Goal: Task Accomplishment & Management: Manage account settings

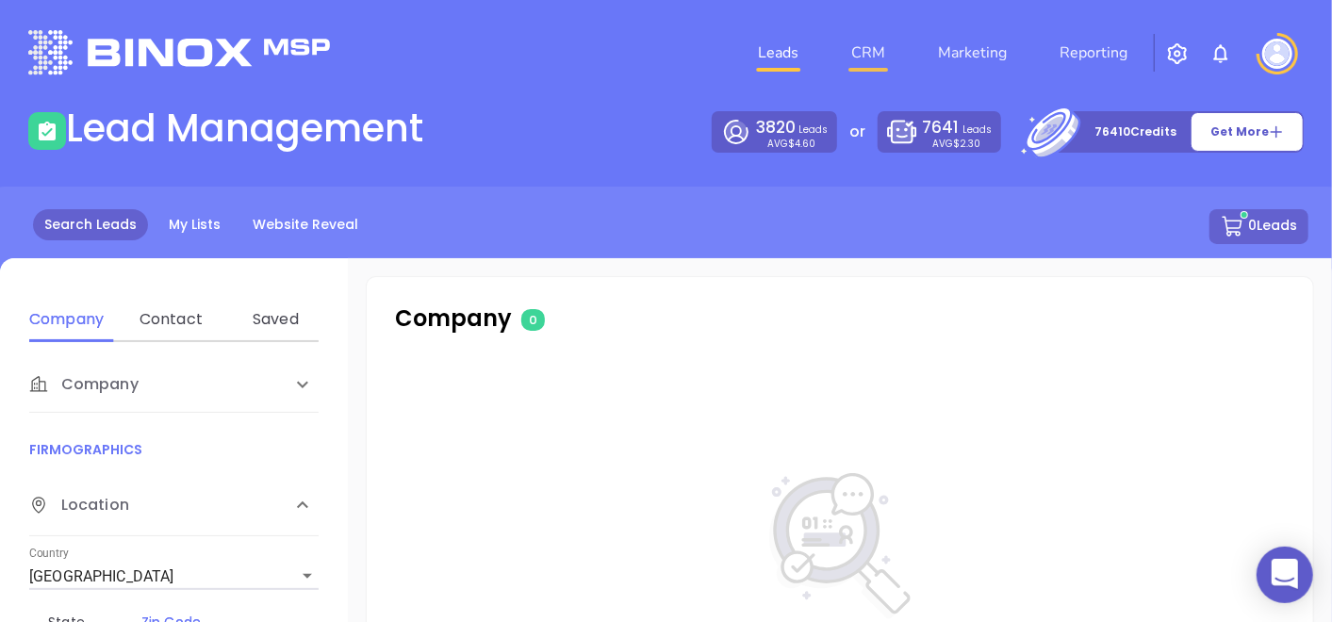
click at [867, 56] on link "CRM" at bounding box center [867, 53] width 49 height 38
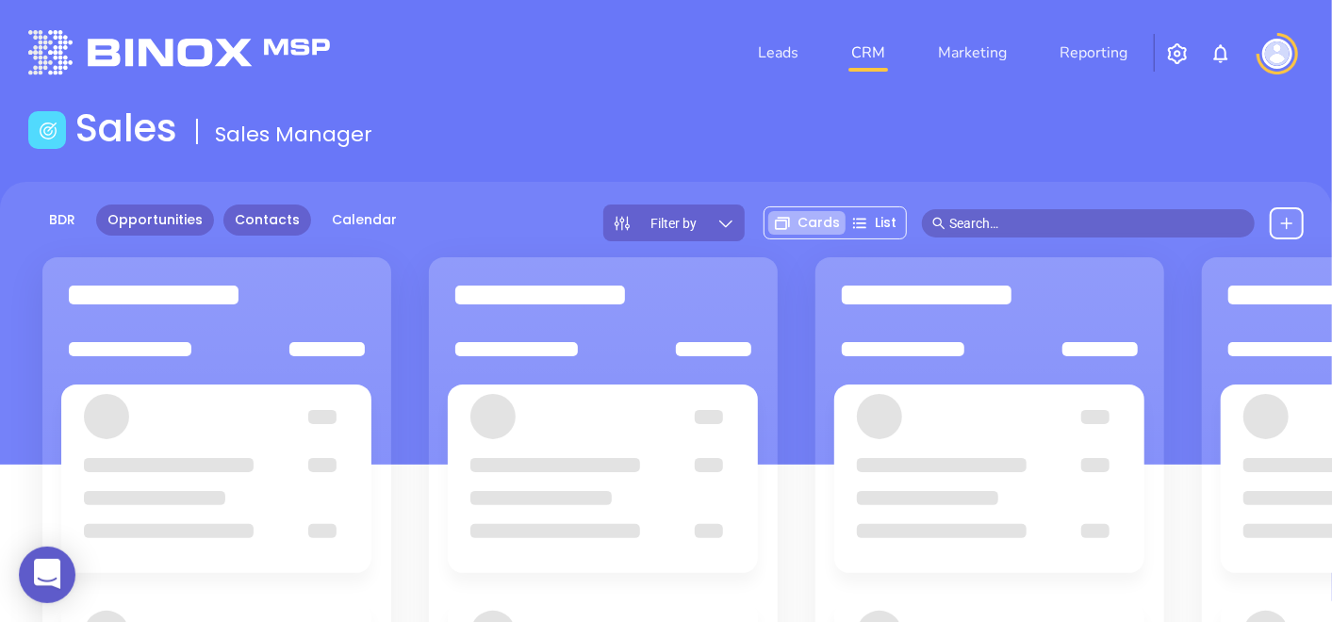
drag, startPoint x: 244, startPoint y: 191, endPoint x: 266, endPoint y: 209, distance: 28.1
click at [245, 192] on div "BDR Opportunities Contacts Calendar Filter by Cards List" at bounding box center [666, 323] width 1332 height 283
click at [267, 209] on link "Contacts" at bounding box center [267, 219] width 88 height 31
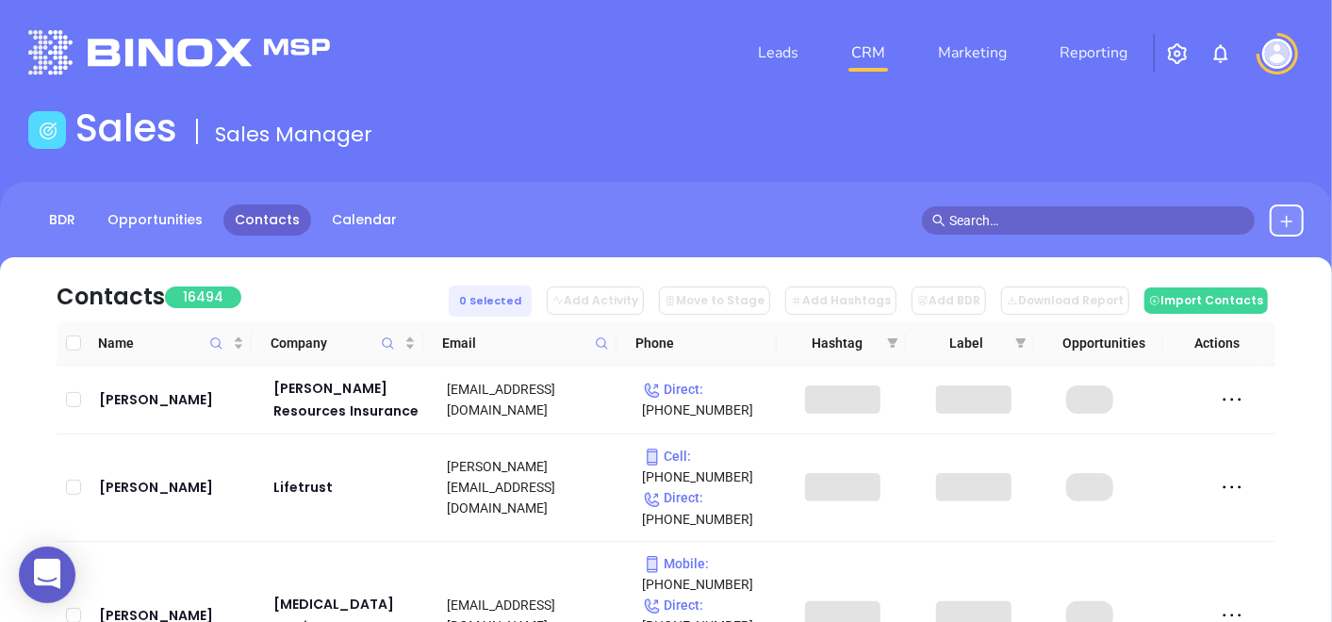
click at [597, 341] on icon at bounding box center [602, 343] width 14 height 14
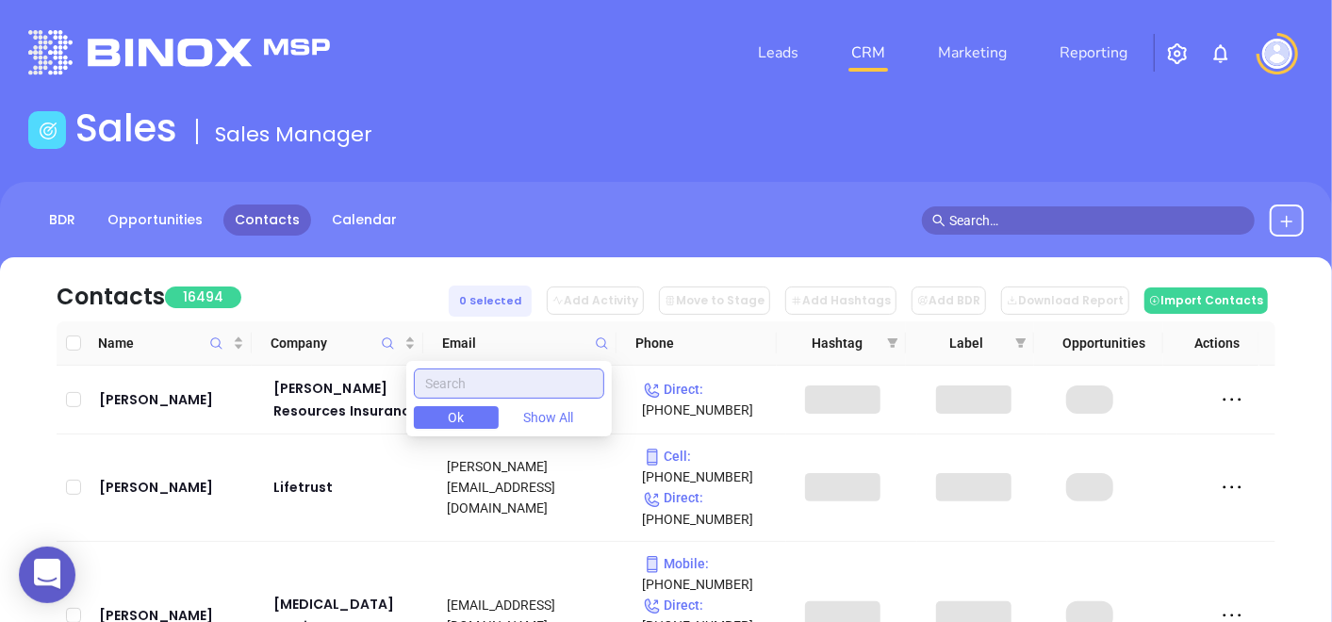
paste input "acinsur.com"
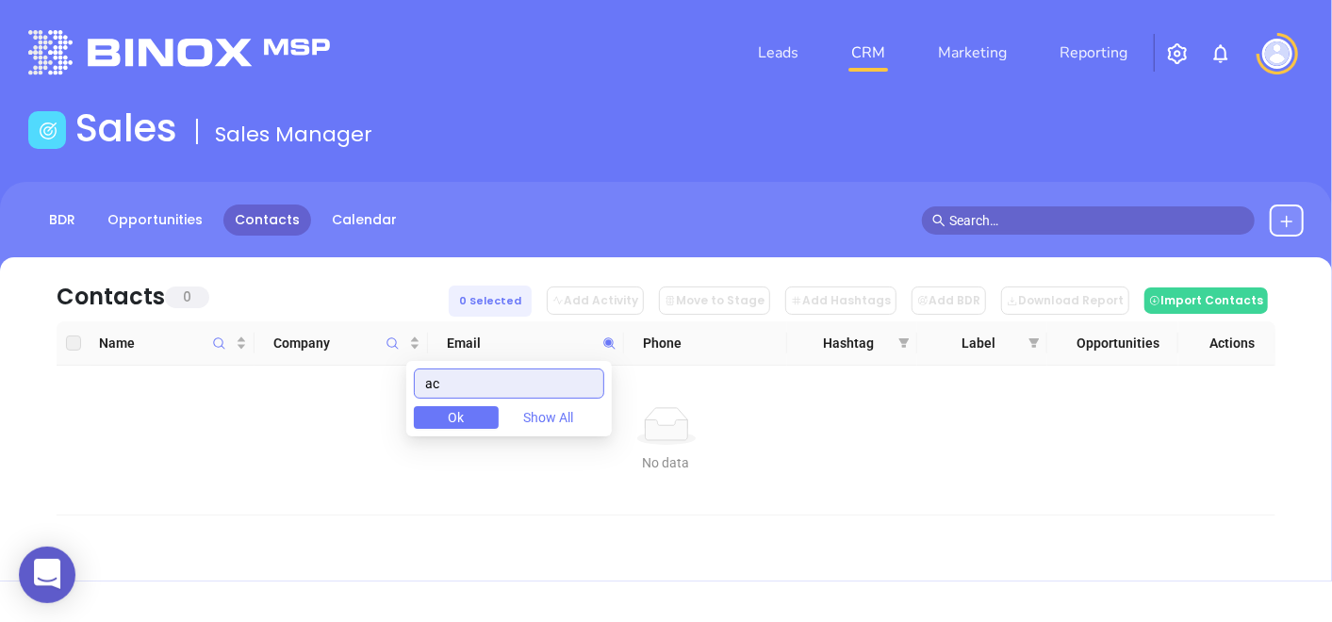
type input "a"
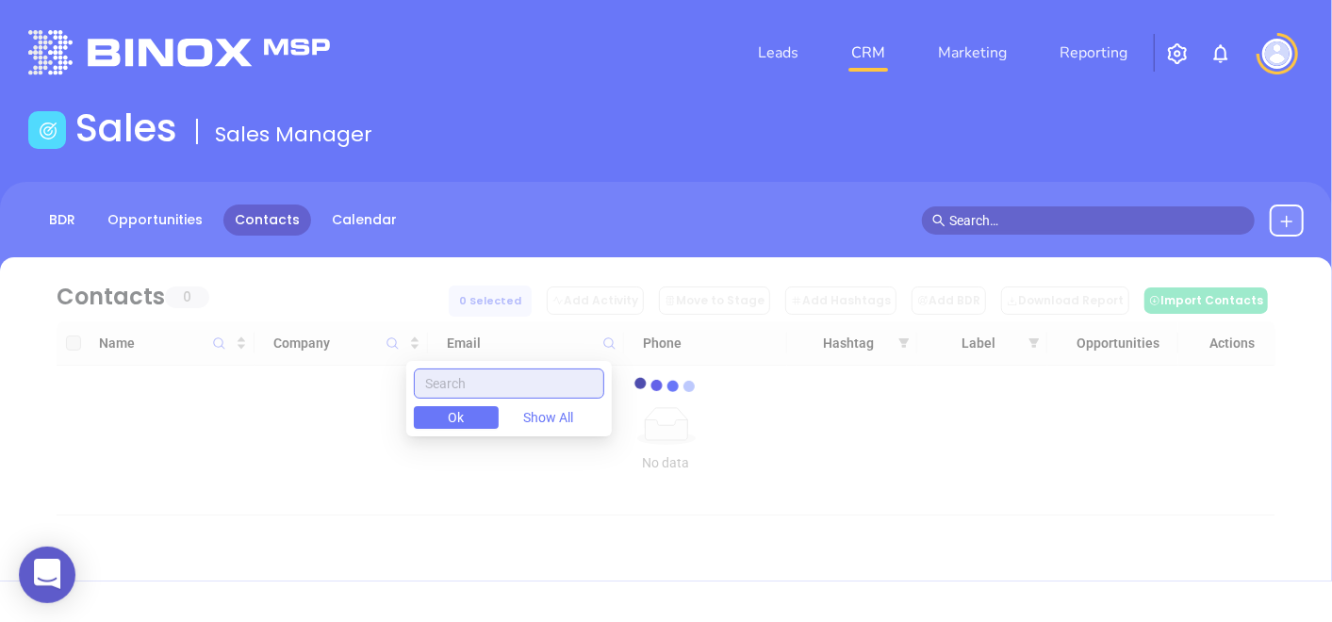
paste input "acinsur.com"
type input "acinsur.com"
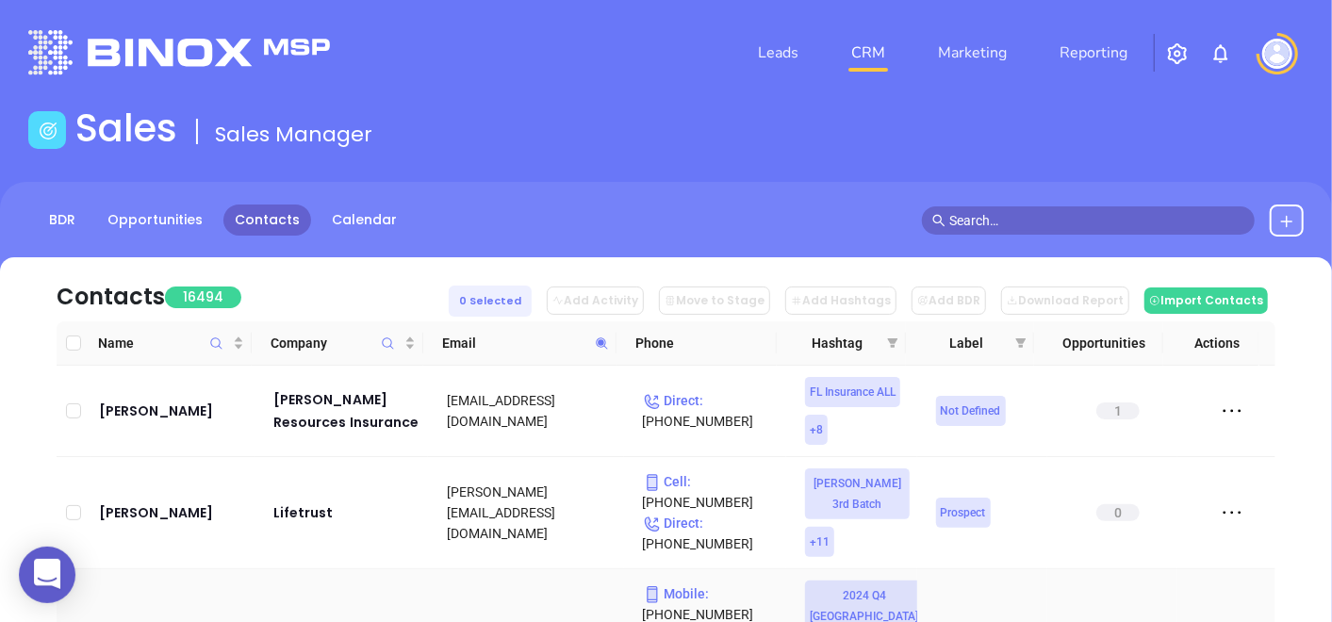
click at [601, 331] on span at bounding box center [602, 343] width 22 height 28
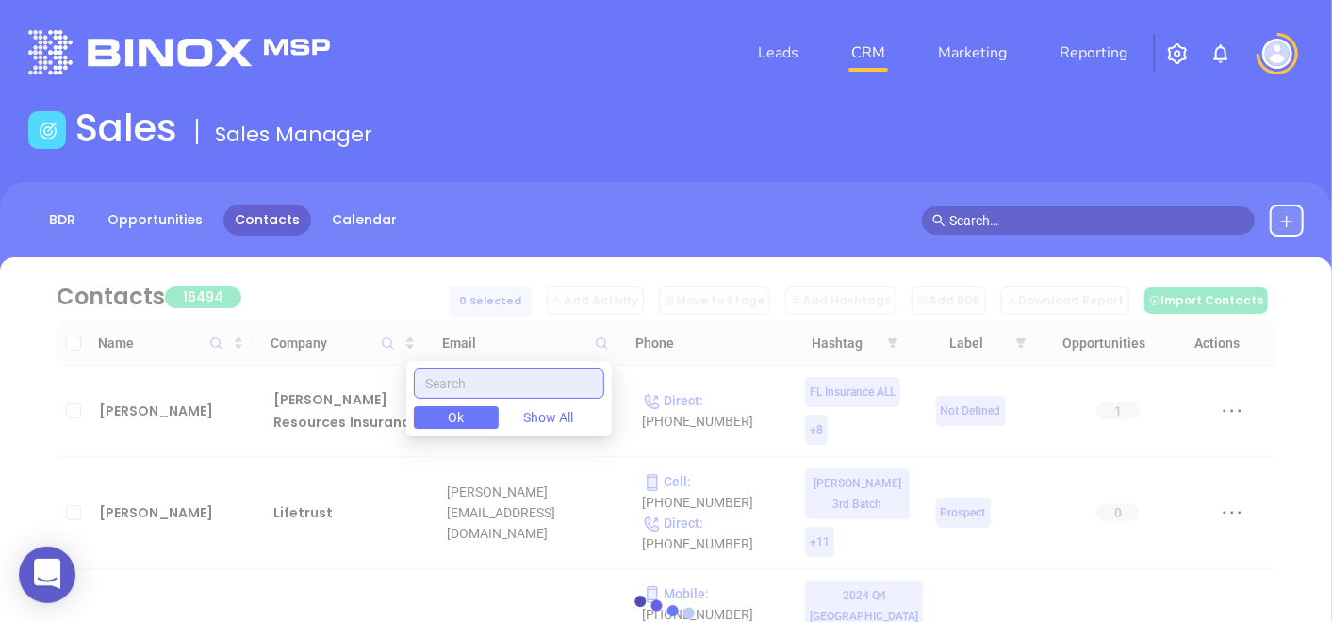
paste input "acinsur.com"
type input "acinsur.com"
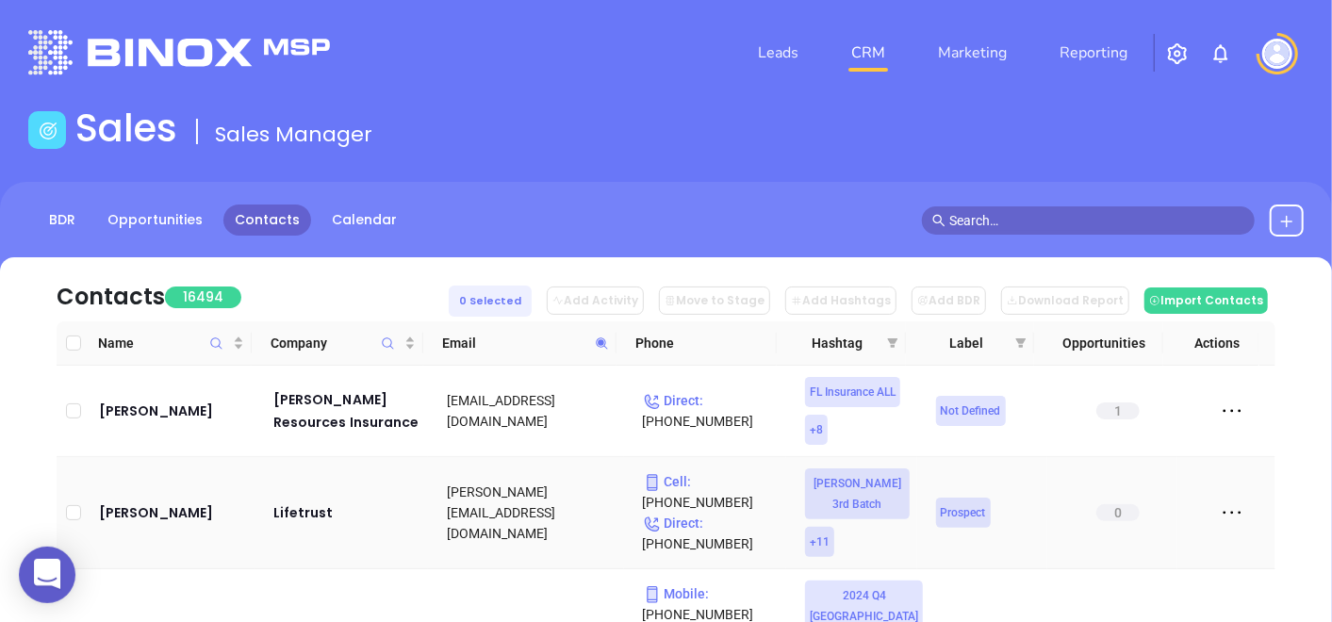
click at [422, 530] on tr "Joseph Kashou Lifetrust josephkashou@lifetrust.net Cell : (917) 698-2625 Direct…" at bounding box center [666, 513] width 1218 height 112
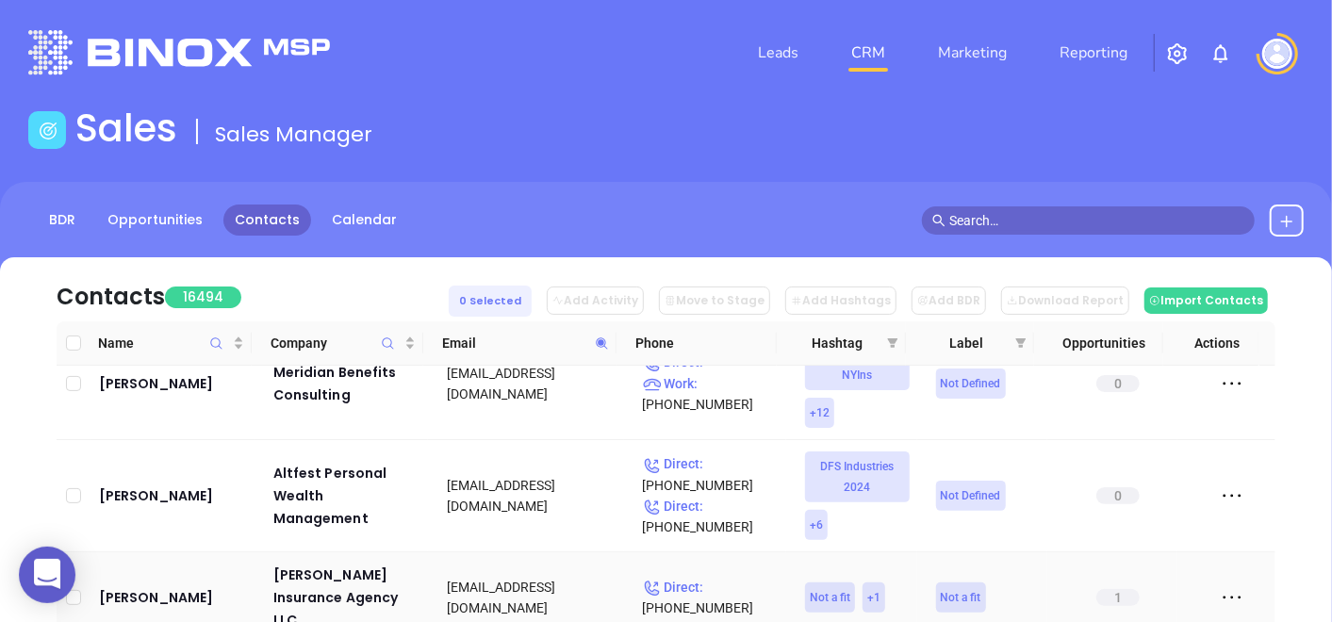
scroll to position [1675, 0]
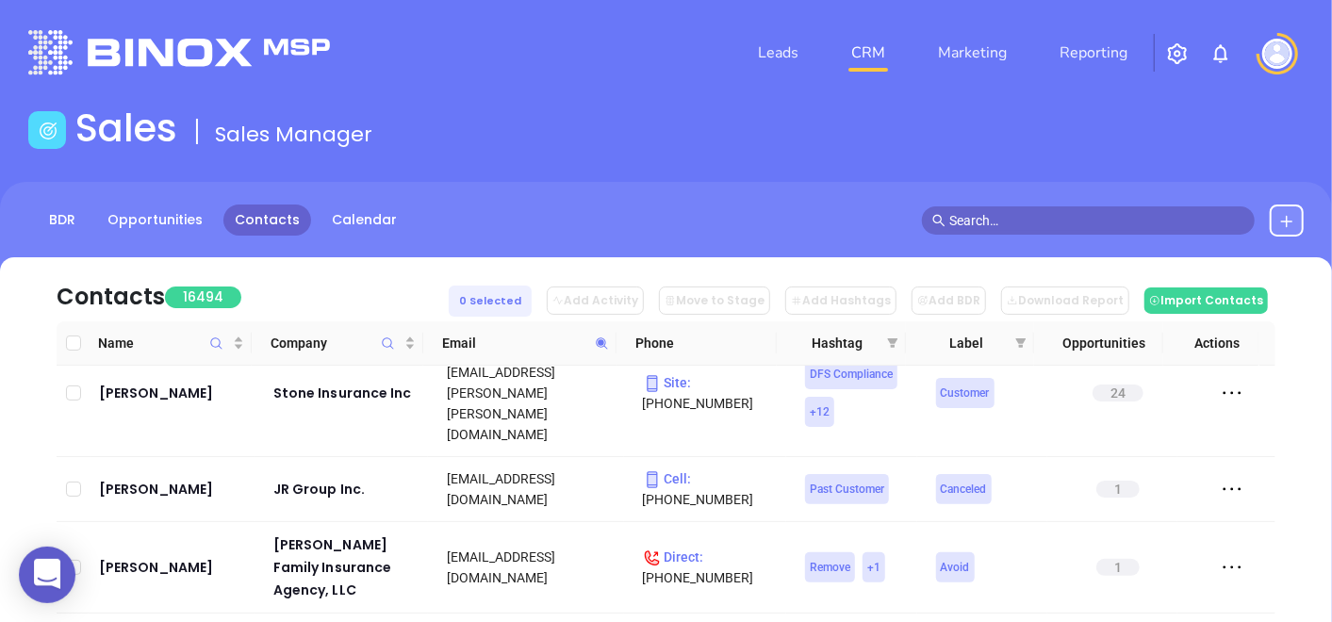
click at [597, 338] on icon at bounding box center [602, 343] width 14 height 14
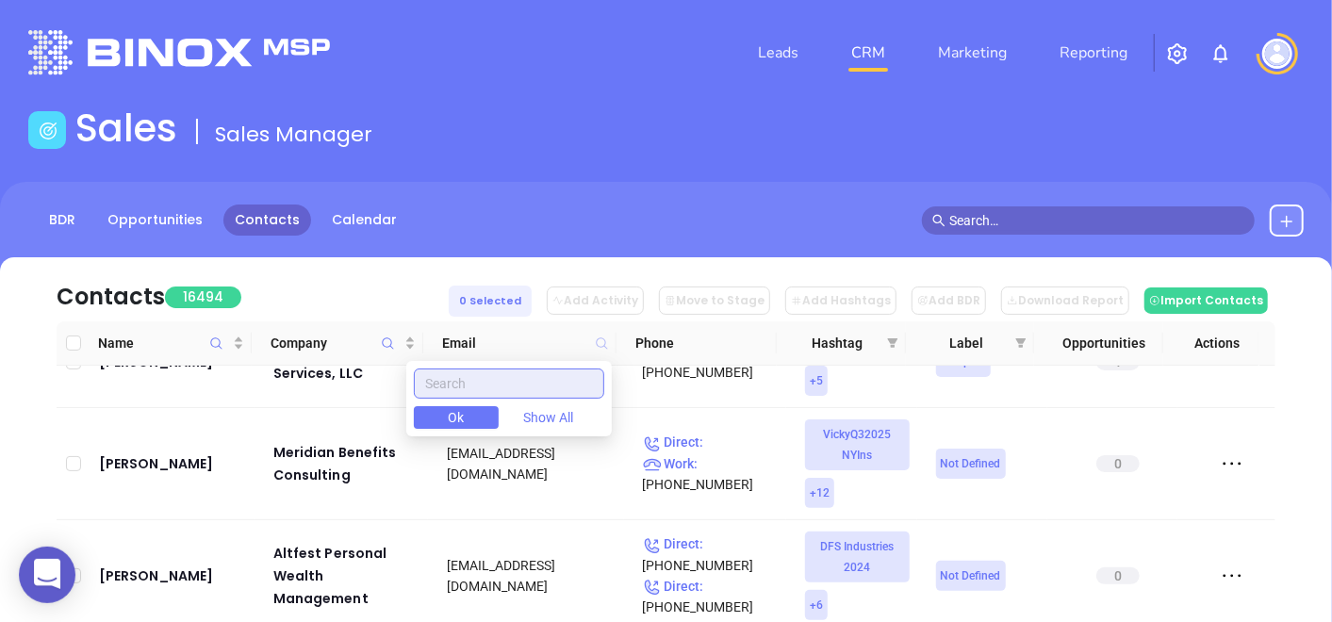
paste input "acinsur.com"
type input "acinsur.com"
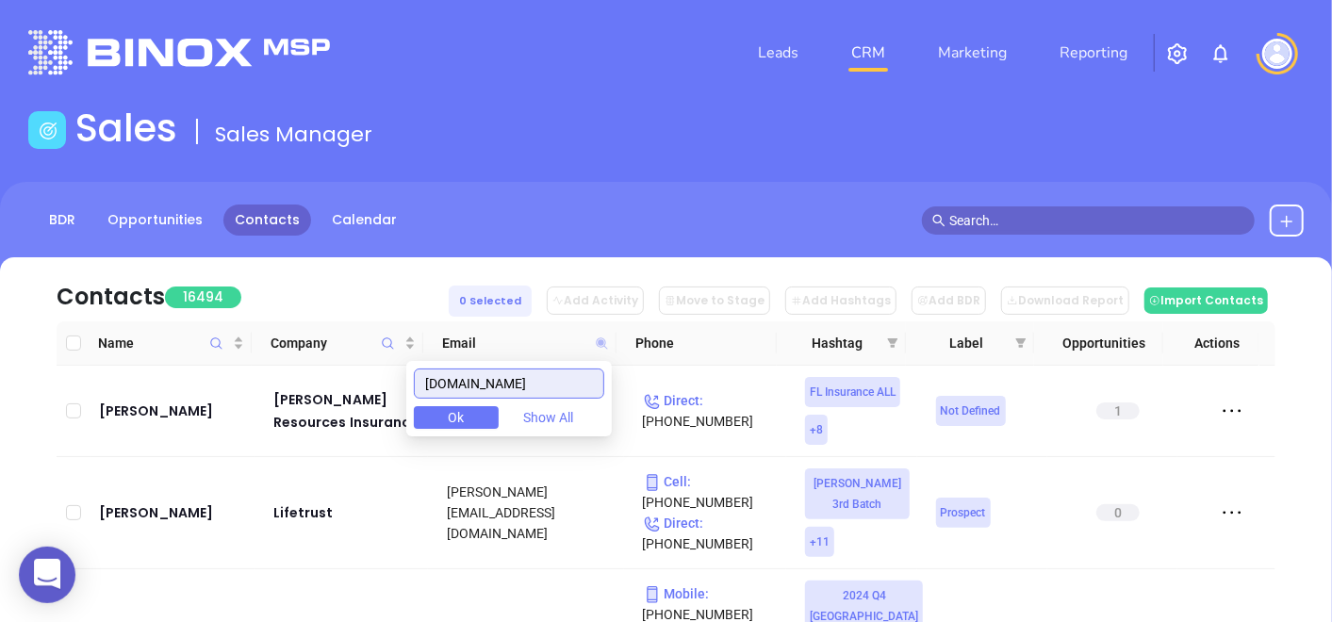
scroll to position [0, 0]
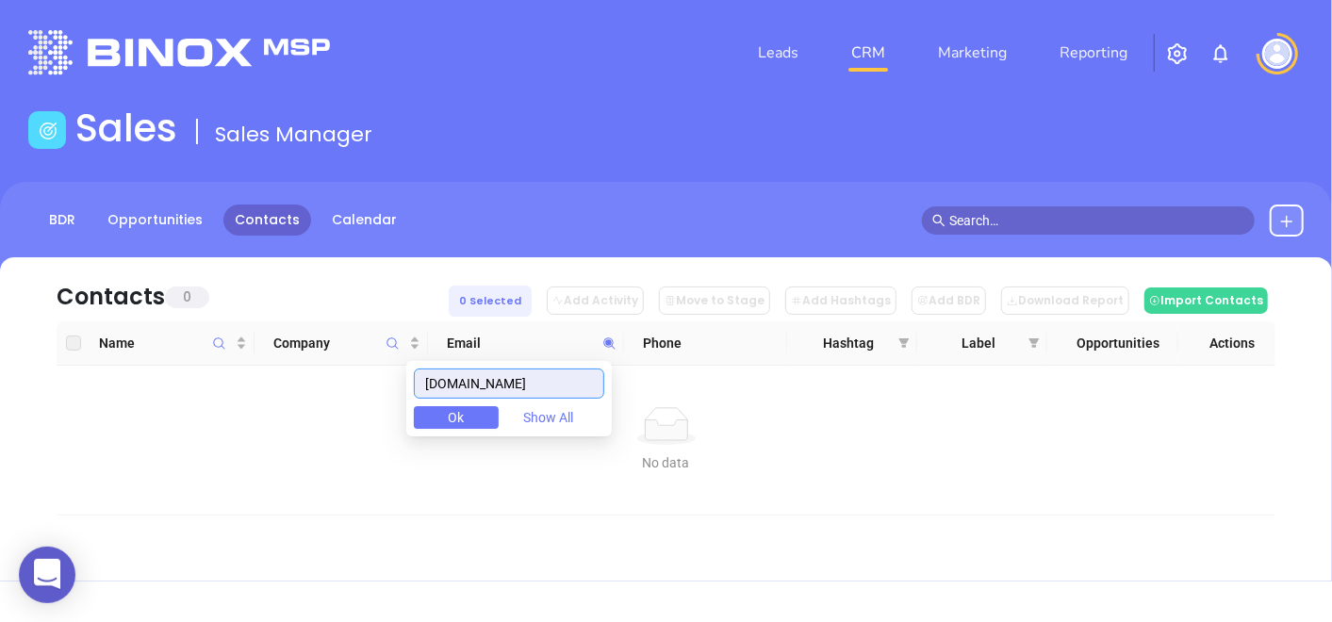
drag, startPoint x: 526, startPoint y: 400, endPoint x: 516, endPoint y: 391, distance: 12.7
click at [510, 398] on div "acinsur.com Ok Show All" at bounding box center [508, 398] width 205 height 75
drag, startPoint x: 530, startPoint y: 379, endPoint x: 420, endPoint y: 371, distance: 109.6
click at [417, 403] on body "0 Leads CRM Marketing Reporting Financial Leads Leads Sales Sales Manager BDR O…" at bounding box center [666, 311] width 1332 height 622
click at [398, 337] on icon "Company" at bounding box center [392, 343] width 14 height 14
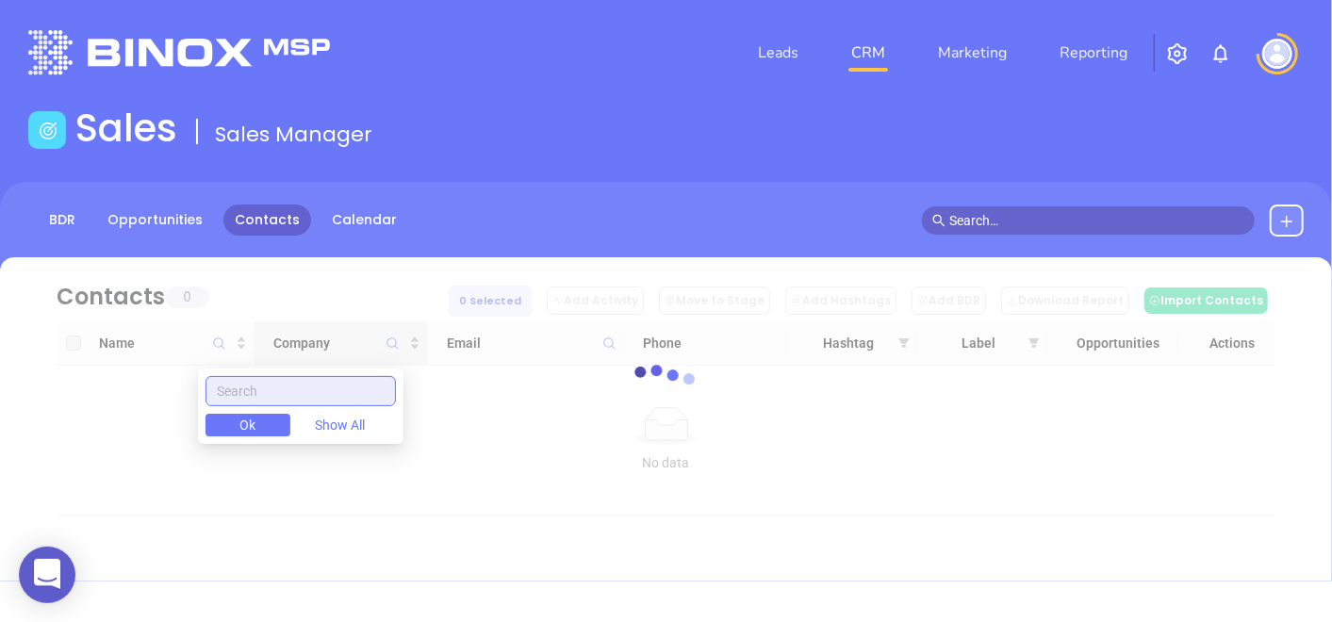
paste input "A & C Brokerage"
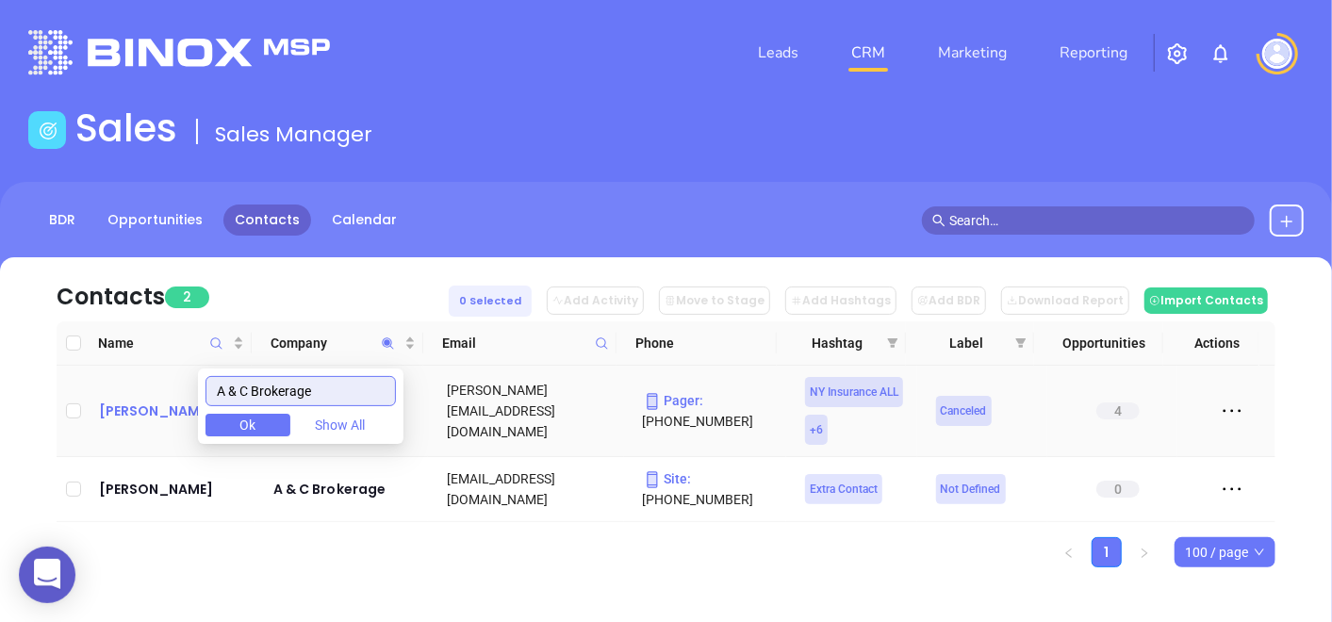
type input "A & C Brokerage"
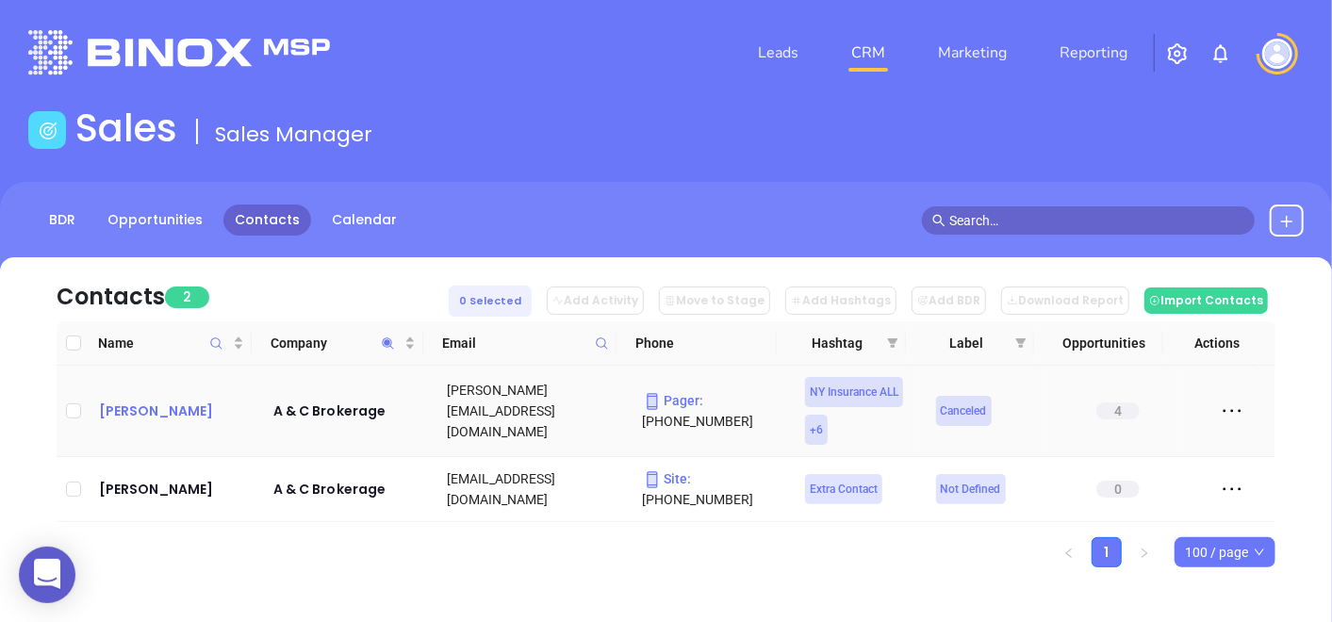
click at [119, 403] on div "Randy Ramos" at bounding box center [173, 411] width 148 height 23
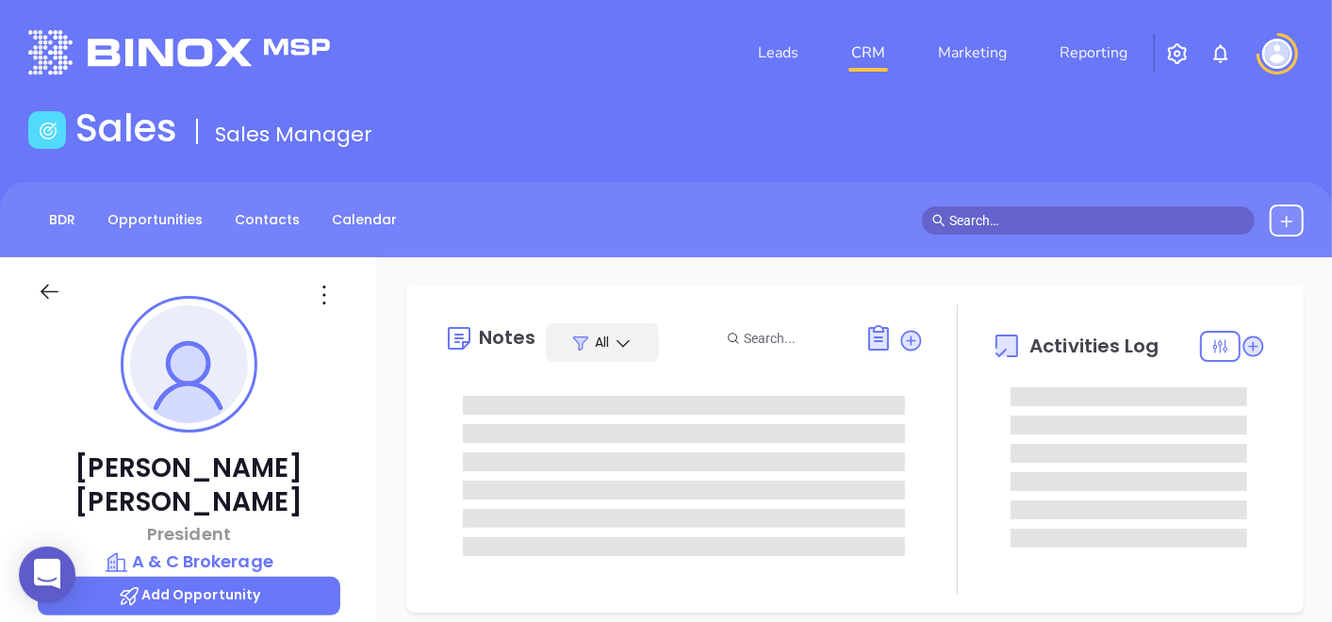
type input "[DATE]"
type input "[PERSON_NAME]"
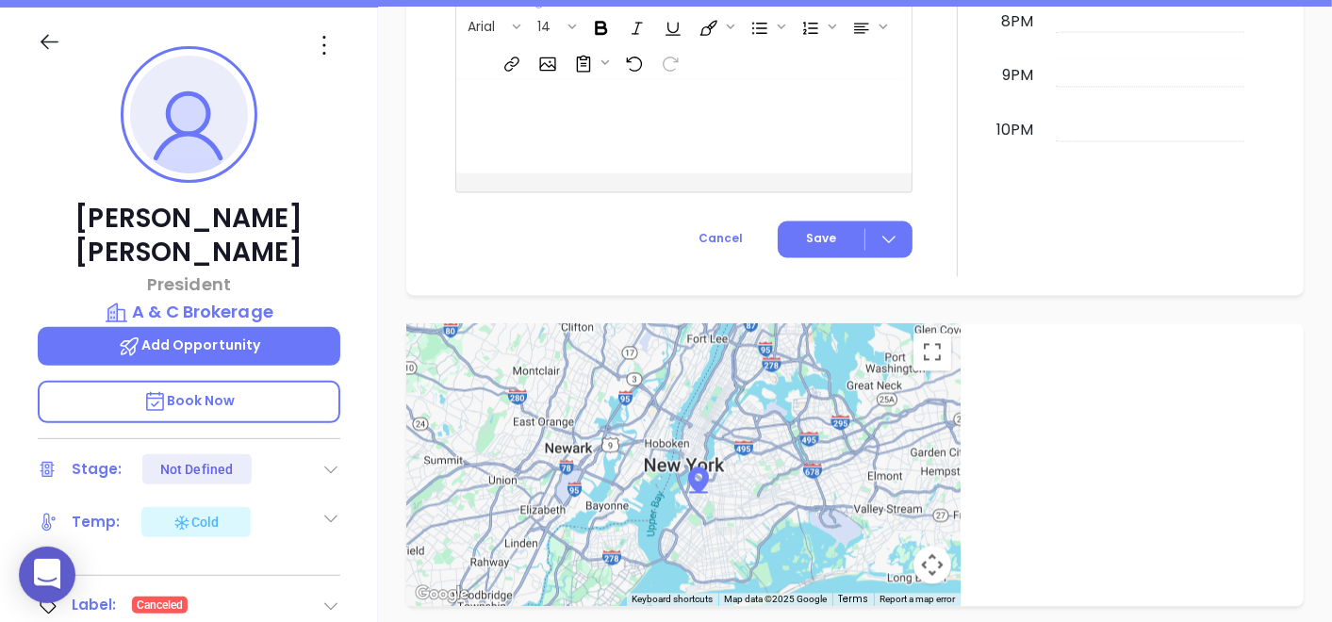
scroll to position [105, 0]
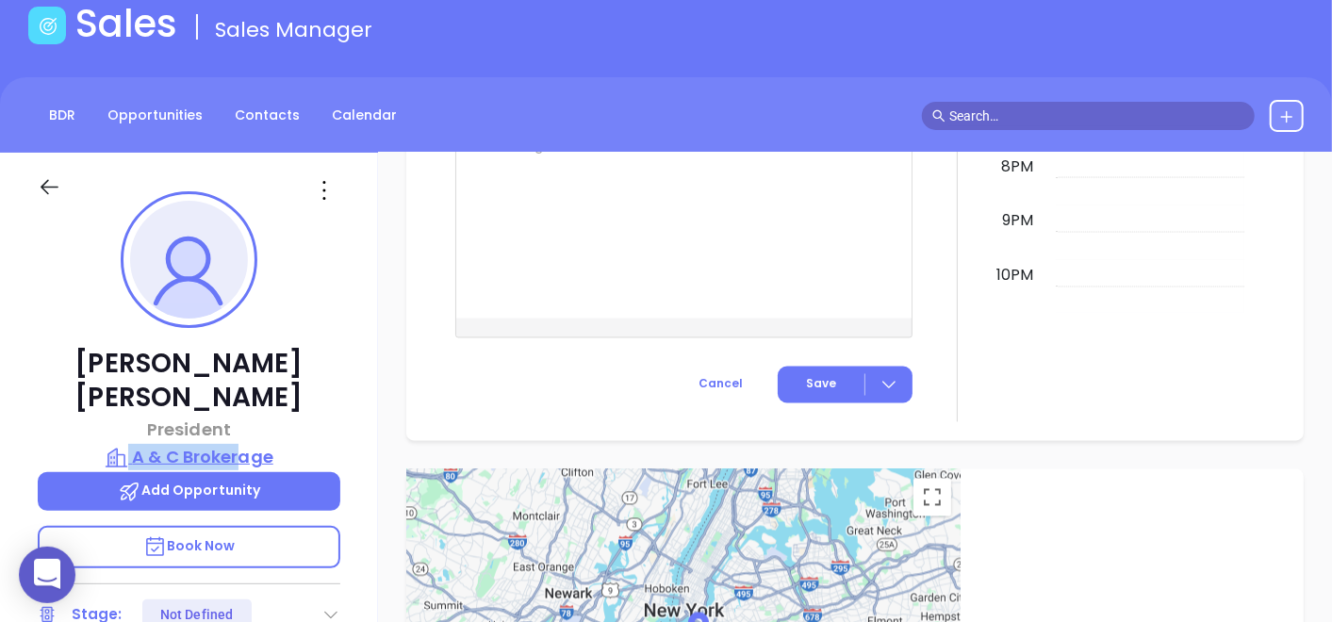
click at [237, 408] on div "Randy Ramos President A & C Brokerage Add Opportunity Book Now Stage: Not Defin…" at bounding box center [189, 541] width 378 height 777
click at [246, 444] on p "A & C Brokerage" at bounding box center [189, 457] width 302 height 26
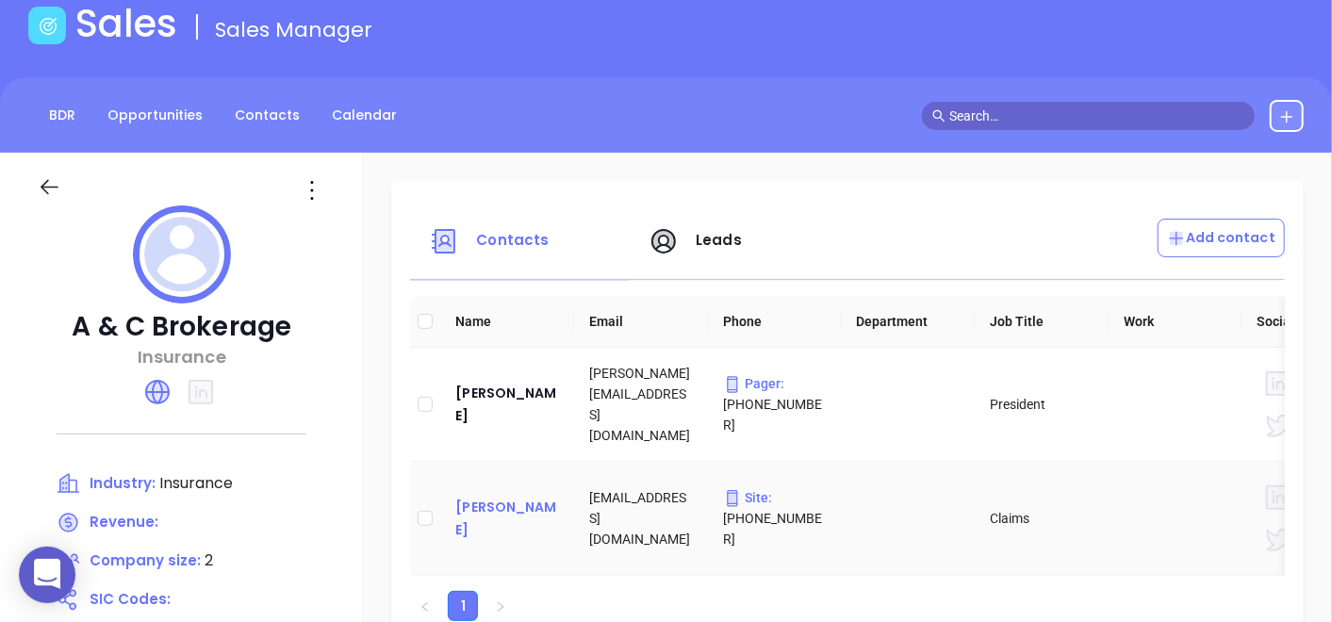
click at [481, 524] on div "Elvin Martinez" at bounding box center [507, 518] width 104 height 45
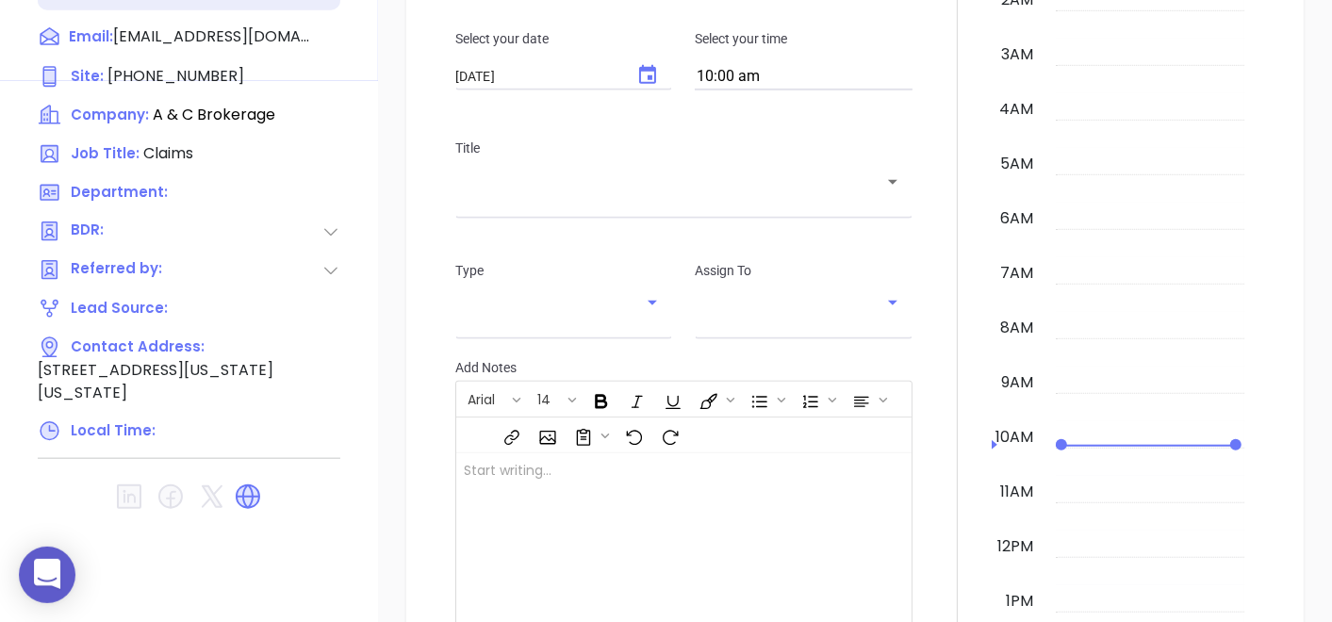
scroll to position [492, 0]
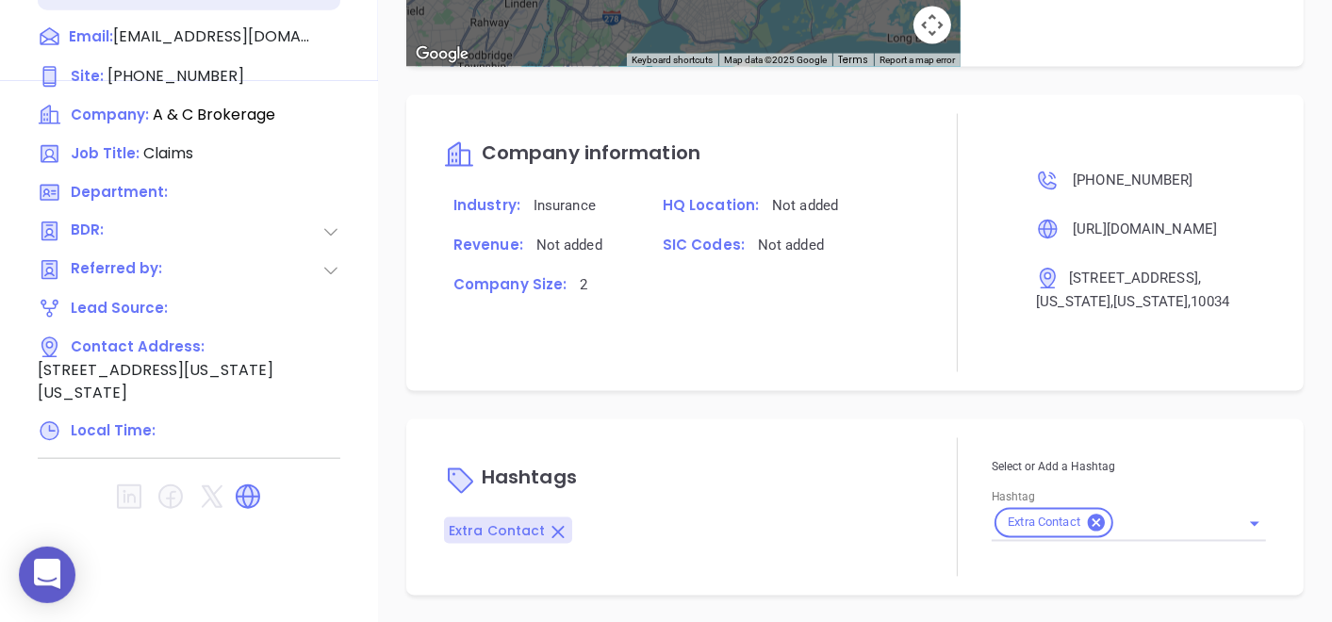
type input "[PERSON_NAME]"
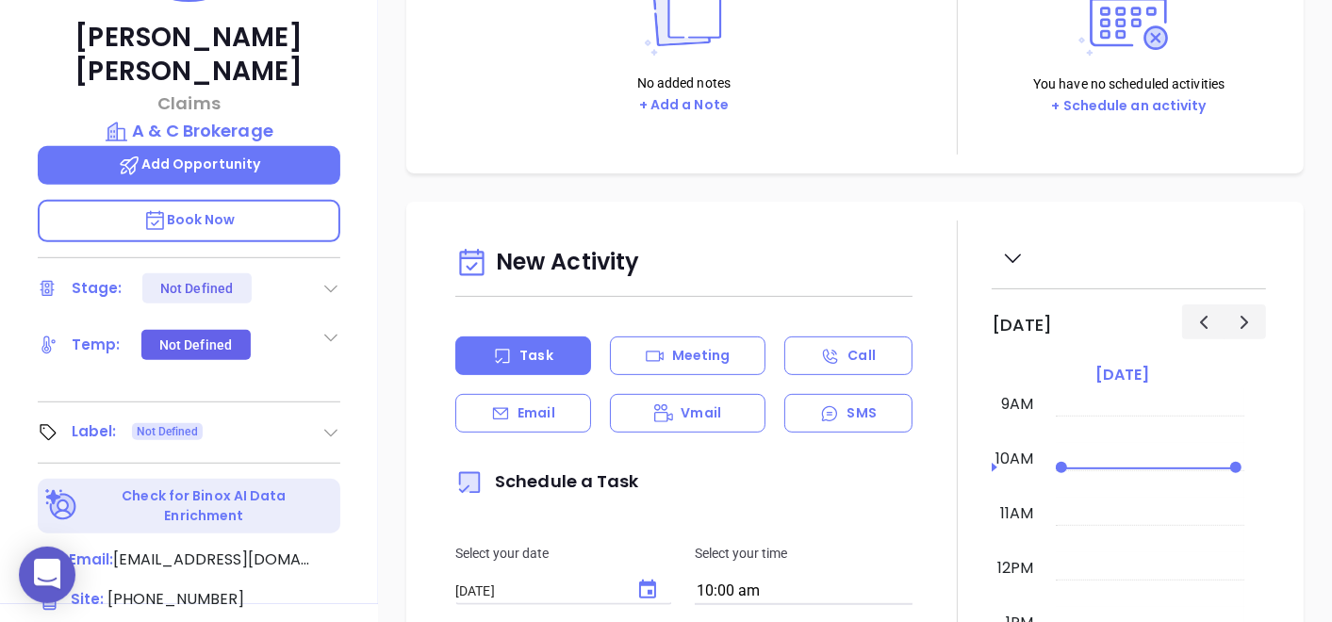
scroll to position [0, 0]
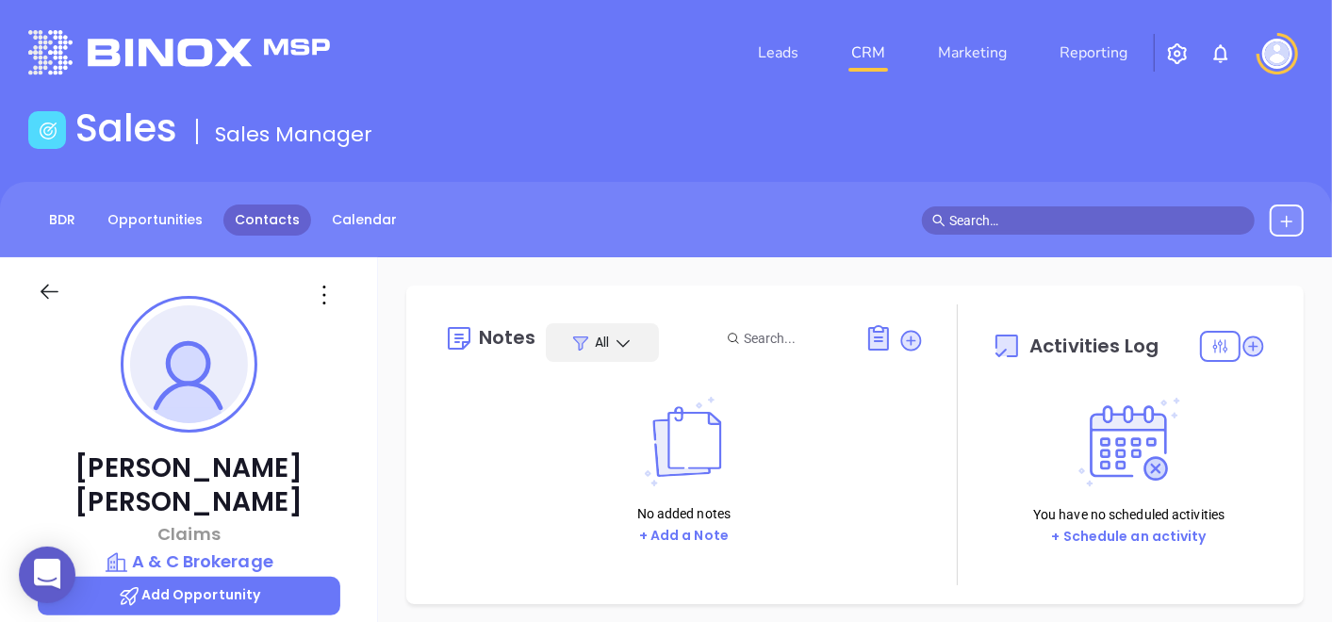
click at [250, 212] on link "Contacts" at bounding box center [267, 219] width 88 height 31
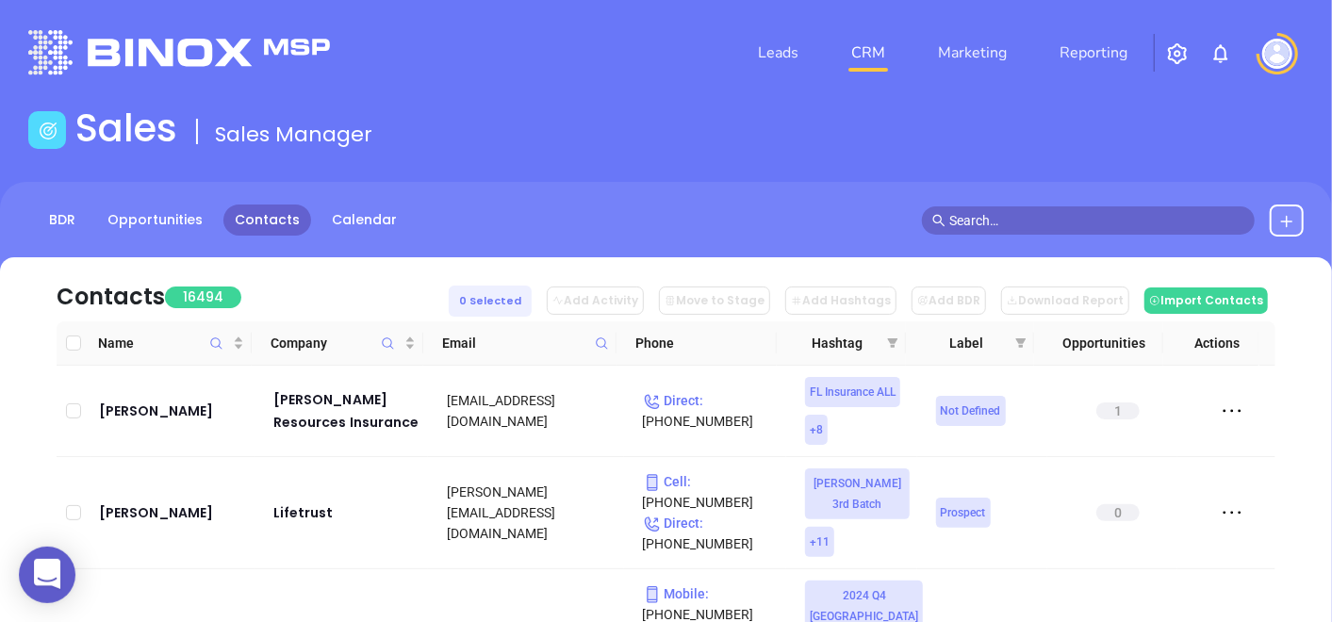
click at [602, 348] on icon at bounding box center [602, 343] width 14 height 14
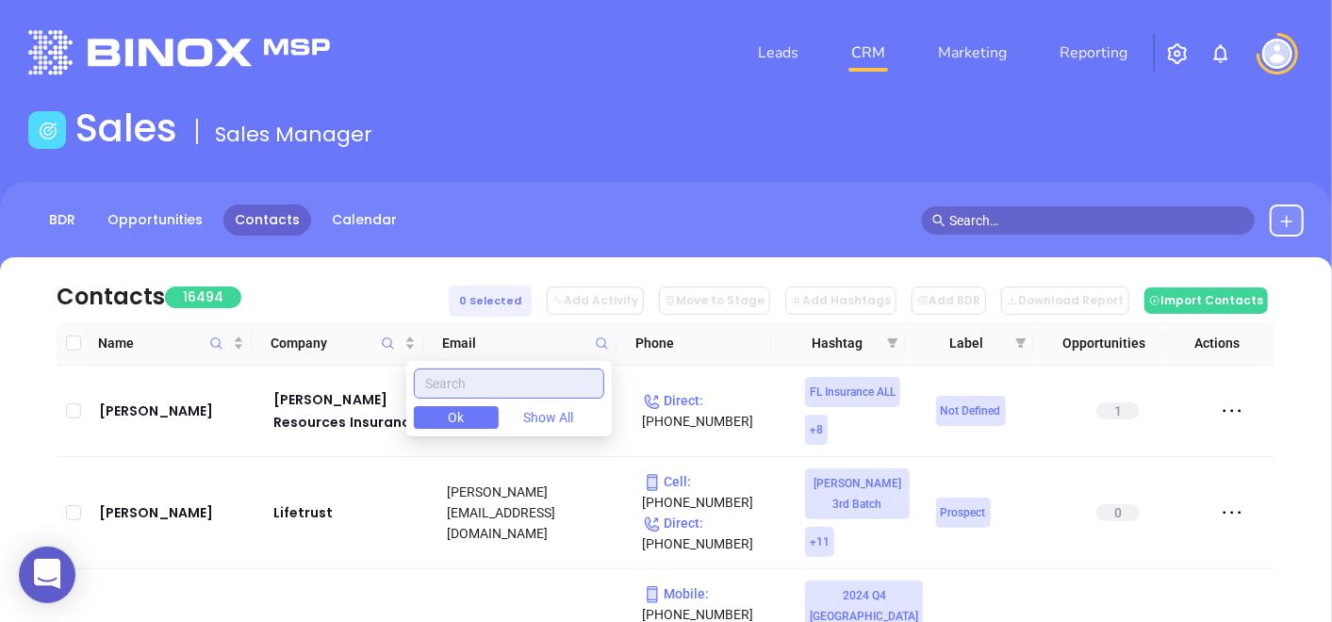
paste input "dimorgeneral.com"
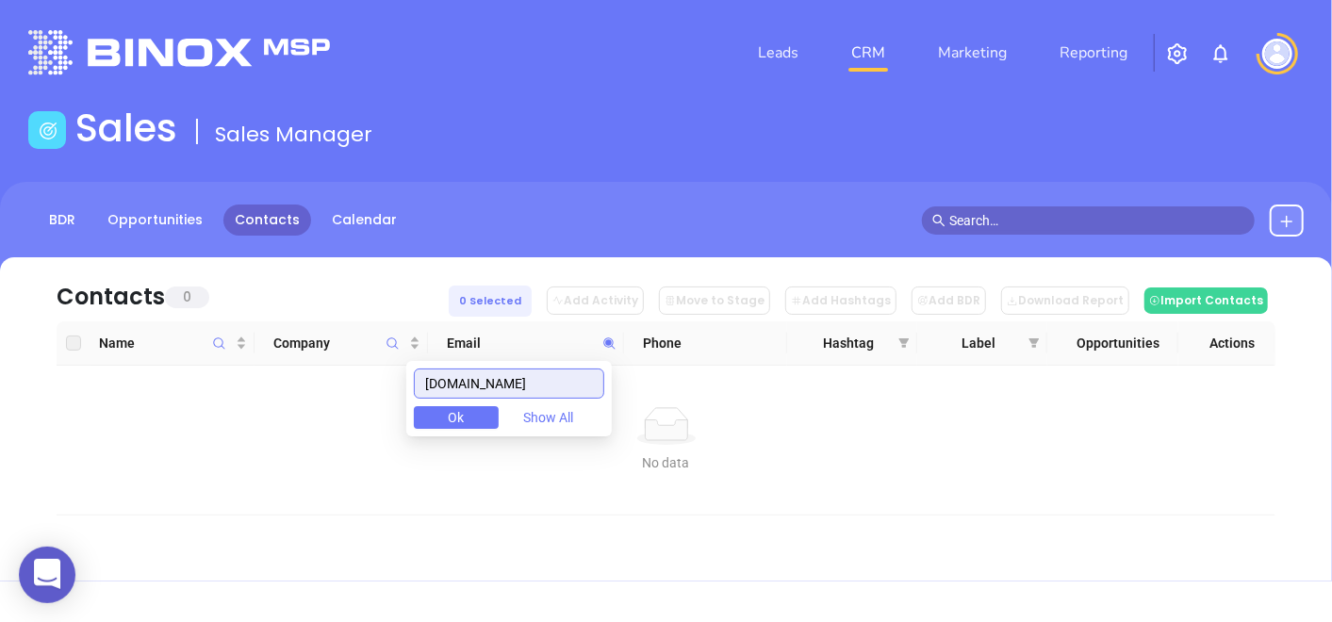
type input "dimorgeneral.com"
drag, startPoint x: 557, startPoint y: 387, endPoint x: 328, endPoint y: 363, distance: 230.3
click at [328, 363] on body "0 Leads CRM Marketing Reporting Financial Leads Leads Sales Sales Manager BDR O…" at bounding box center [666, 311] width 1332 height 622
paste input "dcapinsurance.com"
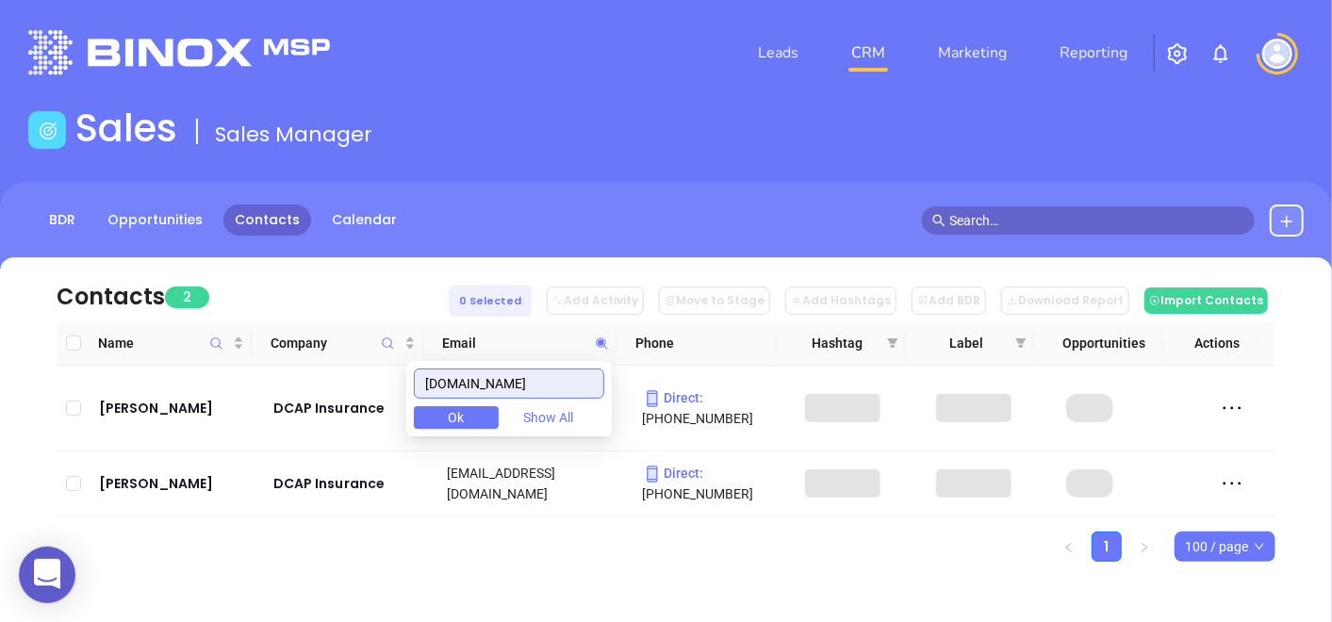
type input "dcapinsurance.com"
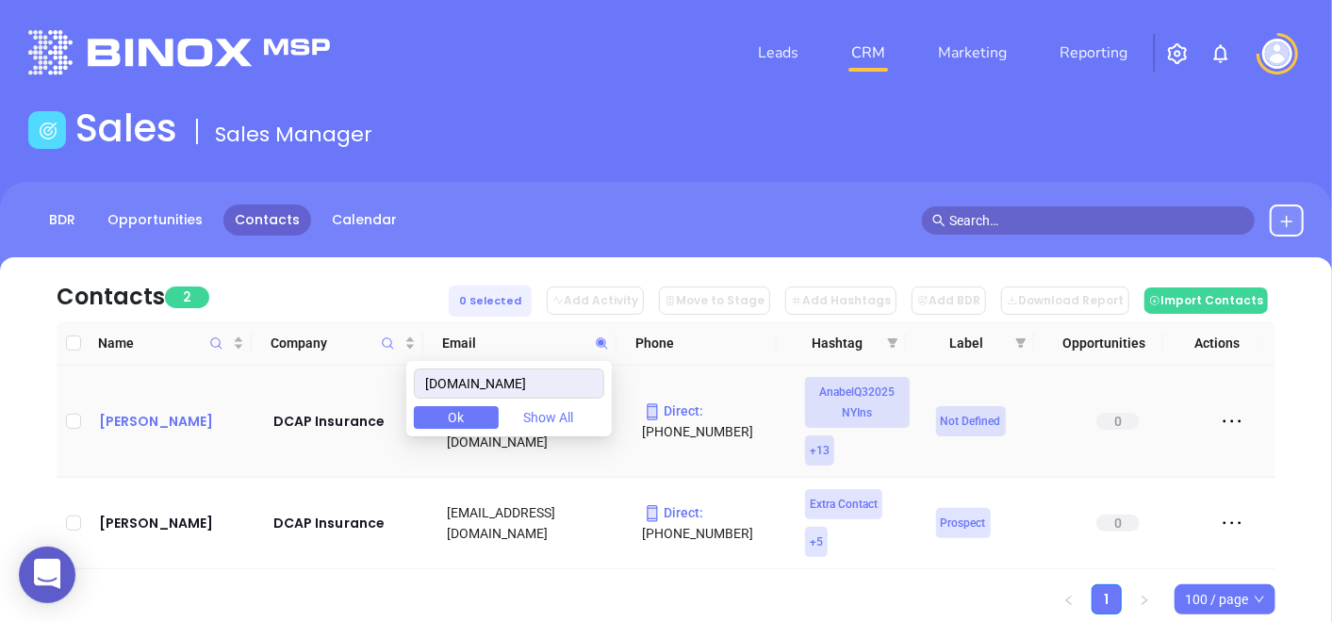
click at [148, 423] on div "Giuseppe Sottile" at bounding box center [173, 421] width 148 height 23
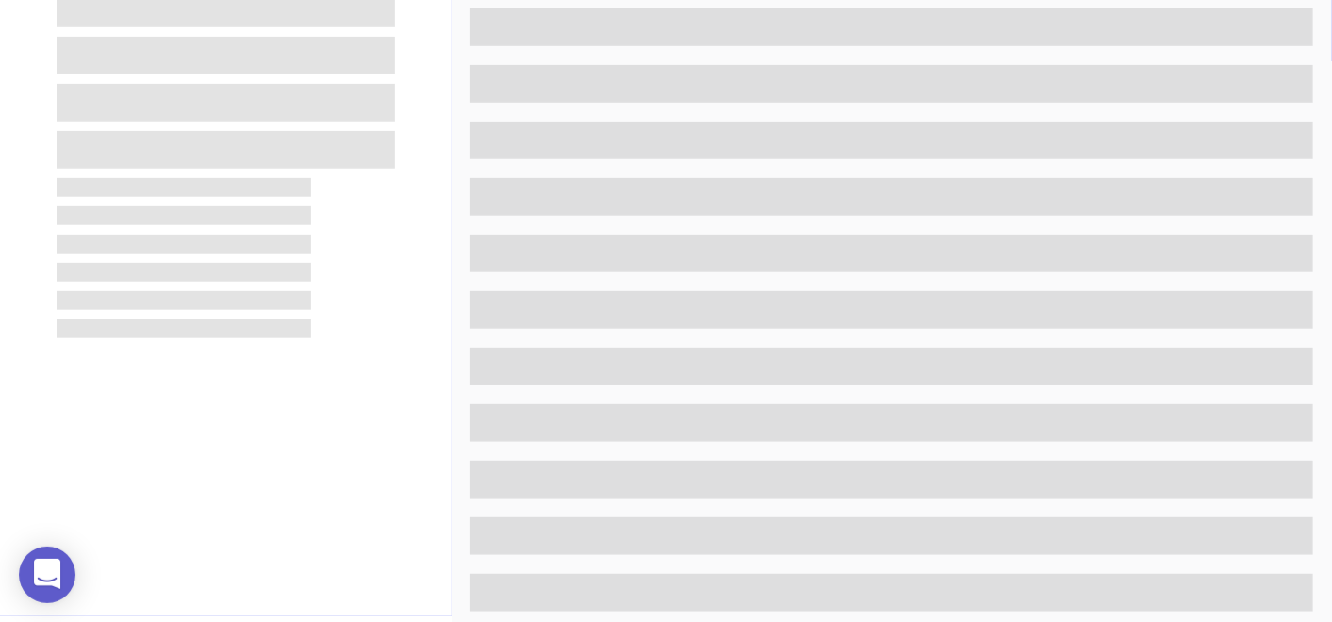
scroll to position [732, 0]
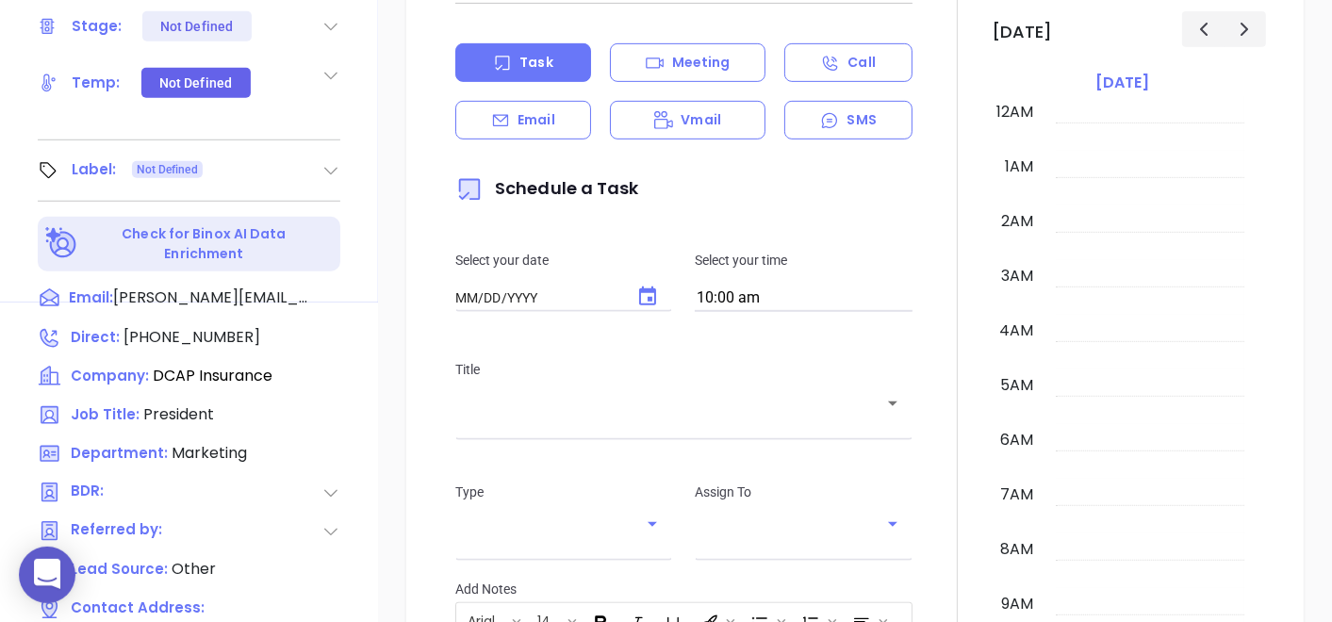
type input "[DATE]"
type input "[PERSON_NAME]"
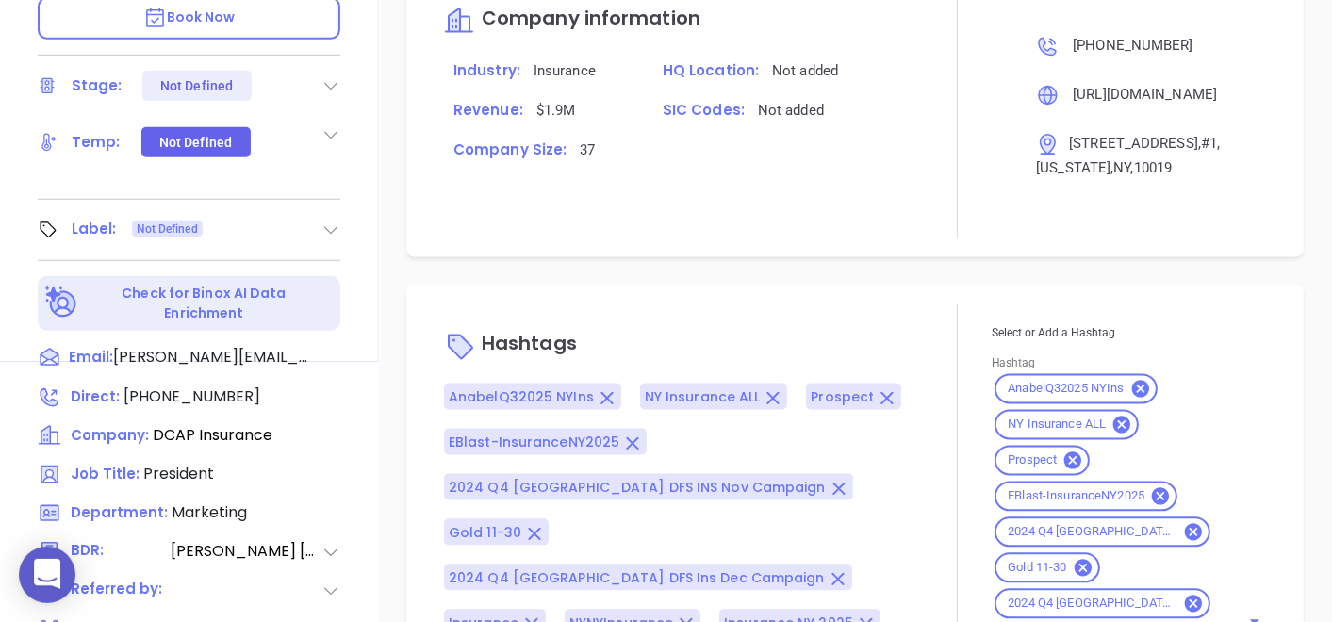
scroll to position [640, 0]
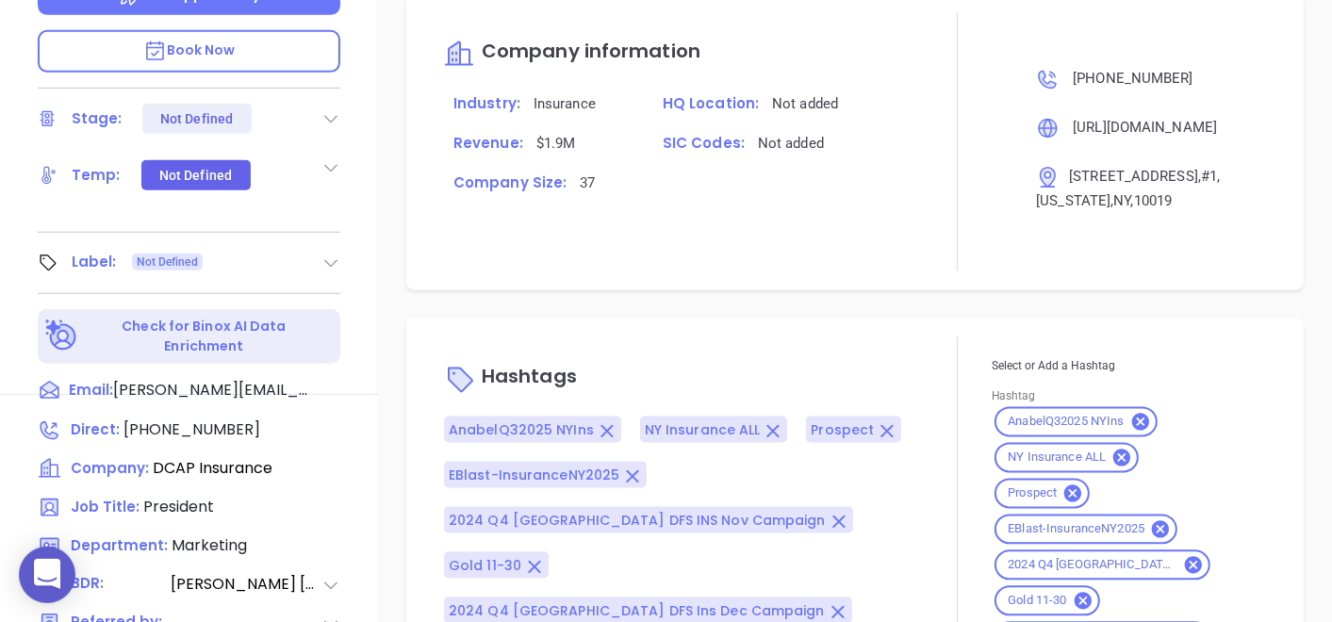
click at [332, 253] on icon at bounding box center [330, 262] width 19 height 19
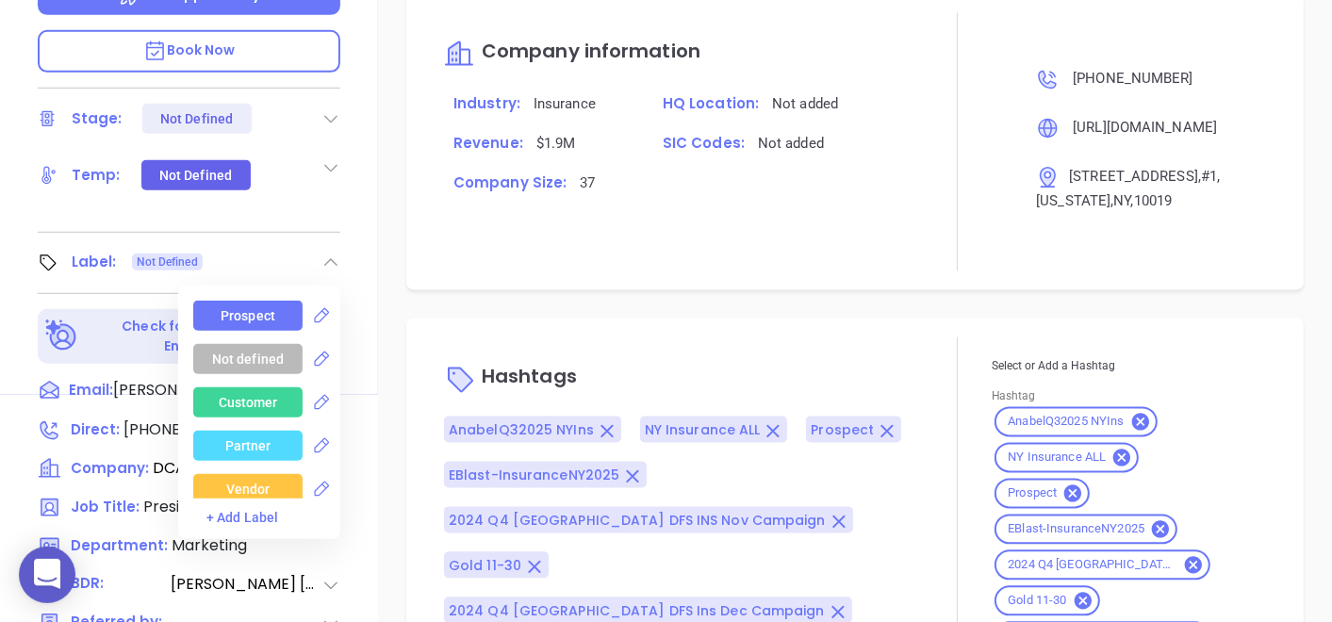
click at [240, 301] on div "Prospect" at bounding box center [248, 316] width 55 height 30
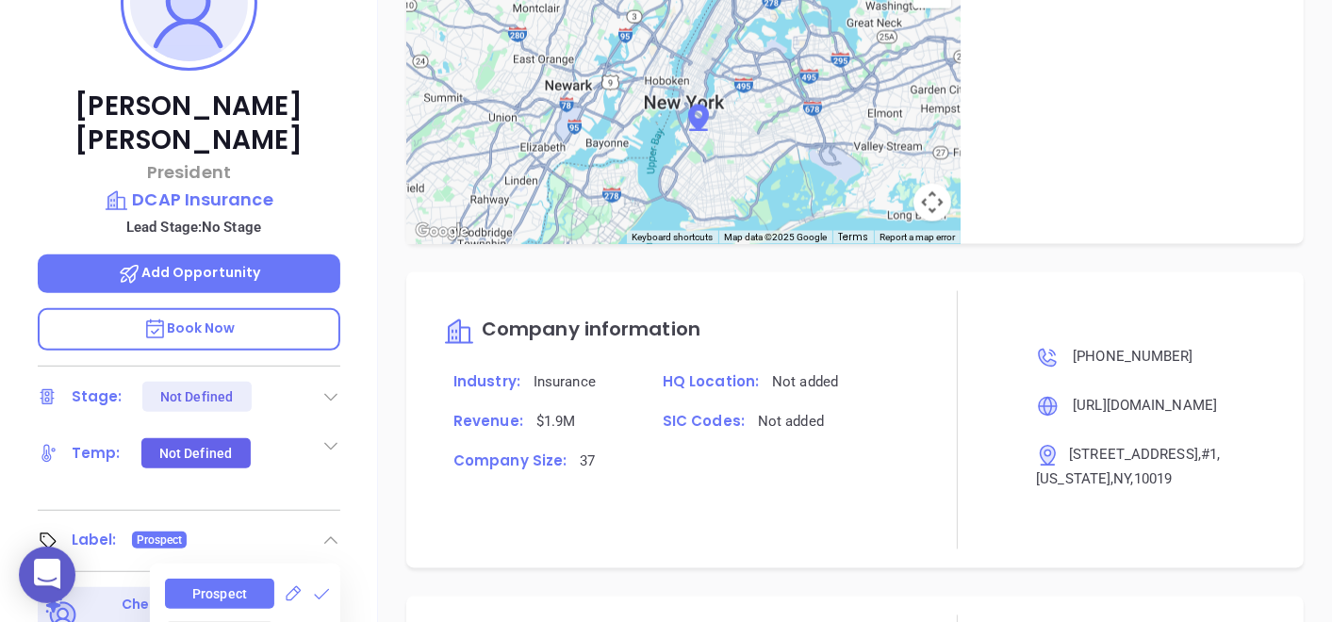
scroll to position [325, 0]
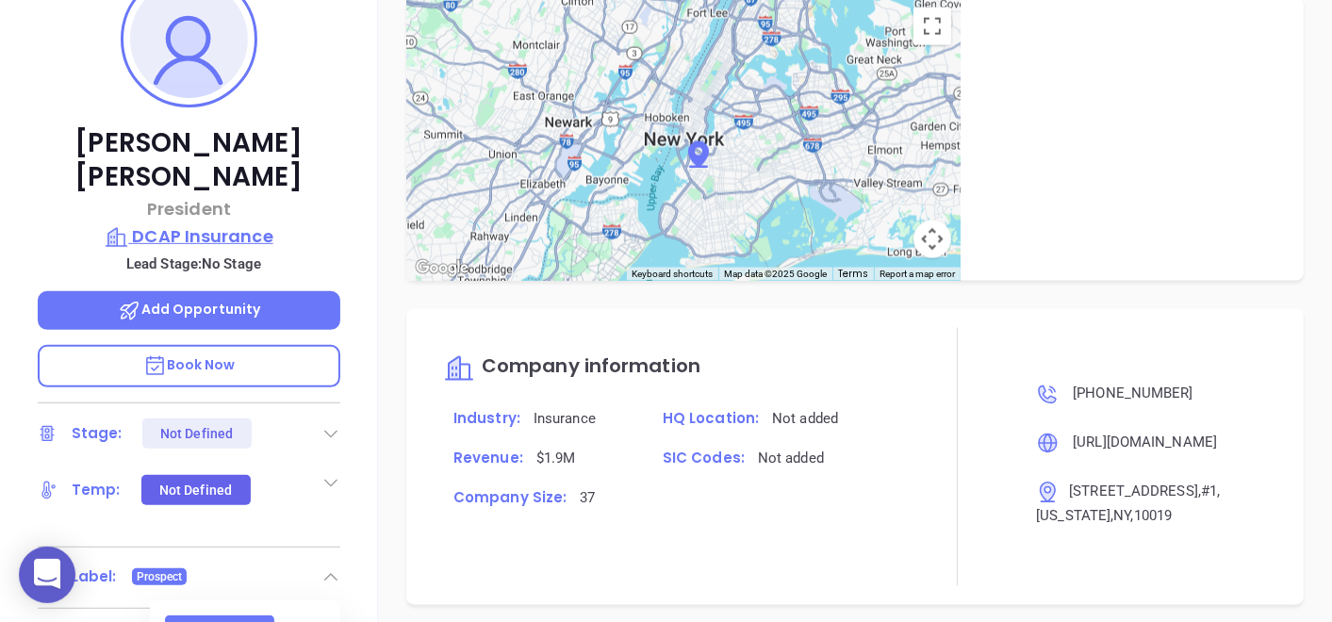
click at [232, 223] on p "DCAP Insurance" at bounding box center [189, 236] width 302 height 26
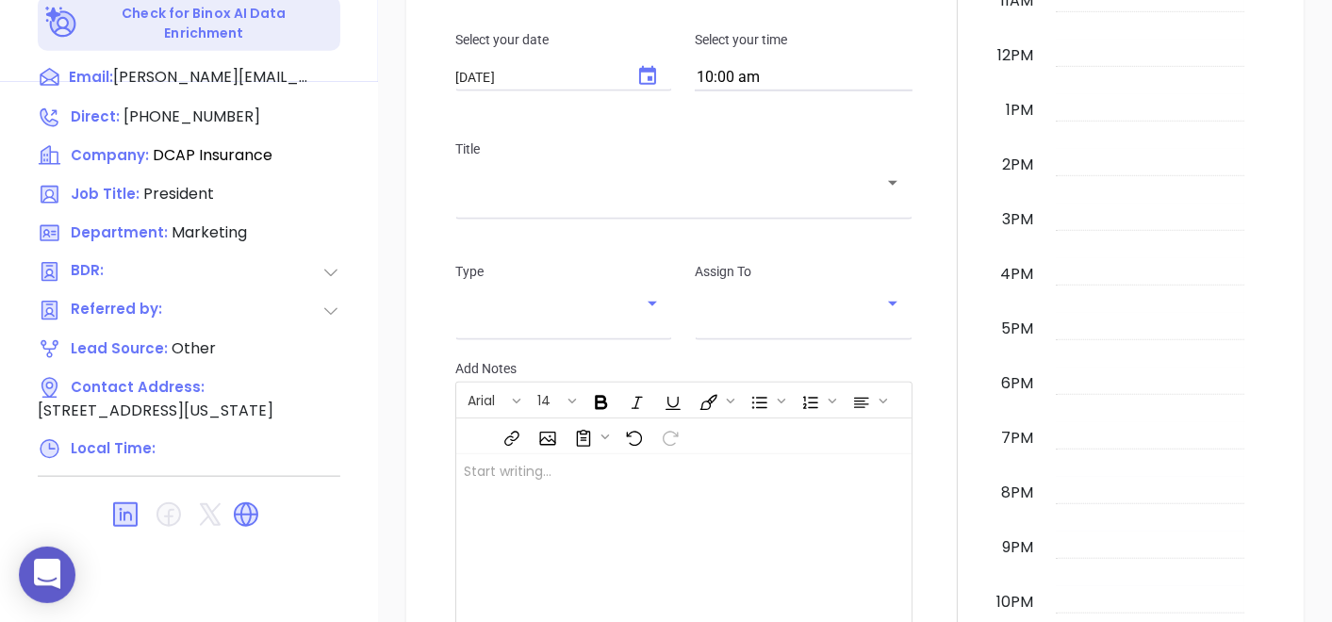
scroll to position [954, 0]
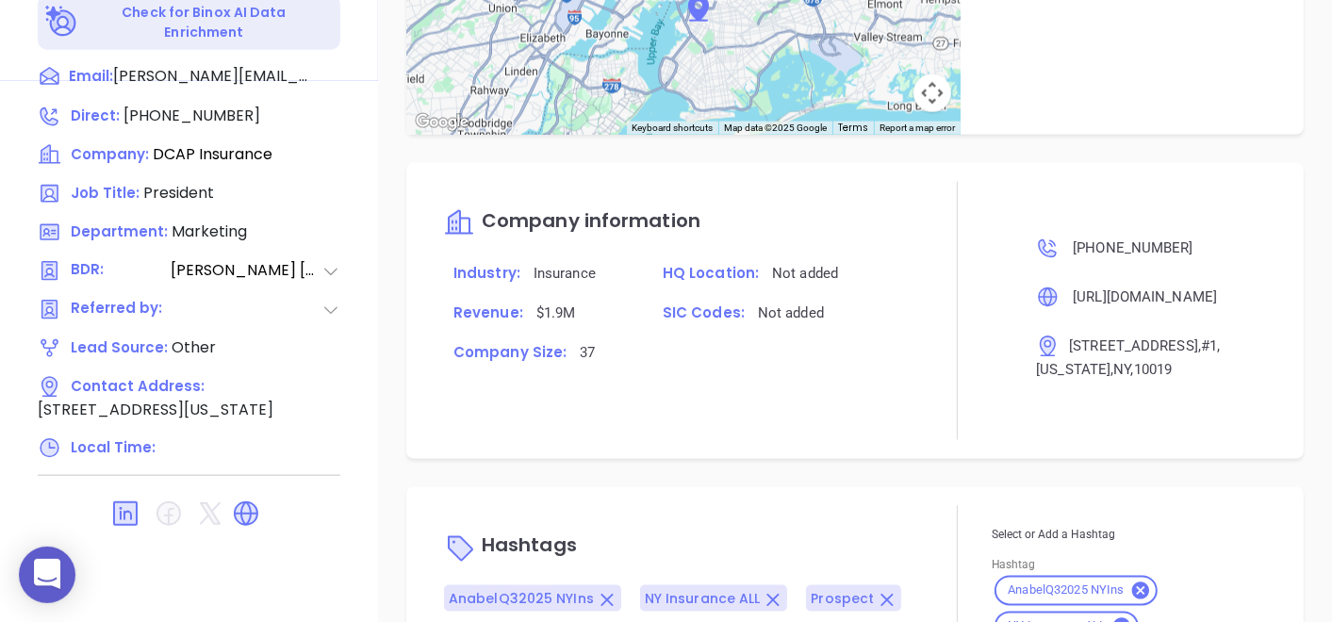
type input "[PERSON_NAME]"
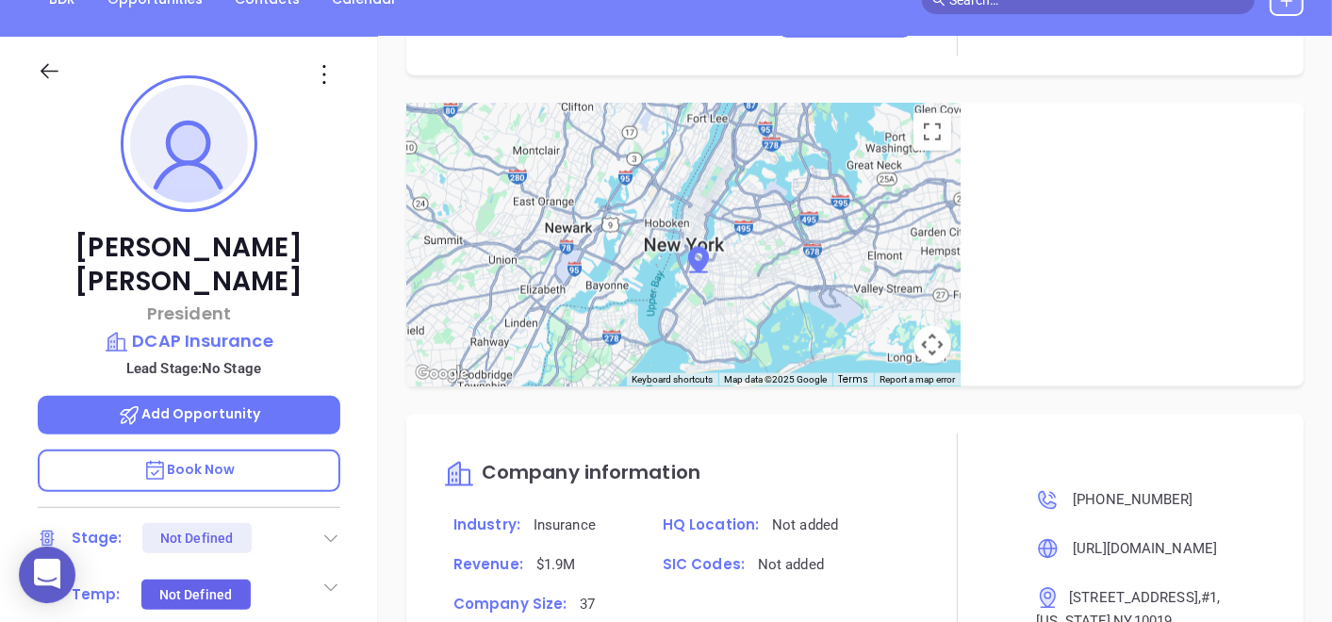
scroll to position [418, 0]
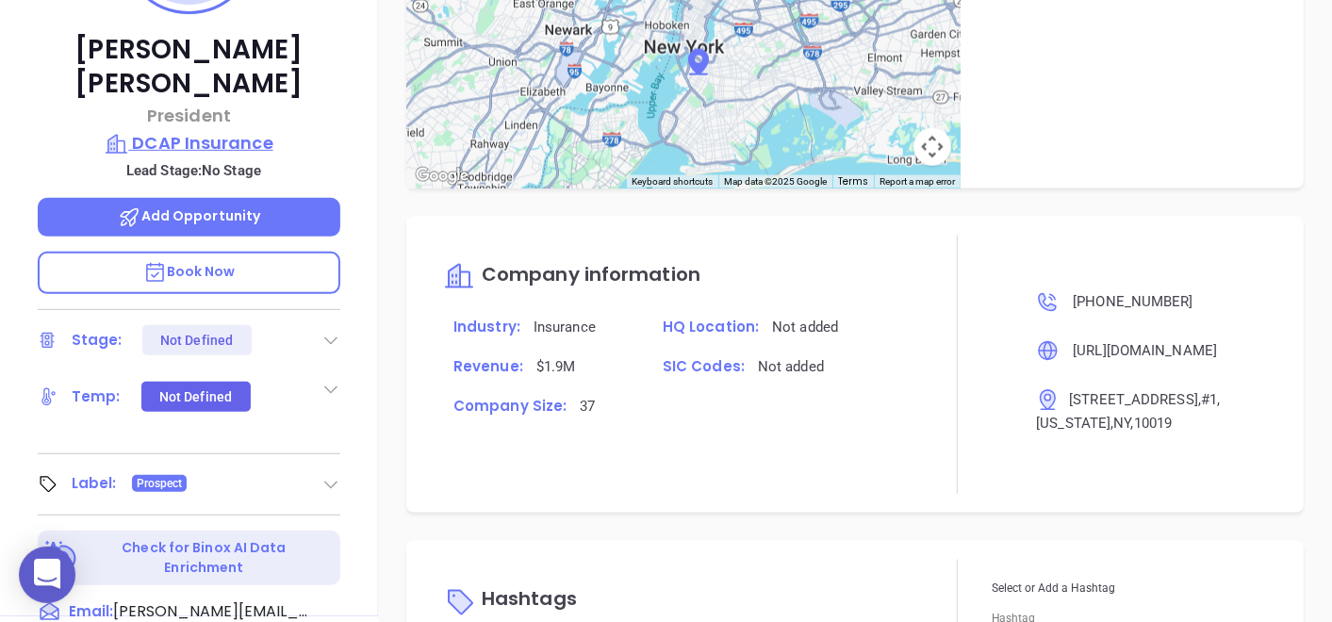
click at [166, 130] on p "DCAP Insurance" at bounding box center [189, 143] width 302 height 26
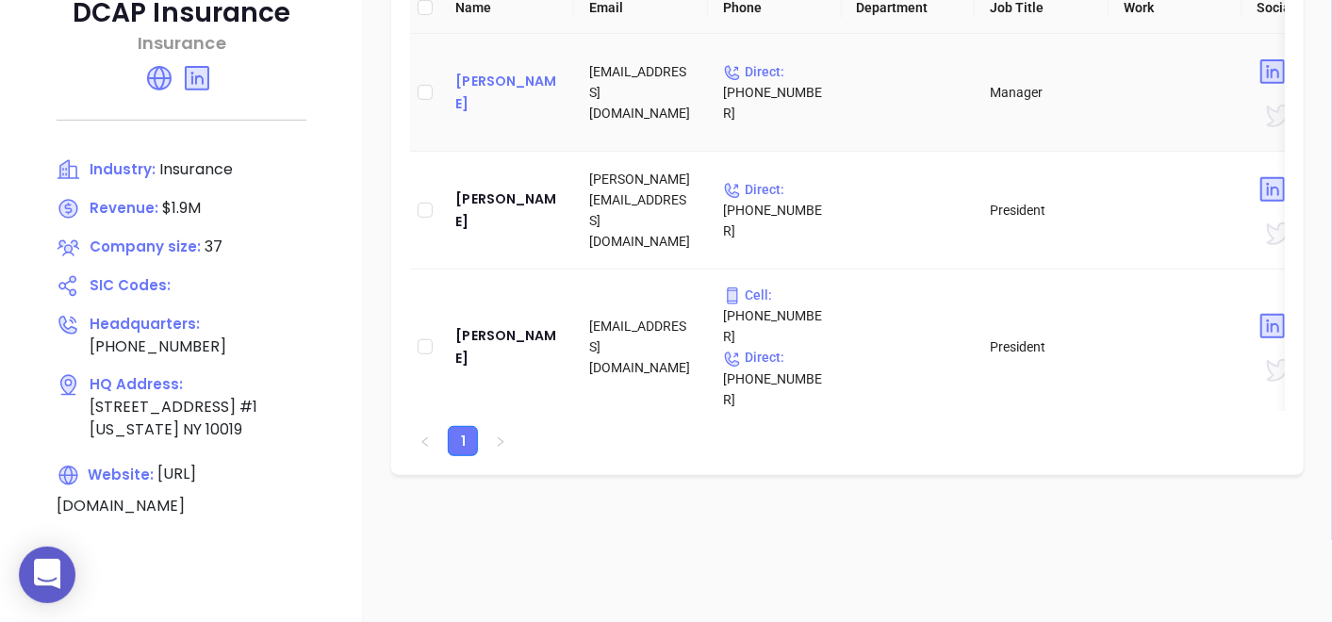
click at [492, 93] on div "Arlene Perez" at bounding box center [507, 92] width 104 height 45
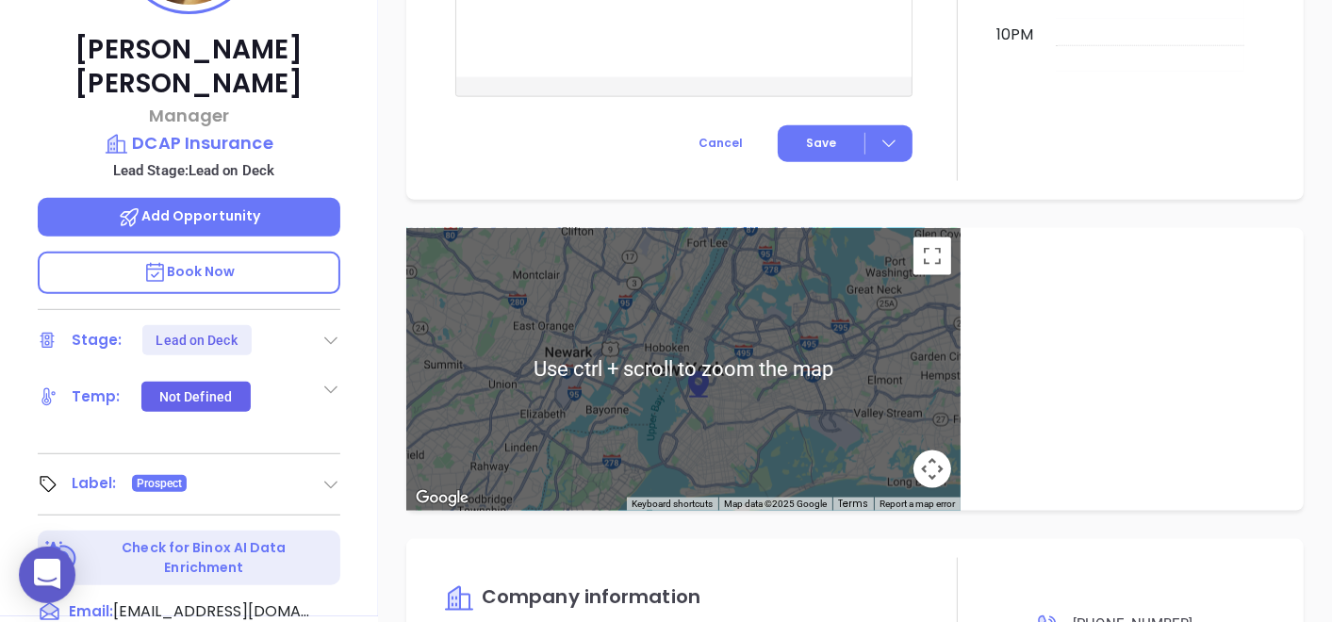
scroll to position [942, 0]
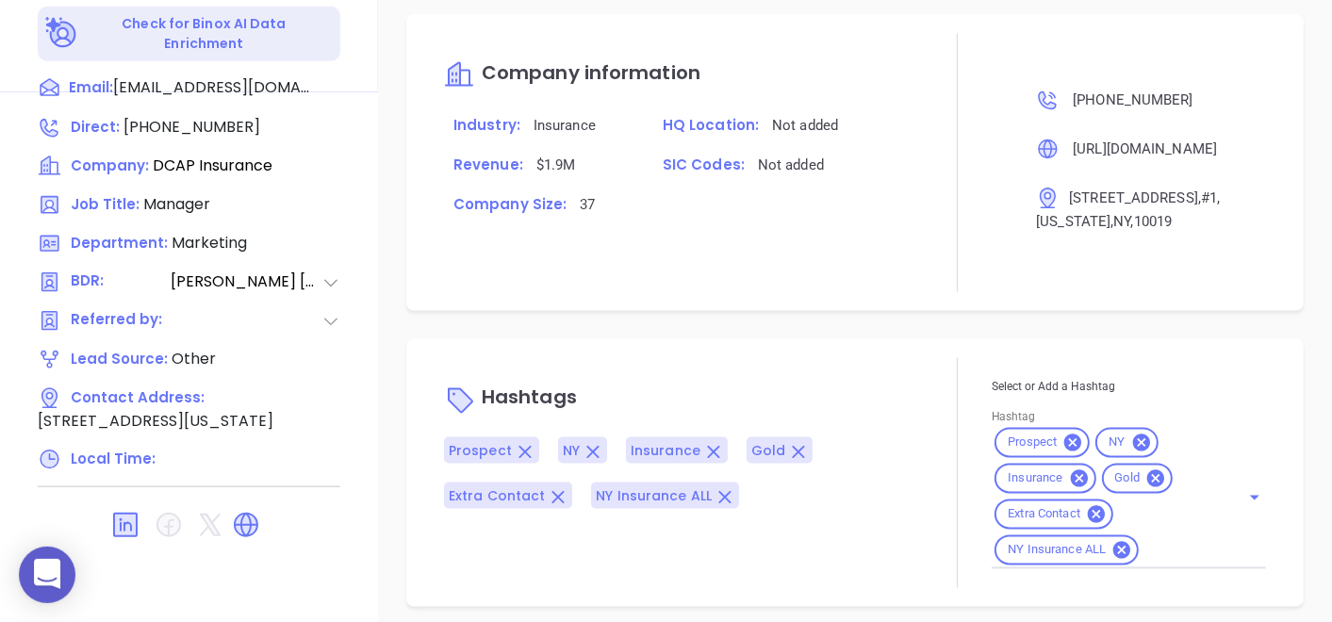
type input "[PERSON_NAME]"
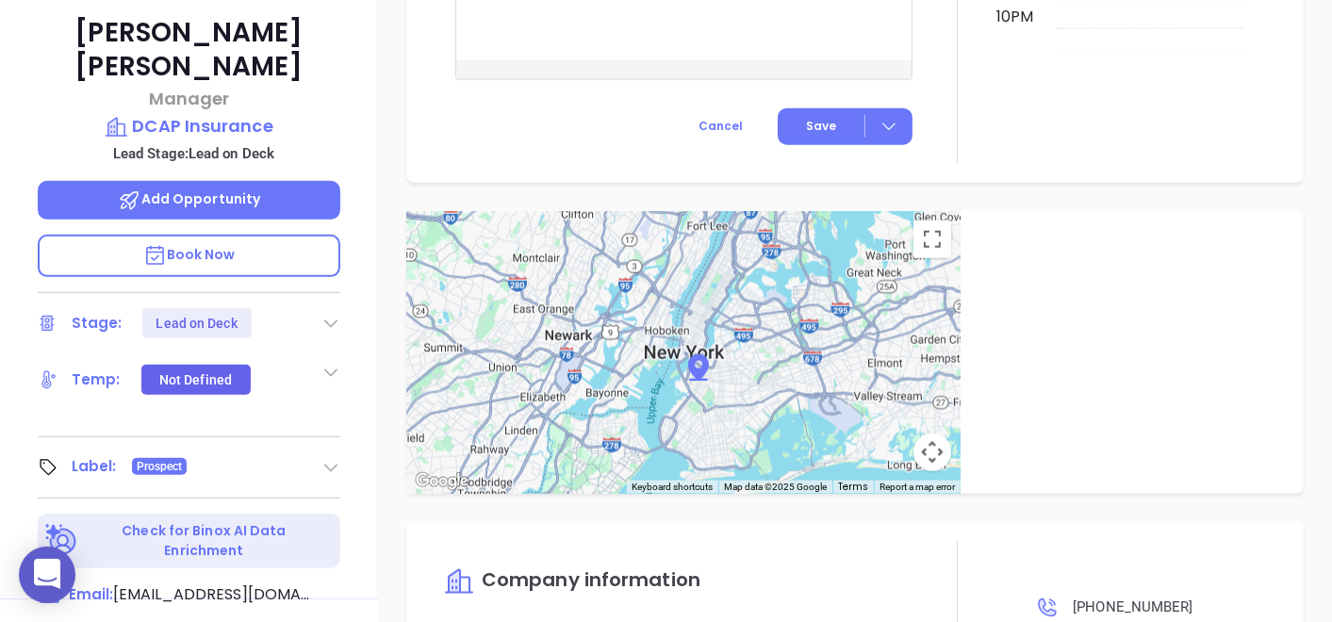
scroll to position [209, 0]
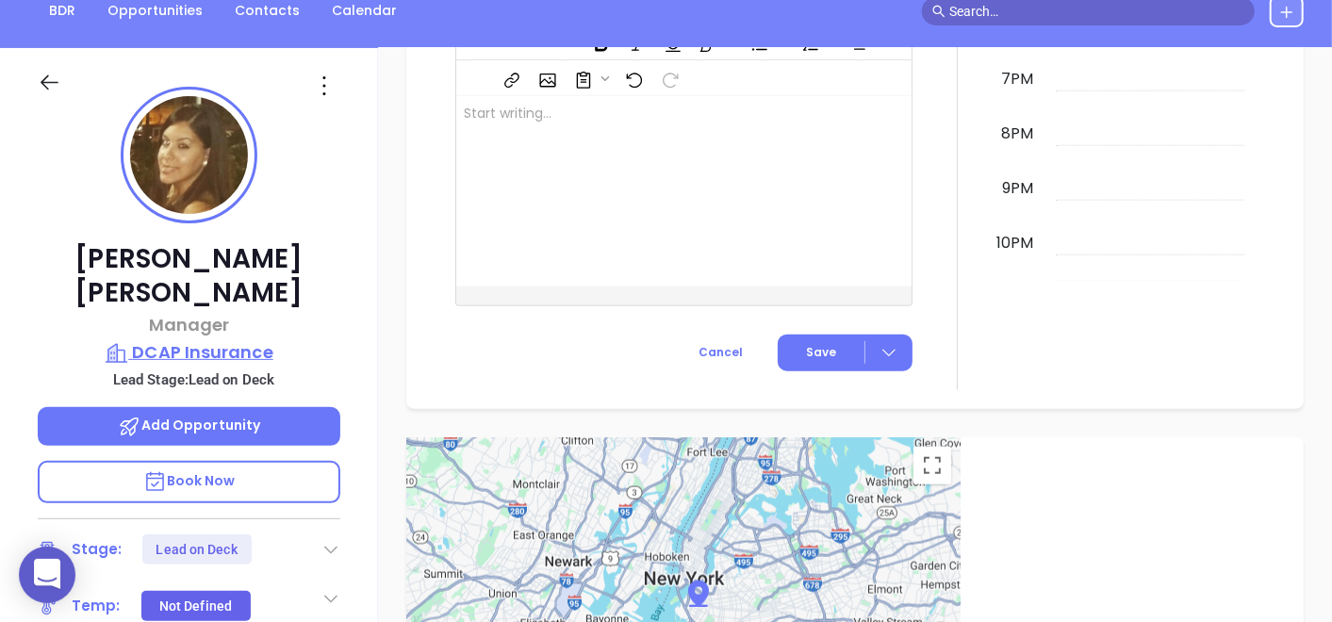
click at [218, 339] on p "DCAP Insurance" at bounding box center [189, 352] width 302 height 26
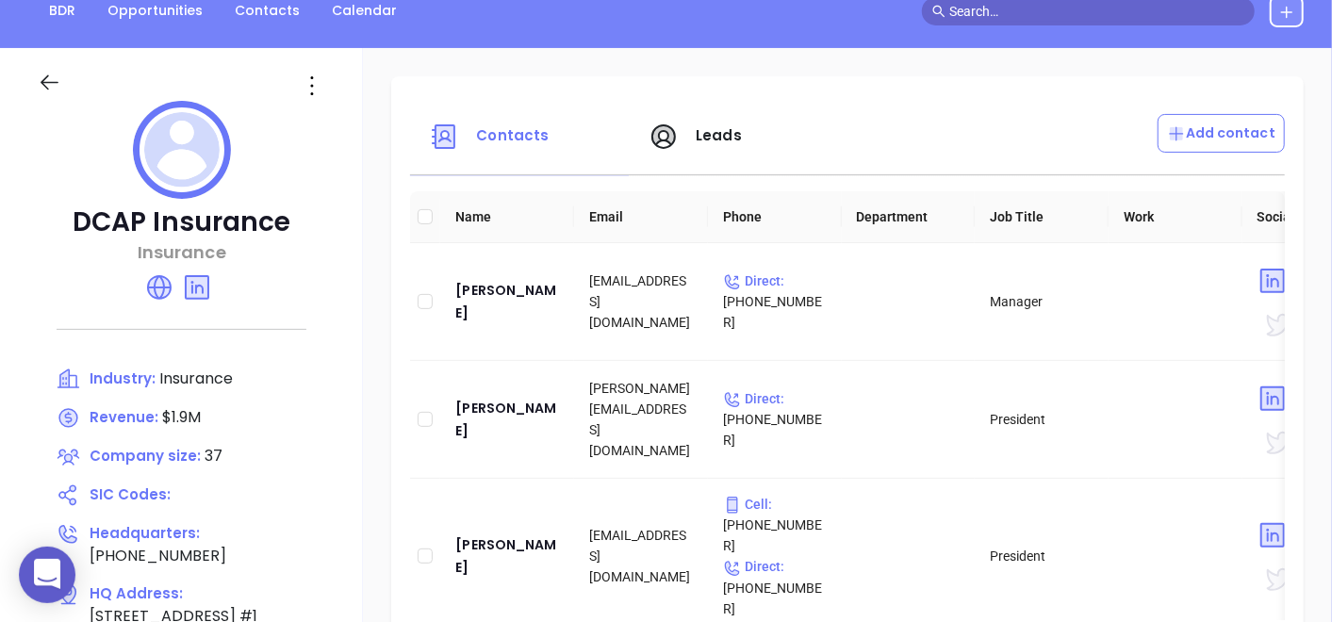
click at [49, 73] on icon at bounding box center [50, 83] width 24 height 24
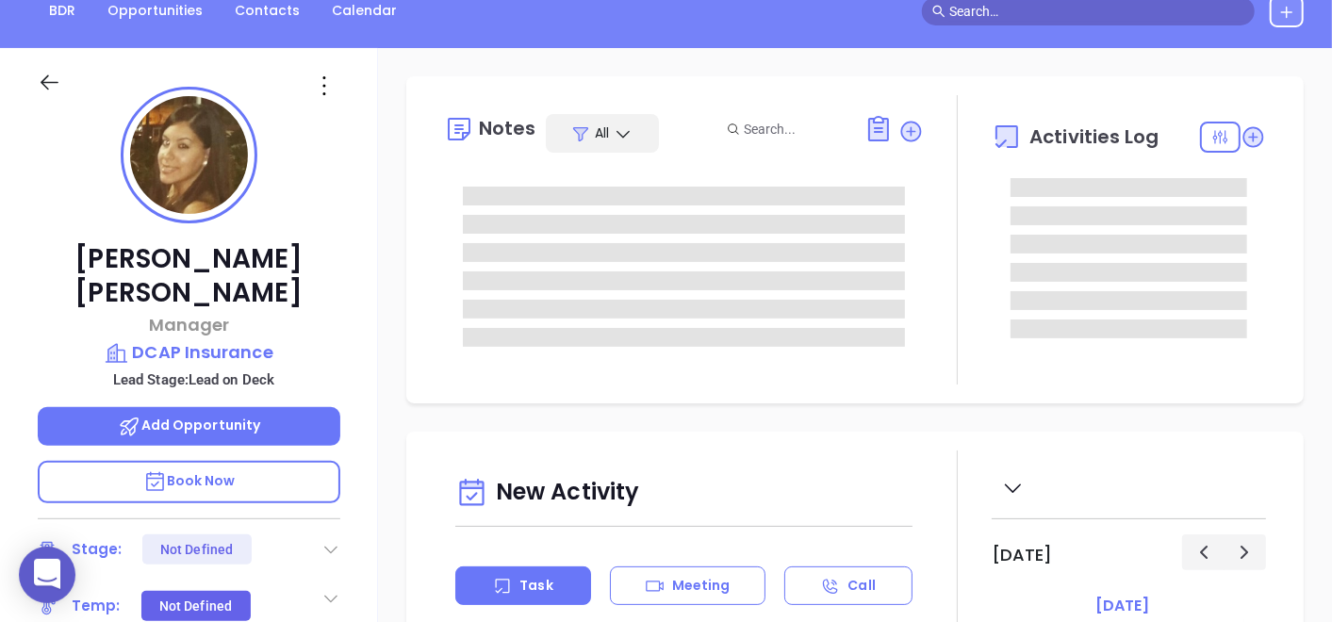
scroll to position [492, 0]
click at [330, 91] on icon at bounding box center [324, 86] width 30 height 30
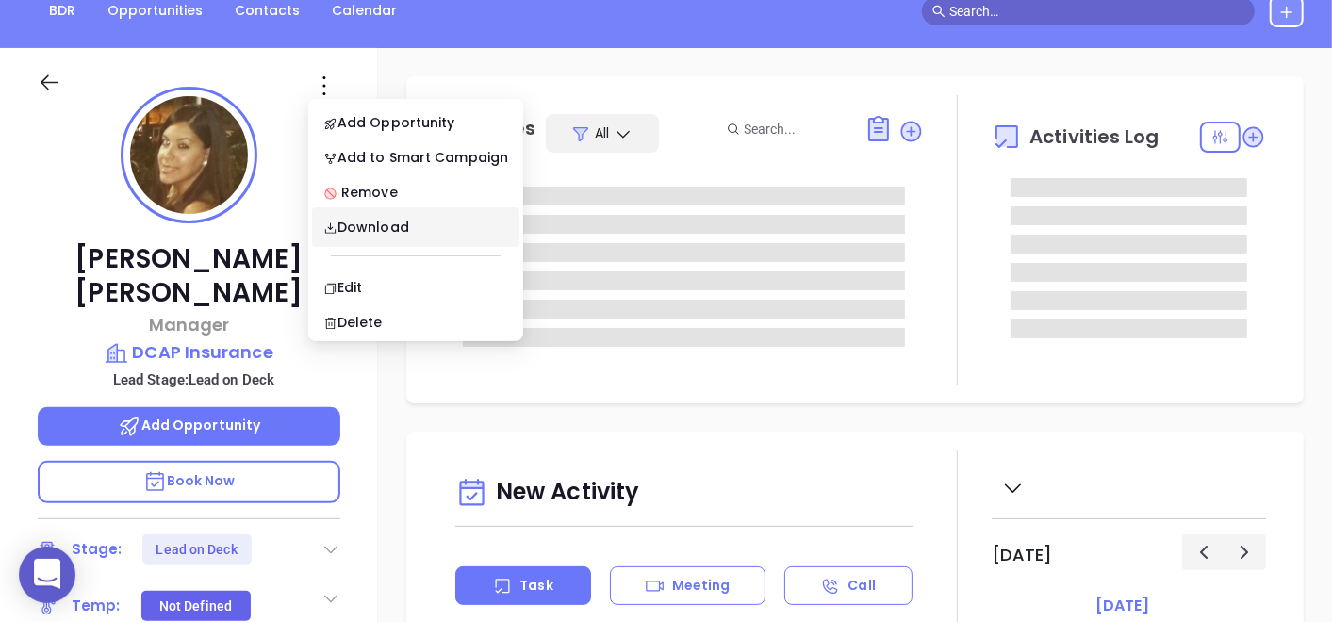
click at [374, 264] on ul "Add Opportunity Add to Smart Campaign Remove Download Edit Delete" at bounding box center [415, 220] width 215 height 242
click at [368, 275] on li "Edit" at bounding box center [415, 288] width 207 height 40
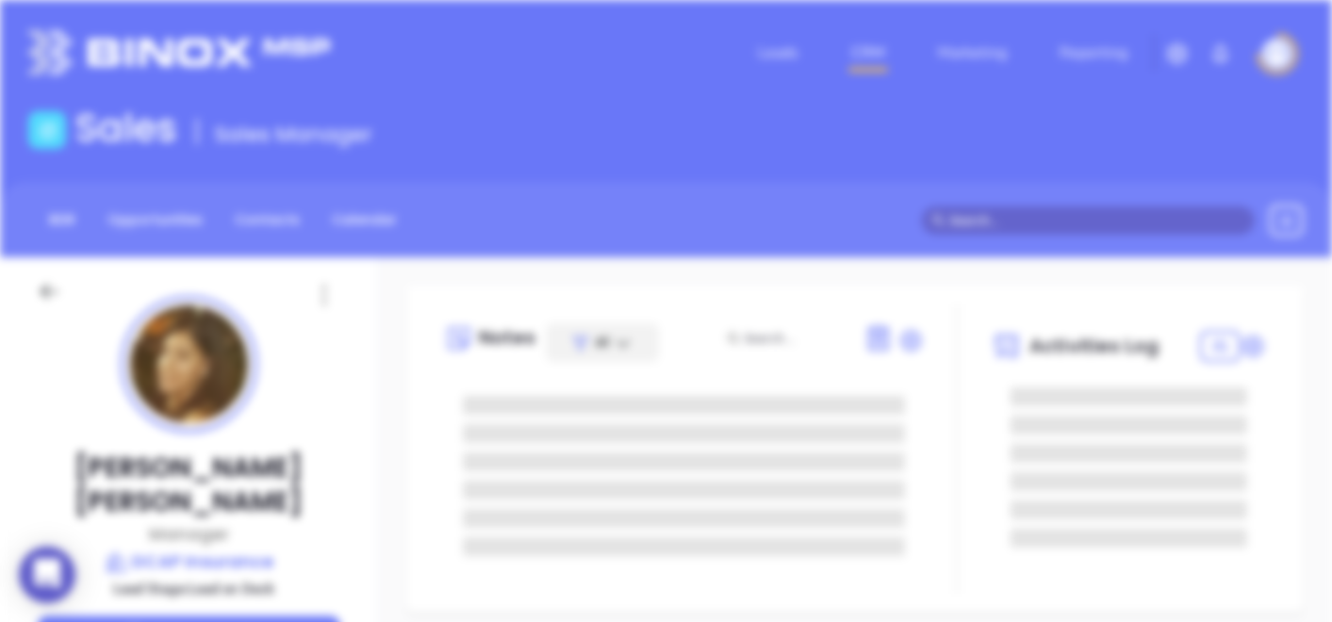
scroll to position [0, 0]
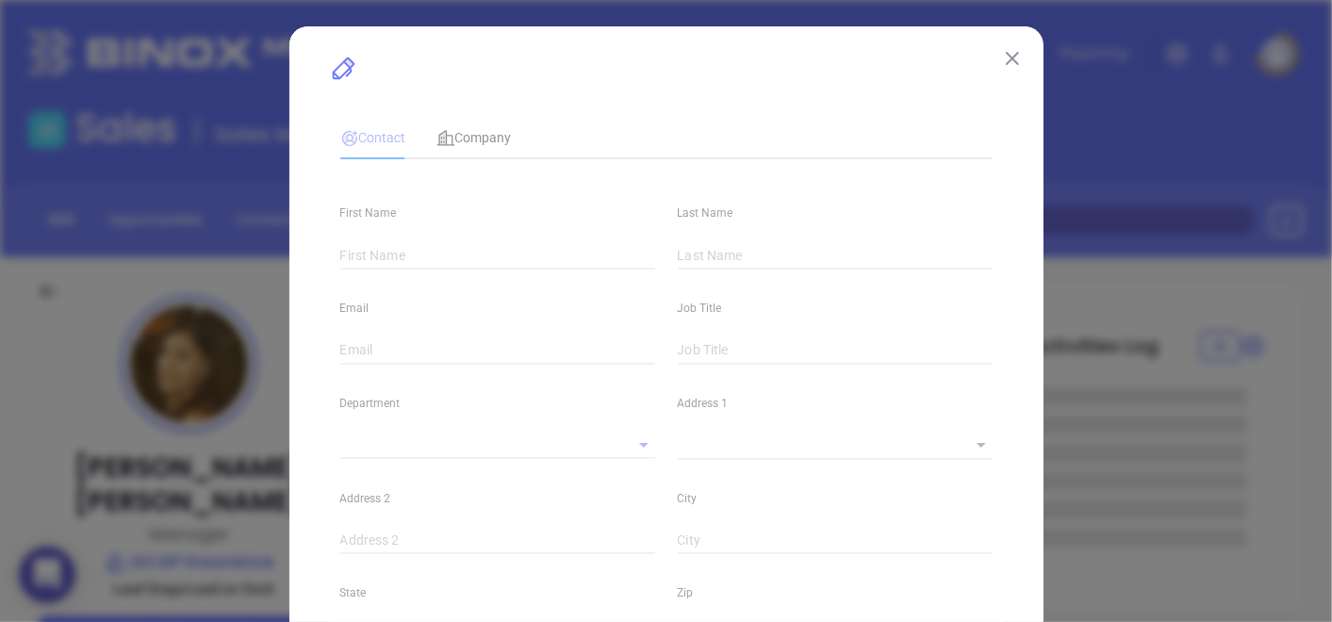
drag, startPoint x: 879, startPoint y: 474, endPoint x: 897, endPoint y: 498, distance: 29.6
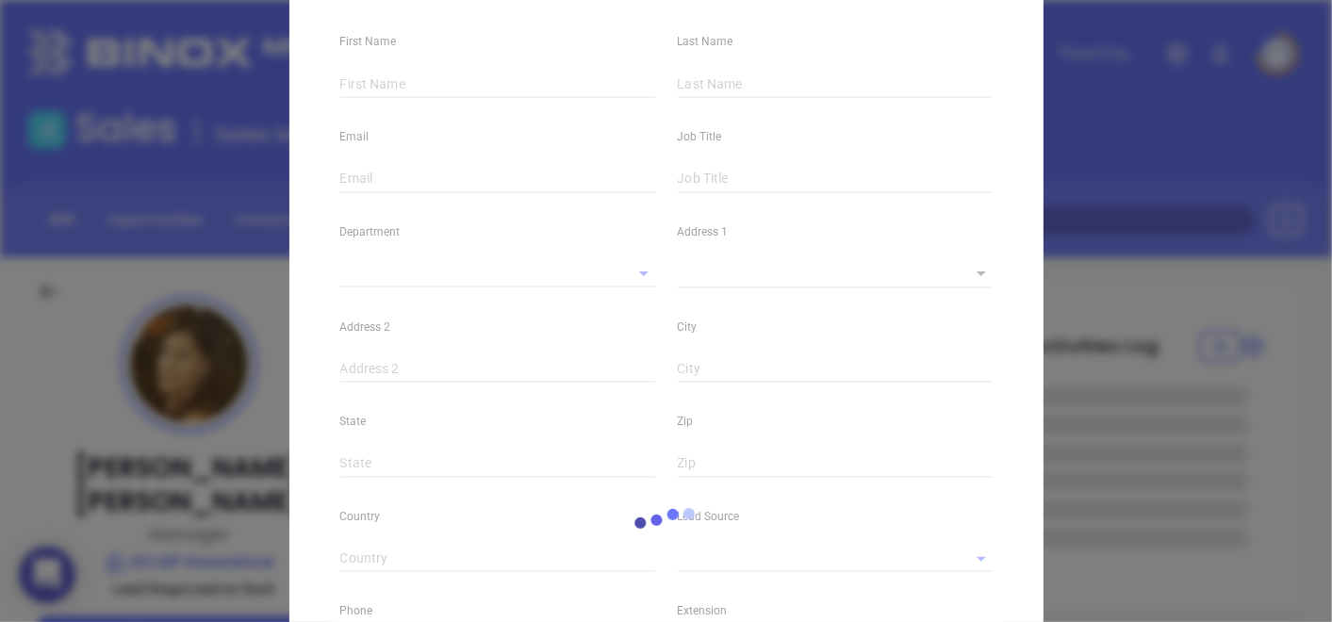
type input "Arlene"
type input "Perez"
type input "arlenep@dcapinsurance.com"
type input "Manager"
type textarea "790 11th Avenue"
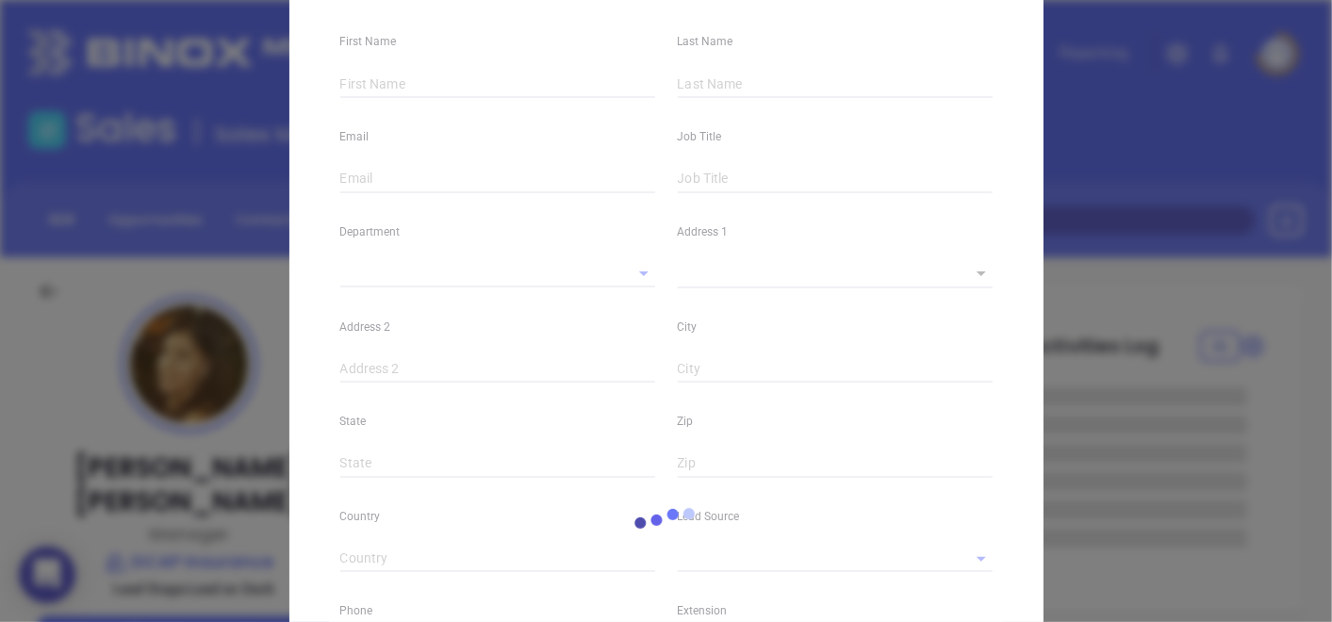
type input "1"
type input "#1"
type input "[US_STATE]"
type input "NY"
type input "10019"
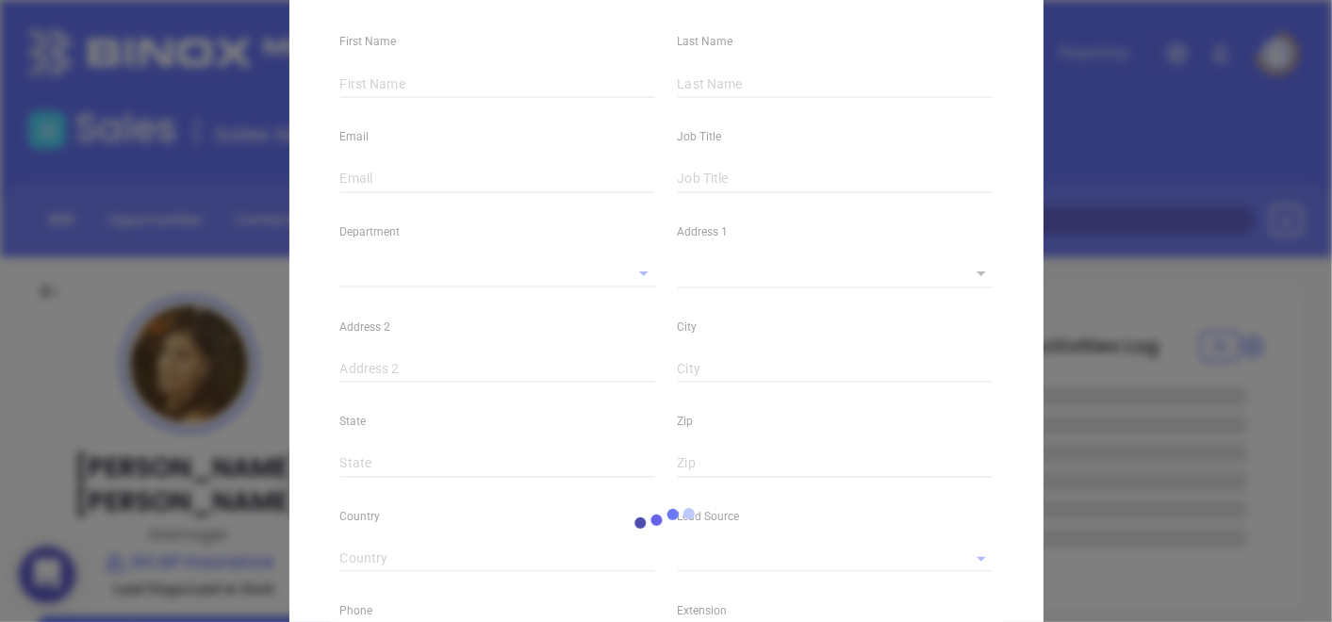
type input "www.linkedin.com/in/arlene-perez-724205b2"
type input "Marketing"
type input "Other"
type input "Abigail Mayda"
type input "Lead on Deck"
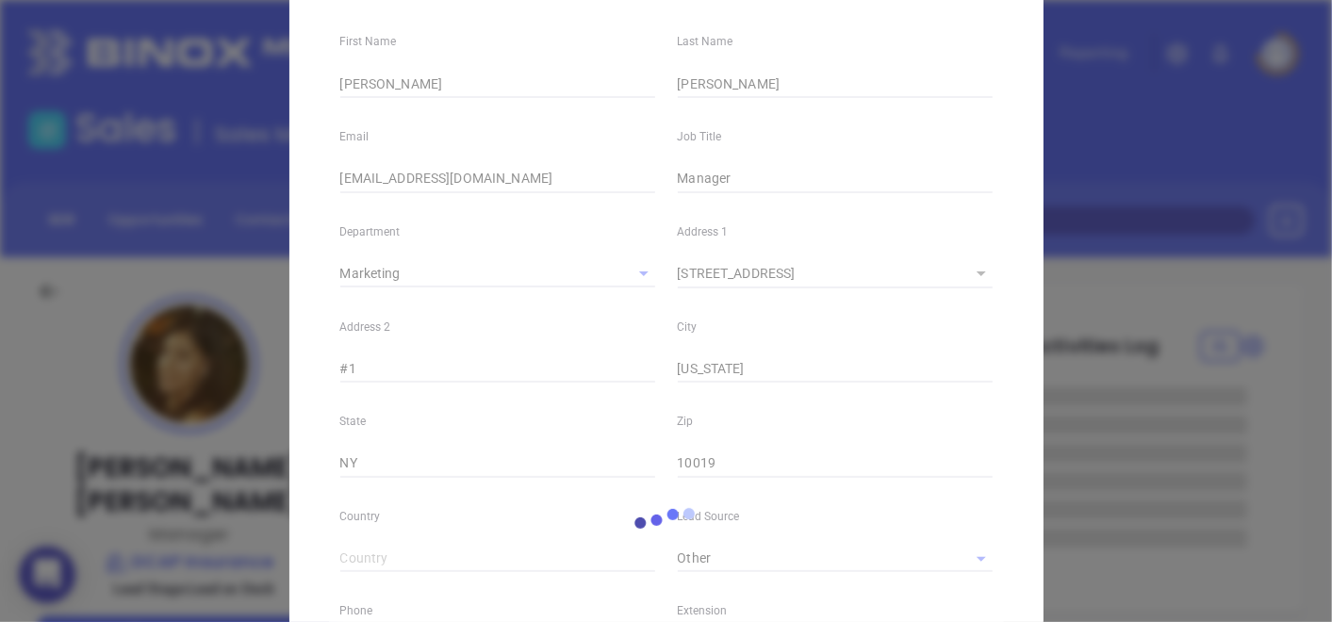
type input "[PERSON_NAME]"
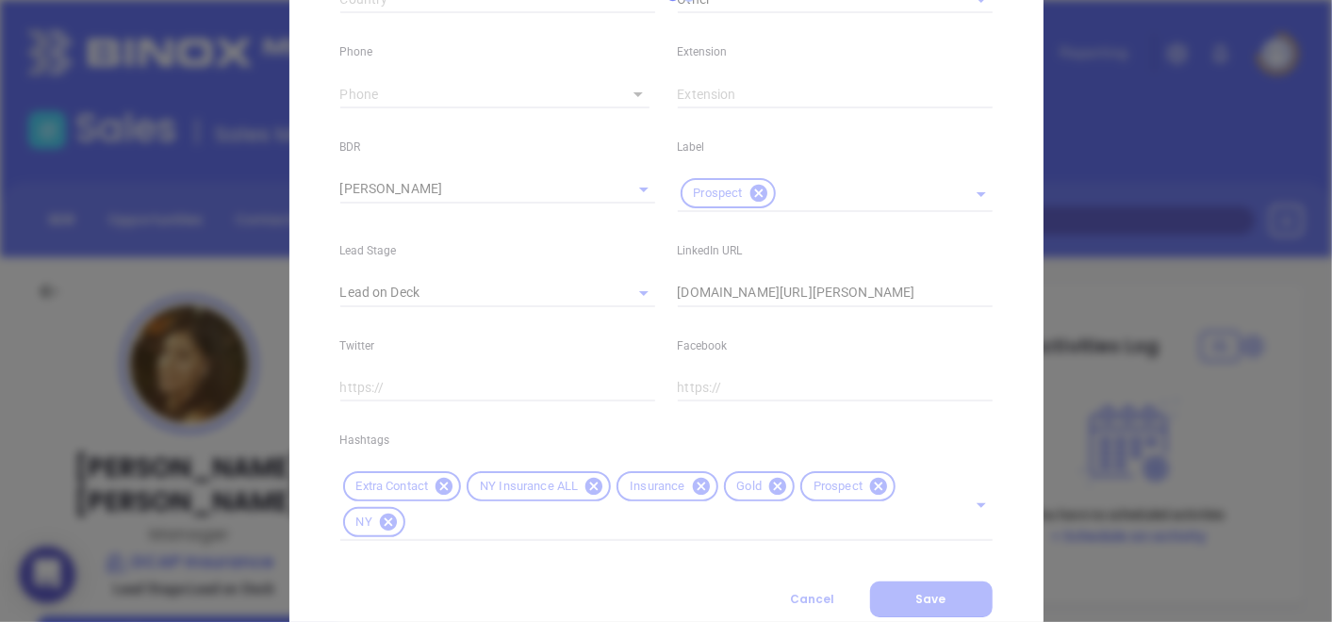
scroll to position [738, 0]
type input "1"
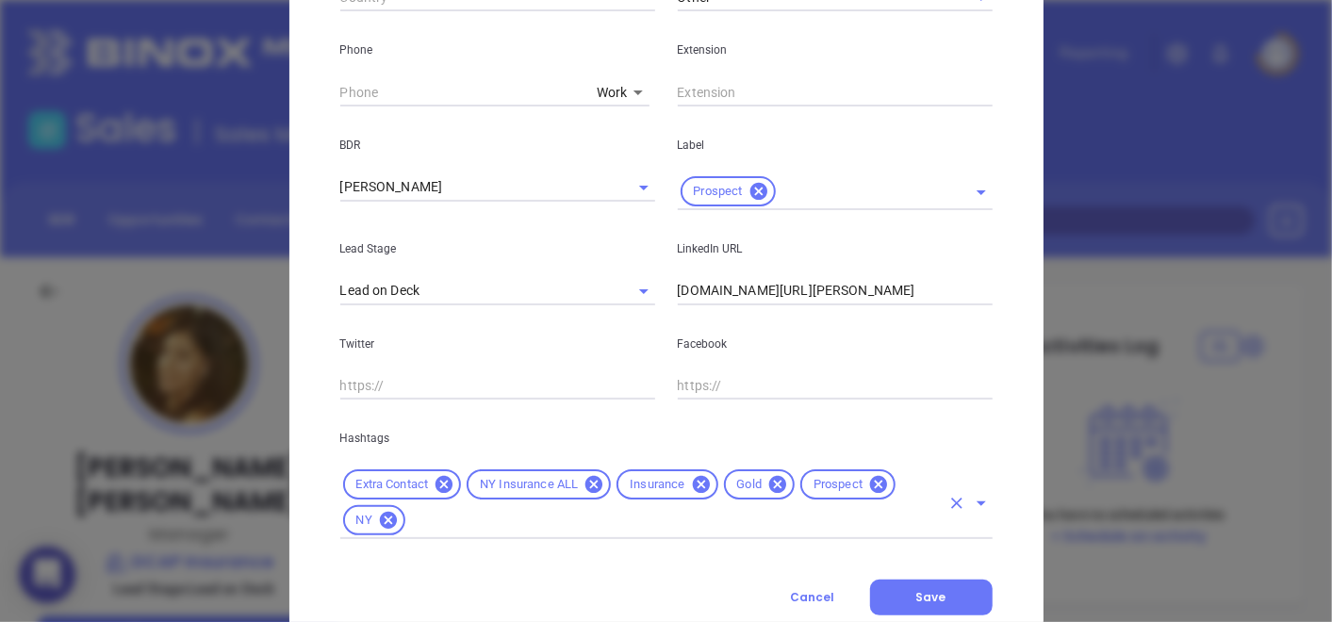
click at [770, 487] on icon at bounding box center [777, 484] width 17 height 17
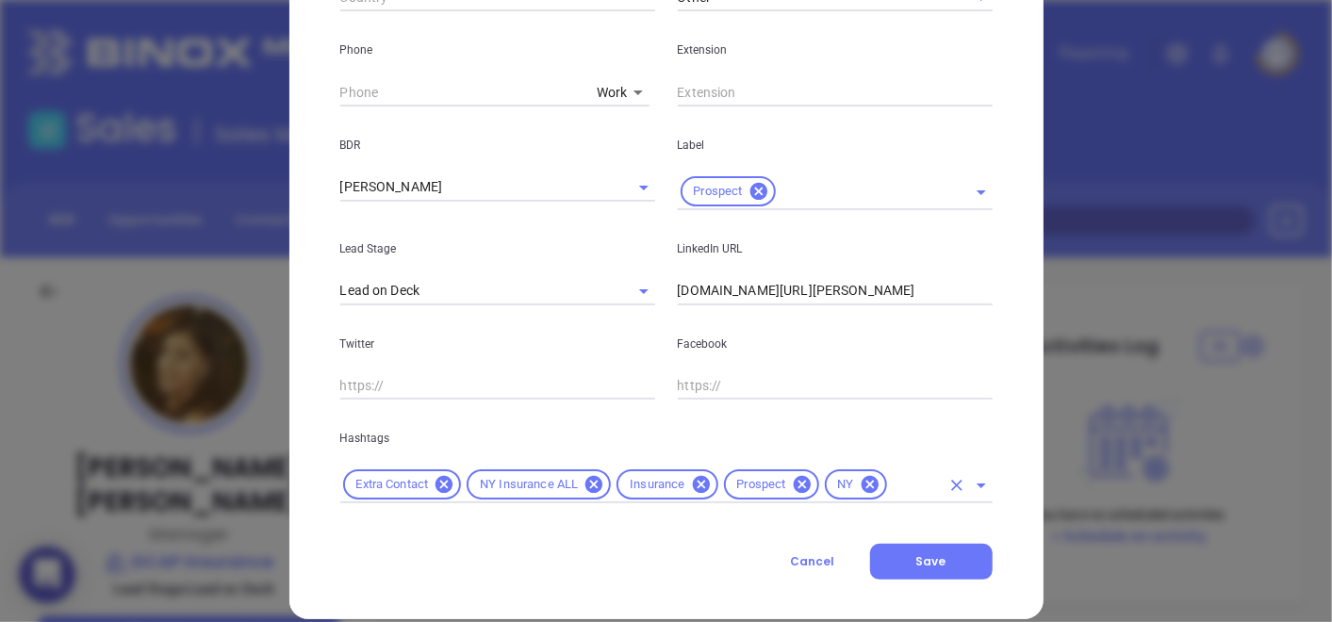
click at [890, 473] on input "text" at bounding box center [915, 485] width 50 height 24
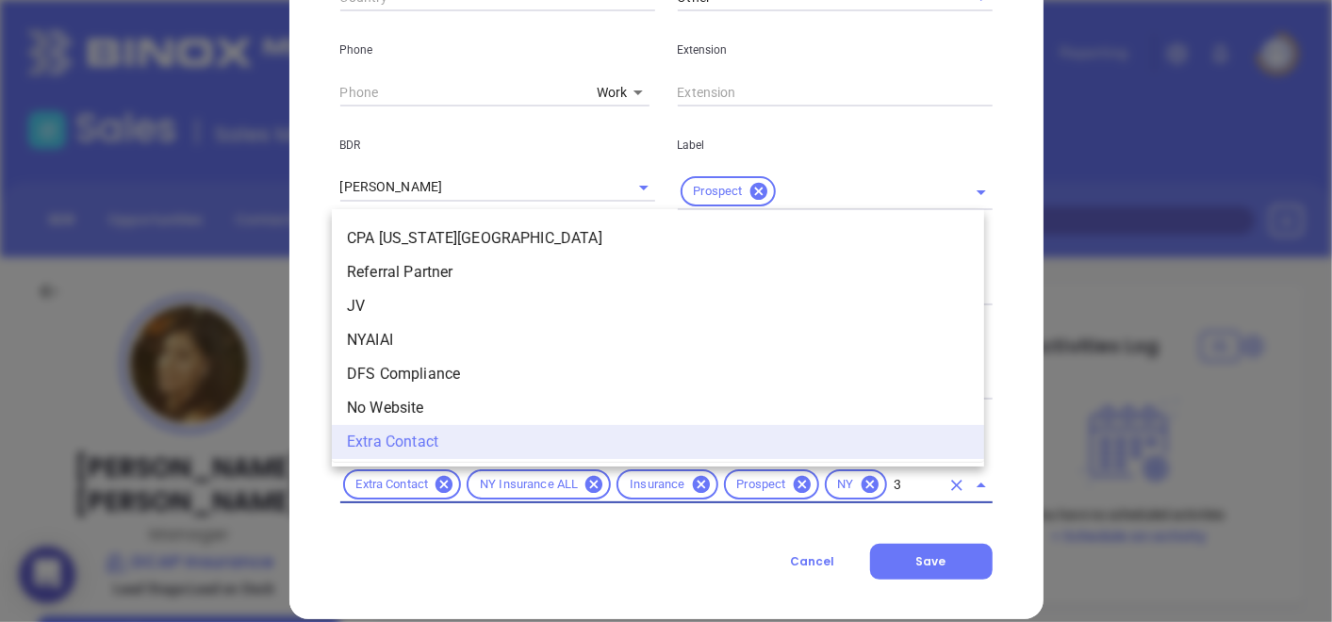
scroll to position [0, 0]
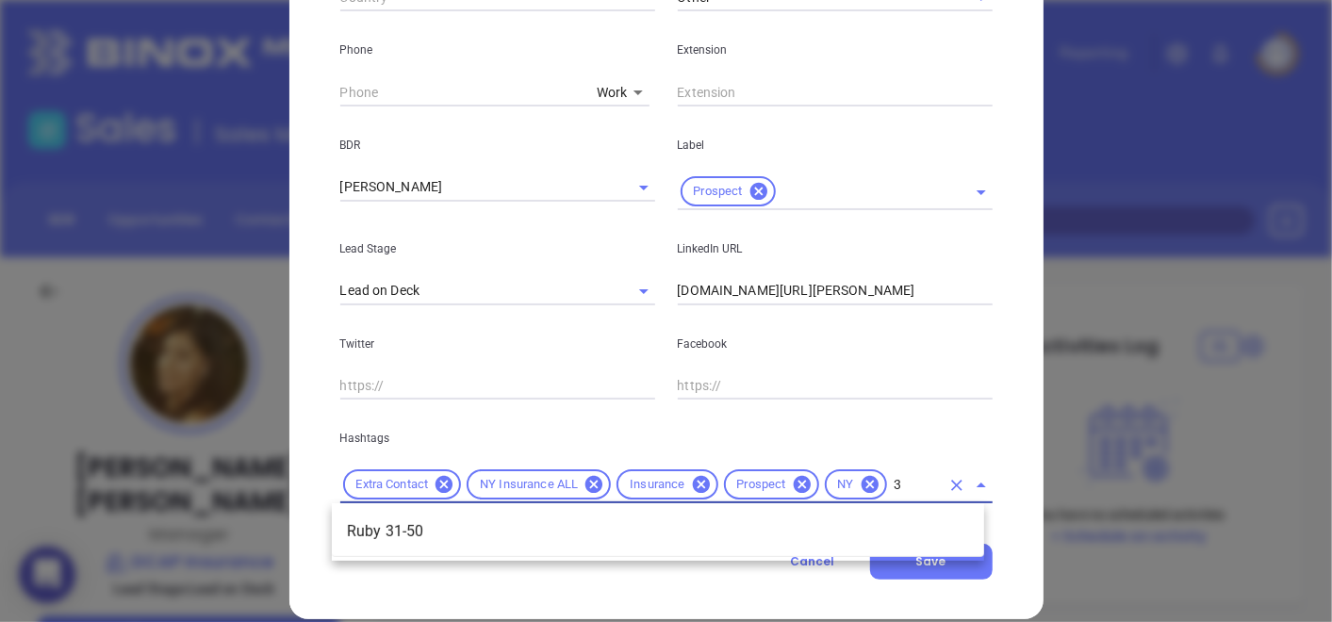
type input "31"
click at [466, 519] on li "Ruby 31-50" at bounding box center [658, 532] width 652 height 34
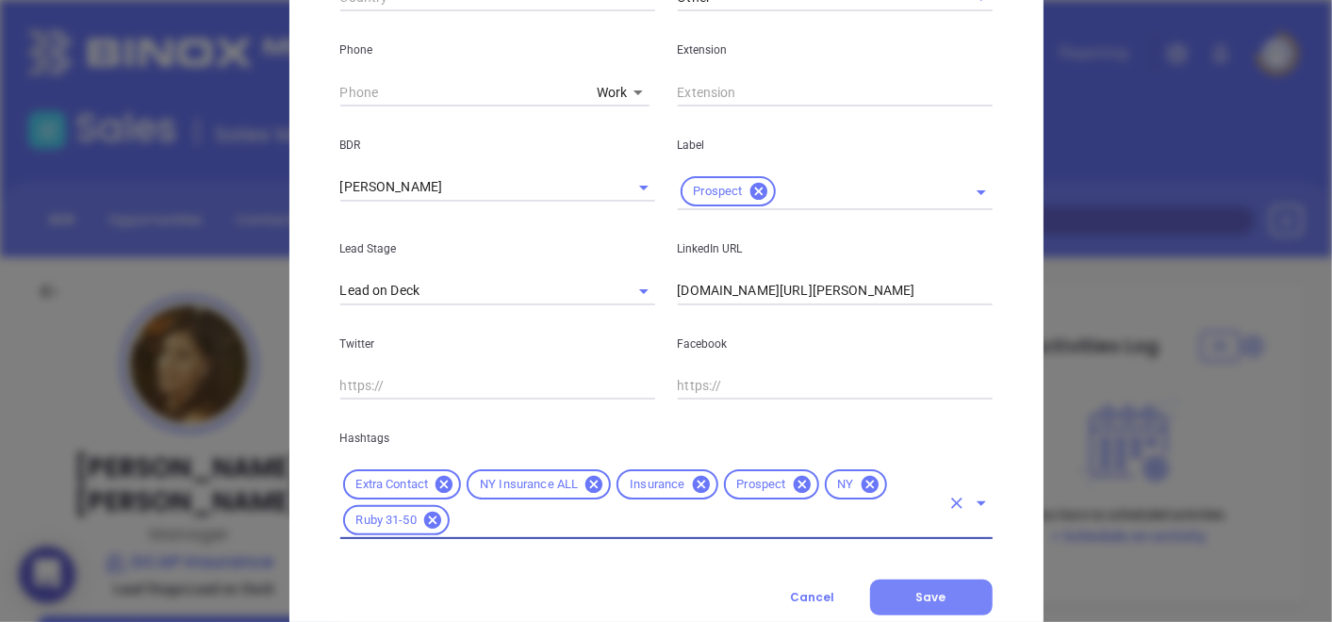
click at [916, 600] on span "Save" at bounding box center [931, 597] width 30 height 16
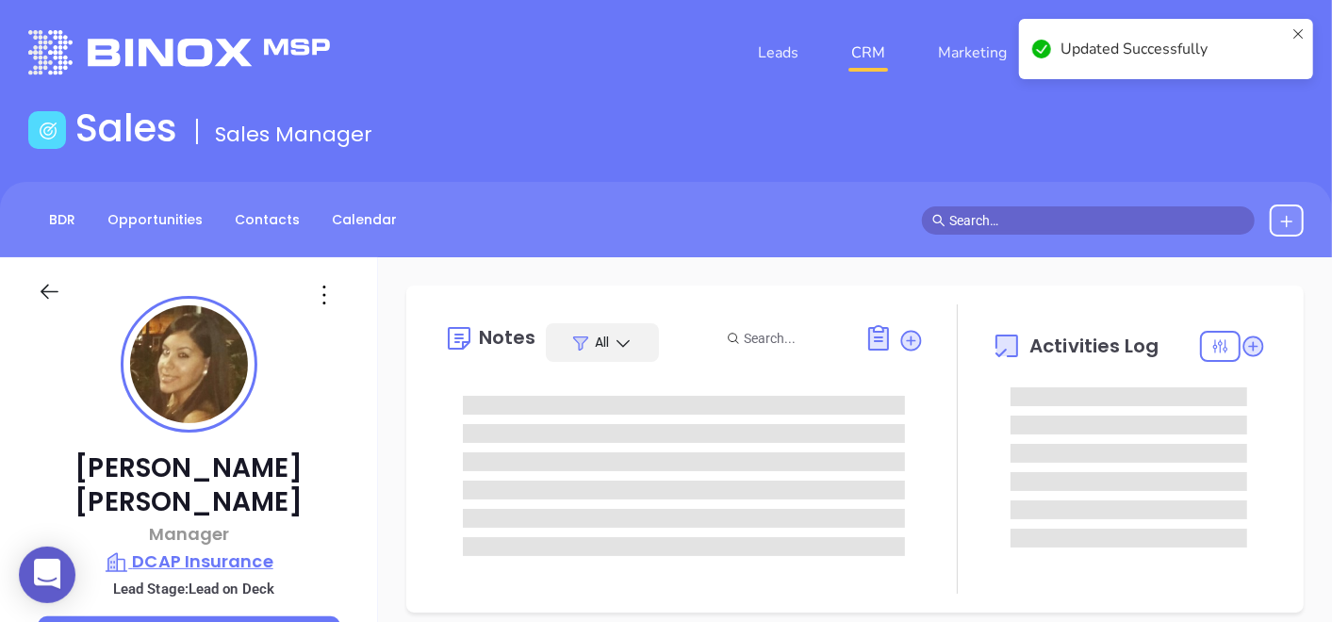
click at [199, 548] on p "DCAP Insurance" at bounding box center [189, 561] width 302 height 26
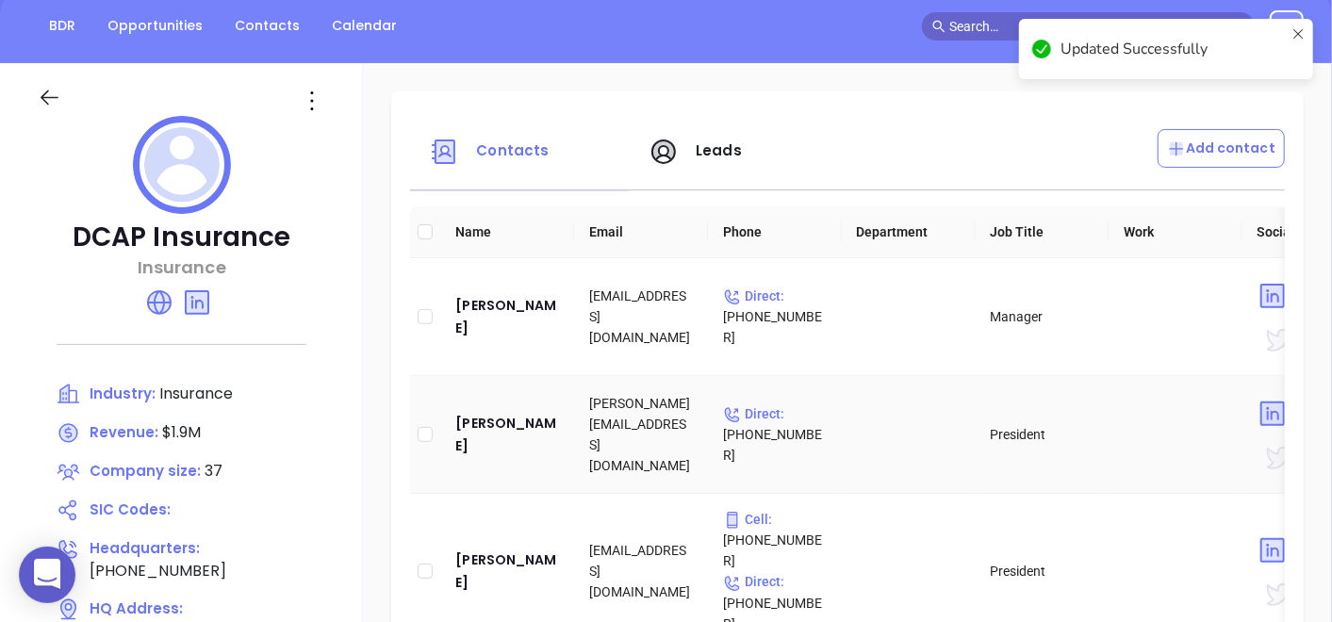
scroll to position [209, 0]
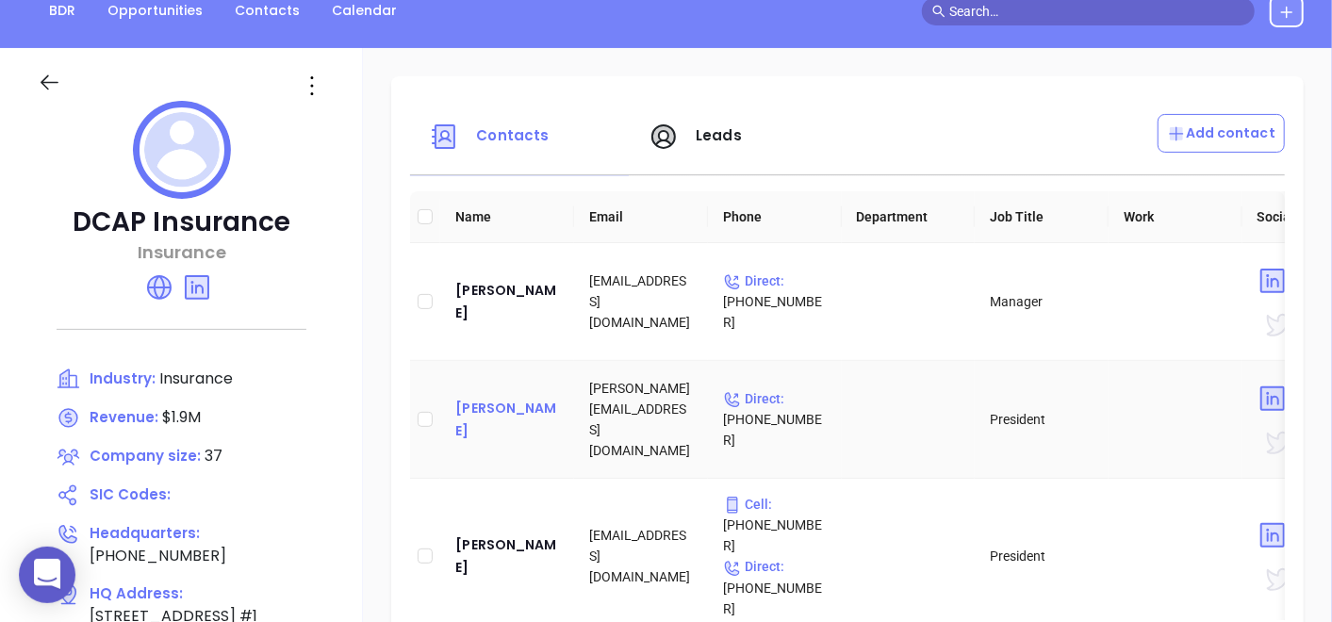
click at [476, 400] on div "Giuseppe Sottile" at bounding box center [507, 419] width 104 height 45
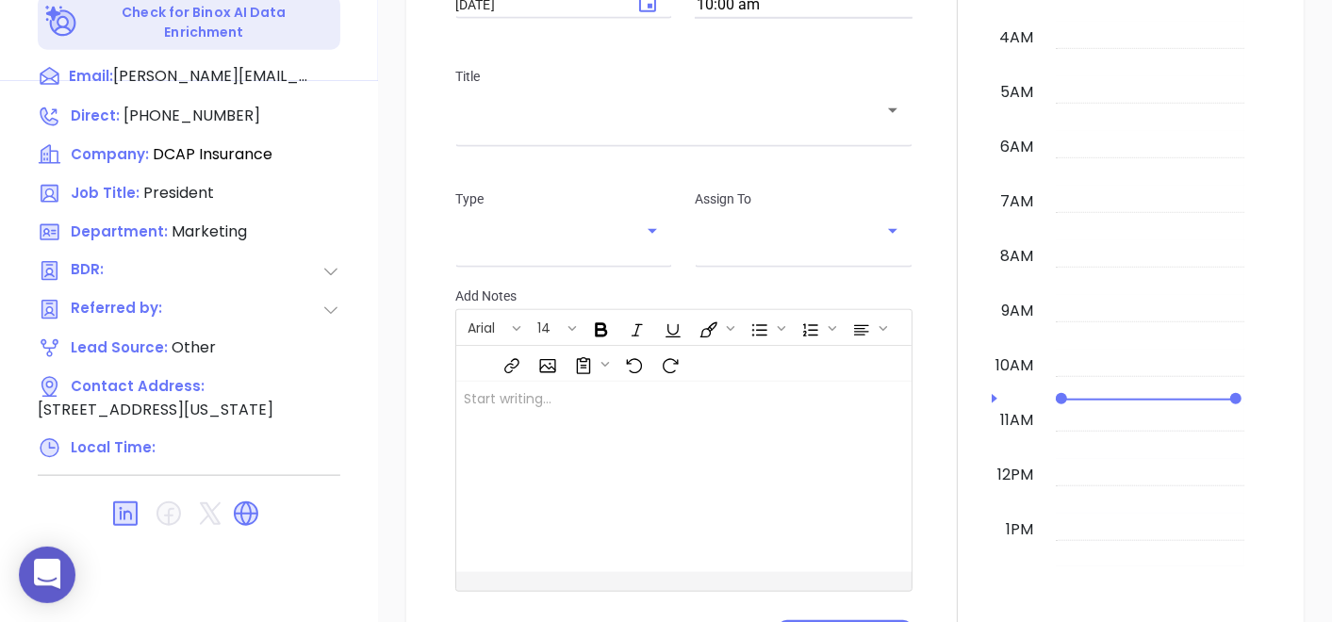
scroll to position [492, 0]
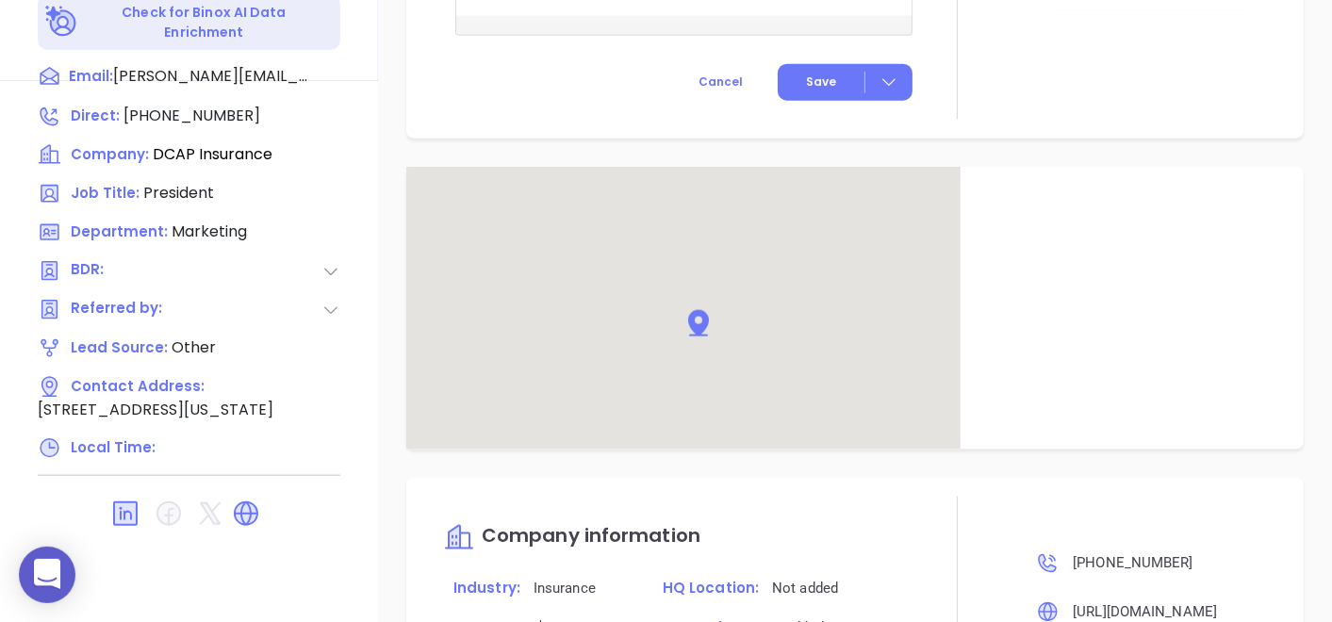
type input "[PERSON_NAME]"
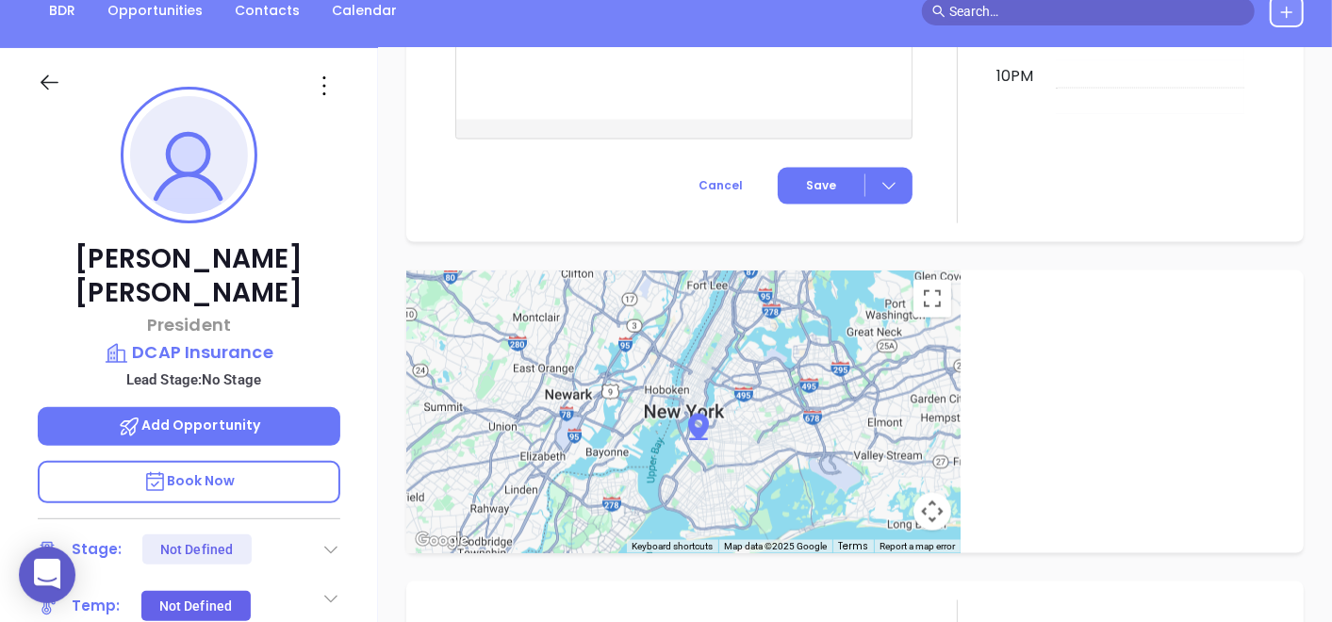
scroll to position [1580, 0]
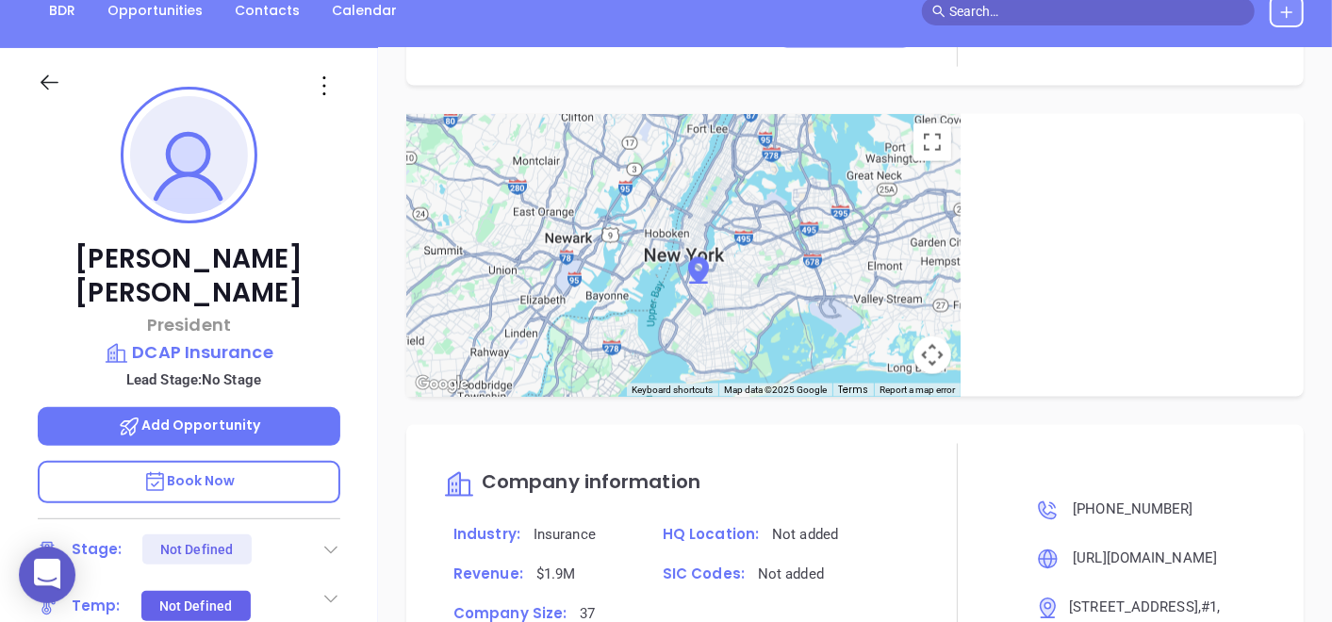
click at [322, 90] on icon at bounding box center [324, 86] width 30 height 30
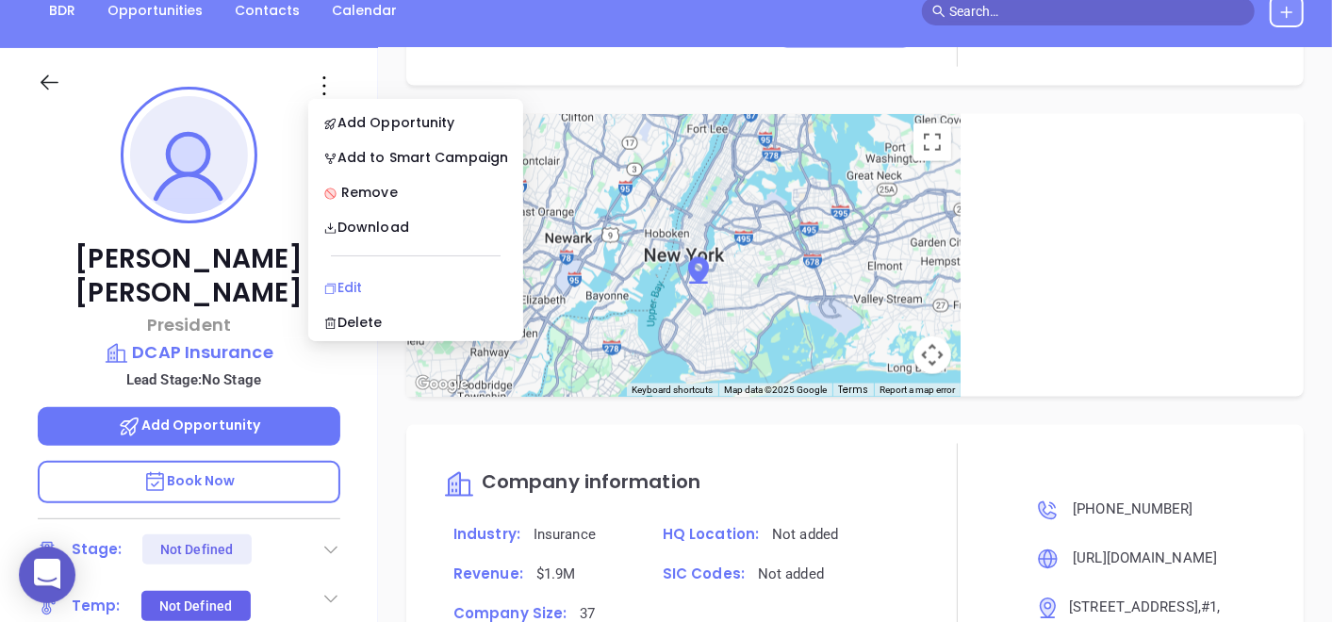
click at [366, 281] on div "Edit" at bounding box center [415, 287] width 185 height 21
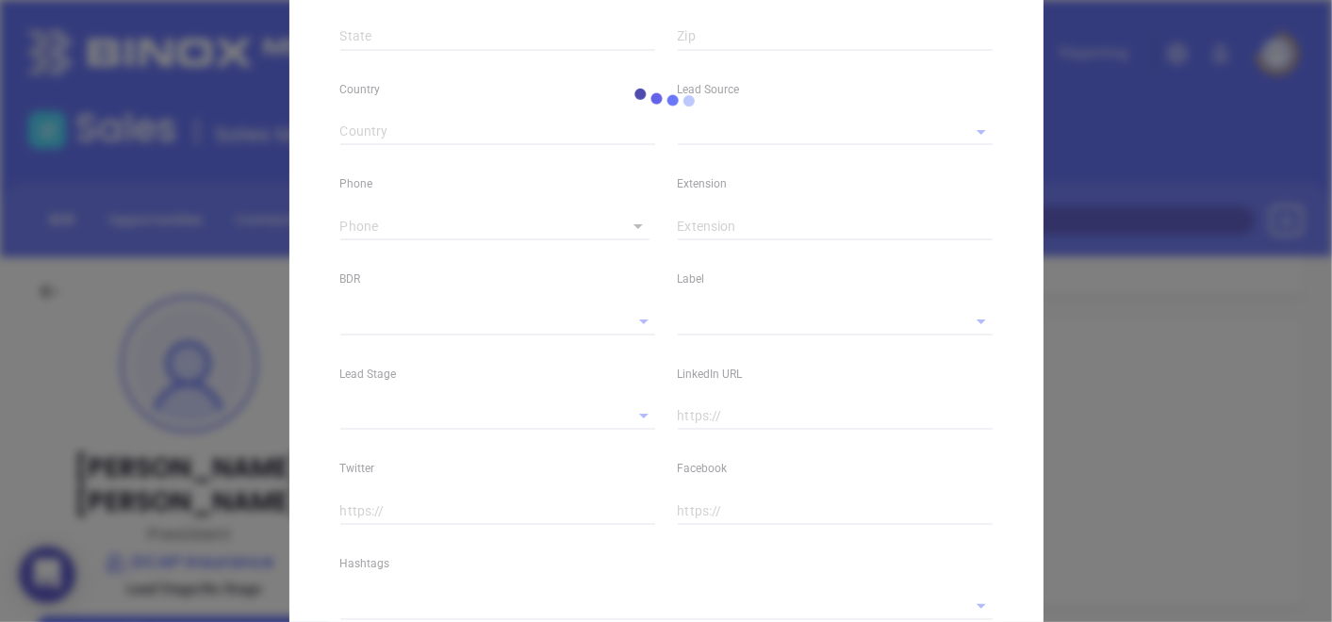
type input "Giuseppe"
type input "Sottile"
type input "giuseppes@dcapinsurance.com"
type input "President"
type textarea "790 11th Avenue"
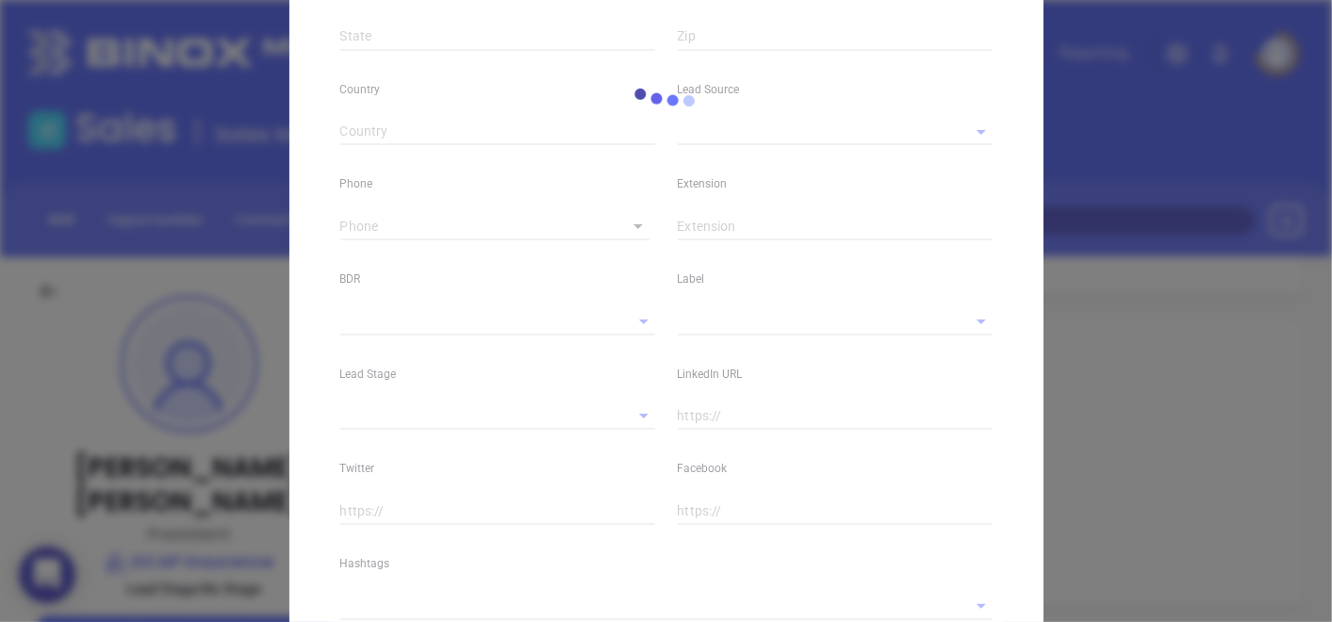
type input "1"
type input "#1"
type input "[US_STATE]"
type input "NY"
type input "10019"
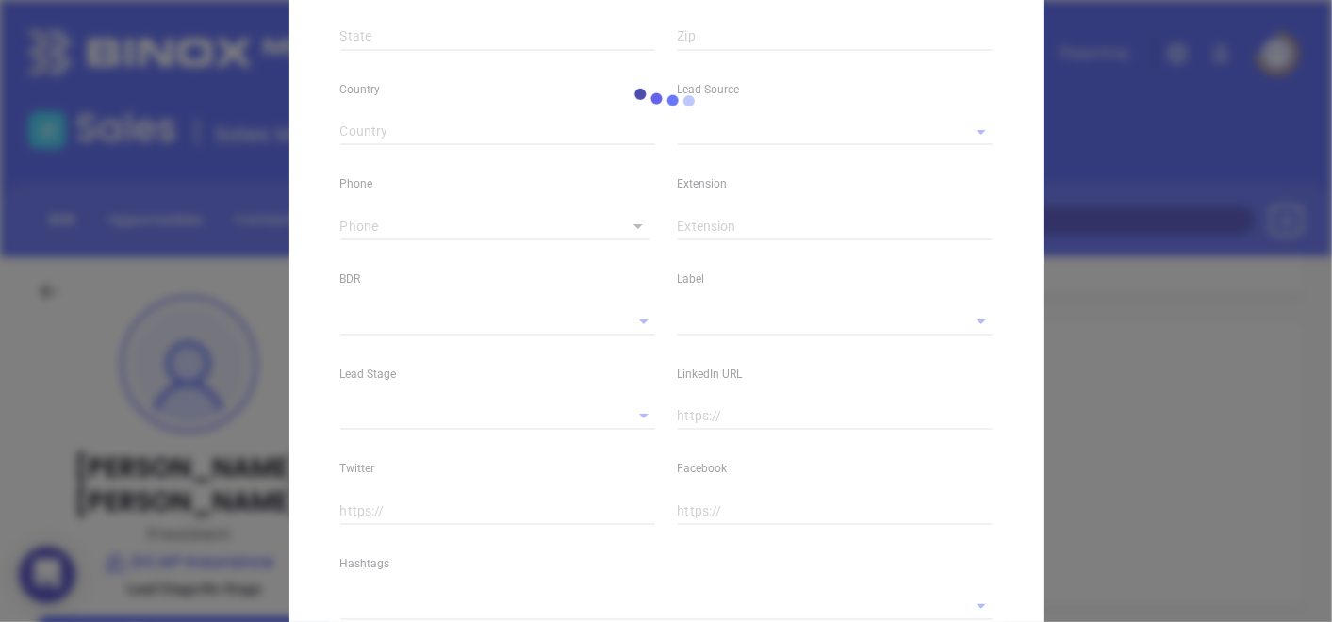
type input "www.linkedin.com/in/giuseppe-sottile-19327b21"
type input "Marketing"
type input "Other"
type input "[PERSON_NAME]"
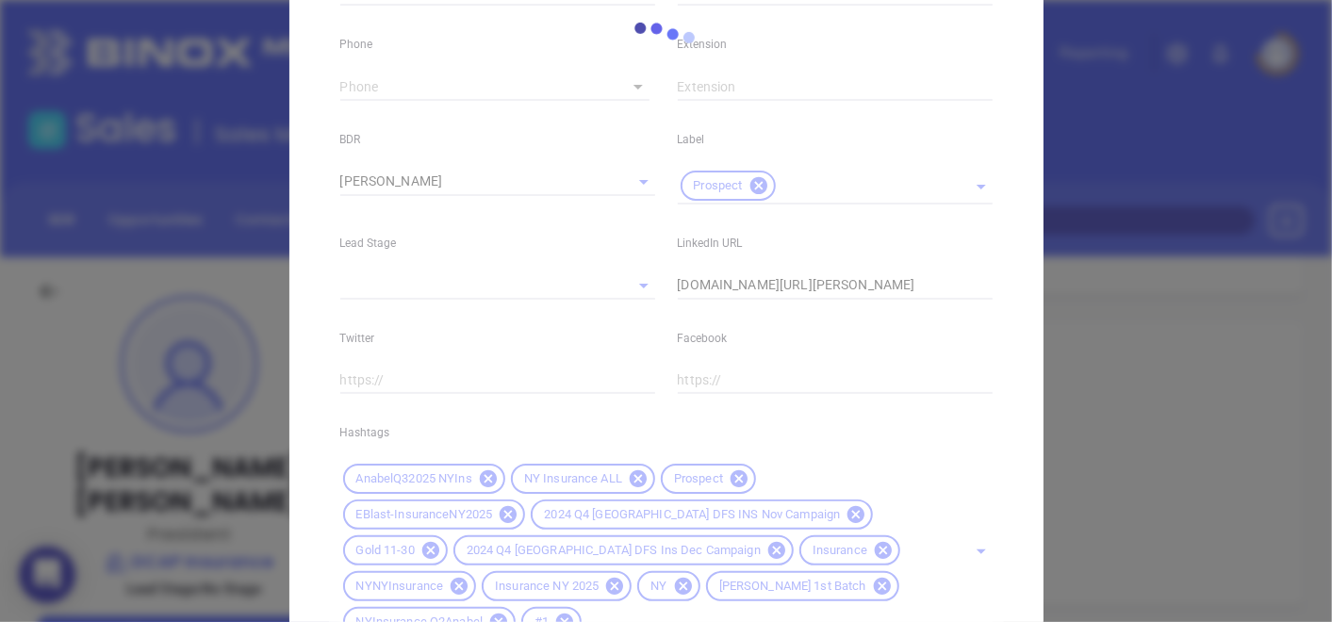
type input "1"
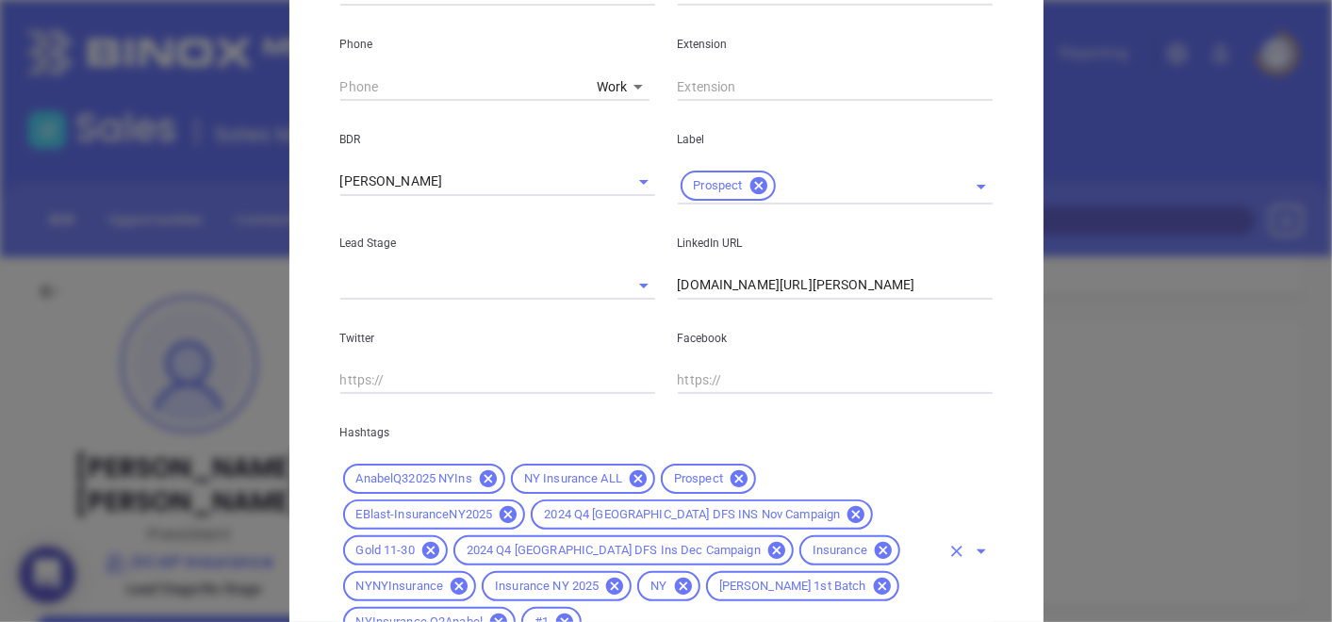
click at [439, 542] on icon at bounding box center [430, 550] width 17 height 17
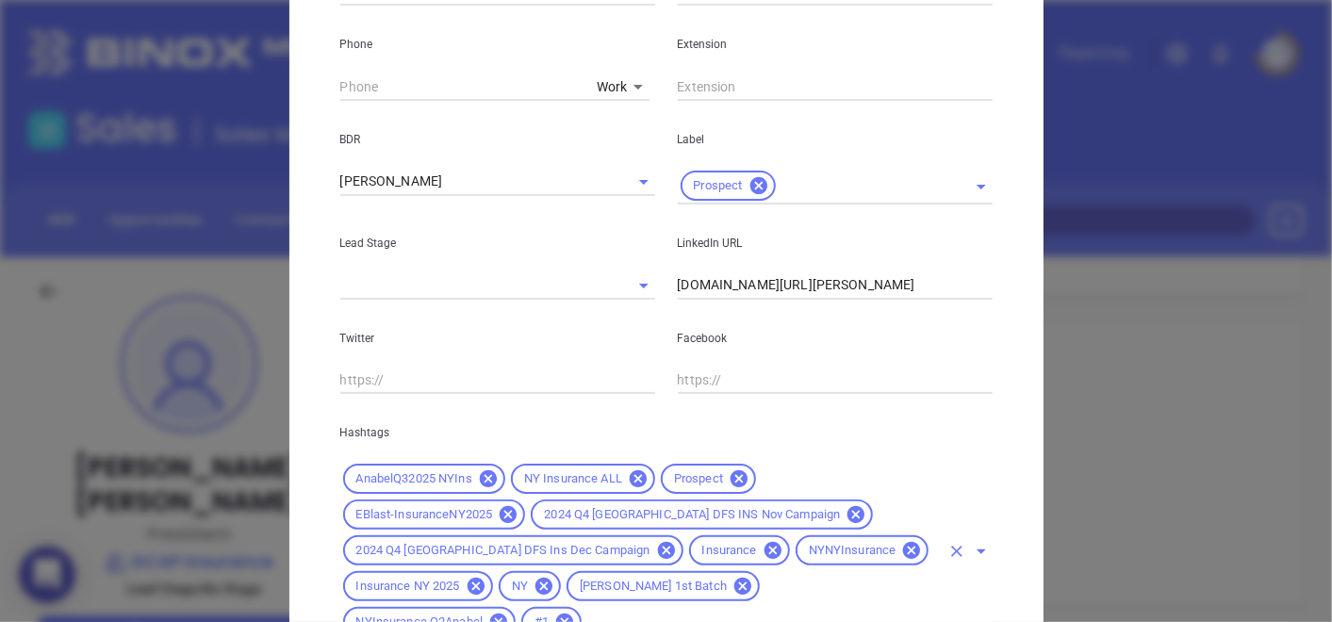
scroll to position [905, 0]
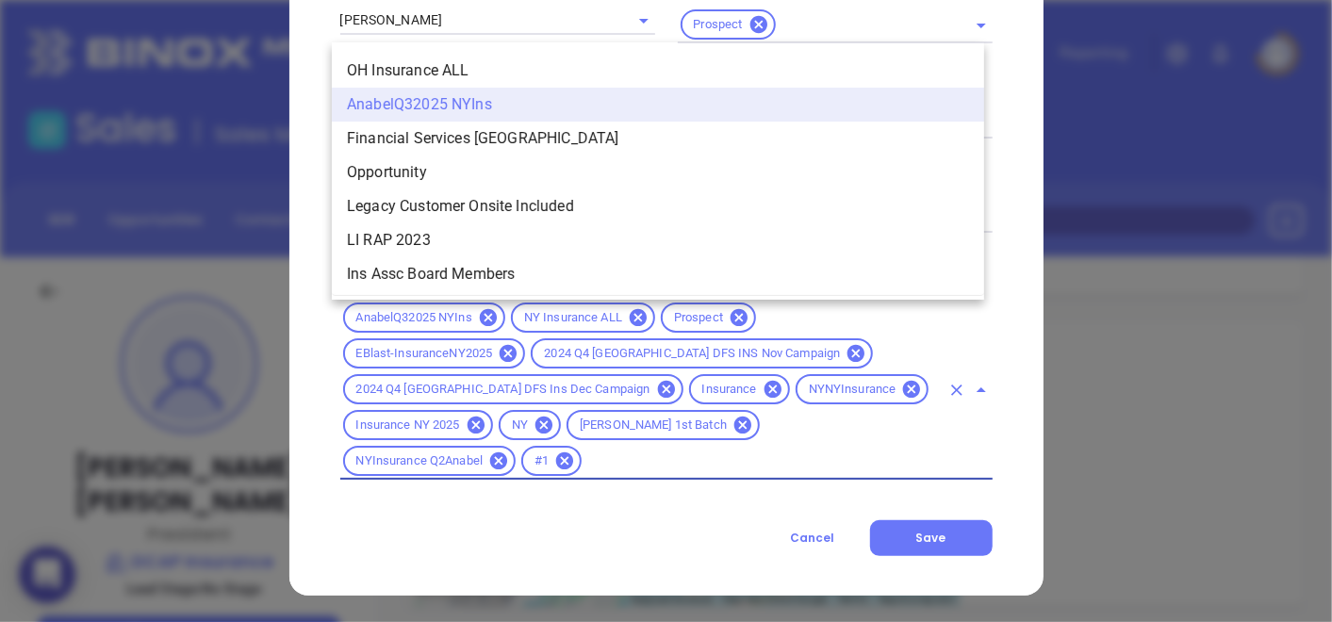
click at [730, 470] on input "text" at bounding box center [761, 461] width 354 height 24
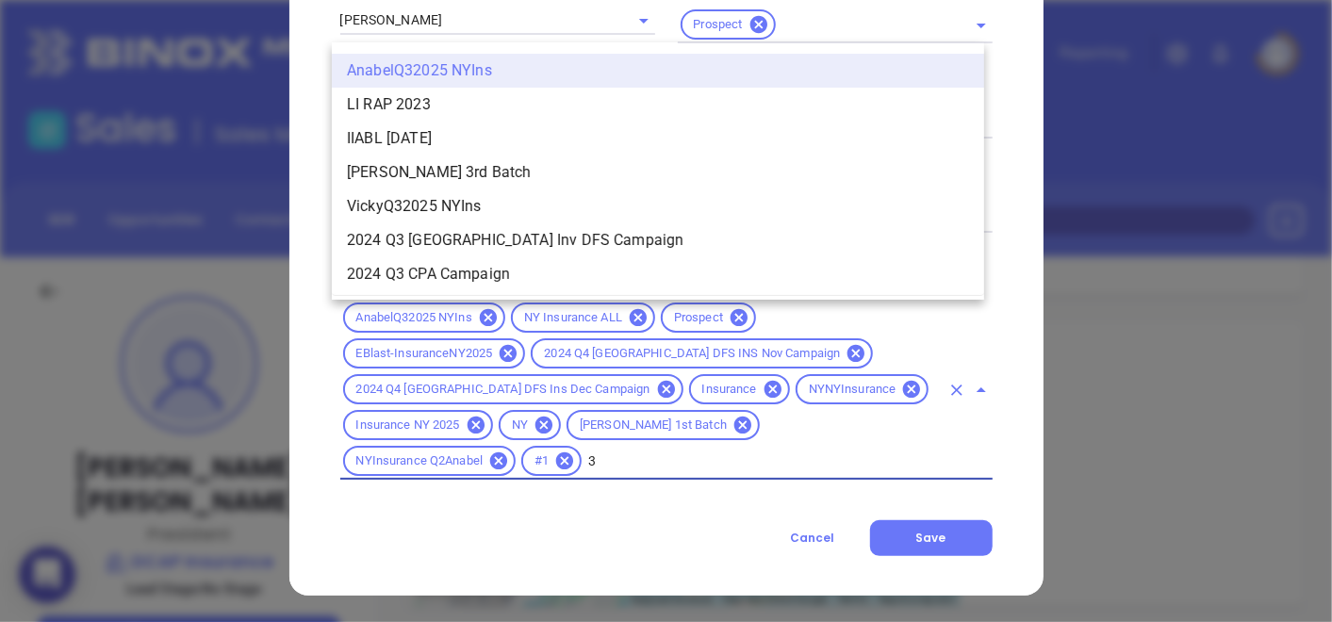
type input "31"
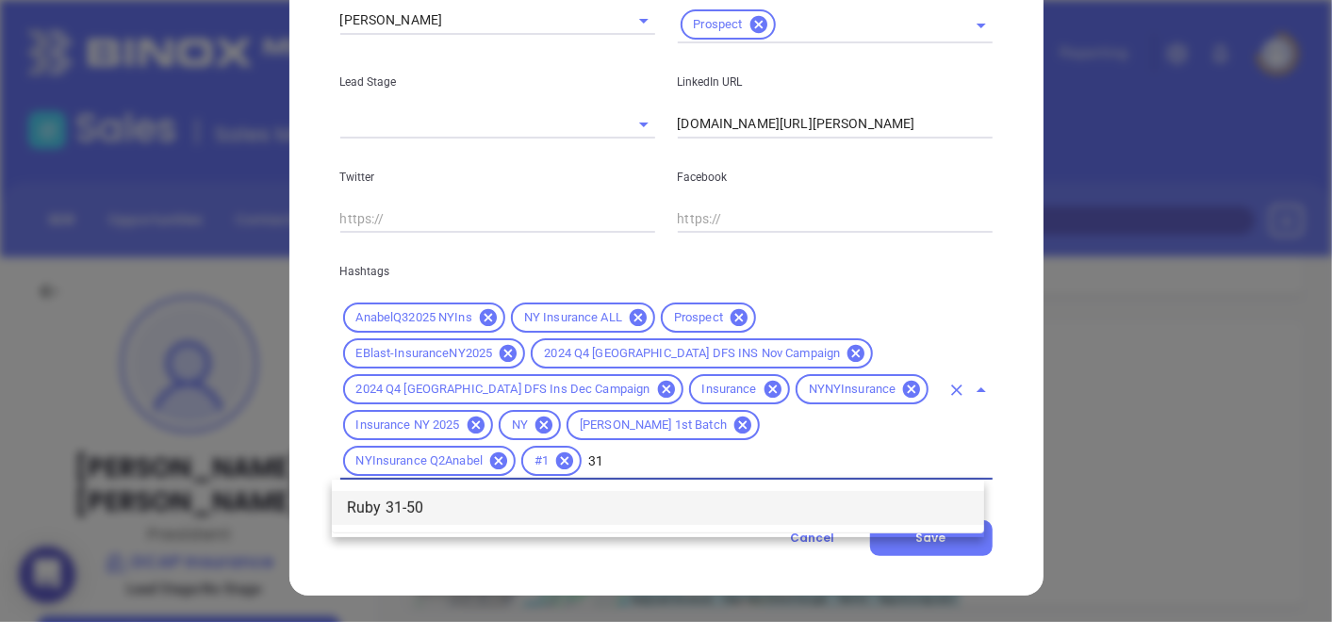
click at [659, 502] on li "Ruby 31-50" at bounding box center [658, 508] width 652 height 34
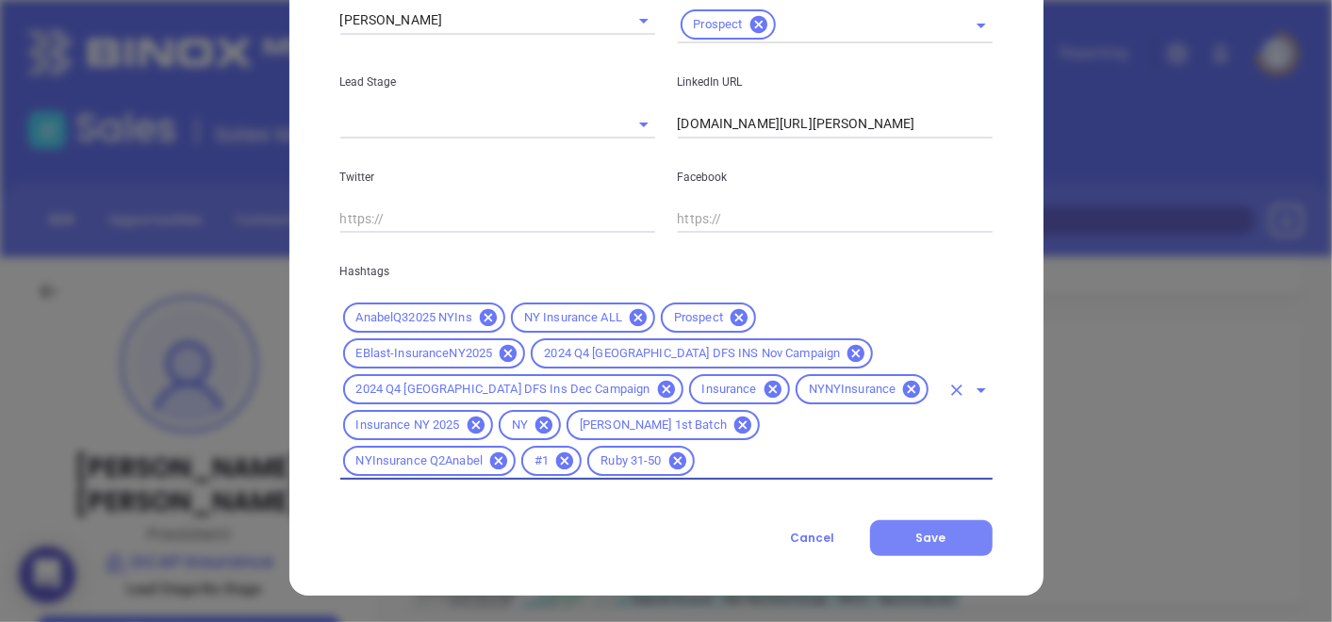
click at [895, 532] on button "Save" at bounding box center [931, 538] width 123 height 36
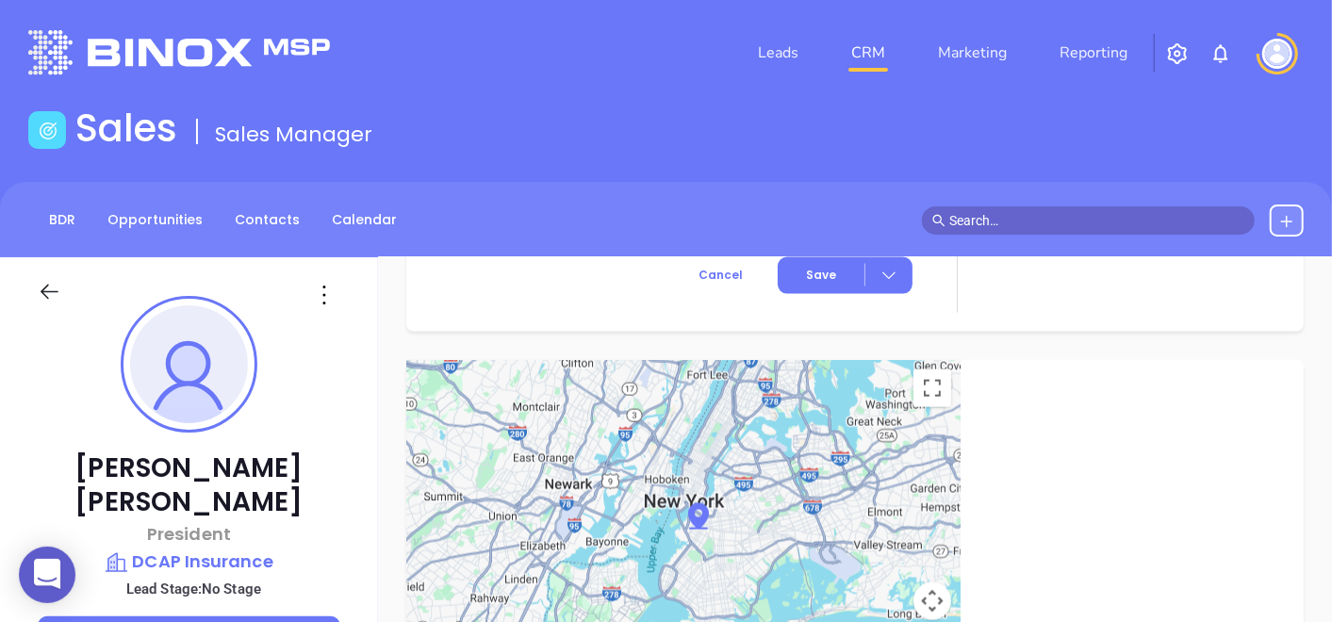
scroll to position [314, 0]
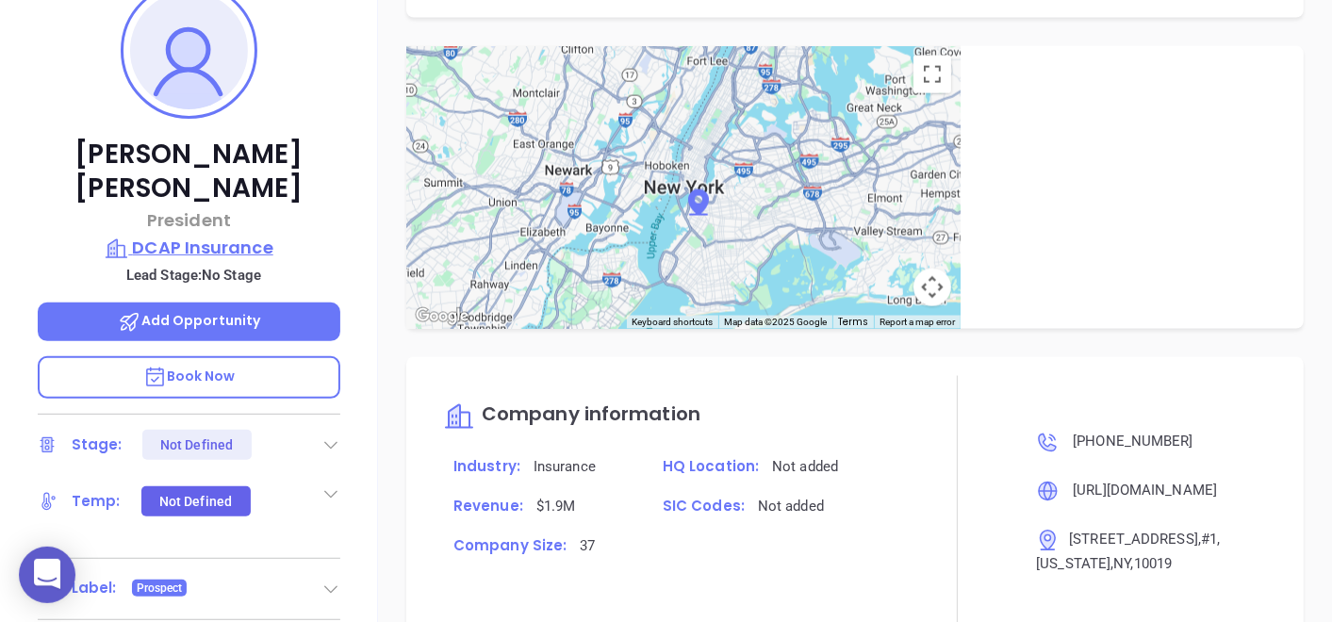
click at [210, 235] on p "DCAP Insurance" at bounding box center [189, 248] width 302 height 26
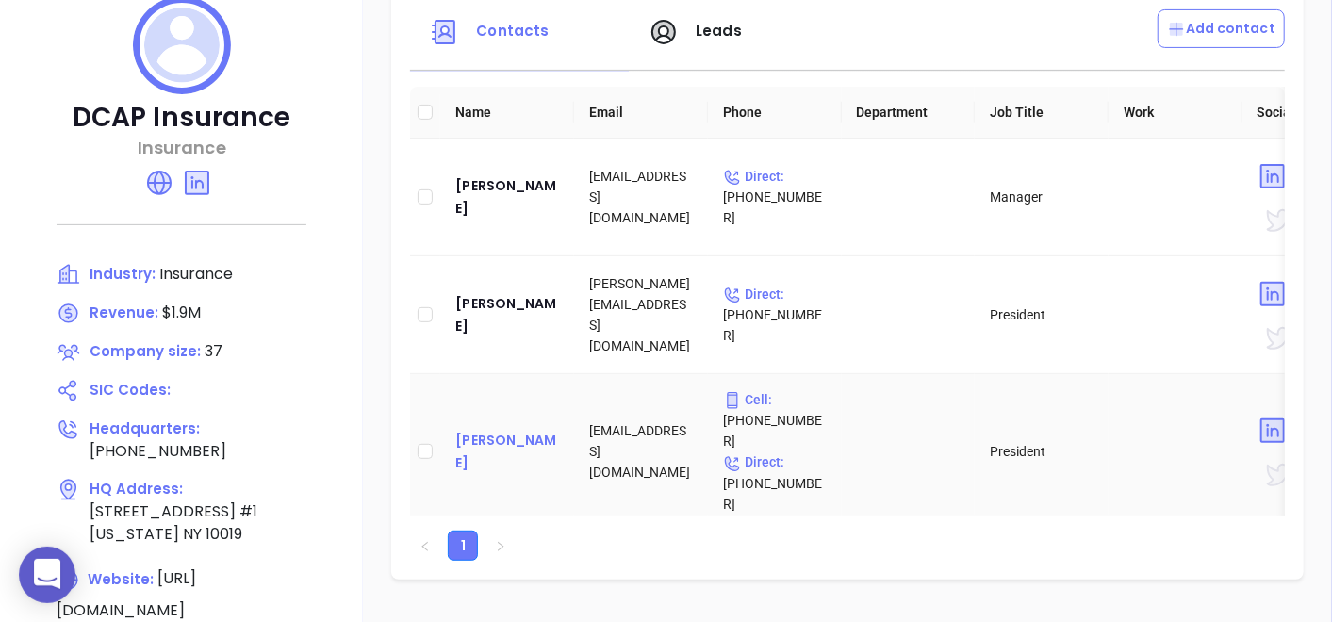
click at [490, 435] on div "Amit Sehgal" at bounding box center [507, 451] width 104 height 45
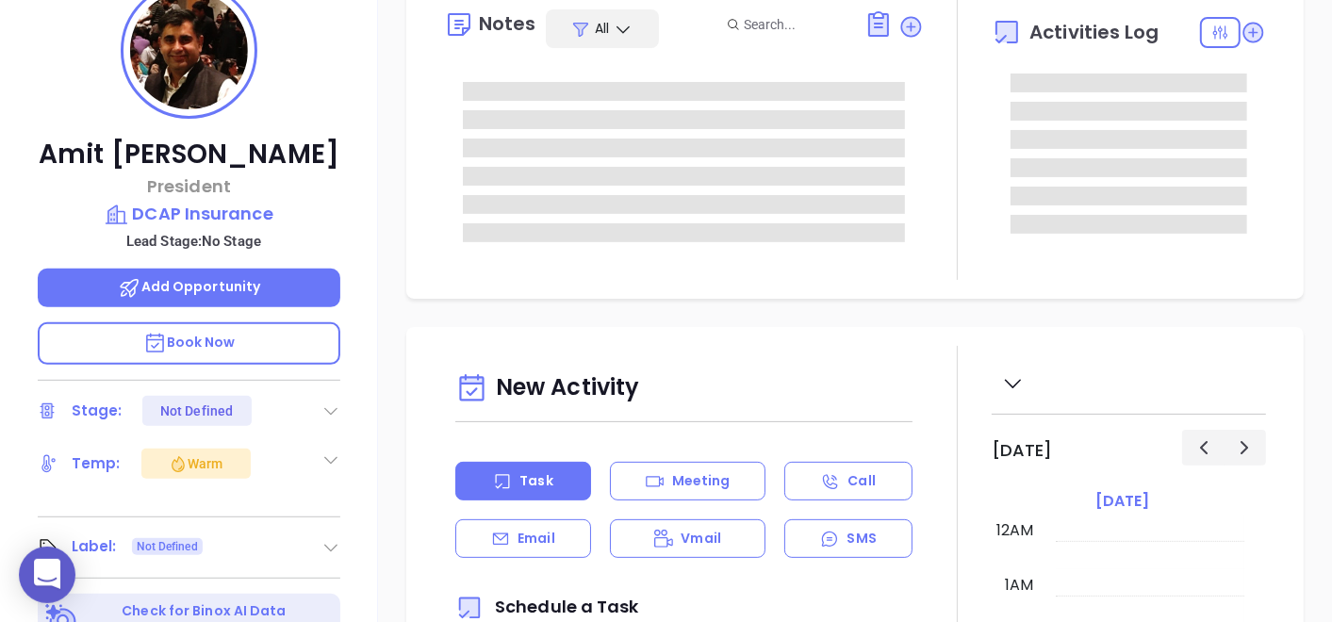
type input "[DATE]"
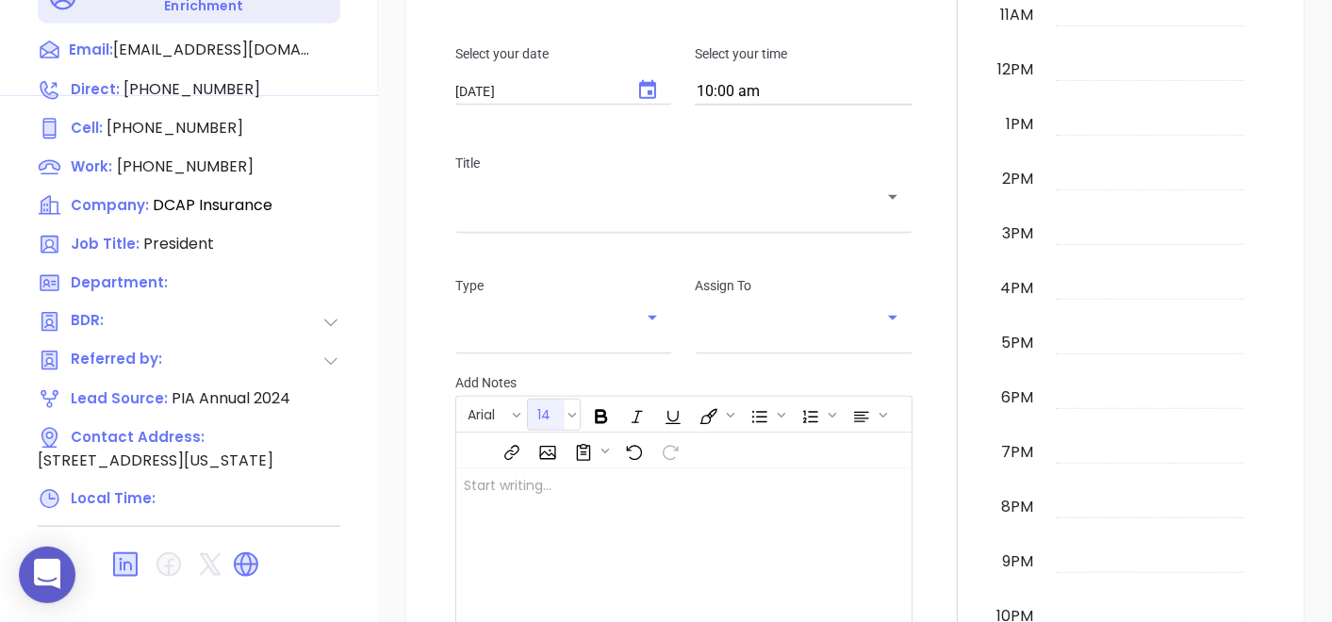
scroll to position [954, 0]
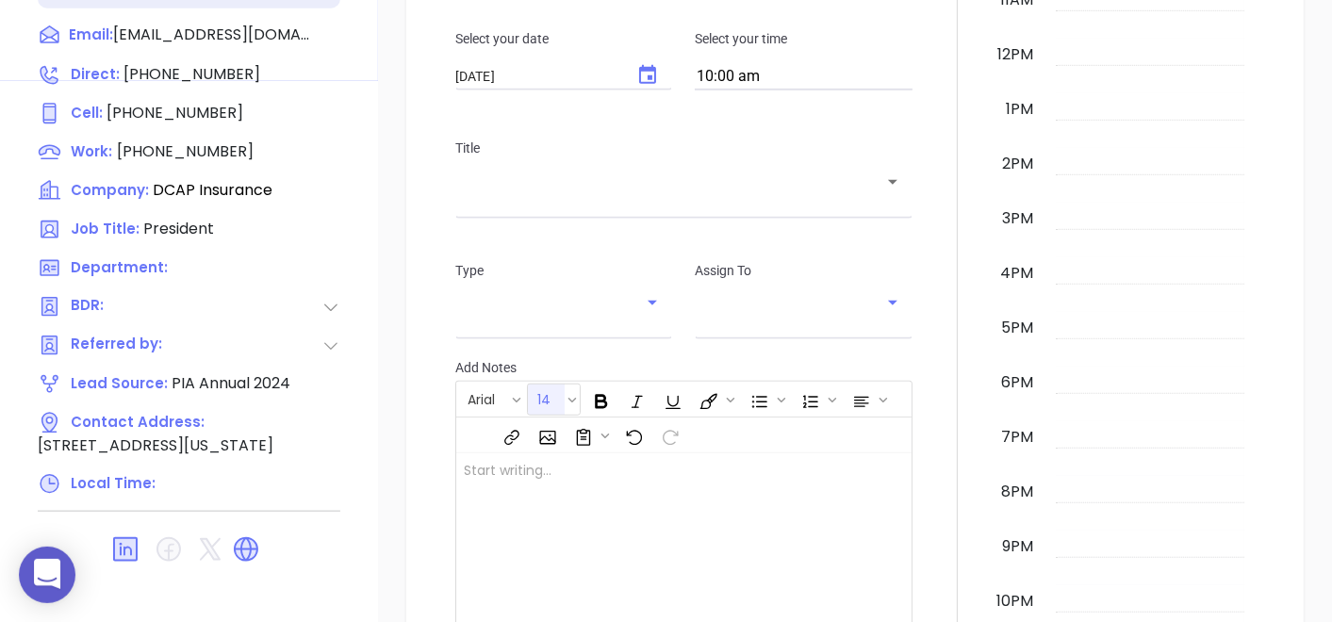
type input "Gissela Vargas"
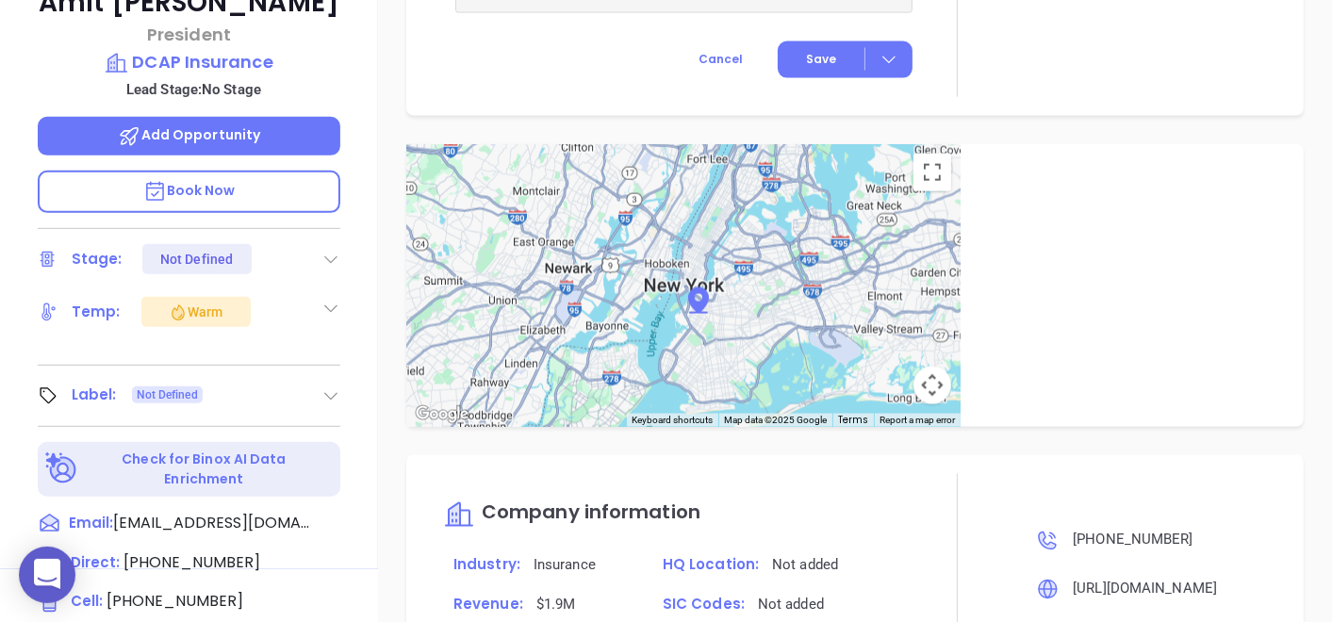
scroll to position [535, 0]
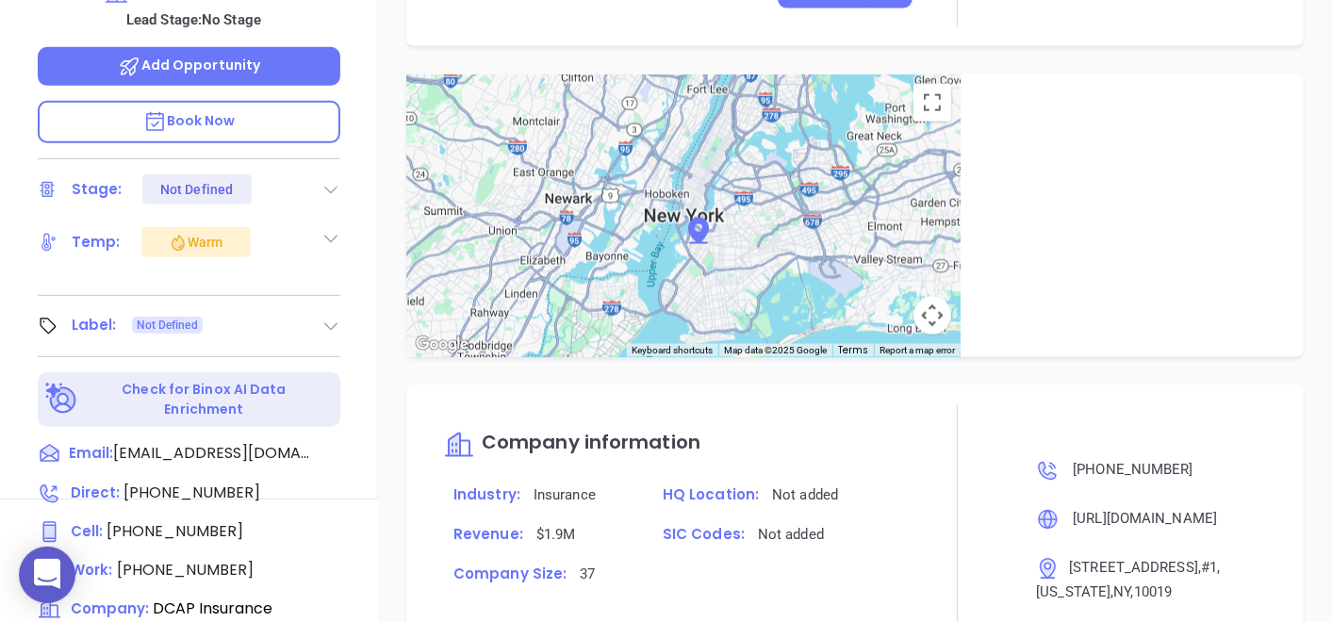
click at [341, 333] on div "Amit Sehgal President DCAP Insurance Lead Stage: No Stage Add Opportunity Book …" at bounding box center [189, 110] width 378 height 777
click at [334, 322] on icon at bounding box center [330, 326] width 19 height 19
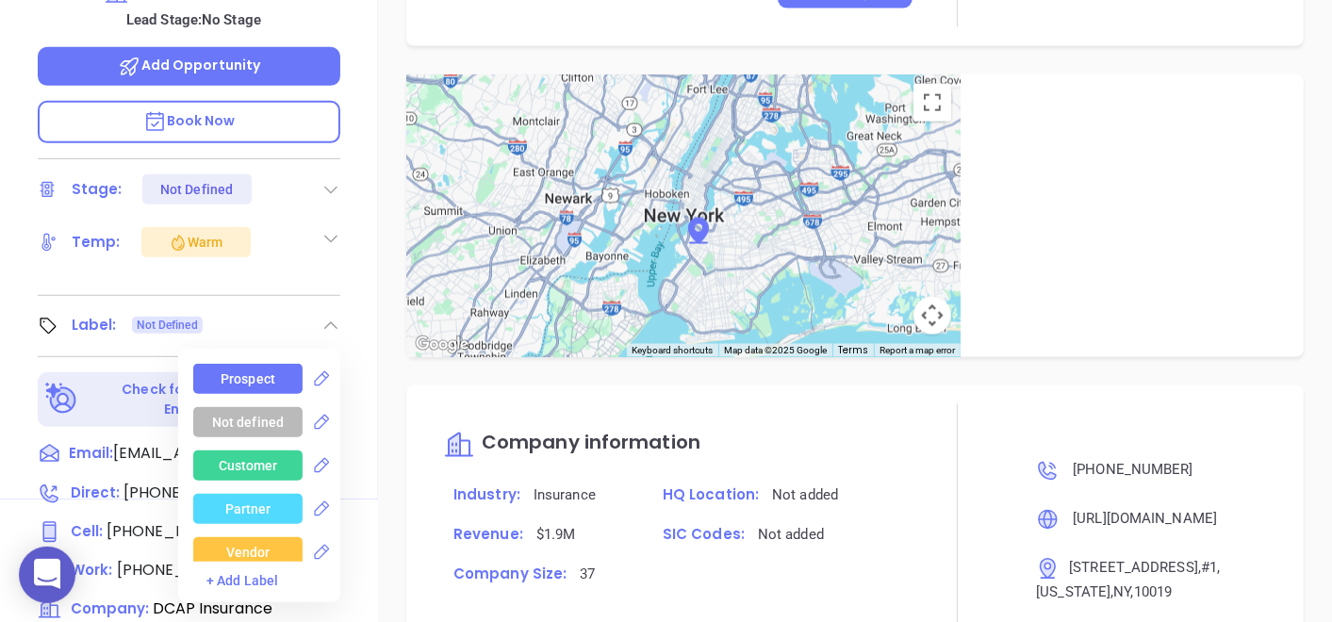
click at [274, 369] on div "Prospect" at bounding box center [247, 379] width 109 height 30
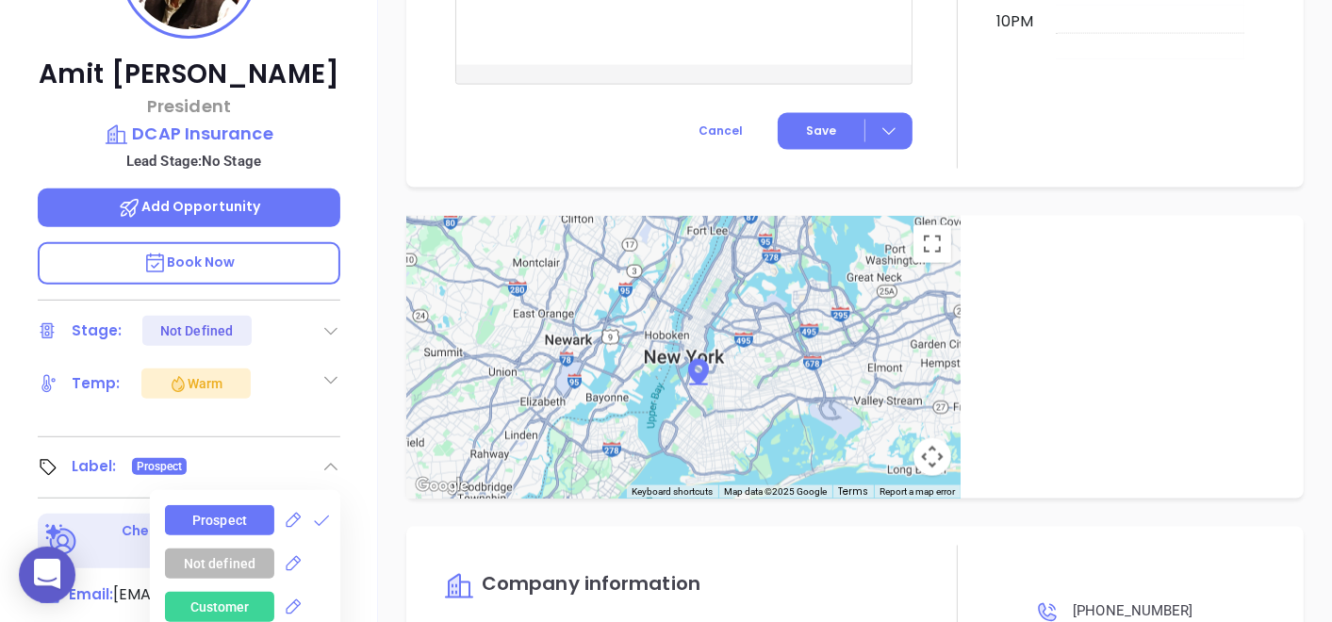
scroll to position [221, 0]
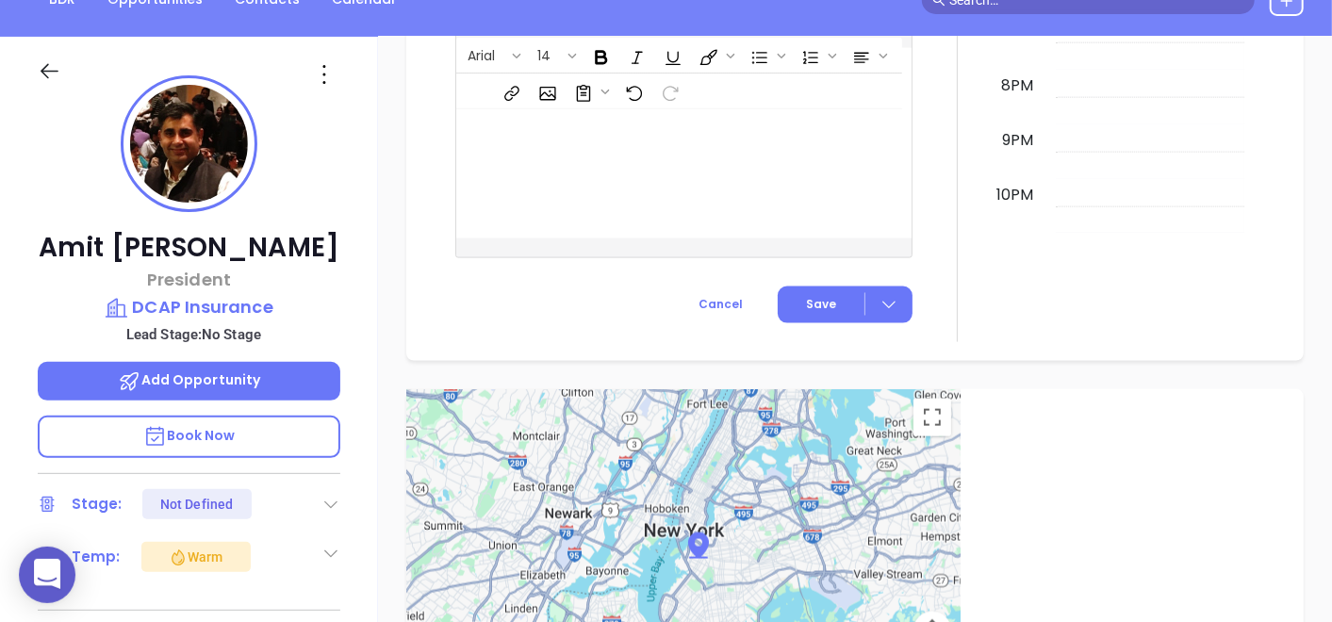
click at [319, 71] on icon at bounding box center [324, 74] width 30 height 30
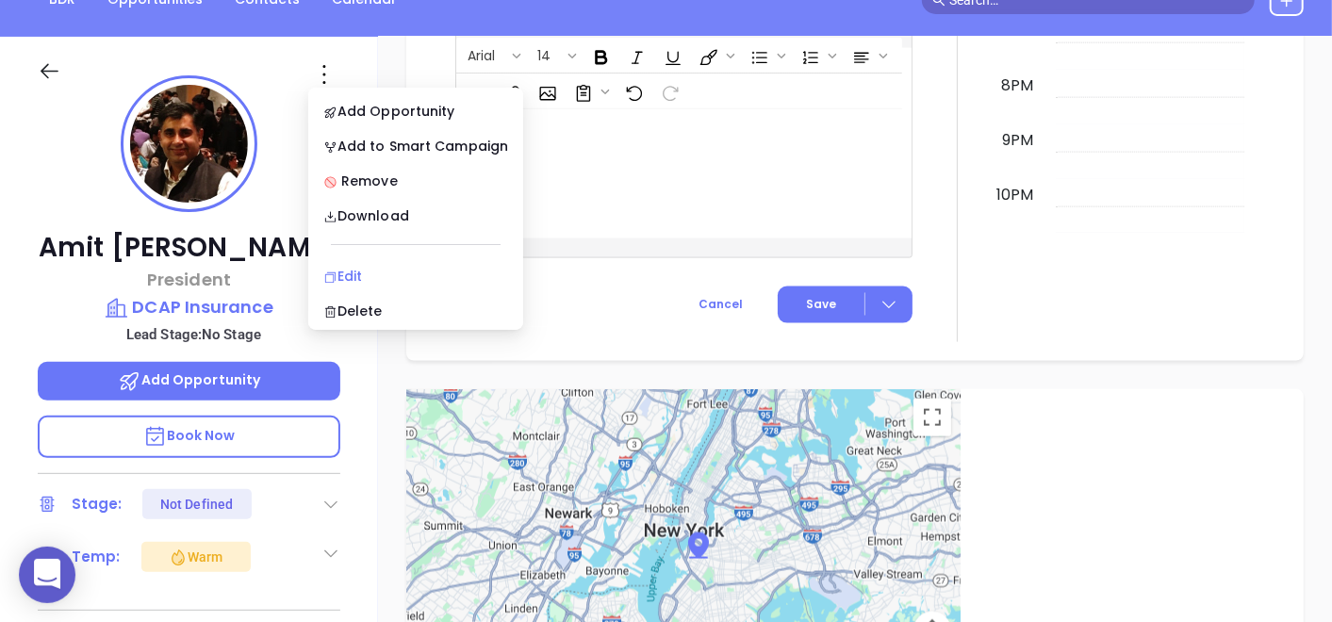
click at [400, 258] on li "Edit" at bounding box center [415, 276] width 207 height 40
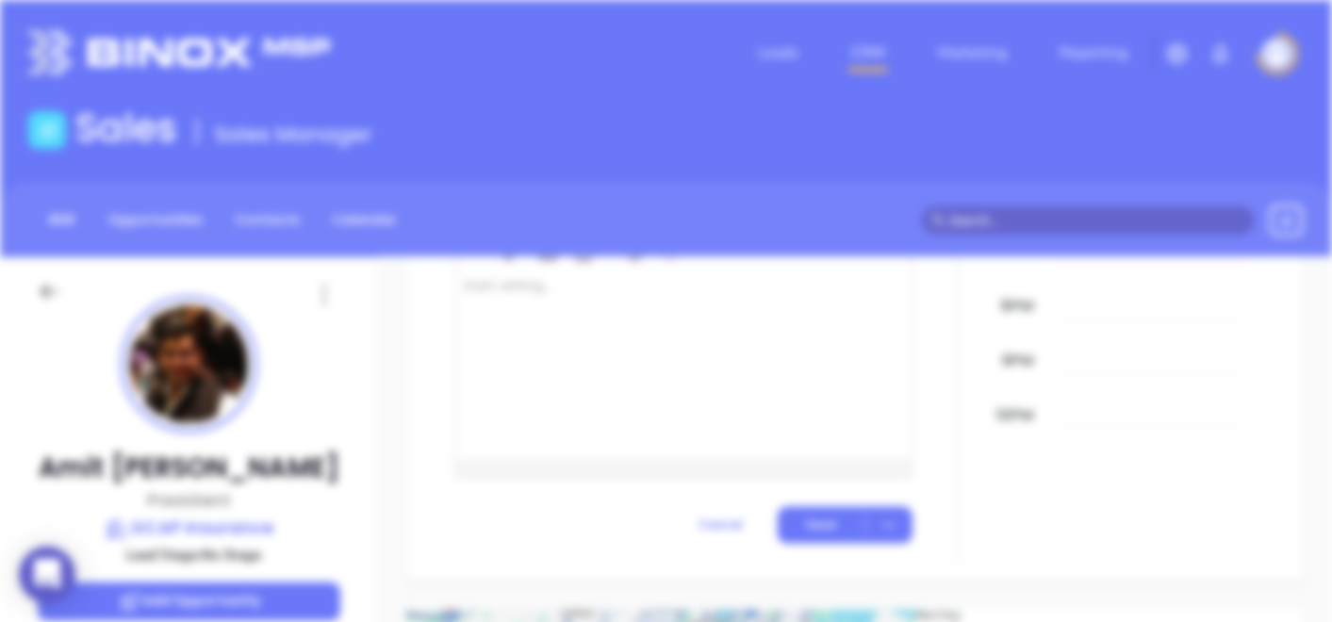
scroll to position [0, 0]
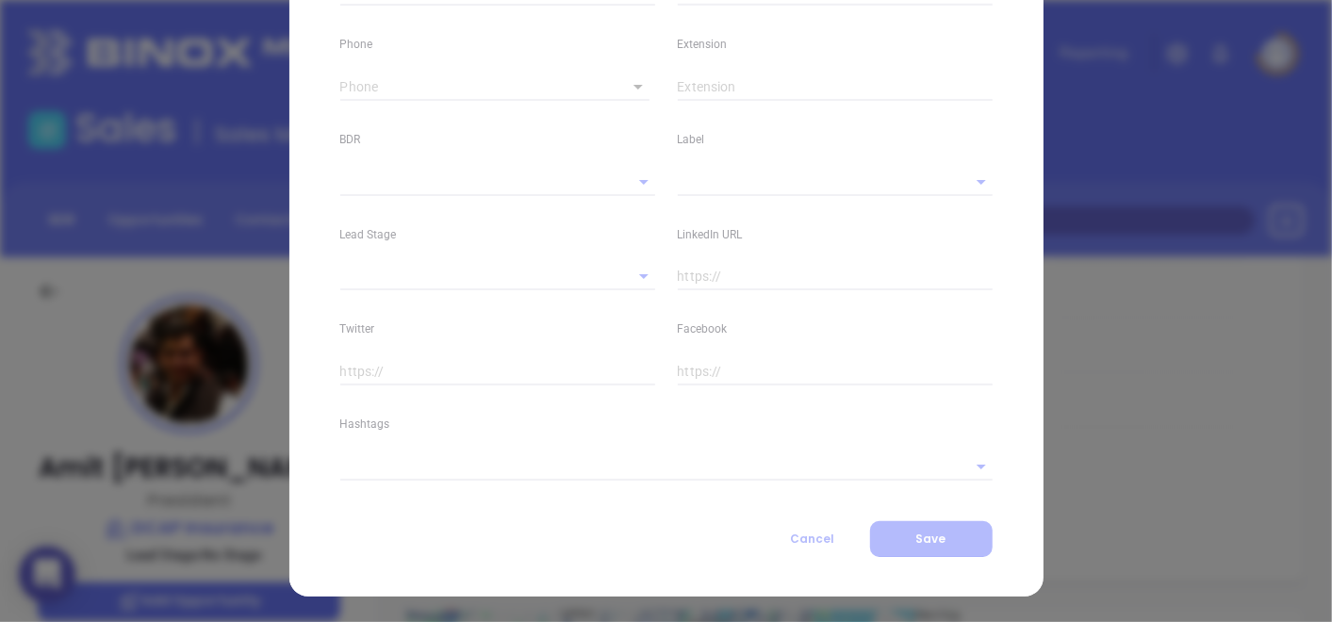
type input "Amit"
type input "Sehgal"
type input "amit@calldcap.com"
type input "President"
type textarea "790 11th Avenue"
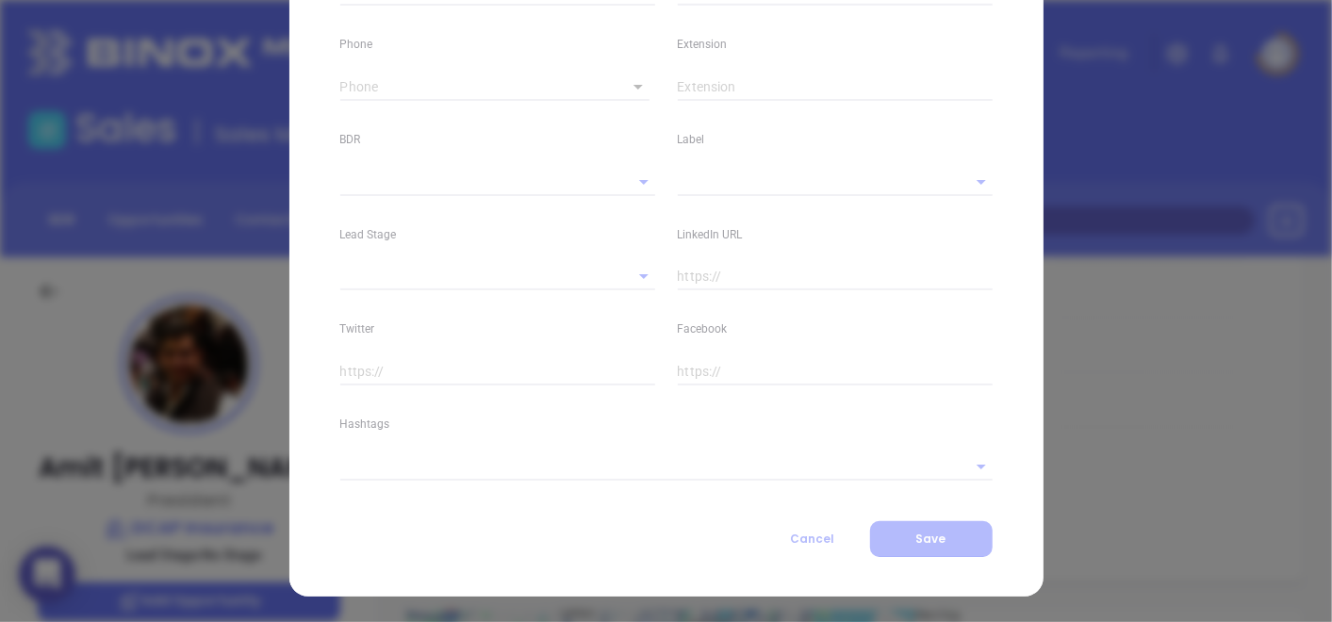
type input "1"
type input "#1"
type input "[US_STATE]"
type input "NY"
type input "10019"
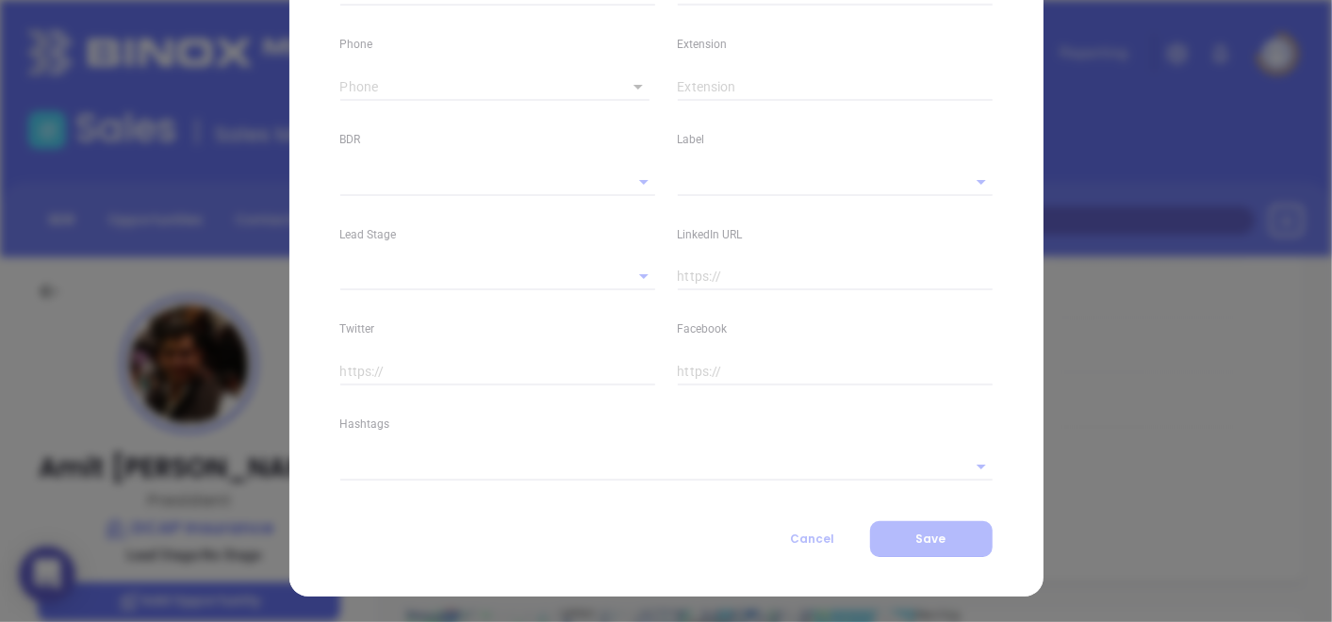
type input "www.linkedin.com/in/amit-s-51735712a"
type input "PIA Annual 2024"
type input "Anabell Dominguez"
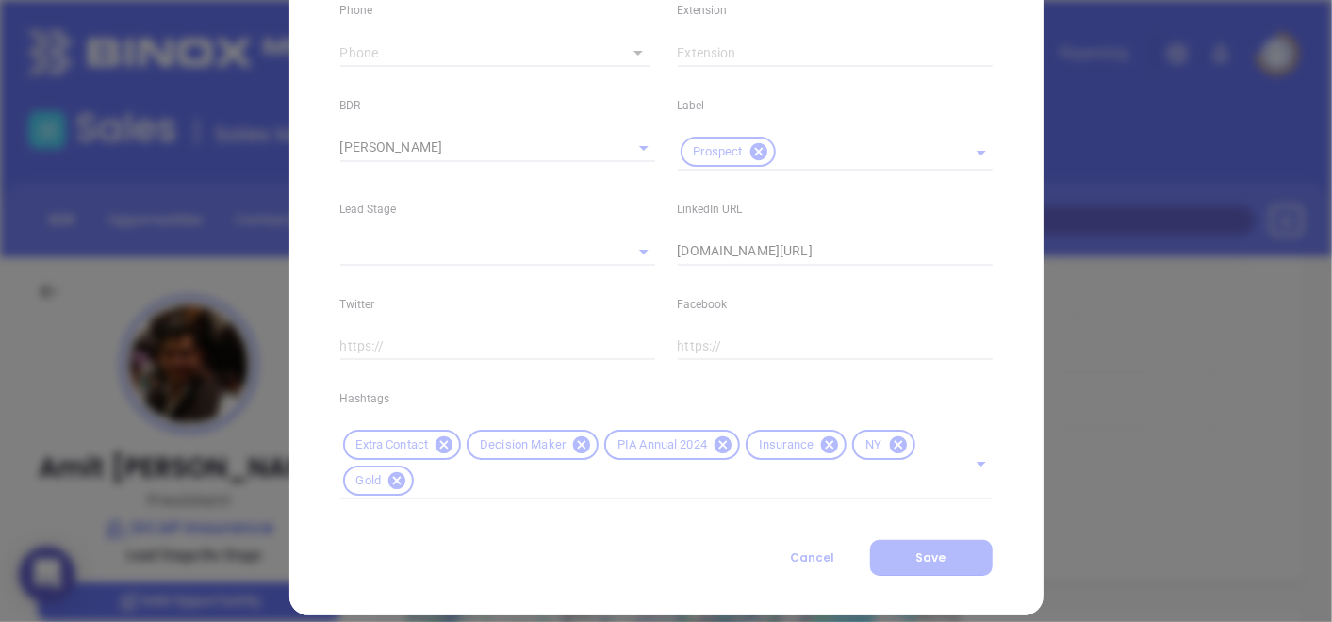
scroll to position [796, 0]
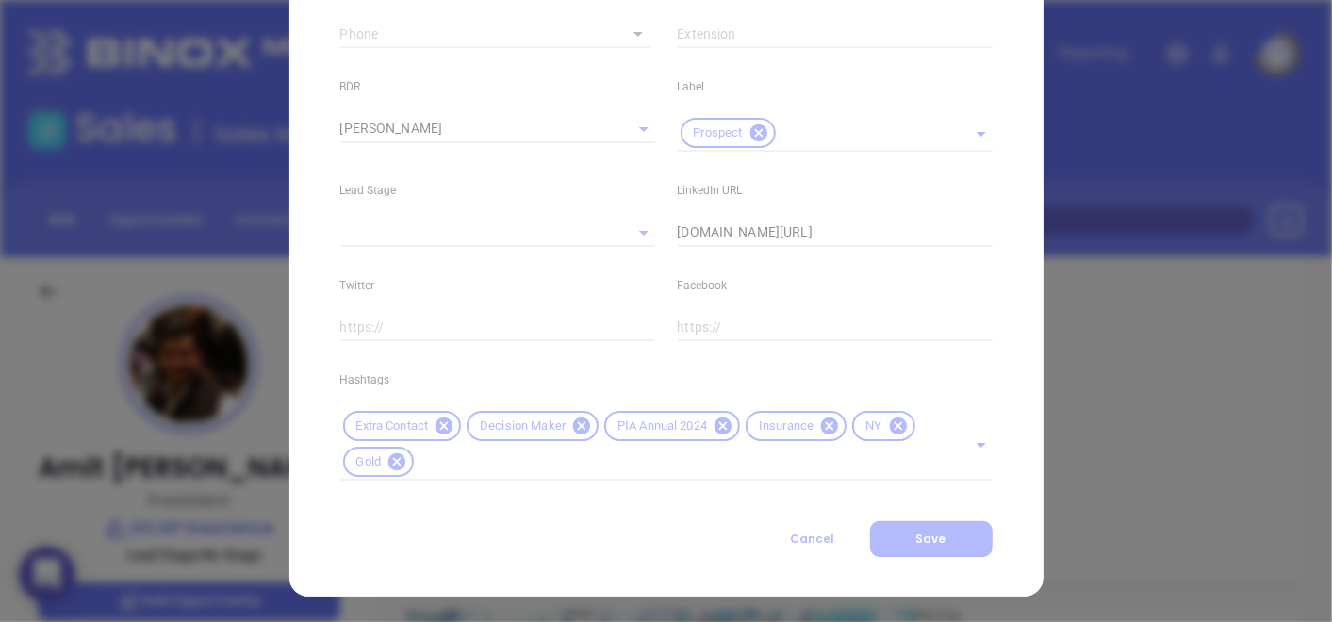
type input "(800) 293-3227"
type input "1"
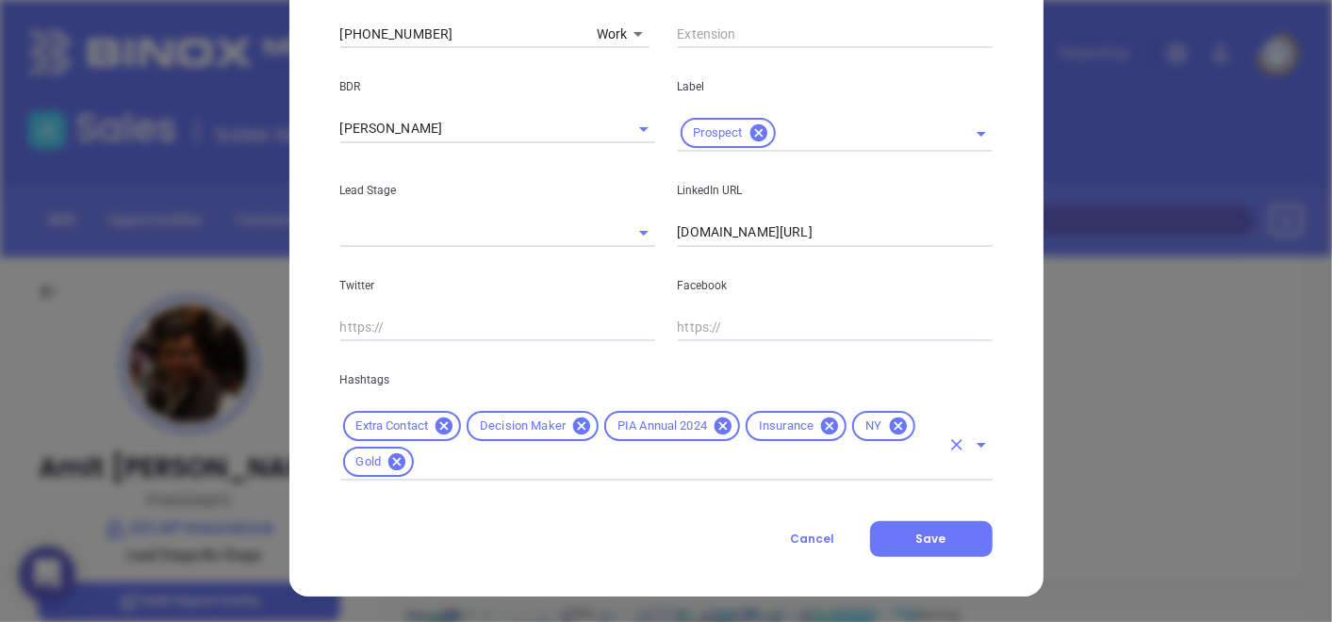
click at [386, 461] on icon at bounding box center [396, 461] width 21 height 21
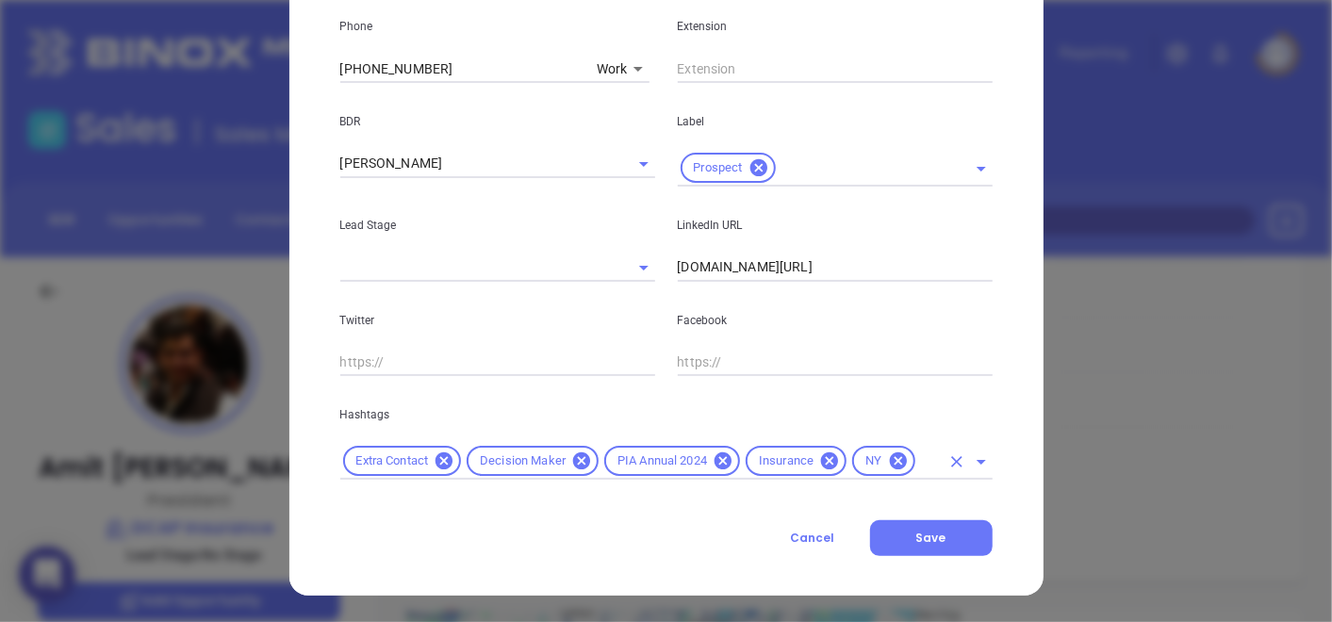
scroll to position [761, 0]
click at [928, 465] on input "text" at bounding box center [929, 461] width 22 height 24
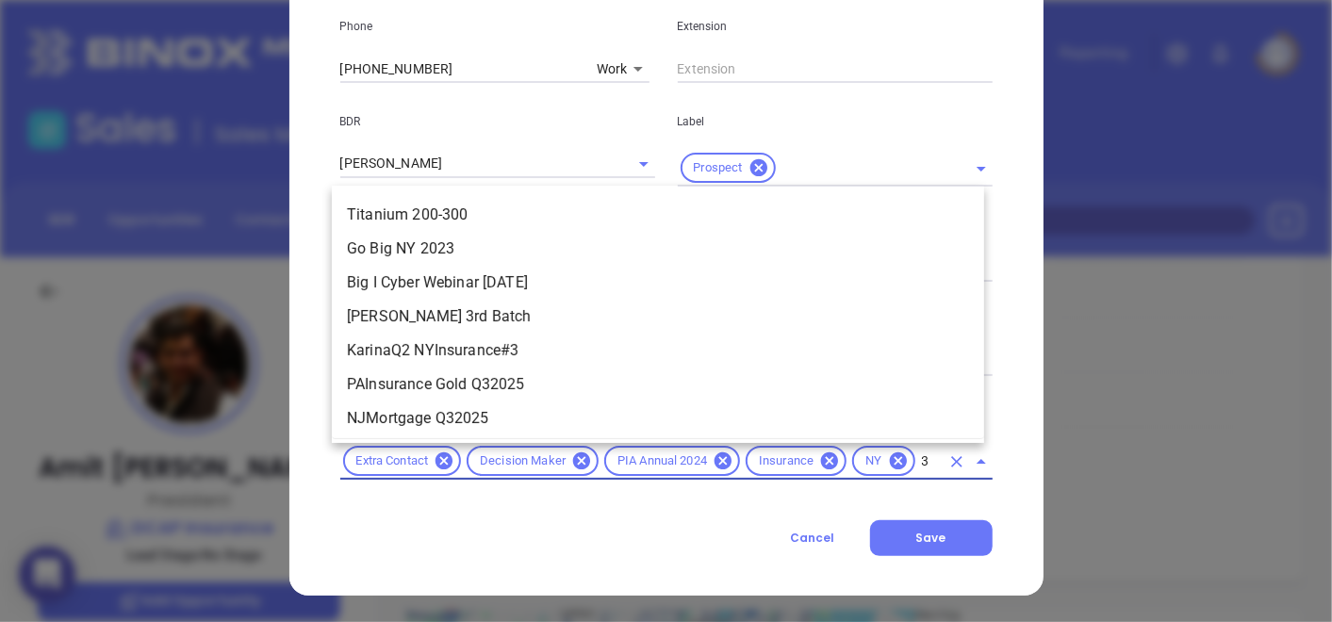
scroll to position [0, 0]
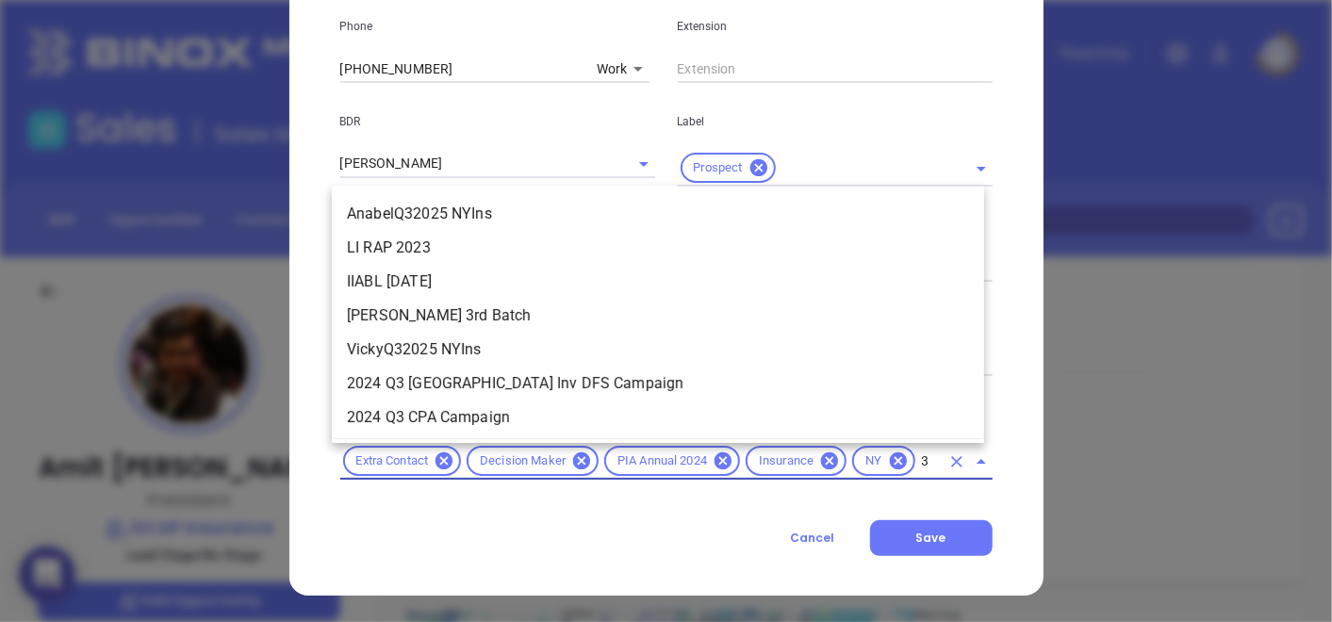
type input "31"
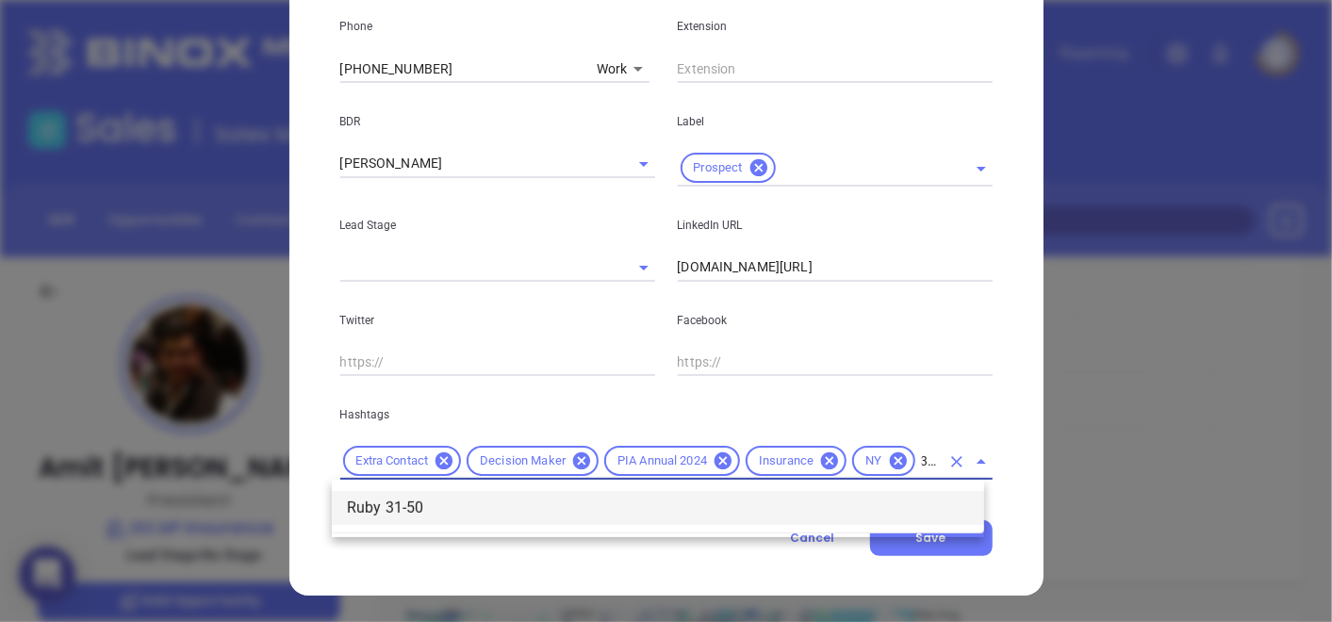
scroll to position [1138, 0]
click at [727, 503] on li "Ruby 31-50" at bounding box center [658, 508] width 652 height 34
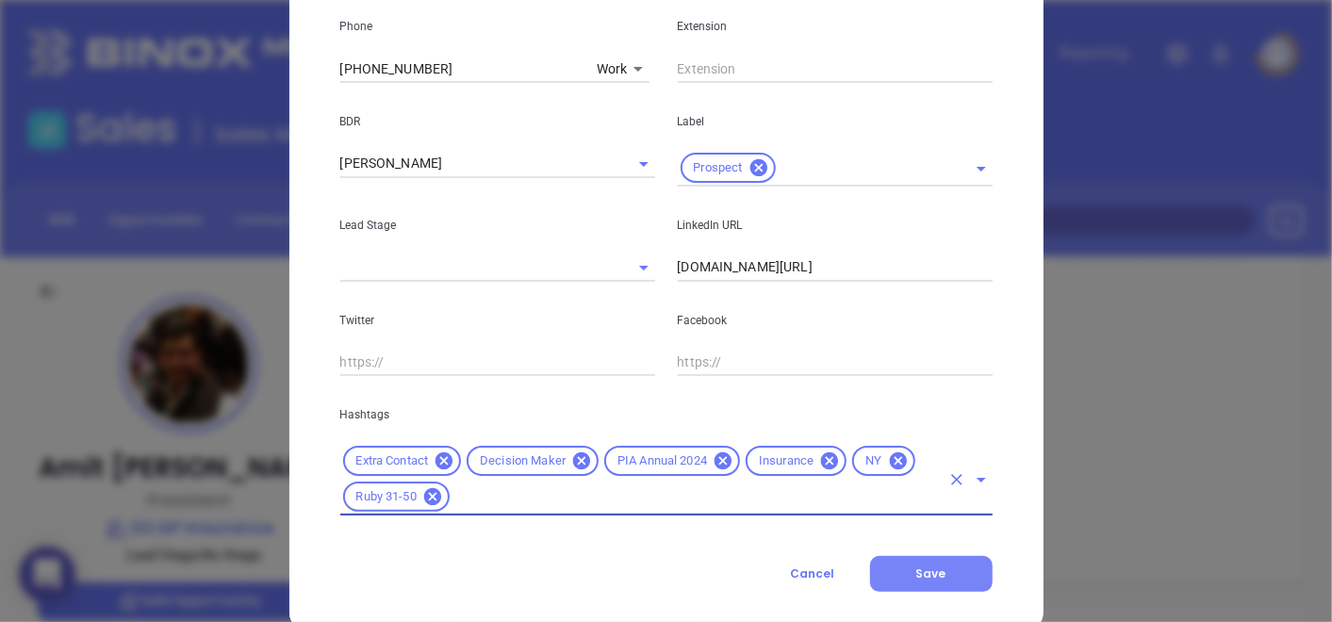
click at [957, 580] on button "Save" at bounding box center [931, 574] width 123 height 36
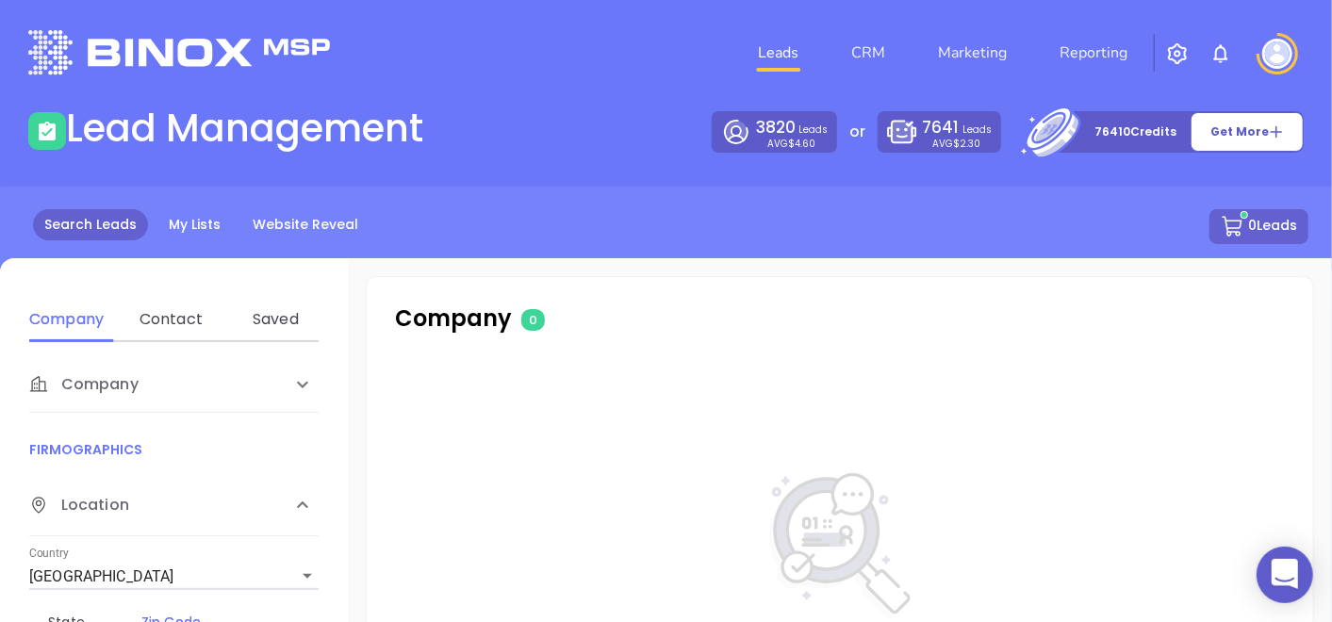
click at [180, 198] on div "Search Leads My Lists Website Reveal 0 Leads" at bounding box center [666, 248] width 1354 height 123
click at [203, 212] on link "My Lists" at bounding box center [194, 224] width 74 height 31
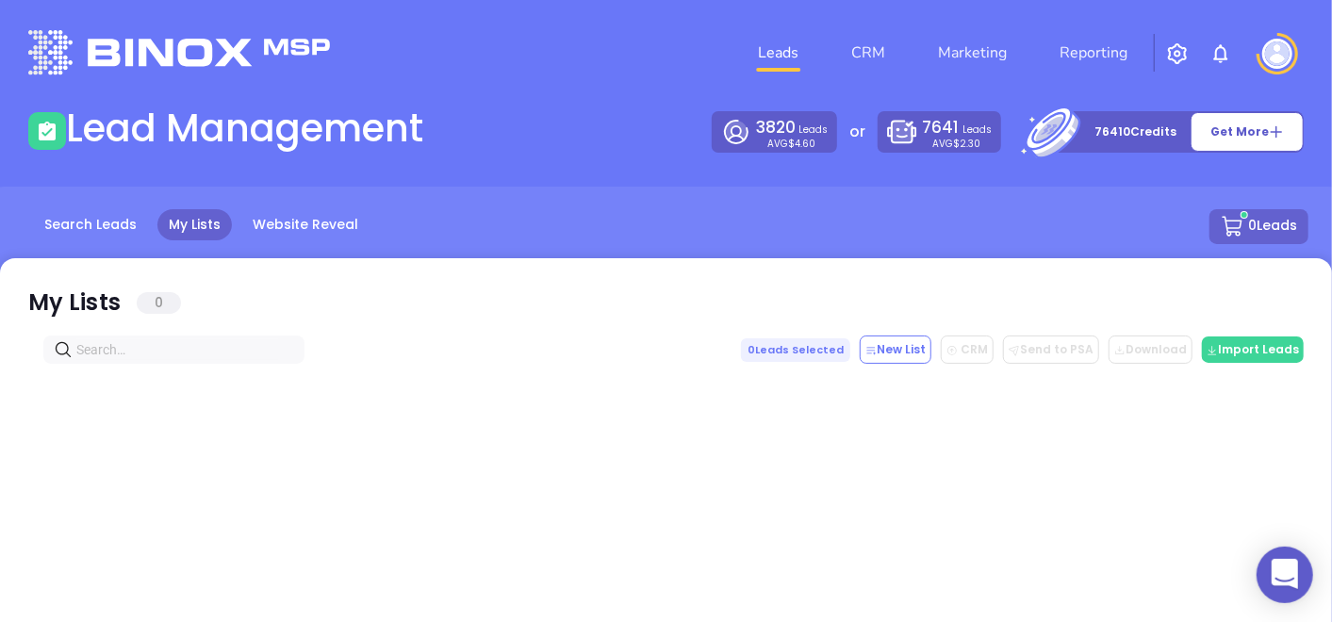
click at [196, 351] on input "text" at bounding box center [177, 349] width 203 height 21
paste input "acinsur.com"
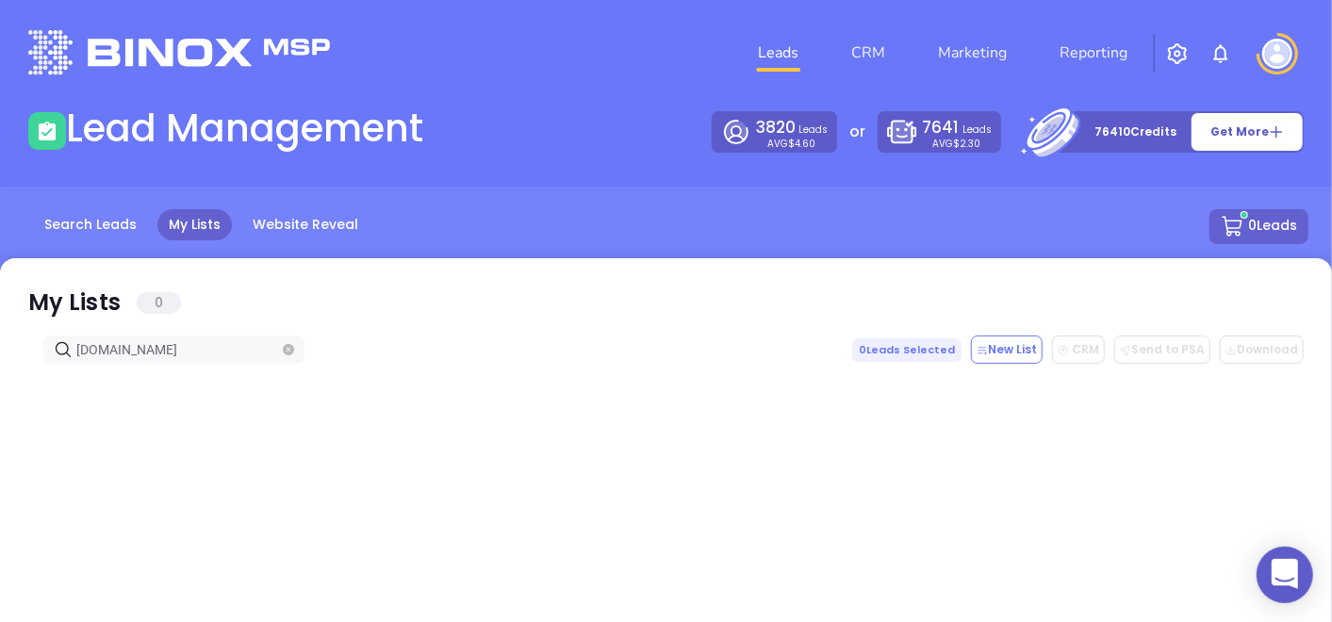
type input "acinsur.com"
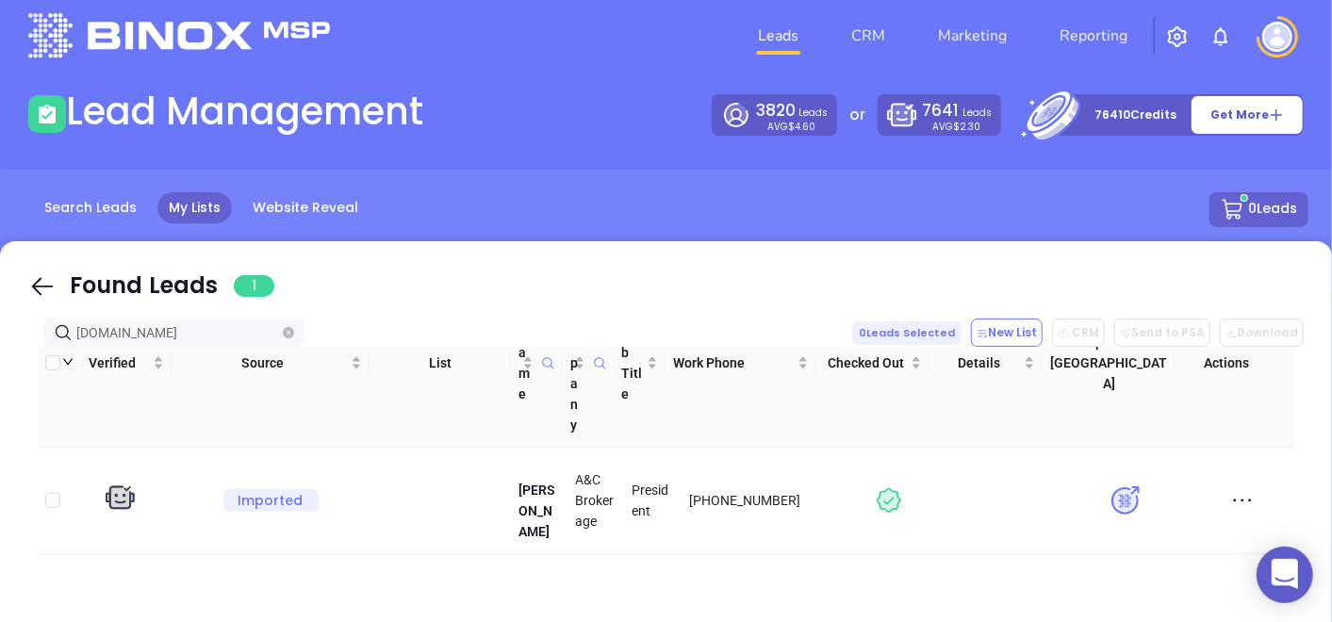
scroll to position [209, 0]
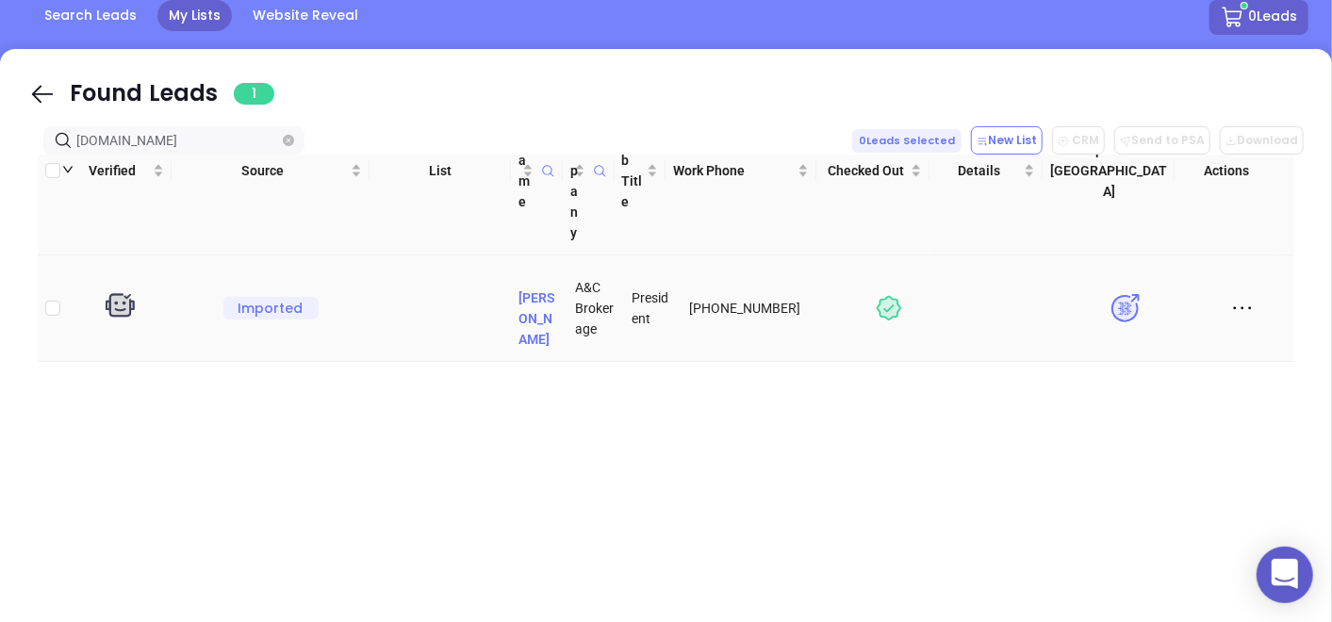
click at [527, 341] on p "Randy Ramos" at bounding box center [538, 308] width 41 height 83
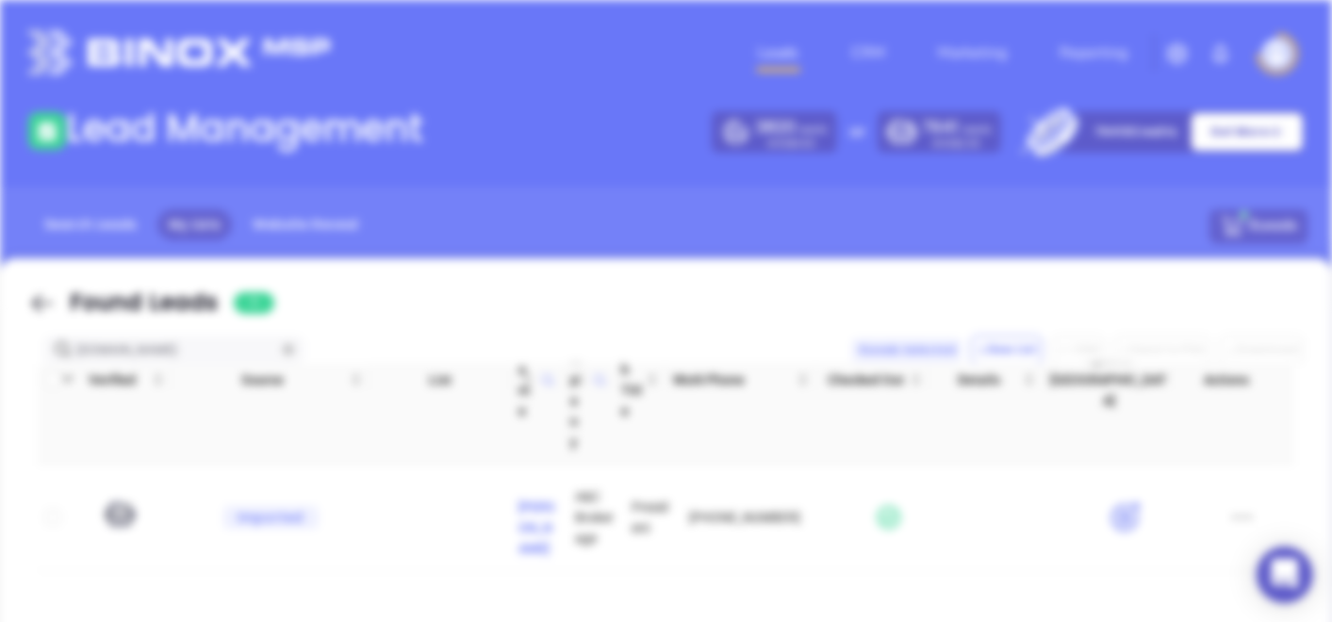
scroll to position [0, 0]
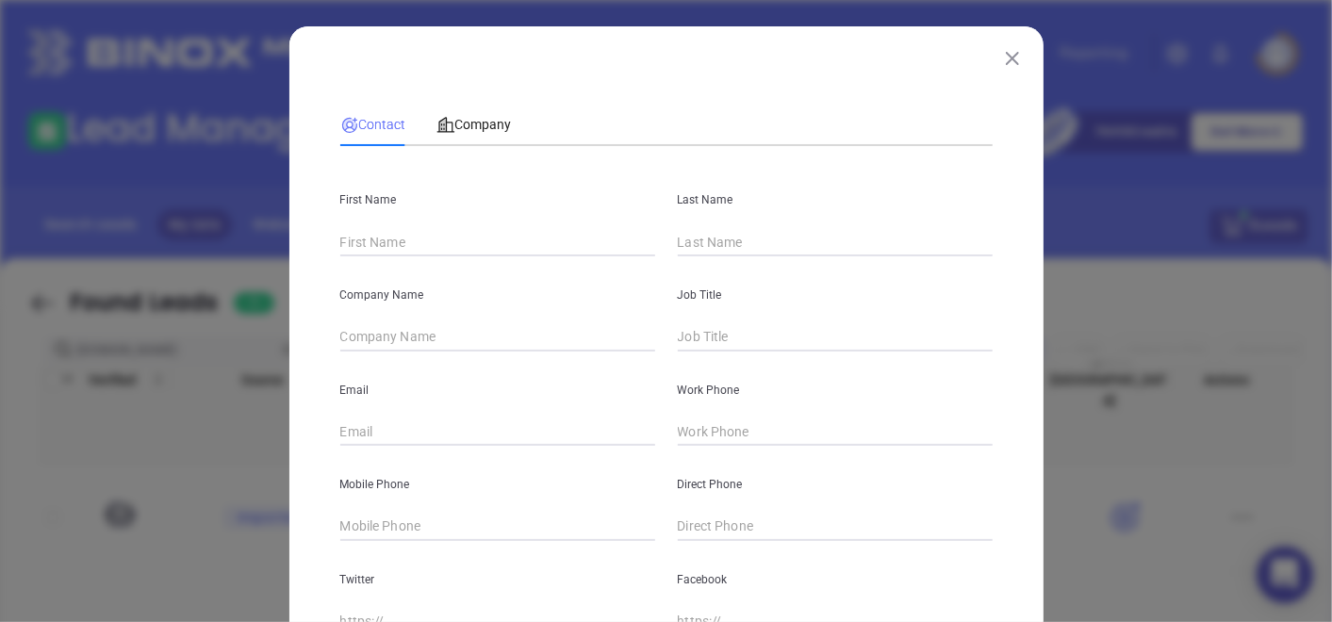
type input "Randy"
type input "Ramos"
type input "A&C Brokerage"
type input "President"
type input "randy@aandcbroker.com"
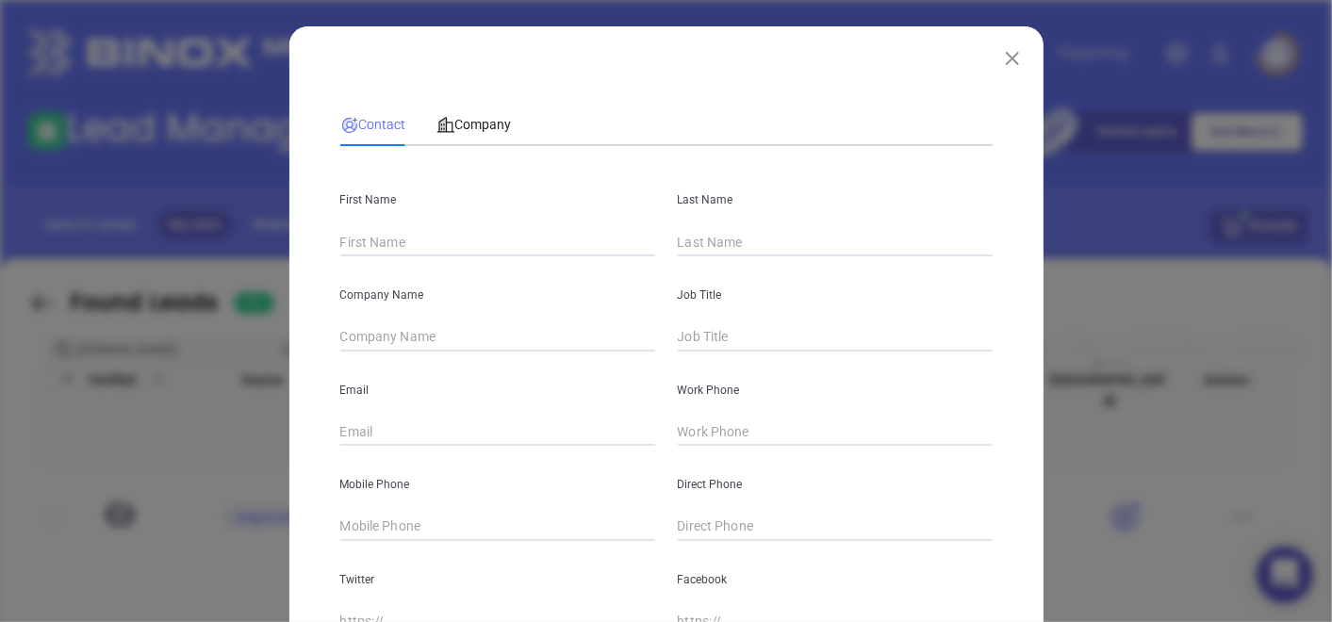
type input "(212) 942-6339"
type textarea "Mon, 26 Apr 2021 13:37:03 -0400 BY monica@motiva.net:Booked TBR for 05/04 2:00 …"
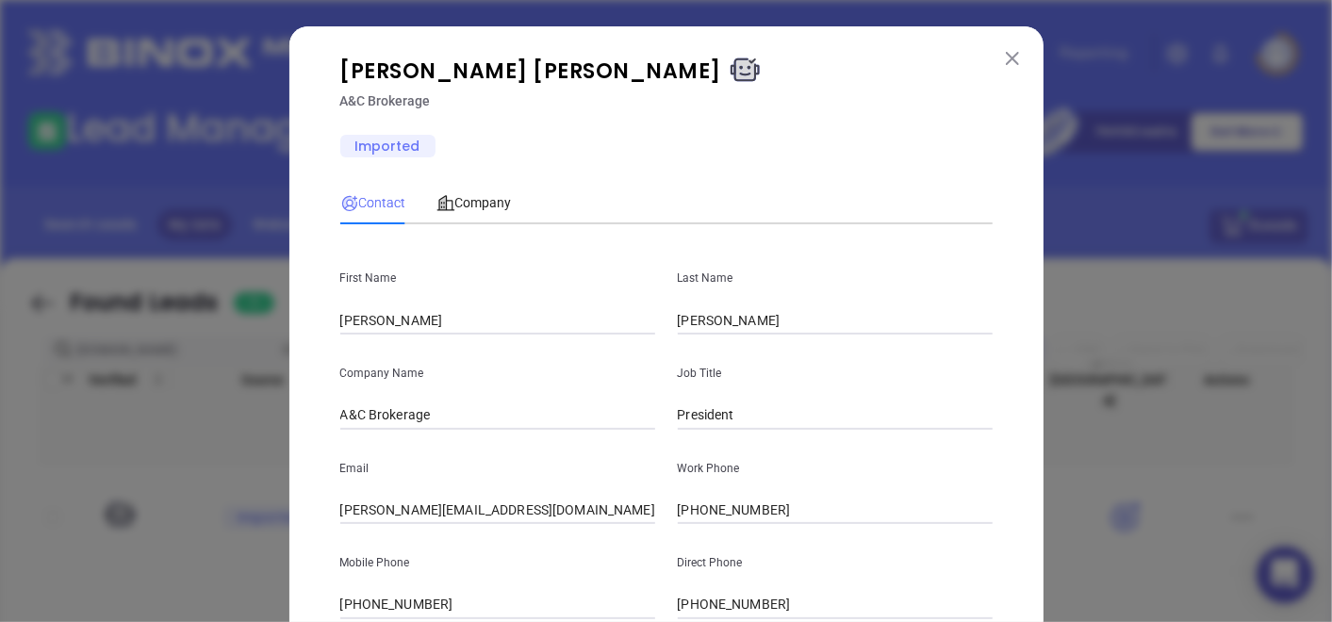
click at [1000, 54] on button at bounding box center [1012, 57] width 25 height 25
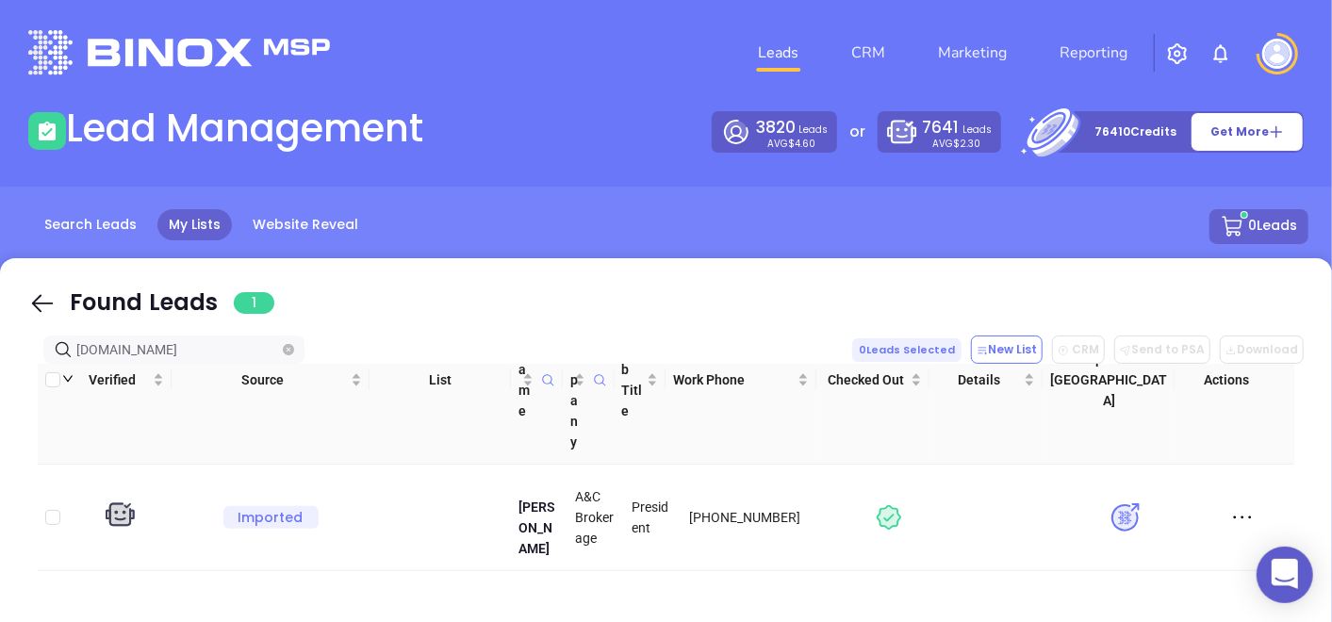
click at [299, 353] on span "acinsur.com" at bounding box center [173, 349] width 261 height 28
click at [294, 349] on span "acinsur.com" at bounding box center [173, 349] width 261 height 28
click at [288, 342] on span at bounding box center [288, 349] width 11 height 21
click at [293, 358] on span at bounding box center [288, 349] width 11 height 21
drag, startPoint x: 293, startPoint y: 356, endPoint x: 283, endPoint y: 342, distance: 17.5
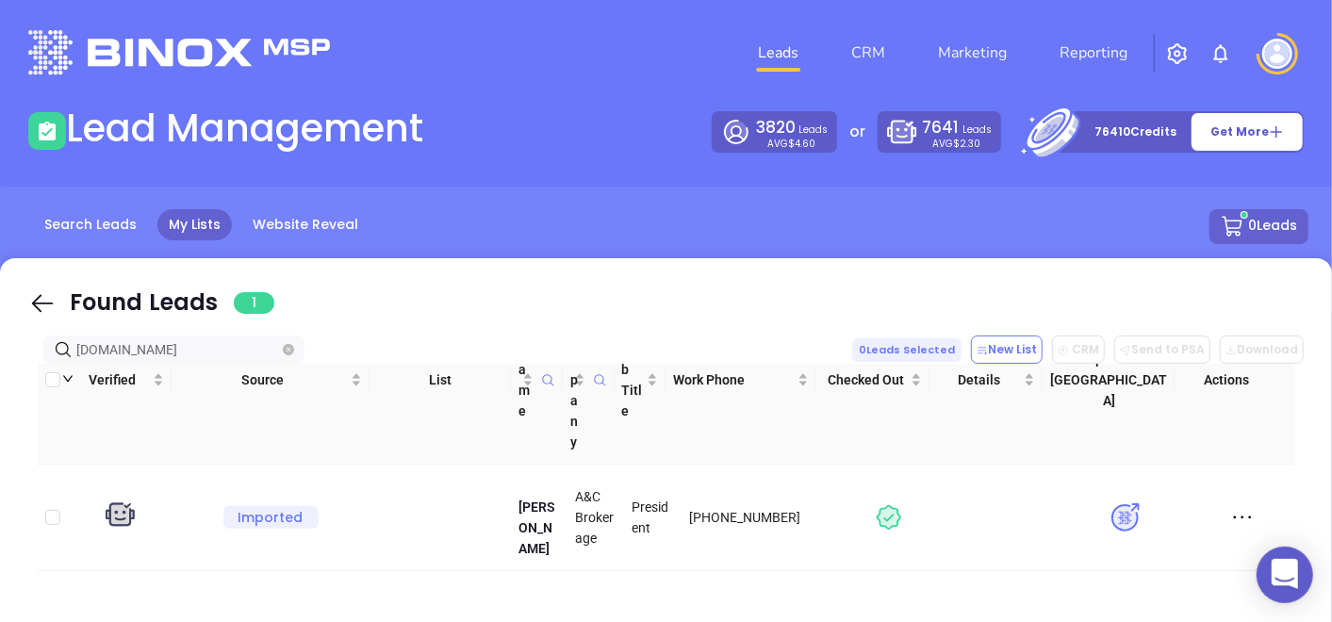
click at [289, 353] on span at bounding box center [288, 349] width 11 height 21
click at [283, 341] on span at bounding box center [288, 349] width 11 height 21
click at [287, 346] on icon "close-circle" at bounding box center [288, 349] width 11 height 11
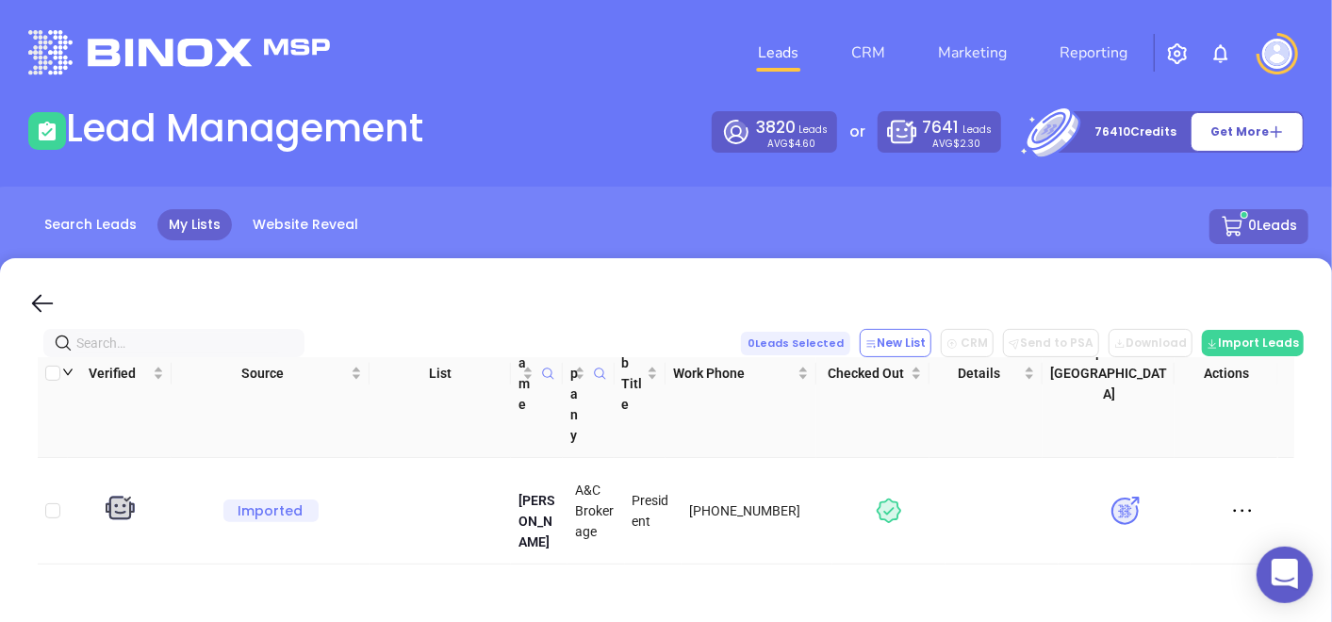
paste input "acinsur.com"
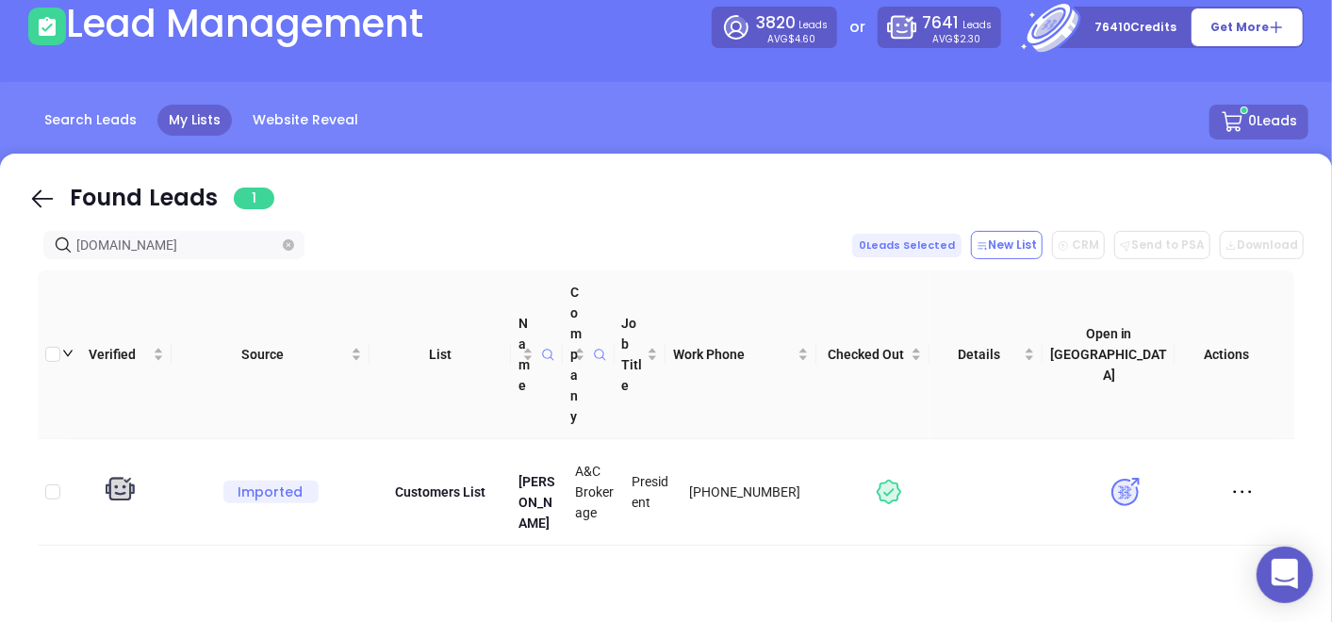
type input "acinsur.com"
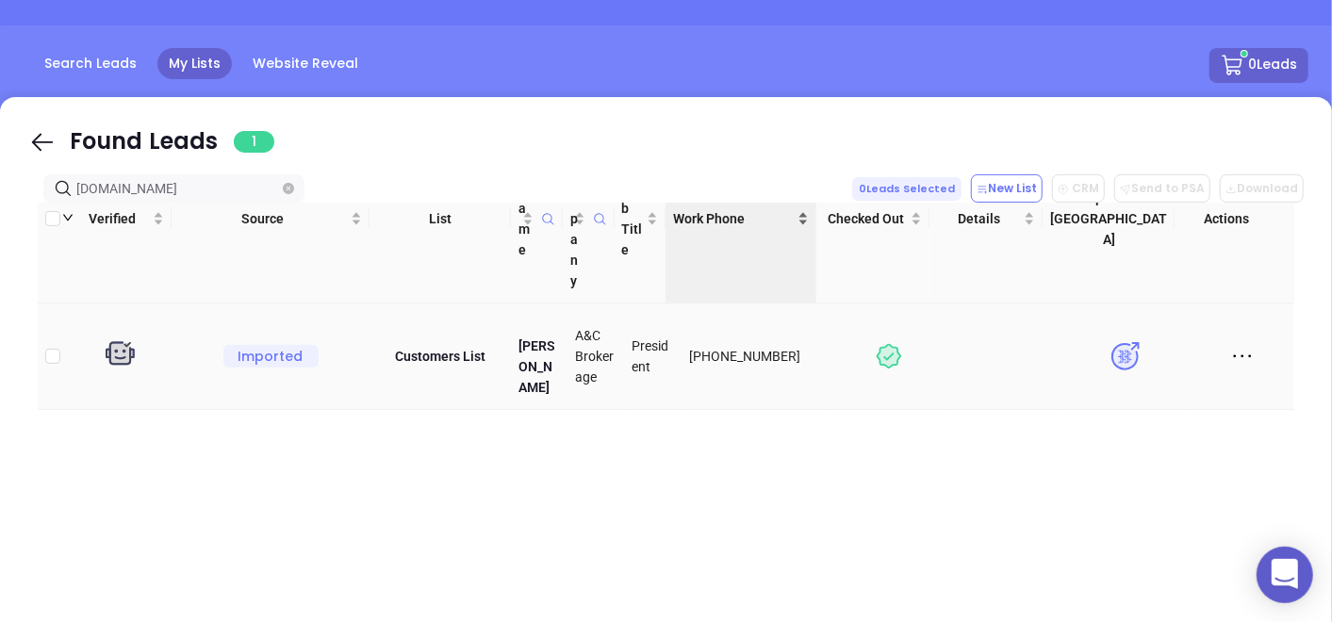
scroll to position [209, 0]
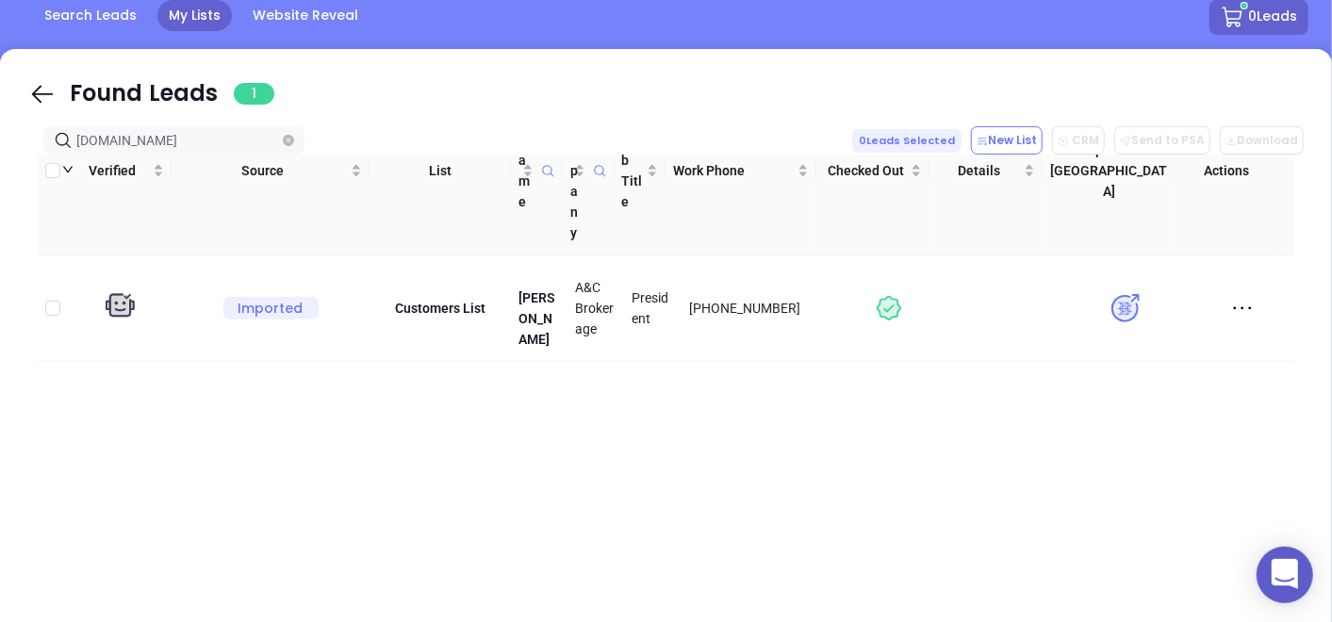
drag, startPoint x: 145, startPoint y: 136, endPoint x: 48, endPoint y: 187, distance: 109.6
click at [46, 185] on div "Found Leads 1 acinsur.com 0 Leads Selected New List CRM Send to PSA Download Do…" at bounding box center [666, 426] width 1332 height 754
click at [285, 132] on span at bounding box center [288, 140] width 11 height 21
click at [289, 137] on icon "close-circle" at bounding box center [288, 140] width 11 height 11
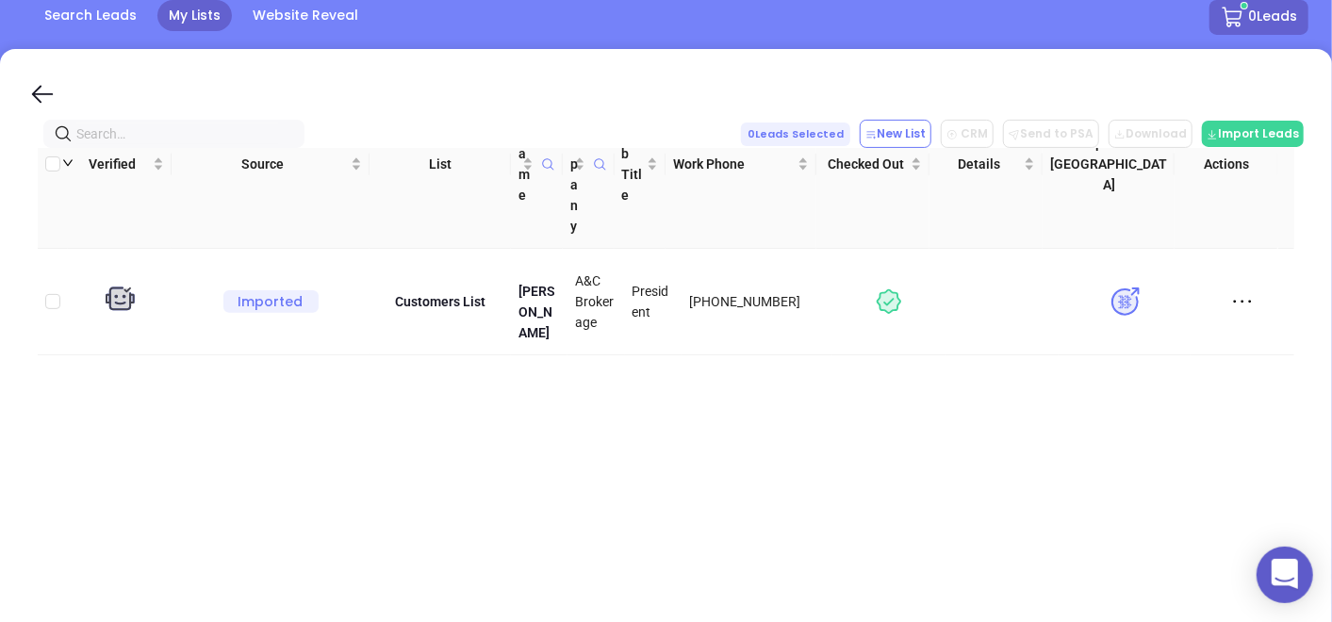
paste input "dimorgeneral.com"
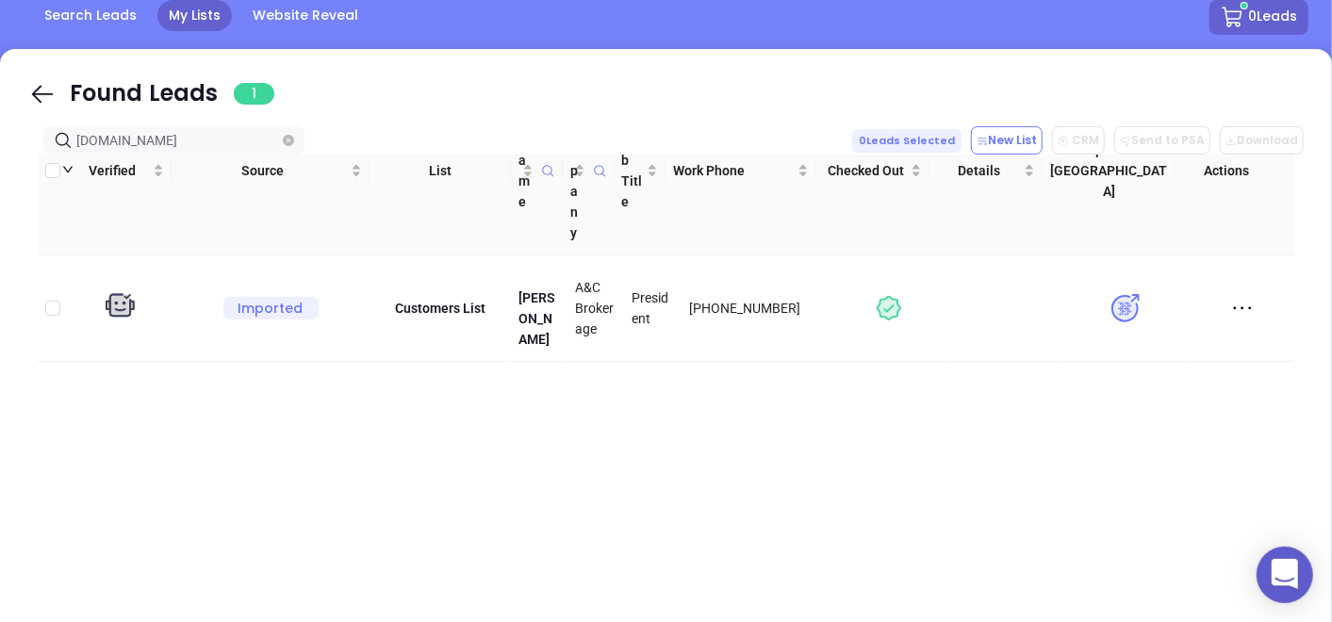
scroll to position [19, 0]
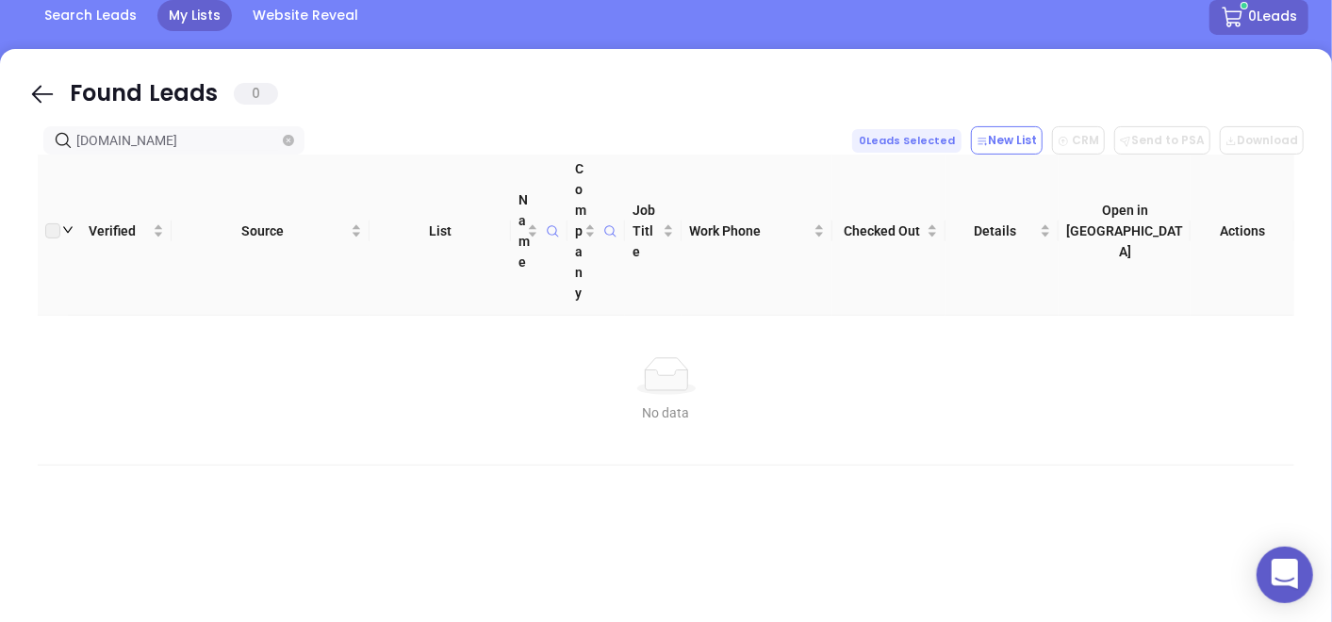
type input "dimorgeneral.com"
drag, startPoint x: 285, startPoint y: 129, endPoint x: 288, endPoint y: 139, distance: 11.0
click at [287, 136] on span at bounding box center [288, 140] width 11 height 21
click at [288, 141] on icon "close-circle" at bounding box center [288, 140] width 11 height 11
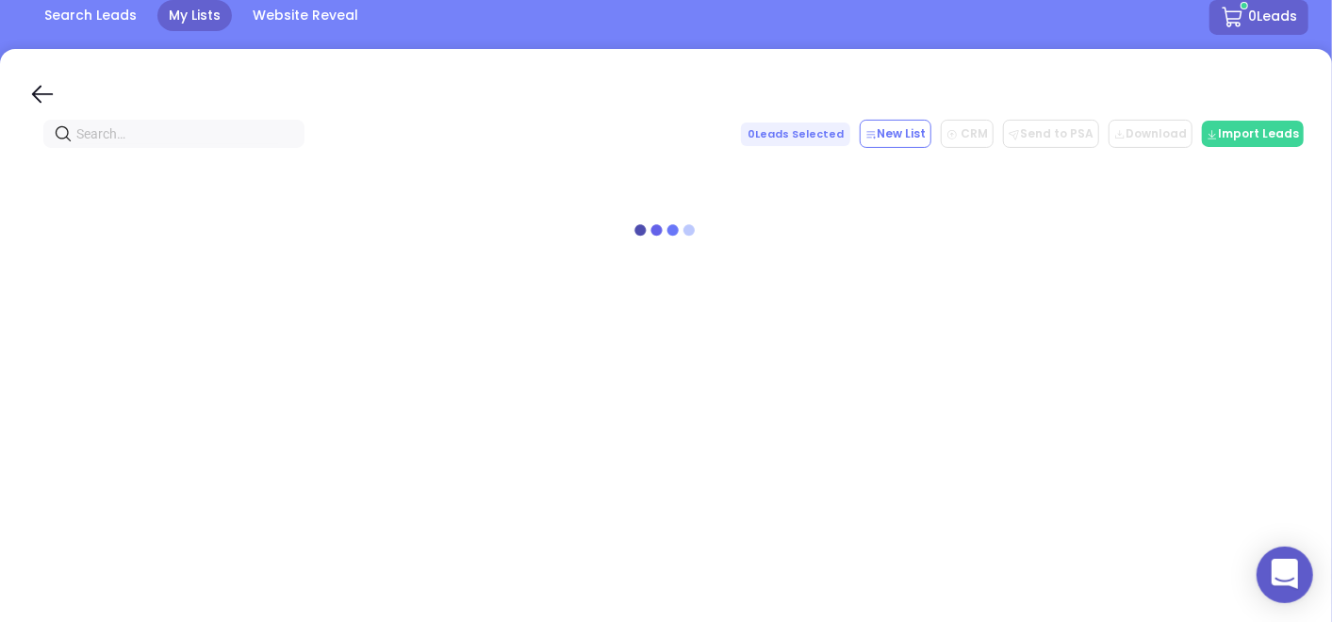
scroll to position [0, 0]
paste input "dimorgeneral.com"
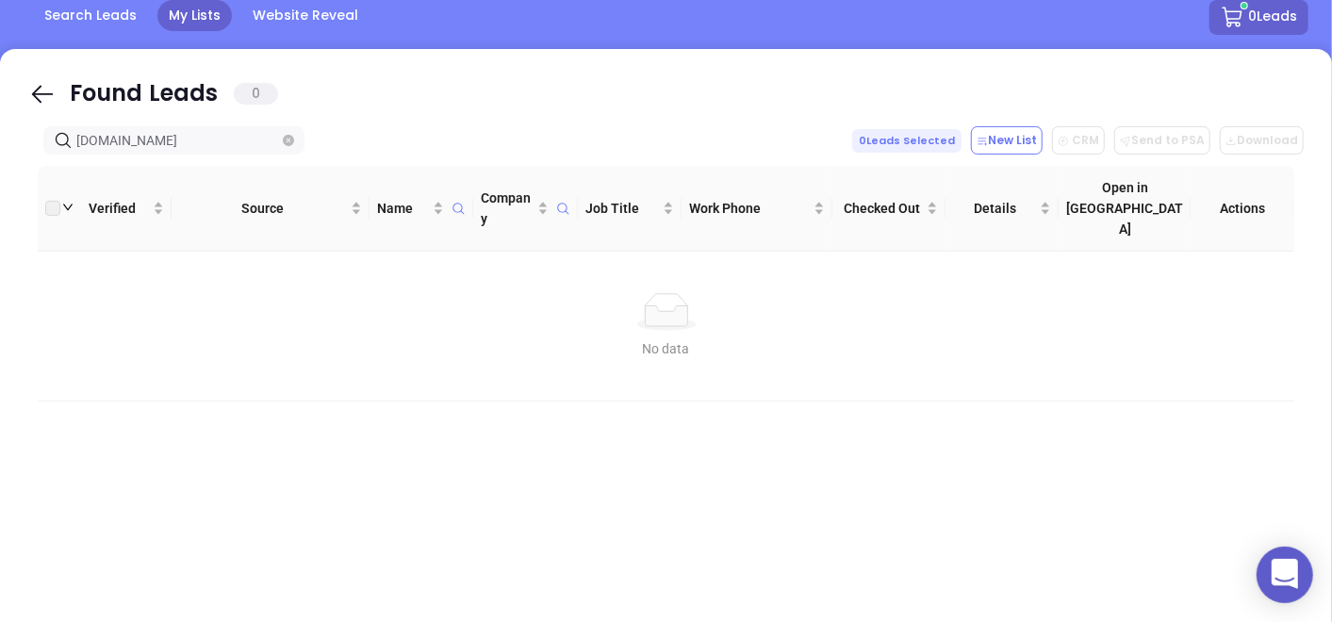
type input "dimorgeneral.com"
click at [285, 142] on icon "close-circle" at bounding box center [288, 140] width 11 height 11
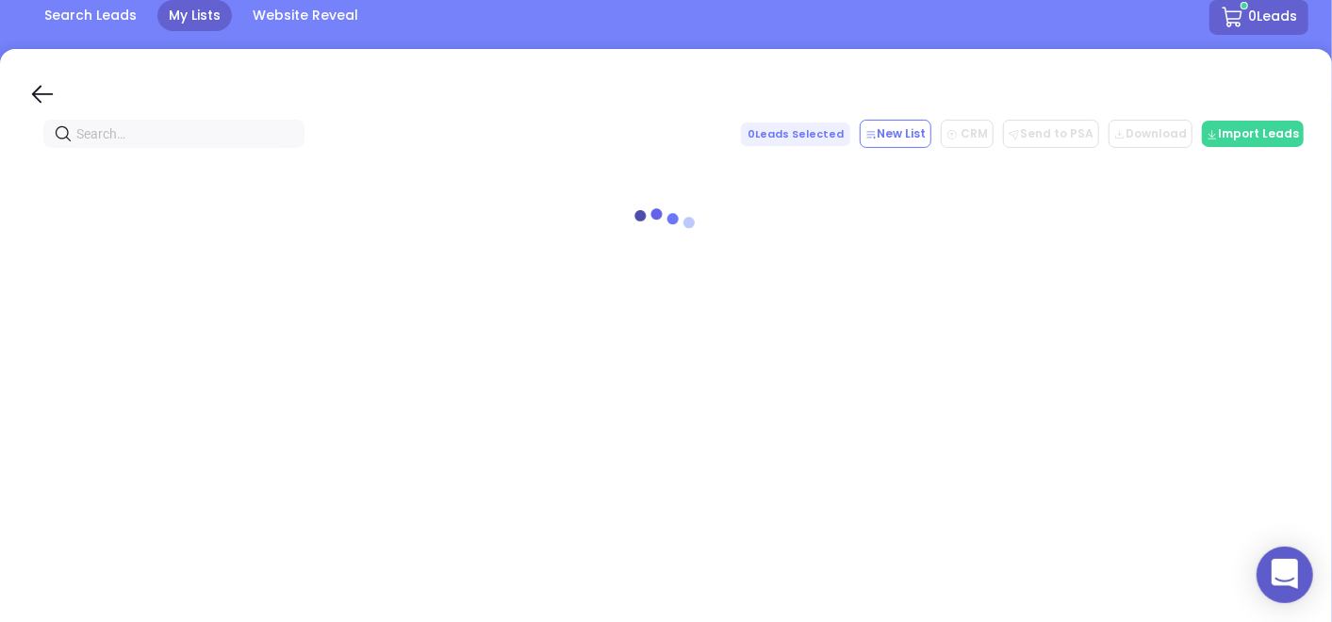
paste input "dcapinsurance.com"
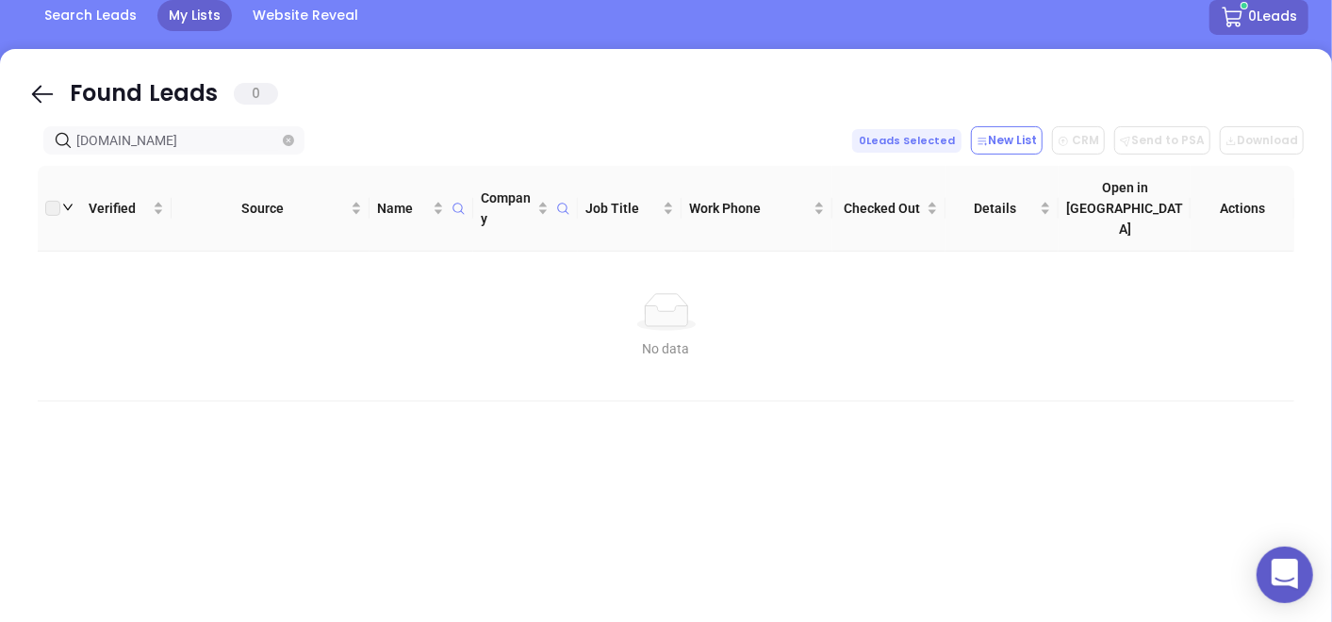
type input "dcapinsurance.com"
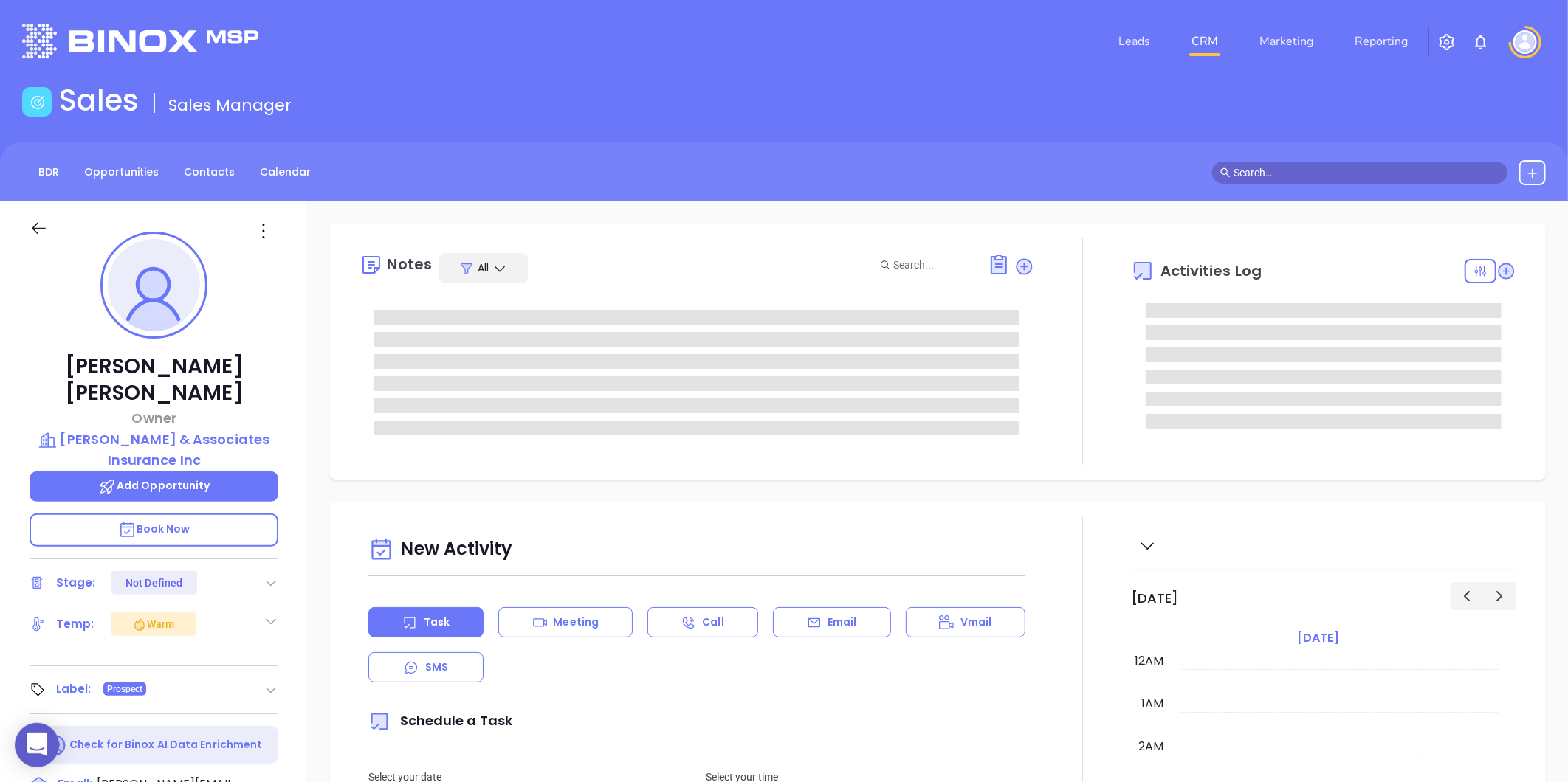
type input "[DATE]"
type input "[PERSON_NAME]"
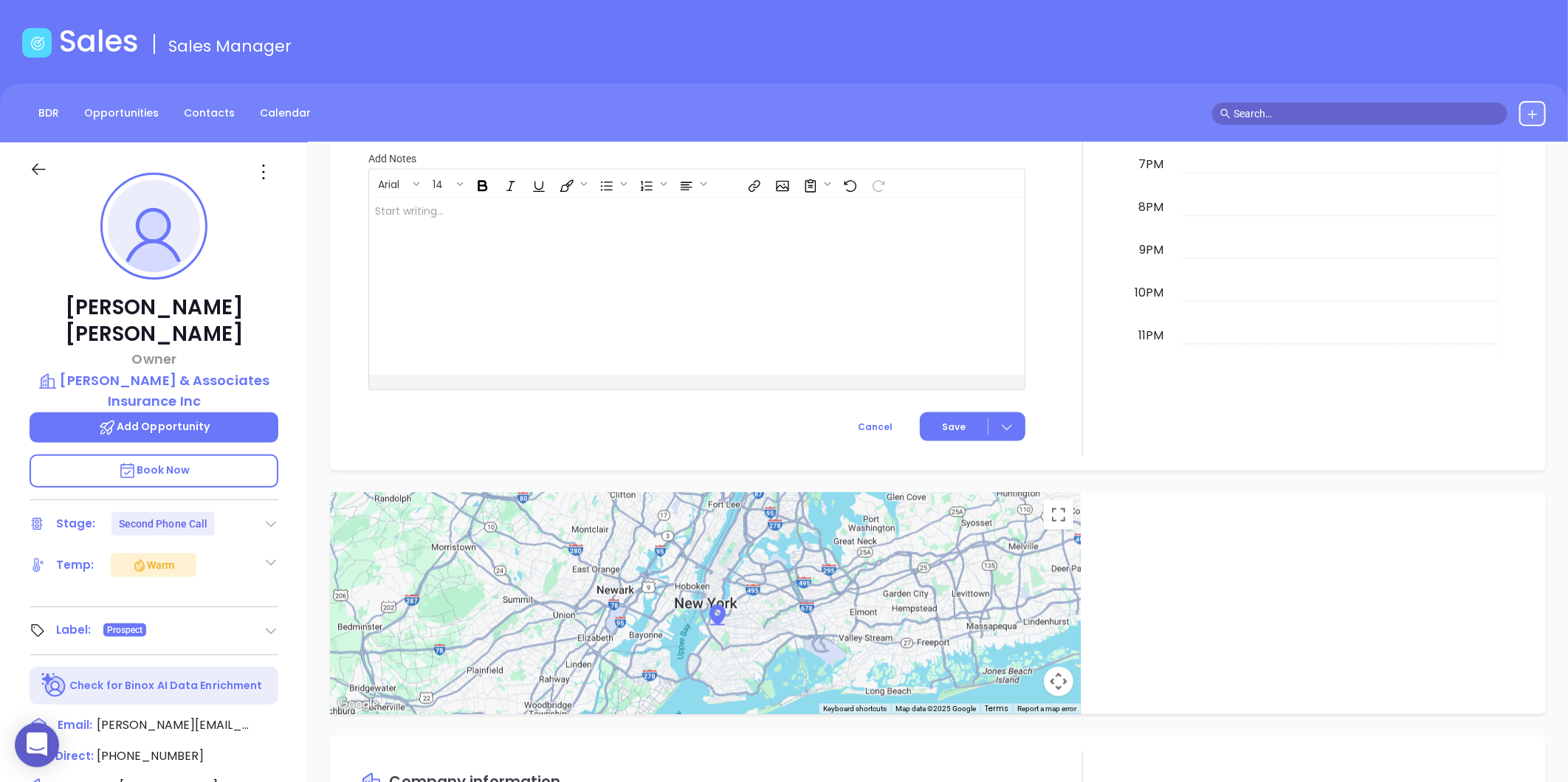
scroll to position [0, 0]
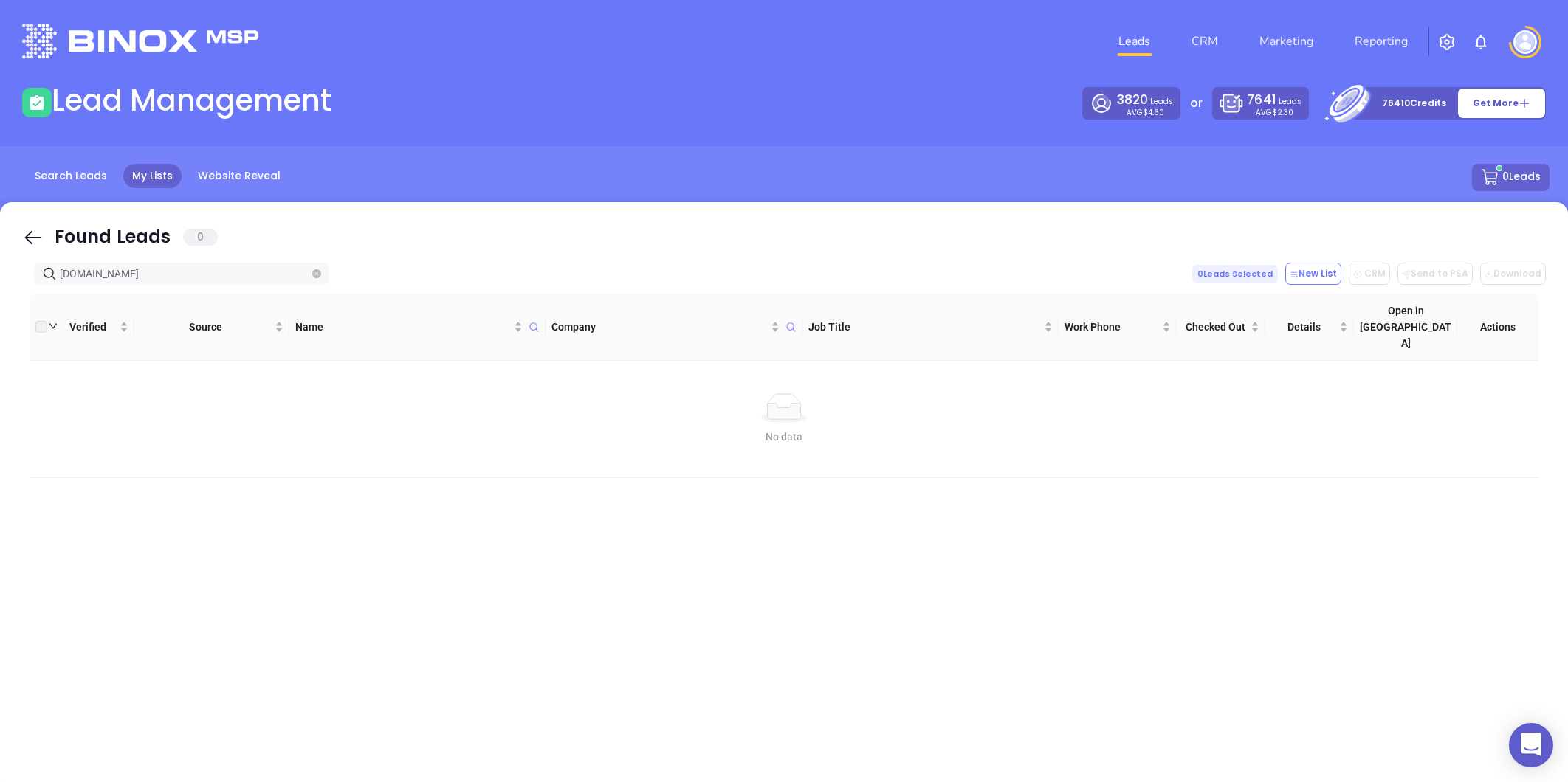
scroll to position [10, 0]
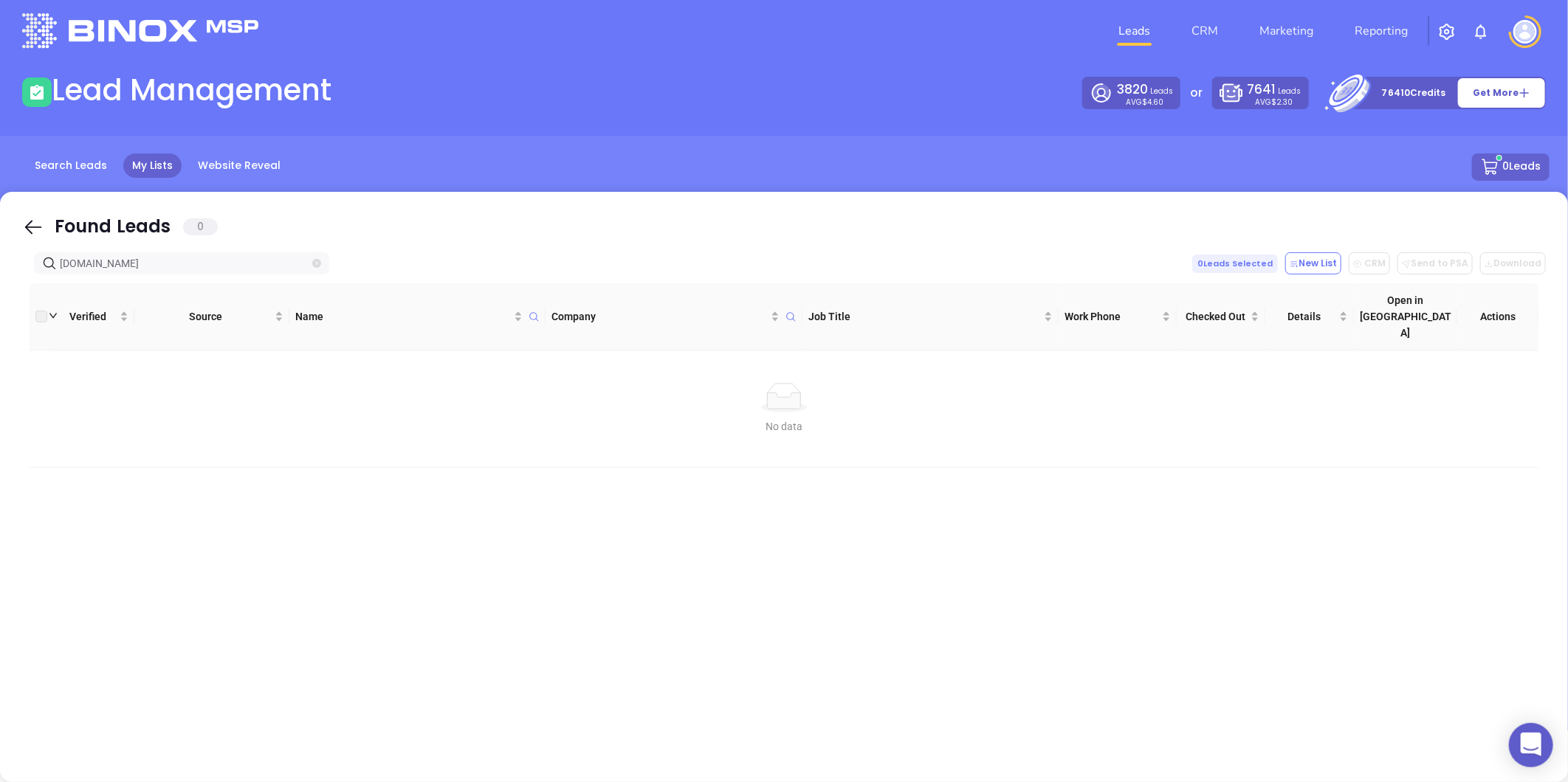
click at [320, 261] on icon "close-circle" at bounding box center [316, 263] width 9 height 9
type input "alpharisk.com"
click at [317, 266] on icon "close-circle" at bounding box center [316, 263] width 9 height 9
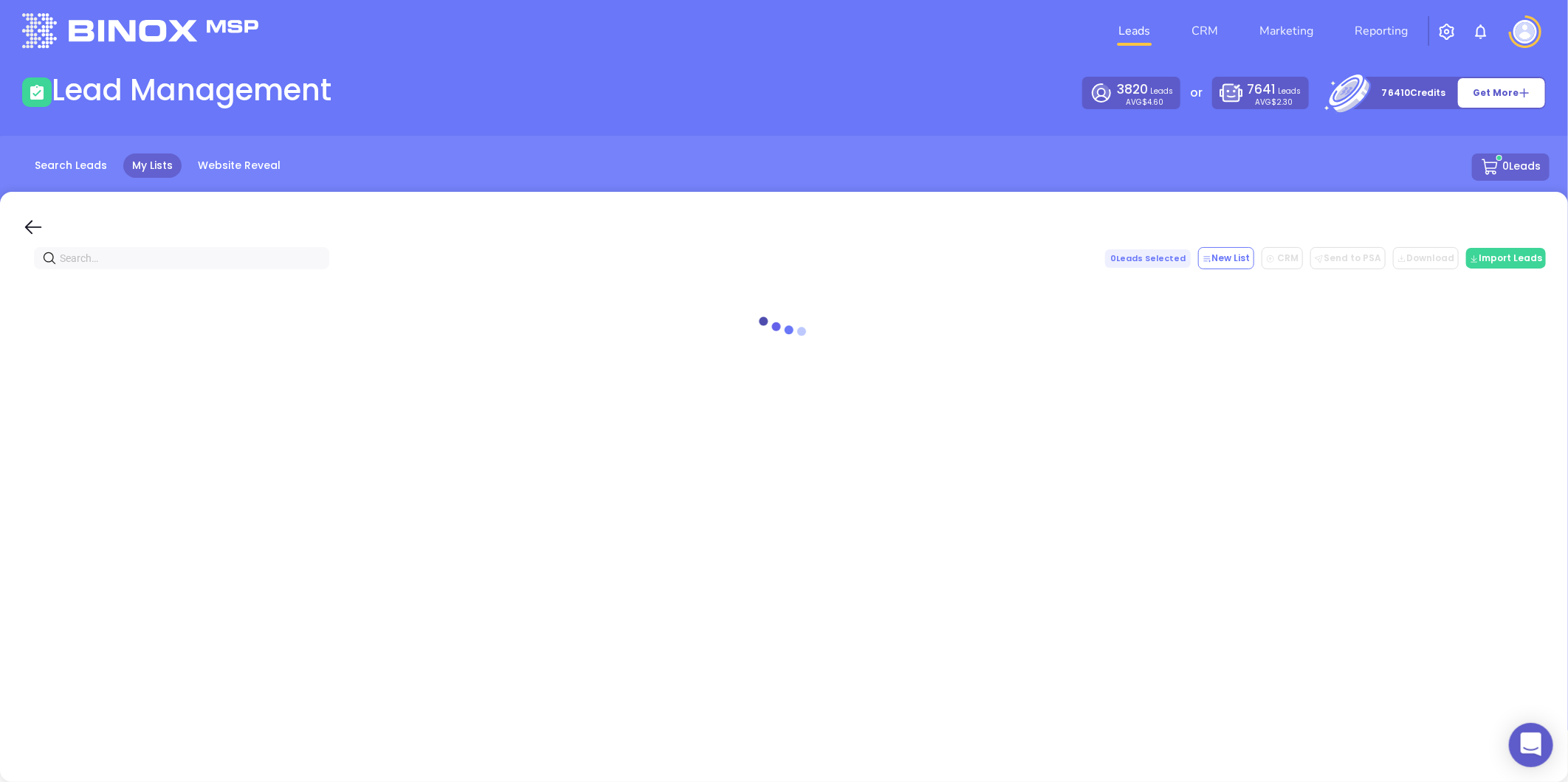
paste input "https://linkedin.com/company/c&a-insurance-agency-inc-"
type input "https://linkedin.com/company/c&a-insurance-agency-inc-"
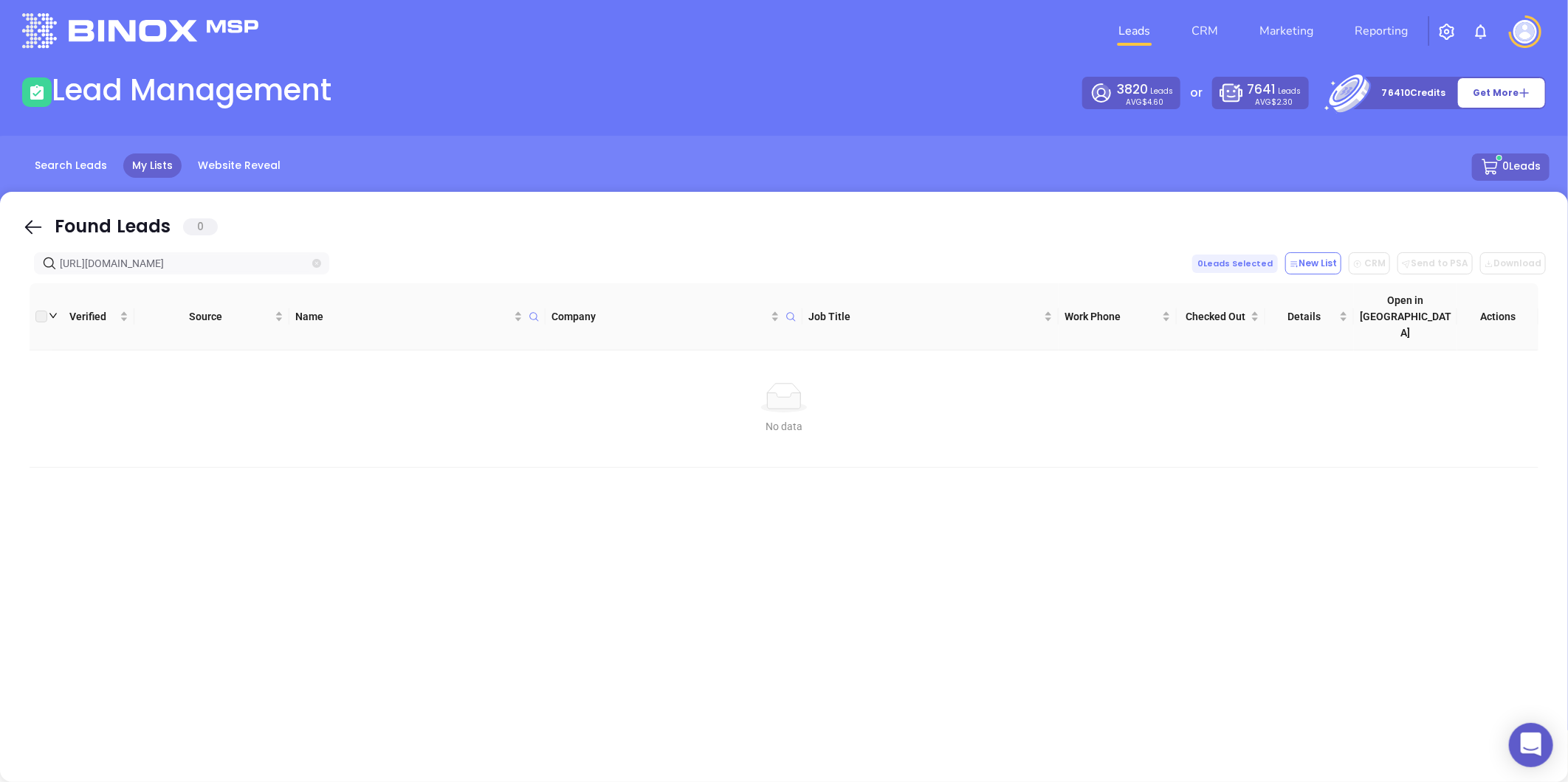
scroll to position [0, 16]
click at [313, 264] on icon "close-circle" at bounding box center [316, 263] width 9 height 9
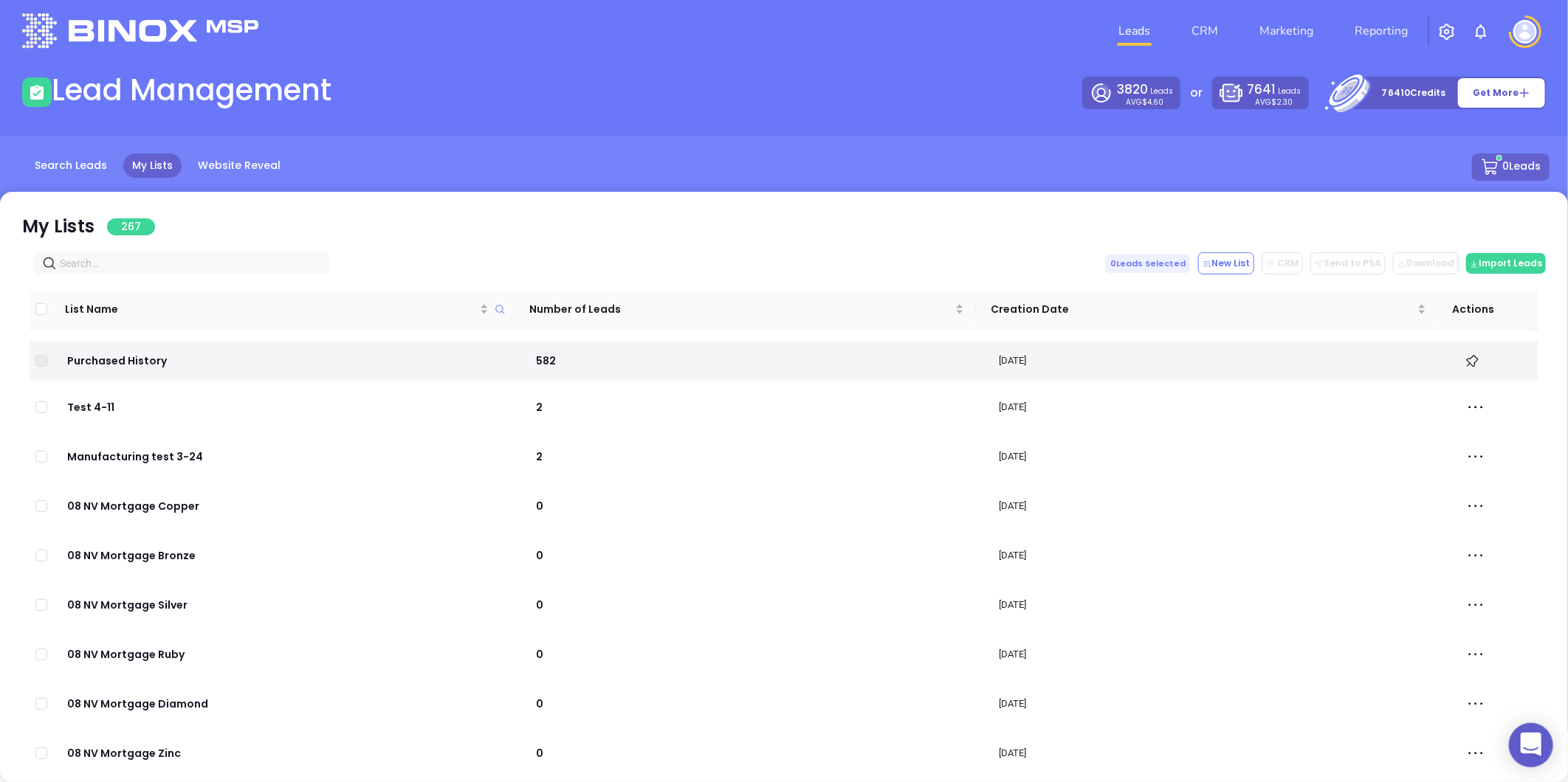
paste input "candainsurance.com"
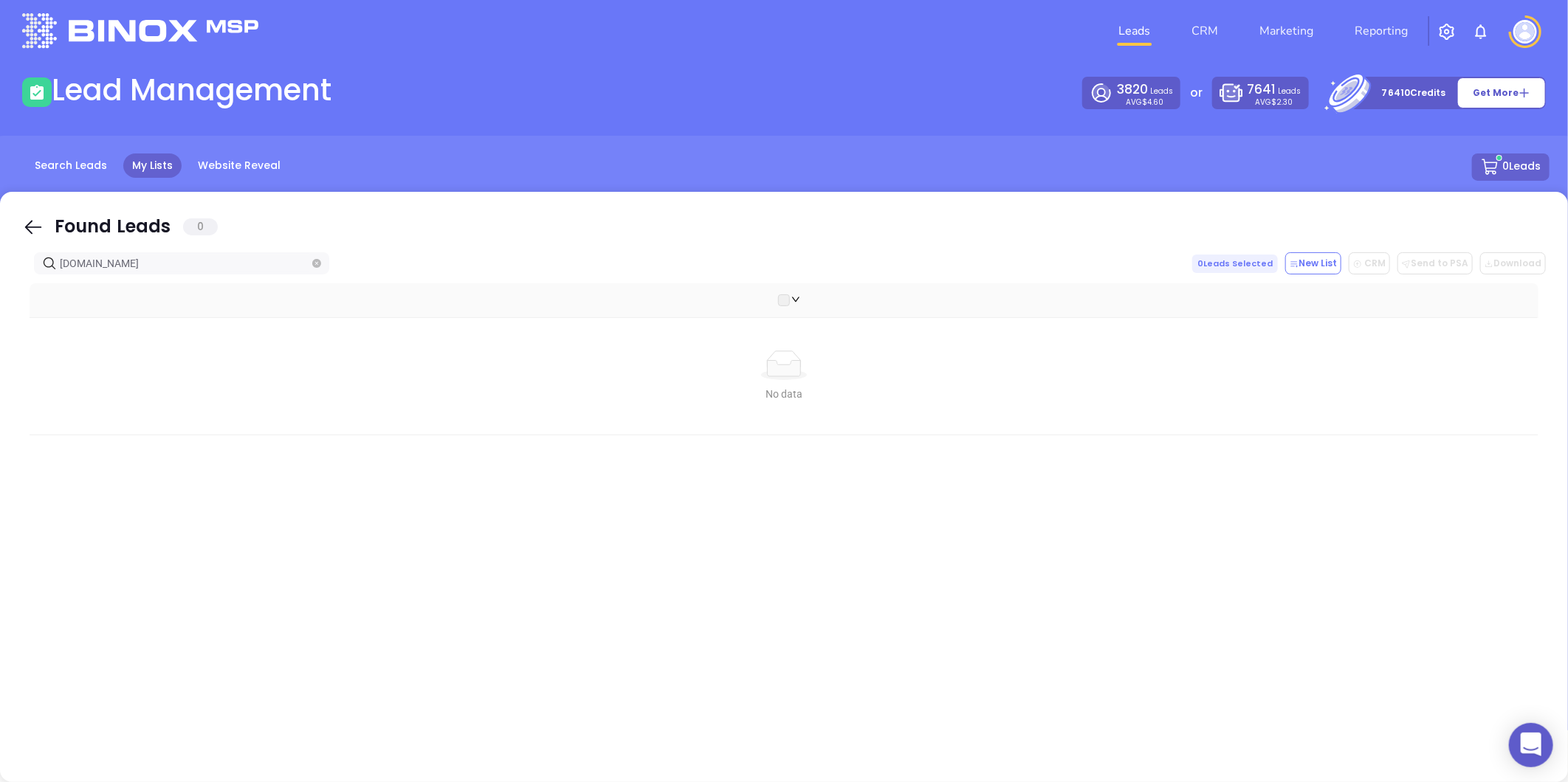
drag, startPoint x: 174, startPoint y: 267, endPoint x: 37, endPoint y: 292, distance: 139.3
click at [37, 292] on div "Found Leads 0 candainsurance.com 0 Leads Selected New List CRM Send to PSA Down…" at bounding box center [784, 487] width 1568 height 590
type input "candainsurance.com"
click at [314, 262] on icon "close-circle" at bounding box center [316, 263] width 9 height 9
paste input "msqia.com"
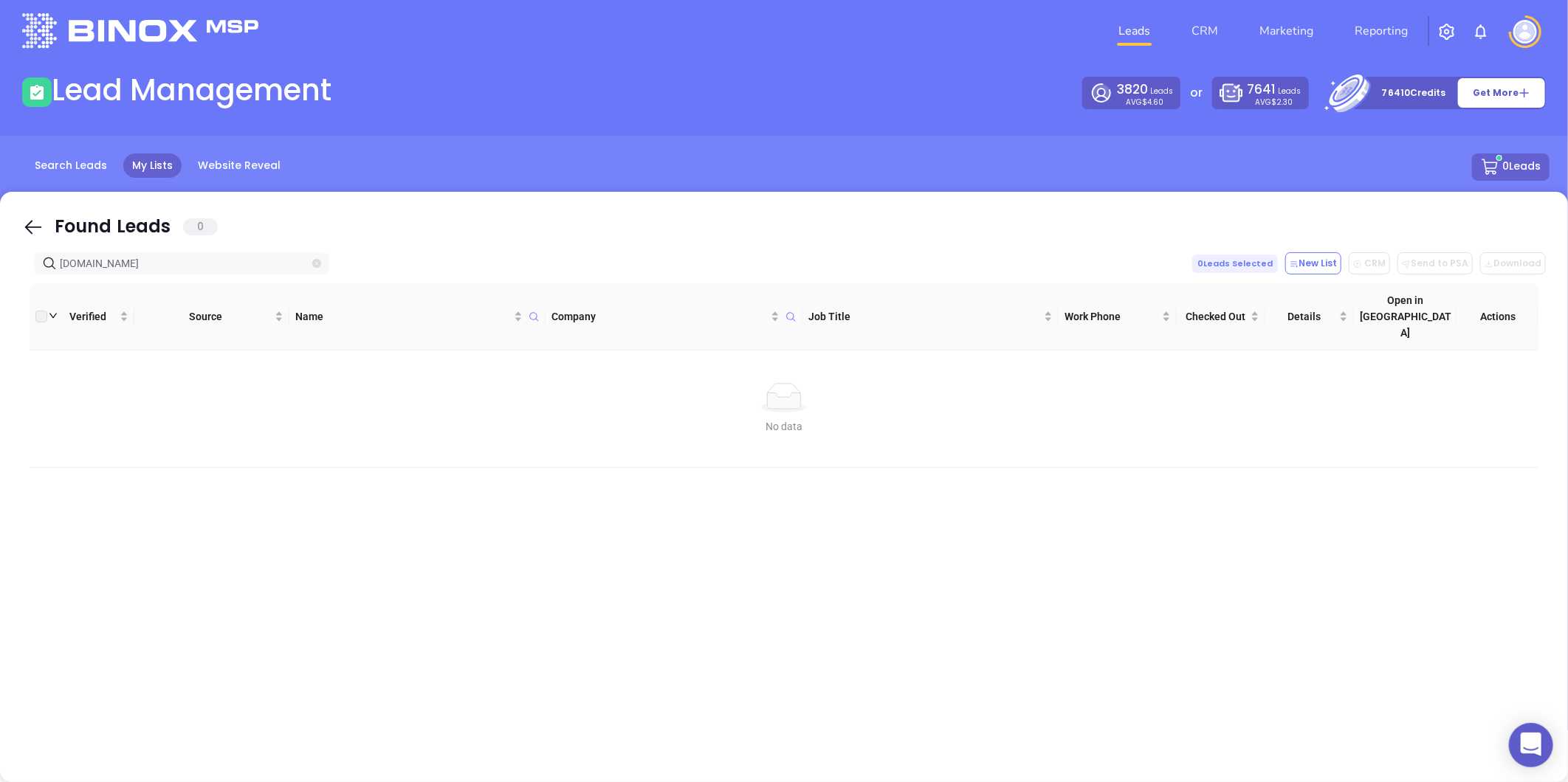
type input "msqia.com"
click at [313, 261] on icon "close-circle" at bounding box center [316, 263] width 9 height 9
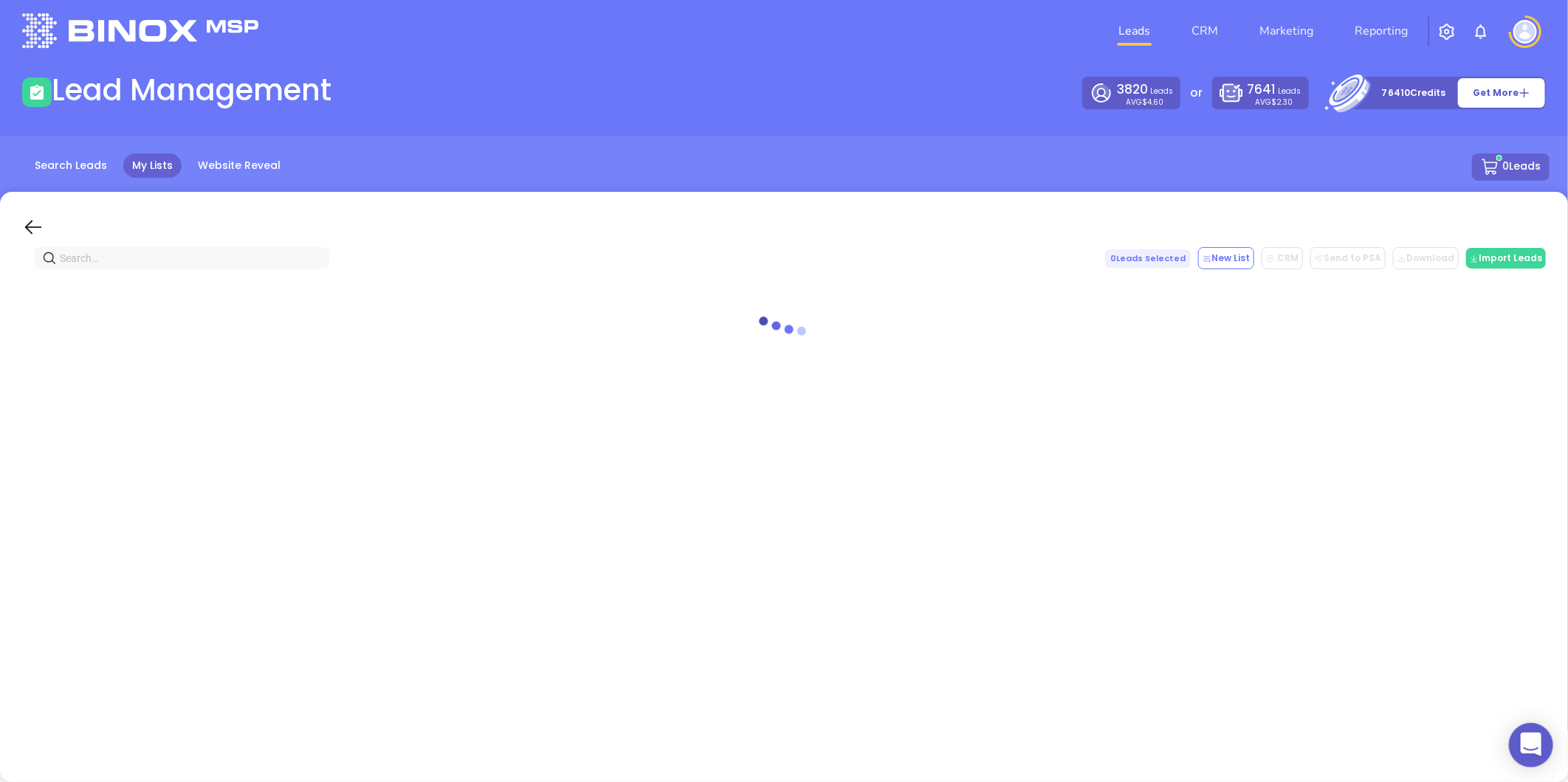
paste input "brownstoneagency.com"
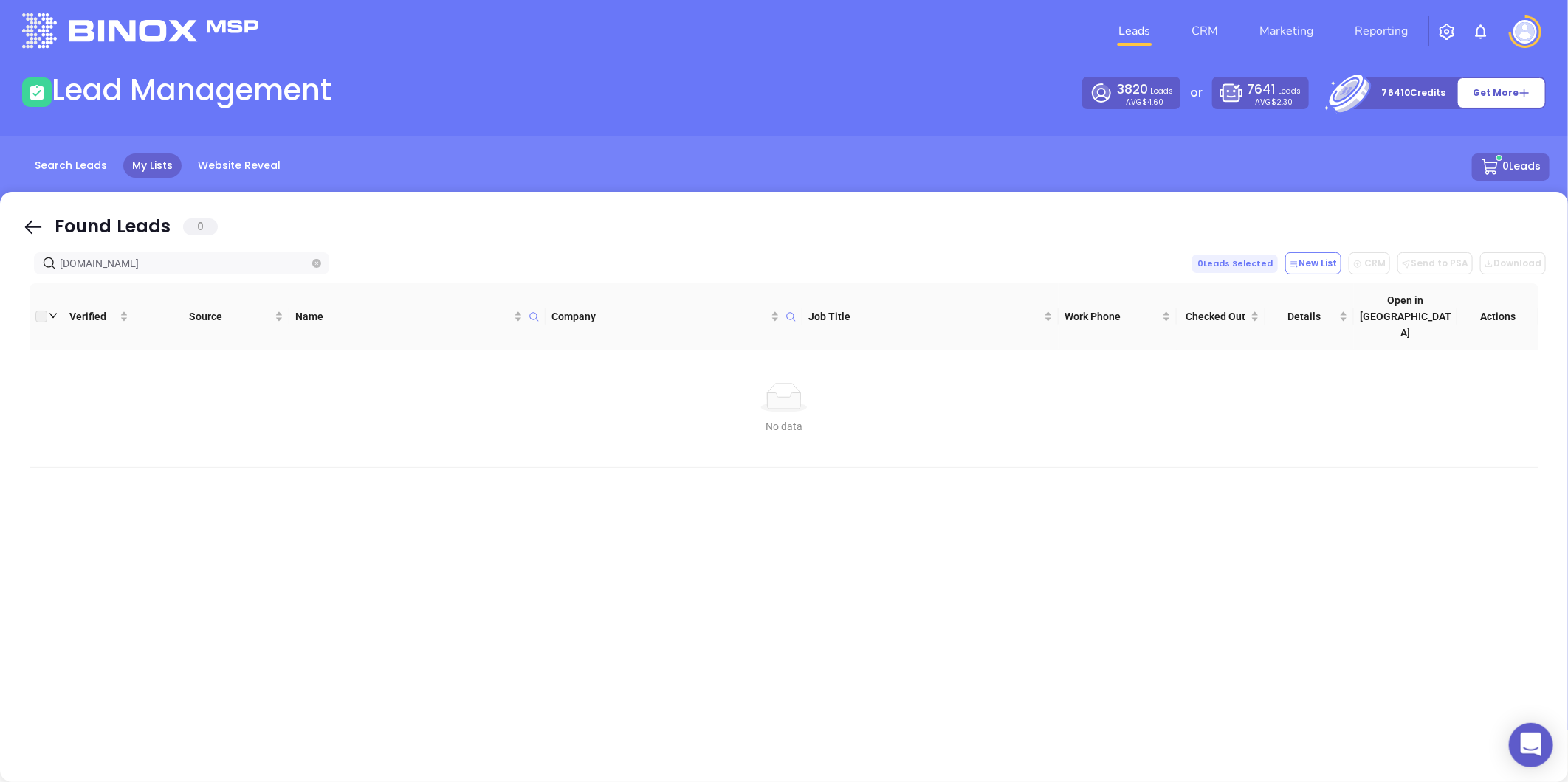
type input "brownstoneagency.com"
click at [315, 266] on icon "close-circle" at bounding box center [316, 263] width 9 height 9
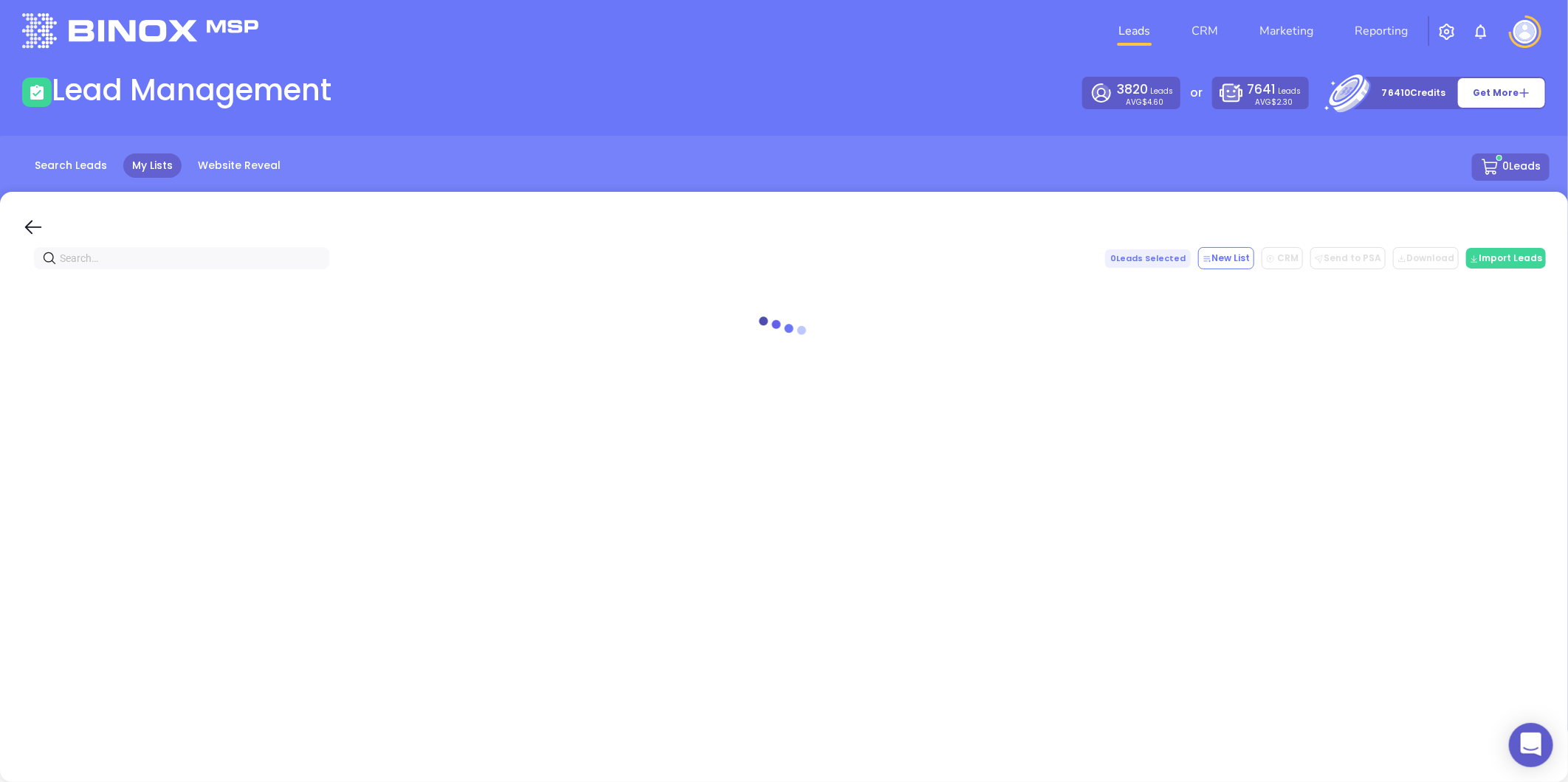
paste input "hotalinginsurance.com"
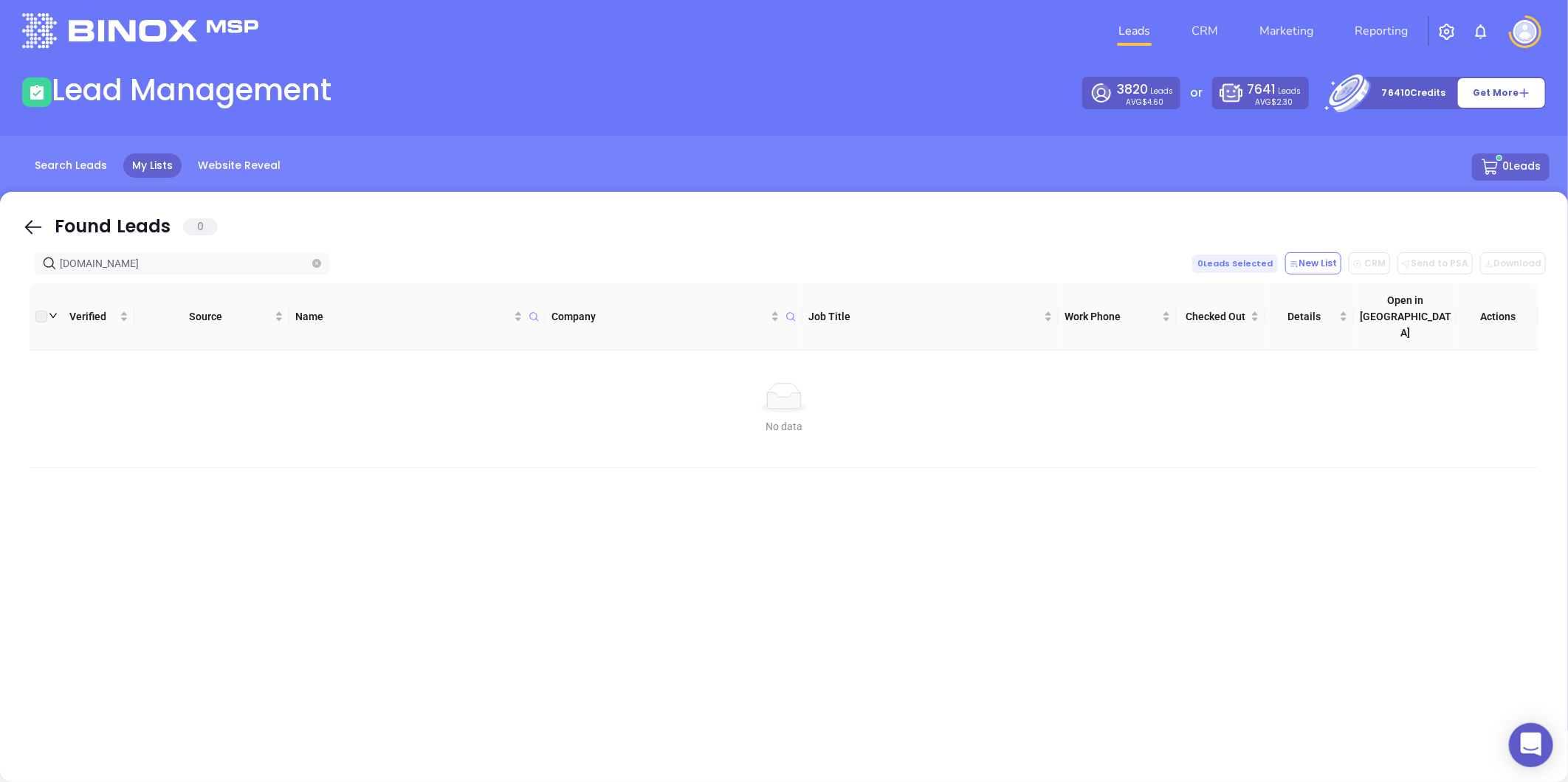
type input "hotalinginsurance.com"
click at [315, 261] on icon "close-circle" at bounding box center [316, 263] width 9 height 9
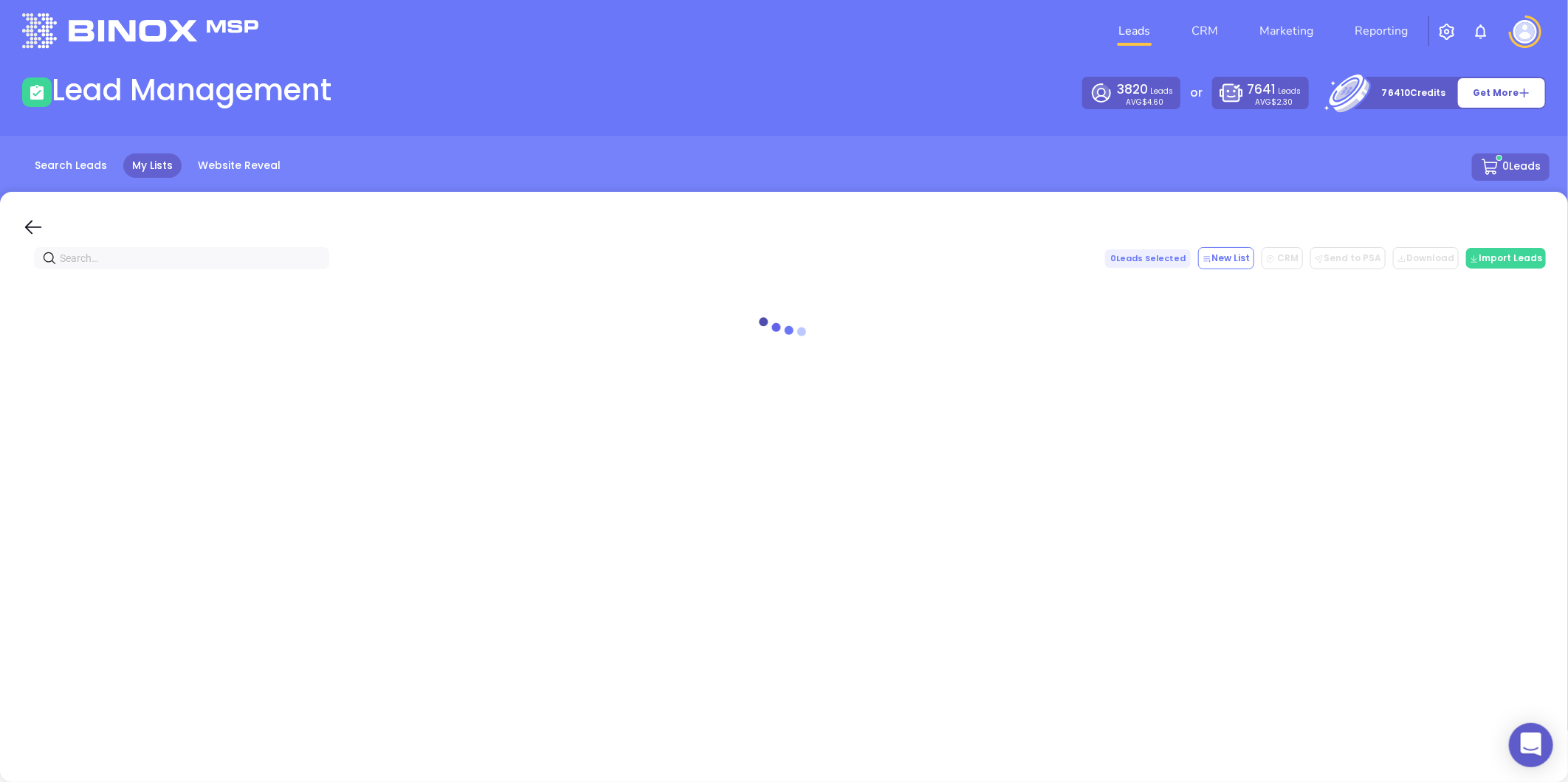
paste input "slia.agency"
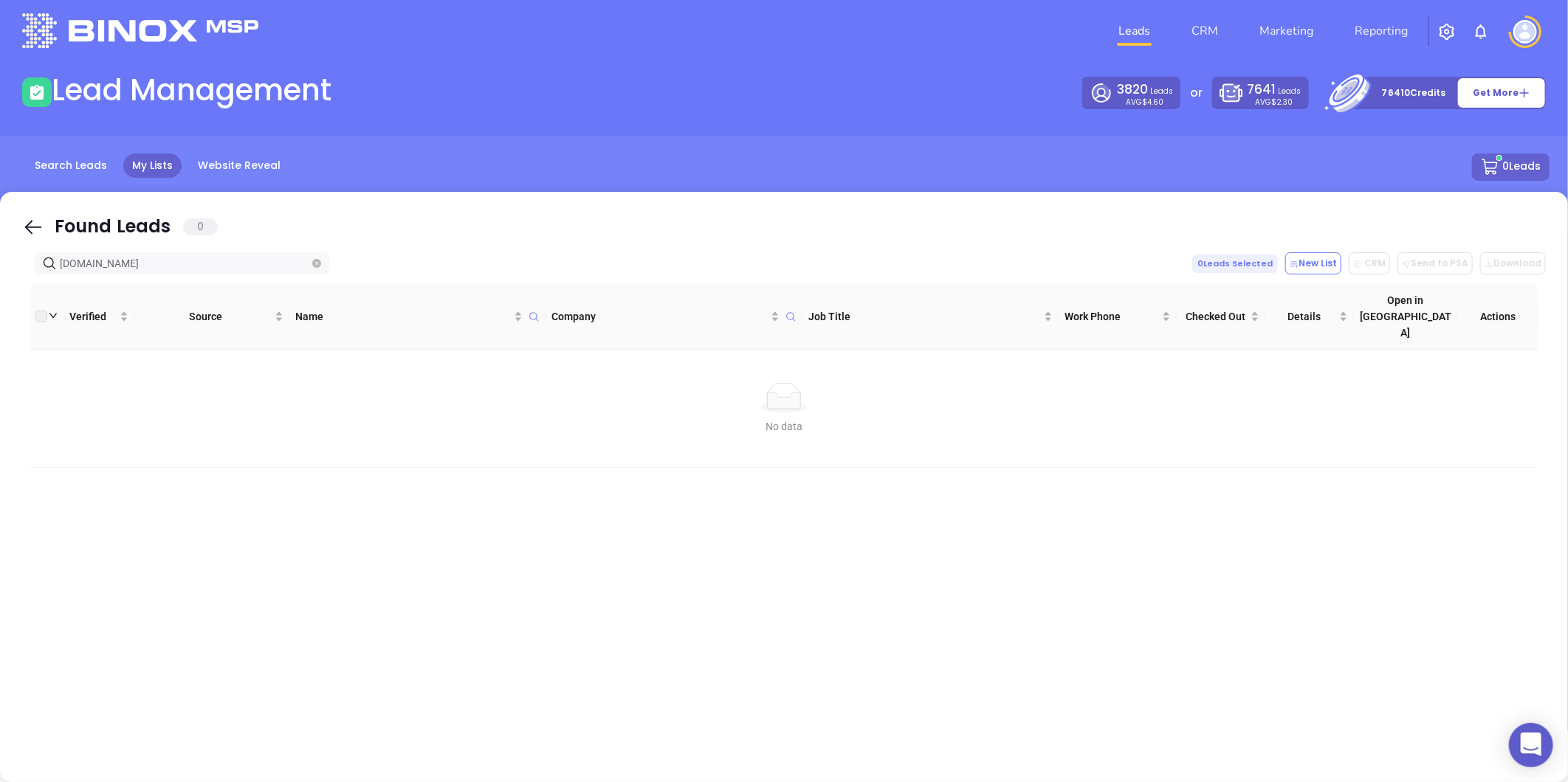
type input "slia.agency"
click at [314, 262] on icon "close-circle" at bounding box center [316, 263] width 9 height 9
paste input "[DOMAIN_NAME]"
type input "[DOMAIN_NAME]"
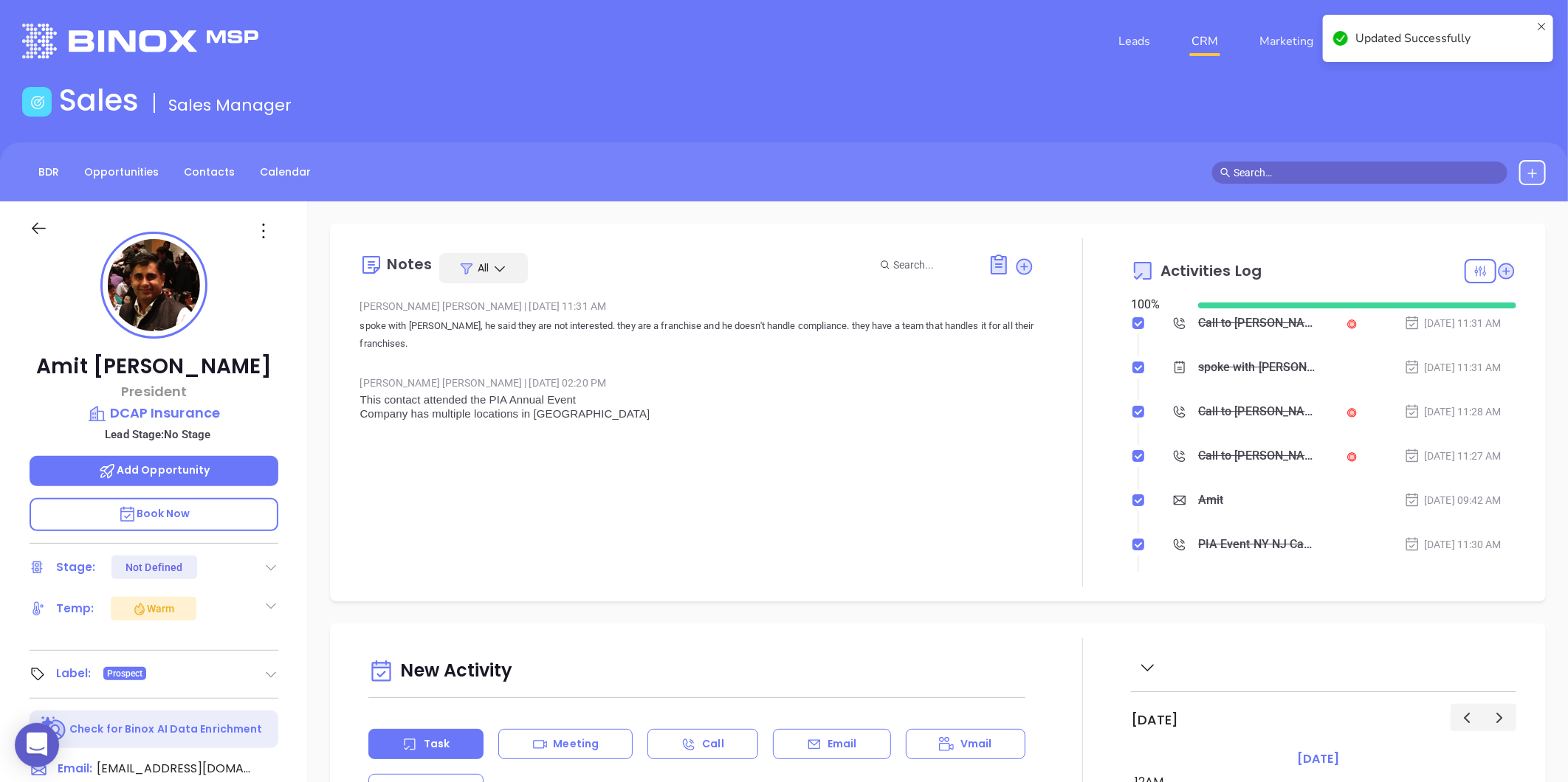
scroll to position [386, 0]
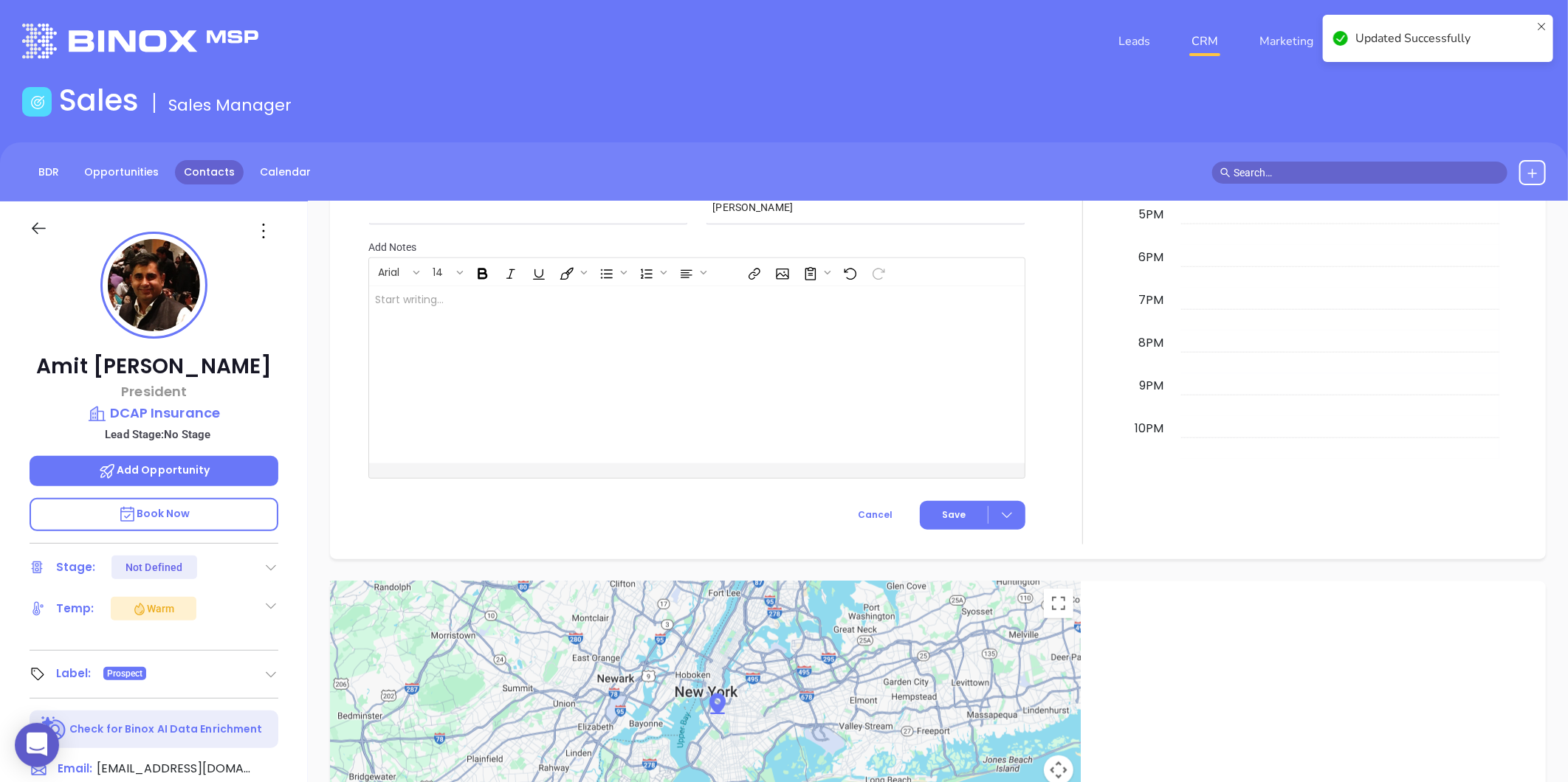
click at [204, 171] on link "Contacts" at bounding box center [209, 171] width 69 height 24
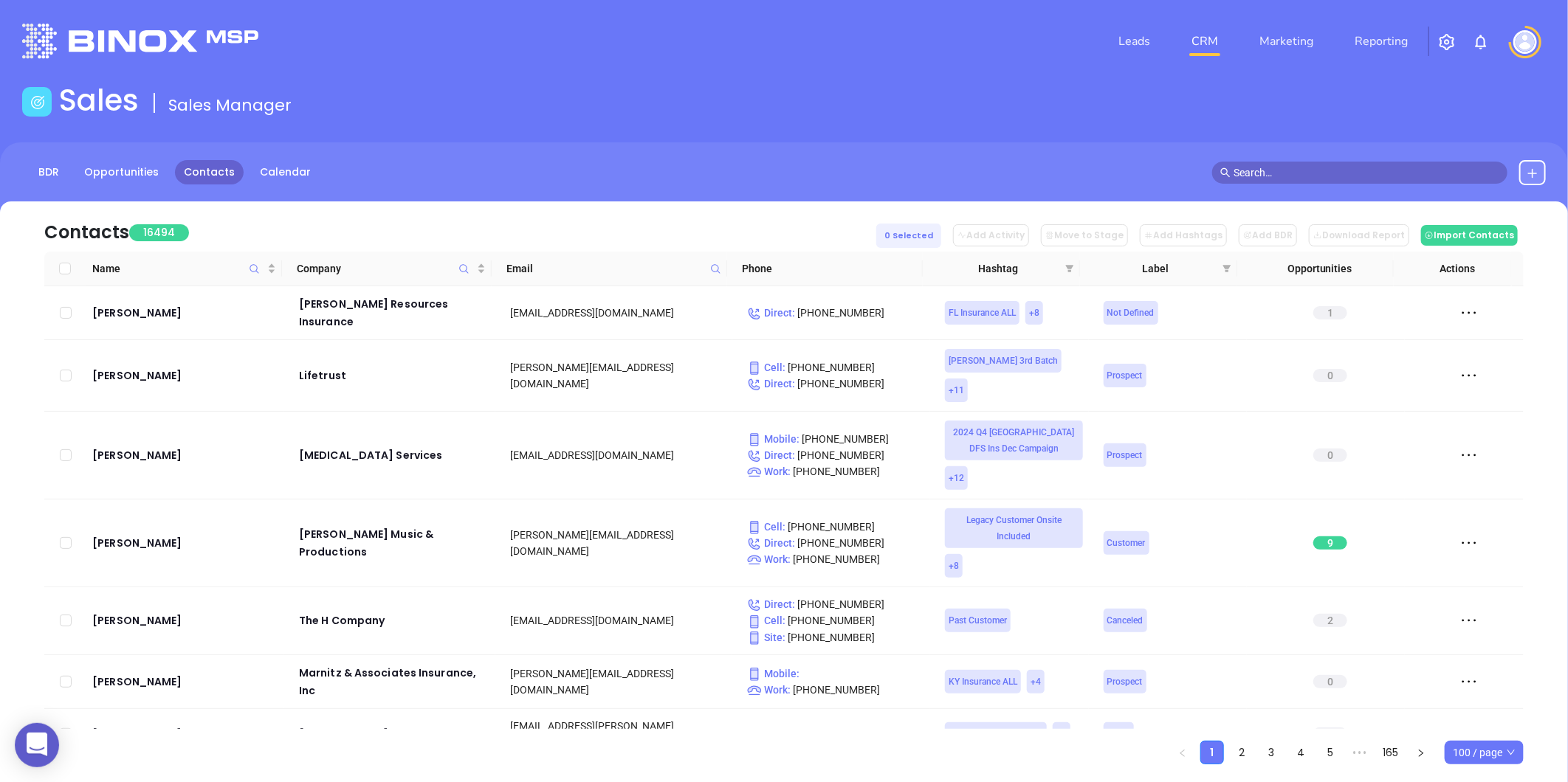
click at [714, 258] on span at bounding box center [716, 268] width 17 height 22
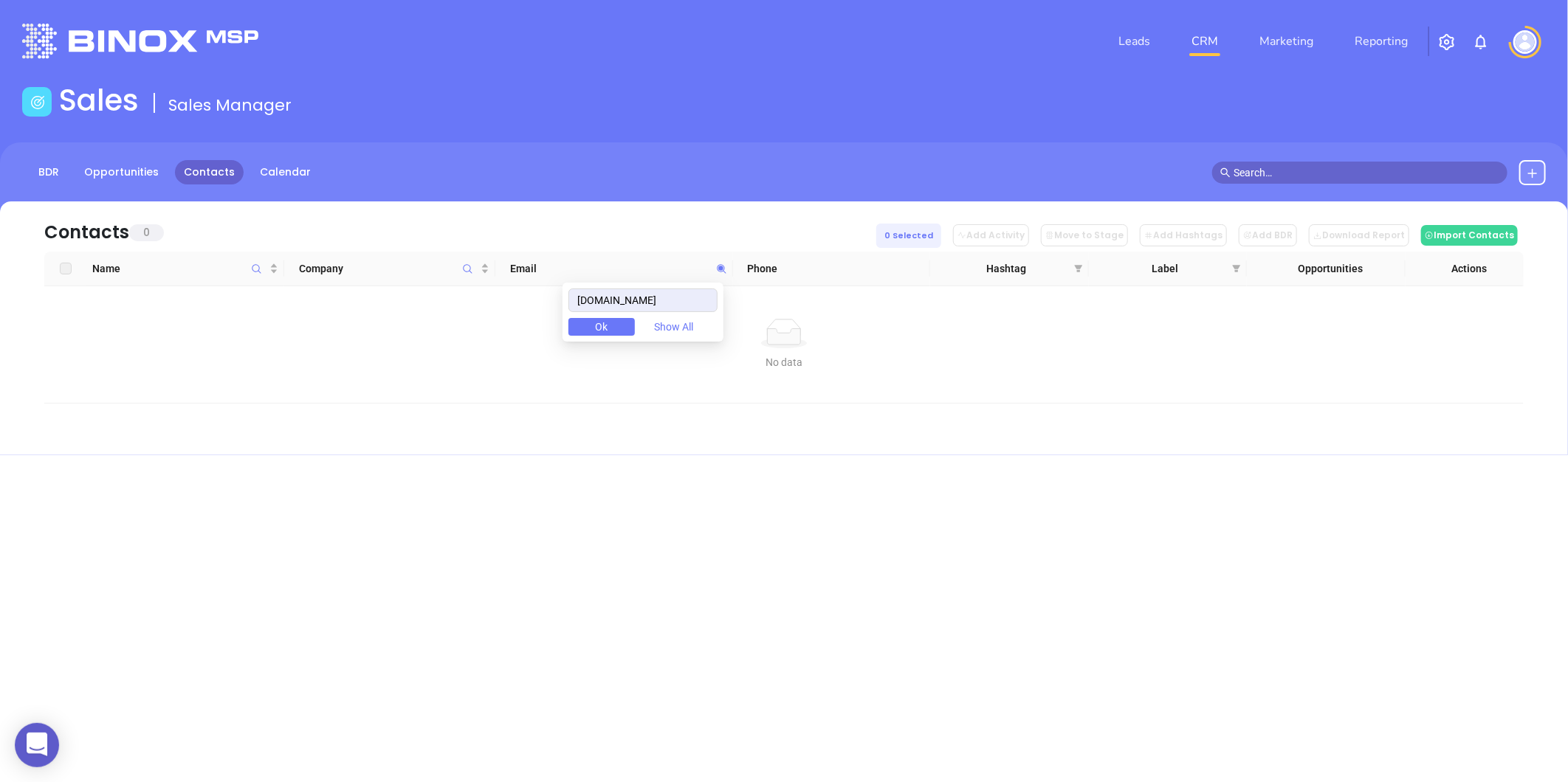
type input "alpharisk.com"
drag, startPoint x: 663, startPoint y: 297, endPoint x: 535, endPoint y: 326, distance: 131.2
click at [541, 323] on body "0 Leads CRM Marketing Reporting Financial Leads Leads Sales Sales Manager BDR O…" at bounding box center [784, 391] width 1568 height 782
paste input "publicadjusterlongisland.com"
drag, startPoint x: 710, startPoint y: 301, endPoint x: 446, endPoint y: 329, distance: 265.5
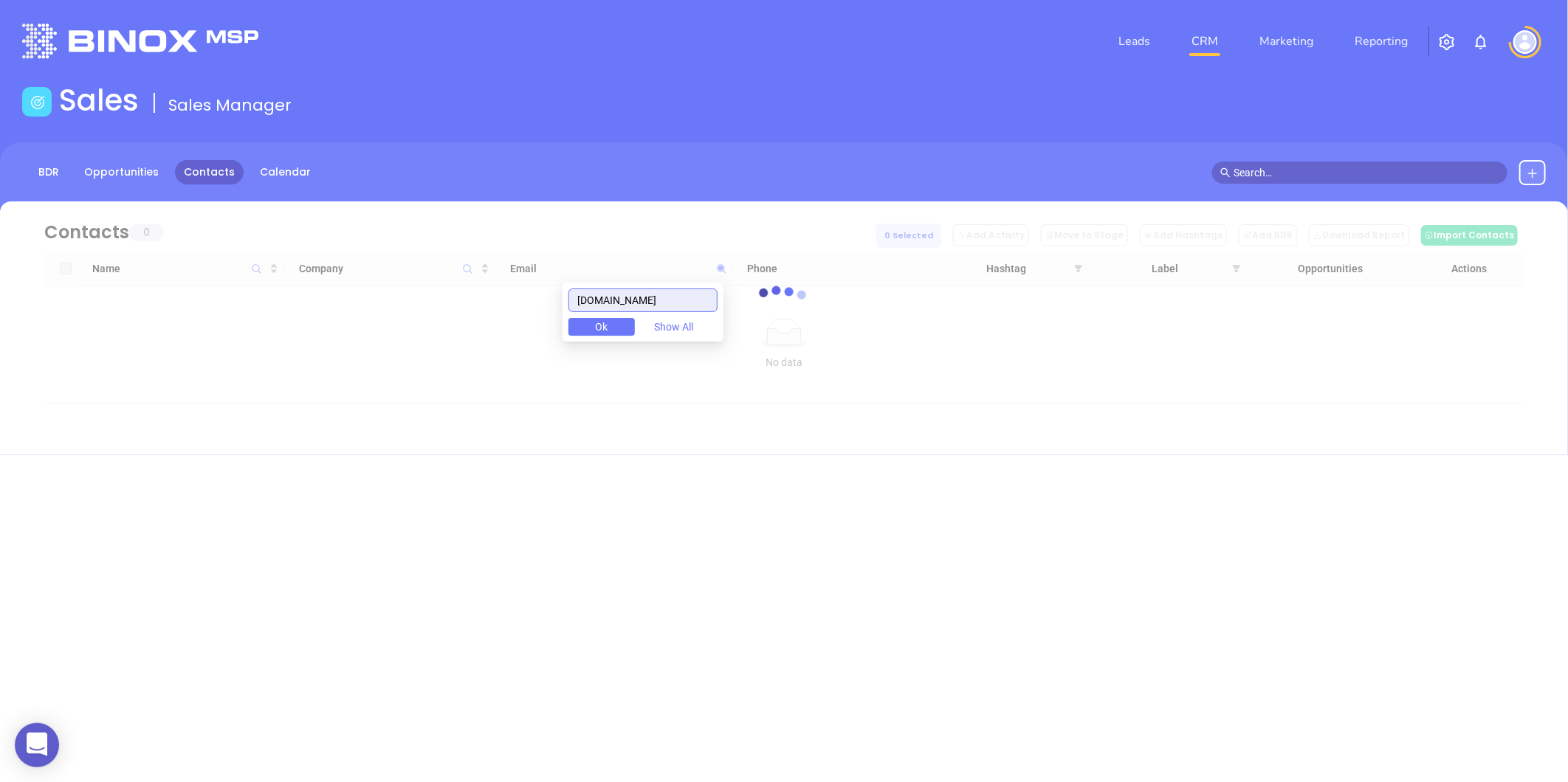
click at [446, 329] on body "0 Leads CRM Marketing Reporting Financial Leads Leads Sales Sales Manager BDR O…" at bounding box center [784, 391] width 1568 height 782
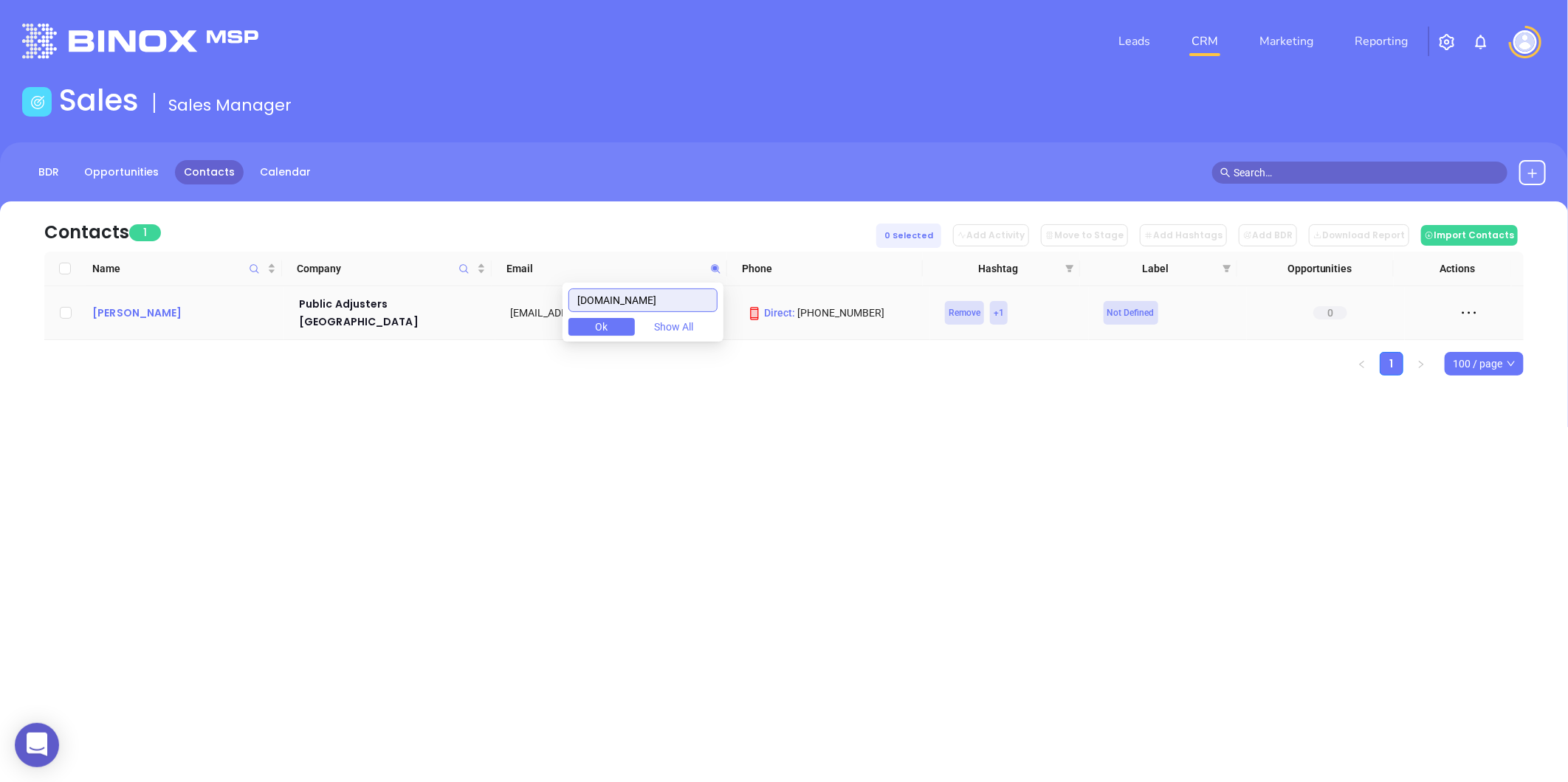
type input "publicadjusterlongisland.com"
click at [134, 305] on div "Richard Dank" at bounding box center [185, 312] width 186 height 18
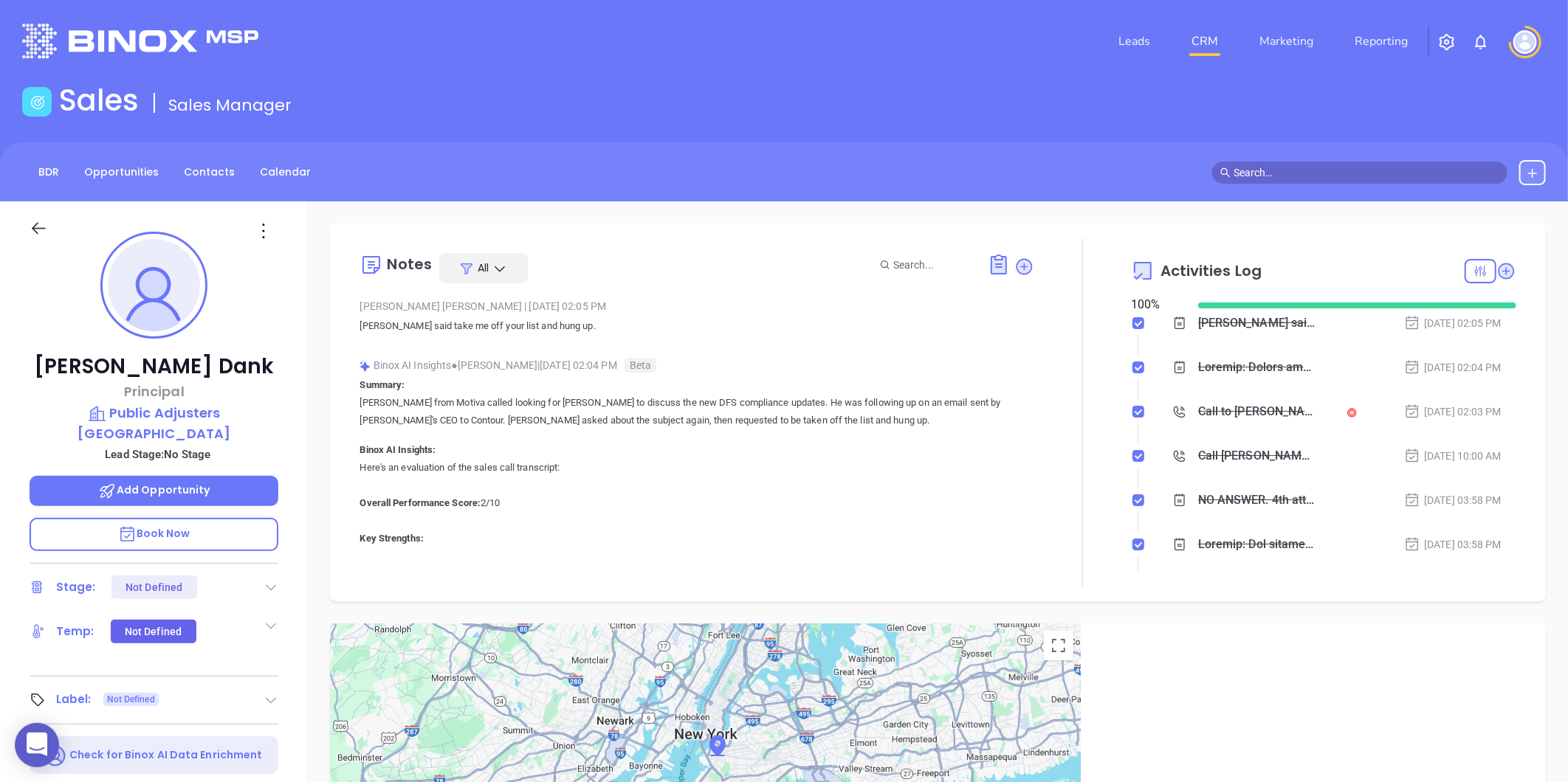
click at [271, 248] on div at bounding box center [154, 227] width 266 height 52
click at [274, 236] on icon at bounding box center [263, 231] width 23 height 23
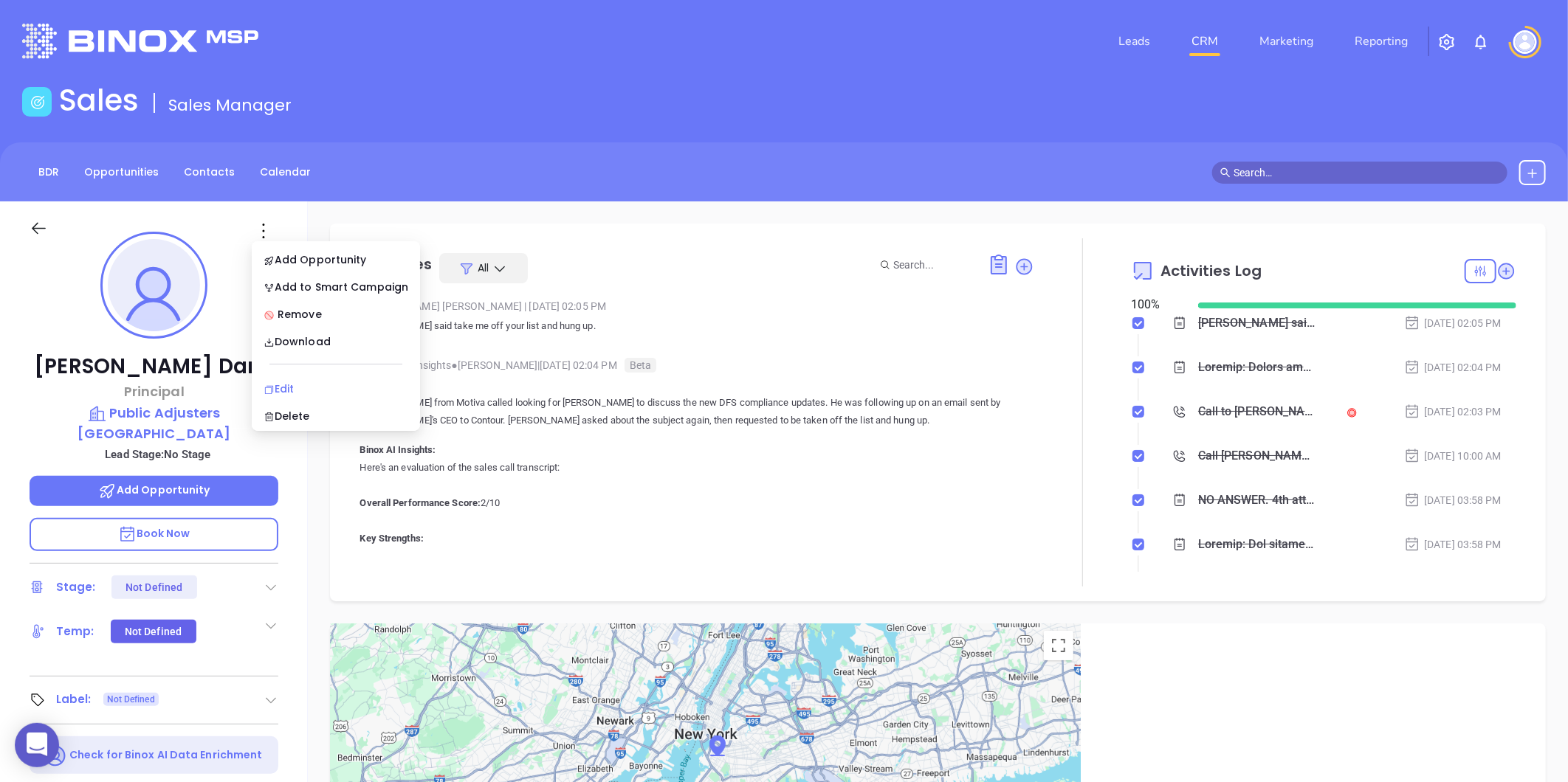
click at [280, 386] on div "Edit" at bounding box center [335, 388] width 145 height 16
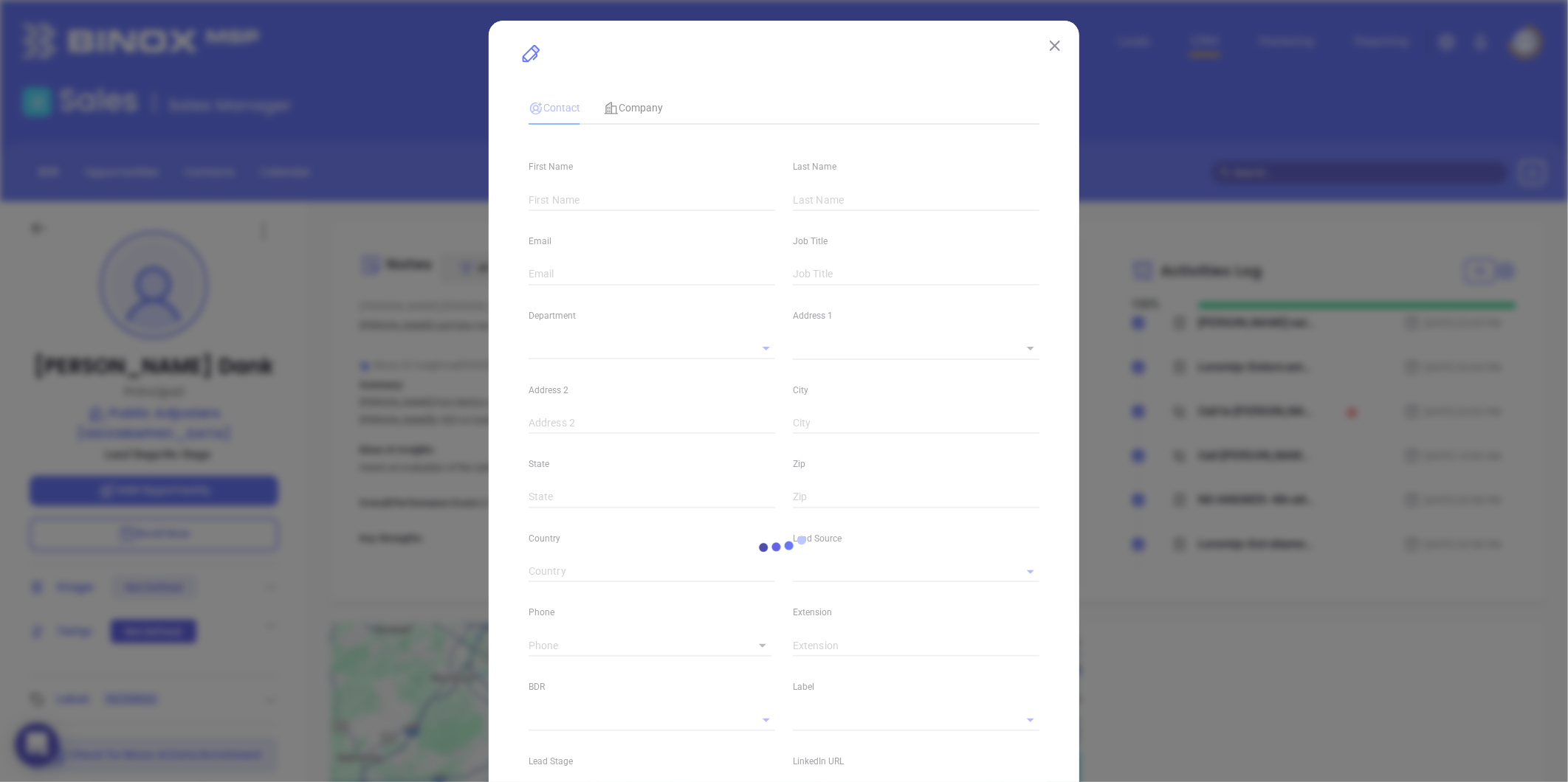
type input "Richard"
type input "Dank"
type input "rich@publicadjusterlongisland.com"
type input "Principal"
type textarea "65 Chenango Drive"
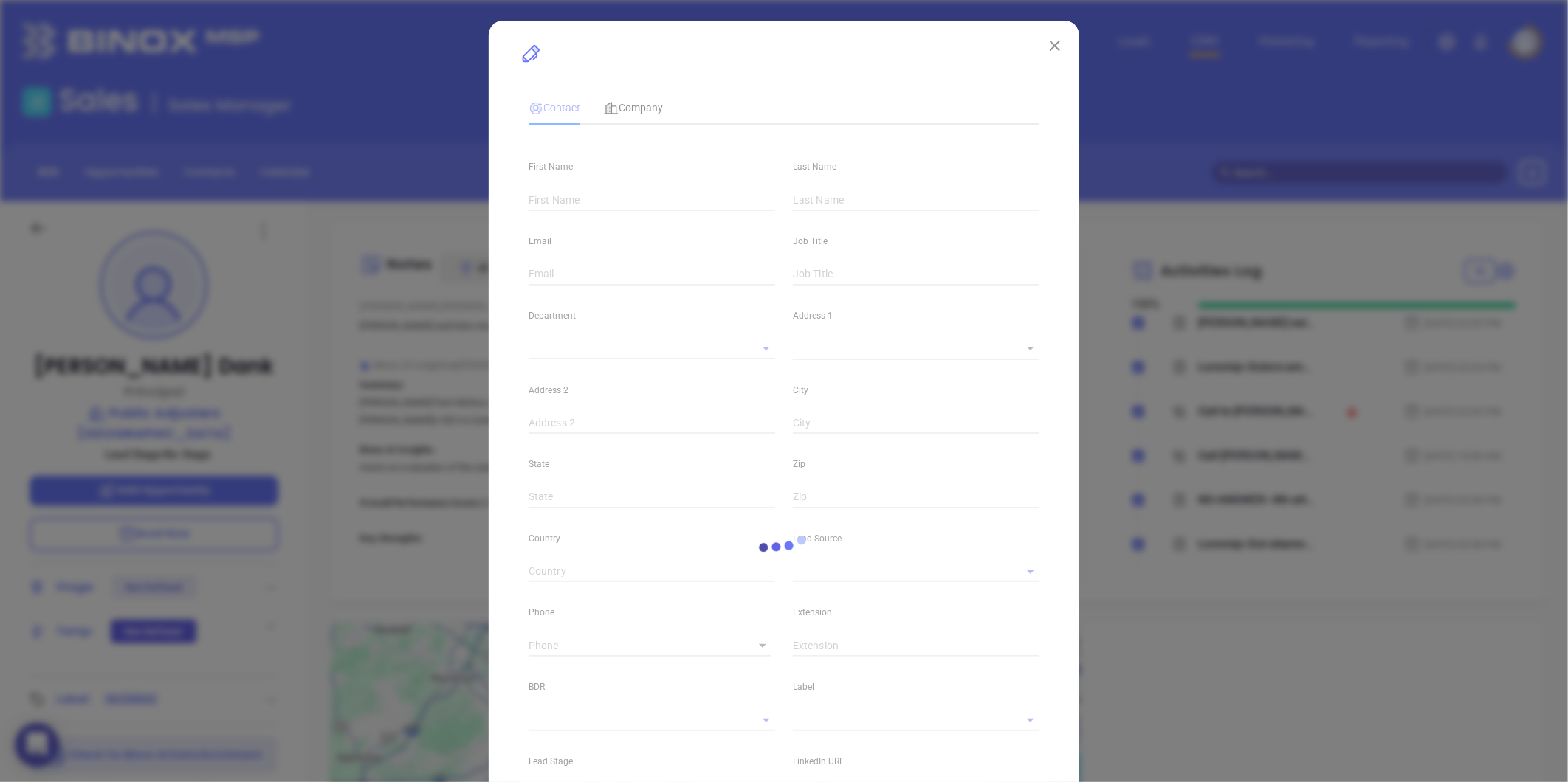
type input "1"
type input "Jericho"
type input "NY"
type input "11753"
type input "Marketing"
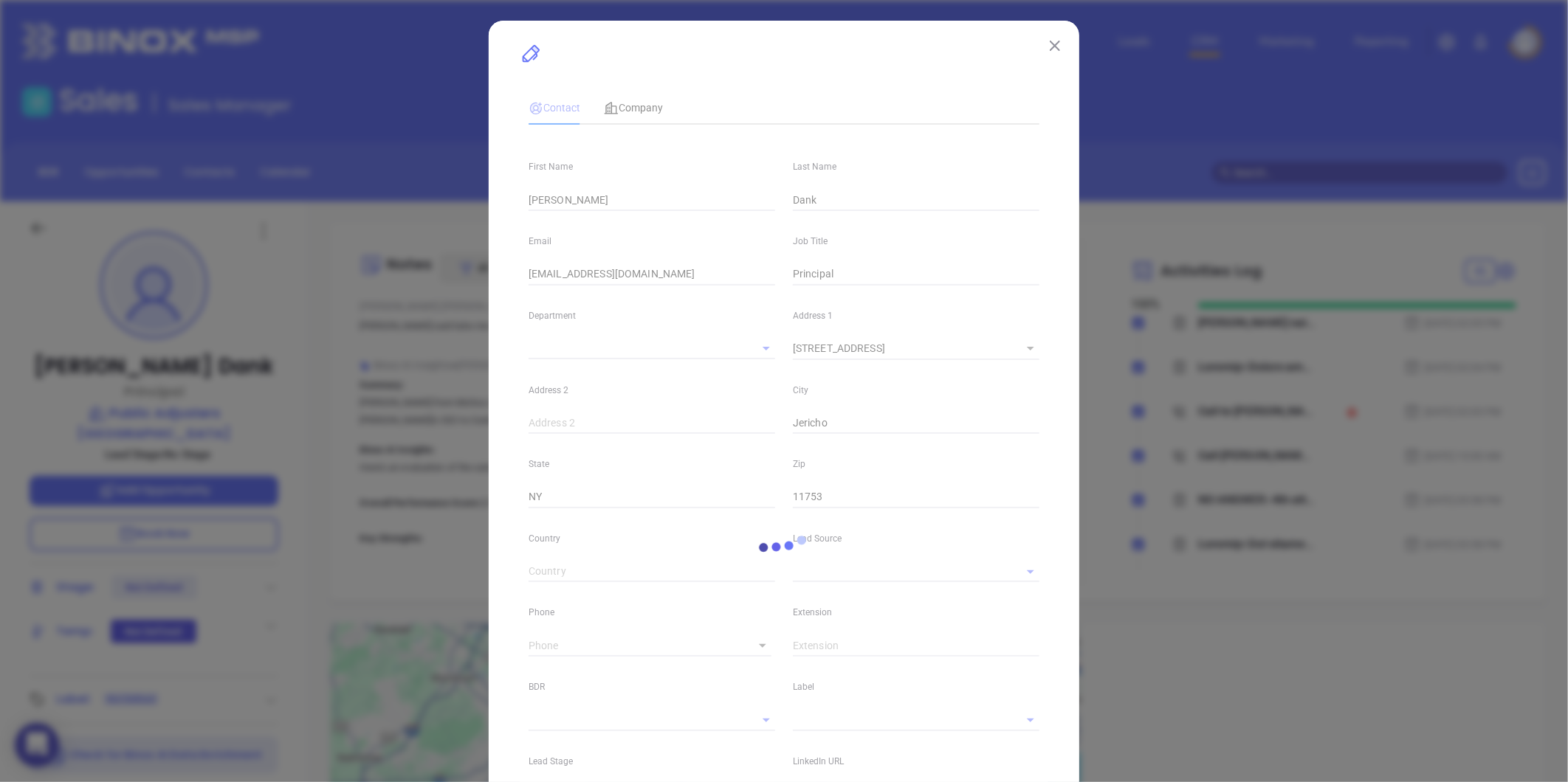
type input "Binox"
type input "Milton Pleitez"
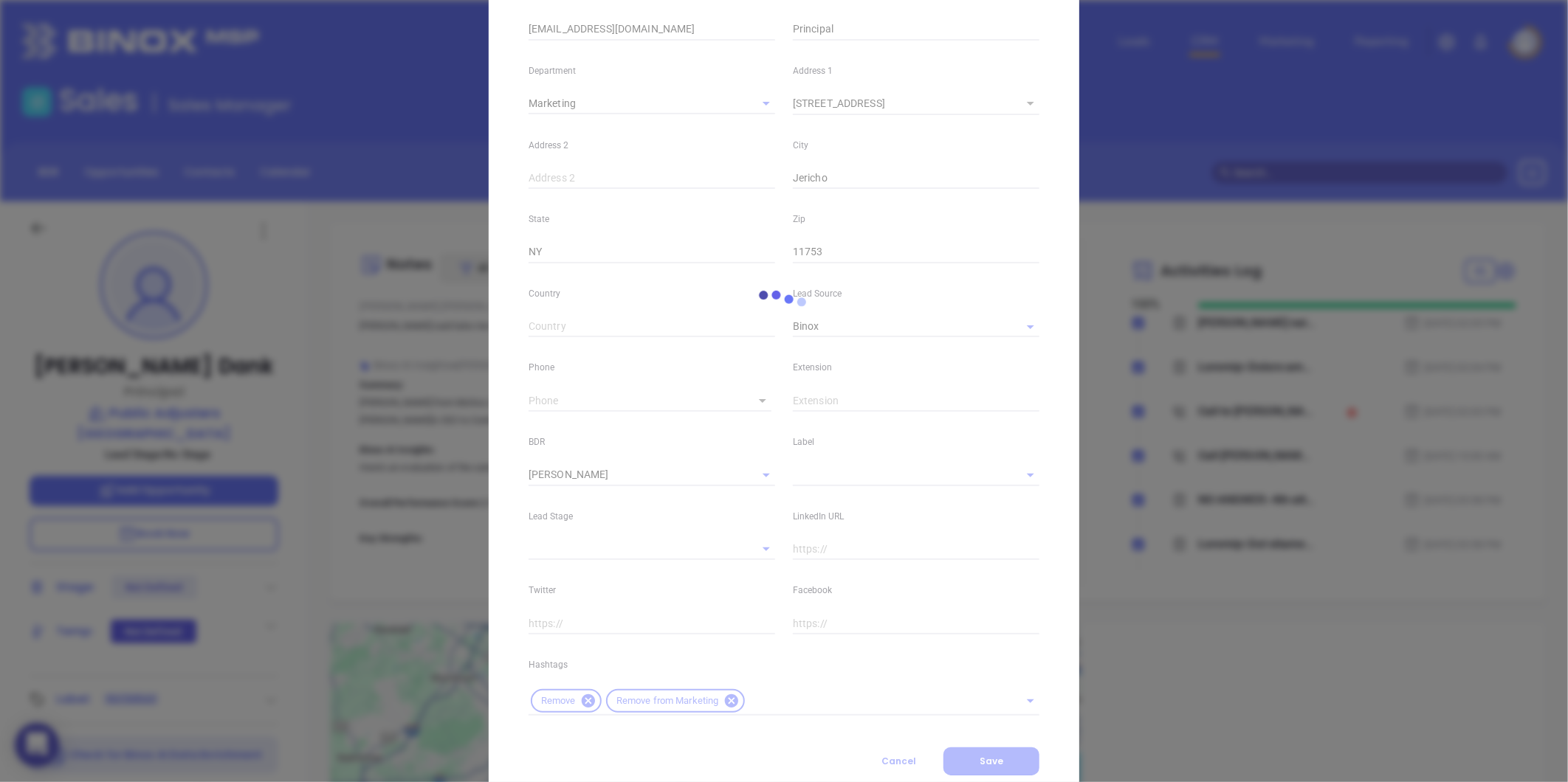
scroll to position [294, 0]
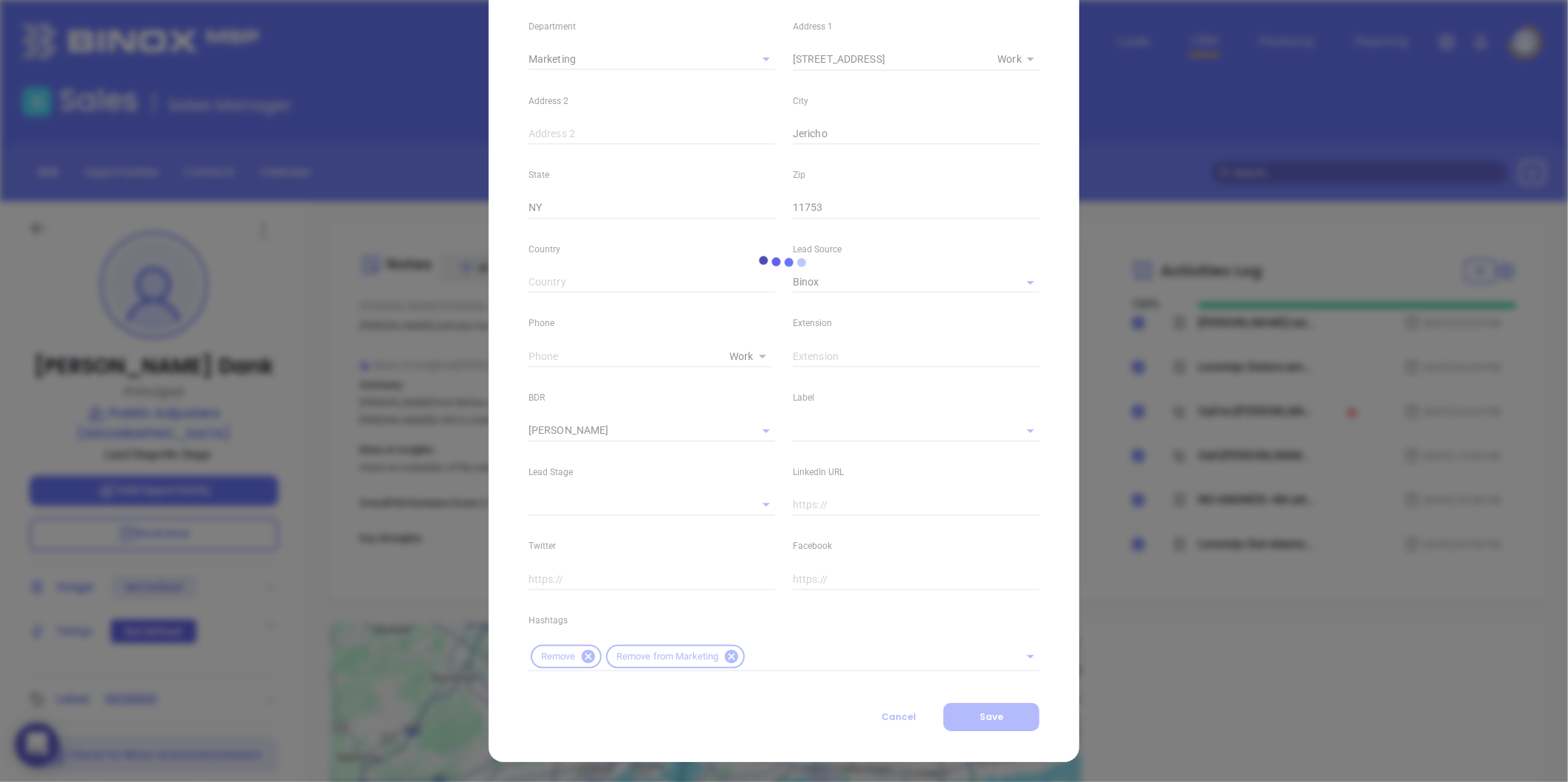
type input "1"
click at [749, 431] on button "Clear" at bounding box center [746, 431] width 20 height 20
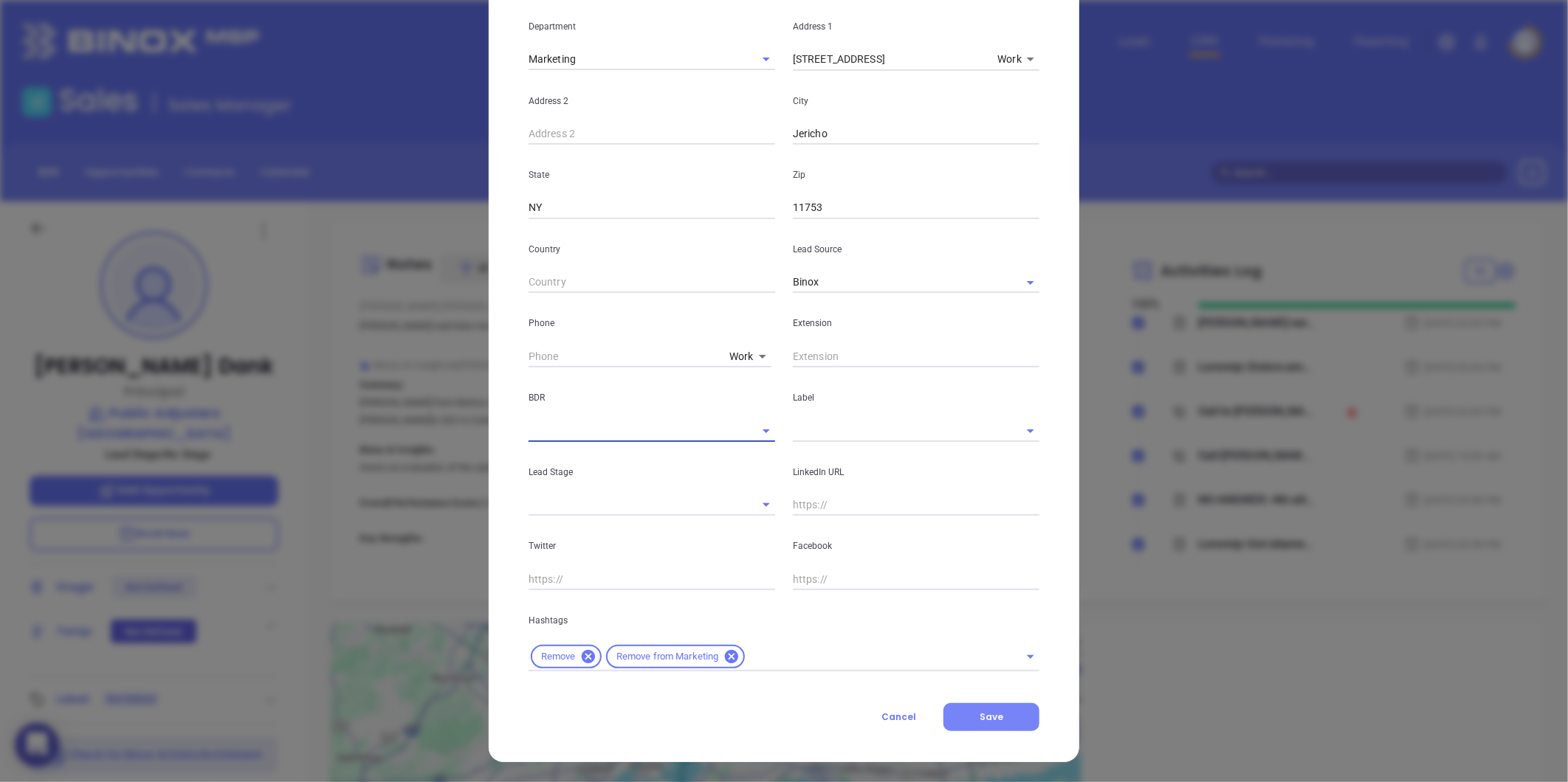
click at [973, 716] on button "Save" at bounding box center [991, 717] width 96 height 28
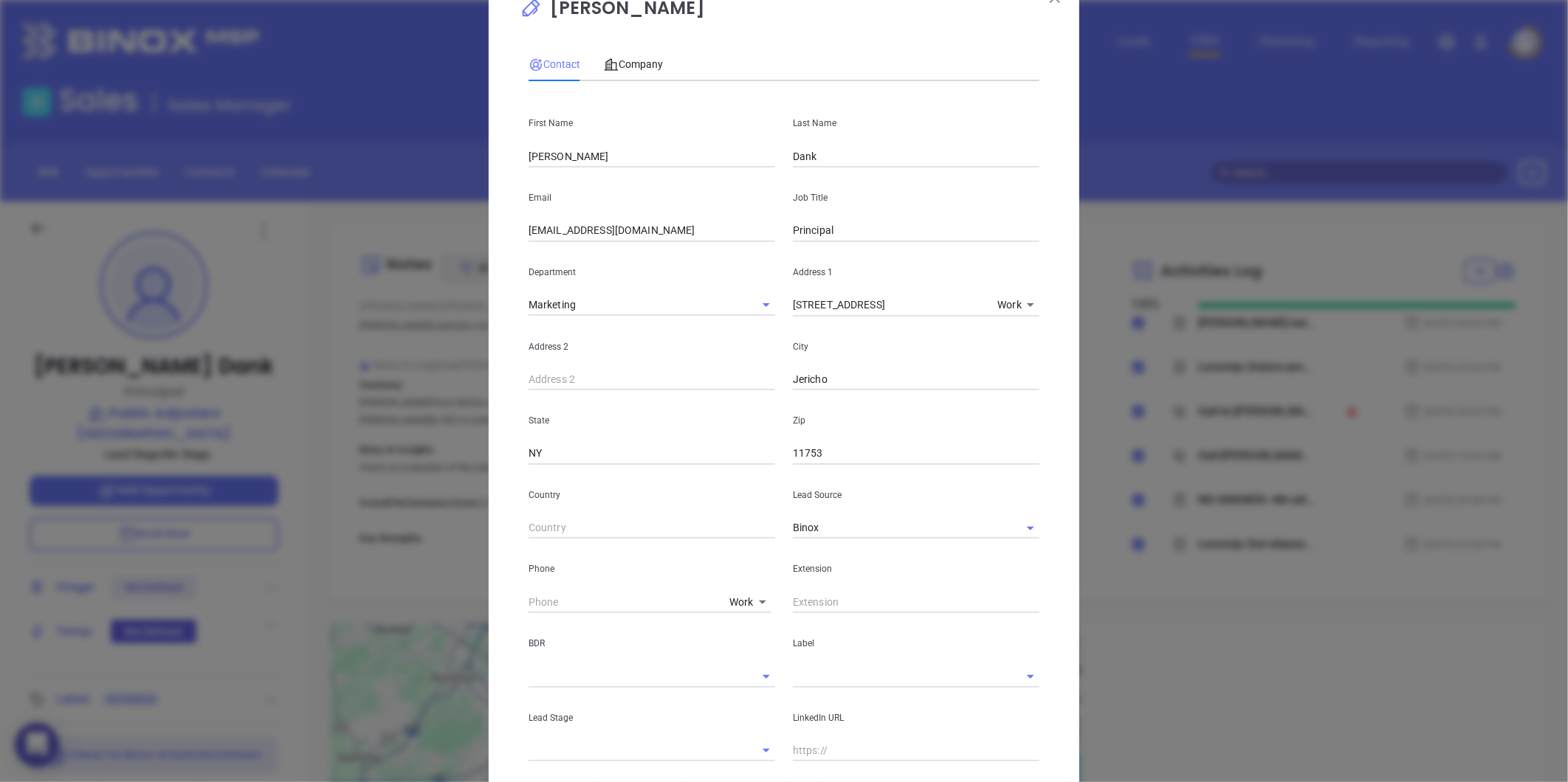
scroll to position [0, 0]
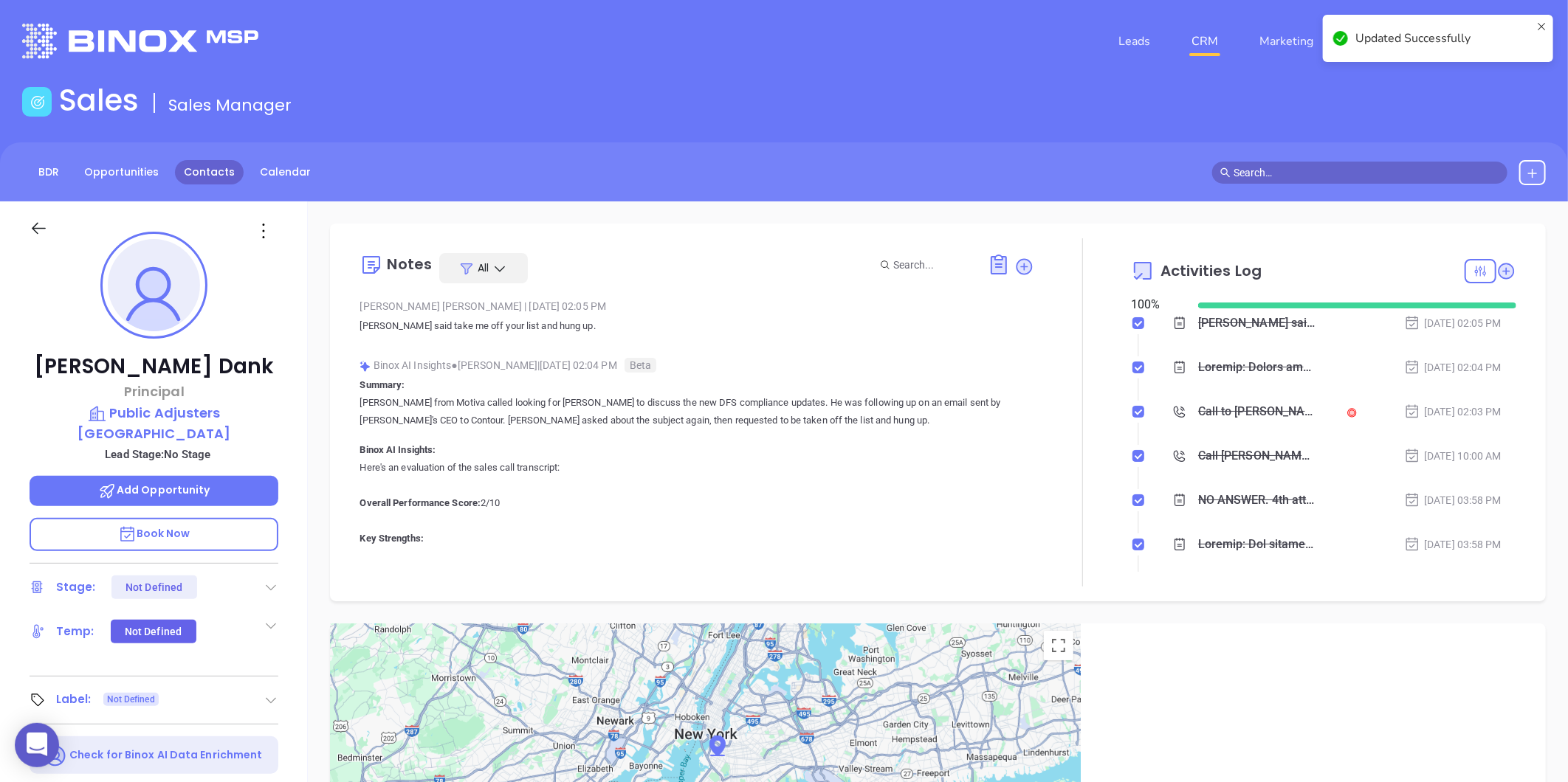
click at [175, 168] on link "Contacts" at bounding box center [209, 171] width 69 height 24
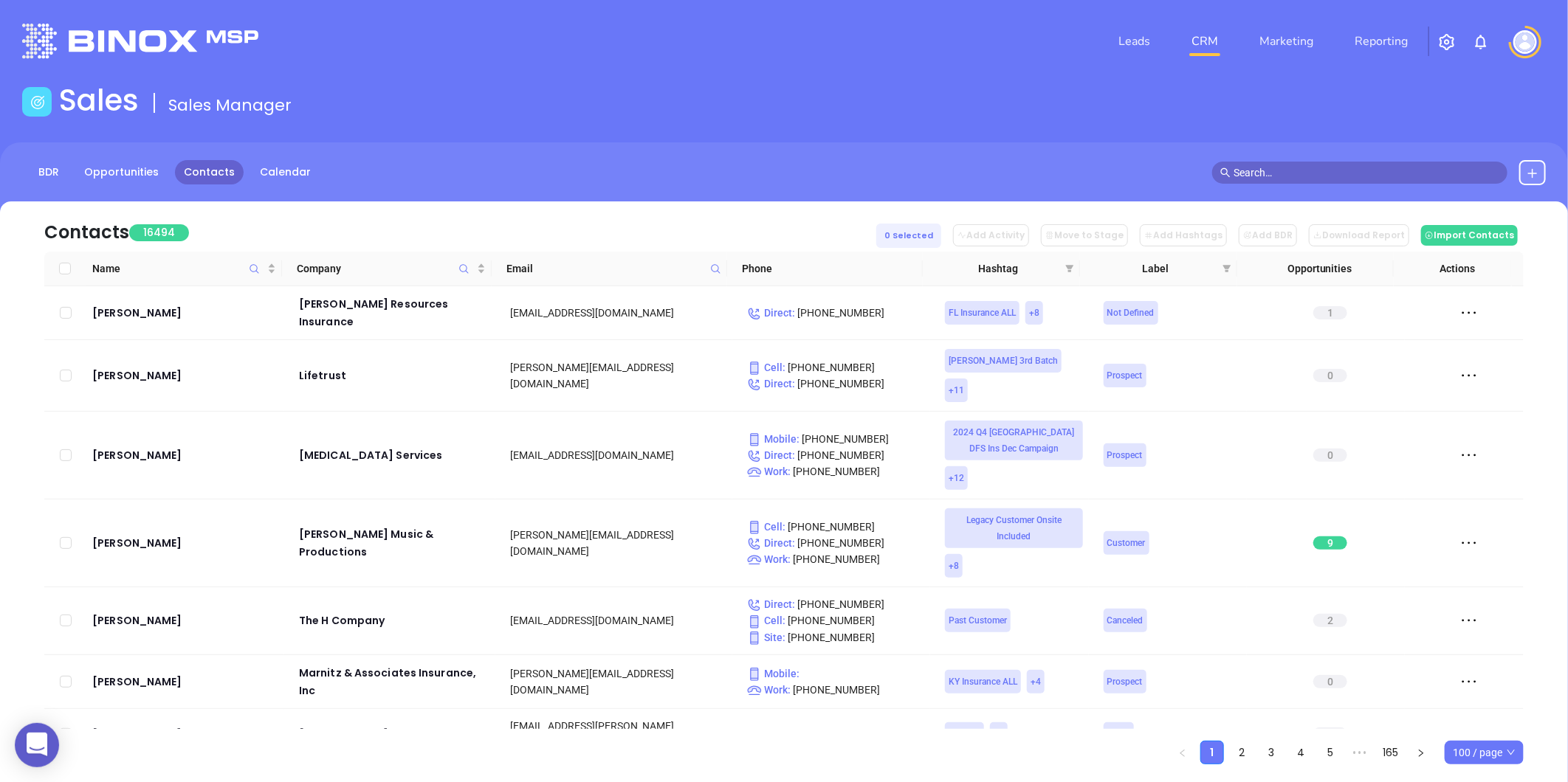
click at [714, 274] on icon at bounding box center [716, 268] width 11 height 11
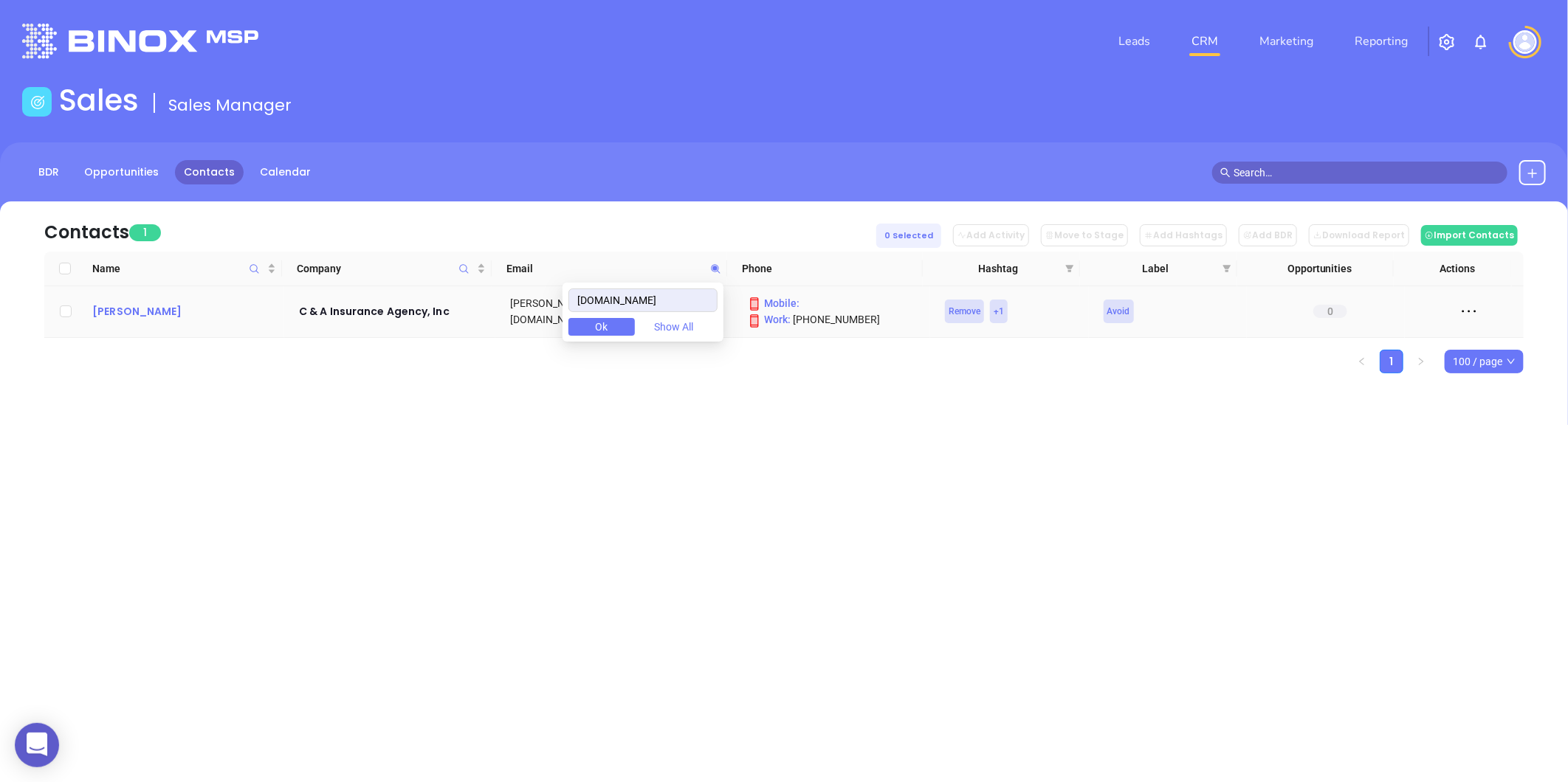
type input "candainsurance.com"
click at [114, 313] on div "Robert Luong" at bounding box center [185, 311] width 186 height 18
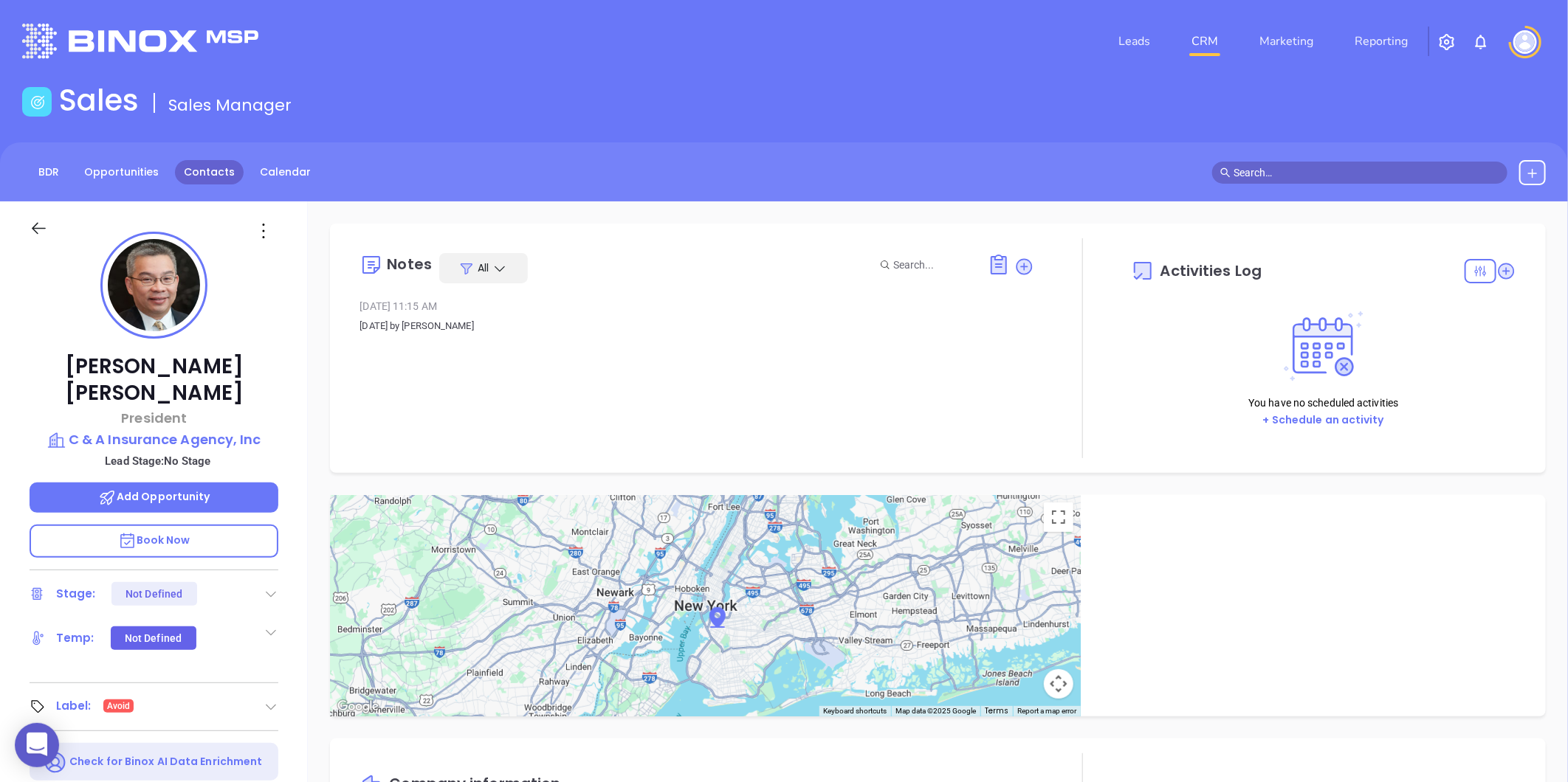
click at [220, 177] on link "Contacts" at bounding box center [209, 171] width 69 height 24
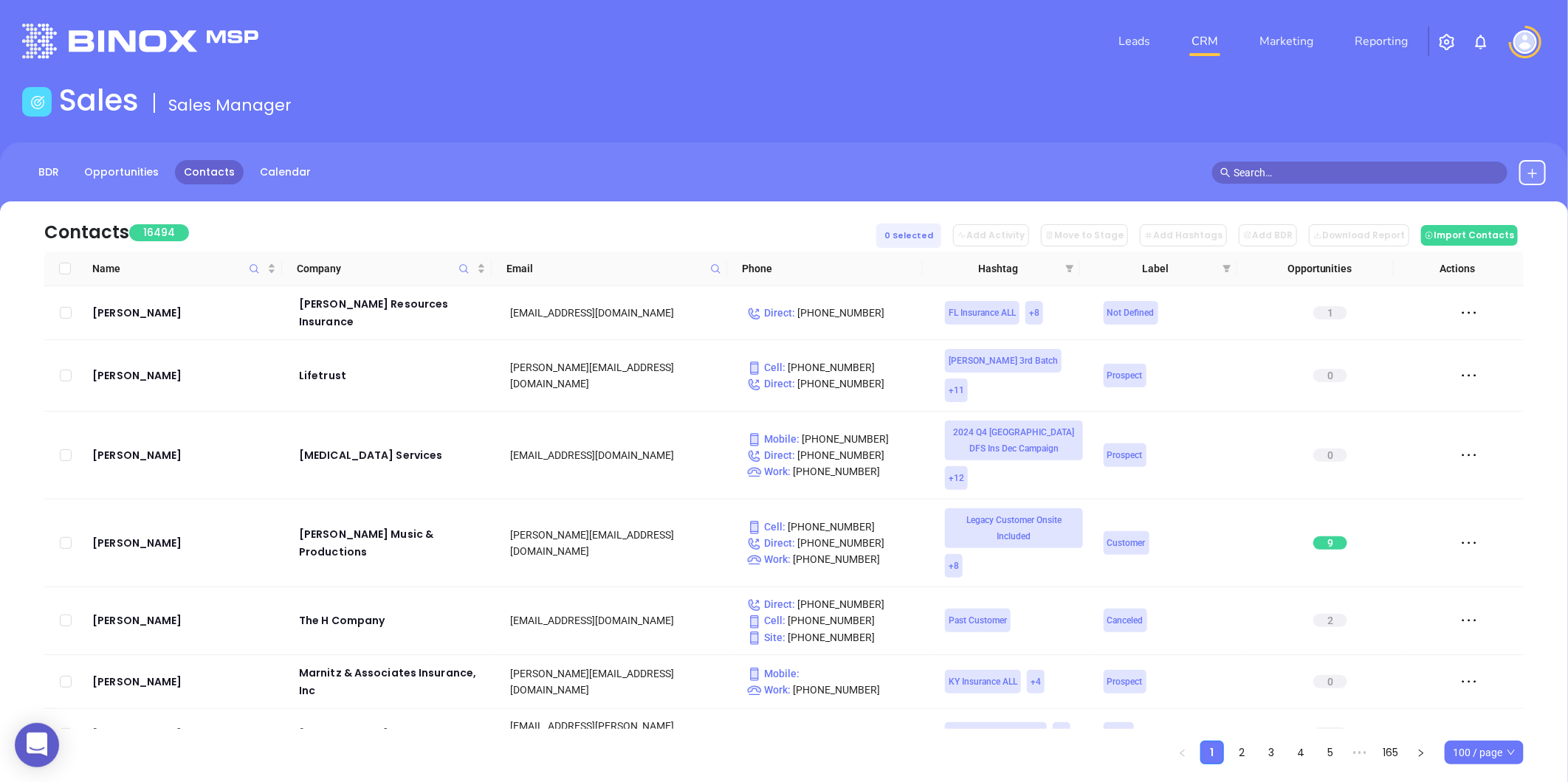
click at [714, 270] on icon at bounding box center [716, 268] width 11 height 11
paste input "msqia.com"
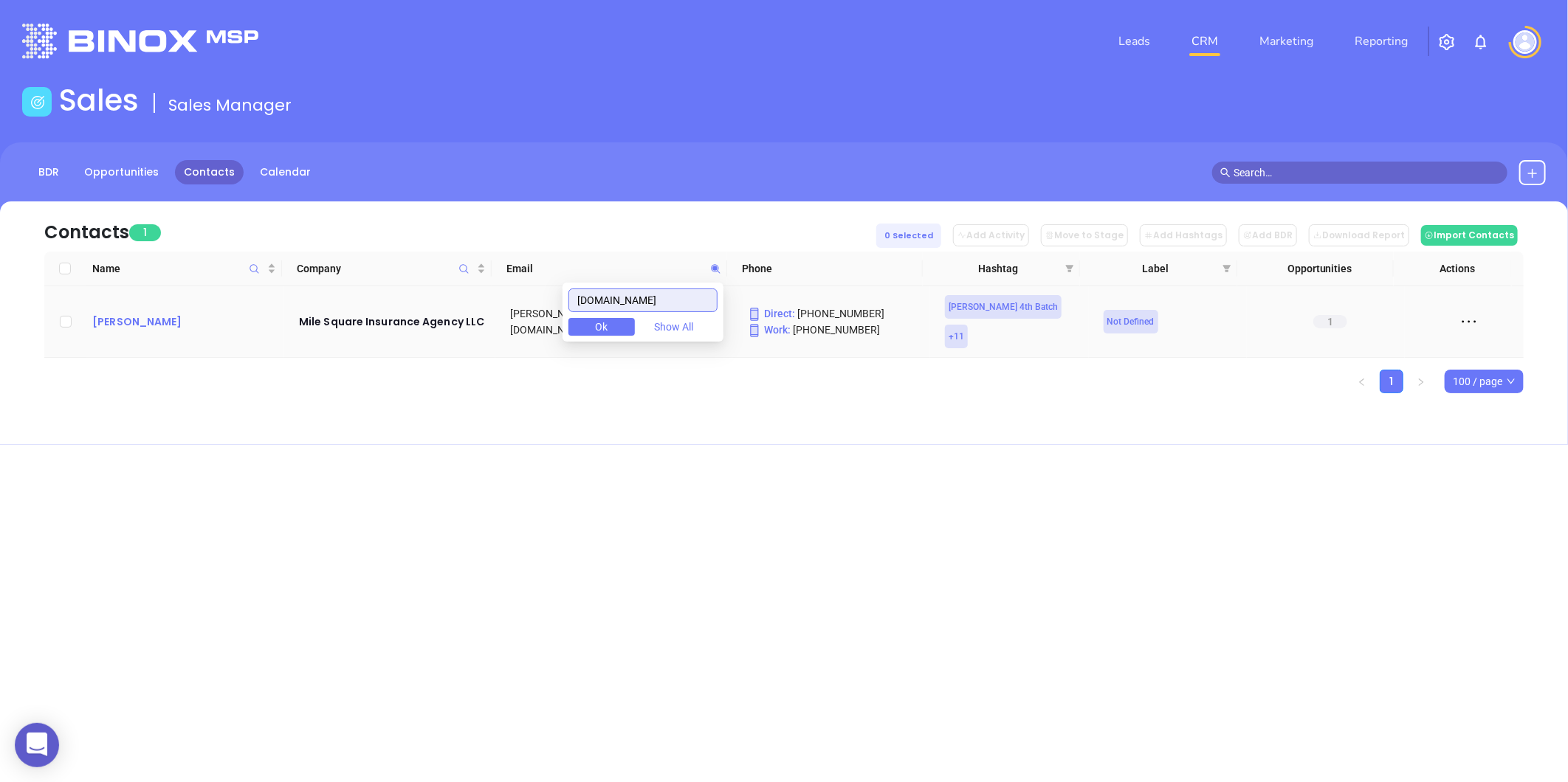
type input "msqia.com"
click at [132, 314] on div "Mike Blumenfeld" at bounding box center [185, 322] width 186 height 18
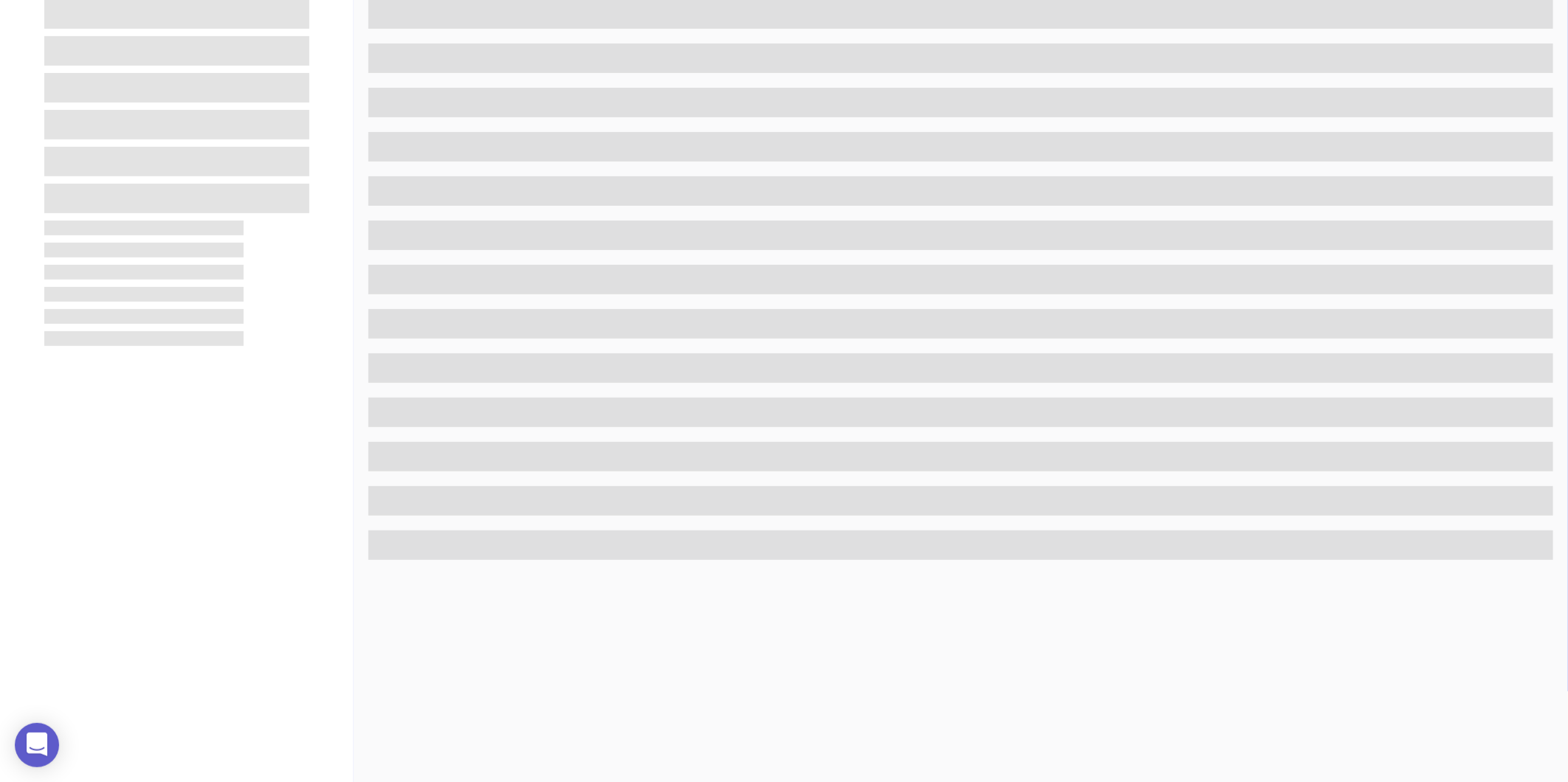
scroll to position [452, 0]
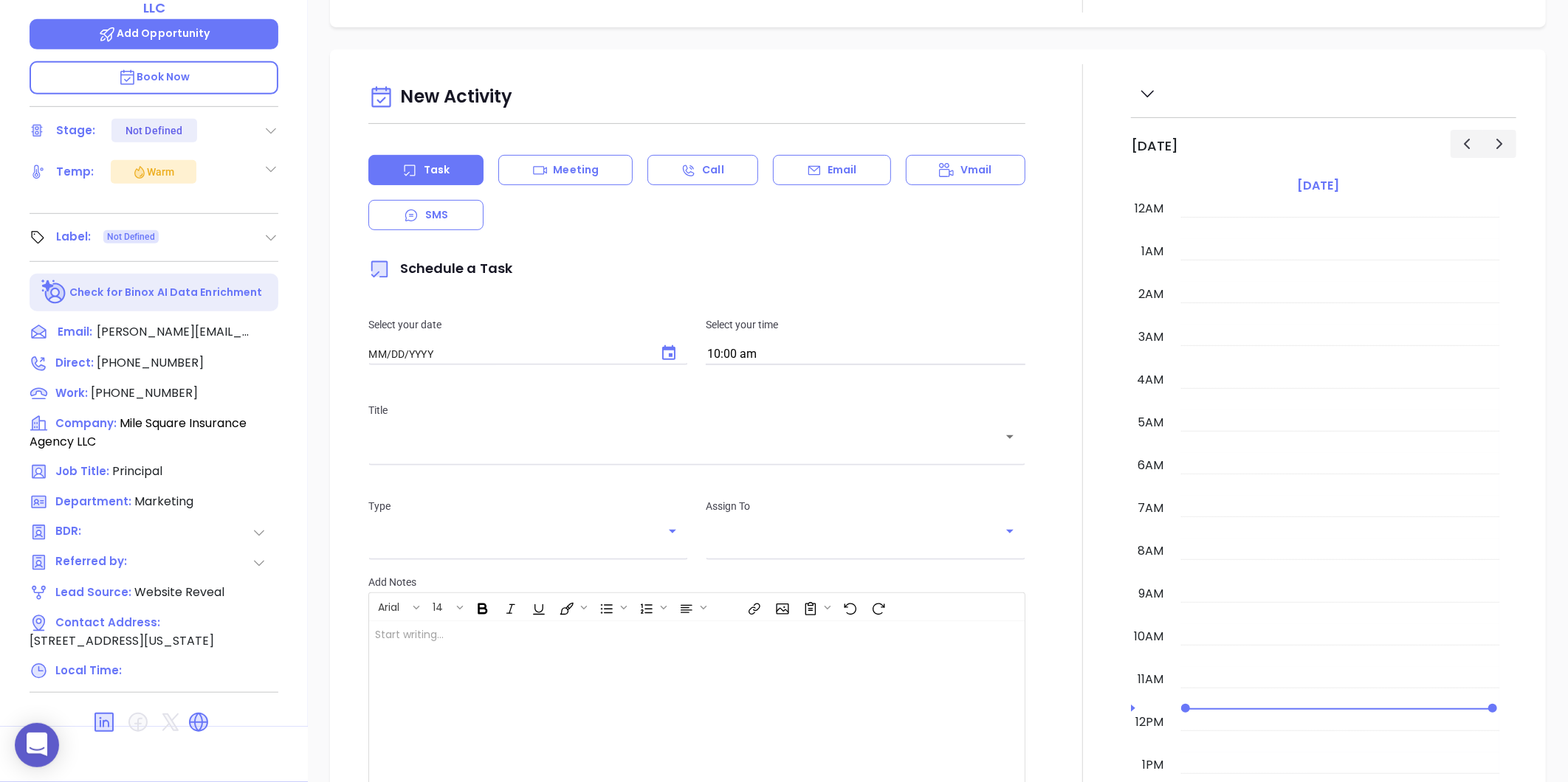
type input "[DATE]"
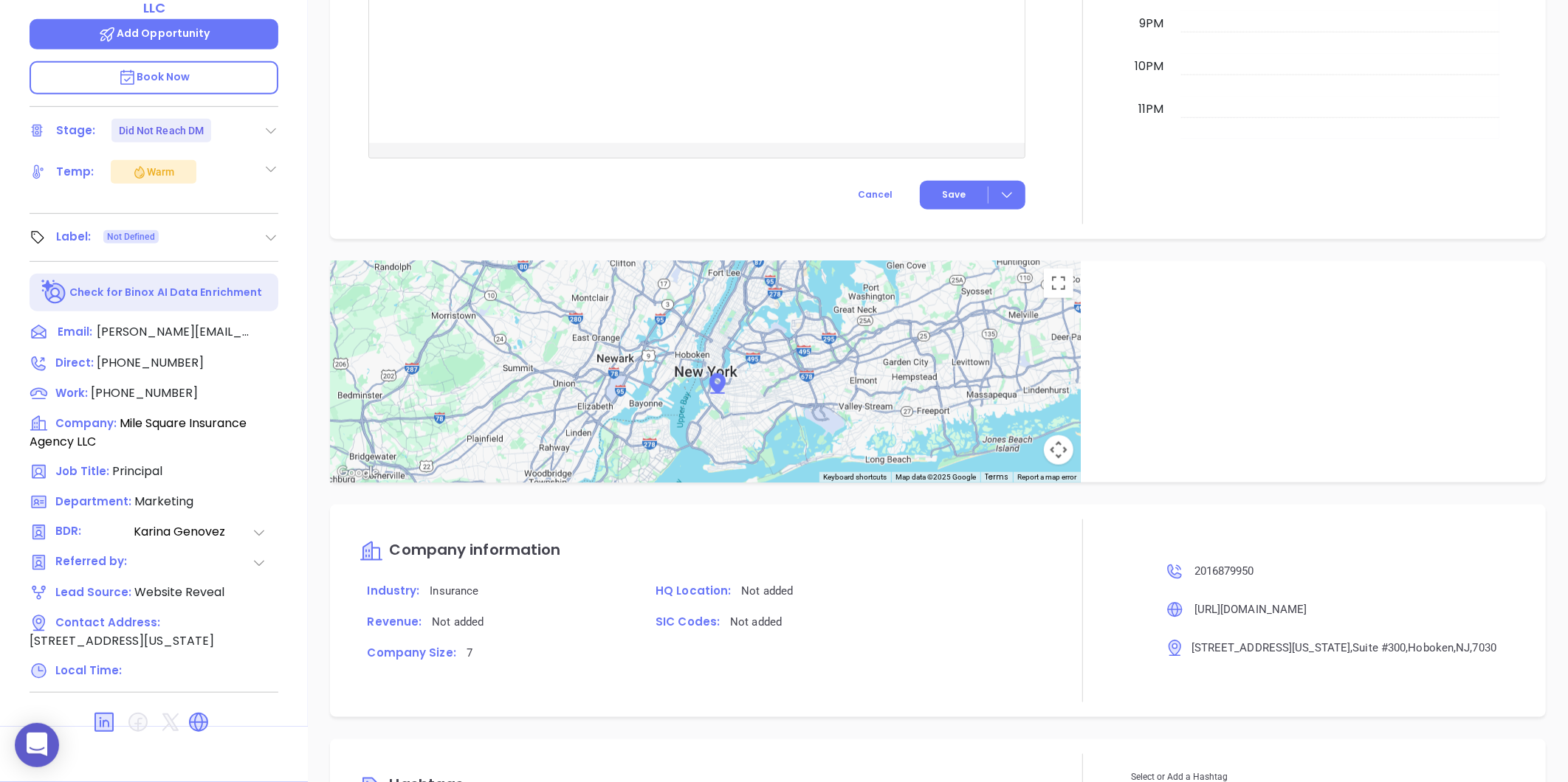
scroll to position [871, 0]
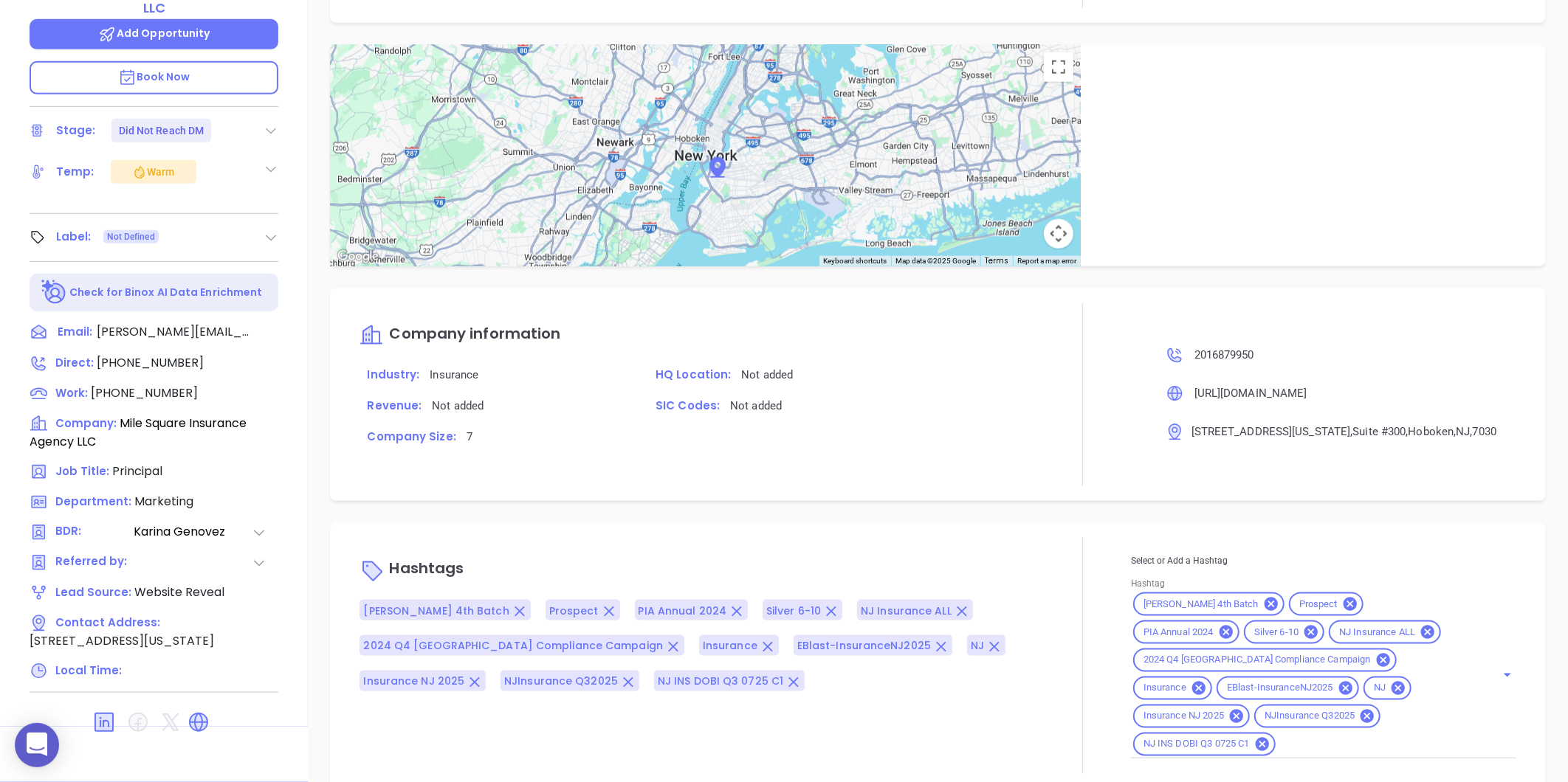
type input "[PERSON_NAME]"
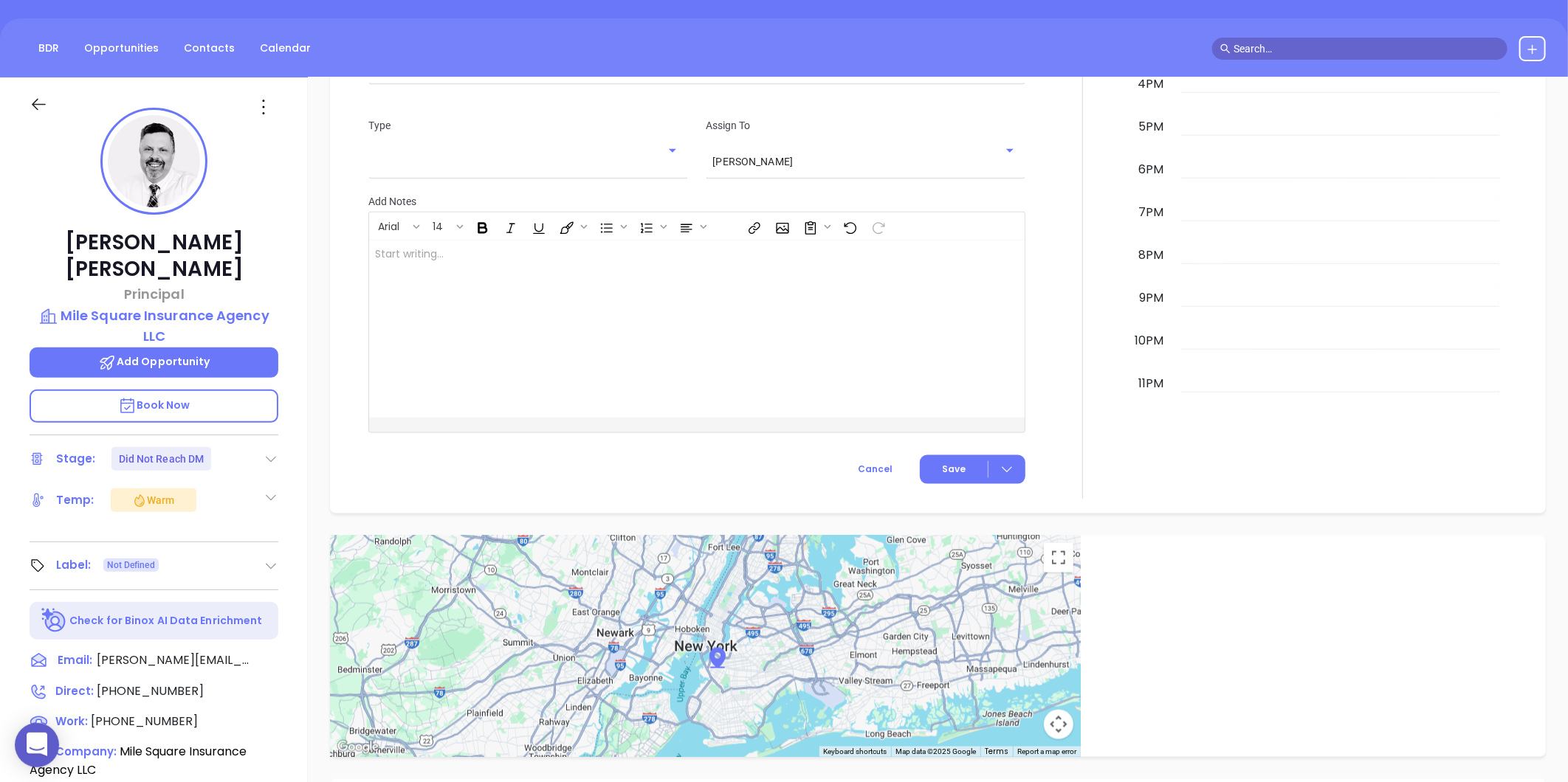
scroll to position [42, 0]
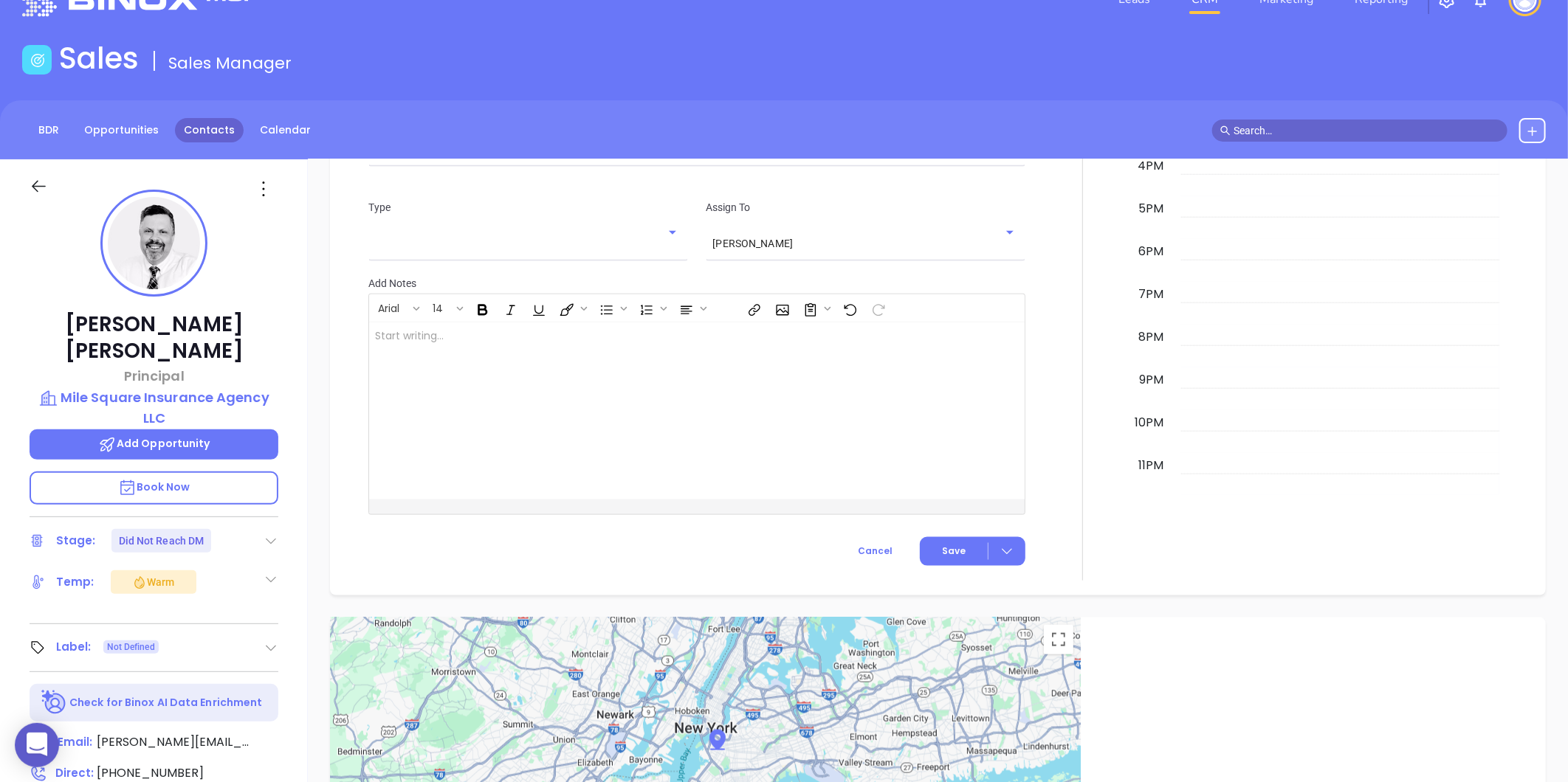
click at [223, 135] on link "Contacts" at bounding box center [209, 130] width 69 height 24
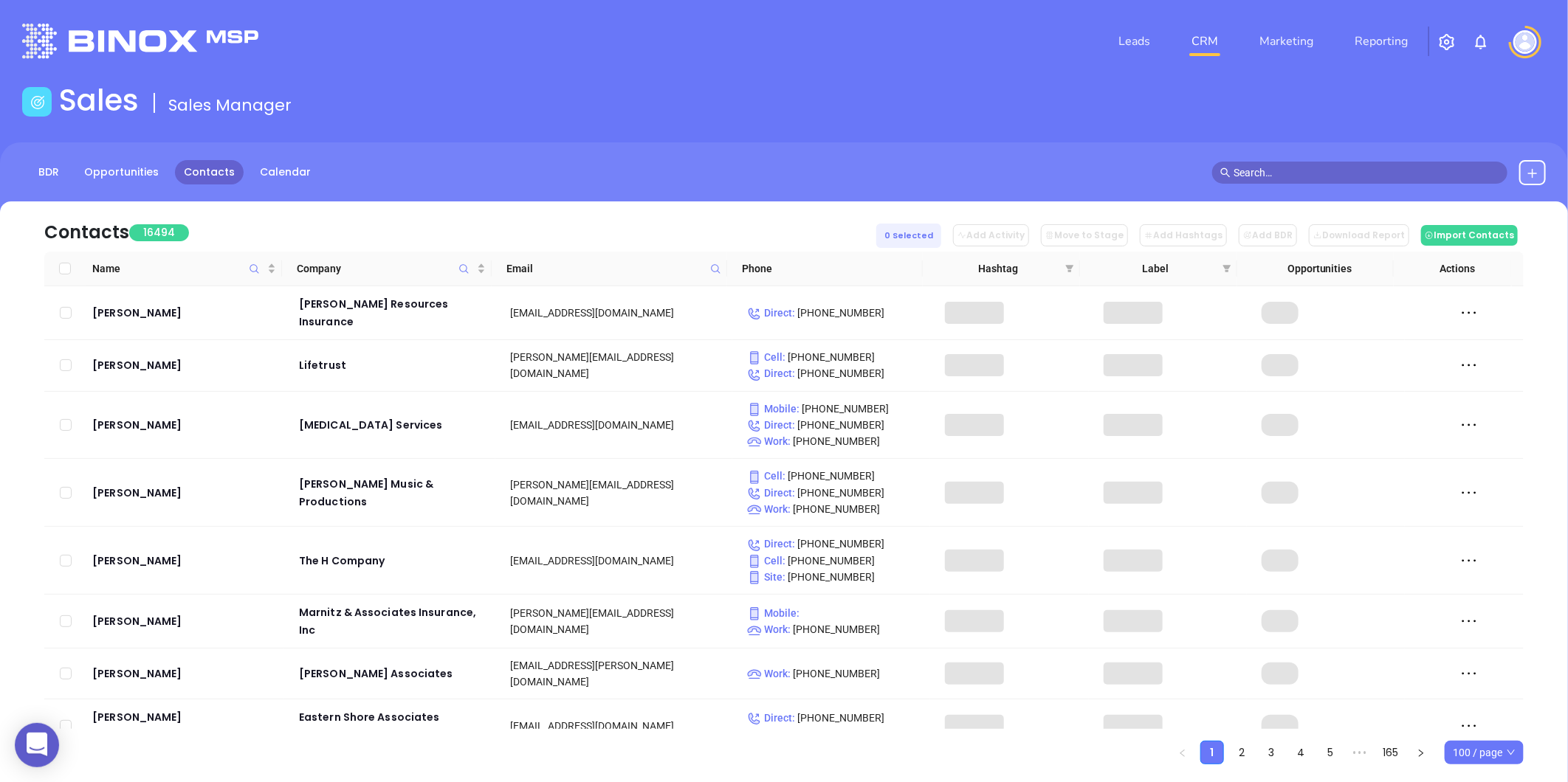
click at [717, 269] on icon at bounding box center [714, 268] width 9 height 9
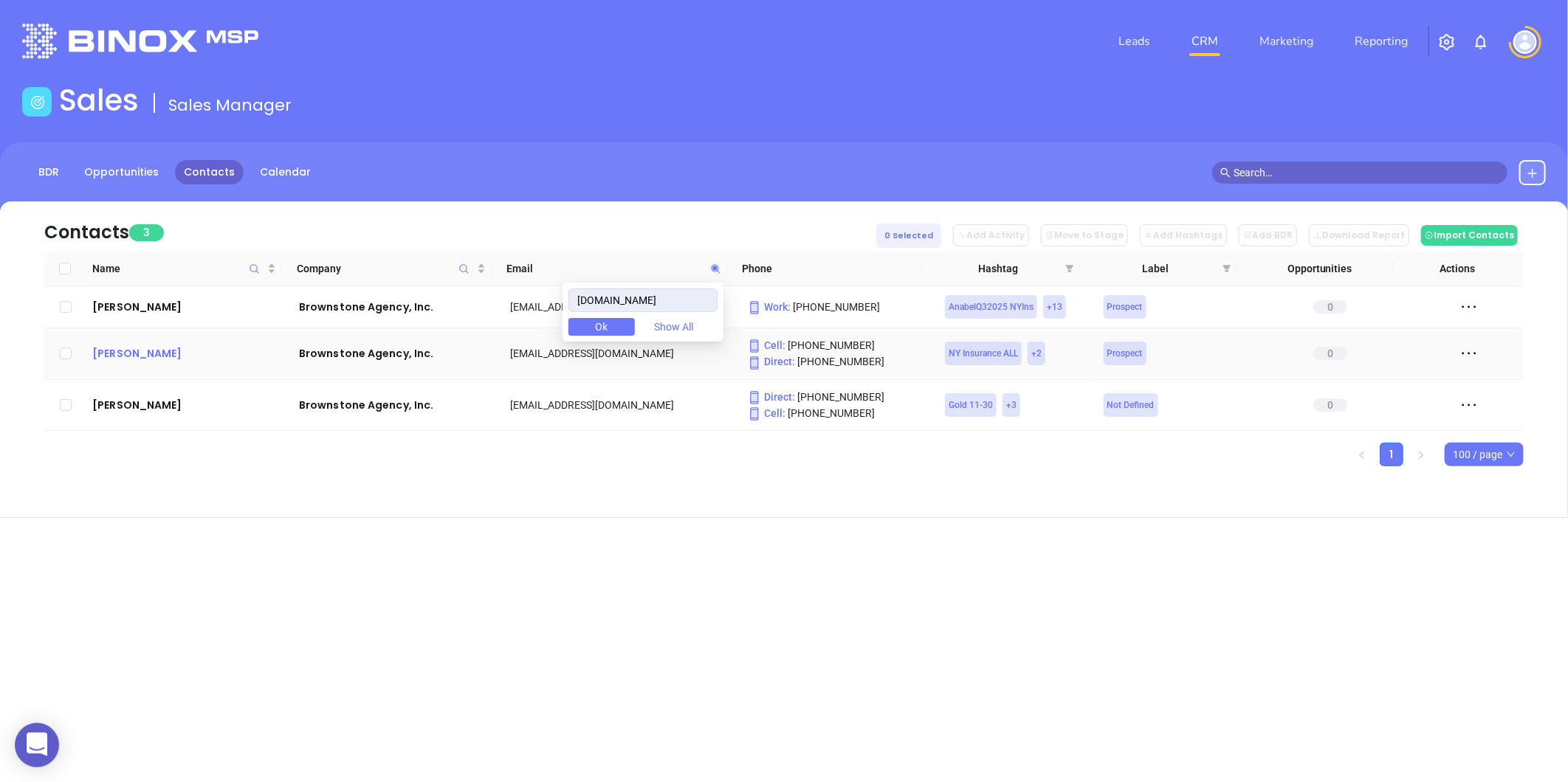
type input "brownstoneagency.com"
click at [135, 349] on div "John Simone" at bounding box center [185, 353] width 186 height 18
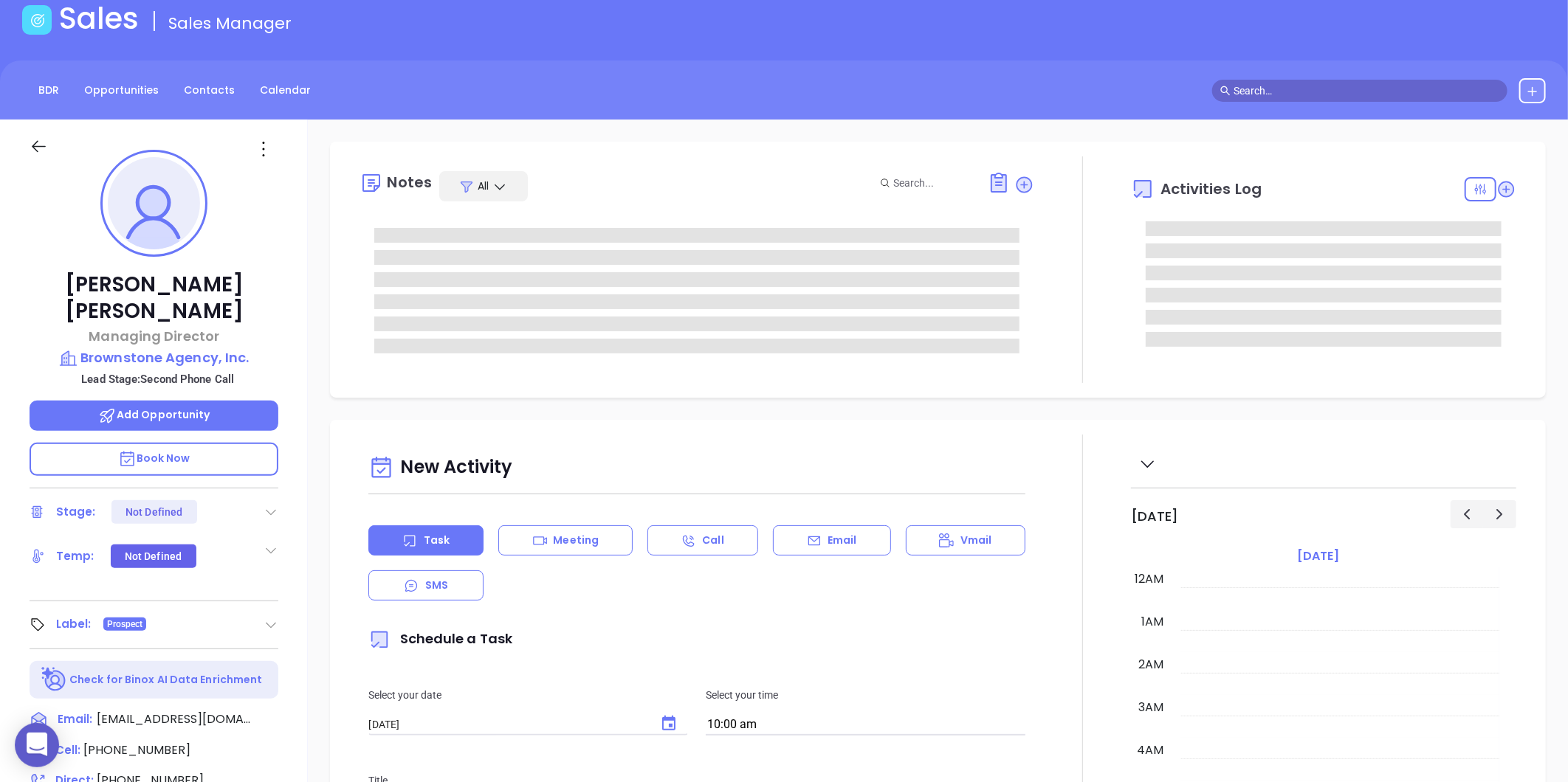
scroll to position [428, 0]
type input "[PERSON_NAME]"
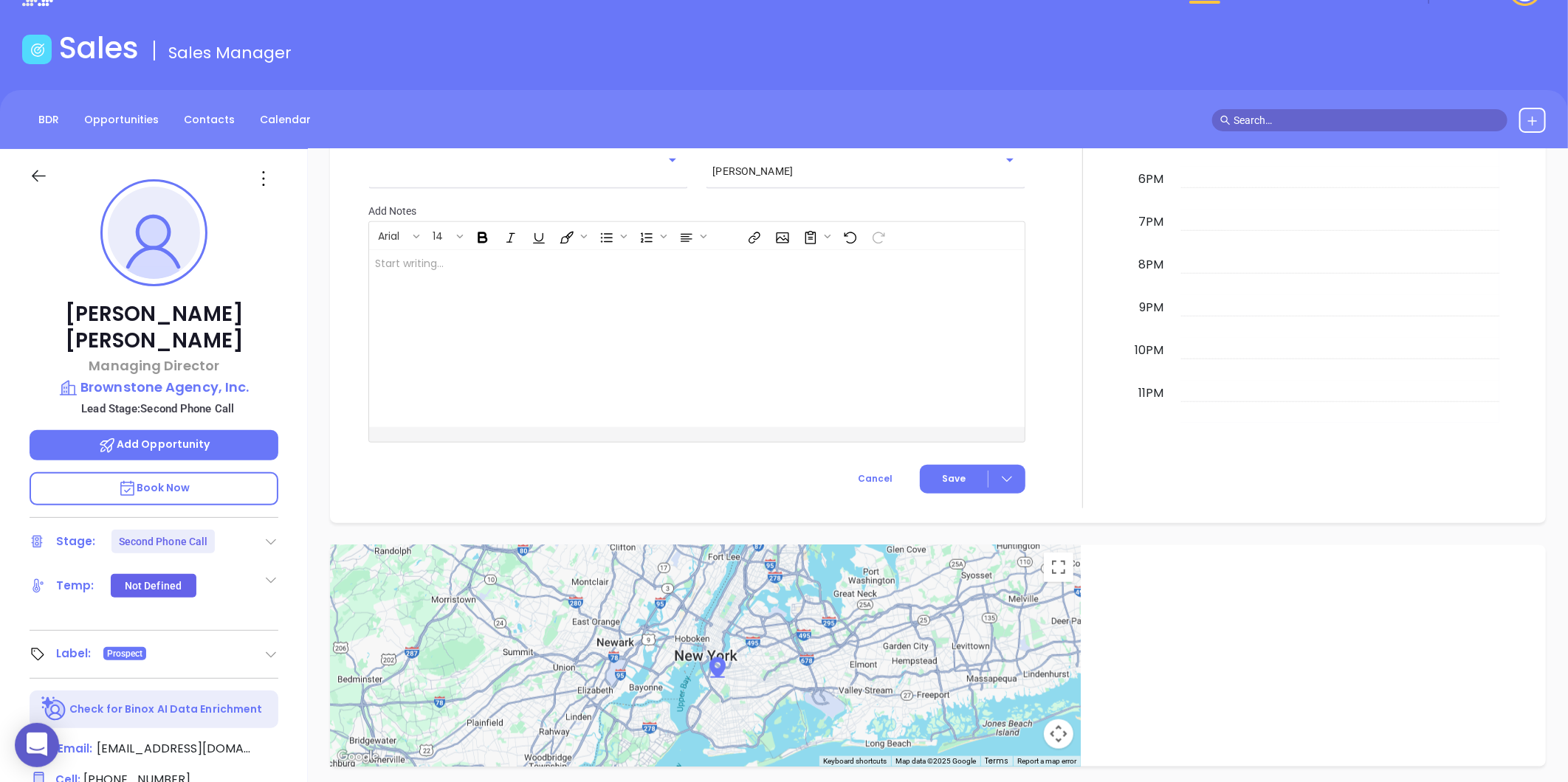
scroll to position [0, 0]
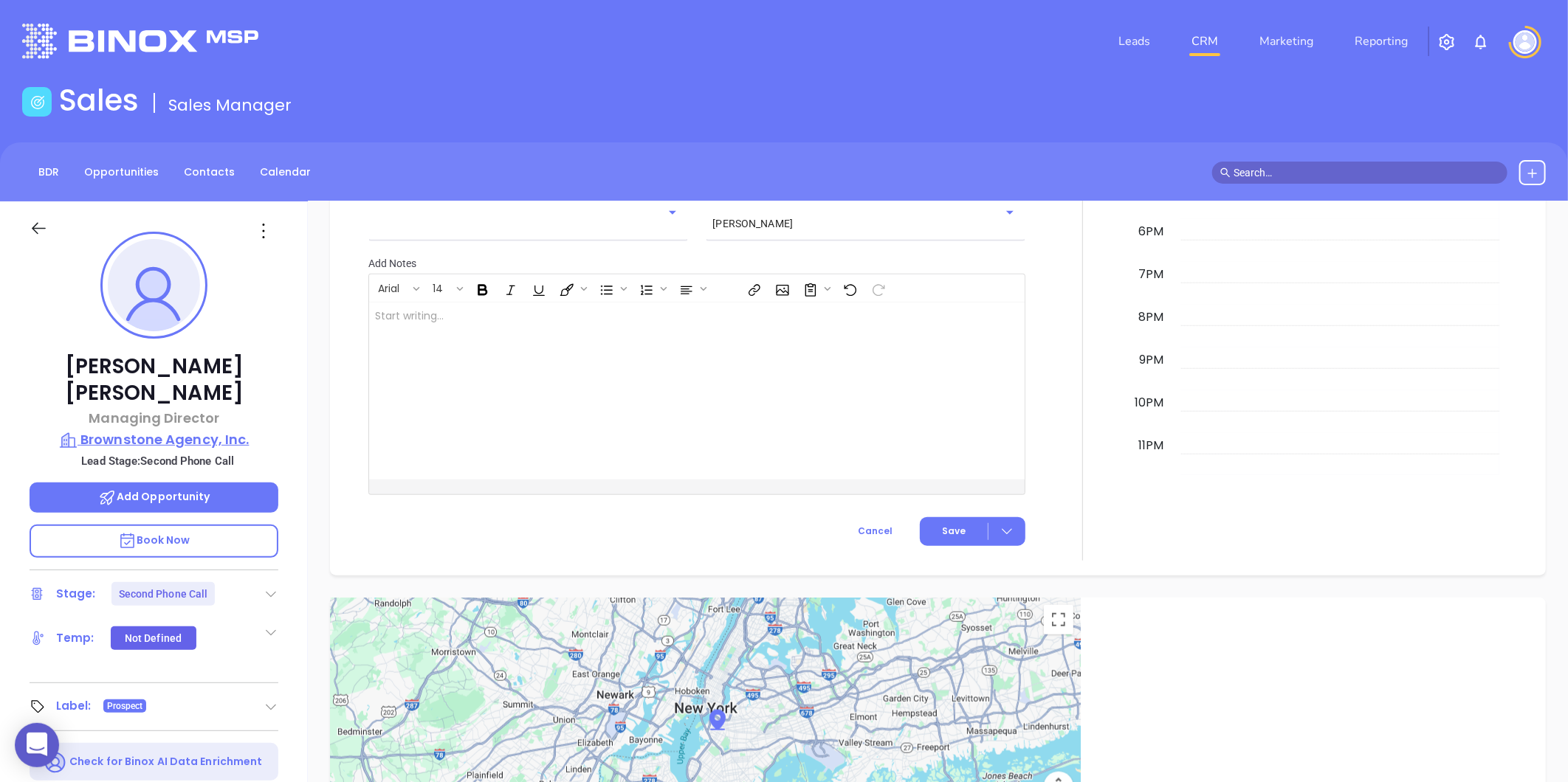
click at [201, 429] on p "Brownstone Agency, Inc." at bounding box center [154, 439] width 249 height 20
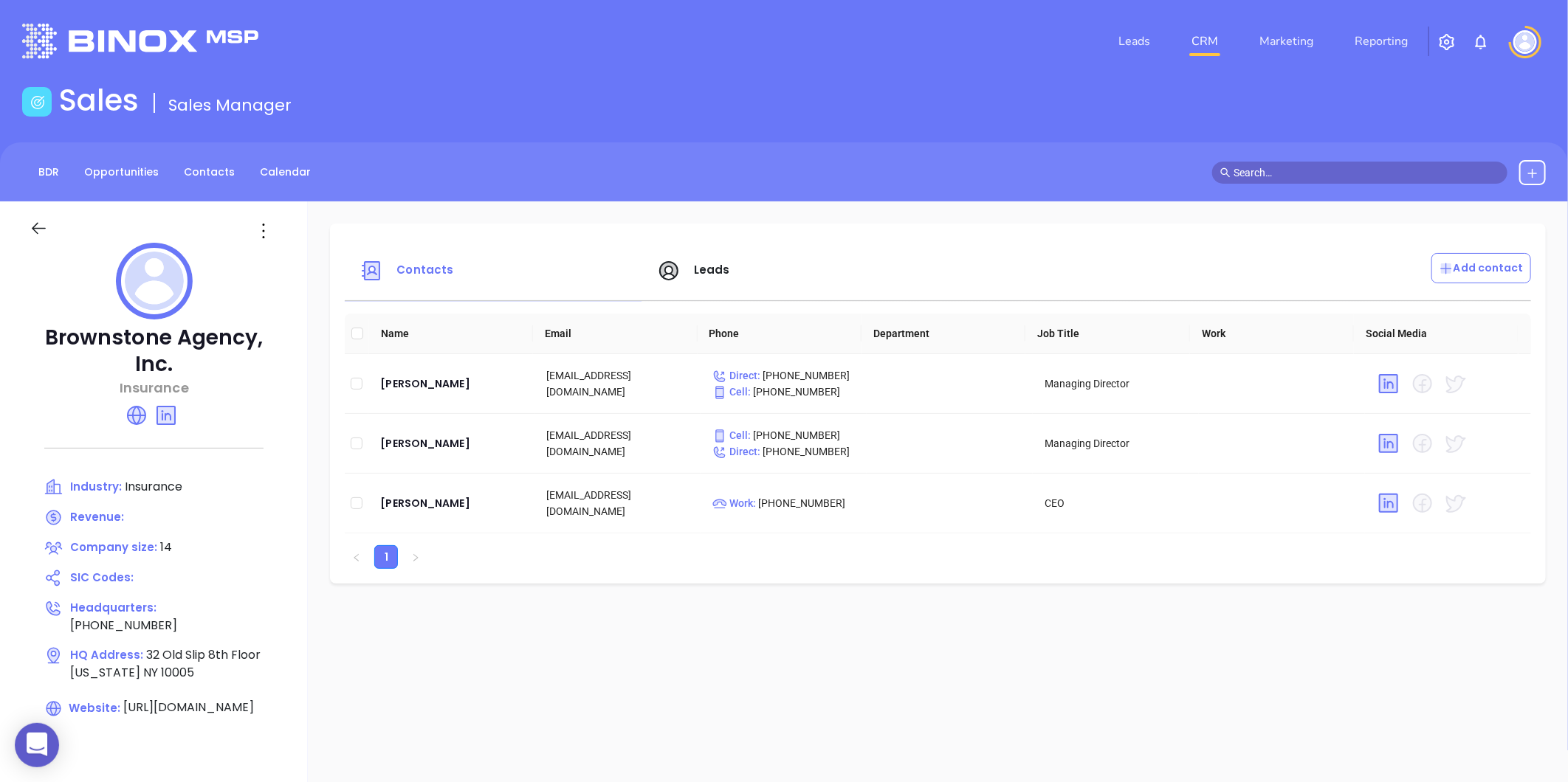
click at [38, 223] on icon at bounding box center [39, 229] width 19 height 19
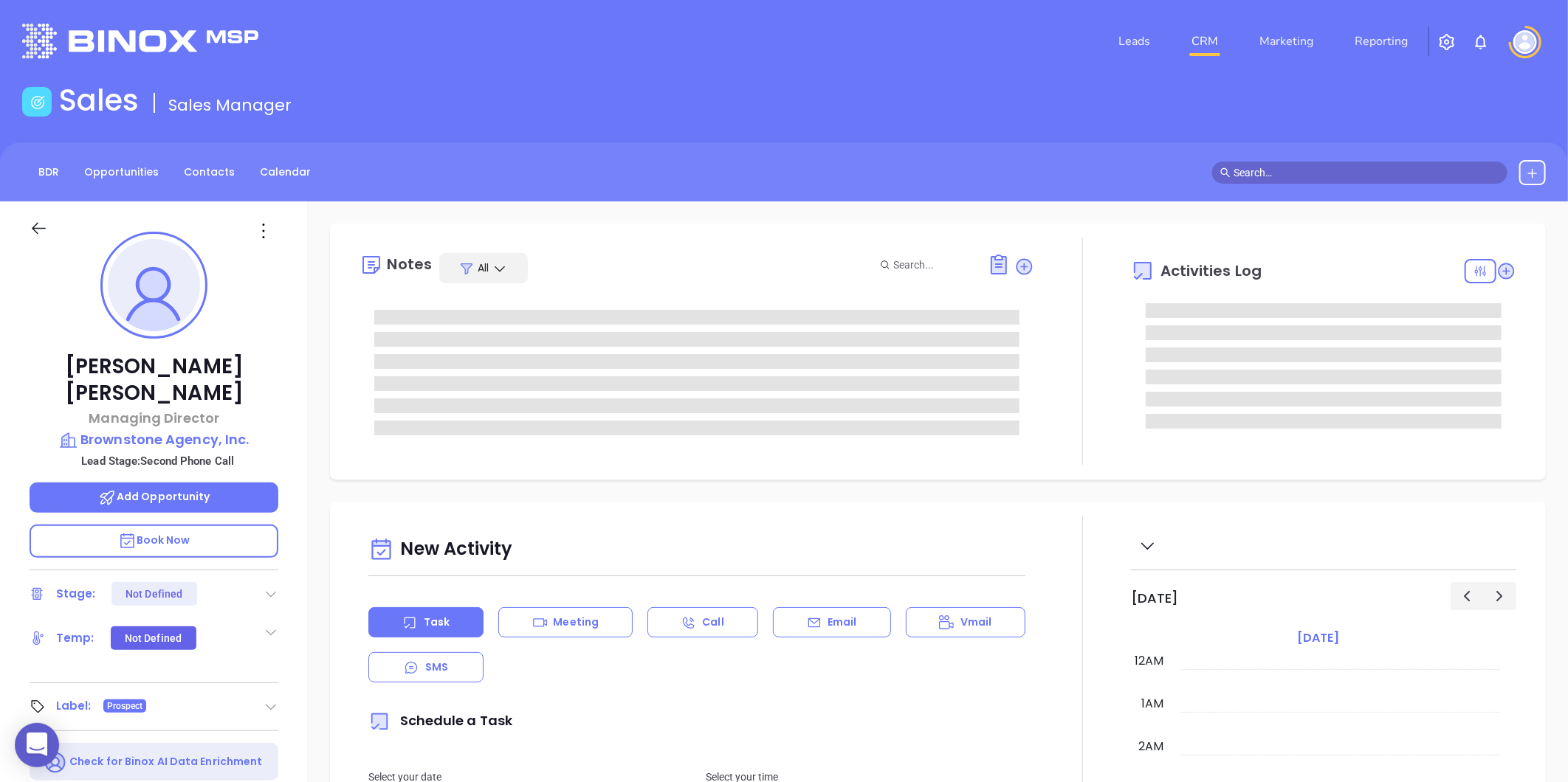
type input "[DATE]"
click at [251, 231] on icon at bounding box center [263, 231] width 23 height 23
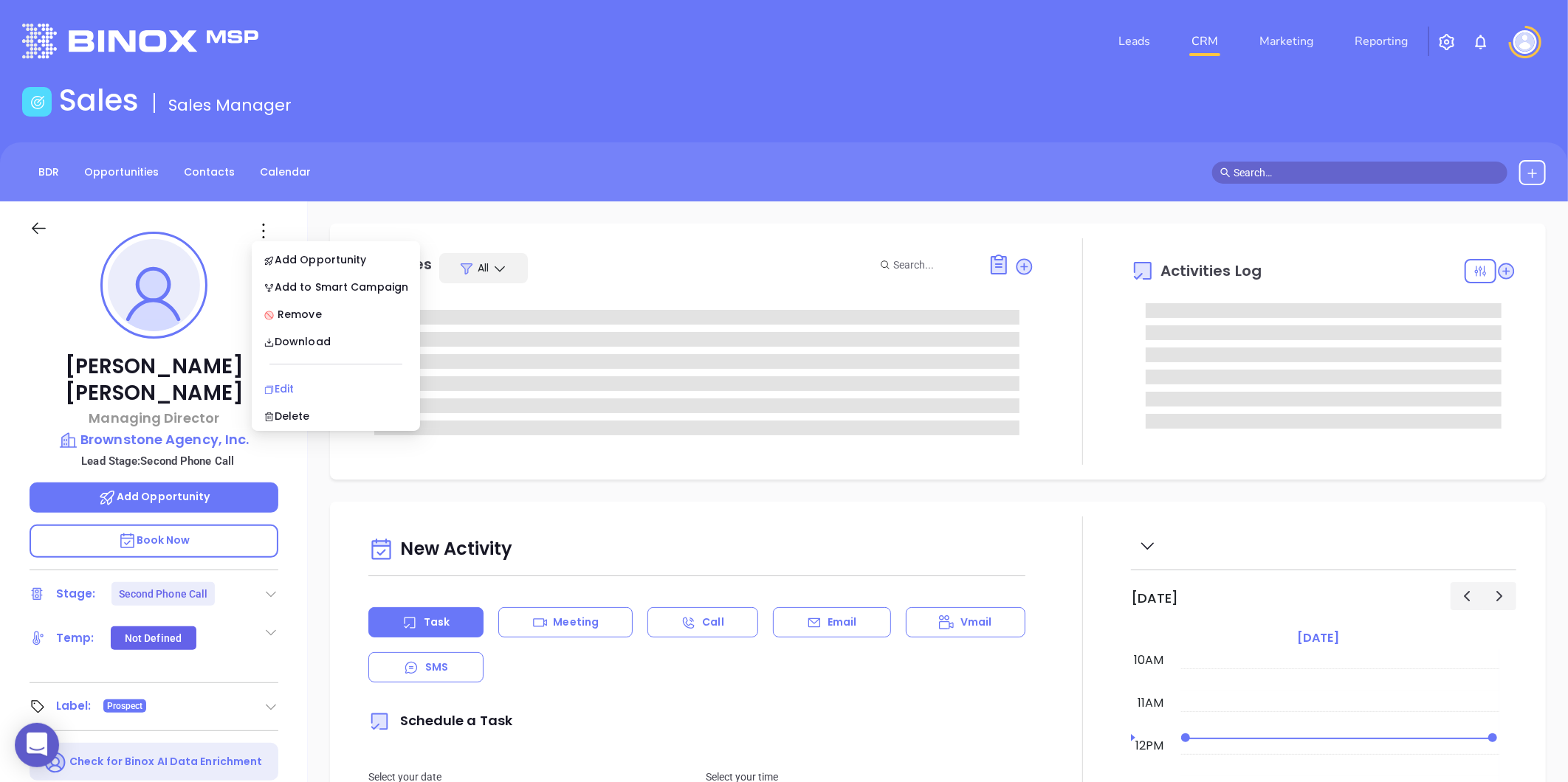
click at [277, 380] on div "Edit" at bounding box center [335, 388] width 145 height 16
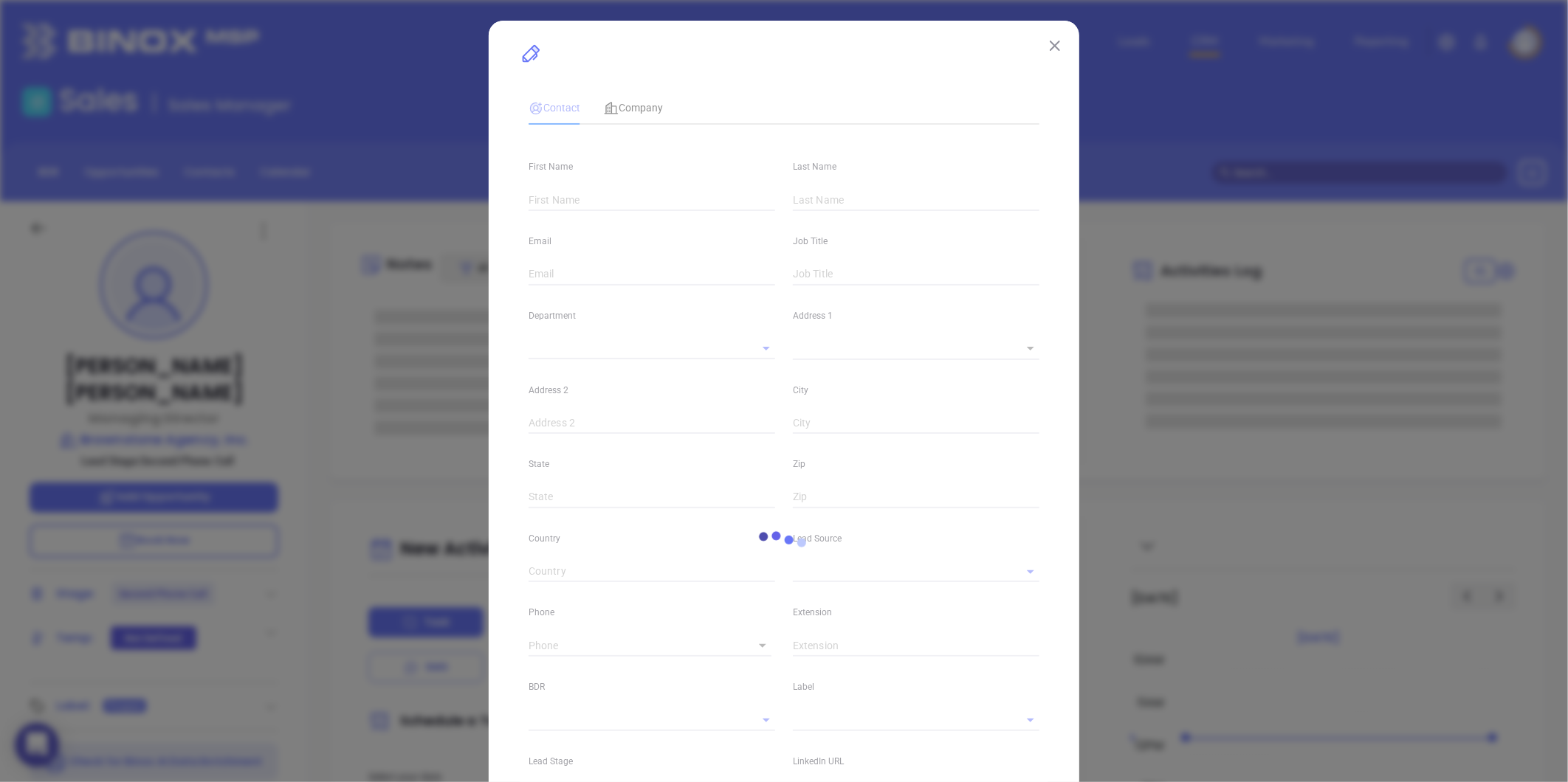
type input "[PERSON_NAME]"
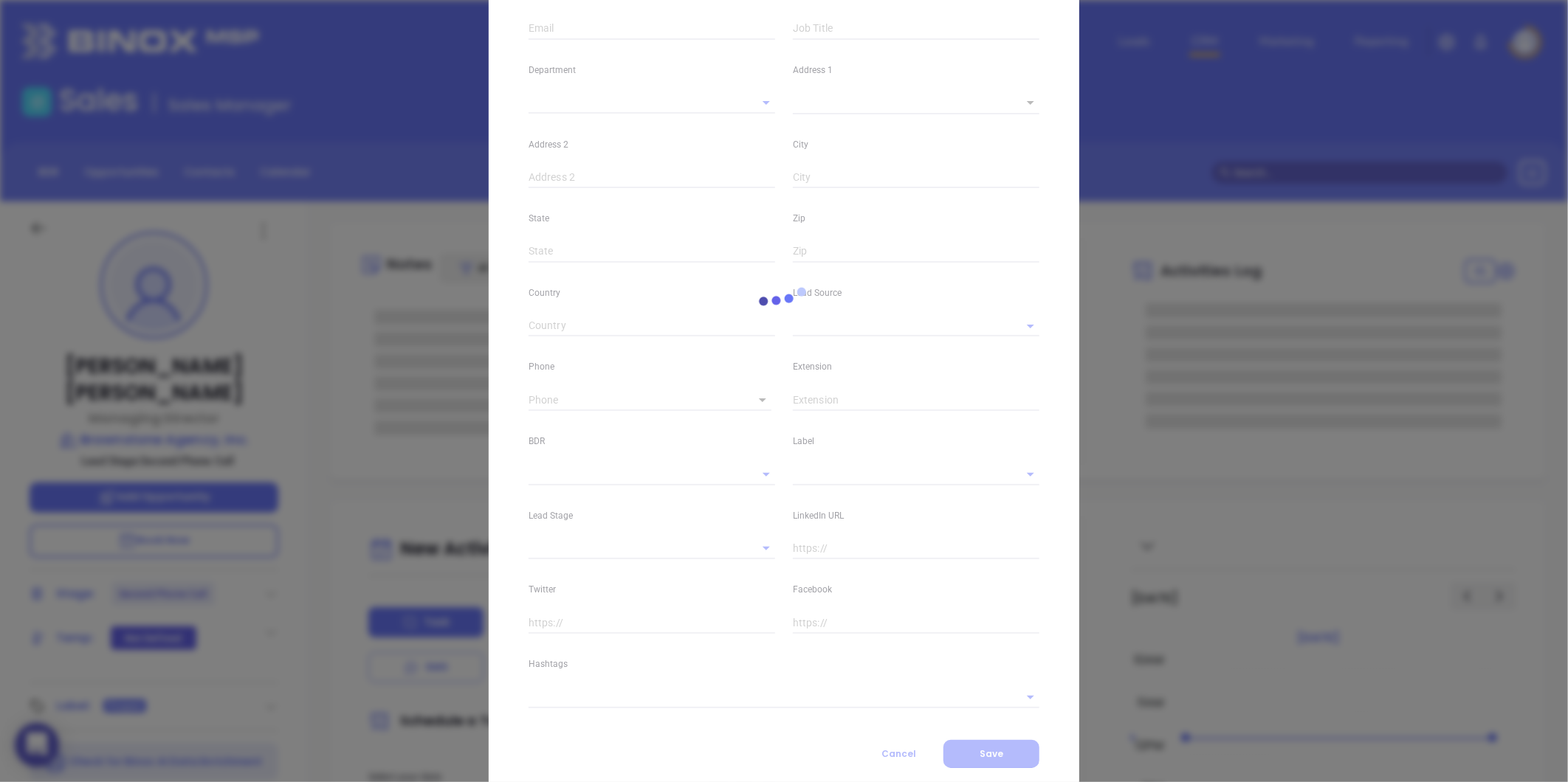
type input "John"
type input "Simone"
type input "jsimone@brownstoneagency.com"
type input "Managing Director"
type textarea "32 Old Slip"
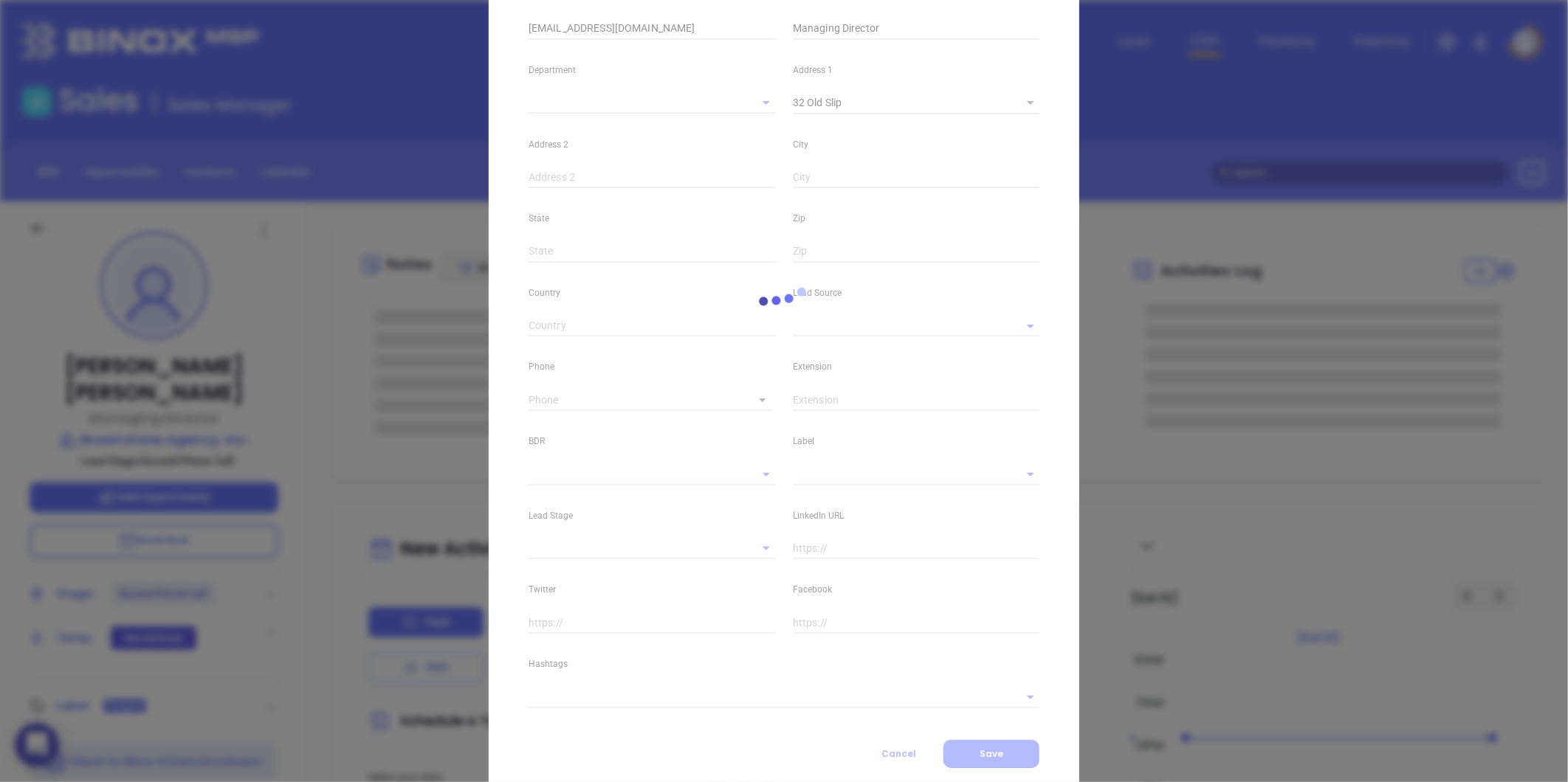
type input "1"
type input "8th Floor"
type input "[US_STATE]"
type input "NY"
type input "10005"
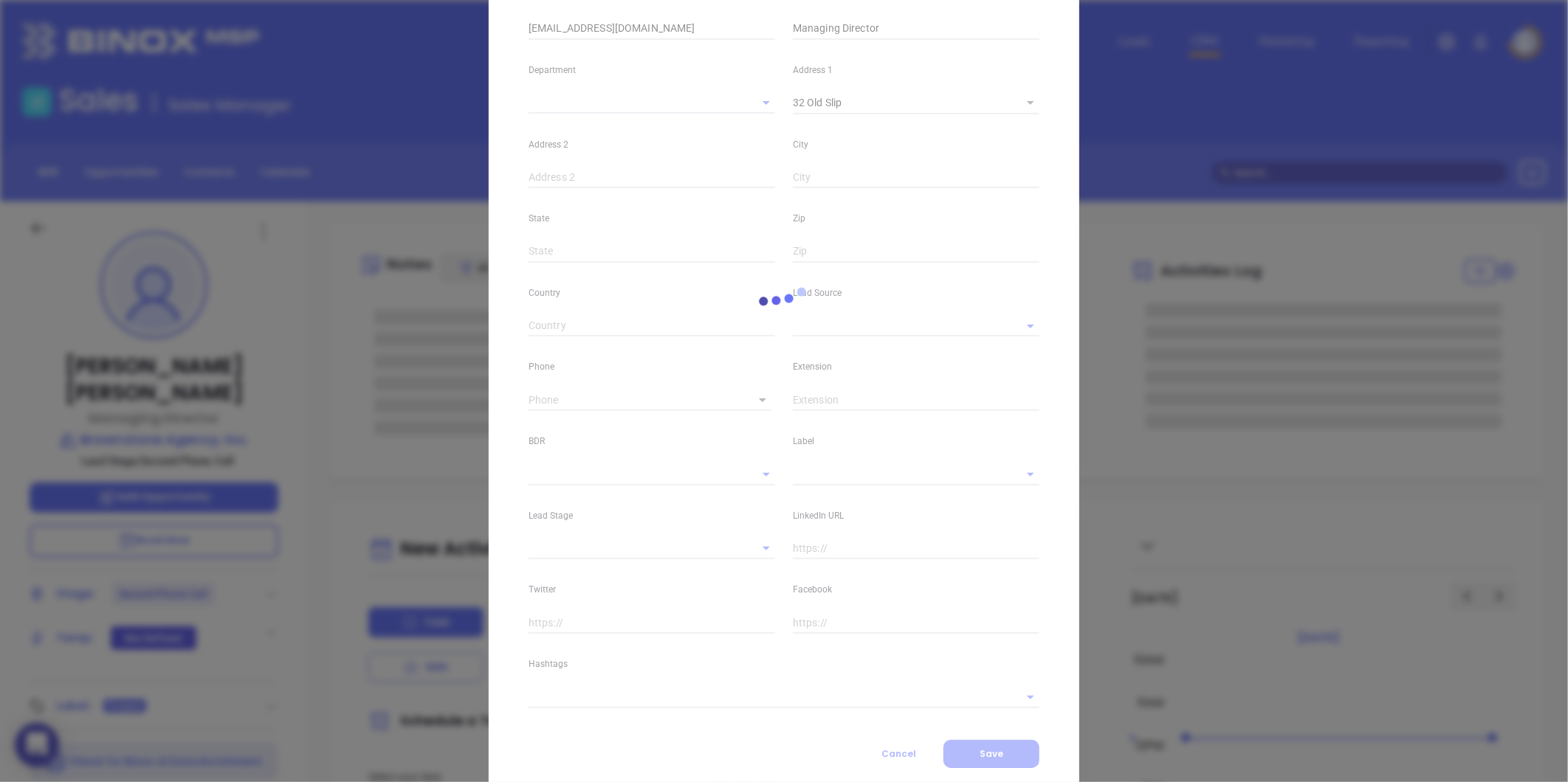
type input "www.linkedin.com/in/john-simone-8441a121"
type input "Marketing"
type input "Other"
type input "Abigail Mayda"
type input "Second Phone Call"
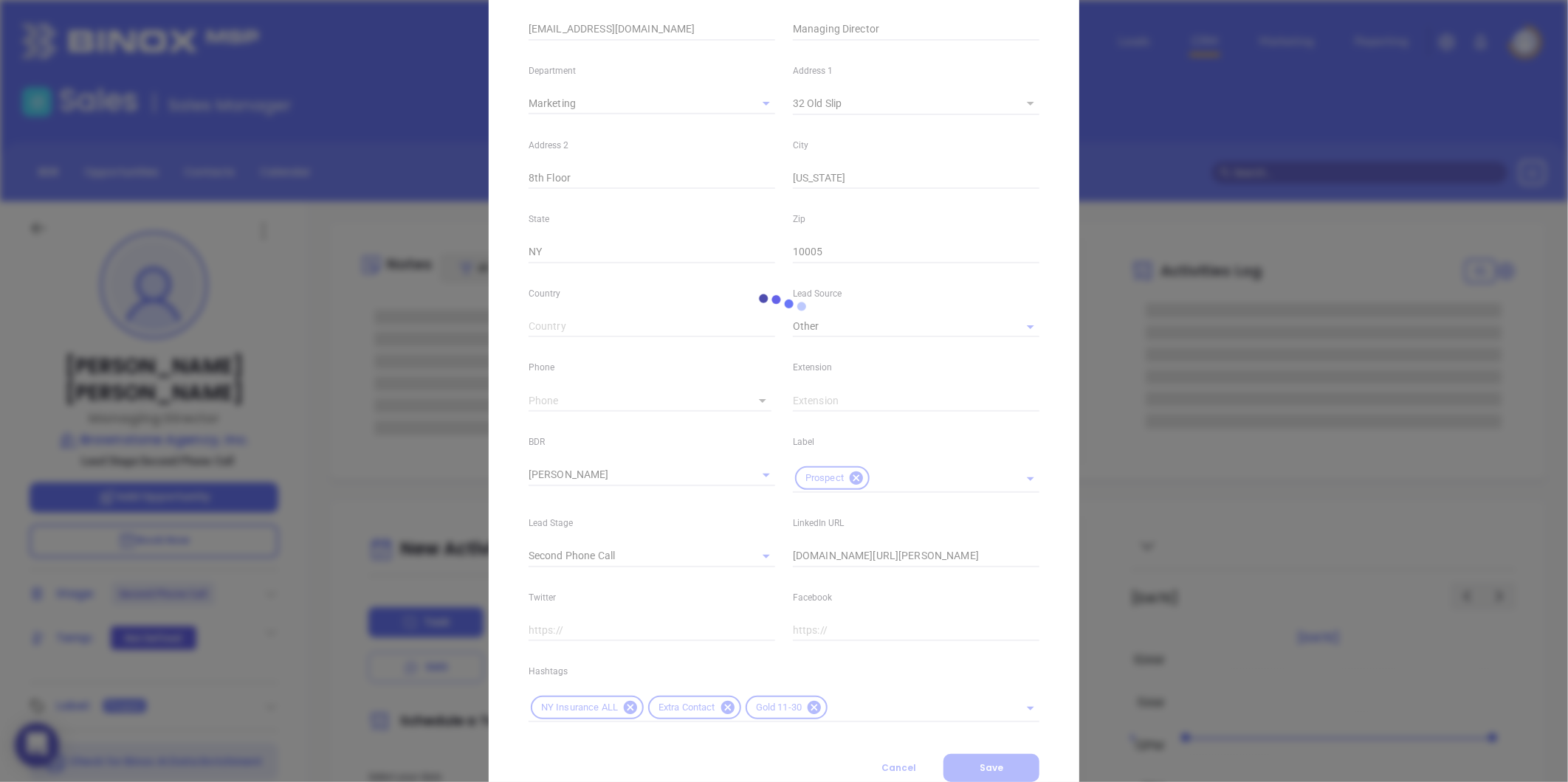
scroll to position [301, 0]
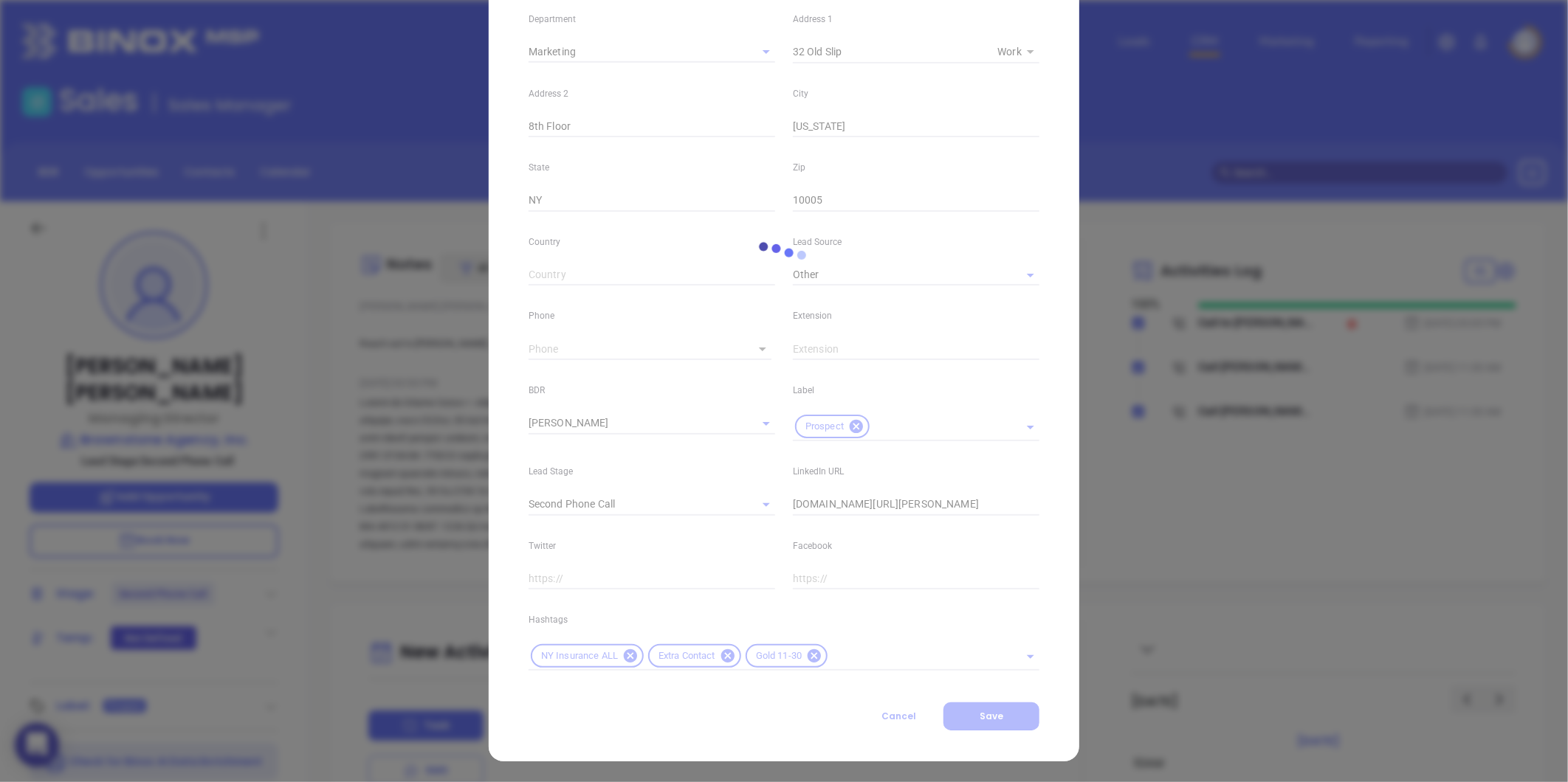
type input "1"
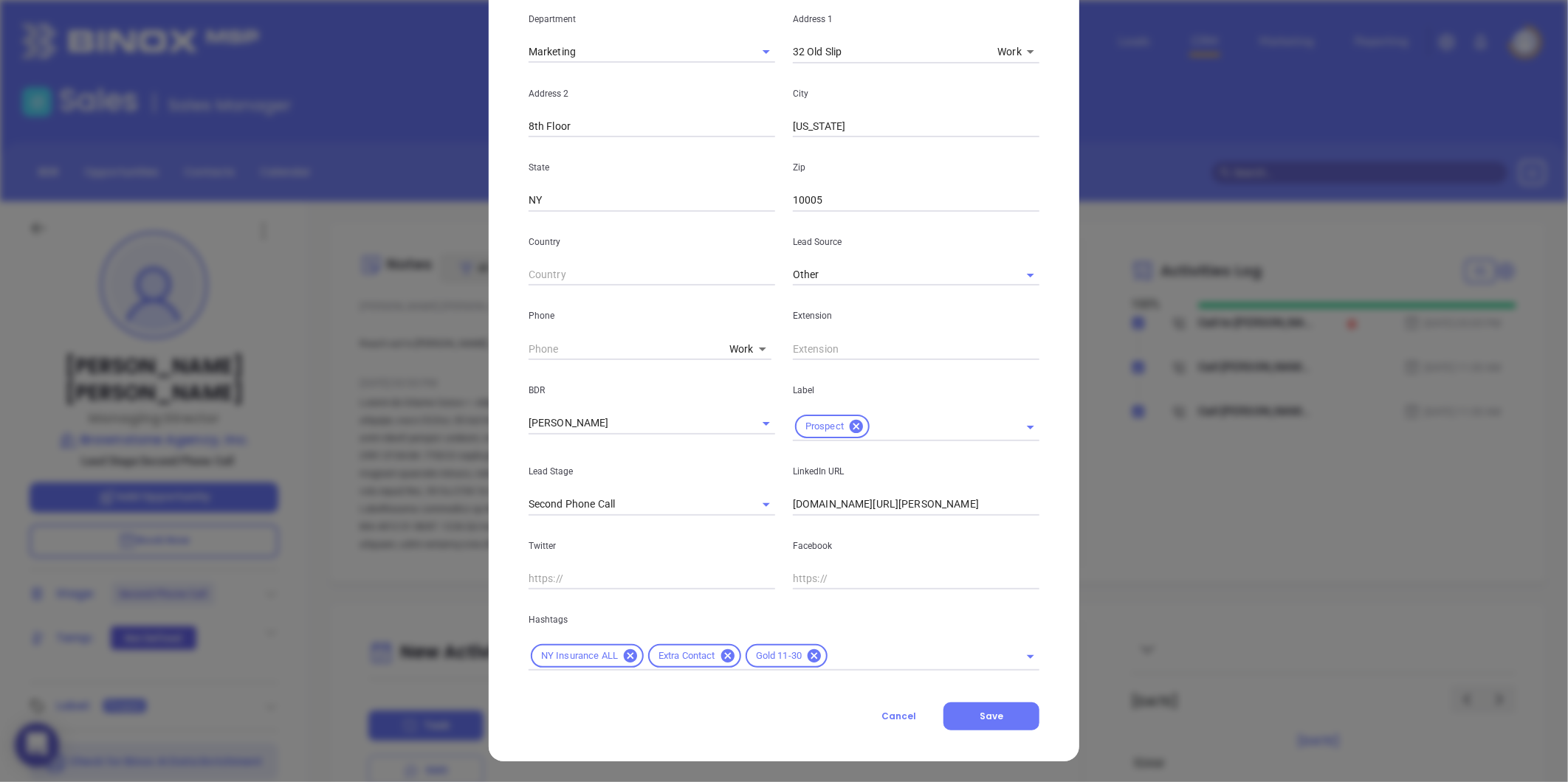
click at [739, 422] on icon "Clear" at bounding box center [746, 423] width 15 height 15
click at [961, 723] on button "Save" at bounding box center [991, 716] width 96 height 28
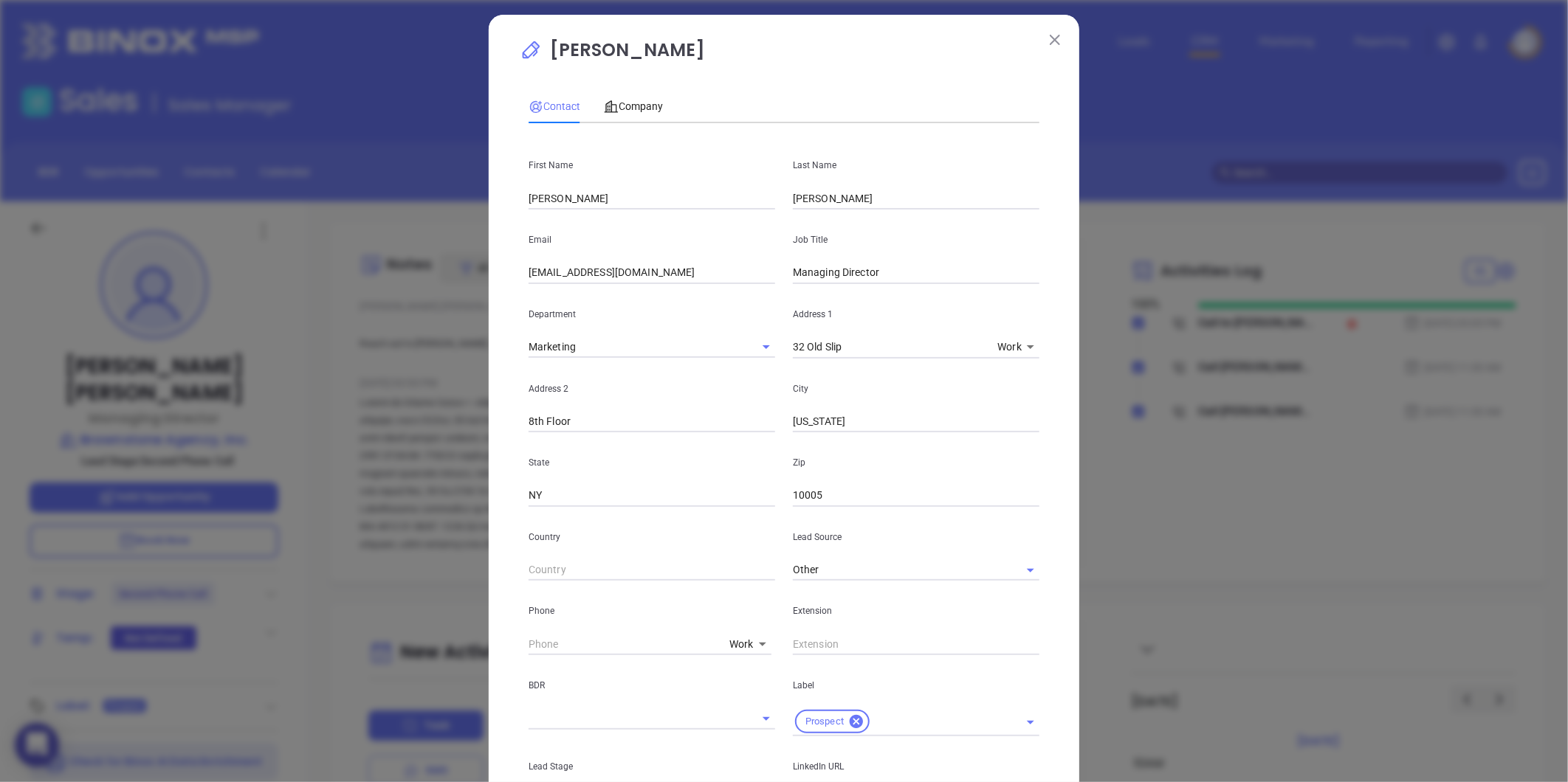
scroll to position [0, 0]
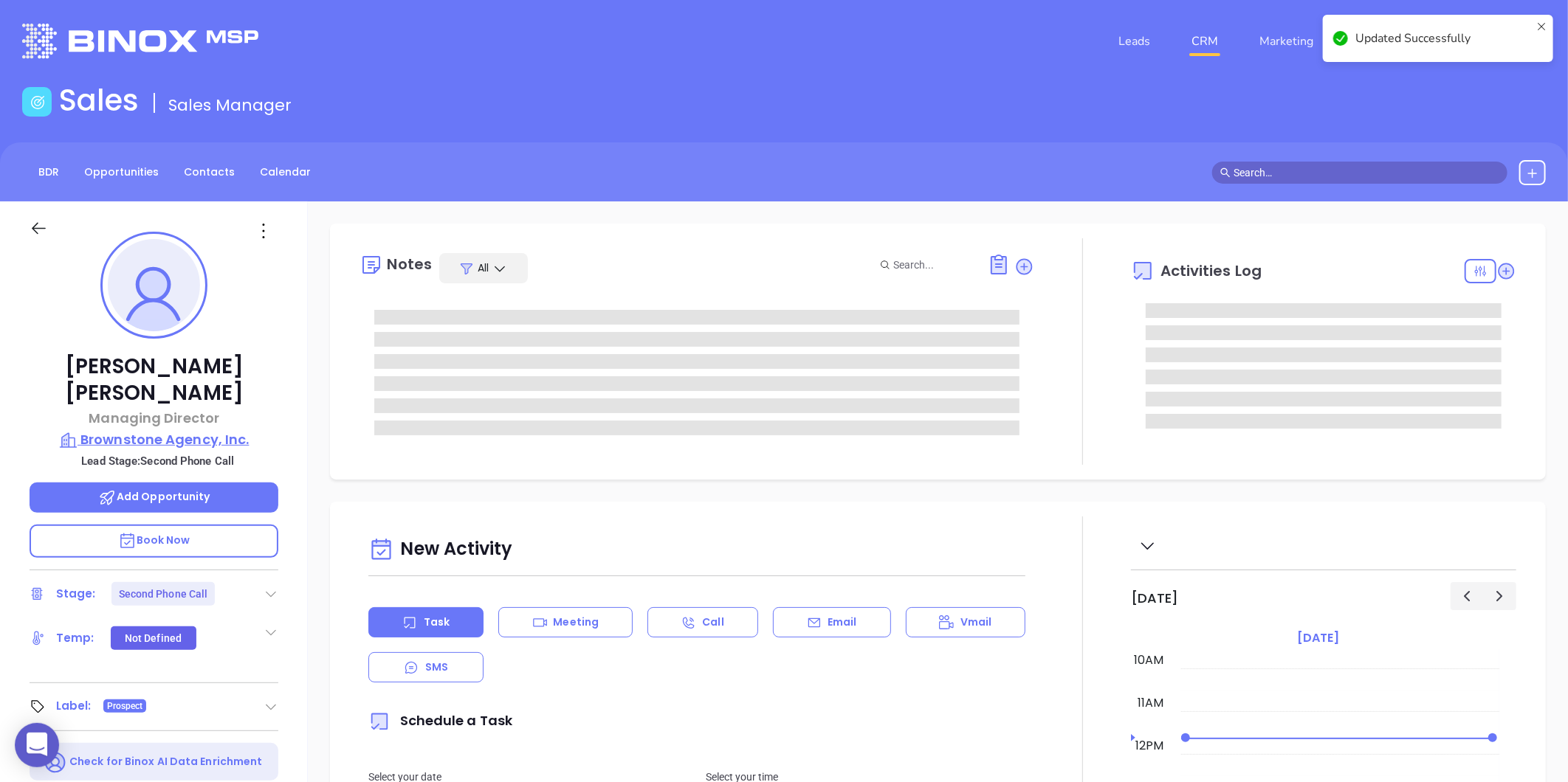
click at [188, 429] on p "Brownstone Agency, Inc." at bounding box center [154, 439] width 249 height 20
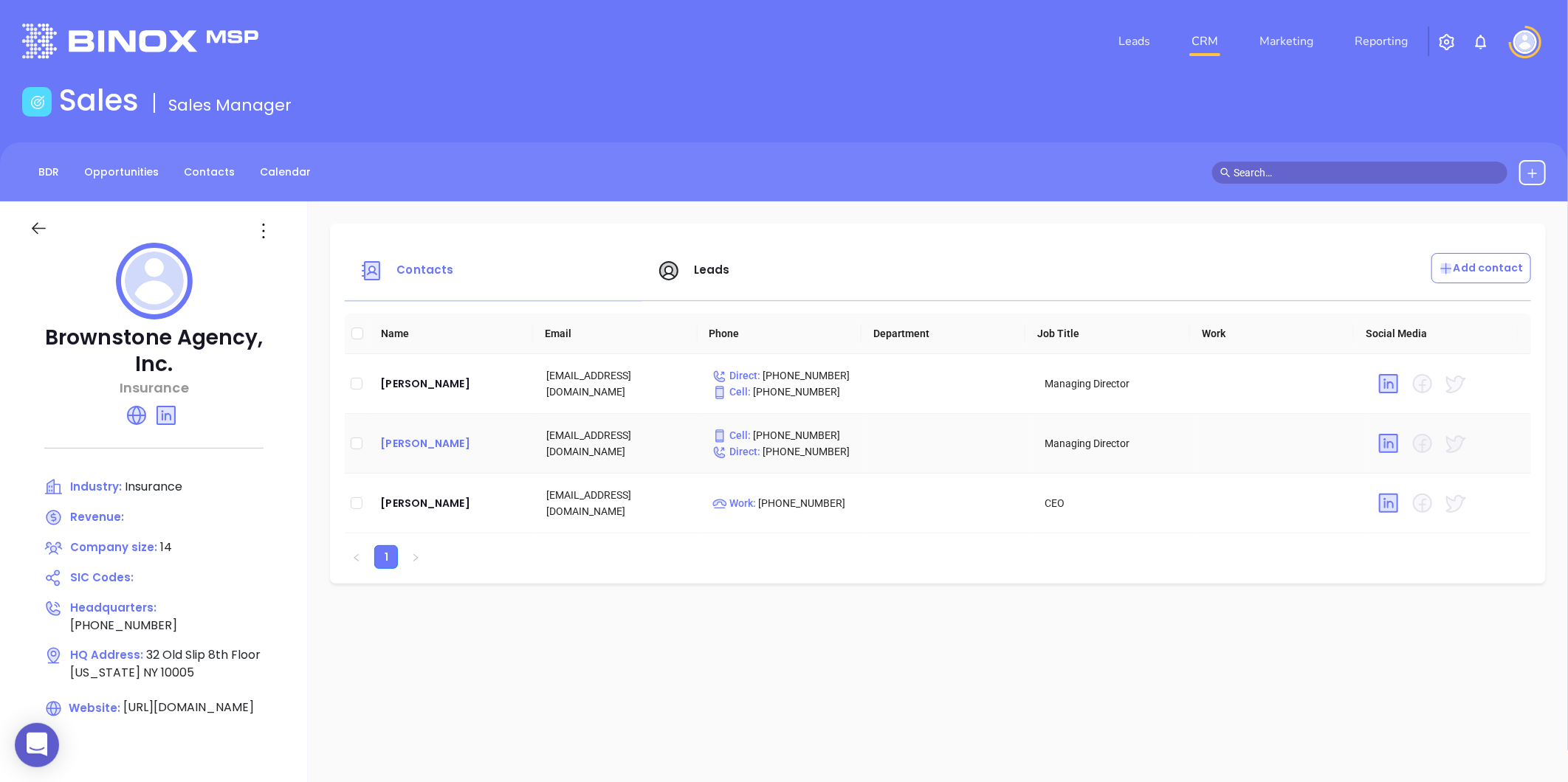
click at [424, 437] on div "Rafael Ramos" at bounding box center [451, 443] width 143 height 18
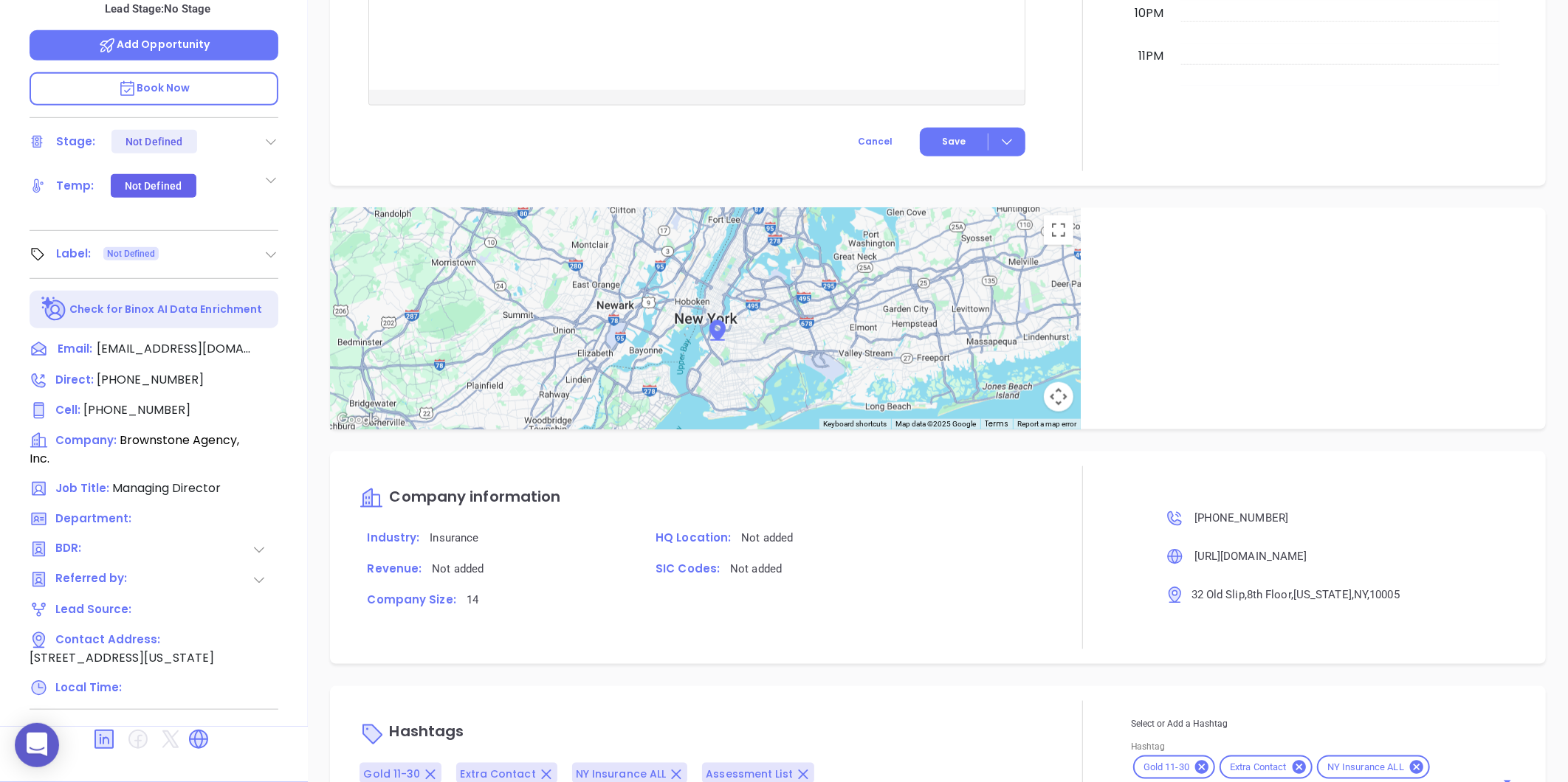
scroll to position [787, 0]
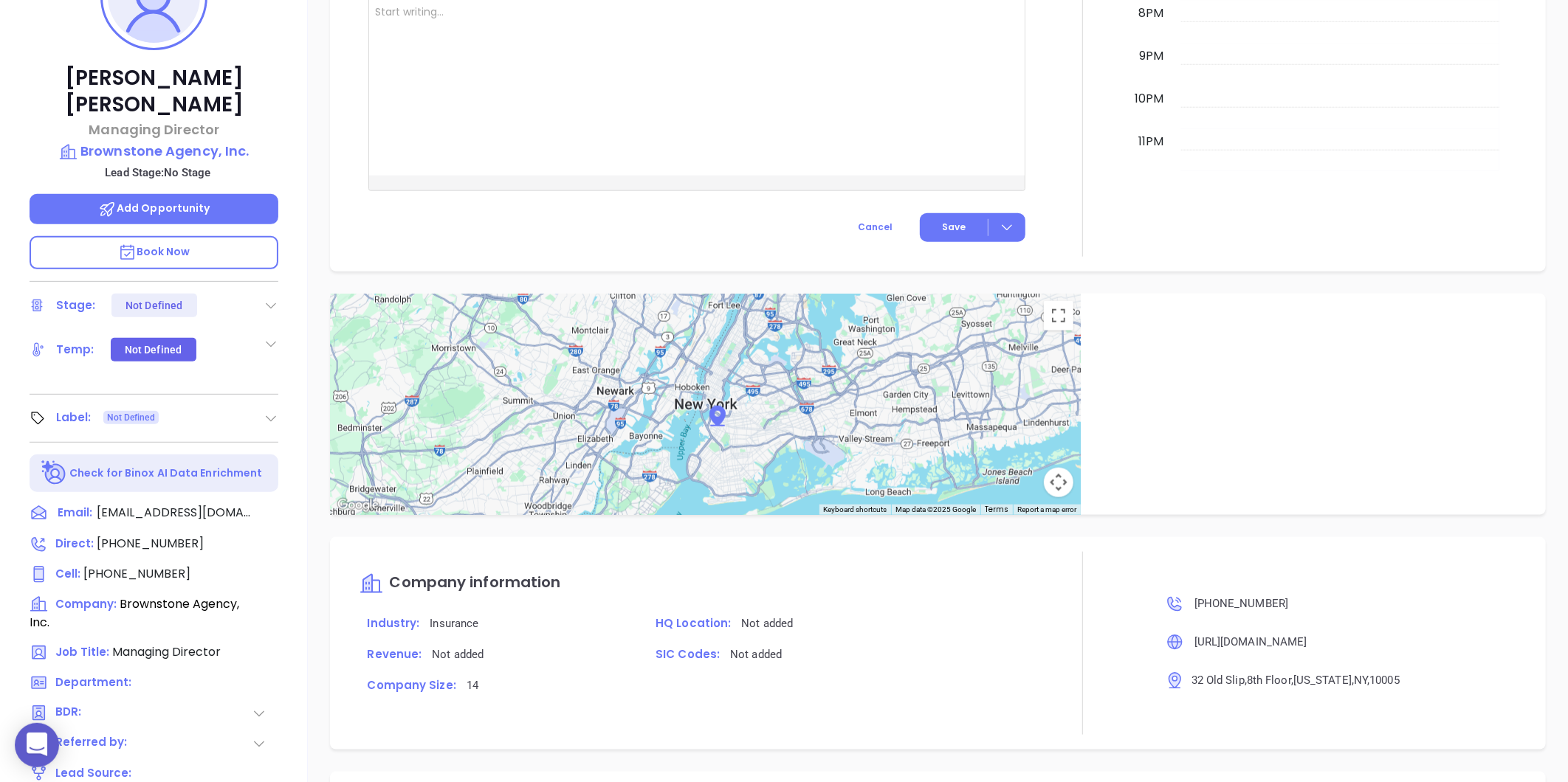
type input "[PERSON_NAME]"
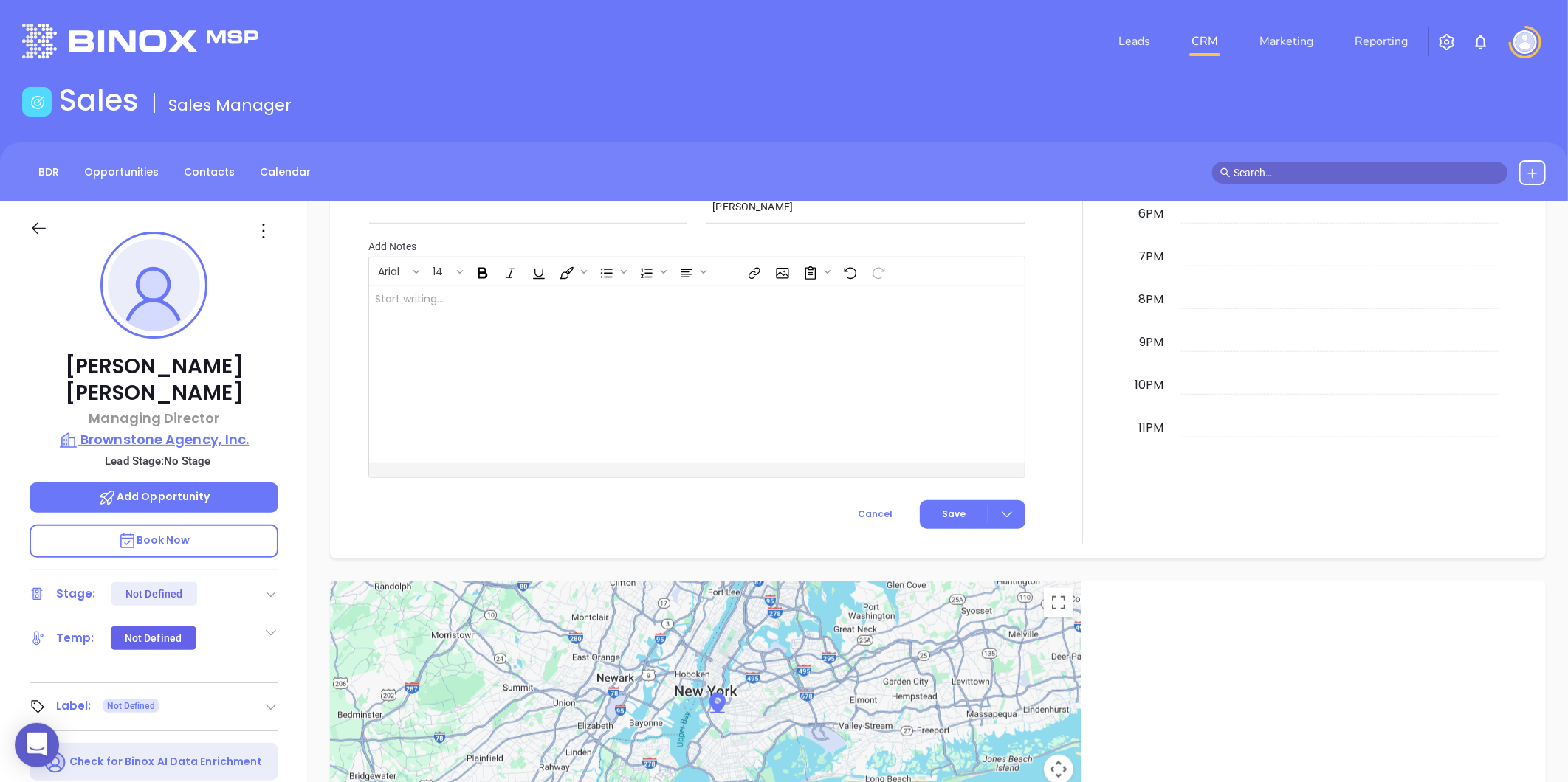
scroll to position [780, 0]
click at [193, 429] on p "Brownstone Agency, Inc." at bounding box center [154, 439] width 249 height 20
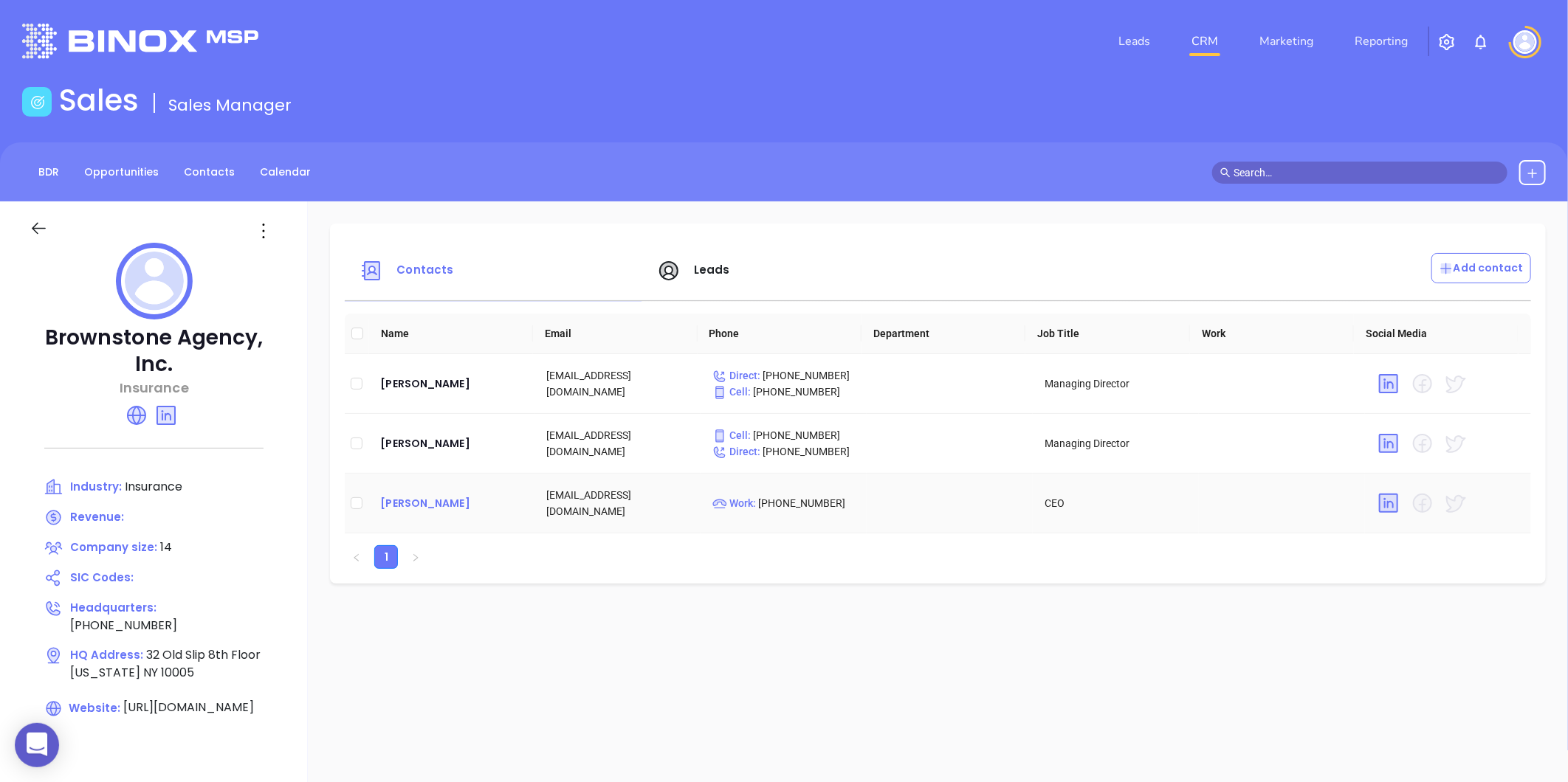
click at [396, 503] on div "John Cassara" at bounding box center [451, 503] width 143 height 18
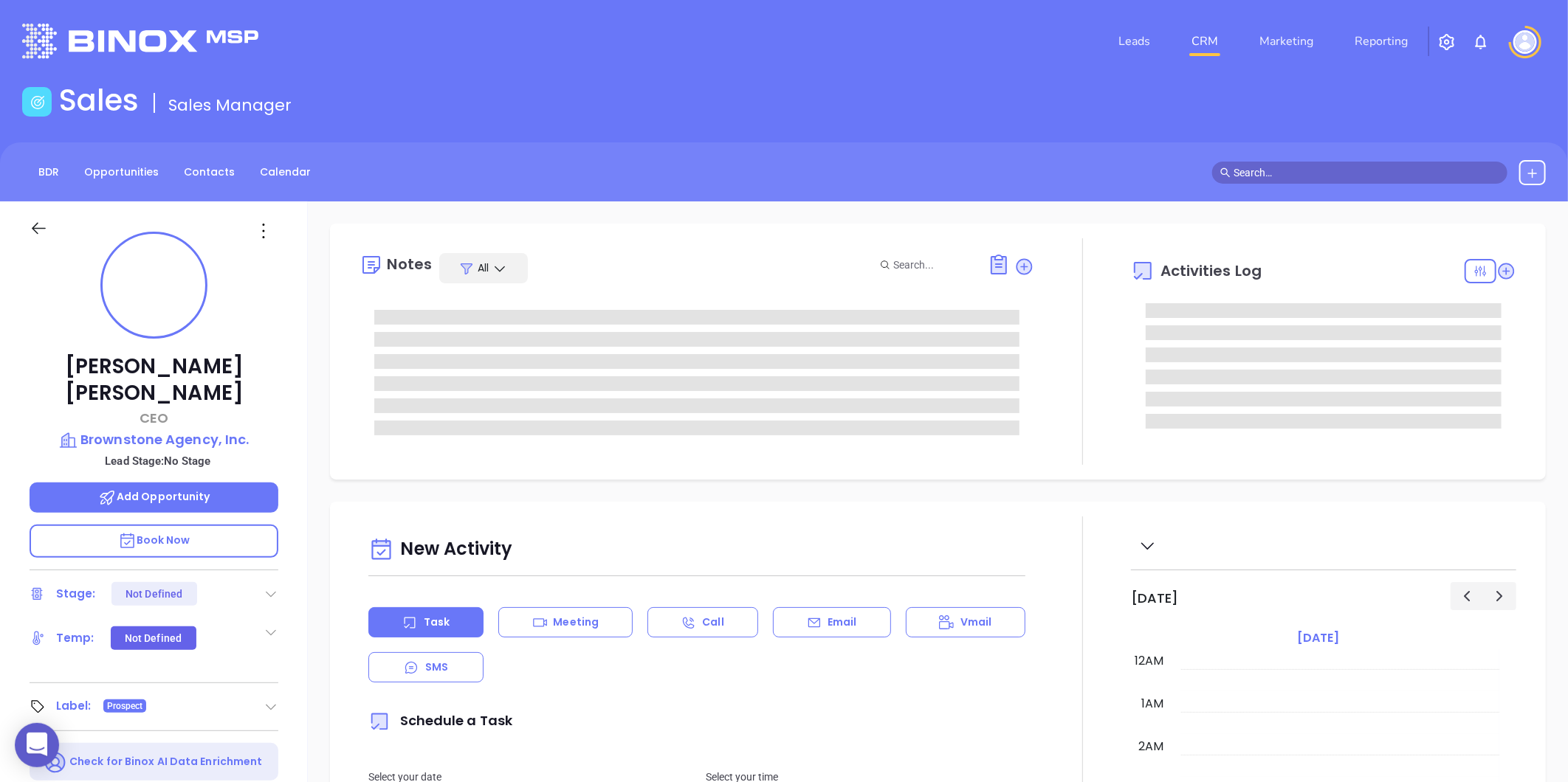
type input "[DATE]"
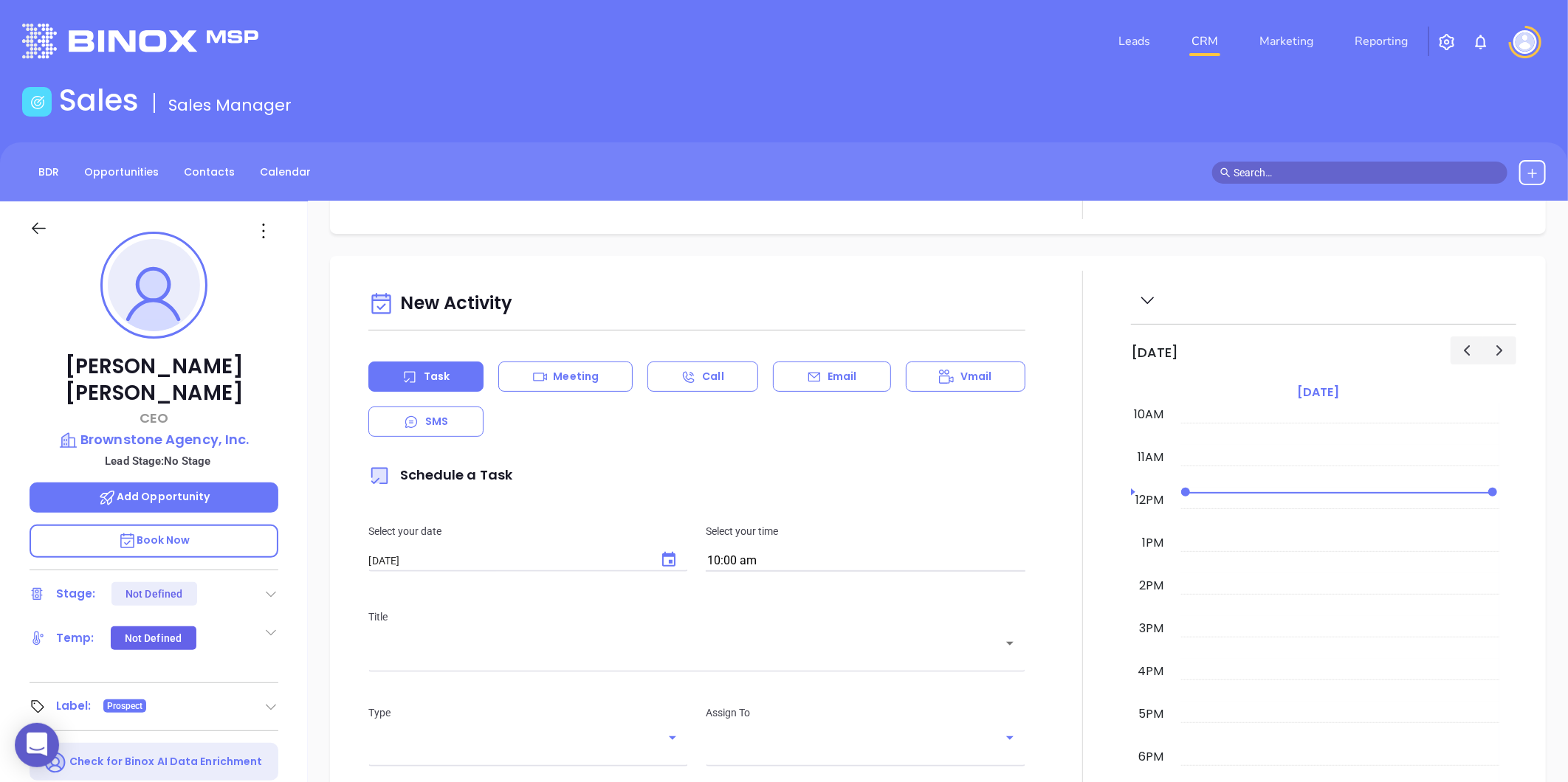
type input "[PERSON_NAME]"
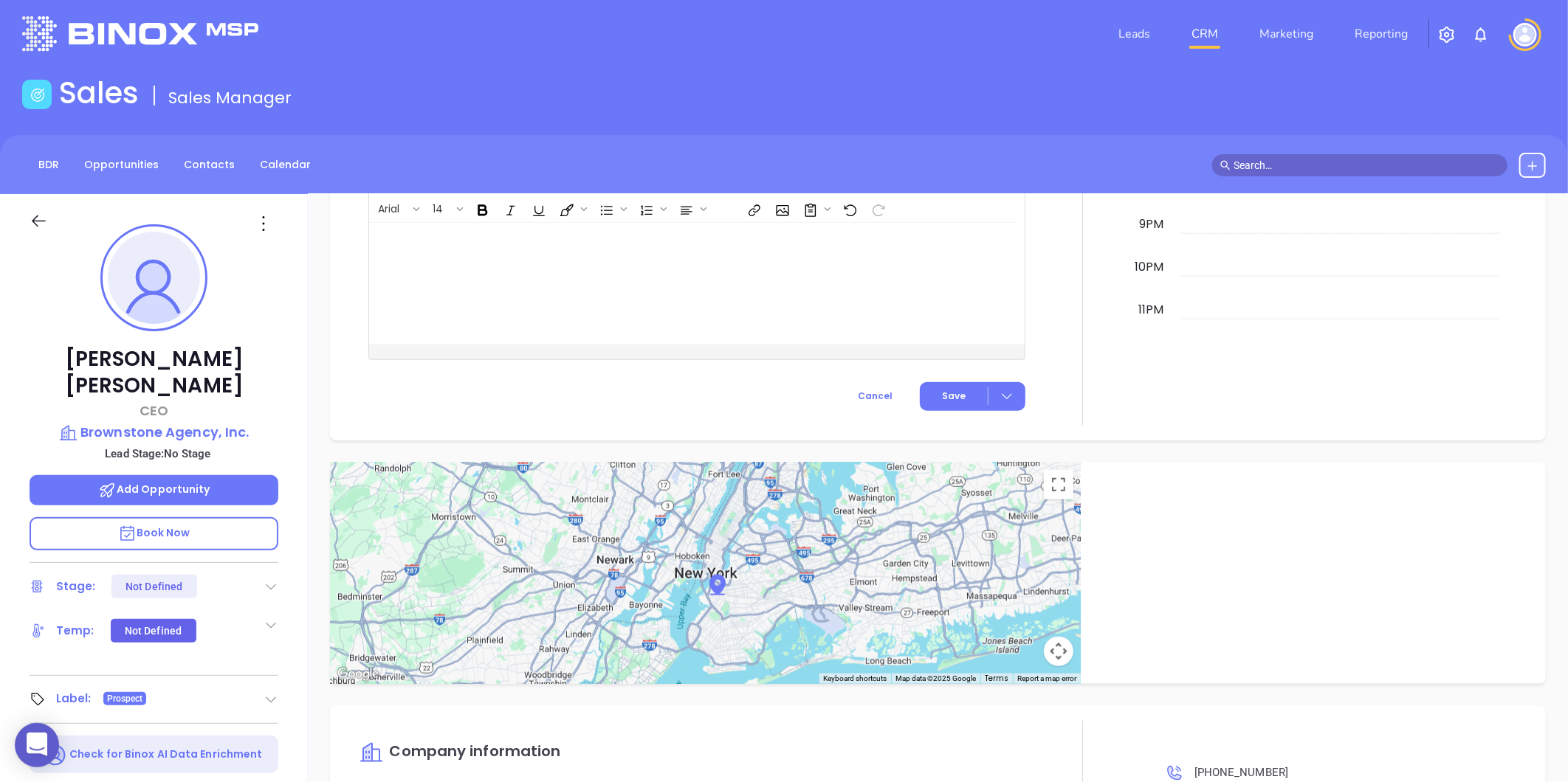
scroll to position [0, 0]
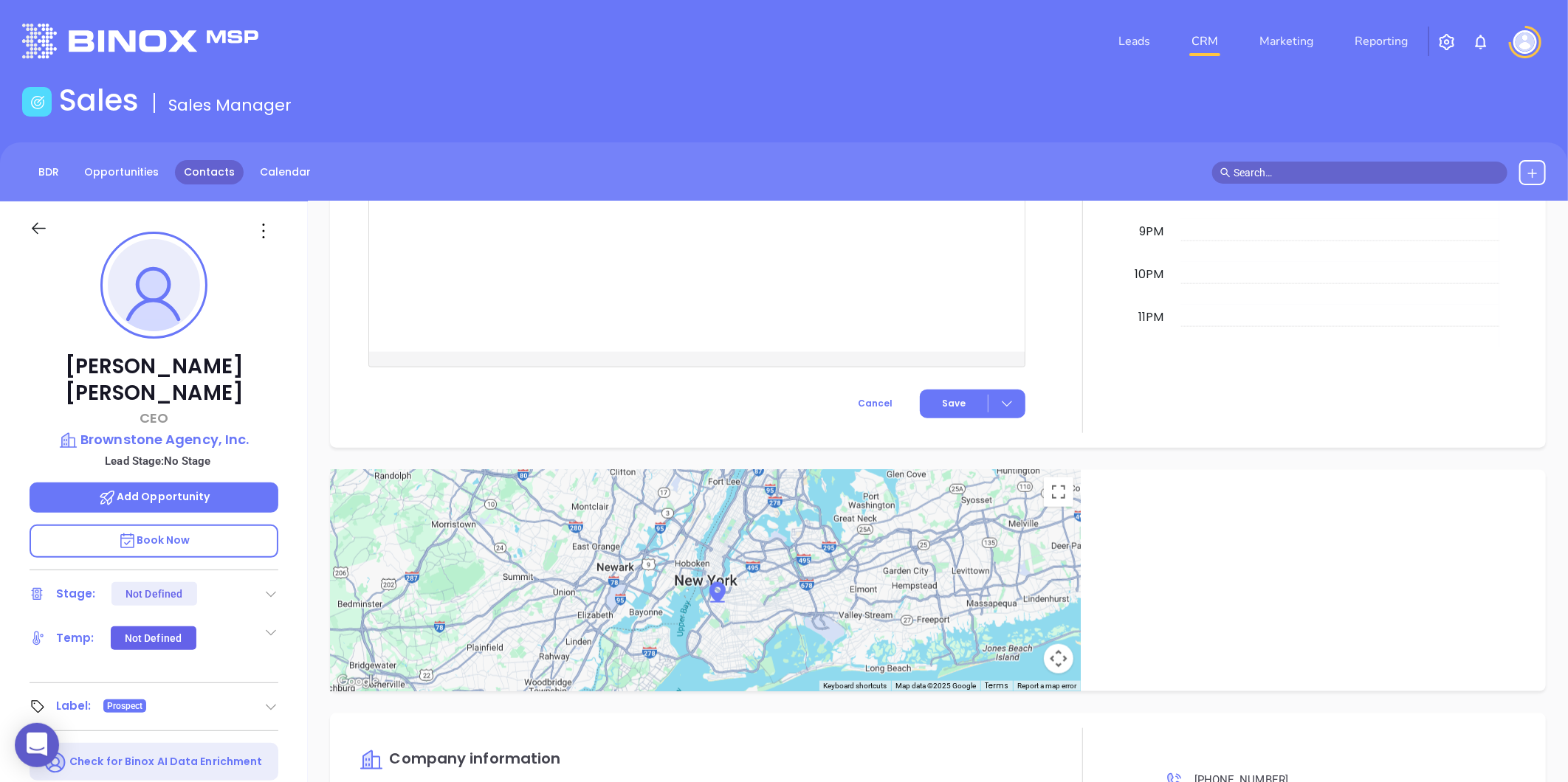
click at [204, 173] on link "Contacts" at bounding box center [209, 171] width 69 height 24
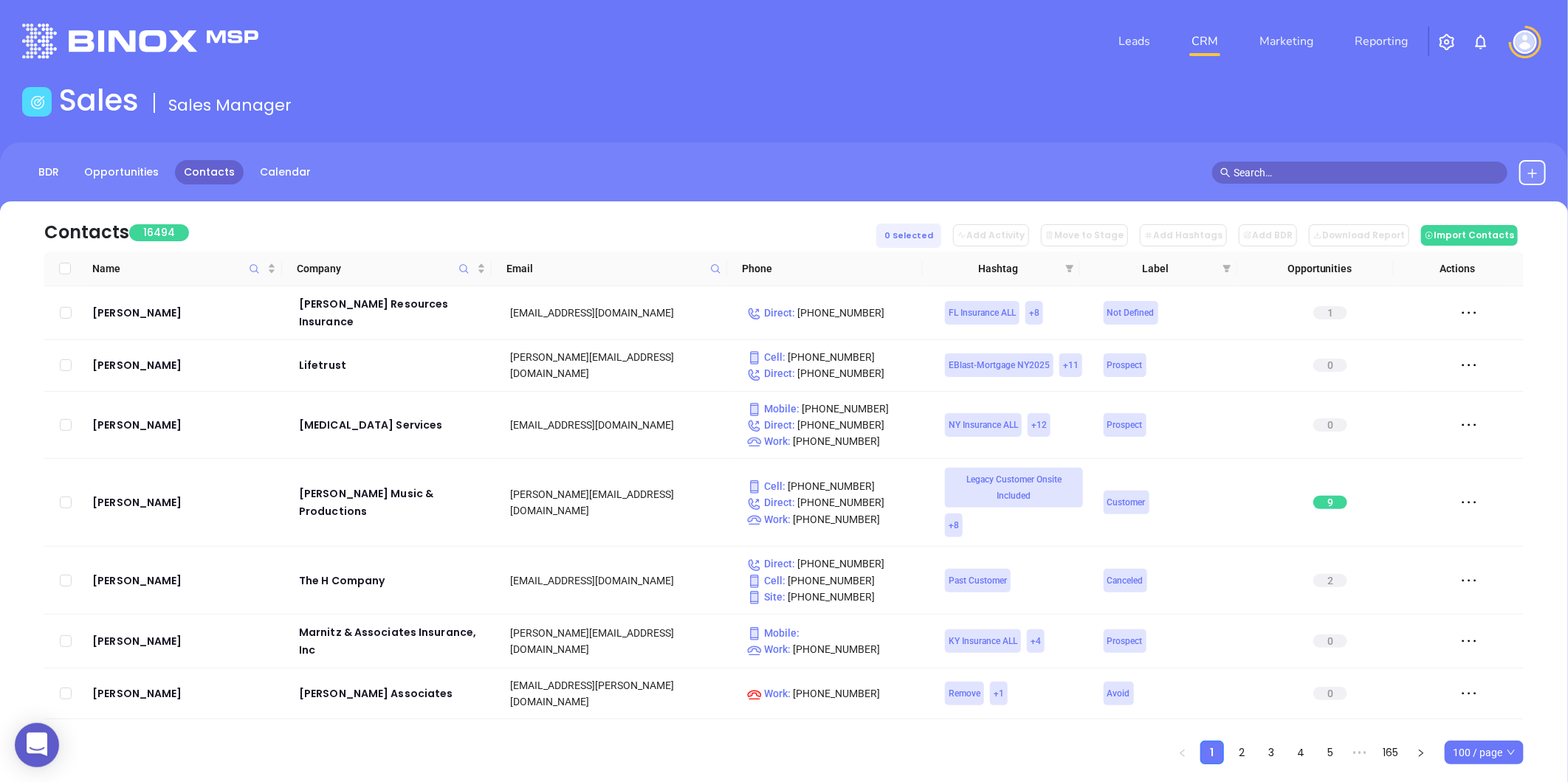
click at [710, 265] on icon at bounding box center [716, 268] width 11 height 11
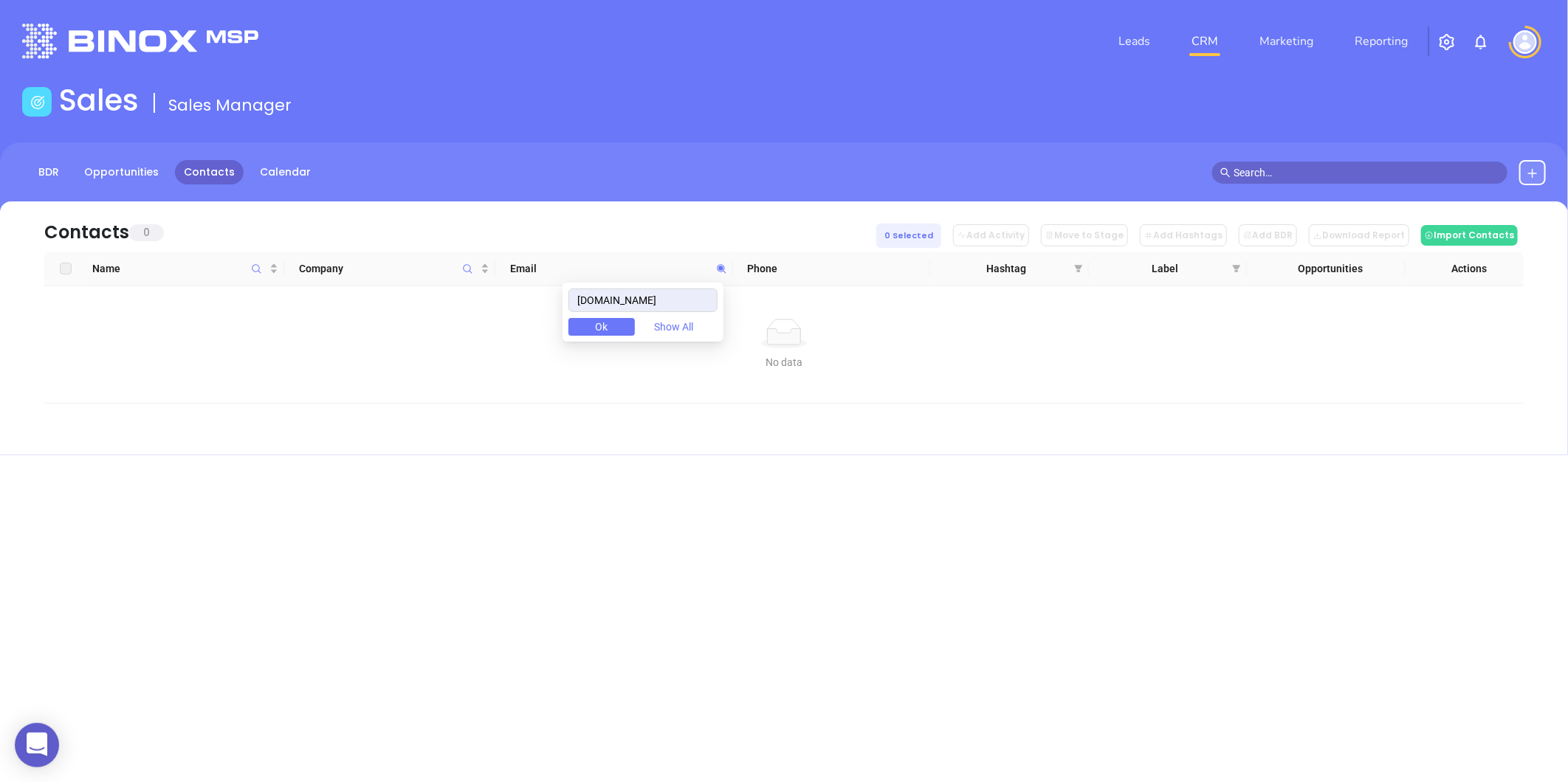
drag, startPoint x: 699, startPoint y: 305, endPoint x: 480, endPoint y: 304, distance: 219.0
click at [504, 303] on body "0 Leads CRM Marketing Reporting Financial Leads Leads Sales Sales Manager BDR O…" at bounding box center [784, 391] width 1568 height 782
type input "hotalinginsurance.com"
paste input "hgfin.net"
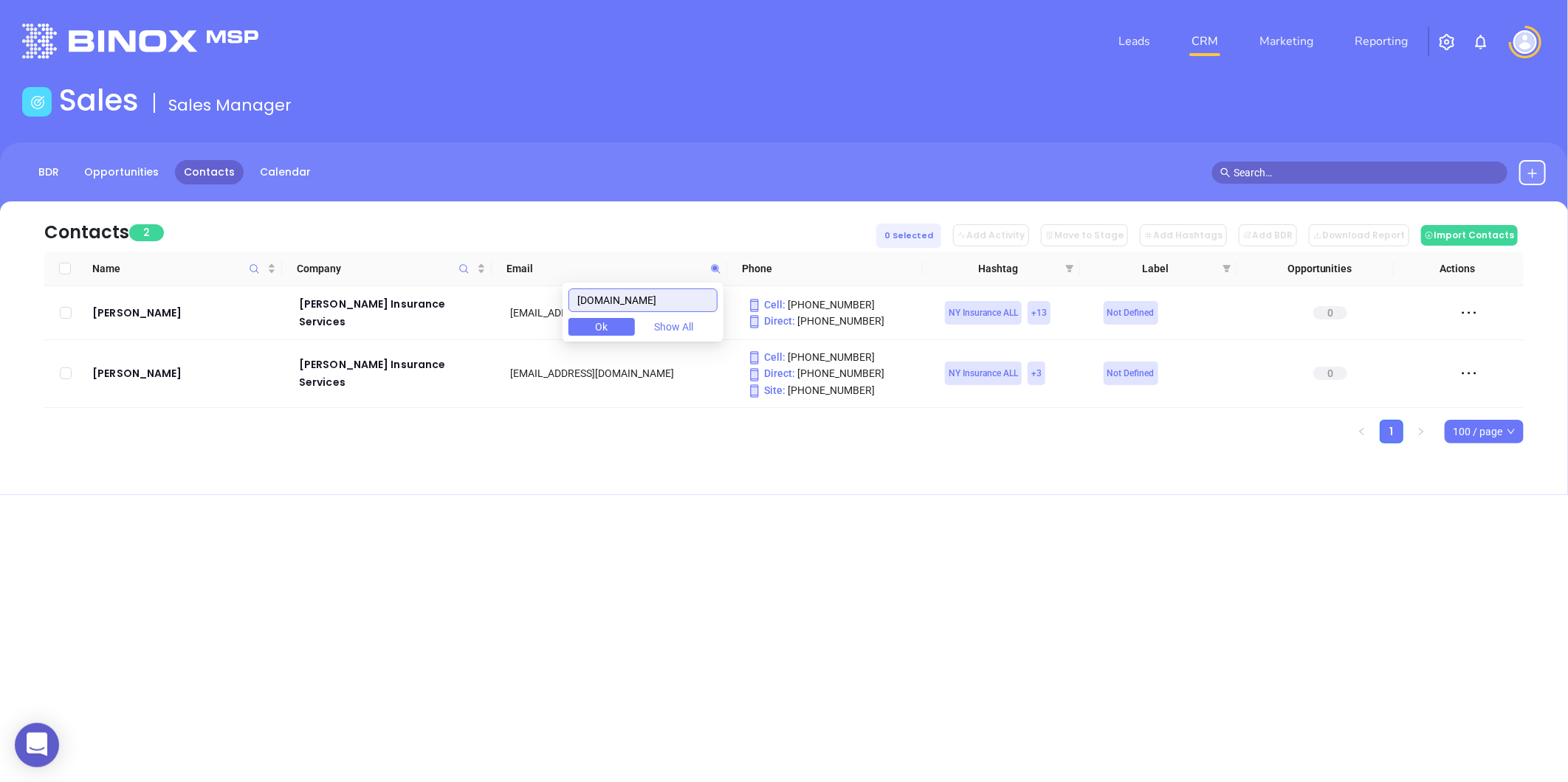
type input "hgfin.net"
click at [468, 435] on ul "1 100 / page" at bounding box center [784, 431] width 1479 height 23
click at [151, 313] on div "Raymond Cook" at bounding box center [185, 312] width 186 height 18
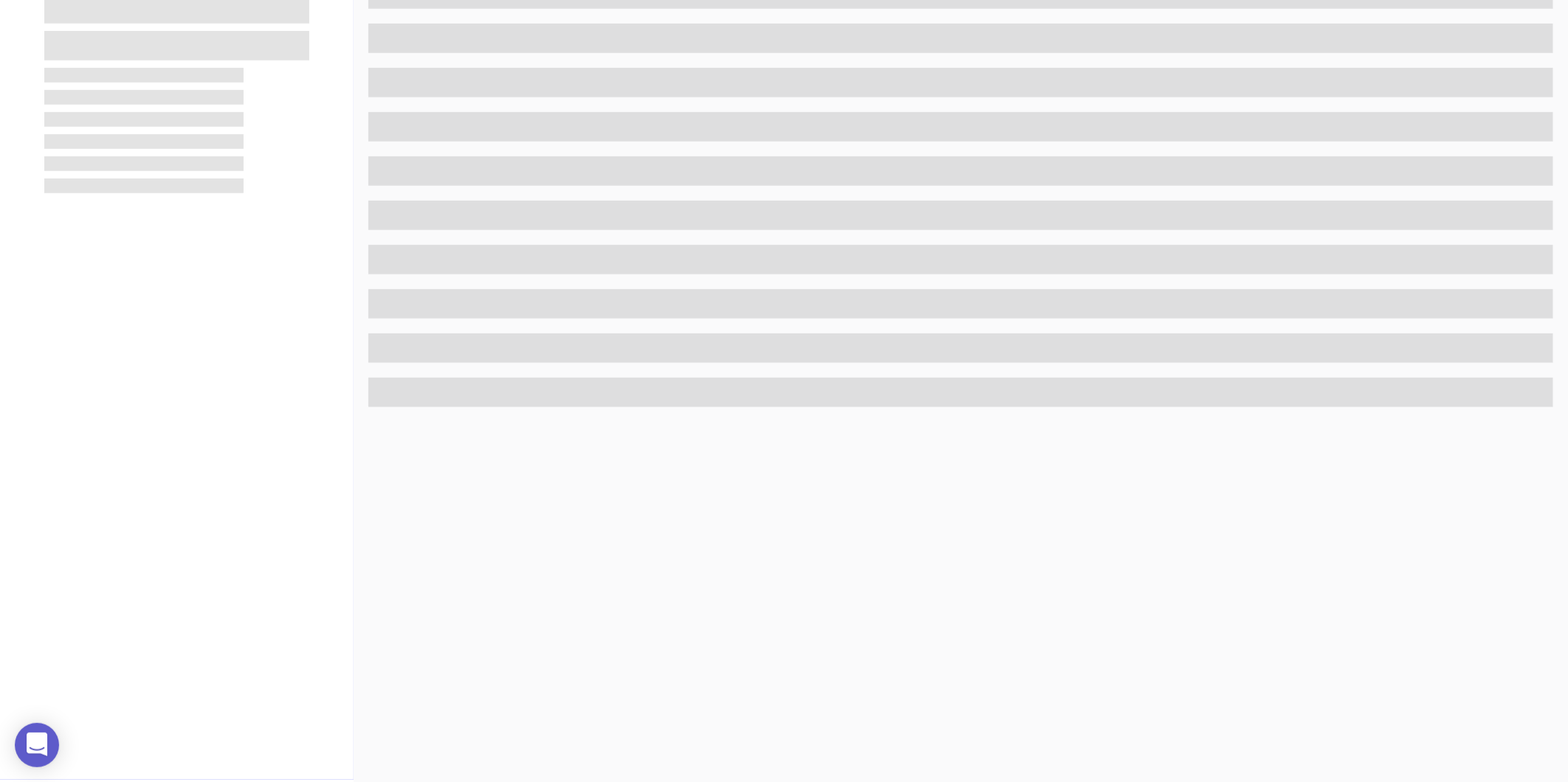
scroll to position [452, 0]
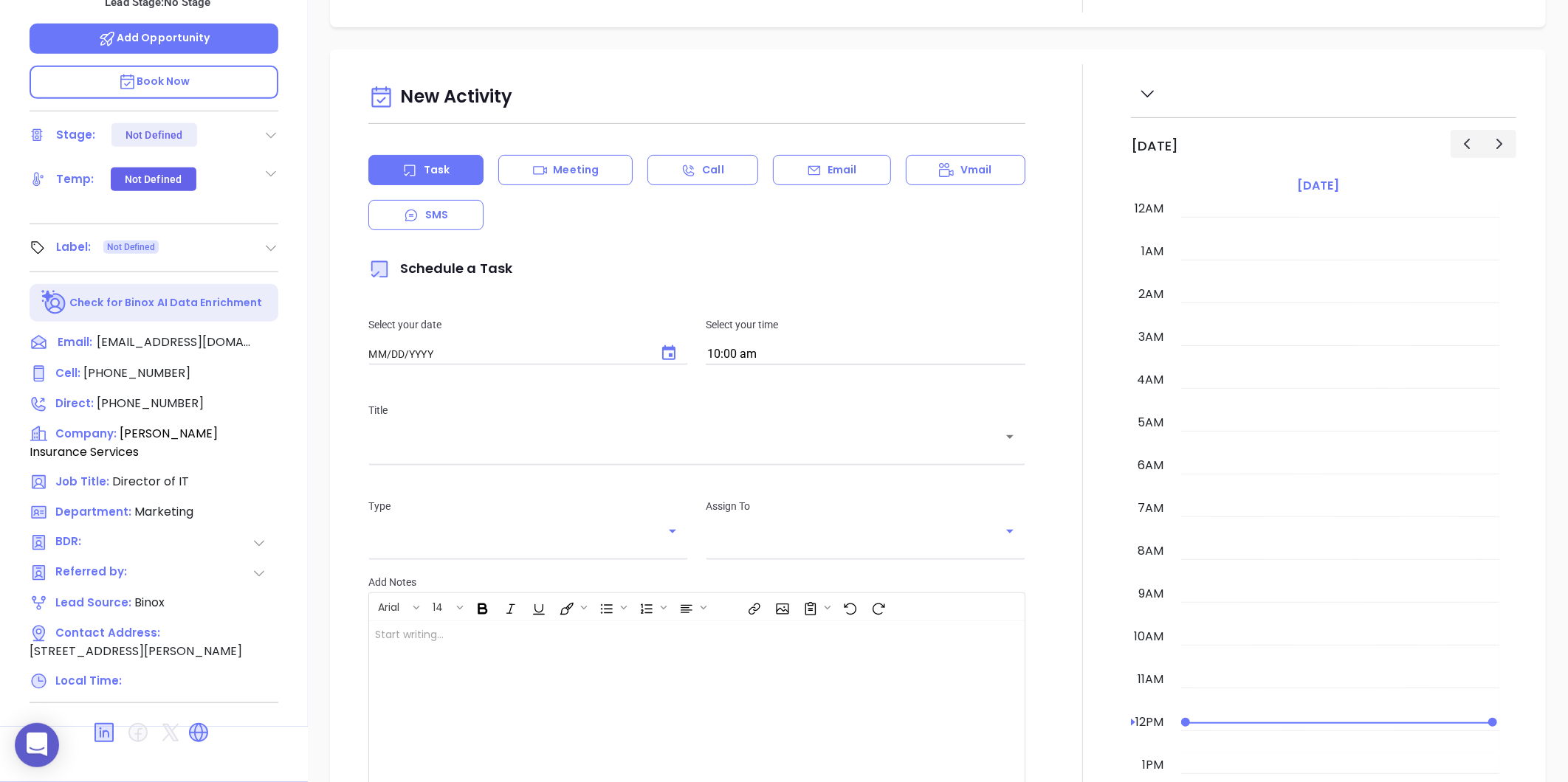
type input "[DATE]"
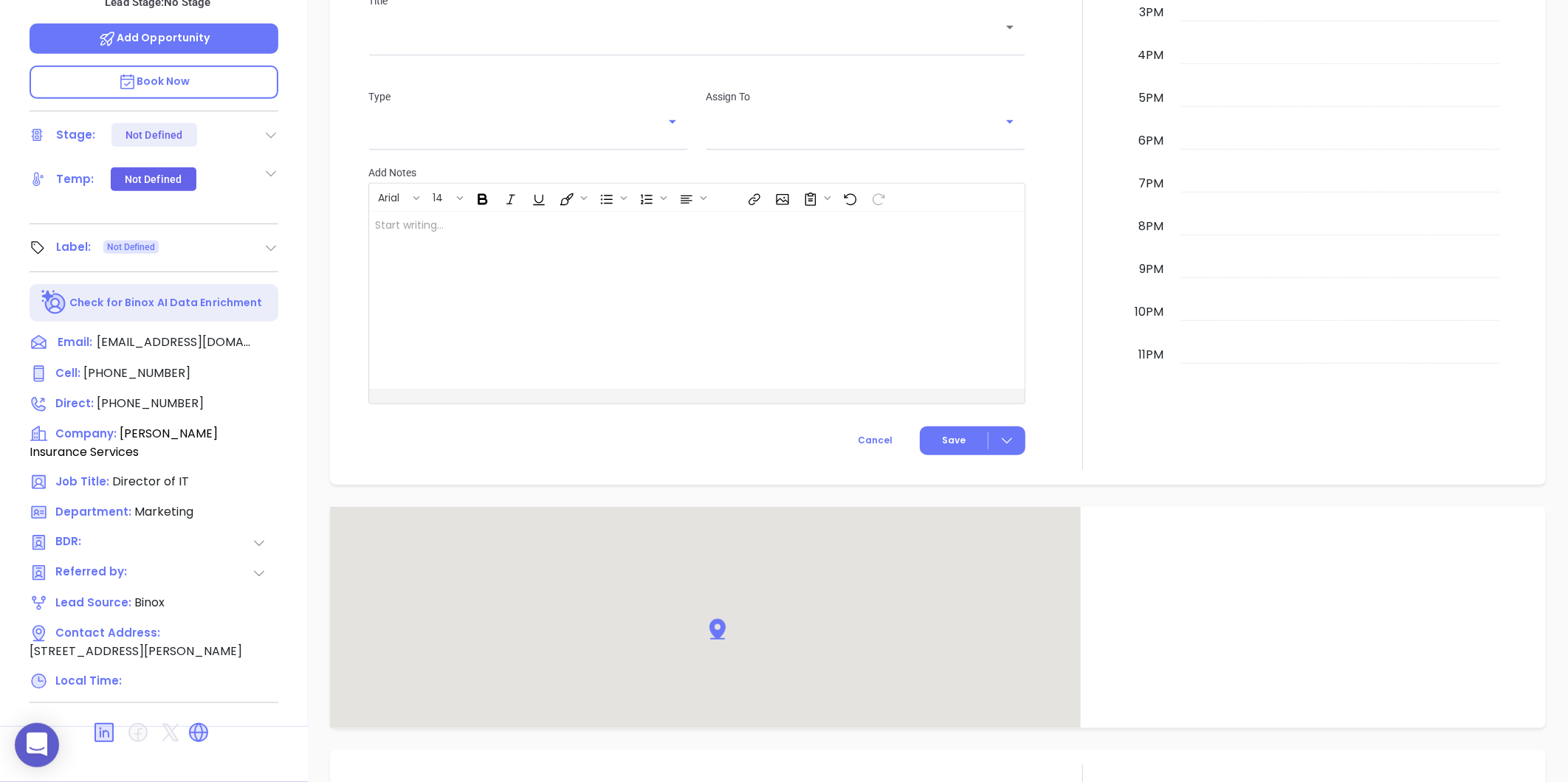
type input "[PERSON_NAME]"
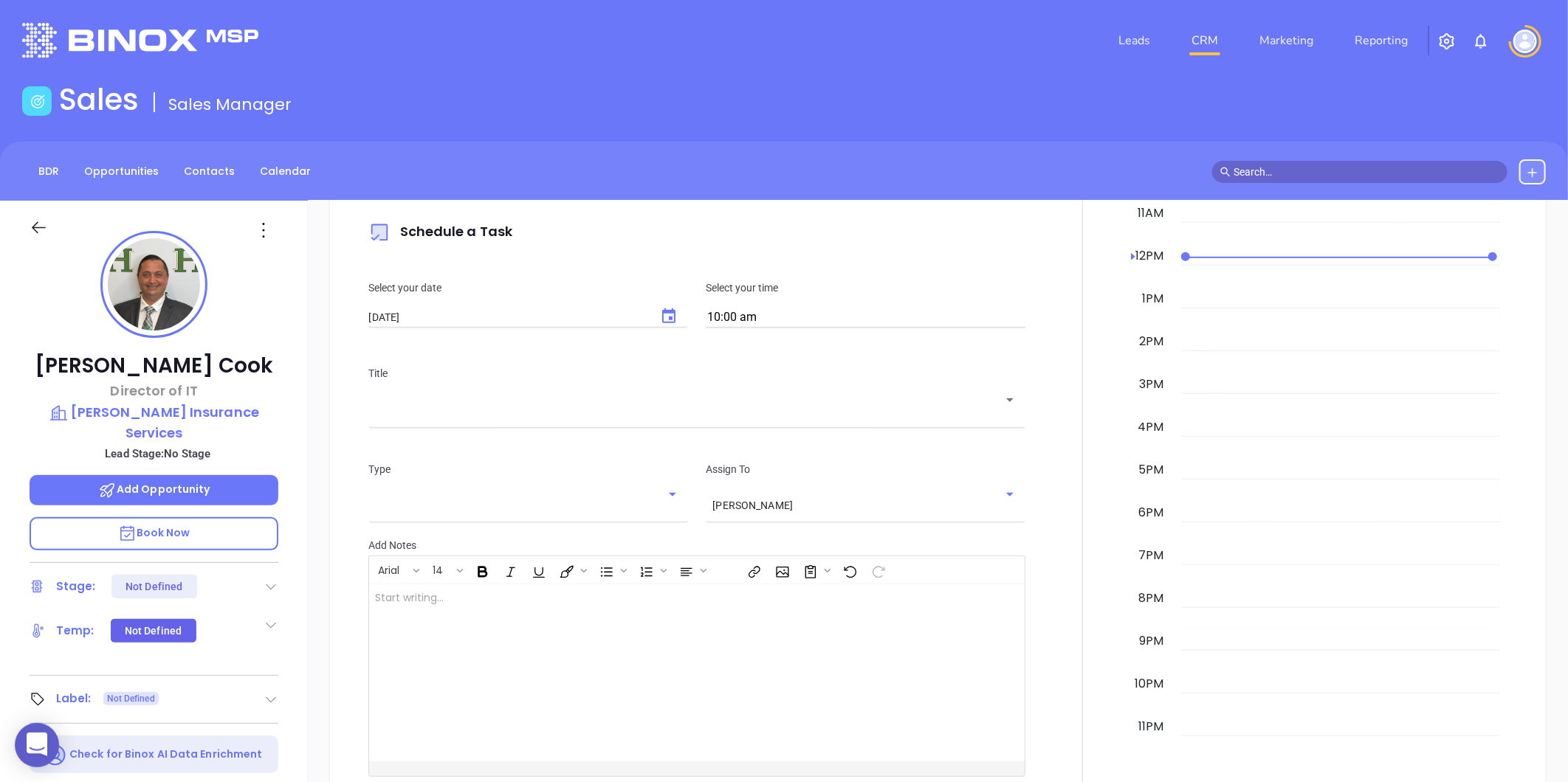
scroll to position [0, 0]
click at [198, 411] on p "Hotaling Insurance Services" at bounding box center [154, 423] width 249 height 41
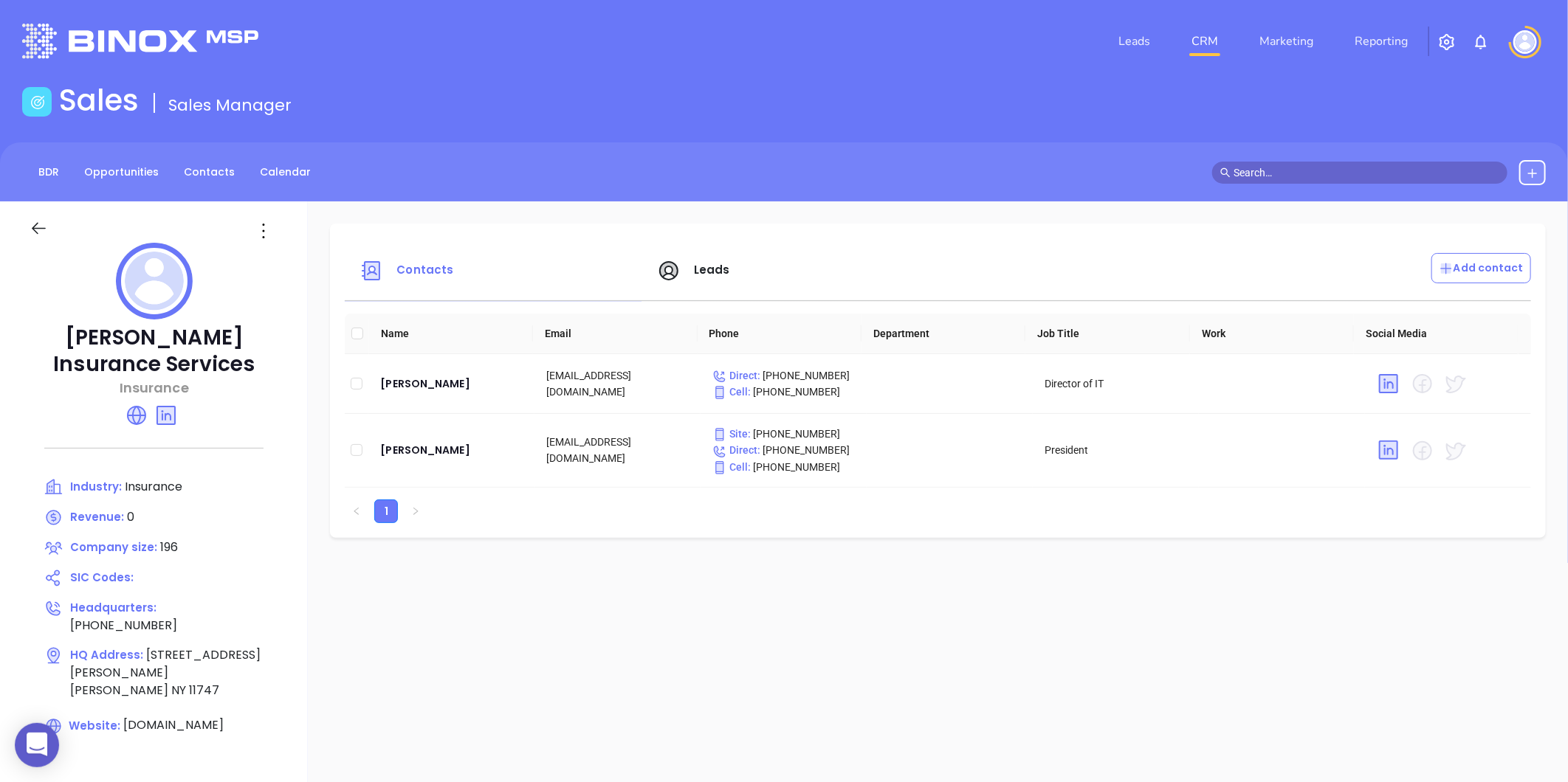
click at [40, 224] on icon at bounding box center [39, 229] width 19 height 19
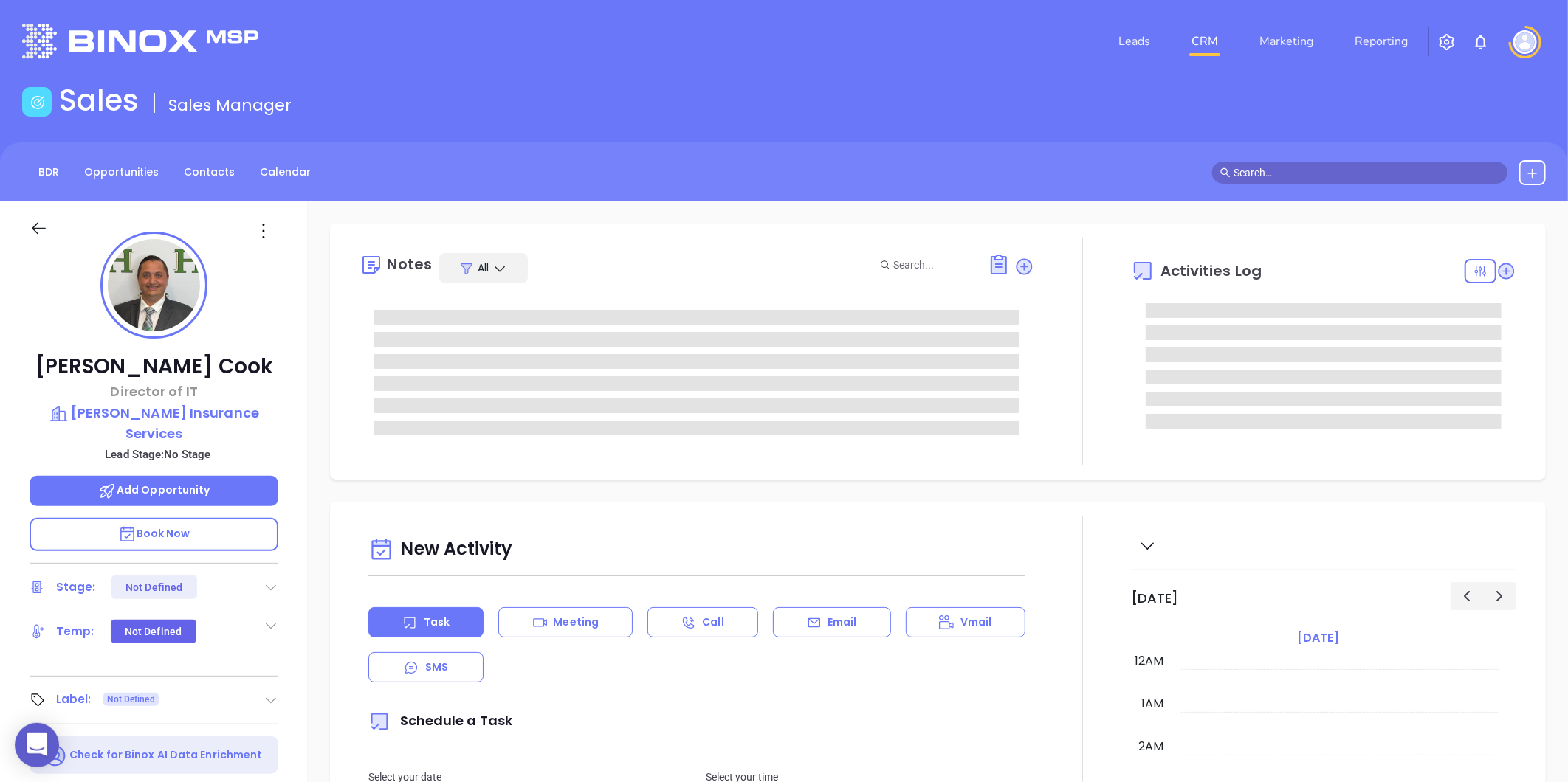
type input "[DATE]"
type input "[PERSON_NAME]"
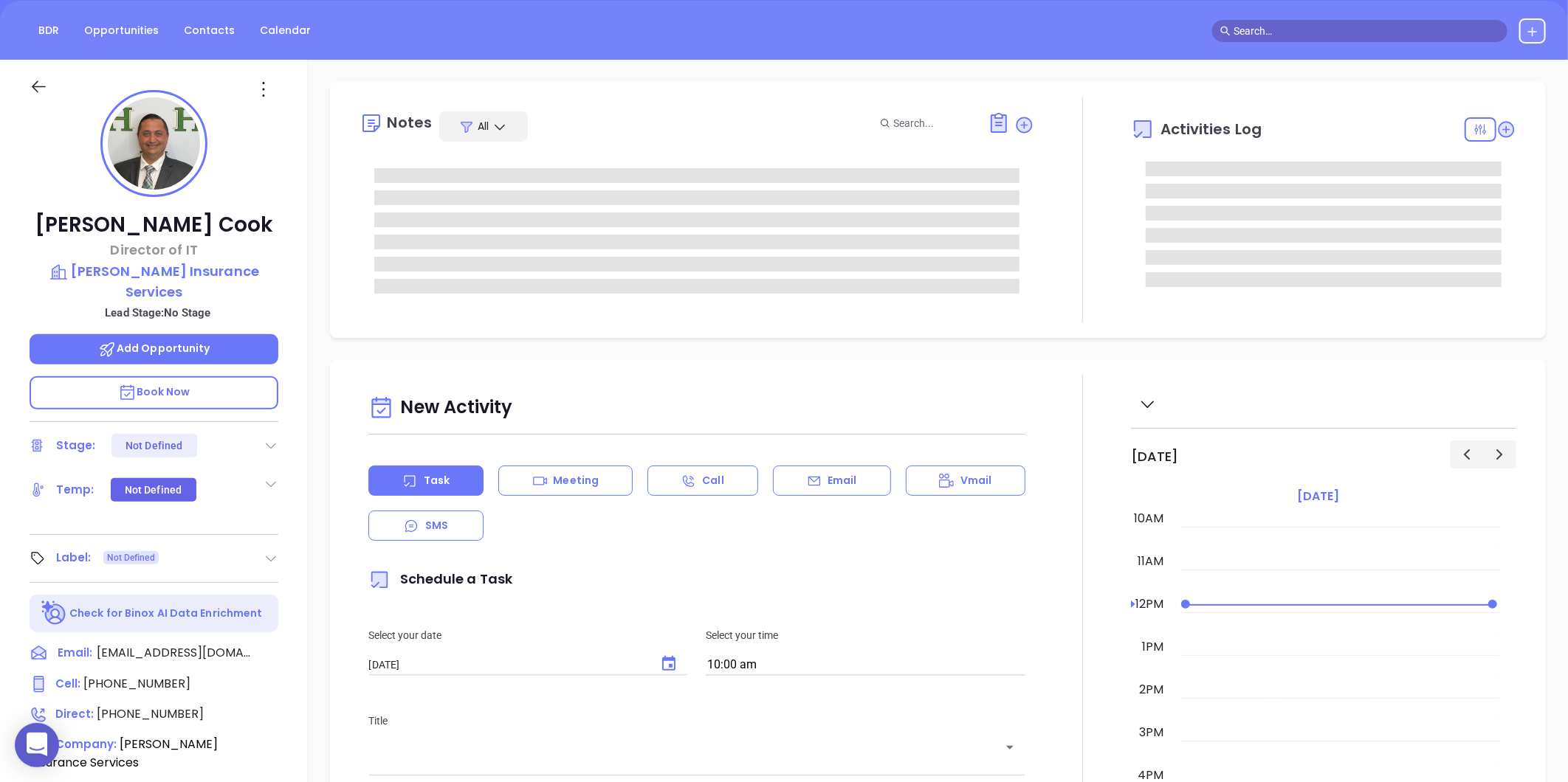
scroll to position [327, 0]
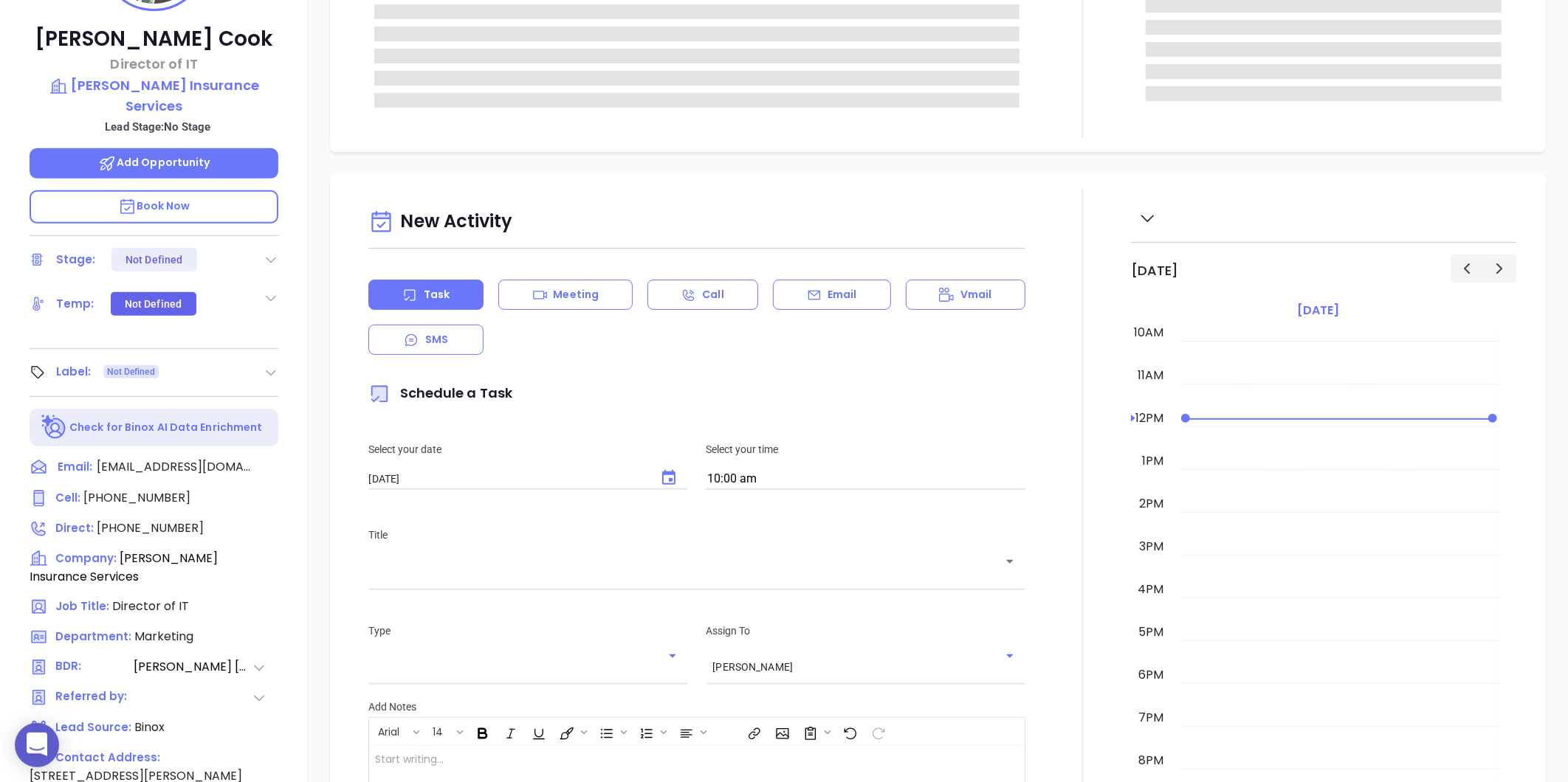
click at [262, 361] on div "Label: Not Defined" at bounding box center [154, 373] width 249 height 23
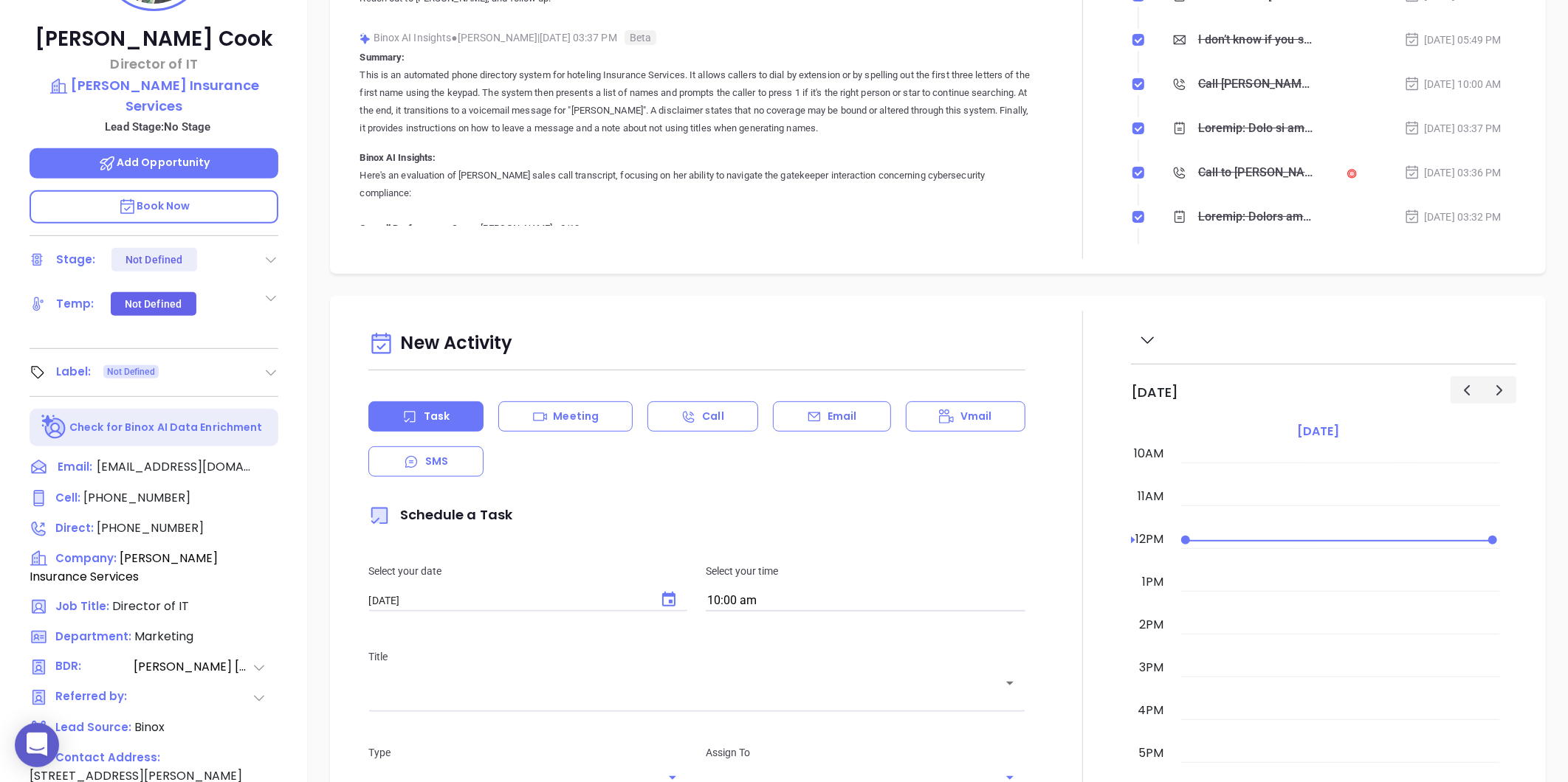
click at [267, 365] on icon at bounding box center [270, 372] width 15 height 15
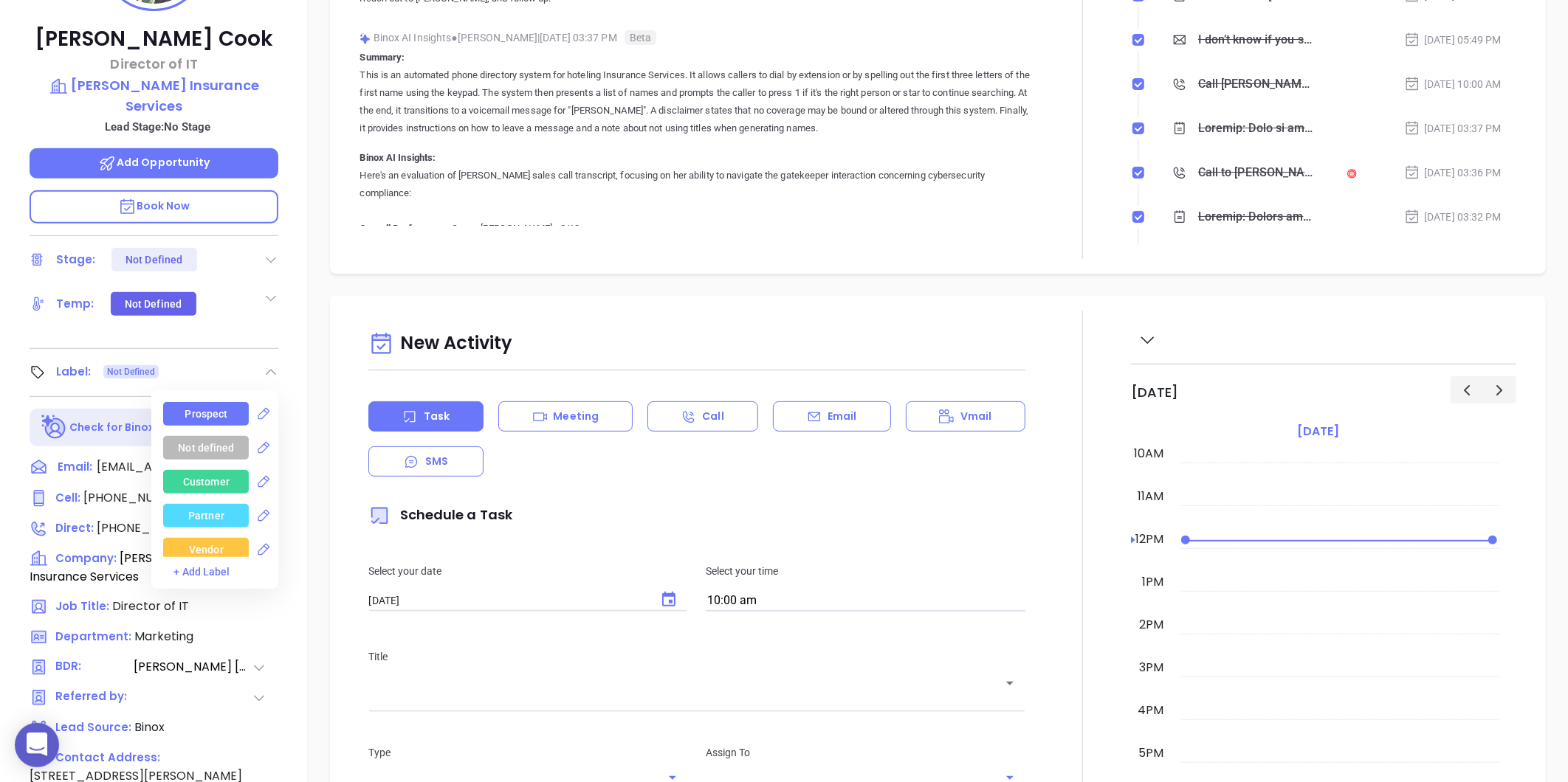
click at [224, 402] on div "Prospect" at bounding box center [205, 414] width 85 height 23
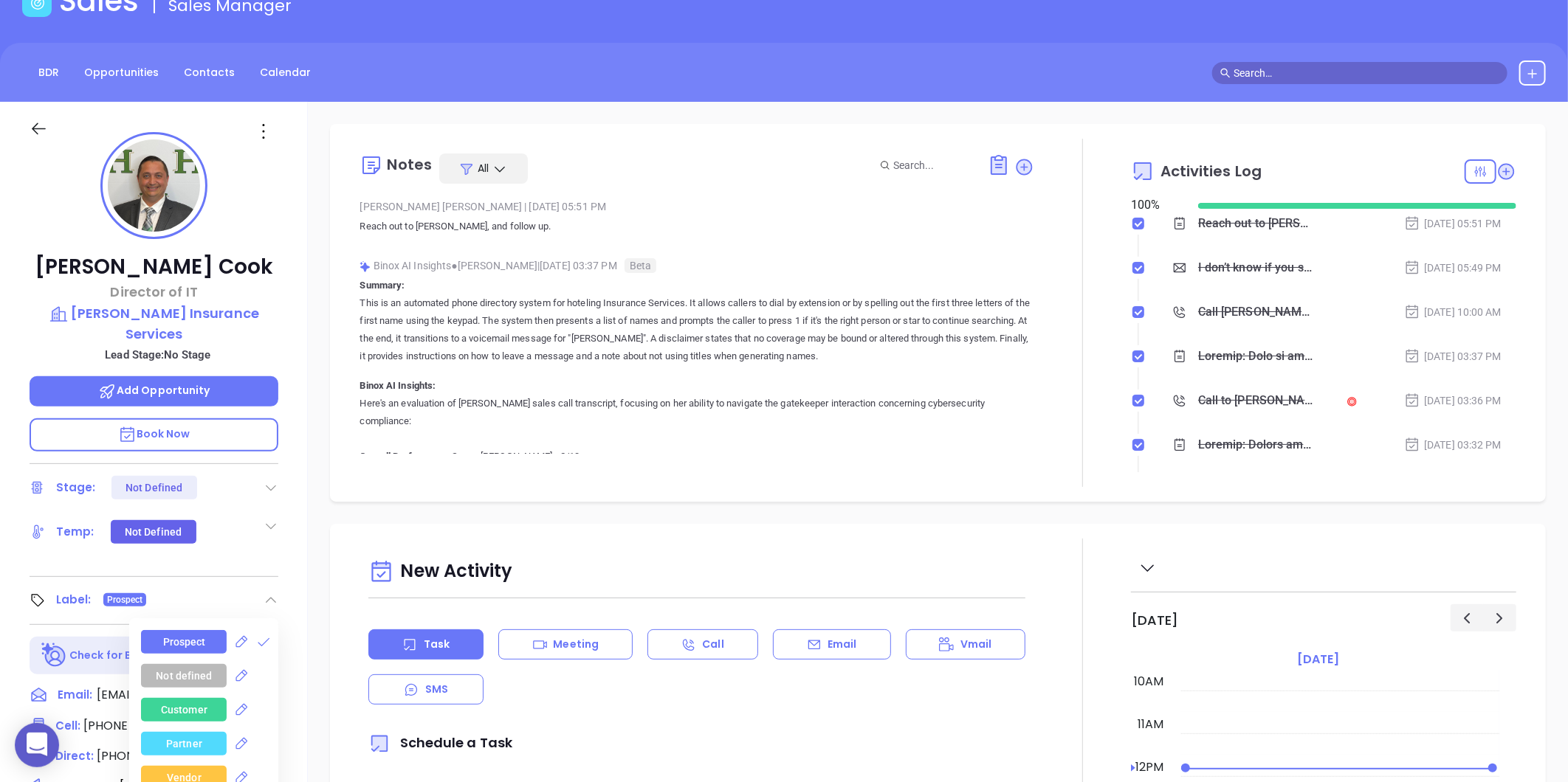
scroll to position [82, 0]
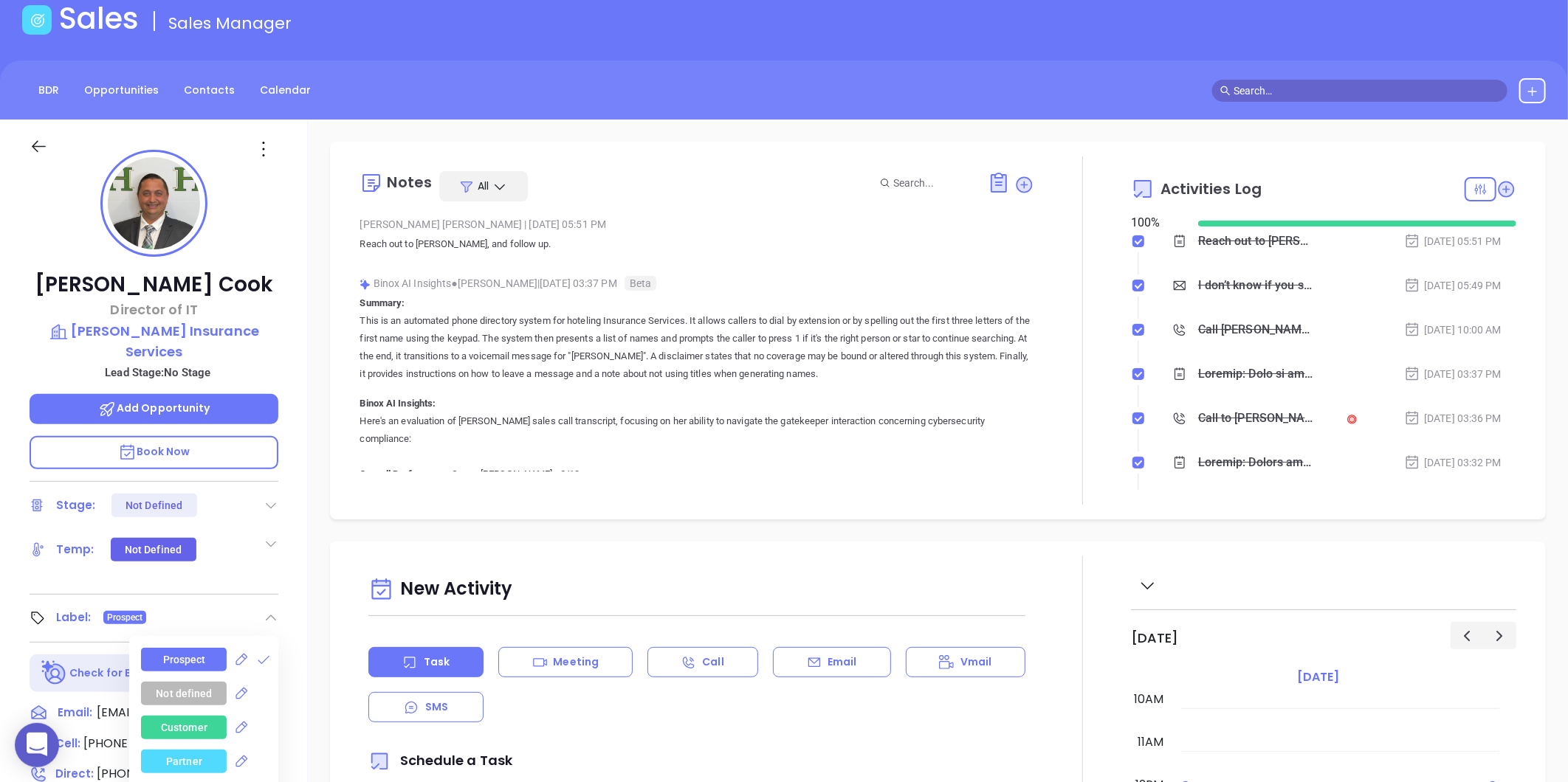
click at [175, 341] on div "Raymond Cook Director of IT Hotaling Insurance Services Lead Stage: No Stage Ad…" at bounding box center [154, 608] width 308 height 978
click at [178, 338] on p "Hotaling Insurance Services" at bounding box center [154, 341] width 249 height 41
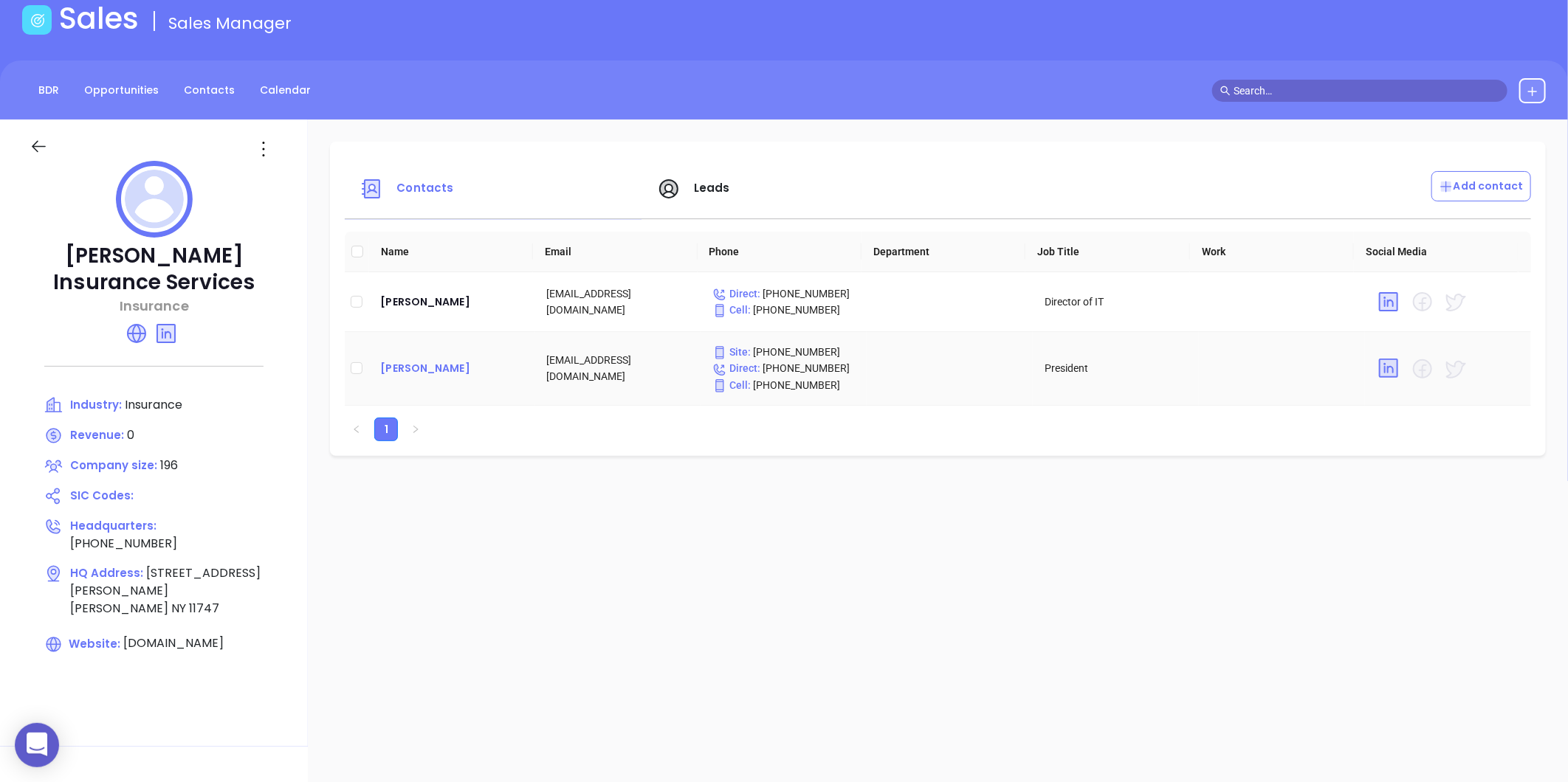
click at [428, 377] on div "Jason Cavallo" at bounding box center [451, 368] width 143 height 18
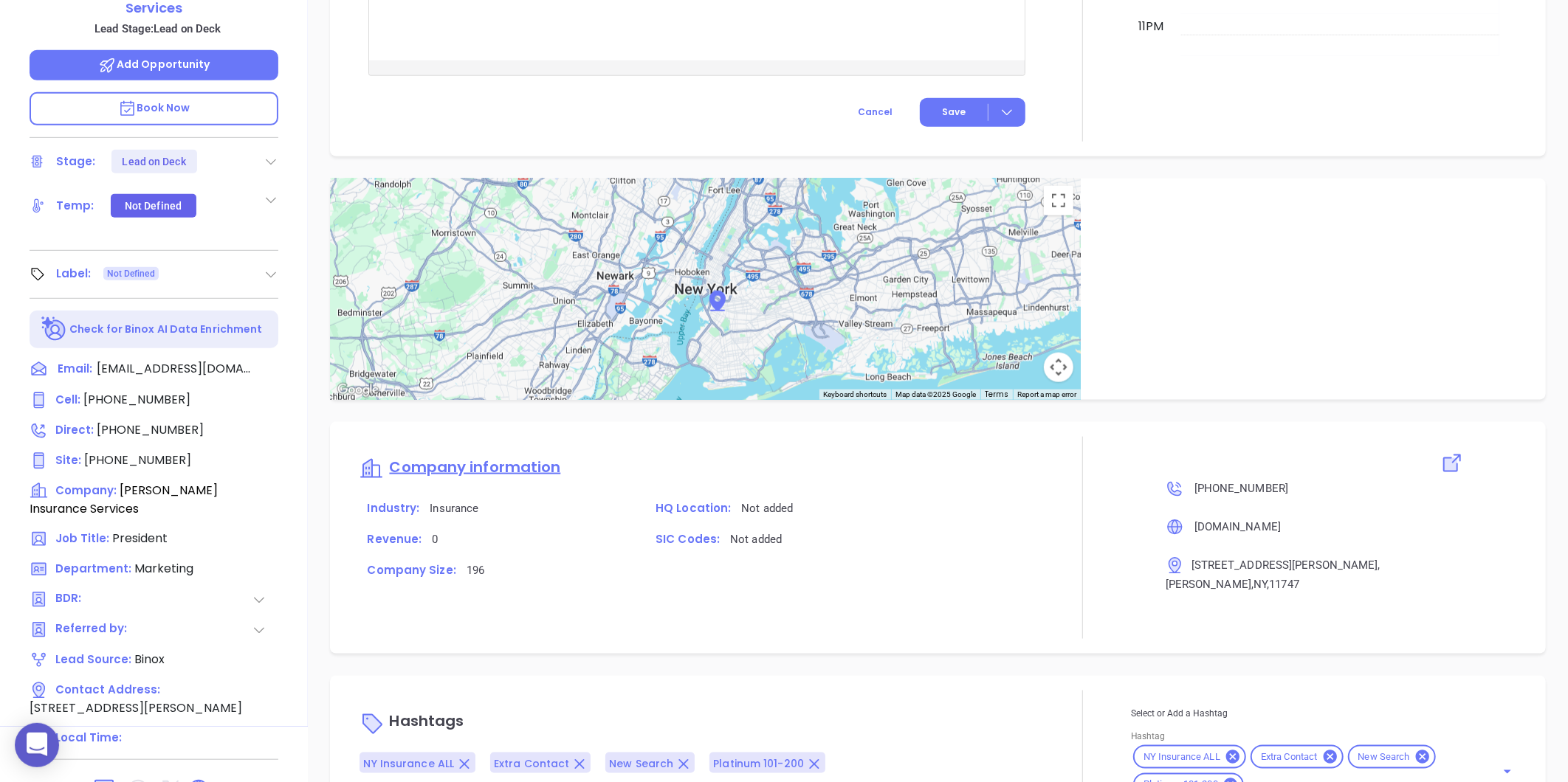
scroll to position [787, 0]
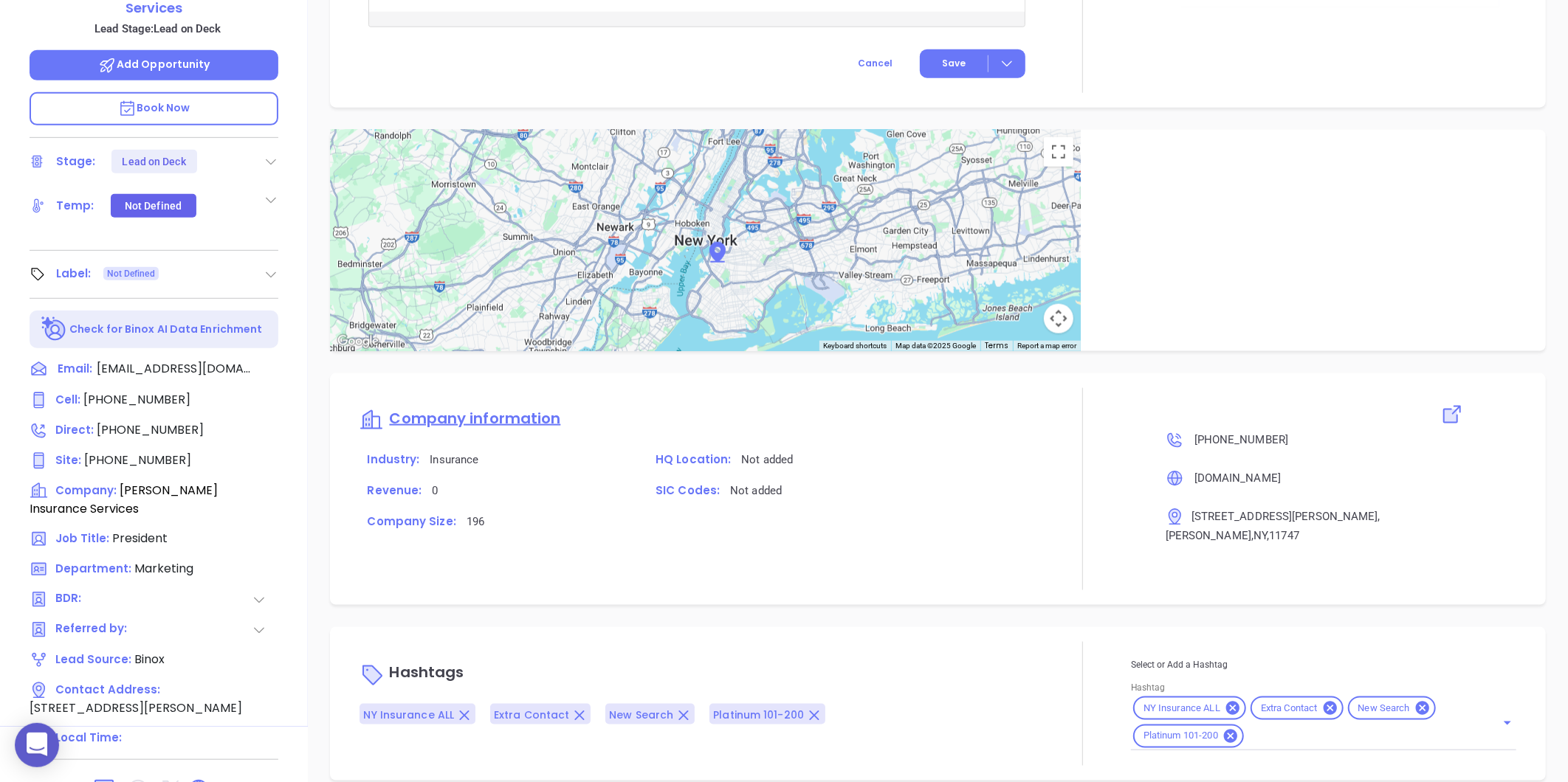
type input "[PERSON_NAME]"
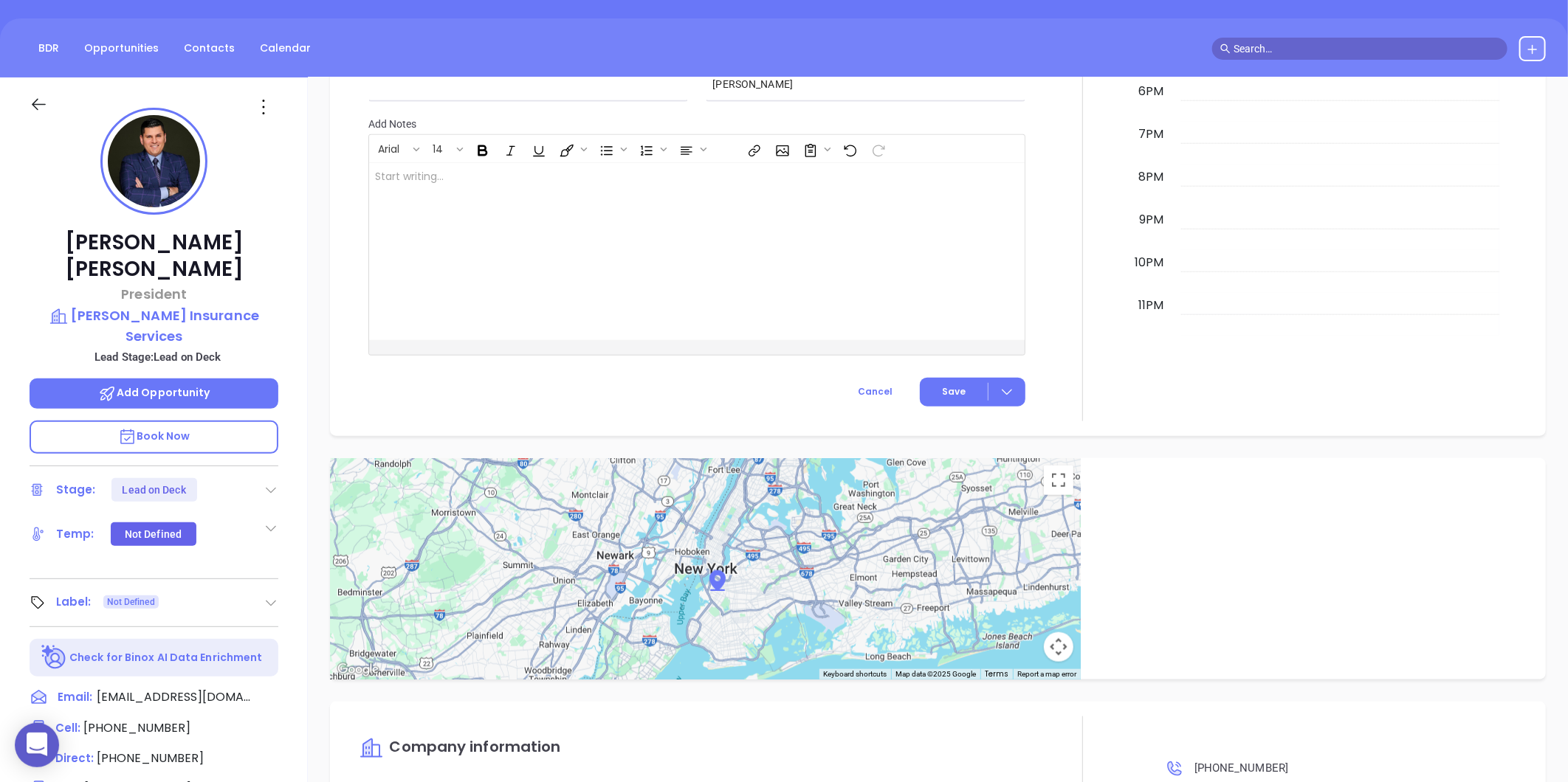
scroll to position [0, 0]
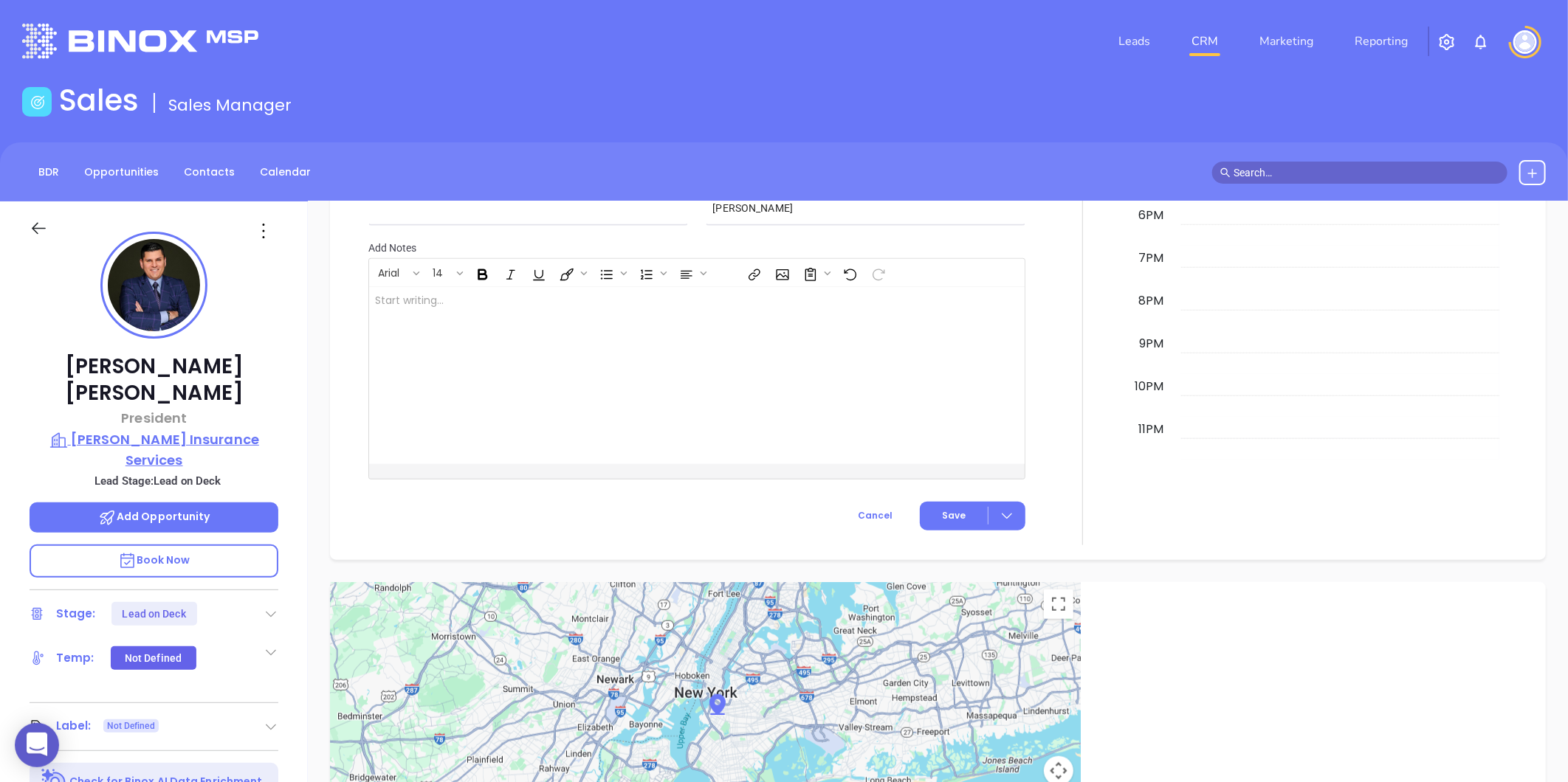
click at [207, 429] on p "Hotaling Insurance Services" at bounding box center [154, 449] width 249 height 41
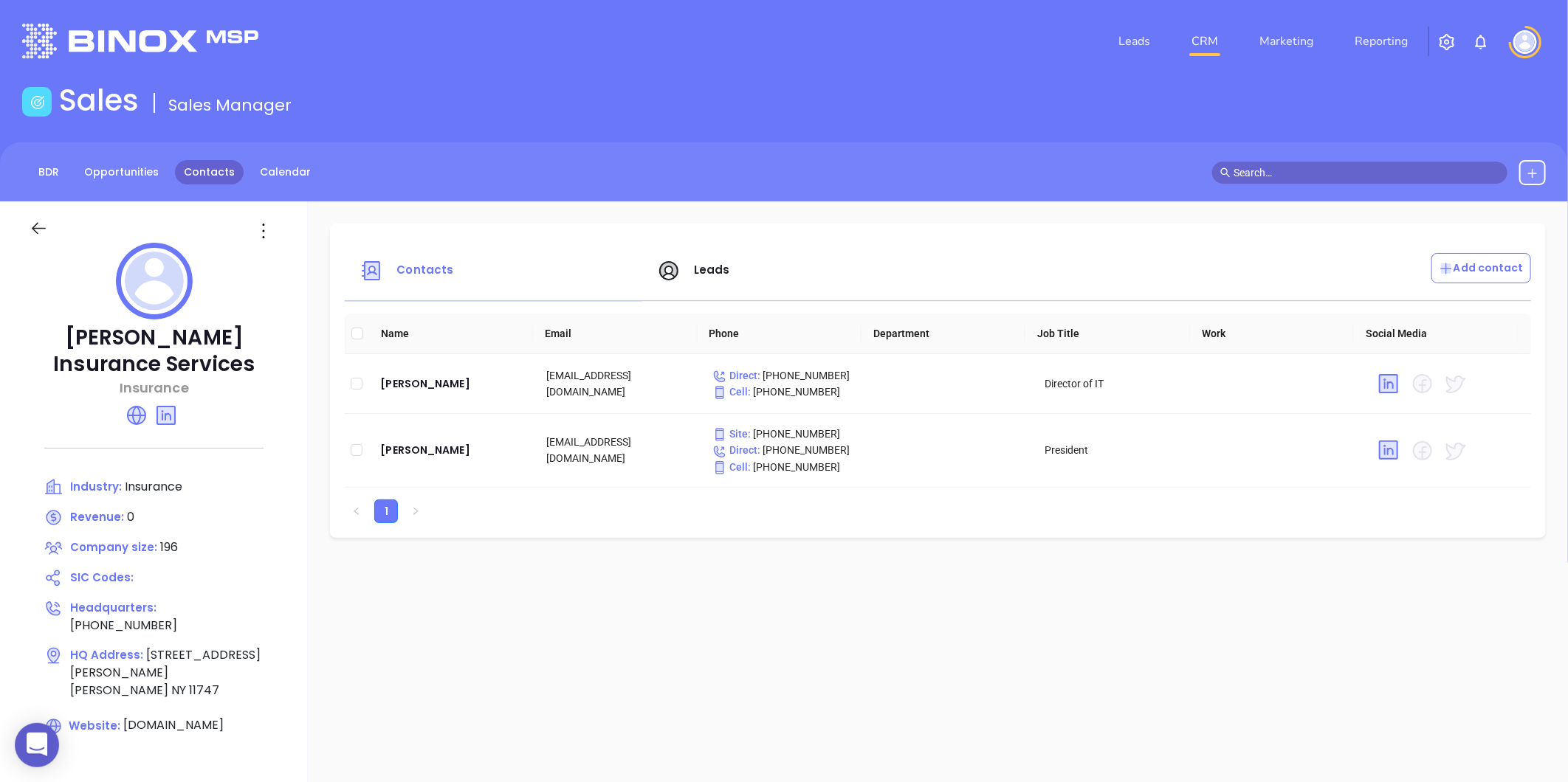
click at [223, 168] on link "Contacts" at bounding box center [209, 171] width 69 height 24
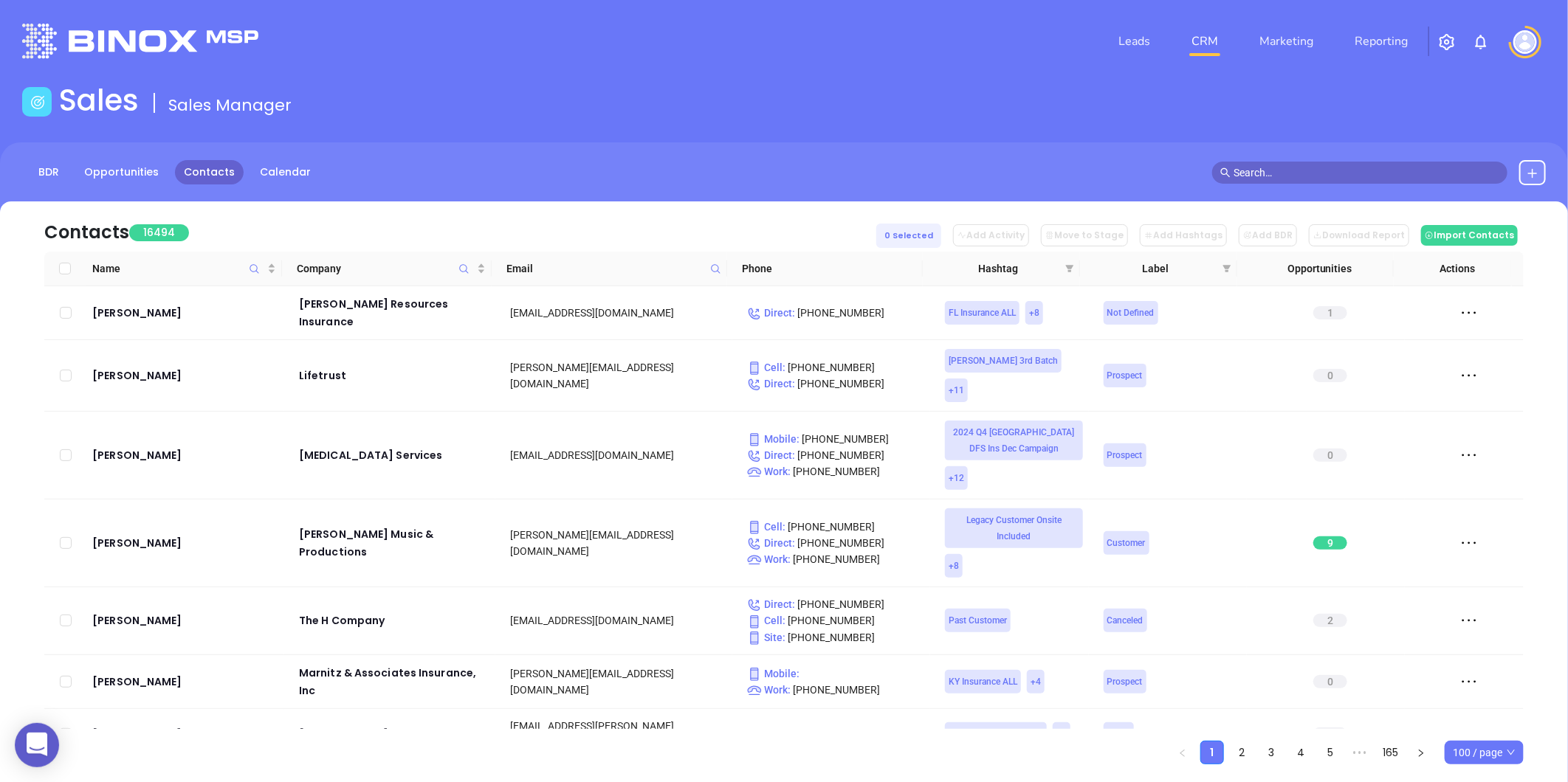
click at [707, 263] on span at bounding box center [716, 268] width 17 height 22
paste input "slia.agency"
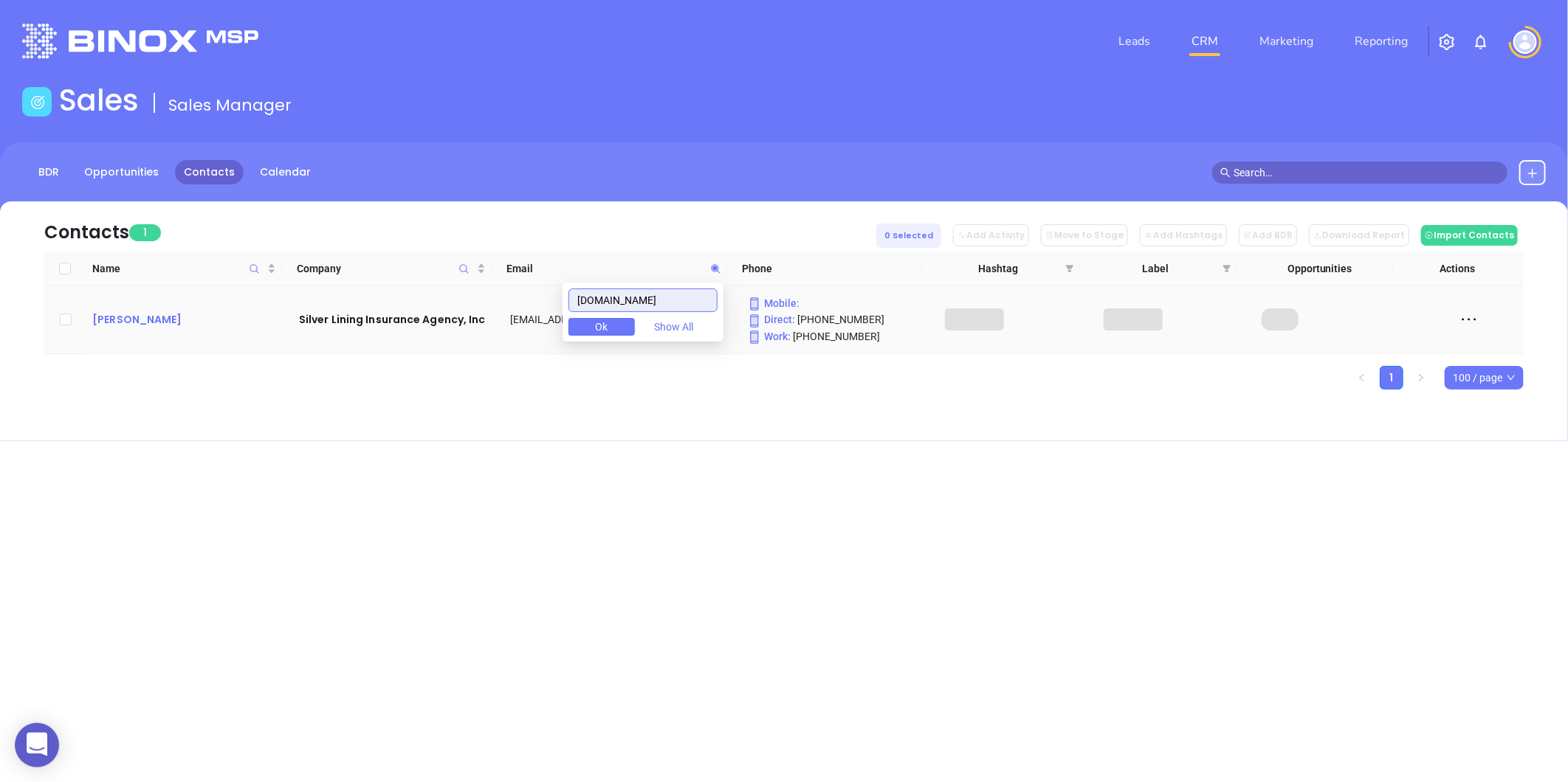
type input "slia.agency"
click at [164, 321] on div "Michael Silverman" at bounding box center [185, 319] width 186 height 18
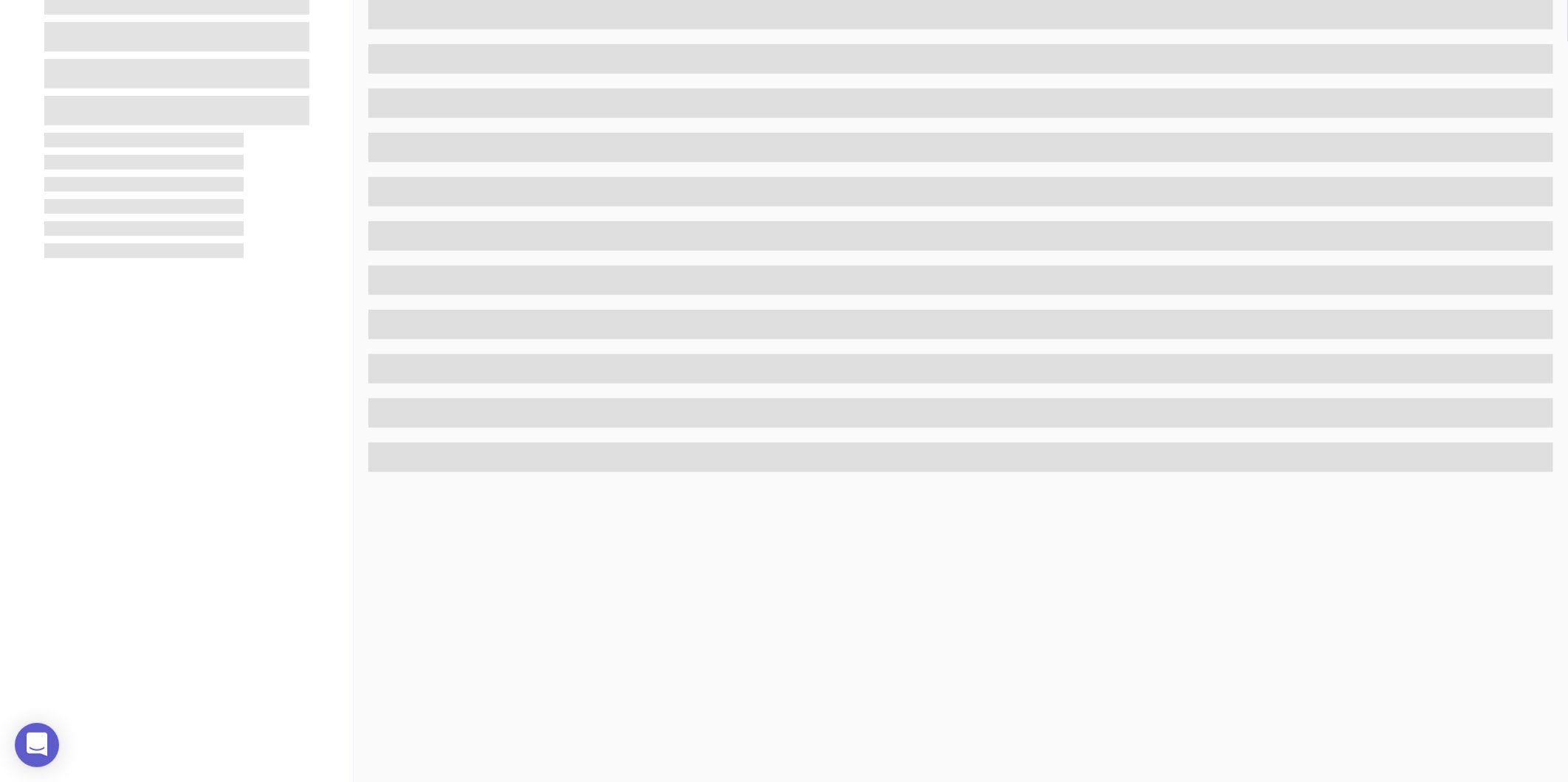
scroll to position [452, 0]
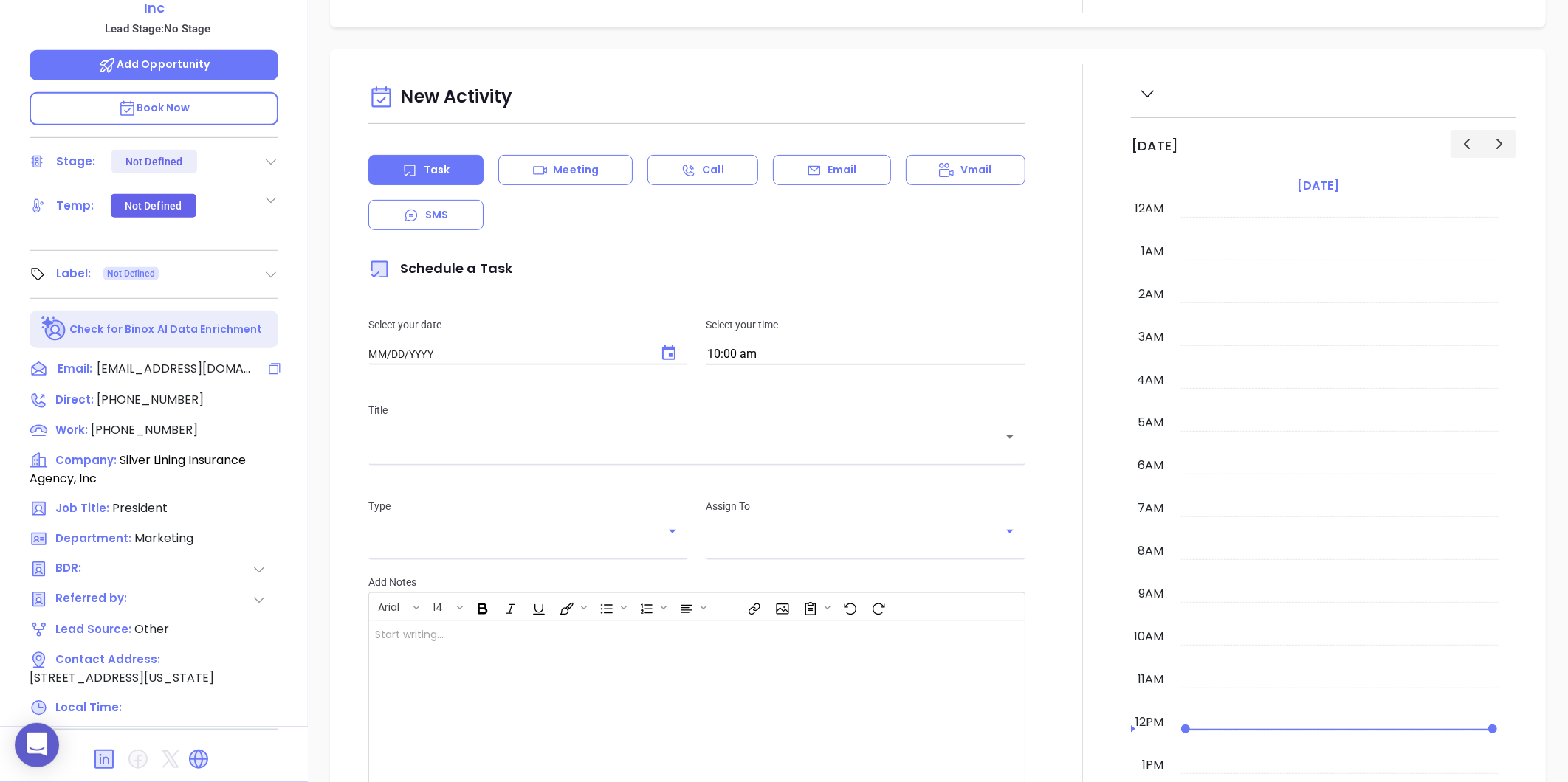
type input "[DATE]"
type input "[PERSON_NAME]"
click at [267, 272] on icon at bounding box center [271, 276] width 10 height 6
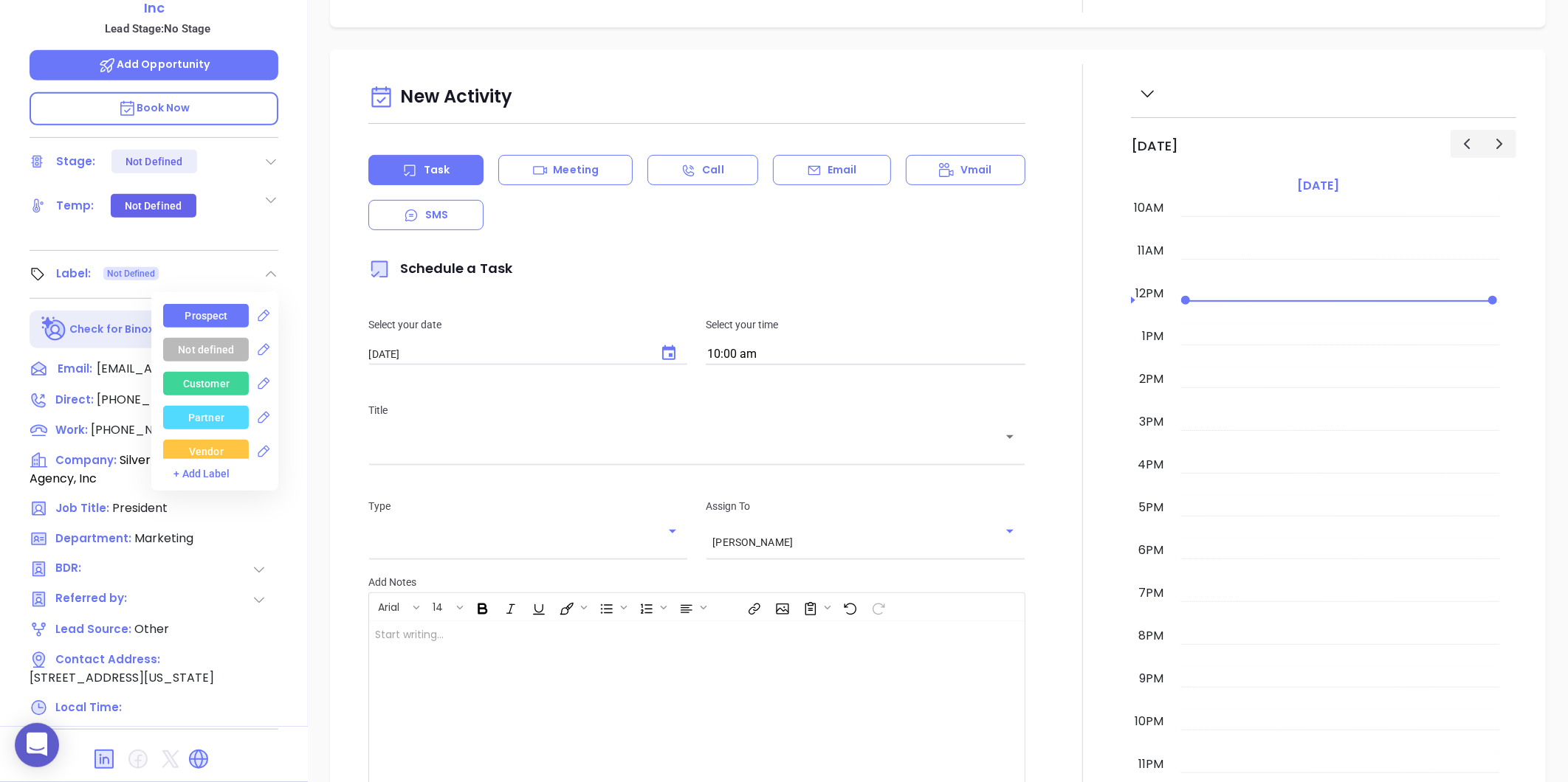
click at [203, 304] on div "Prospect" at bounding box center [207, 315] width 43 height 23
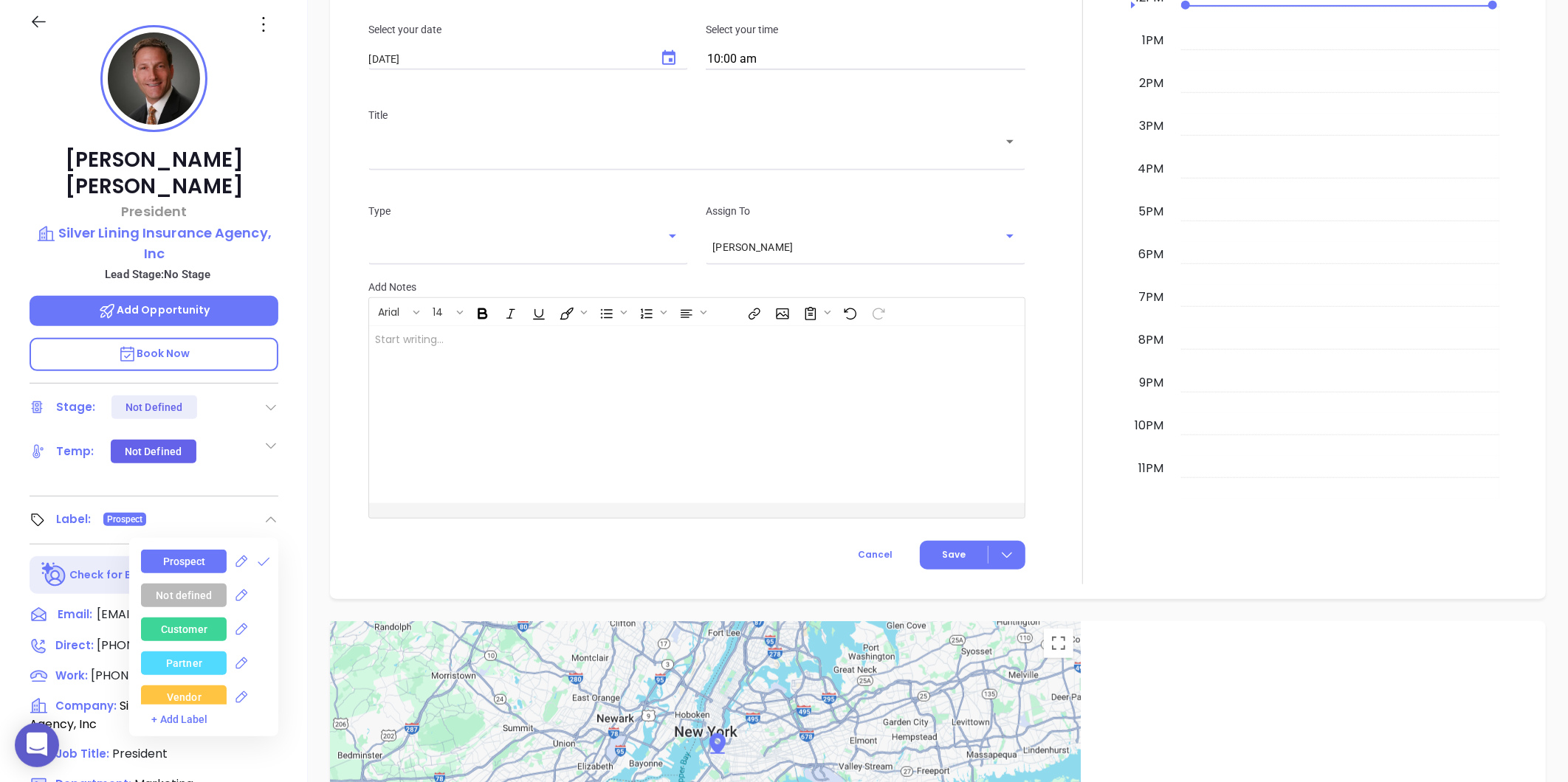
scroll to position [0, 0]
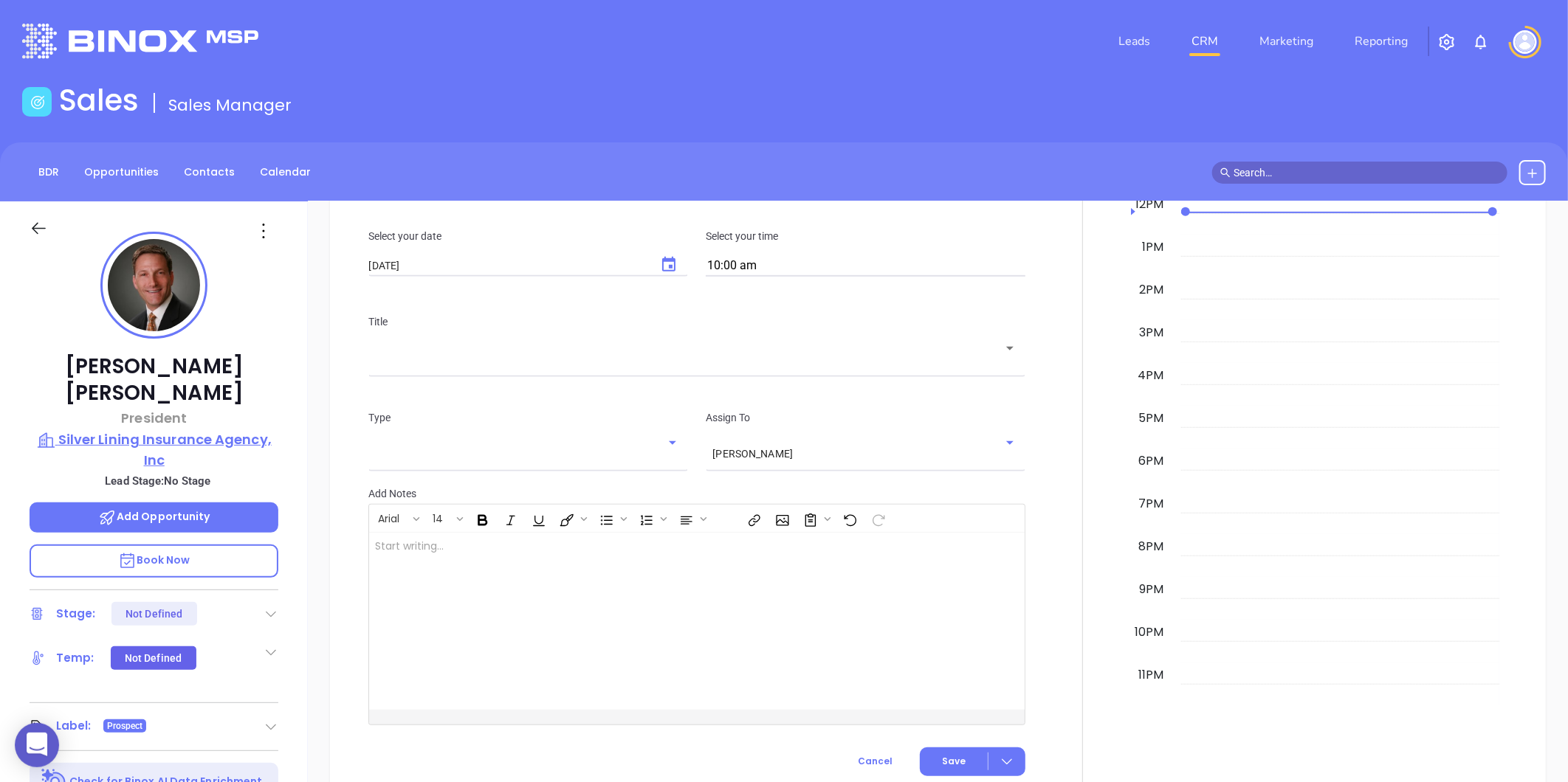
click at [208, 429] on p "Silver Lining Insurance Agency, Inc" at bounding box center [154, 449] width 249 height 41
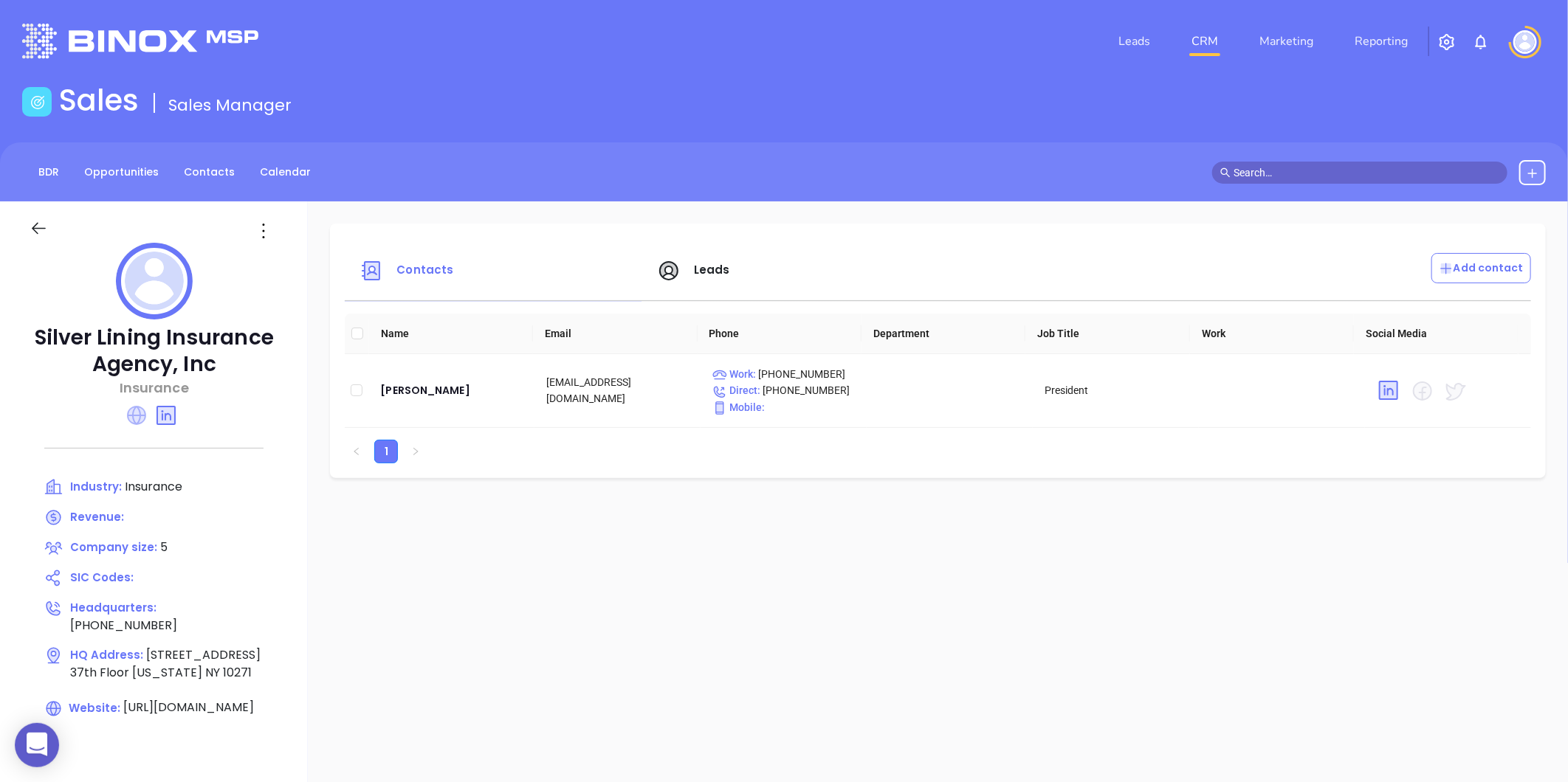
click at [134, 417] on icon at bounding box center [136, 415] width 20 height 20
click at [421, 398] on div "Michael Silverman" at bounding box center [451, 390] width 143 height 18
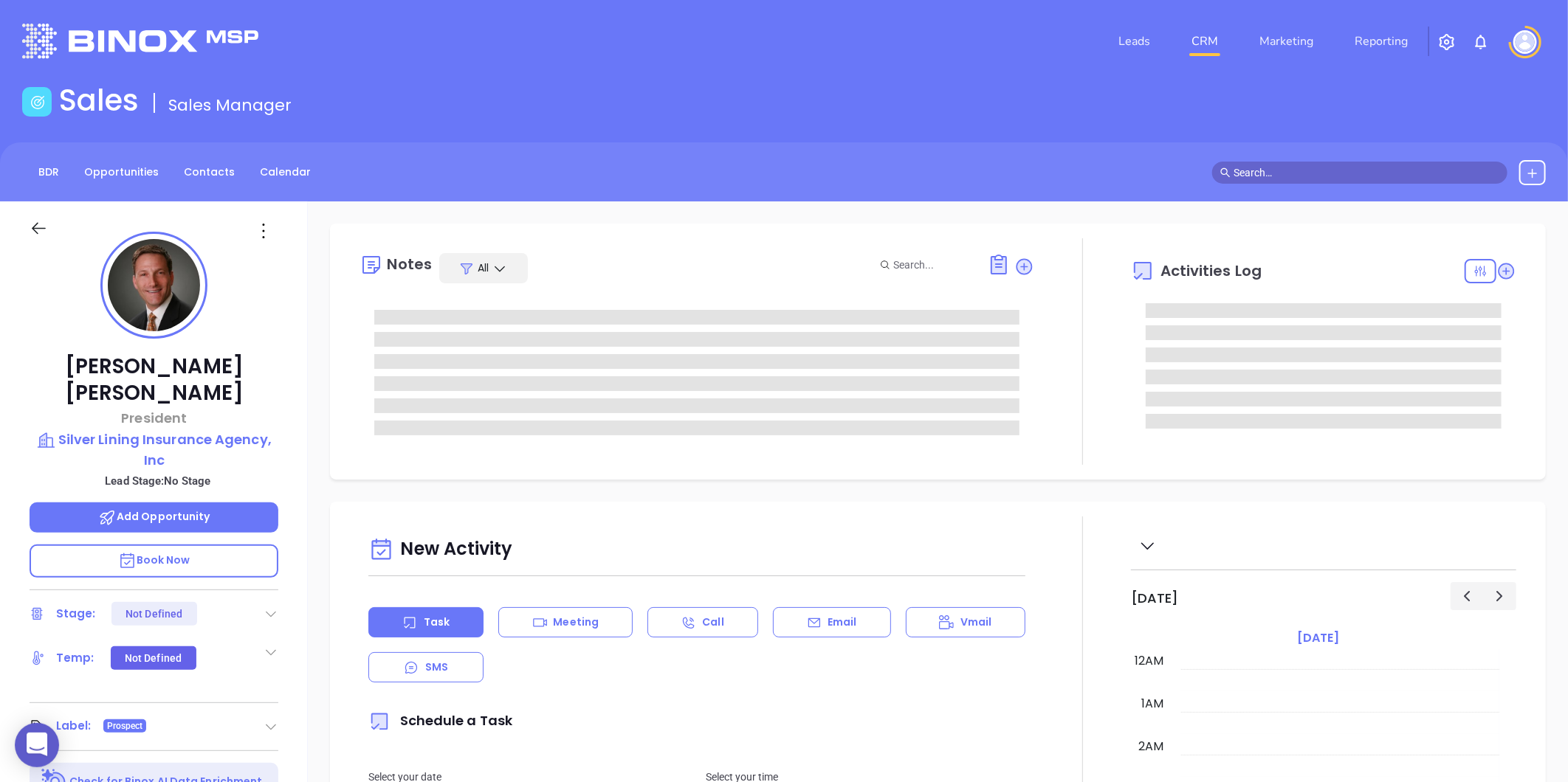
type input "[DATE]"
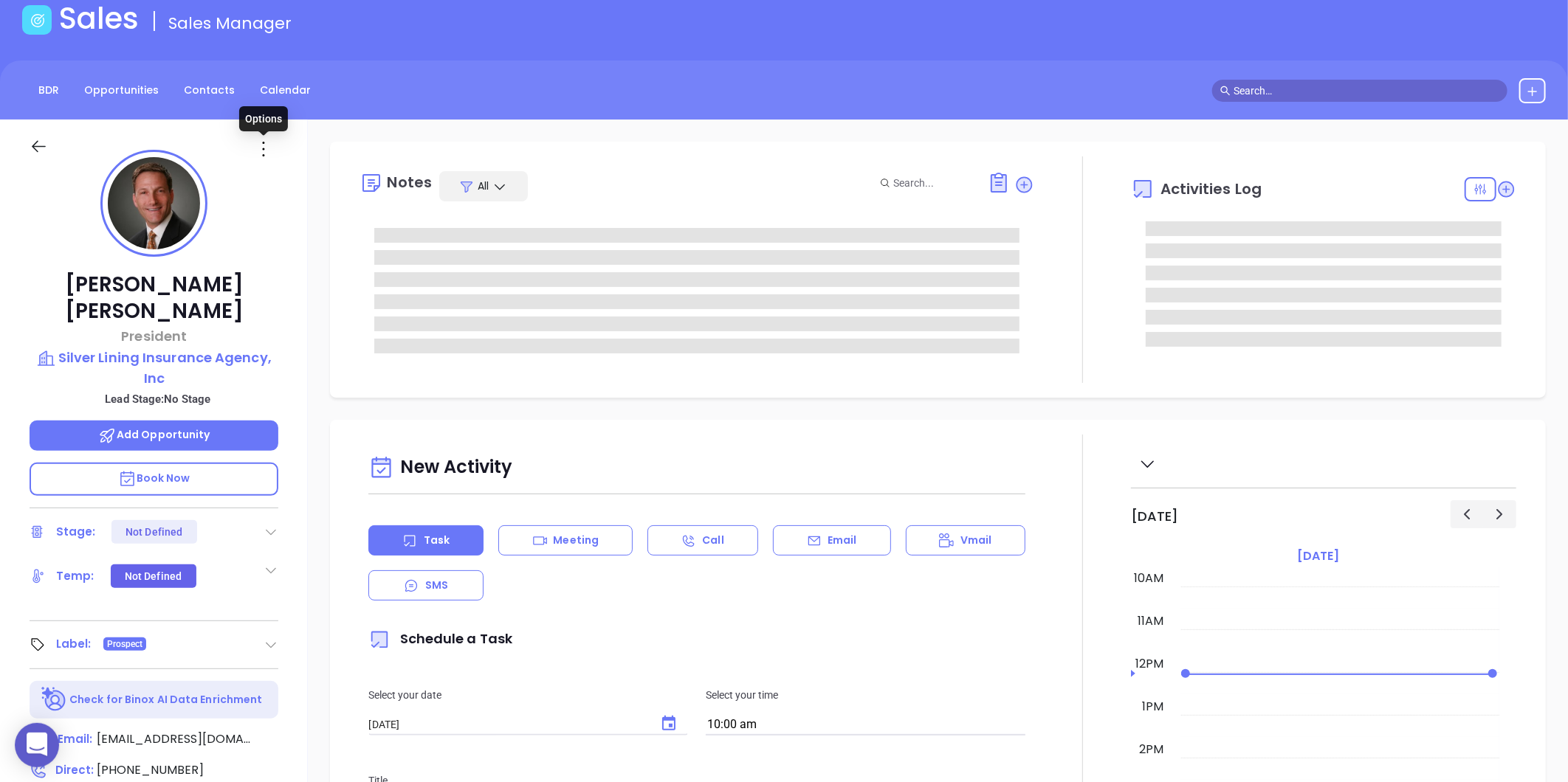
click at [270, 160] on icon at bounding box center [263, 149] width 23 height 23
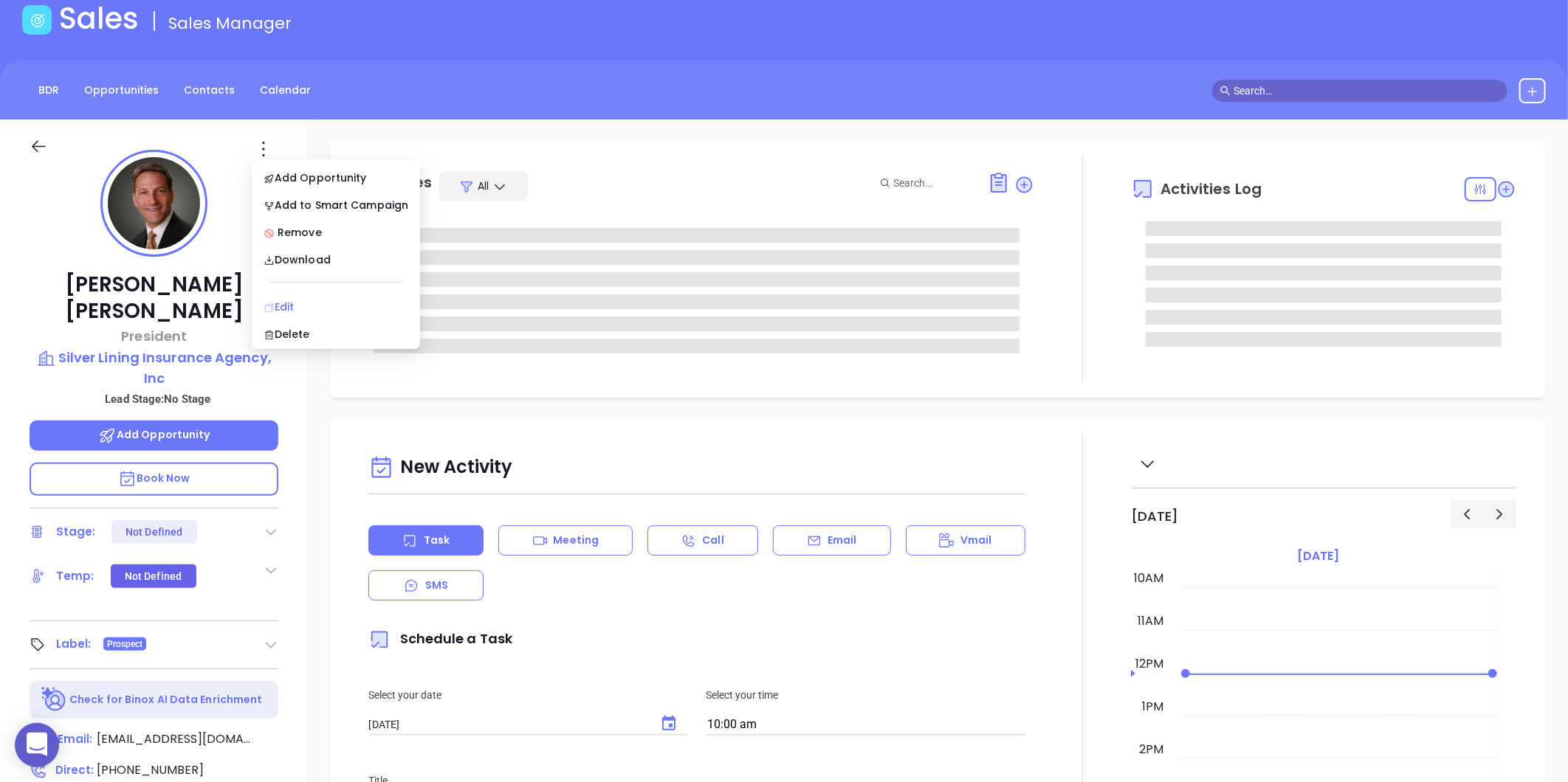
type input "[PERSON_NAME]"
click at [273, 308] on icon at bounding box center [269, 308] width 8 height 8
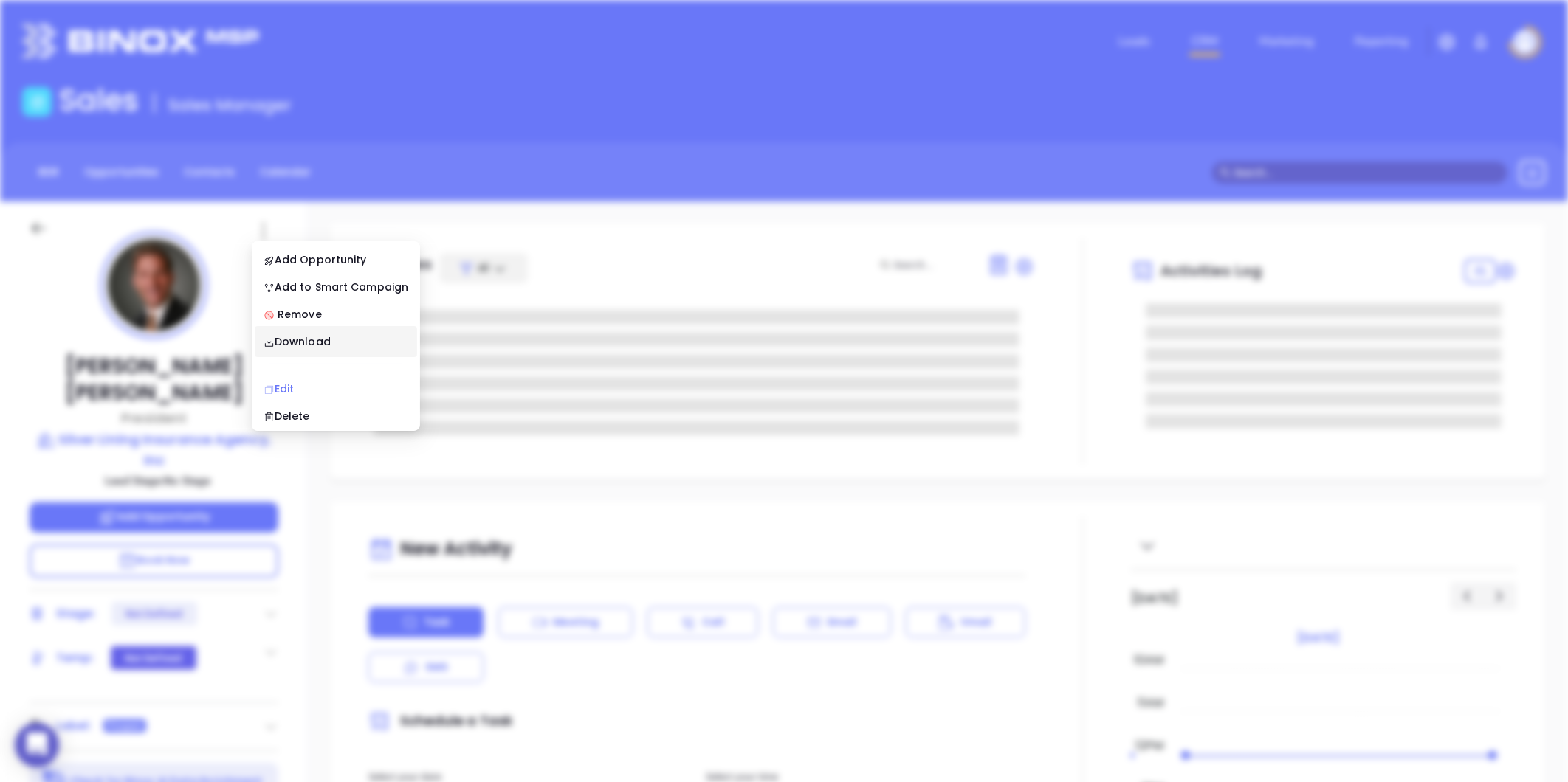
scroll to position [0, 0]
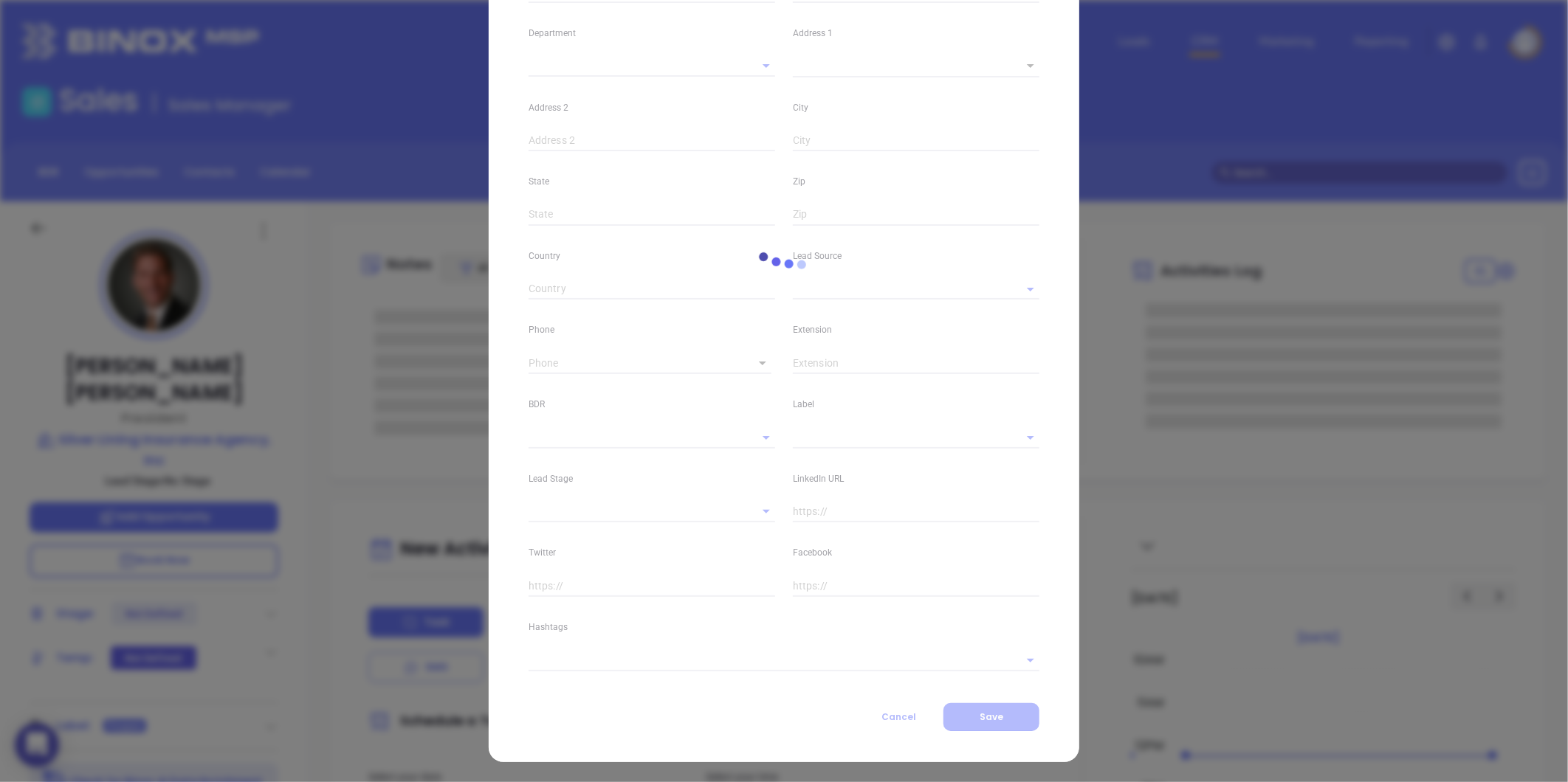
type input "Michael"
type input "Silverman"
type input "ms@SLIA.agency"
type input "President"
type input "1"
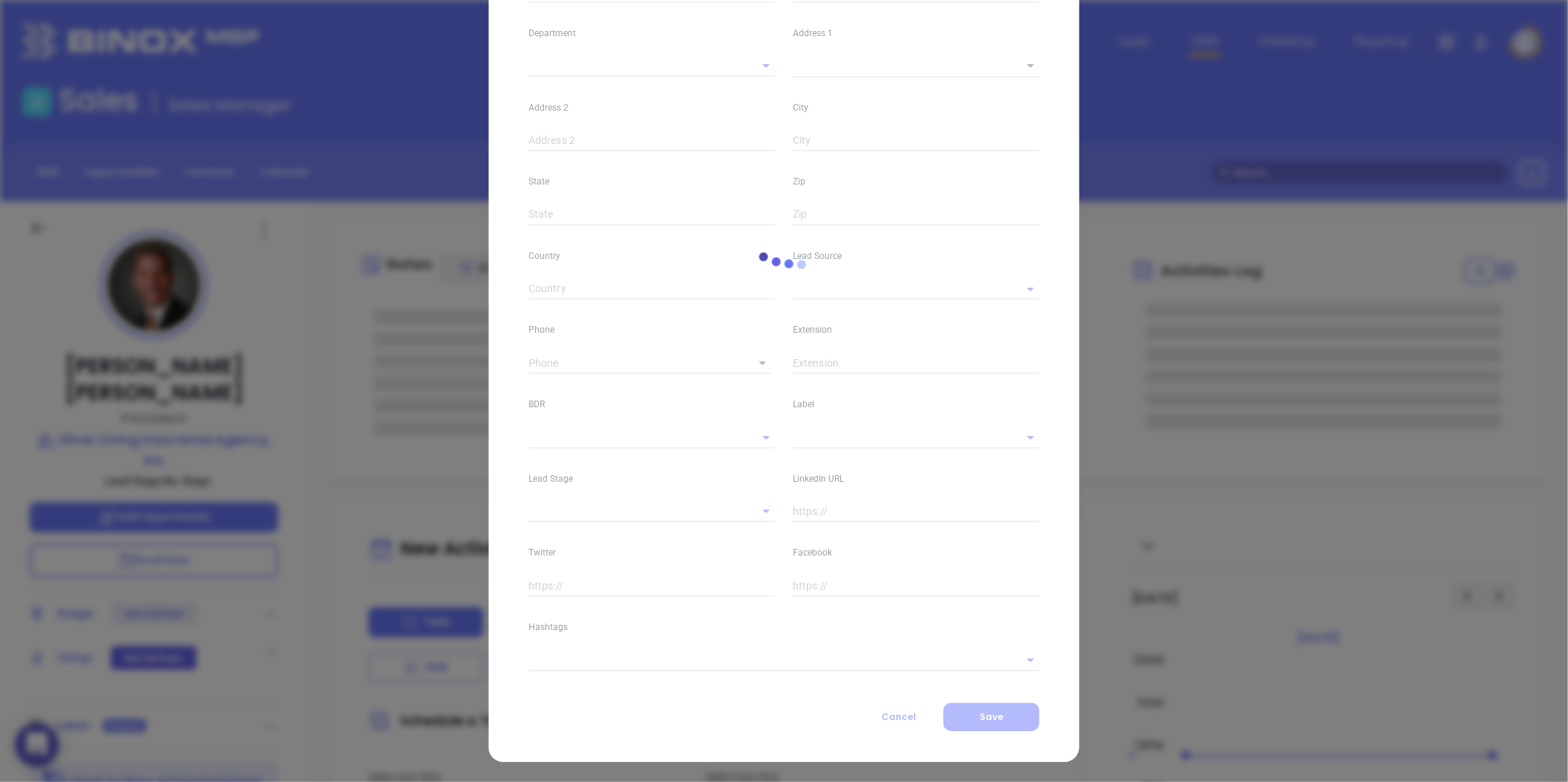
type input "www.linkedin.com/in/silvermanslia"
type input "Marketing"
type input "Other"
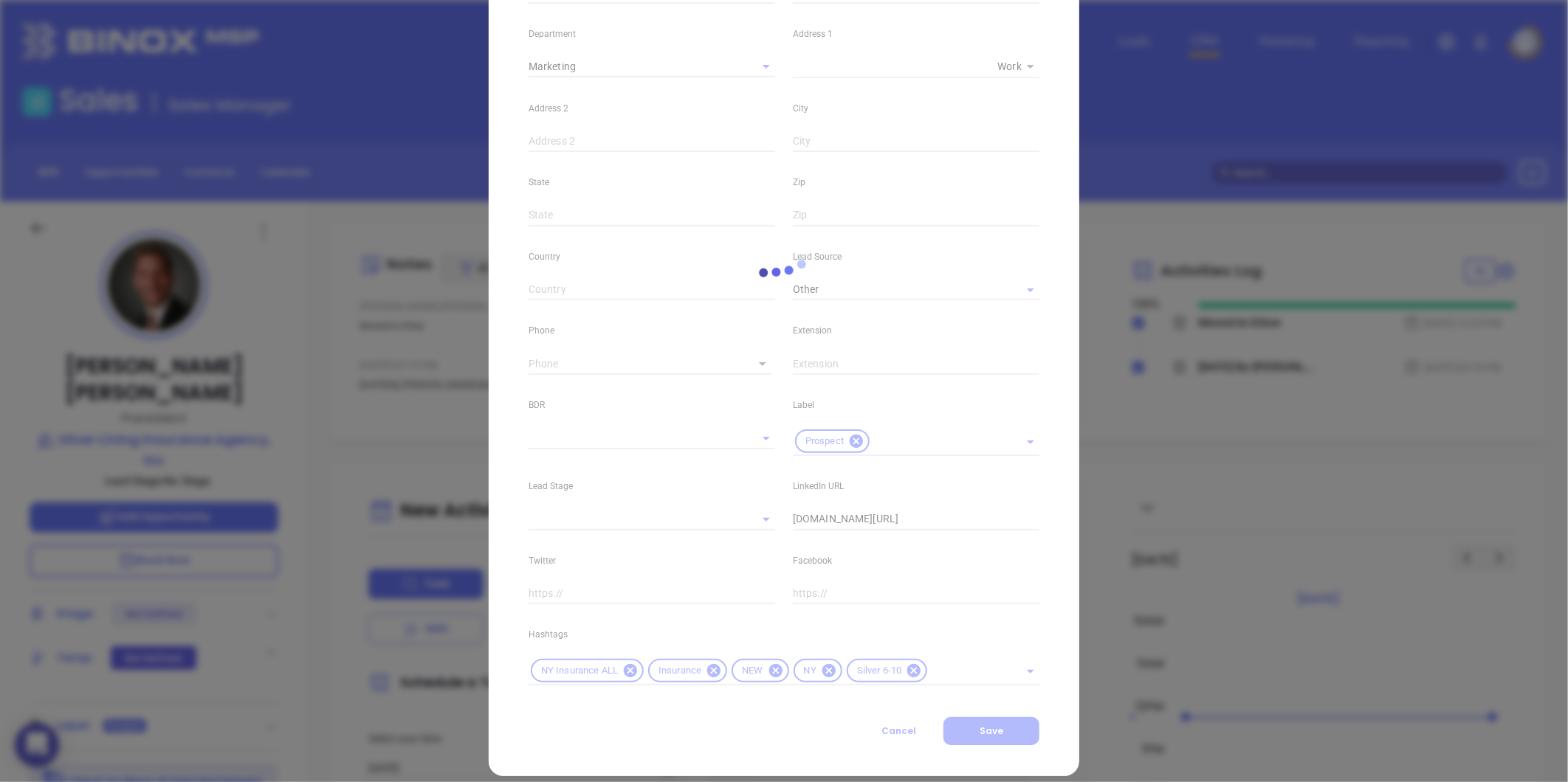
type input "(212) 701-7938"
type input "1"
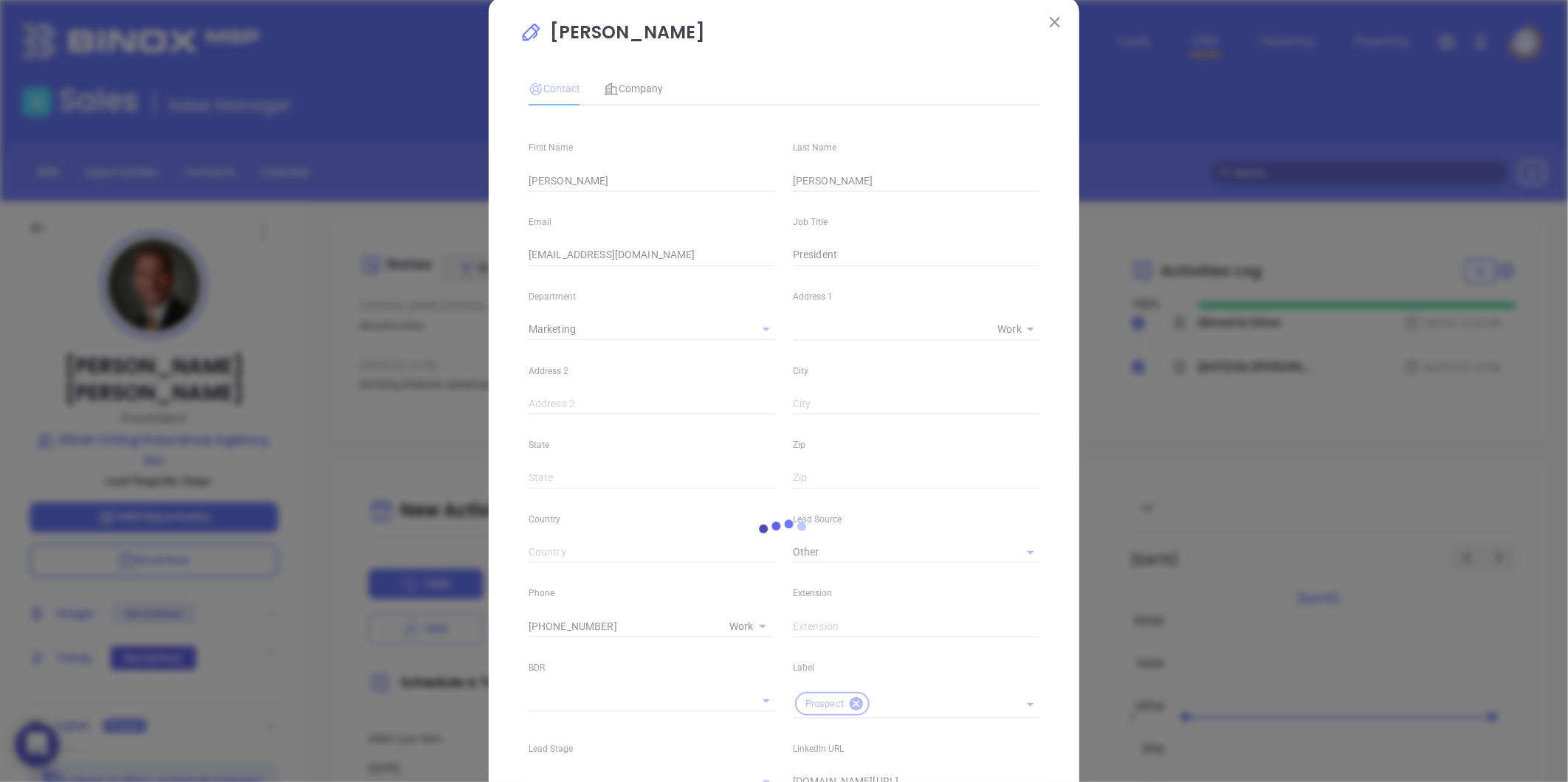
scroll to position [0, 0]
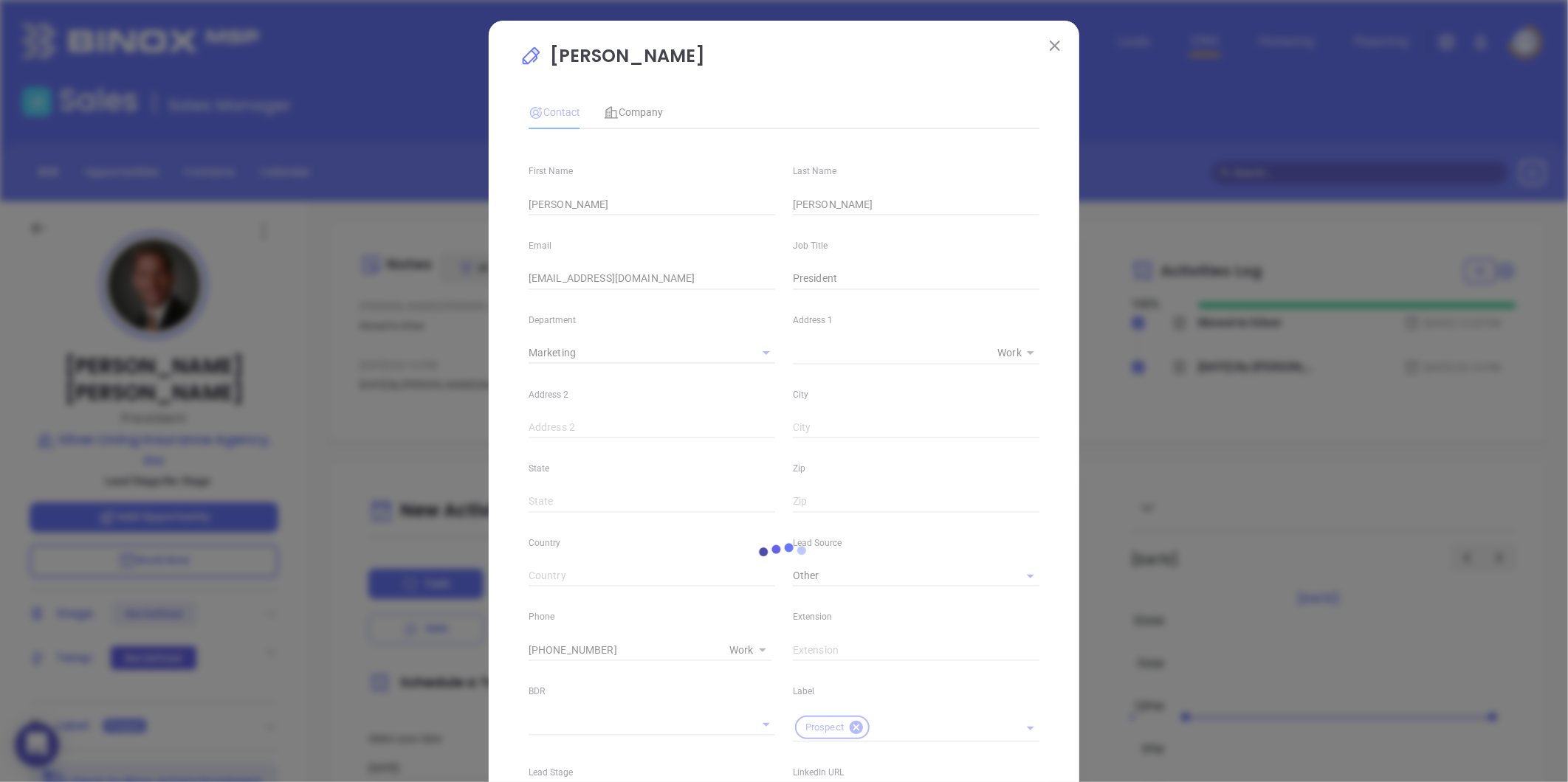
click at [1053, 42] on img at bounding box center [1054, 45] width 10 height 10
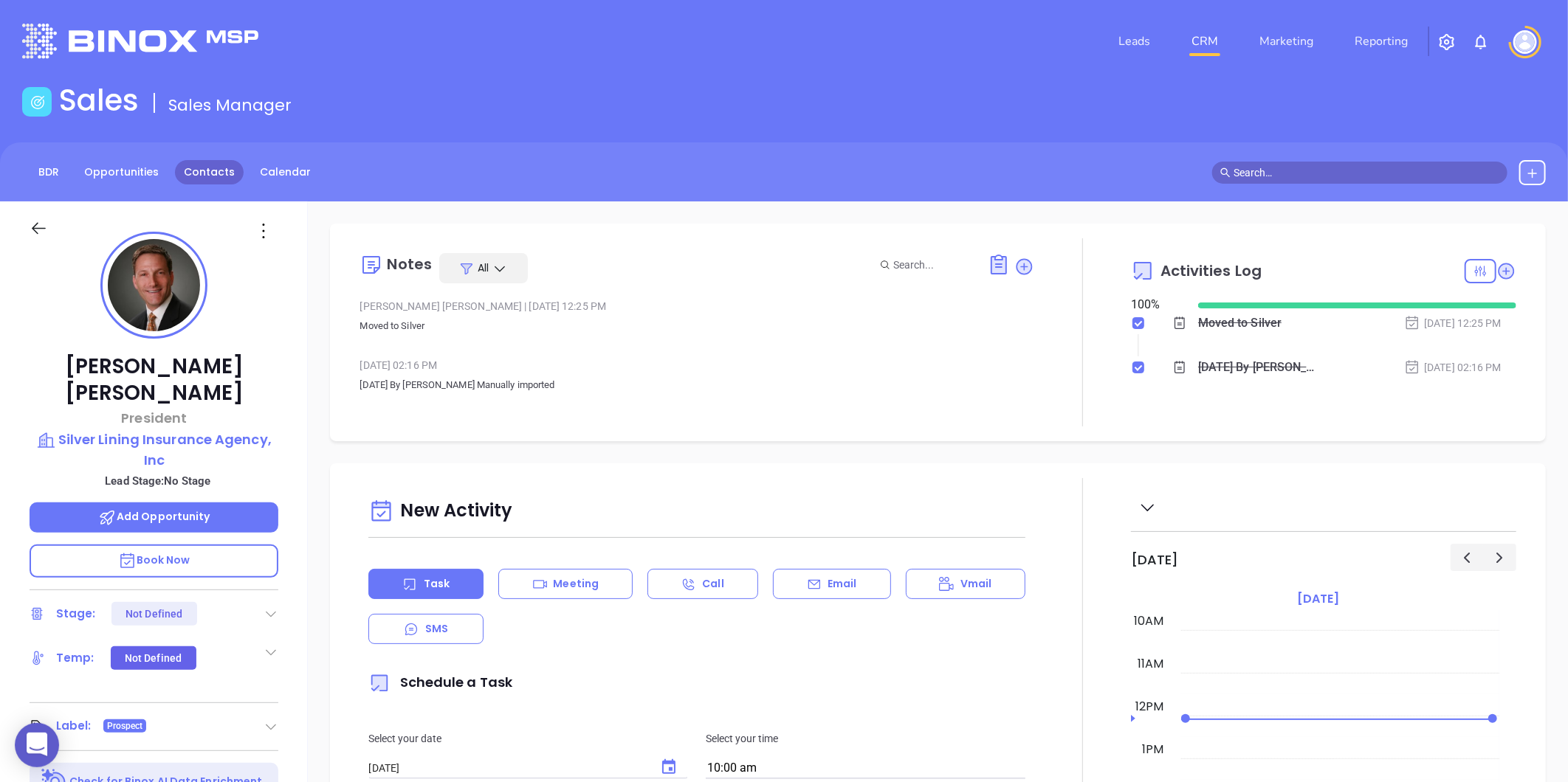
click at [214, 159] on div "BDR Opportunities Contacts Calendar" at bounding box center [784, 171] width 1568 height 59
click at [204, 172] on link "Contacts" at bounding box center [209, 171] width 69 height 24
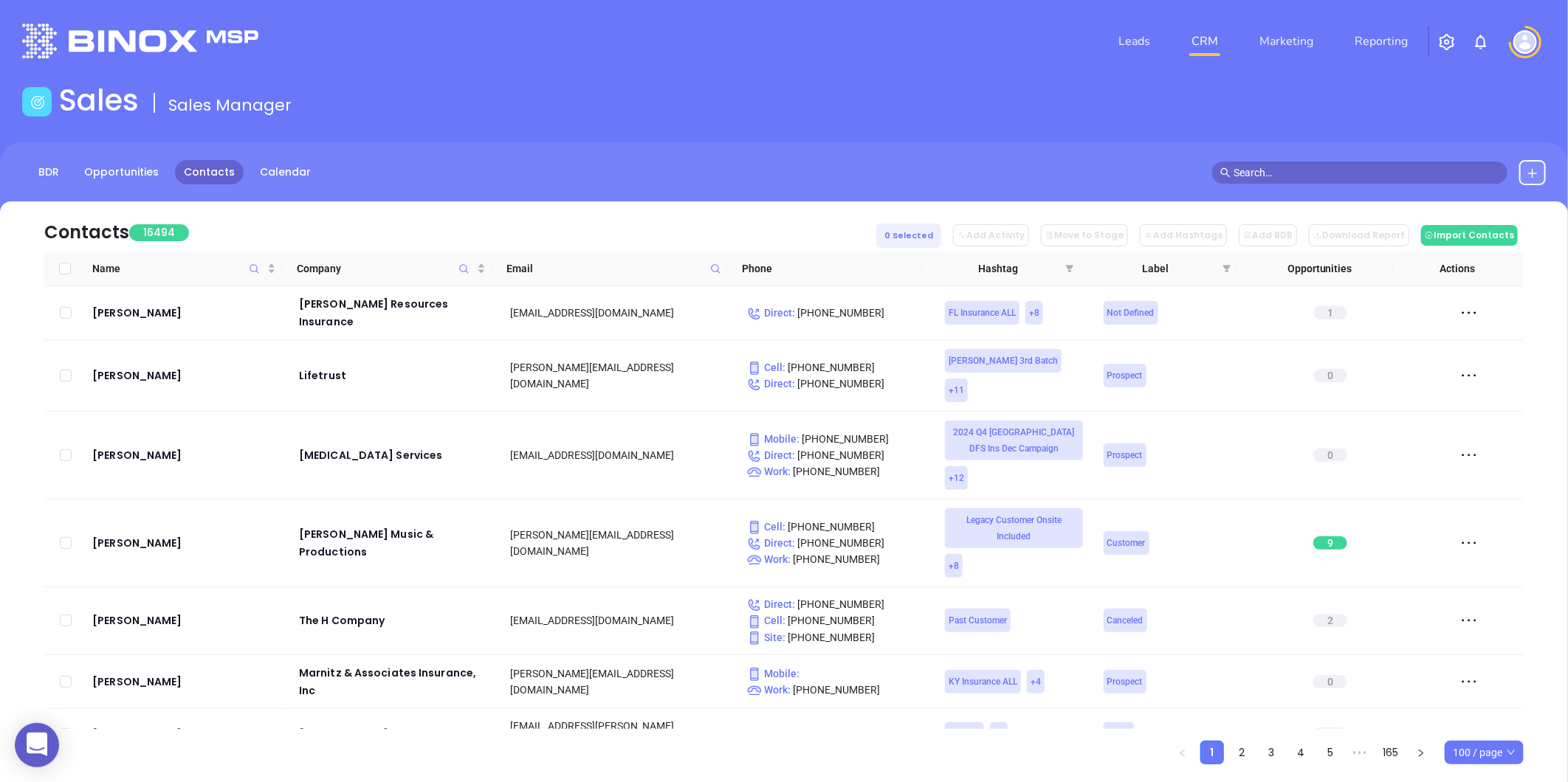
click at [717, 272] on icon at bounding box center [716, 268] width 11 height 11
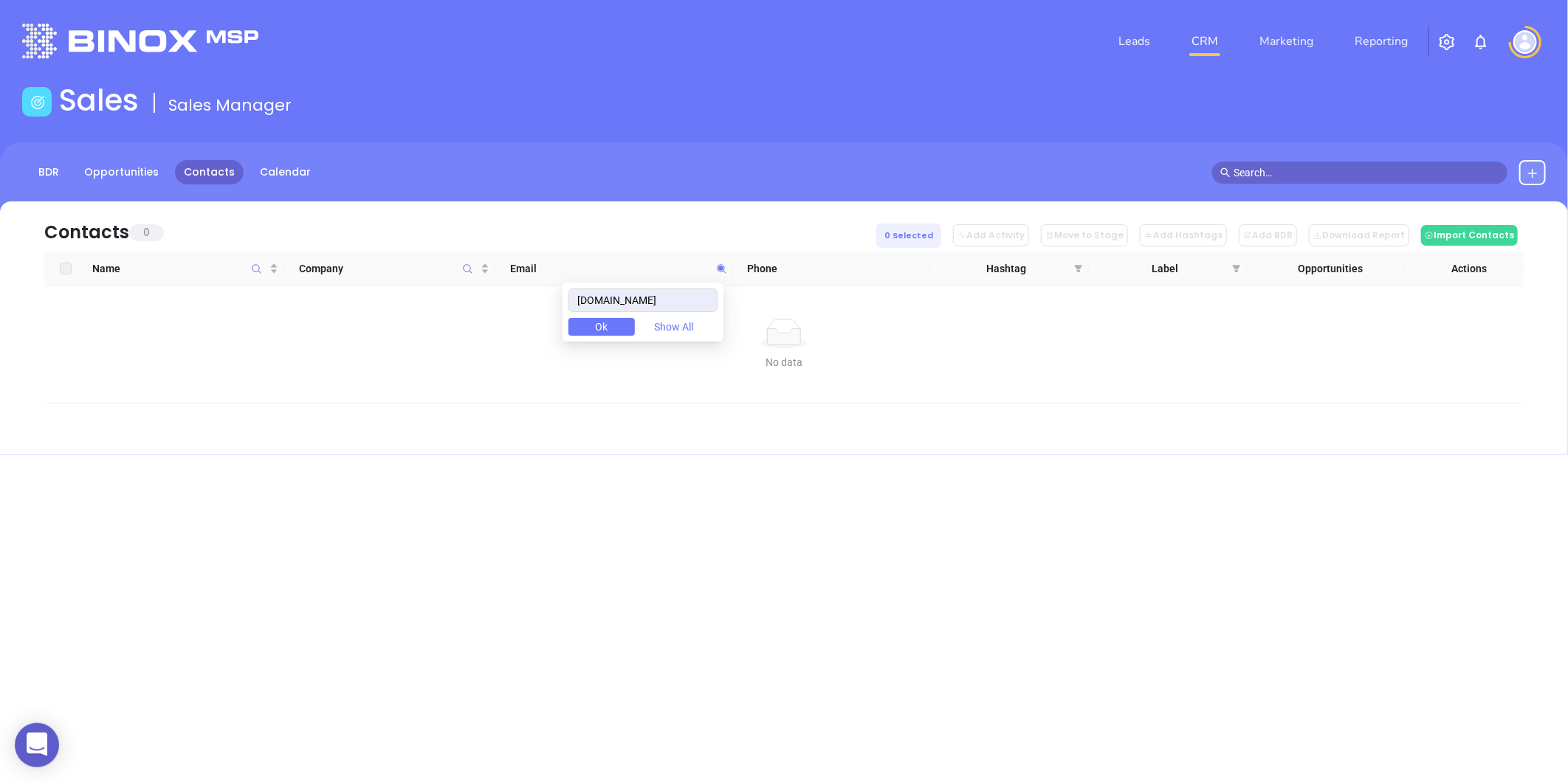
type input "rsninsurance.com"
drag, startPoint x: 683, startPoint y: 300, endPoint x: 513, endPoint y: 330, distance: 172.6
click at [513, 330] on body "0 Leads CRM Marketing Reporting Financial Leads Leads Sales Sales Manager BDR O…" at bounding box center [784, 391] width 1568 height 782
paste input "tyhealthinsurance.com"
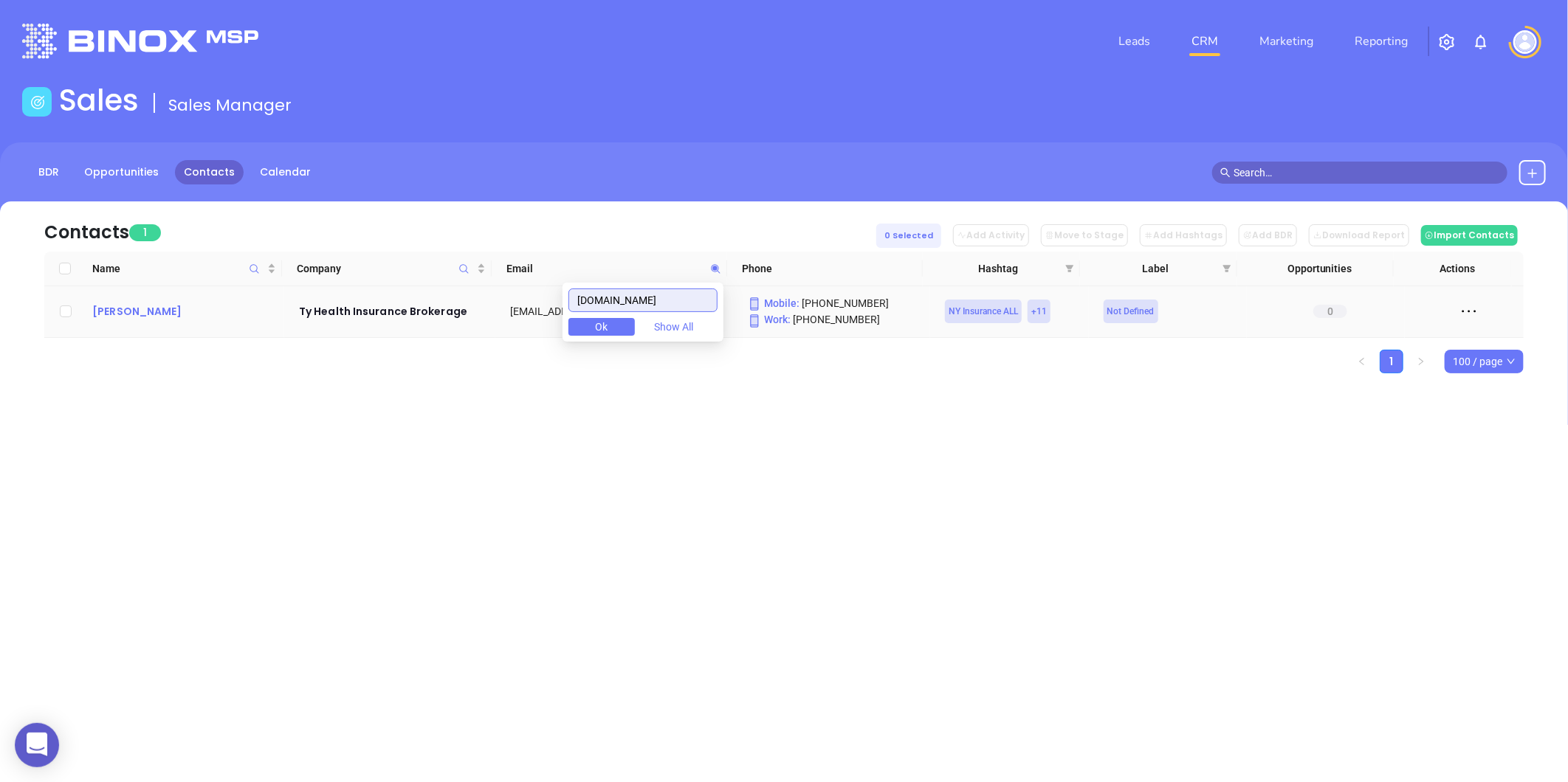
type input "tyhealthinsurance.com"
click at [129, 319] on div "Talia Adika" at bounding box center [185, 311] width 186 height 18
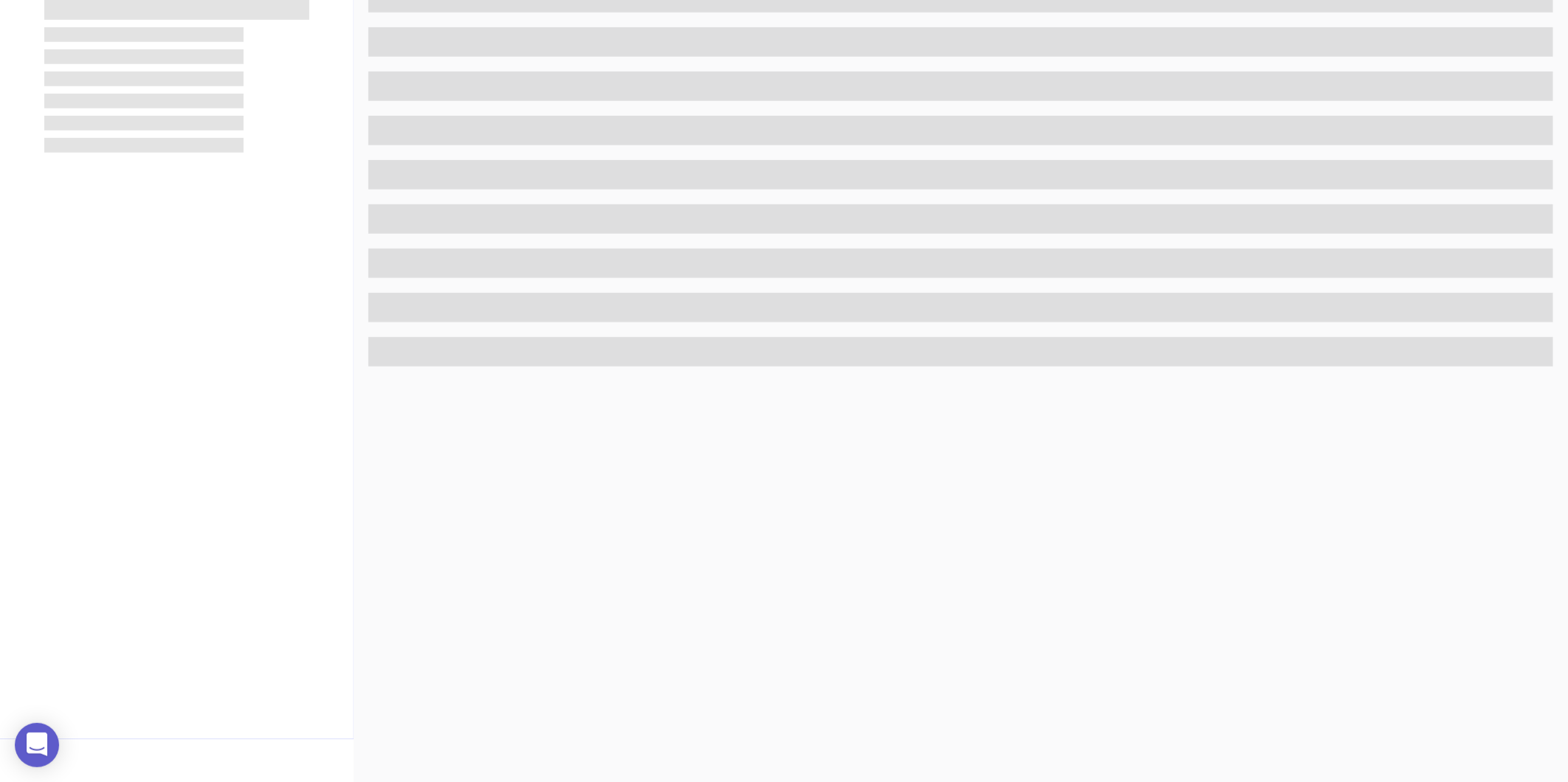
scroll to position [452, 0]
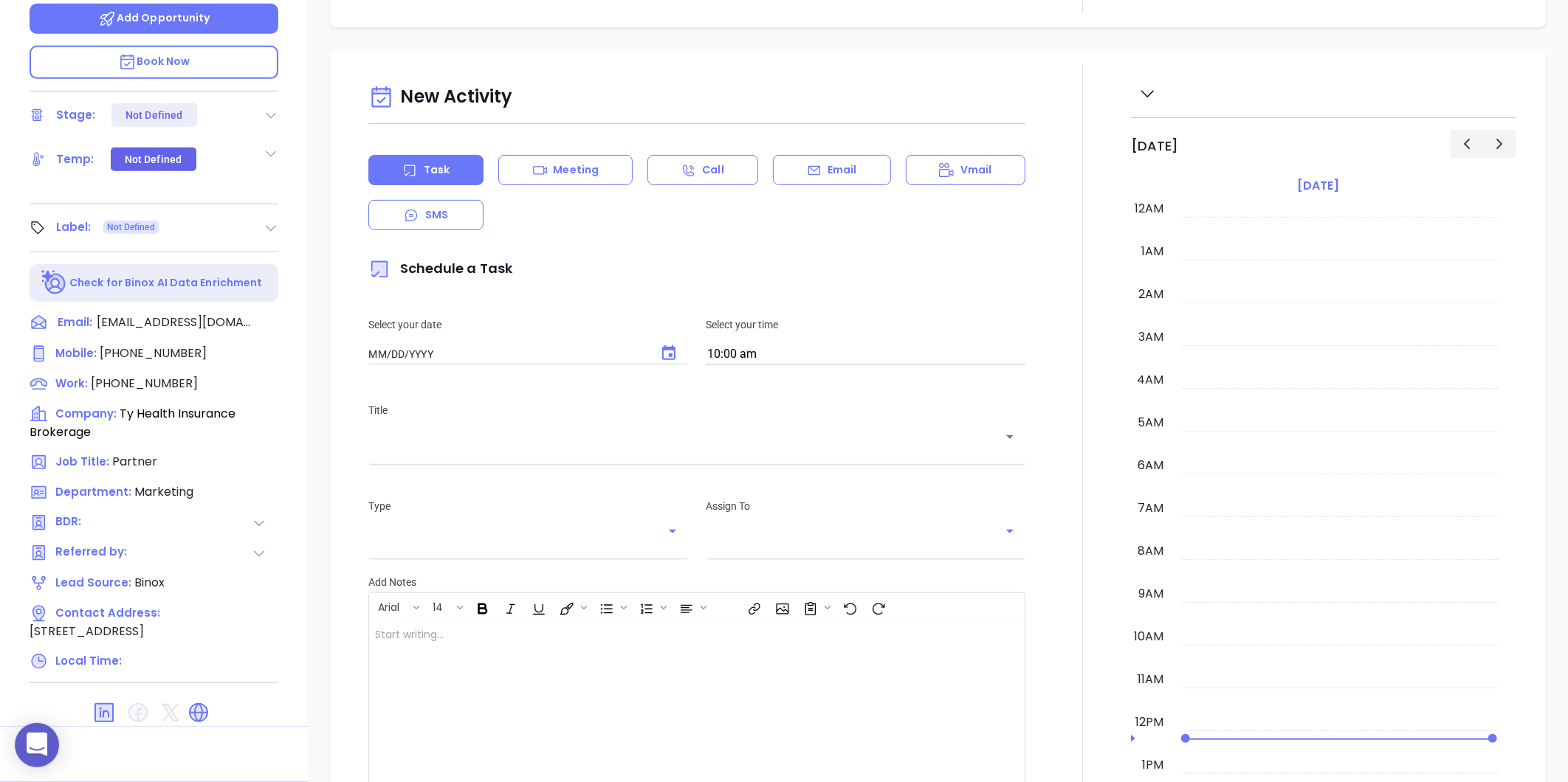
type input "[DATE]"
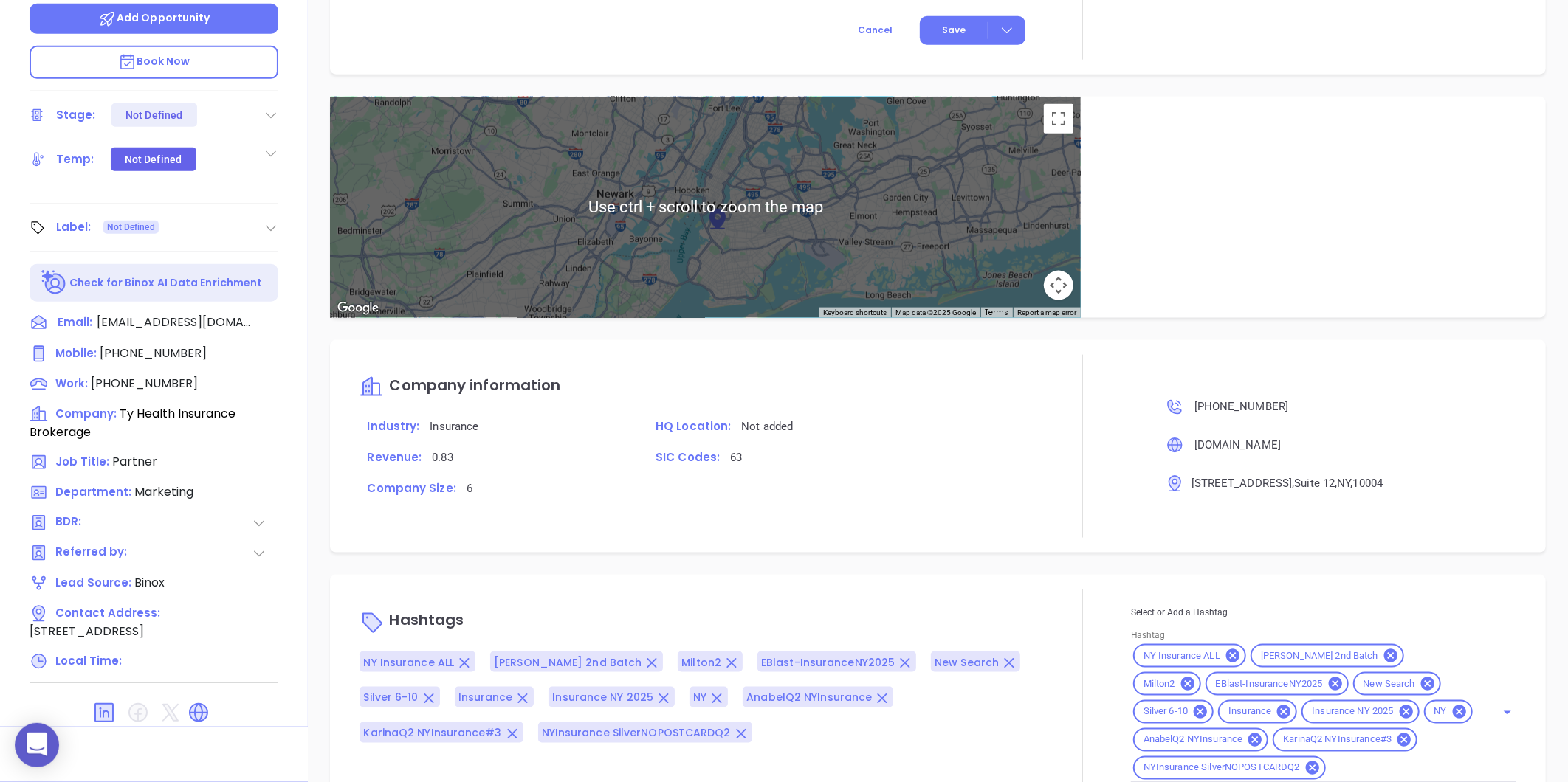
scroll to position [871, 0]
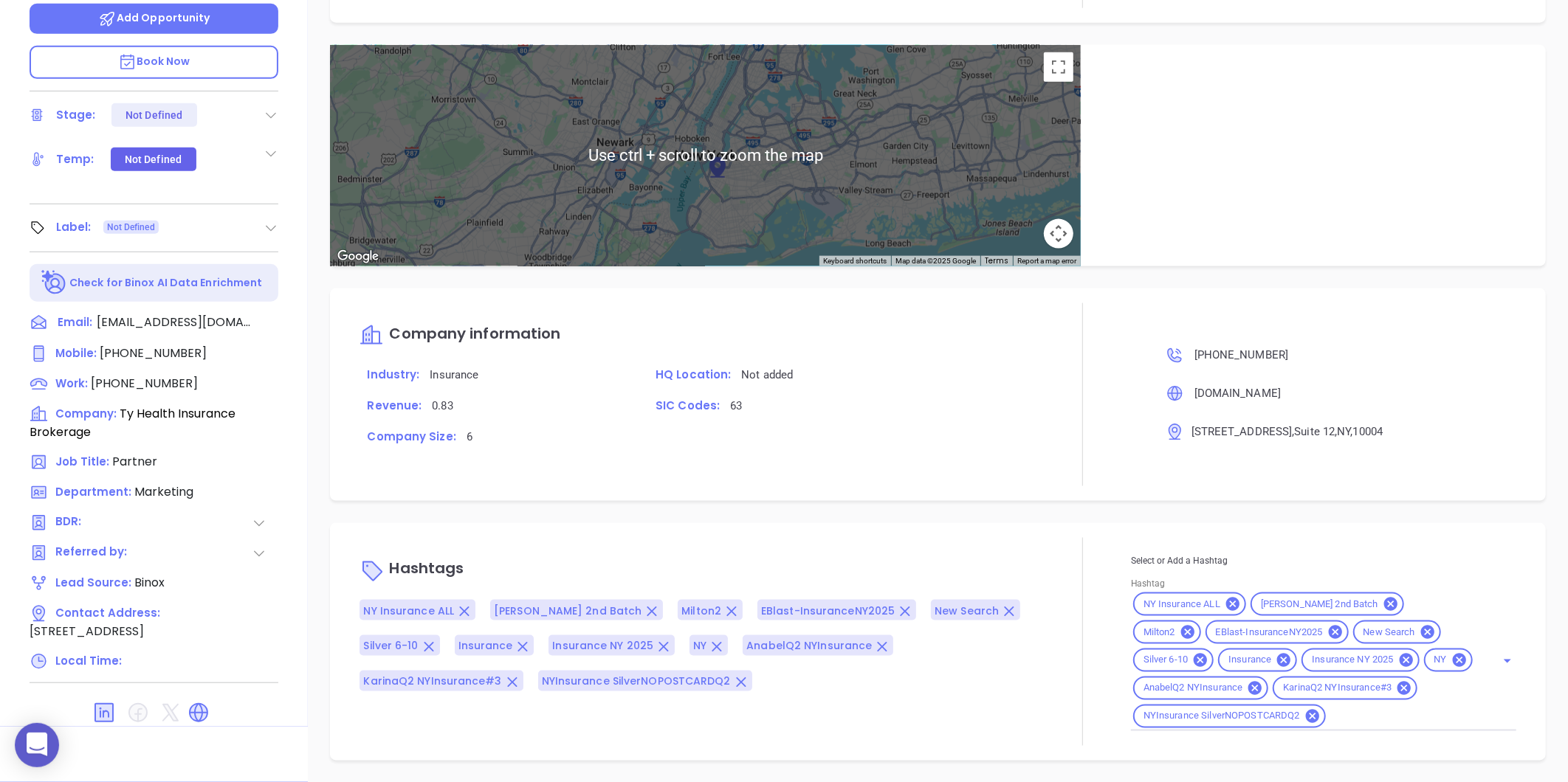
type input "[PERSON_NAME]"
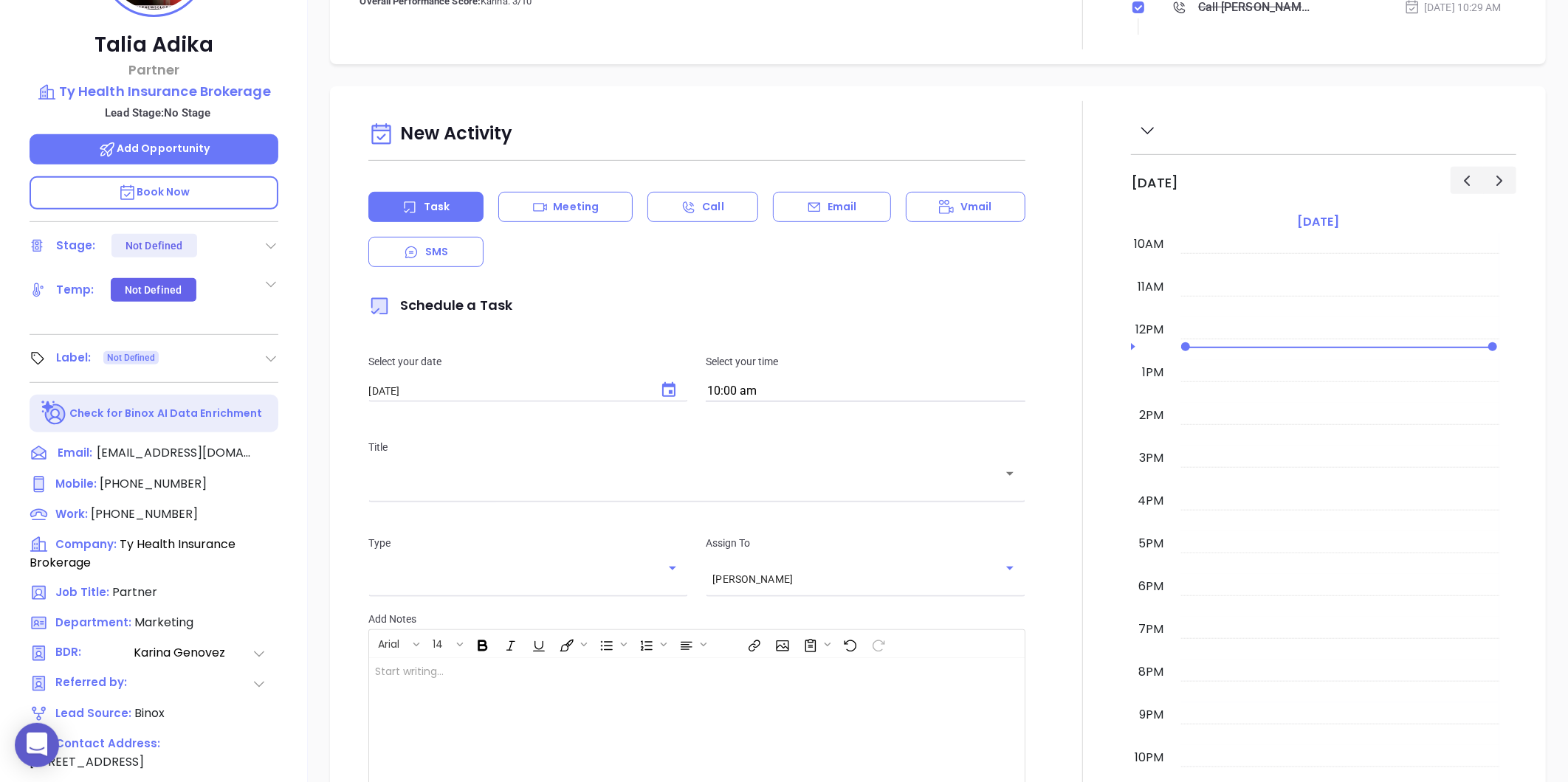
scroll to position [124, 0]
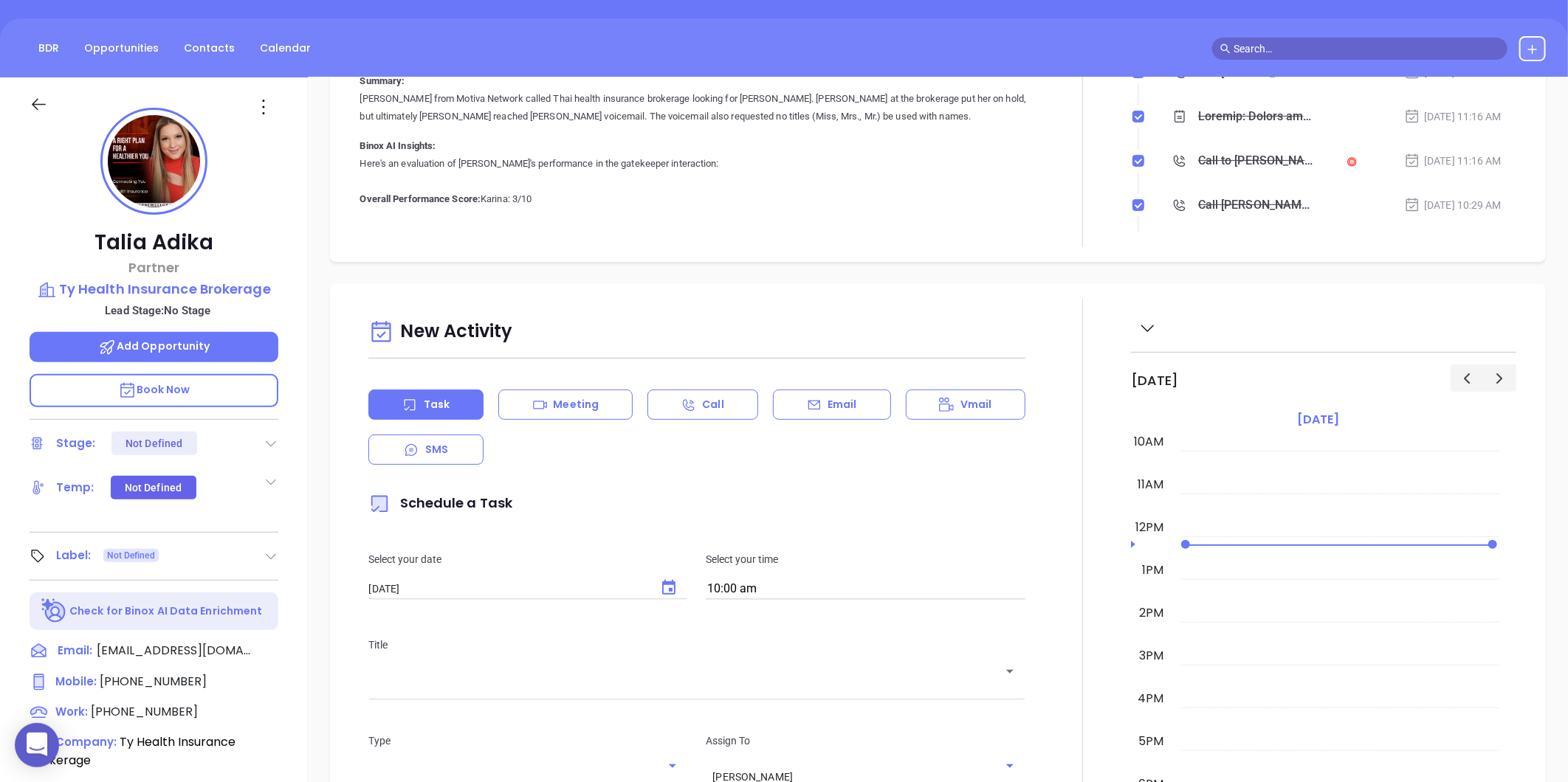
click at [270, 552] on icon at bounding box center [270, 556] width 15 height 15
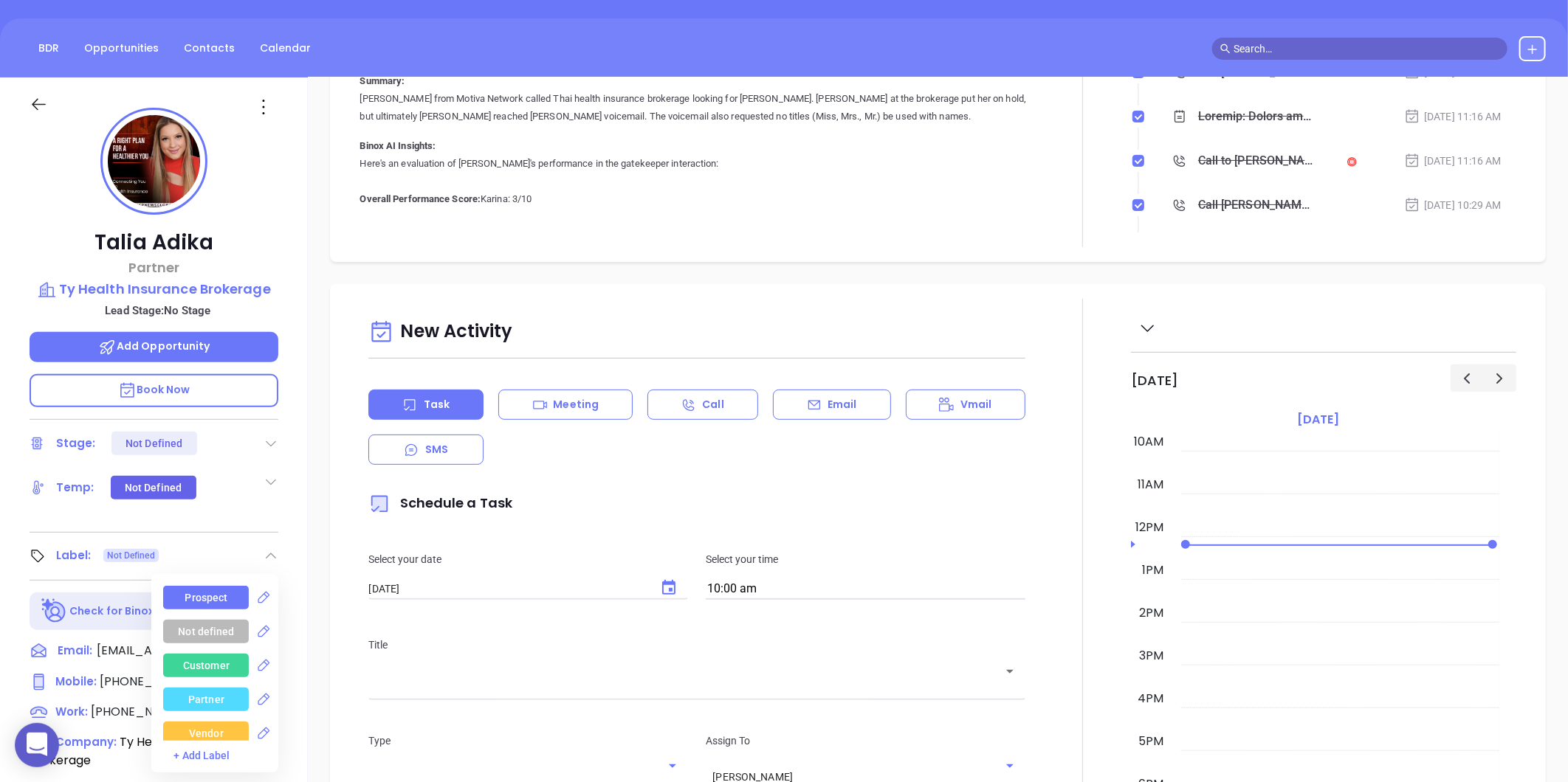
click at [211, 594] on div "Prospect" at bounding box center [207, 597] width 43 height 23
click at [130, 291] on p "Ty Health Insurance Brokerage" at bounding box center [154, 289] width 249 height 20
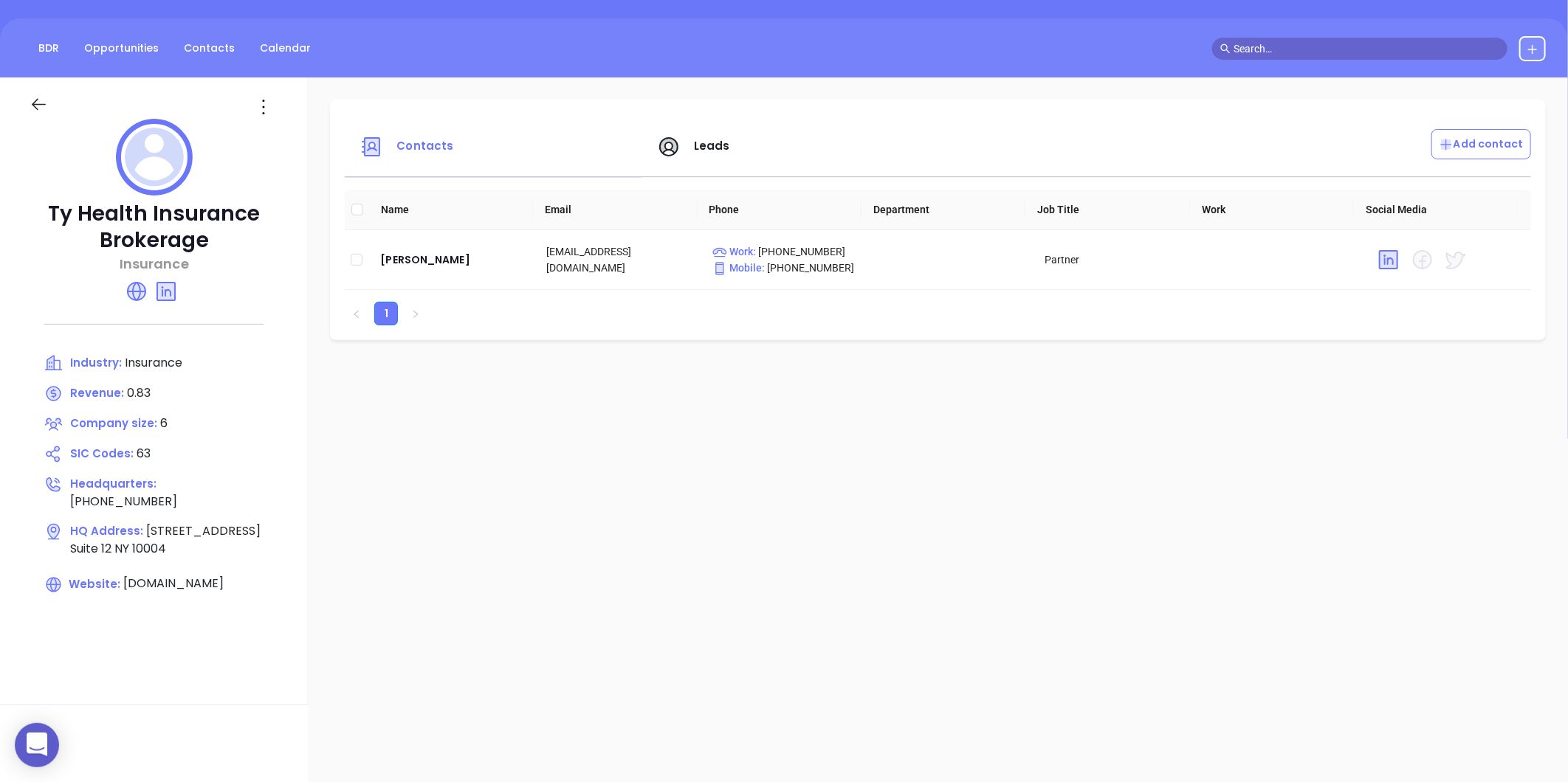
click at [42, 108] on icon at bounding box center [39, 105] width 19 height 19
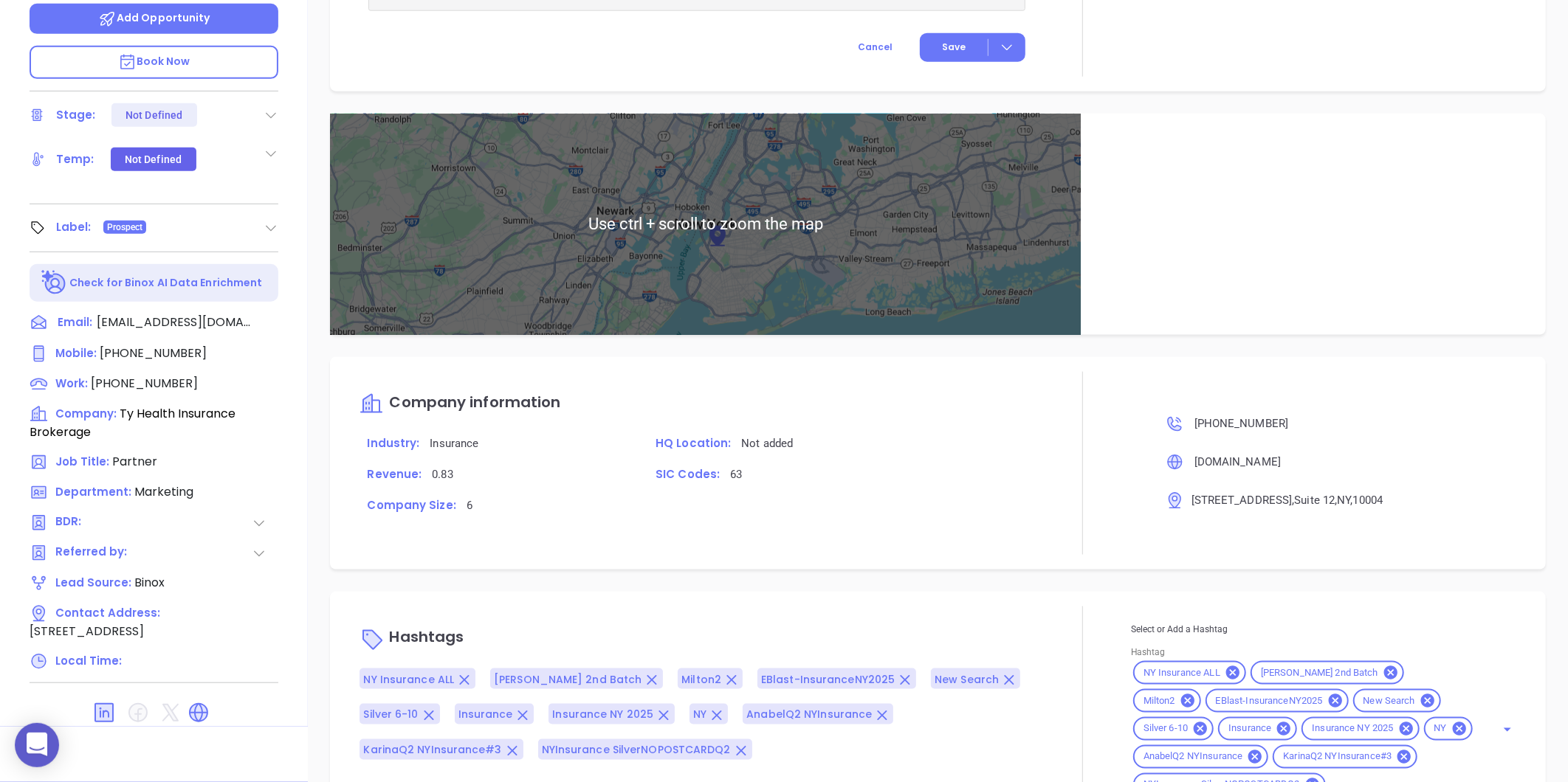
scroll to position [871, 0]
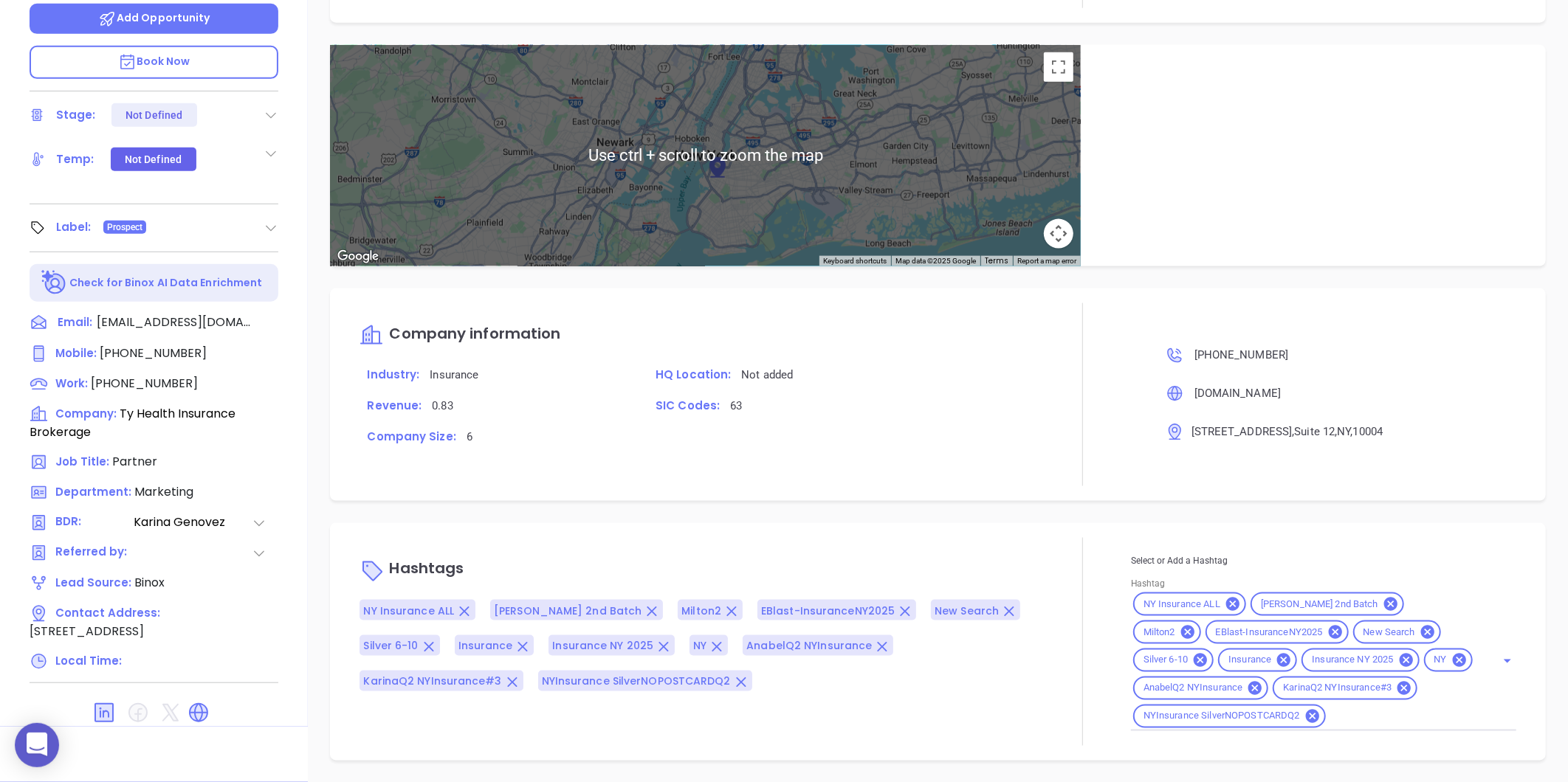
type input "[PERSON_NAME]"
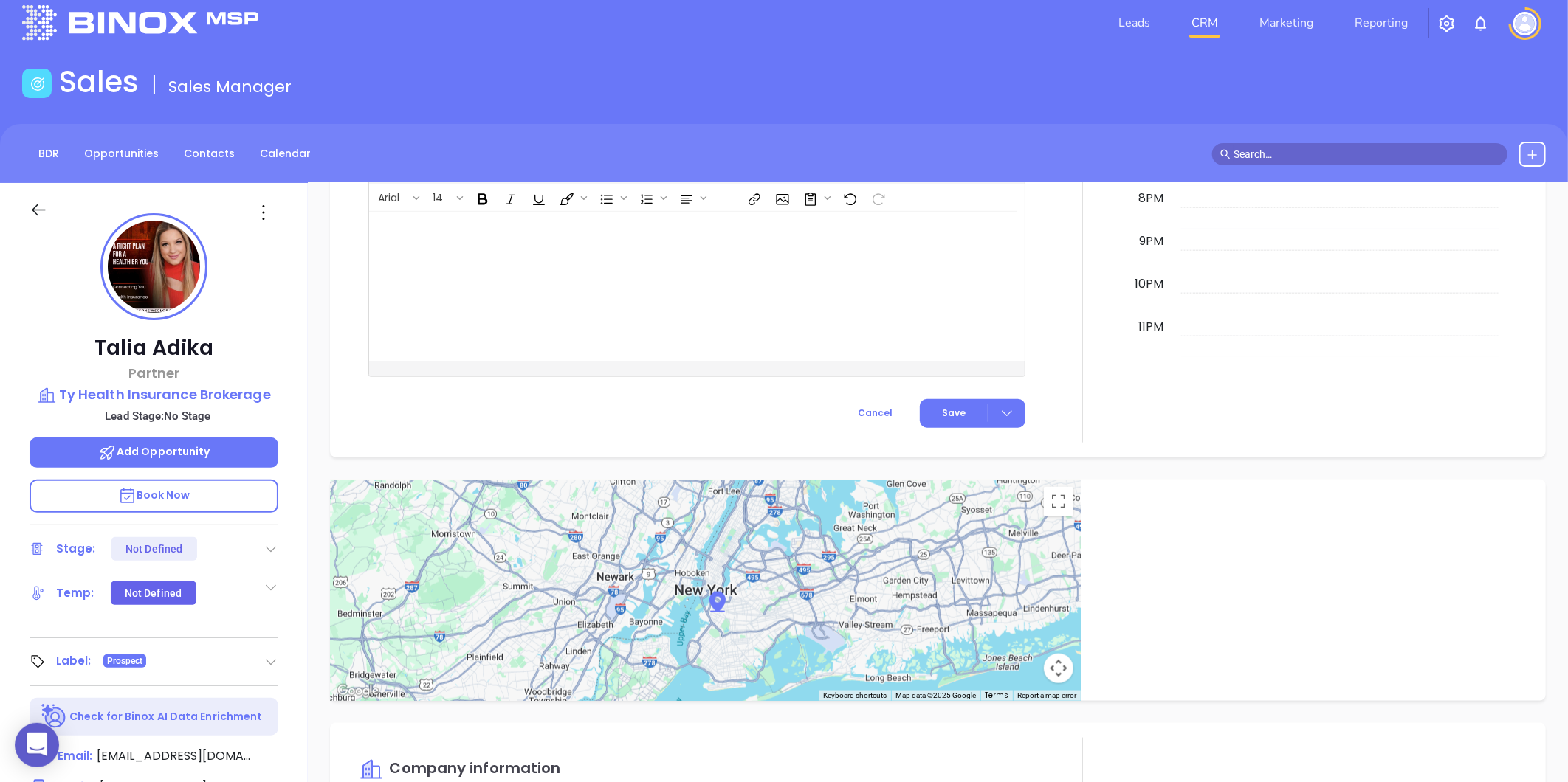
scroll to position [0, 0]
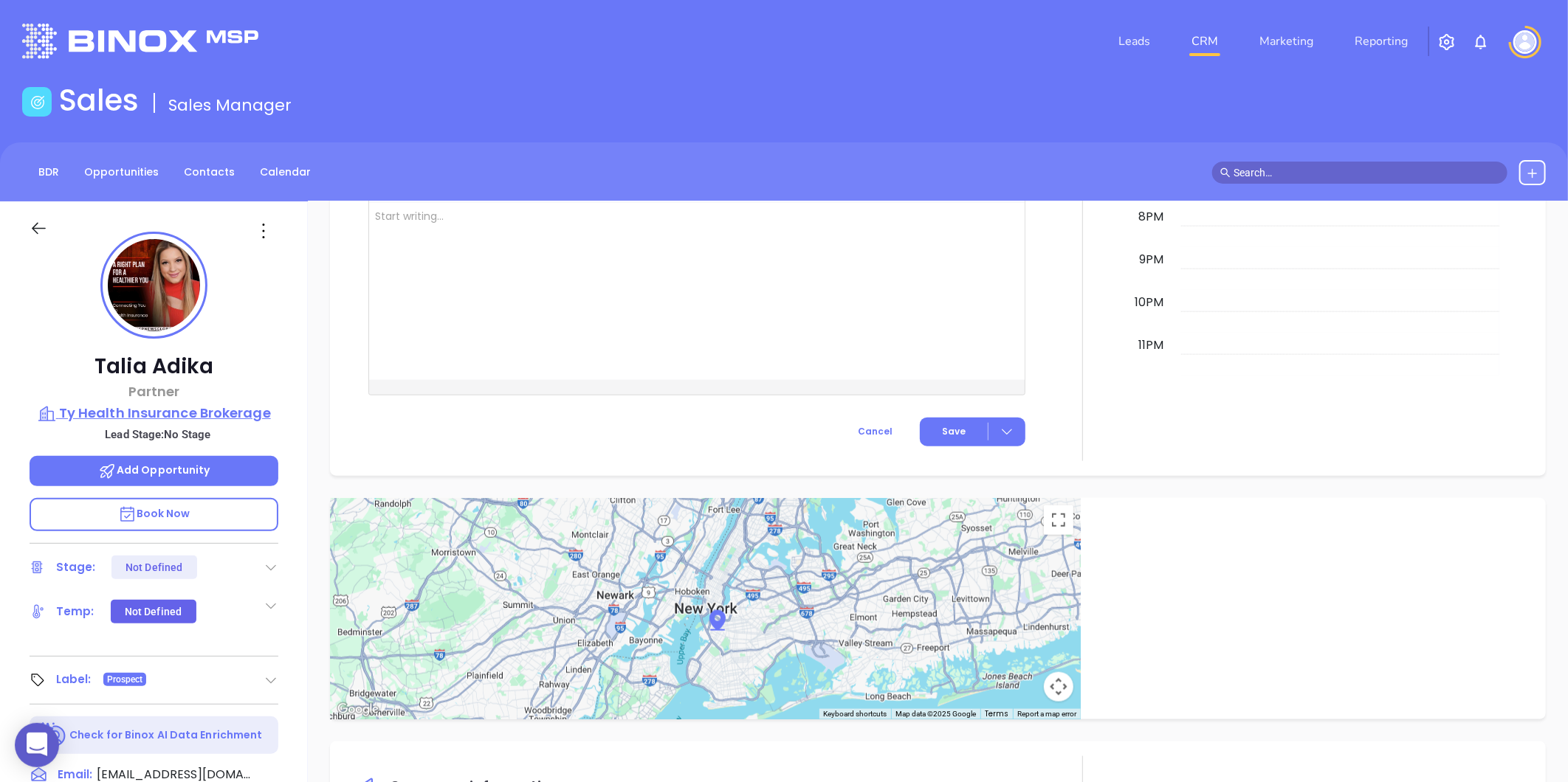
click at [165, 419] on p "Ty Health Insurance Brokerage" at bounding box center [154, 413] width 249 height 20
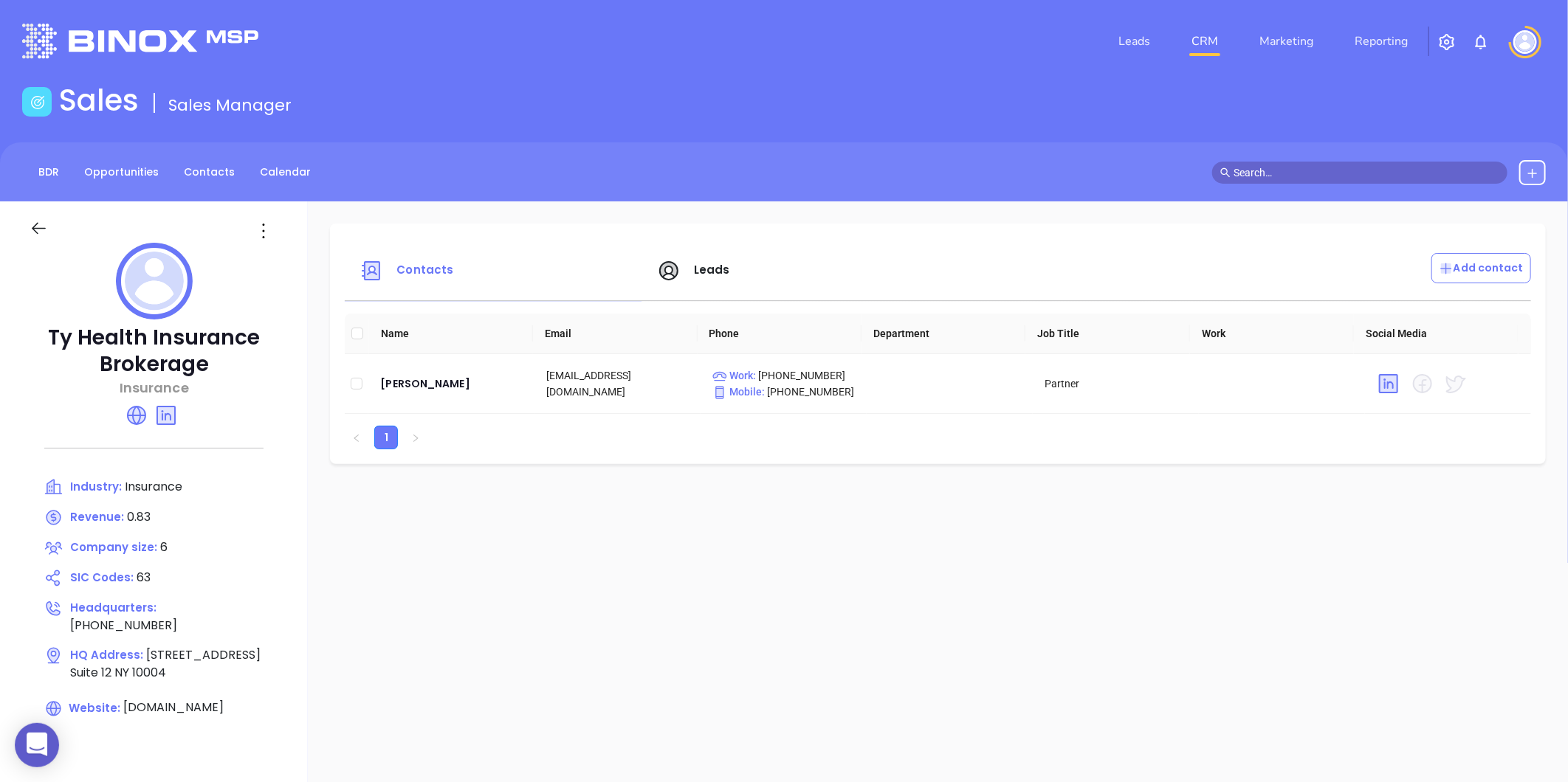
click at [249, 234] on div at bounding box center [265, 231] width 45 height 23
click at [263, 225] on icon at bounding box center [263, 231] width 2 height 15
click at [289, 263] on div "Edit" at bounding box center [330, 259] width 134 height 16
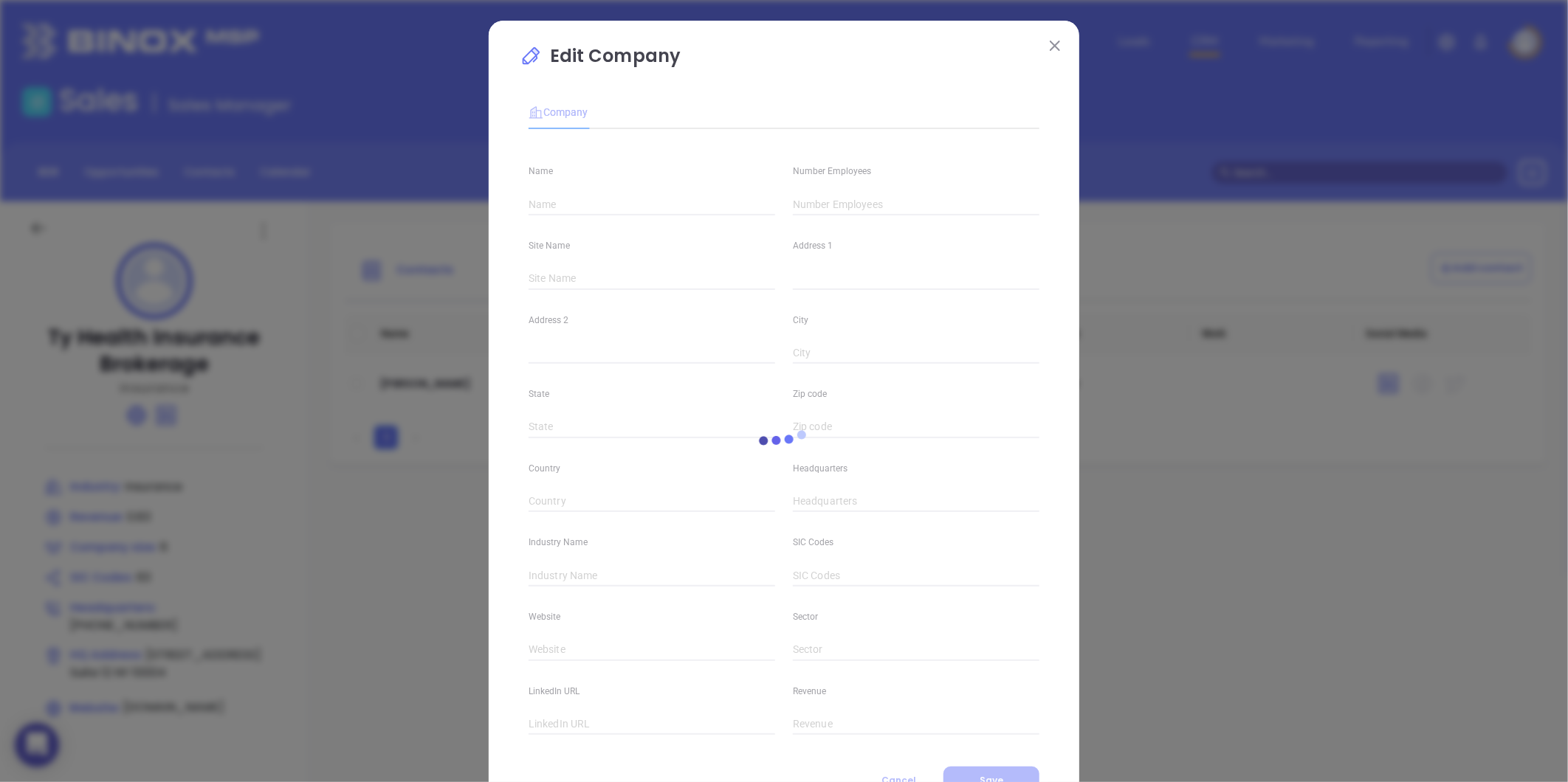
type input "Ty Health Insurance Brokerage"
type input "6"
type input "42 Broadway"
type input "Suite 12"
type input "NY"
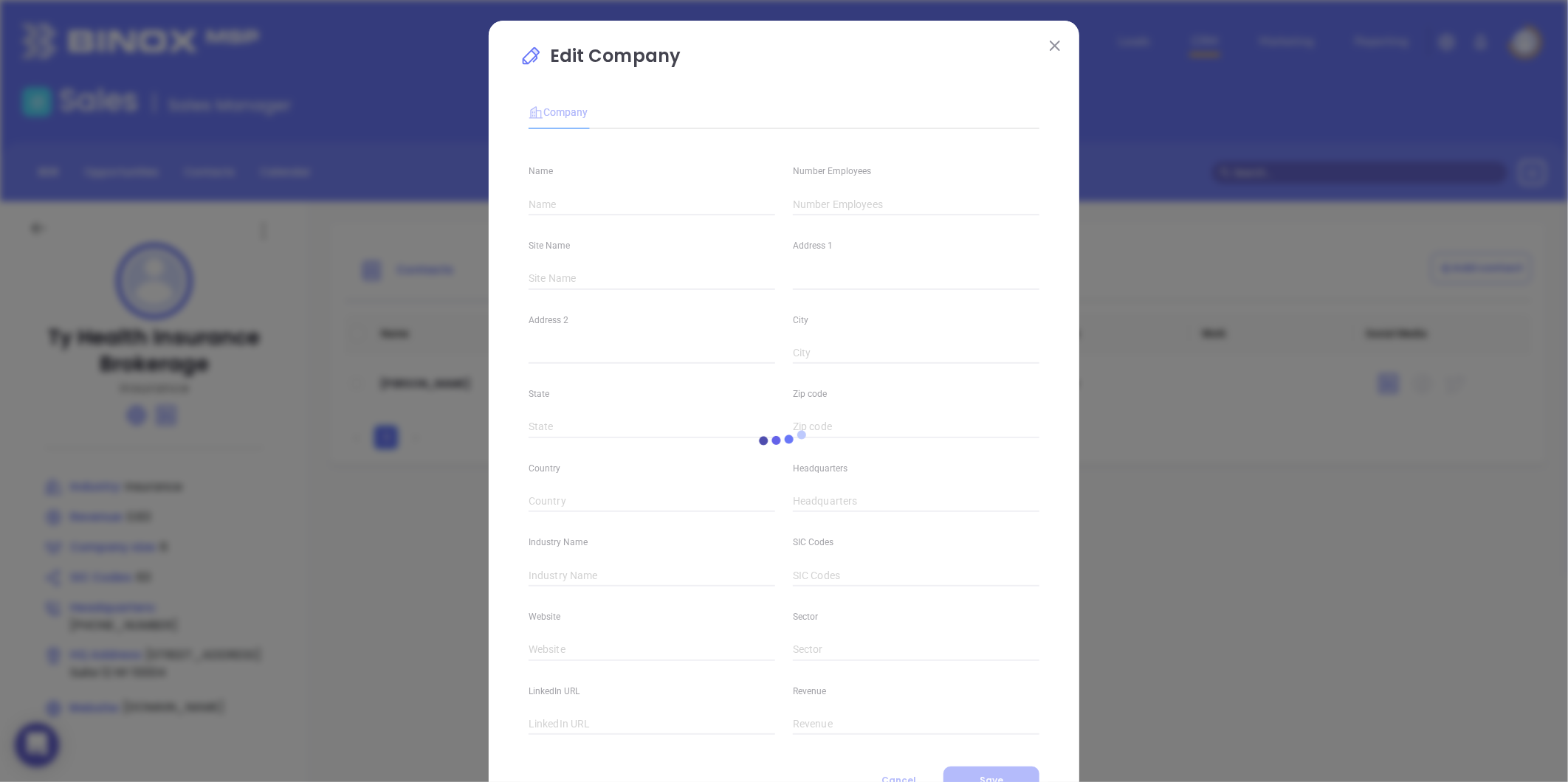
type input "10004"
type input "(212) 796-4373"
type input "Insurance"
type input "63"
type input "tyhealthinsurance.com"
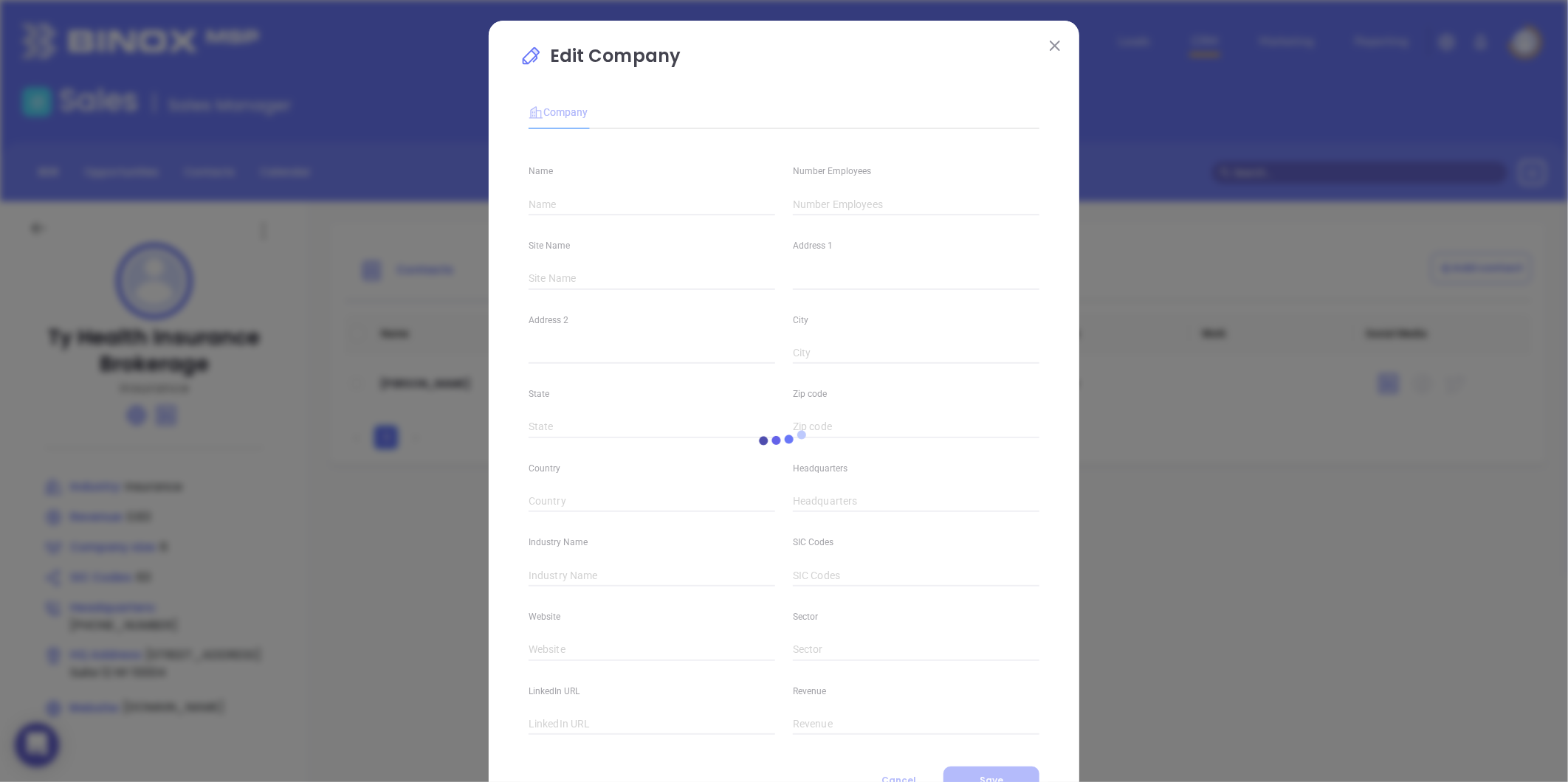
type input "linkedin.com/company/ty-health-insurance-brokerage"
type input "0.83"
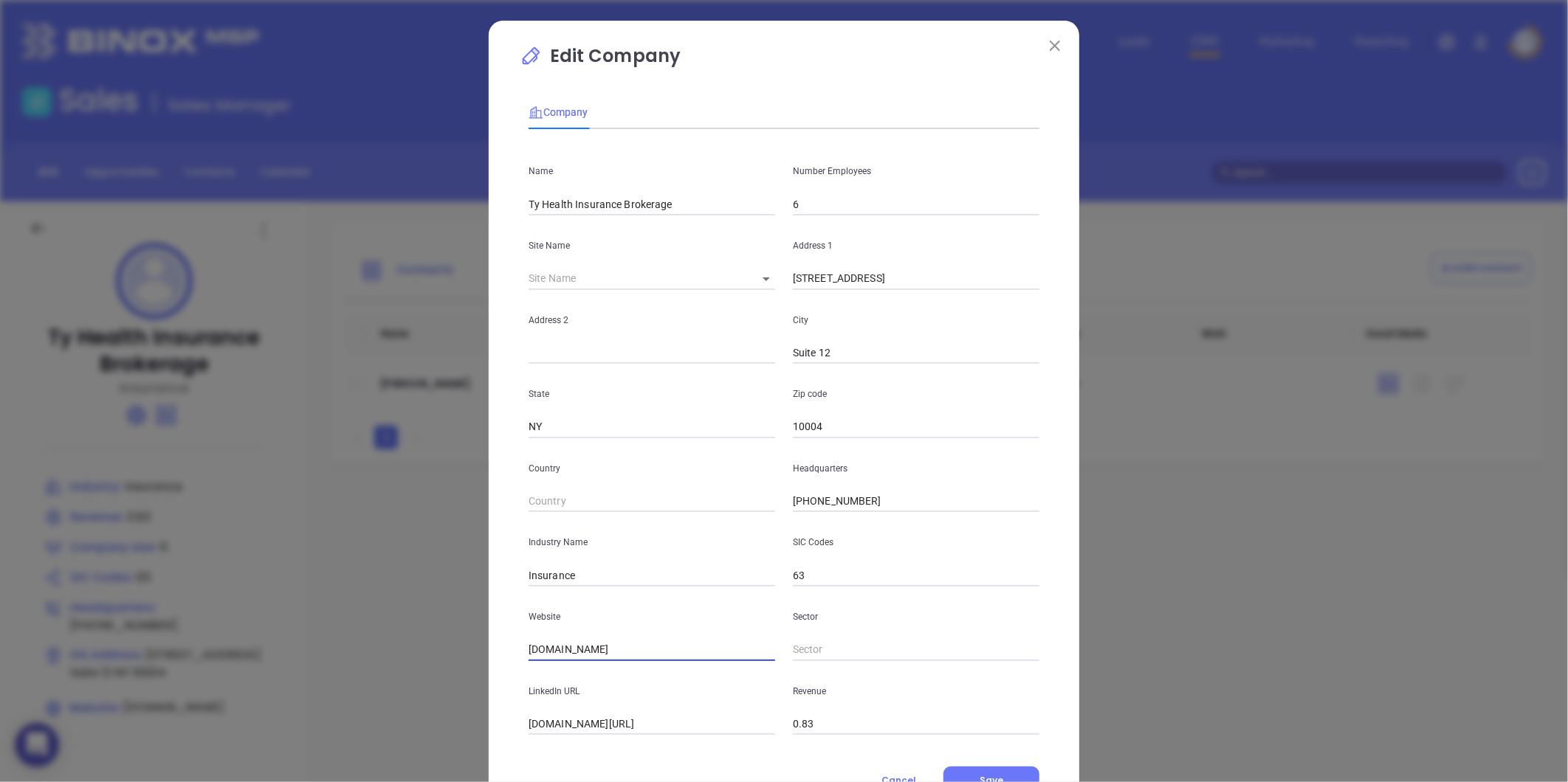
drag, startPoint x: 636, startPoint y: 651, endPoint x: 447, endPoint y: 672, distance: 190.2
click at [450, 672] on div "Edit Company Company Name Ty Health Insurance Brokerage Number Employees 6 Site…" at bounding box center [784, 391] width 1568 height 782
click at [627, 639] on input "tyhealthinsurance.com" at bounding box center [652, 650] width 247 height 22
drag, startPoint x: 636, startPoint y: 646, endPoint x: 382, endPoint y: 675, distance: 255.7
click at [382, 675] on div "Edit Company Company Name Ty Health Insurance Brokerage Number Employees 6 Site…" at bounding box center [784, 391] width 1568 height 782
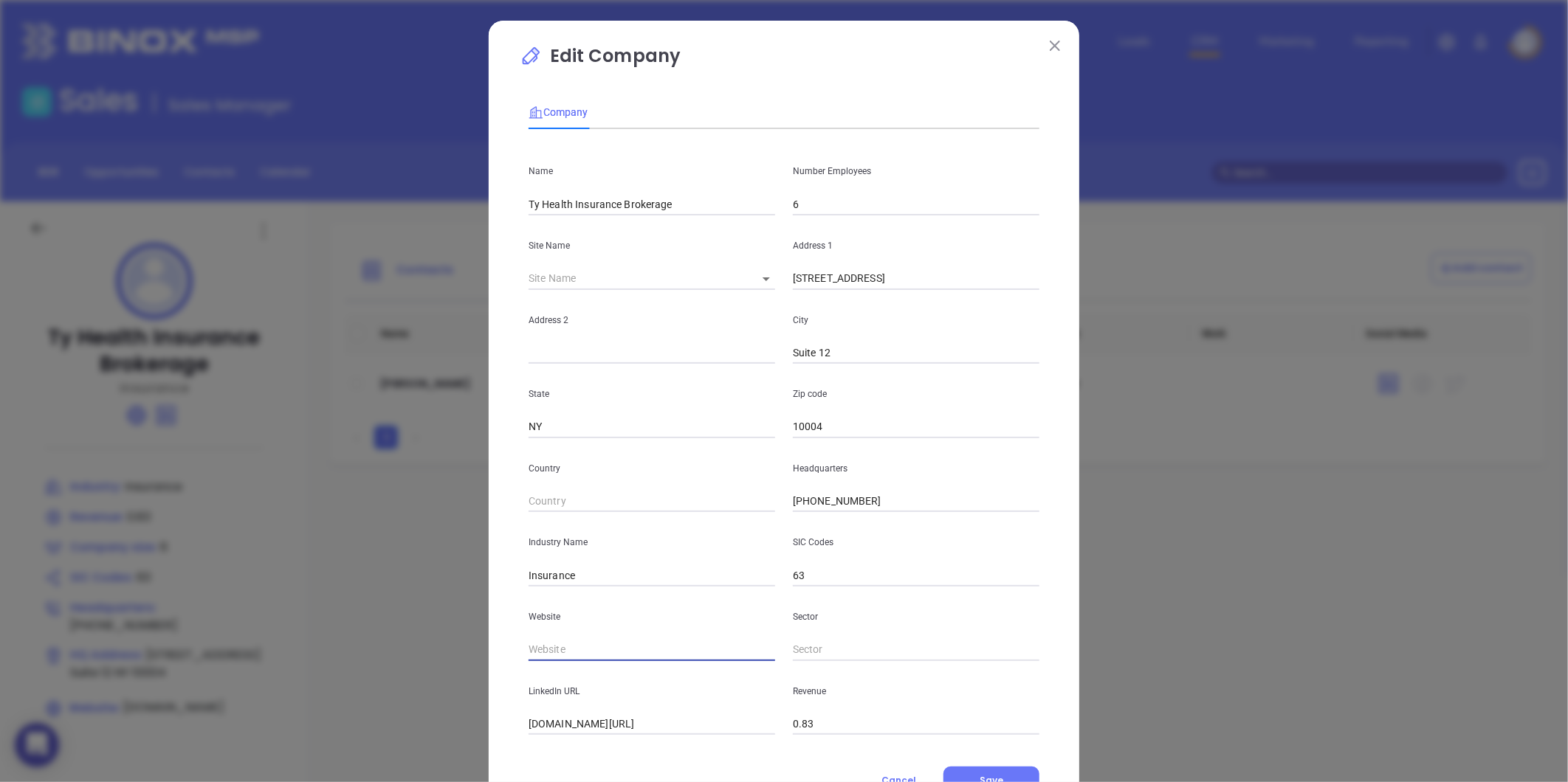
paste input "https://tyhealthinsurance.com/"
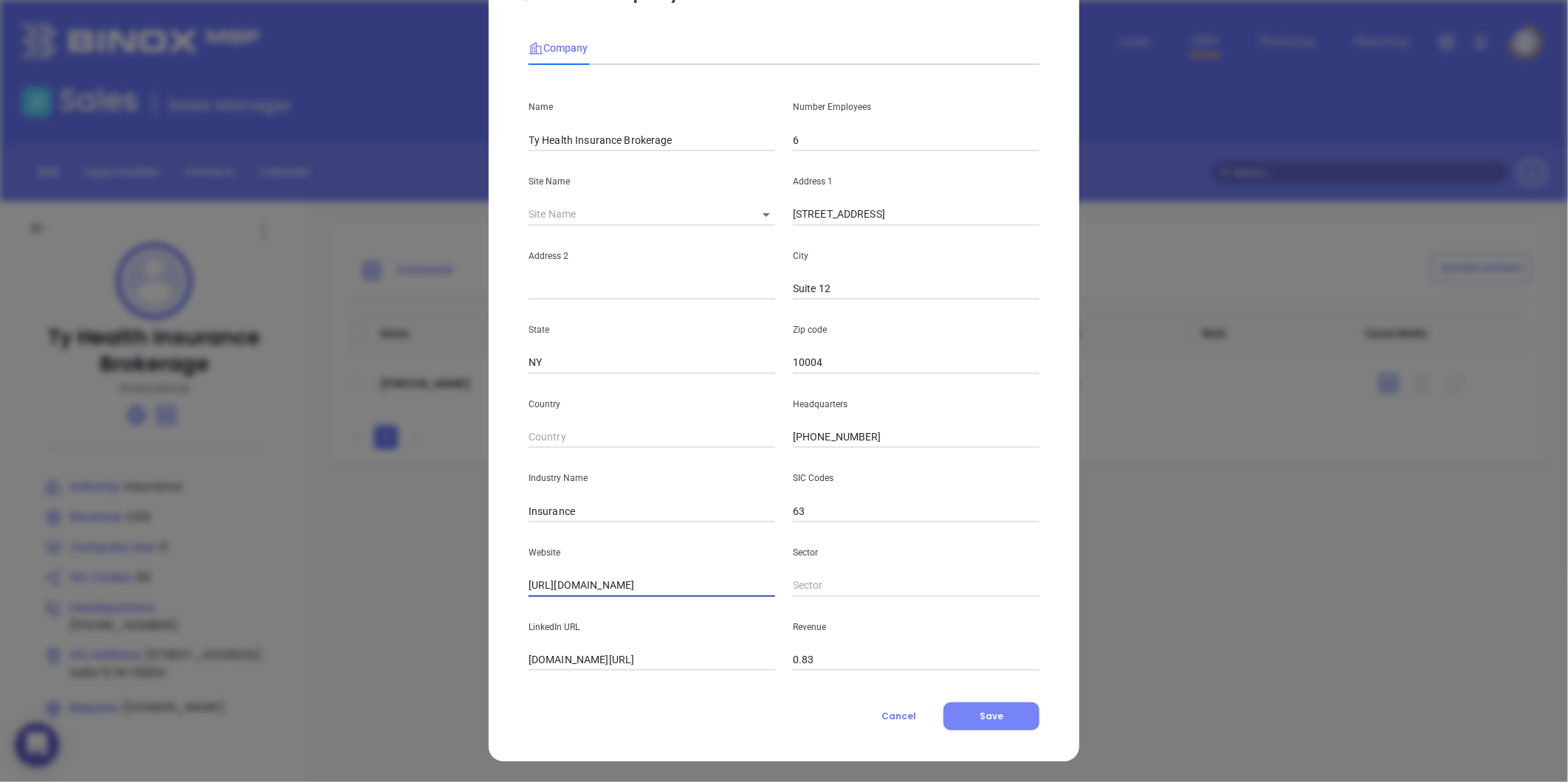
type input "https://tyhealthinsurance.com/"
click at [963, 723] on button "Save" at bounding box center [991, 716] width 96 height 28
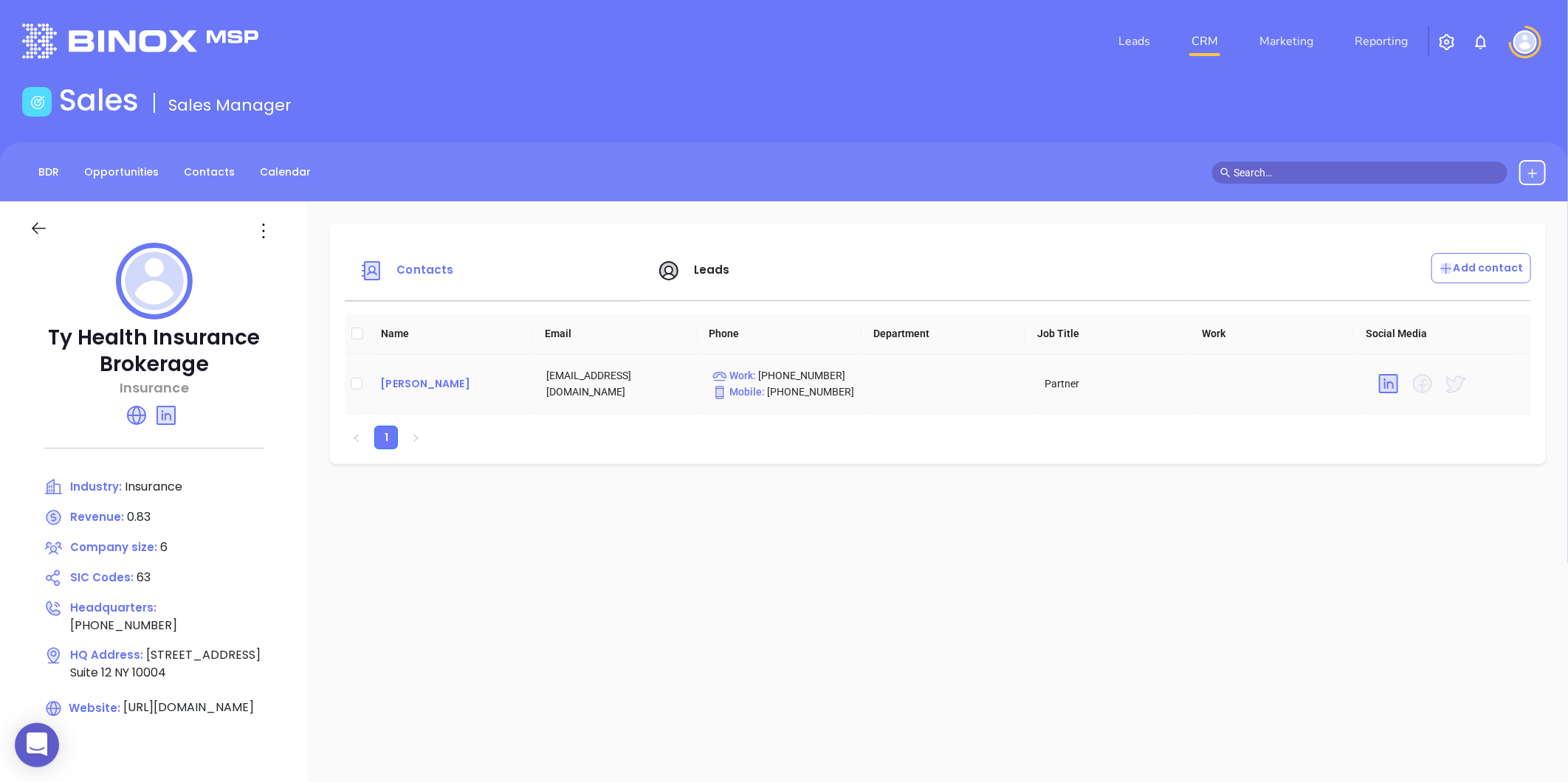
click at [407, 378] on div "Talia Adika" at bounding box center [451, 384] width 143 height 18
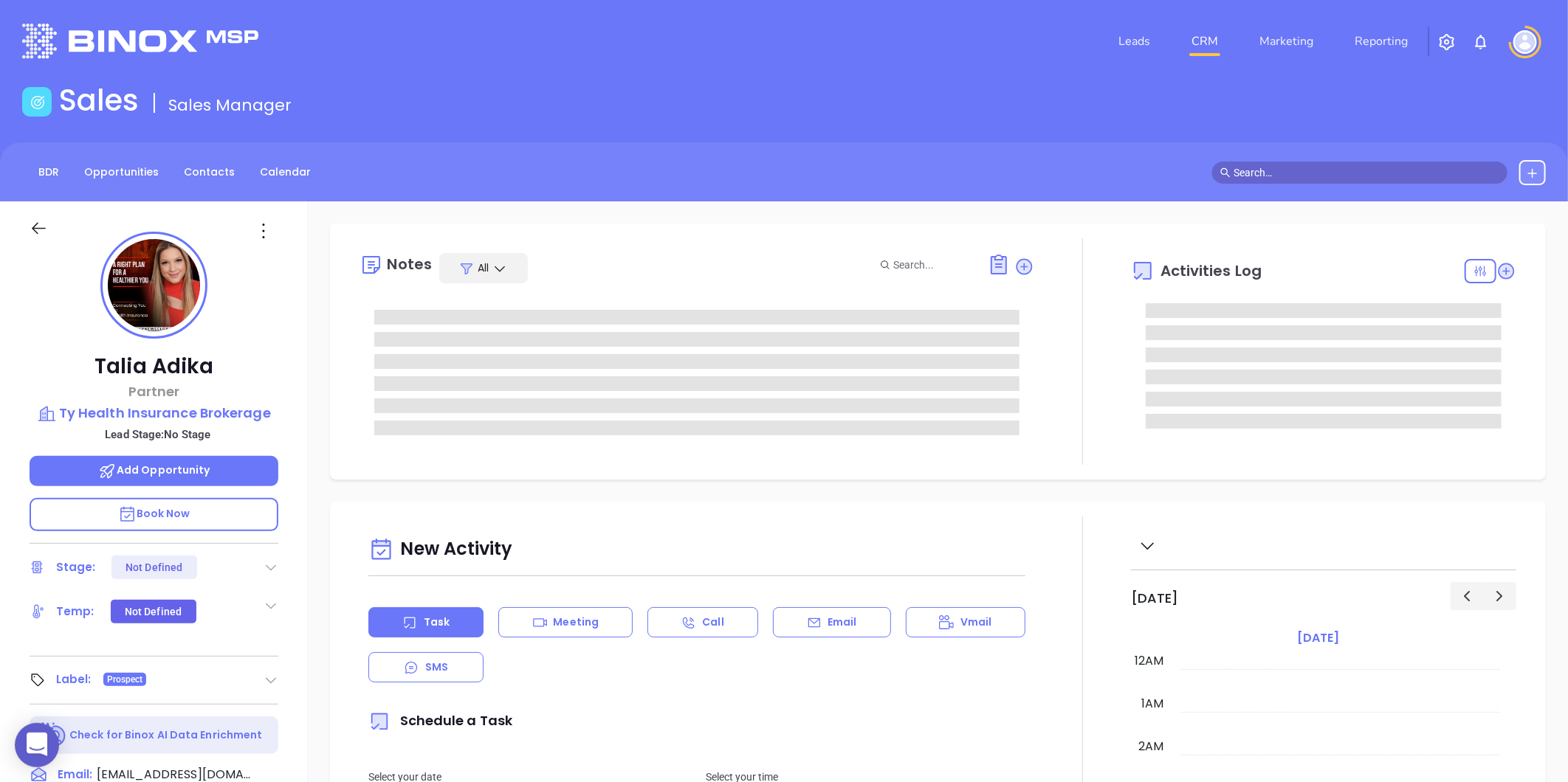
type input "[DATE]"
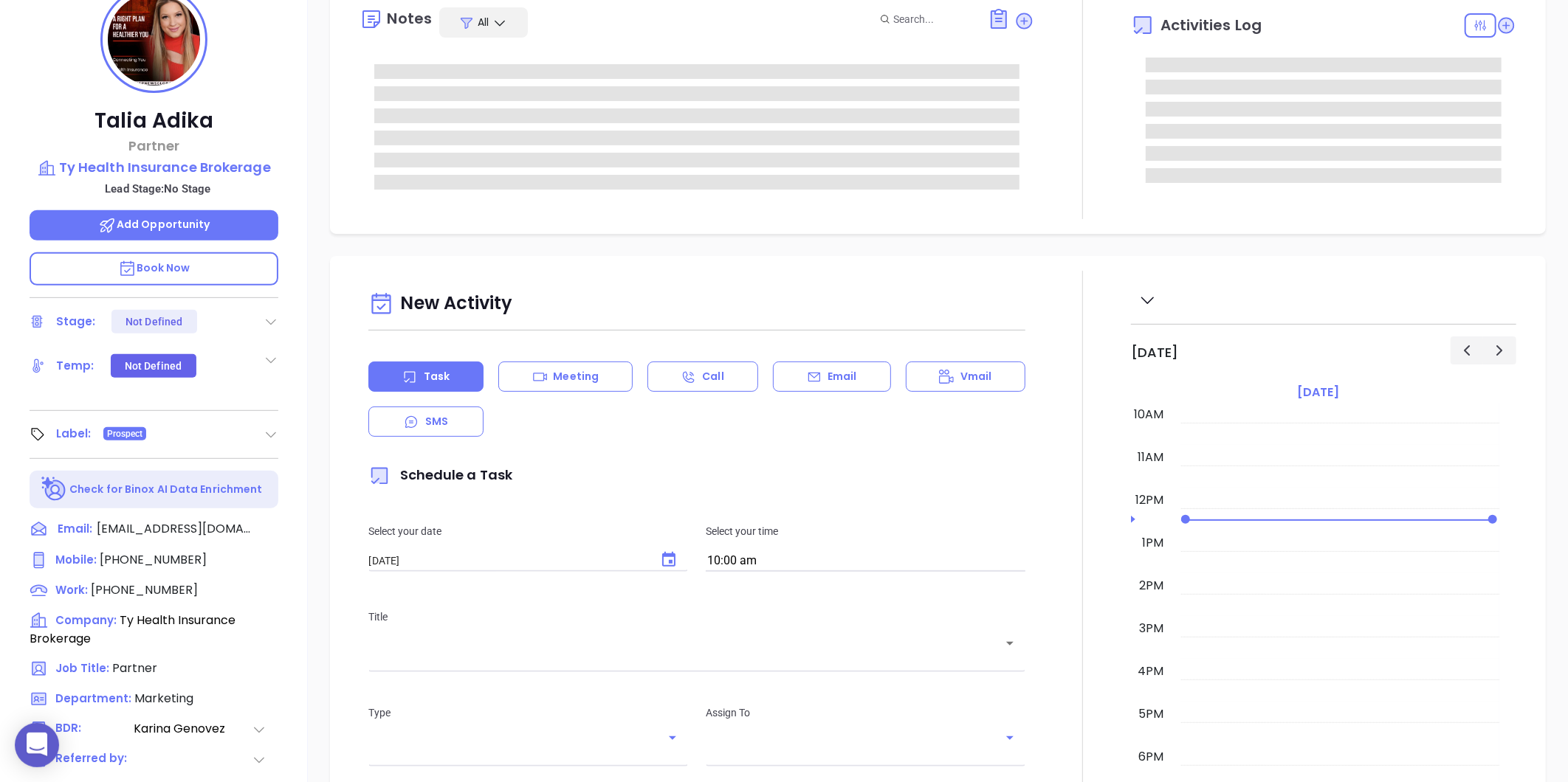
type input "[PERSON_NAME]"
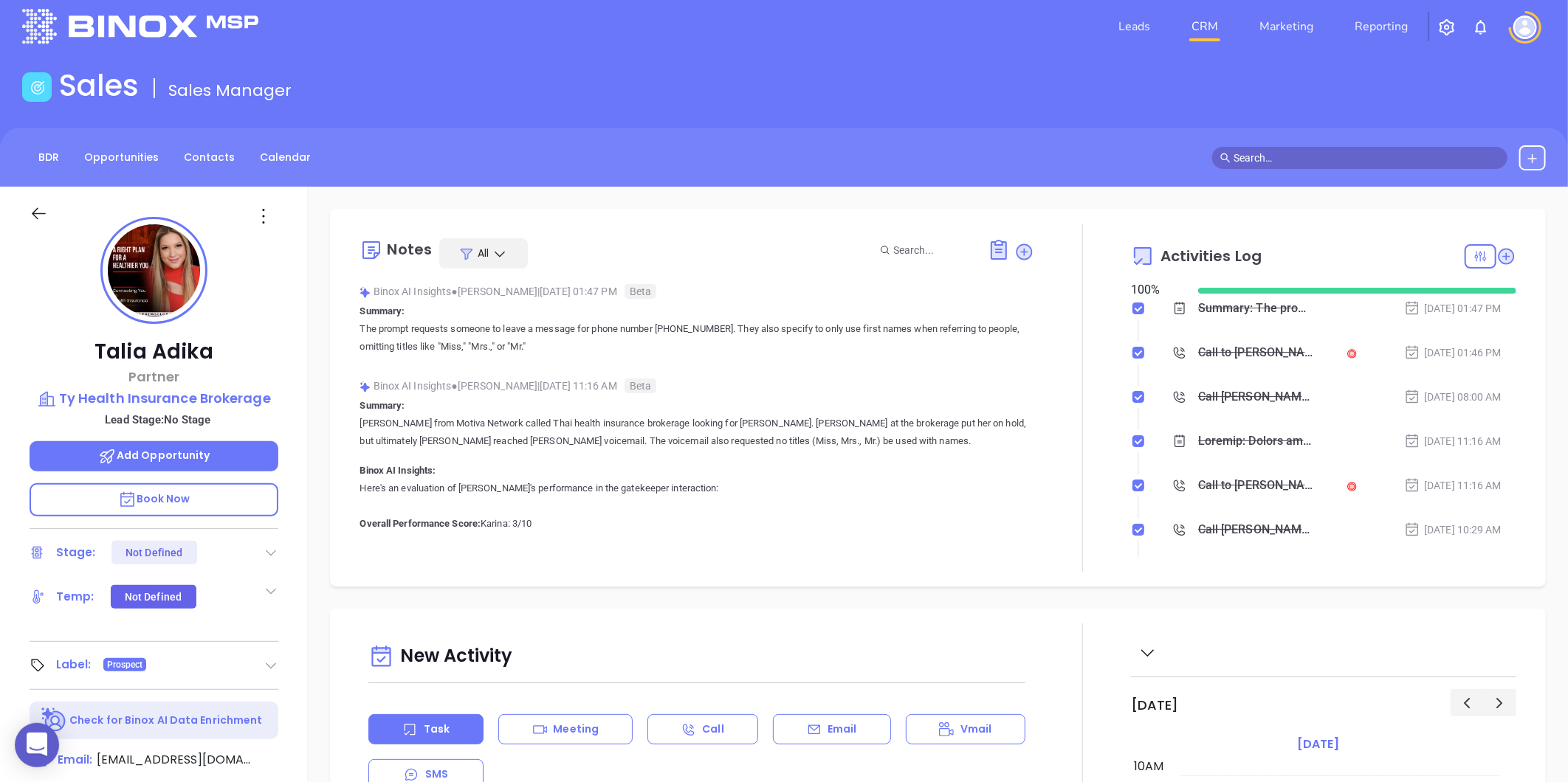
scroll to position [0, 0]
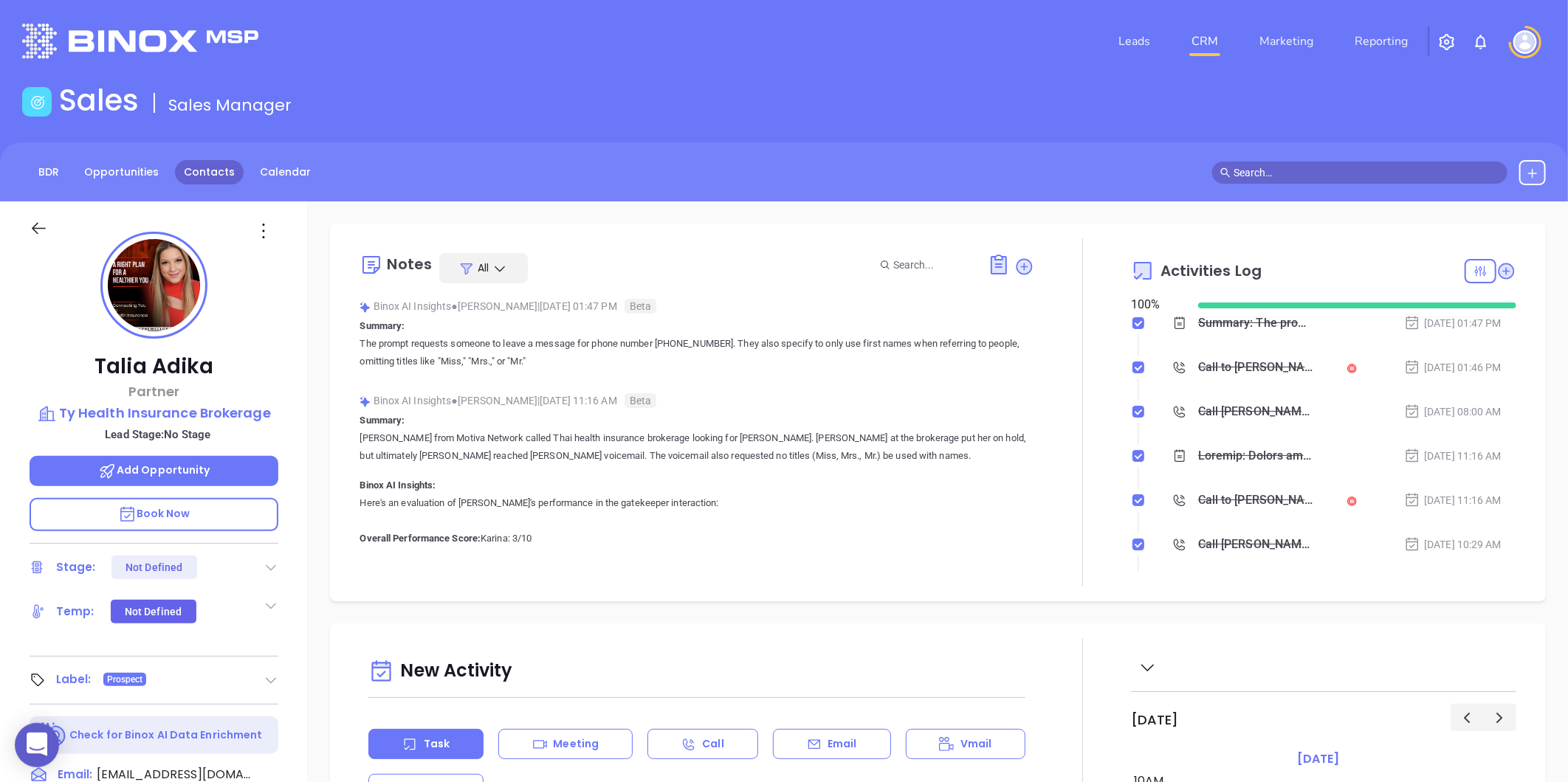
click at [229, 172] on link "Contacts" at bounding box center [209, 171] width 69 height 24
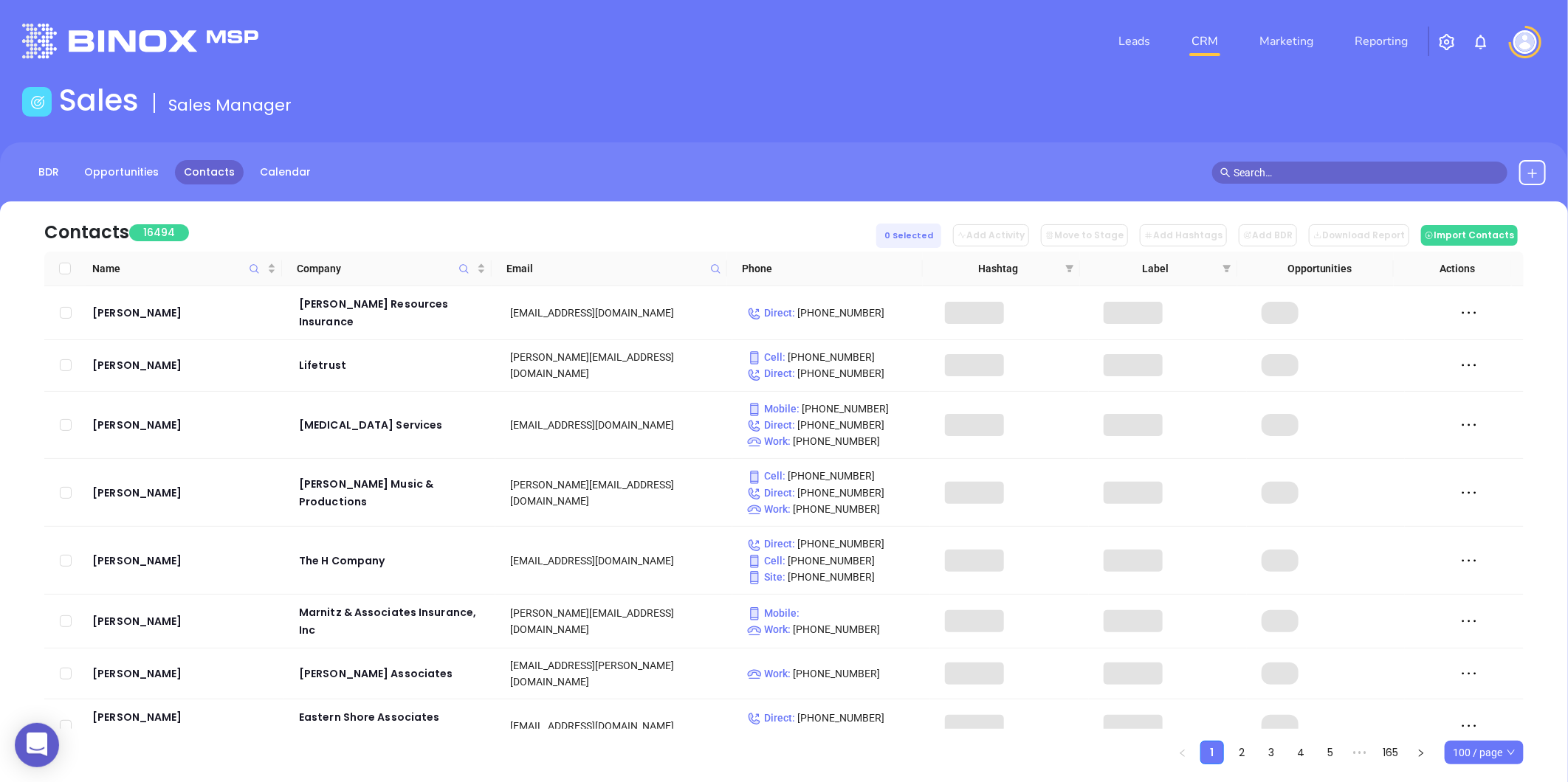
click at [711, 267] on icon at bounding box center [716, 268] width 11 height 11
paste input "lambis.com"
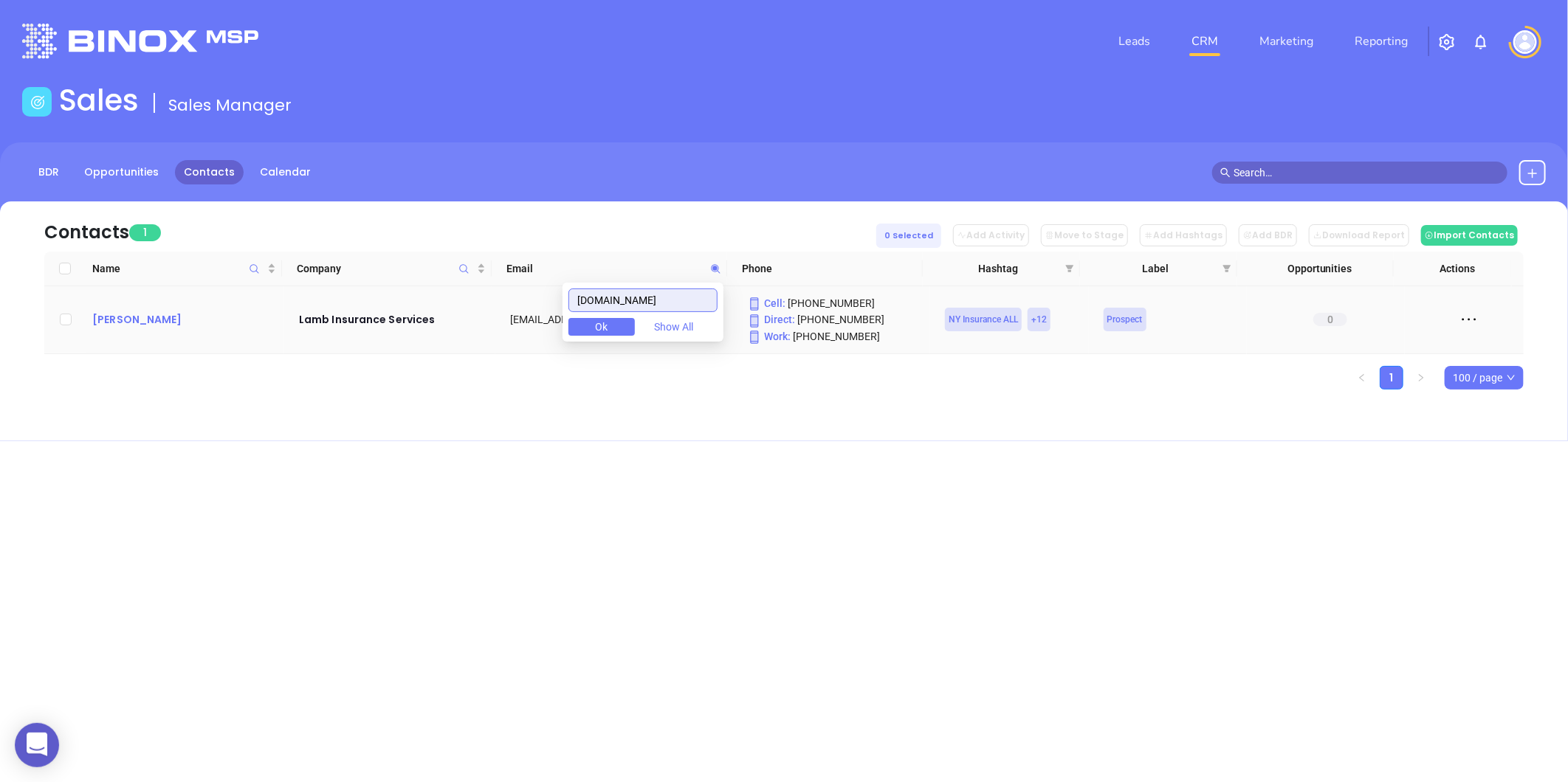
type input "lambis.com"
click at [126, 325] on div "Greg Trawinski" at bounding box center [185, 319] width 186 height 18
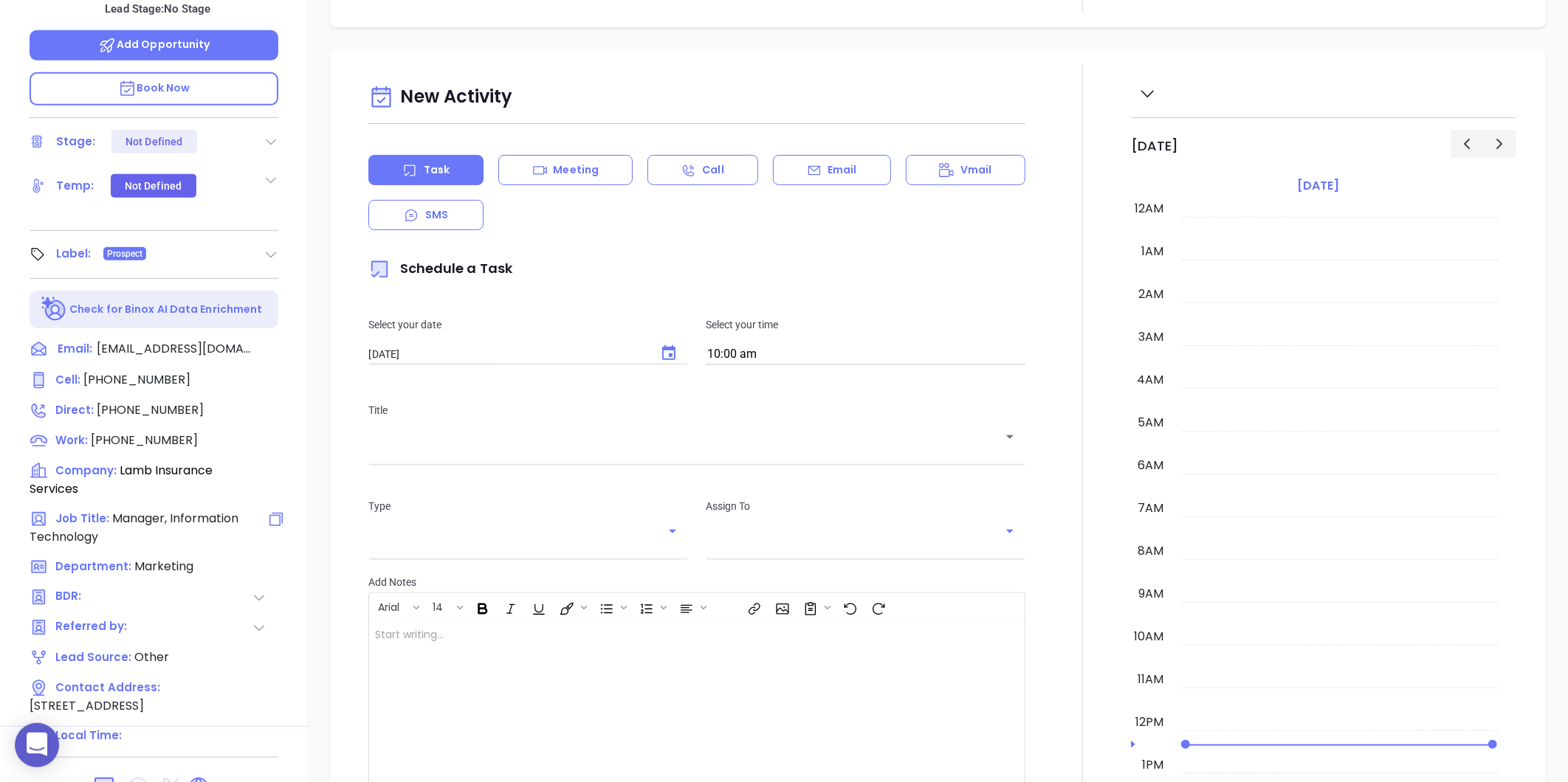
scroll to position [428, 0]
type input "[PERSON_NAME]"
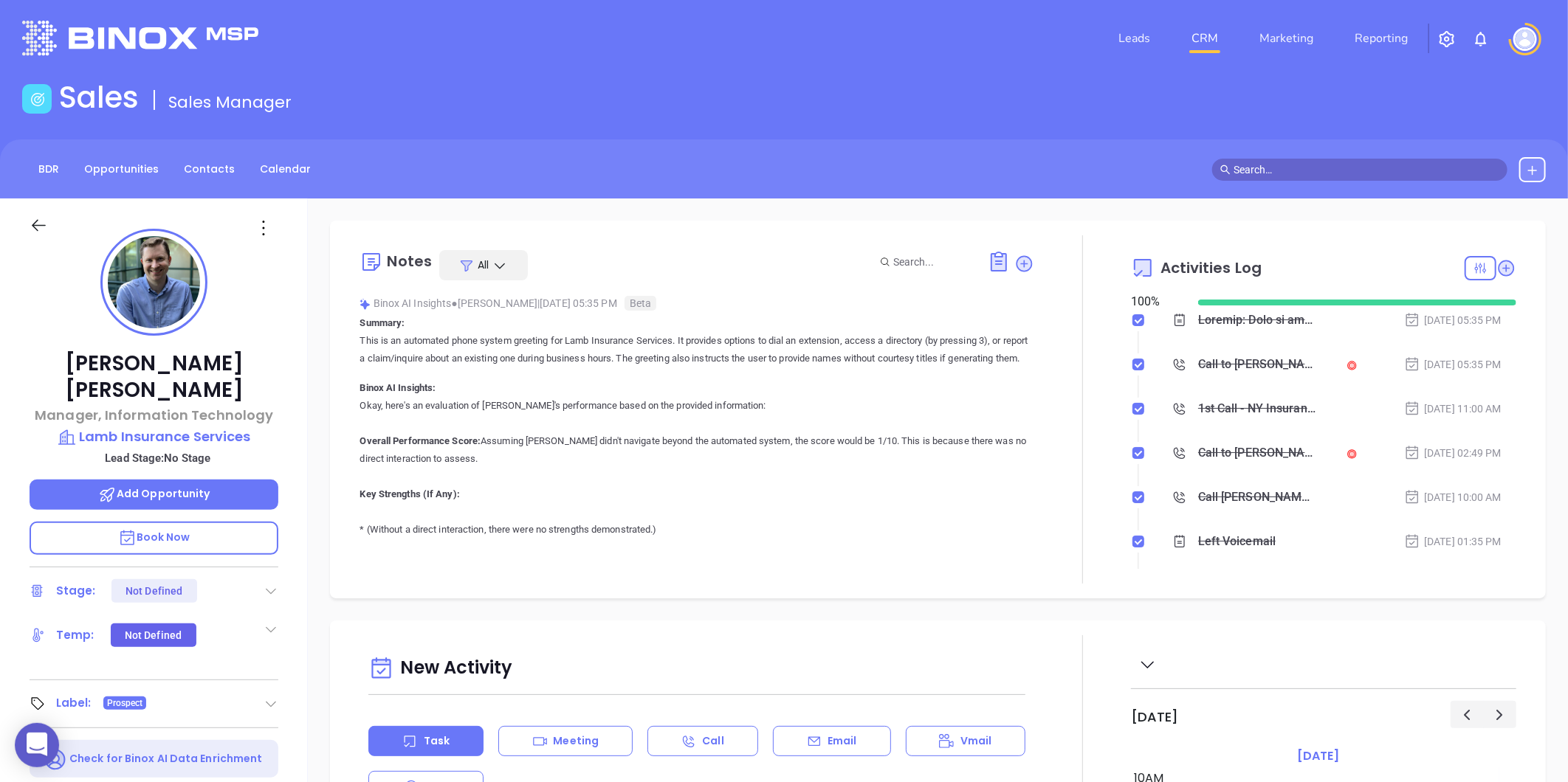
scroll to position [0, 0]
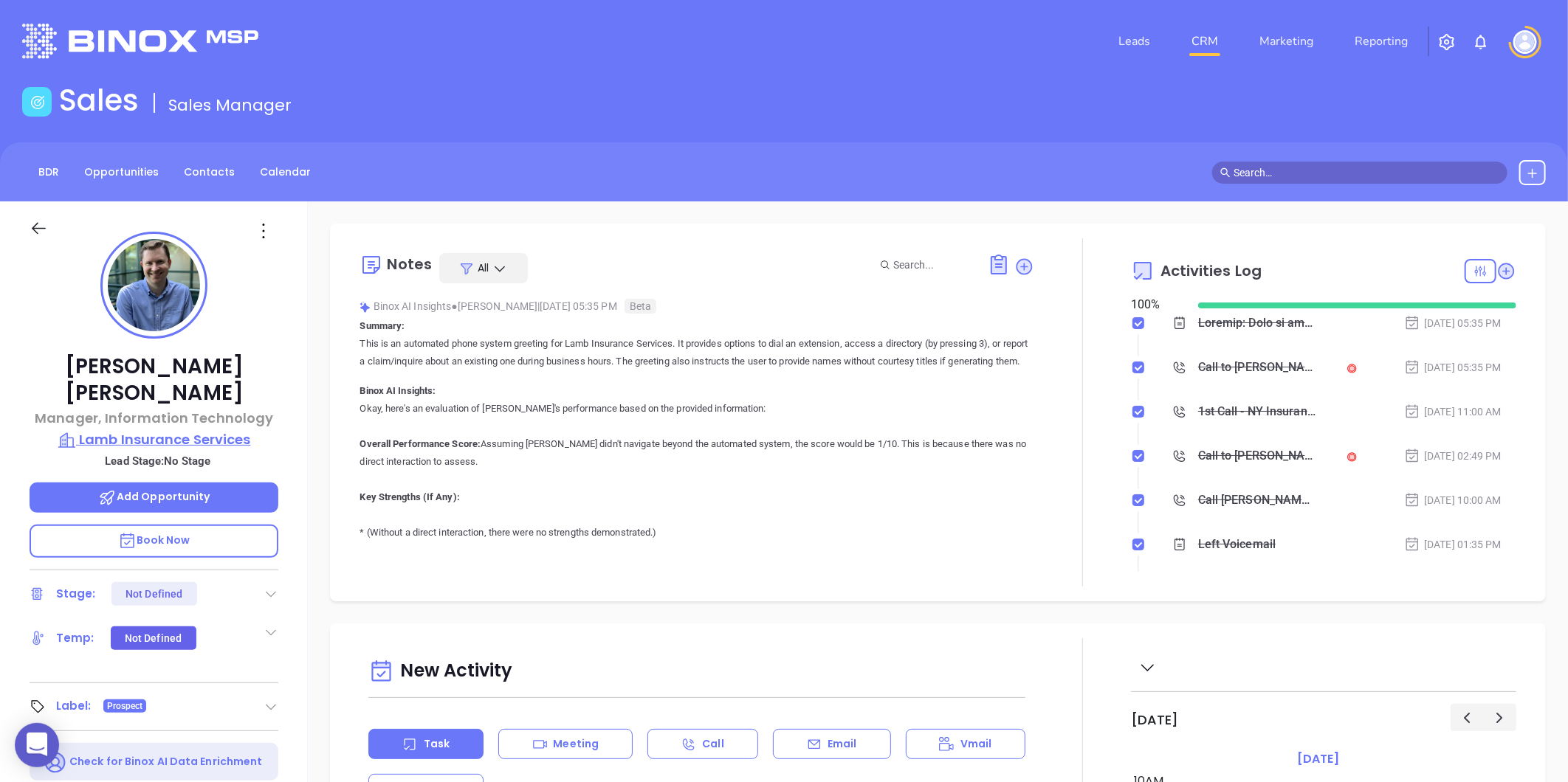
click at [136, 429] on p "Lamb Insurance Services" at bounding box center [154, 439] width 249 height 20
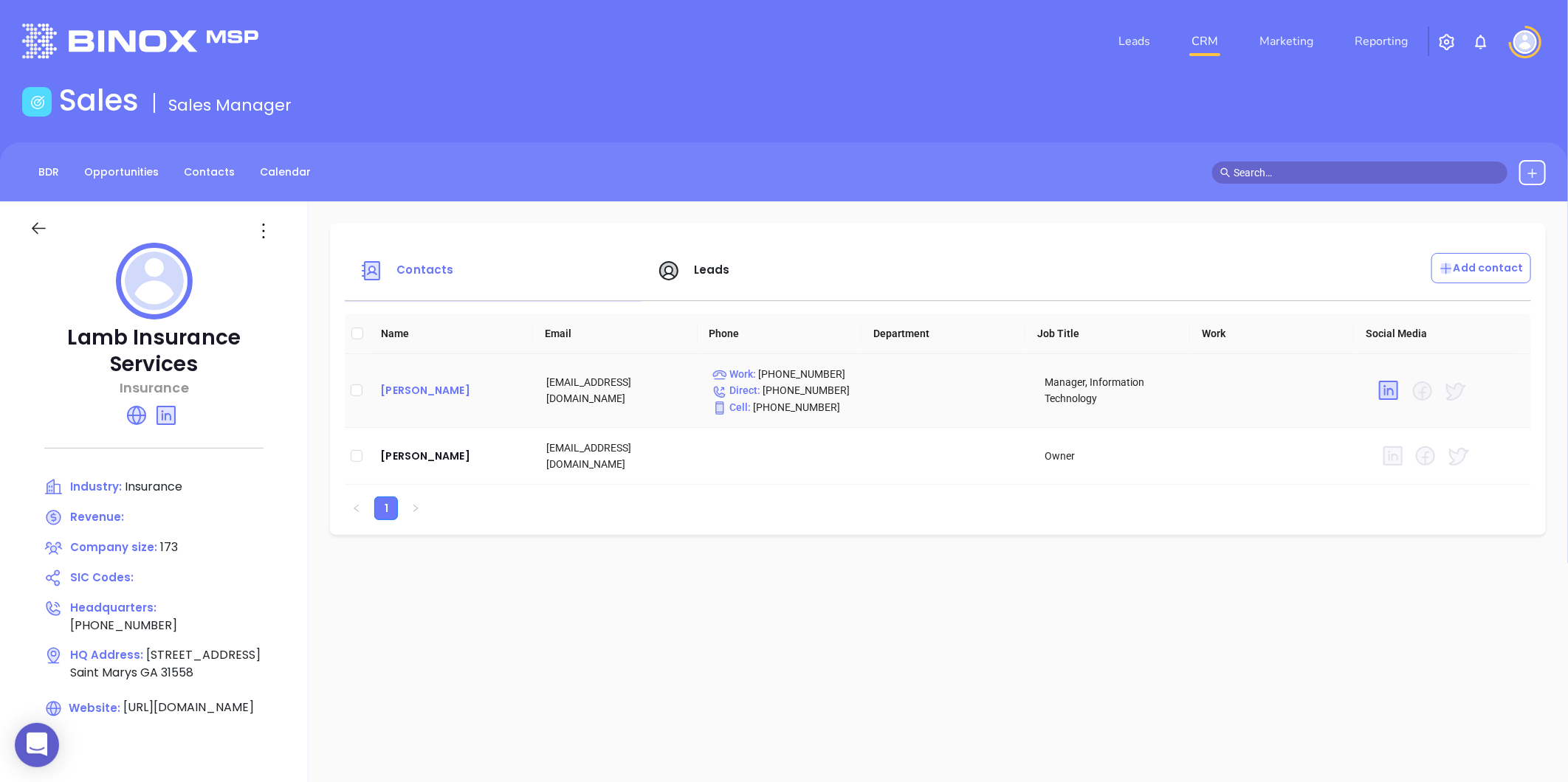
click at [417, 399] on div "Greg Trawinski" at bounding box center [451, 390] width 143 height 18
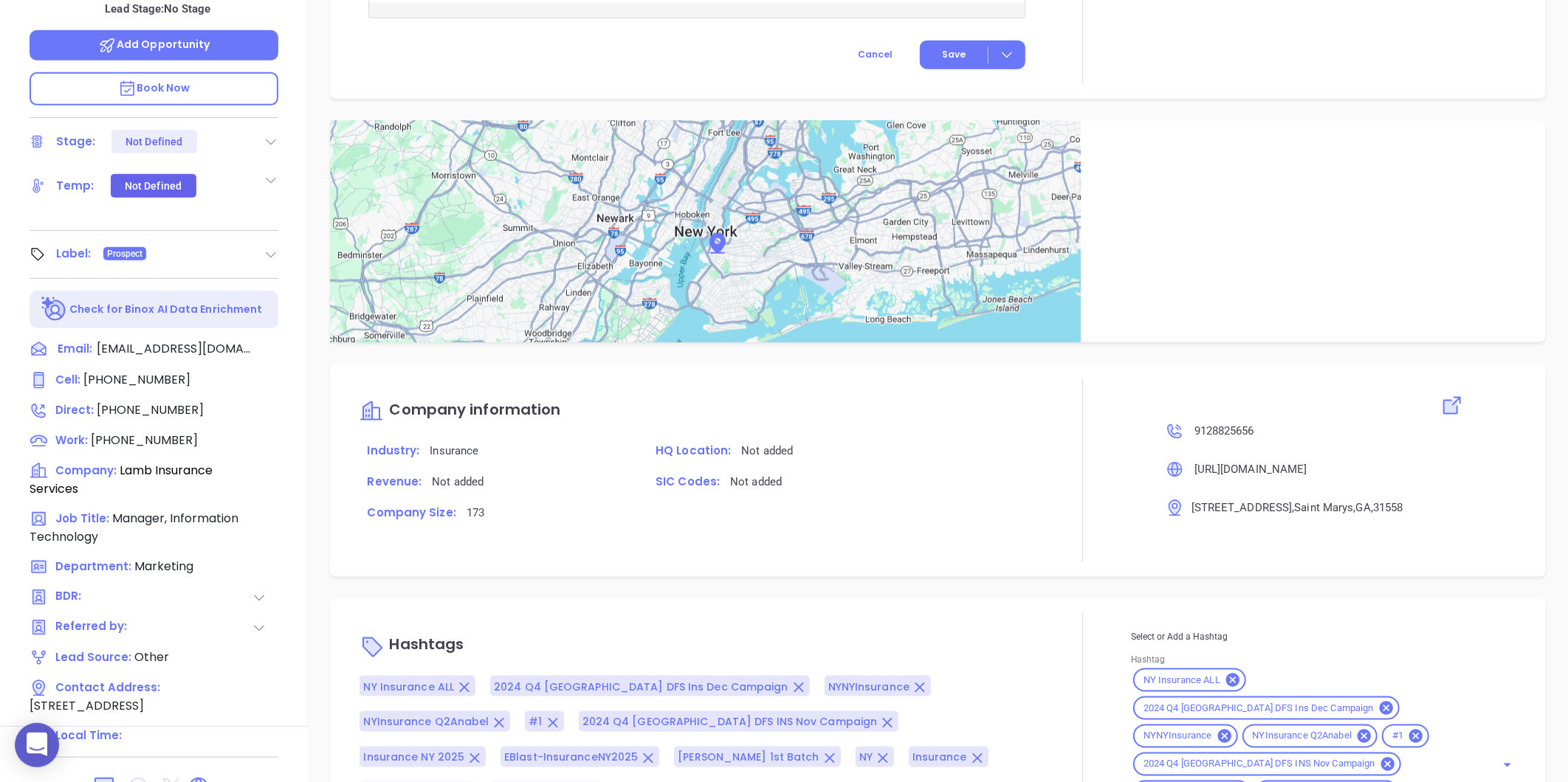
scroll to position [871, 0]
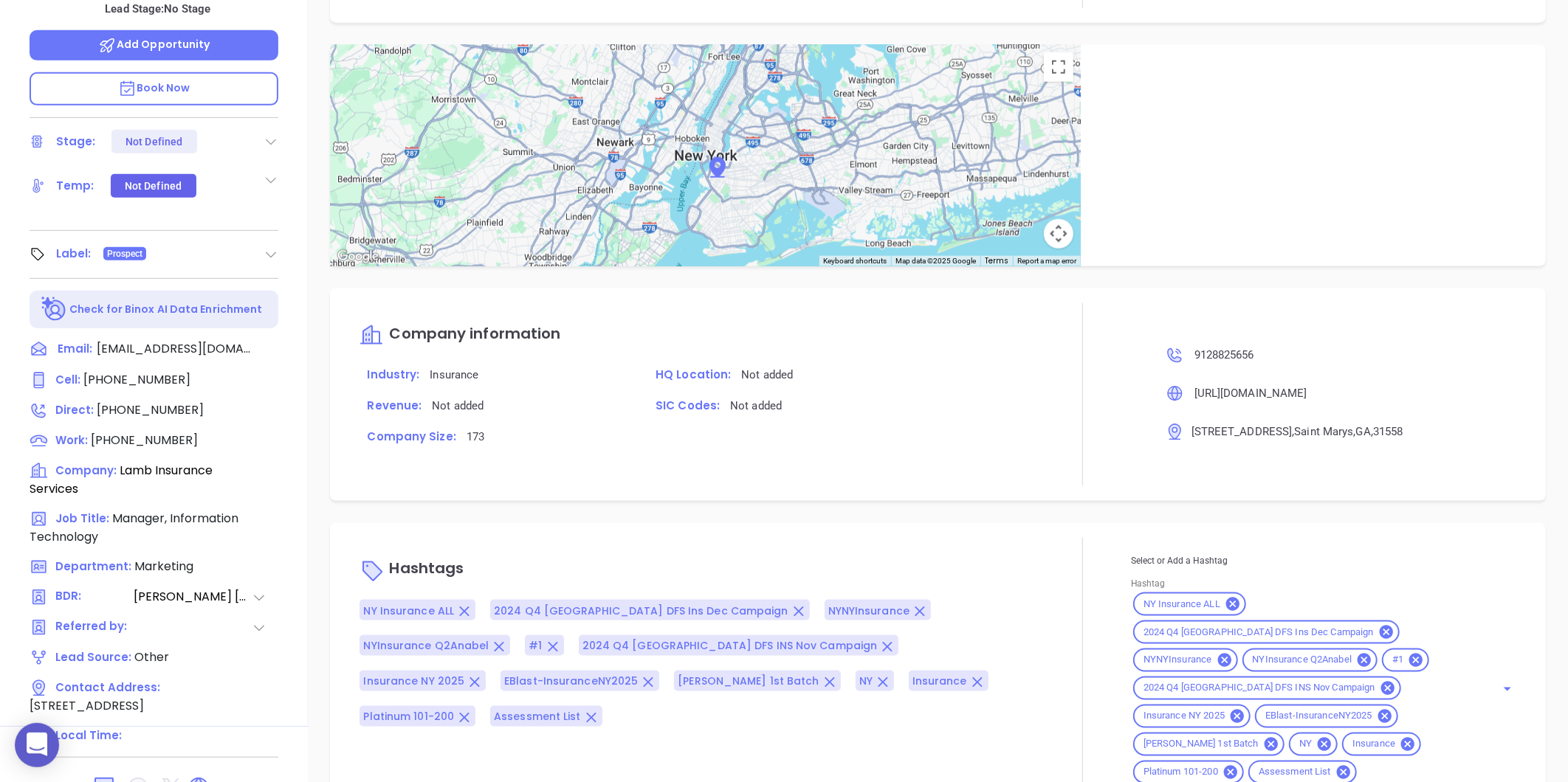
type input "[PERSON_NAME]"
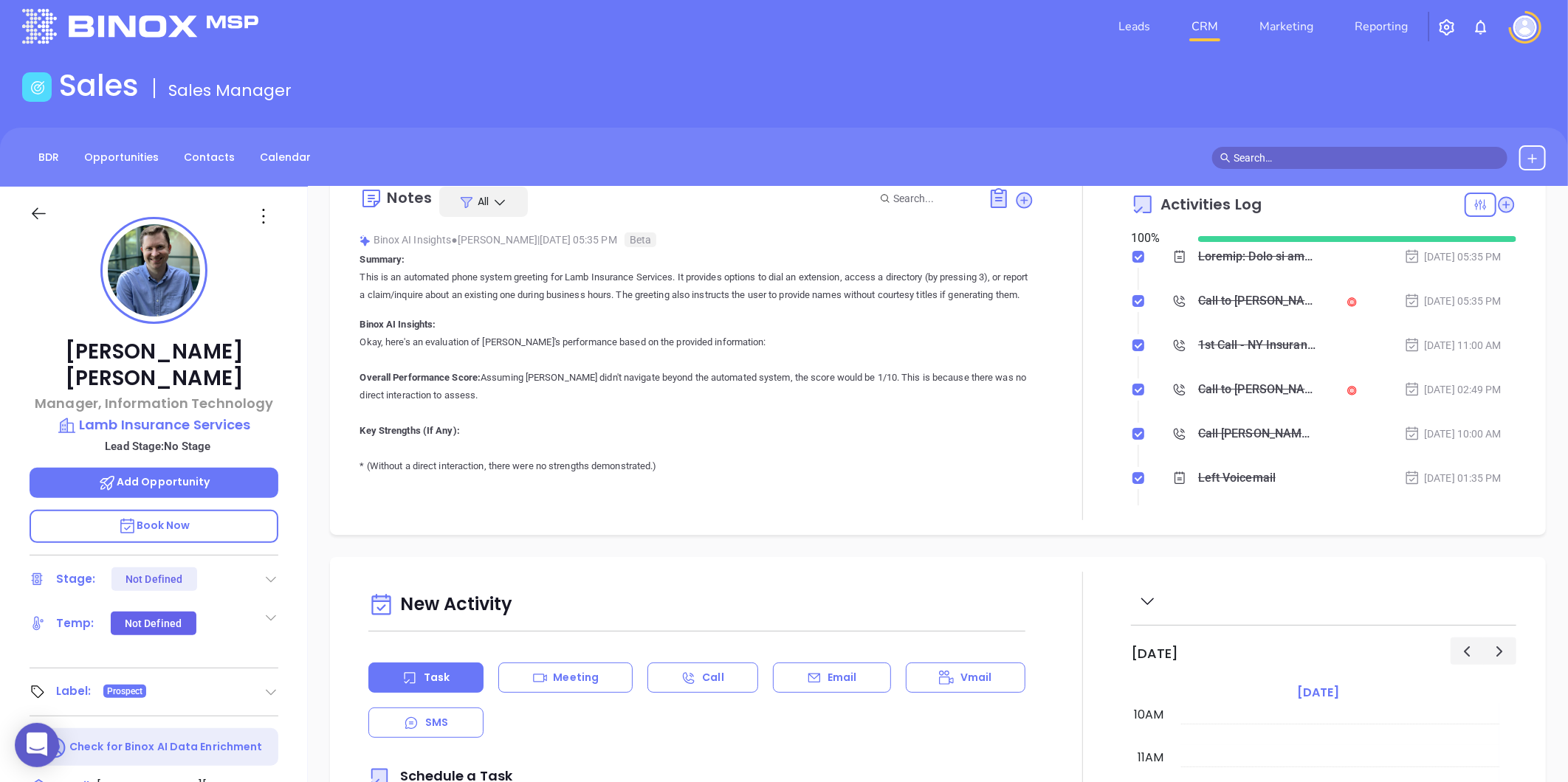
scroll to position [0, 0]
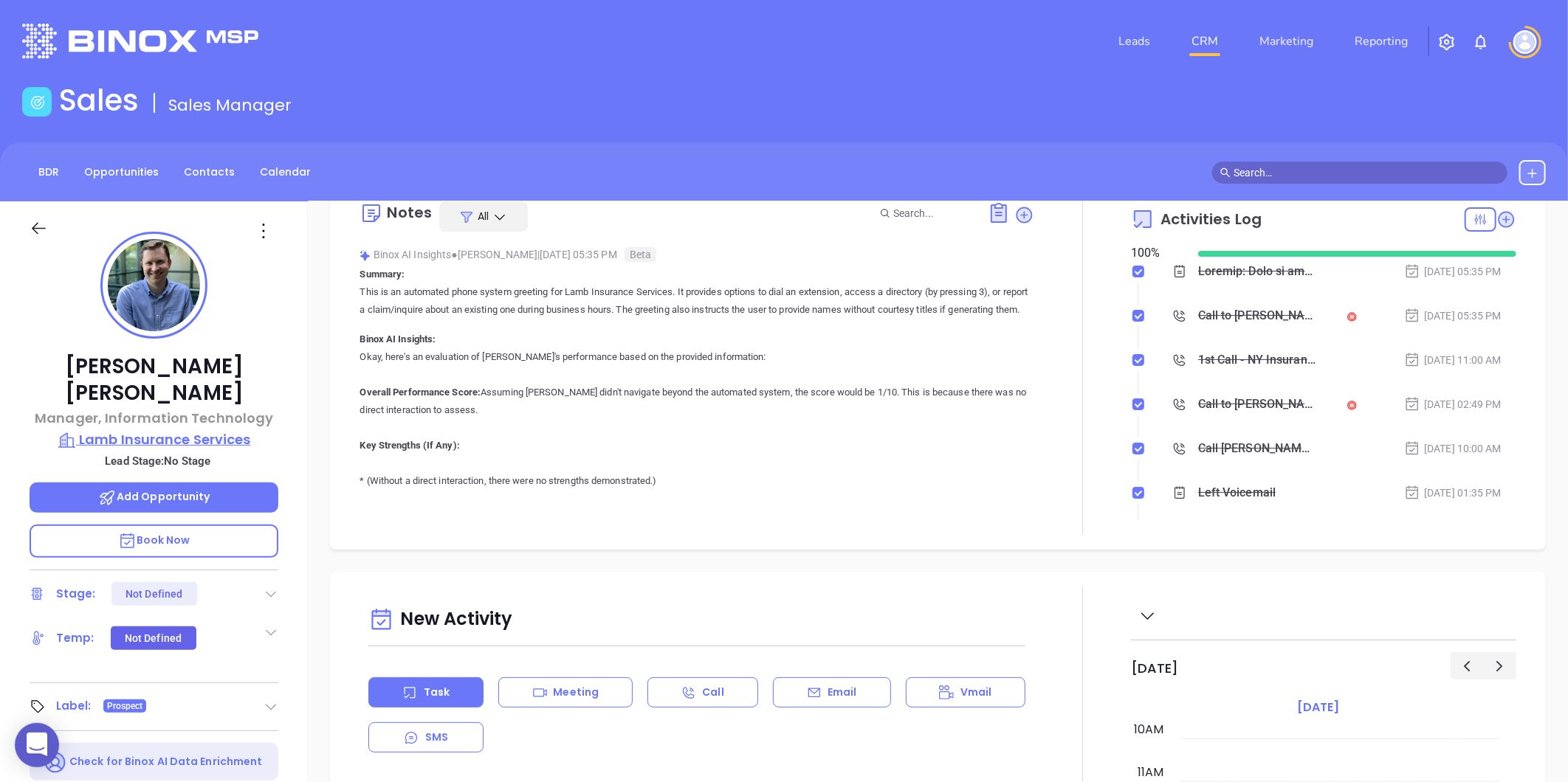
click at [208, 429] on p "Lamb Insurance Services" at bounding box center [154, 439] width 249 height 20
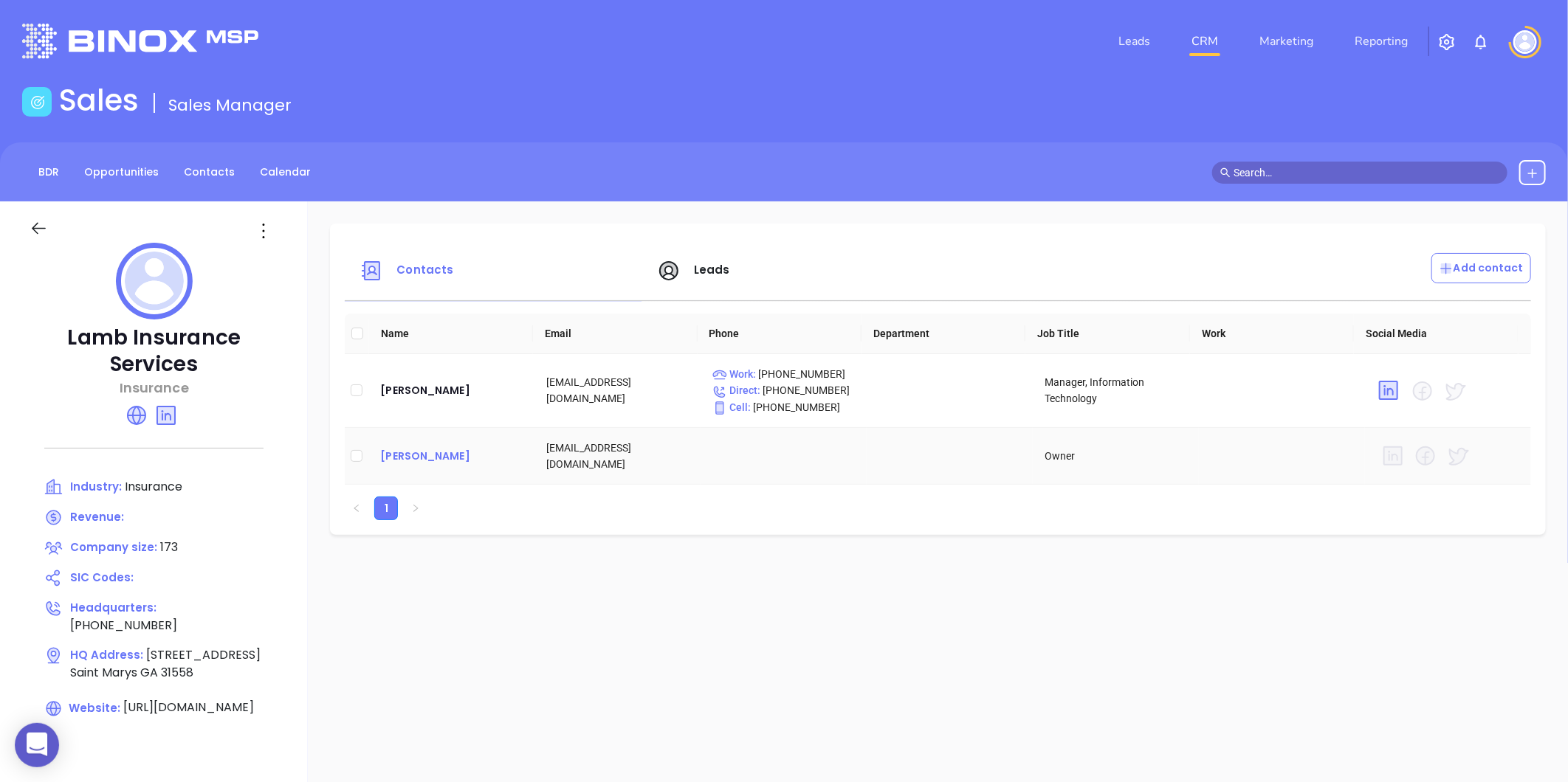
click at [395, 462] on div "Chris Lamb" at bounding box center [451, 456] width 143 height 18
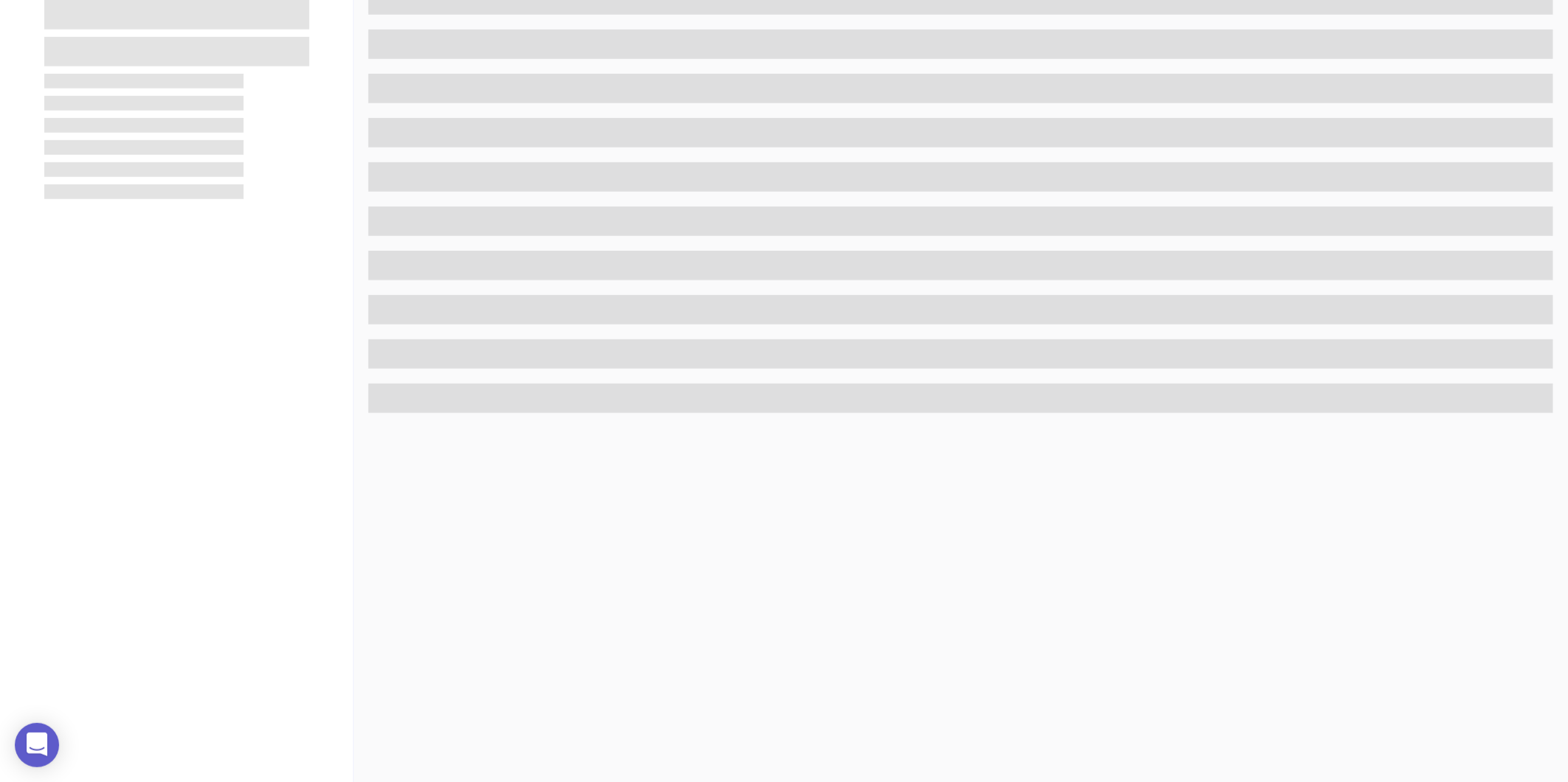
scroll to position [452, 0]
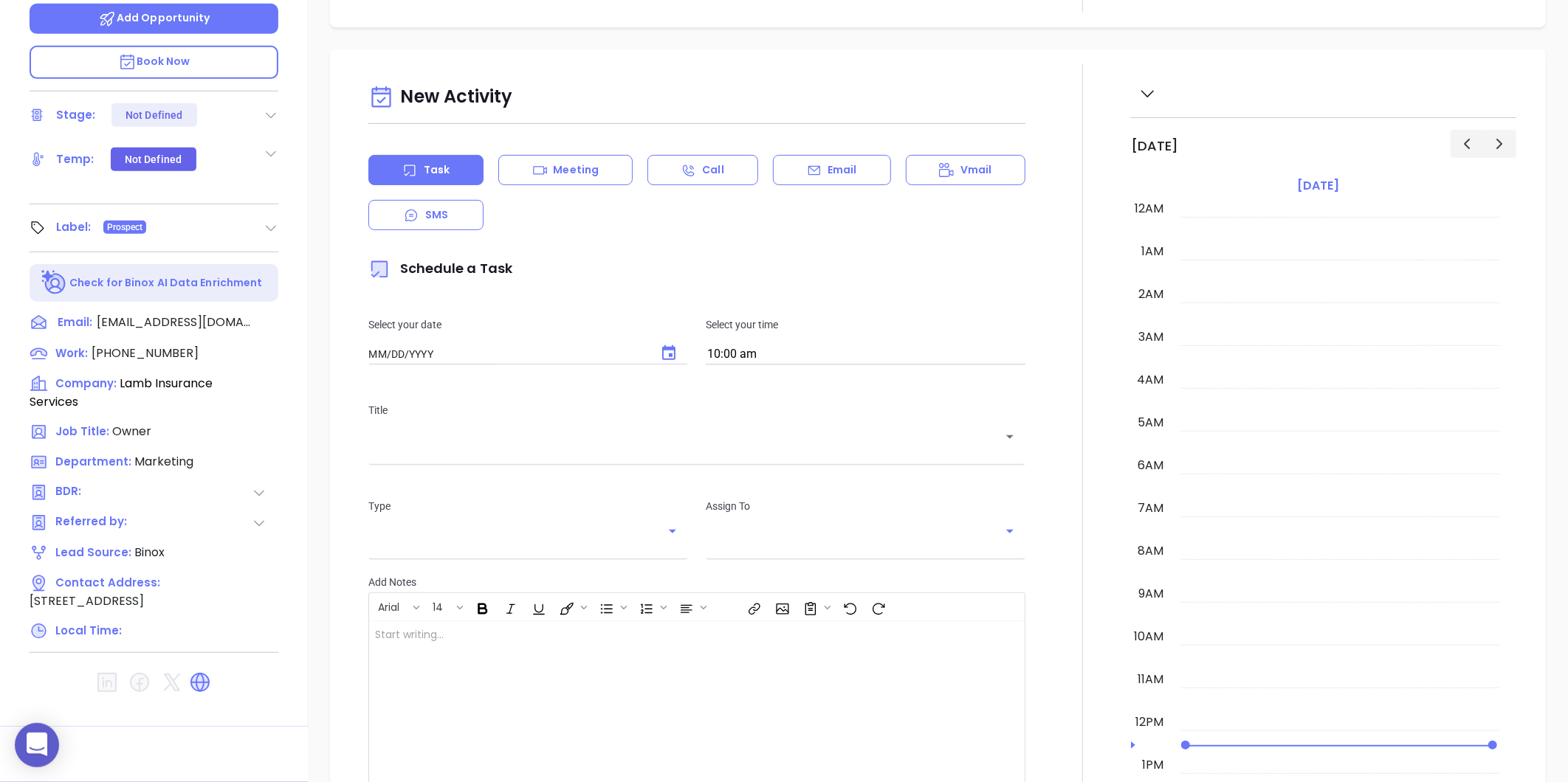
type input "[DATE]"
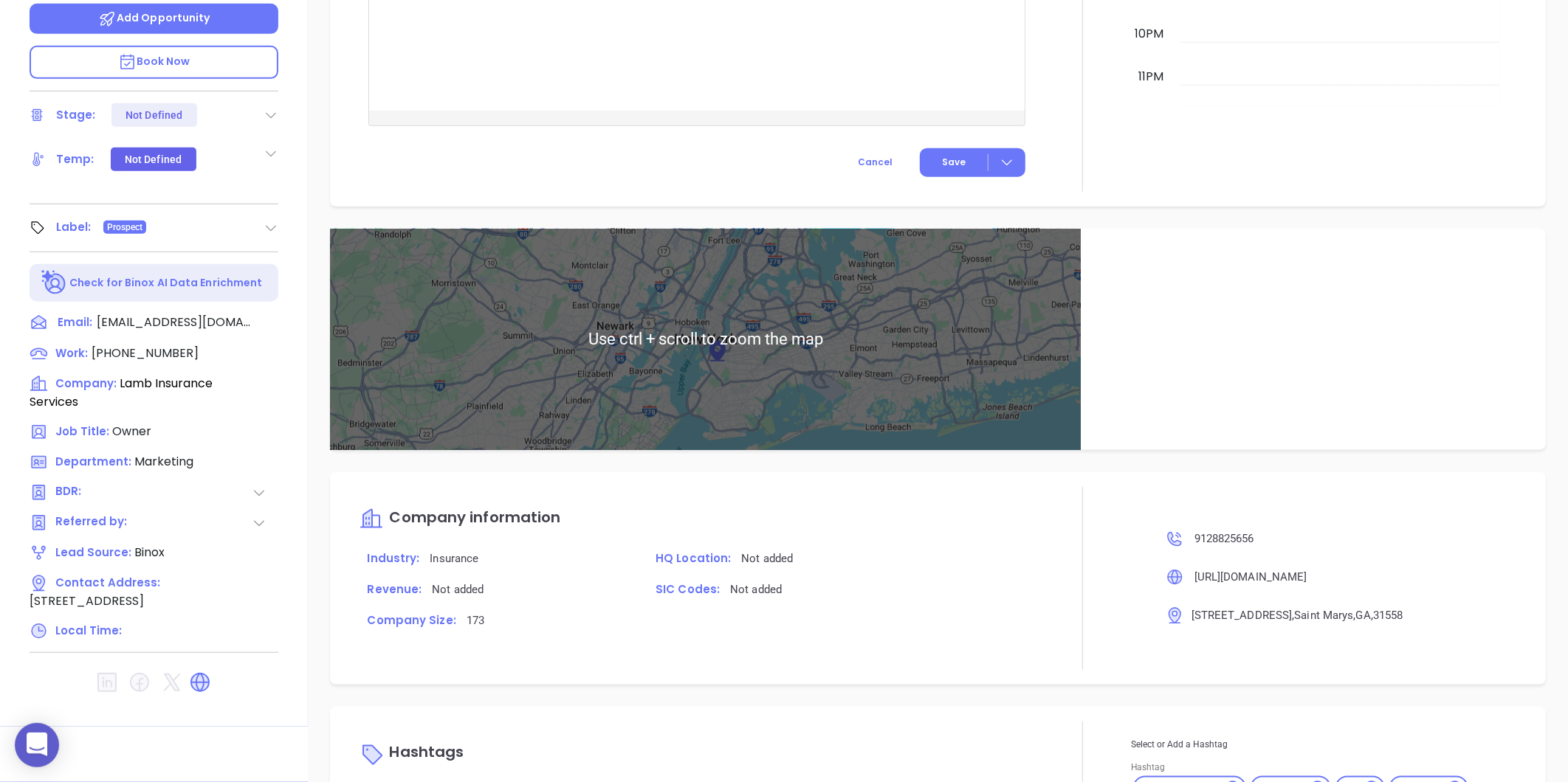
scroll to position [787, 0]
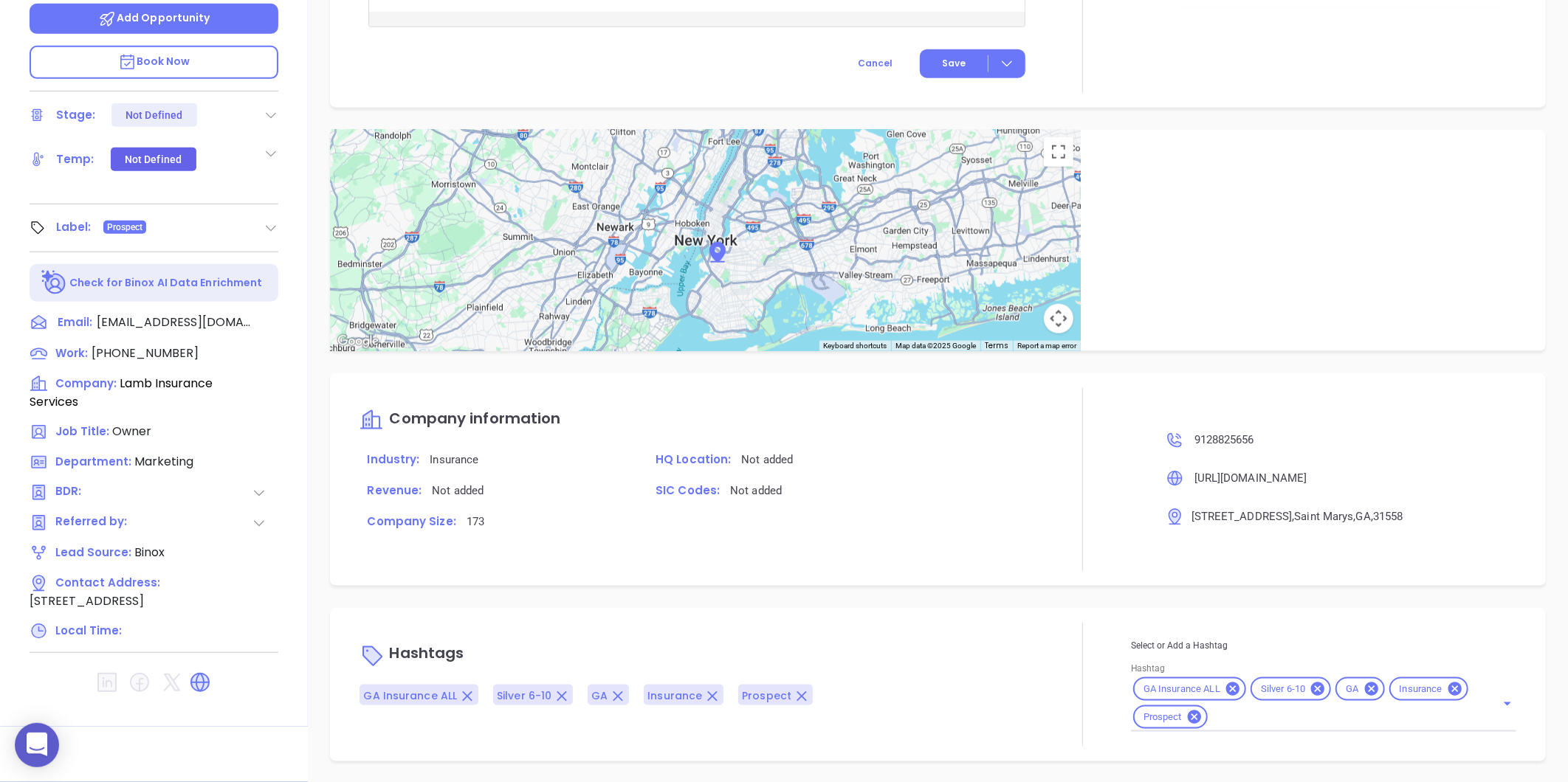
type input "[PERSON_NAME]"
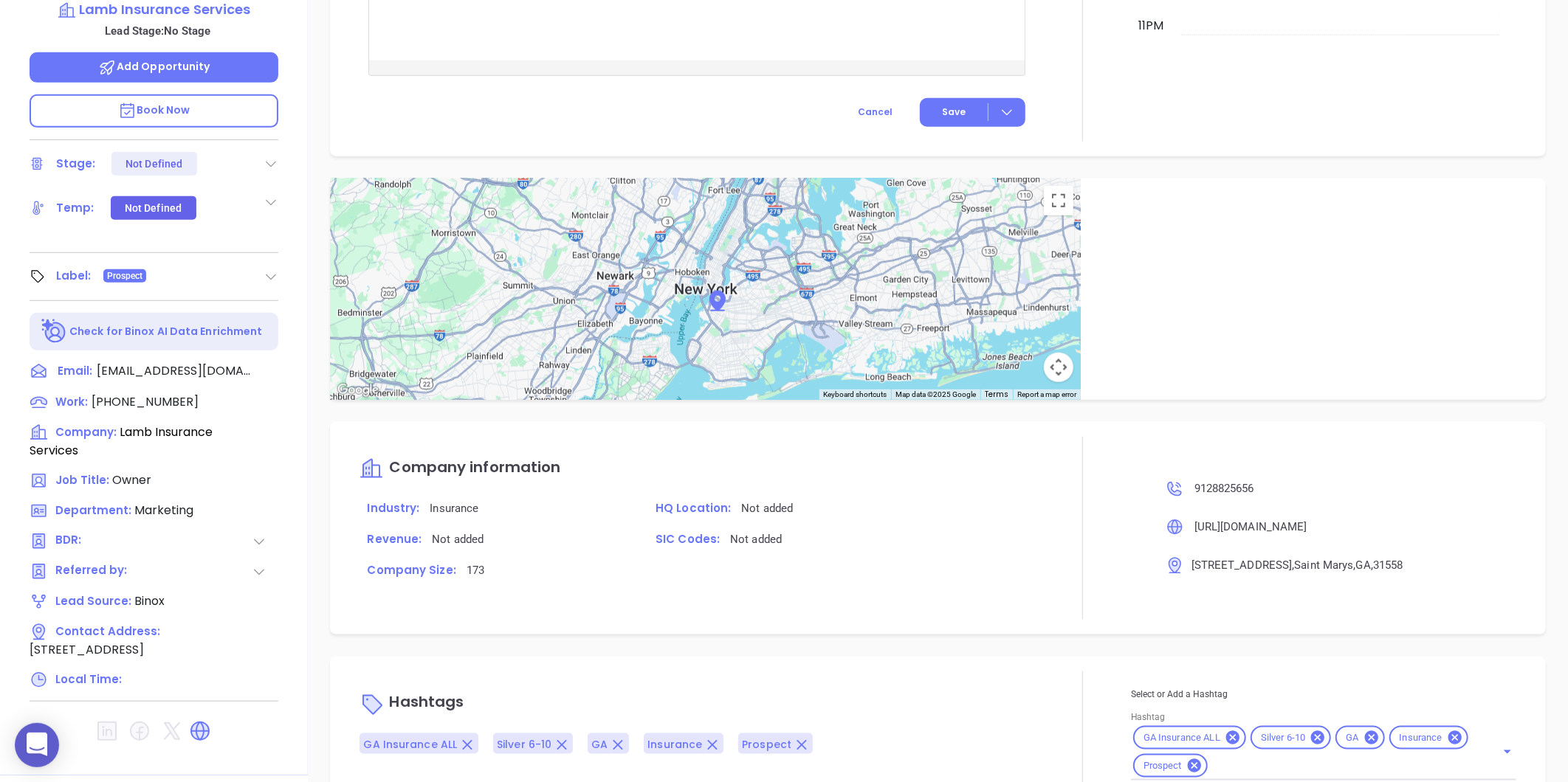
scroll to position [452, 0]
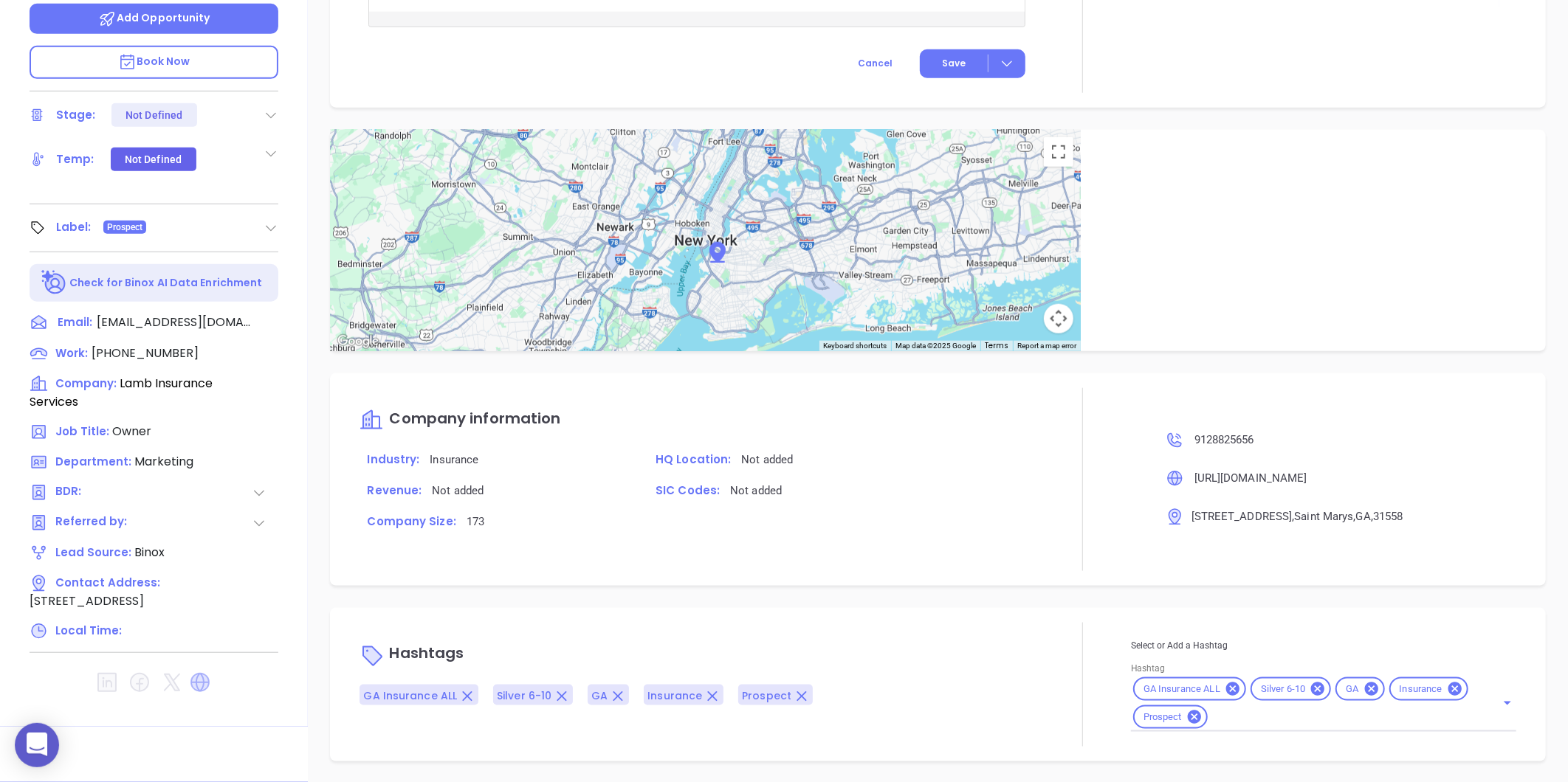
click at [204, 679] on icon at bounding box center [200, 682] width 20 height 20
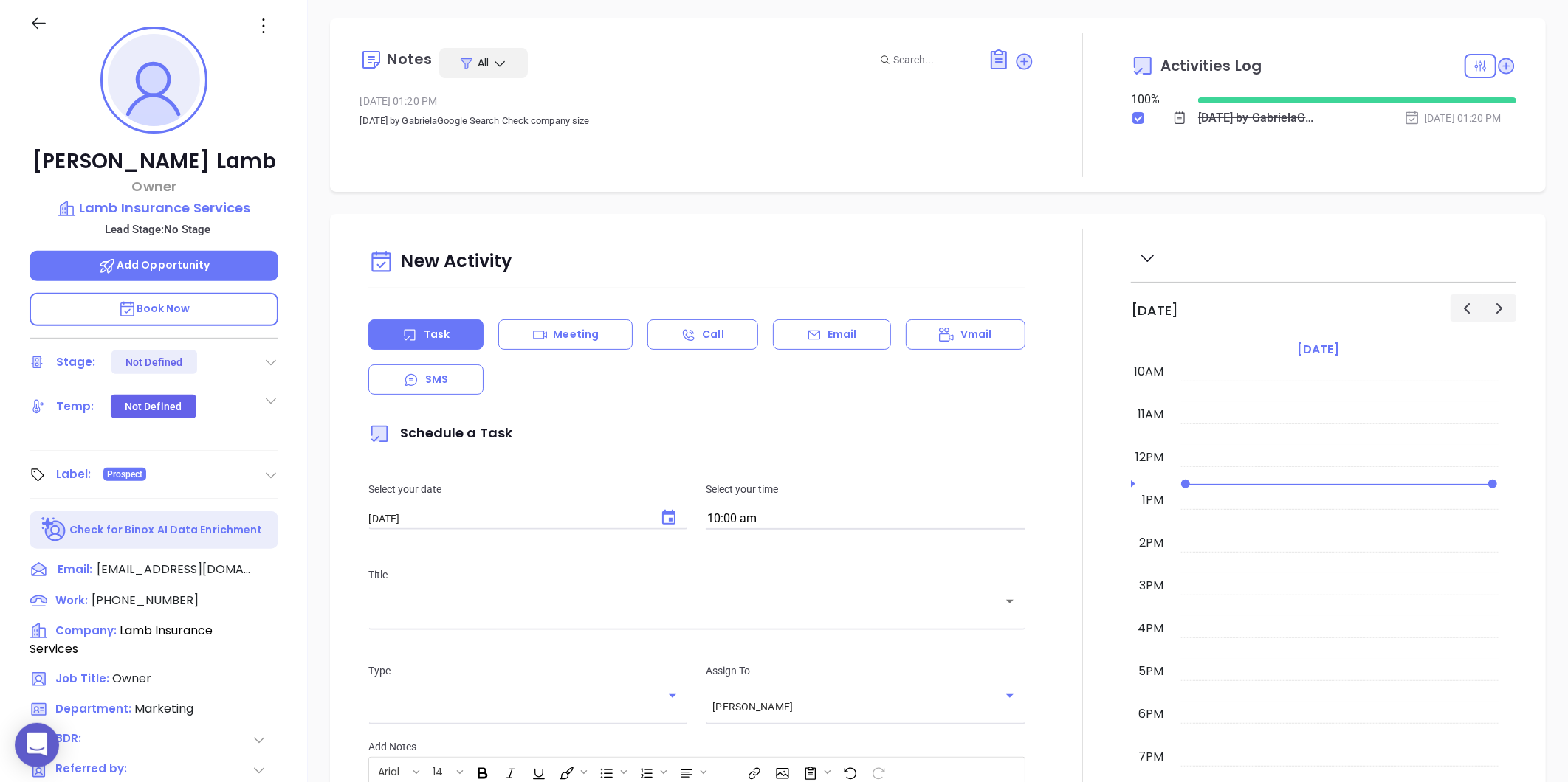
scroll to position [0, 0]
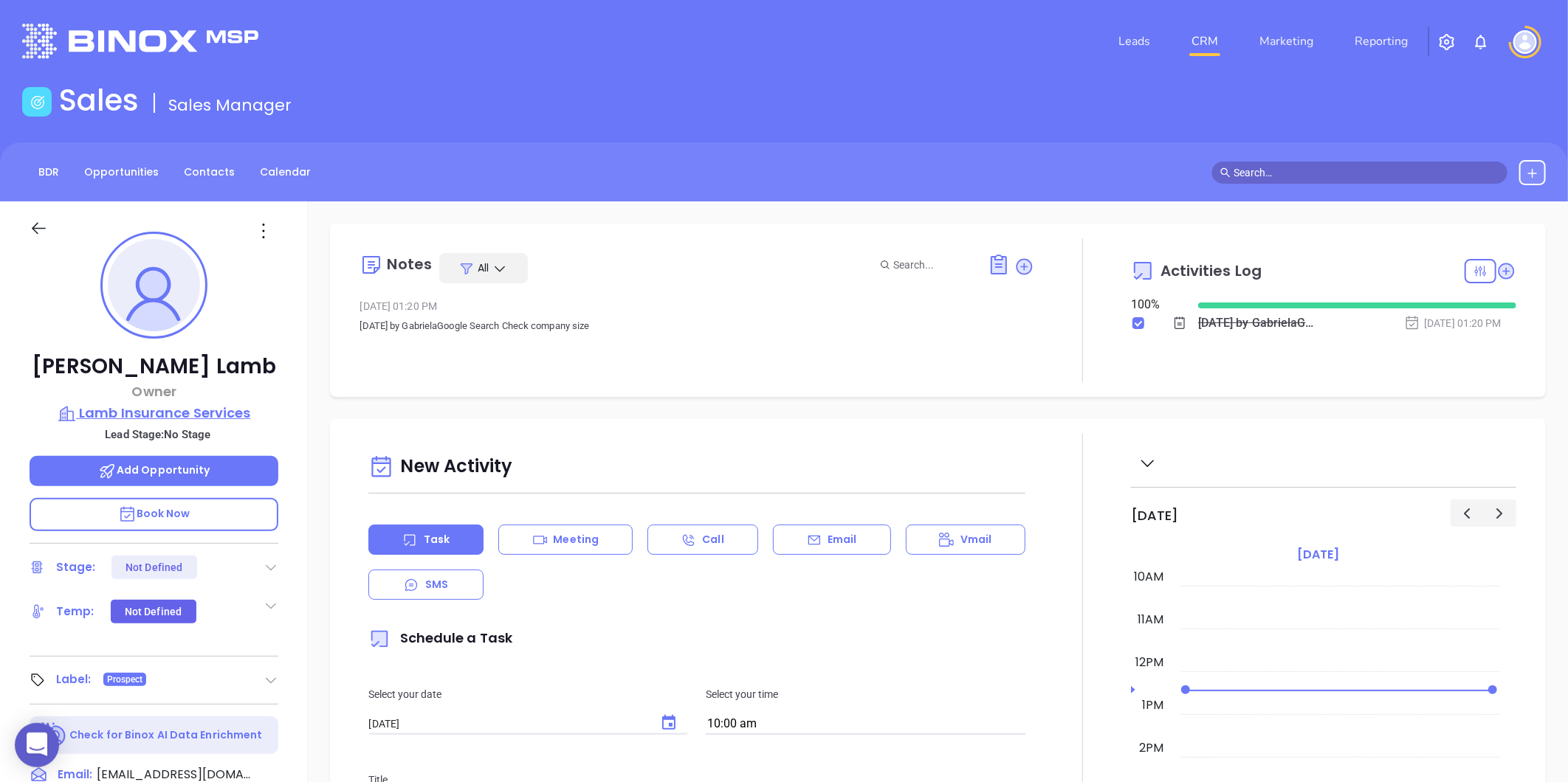
click at [201, 412] on p "Lamb Insurance Services" at bounding box center [154, 413] width 249 height 20
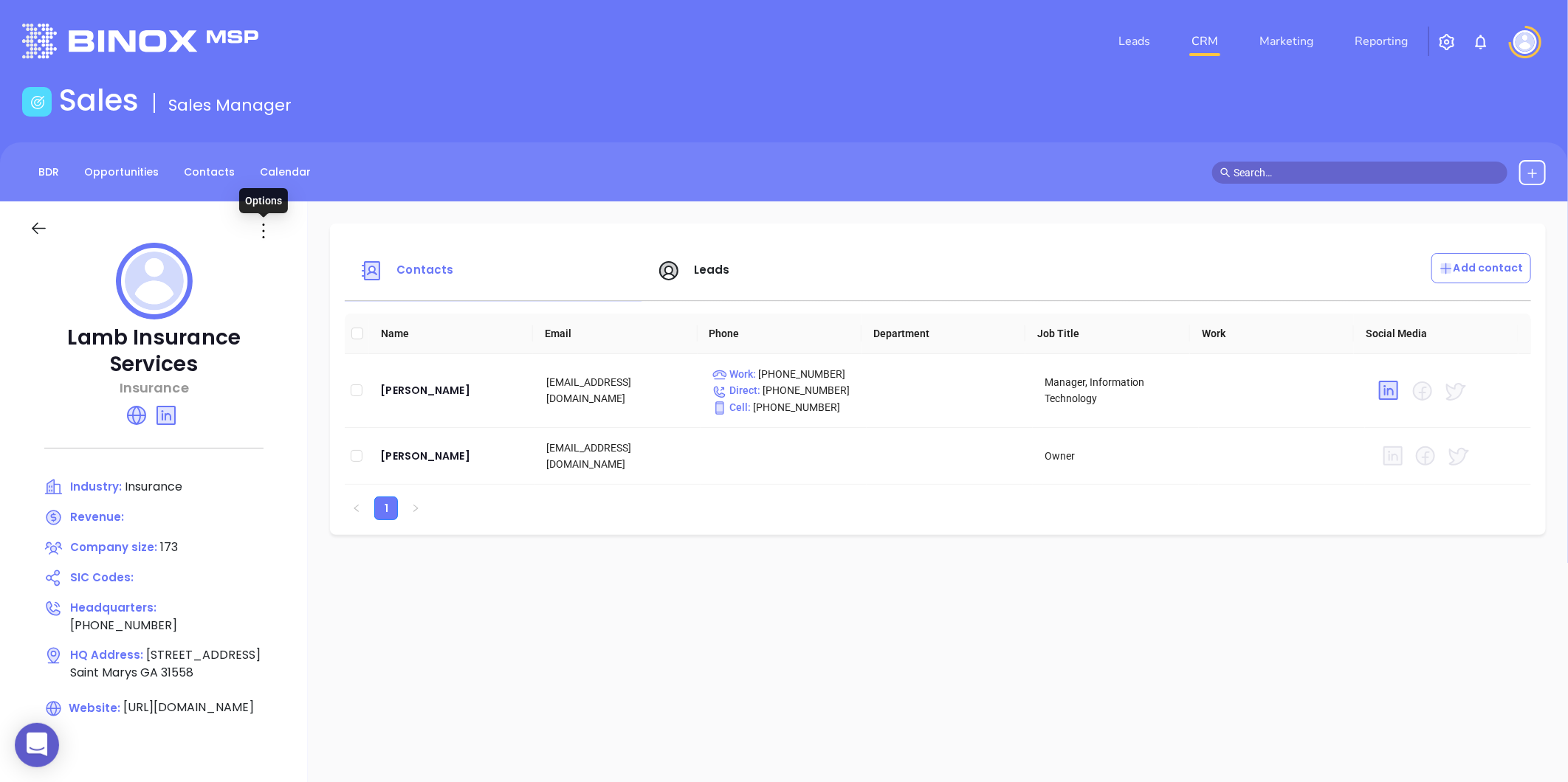
click at [256, 231] on icon at bounding box center [263, 231] width 23 height 23
click at [294, 256] on div "Edit" at bounding box center [330, 259] width 134 height 16
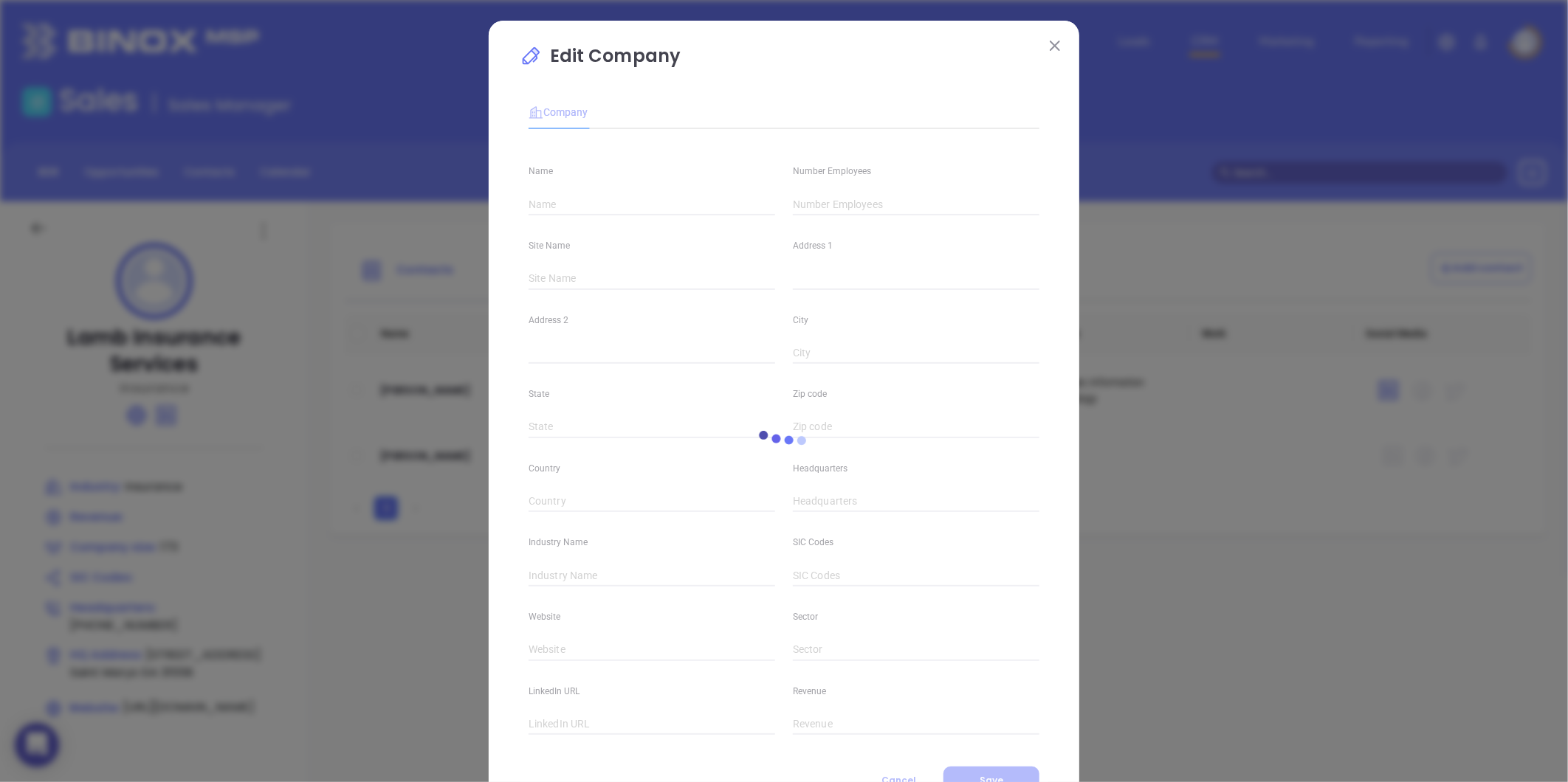
type input "Lamb Insurance Services"
type input "173"
type input "(912) 882-5656"
type input "Insurance"
type input "https://lambinsurancega.com/"
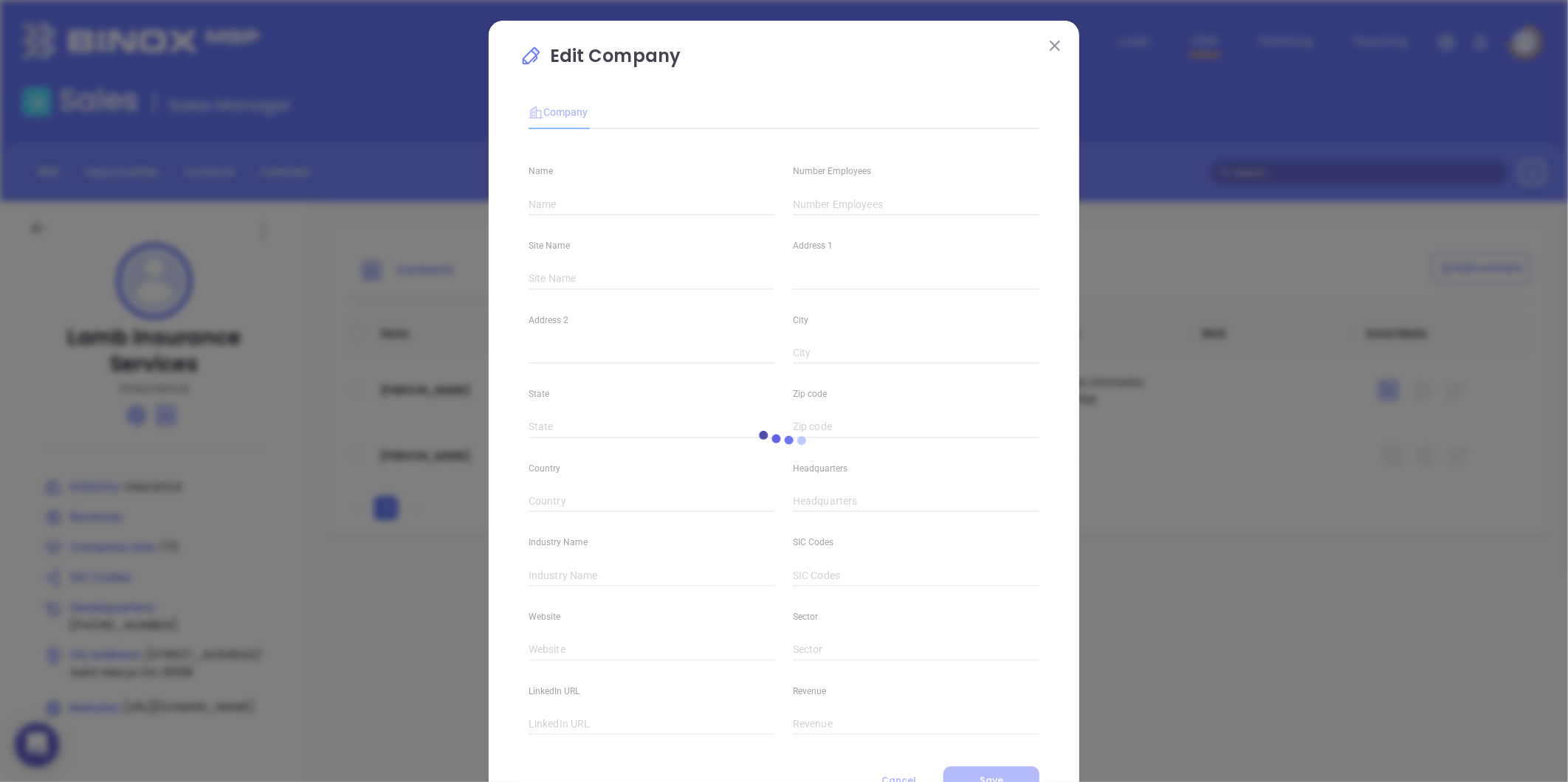
type input "www.linkedin.com/company/lambis/"
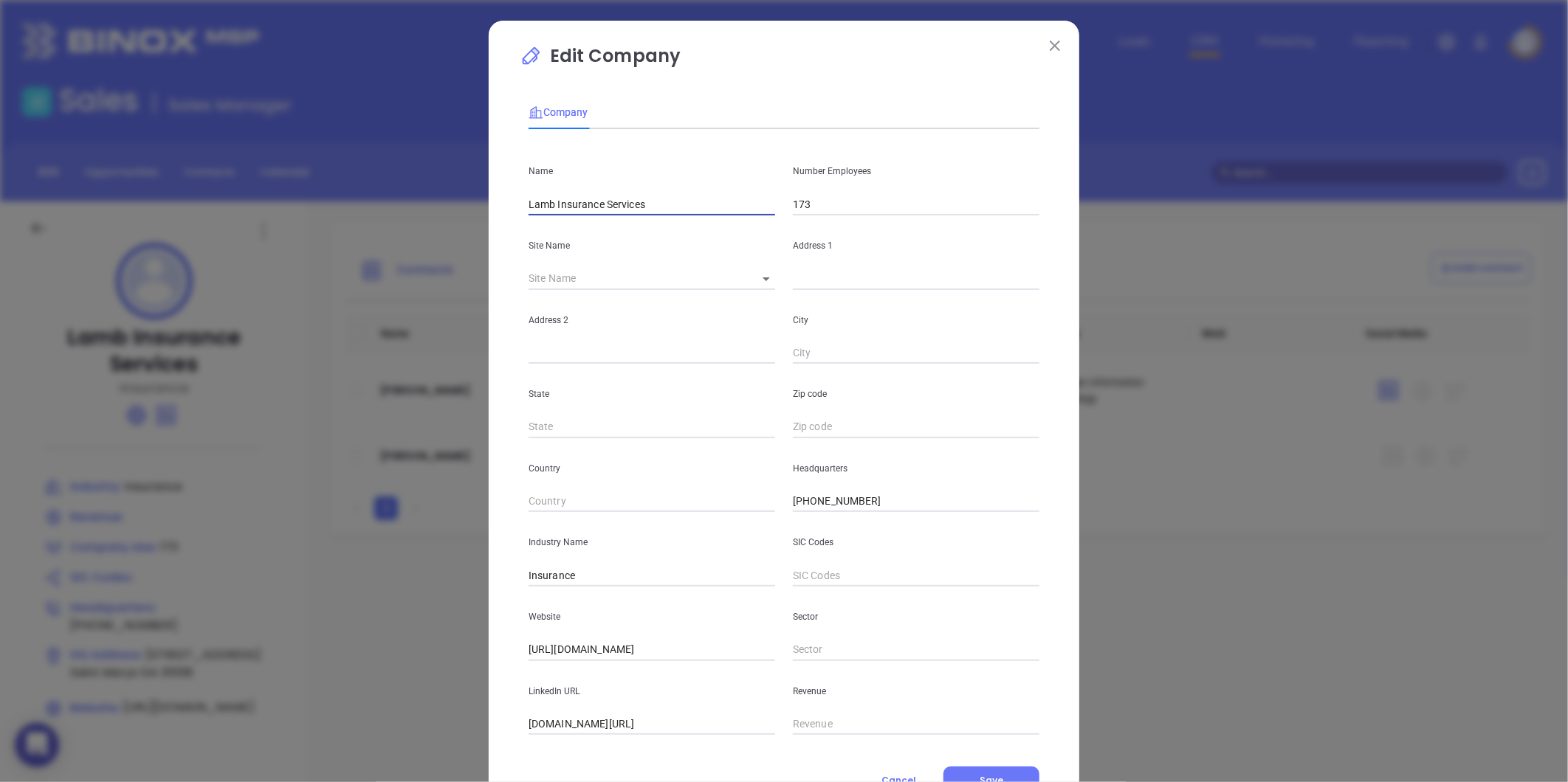
click at [659, 214] on input "Lamb Insurance Services" at bounding box center [652, 204] width 247 height 22
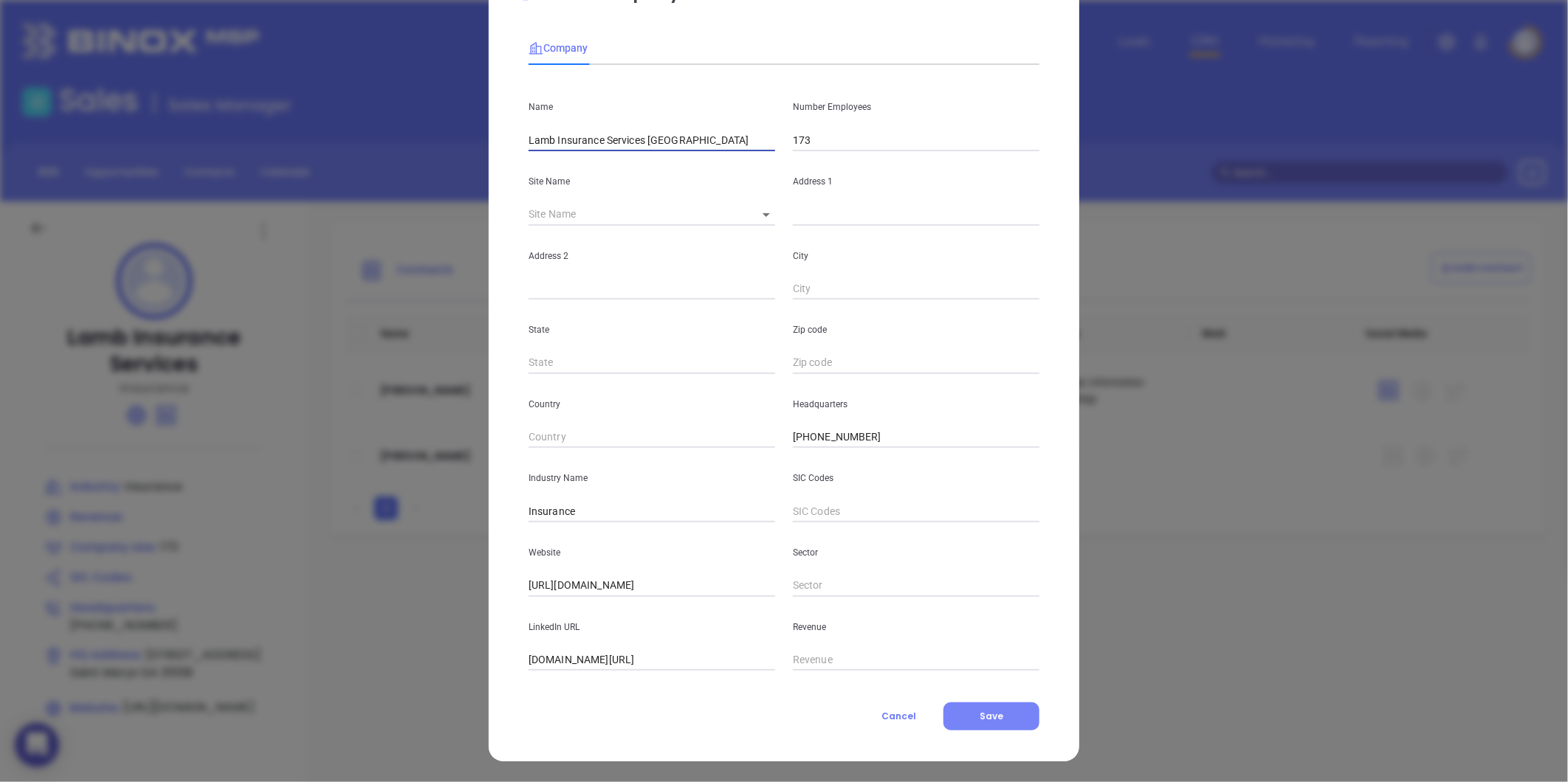
type input "Lamb Insurance Services GA"
click at [1011, 722] on button "Save" at bounding box center [991, 716] width 96 height 28
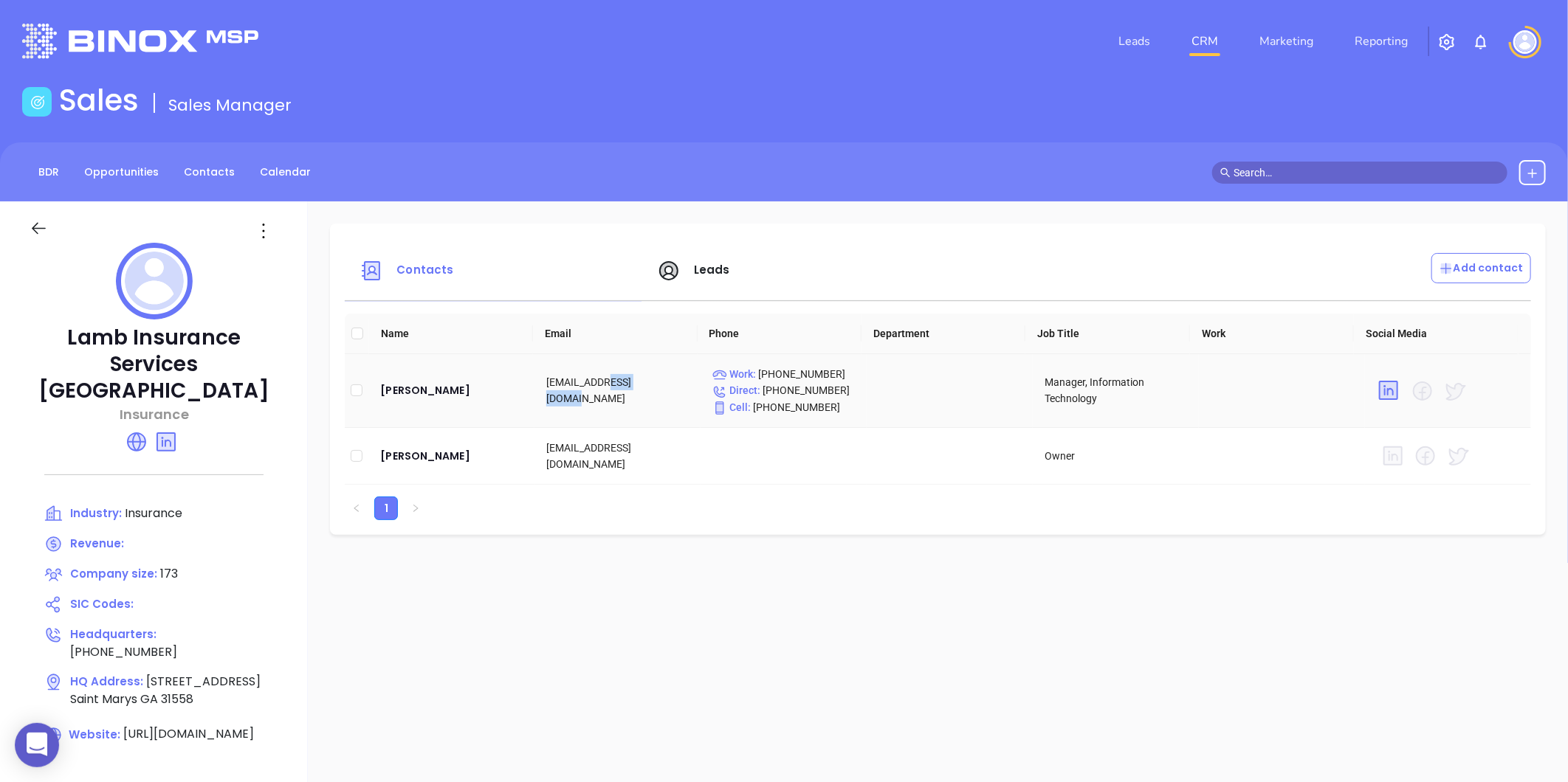
drag, startPoint x: 598, startPoint y: 395, endPoint x: 656, endPoint y: 388, distance: 58.4
click at [656, 388] on td "gtrawinski@lambis.com" at bounding box center [617, 391] width 166 height 74
copy td "lambis.com"
click at [403, 395] on div "Greg Trawinski" at bounding box center [451, 390] width 143 height 18
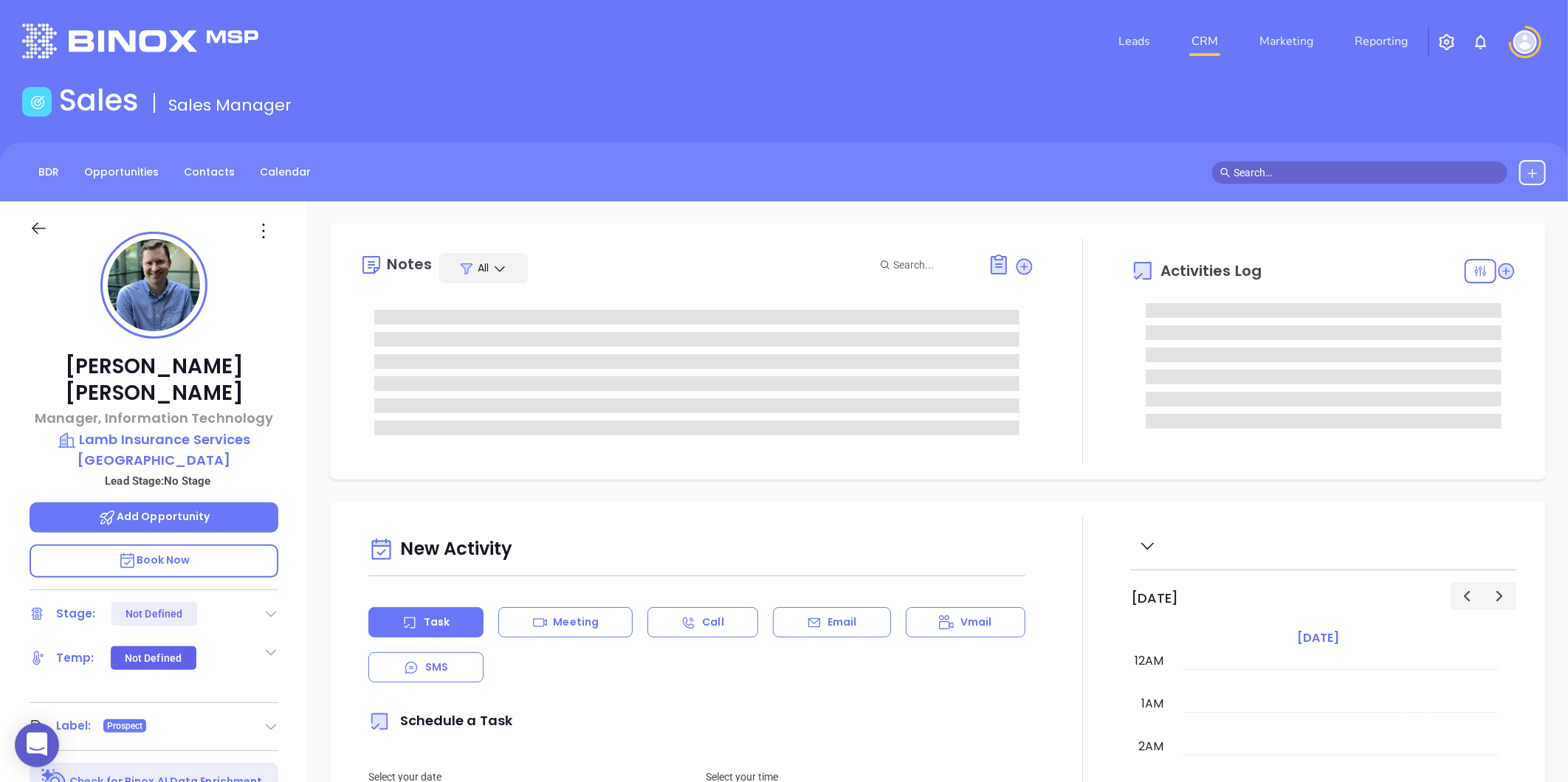
type input "[DATE]"
click at [262, 237] on icon at bounding box center [263, 231] width 2 height 15
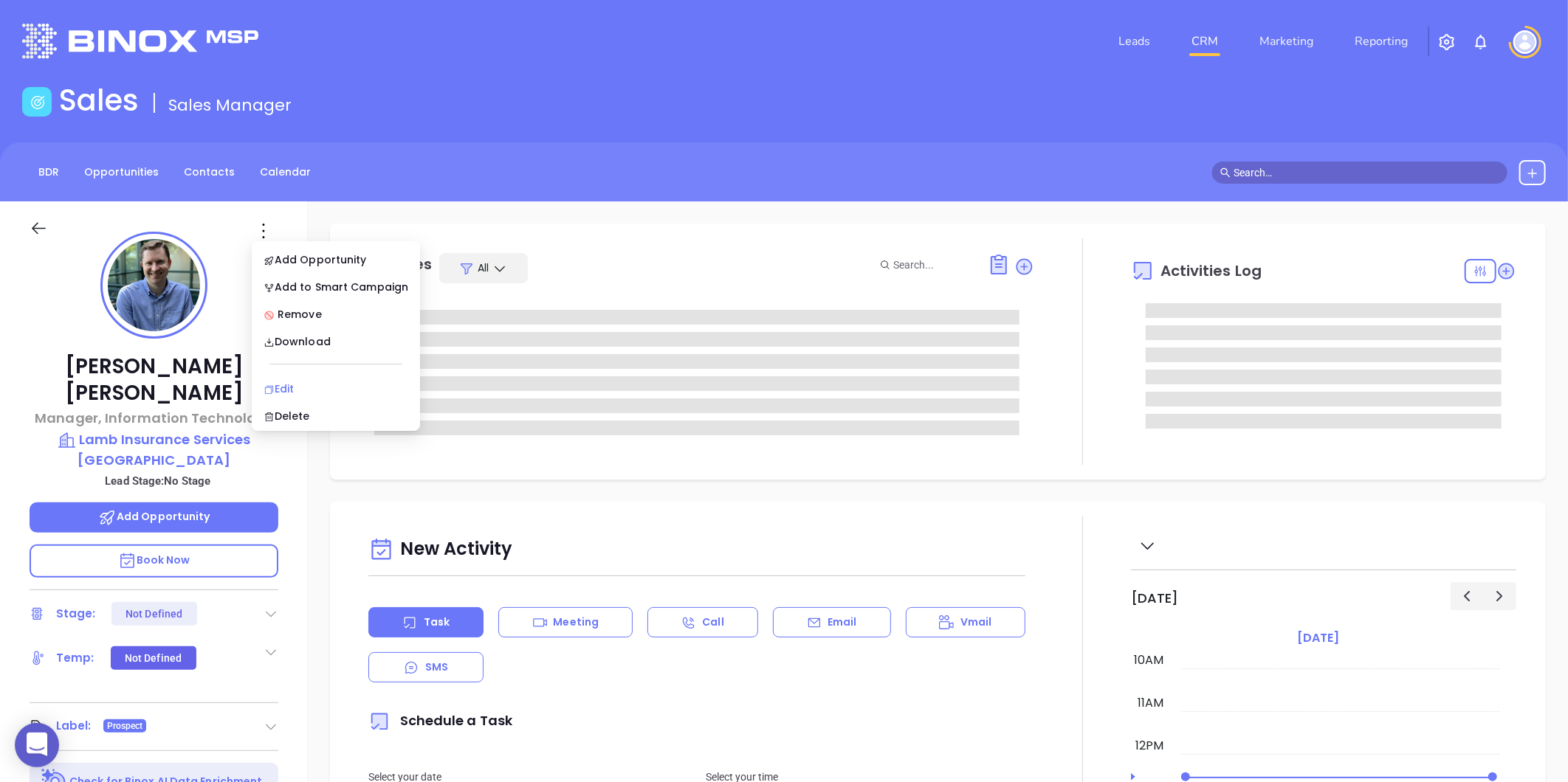
click at [282, 387] on div "Edit" at bounding box center [335, 388] width 145 height 16
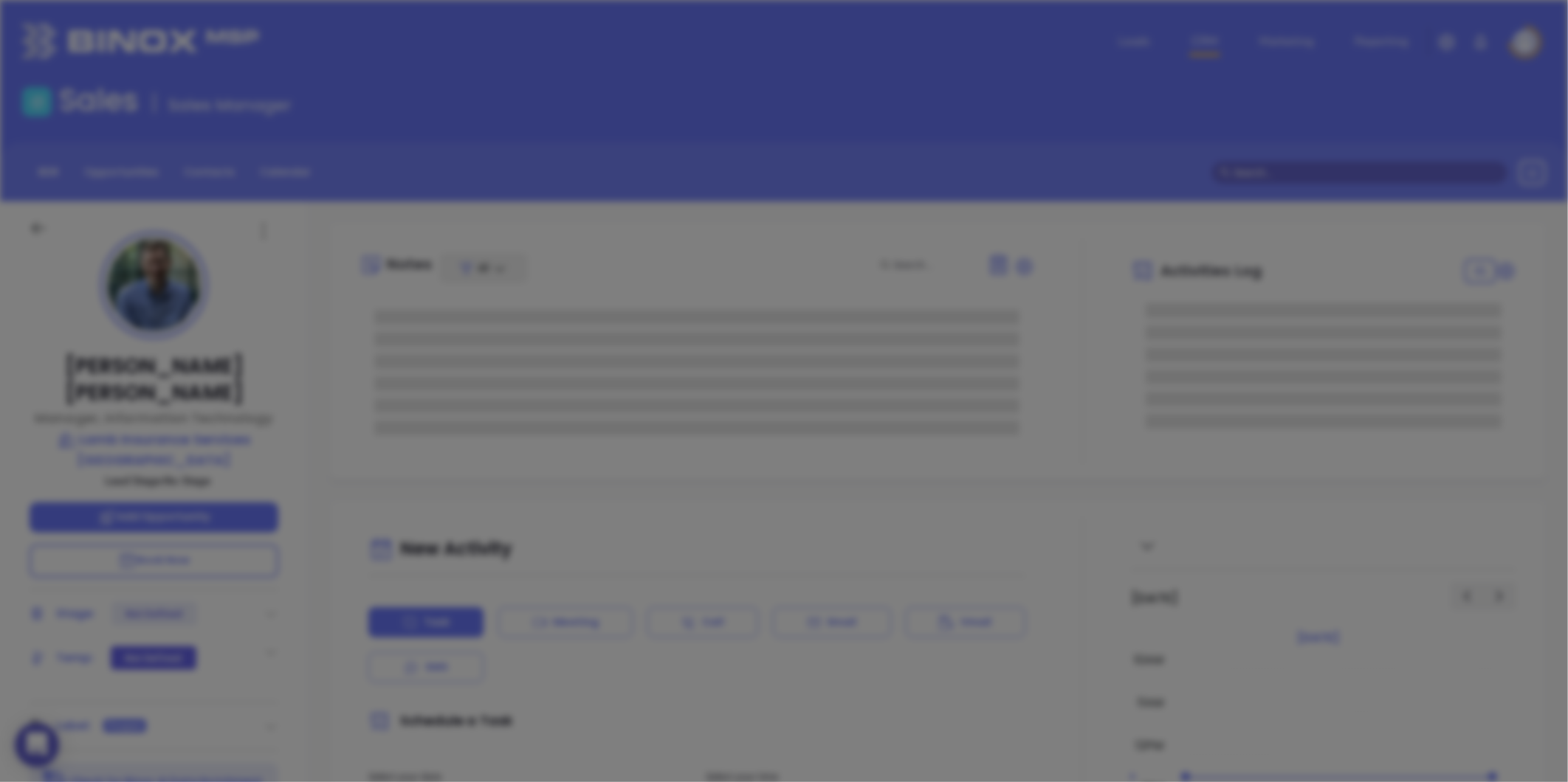
type input "[PERSON_NAME]"
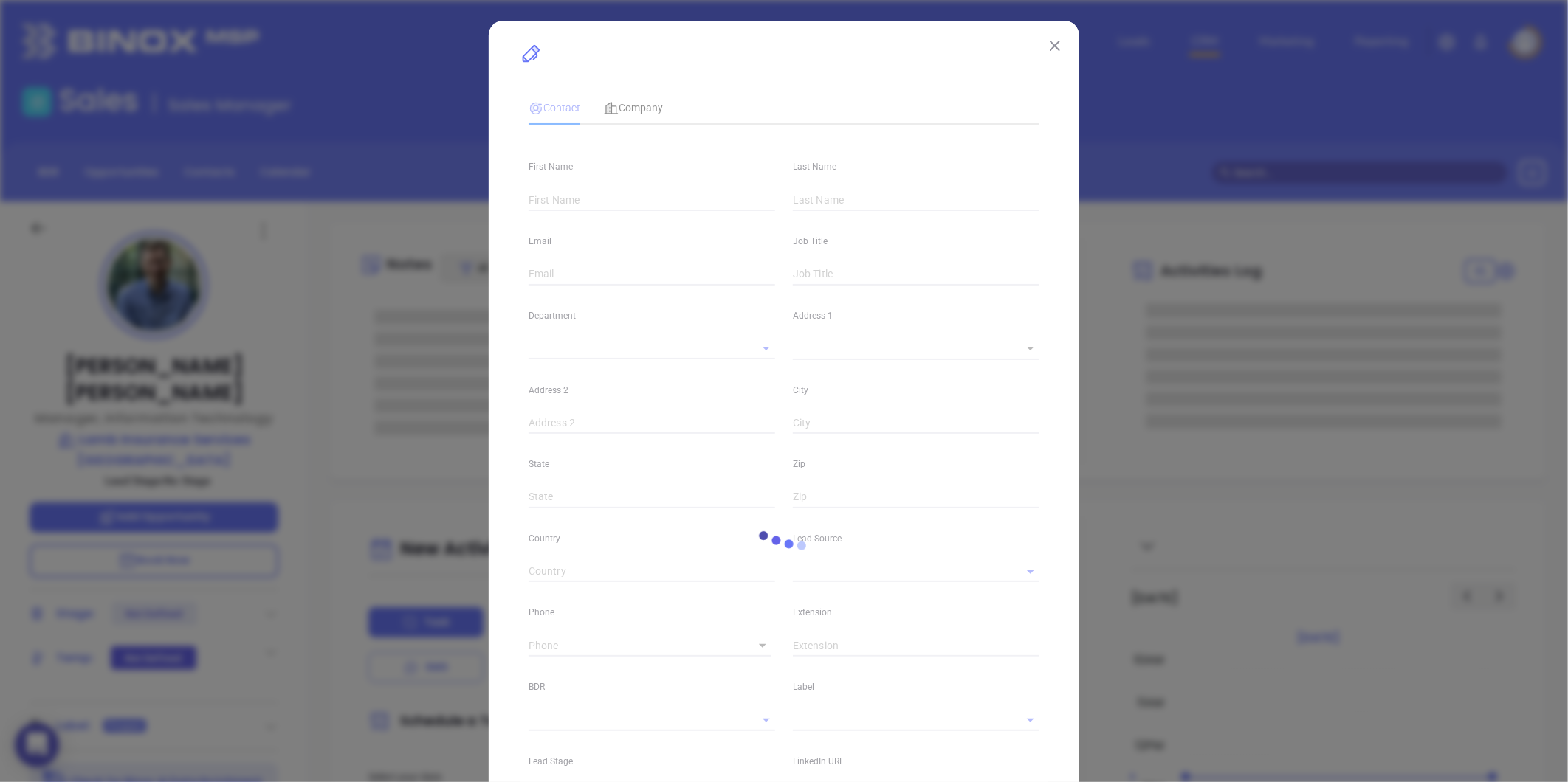
type input "Greg"
type input "Trawinski"
type input "gtrawinski@lambis.com"
type input "Manager, Information Technology"
type input "1"
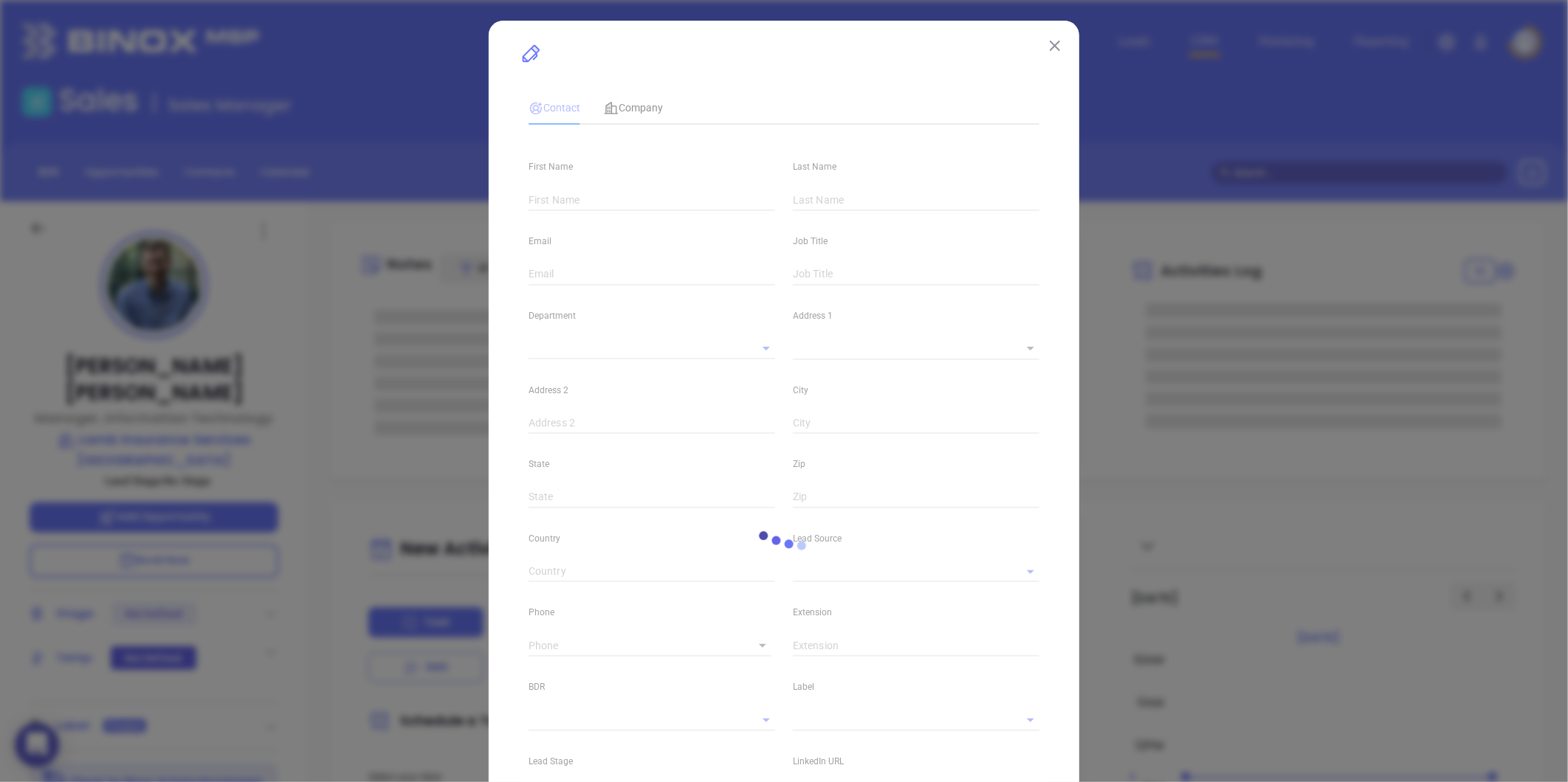
type input "www.linkedin.com/in/greg-trawinski-b6475392"
type input "Marketing"
type input "Other"
type input "Anabell Dominguez"
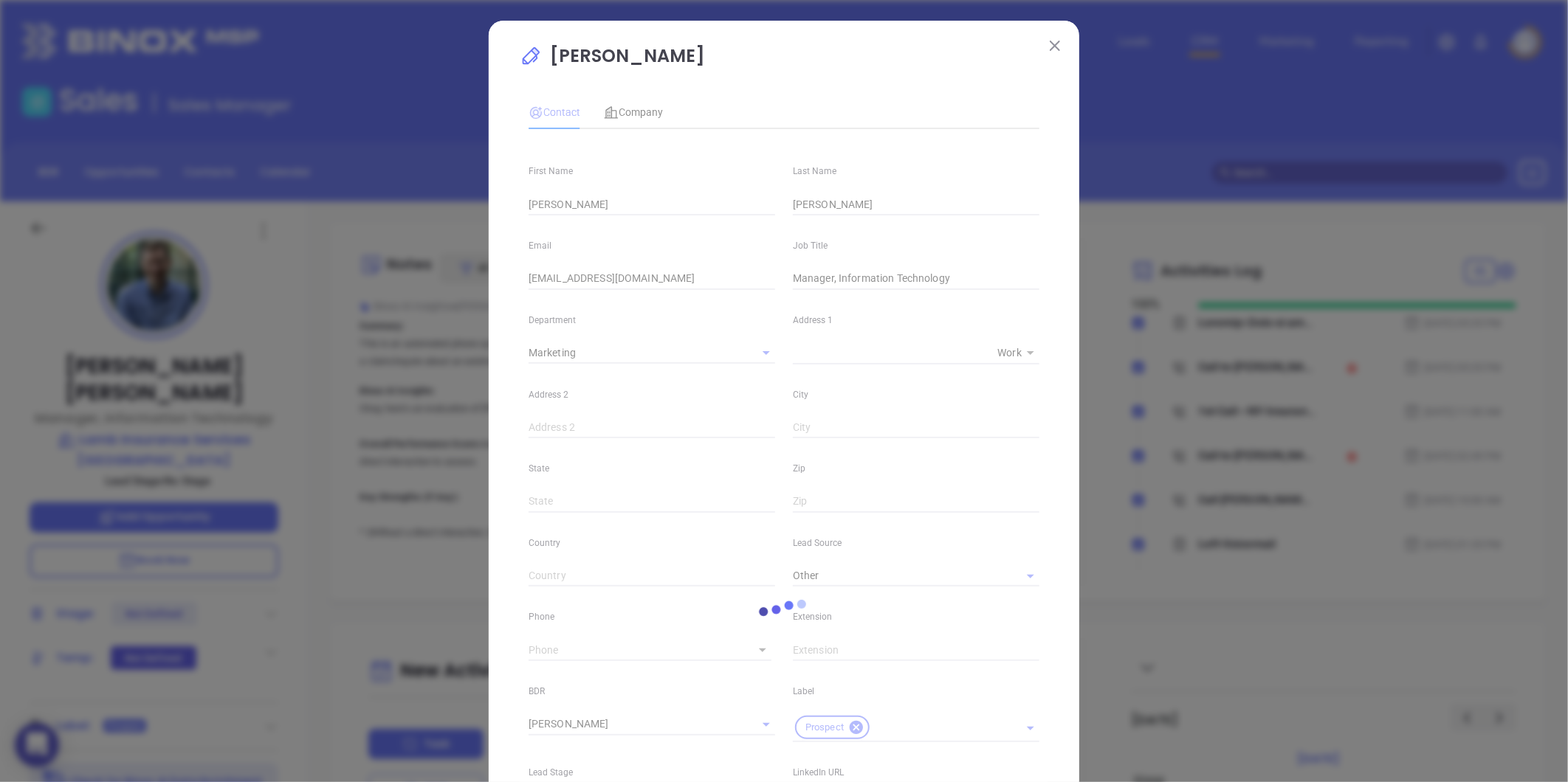
type input "(912) 882-5656"
type input "1"
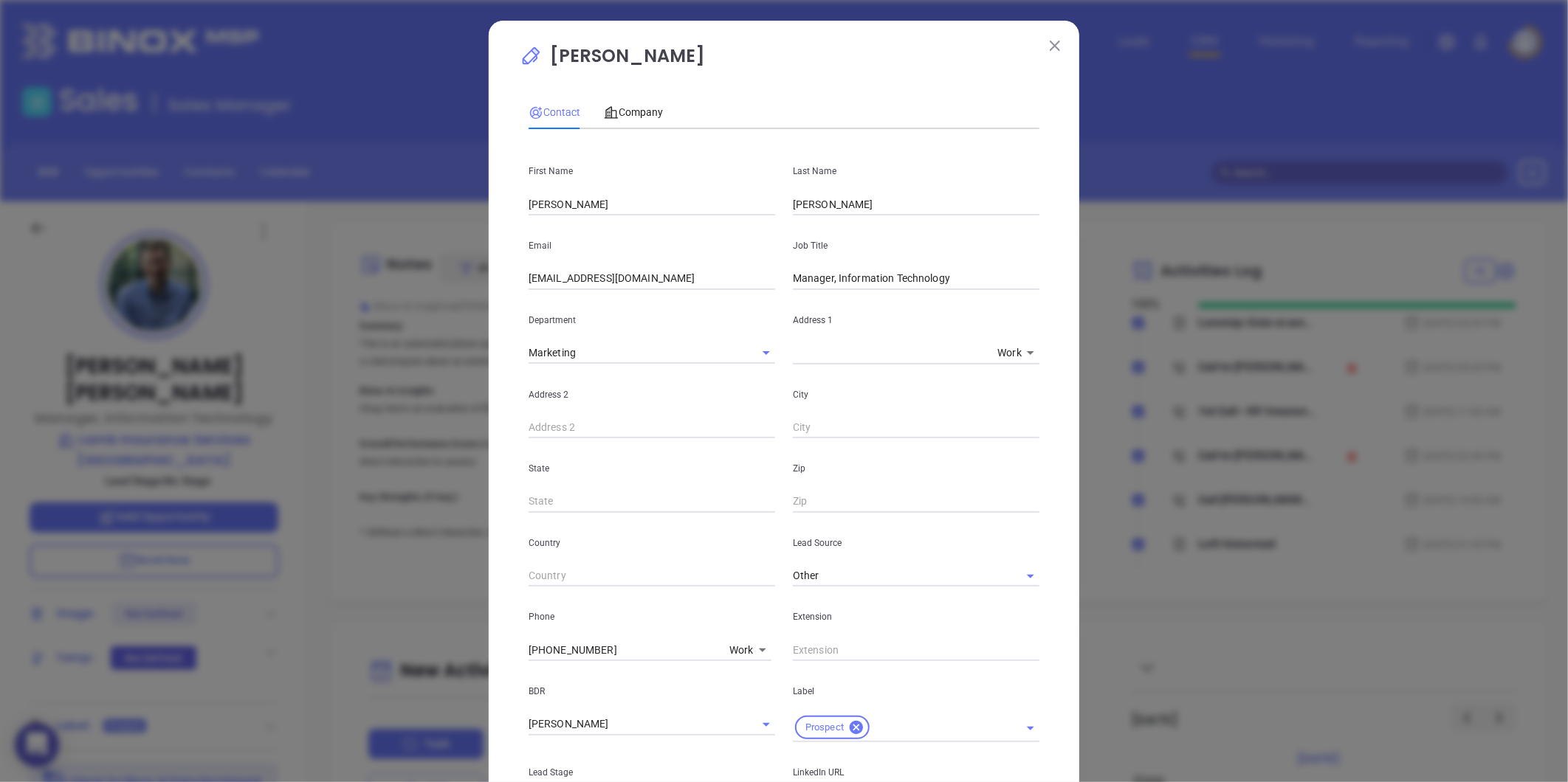
click at [635, 124] on div "Company" at bounding box center [633, 112] width 59 height 34
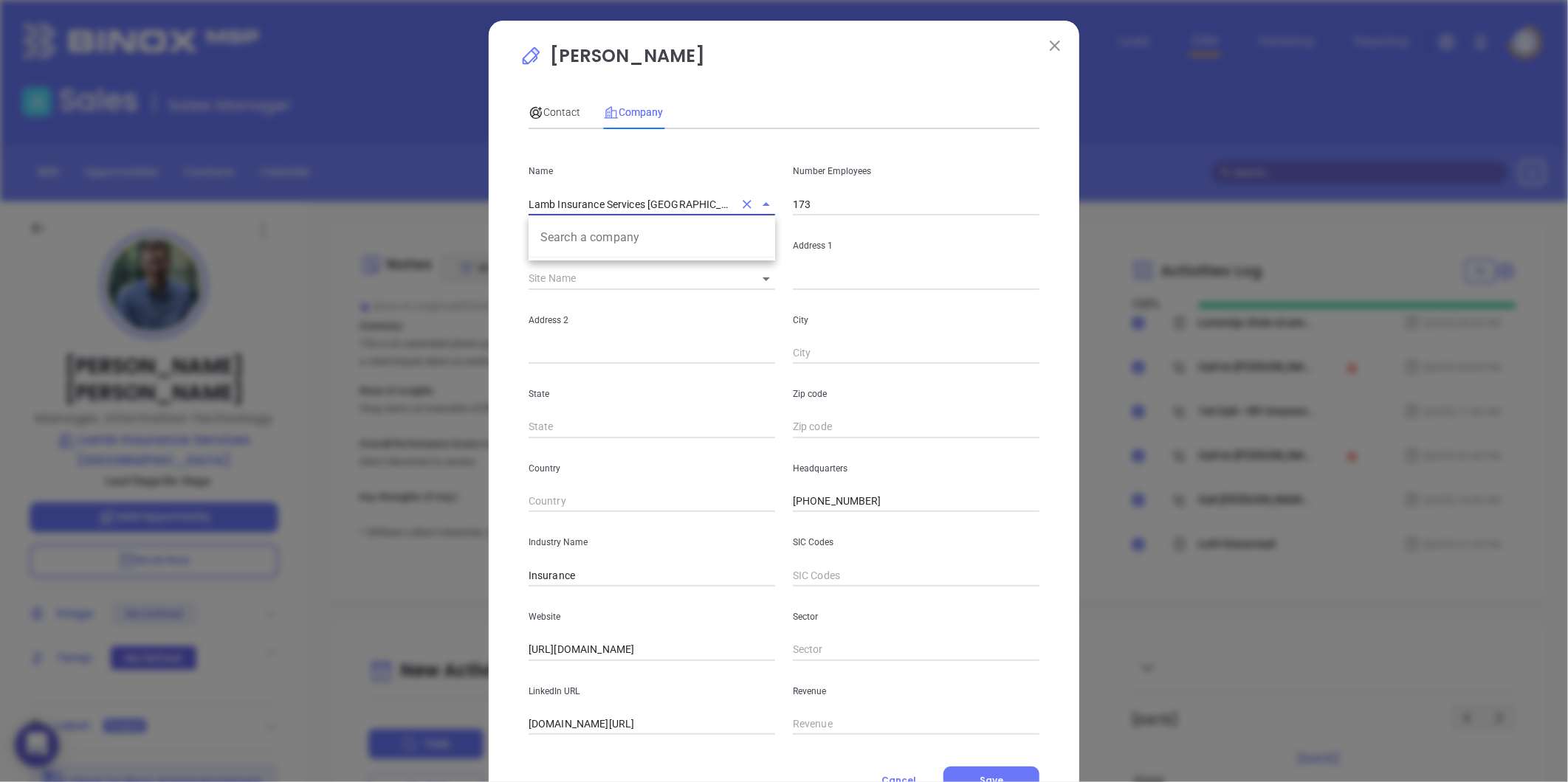
click at [662, 205] on input "Lamb Insurance Services GA" at bounding box center [631, 204] width 205 height 21
type input "Lamb Insurance Services"
click at [642, 268] on li "Lamb Insurance Services" at bounding box center [652, 282] width 247 height 27
type input "142"
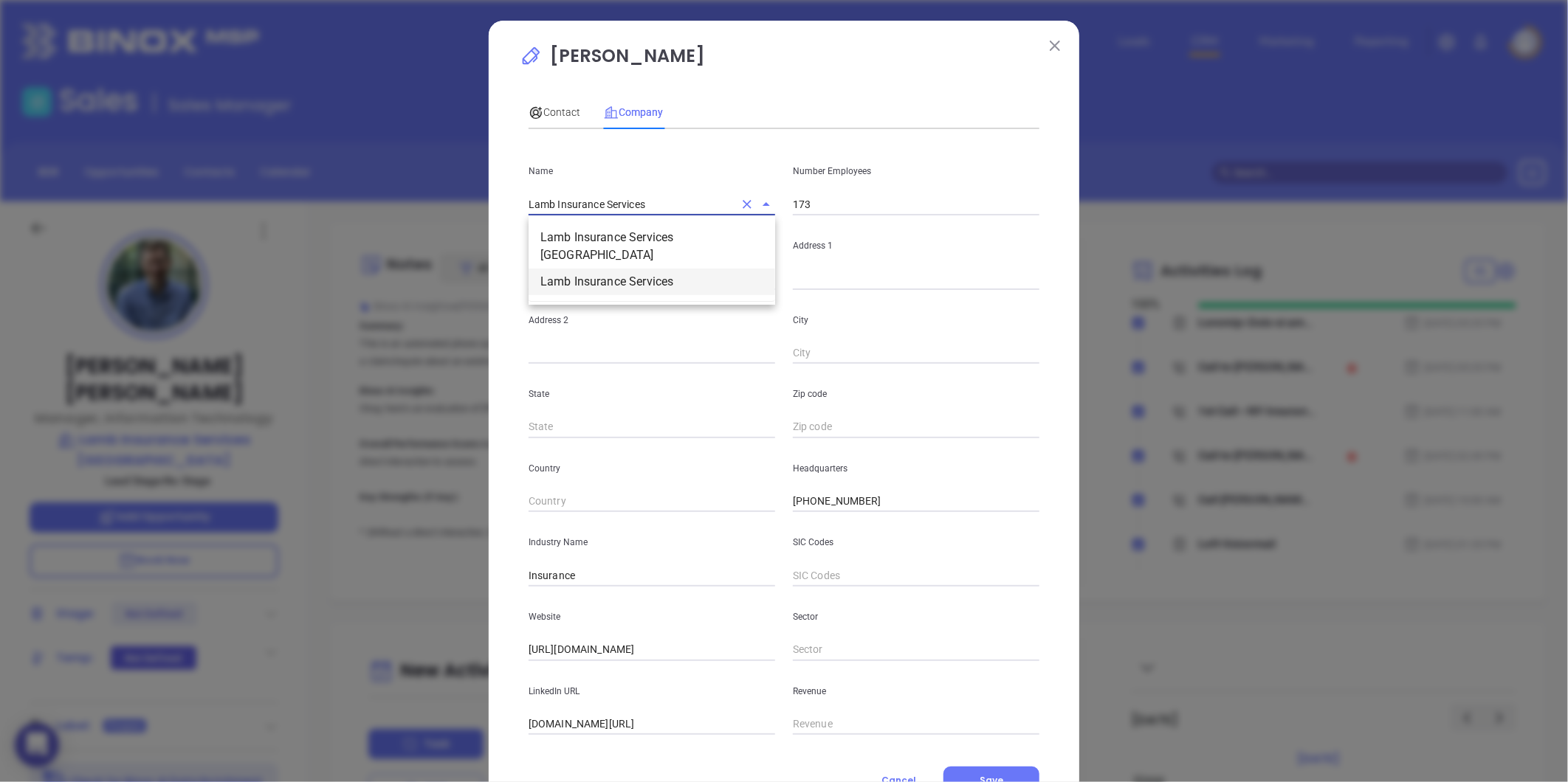
type input "(866) 481-5262"
type input "63"
type input "https://lambis.com/"
type input "linkedin.com/company/lambis"
type input "22.15"
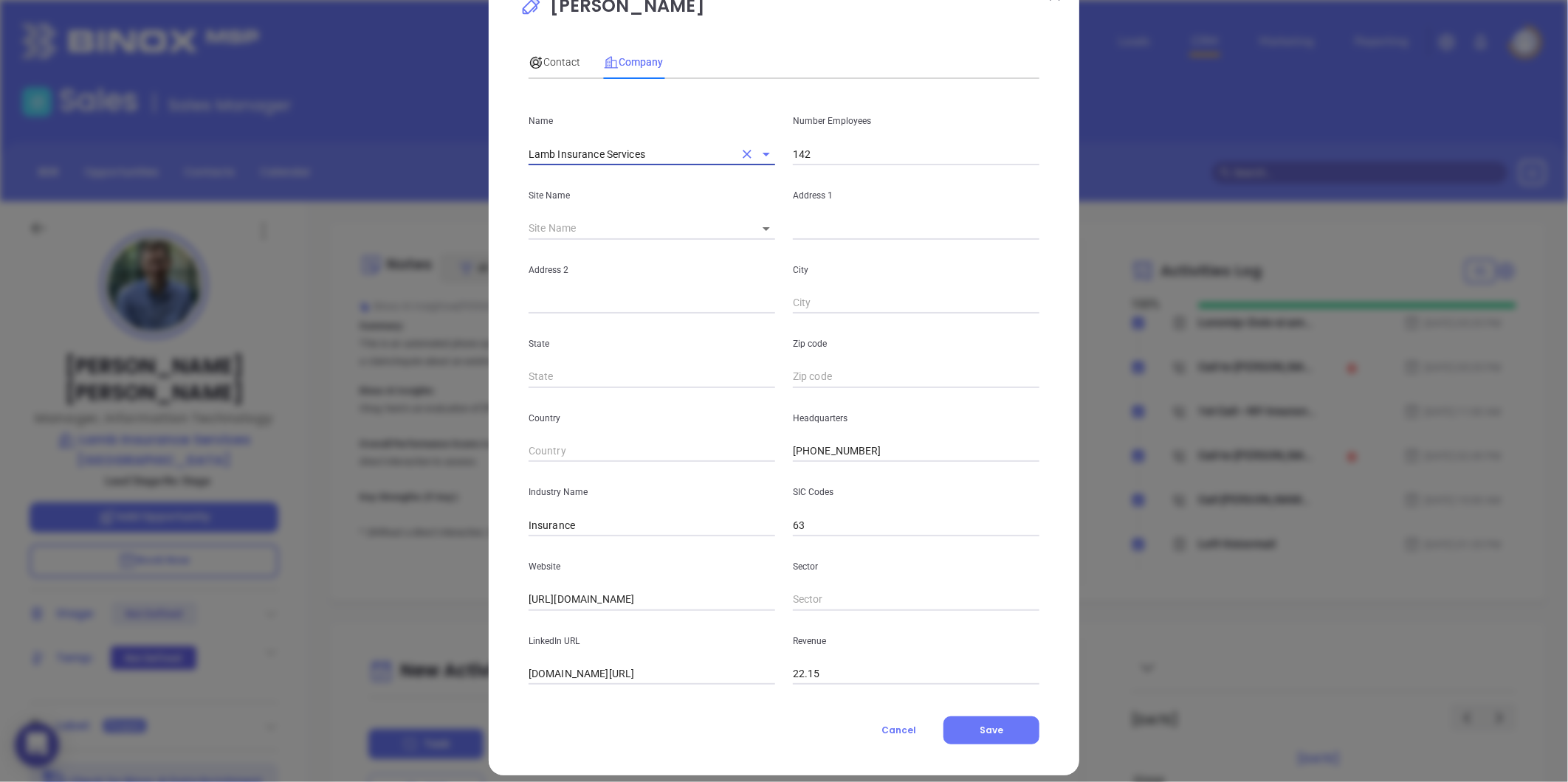
scroll to position [64, 0]
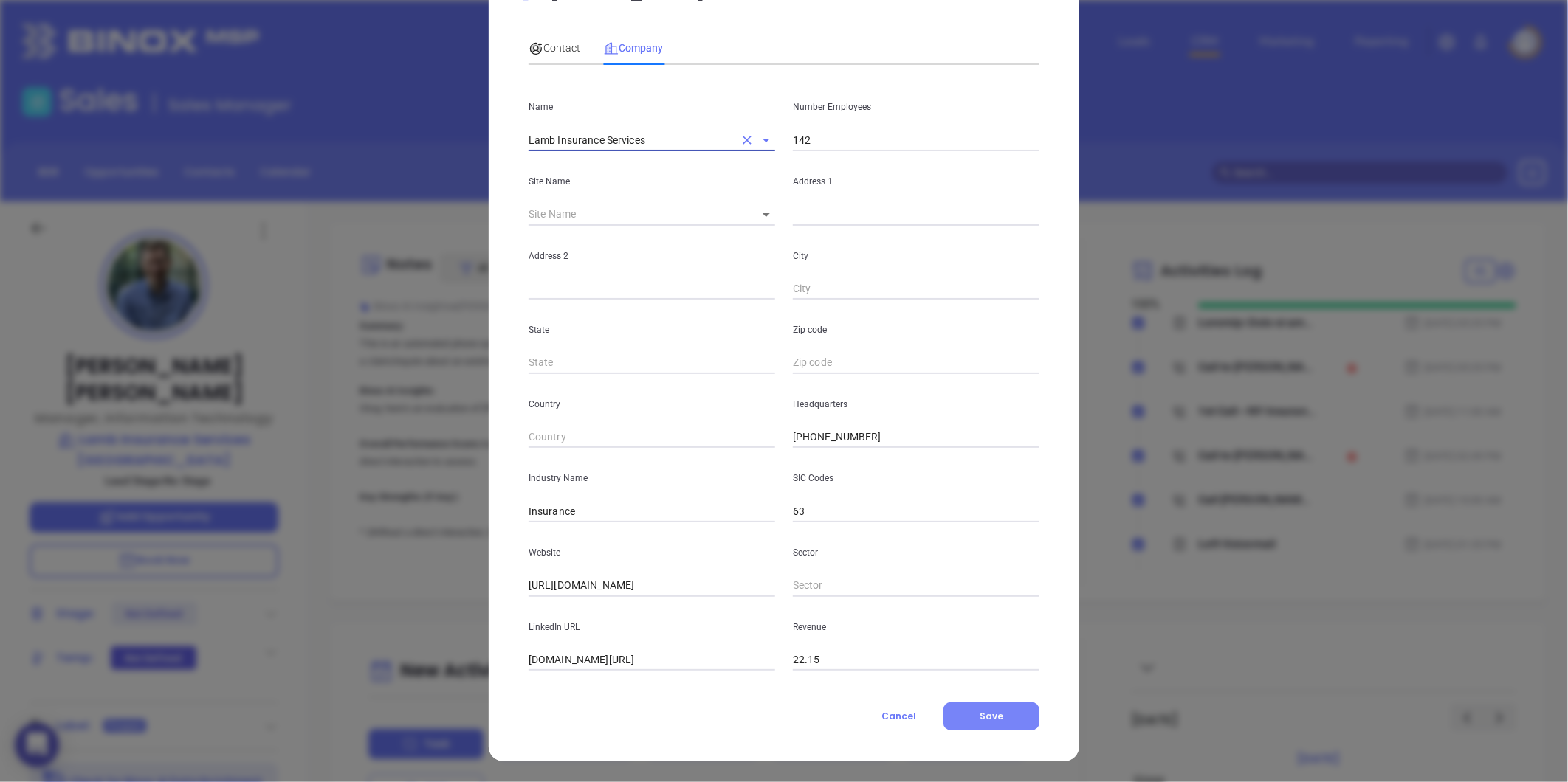
type input "Lamb Insurance Services"
click at [973, 712] on button "Save" at bounding box center [991, 716] width 96 height 28
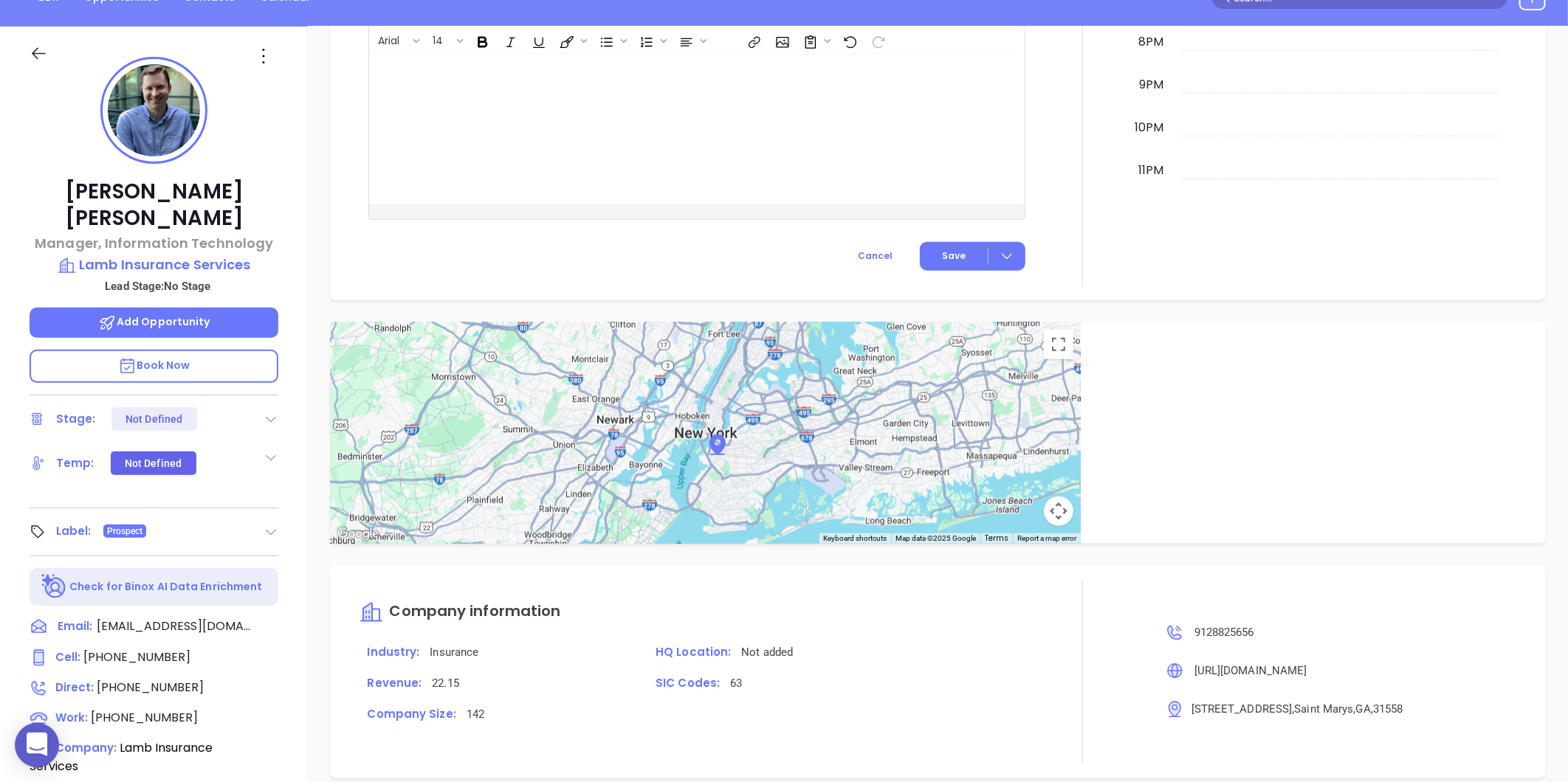
scroll to position [124, 0]
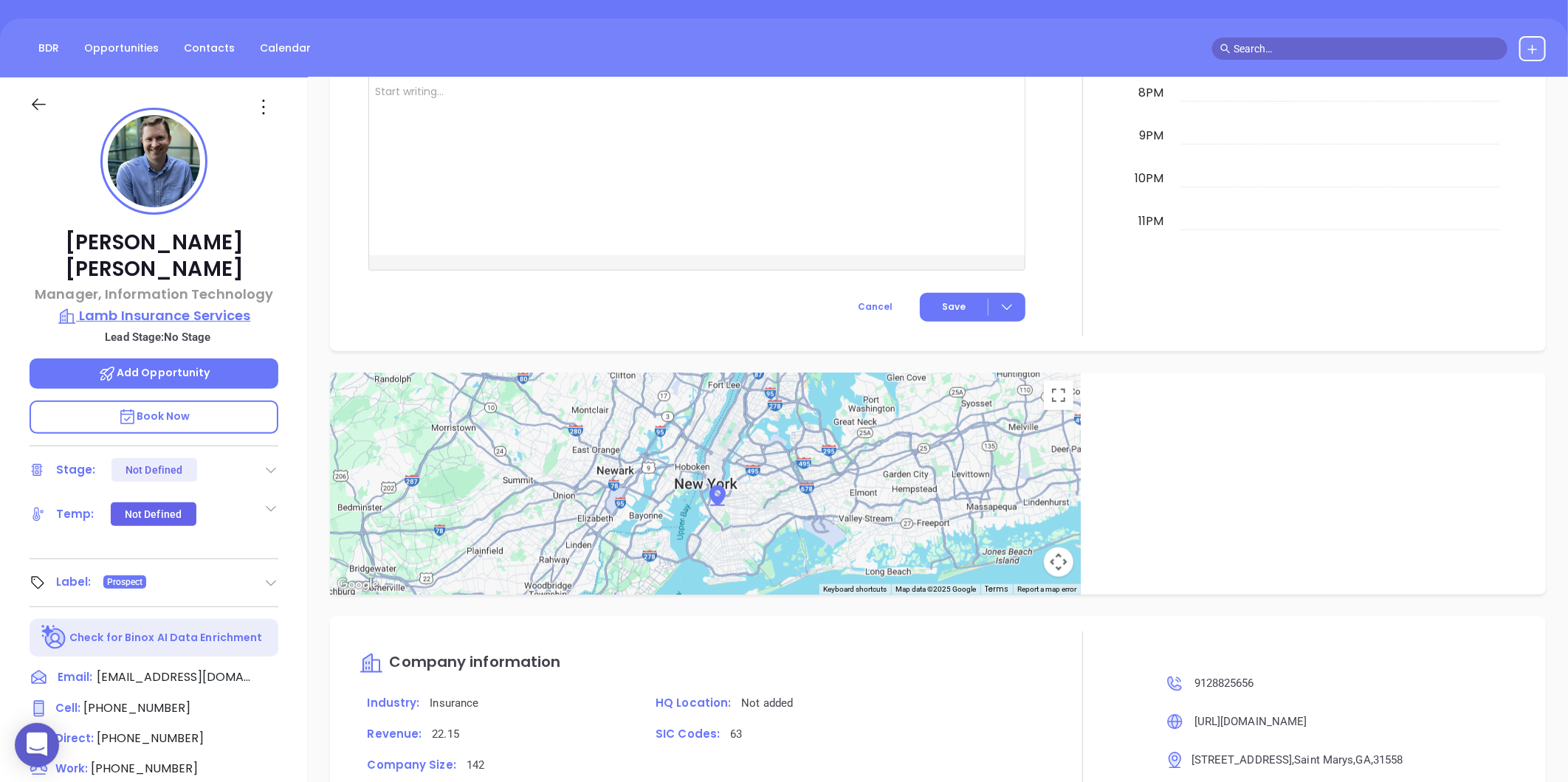
click at [173, 305] on p "Lamb Insurance Services" at bounding box center [154, 315] width 249 height 20
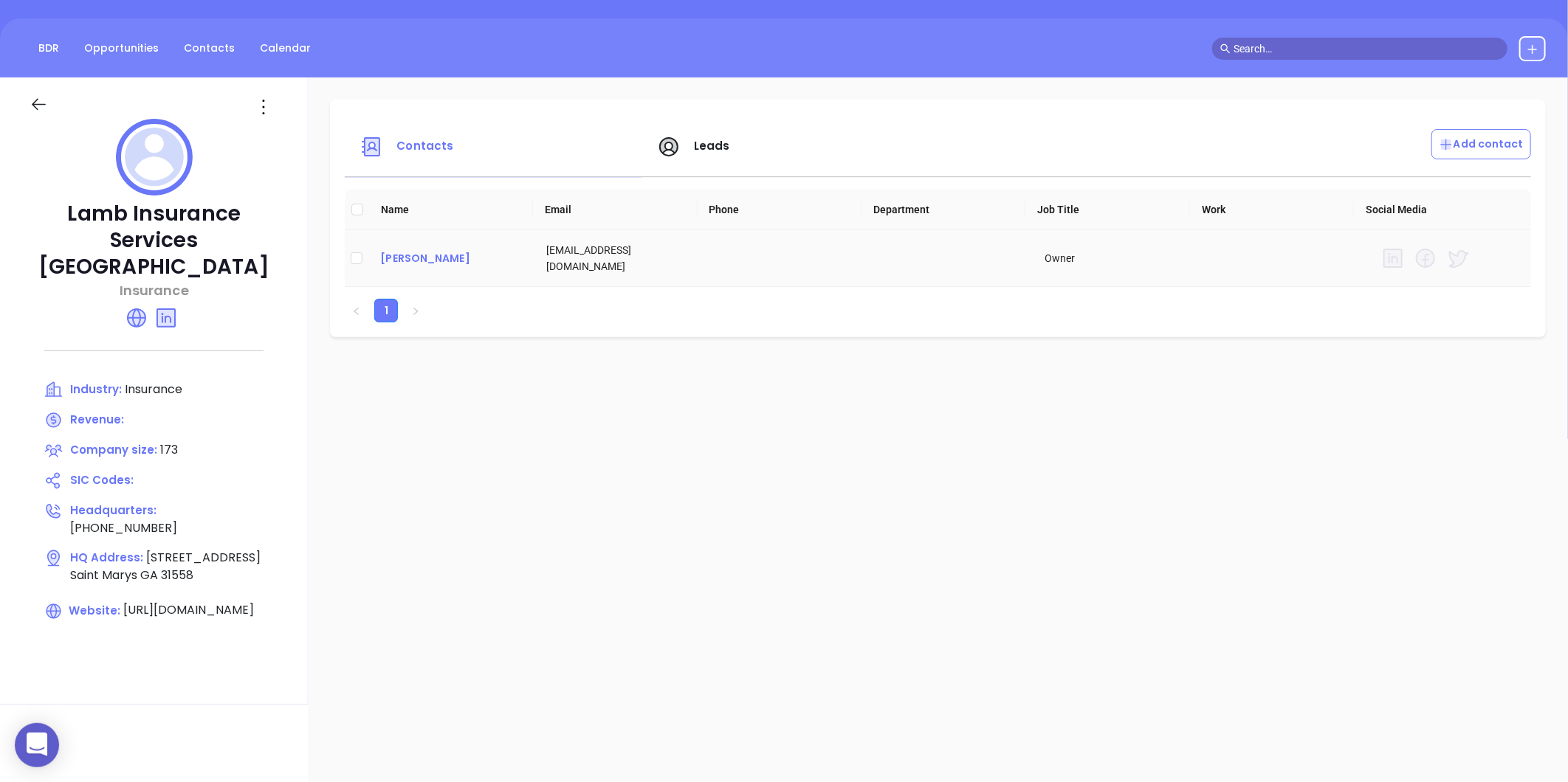
click at [414, 253] on div "Chris Lamb" at bounding box center [451, 258] width 143 height 18
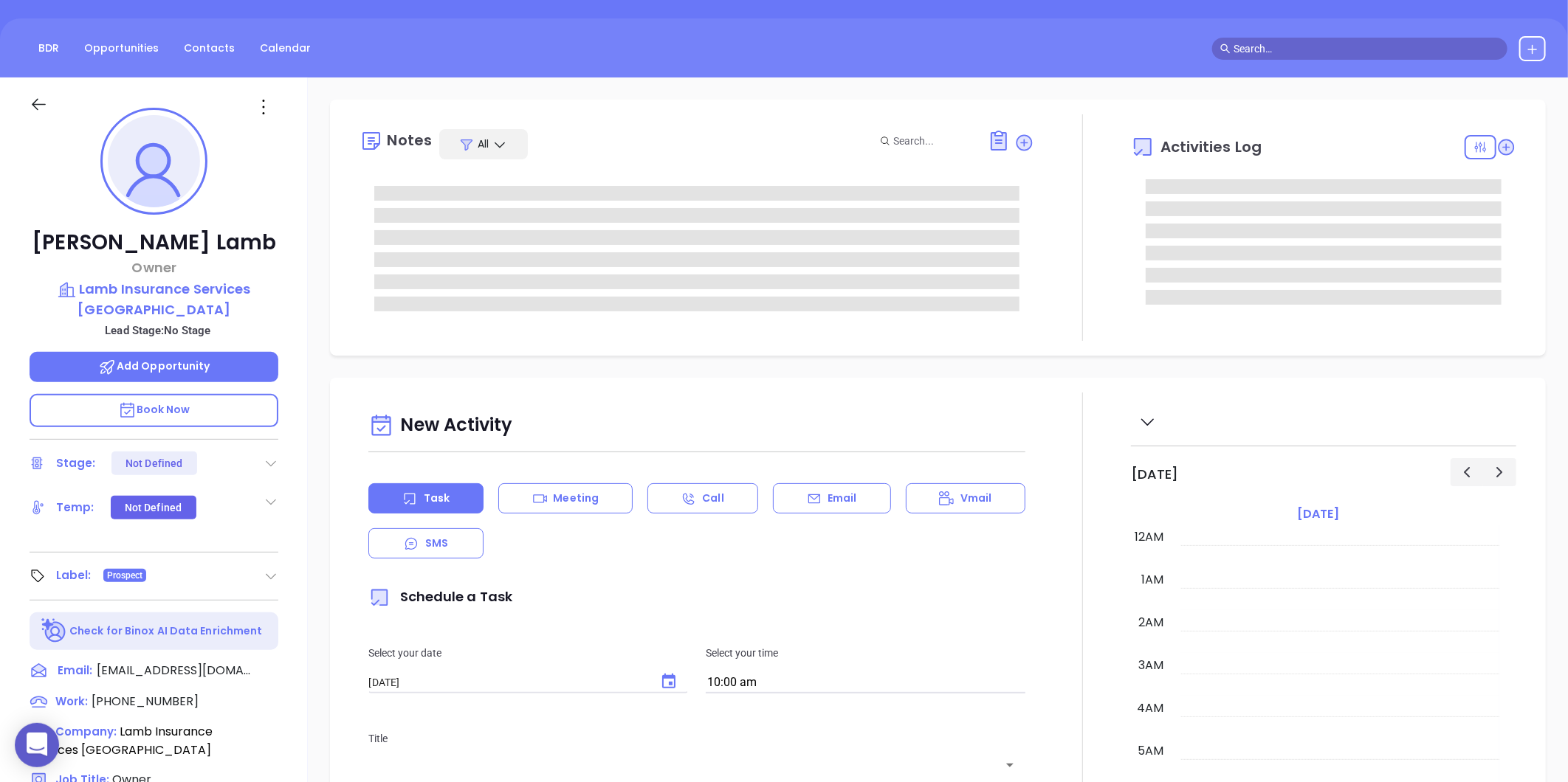
type input "[PERSON_NAME]"
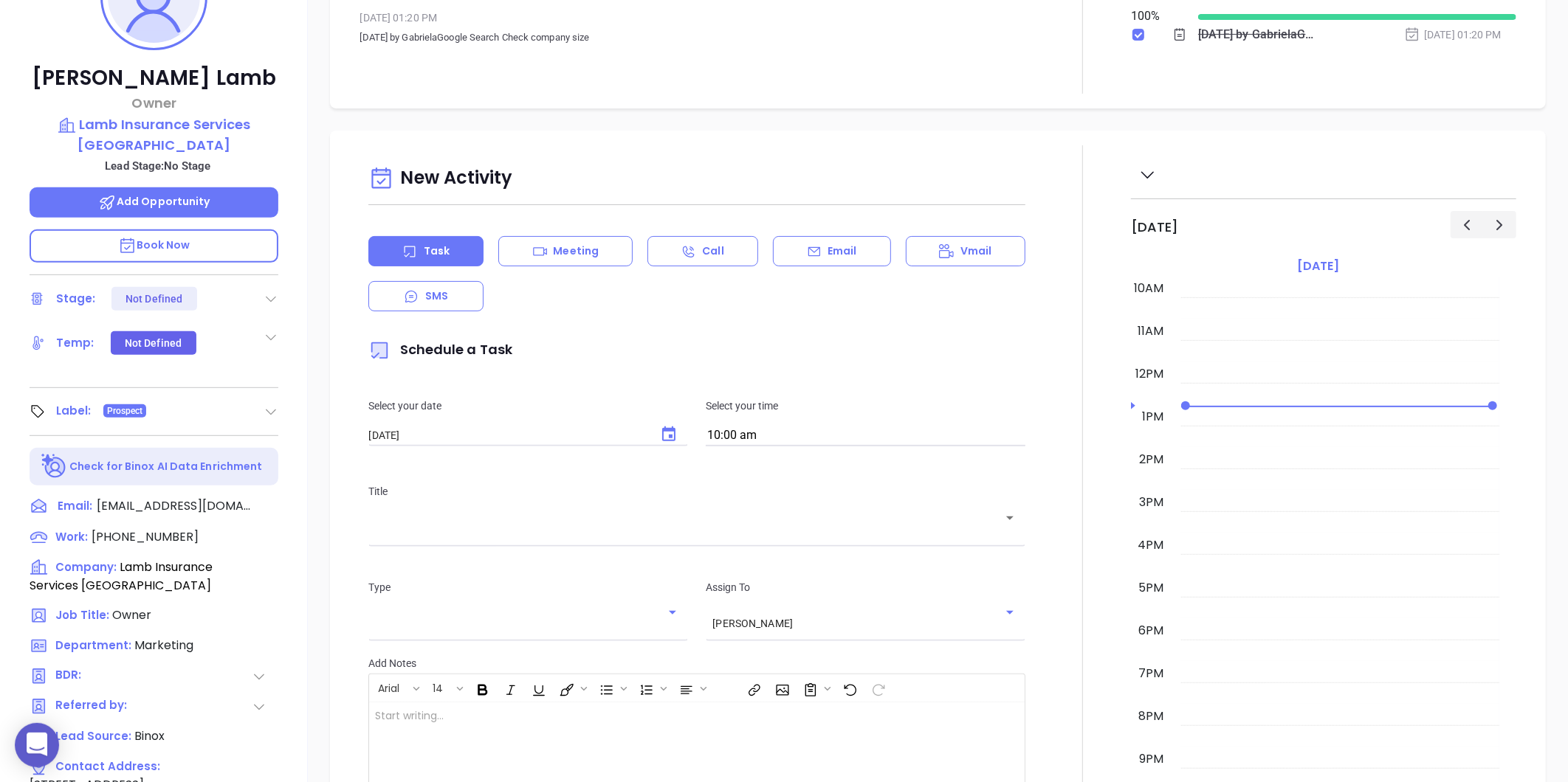
scroll to position [124, 0]
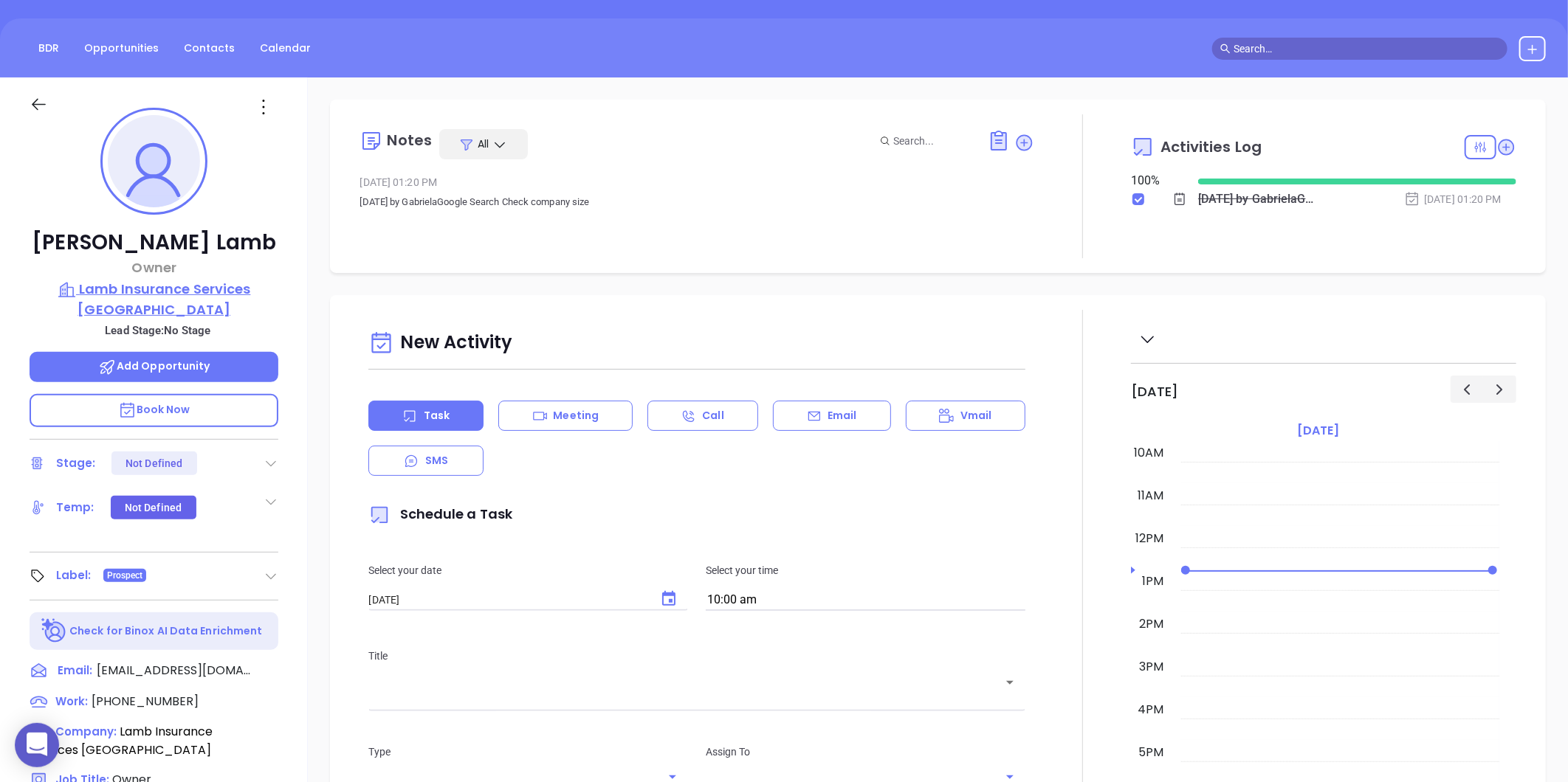
click at [181, 297] on p "Lamb Insurance Services GA" at bounding box center [154, 299] width 249 height 41
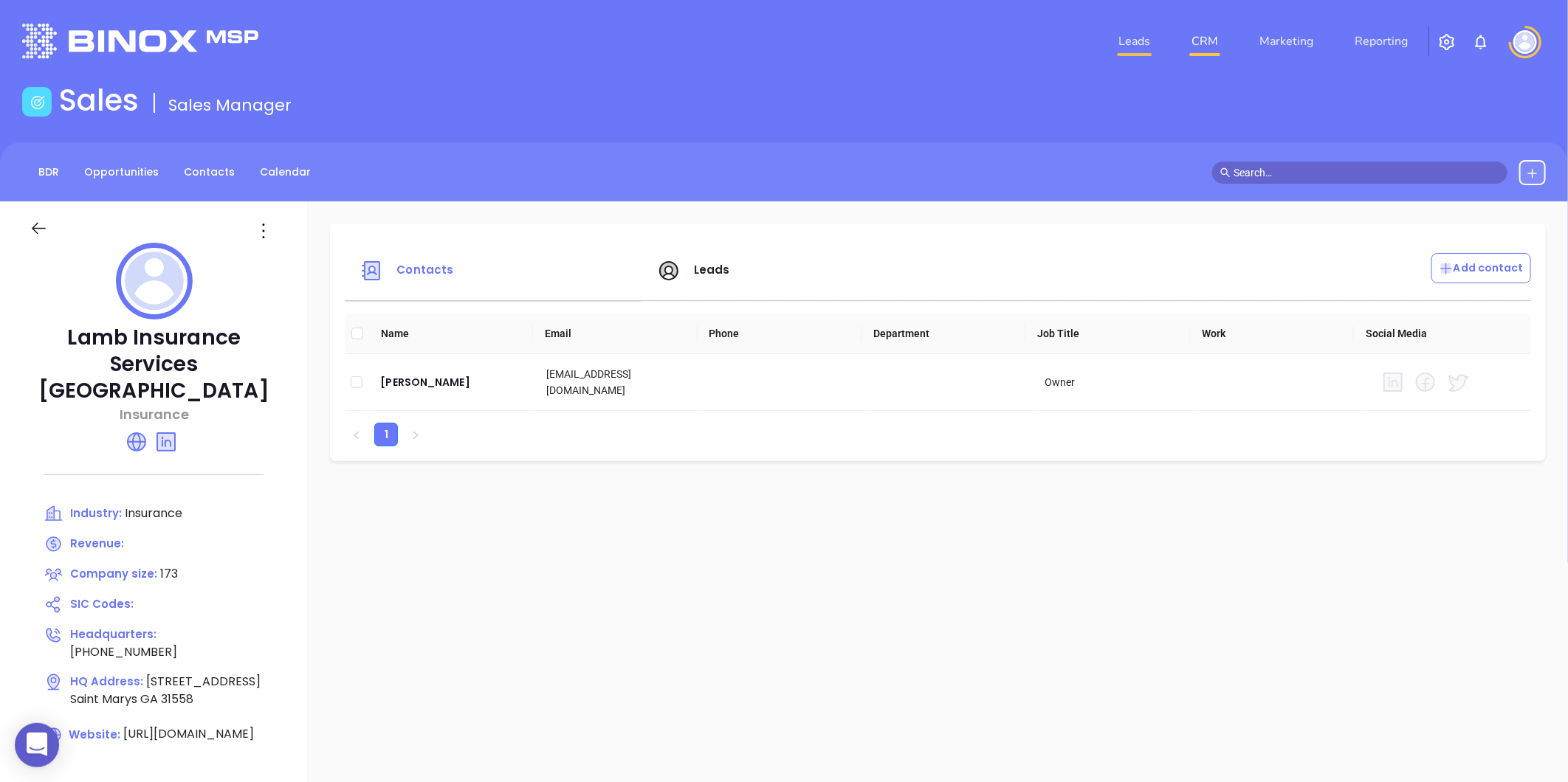
click at [1130, 41] on link "Leads" at bounding box center [1134, 41] width 44 height 30
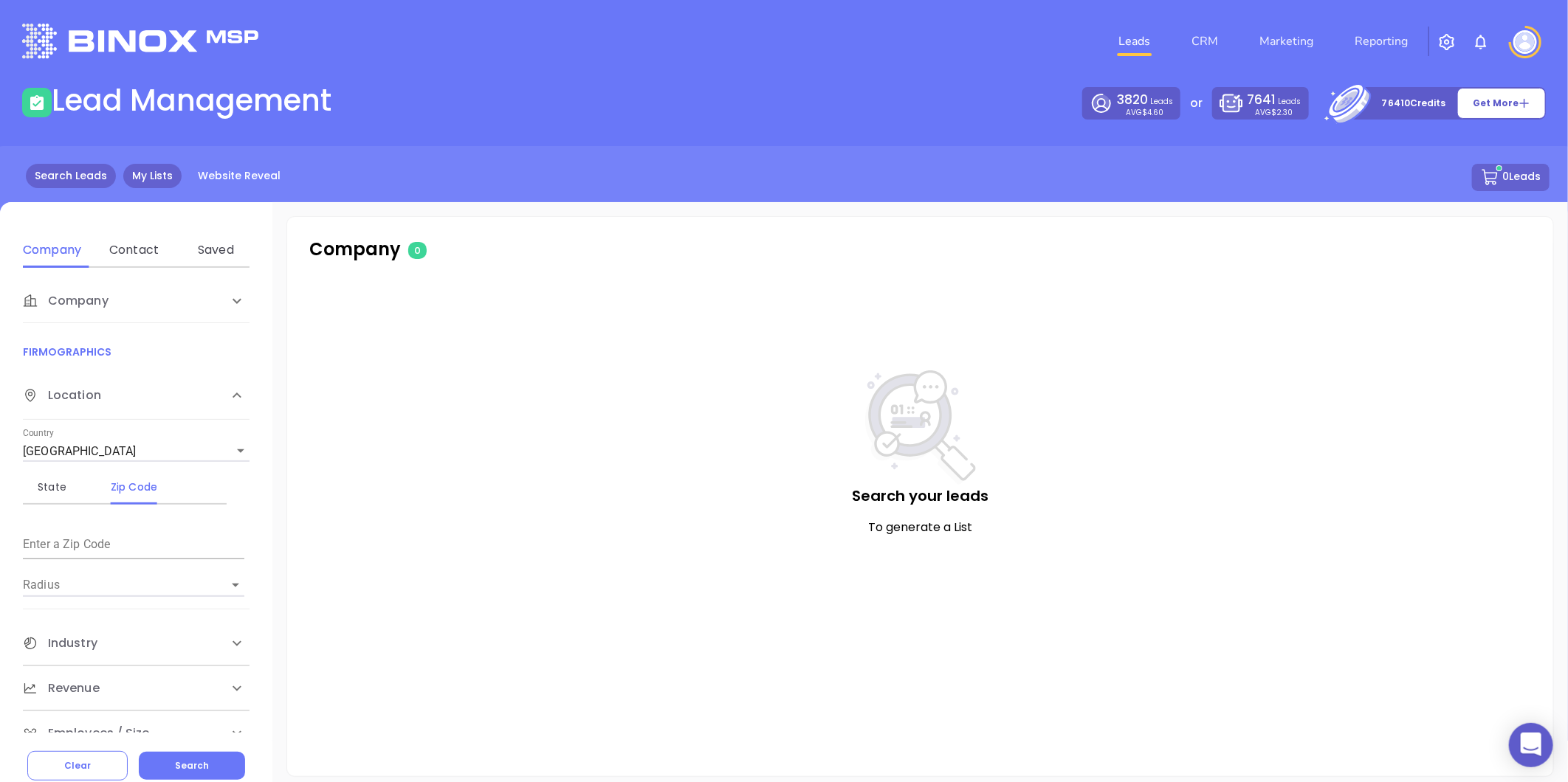
click at [164, 183] on link "My Lists" at bounding box center [152, 175] width 58 height 24
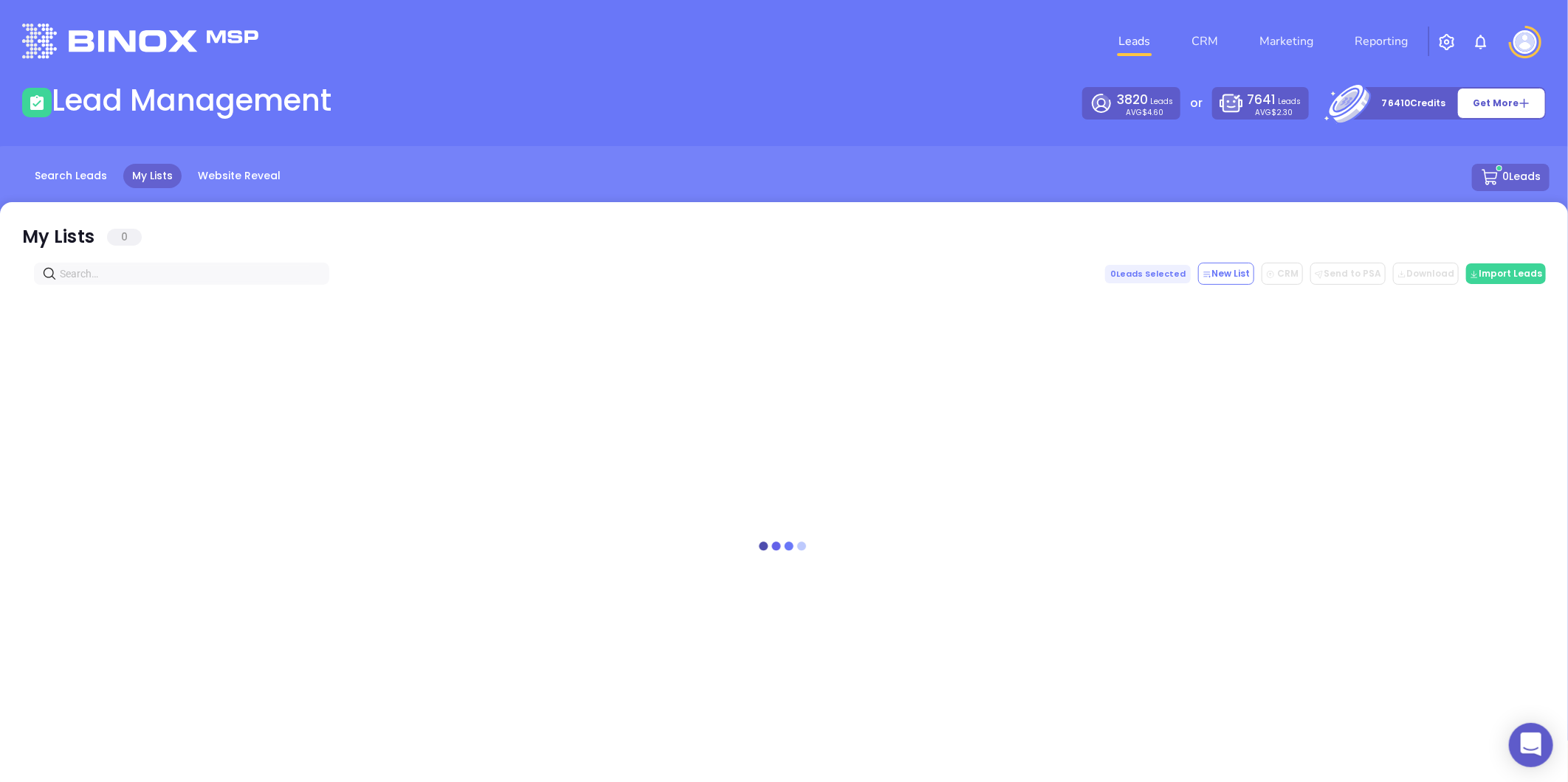
click at [147, 270] on input "text" at bounding box center [184, 273] width 250 height 16
paste input "coopinsurance.com"
type input "coopinsurance.com"
click at [316, 277] on icon "close-circle" at bounding box center [316, 273] width 9 height 9
paste input "vaultinsurance.com"
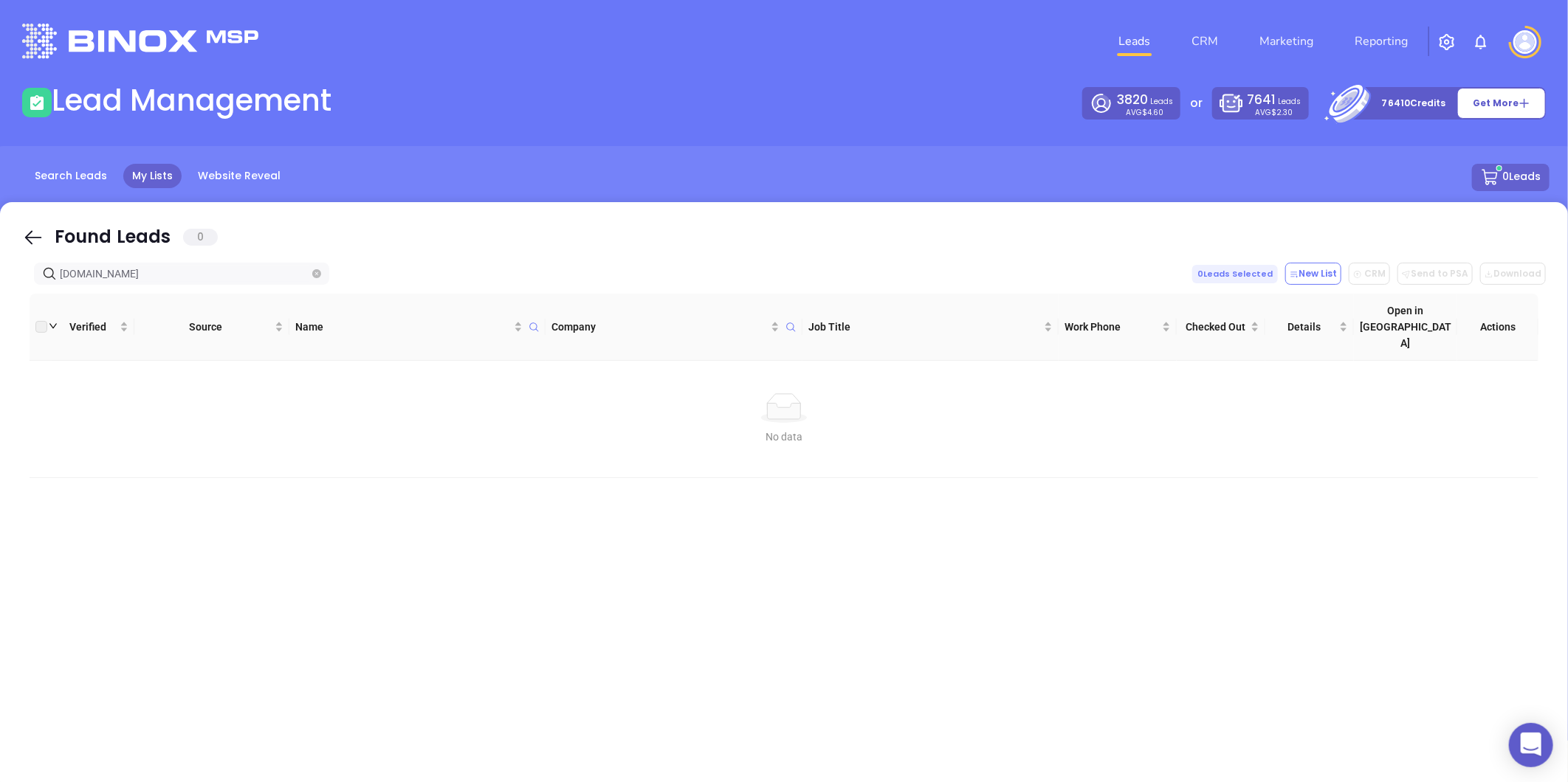
type input "vaultinsurance.com"
click at [319, 269] on icon "close-circle" at bounding box center [316, 273] width 9 height 9
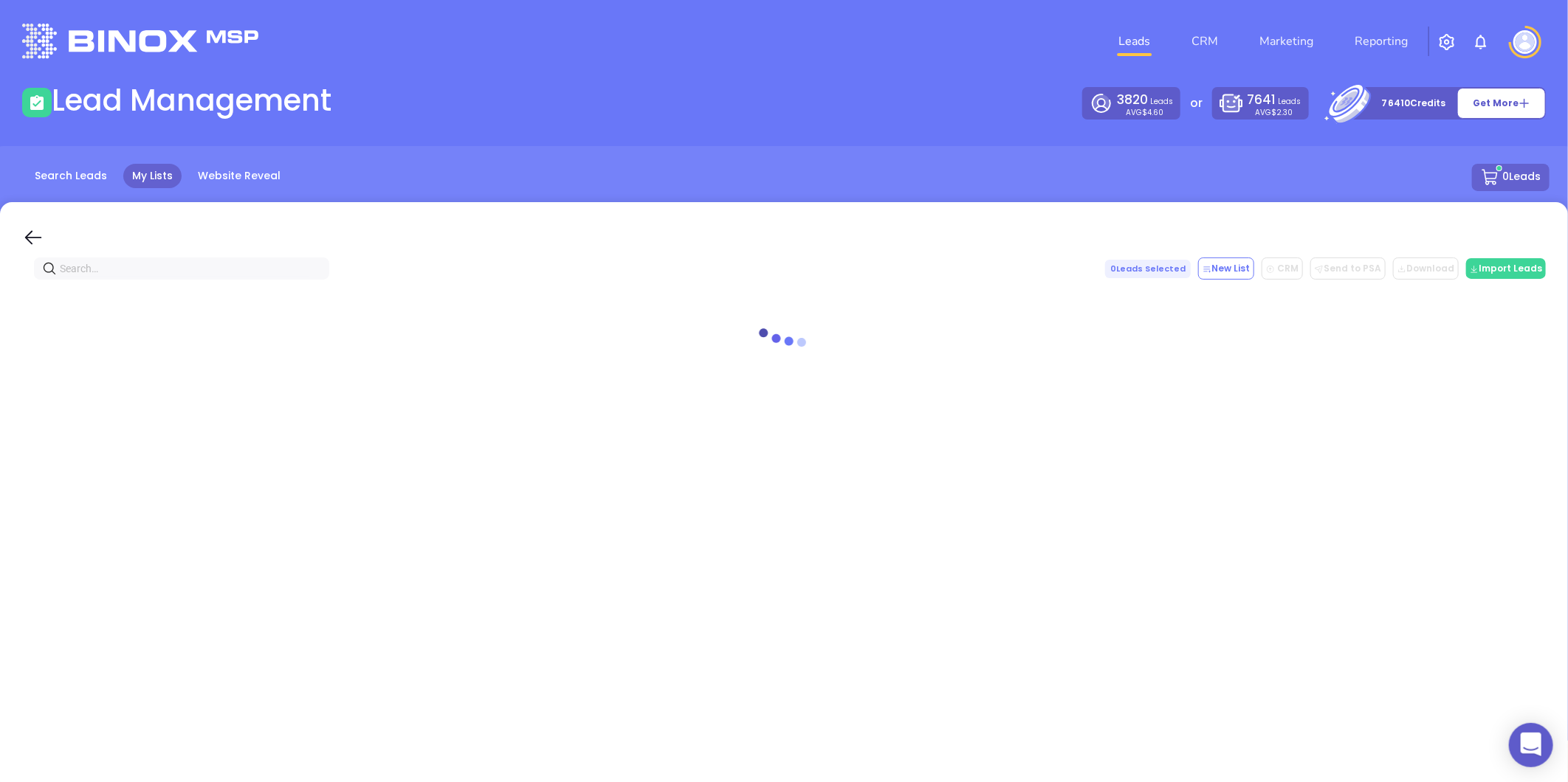
paste input "duramerica.com"
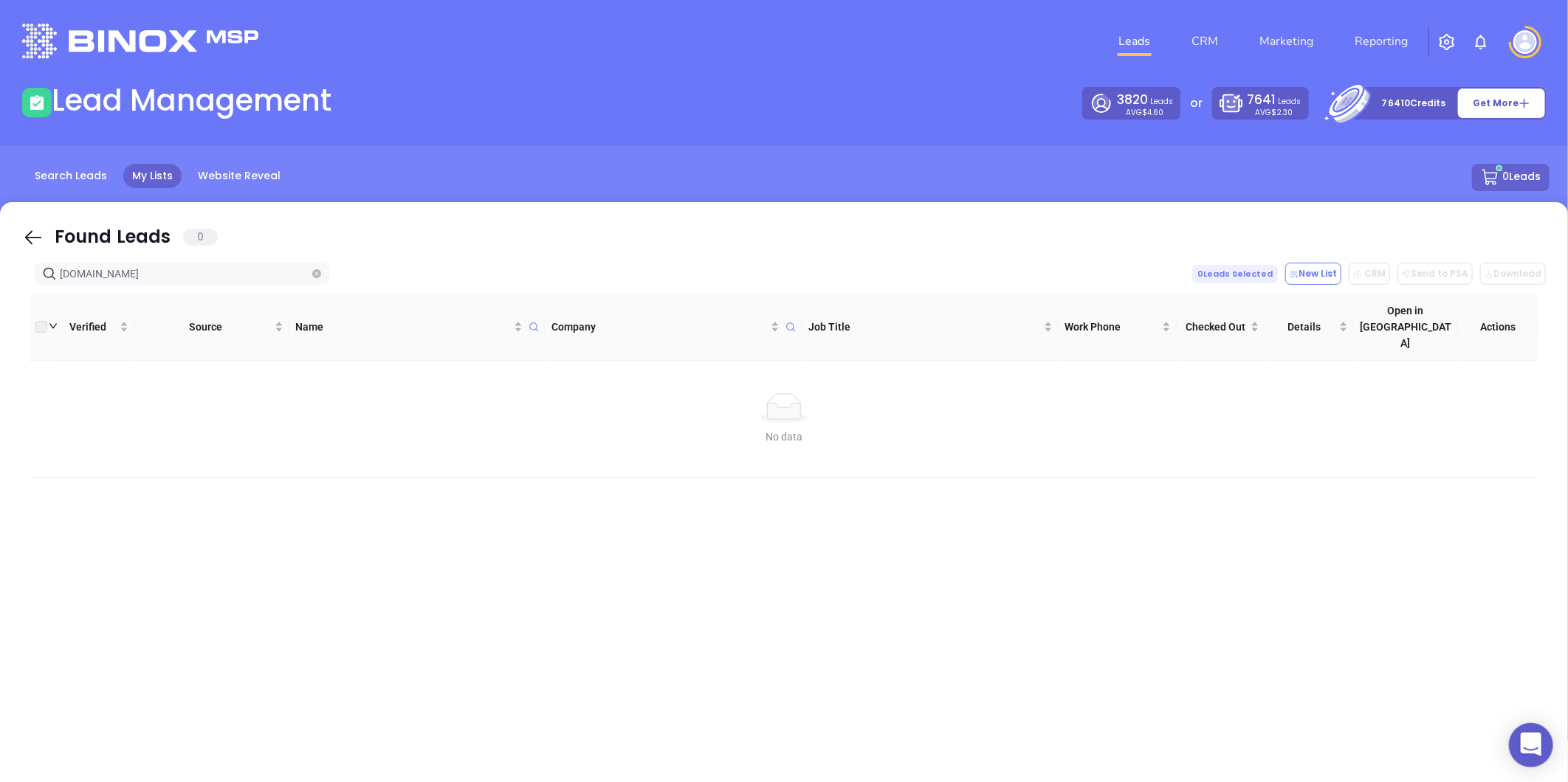
type input "duramerica.com"
click at [320, 270] on icon "close-circle" at bounding box center [316, 273] width 9 height 9
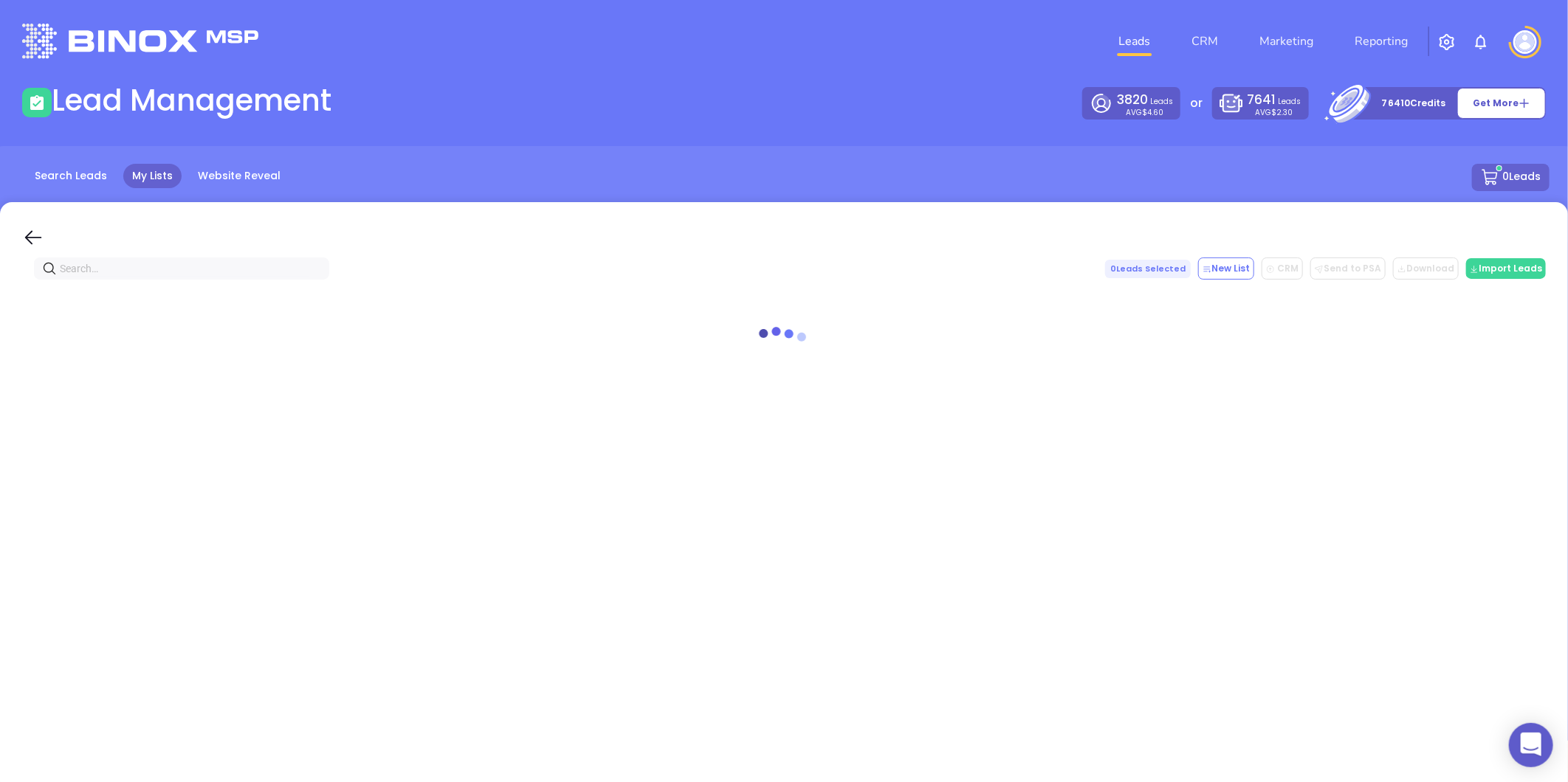
paste input "gordoncompanies.com"
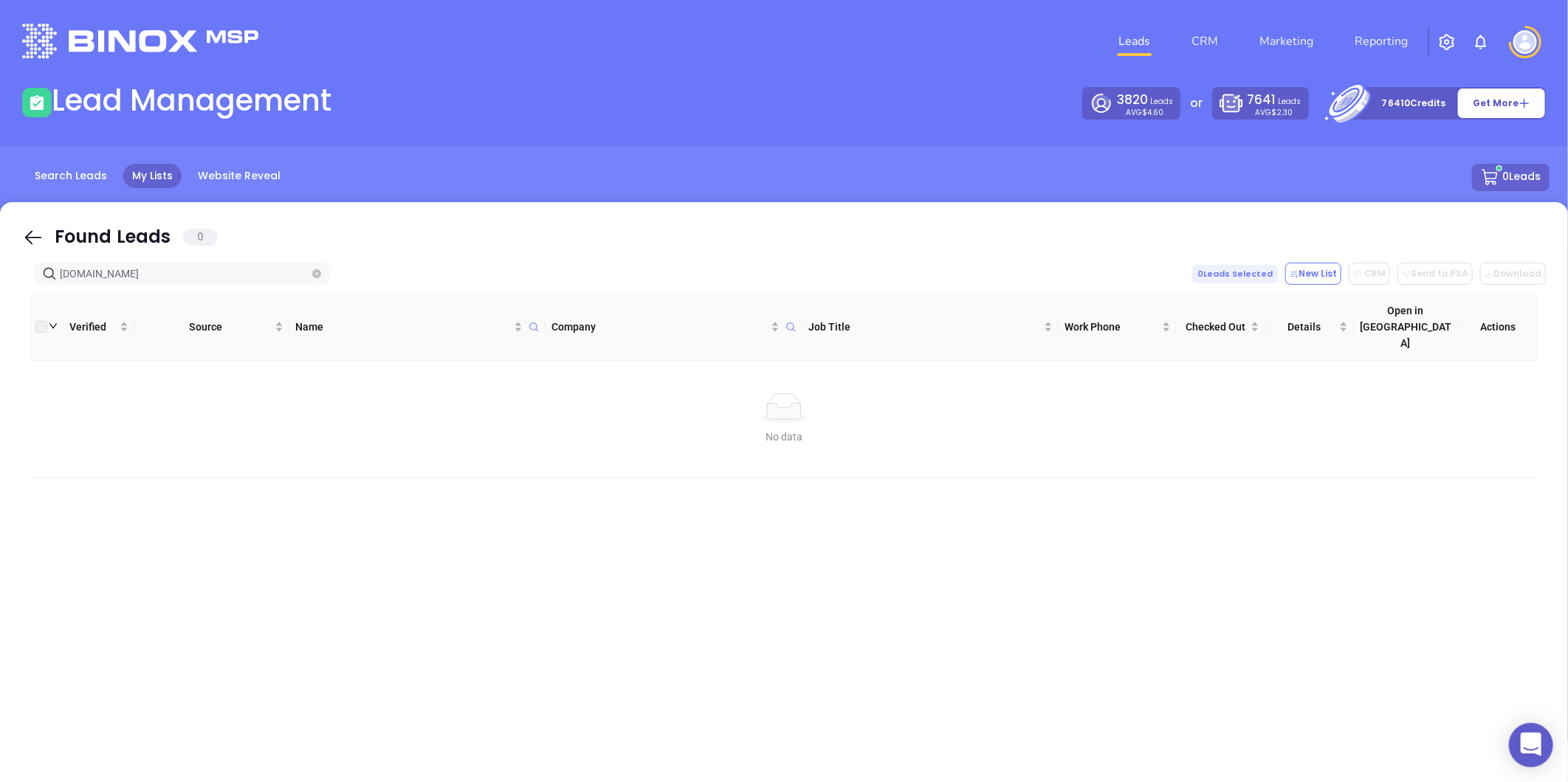
type input "gordoncompanies.com"
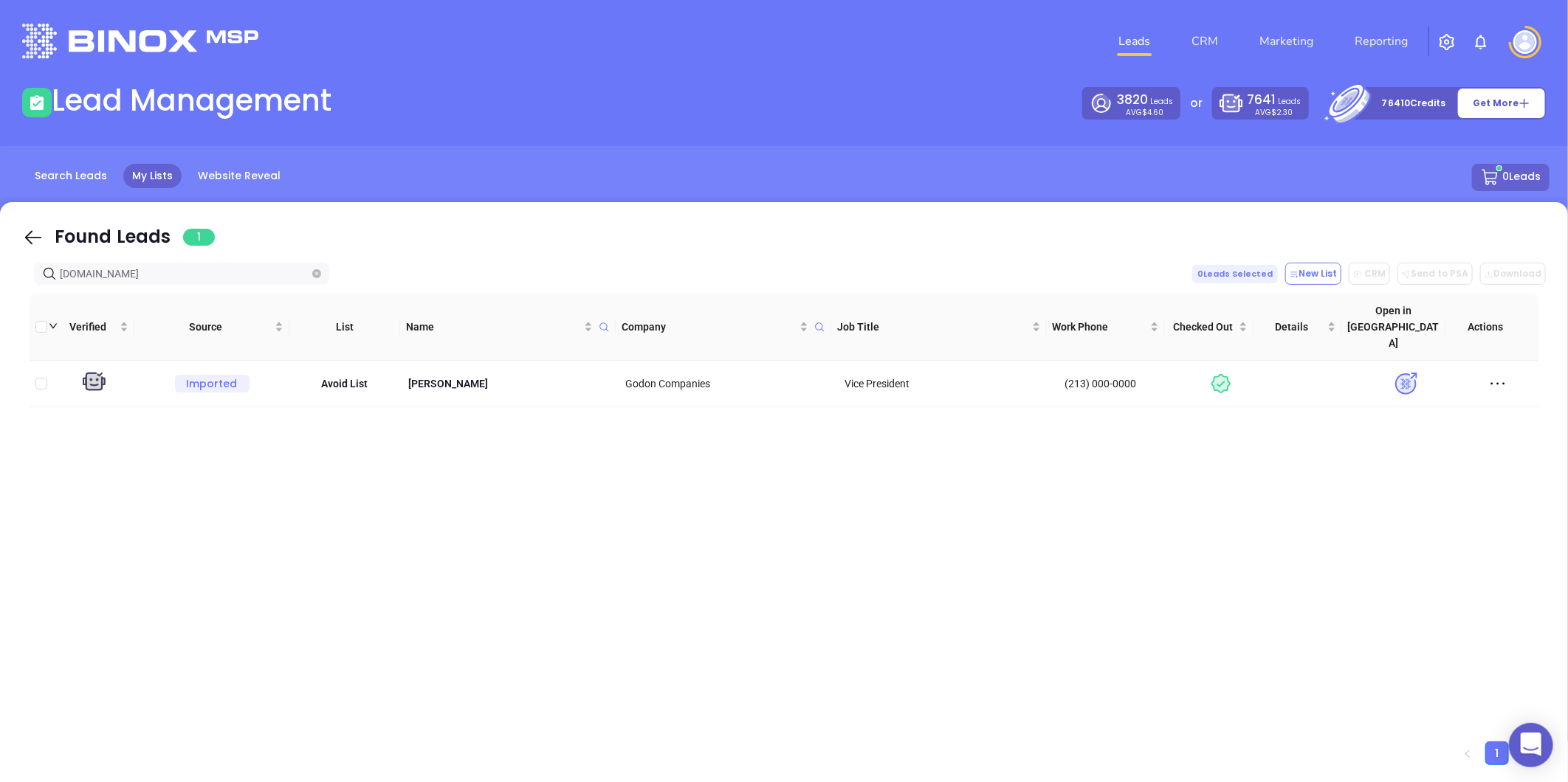
click at [319, 269] on icon "close-circle" at bounding box center [316, 273] width 9 height 9
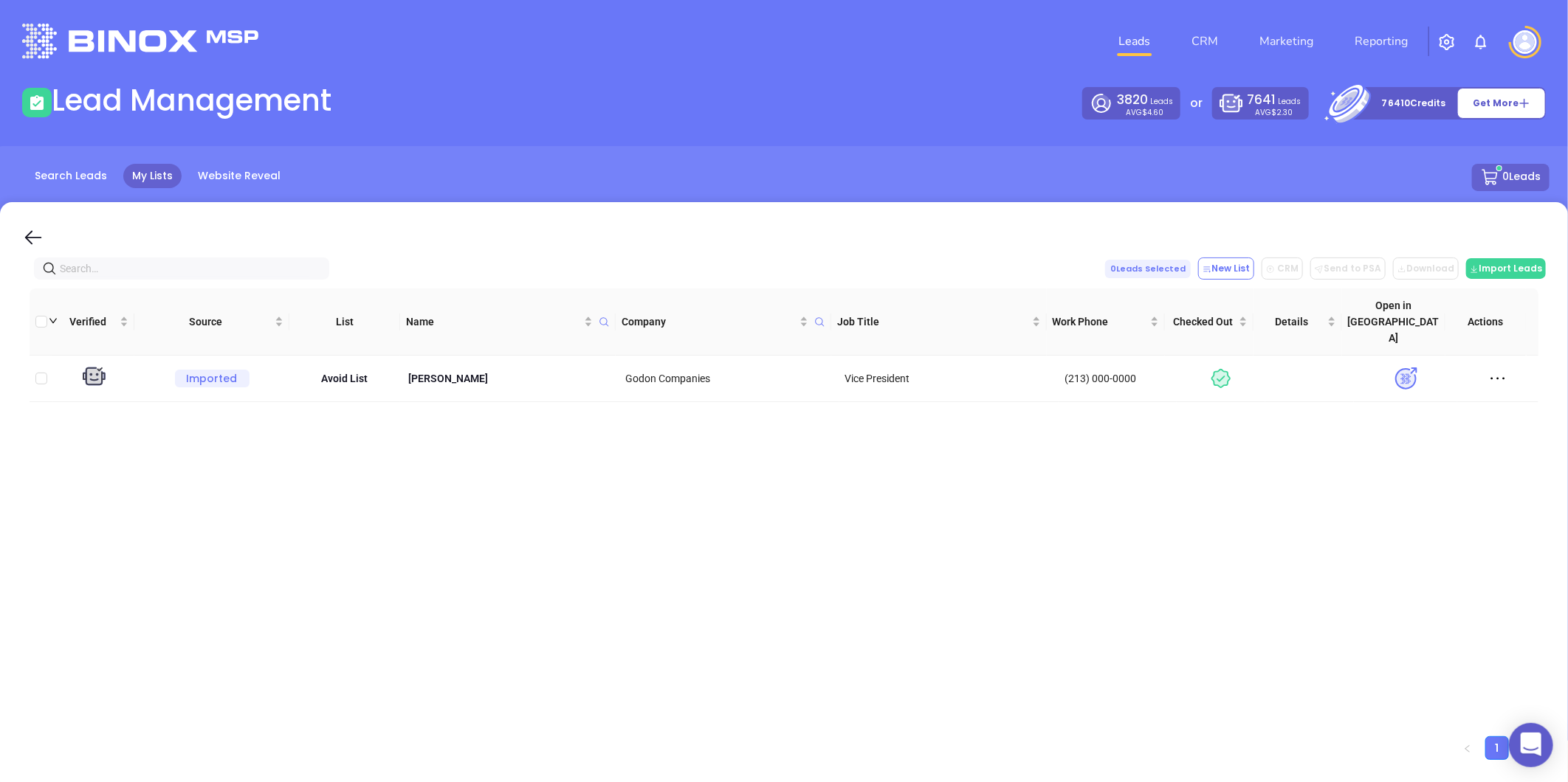
paste input "almedainsurance.com"
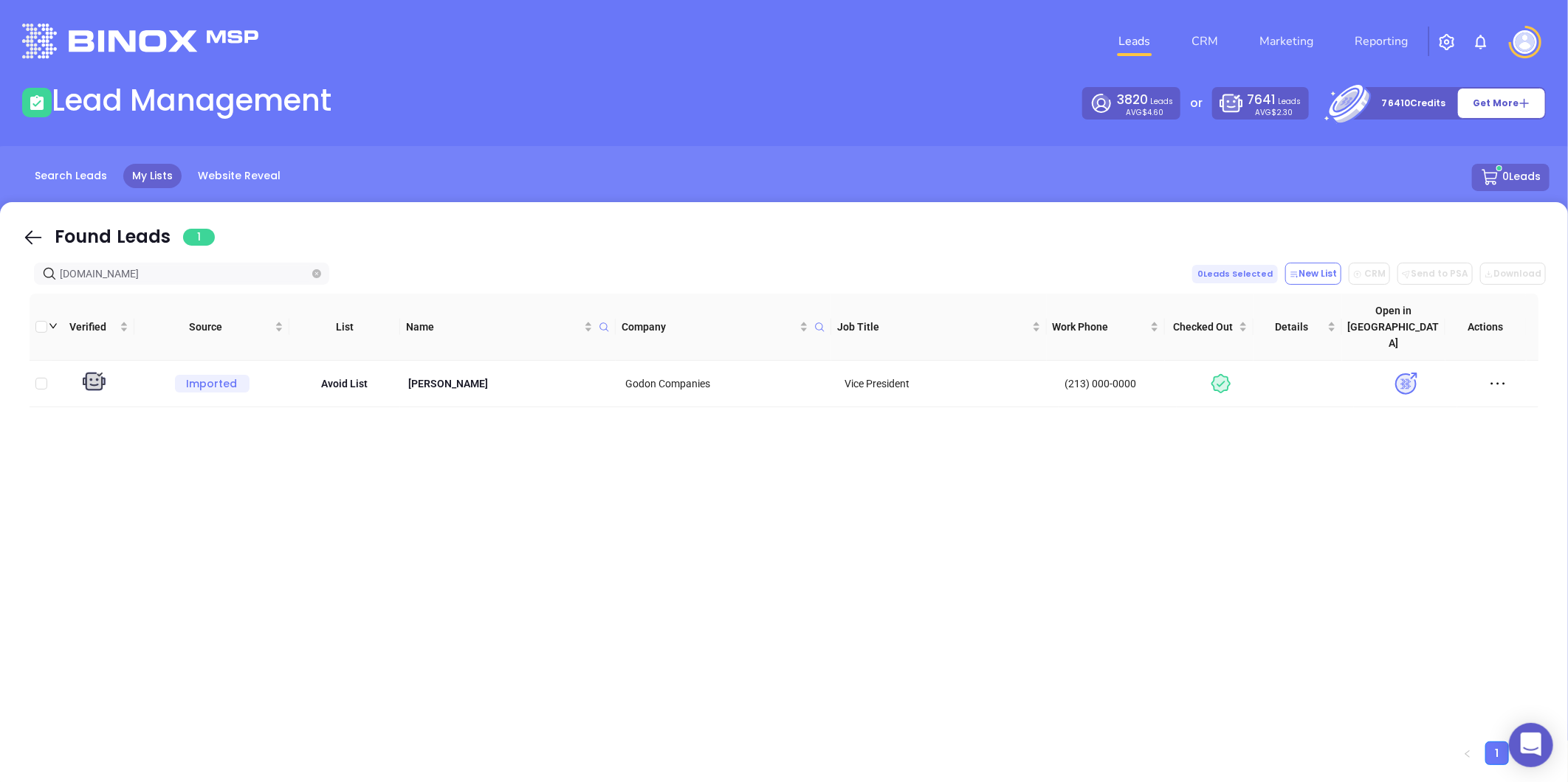
type input "almedainsurance.com"
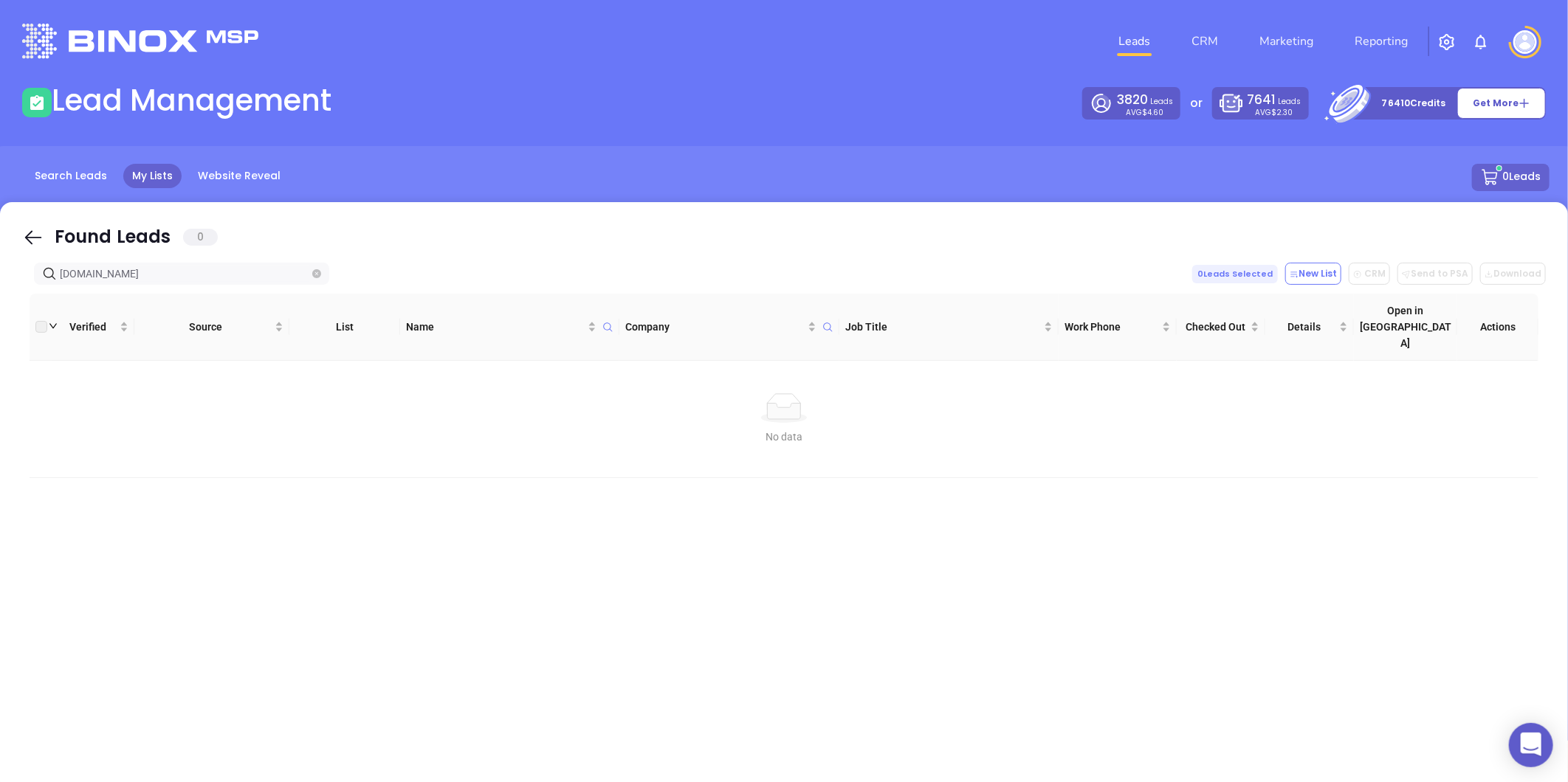
click at [320, 276] on span "almedainsurance.com" at bounding box center [181, 273] width 295 height 22
click at [320, 276] on icon "close-circle" at bounding box center [316, 273] width 9 height 9
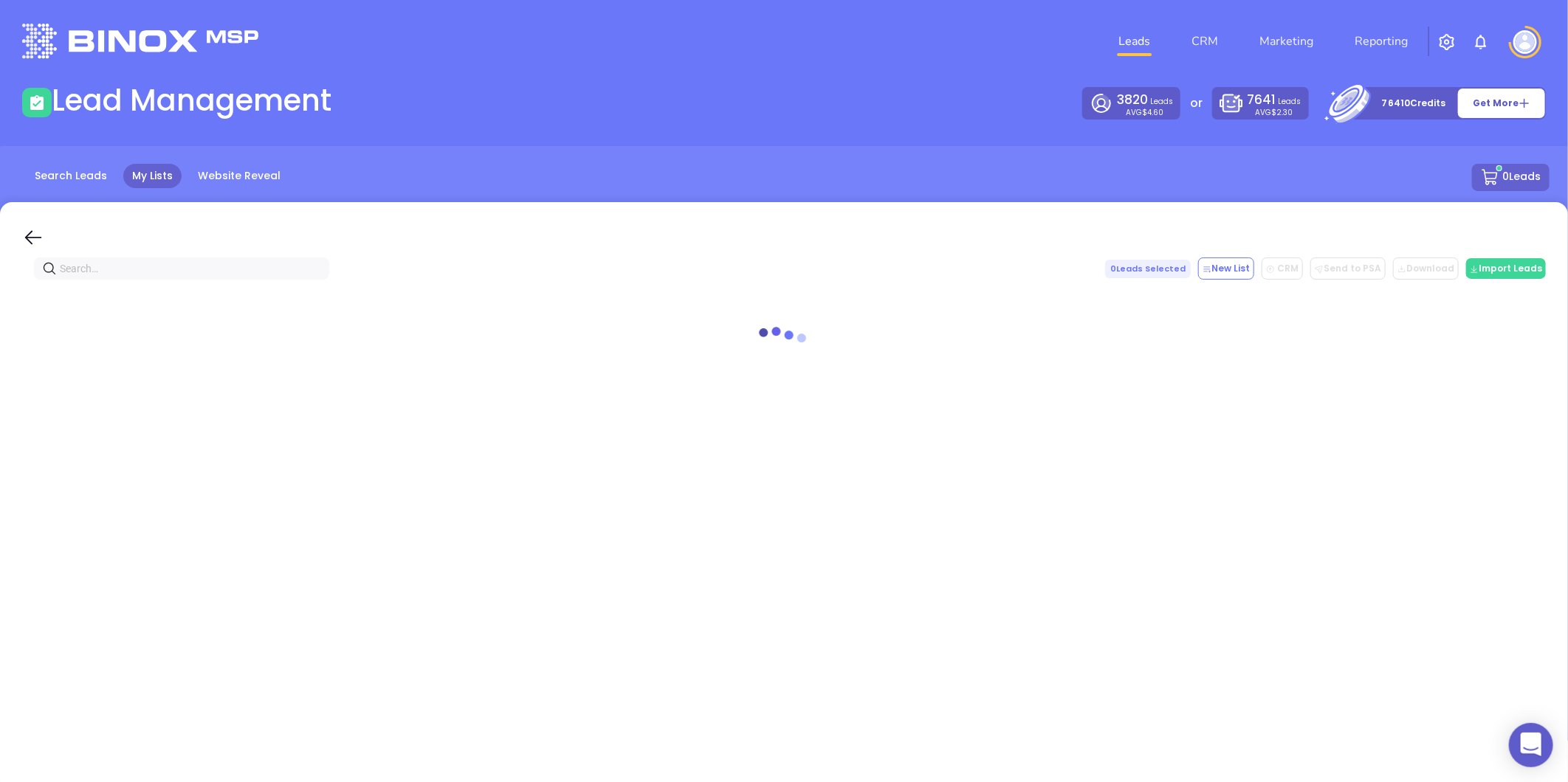
paste input "nyig.com"
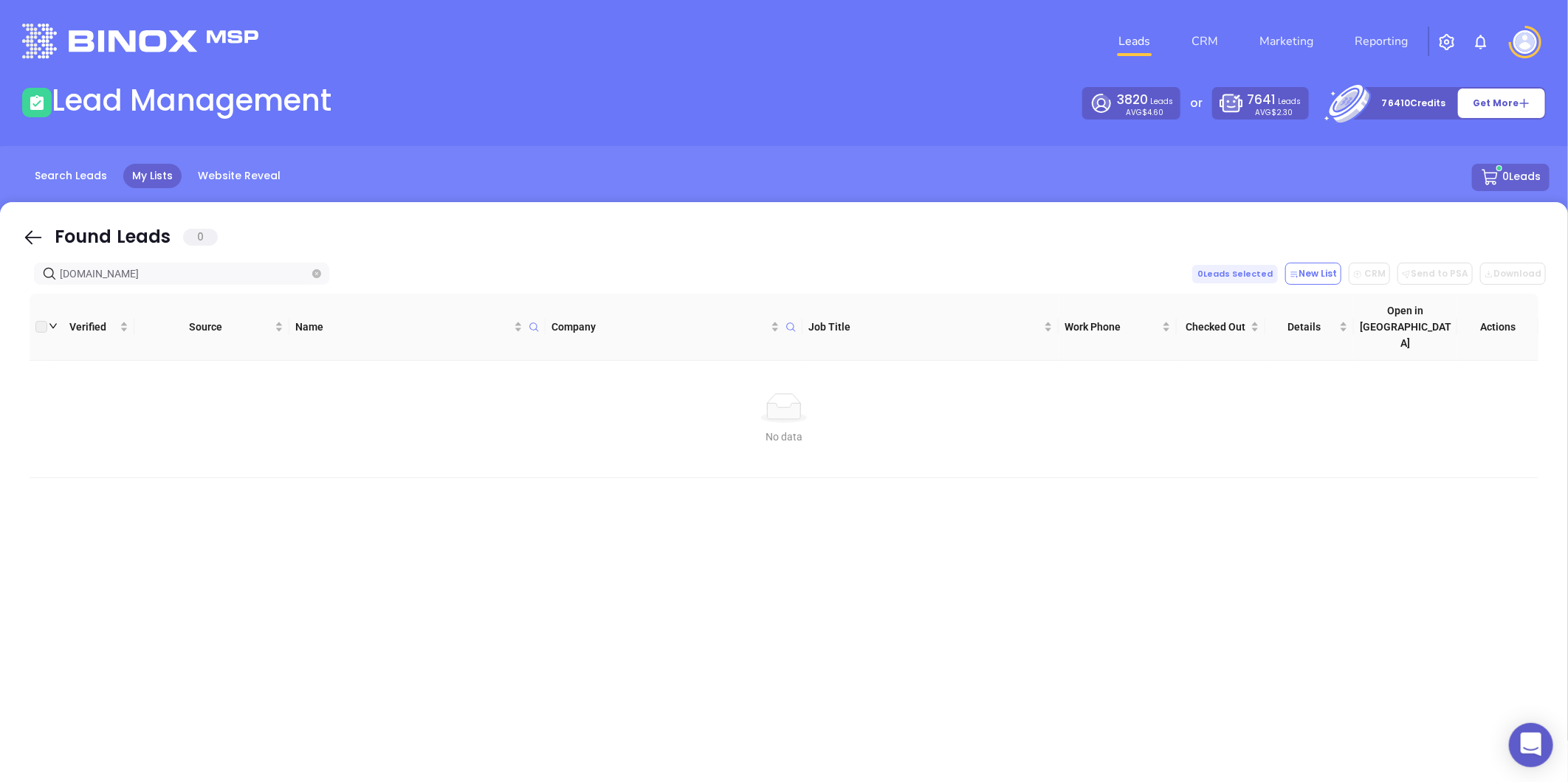
type input "nyig.com"
click at [313, 273] on icon "close-circle" at bounding box center [316, 273] width 9 height 9
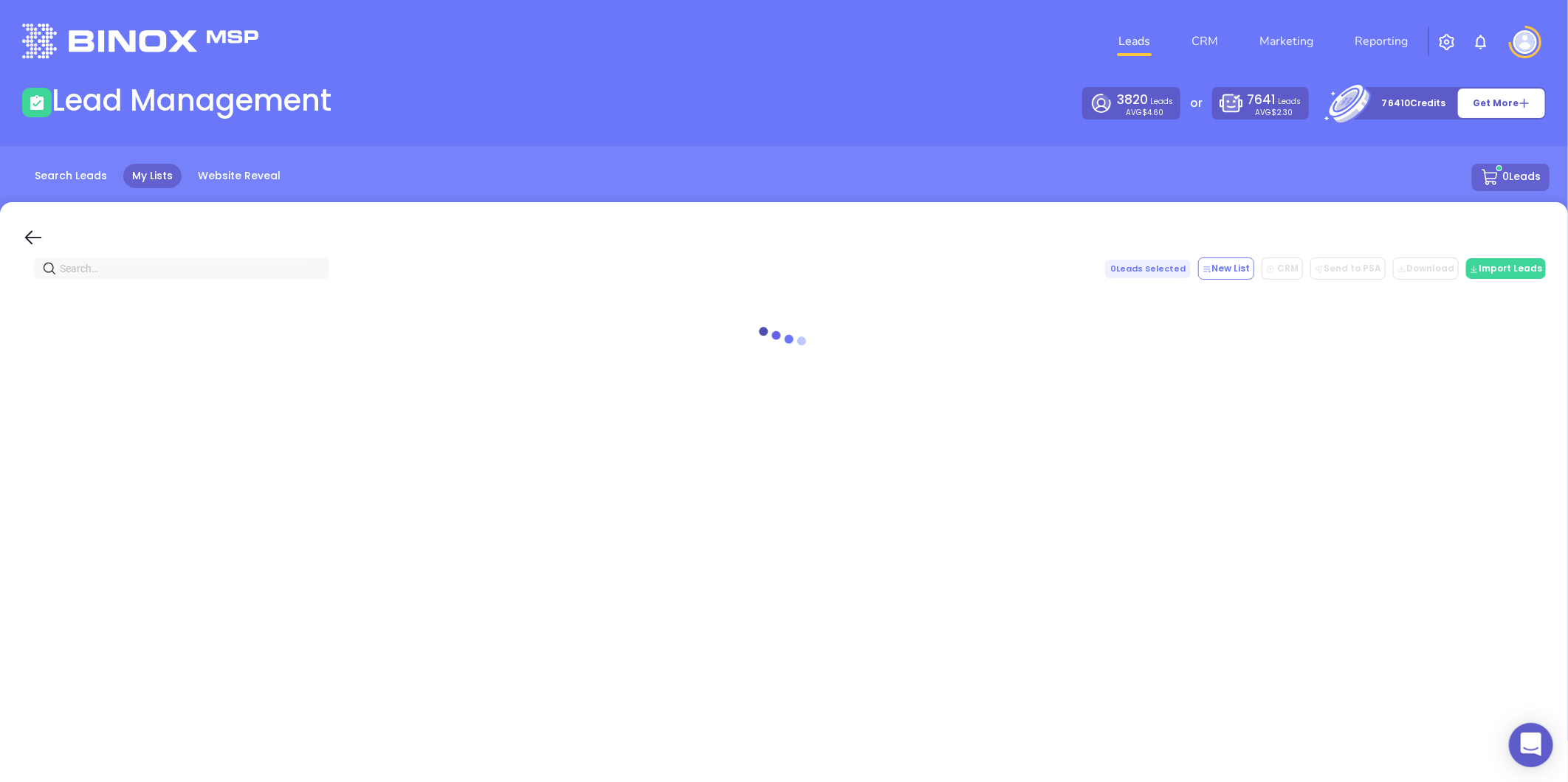
paste input "nycapitalinsurance.com"
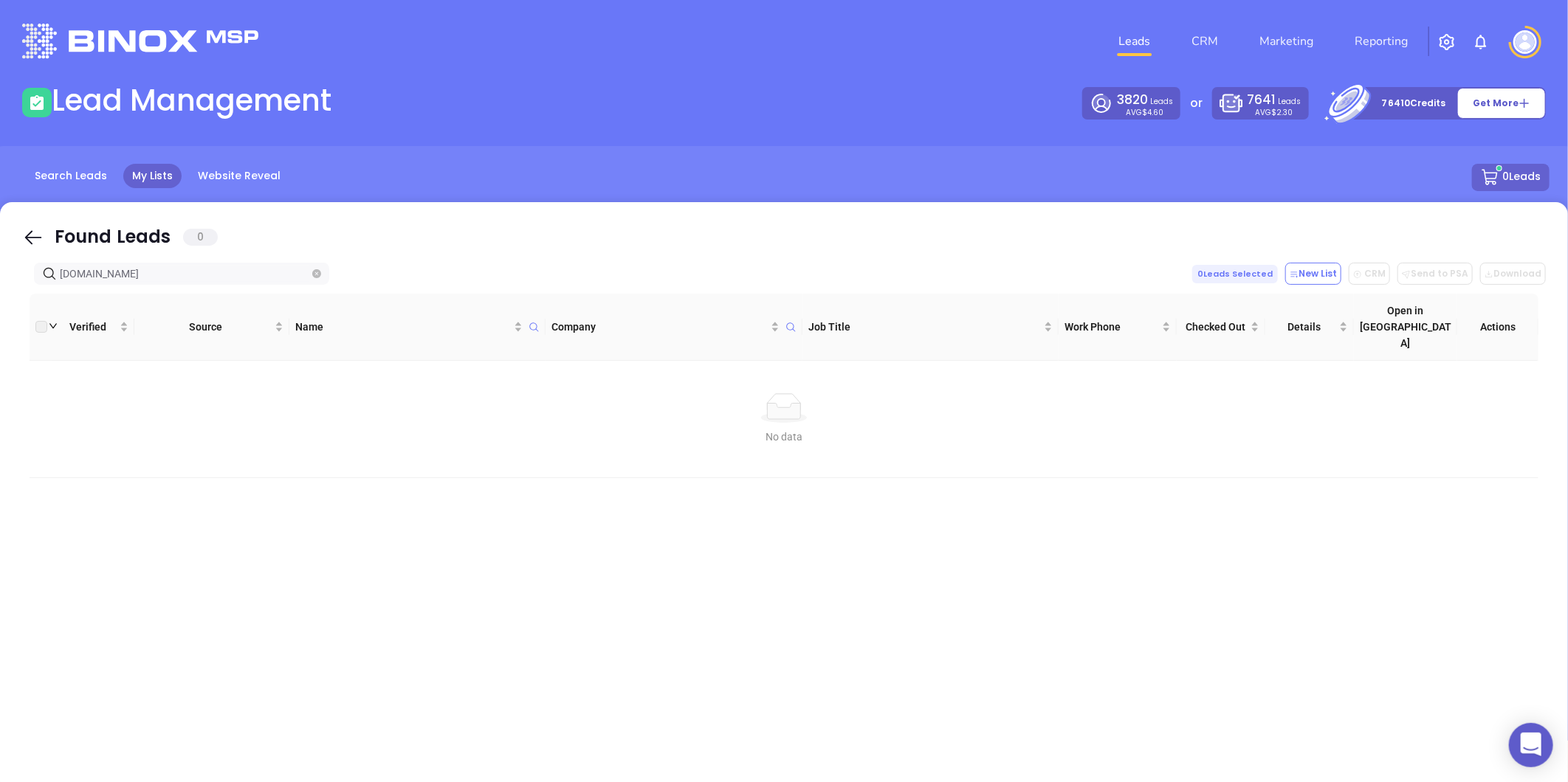
type input "nycapitalinsurance.com"
click at [316, 269] on icon "close-circle" at bounding box center [316, 273] width 9 height 9
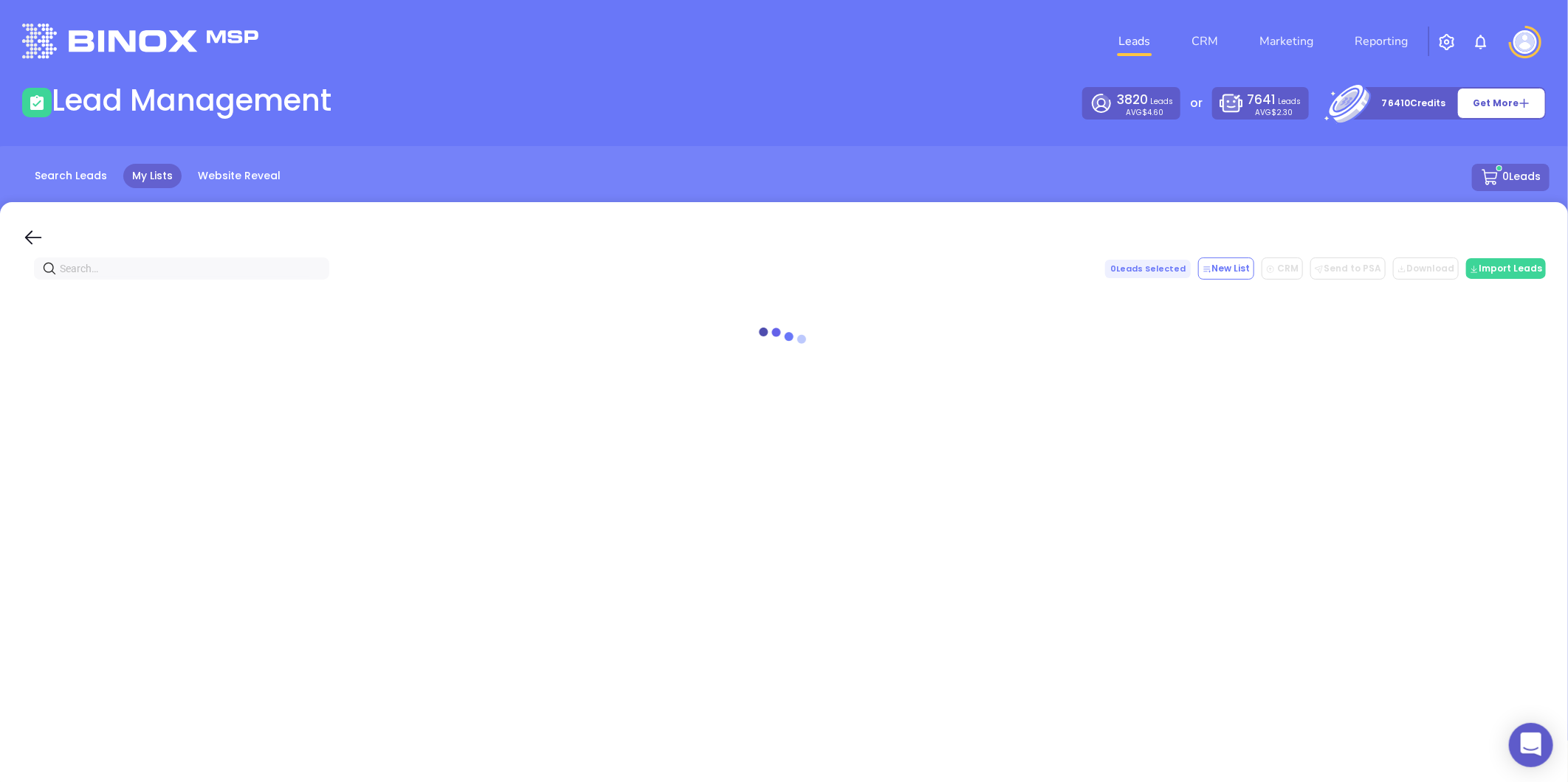
paste input "rpkinsurance.com"
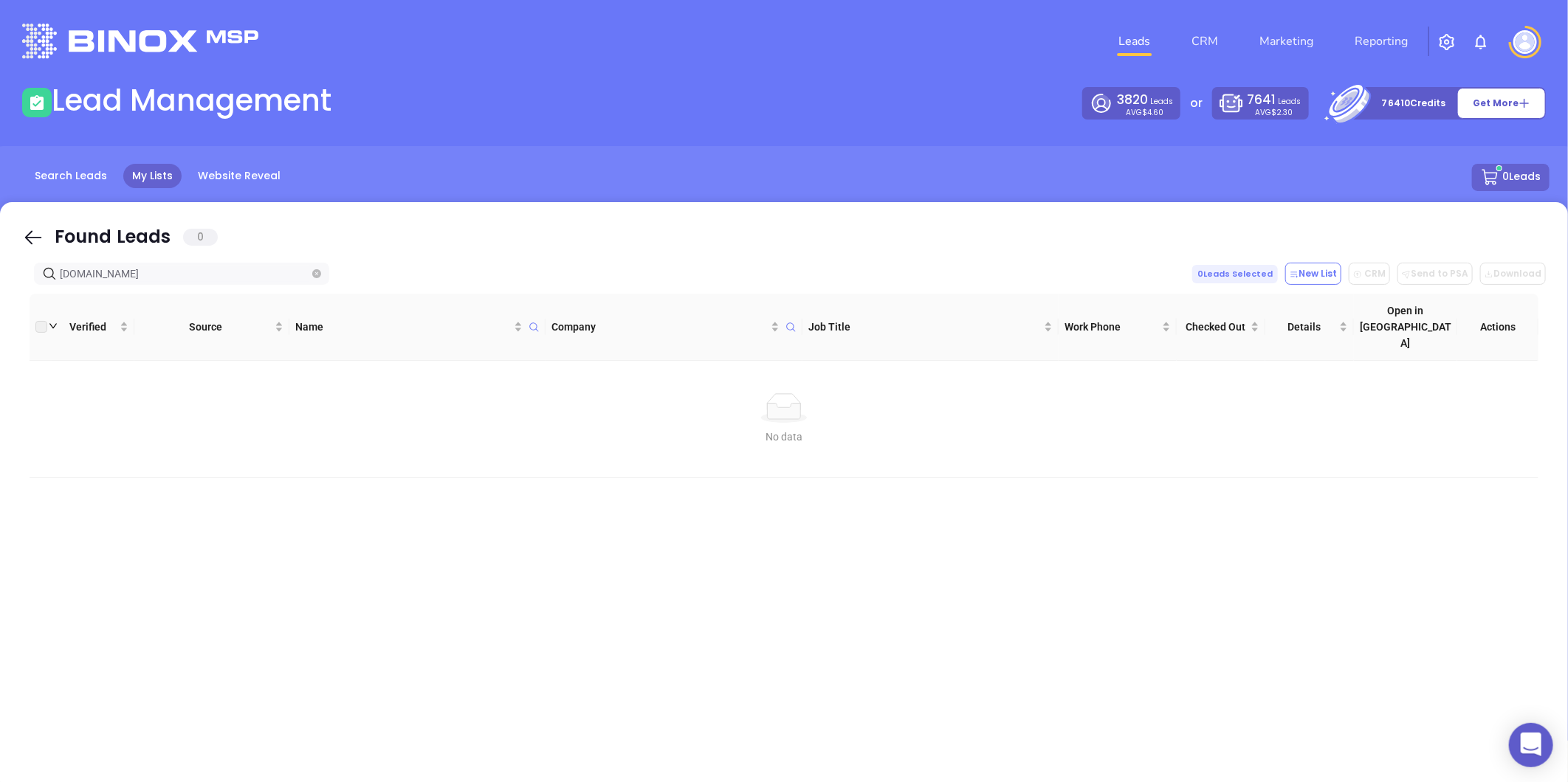
type input "rpkinsurance.com"
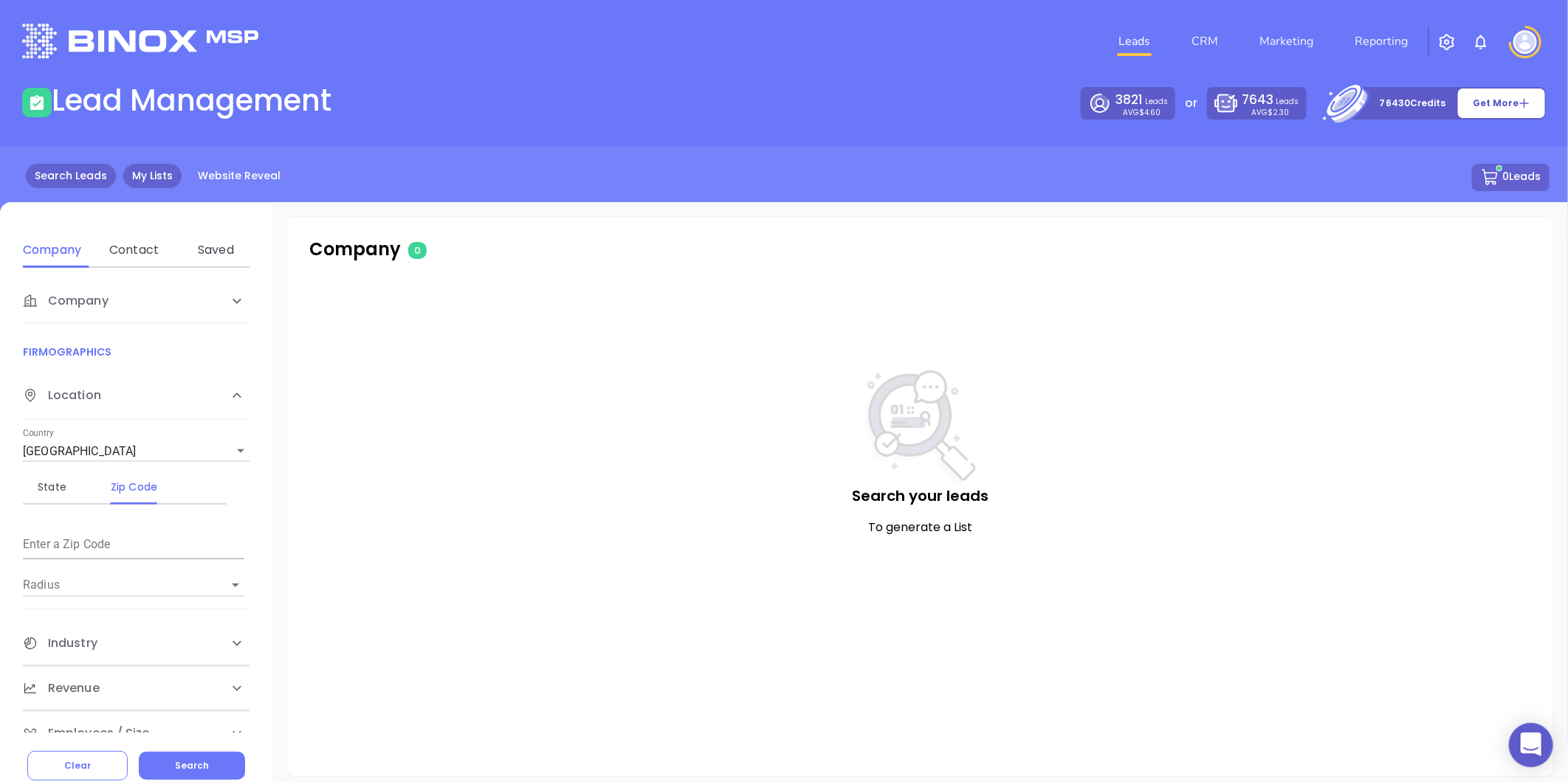
click at [146, 180] on link "My Lists" at bounding box center [152, 175] width 58 height 24
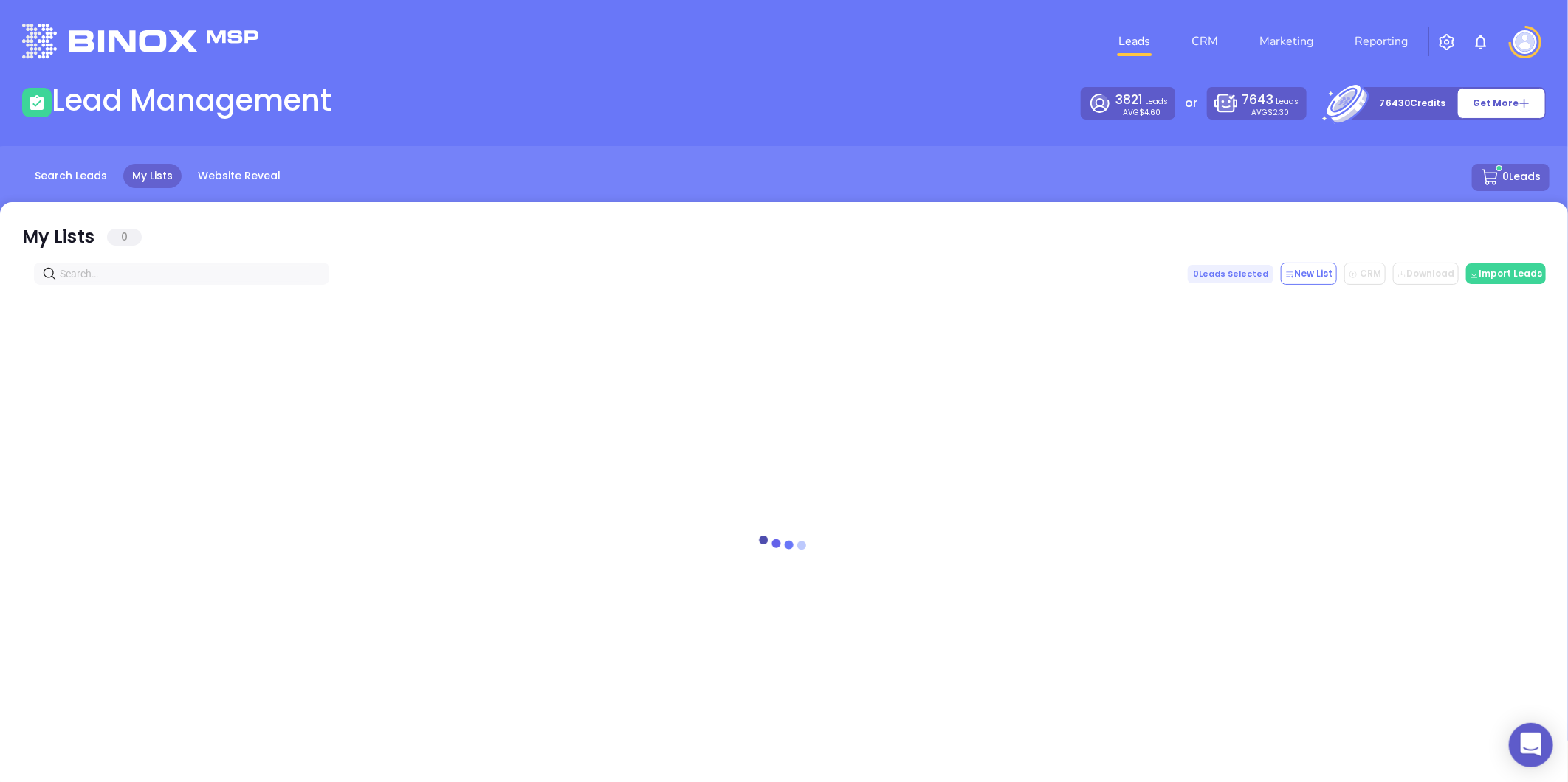
click at [150, 265] on input "text" at bounding box center [184, 273] width 250 height 16
paste input "[DOMAIN_NAME]"
type input "[DOMAIN_NAME]"
click at [70, 175] on link "Search Leads" at bounding box center [70, 175] width 90 height 24
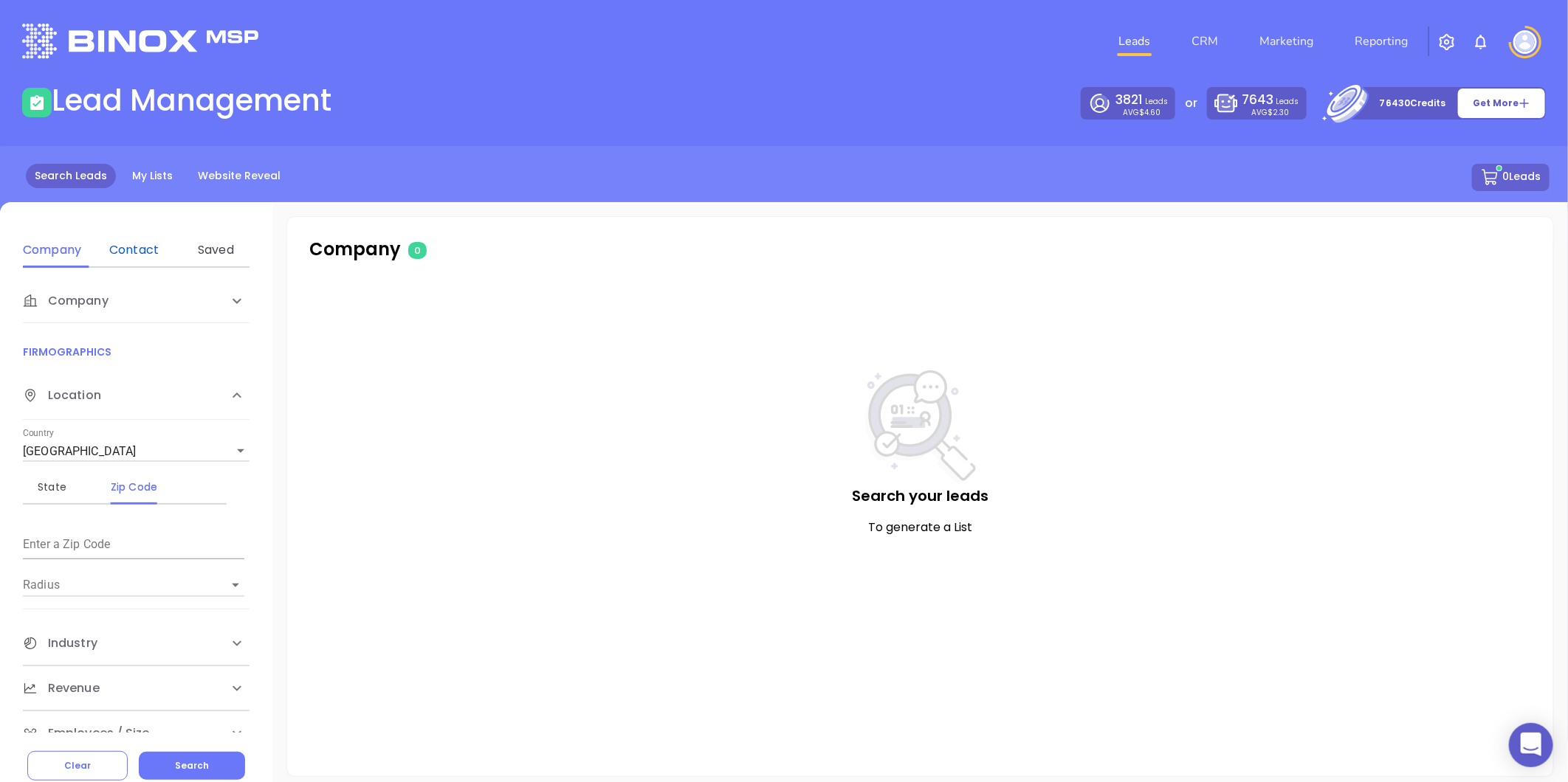
click at [127, 256] on div "Contact" at bounding box center [134, 250] width 58 height 18
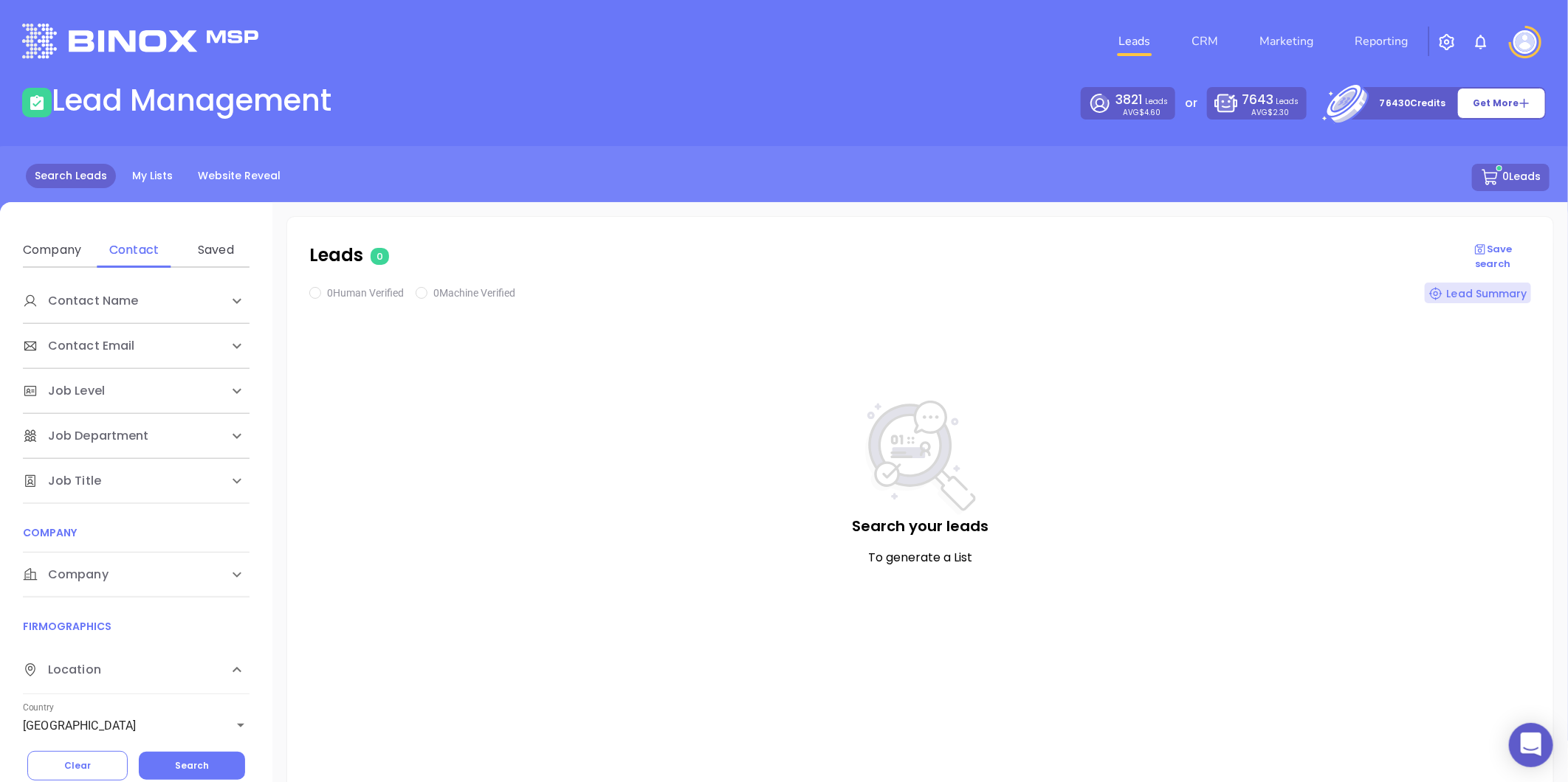
click at [89, 563] on div "Company" at bounding box center [135, 575] width 226 height 45
click at [136, 643] on div "Domain" at bounding box center [134, 631] width 58 height 35
click at [124, 638] on div "Domain" at bounding box center [134, 631] width 58 height 18
click at [101, 668] on div "Enter a company domain" at bounding box center [133, 679] width 222 height 35
click at [82, 677] on input "Enter a company name" at bounding box center [133, 686] width 222 height 23
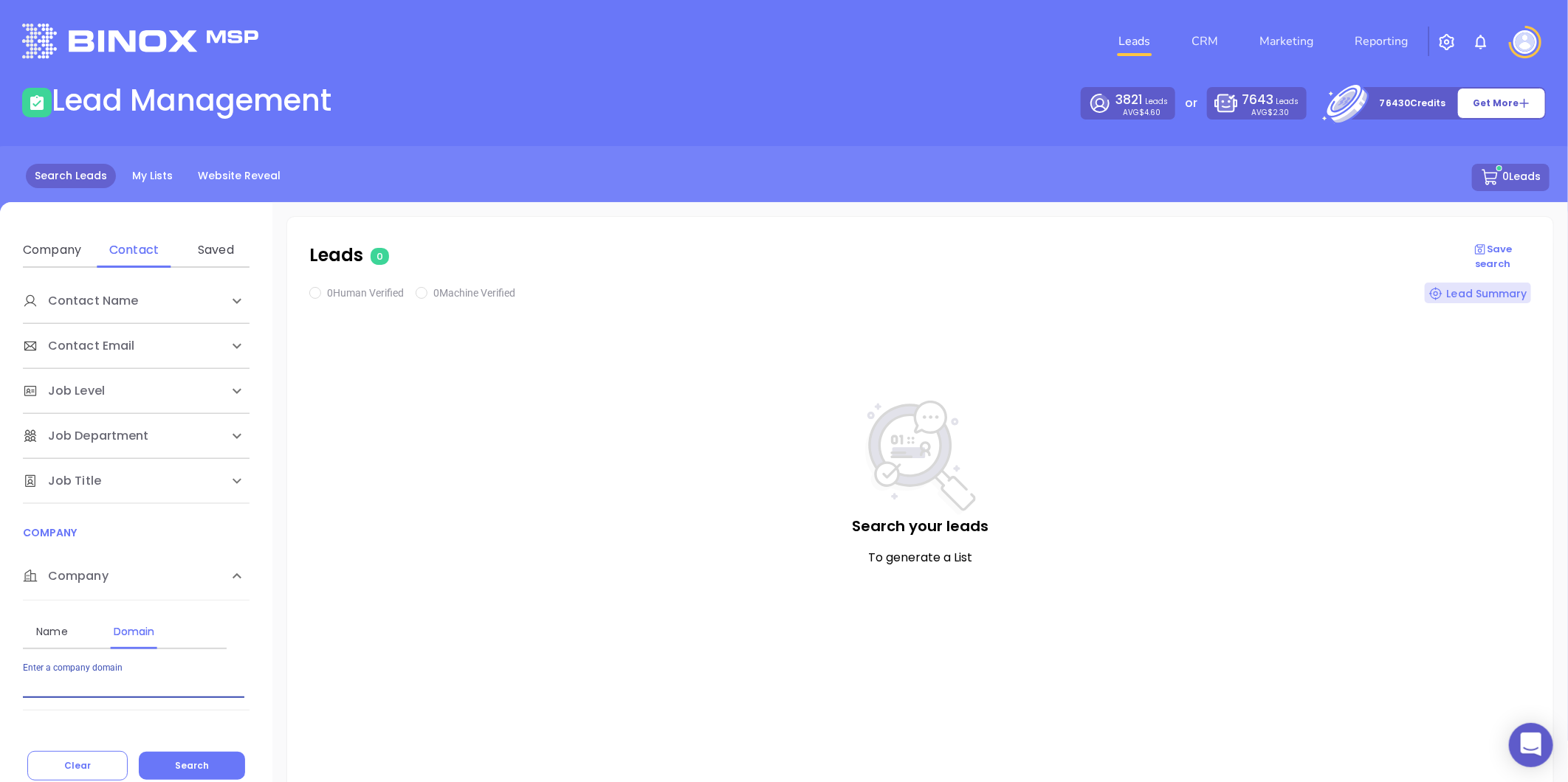
paste input "[DOMAIN_NAME]"
type input "[DOMAIN_NAME]"
checkbox input "true"
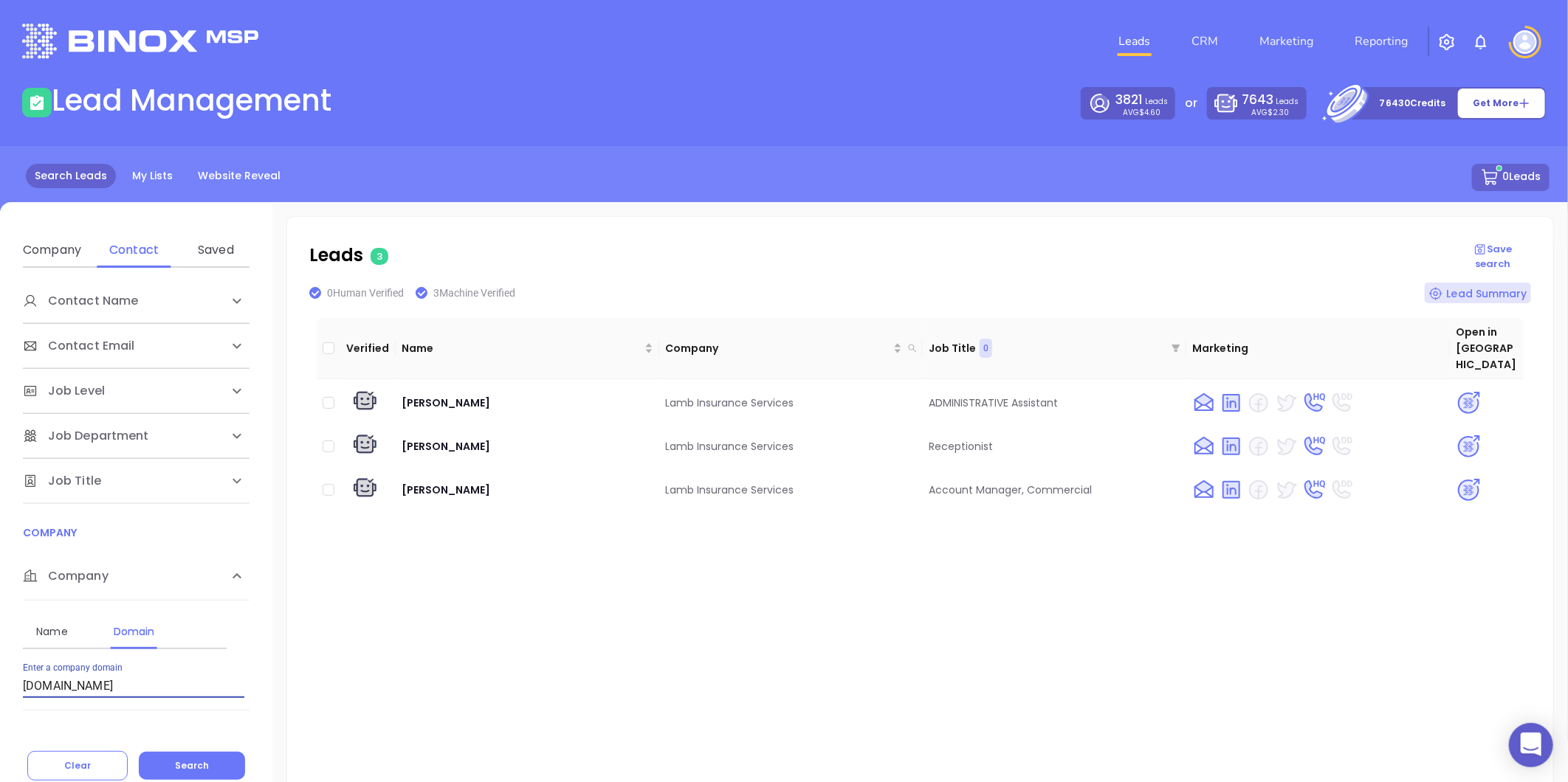
drag, startPoint x: 164, startPoint y: 679, endPoint x: 15, endPoint y: 701, distance: 150.6
click at [15, 701] on div "Contact Name First Name Last Name Contact Email Work or Personal Email Job Leve…" at bounding box center [136, 500] width 273 height 465
paste input "[DOMAIN_NAME]"
type input "[DOMAIN_NAME]"
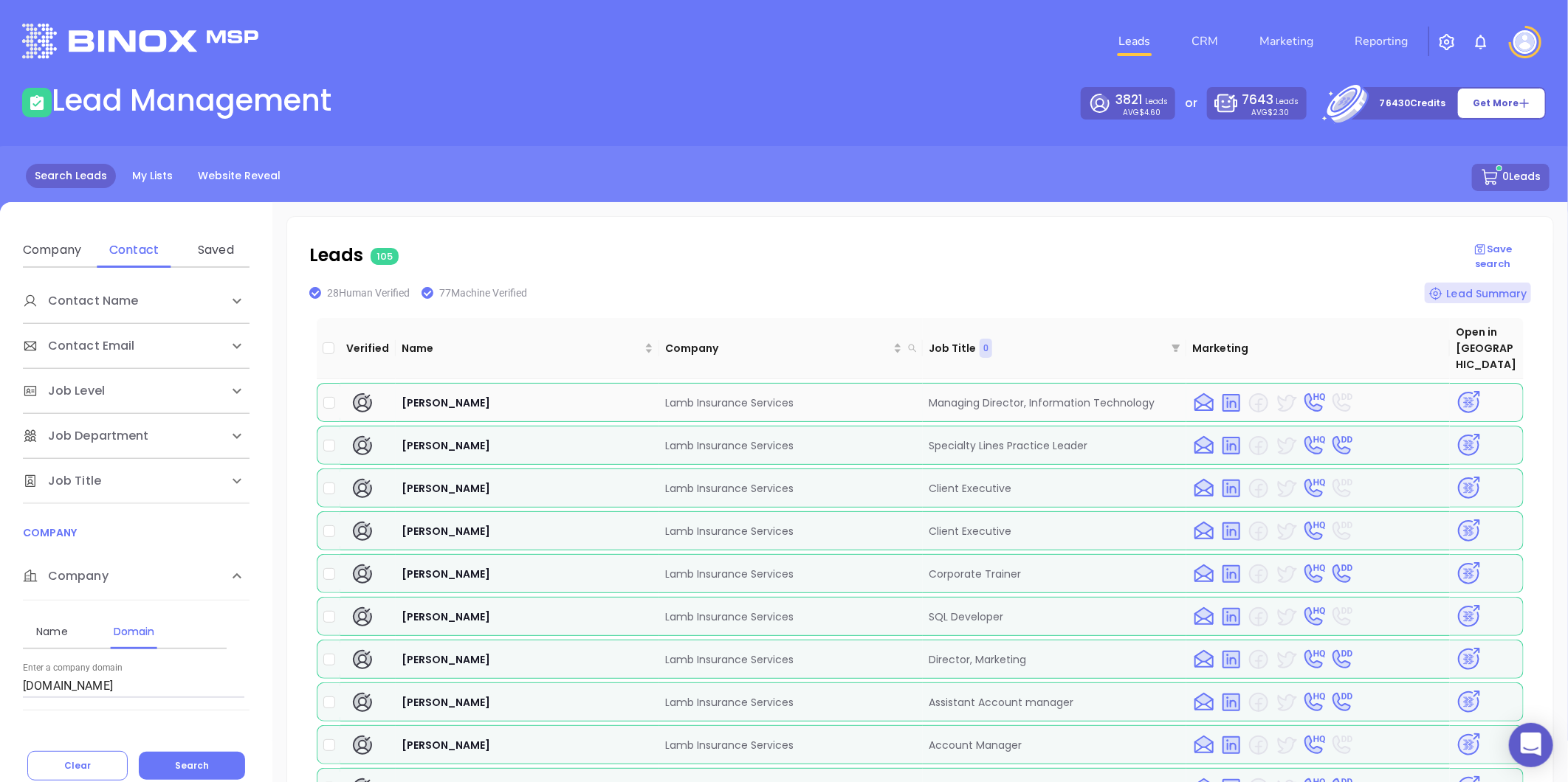
click at [1455, 390] on img at bounding box center [1468, 402] width 26 height 26
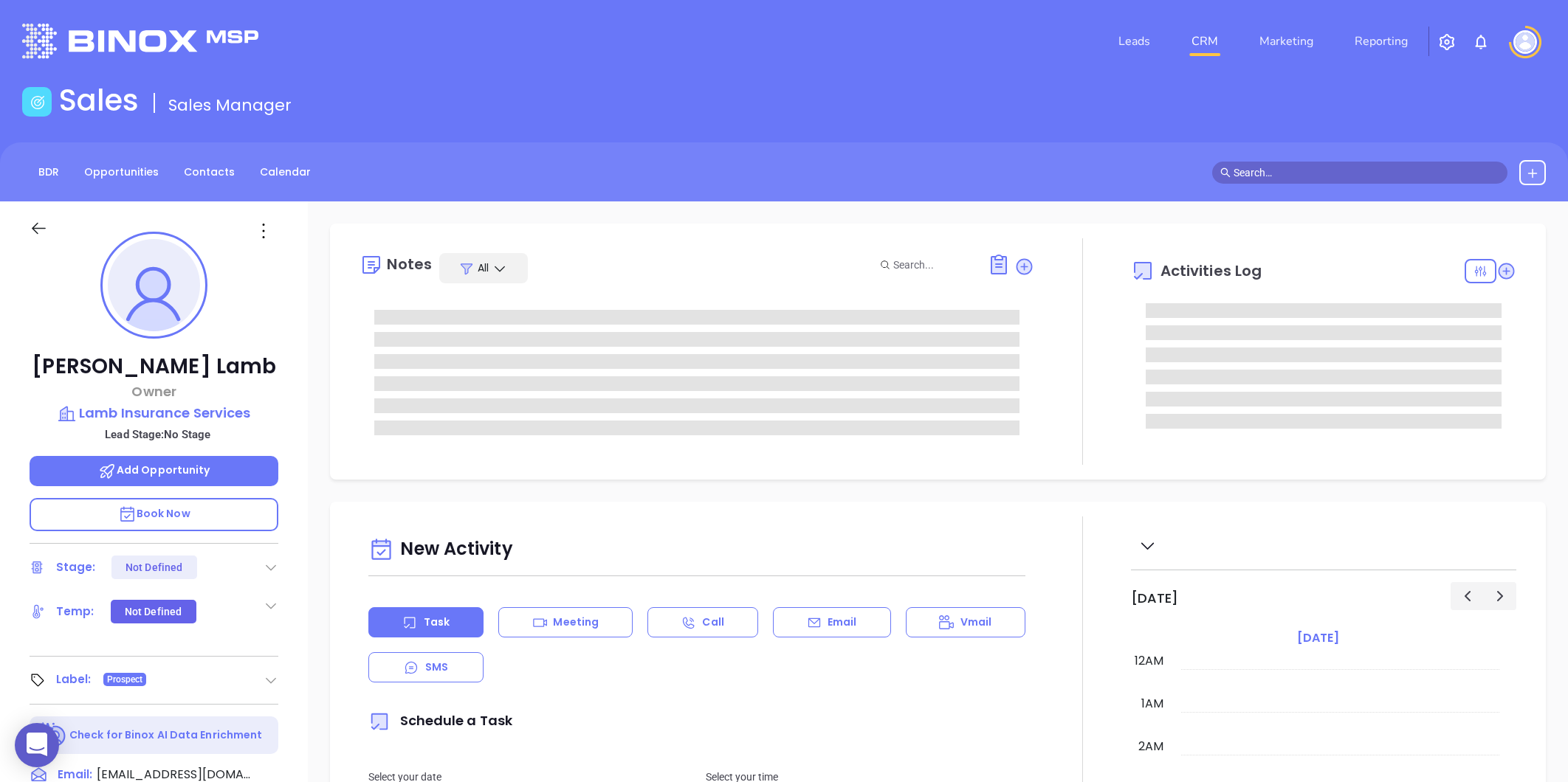
type input "[PERSON_NAME]"
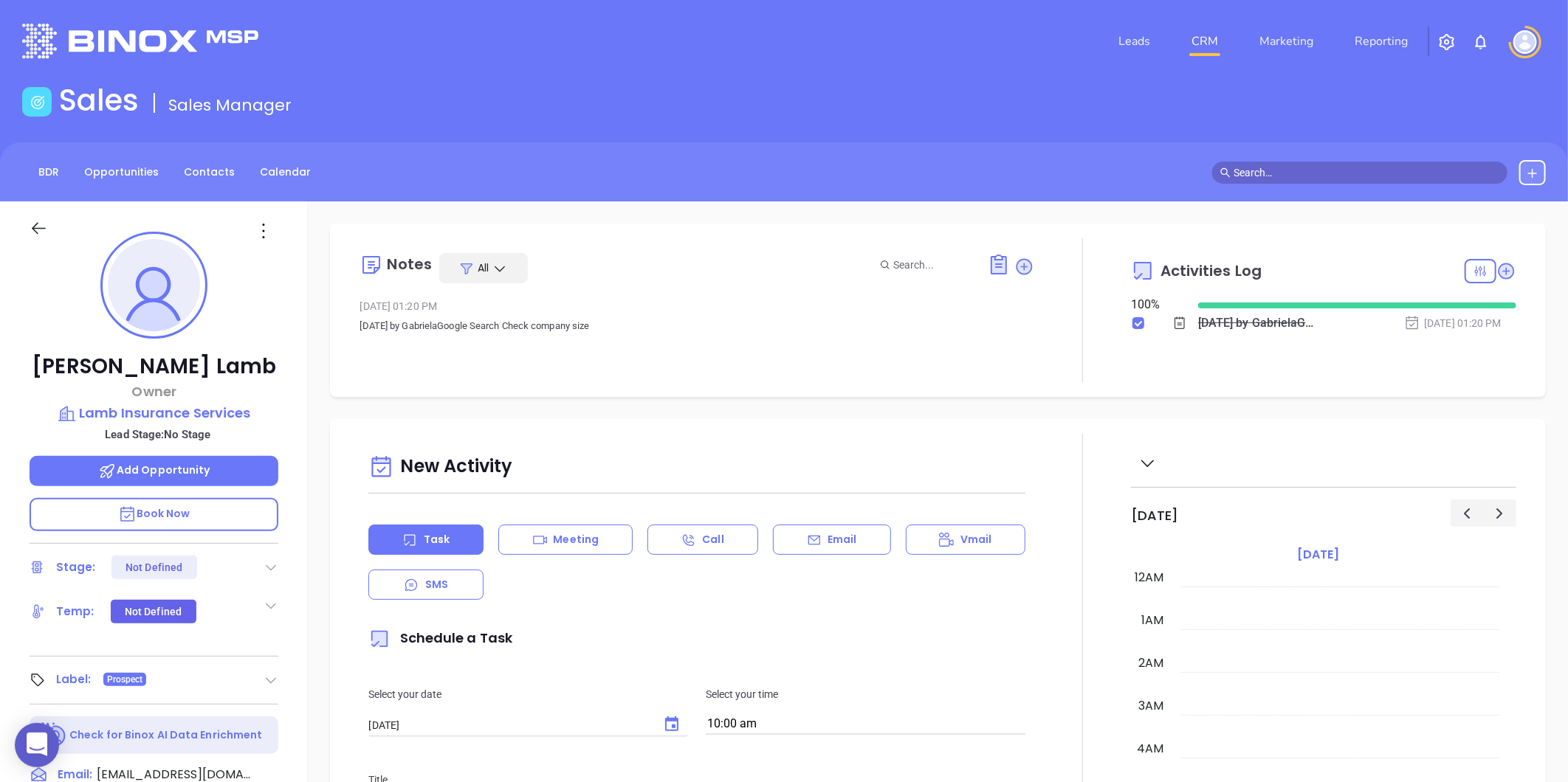
scroll to position [428, 0]
click at [222, 168] on link "Contacts" at bounding box center [209, 171] width 69 height 24
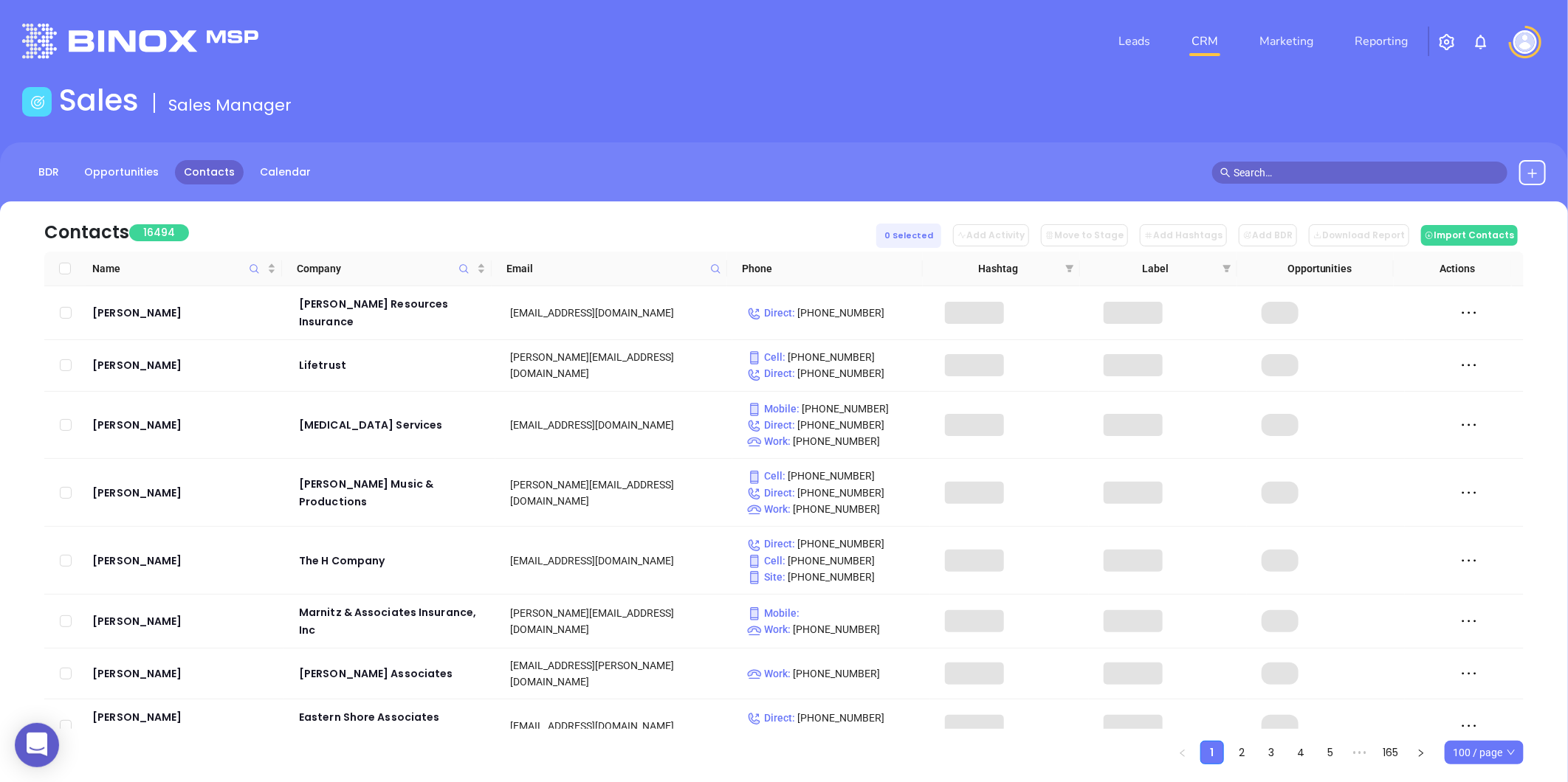
click at [711, 263] on icon at bounding box center [716, 268] width 11 height 11
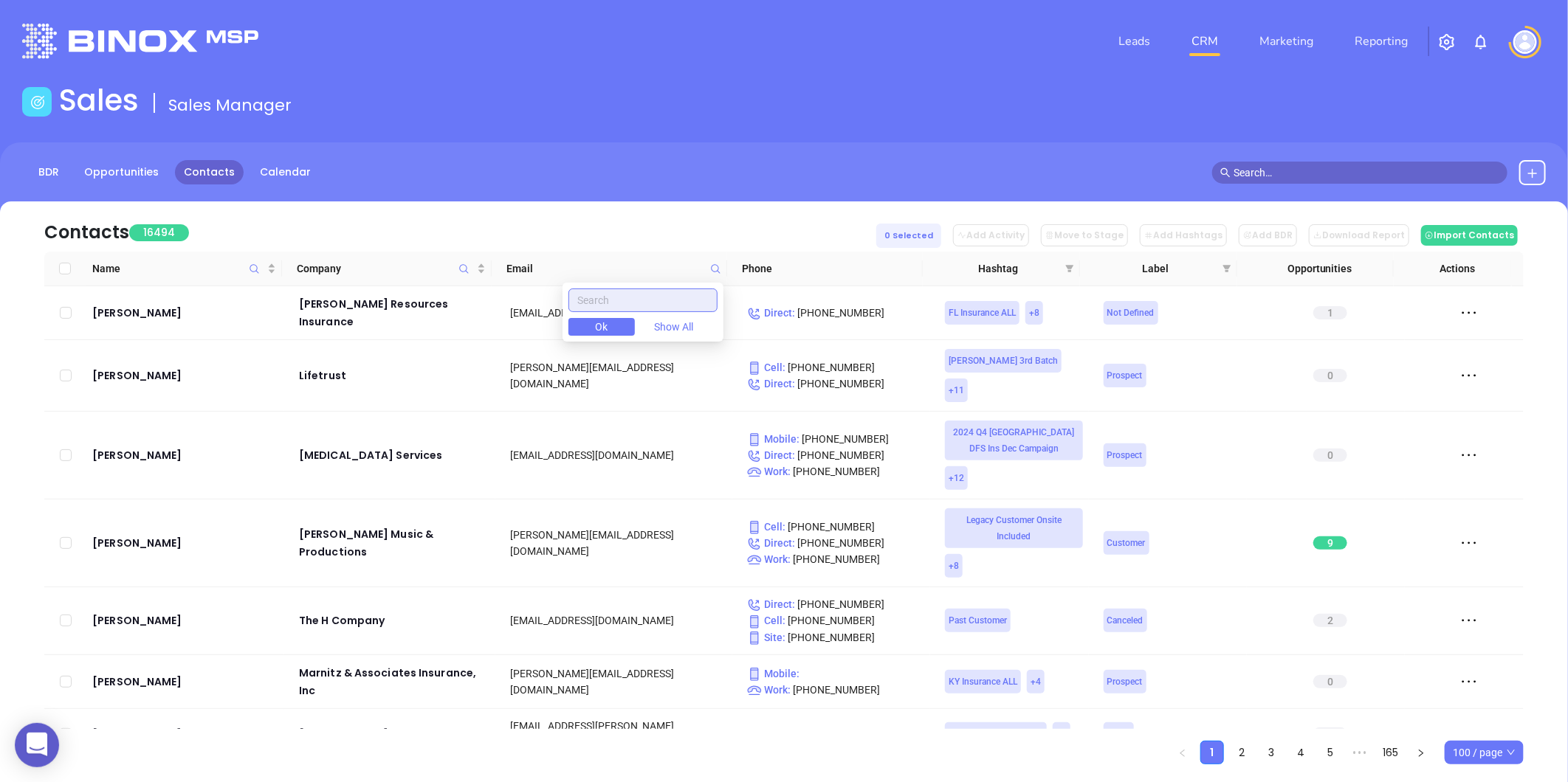
paste input "[DOMAIN_NAME]"
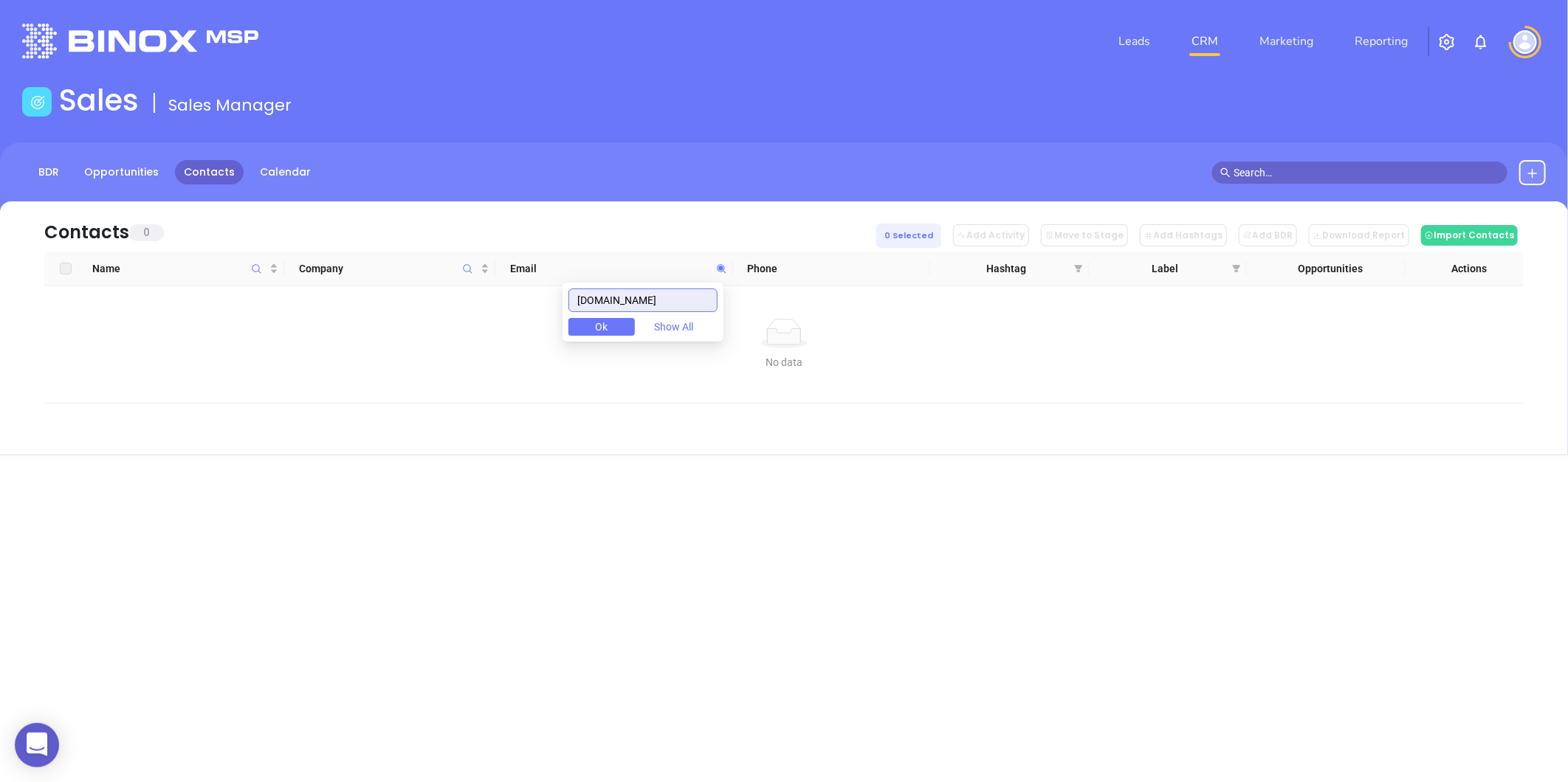
type input "[DOMAIN_NAME]"
drag, startPoint x: 633, startPoint y: 308, endPoint x: 544, endPoint y: 326, distance: 90.8
click at [544, 326] on body "0 Leads CRM Marketing Reporting Financial Leads Leads Sales Sales Manager BDR O…" at bounding box center [784, 391] width 1568 height 782
paste input "[DOMAIN_NAME]"
type input "[DOMAIN_NAME]"
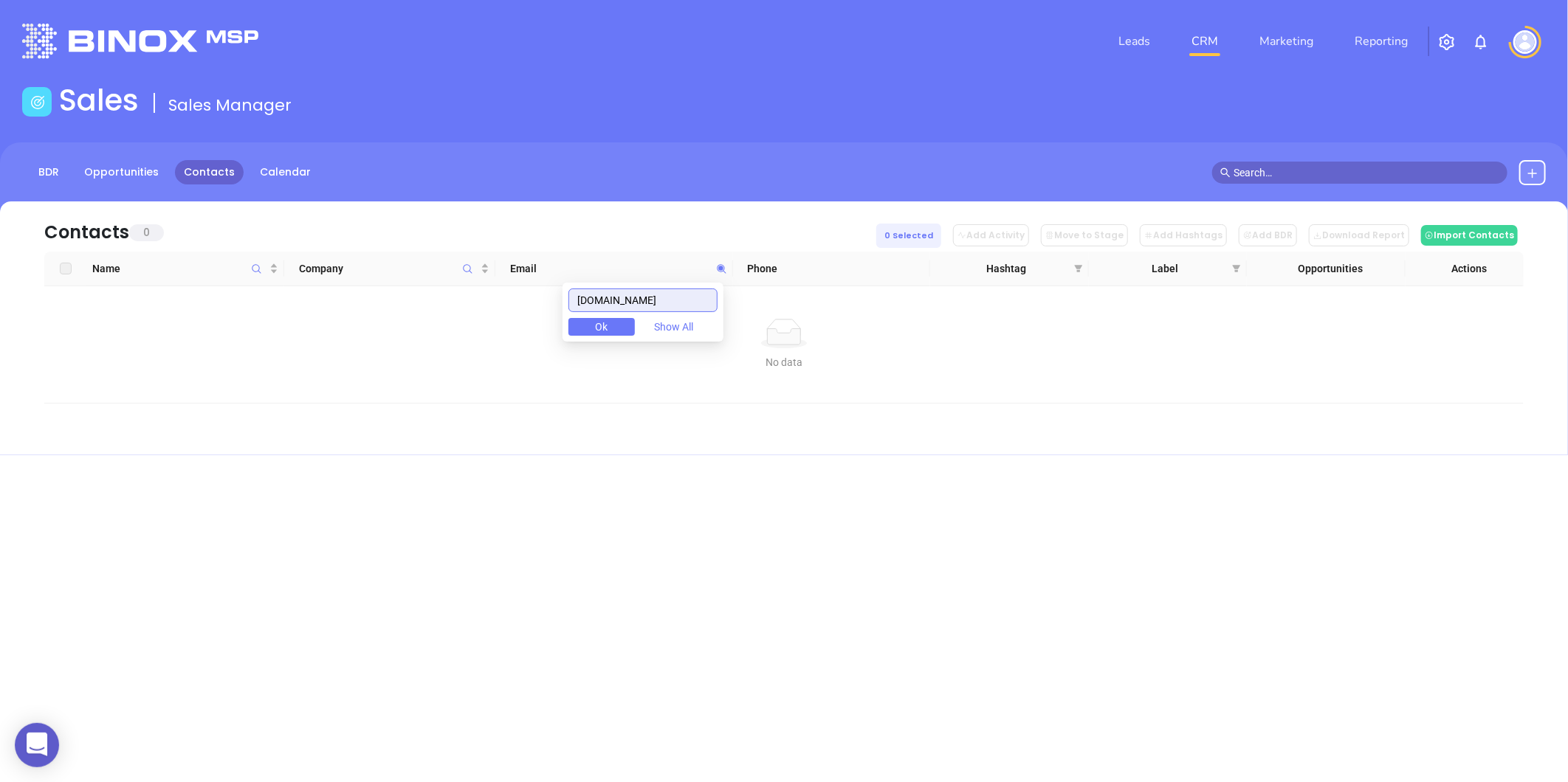
drag, startPoint x: 712, startPoint y: 301, endPoint x: 533, endPoint y: 326, distance: 180.7
click at [533, 326] on body "0 Leads CRM Marketing Reporting Financial Leads Leads Sales Sales Manager BDR O…" at bounding box center [784, 391] width 1568 height 782
paste input "[DOMAIN_NAME]"
type input "[DOMAIN_NAME]"
drag, startPoint x: 681, startPoint y: 293, endPoint x: 444, endPoint y: 295, distance: 237.0
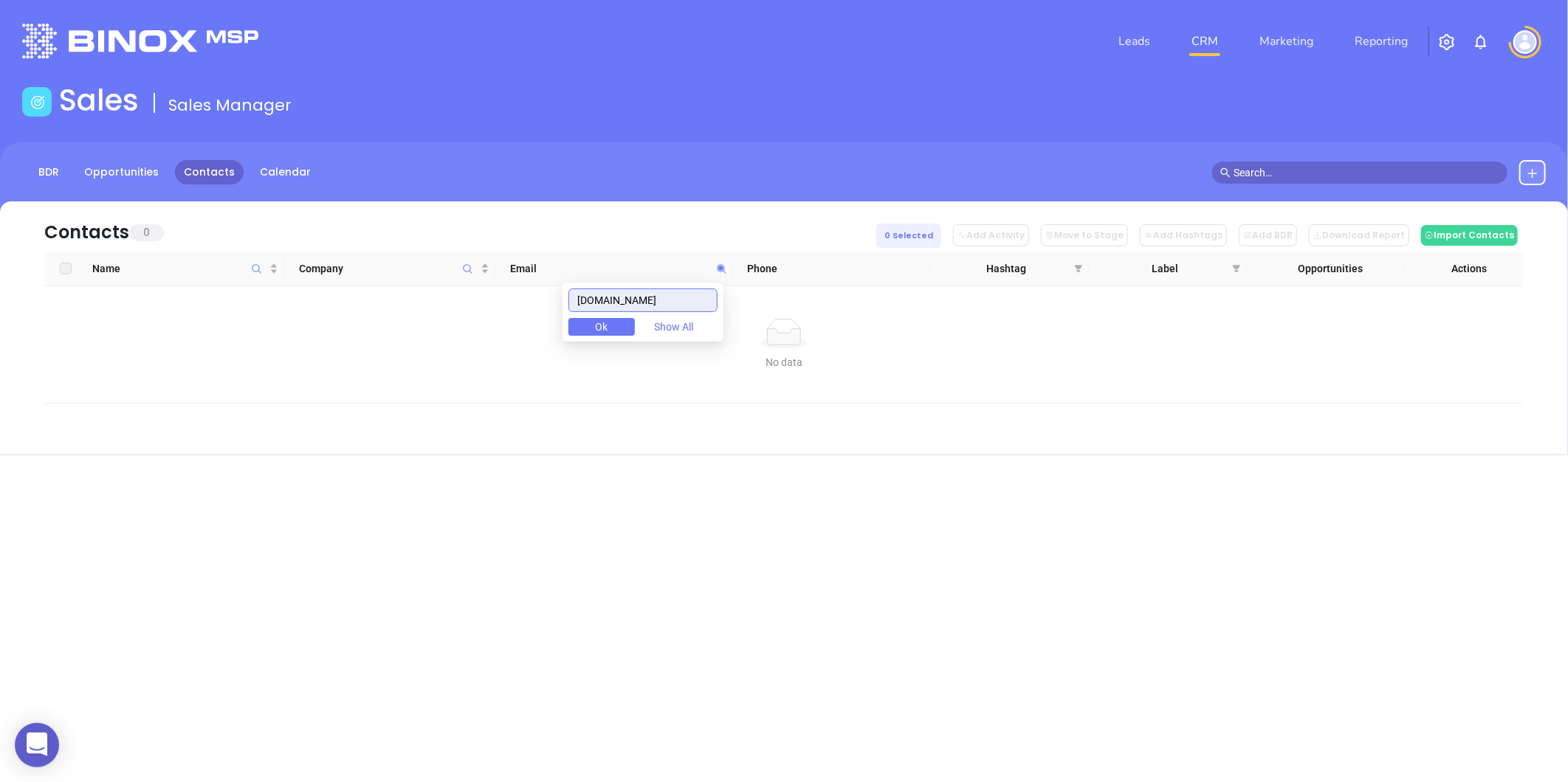
click at [444, 295] on body "0 Leads CRM Marketing Reporting Financial Leads Leads Sales Sales Manager BDR O…" at bounding box center [784, 391] width 1568 height 782
paste input "[DOMAIN_NAME]"
click at [587, 306] on input "[DOMAIN_NAME]" at bounding box center [643, 300] width 149 height 23
drag, startPoint x: 676, startPoint y: 294, endPoint x: 391, endPoint y: 288, distance: 285.1
click at [391, 288] on body "0 Leads CRM Marketing Reporting Financial Leads Leads Sales Sales Manager BDR O…" at bounding box center [784, 391] width 1568 height 782
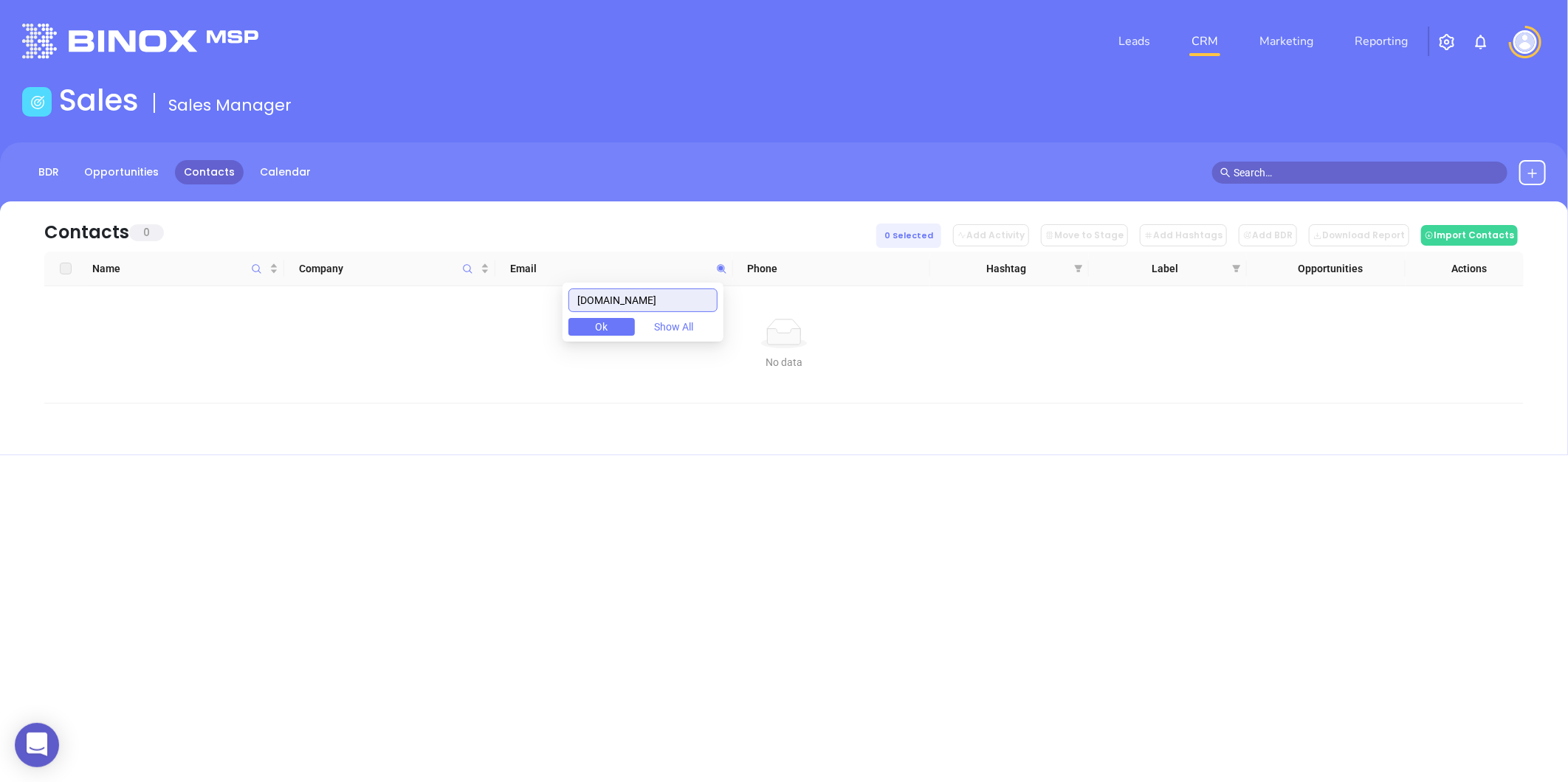
type input "[DOMAIN_NAME]"
paste input "[DOMAIN_NAME]"
type input "[DOMAIN_NAME]"
drag, startPoint x: 610, startPoint y: 310, endPoint x: 554, endPoint y: 319, distance: 56.7
click at [555, 318] on body "0 Leads CRM Marketing Reporting Financial Leads Leads Sales Sales Manager BDR O…" at bounding box center [784, 391] width 1568 height 782
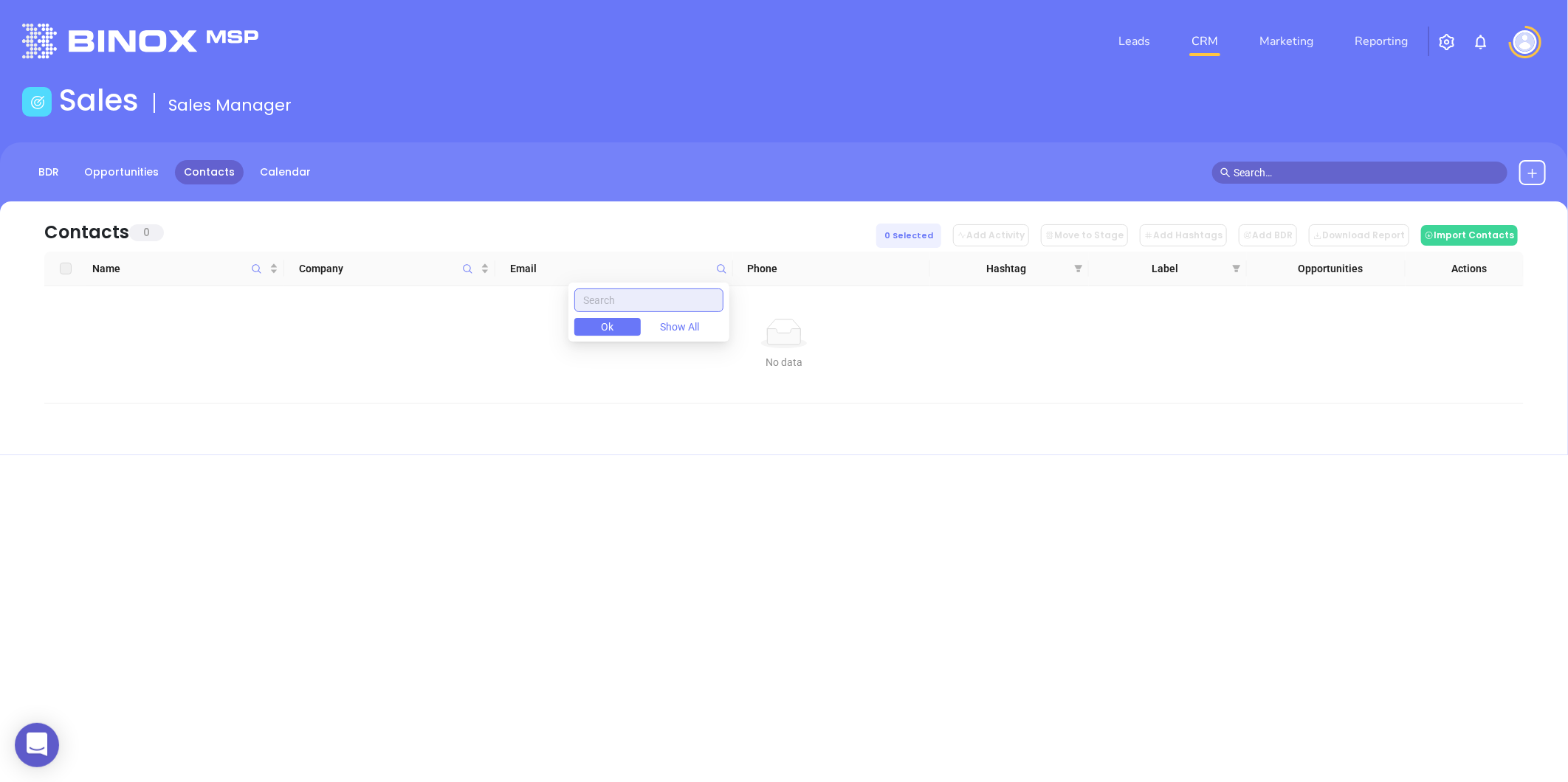
paste input "[DOMAIN_NAME]"
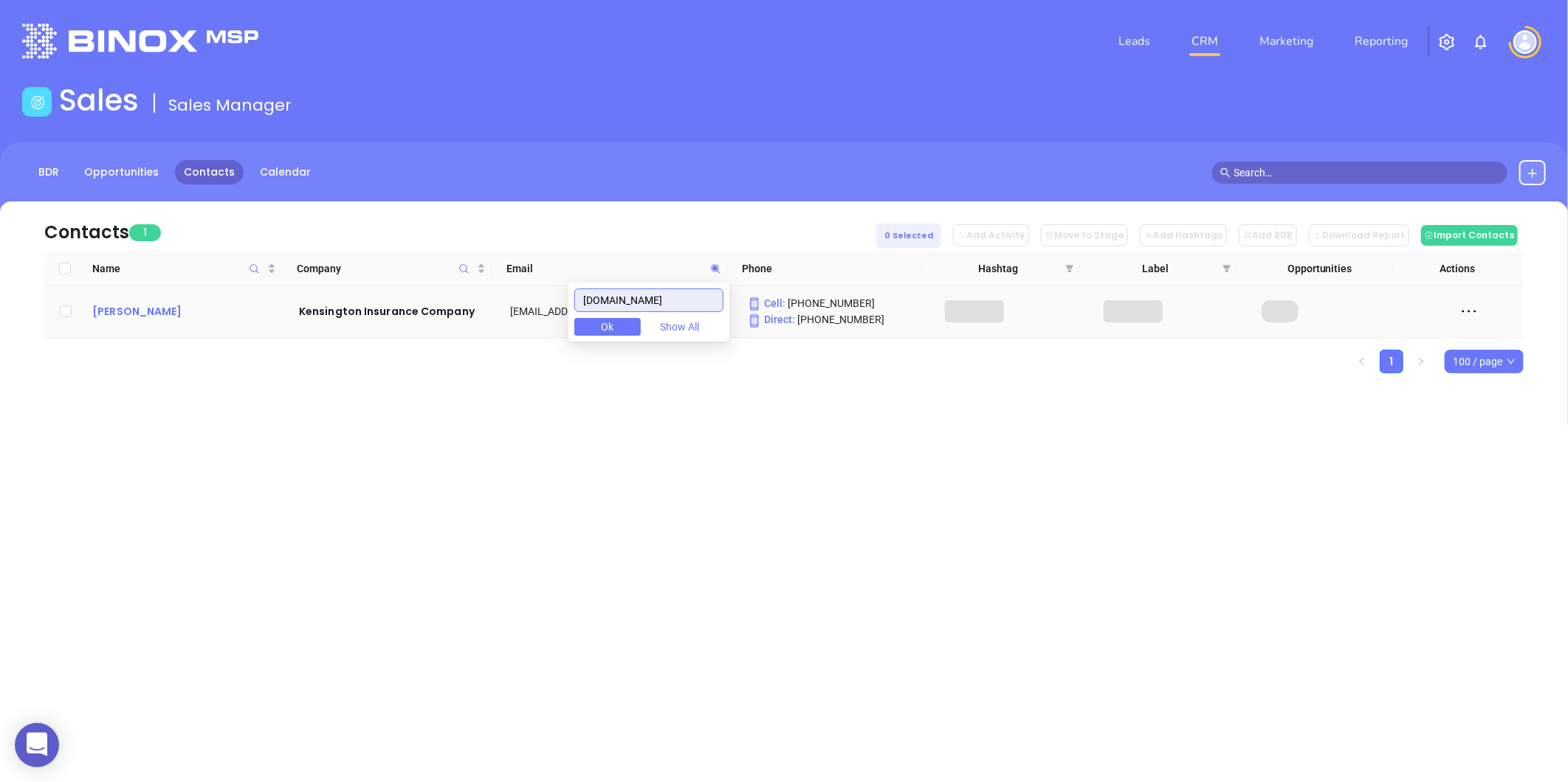
type input "[DOMAIN_NAME]"
click at [124, 312] on div "[PERSON_NAME]" at bounding box center [185, 311] width 186 height 18
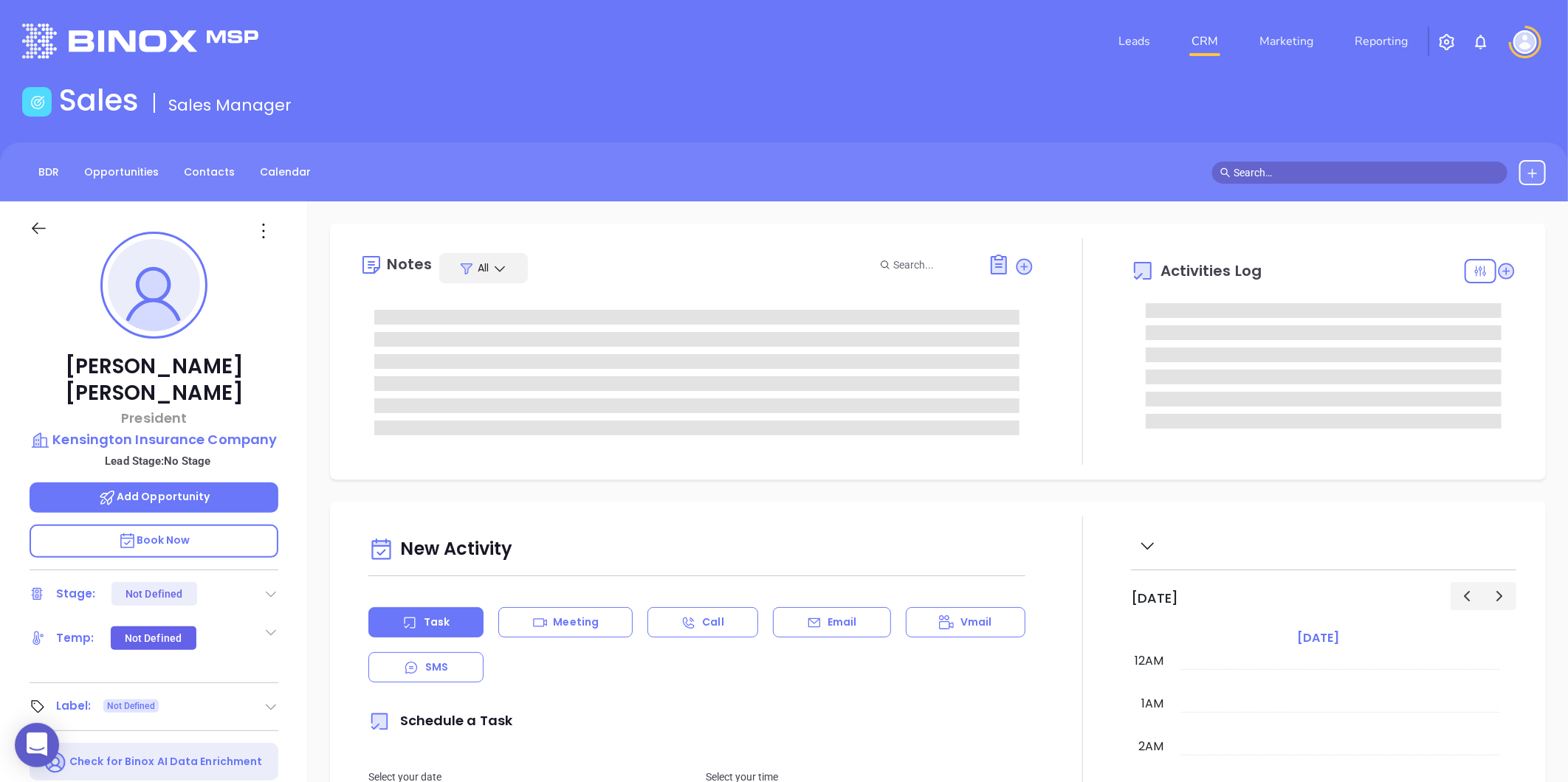
type input "[DATE]"
type input "[PERSON_NAME]"
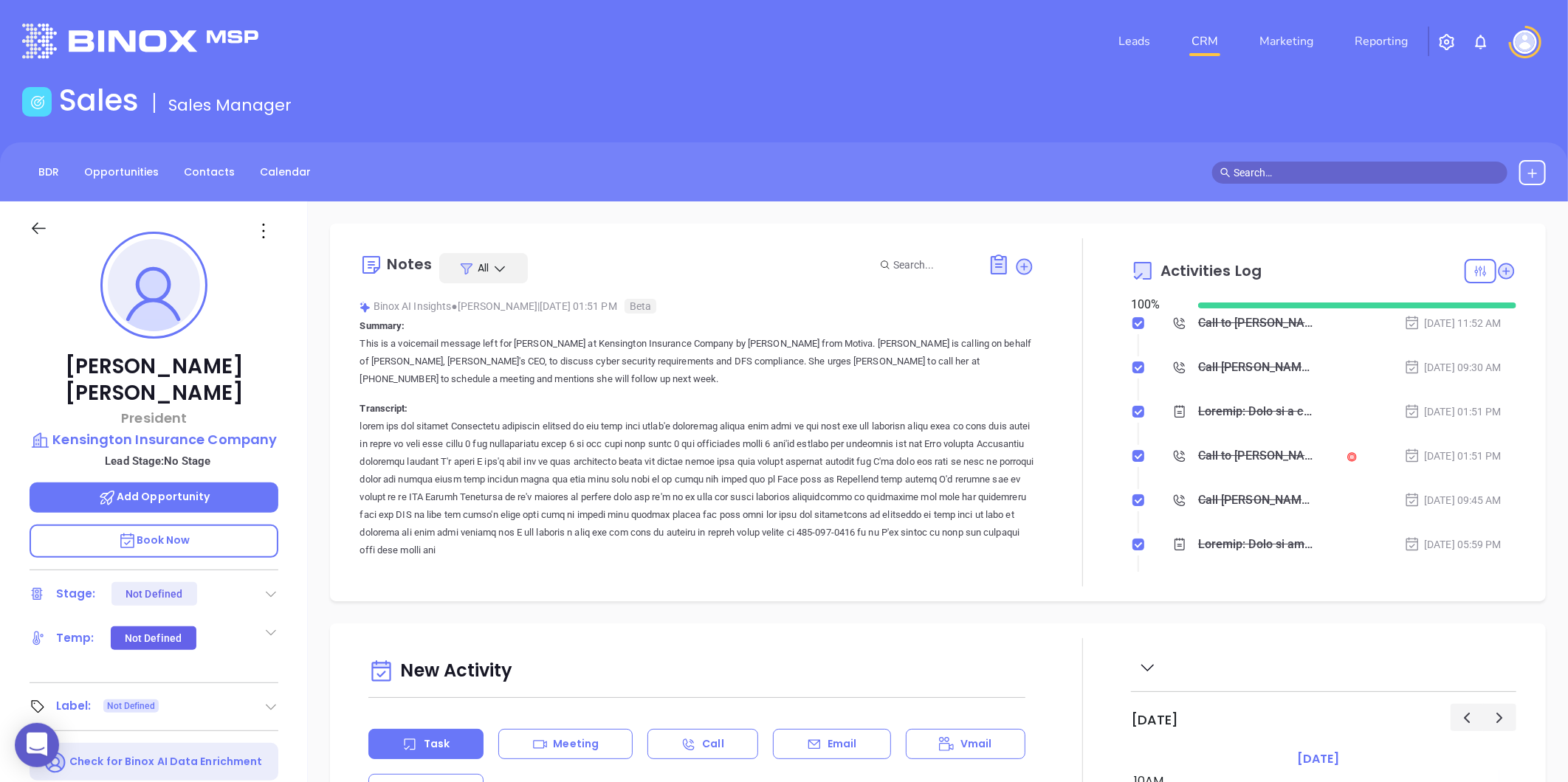
click at [270, 699] on icon at bounding box center [270, 706] width 15 height 15
click at [219, 736] on div "Prospect" at bounding box center [207, 748] width 43 height 23
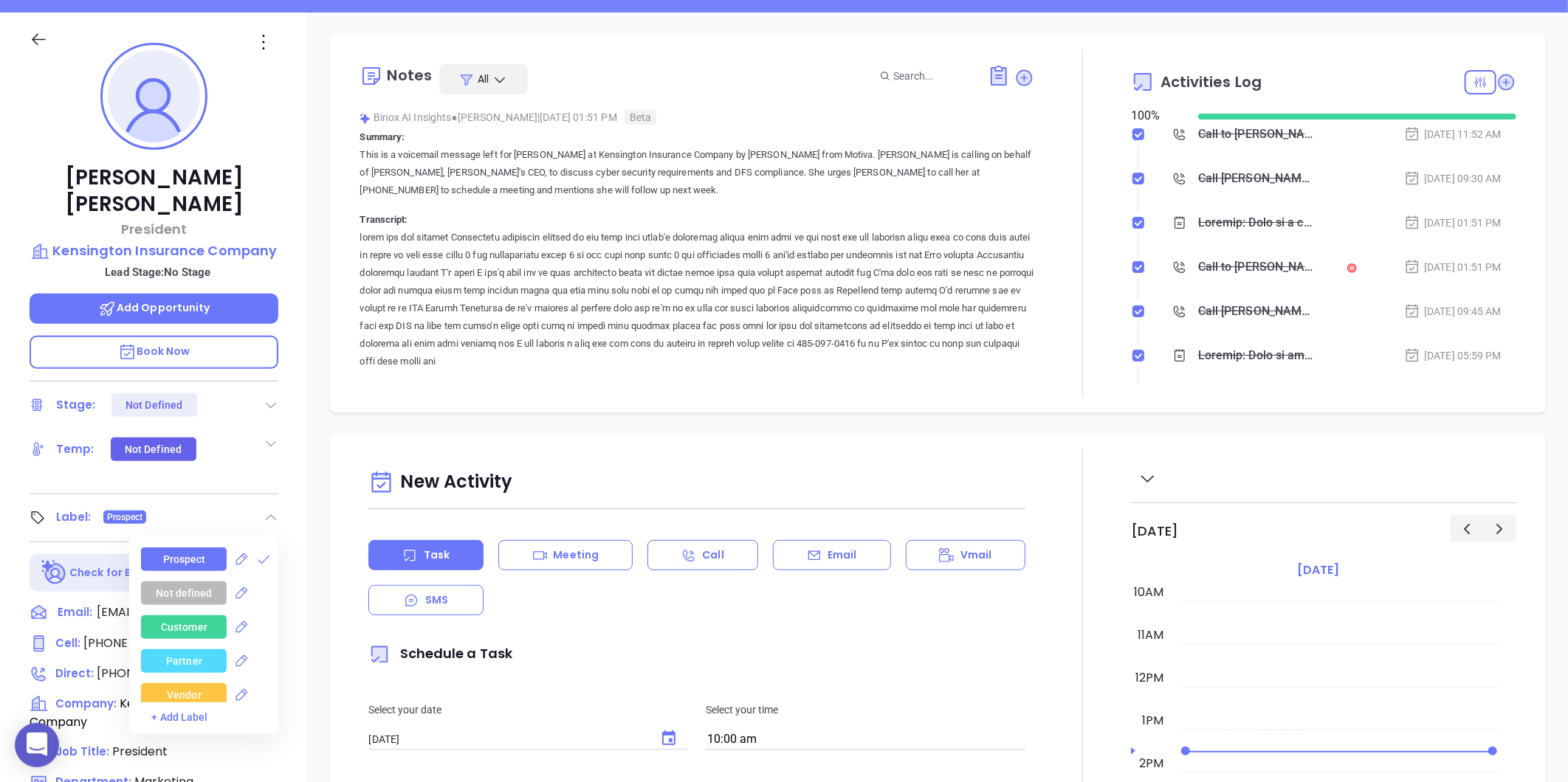
scroll to position [124, 0]
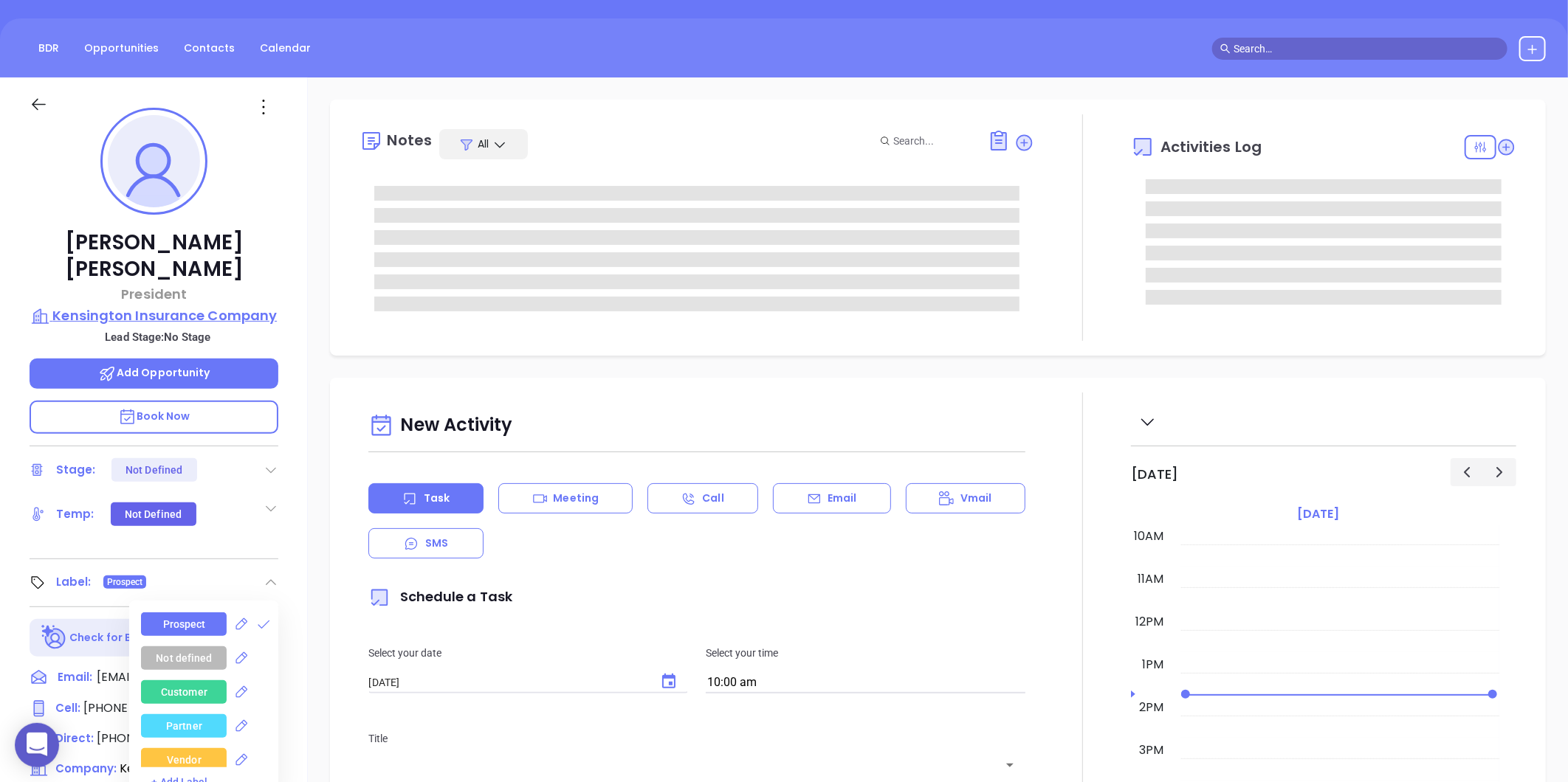
click at [136, 305] on p "Kensington Insurance Company" at bounding box center [154, 315] width 249 height 20
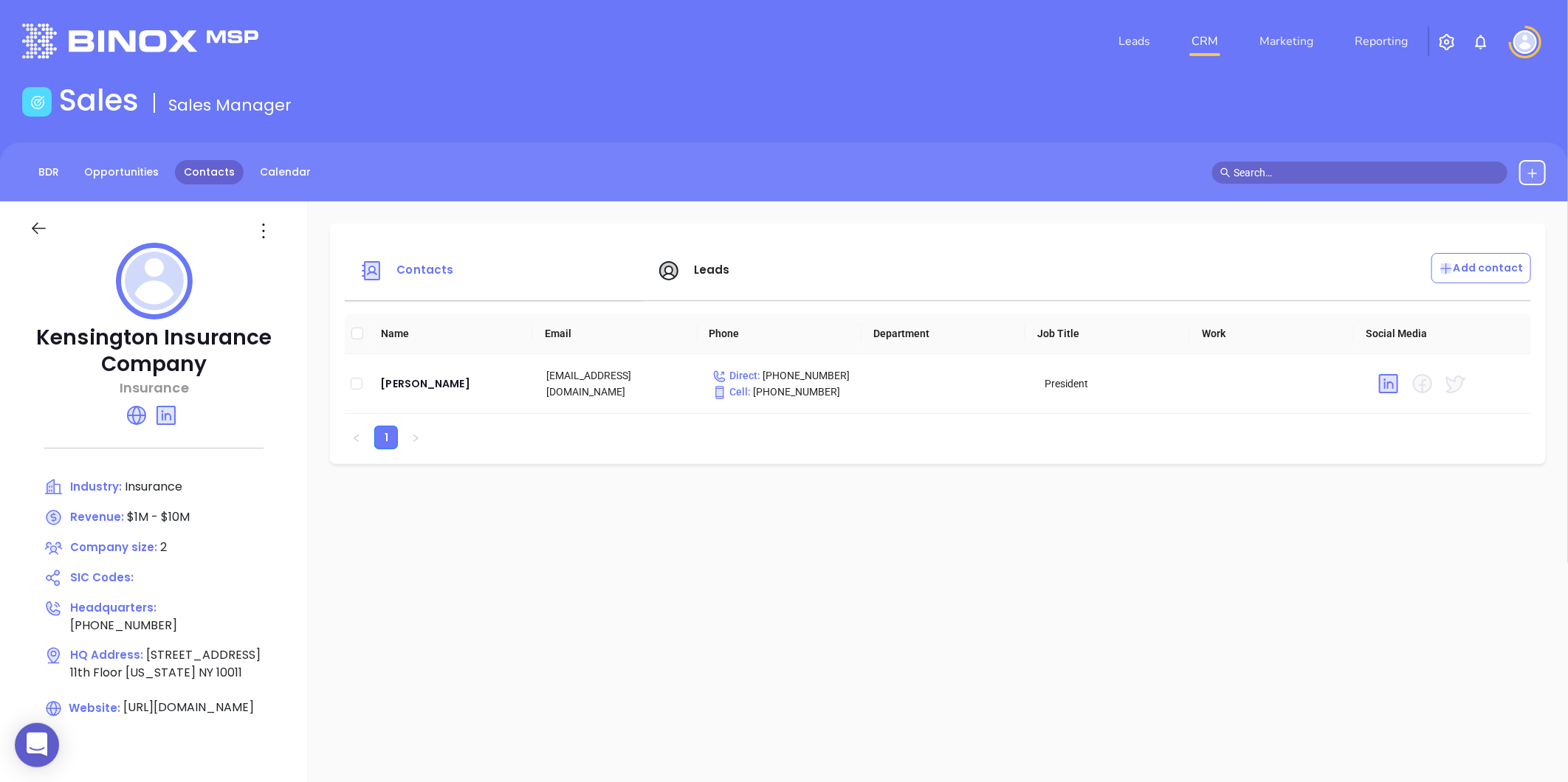
click at [208, 166] on link "Contacts" at bounding box center [209, 171] width 69 height 24
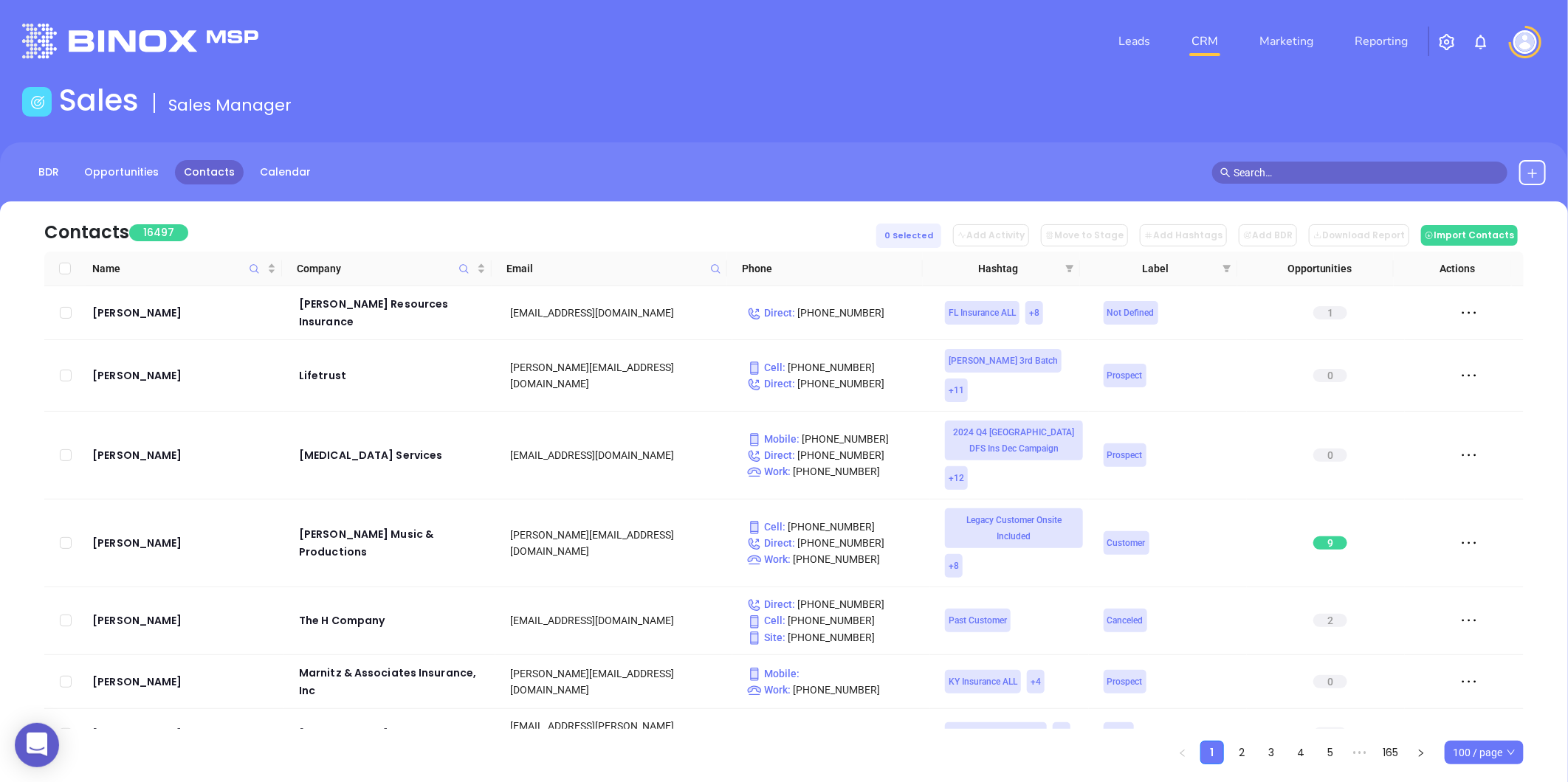
click at [710, 268] on icon at bounding box center [716, 268] width 11 height 11
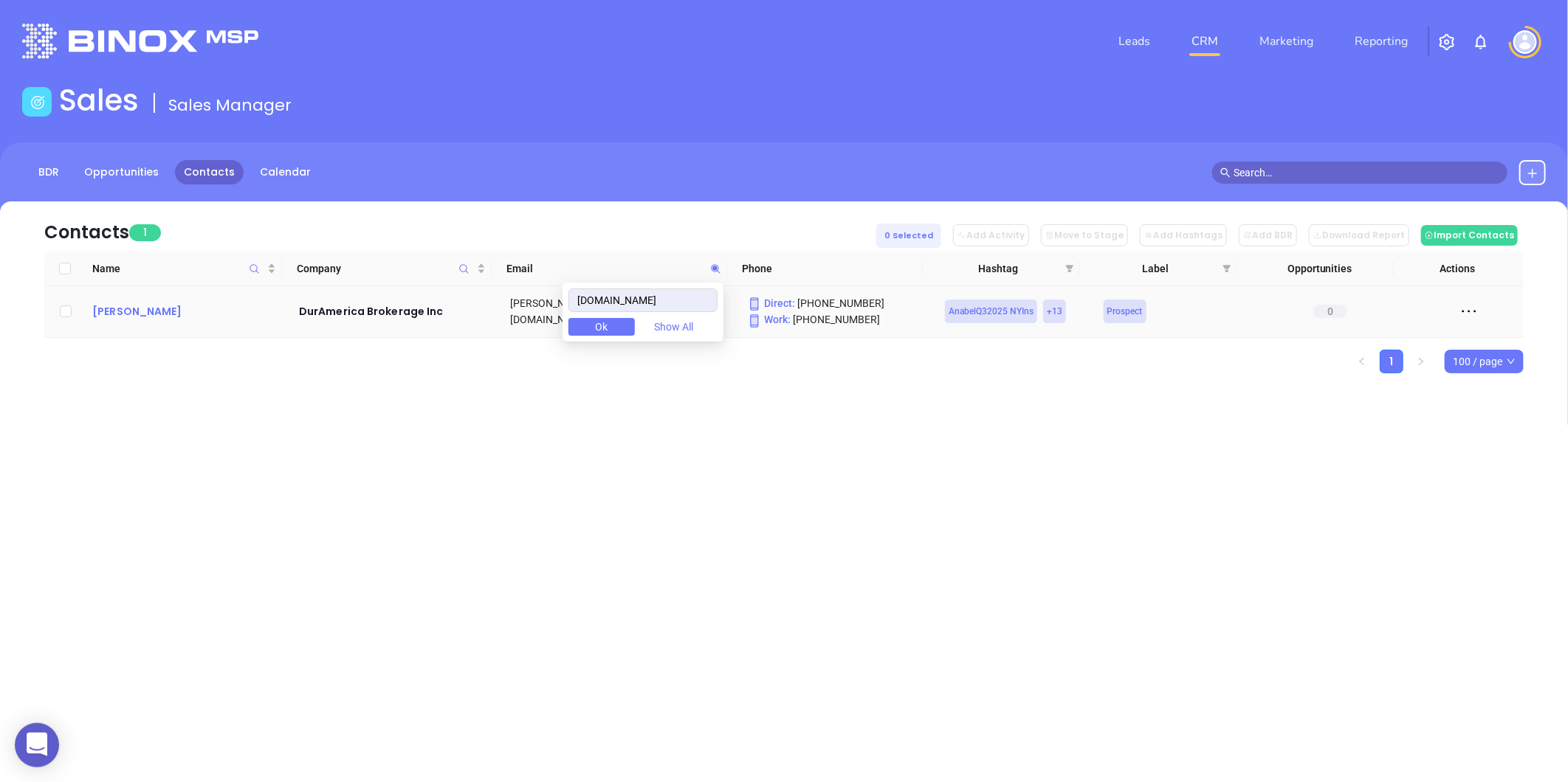
type input "[DOMAIN_NAME]"
click at [115, 315] on div "[PERSON_NAME]" at bounding box center [185, 311] width 186 height 18
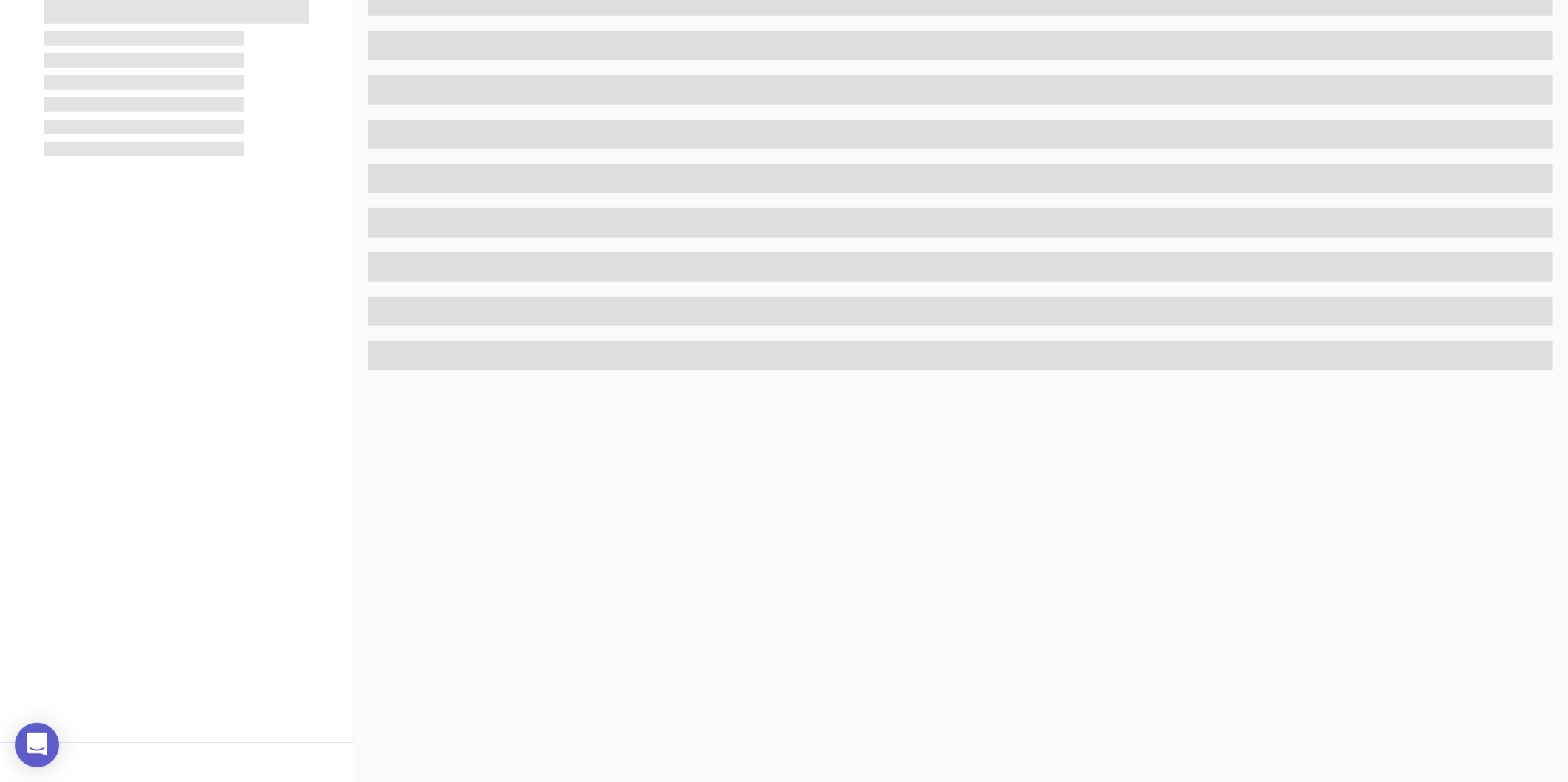
scroll to position [452, 0]
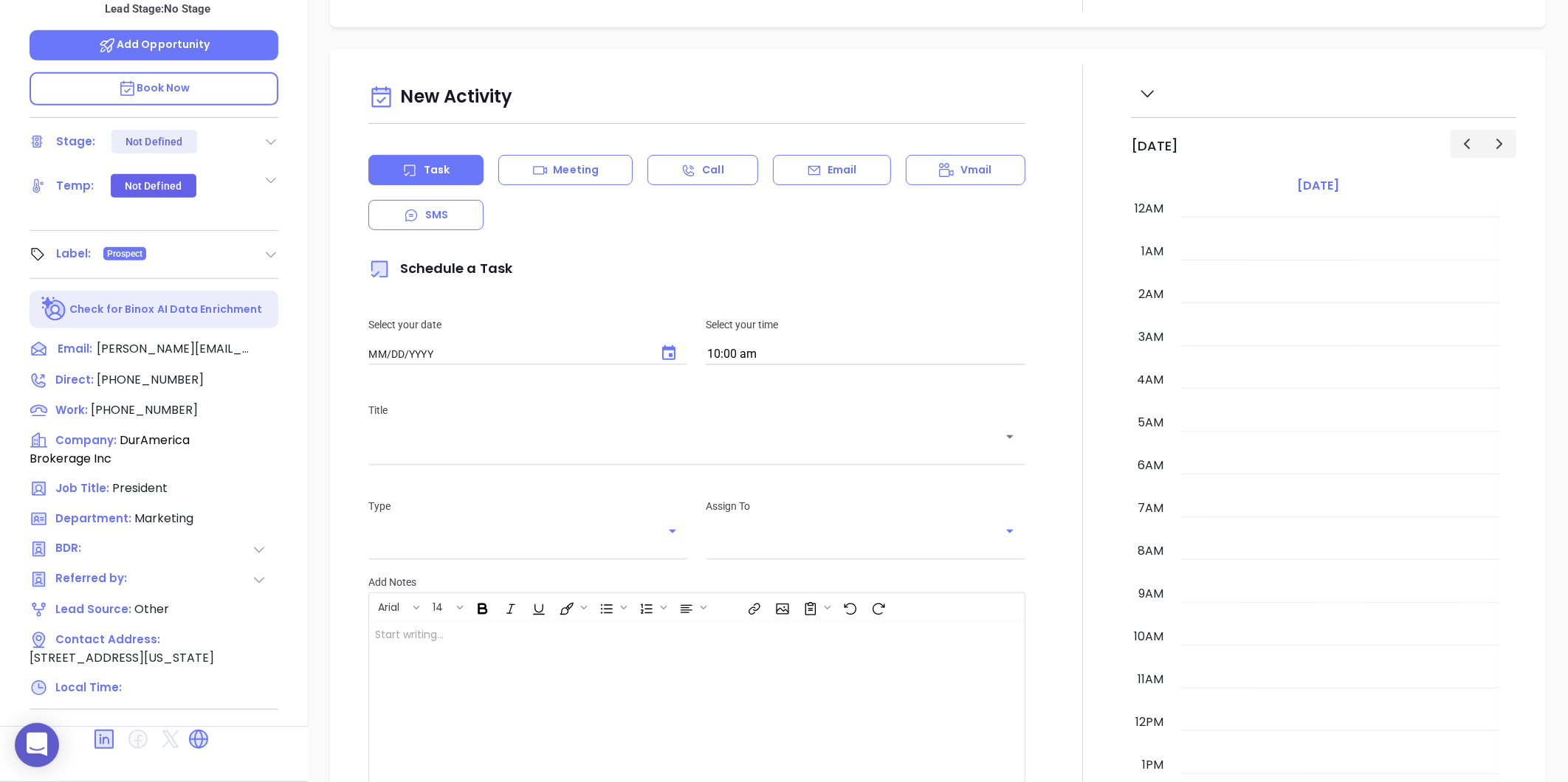
type input "[DATE]"
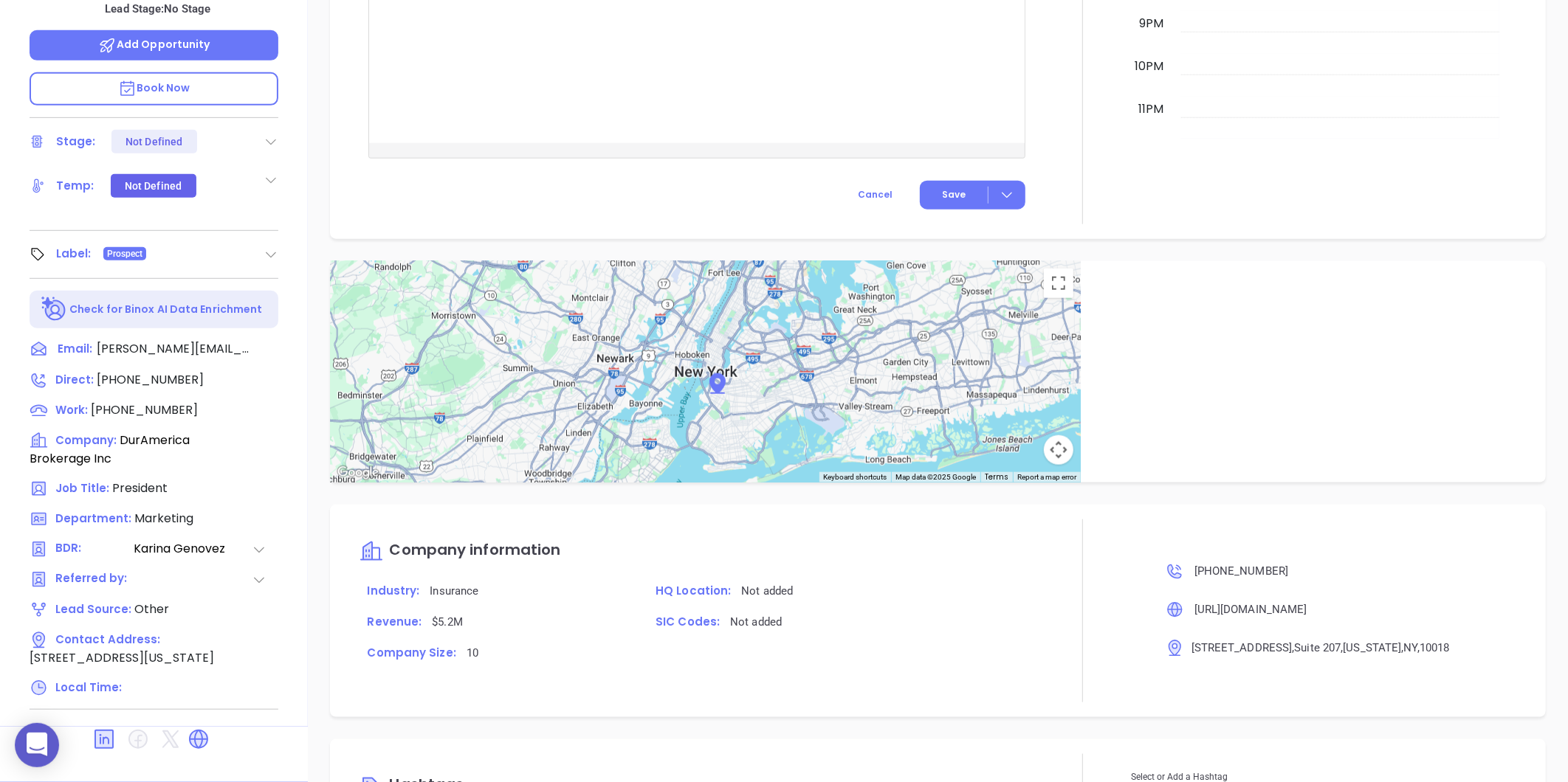
type input "[PERSON_NAME]"
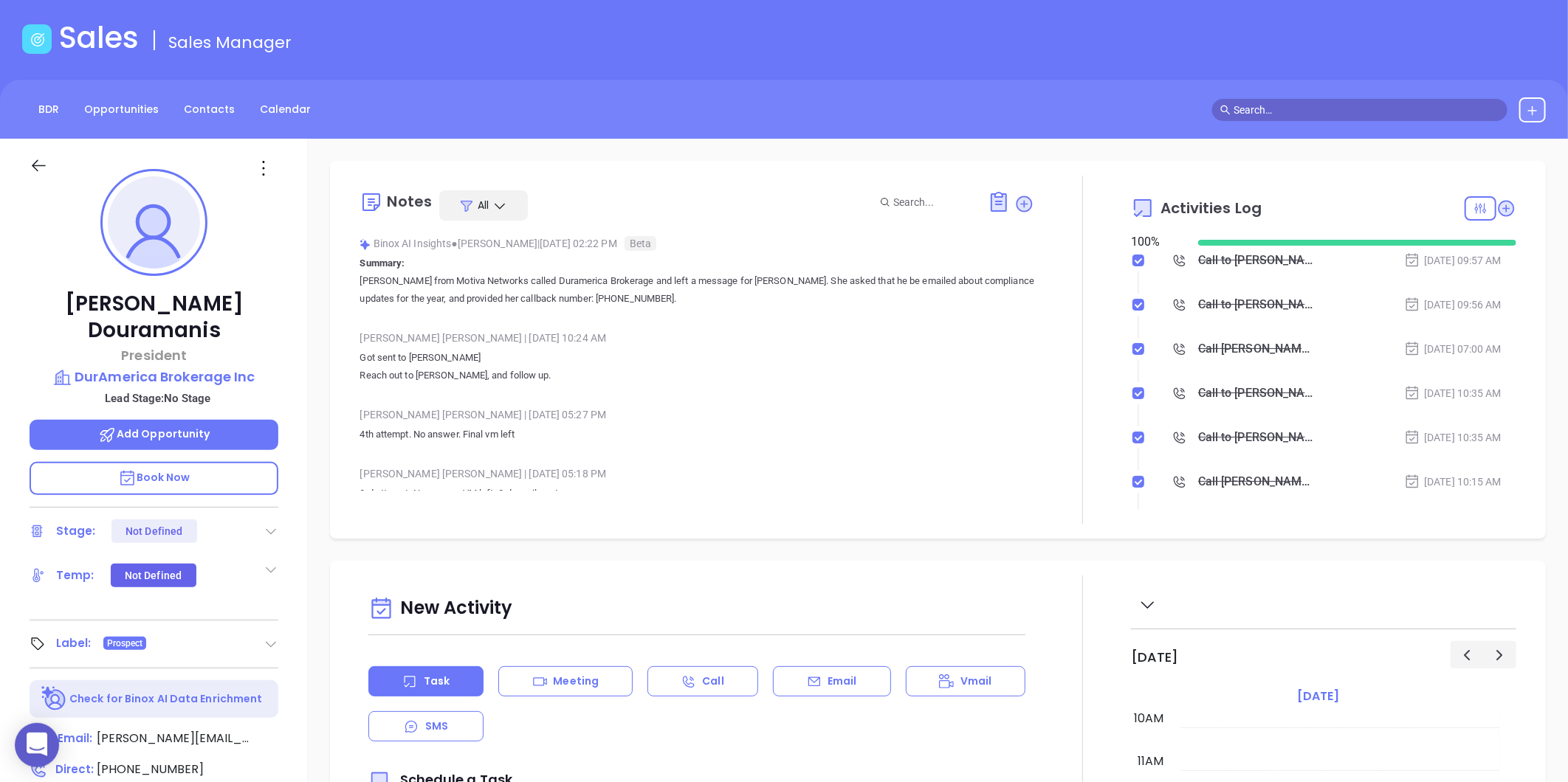
scroll to position [0, 0]
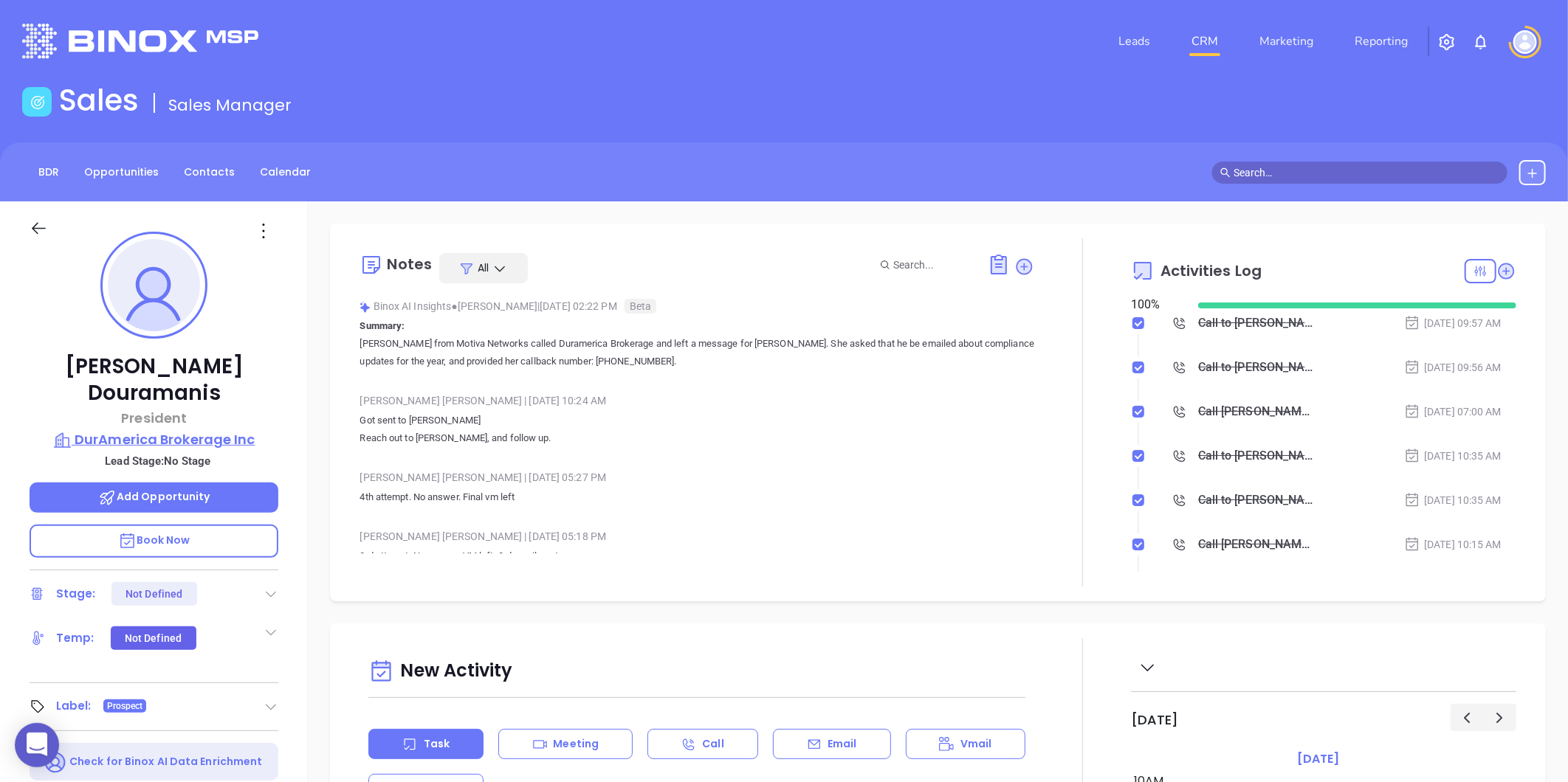
click at [166, 429] on p "DurAmerica Brokerage Inc" at bounding box center [154, 439] width 249 height 20
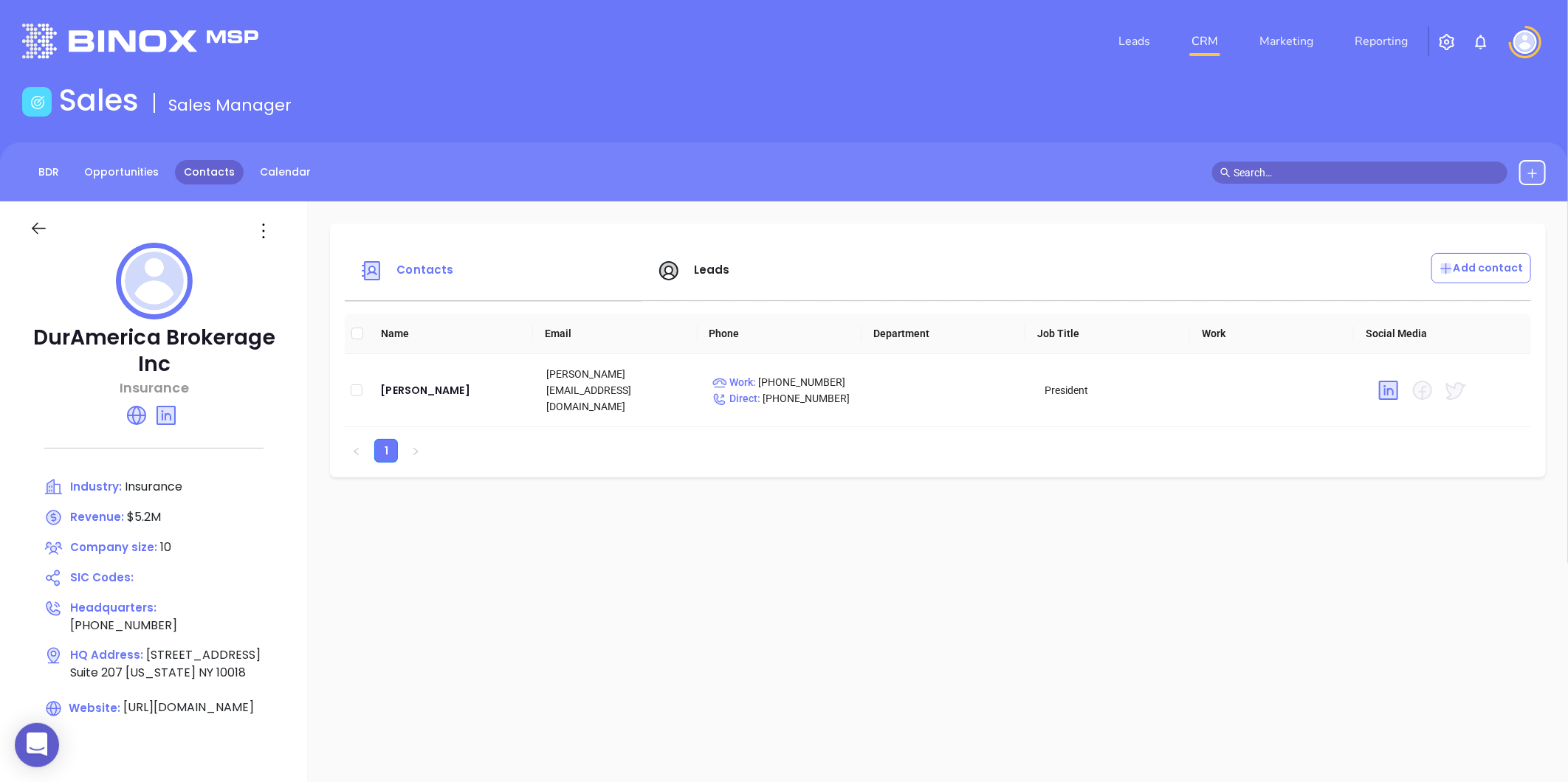
click at [219, 164] on link "Contacts" at bounding box center [209, 171] width 69 height 24
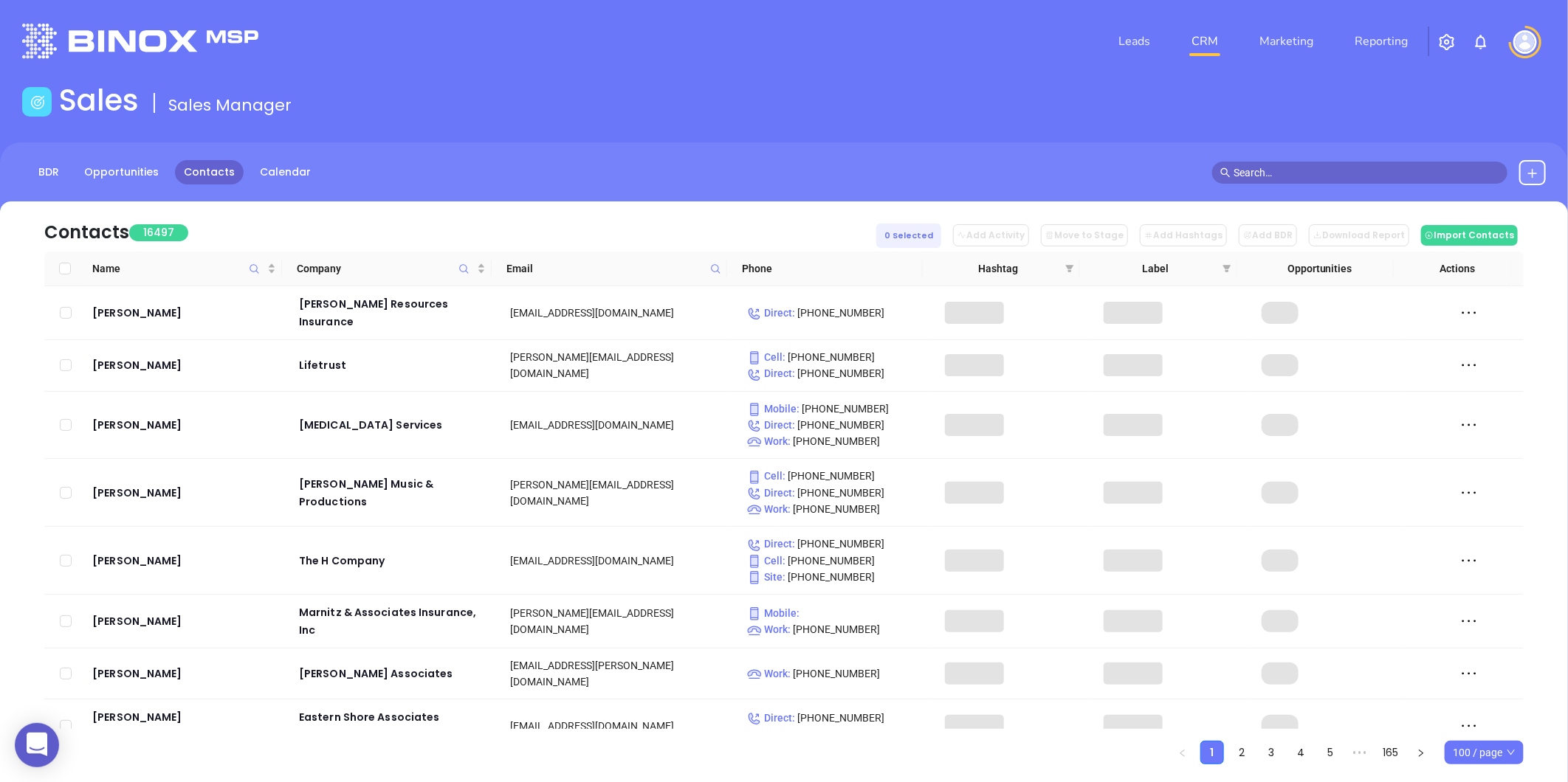
click at [711, 264] on icon at bounding box center [716, 268] width 11 height 11
paste input "[DOMAIN_NAME]"
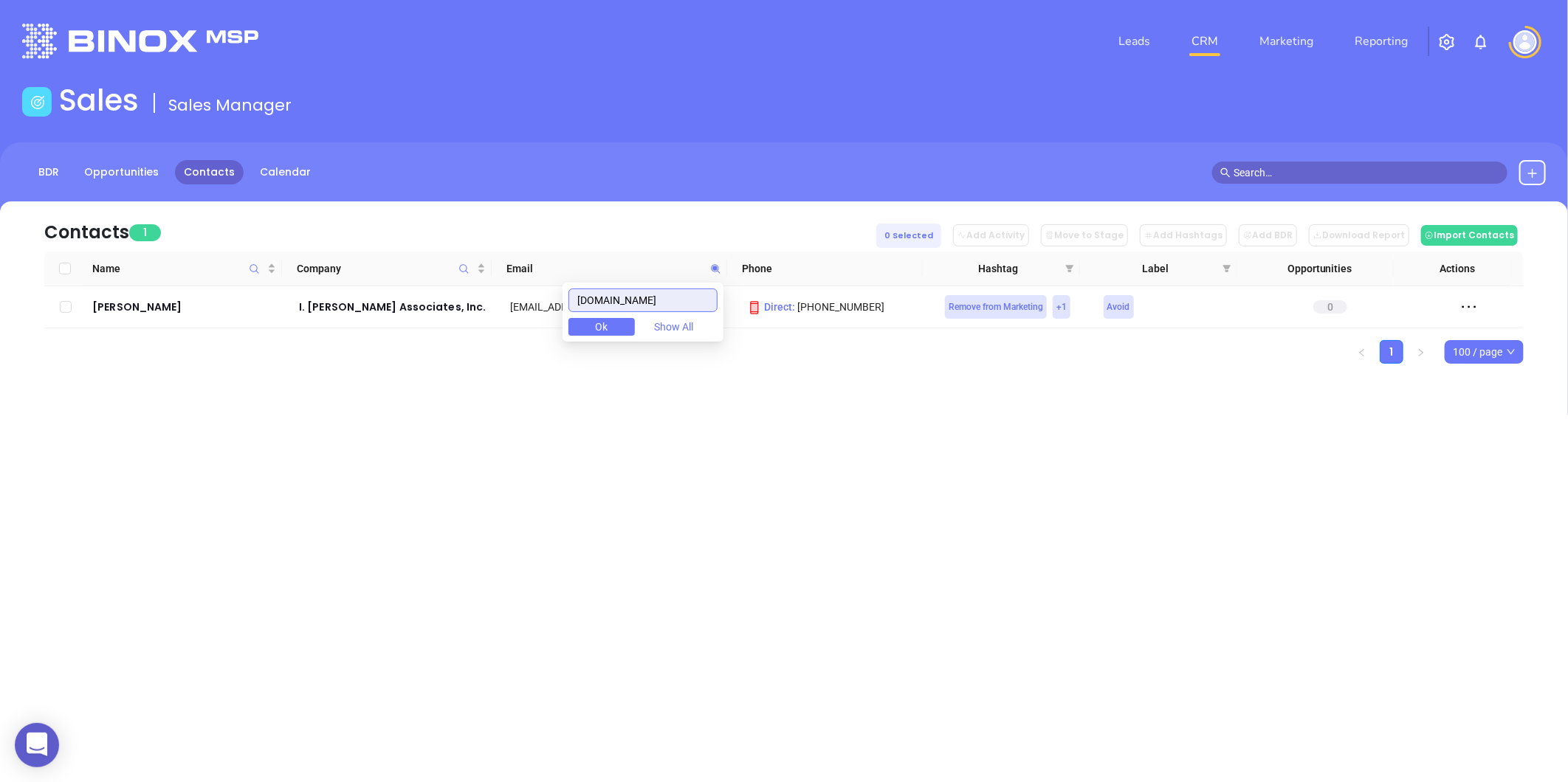
type input "[DOMAIN_NAME]"
drag, startPoint x: 695, startPoint y: 303, endPoint x: 488, endPoint y: 313, distance: 207.2
click at [488, 313] on body "0 Leads CRM Marketing Reporting Financial Leads Leads Sales Sales Manager BDR O…" at bounding box center [784, 391] width 1568 height 782
paste input "[DOMAIN_NAME]"
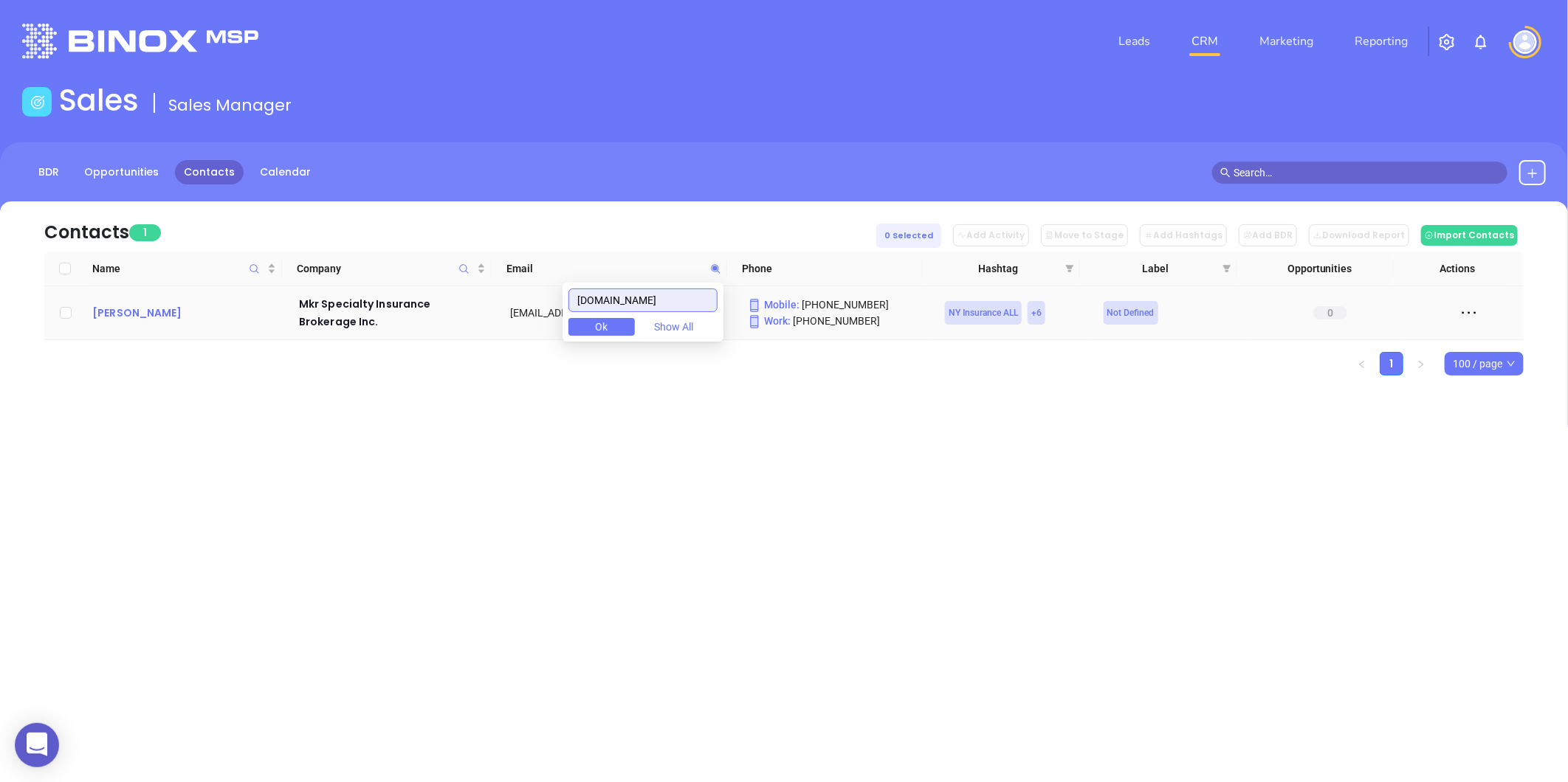
type input "[DOMAIN_NAME]"
click at [154, 321] on div "[PERSON_NAME]" at bounding box center [185, 312] width 186 height 18
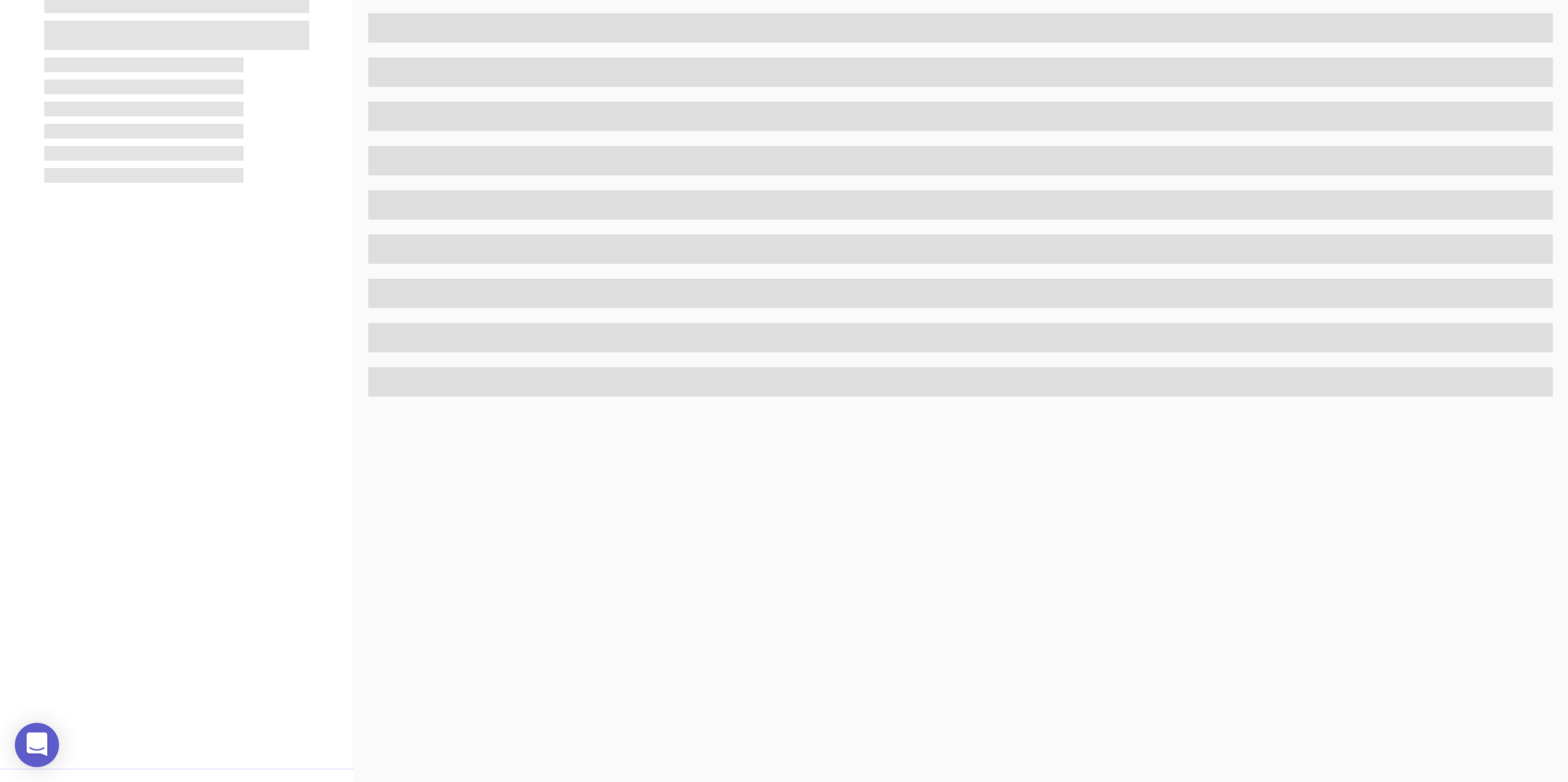
scroll to position [452, 0]
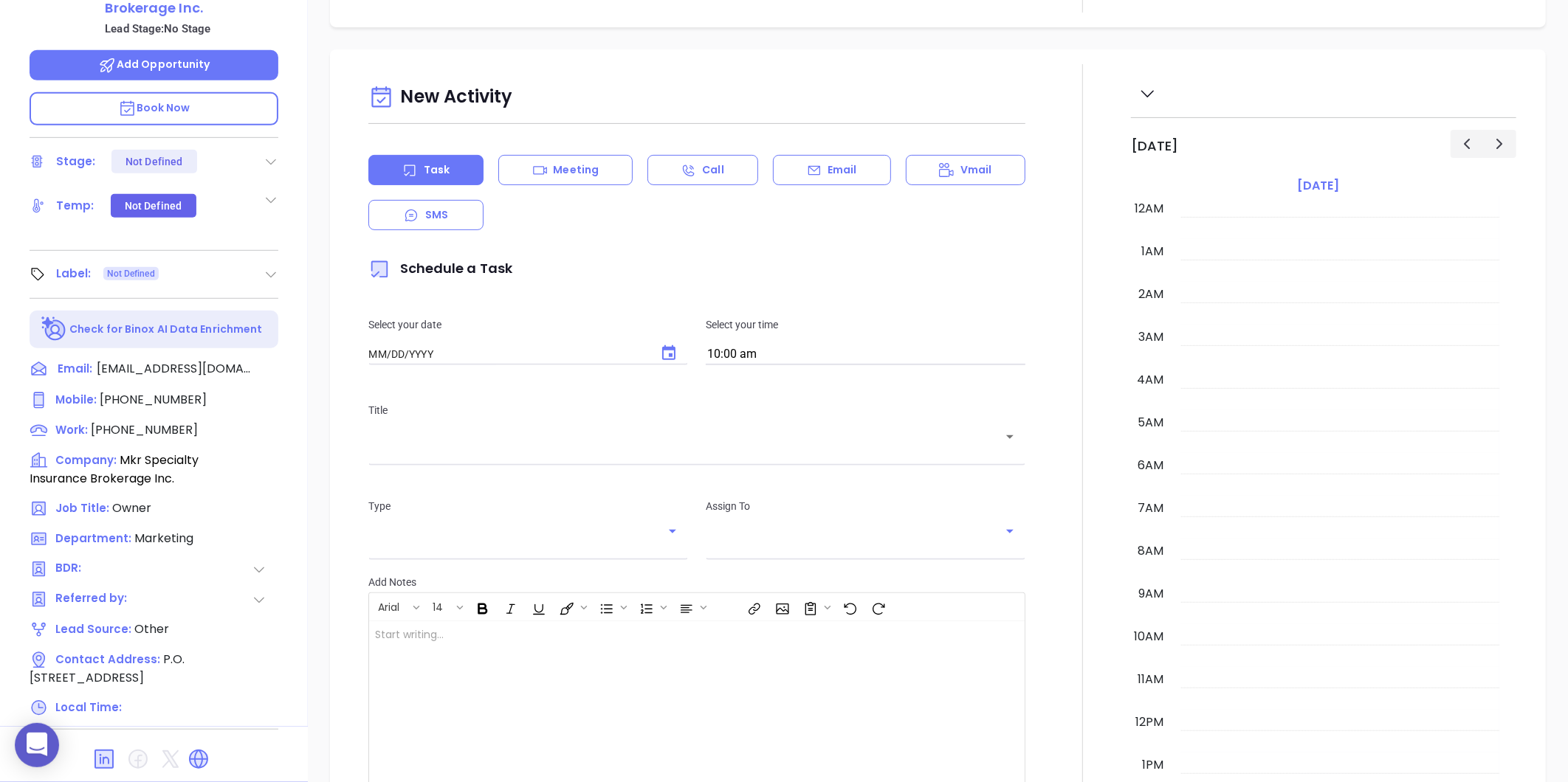
type input "[DATE]"
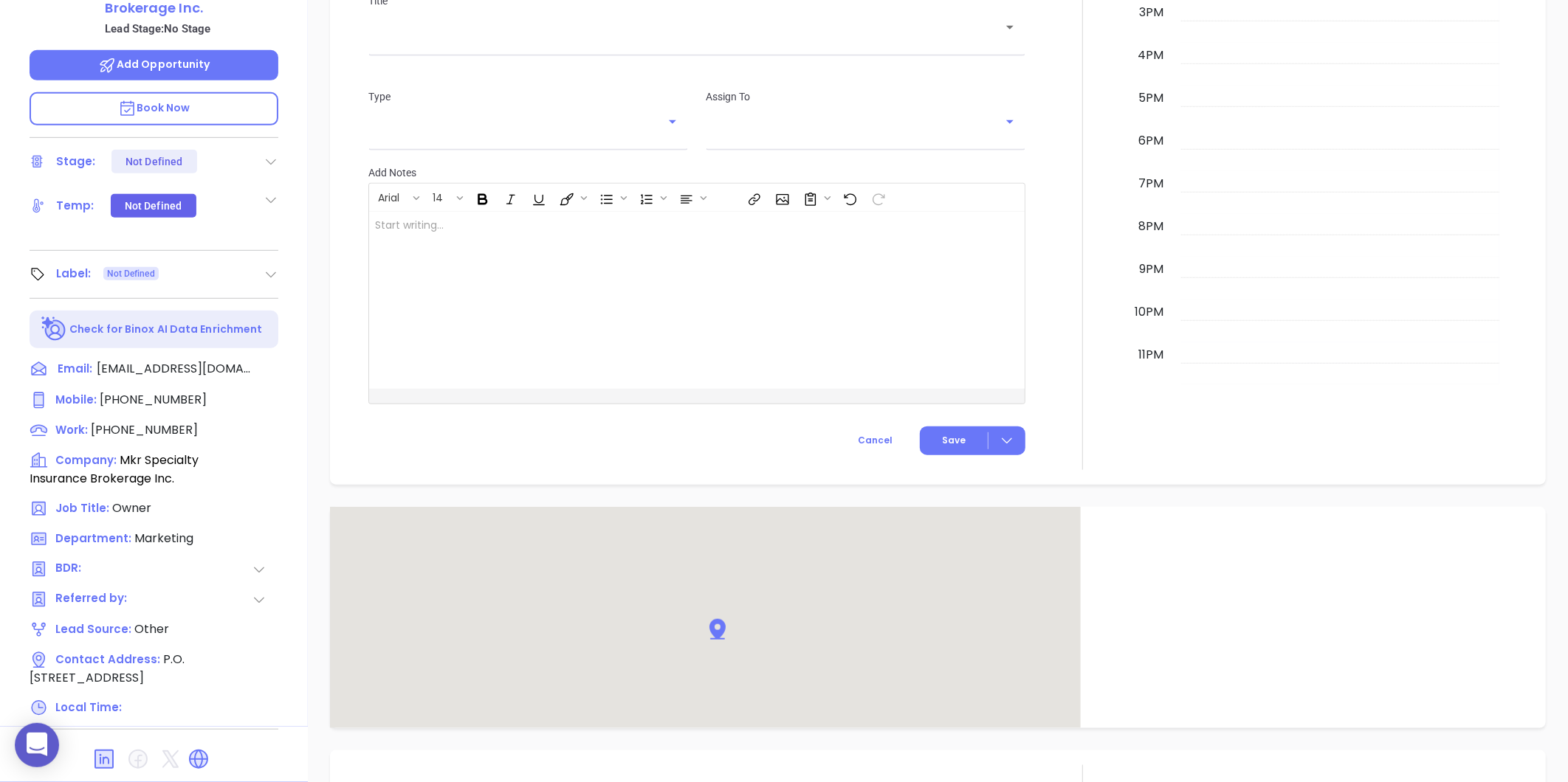
scroll to position [787, 0]
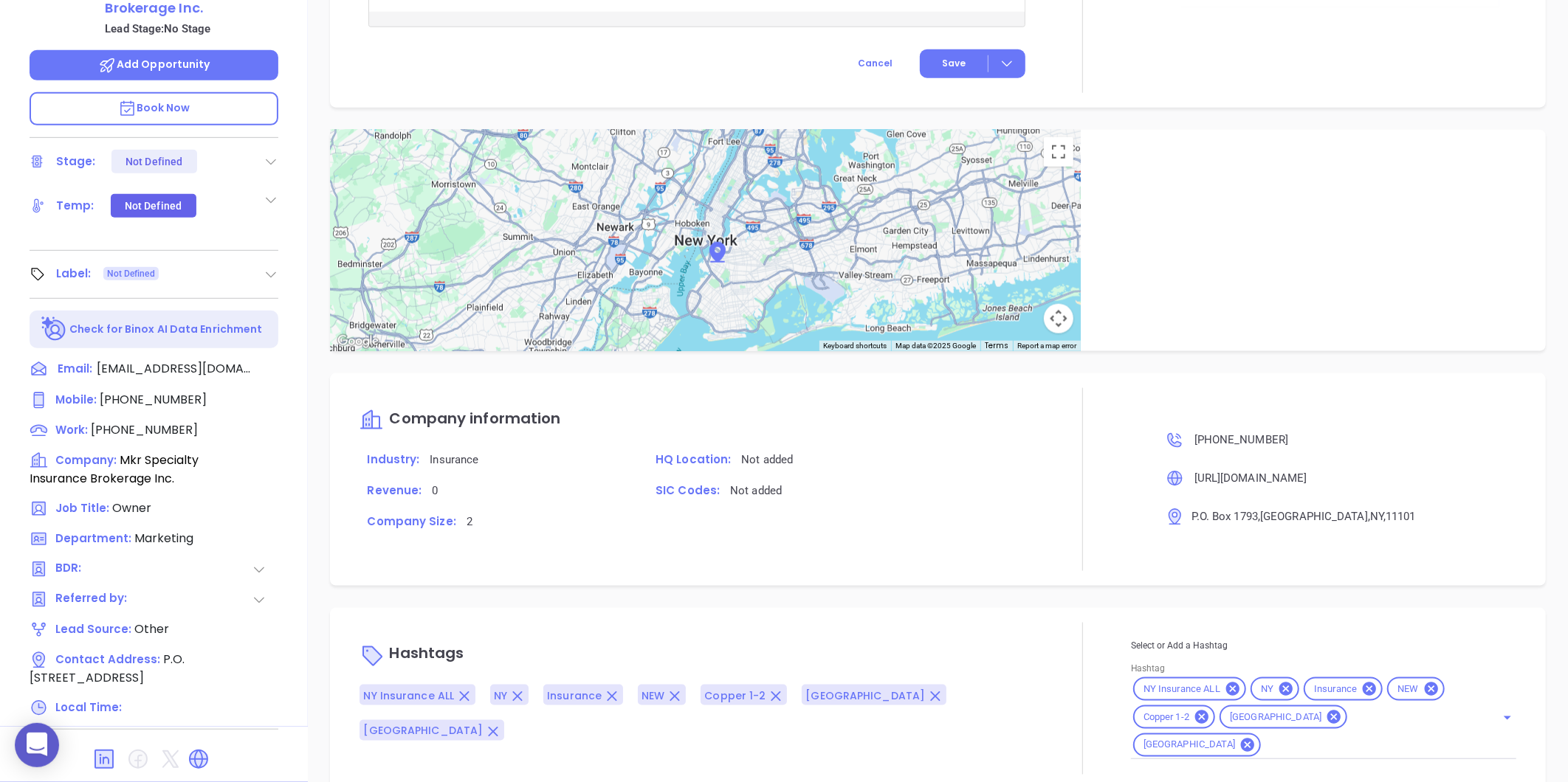
type input "[PERSON_NAME]"
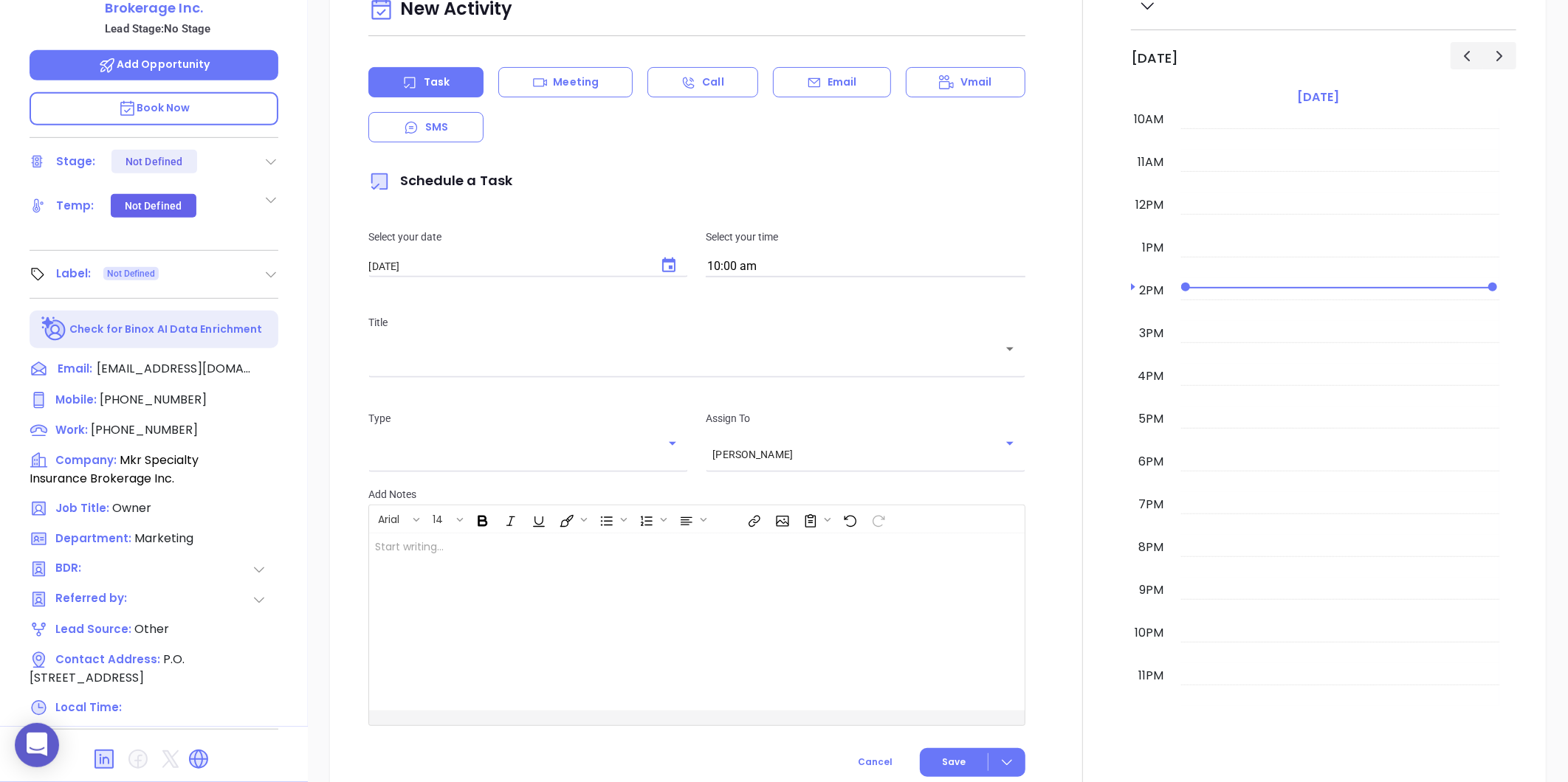
scroll to position [0, 0]
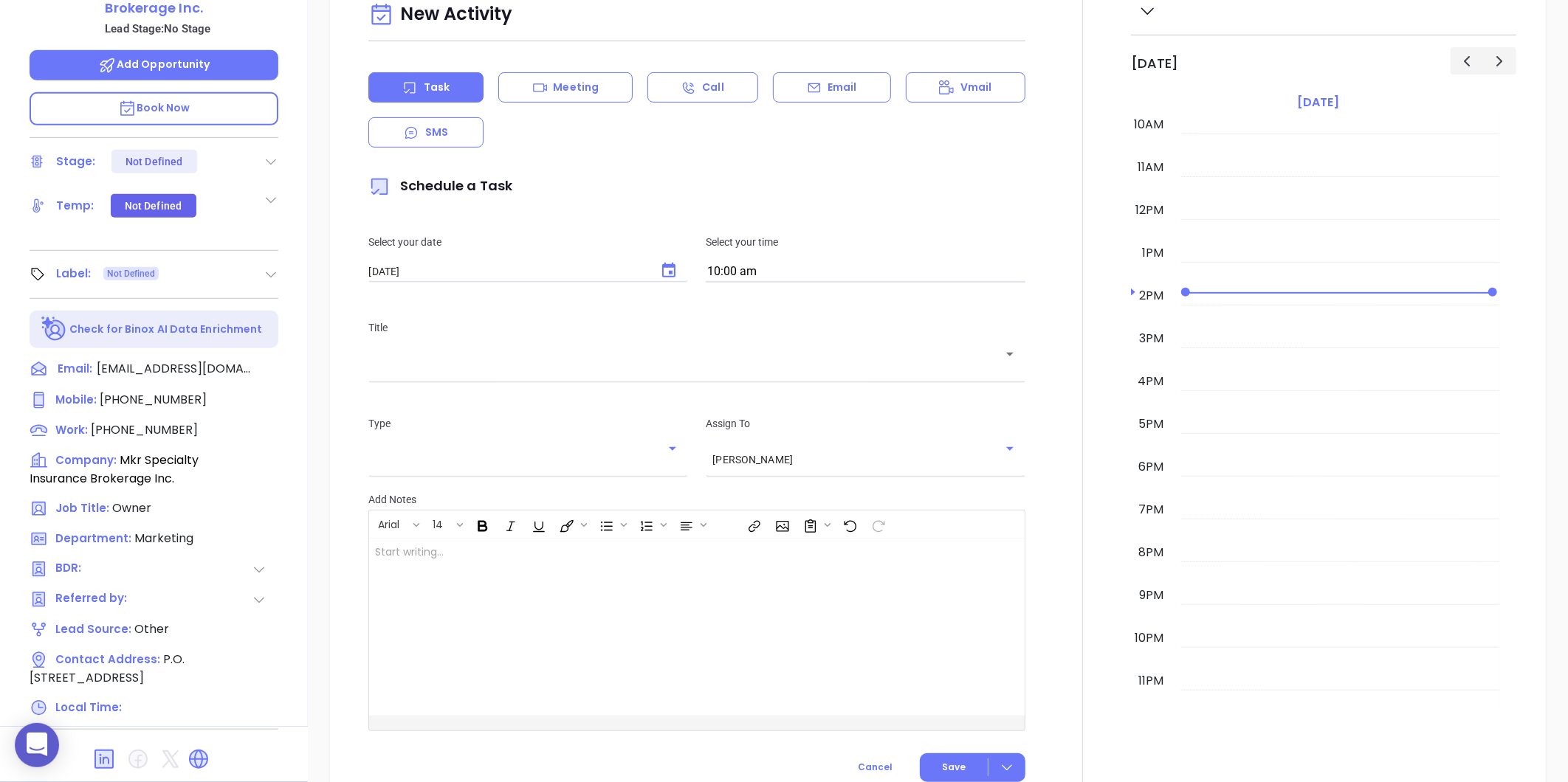
click at [269, 267] on icon at bounding box center [270, 274] width 15 height 15
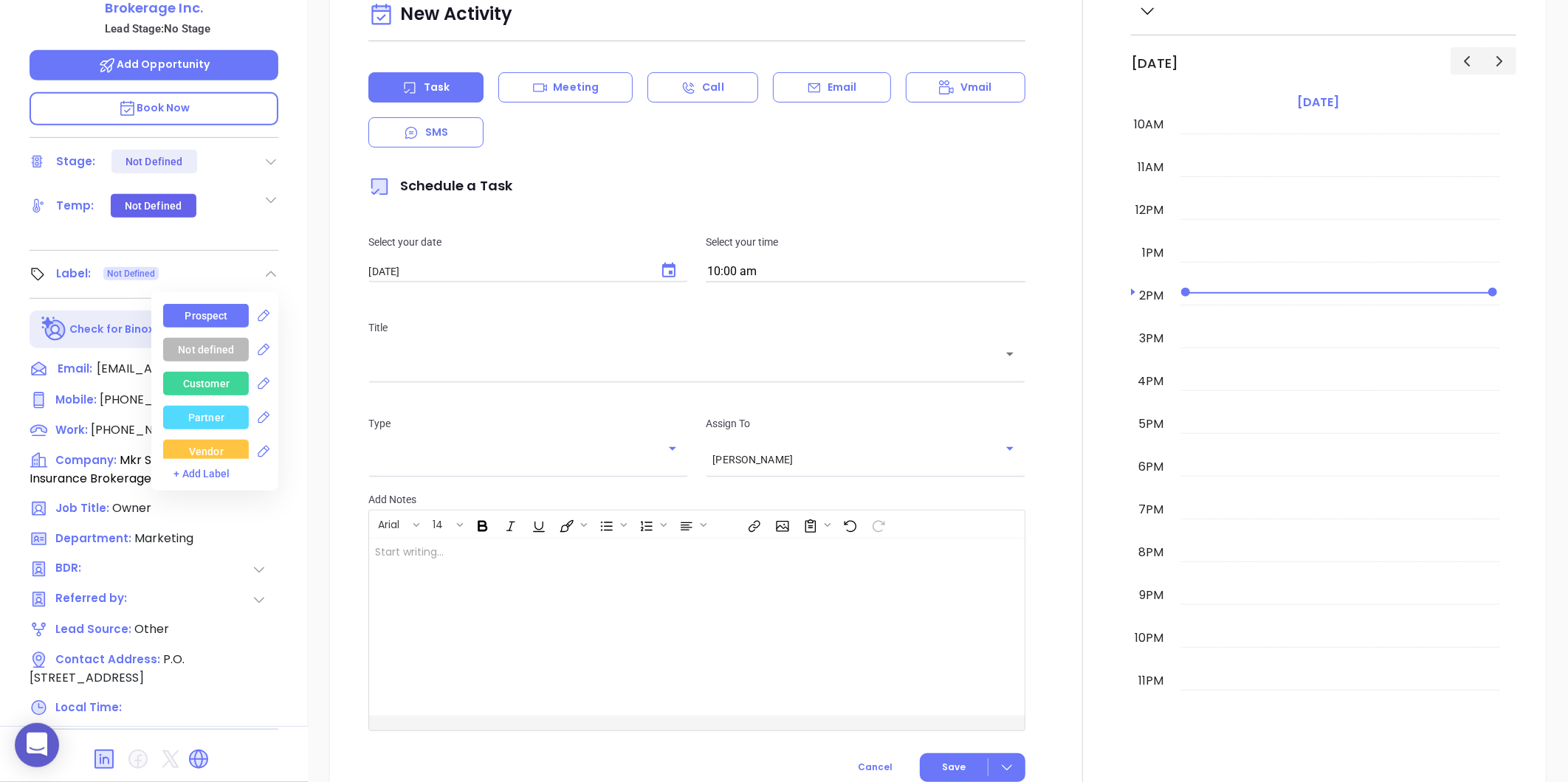
click at [186, 304] on div "Prospect" at bounding box center [207, 315] width 43 height 23
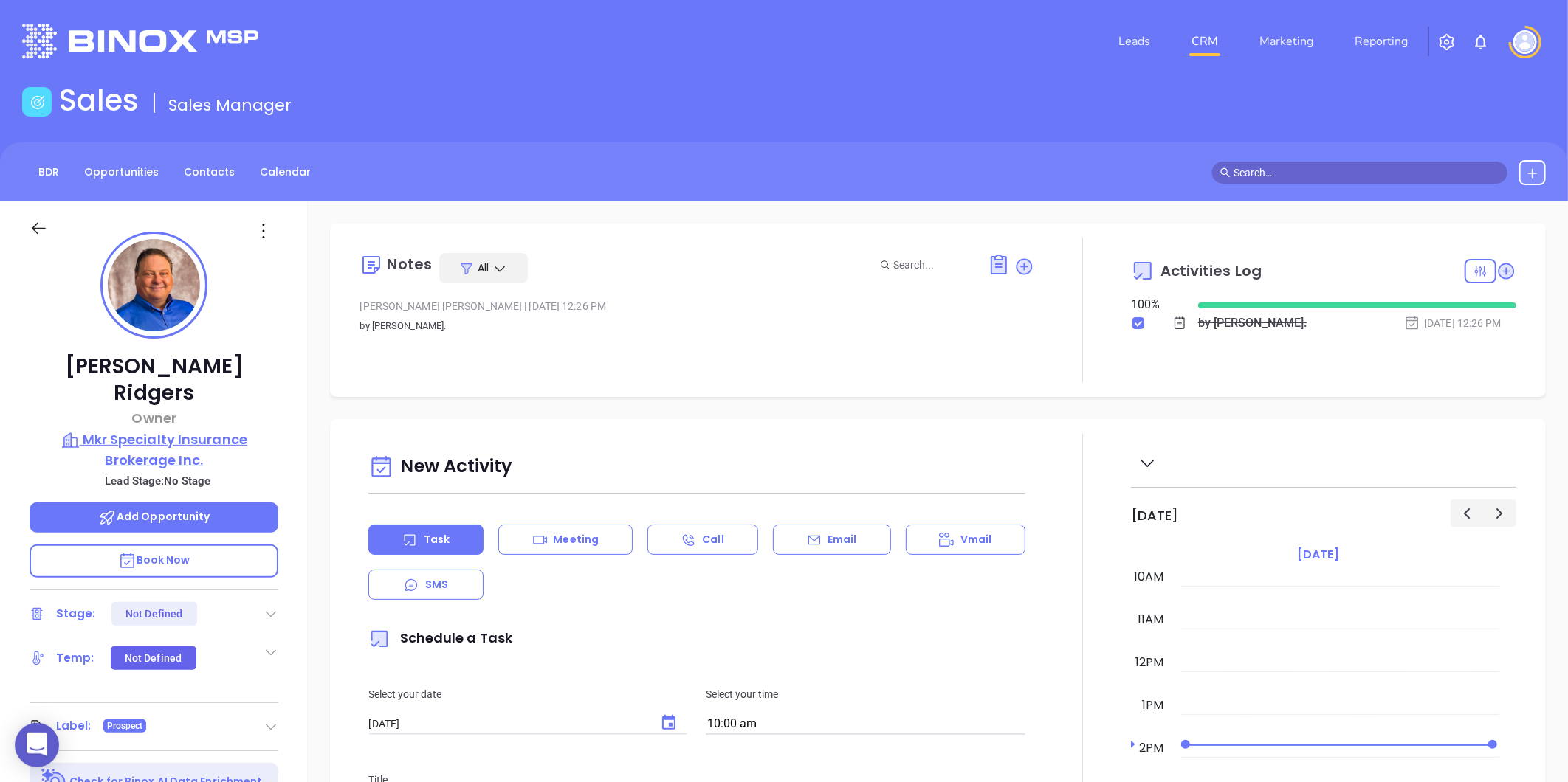
click at [172, 429] on p "Mkr Specialty Insurance Brokerage Inc." at bounding box center [154, 449] width 249 height 41
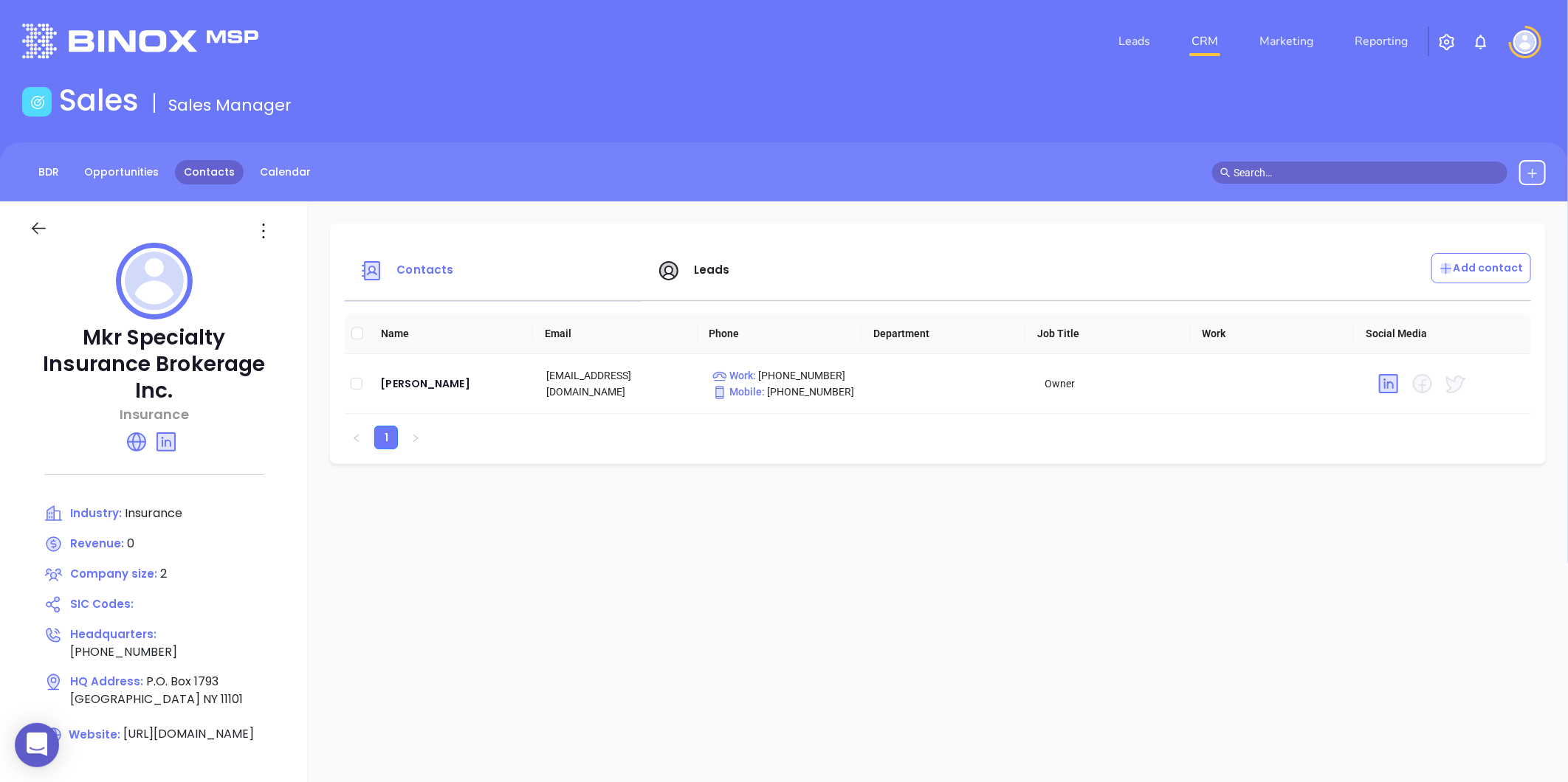
click at [233, 168] on link "Contacts" at bounding box center [209, 171] width 69 height 24
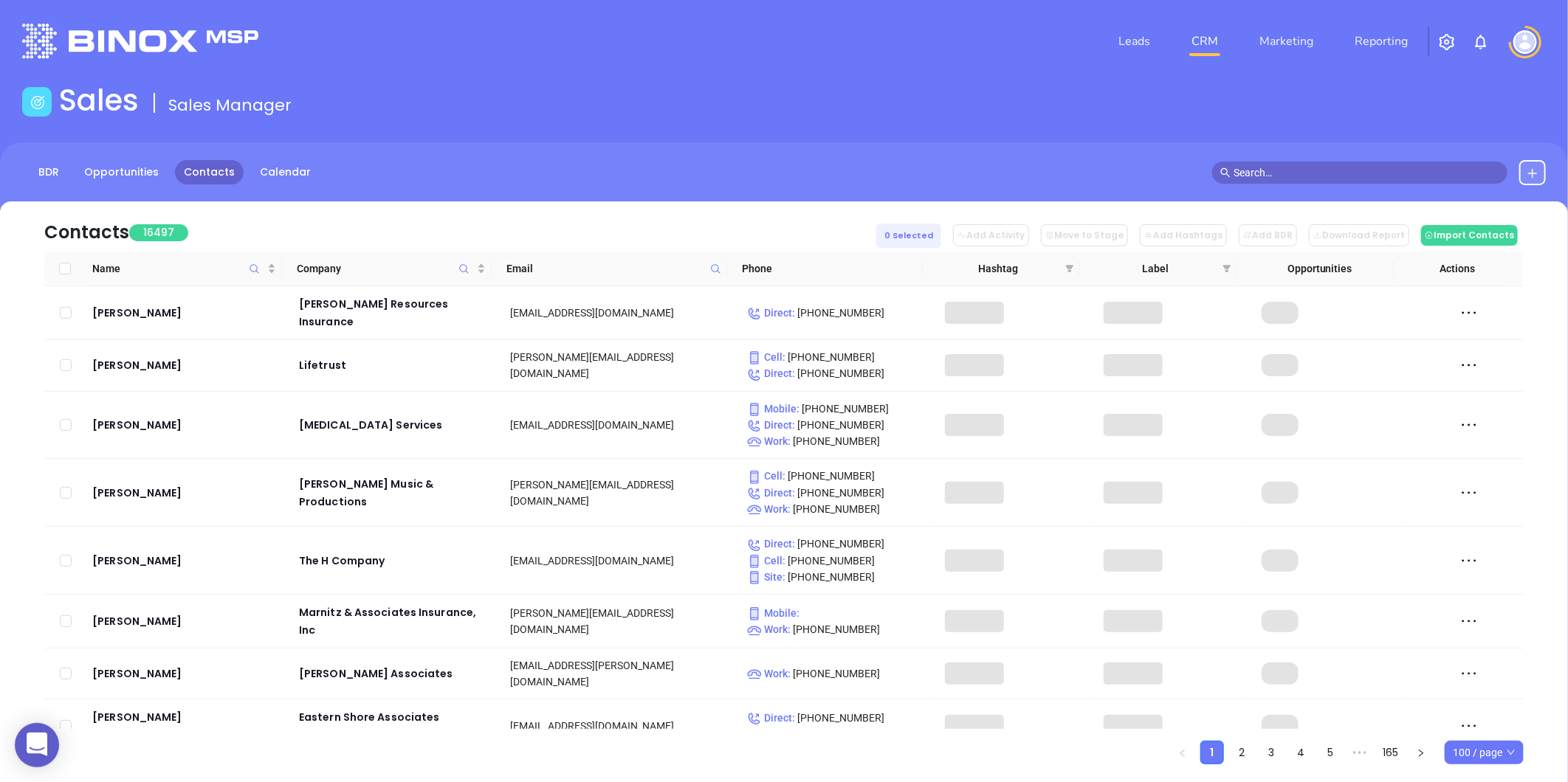
click at [718, 269] on icon at bounding box center [716, 268] width 11 height 11
paste input "almedainsurance.com"
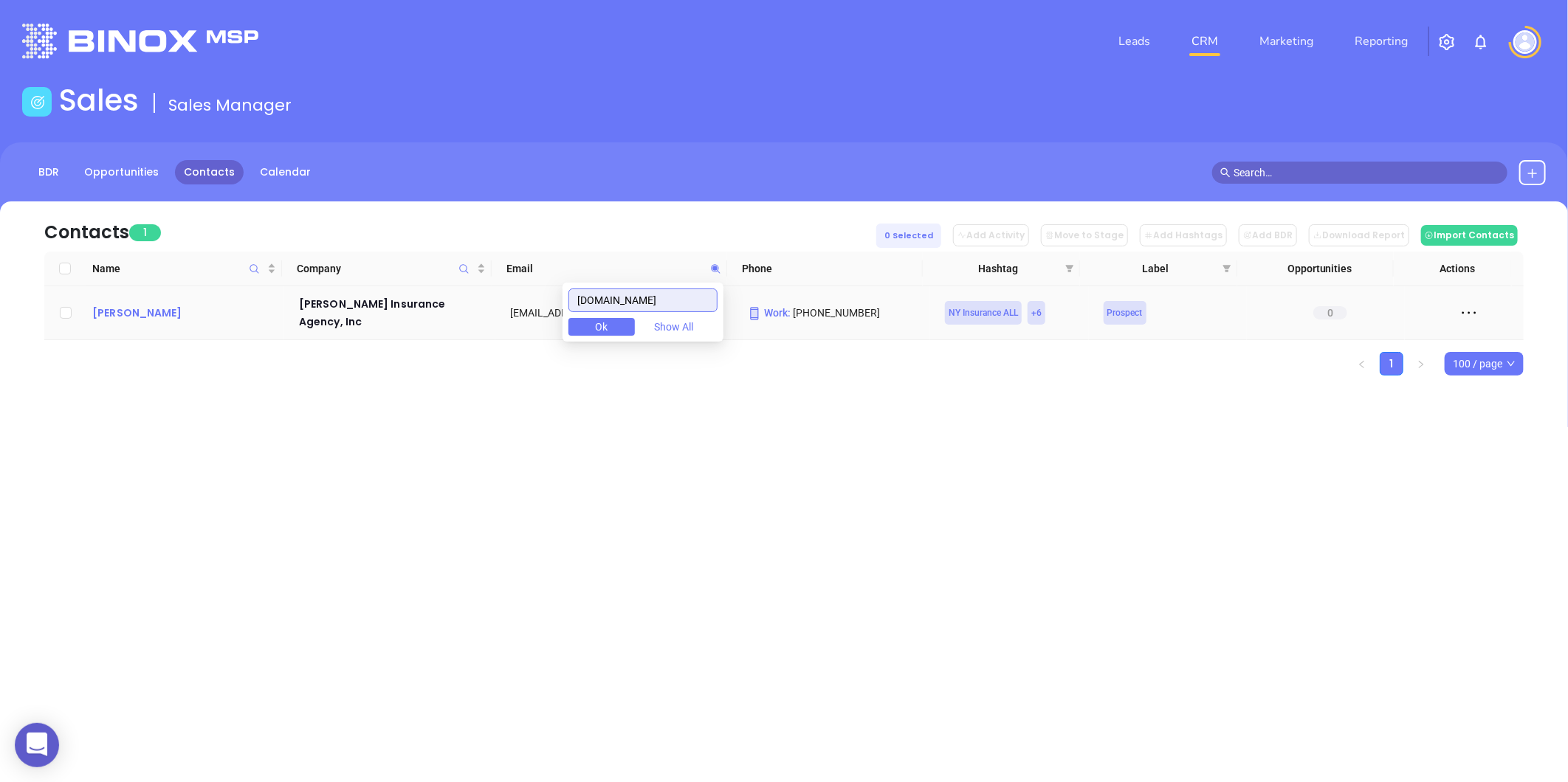
type input "almedainsurance.com"
click at [168, 304] on div "Donald Almanza" at bounding box center [185, 312] width 186 height 18
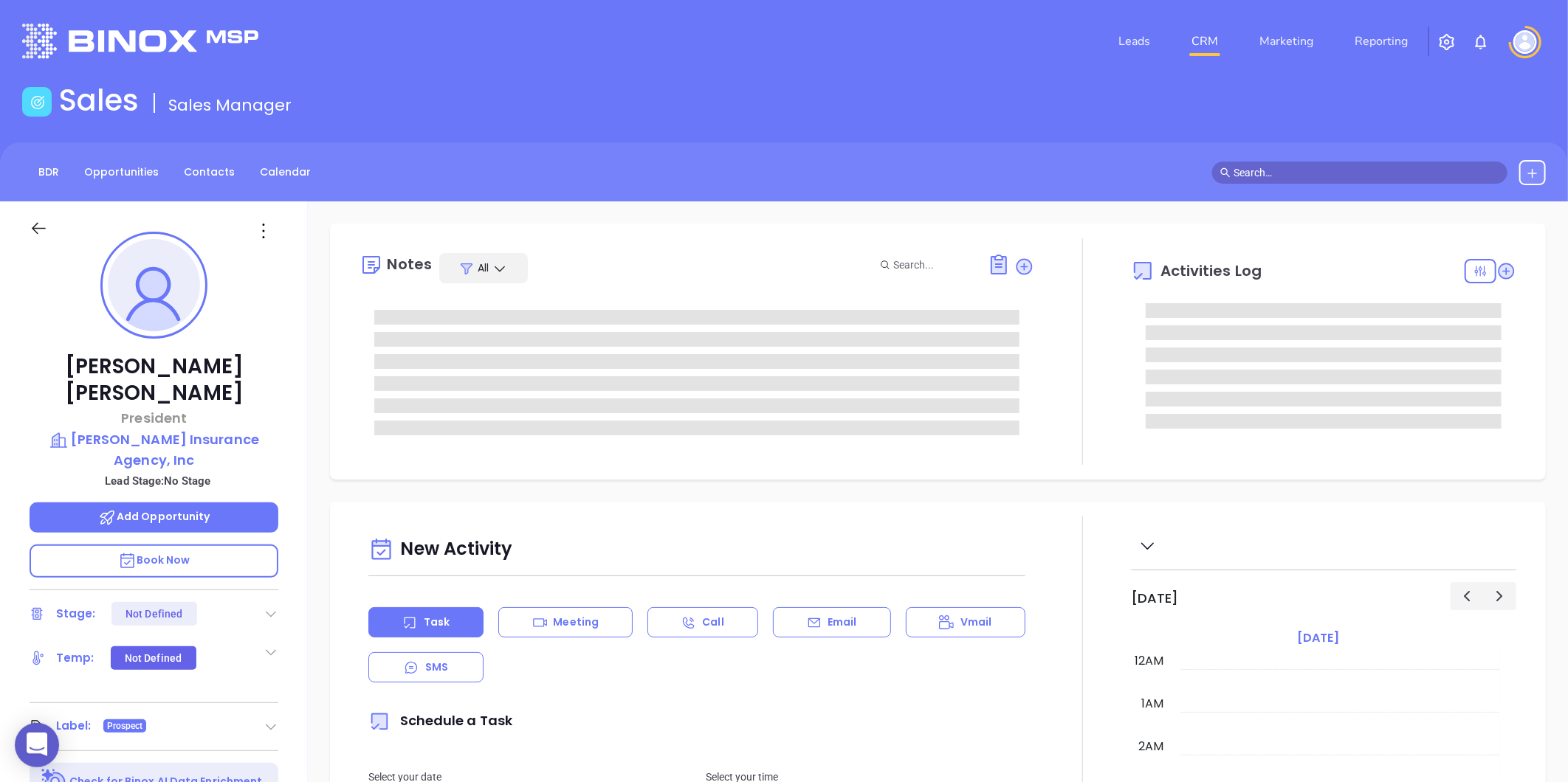
scroll to position [428, 0]
type input "[PERSON_NAME]"
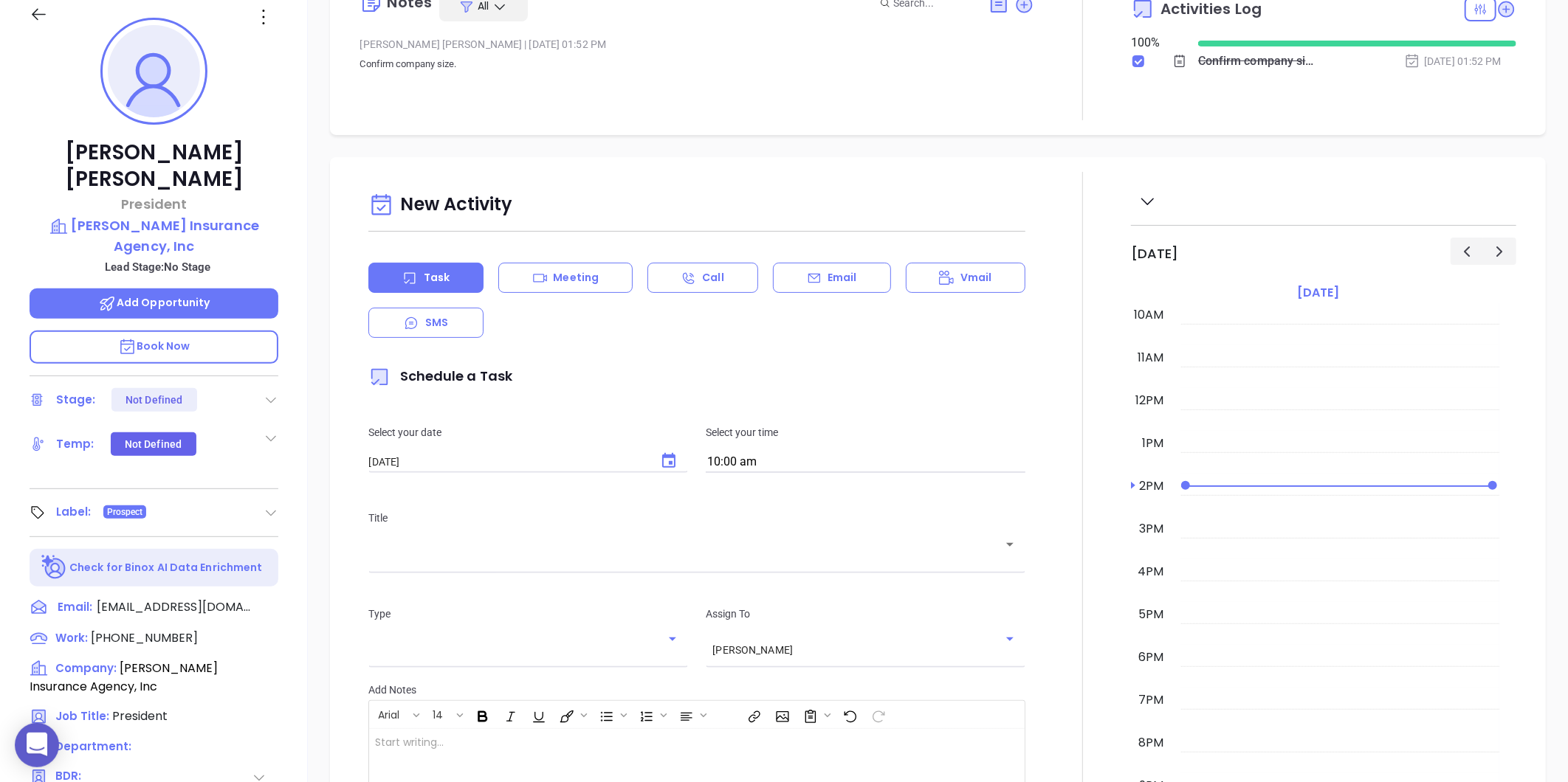
scroll to position [124, 0]
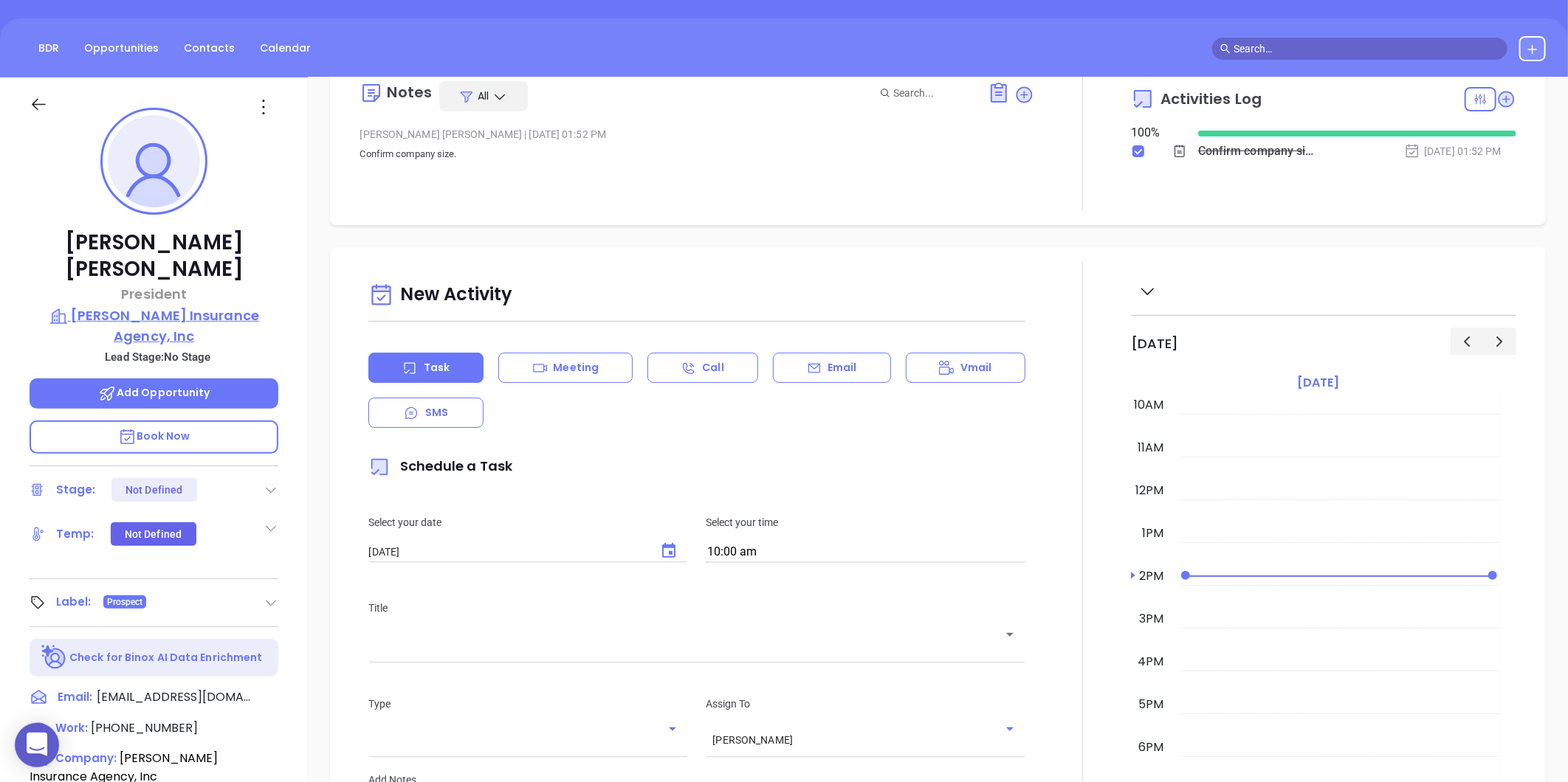
click at [177, 305] on p "Almeda Insurance Agency, Inc" at bounding box center [154, 326] width 249 height 41
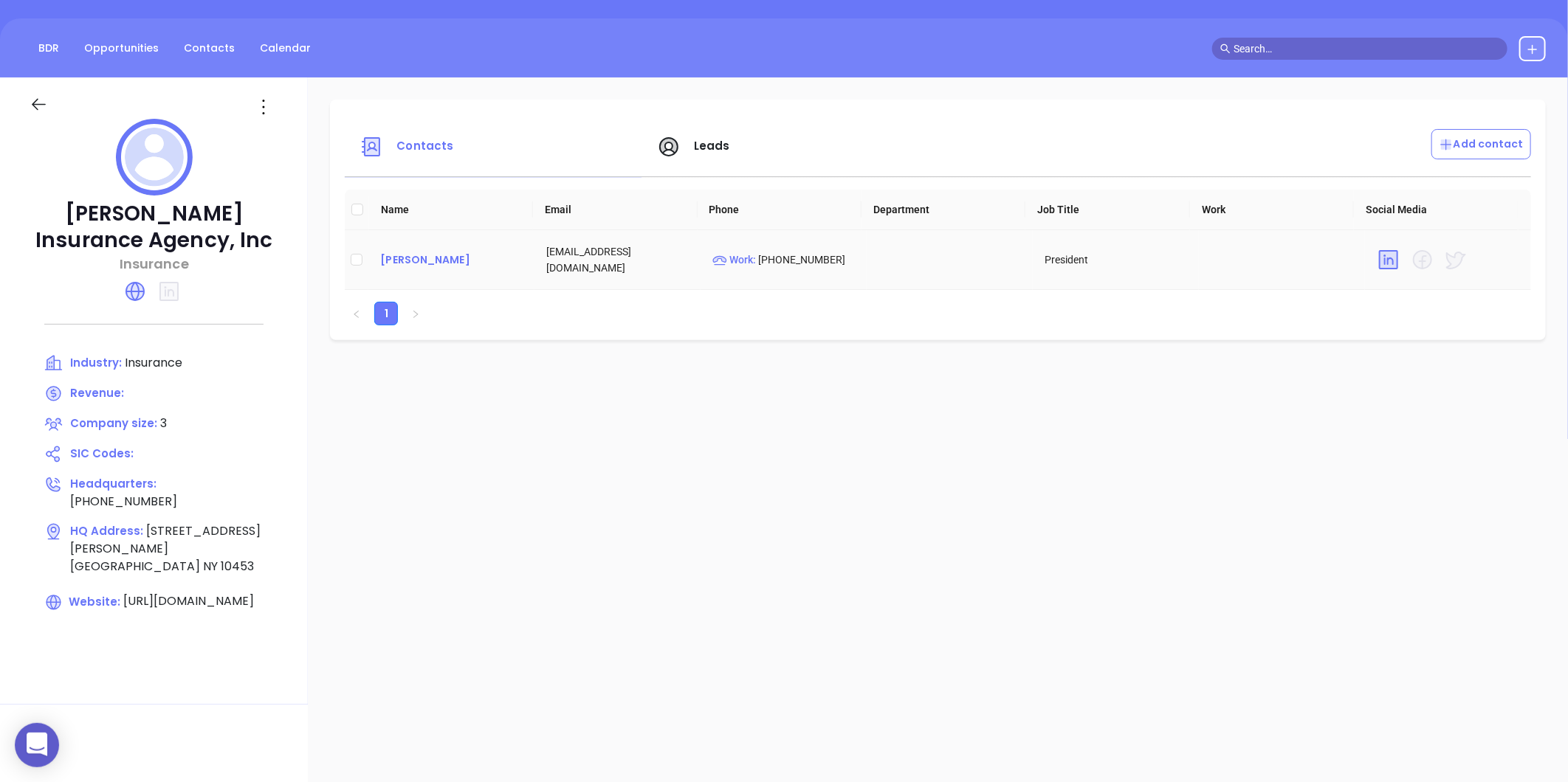
click at [431, 256] on div "Donald Almanza" at bounding box center [451, 259] width 143 height 18
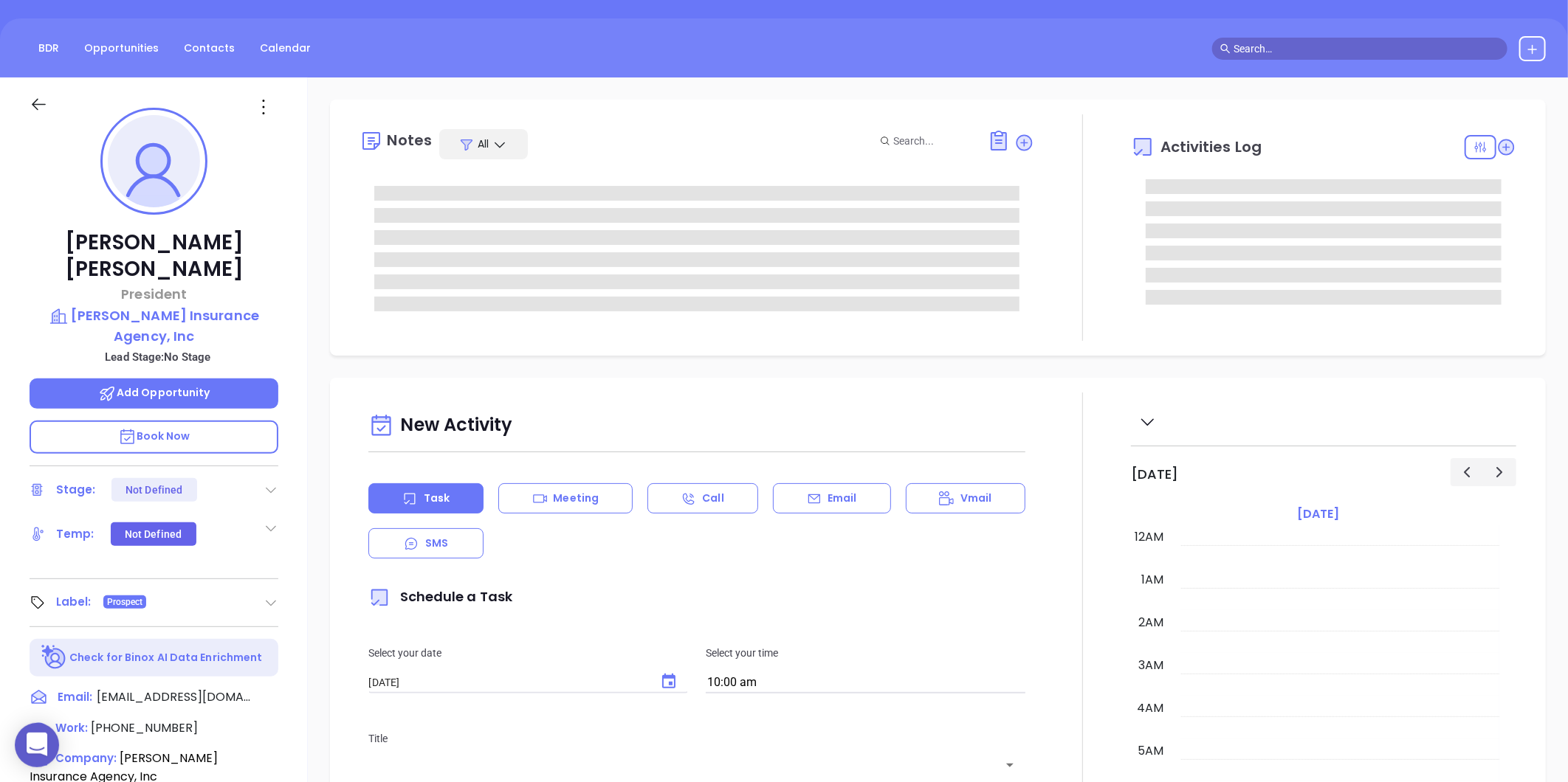
type input "[PERSON_NAME]"
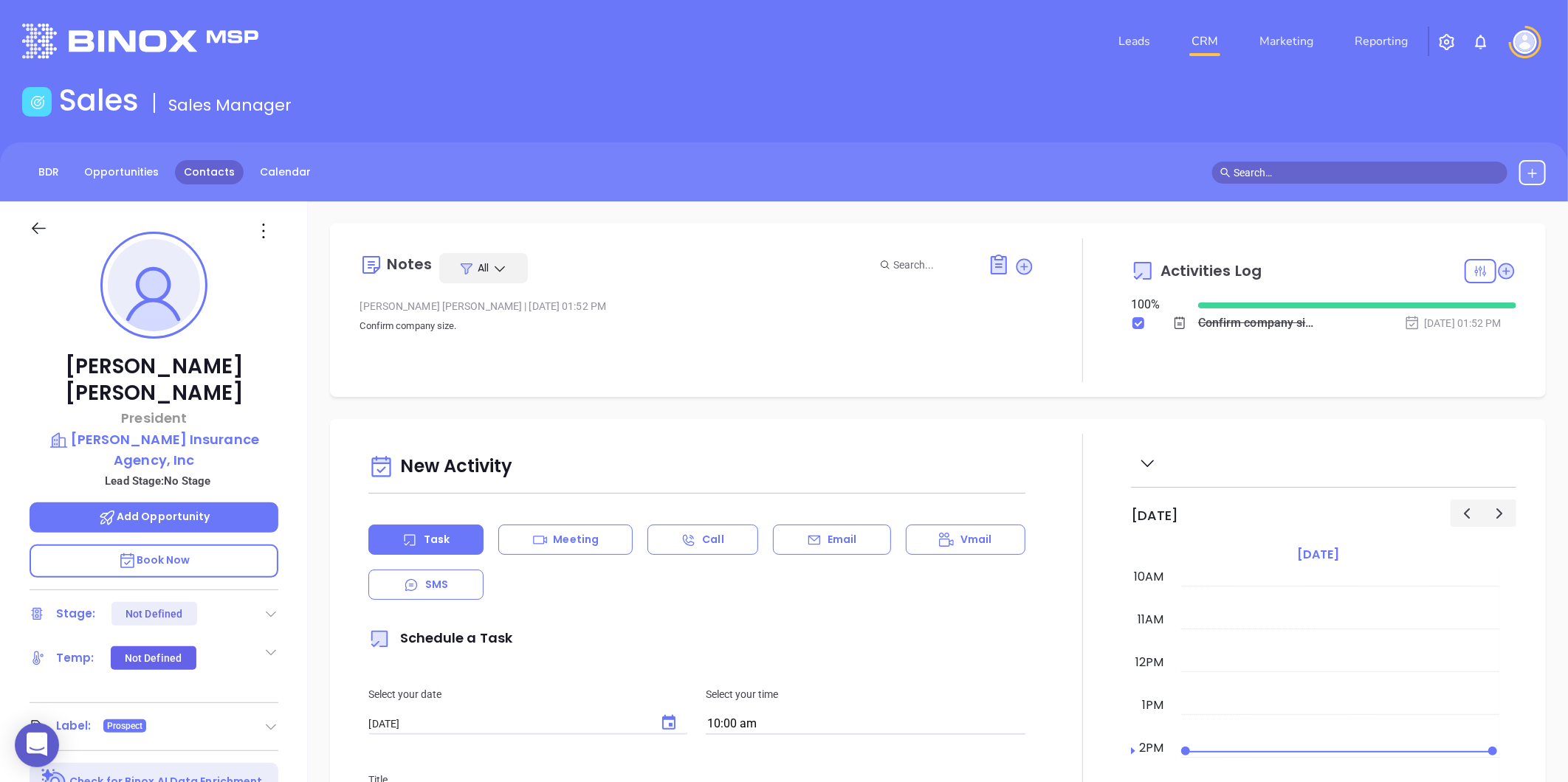
click at [201, 170] on link "Contacts" at bounding box center [209, 171] width 69 height 24
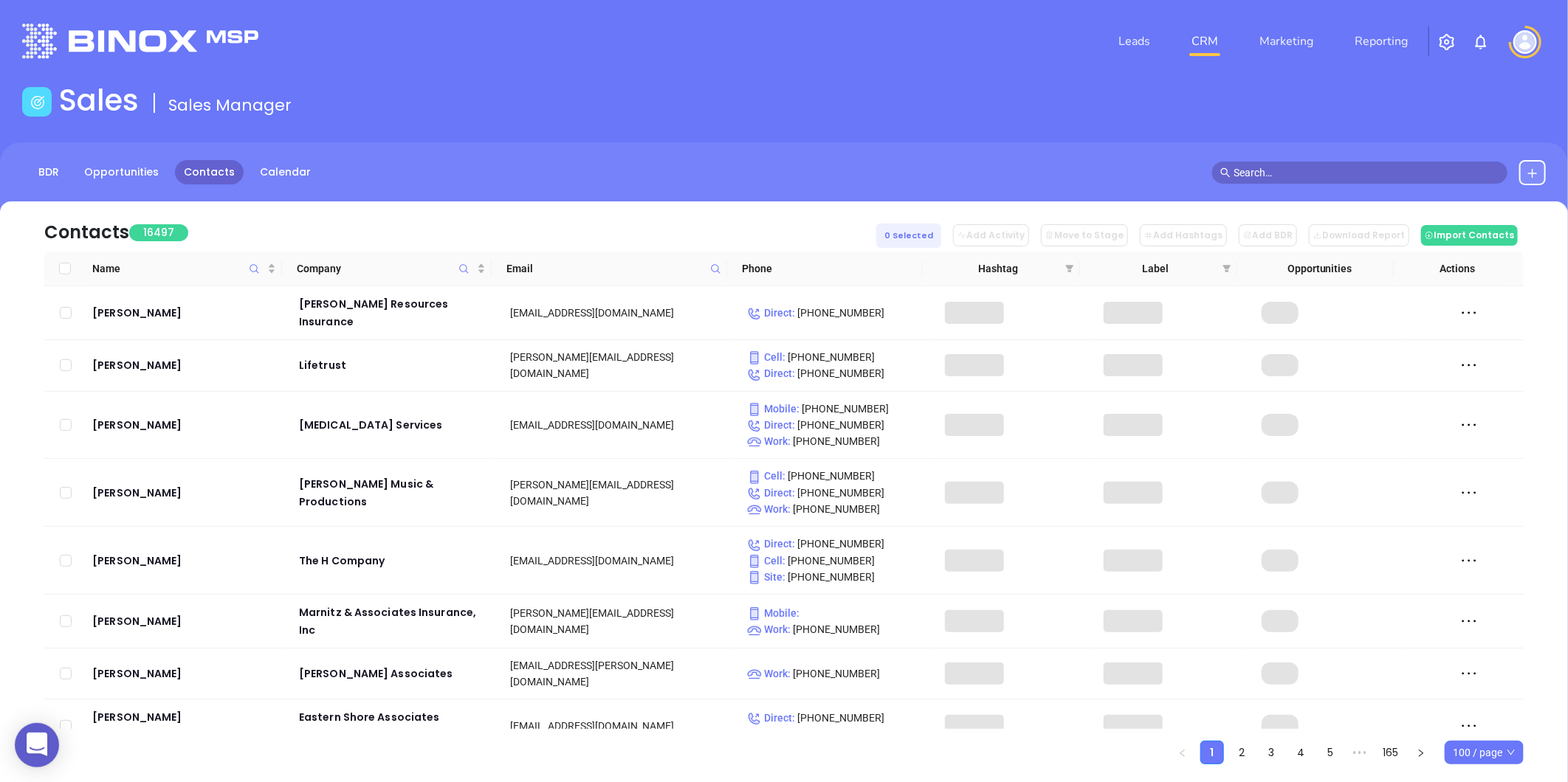
click at [721, 269] on span at bounding box center [716, 268] width 17 height 22
paste input "nyig.com"
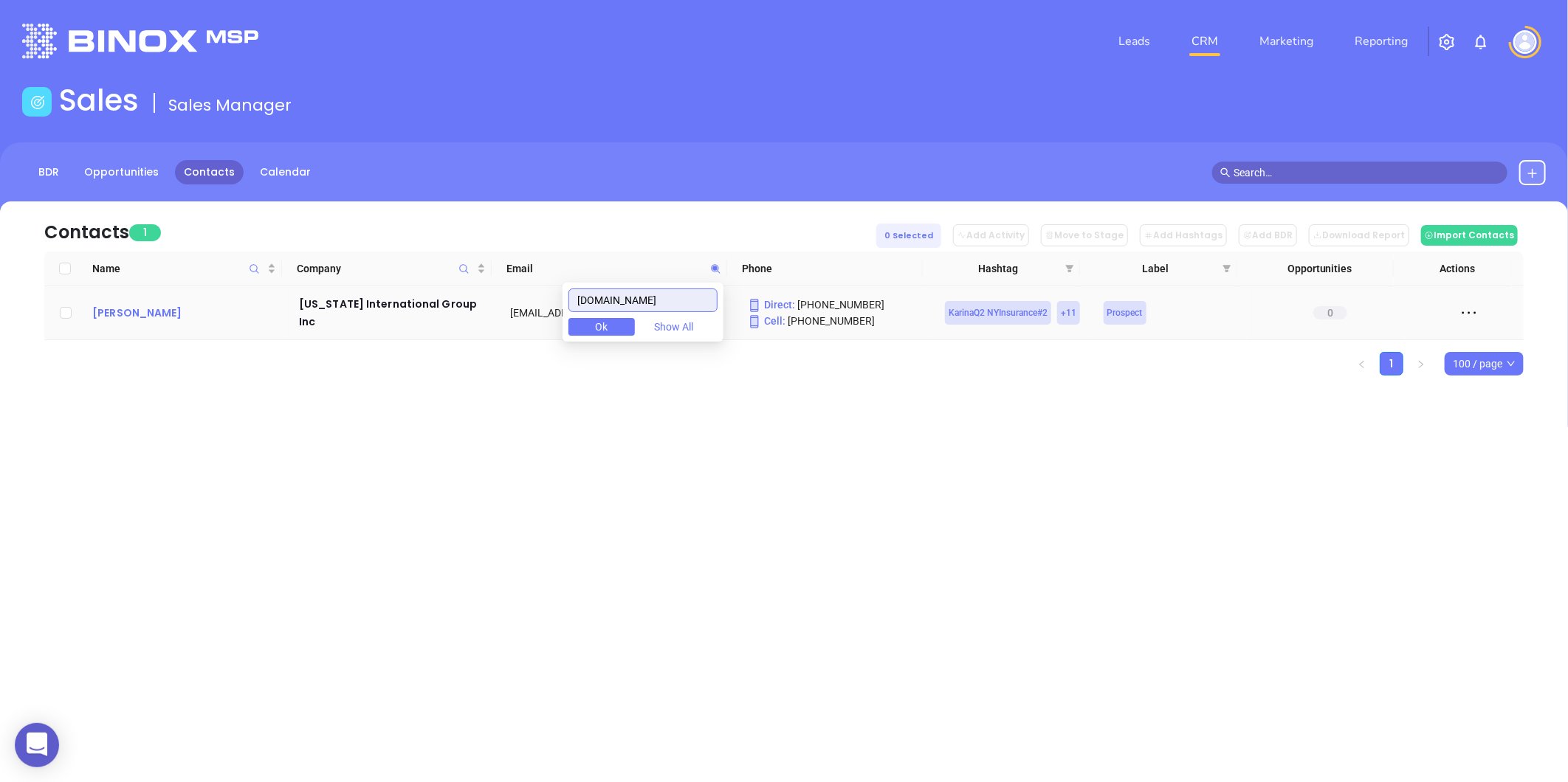
type input "nyig.com"
click at [104, 310] on div "Doug Polifron" at bounding box center [185, 312] width 186 height 18
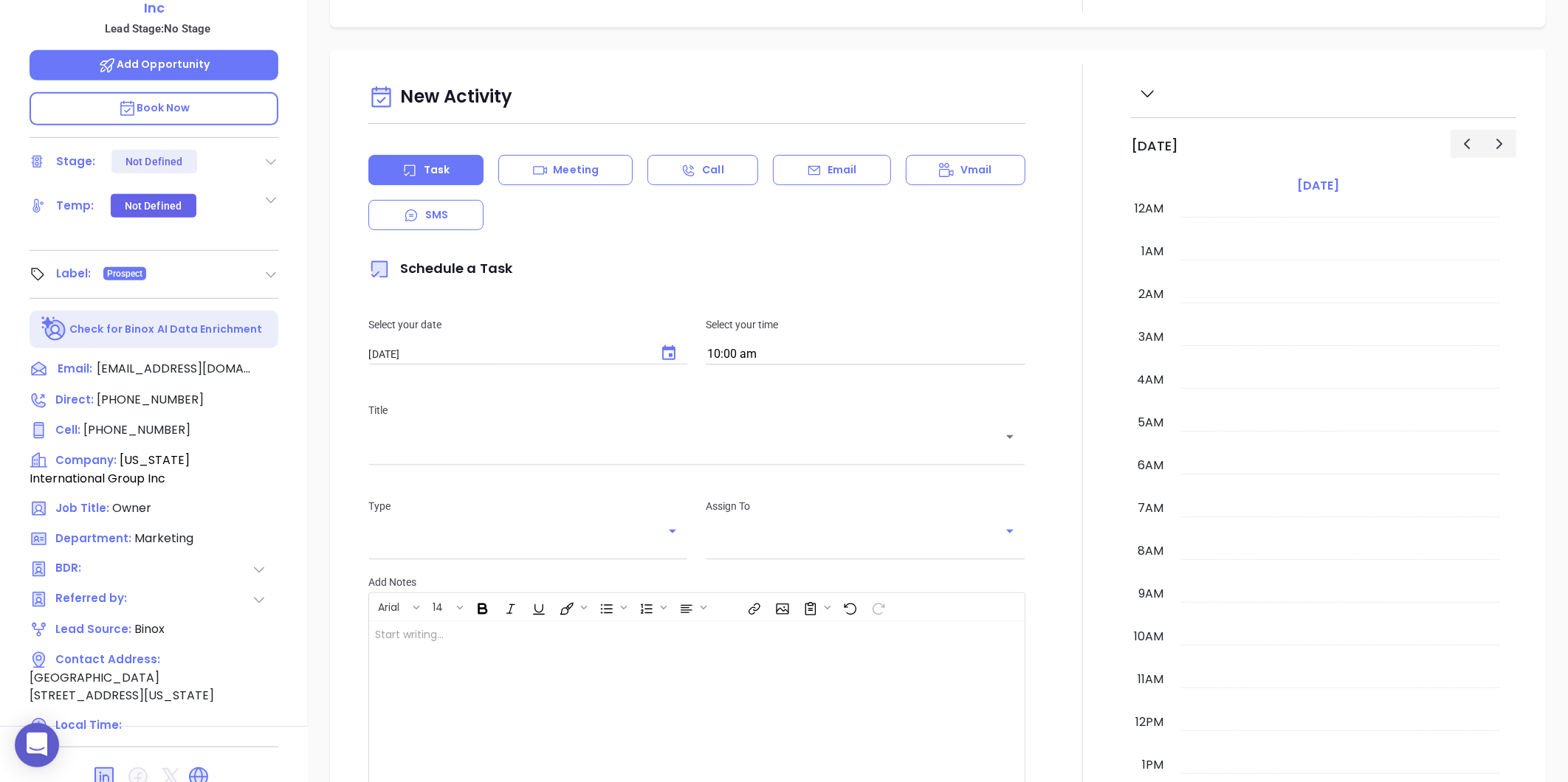
scroll to position [428, 0]
type input "[PERSON_NAME]"
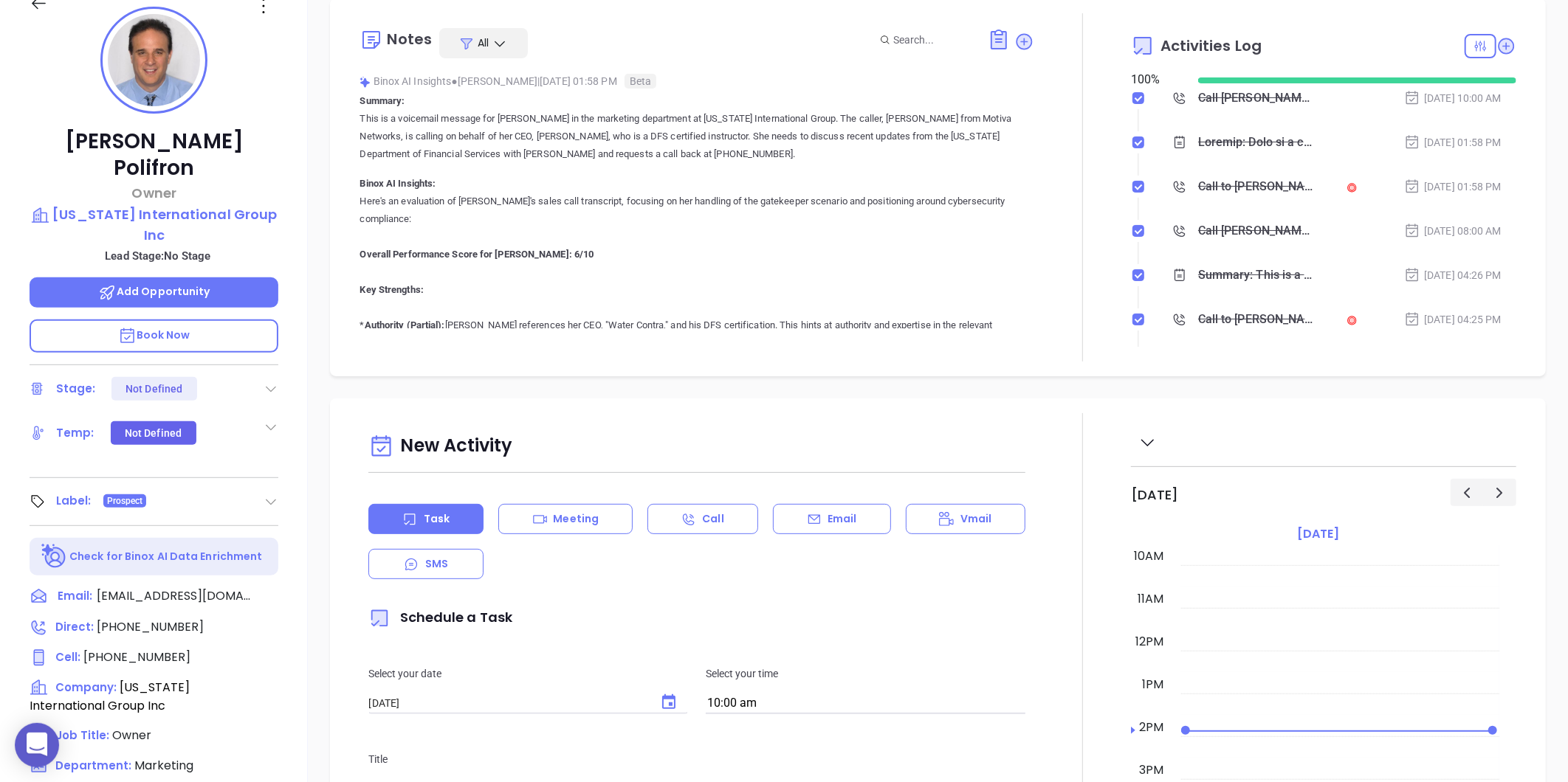
scroll to position [207, 0]
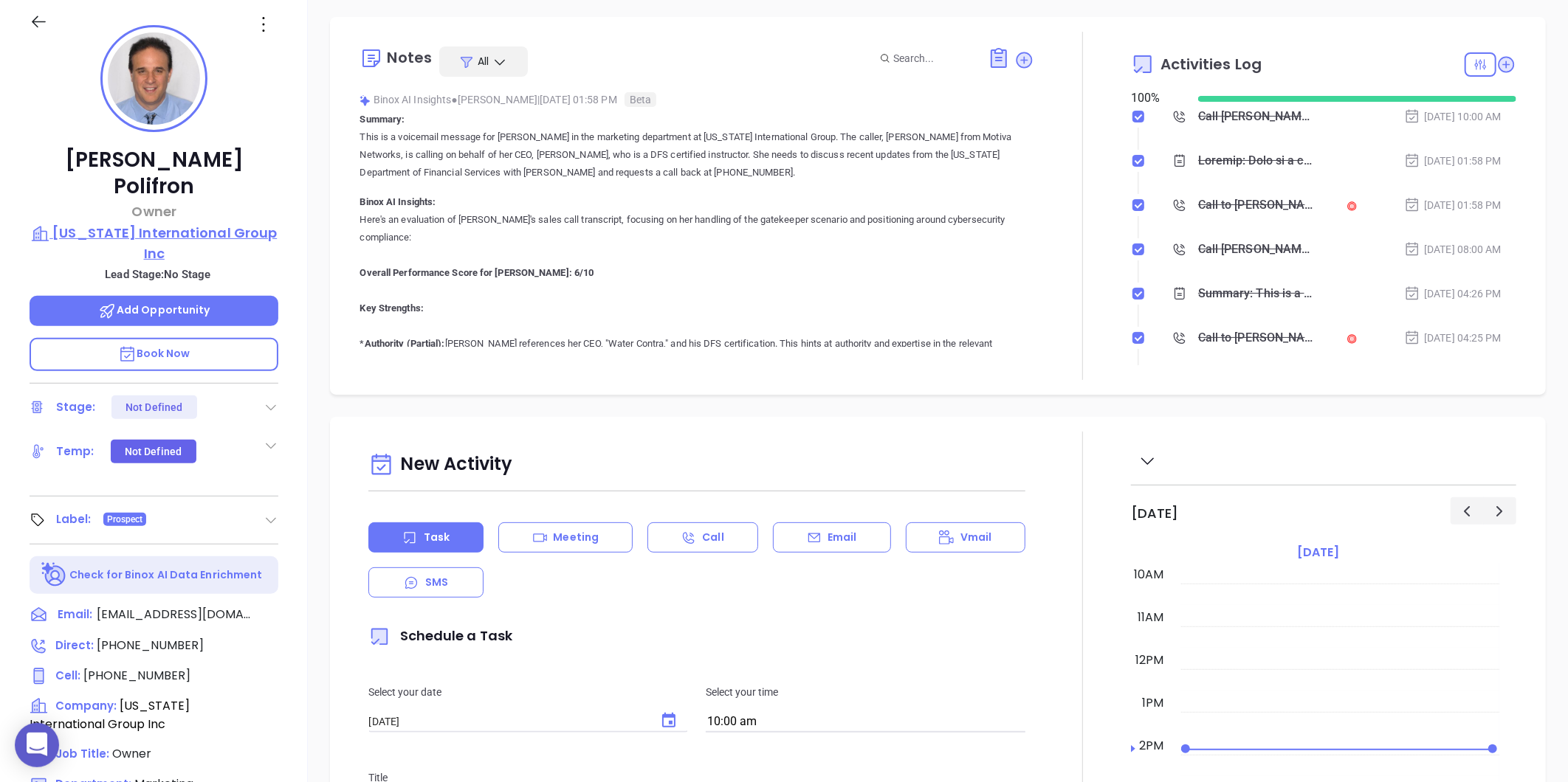
click at [175, 223] on p "New York International Group Inc" at bounding box center [154, 243] width 249 height 41
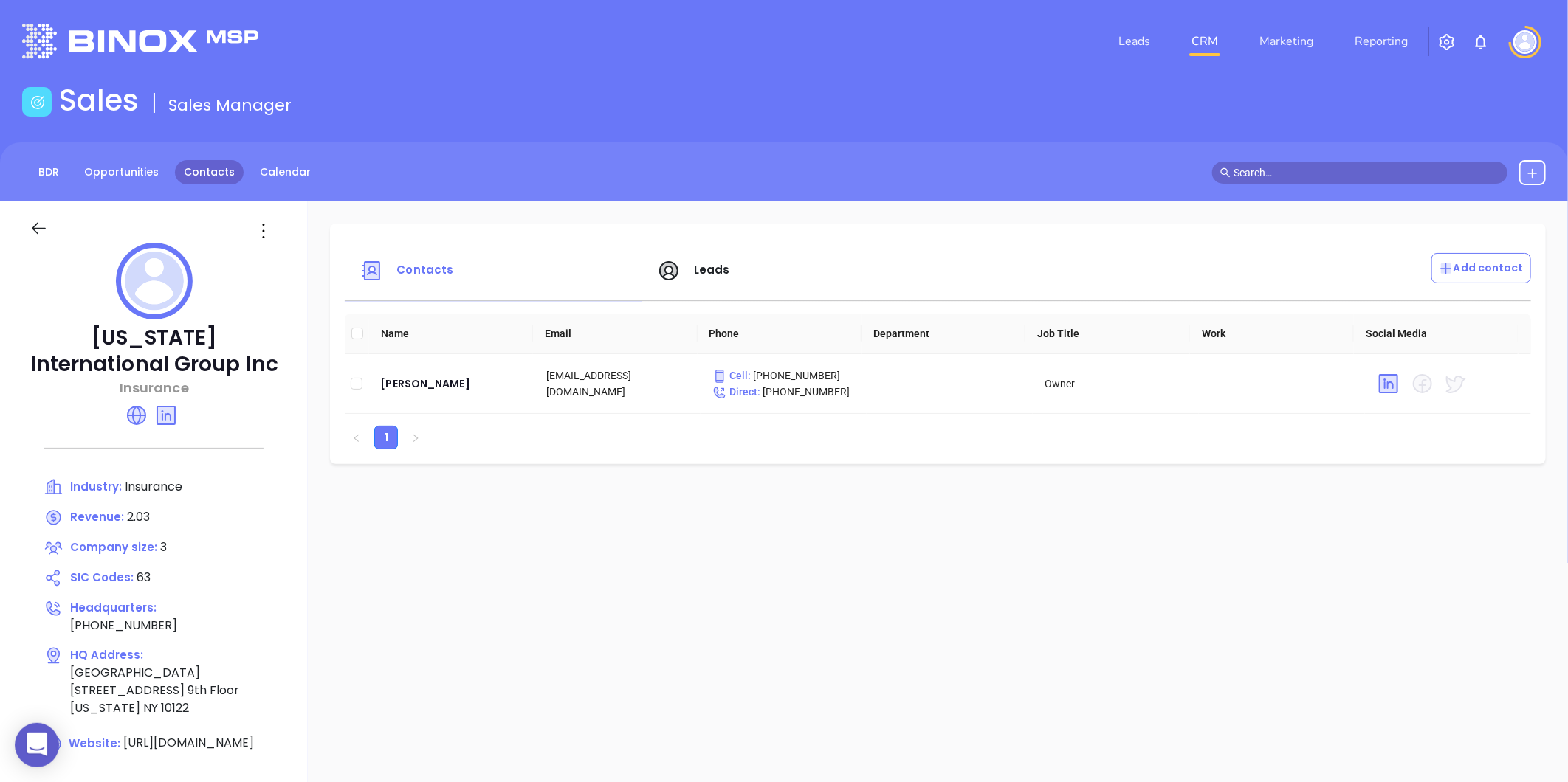
click at [175, 168] on link "Contacts" at bounding box center [209, 171] width 69 height 24
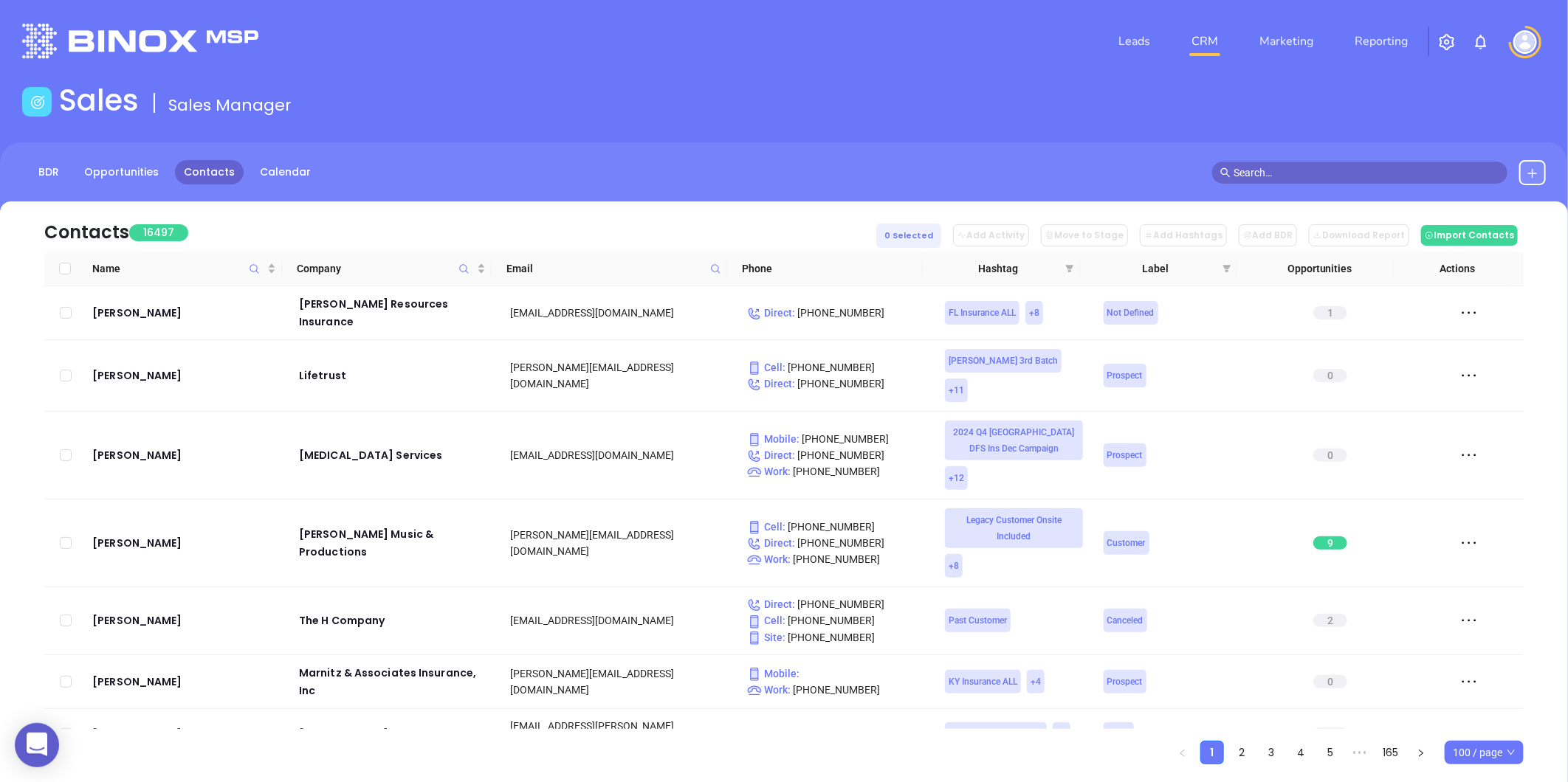
click at [716, 267] on icon at bounding box center [716, 268] width 11 height 11
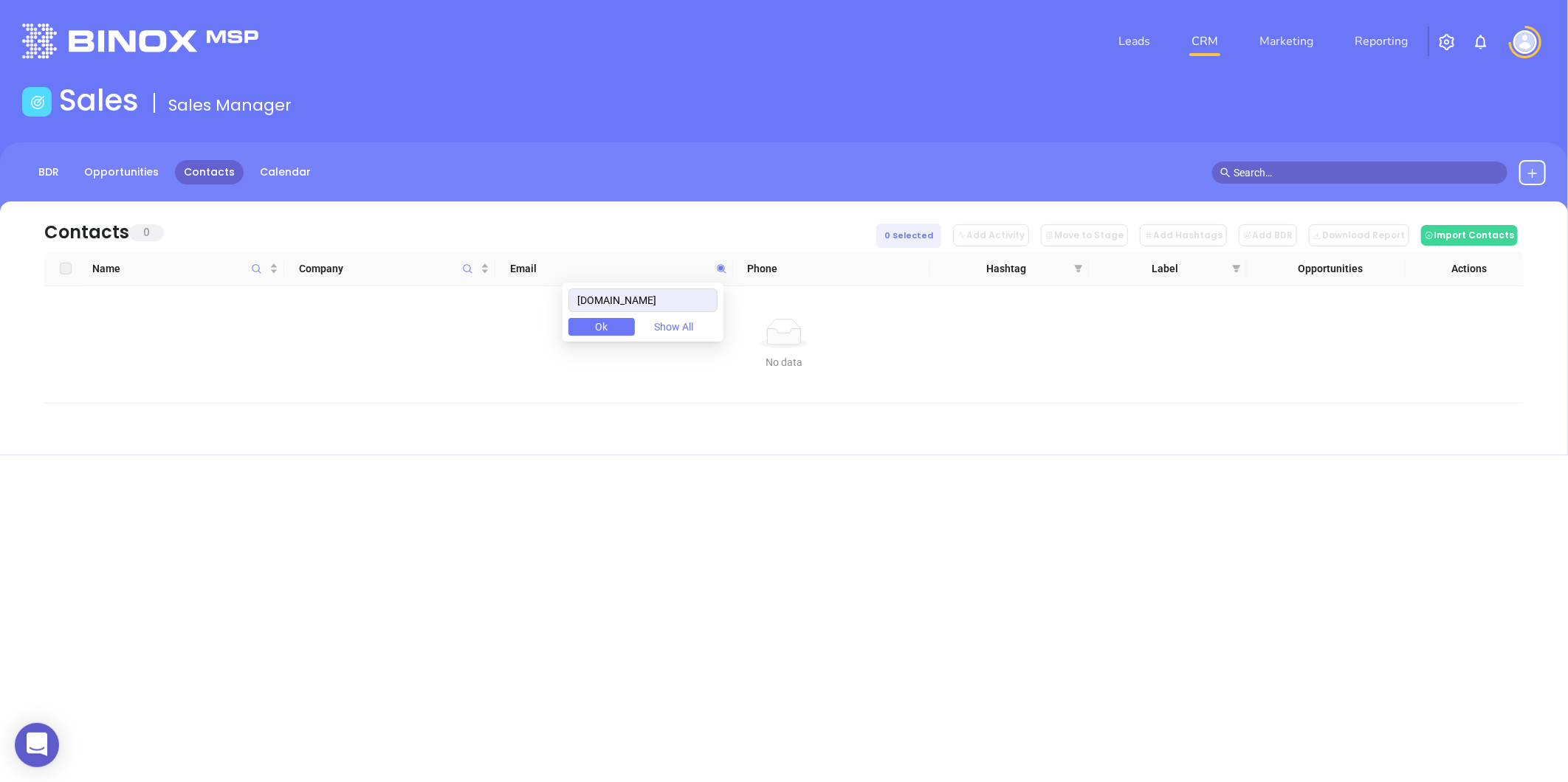
type input "nycapitalinsurance.com"
drag, startPoint x: 694, startPoint y: 295, endPoint x: 347, endPoint y: 339, distance: 349.8
click at [350, 340] on body "0 Leads CRM Marketing Reporting Financial Leads Leads Sales Sales Manager BDR O…" at bounding box center [784, 391] width 1568 height 782
paste input "rpkinsurance.com"
type input "rpkinsurance.com"
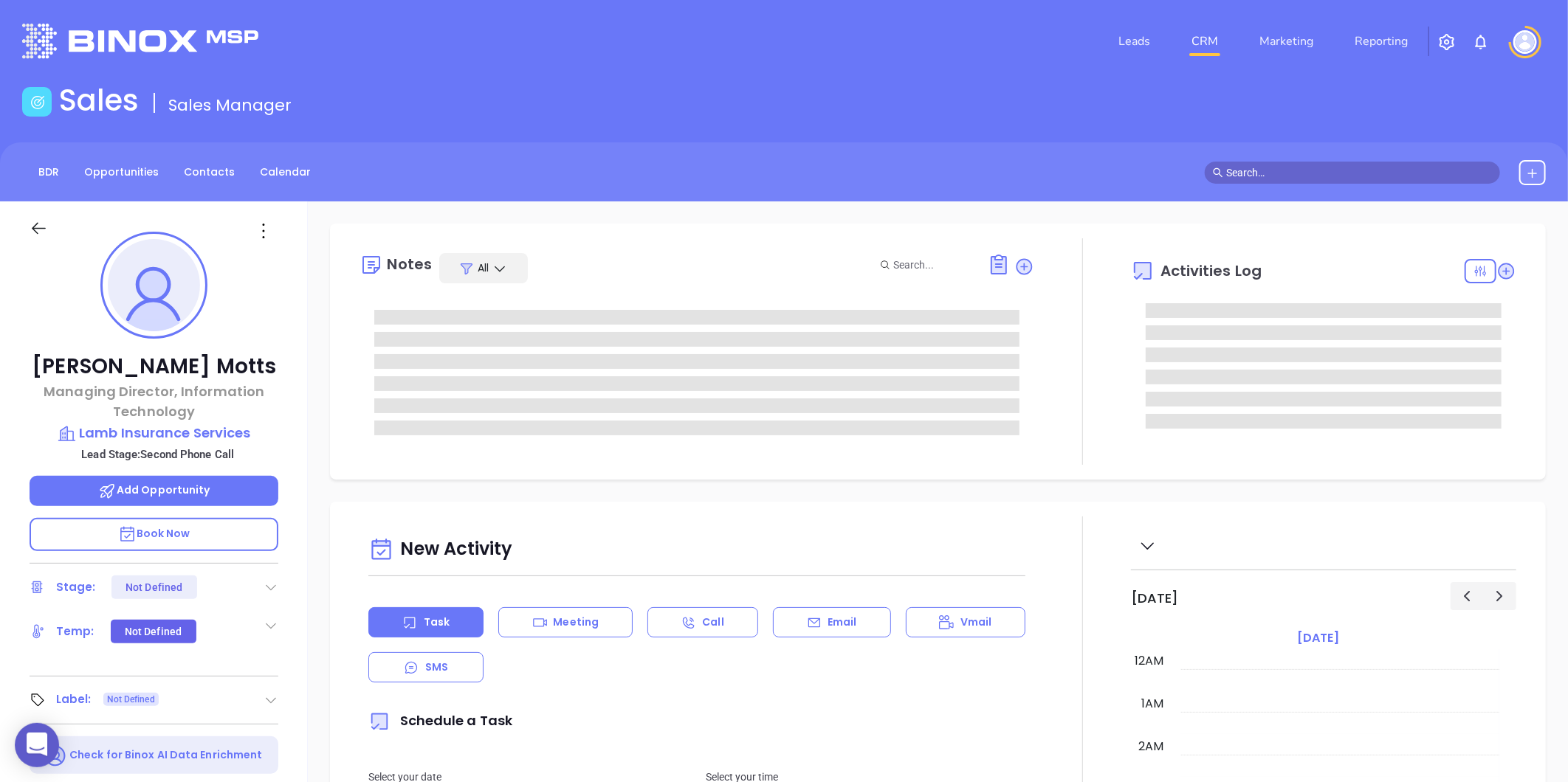
type input "[DATE]"
type input "[PERSON_NAME]"
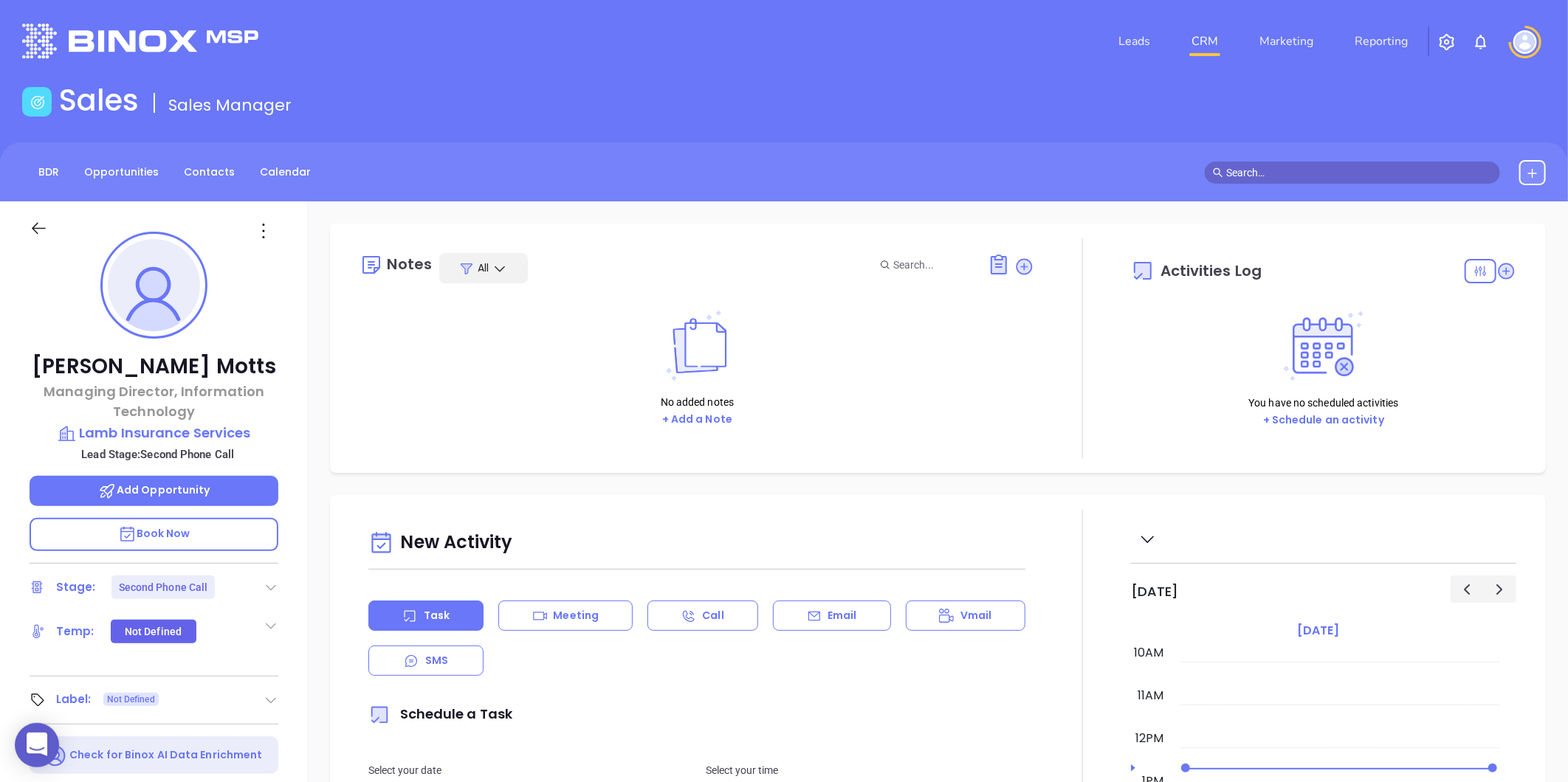
click at [282, 585] on div "[PERSON_NAME] Managing Director, Information Technology Lamb Insurance Services…" at bounding box center [154, 690] width 308 height 978
click at [267, 578] on div at bounding box center [270, 587] width 15 height 18
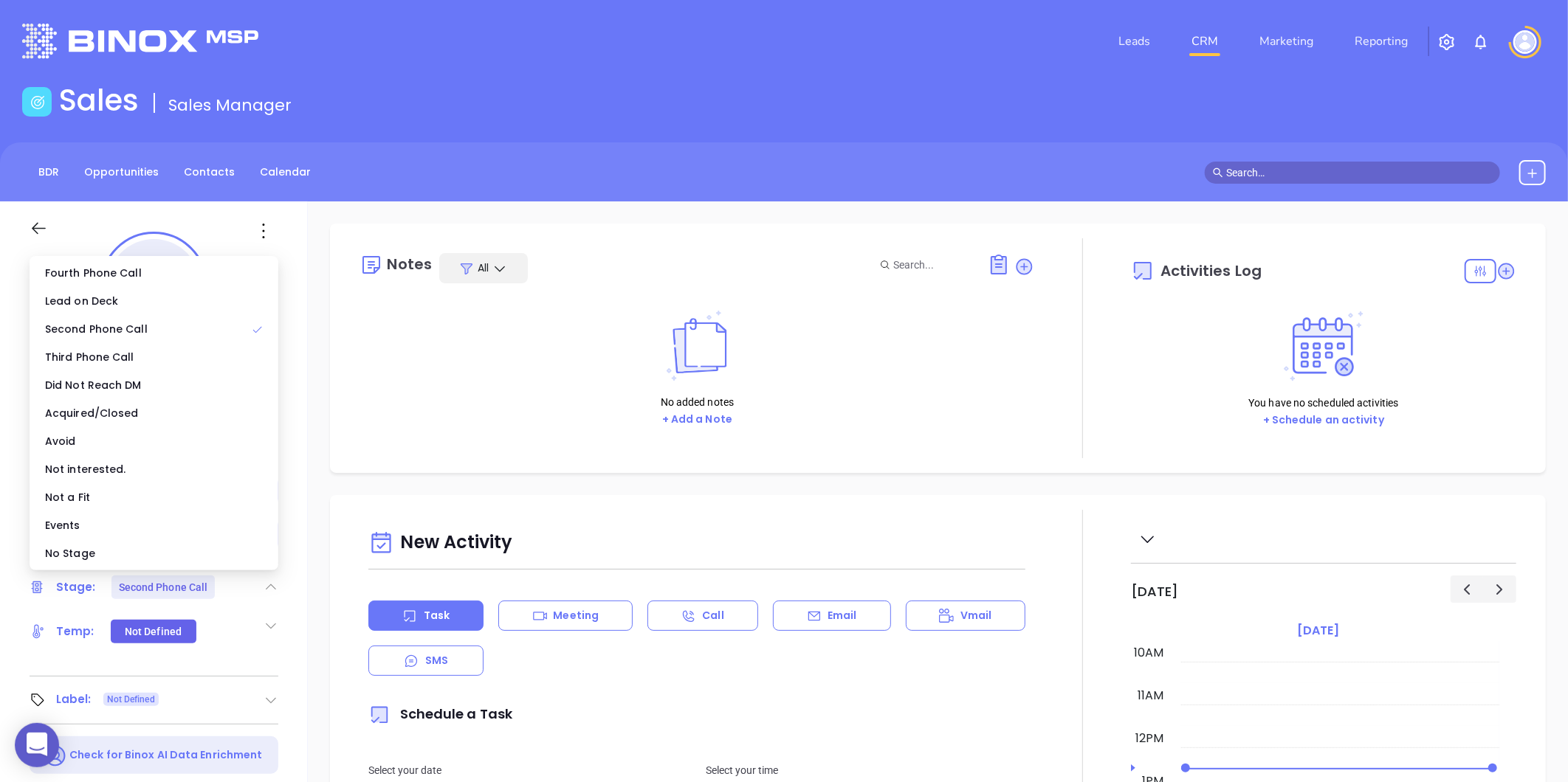
click at [128, 561] on div "No Stage" at bounding box center [154, 553] width 243 height 28
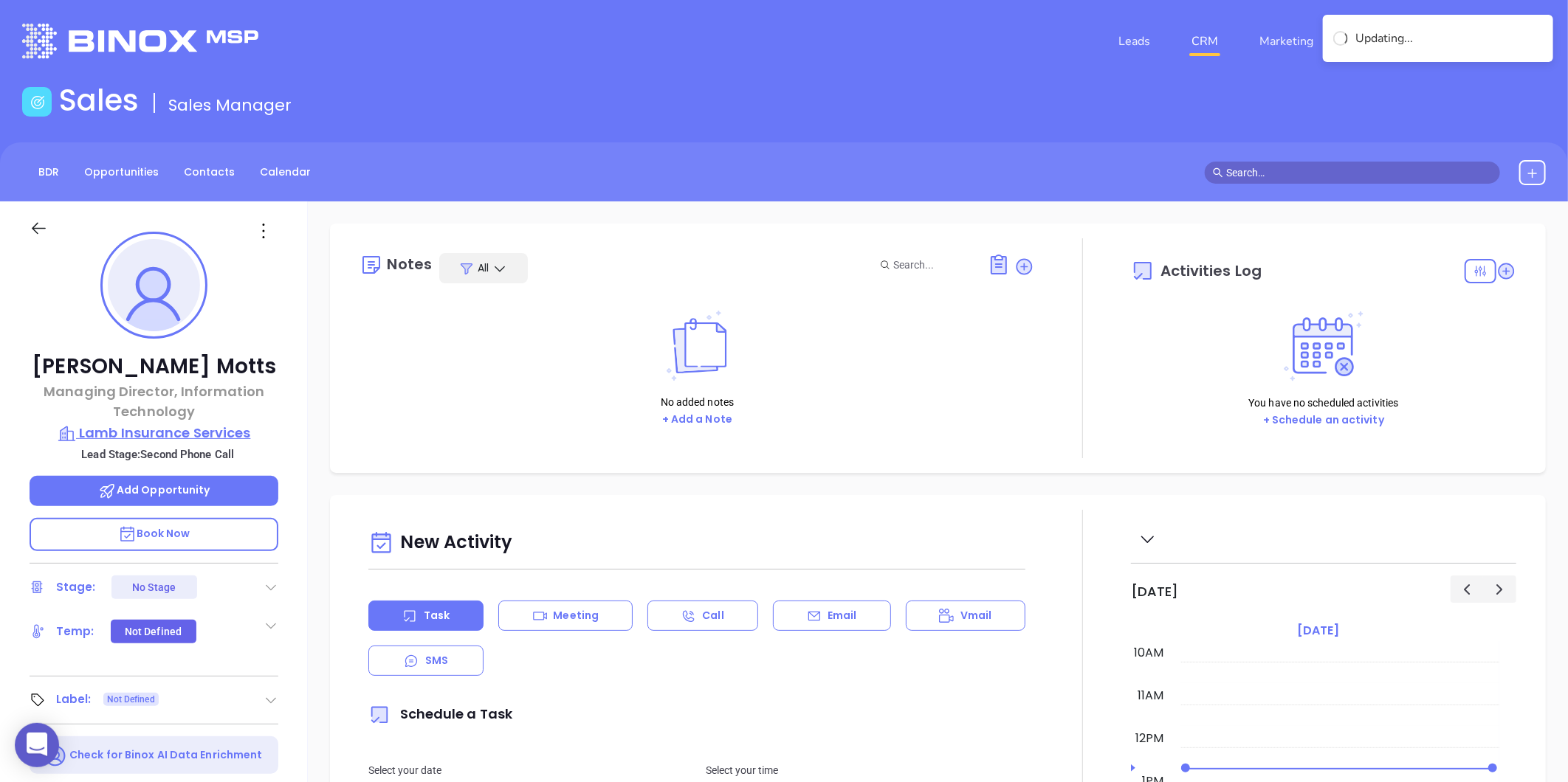
click at [177, 437] on p "Lamb Insurance Services" at bounding box center [154, 433] width 249 height 20
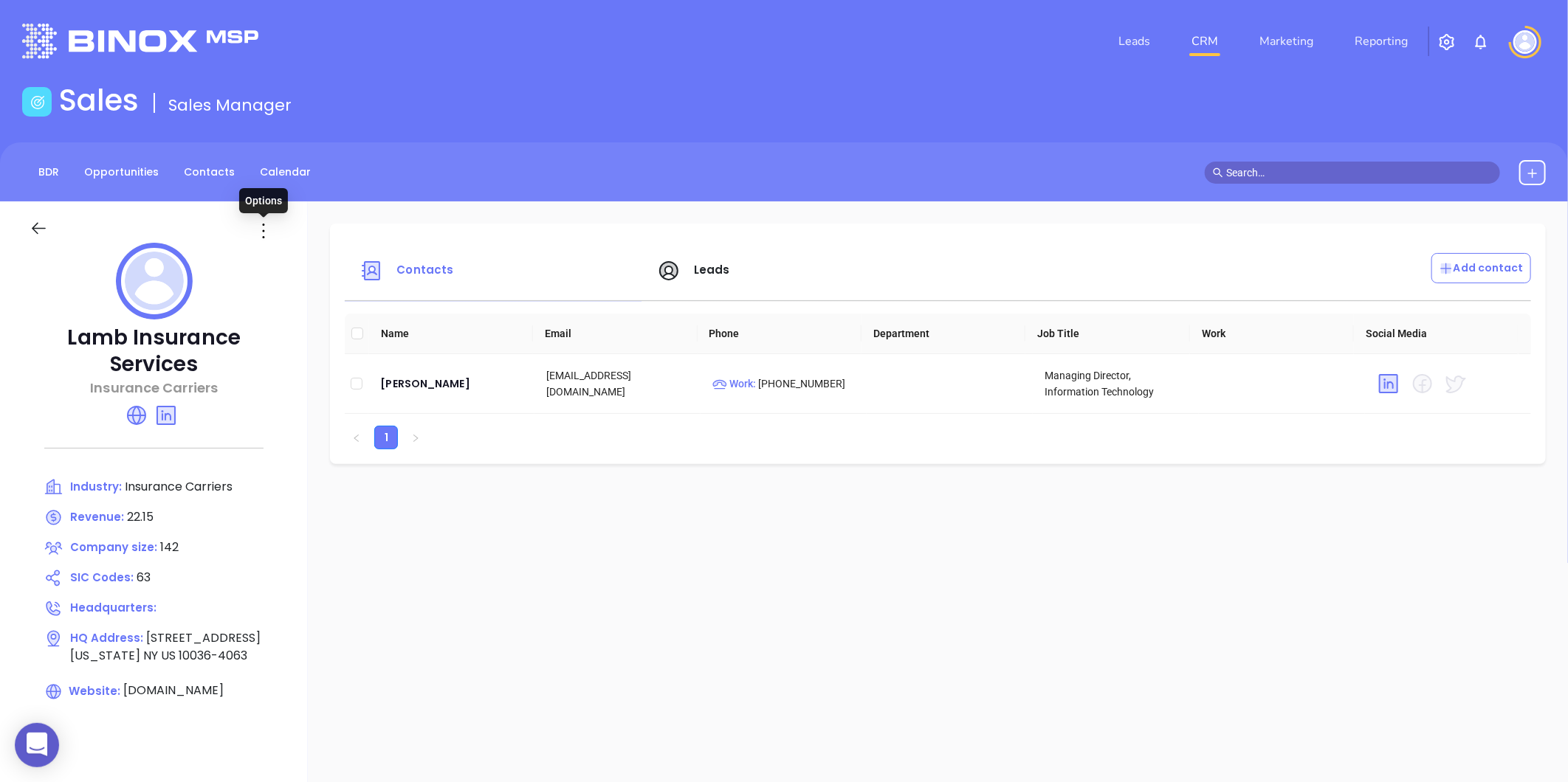
click at [258, 233] on icon at bounding box center [263, 231] width 23 height 23
click at [284, 268] on li "Edit" at bounding box center [330, 260] width 151 height 31
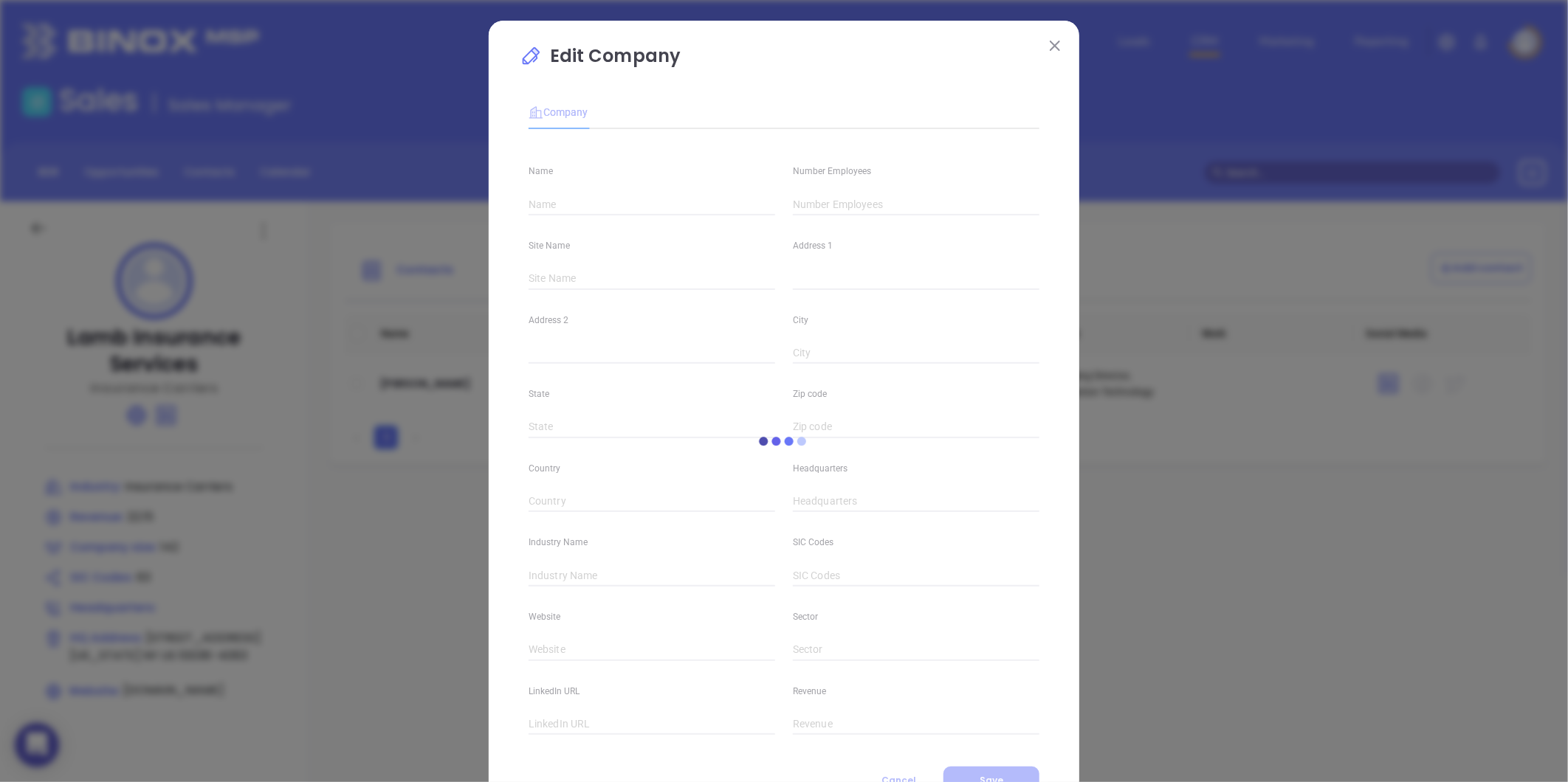
type input "Lamb Insurance Services"
type input "142"
type input "Insurance Carriers"
type input "63"
type input "[DOMAIN_NAME]"
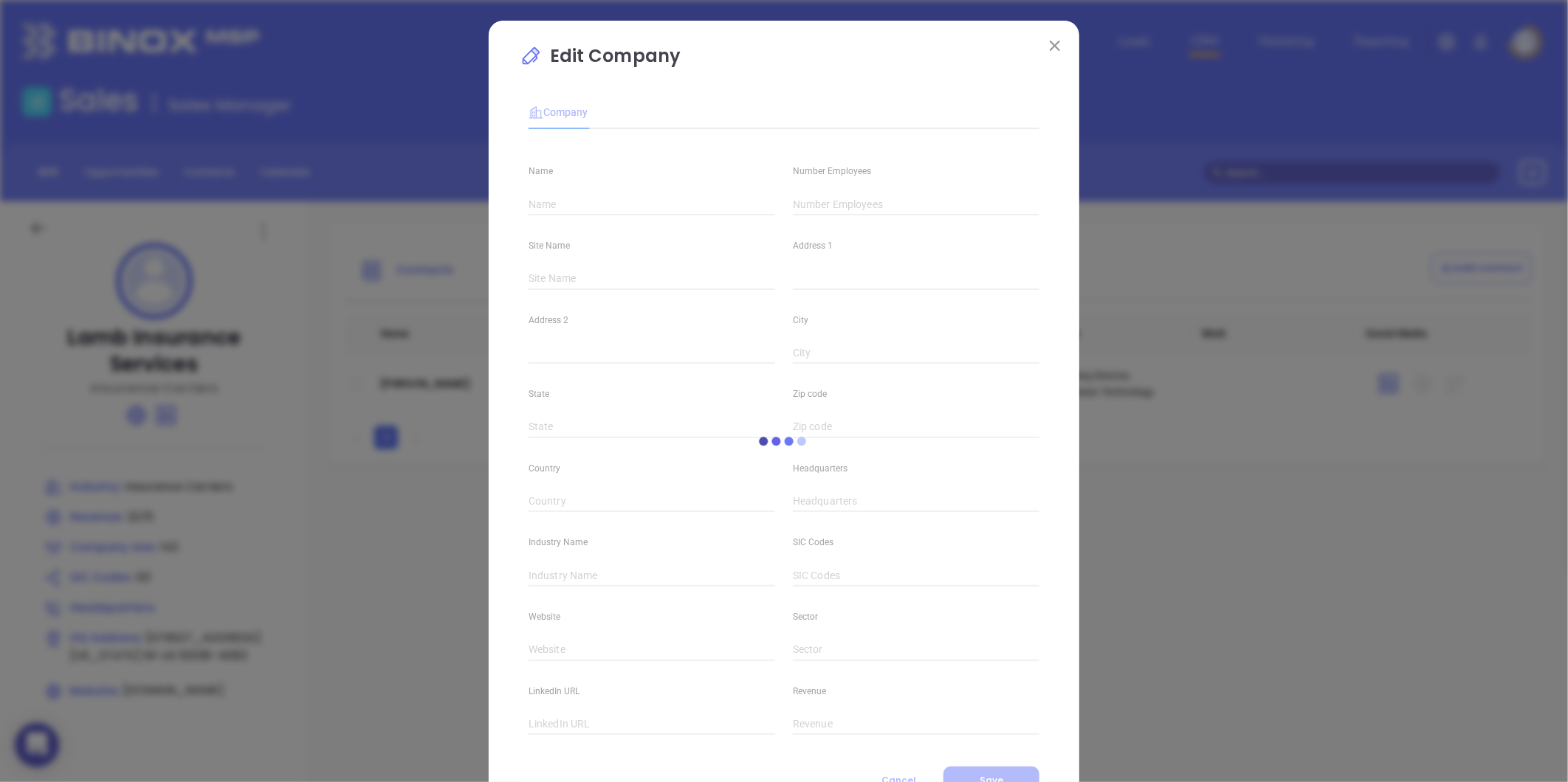
type input "Finance and Insurance"
type input "[DOMAIN_NAME][URL]"
type input "22.15"
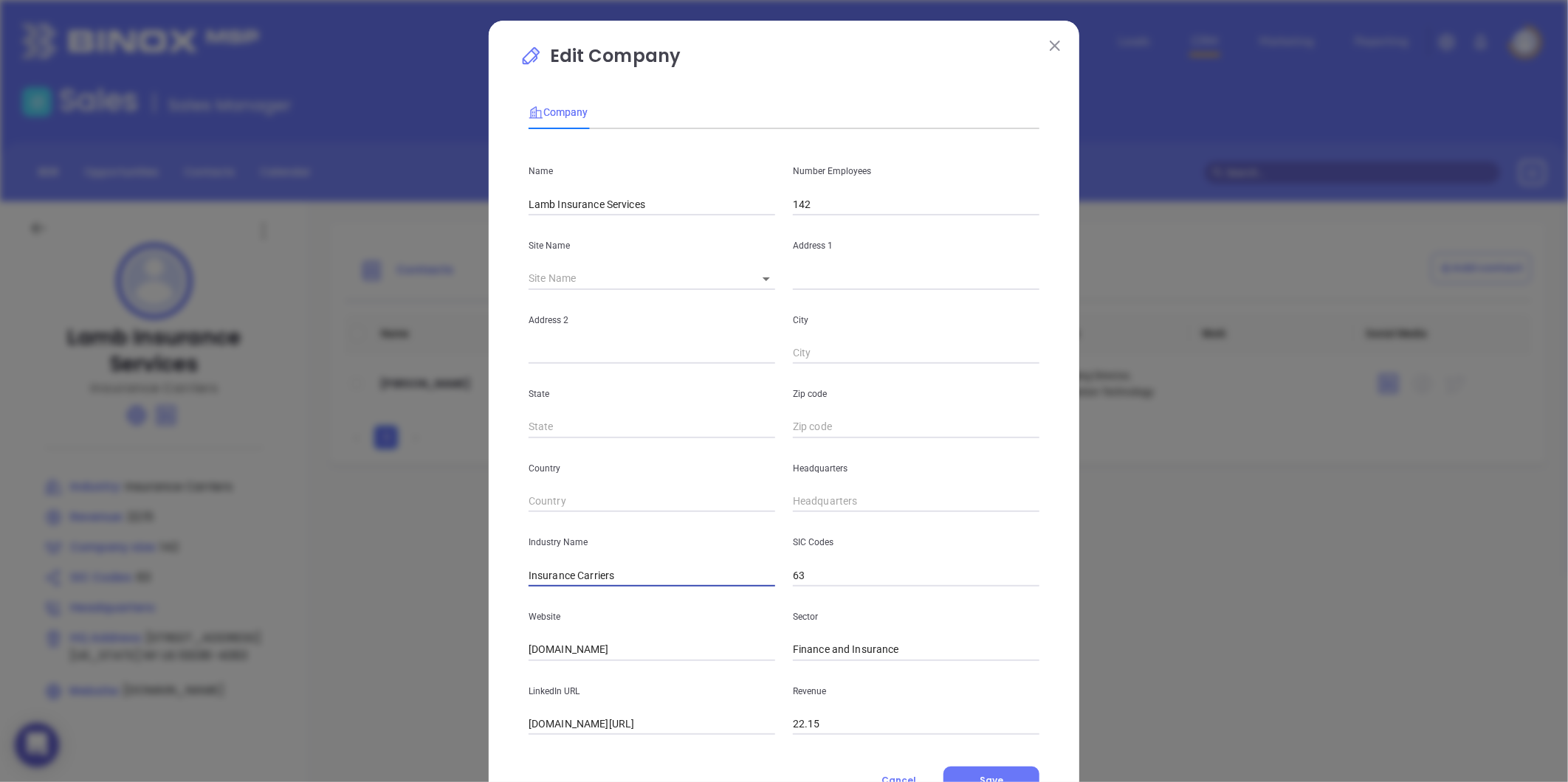
drag, startPoint x: 651, startPoint y: 583, endPoint x: 567, endPoint y: 601, distance: 85.9
click at [567, 601] on div "Name Lamb Insurance Services Number Employees 142 Site Name ​ Address 1 Address…" at bounding box center [784, 438] width 511 height 594
type input "Insurance"
drag, startPoint x: 630, startPoint y: 639, endPoint x: 446, endPoint y: 660, distance: 185.2
click at [446, 660] on div "Edit Company Company Name Lamb Insurance Services Number Employees 142 Site Nam…" at bounding box center [784, 391] width 1568 height 782
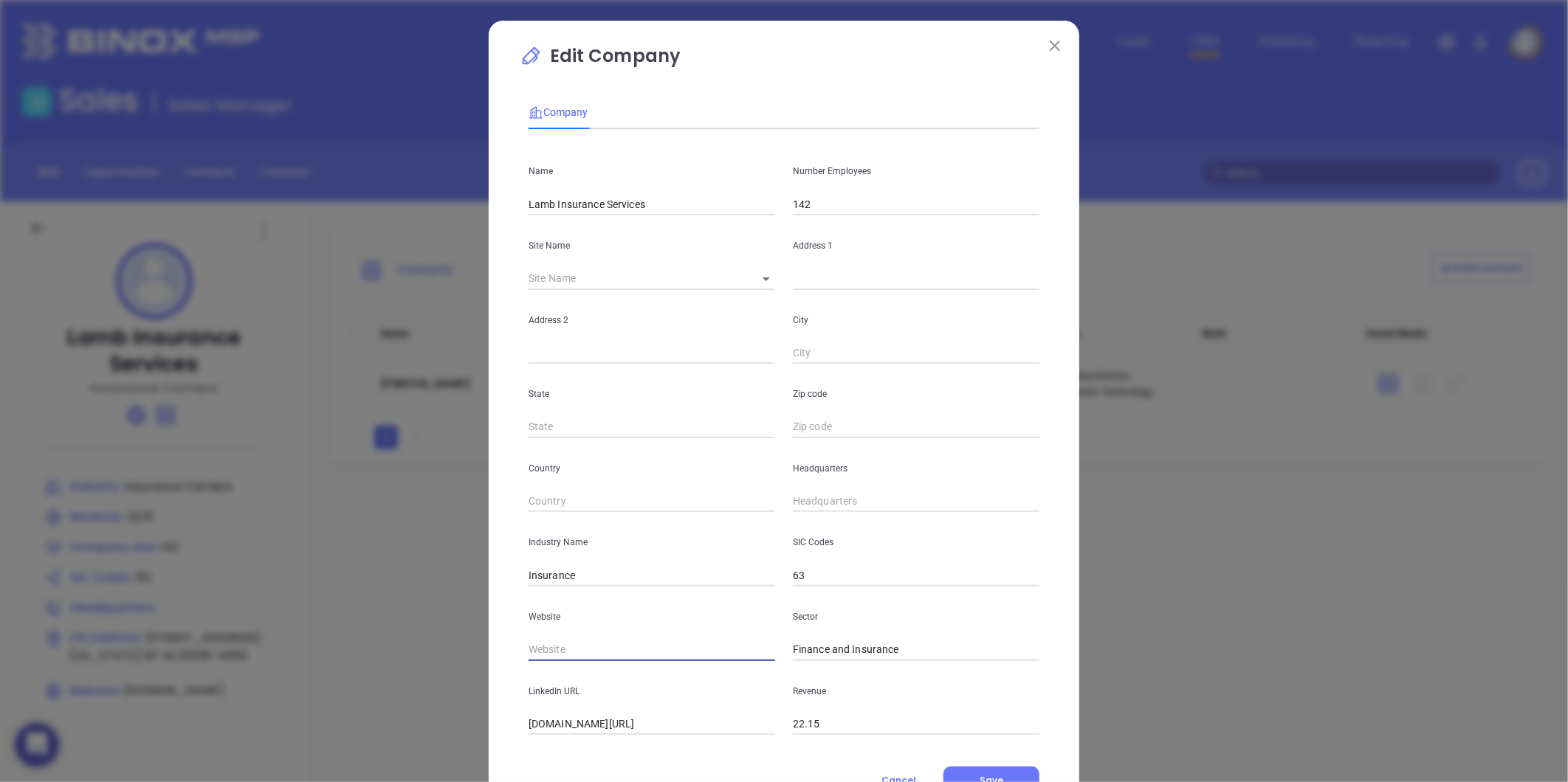
paste input "[URL][DOMAIN_NAME]"
type input "[URL][DOMAIN_NAME]"
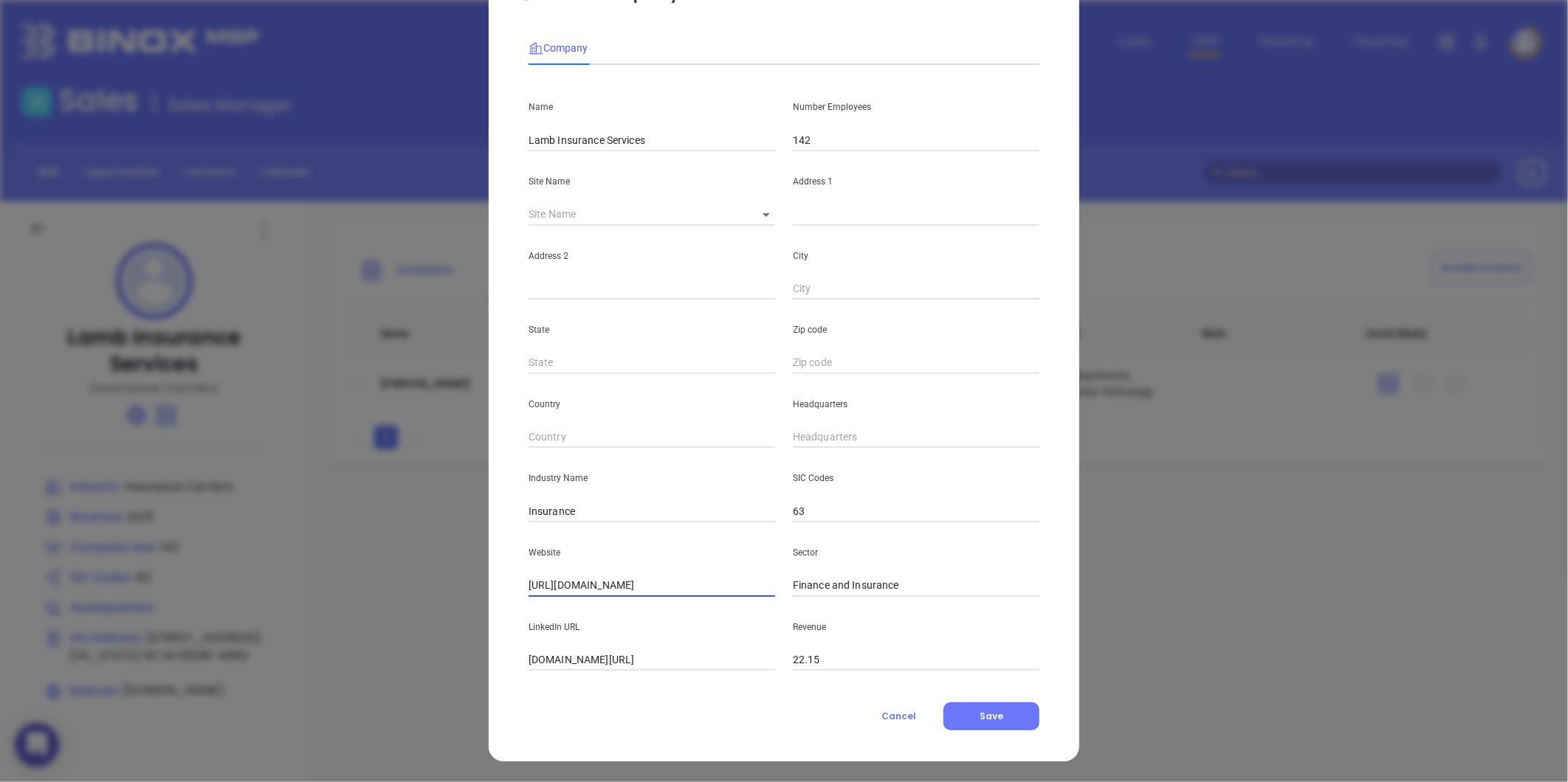
type input "( ) -"
click at [811, 432] on input "( ) -" at bounding box center [916, 438] width 247 height 22
type input "( ) -"
paste input "866) 481-5262"
type input "[PHONE_NUMBER]"
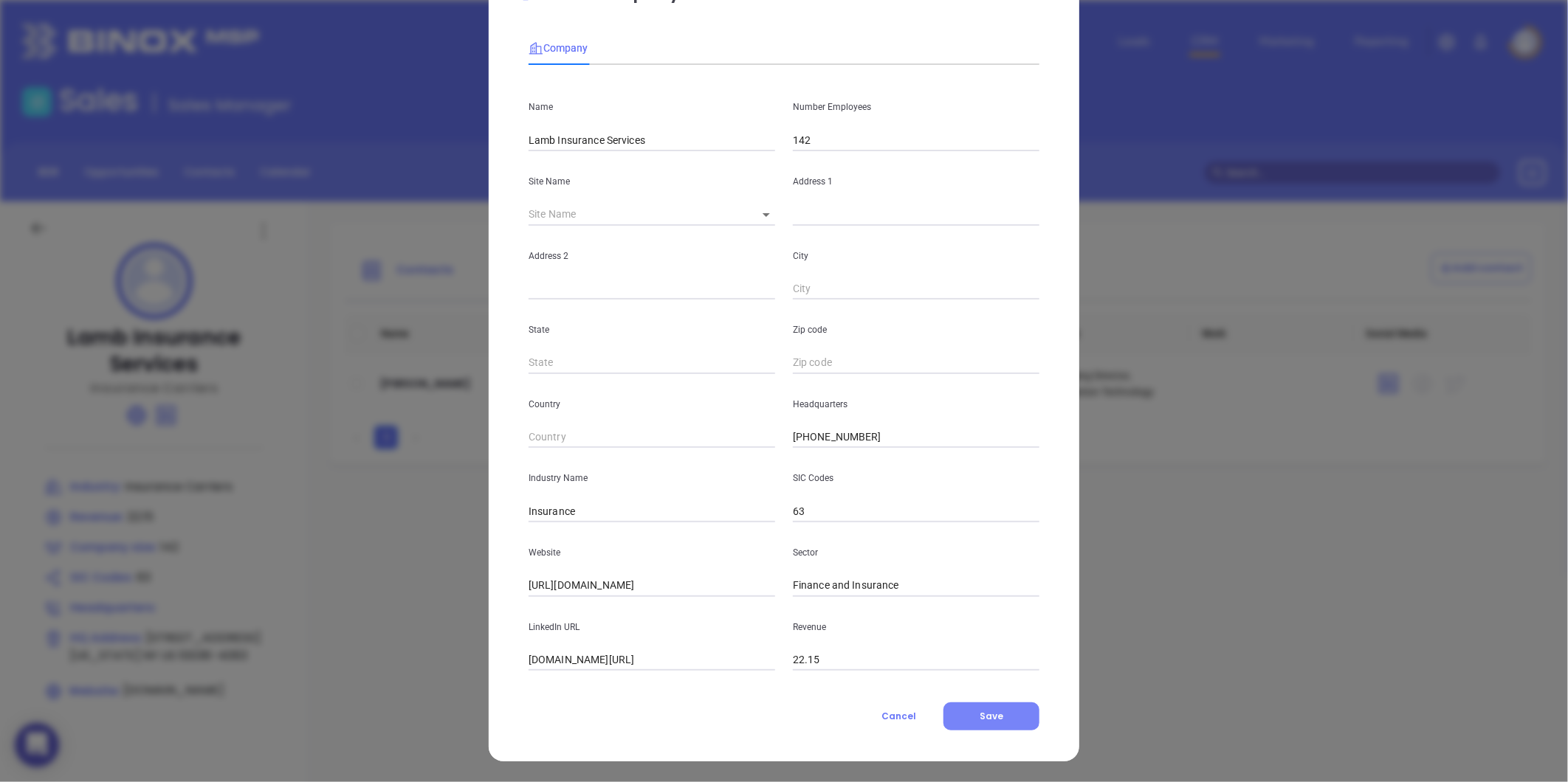
click at [987, 712] on span "Save" at bounding box center [991, 716] width 23 height 13
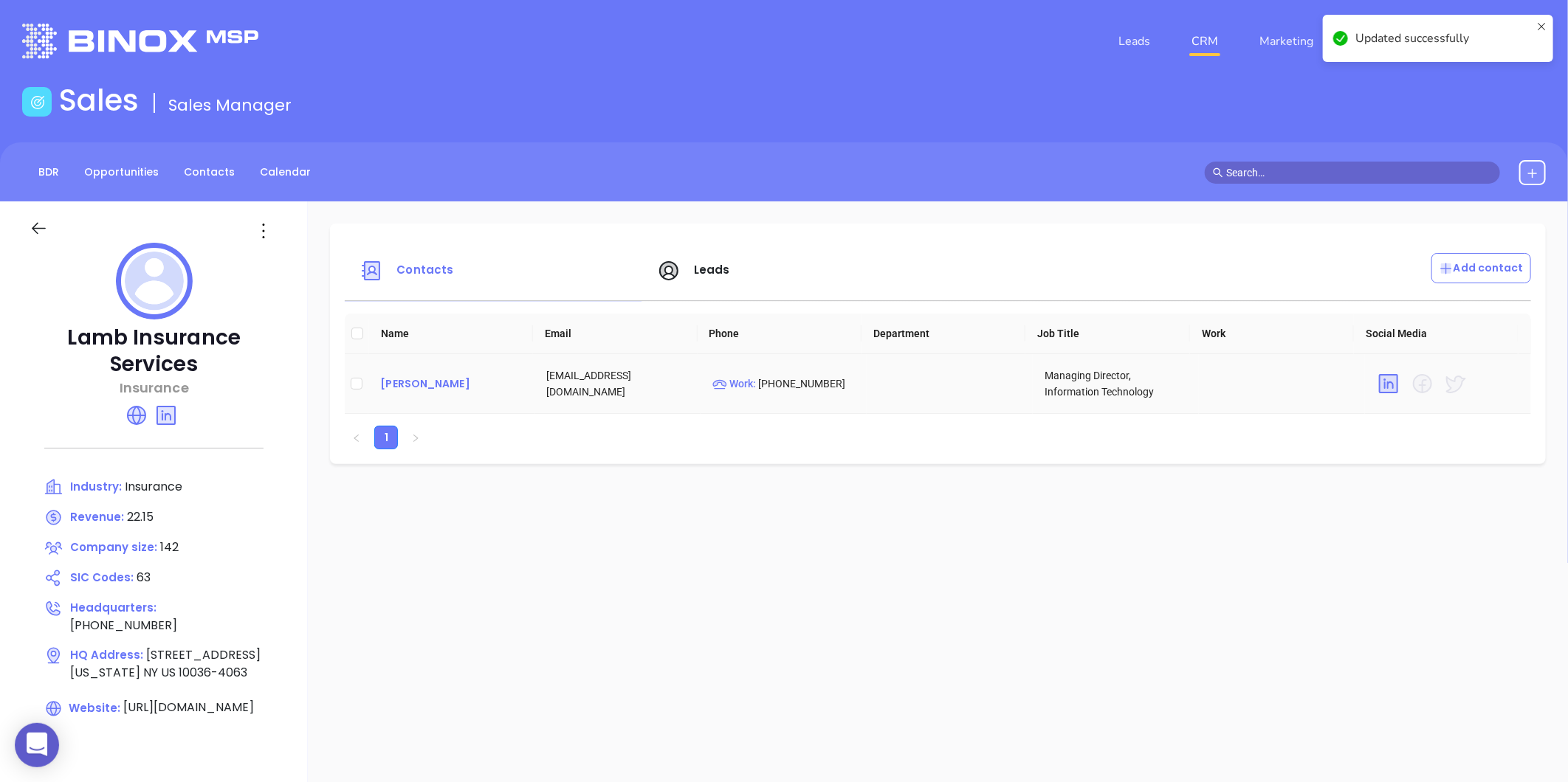
click at [403, 378] on div "[PERSON_NAME]" at bounding box center [451, 384] width 143 height 18
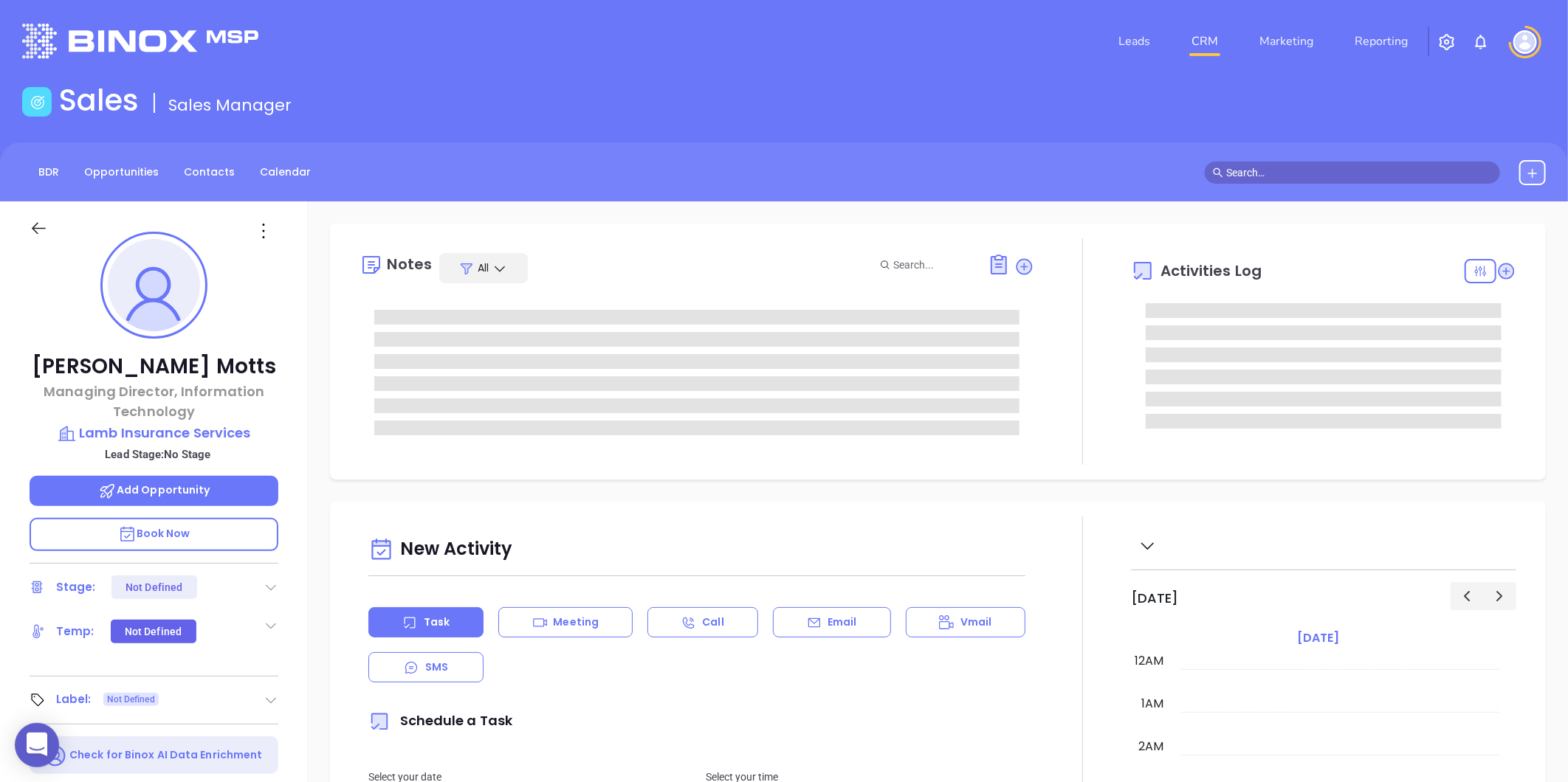
type input "[PERSON_NAME]"
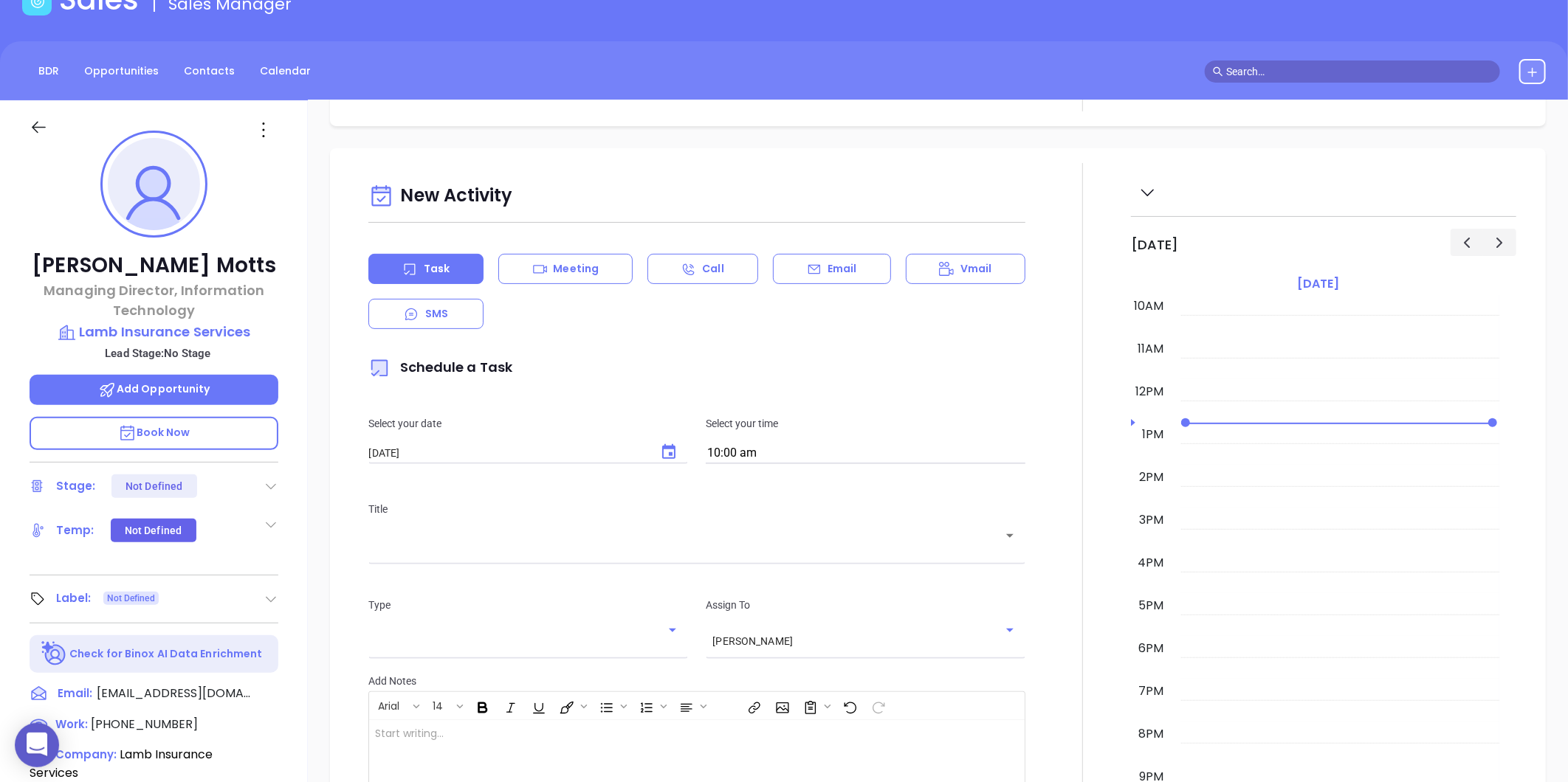
scroll to position [246, 0]
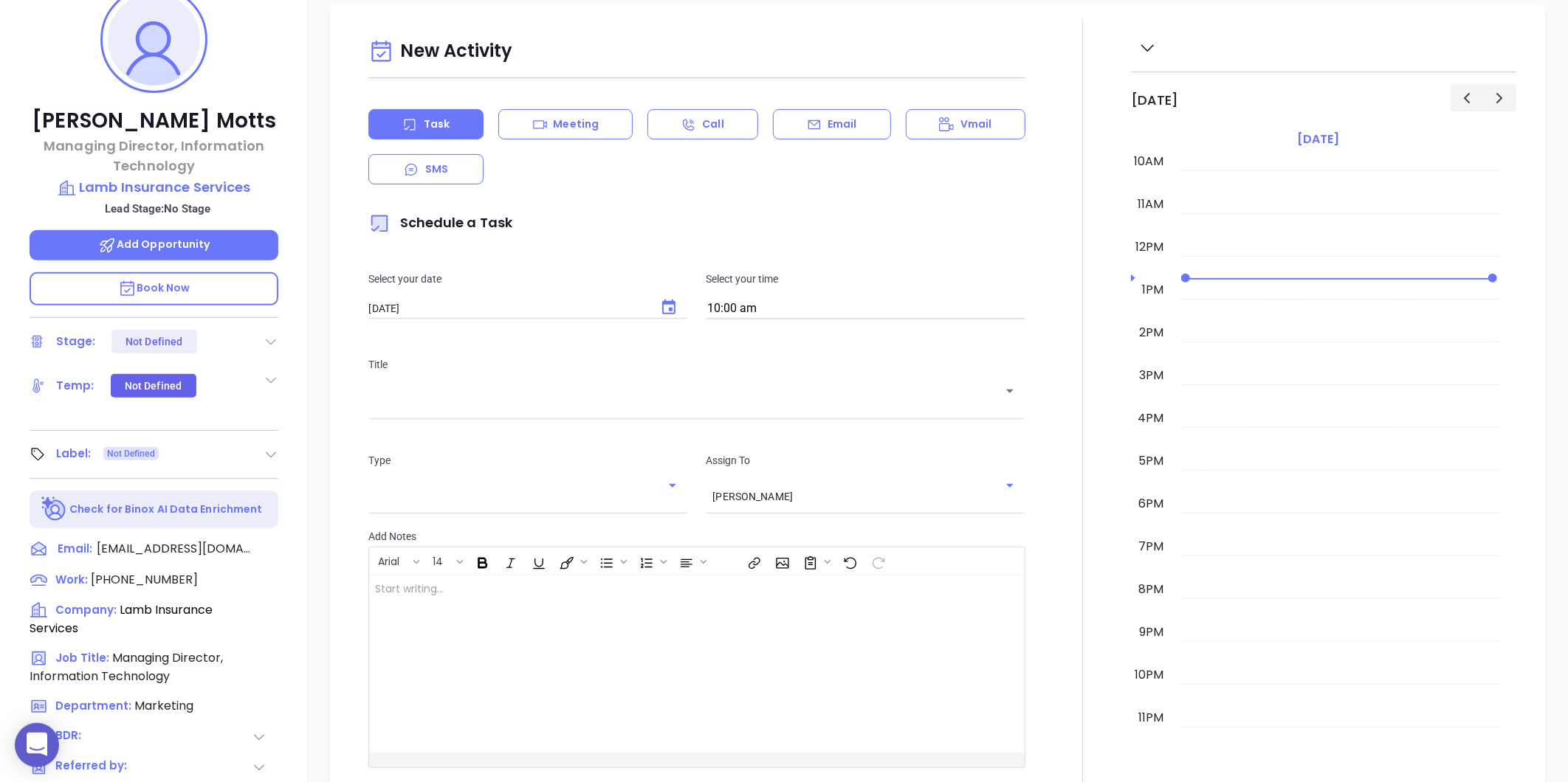
click at [263, 459] on icon at bounding box center [270, 454] width 15 height 15
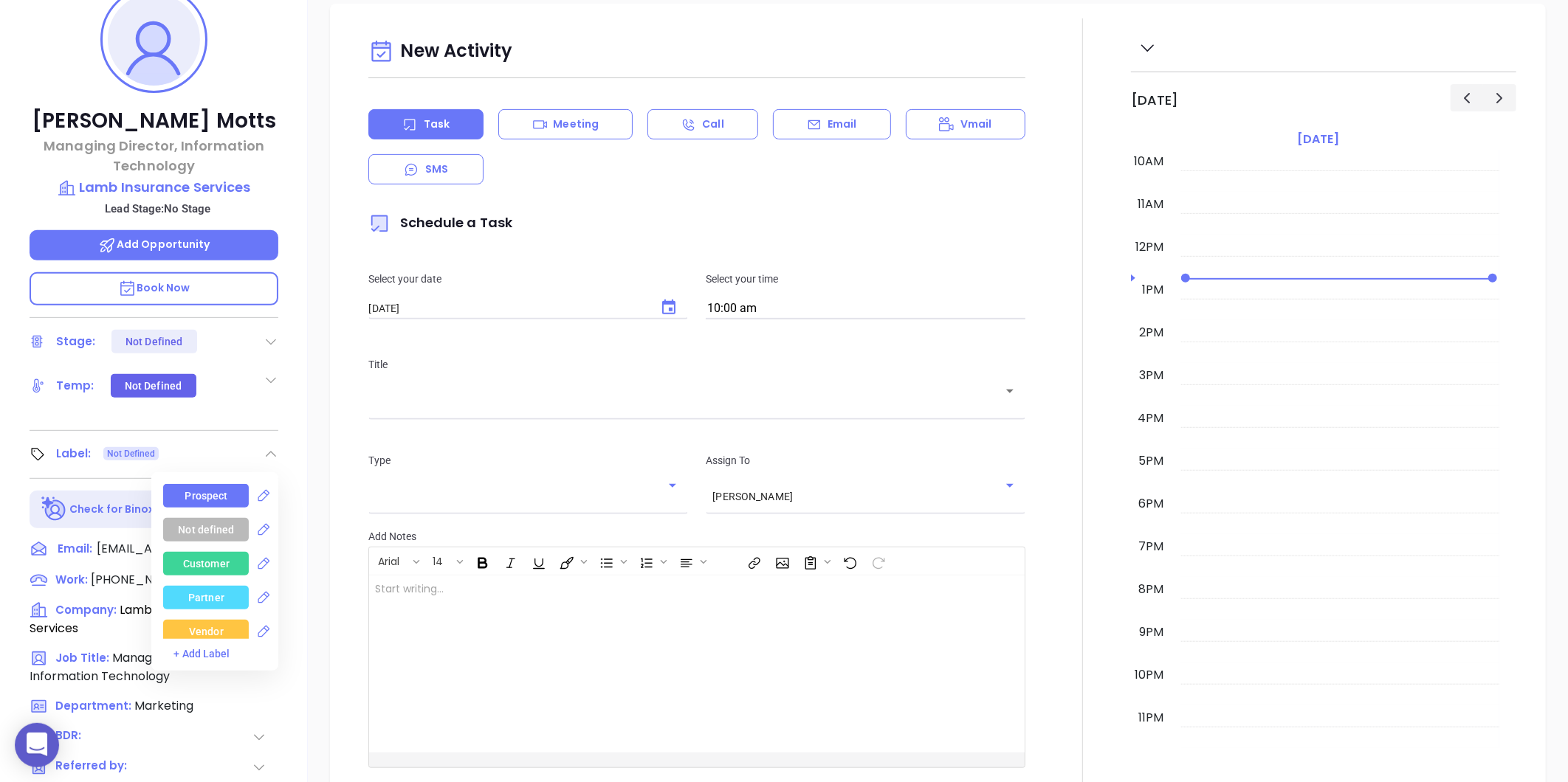
click at [193, 497] on div "Prospect" at bounding box center [207, 496] width 43 height 23
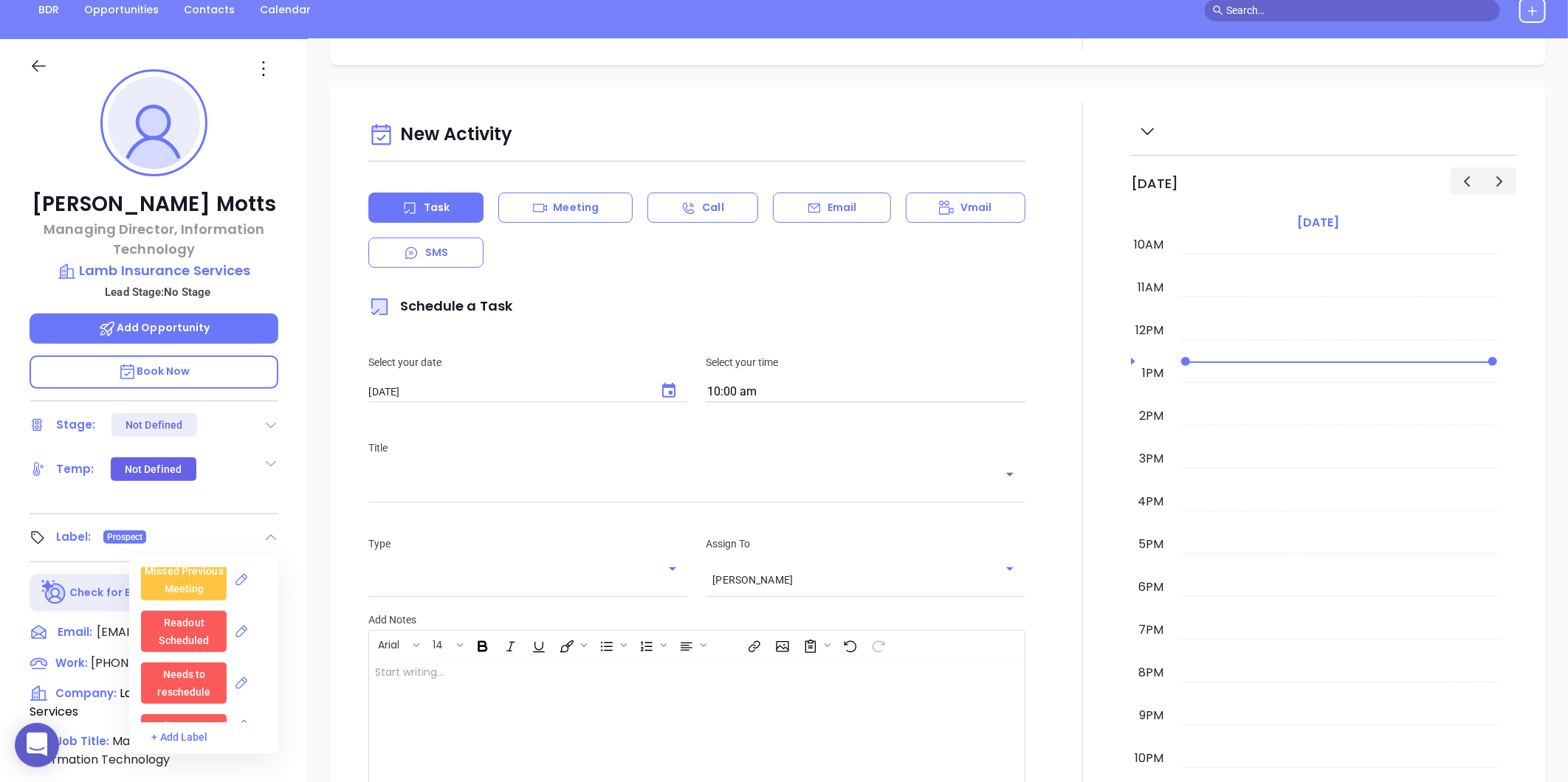
scroll to position [82, 0]
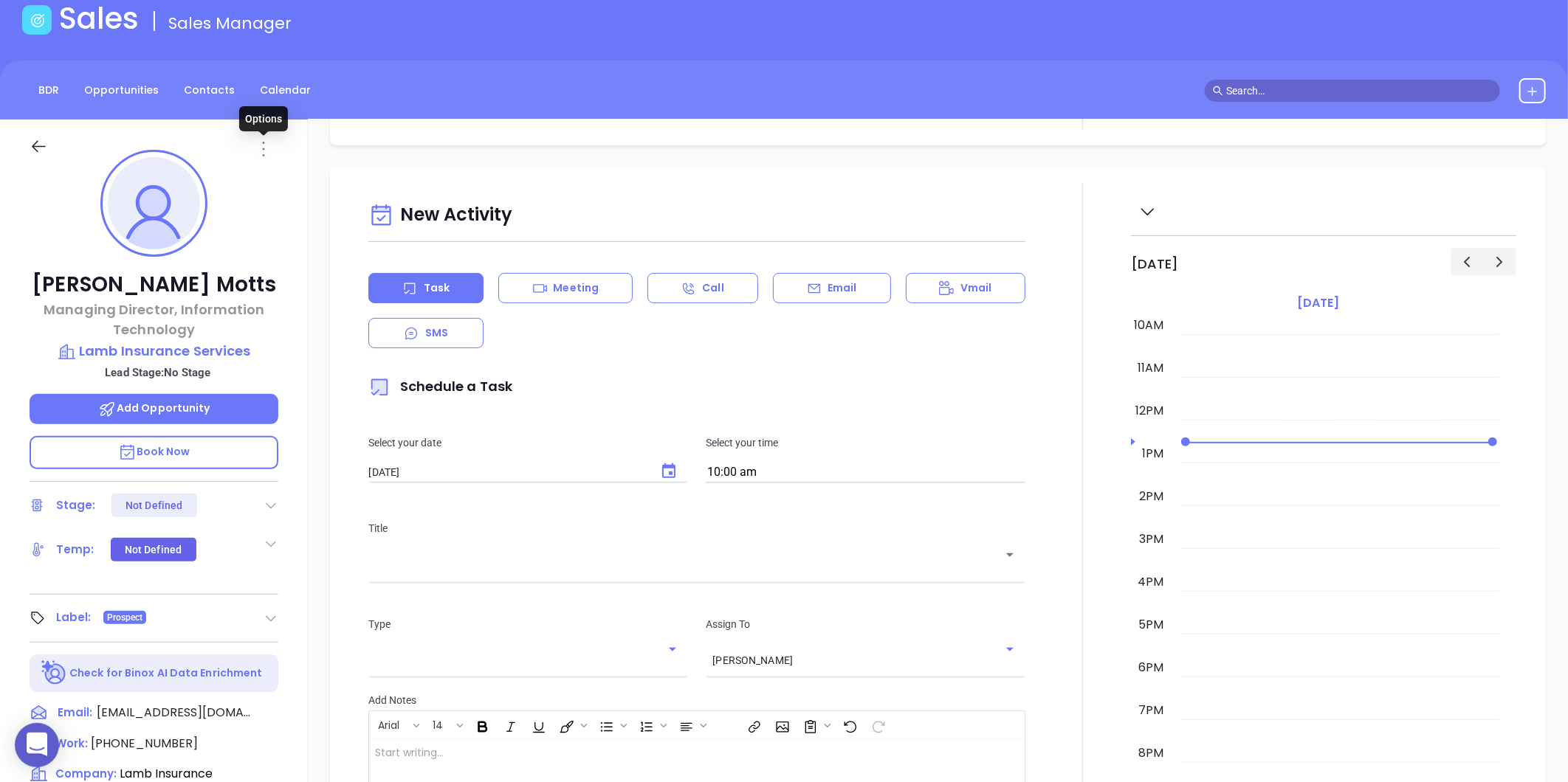
click at [262, 143] on icon at bounding box center [263, 149] width 2 height 15
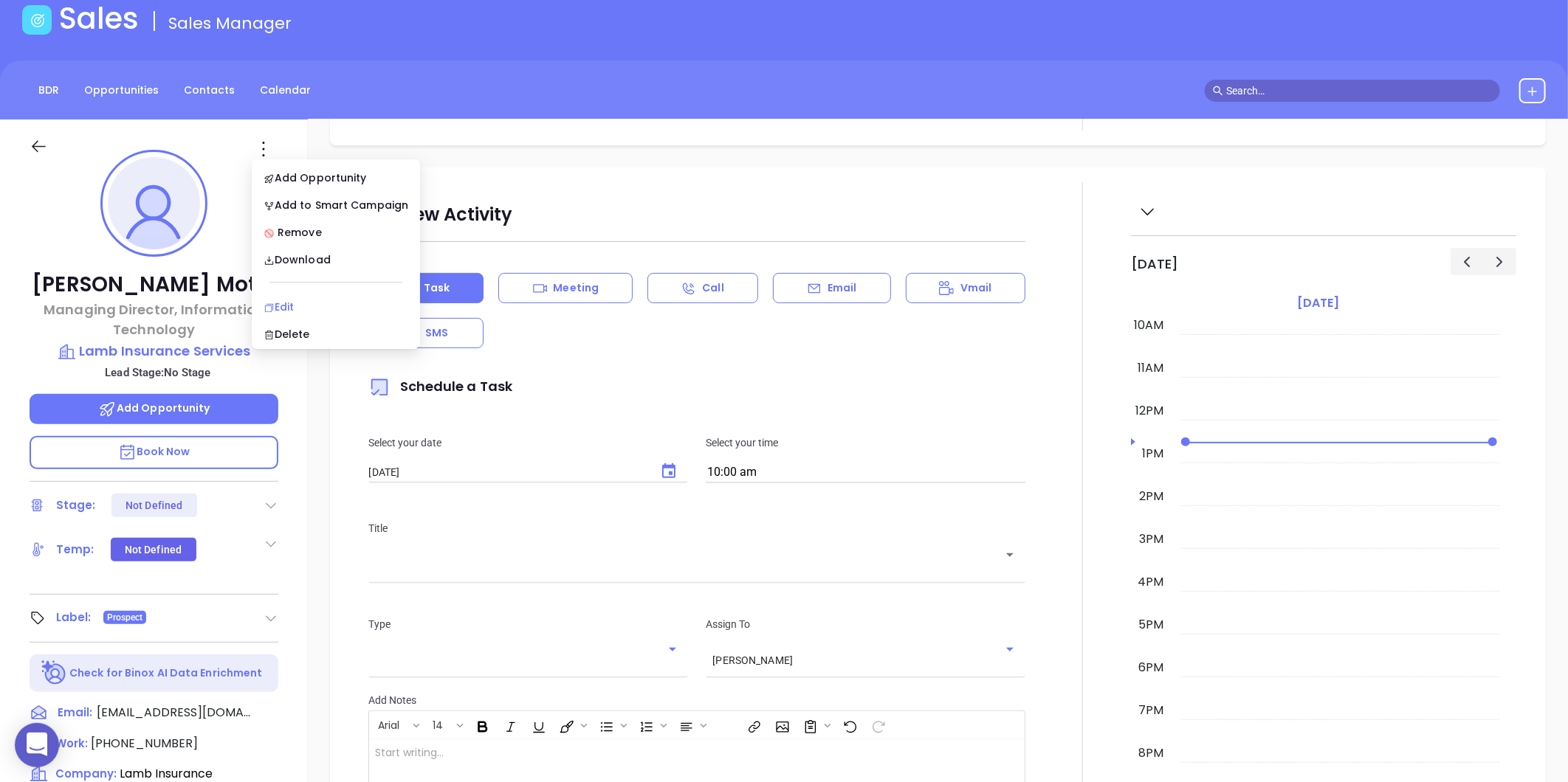
click at [289, 305] on div "Edit" at bounding box center [335, 307] width 145 height 16
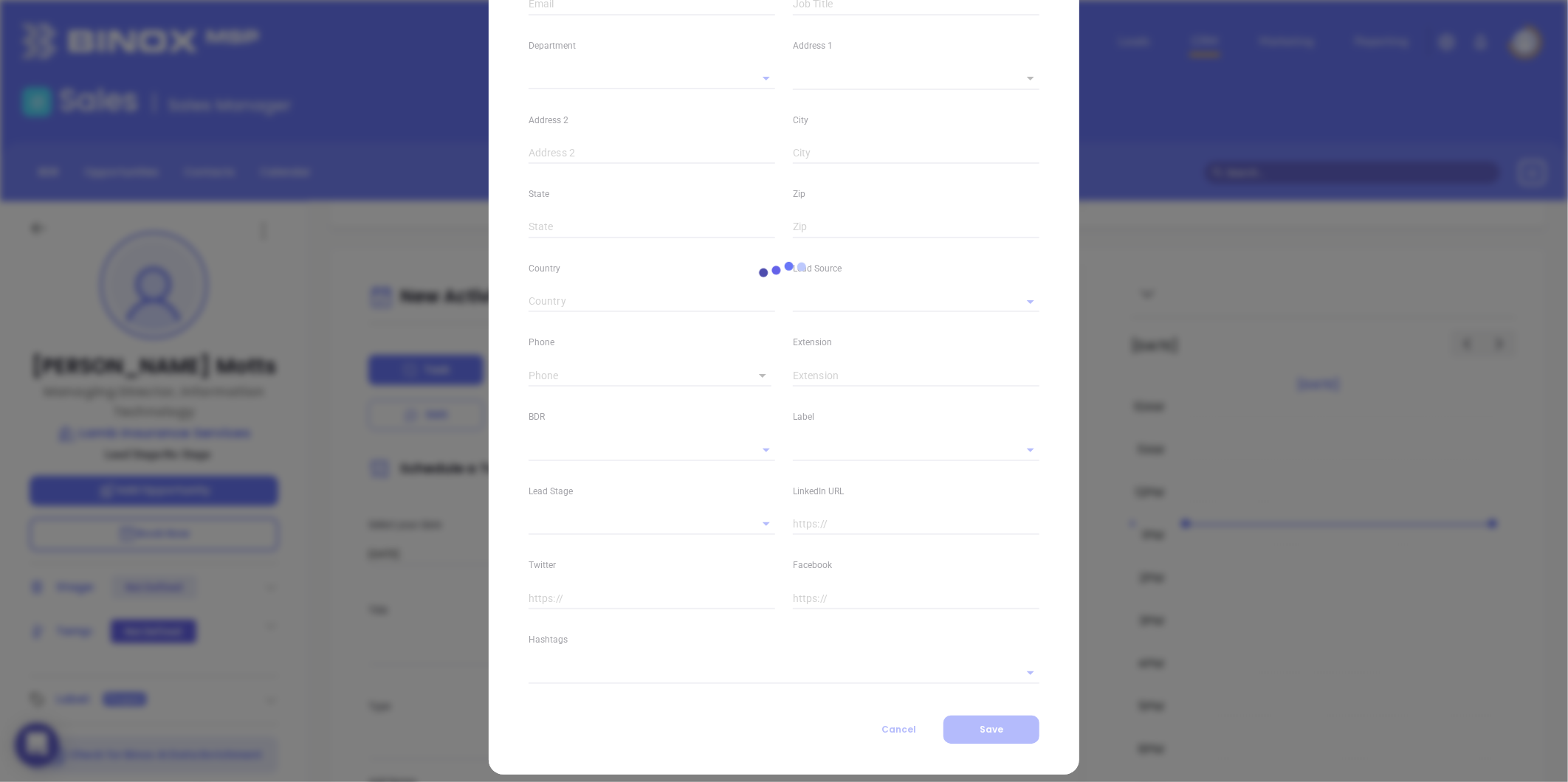
scroll to position [283, 0]
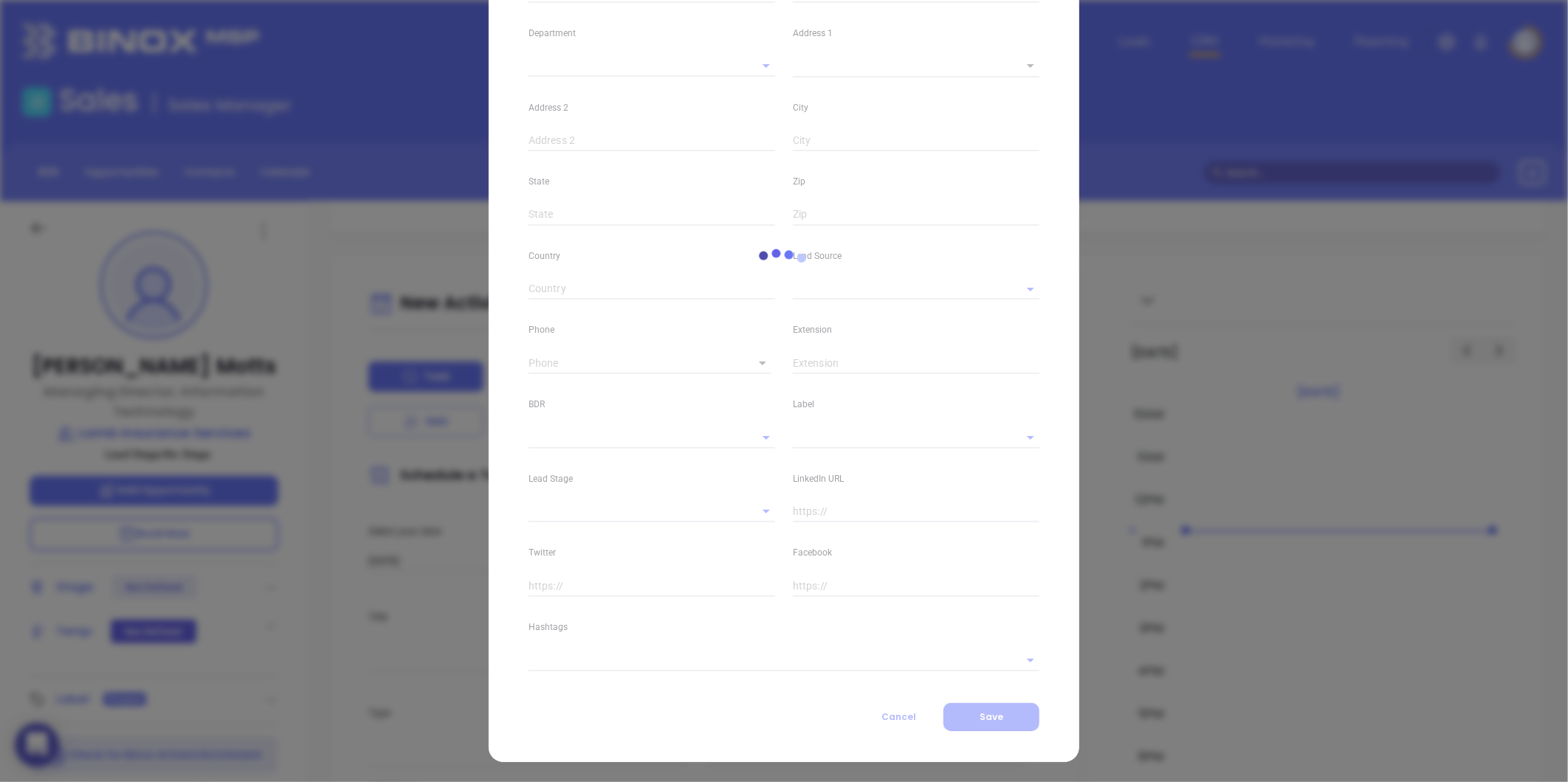
type input "[PERSON_NAME]"
type input "Motts"
type input "[EMAIL_ADDRESS][DOMAIN_NAME]"
type input "Managing Director, Information Technology"
type input "1"
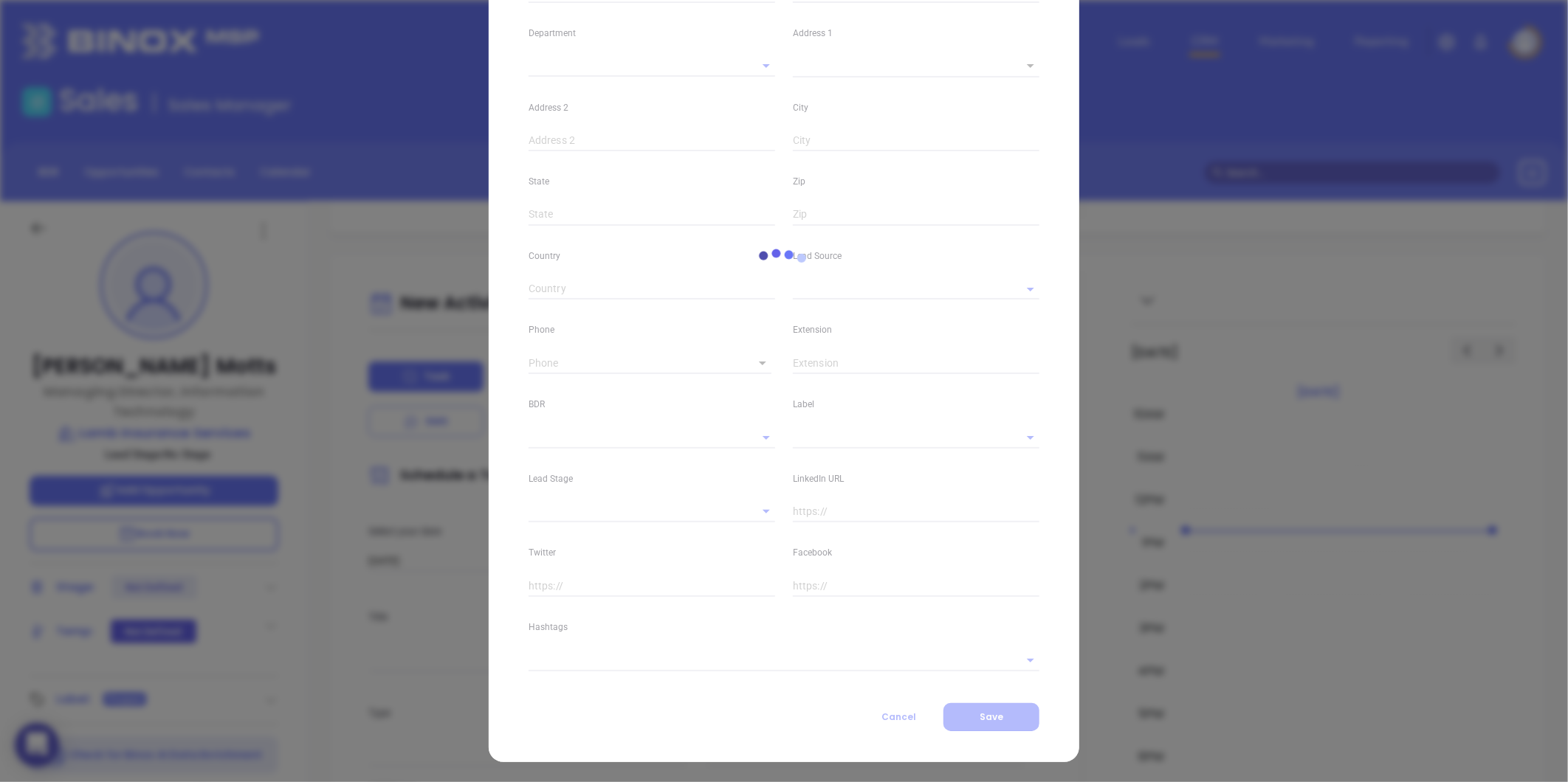
type input "[DOMAIN_NAME][URL][PERSON_NAME]"
type input "Marketing"
type input "Website Reveal"
type input "undefined undefined"
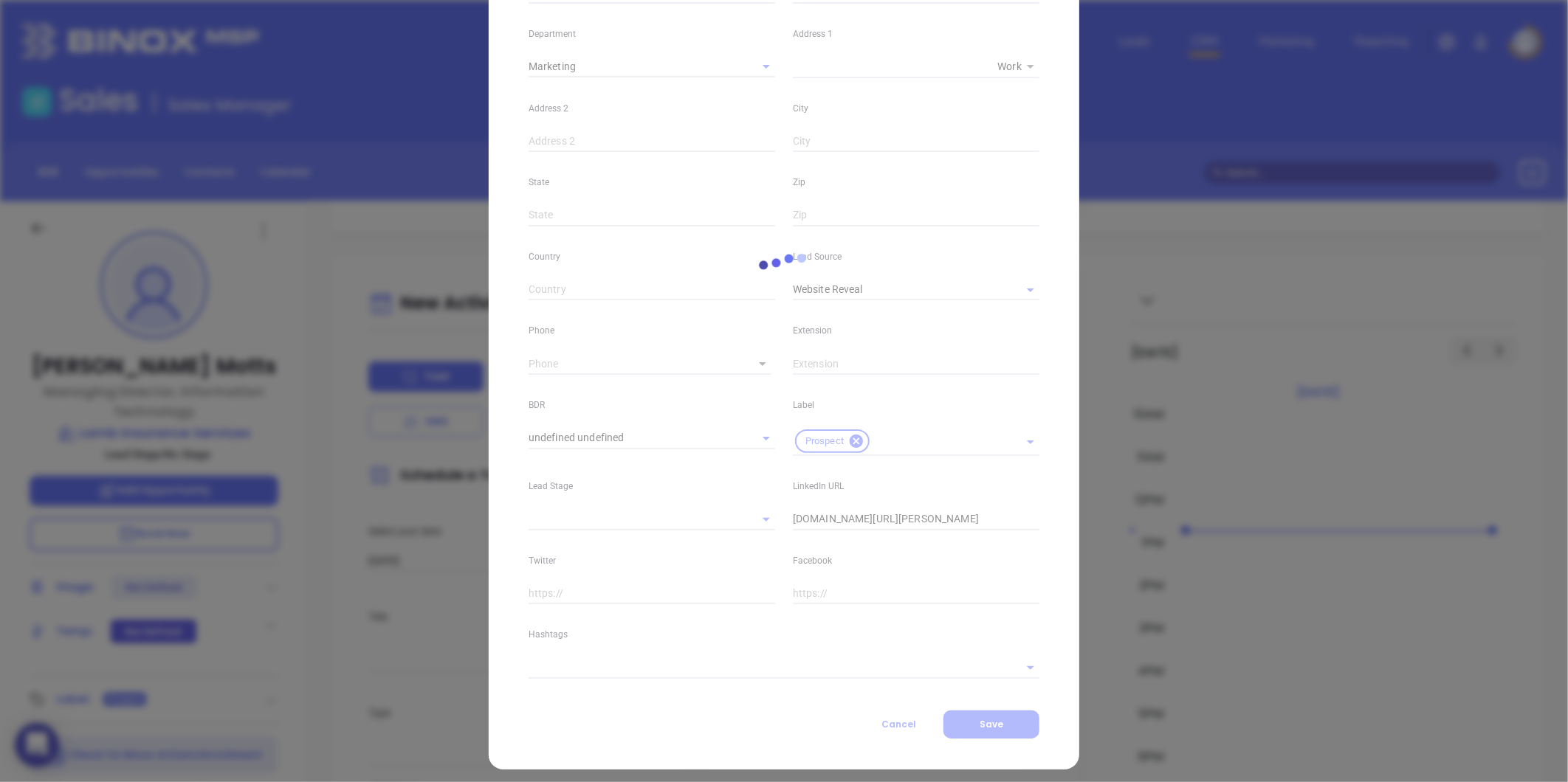
type input "[PHONE_NUMBER]"
type input "1"
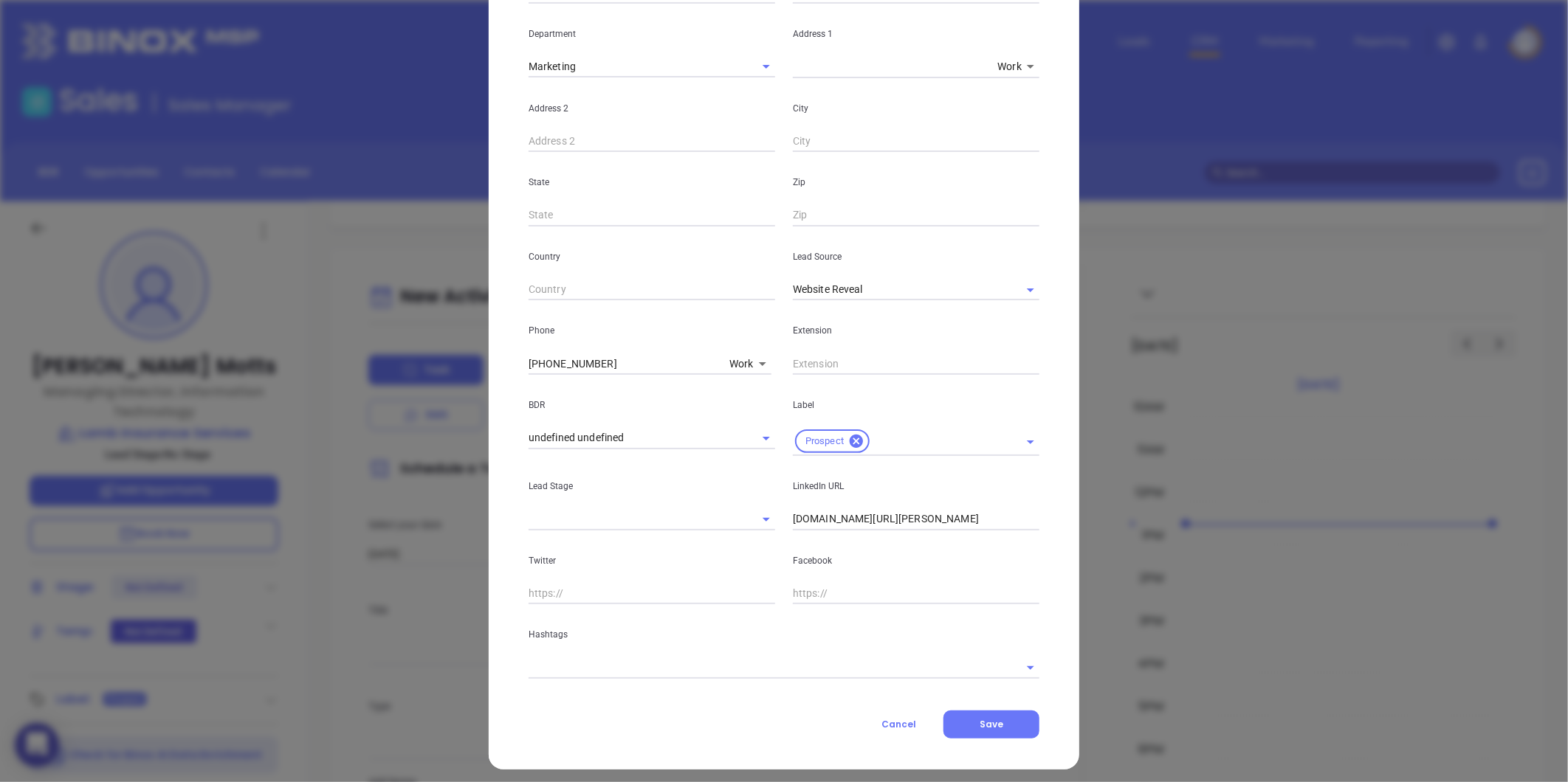
click at [544, 668] on input "text" at bounding box center [763, 667] width 469 height 21
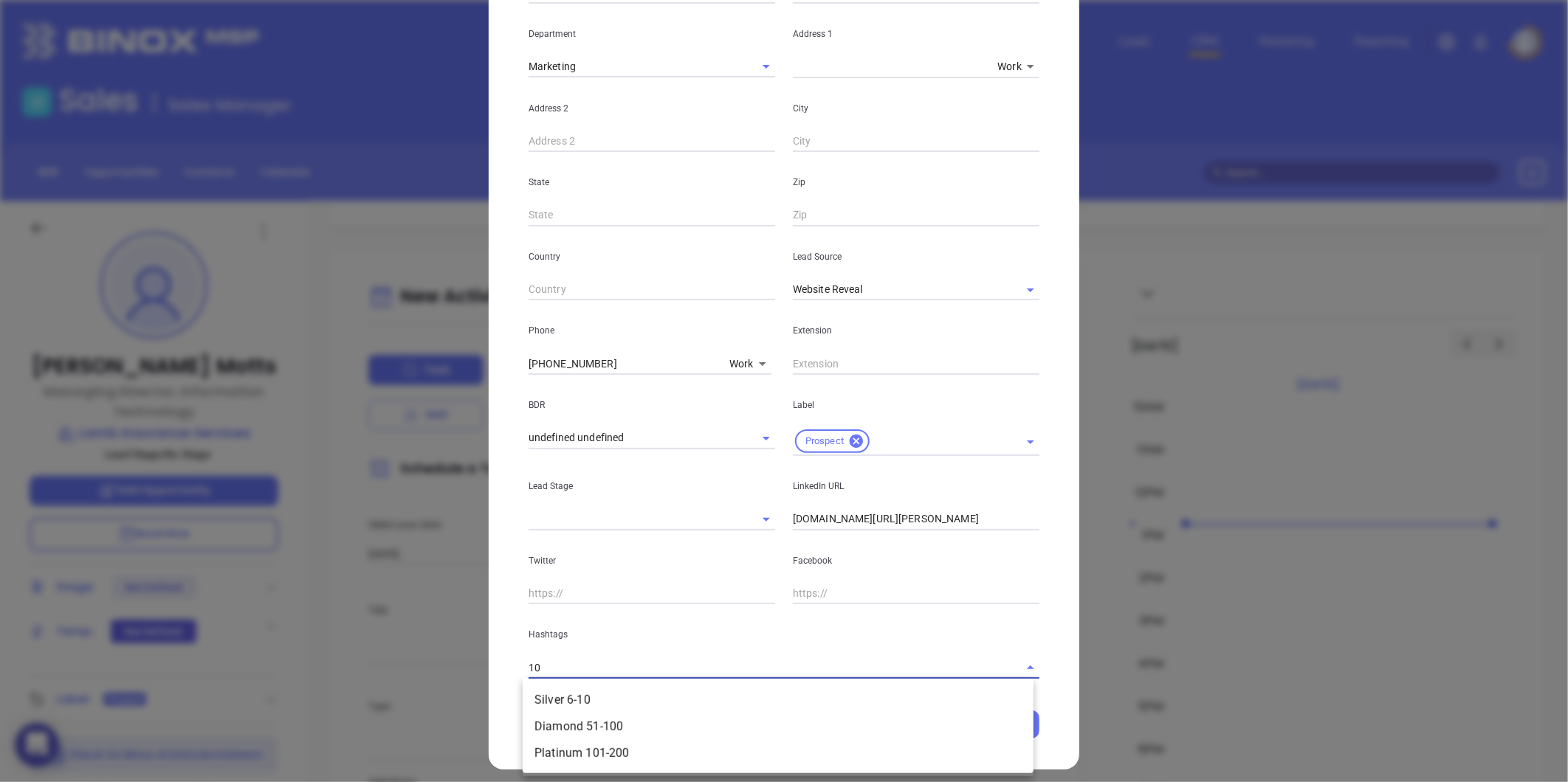
type input "101"
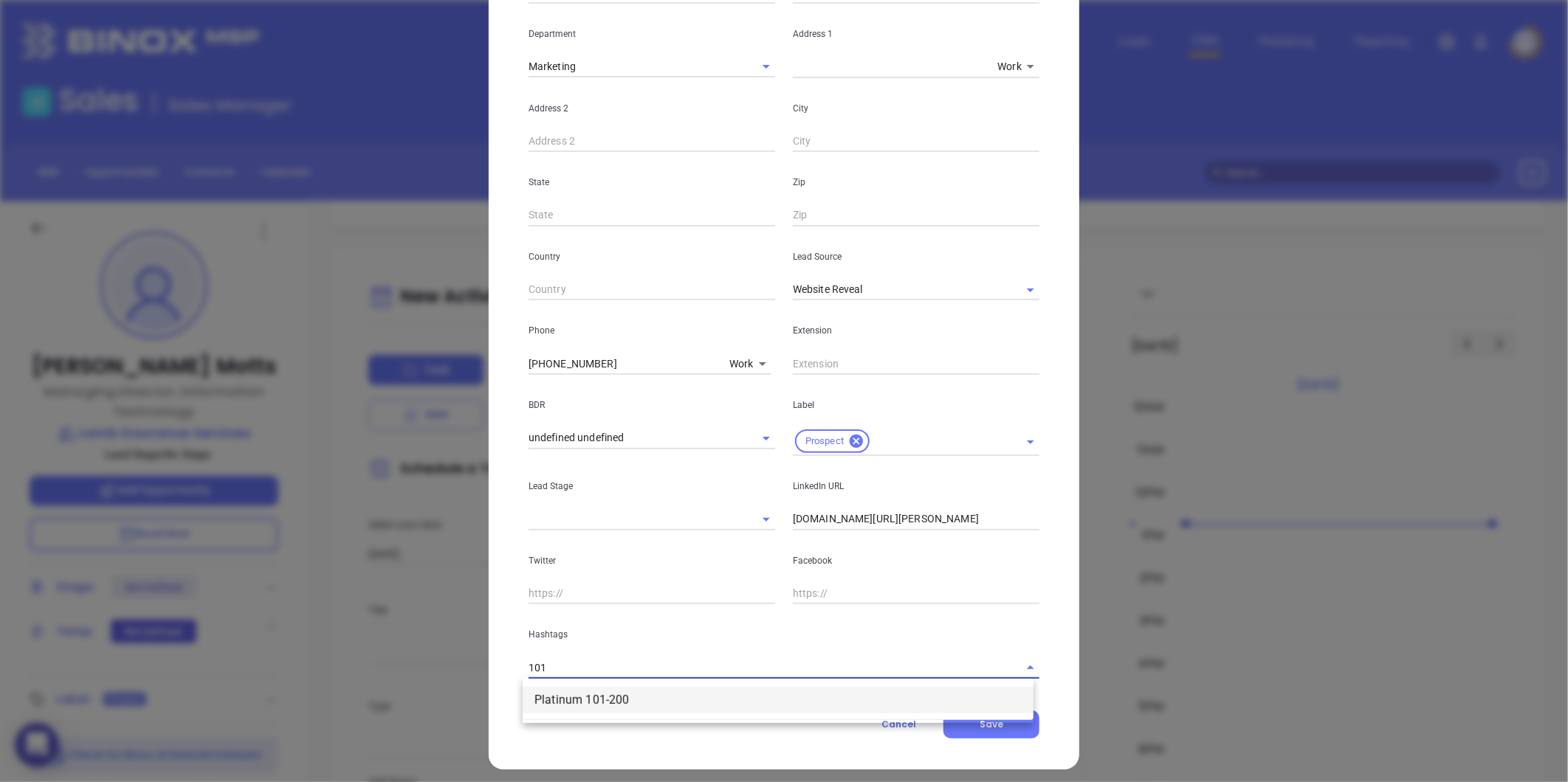
click at [557, 705] on li "Platinum 101-200" at bounding box center [778, 700] width 511 height 27
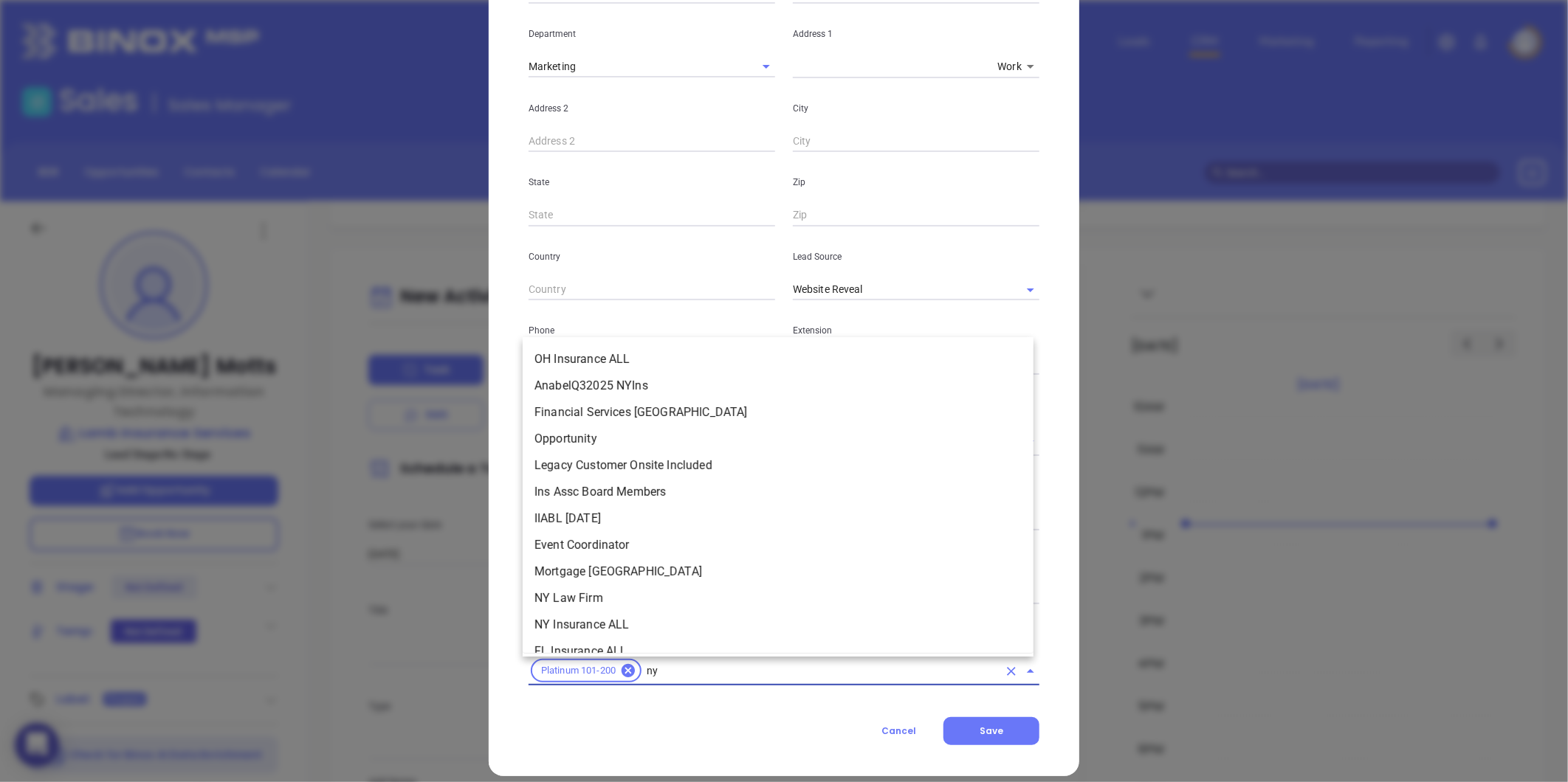
scroll to position [0, 0]
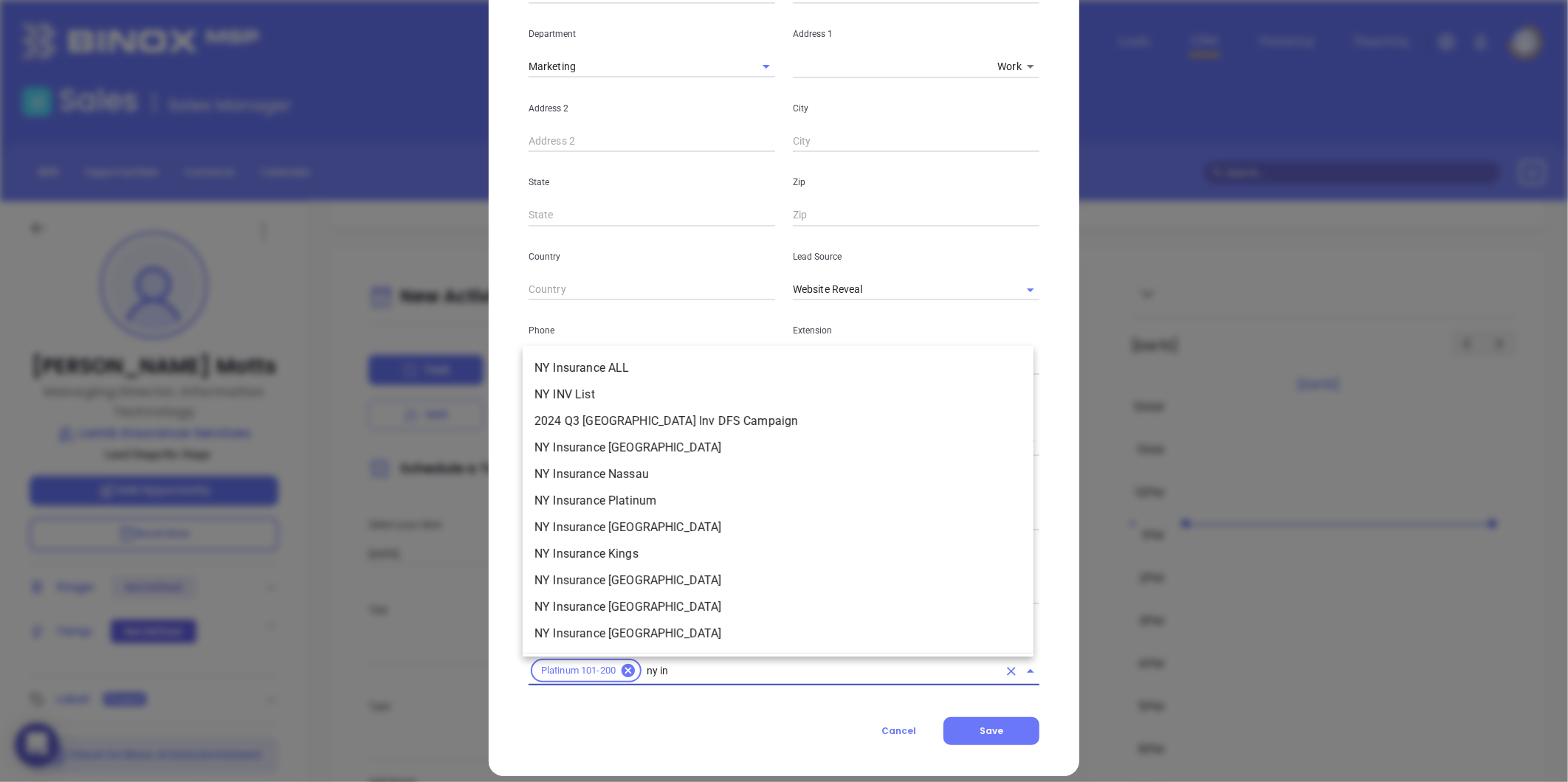
type input "ny ins"
click at [664, 416] on li "NY Insurance ALL" at bounding box center [778, 421] width 511 height 27
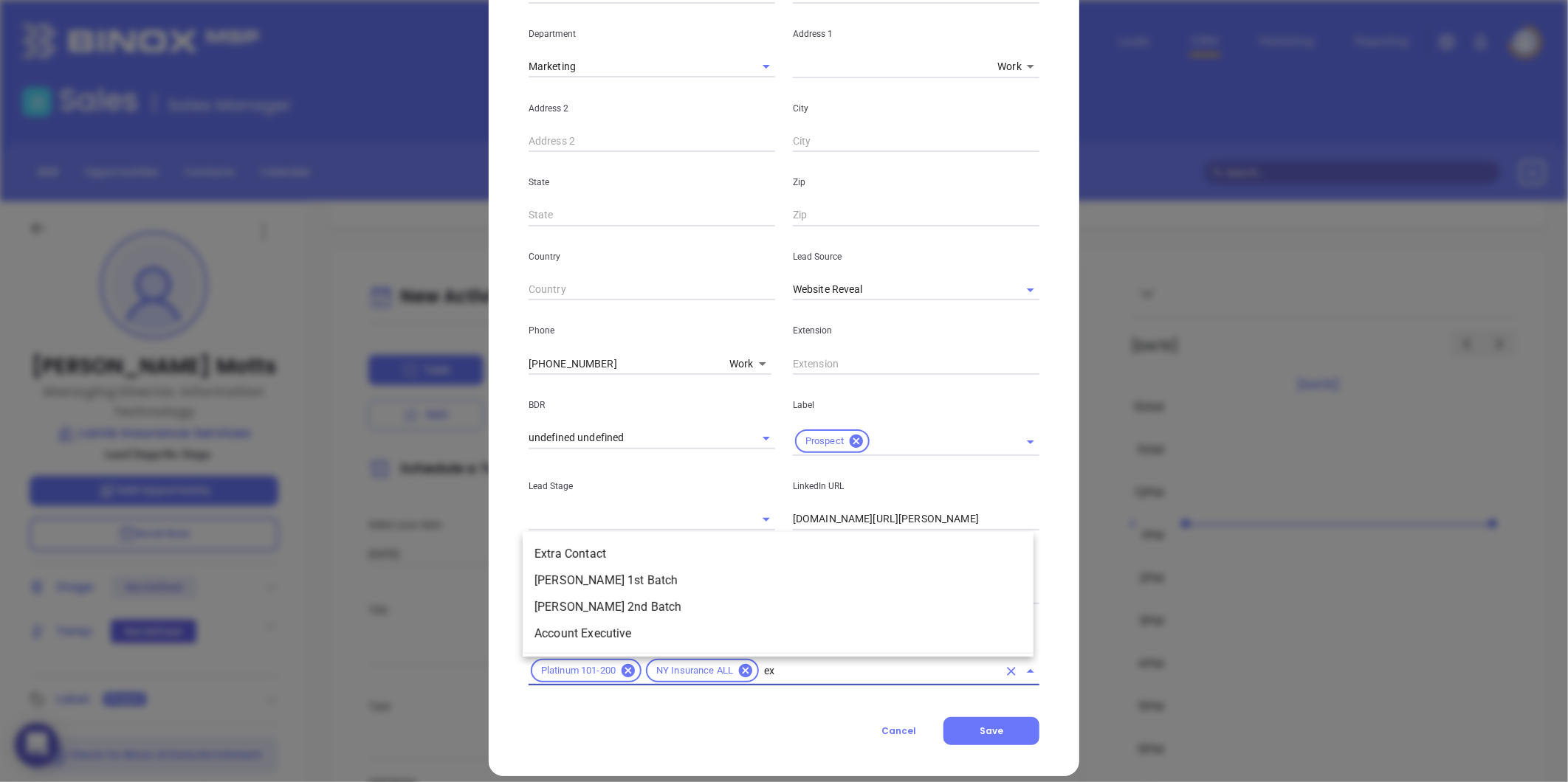
type input "ext"
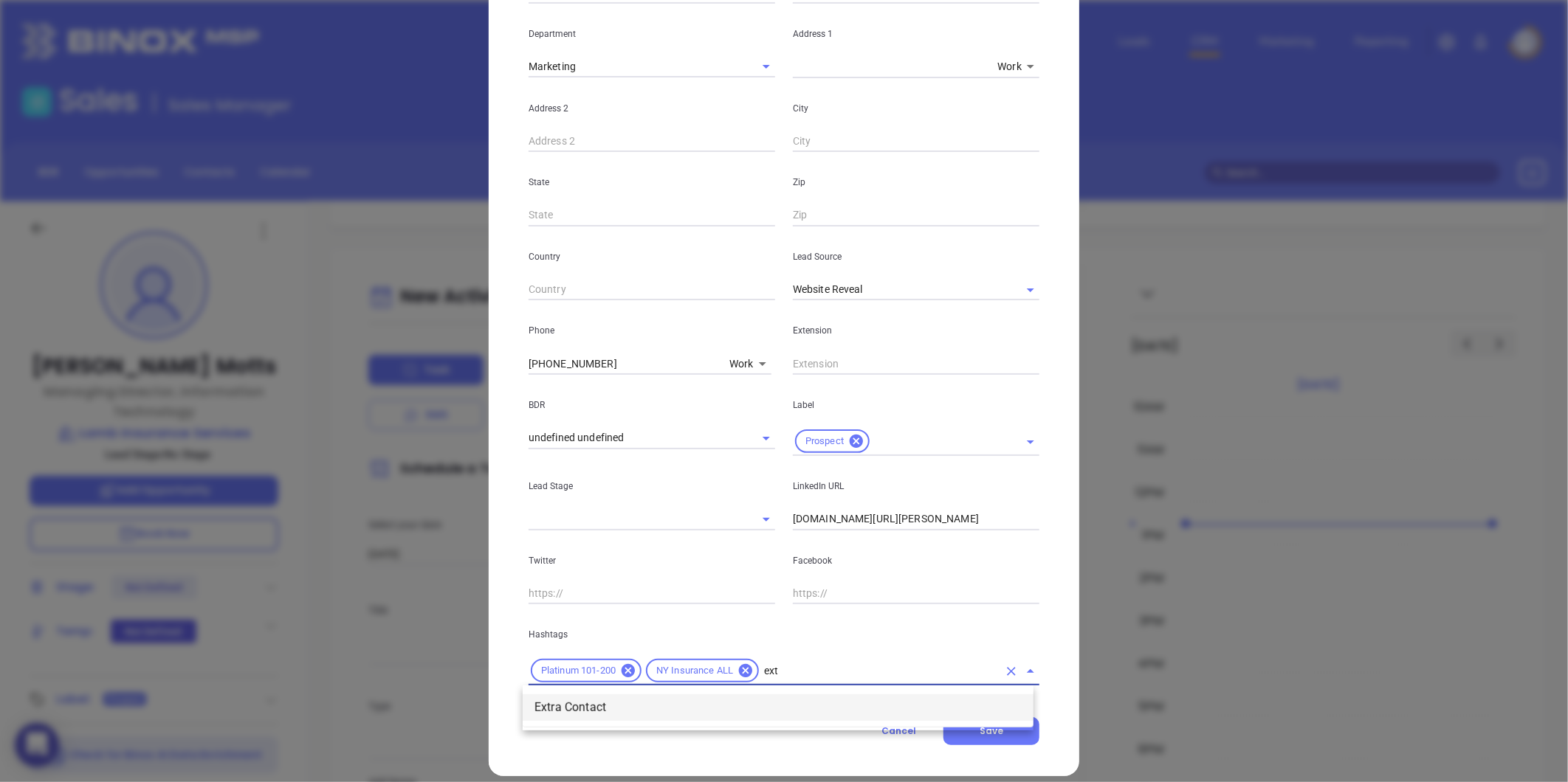
click at [825, 704] on li "Extra Contact" at bounding box center [778, 708] width 511 height 27
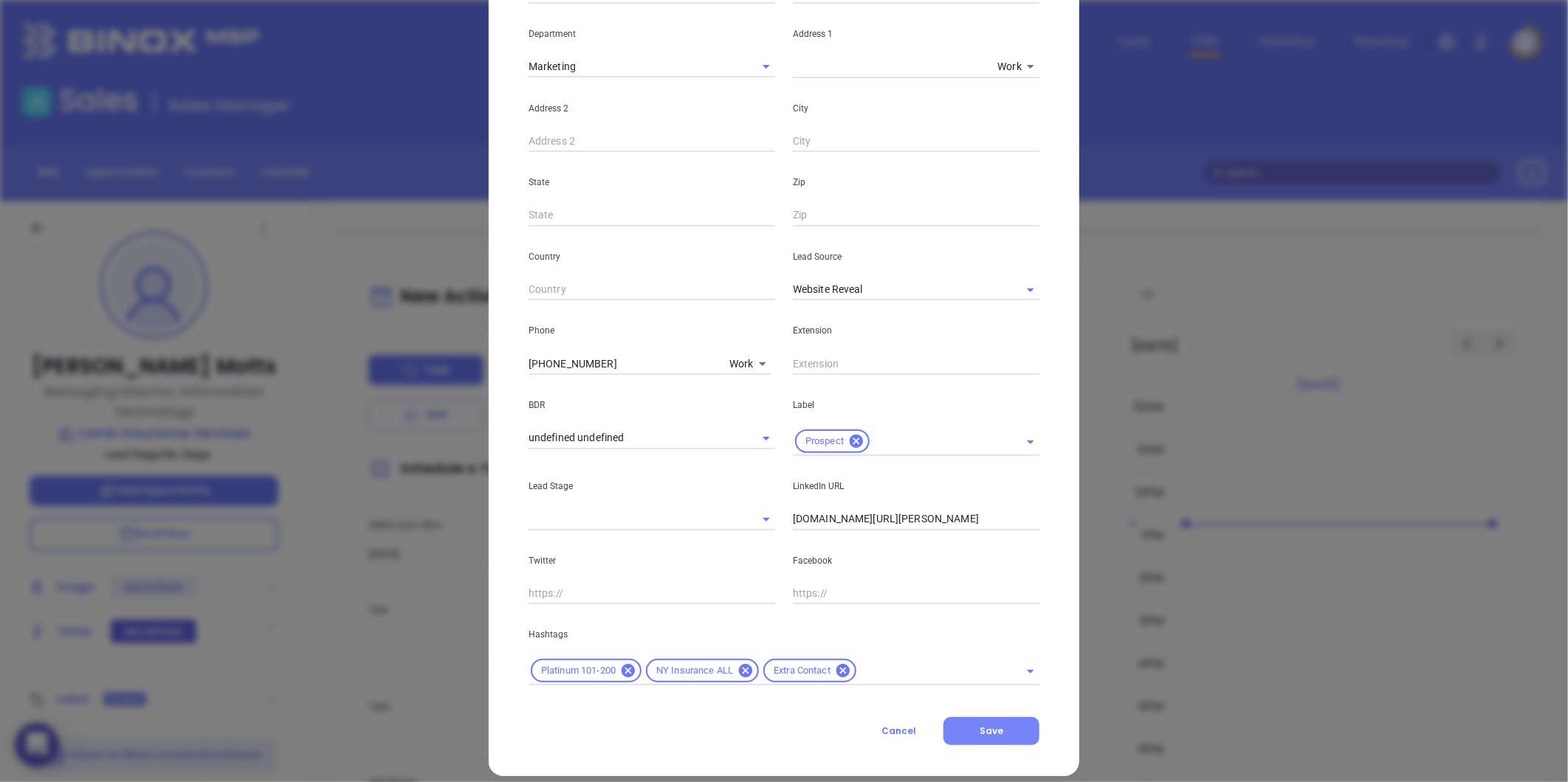
click at [956, 724] on button "Save" at bounding box center [991, 731] width 96 height 28
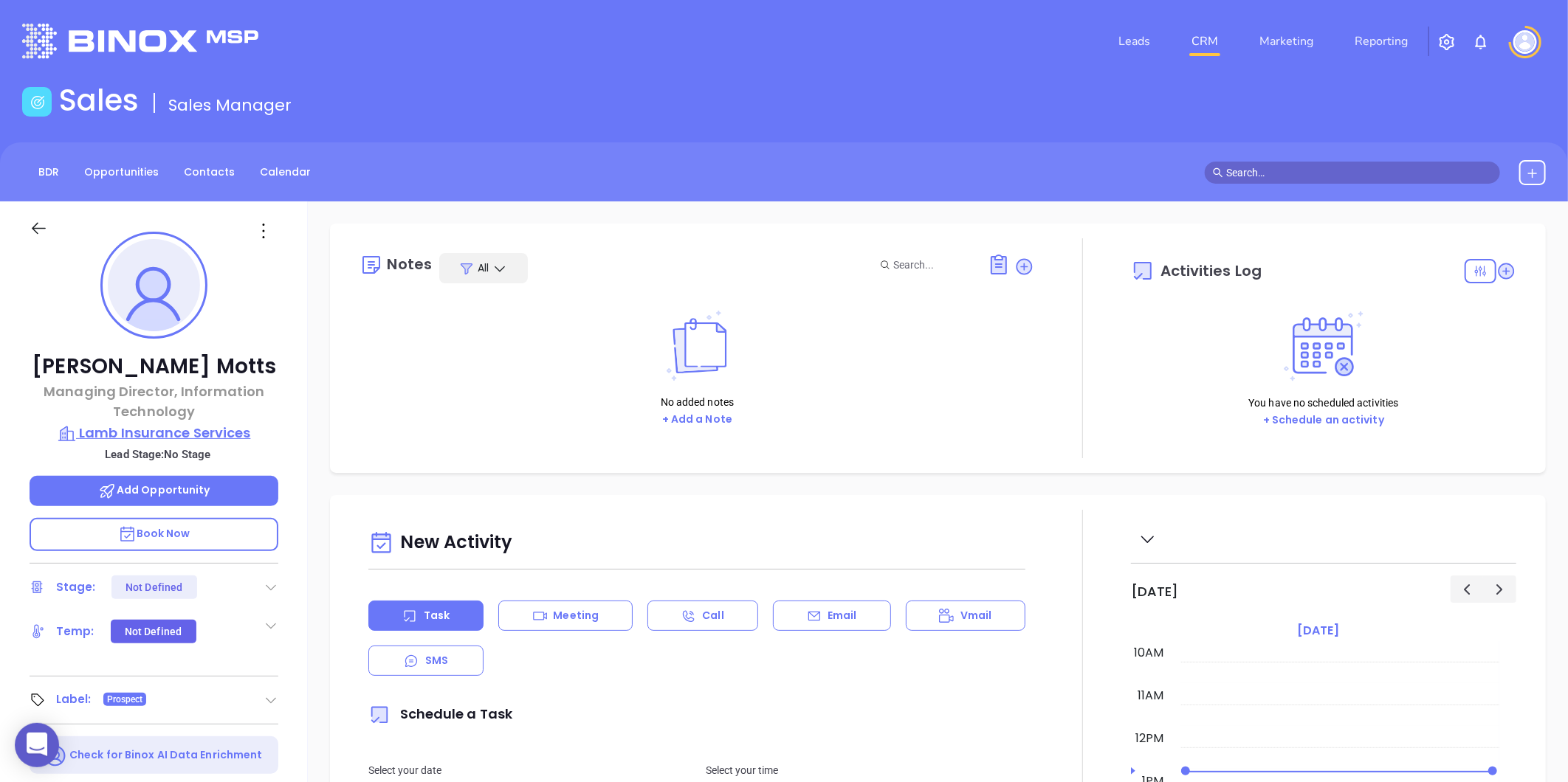
click at [145, 429] on p "Lamb Insurance Services" at bounding box center [154, 433] width 249 height 20
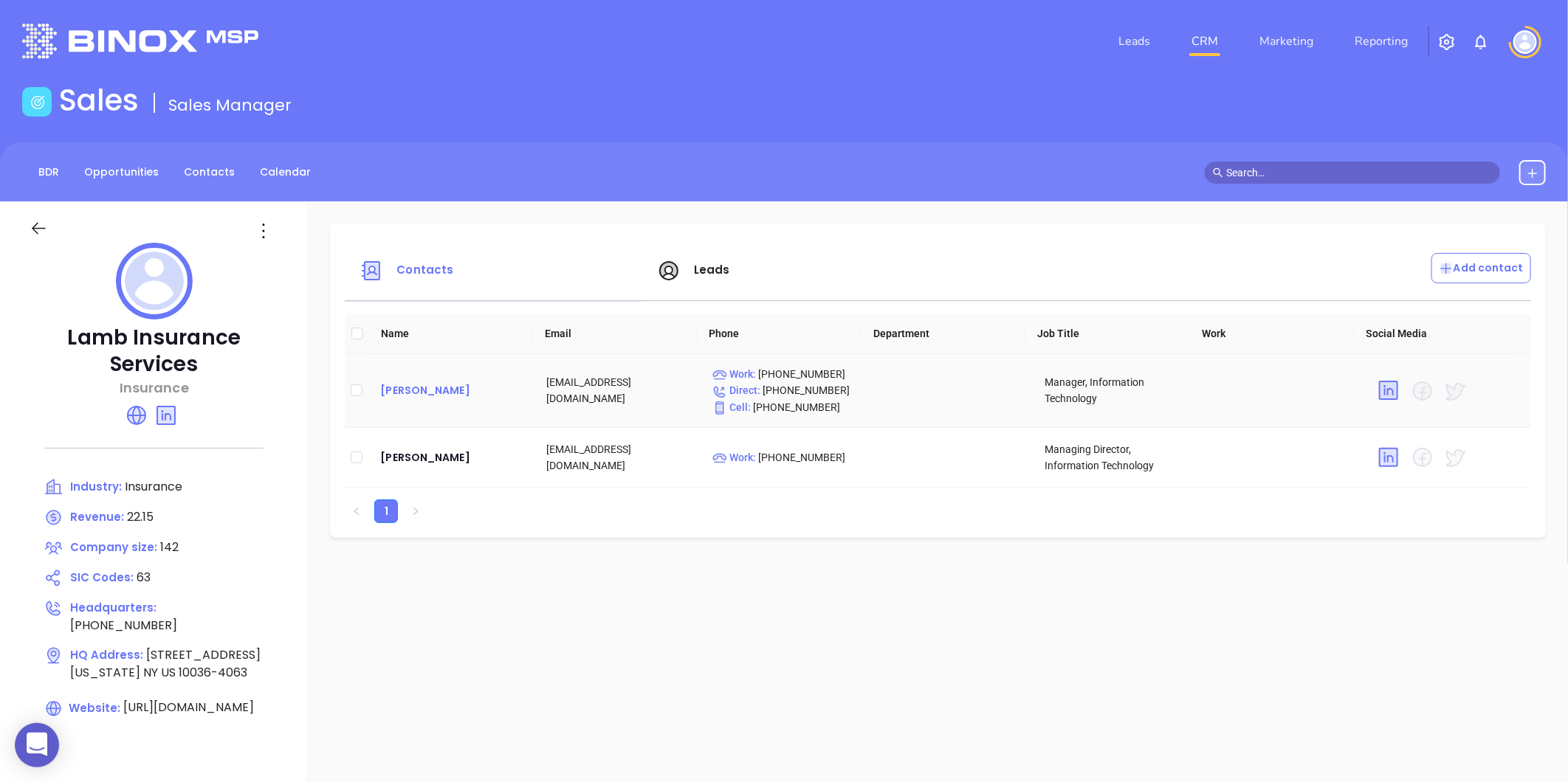
click at [423, 388] on div "[PERSON_NAME]" at bounding box center [451, 390] width 143 height 18
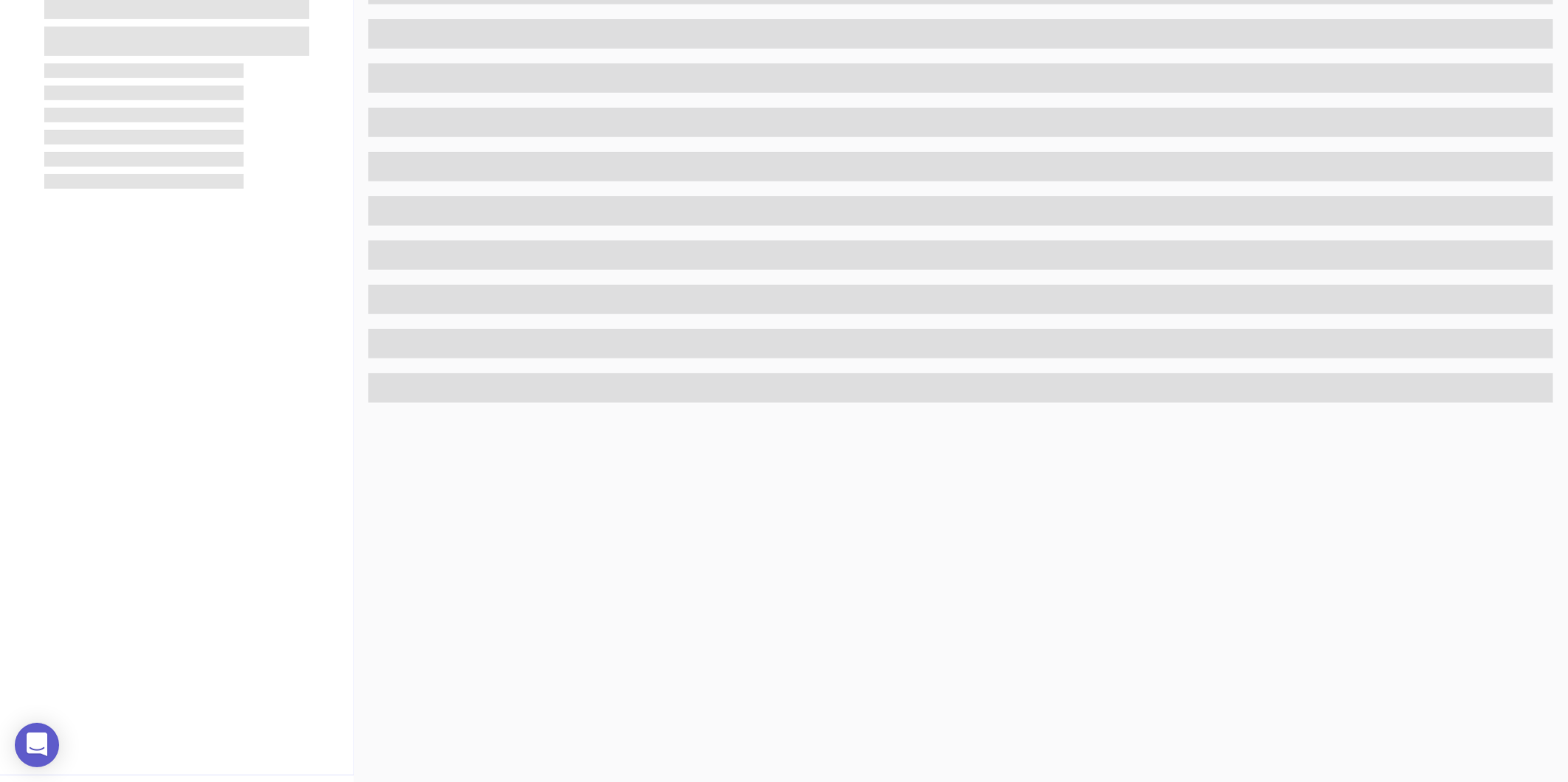
scroll to position [409, 0]
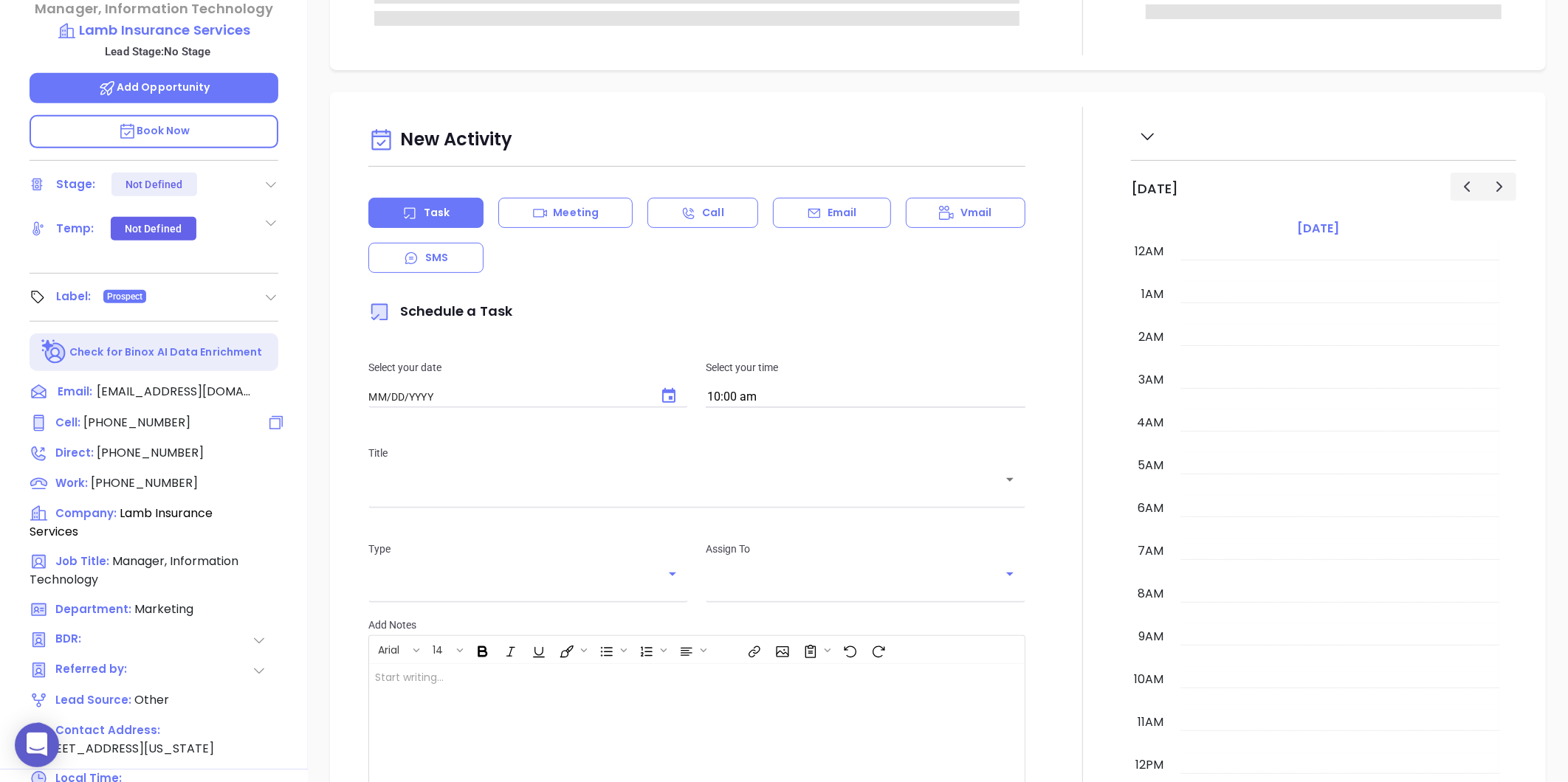
type input "[DATE]"
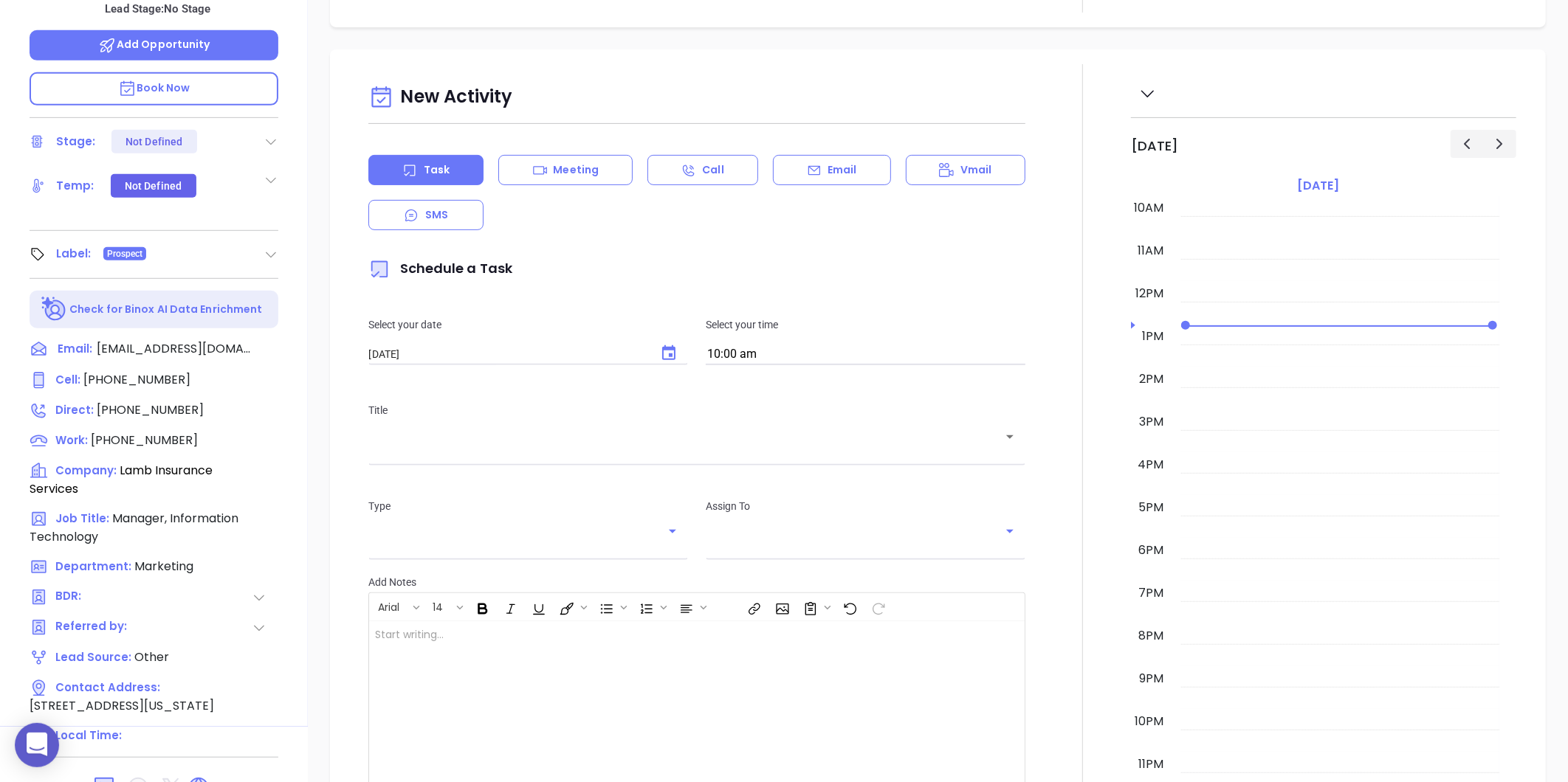
type input "[PERSON_NAME]"
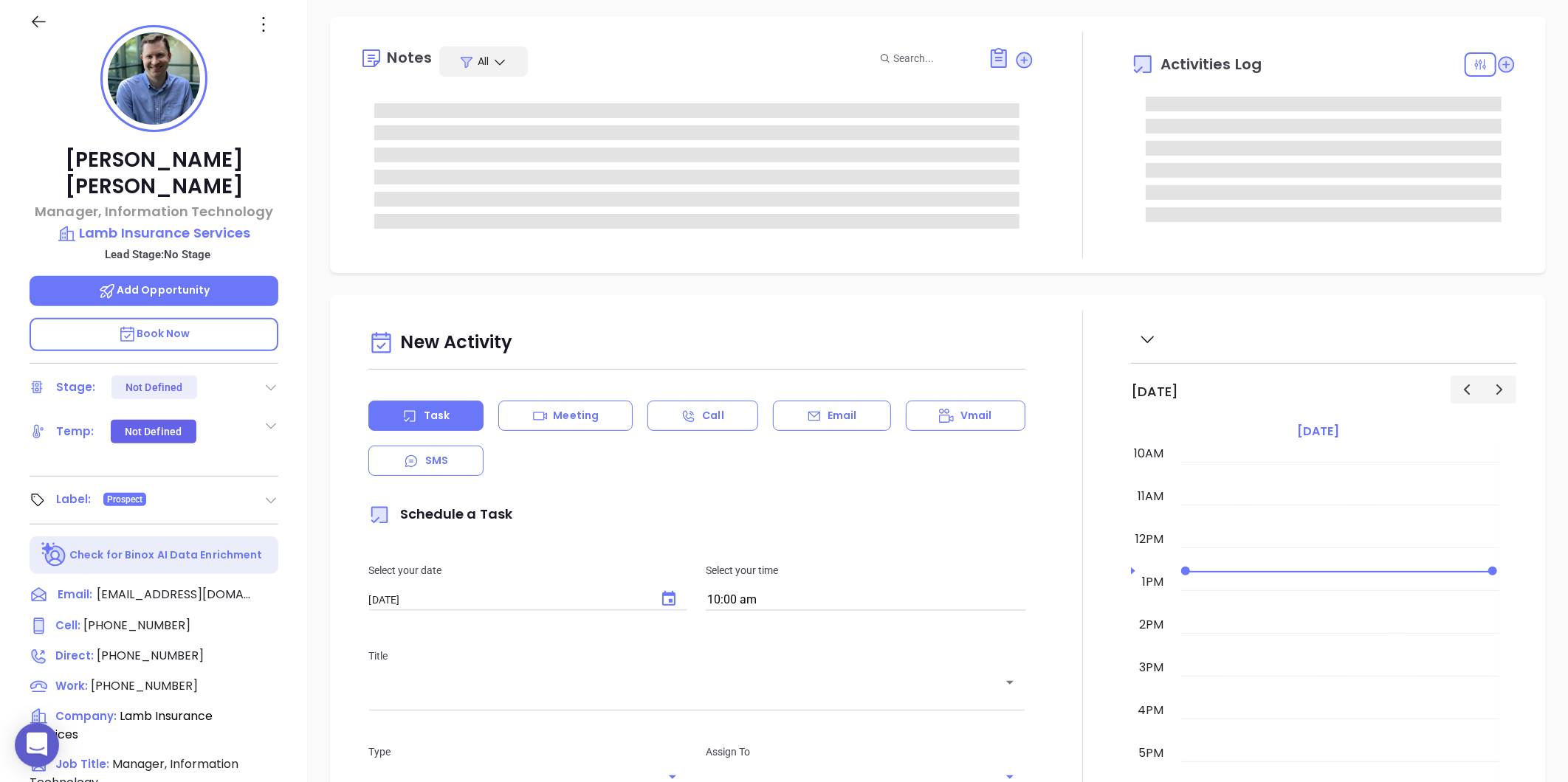
click at [255, 35] on icon at bounding box center [263, 24] width 23 height 23
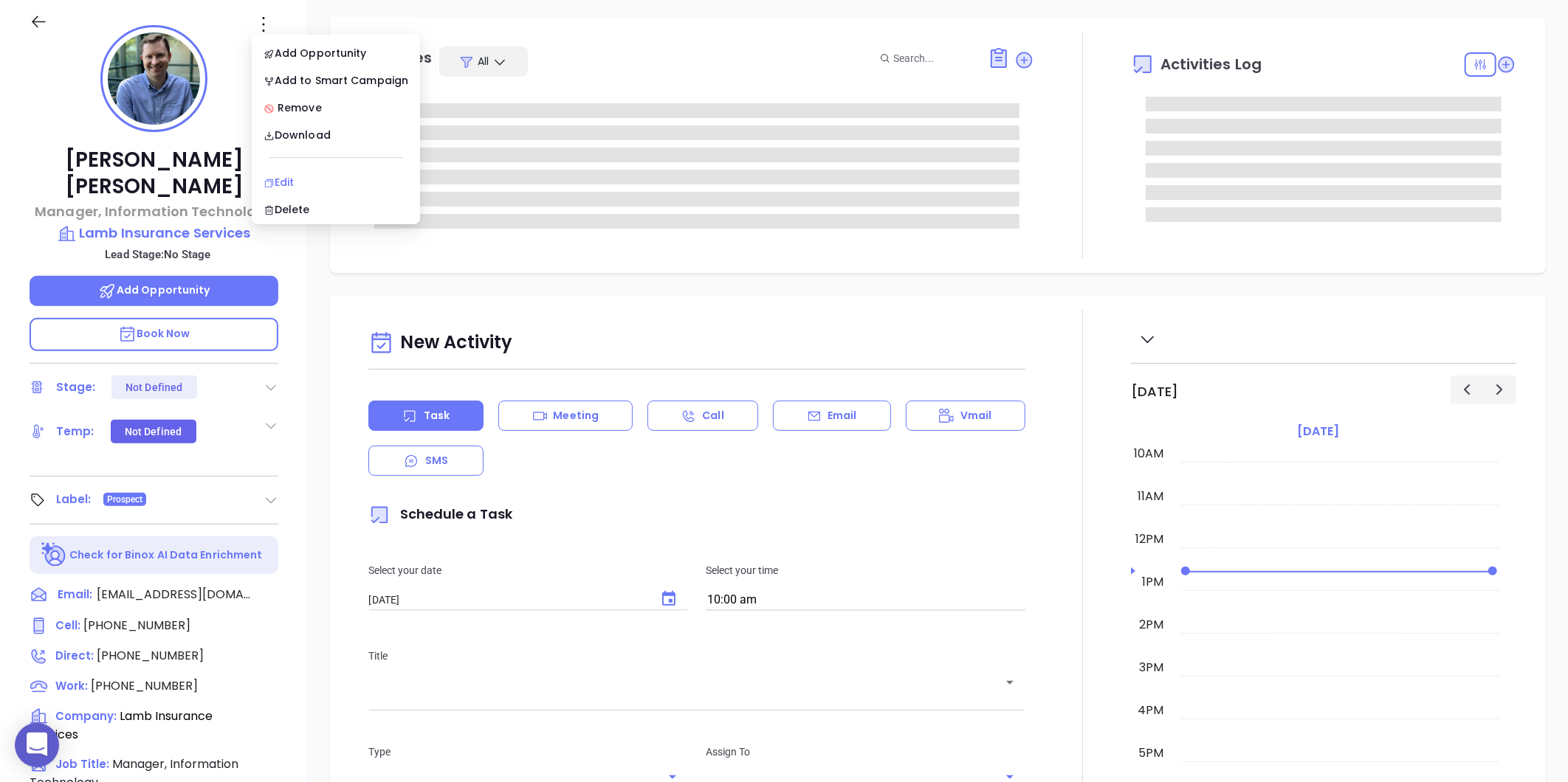
click at [284, 175] on div "Edit" at bounding box center [335, 182] width 145 height 16
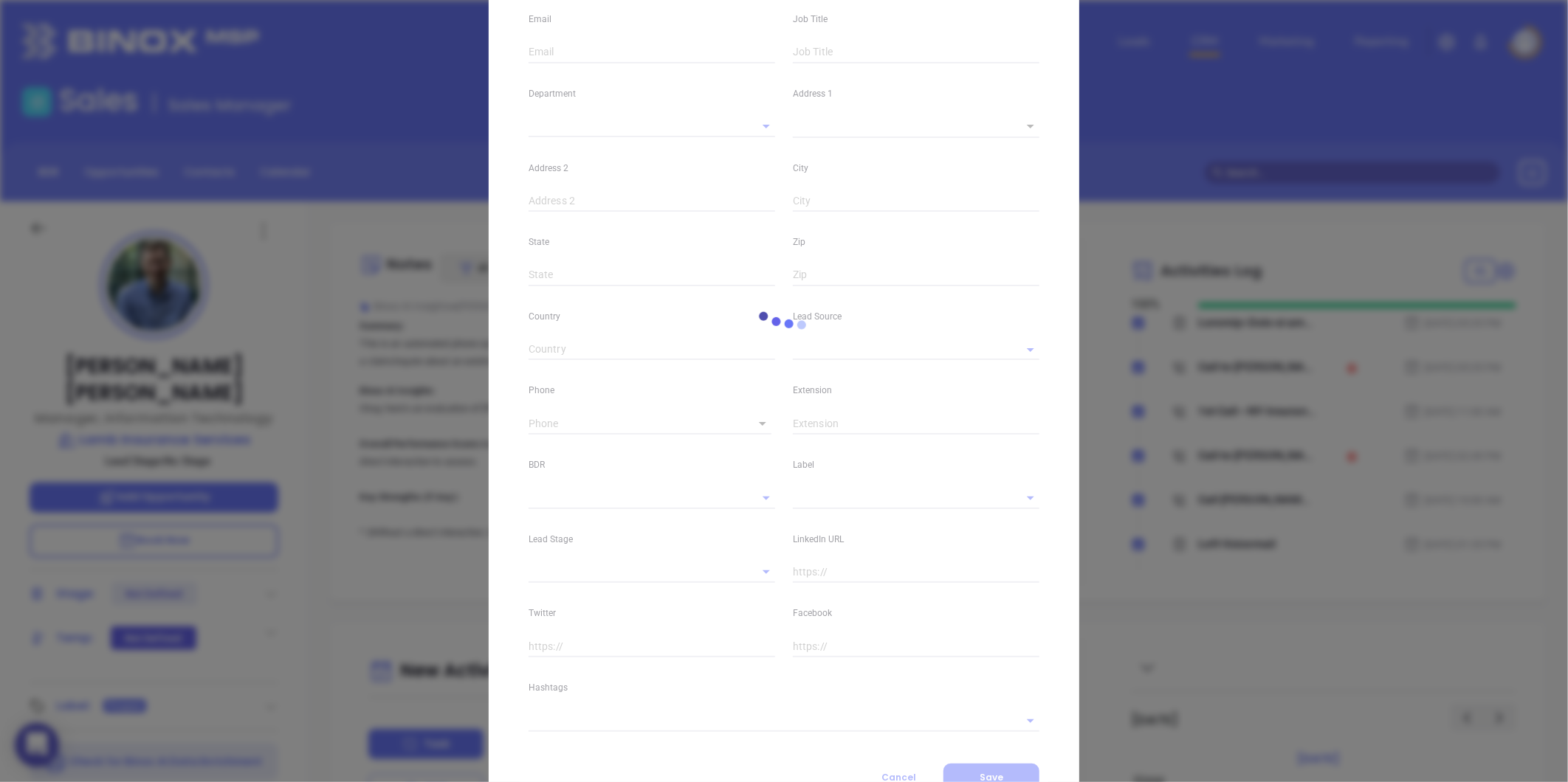
scroll to position [283, 0]
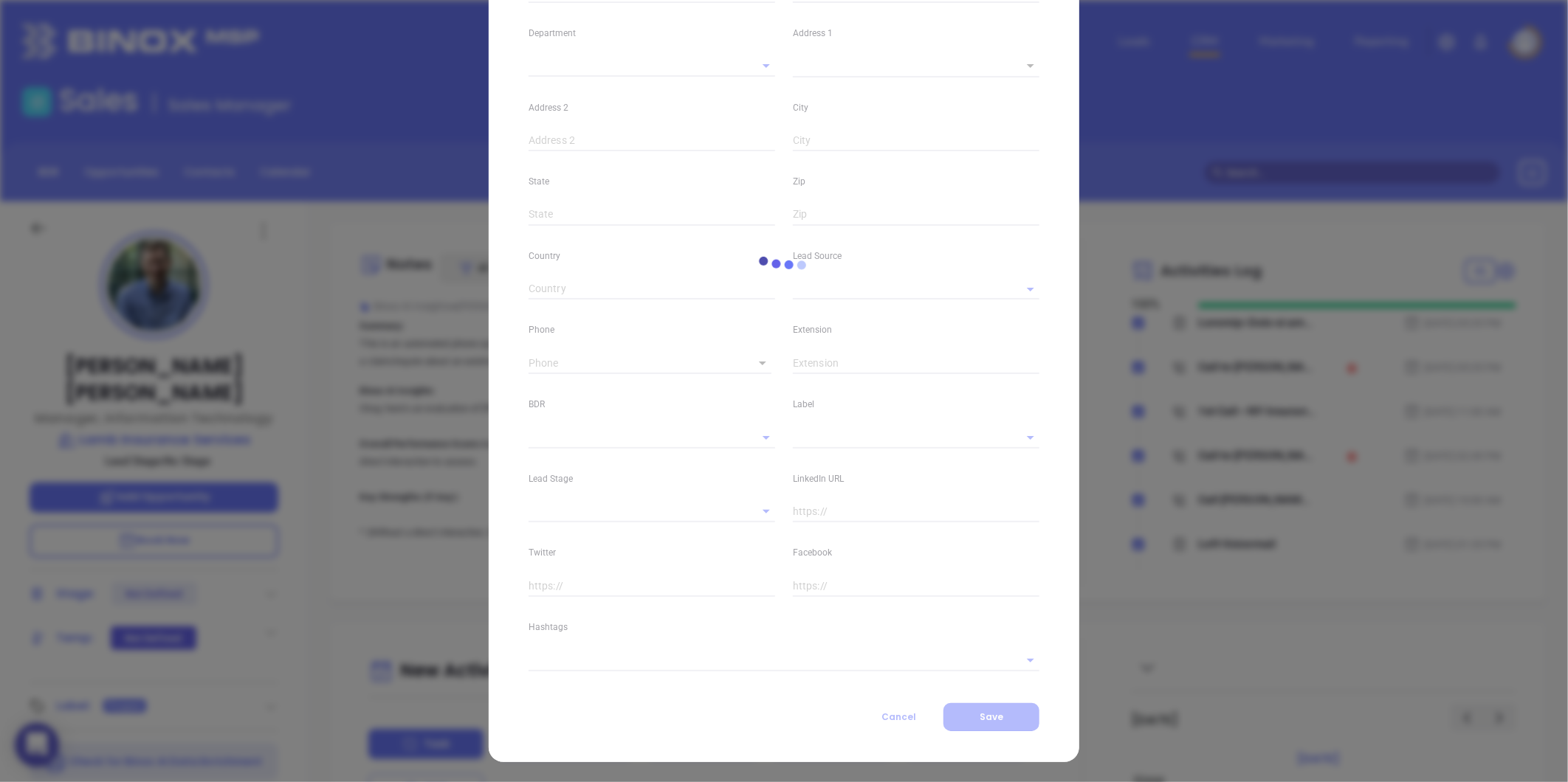
type input "[PERSON_NAME]"
type input "[EMAIL_ADDRESS][DOMAIN_NAME]"
type input "Manager, Information Technology"
type input "1"
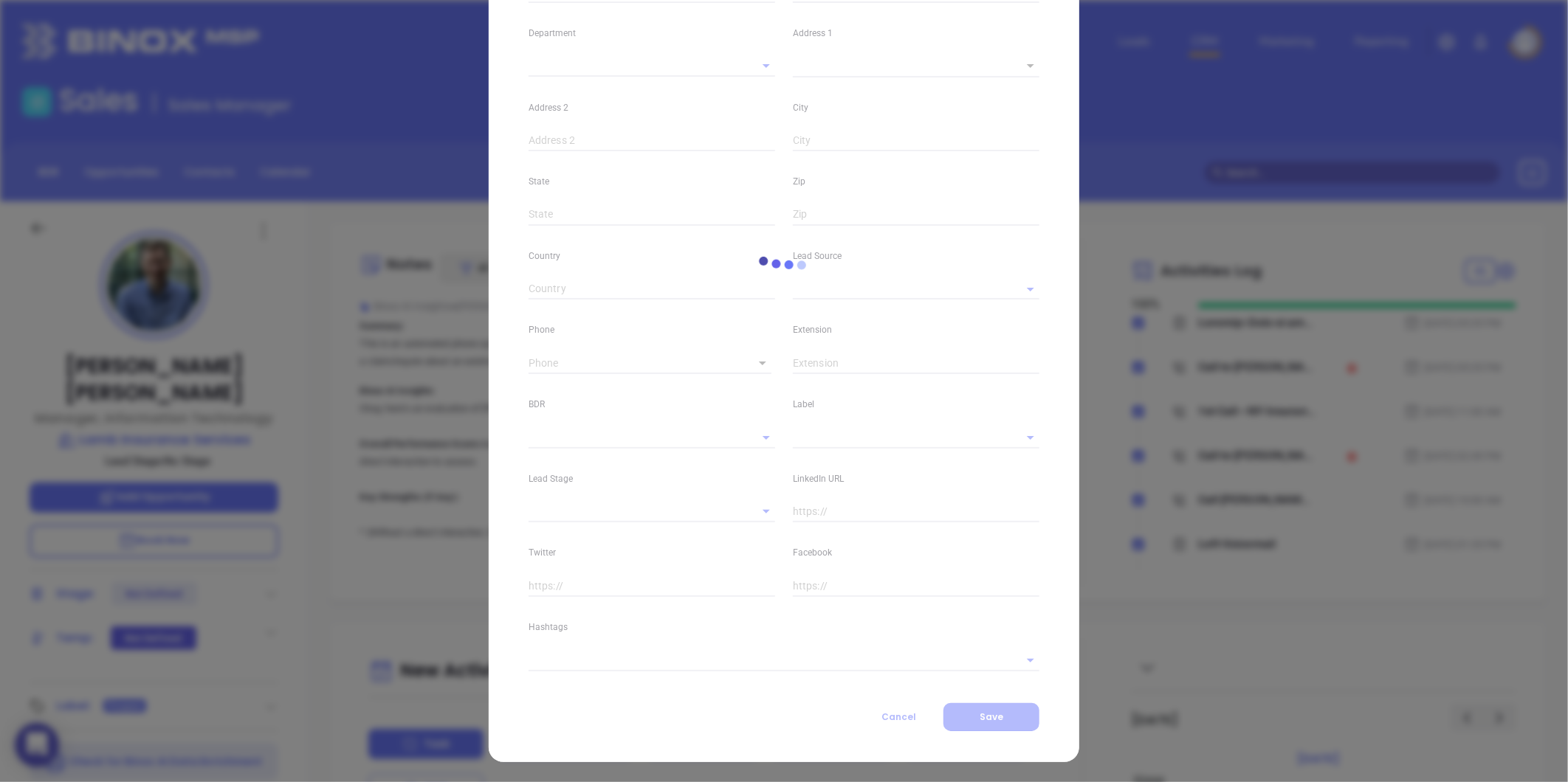
type input "[DOMAIN_NAME][URL][PERSON_NAME]"
type input "Marketing"
type input "Other"
type input "[PERSON_NAME]"
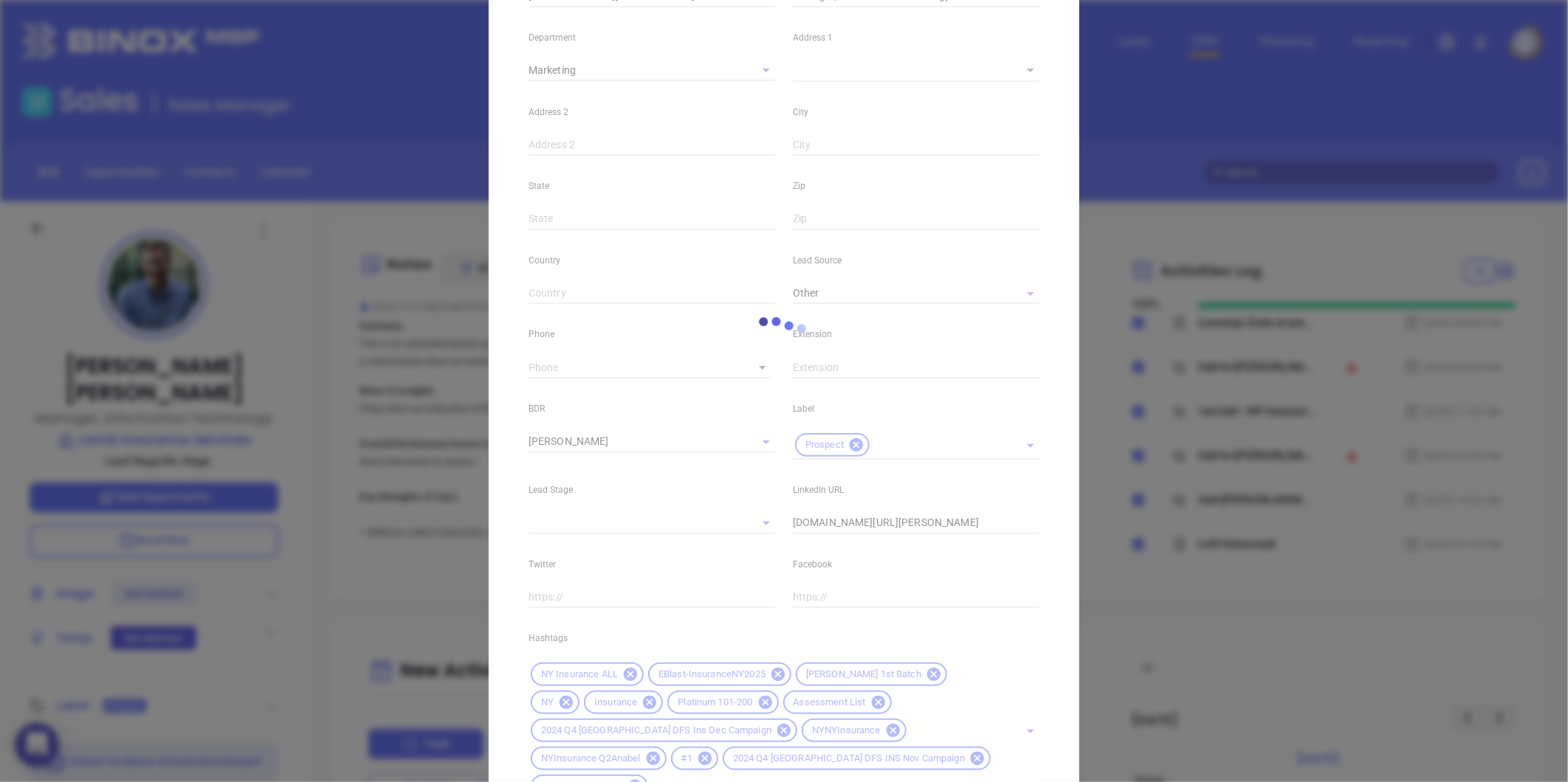
scroll to position [286, 0]
type input "[PHONE_NUMBER]"
type input "1"
click at [656, 364] on div at bounding box center [783, 330] width 529 height 110
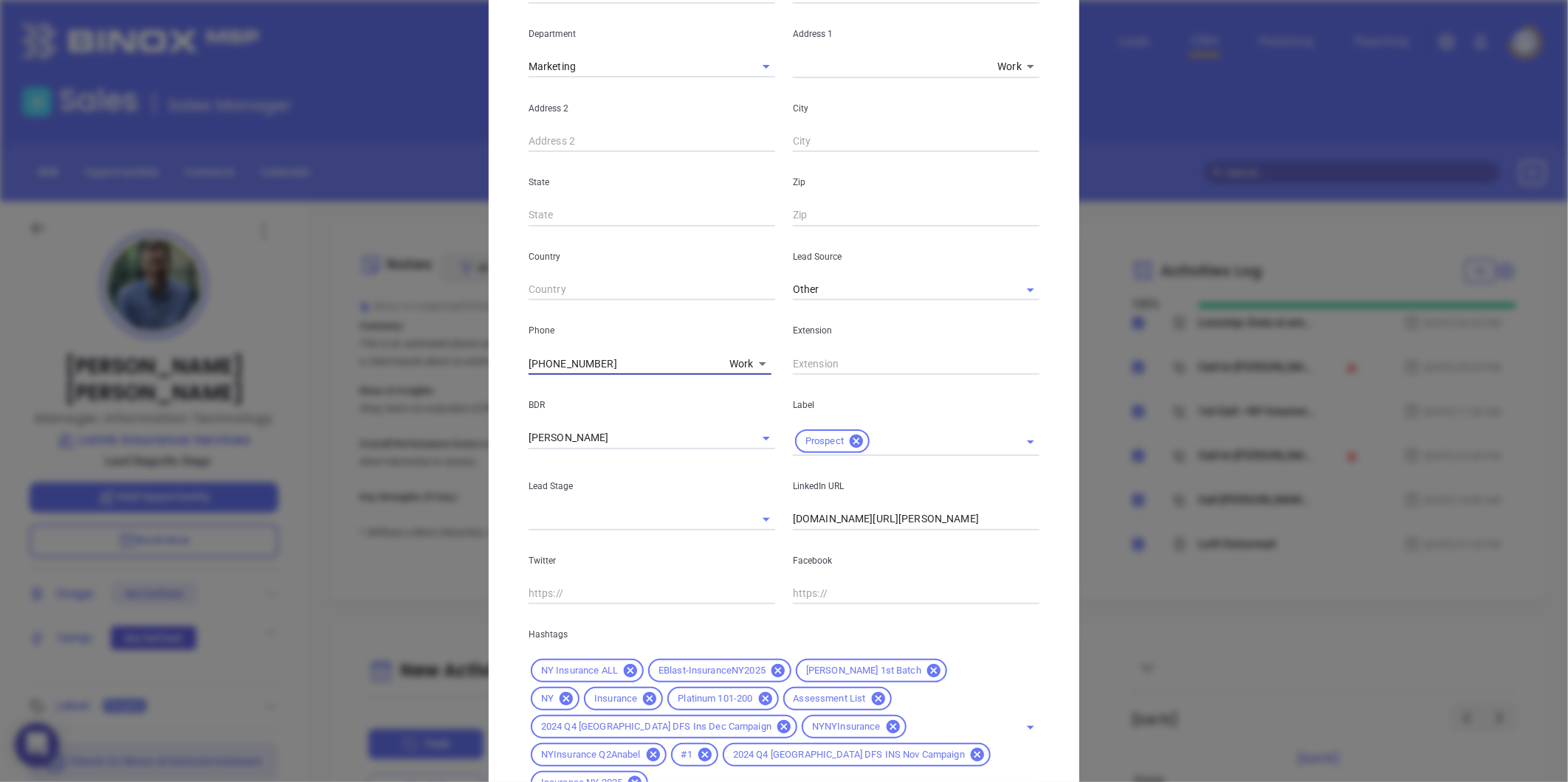
drag, startPoint x: 620, startPoint y: 360, endPoint x: 436, endPoint y: 386, distance: 185.8
click at [438, 385] on div "[PERSON_NAME] Contact Company First Name [PERSON_NAME] Last Name [PERSON_NAME] …" at bounding box center [784, 391] width 1568 height 782
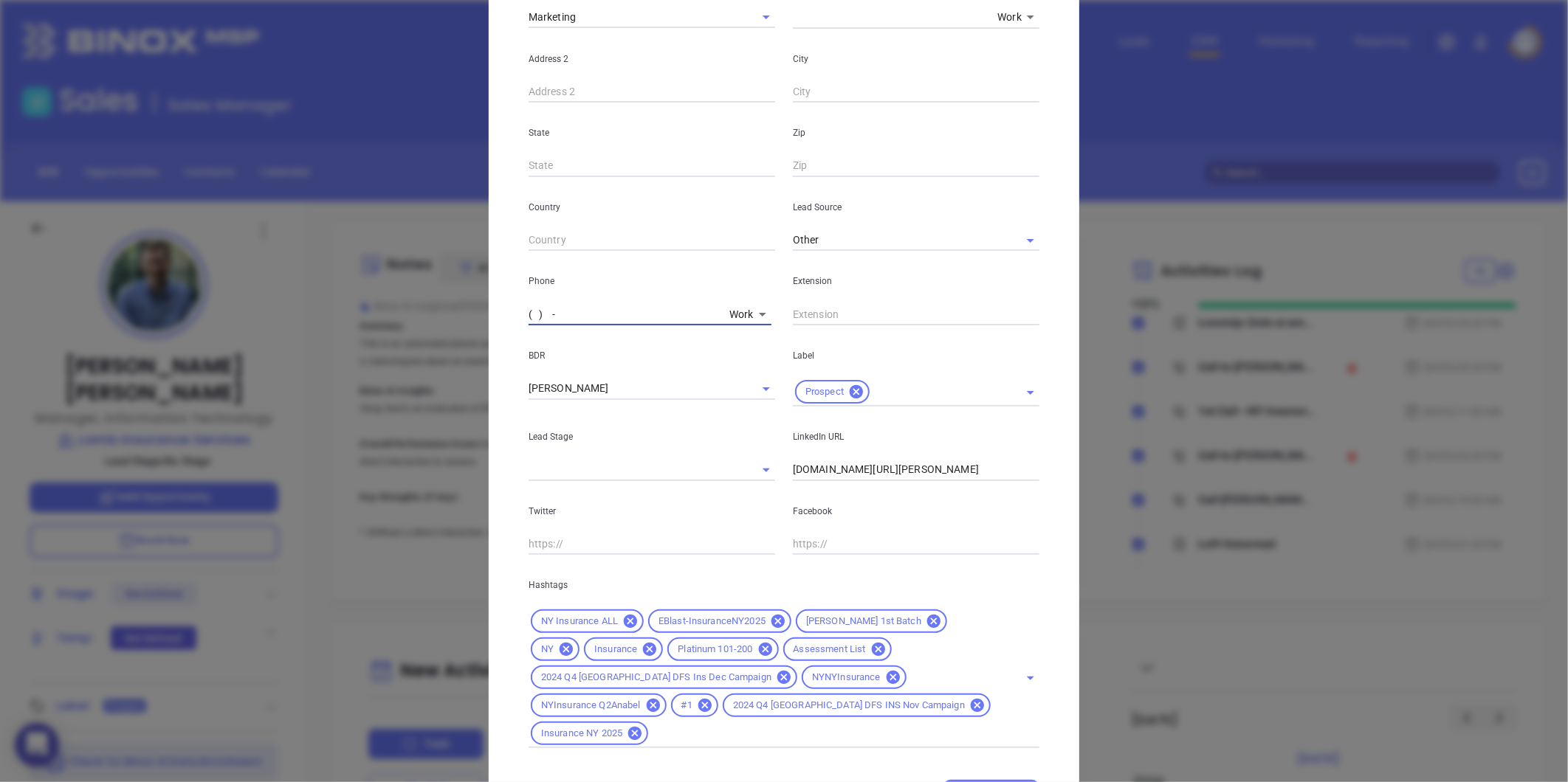
scroll to position [385, 0]
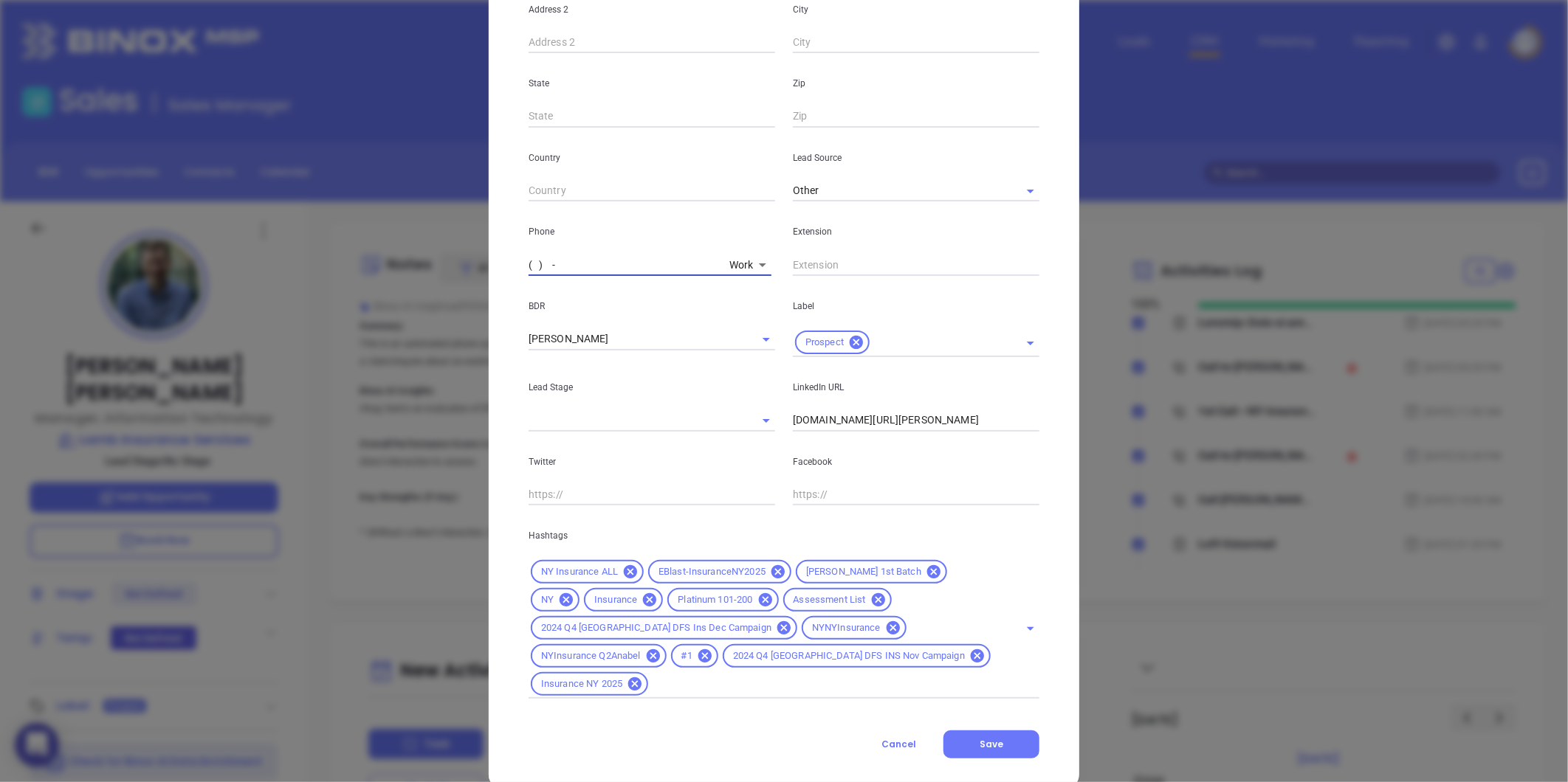
type input "( ) -"
click at [966, 733] on div "Greg Trawinski Contact Company First Name Greg Last Name Trawinski Email gtrawi…" at bounding box center [784, 212] width 591 height 1154
click at [976, 730] on button "Save" at bounding box center [991, 744] width 96 height 28
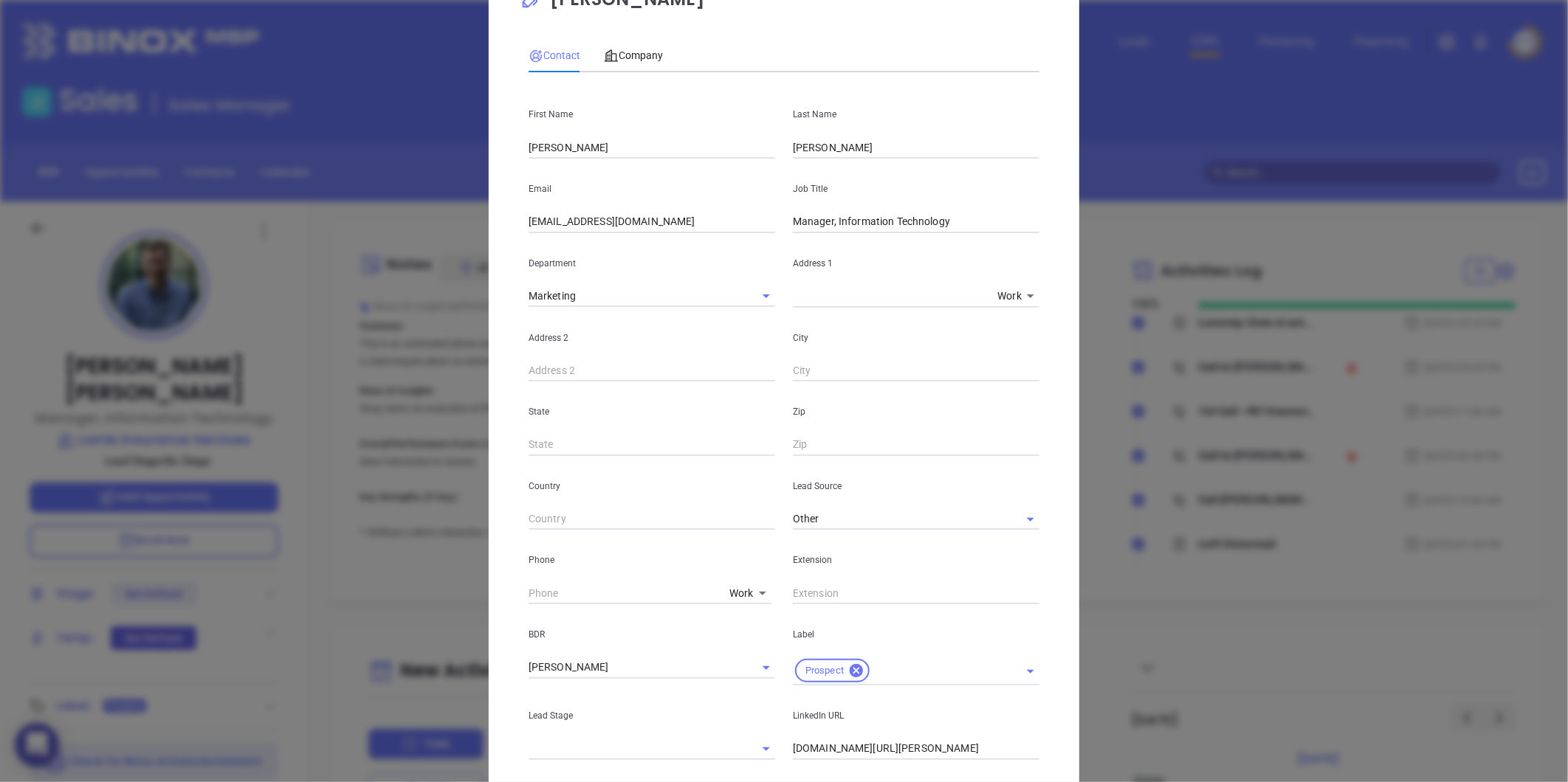
scroll to position [0, 0]
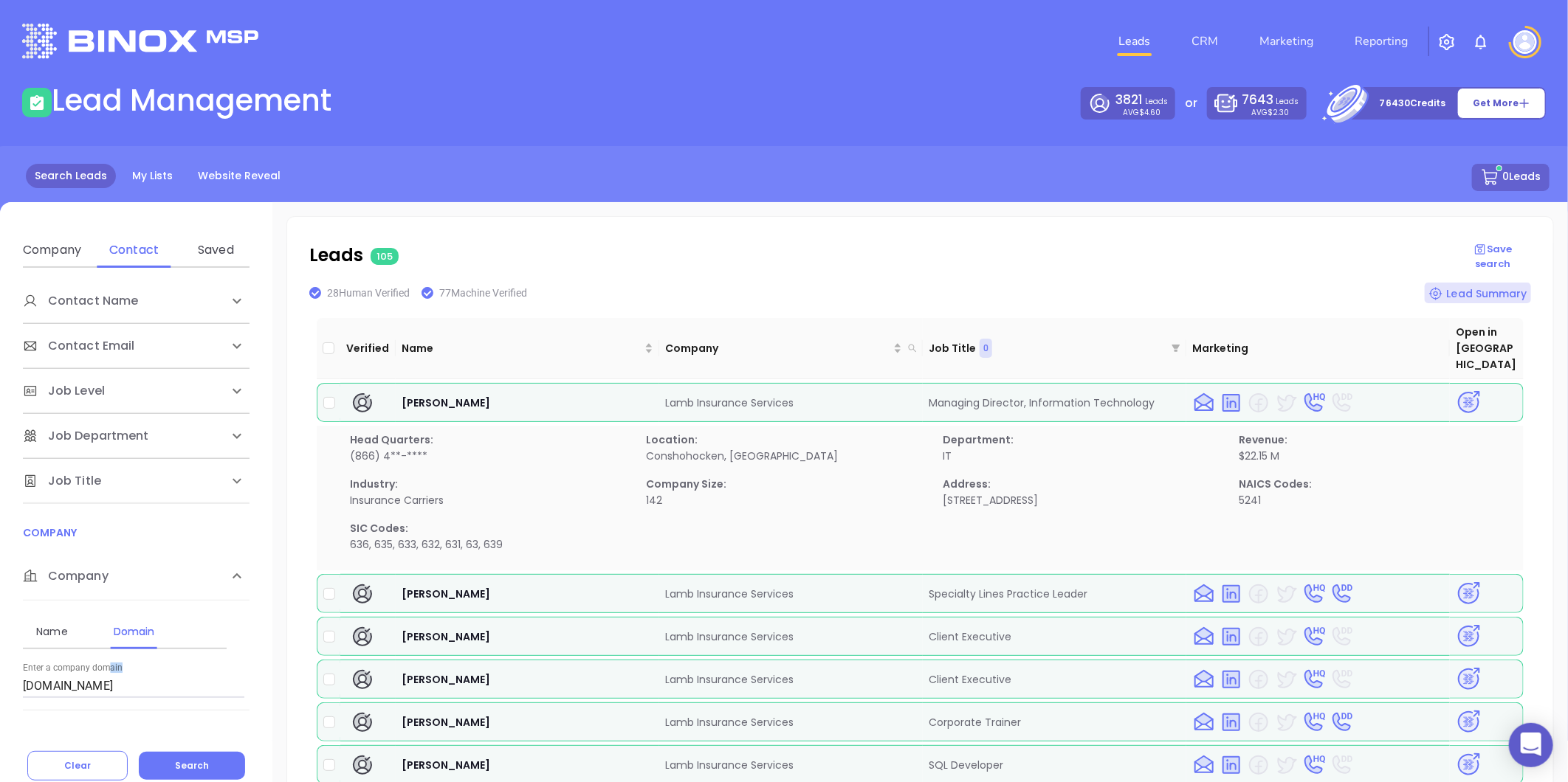
drag, startPoint x: 107, startPoint y: 672, endPoint x: 40, endPoint y: 690, distance: 69.4
click at [40, 690] on div "Enter a company domain [DOMAIN_NAME]" at bounding box center [133, 679] width 222 height 35
drag, startPoint x: 113, startPoint y: 684, endPoint x: 9, endPoint y: 690, distance: 104.2
click at [9, 690] on div "Contact Name First Name Last Name Contact Email Work or Personal Email Job Leve…" at bounding box center [136, 500] width 273 height 465
paste input "[DOMAIN_NAME]"
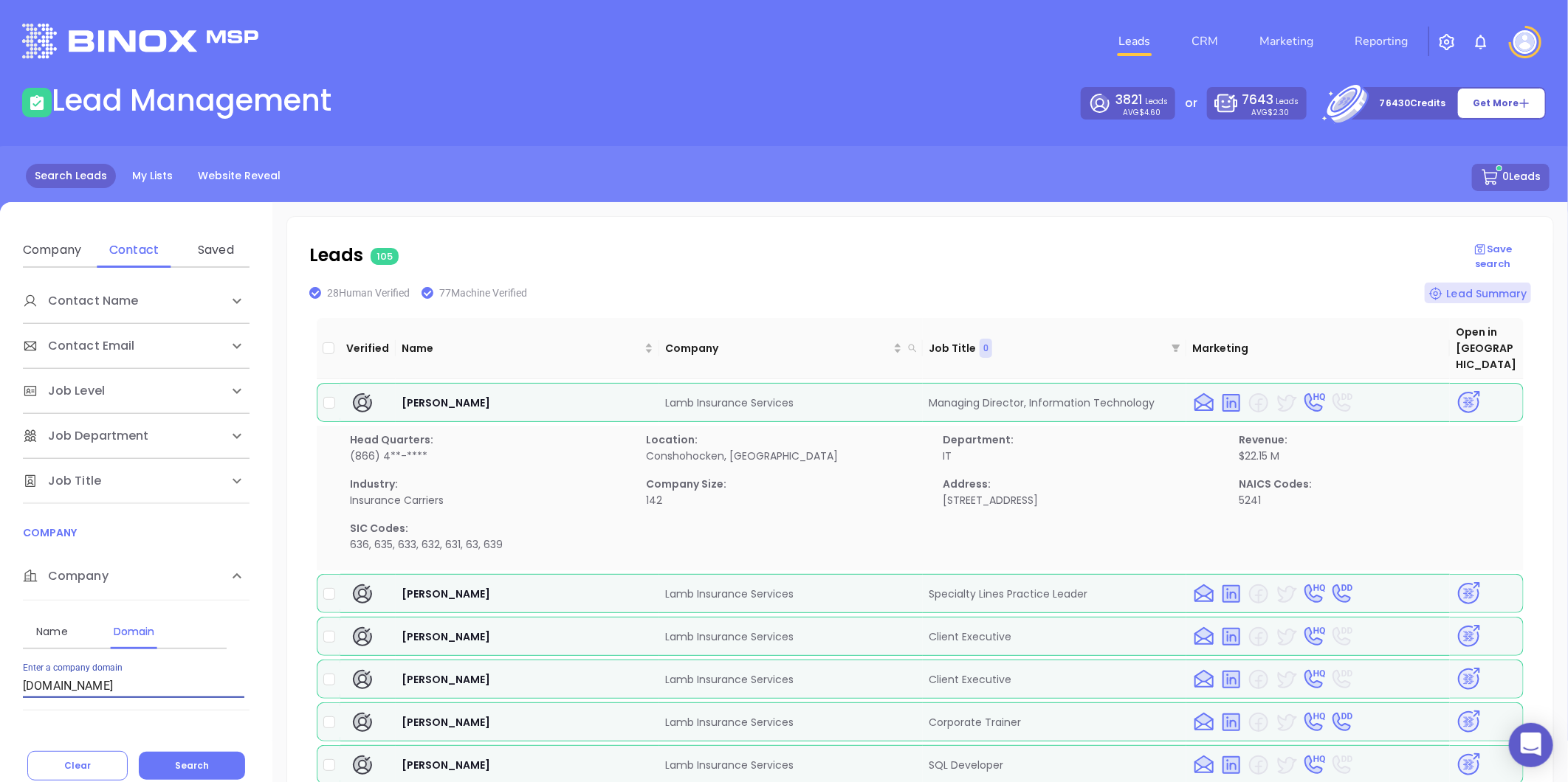
type input "[DOMAIN_NAME]"
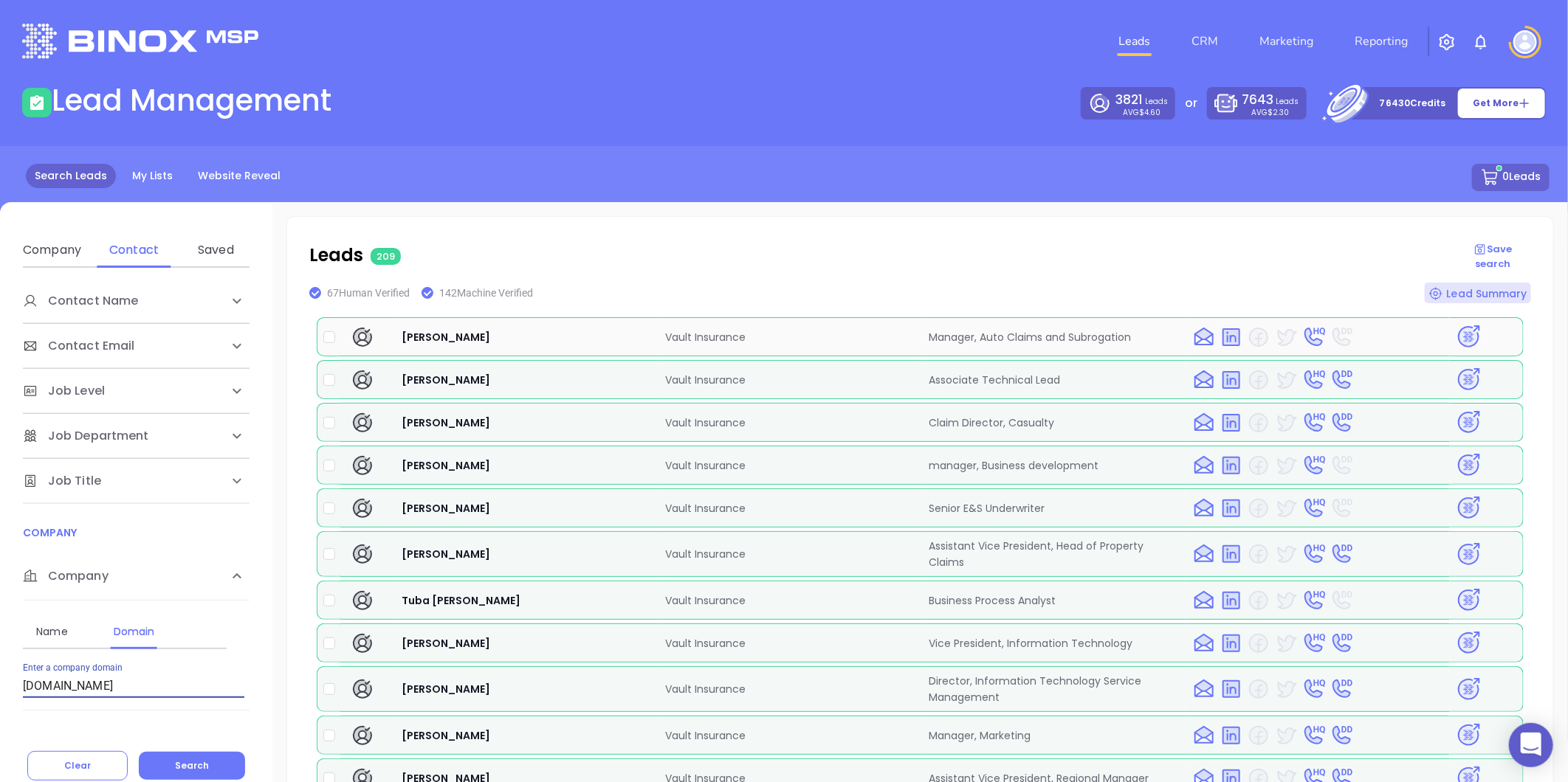
scroll to position [327, 0]
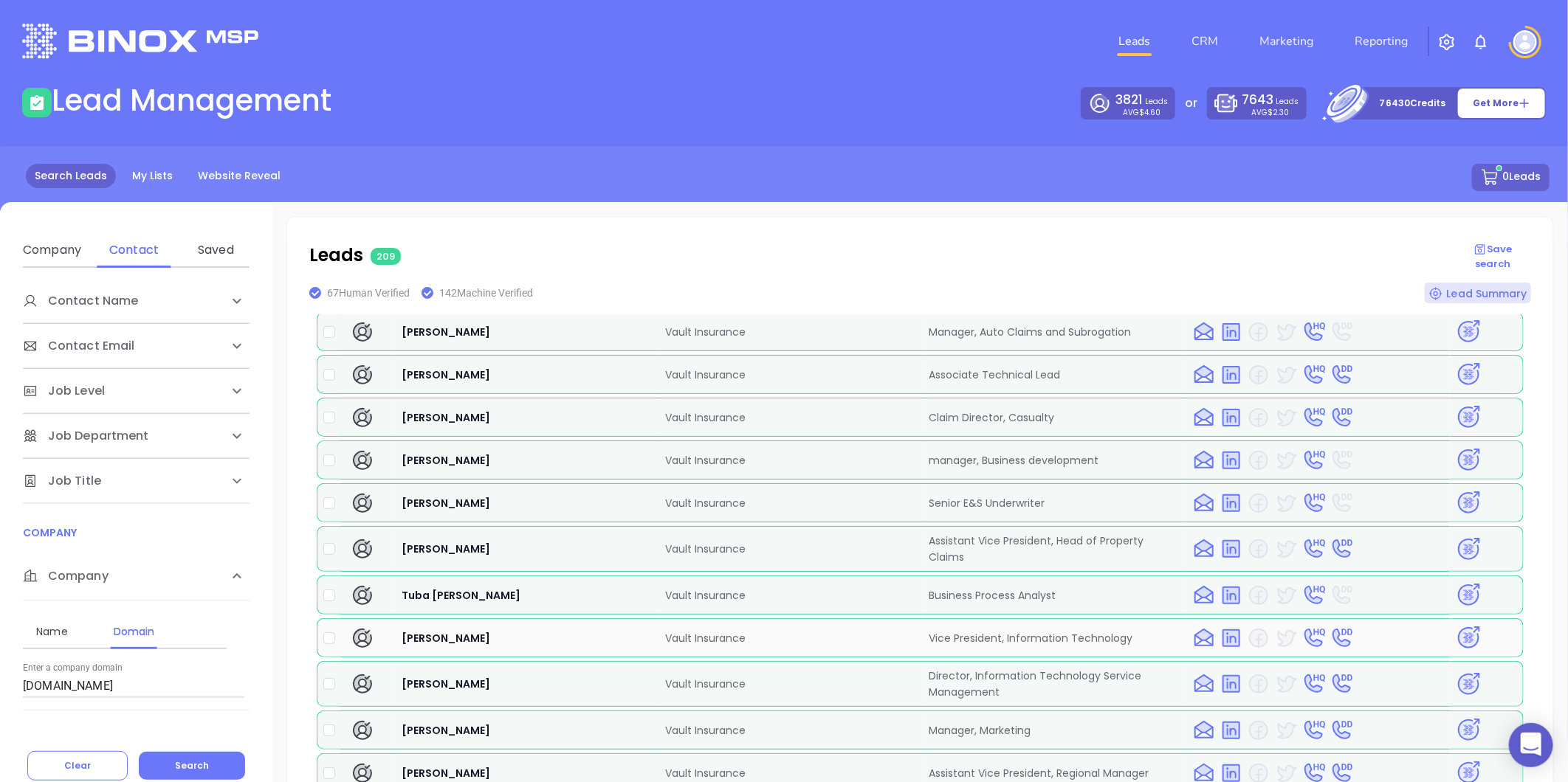
click at [1460, 625] on img at bounding box center [1468, 637] width 26 height 26
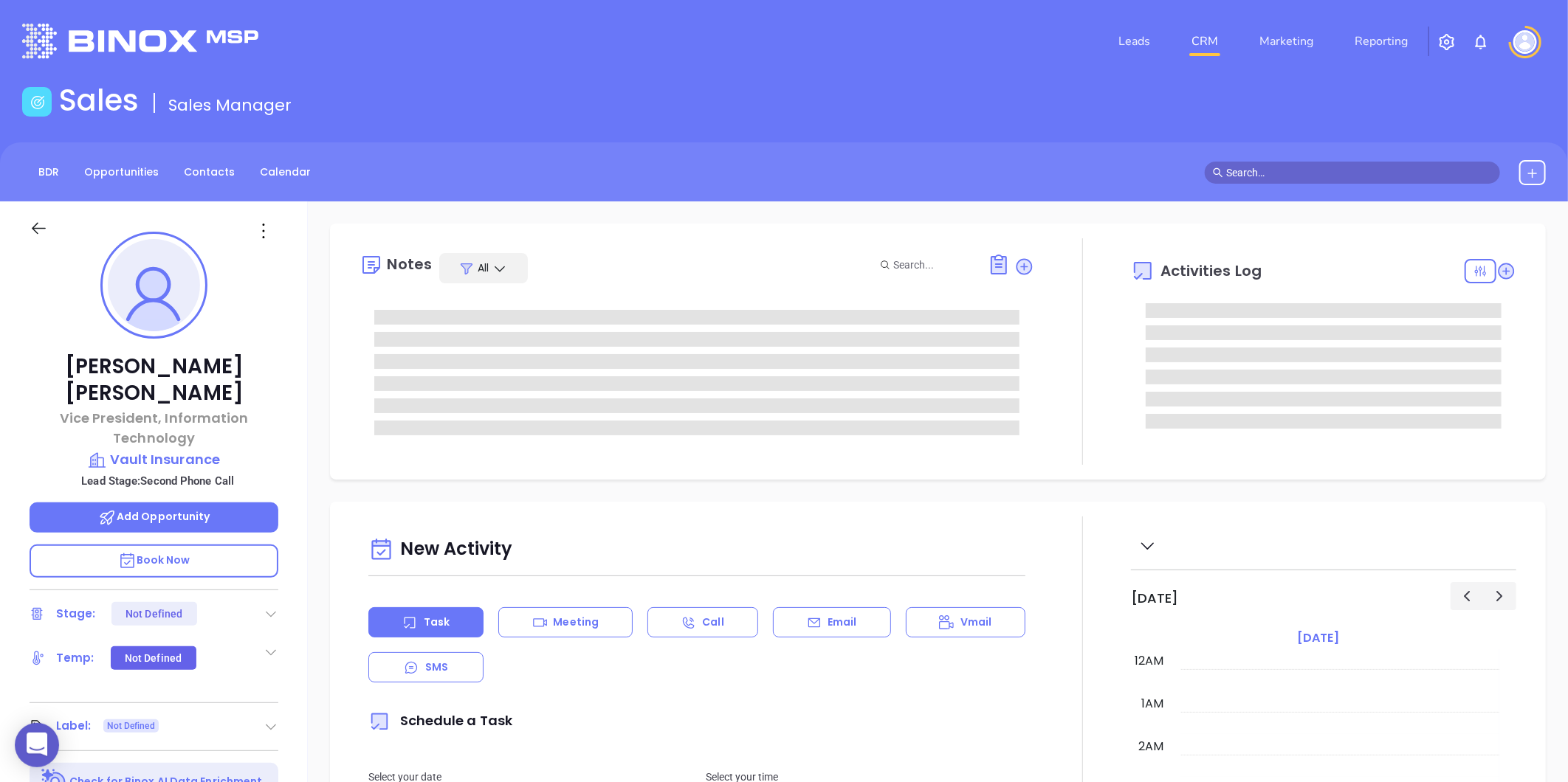
type input "[DATE]"
type input "[PERSON_NAME]"
click at [274, 607] on icon at bounding box center [270, 614] width 15 height 15
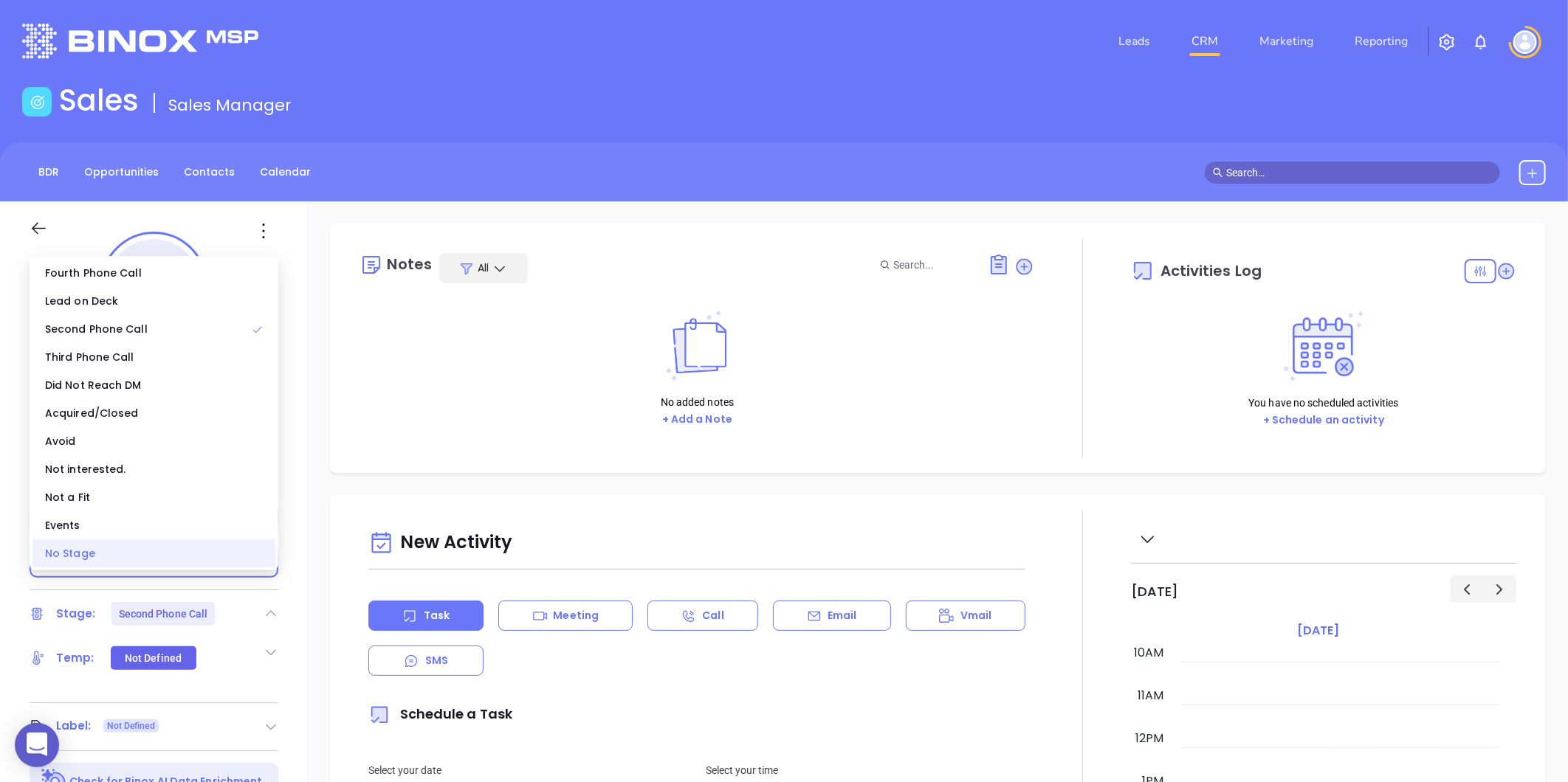
click at [135, 544] on div "No Stage" at bounding box center [154, 553] width 243 height 28
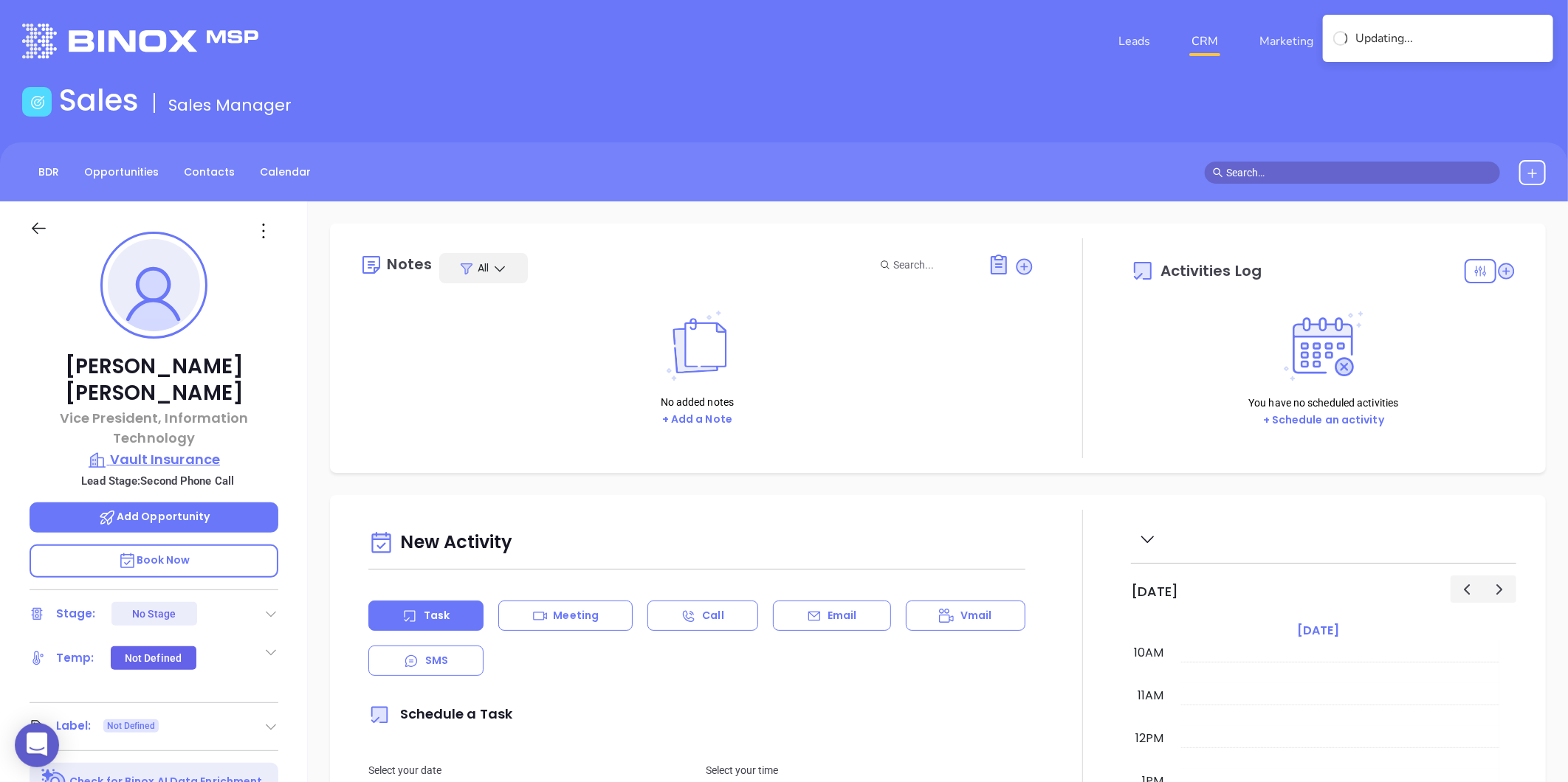
click at [189, 449] on p "Vault Insurance" at bounding box center [154, 459] width 249 height 20
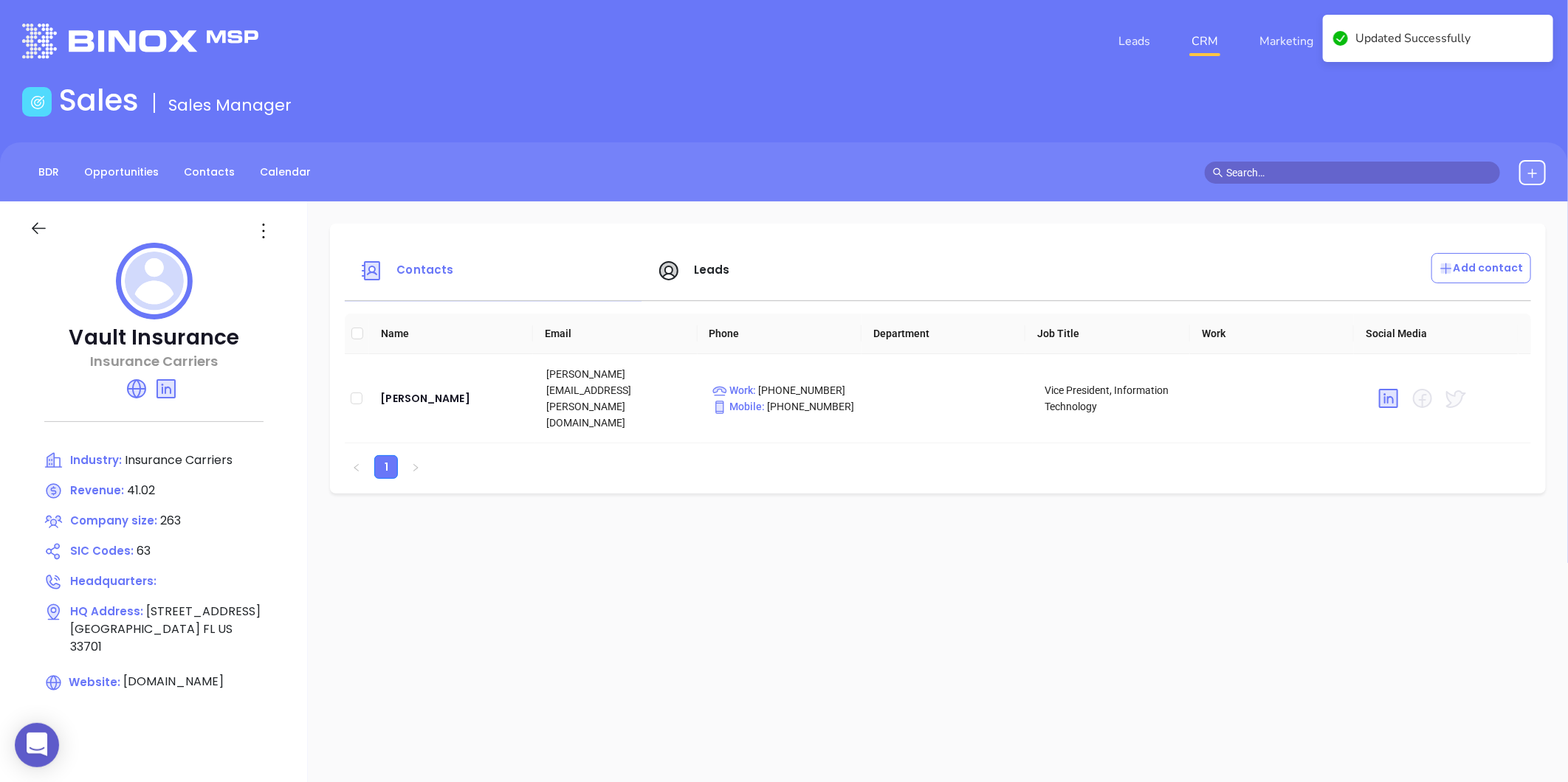
click at [258, 226] on icon at bounding box center [263, 231] width 23 height 23
click at [282, 258] on div "Edit" at bounding box center [330, 259] width 134 height 16
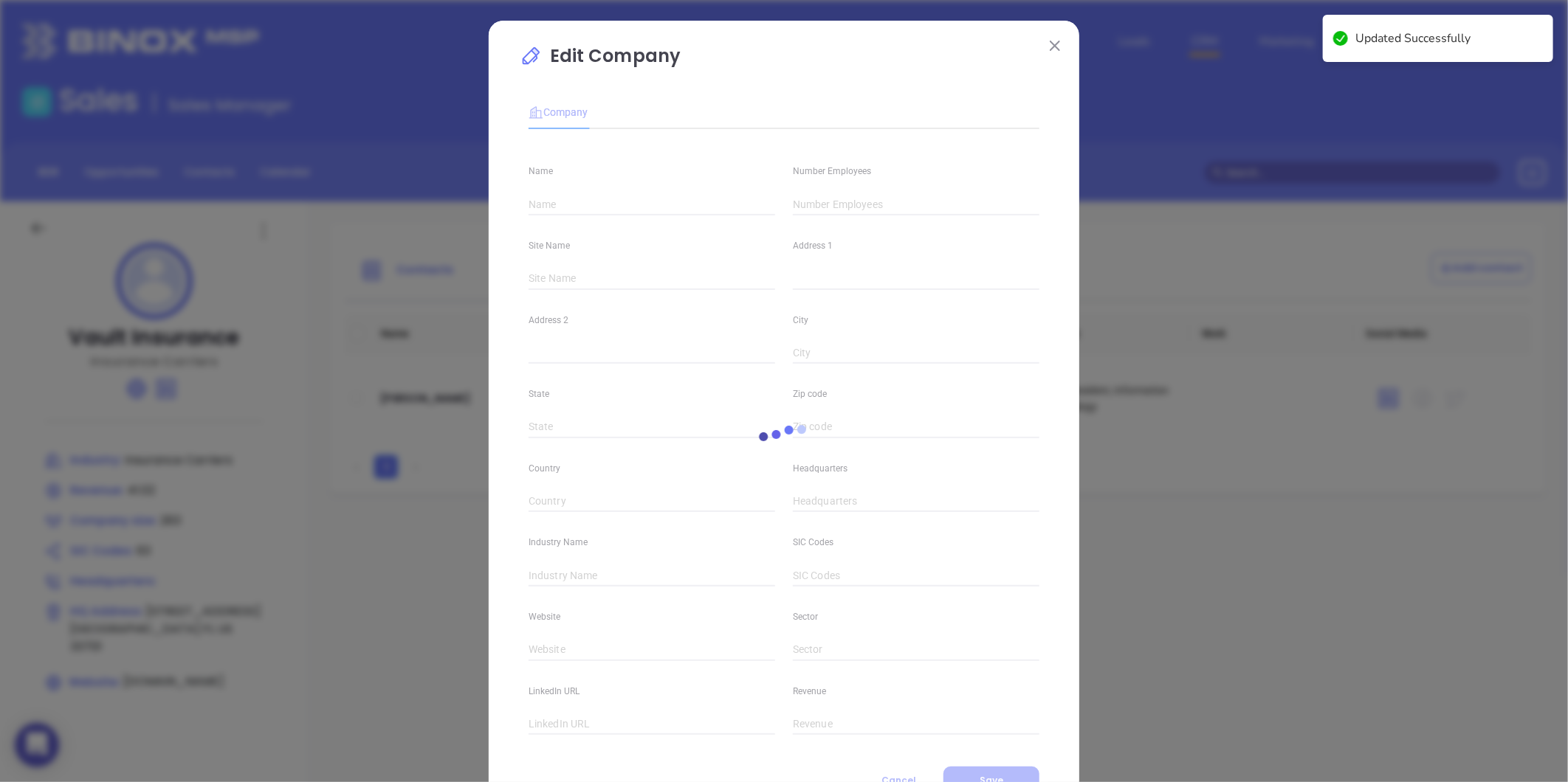
type input "Vault Insurance"
type input "263"
type input "Insurance Carriers"
type input "63"
type input "[DOMAIN_NAME]"
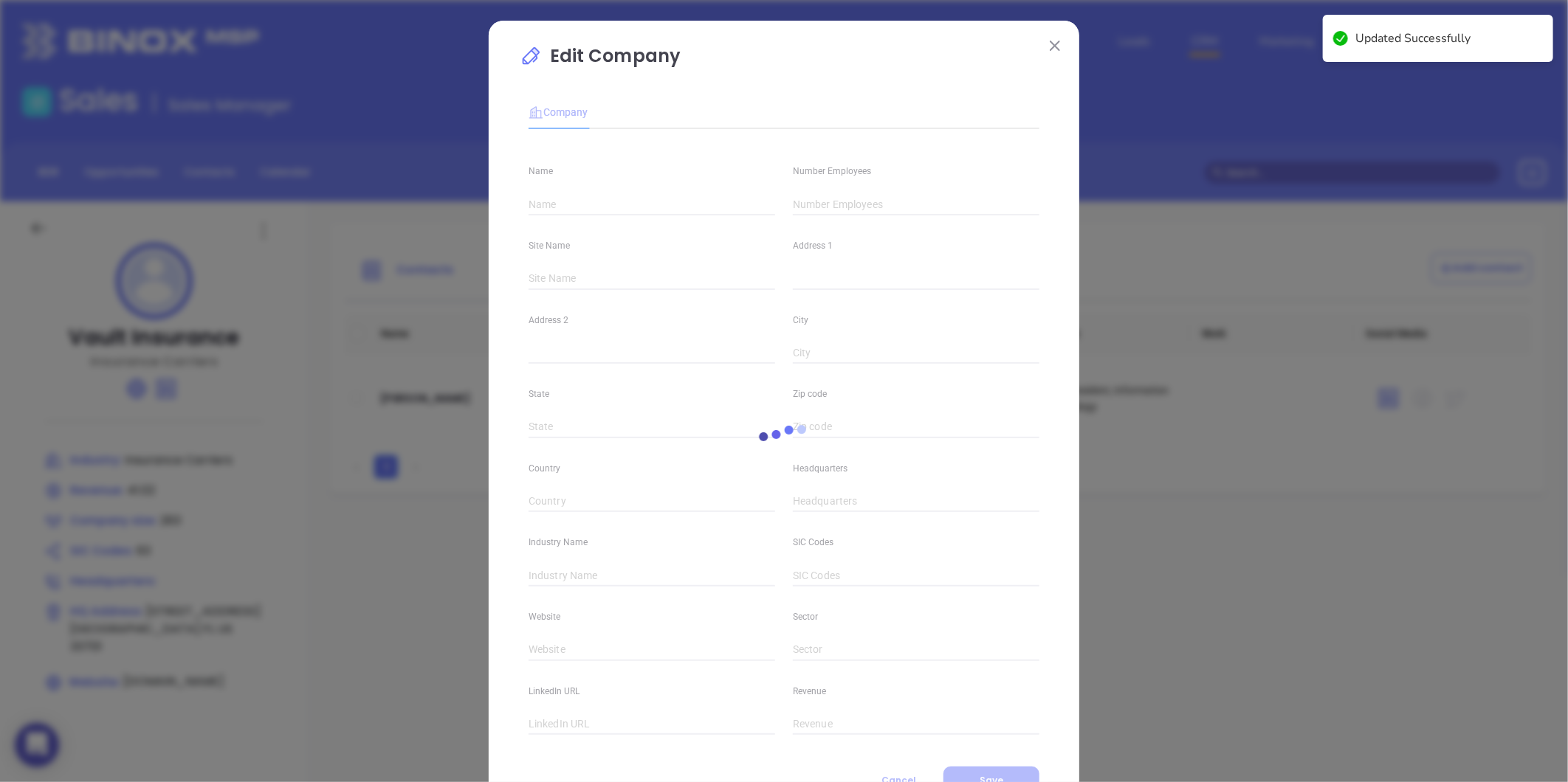
type input "Finance and Insurance"
type input "linkedin.com/company/vaultinsurance"
type input "41.02"
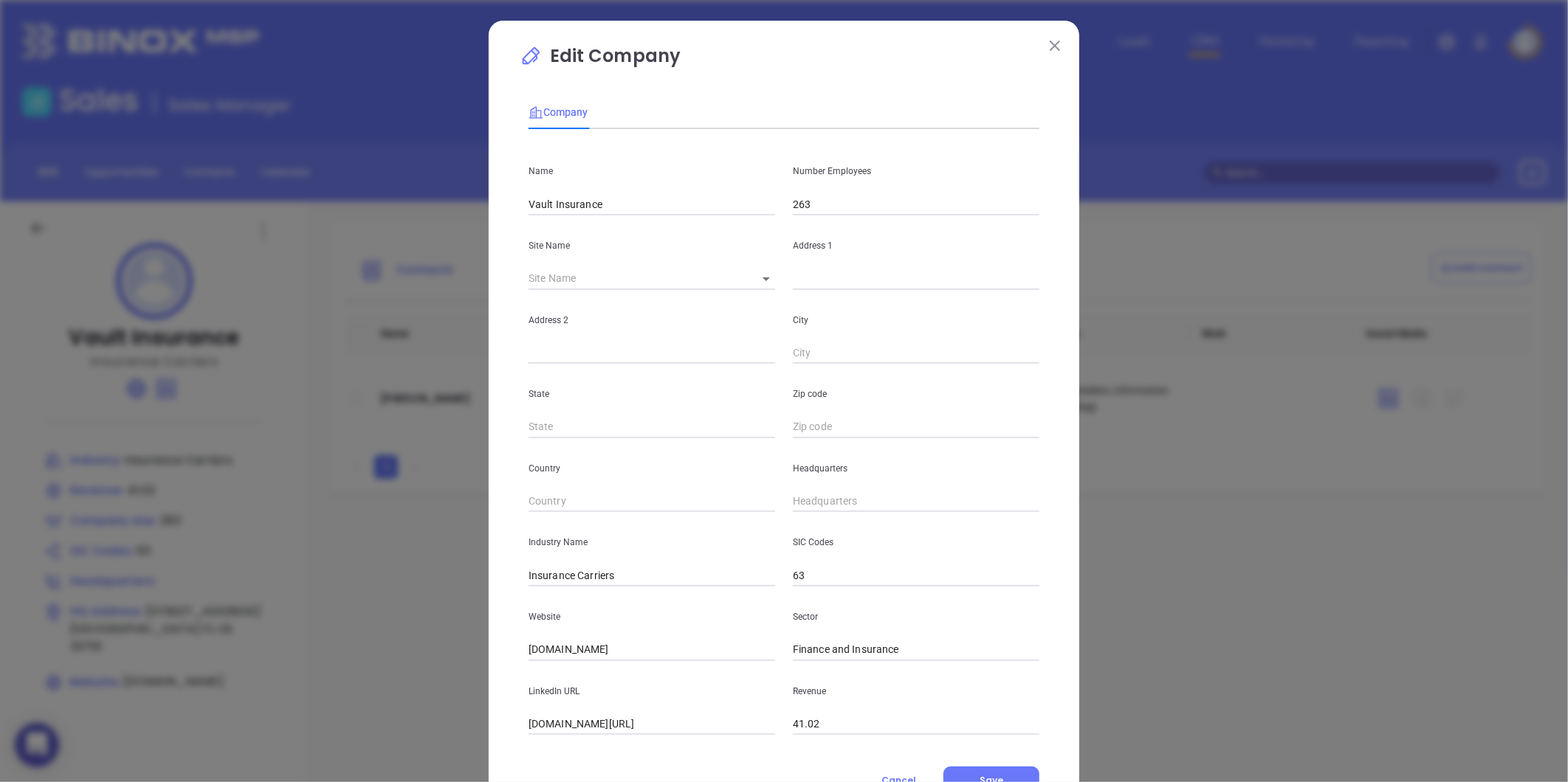
click at [749, 273] on body "0 Leads CRM Marketing Reporting Financial Leads Leads Sales Sales Manager BDR O…" at bounding box center [784, 391] width 1568 height 782
click at [652, 333] on div at bounding box center [784, 391] width 1568 height 782
click at [763, 279] on body "0 Leads CRM Marketing Reporting Financial Leads Leads Sales Sales Manager BDR O…" at bounding box center [784, 391] width 1568 height 782
click at [768, 283] on li "St. Petersburg" at bounding box center [807, 279] width 137 height 27
type input "St. Petersburg"
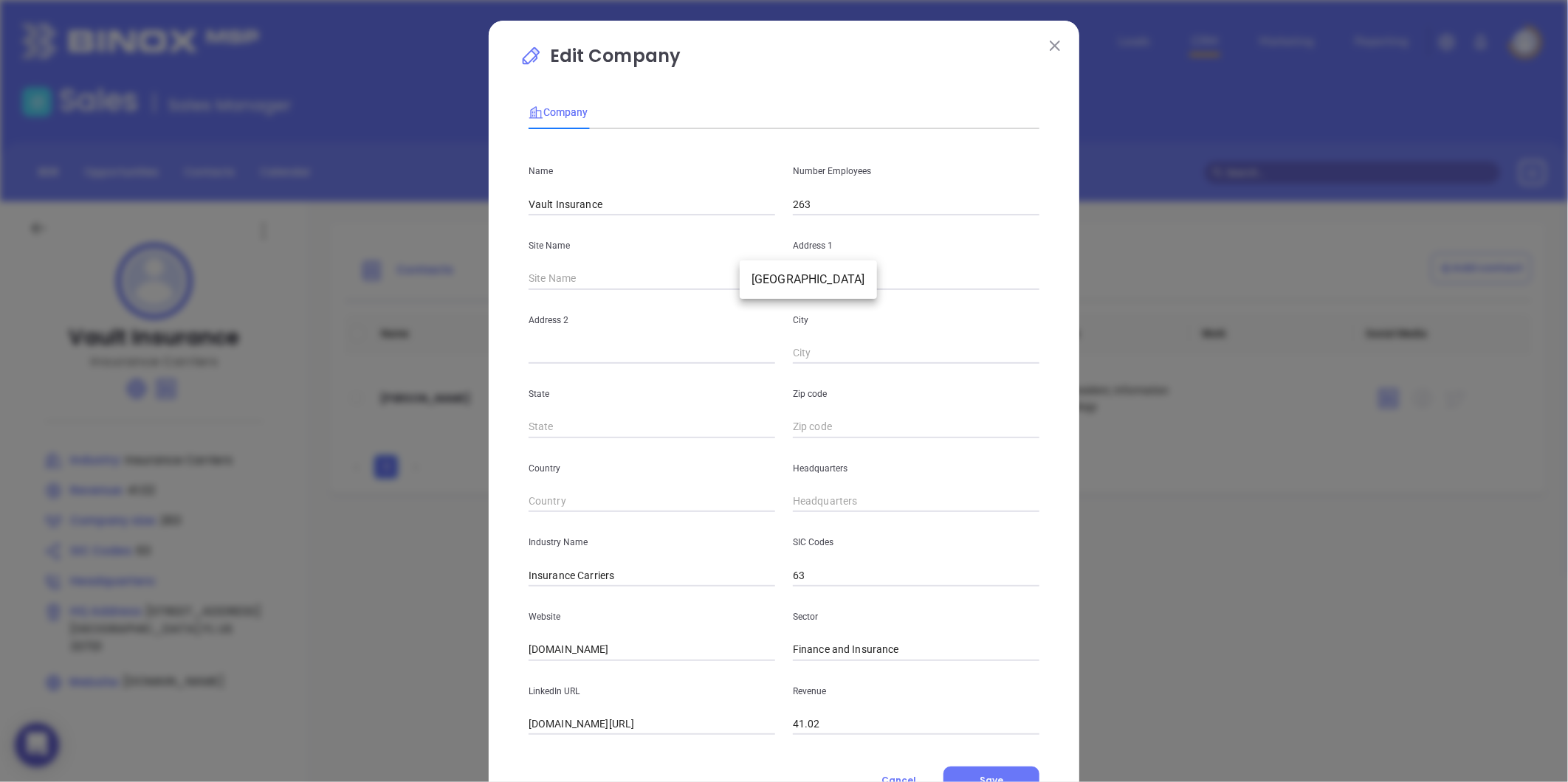
type input "300 First Avenue South, Suite 401"
type input "St. Petersburg"
type input "FL"
type input "33701"
type input "US"
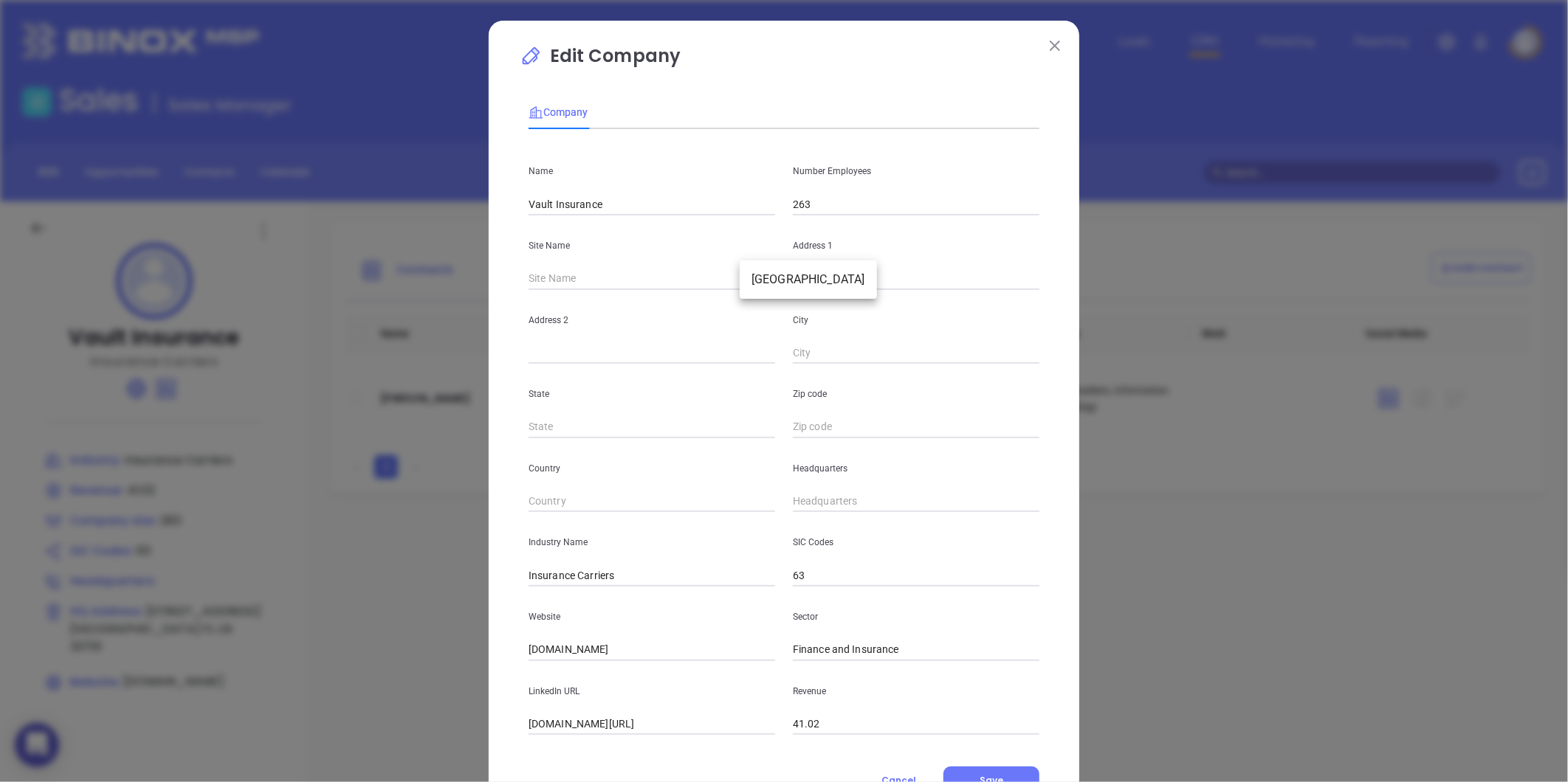
type input "125614"
drag, startPoint x: 954, startPoint y: 281, endPoint x: 697, endPoint y: 308, distance: 258.4
click at [697, 308] on div "Name Vault Insurance Number Employees 263 Site Name St. Petersburg St. Petersbu…" at bounding box center [784, 438] width 511 height 594
paste input "24 West 40th St, Suite 300 New York, NY 10018"
drag, startPoint x: 979, startPoint y: 286, endPoint x: 1022, endPoint y: 296, distance: 44.1
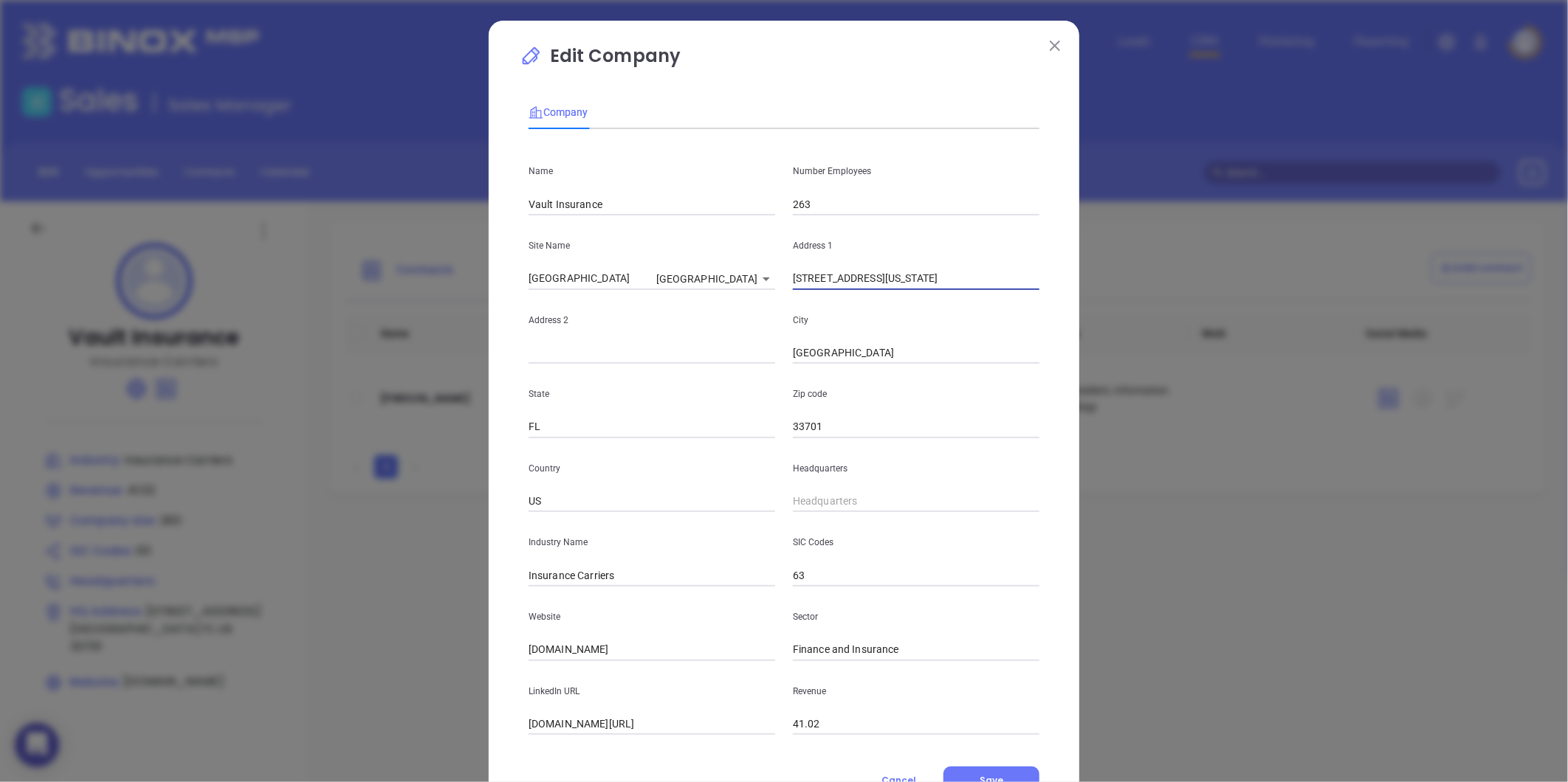
click at [1022, 296] on div "Name Vault Insurance Number Employees 263 Site Name St. Petersburg St. Petersbu…" at bounding box center [784, 438] width 511 height 594
type input "24 West 40th St, Suite 300 New York, NY 10018"
drag, startPoint x: 826, startPoint y: 428, endPoint x: 728, endPoint y: 434, distance: 98.2
click at [728, 434] on div "State FL Zip code 33701" at bounding box center [783, 401] width 529 height 74
paste input "10018"
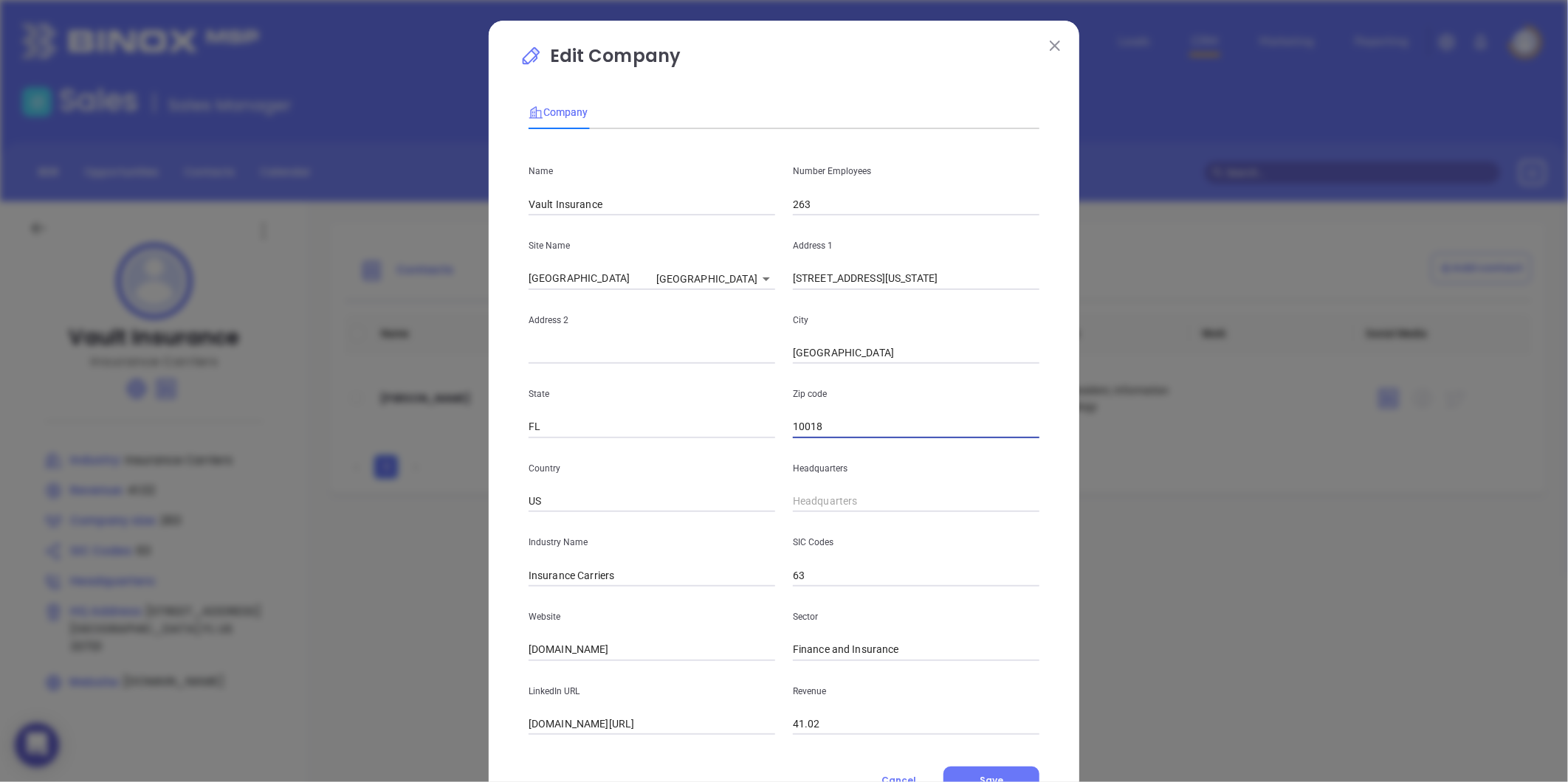
type input "10018"
drag, startPoint x: 459, startPoint y: 431, endPoint x: 438, endPoint y: 434, distance: 21.2
click at [438, 434] on div "Edit Company Company Name Vault Insurance Number Employees 263 Site Name St. Pe…" at bounding box center [784, 391] width 1568 height 782
type input "NY"
drag, startPoint x: 868, startPoint y: 282, endPoint x: 908, endPoint y: 286, distance: 40.2
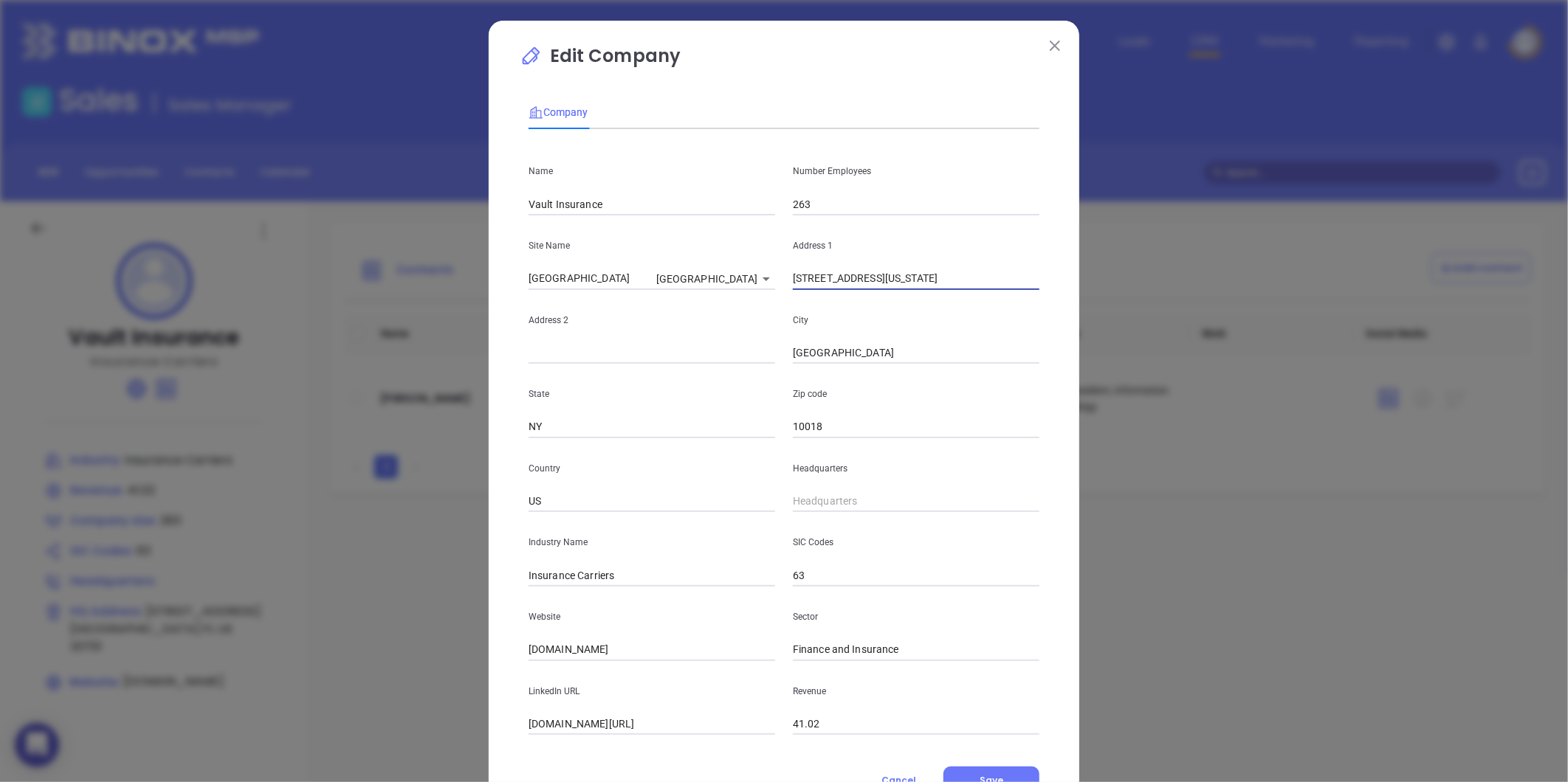
click at [908, 286] on input "24 West 40th St, Suite 300 New York, NY 10018" at bounding box center [916, 279] width 247 height 22
drag, startPoint x: 882, startPoint y: 349, endPoint x: 717, endPoint y: 370, distance: 166.3
click at [717, 370] on div "Name Vault Insurance Number Employees 263 Site Name St. Petersburg St. Petersbu…" at bounding box center [784, 438] width 511 height 594
click at [638, 363] on input "text" at bounding box center [652, 353] width 247 height 22
paste input "Suite 300"
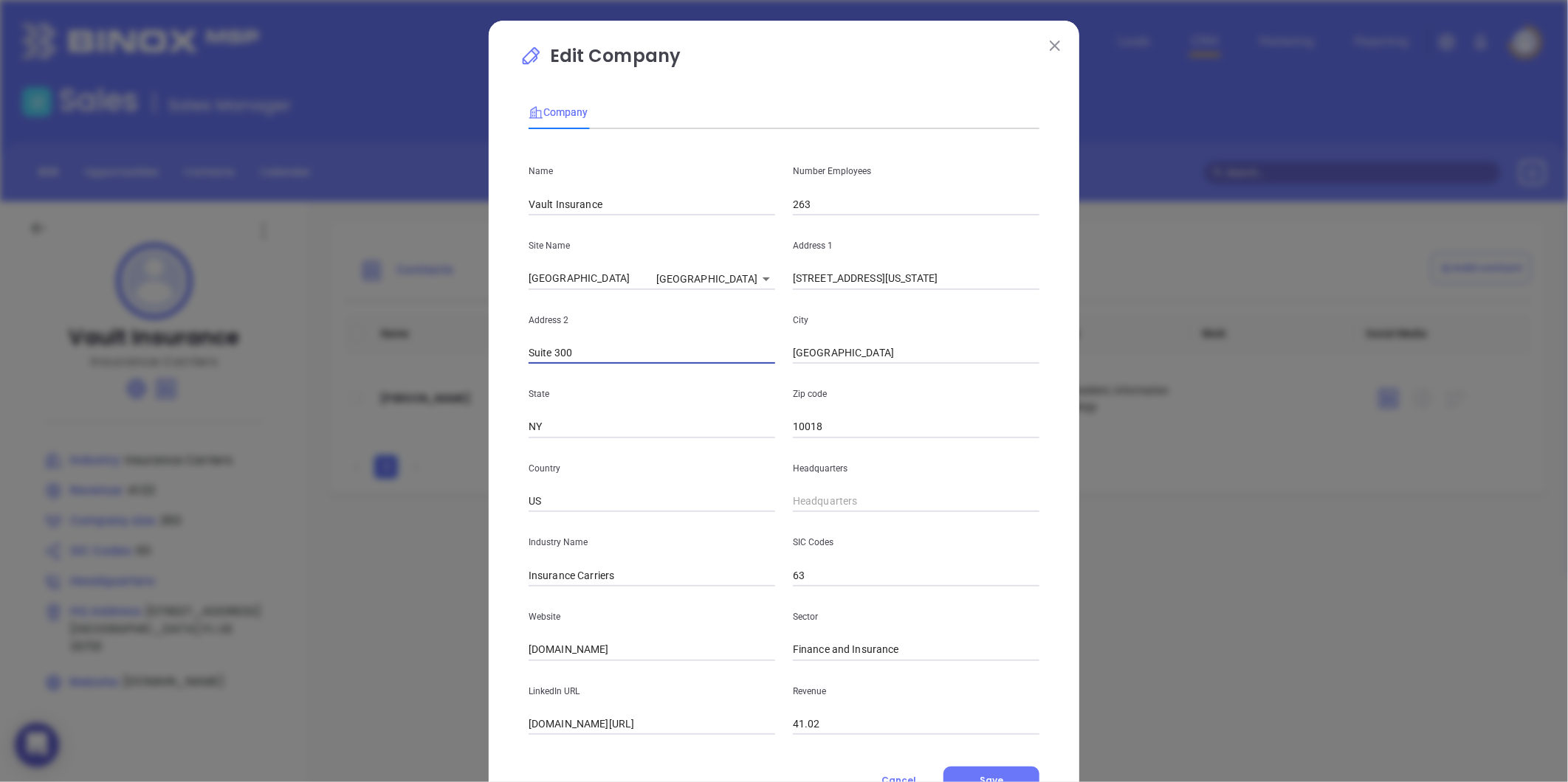
type input "Suite 300"
click at [761, 329] on div "Address 2 Suite 300" at bounding box center [651, 326] width 264 height 74
drag, startPoint x: 916, startPoint y: 278, endPoint x: 955, endPoint y: 288, distance: 40.3
click at [955, 288] on input "24 West 40th St, Suite 300 New York, NY 10018" at bounding box center [916, 279] width 247 height 22
drag, startPoint x: 865, startPoint y: 350, endPoint x: 679, endPoint y: 380, distance: 188.4
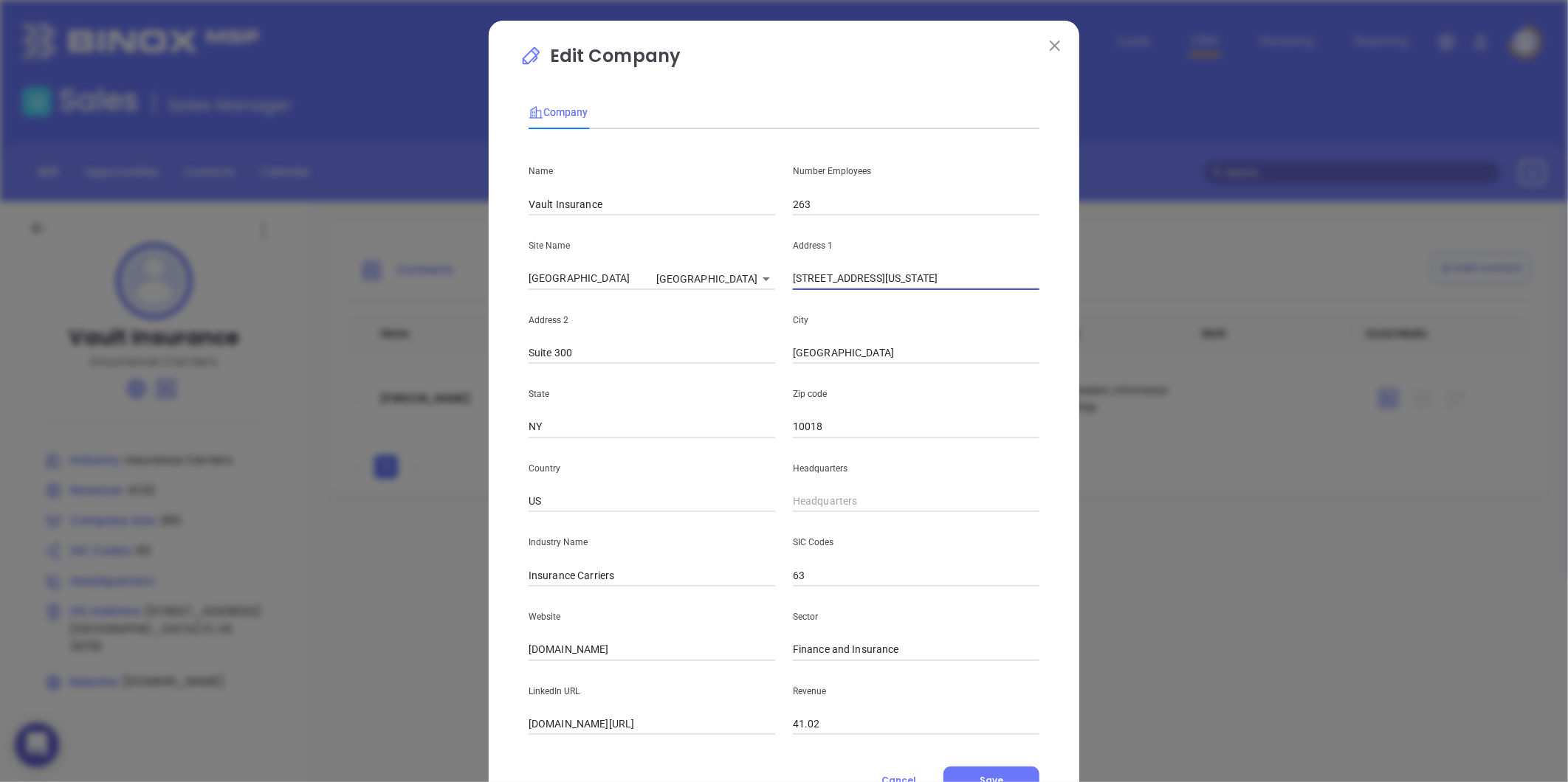
click at [675, 380] on div "Name Vault Insurance Number Employees 263 Site Name St. Petersburg St. Petersbu…" at bounding box center [784, 438] width 511 height 594
paste input "New York"
type input "New York"
drag, startPoint x: 910, startPoint y: 274, endPoint x: 1082, endPoint y: 284, distance: 172.3
click at [1082, 284] on div "Edit Company Company Name Vault Insurance Number Employees 263 Site Name St. Pe…" at bounding box center [784, 391] width 1568 height 782
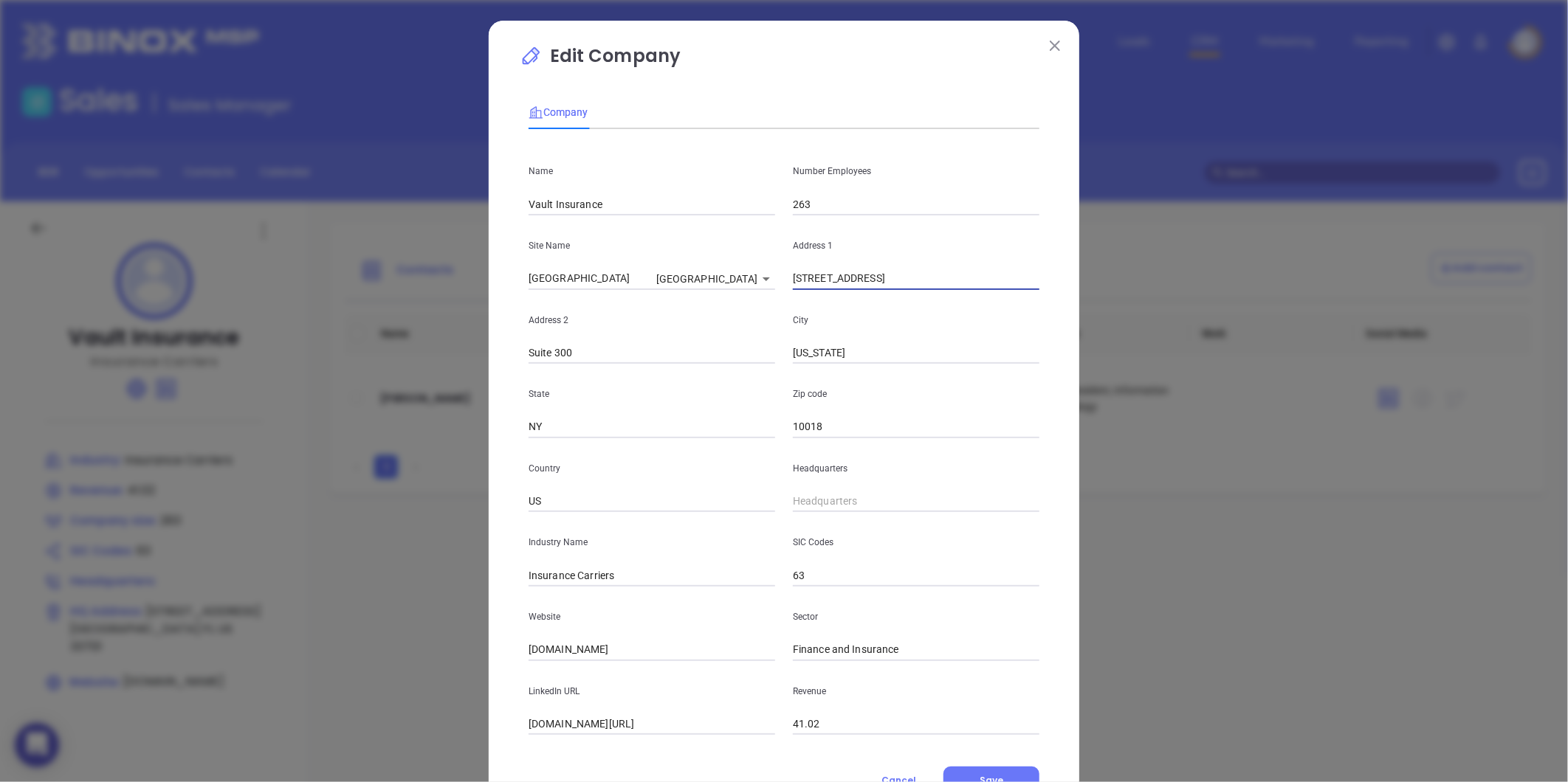
drag, startPoint x: 919, startPoint y: 277, endPoint x: 859, endPoint y: 284, distance: 60.4
click at [859, 284] on input "24 West 40th St, Suite 300" at bounding box center [916, 279] width 247 height 22
type input "24 West 40th St."
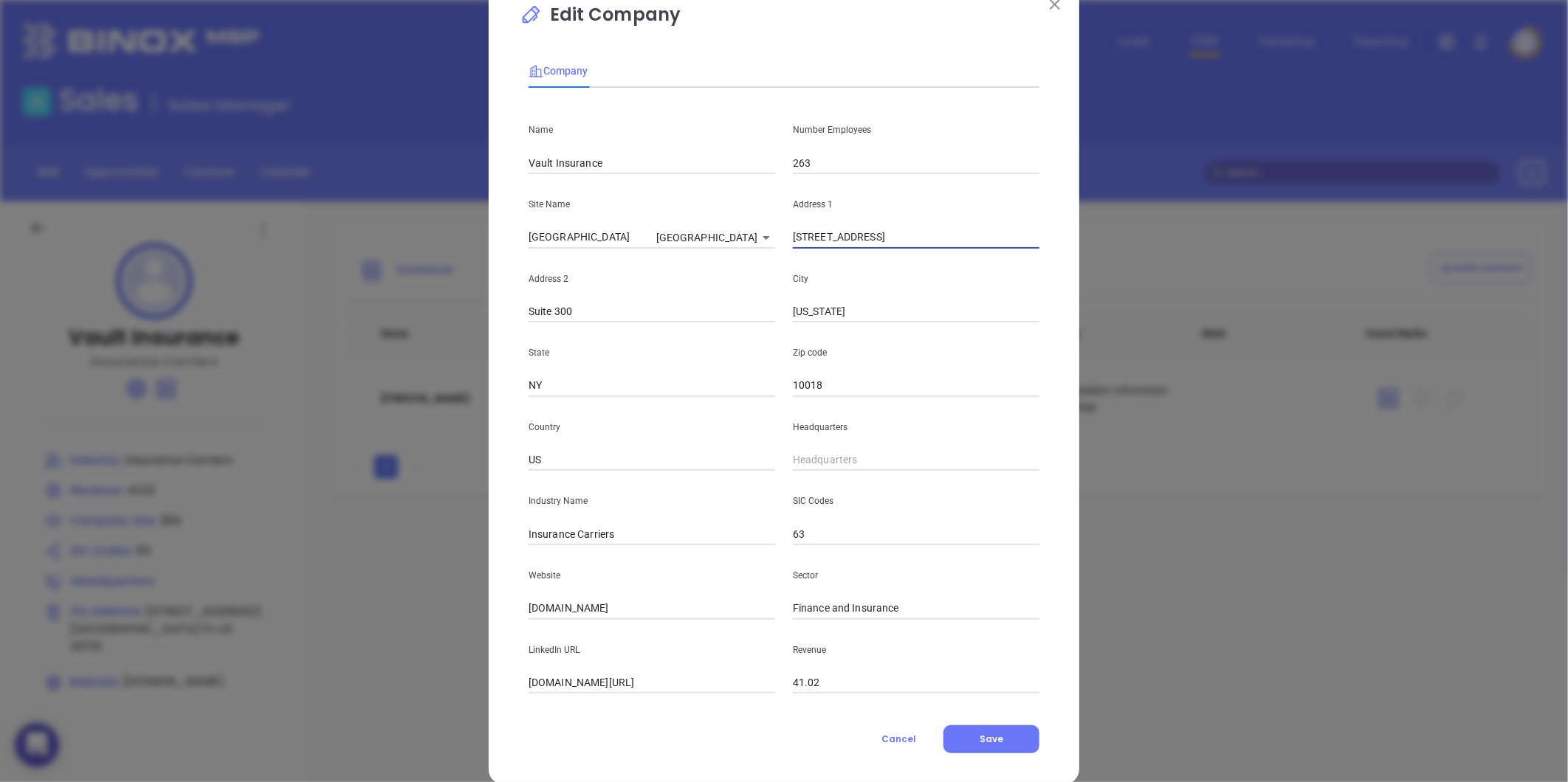
scroll to position [64, 0]
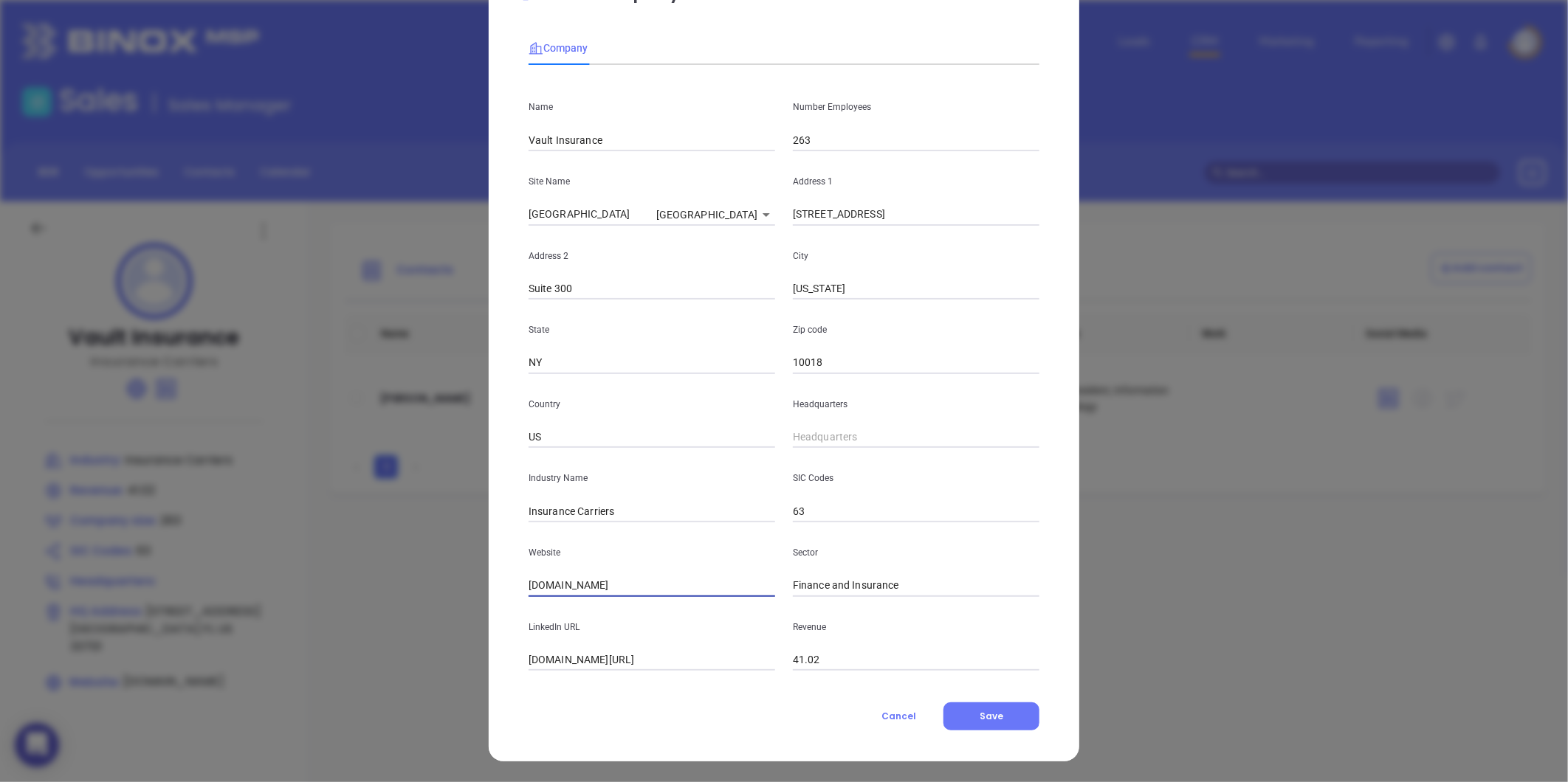
drag, startPoint x: 646, startPoint y: 588, endPoint x: 453, endPoint y: 590, distance: 193.0
click at [453, 590] on div "Edit Company Company Name Vault Insurance Number Employees 263 Site Name St. Pe…" at bounding box center [784, 391] width 1568 height 782
paste input "https://www.vaultinsurance.com/"
type input "https://www.vaultinsurance.com/"
drag, startPoint x: 623, startPoint y: 510, endPoint x: 571, endPoint y: 532, distance: 56.5
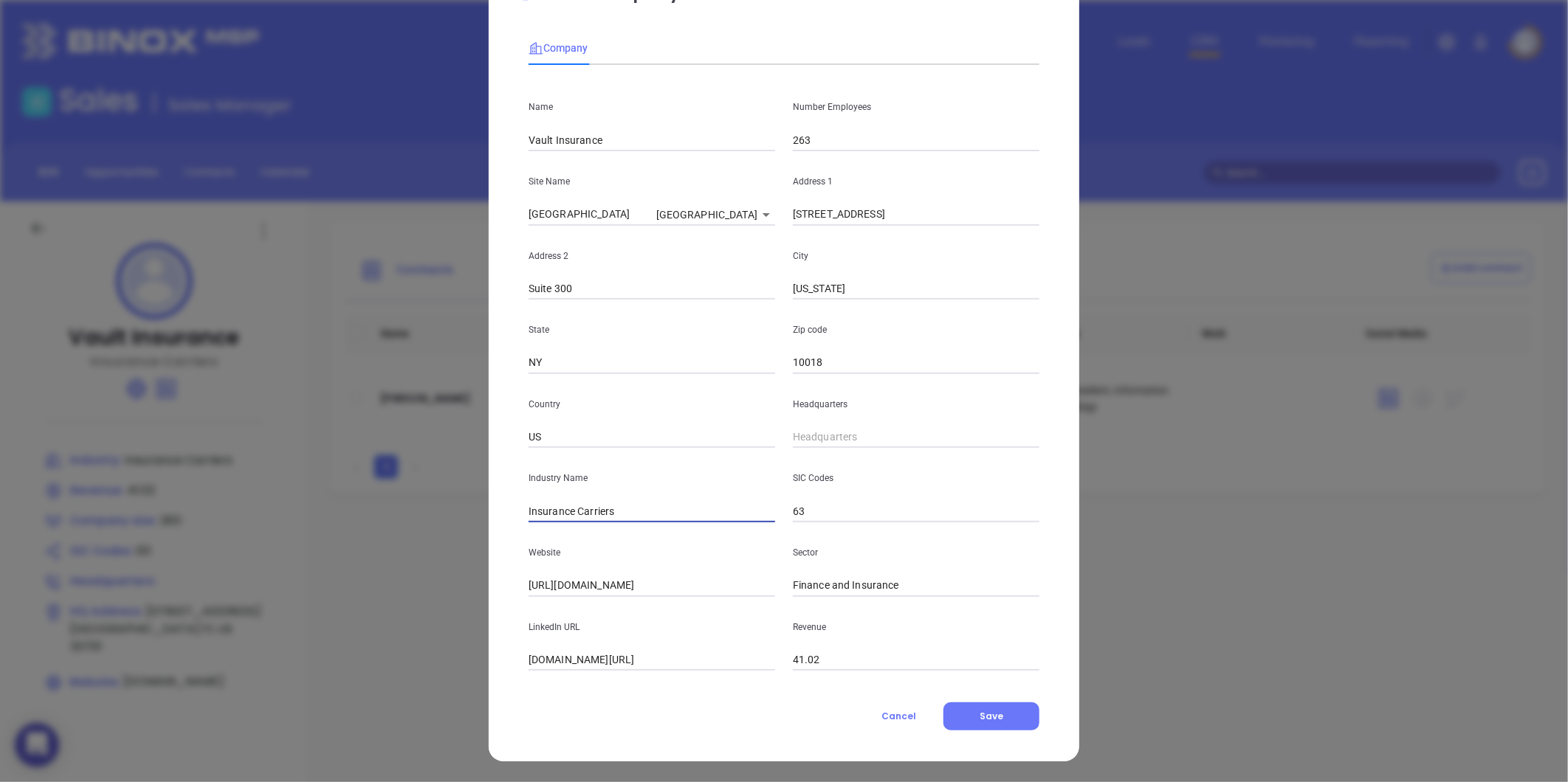
click at [571, 532] on div "Name Vault Insurance Number Employees 263 Site Name St. Petersburg St. Petersbu…" at bounding box center [784, 373] width 511 height 594
type input "Insurance"
type input "( ) -"
click at [851, 438] on input "( ) -" at bounding box center [916, 438] width 247 height 22
type input "( ) -"
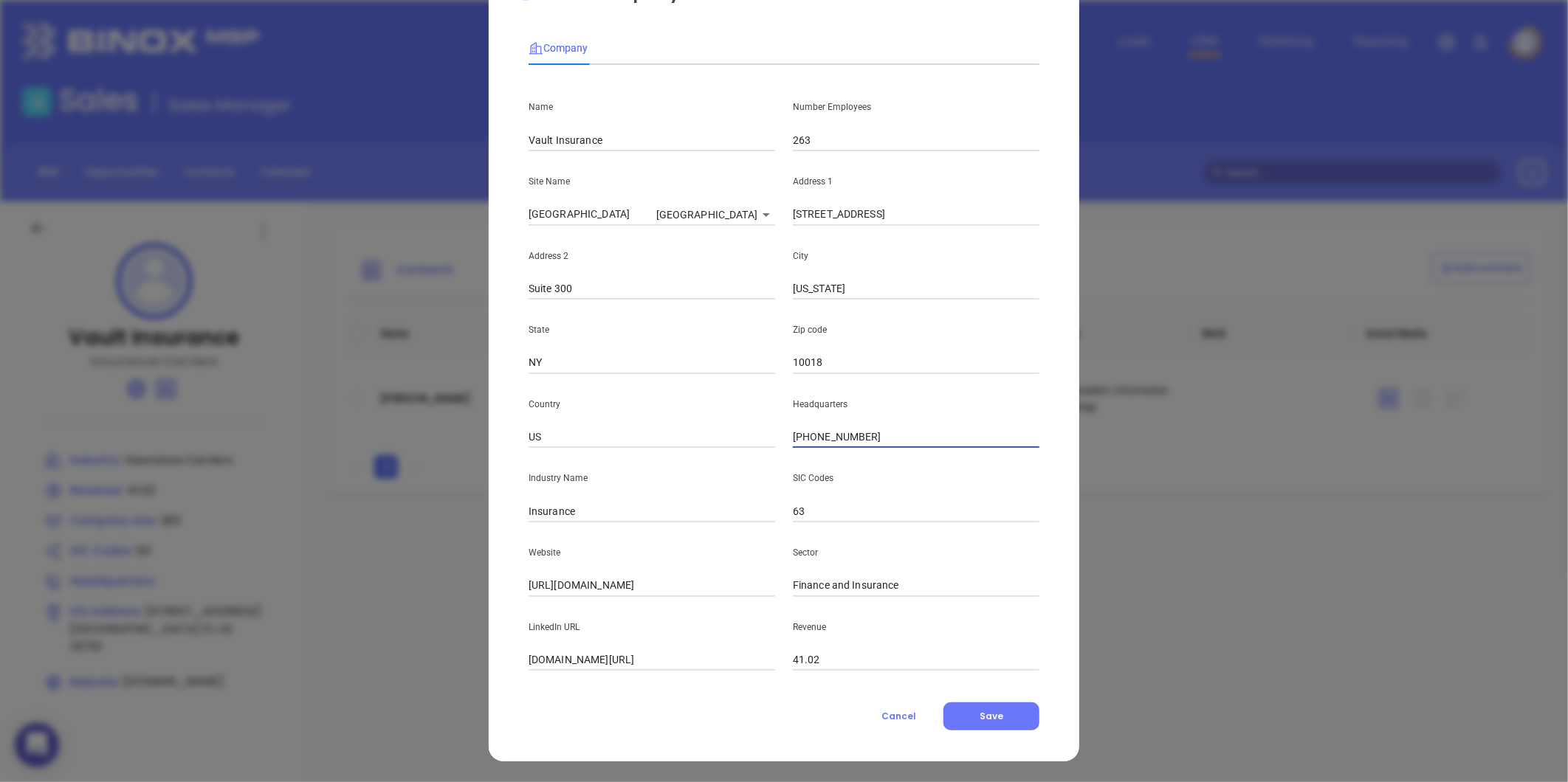
type input "(844) 368-2858"
click at [972, 722] on button "Save" at bounding box center [991, 716] width 96 height 28
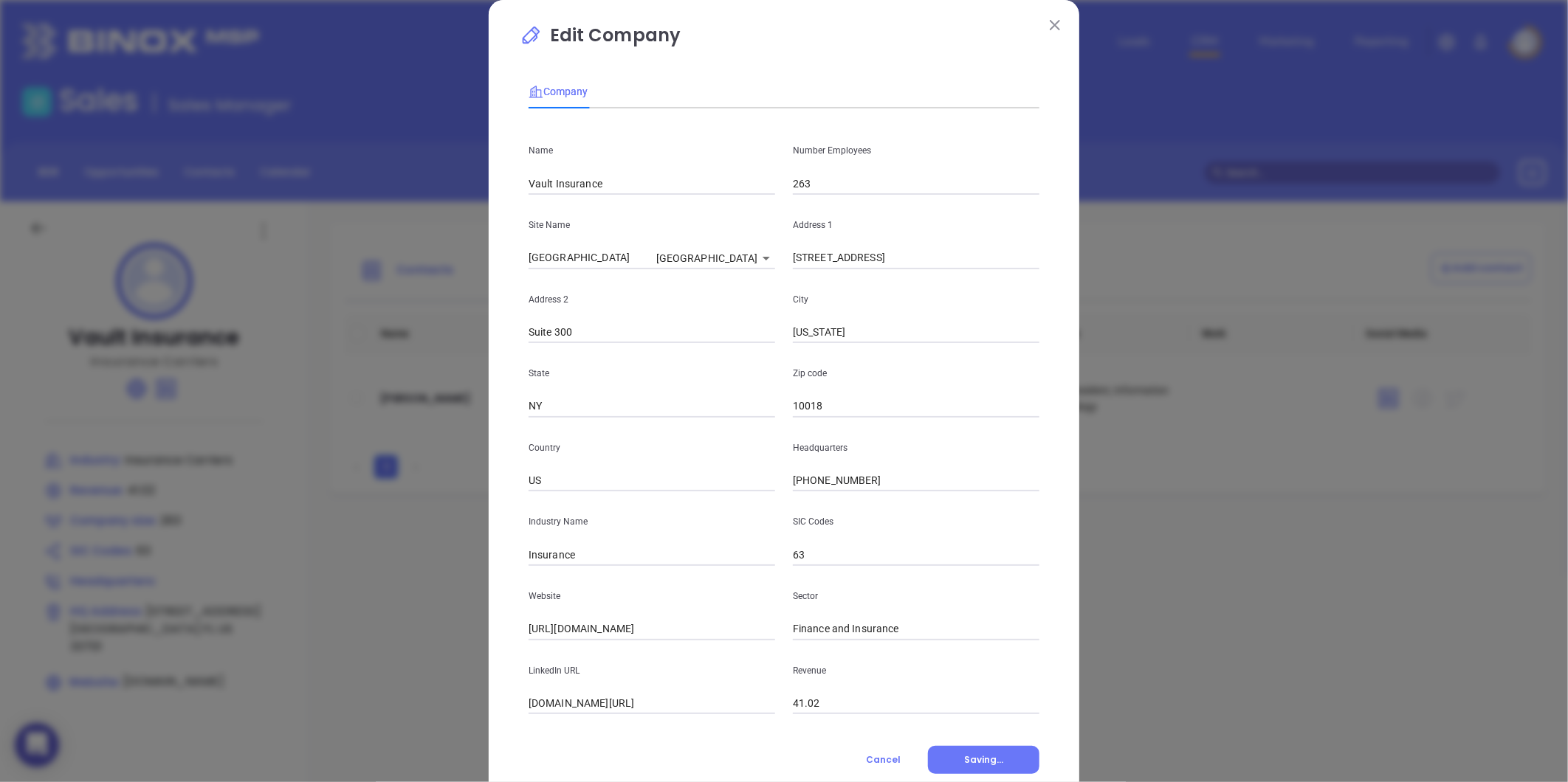
scroll to position [0, 0]
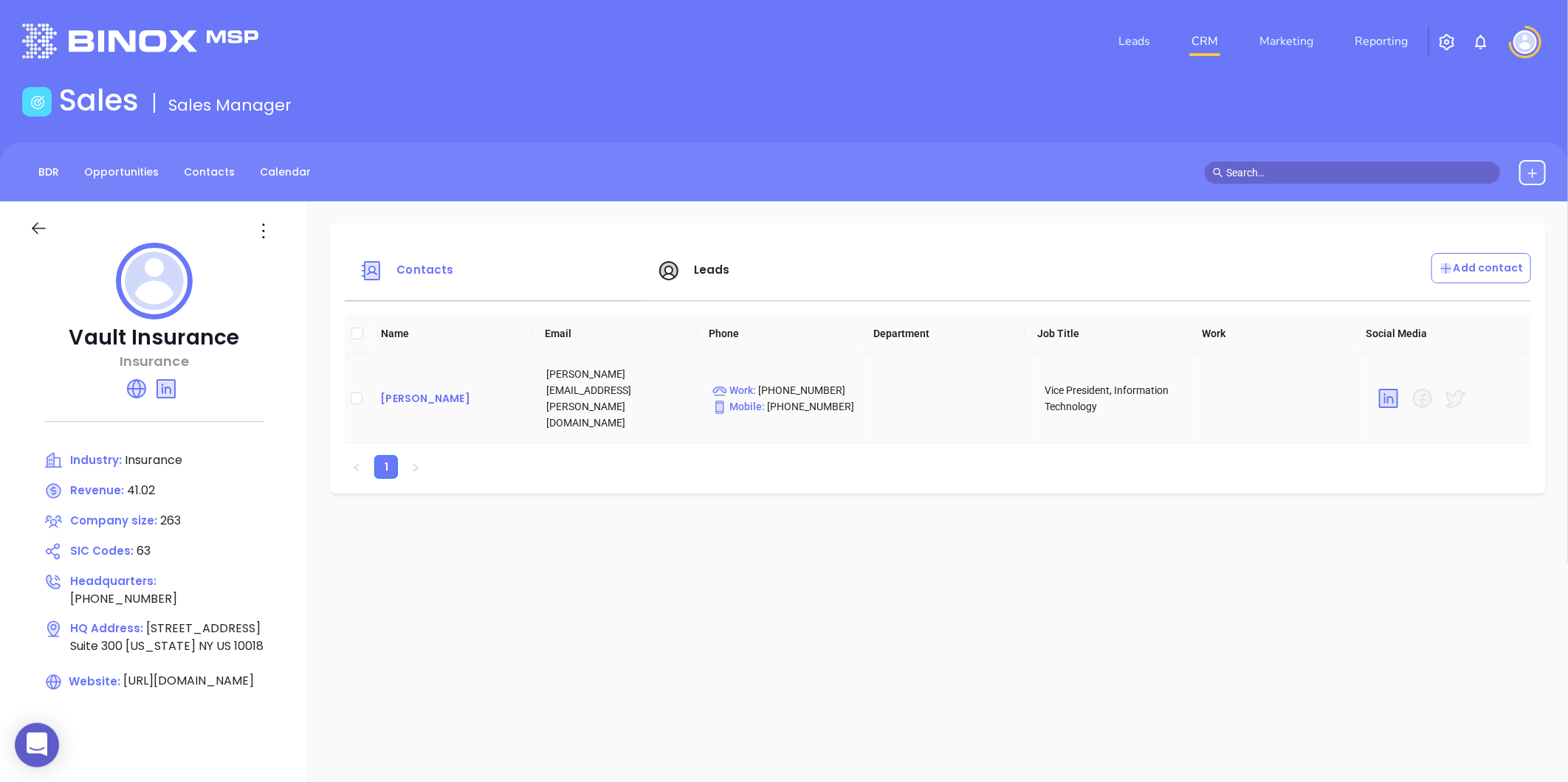
click at [404, 390] on div "Michele Verducci" at bounding box center [451, 398] width 143 height 18
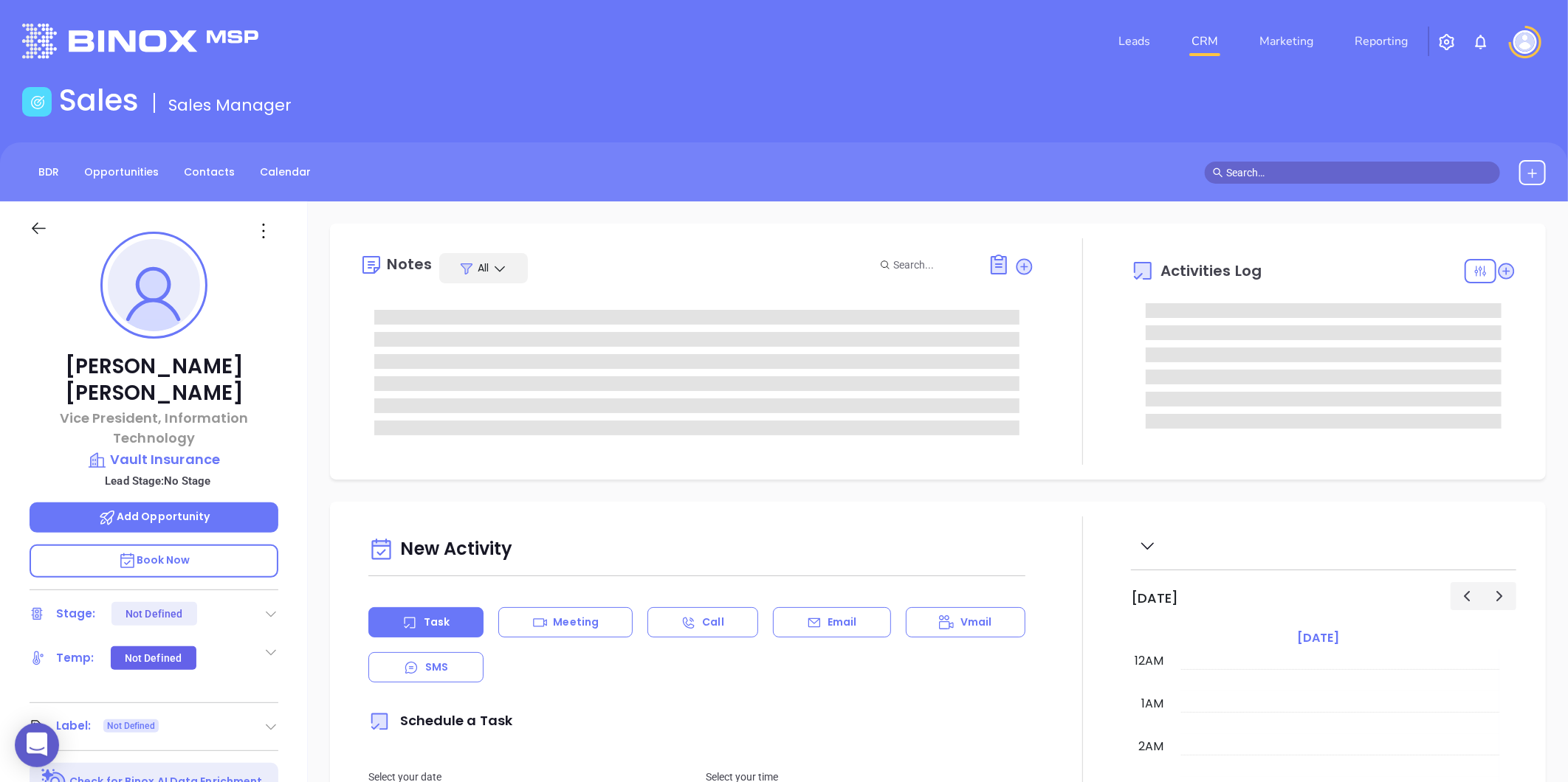
type input "[DATE]"
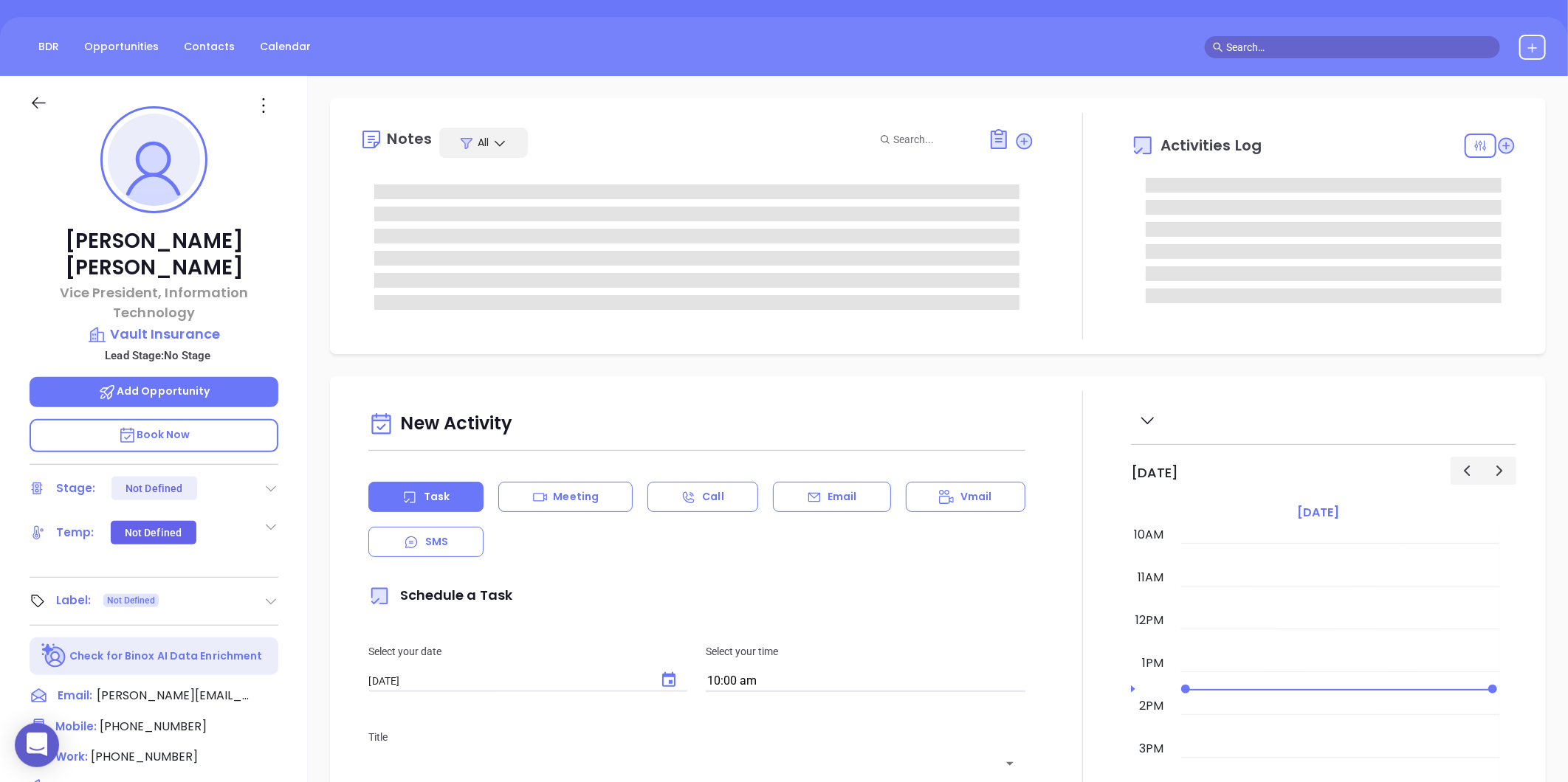
scroll to position [164, 0]
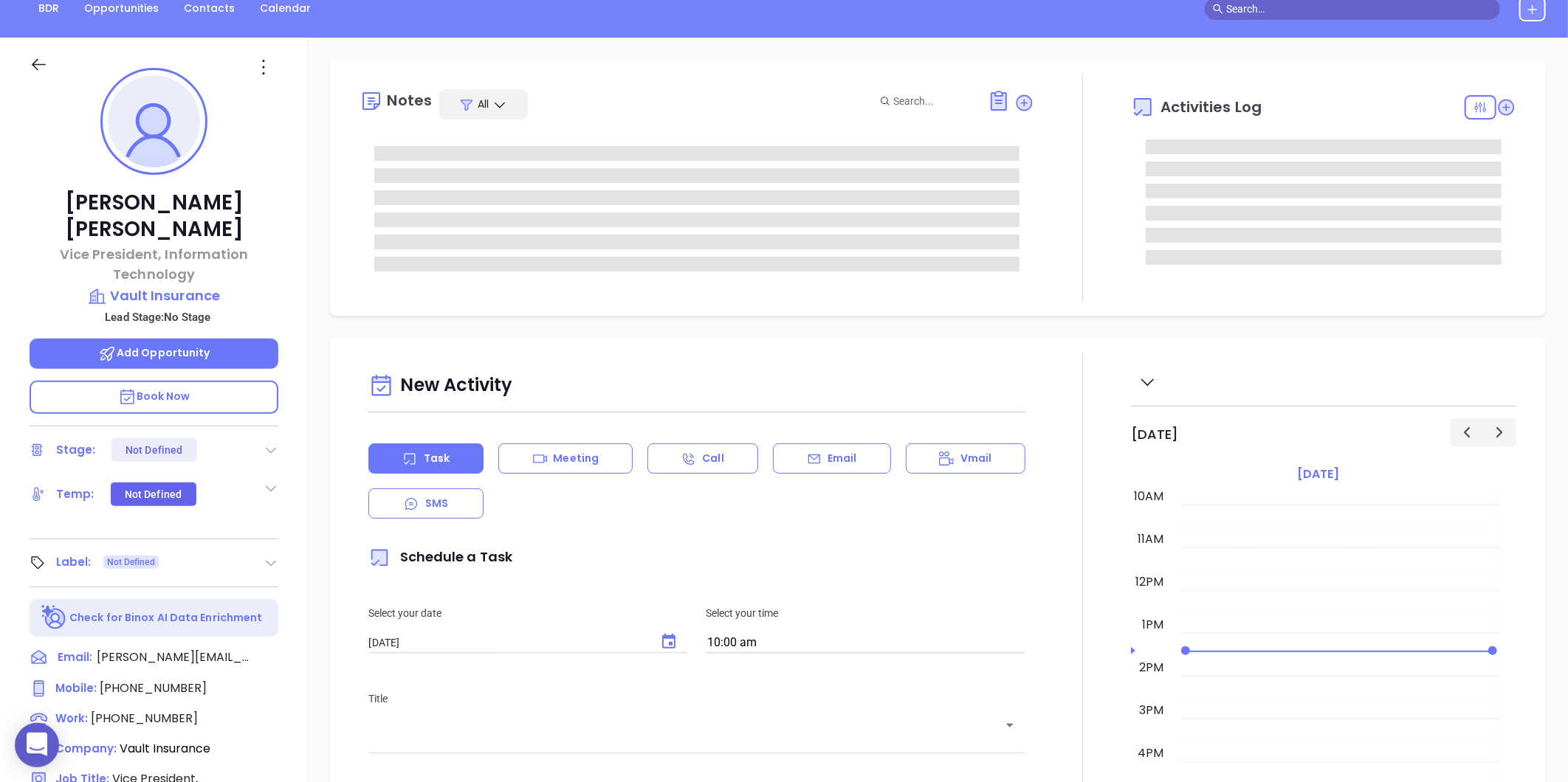
type input "[PERSON_NAME]"
click at [271, 556] on icon at bounding box center [270, 563] width 15 height 15
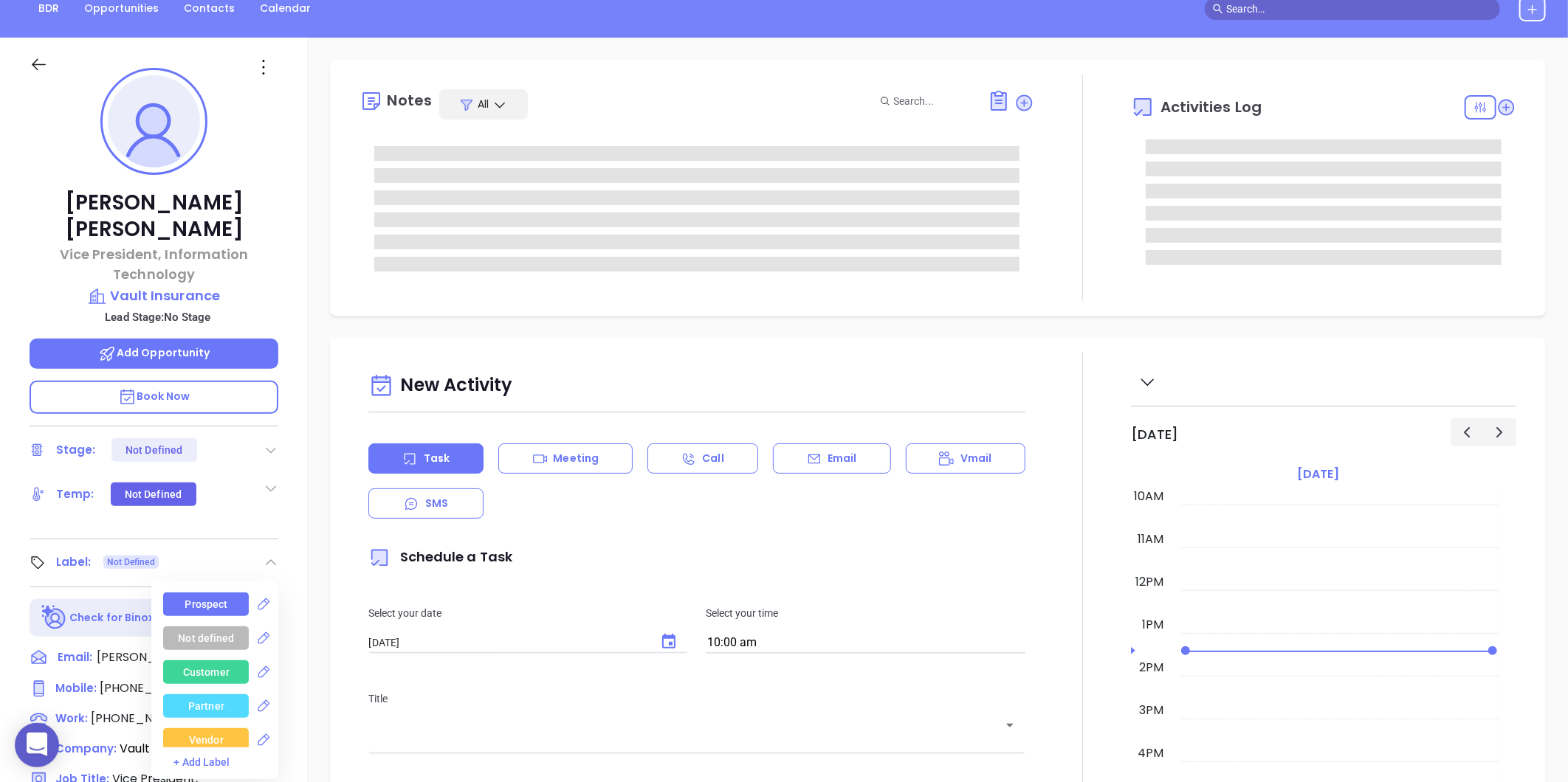
click at [195, 593] on div "Prospect" at bounding box center [207, 604] width 43 height 23
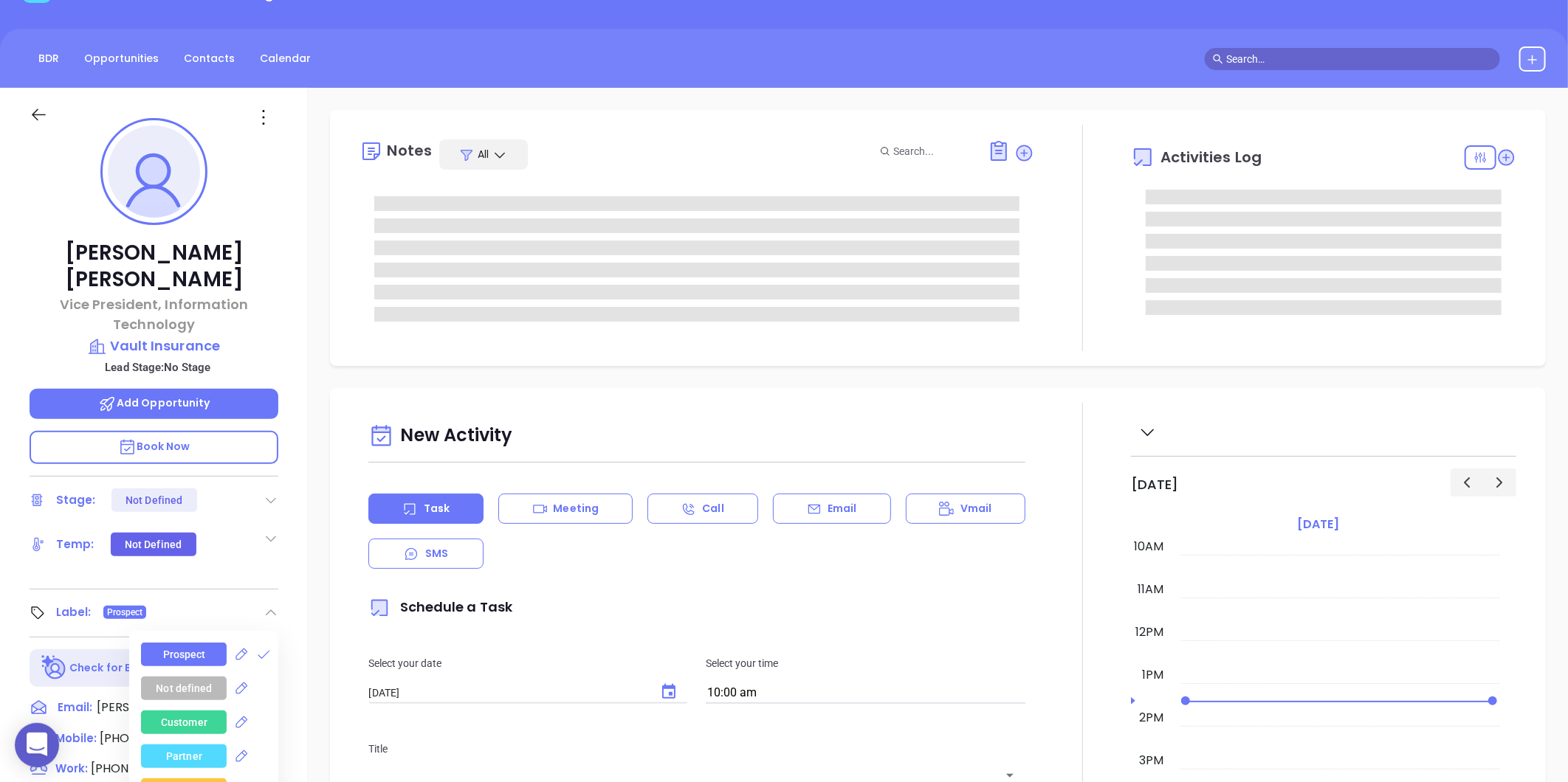
scroll to position [0, 0]
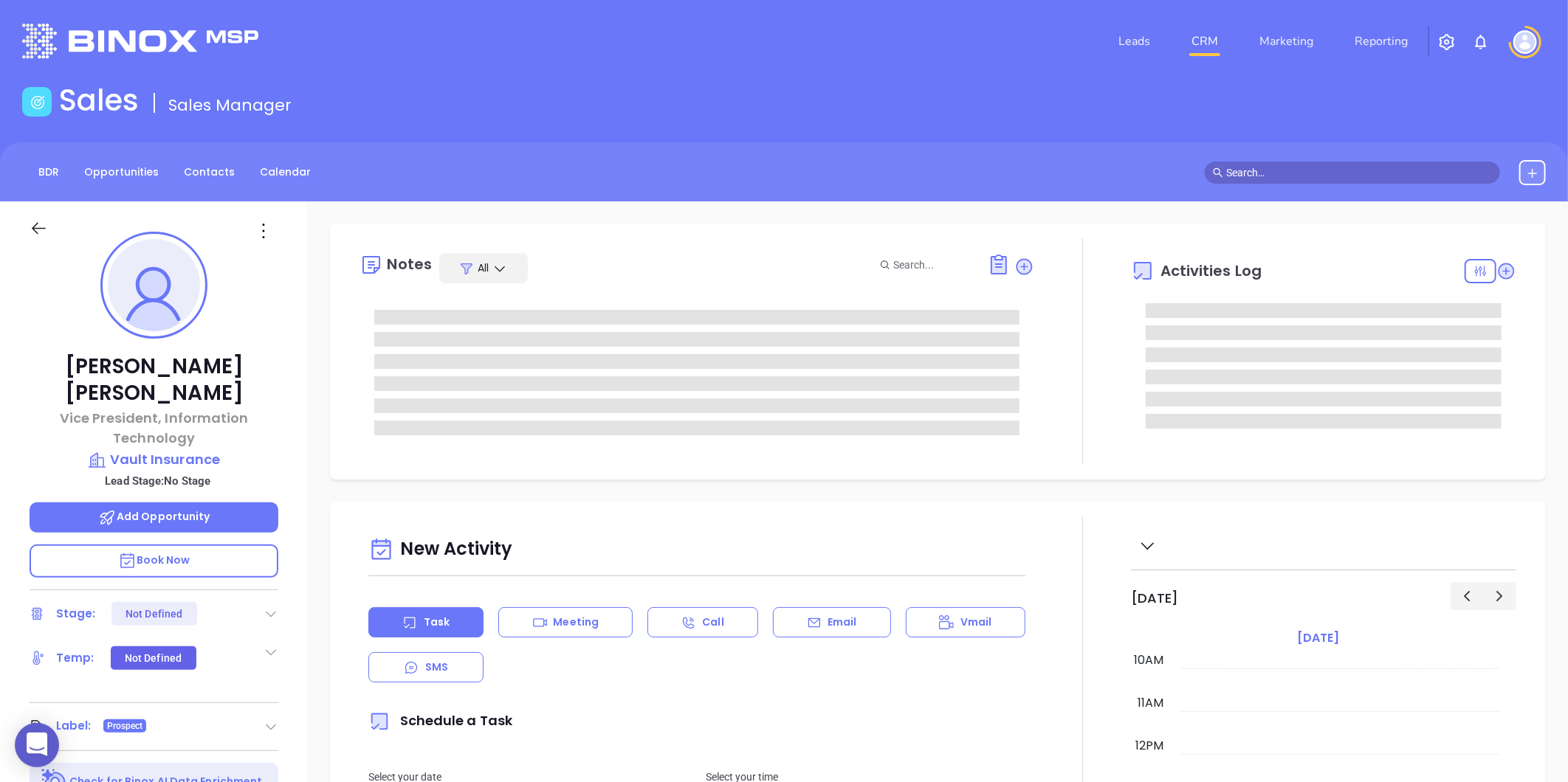
click at [263, 241] on icon at bounding box center [263, 231] width 23 height 23
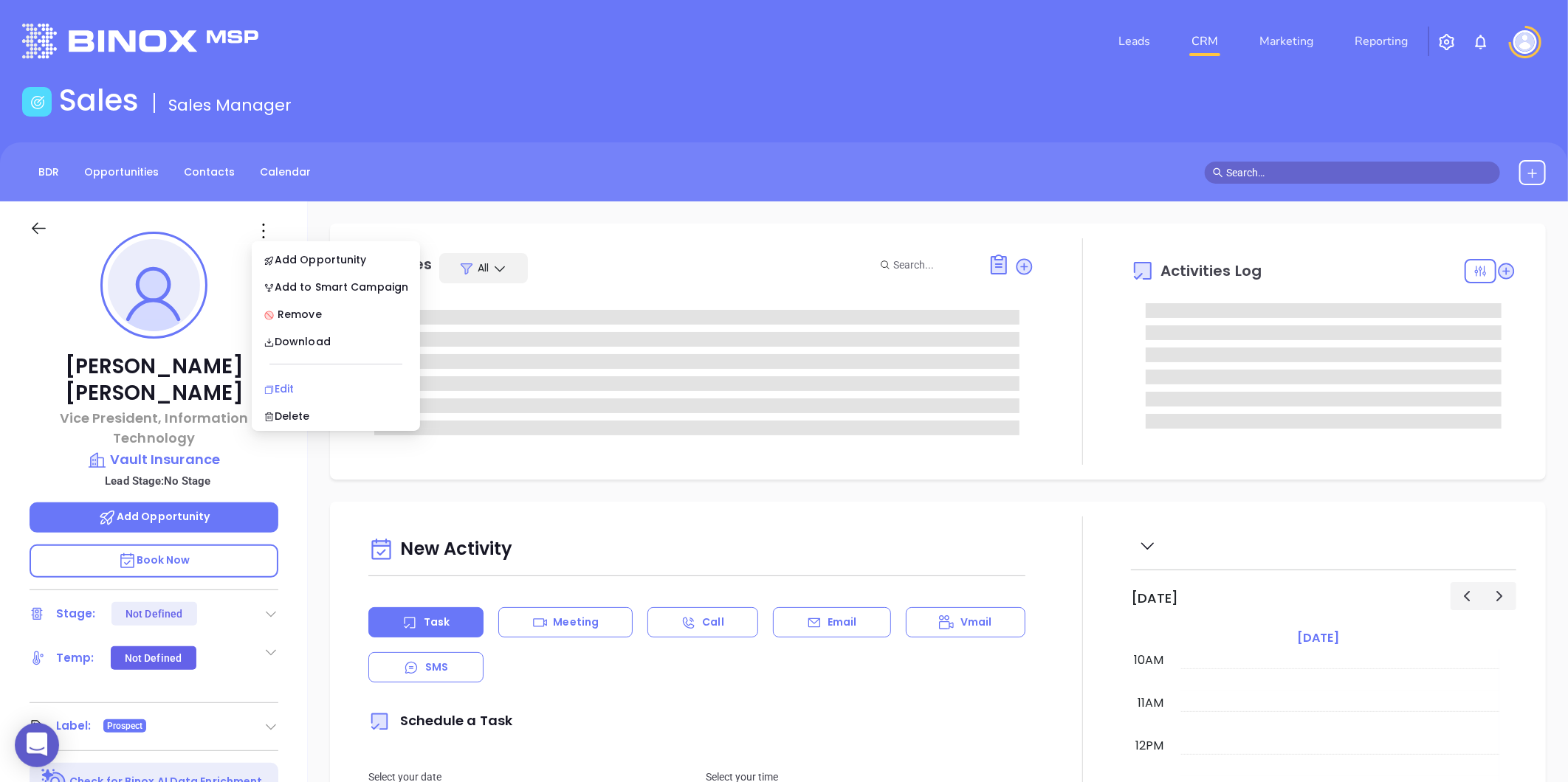
click at [308, 380] on div "Edit" at bounding box center [335, 388] width 145 height 16
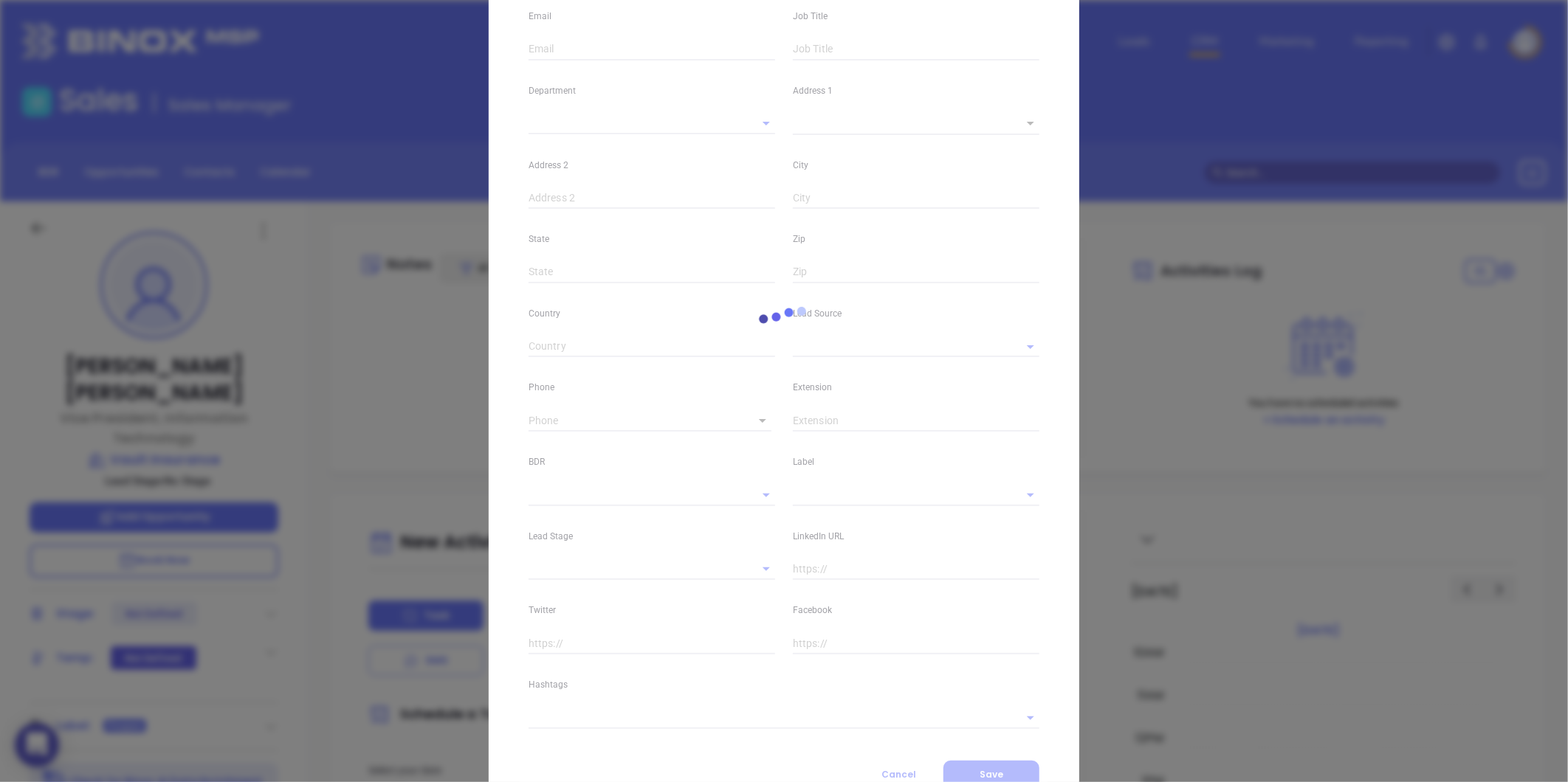
type input "Michele"
type input "Verducci"
type input "michele.verducci@vault.insurance"
type input "Vice President, Information Technology"
type input "1"
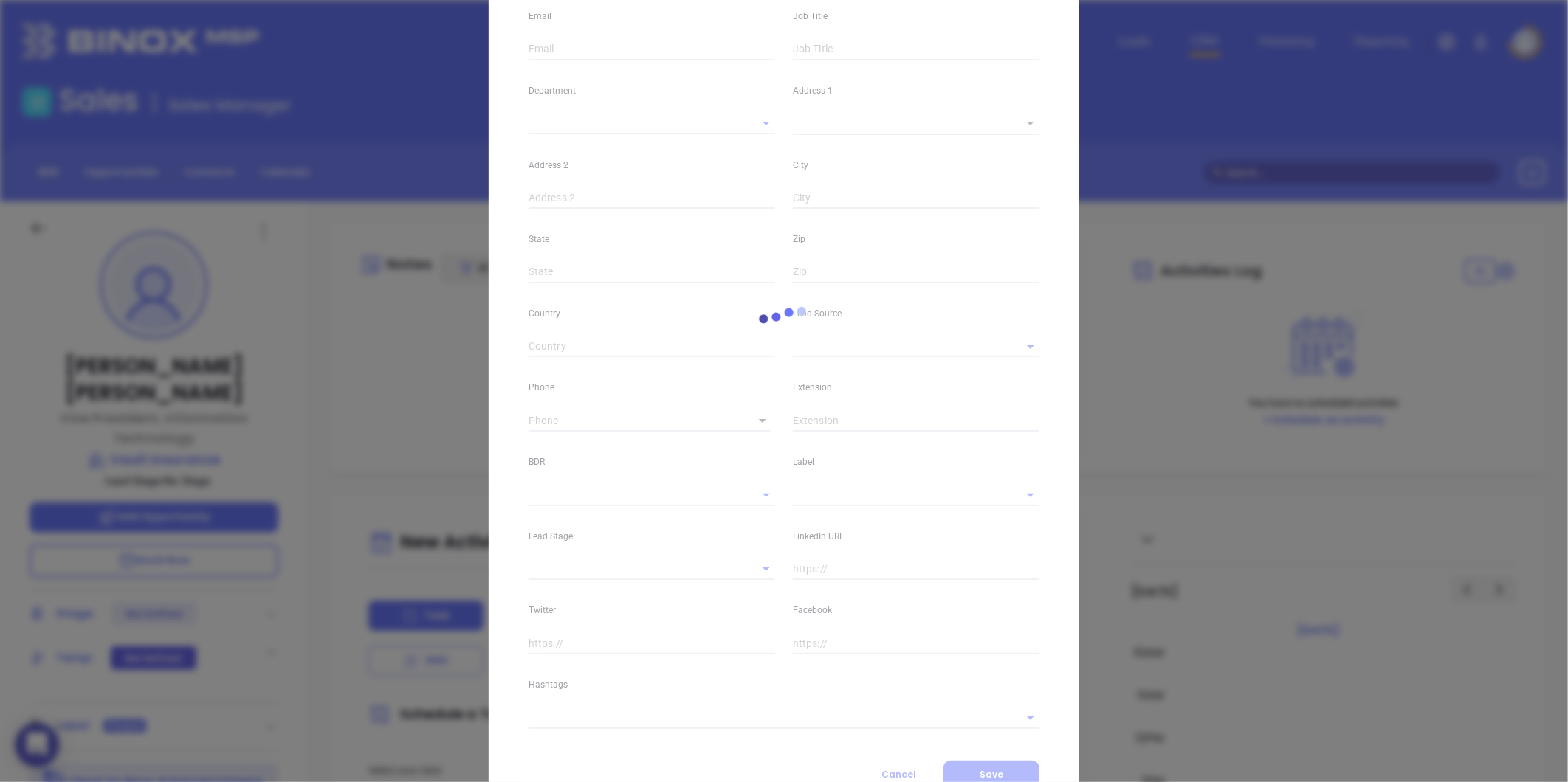
type input "linkedin.com/in/michele-verducci-vault"
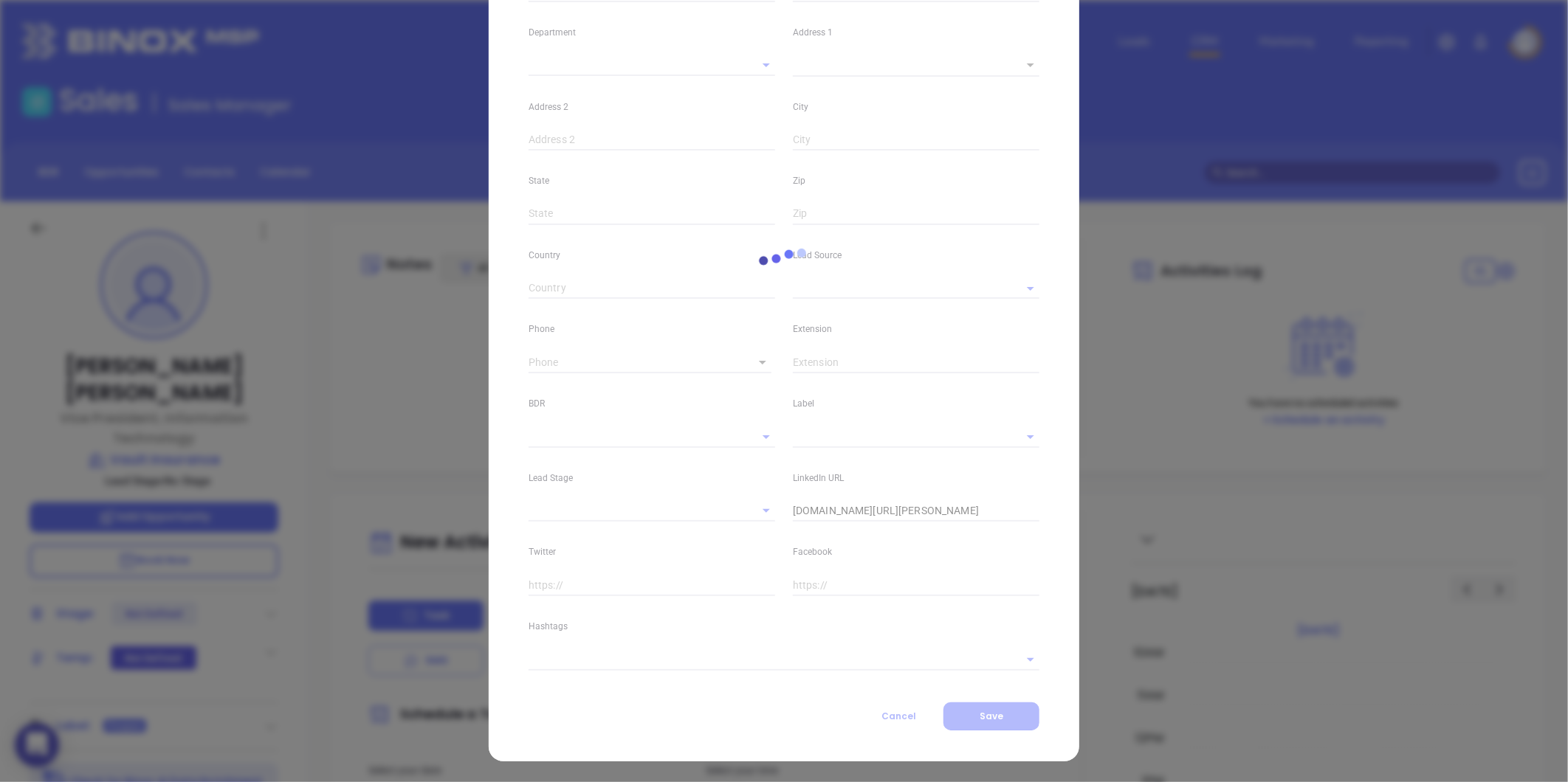
type input "Marketing"
type input "Website Reveal"
type input "undefined undefined"
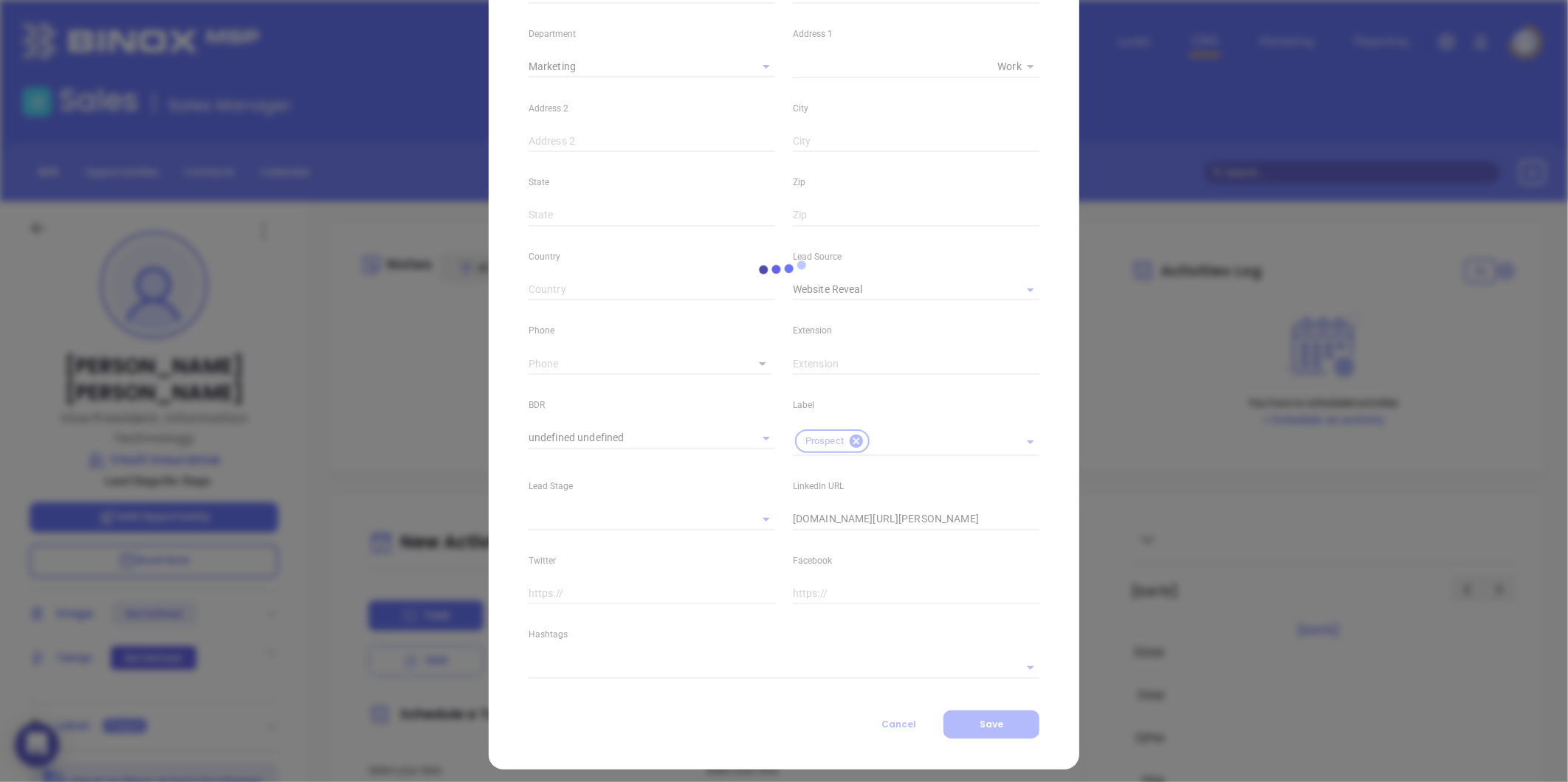
type input "(844) 368-2858"
type input "1"
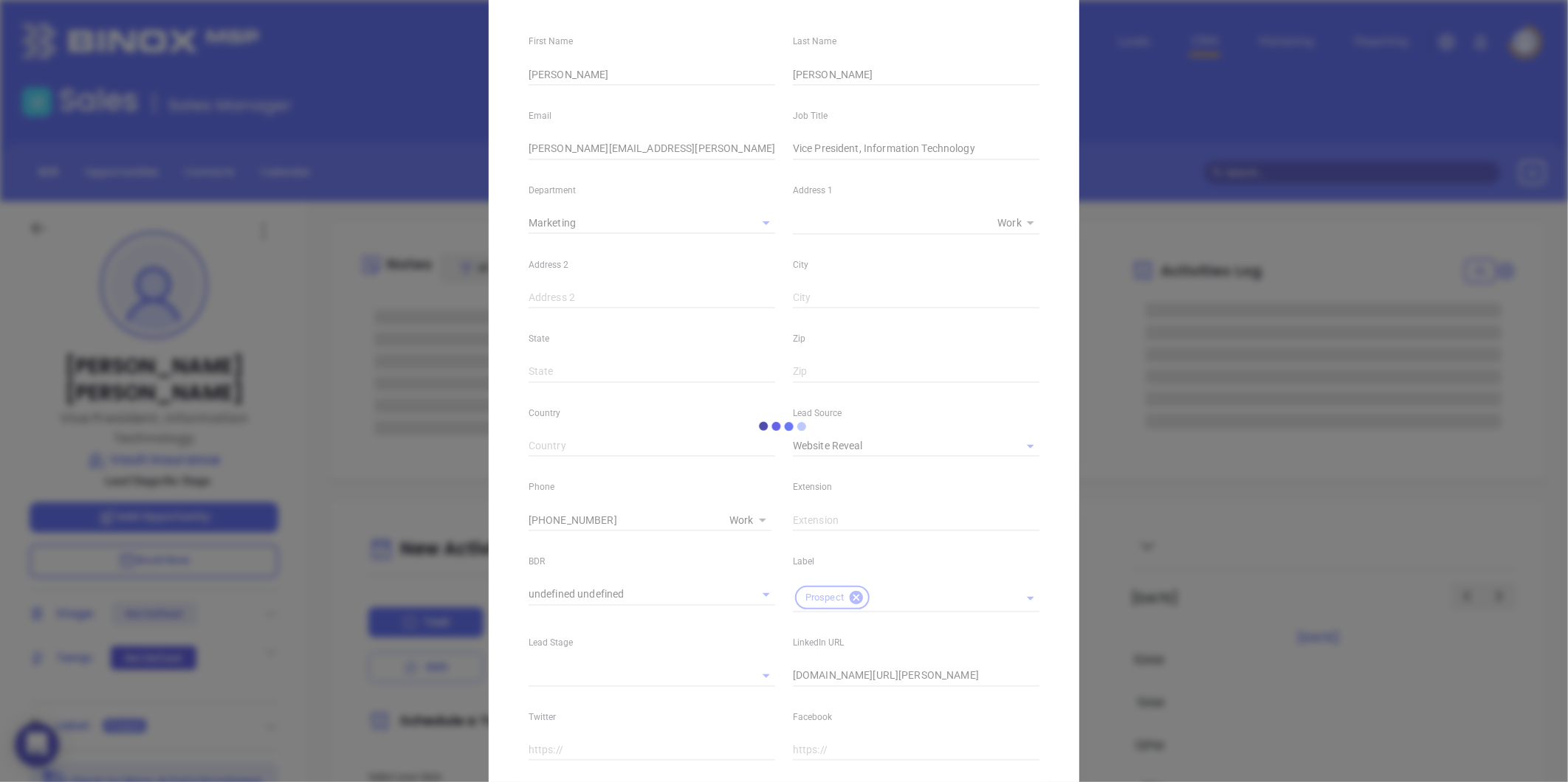
scroll to position [0, 0]
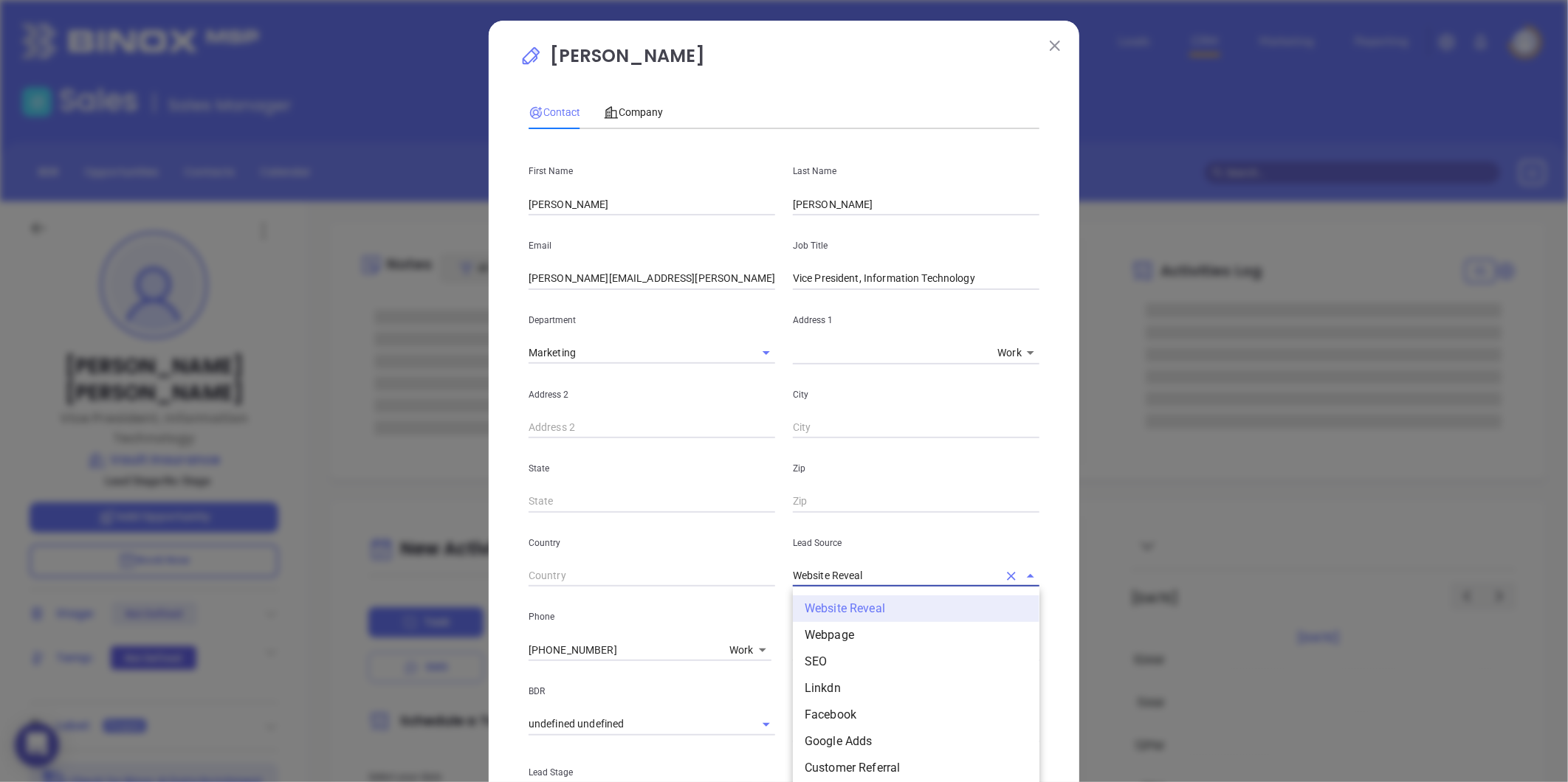
drag, startPoint x: 866, startPoint y: 575, endPoint x: 681, endPoint y: 576, distance: 185.0
click at [681, 576] on div "Country Lead Source Website Reveal Website Reveal Webpage SEO Linkdn Facebook G…" at bounding box center [783, 550] width 529 height 74
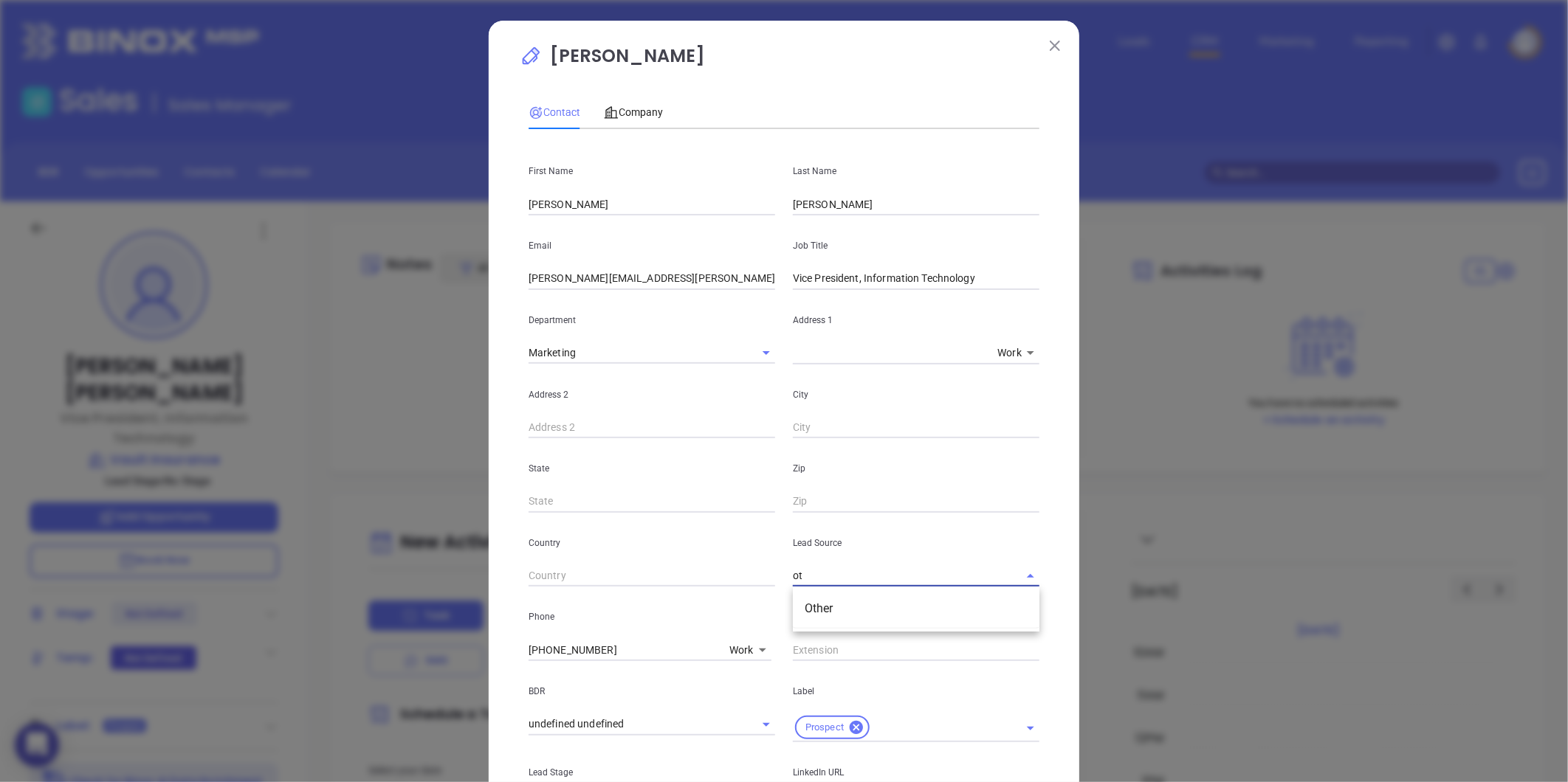
drag, startPoint x: 816, startPoint y: 590, endPoint x: 818, endPoint y: 600, distance: 10.2
click at [816, 593] on ul "Other" at bounding box center [916, 608] width 247 height 38
click at [818, 600] on li "Other" at bounding box center [916, 608] width 247 height 27
type input "Other"
drag, startPoint x: 990, startPoint y: 278, endPoint x: 594, endPoint y: 340, distance: 400.8
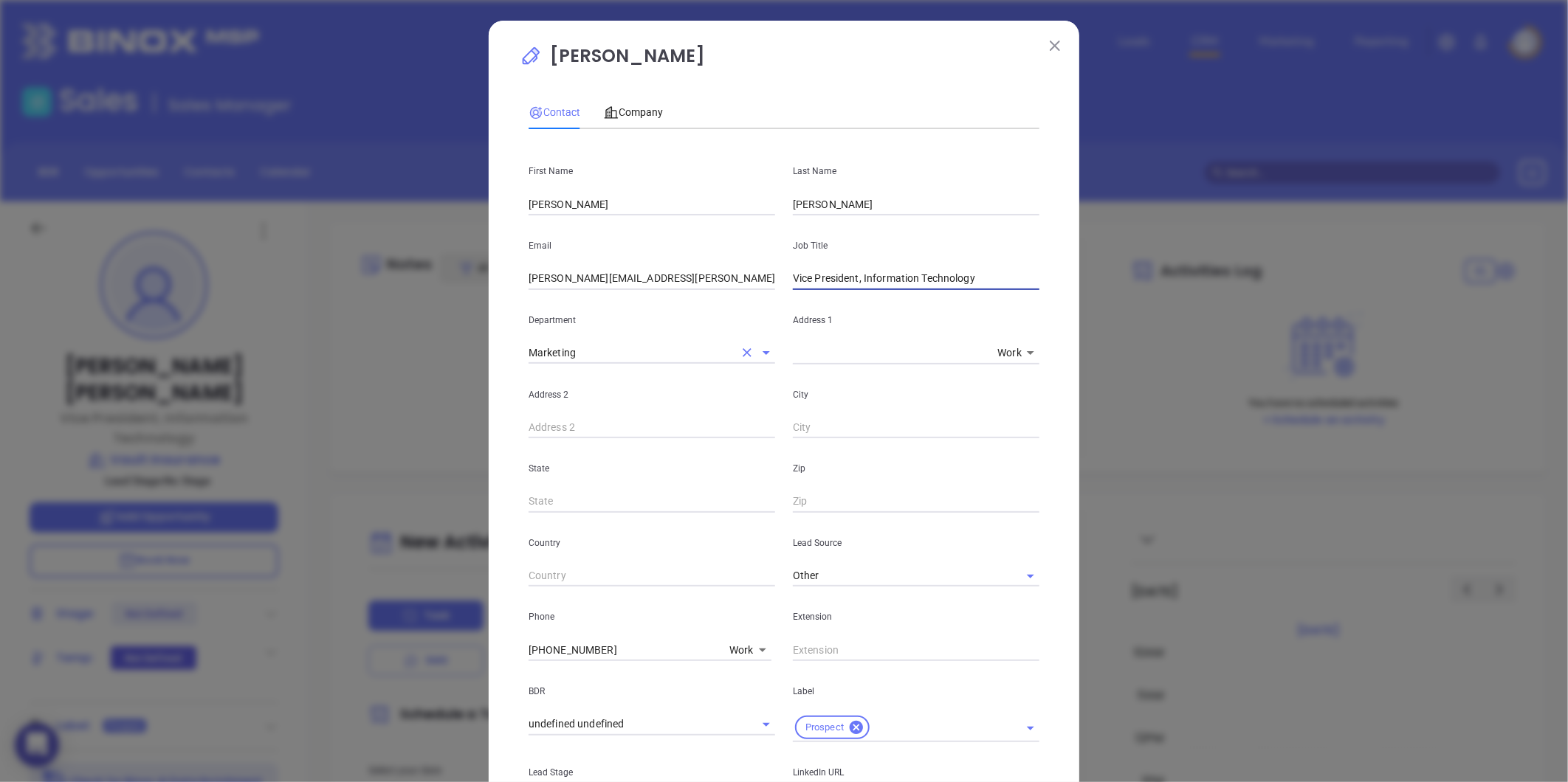
click at [594, 340] on div "First Name Michele Last Name Verducci Email michele.verducci@vault.insurance Jo…" at bounding box center [784, 553] width 511 height 824
type input "VP of IT"
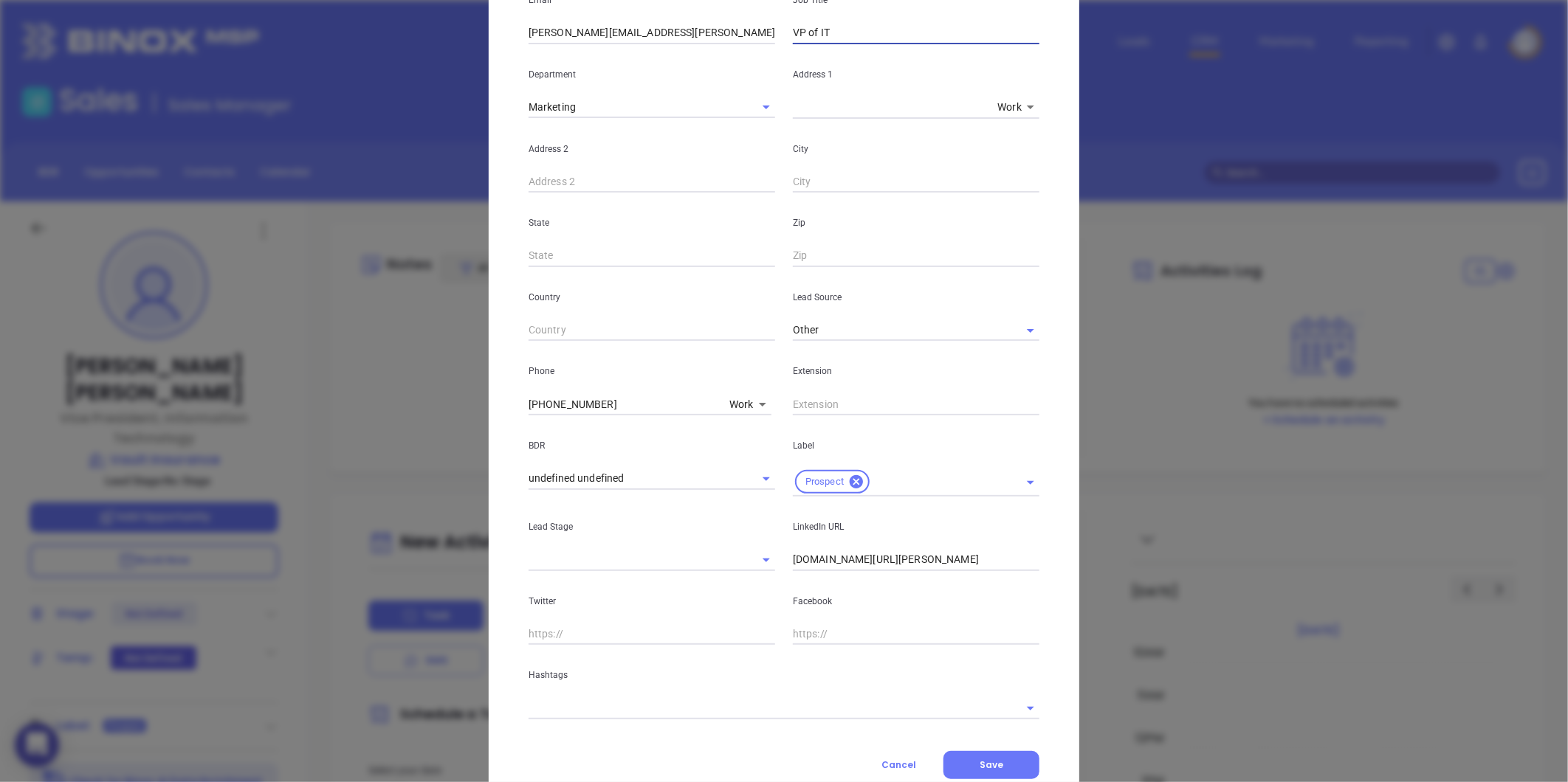
scroll to position [294, 0]
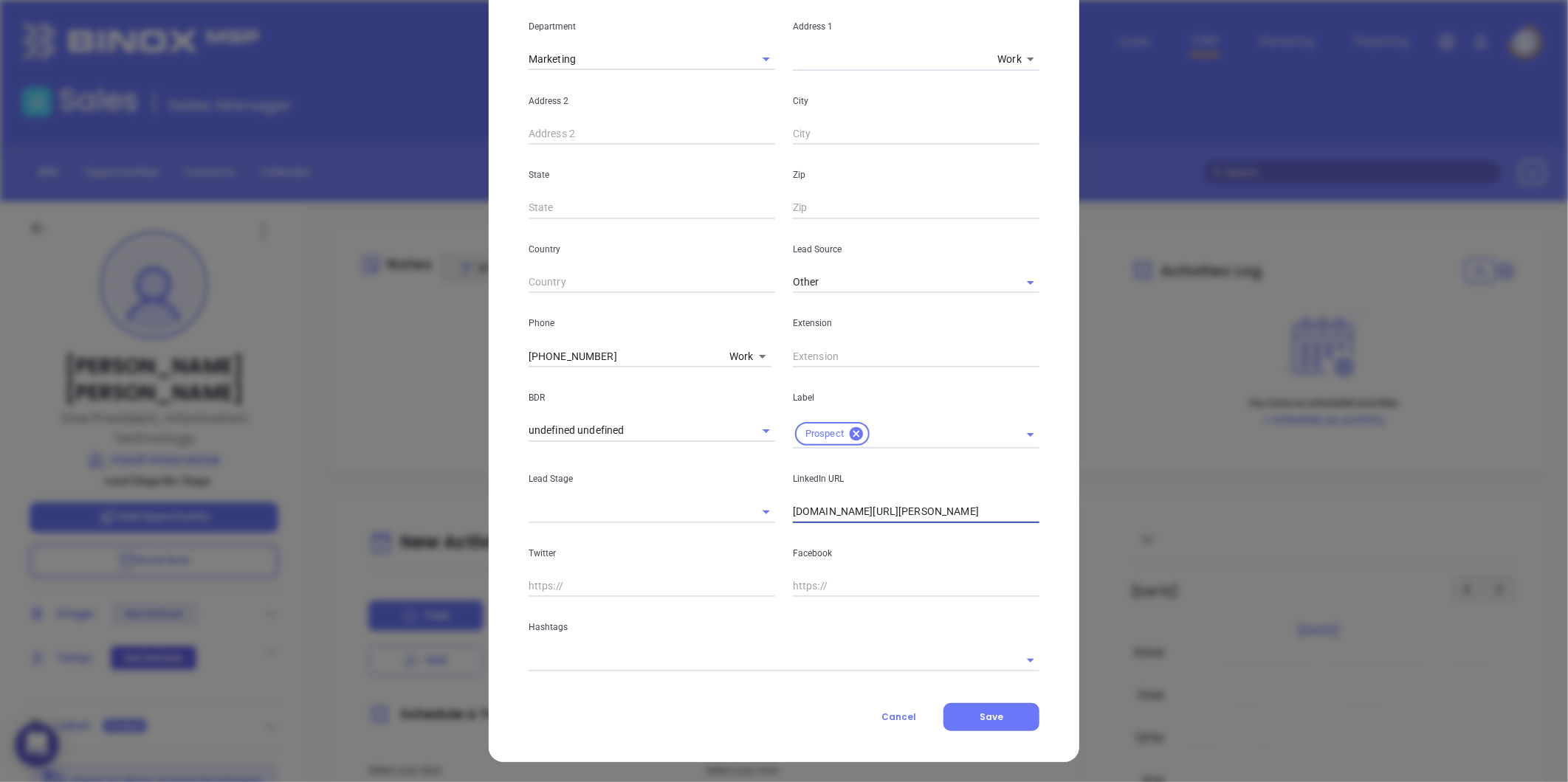
click at [793, 510] on input "linkedin.com/in/michele-verducci-vault" at bounding box center [916, 512] width 247 height 22
type input "www.linkedin.com/in/michele-verducci-vault"
click at [594, 652] on input "text" at bounding box center [763, 659] width 469 height 21
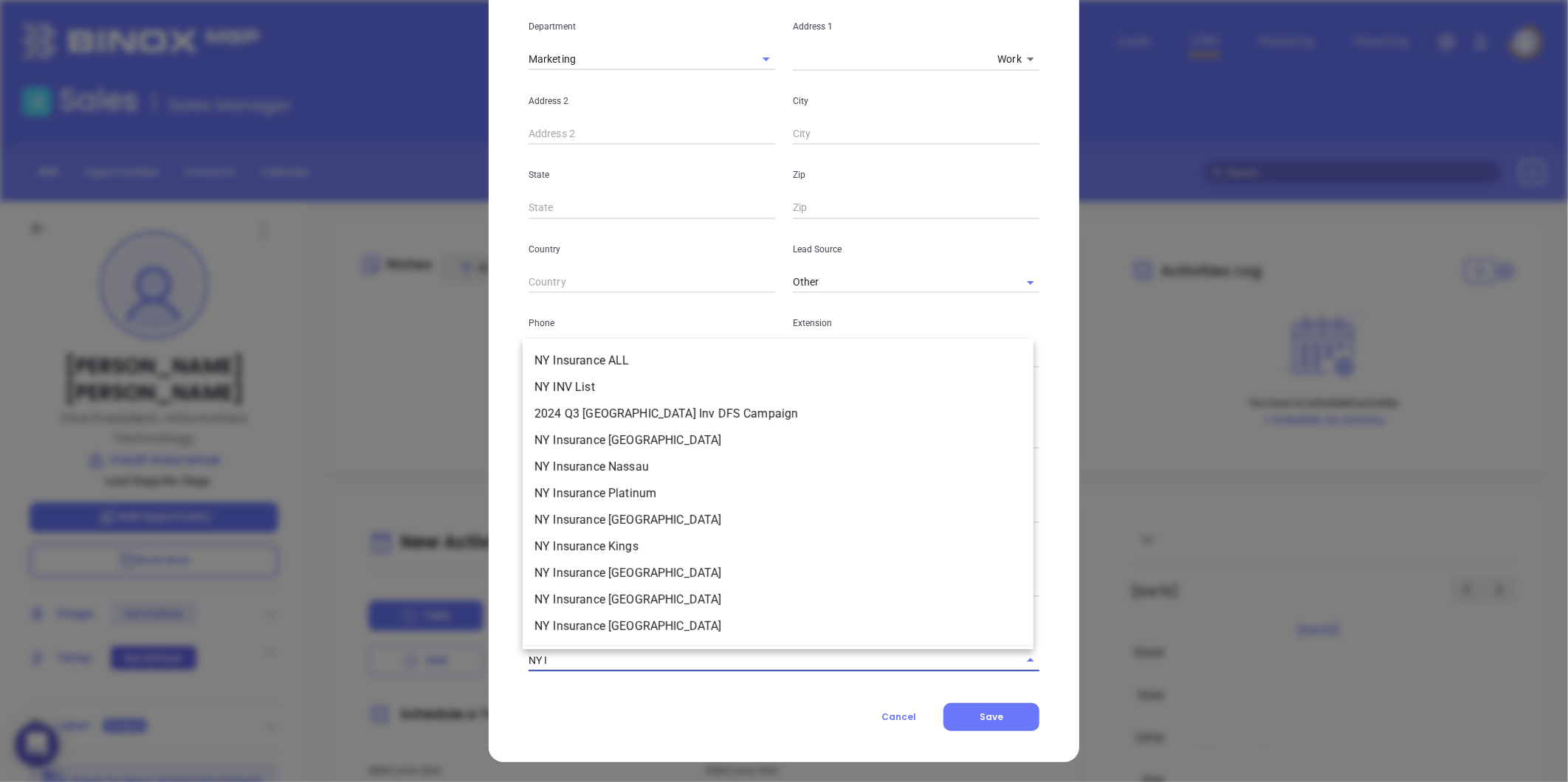
type input "NY IN"
click at [602, 358] on li "NY Insurance ALL" at bounding box center [778, 361] width 511 height 27
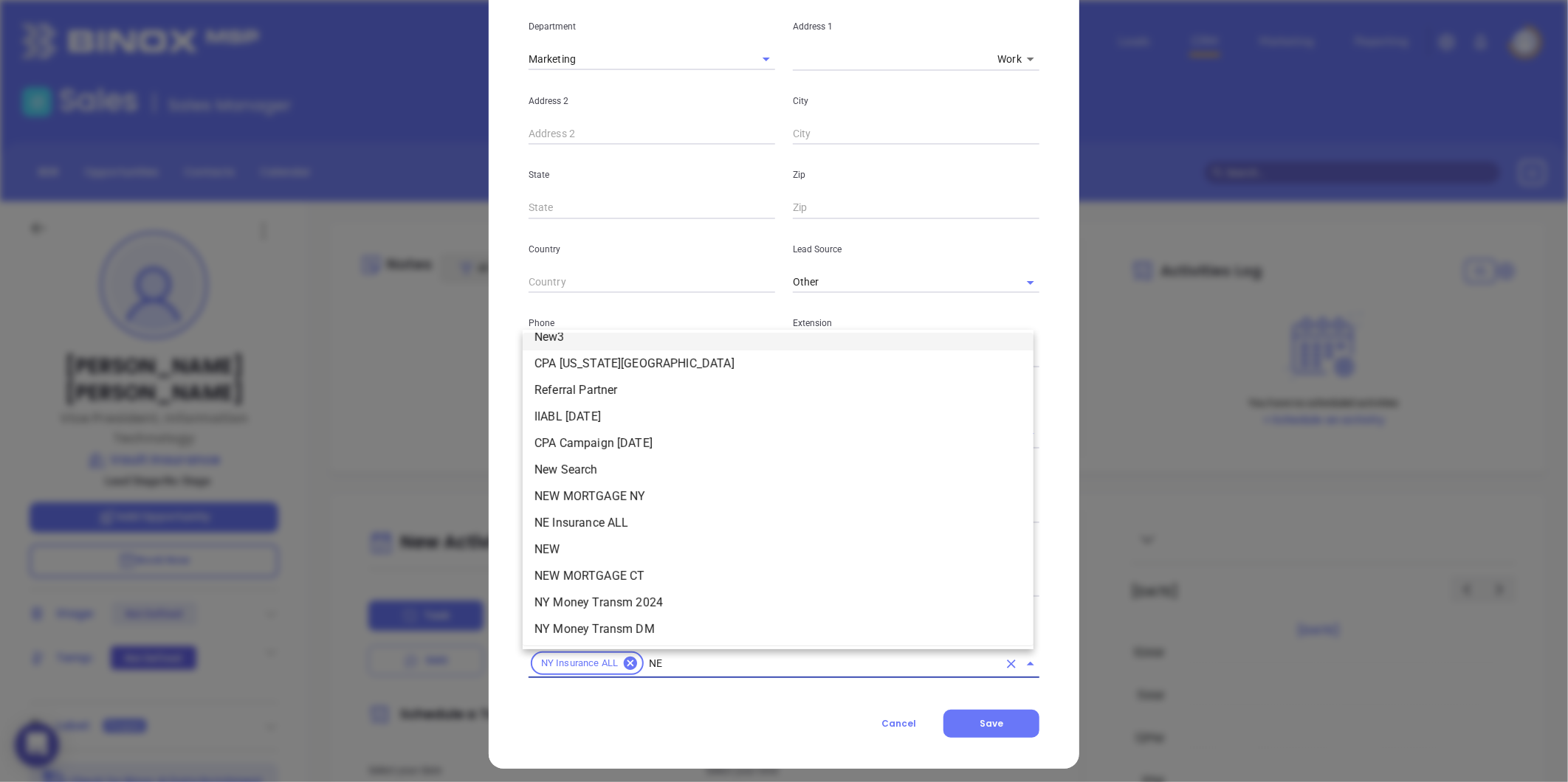
scroll to position [0, 0]
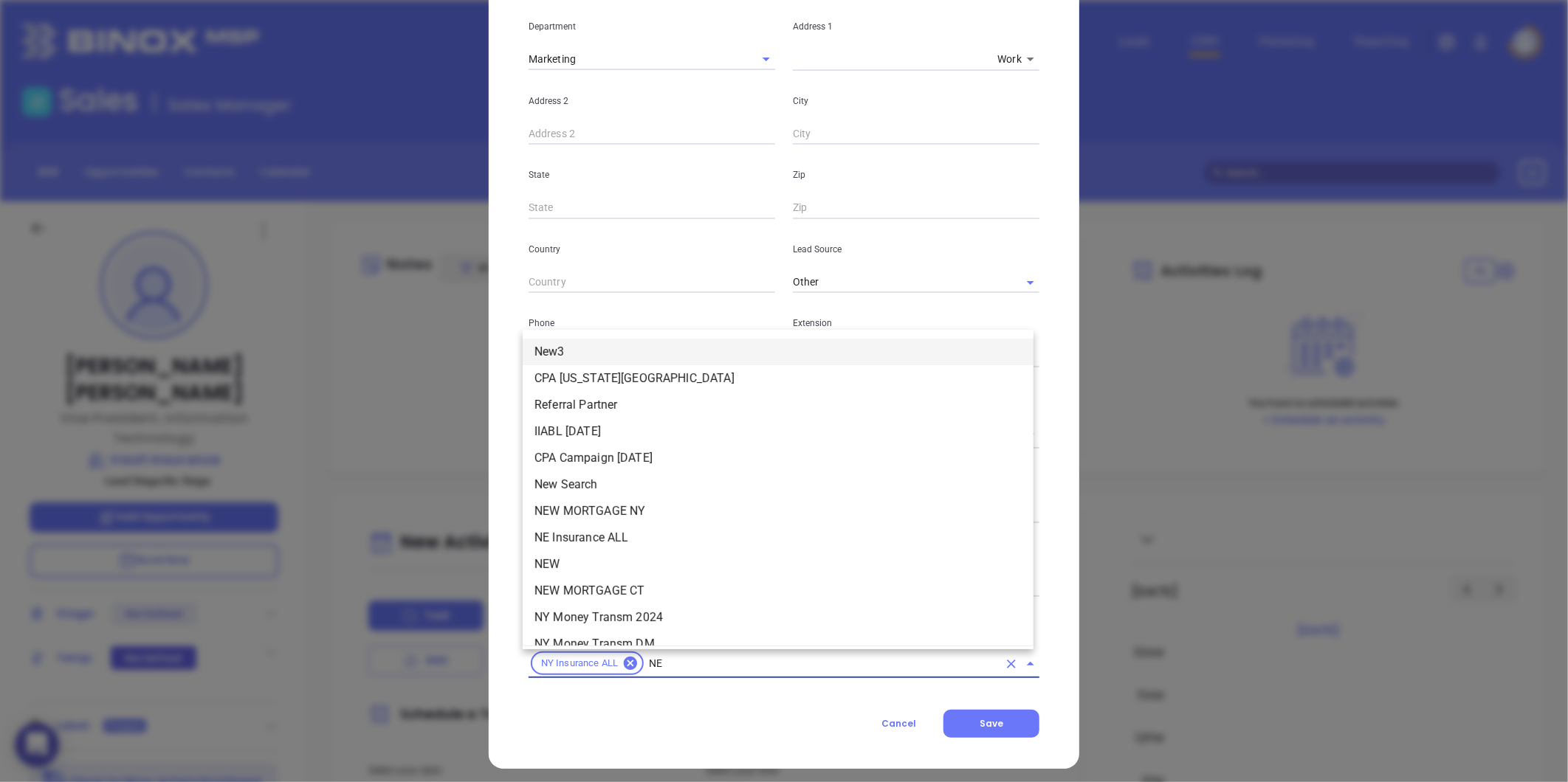
type input "NEW"
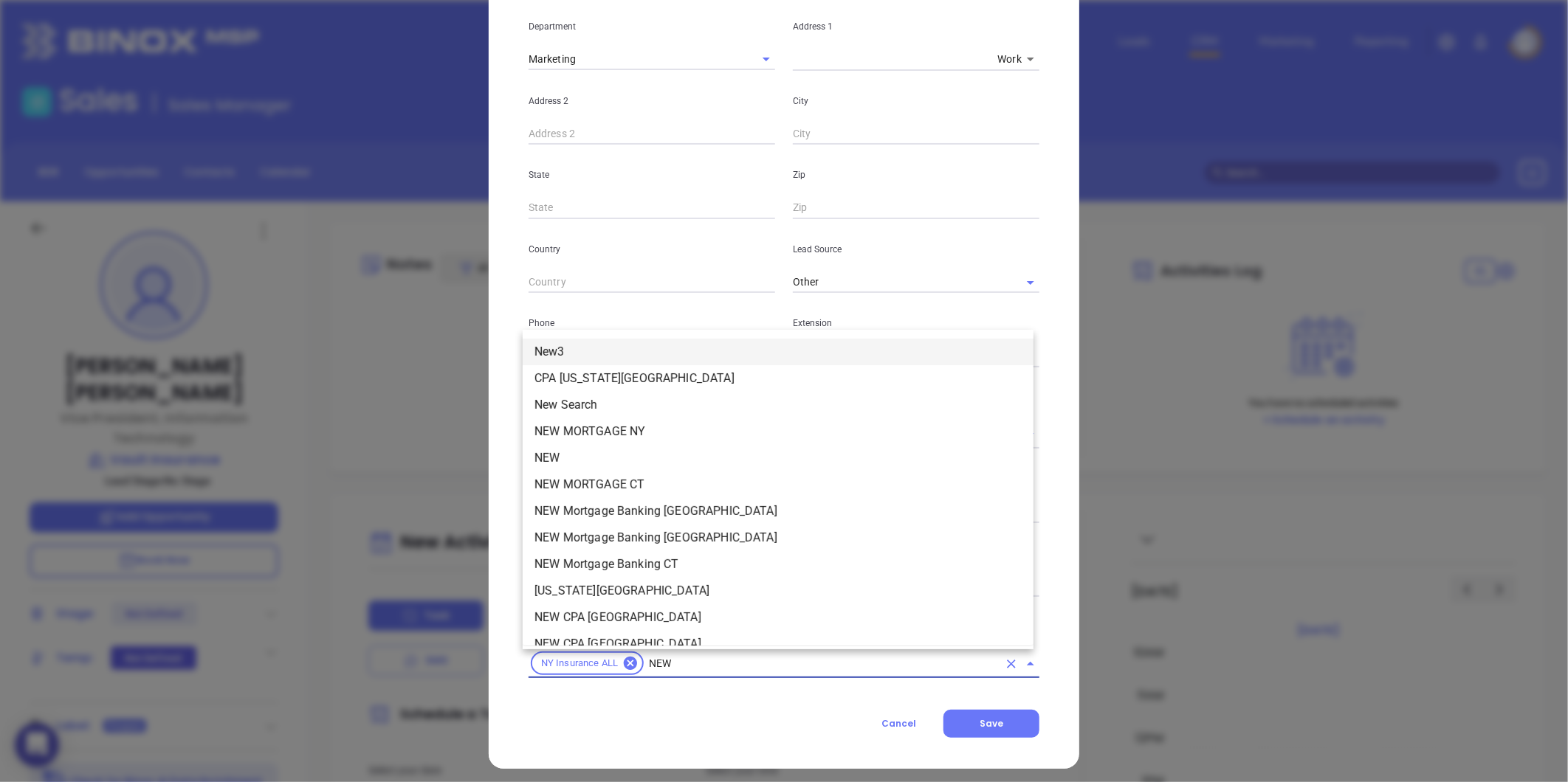
click at [565, 350] on li "New3" at bounding box center [778, 352] width 511 height 27
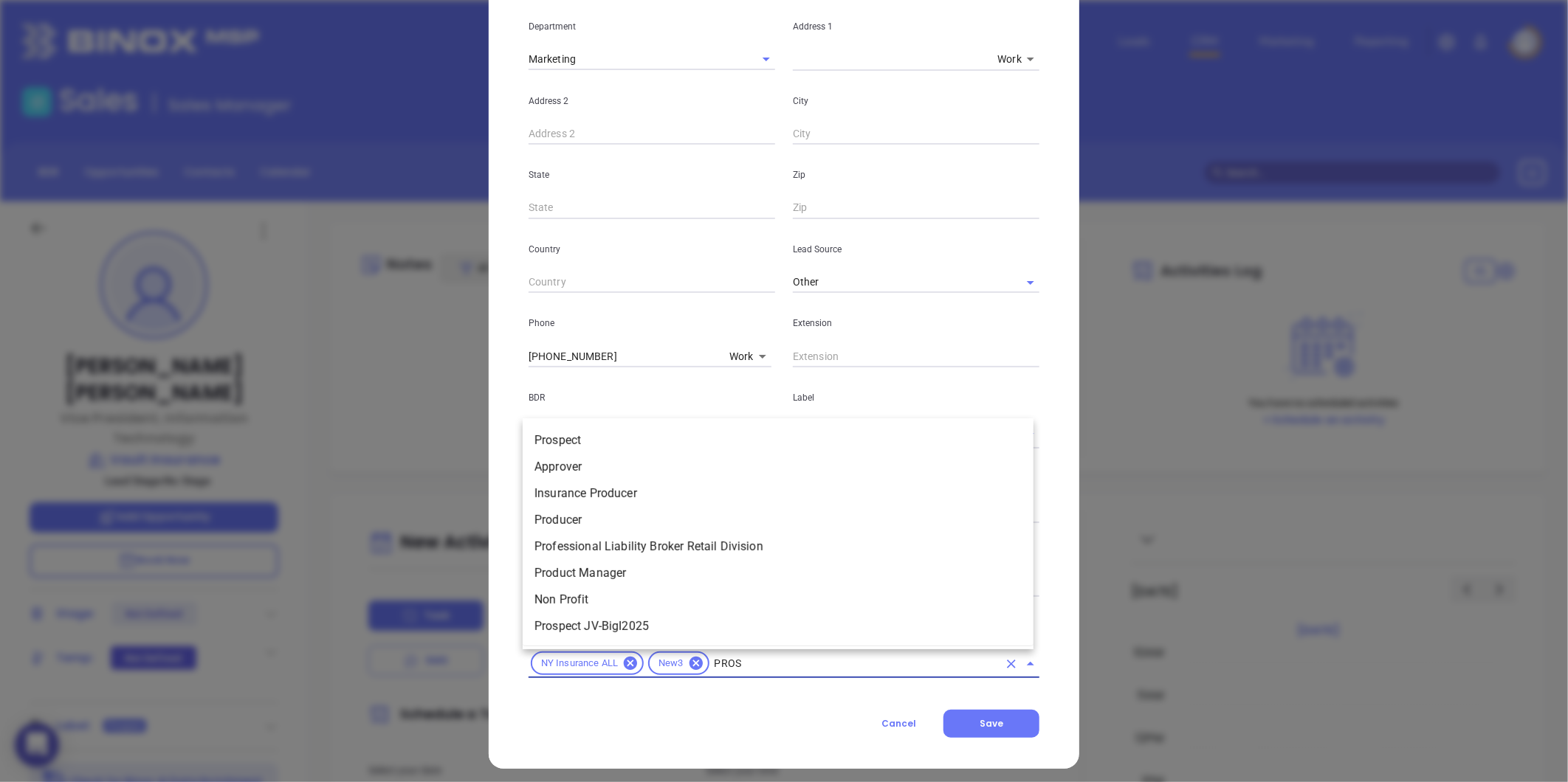
type input "PROSP"
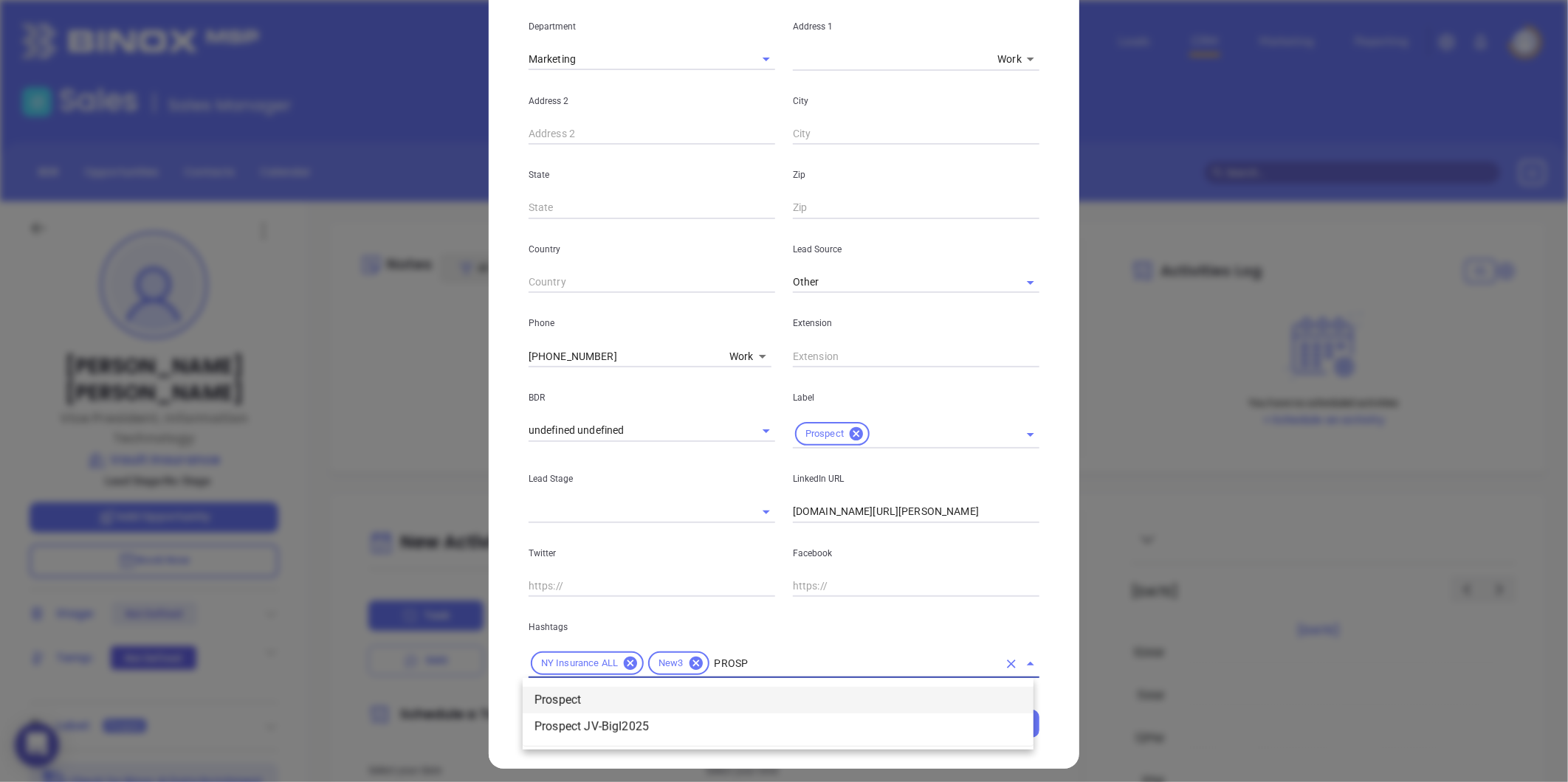
click at [717, 697] on li "Prospect" at bounding box center [778, 700] width 511 height 27
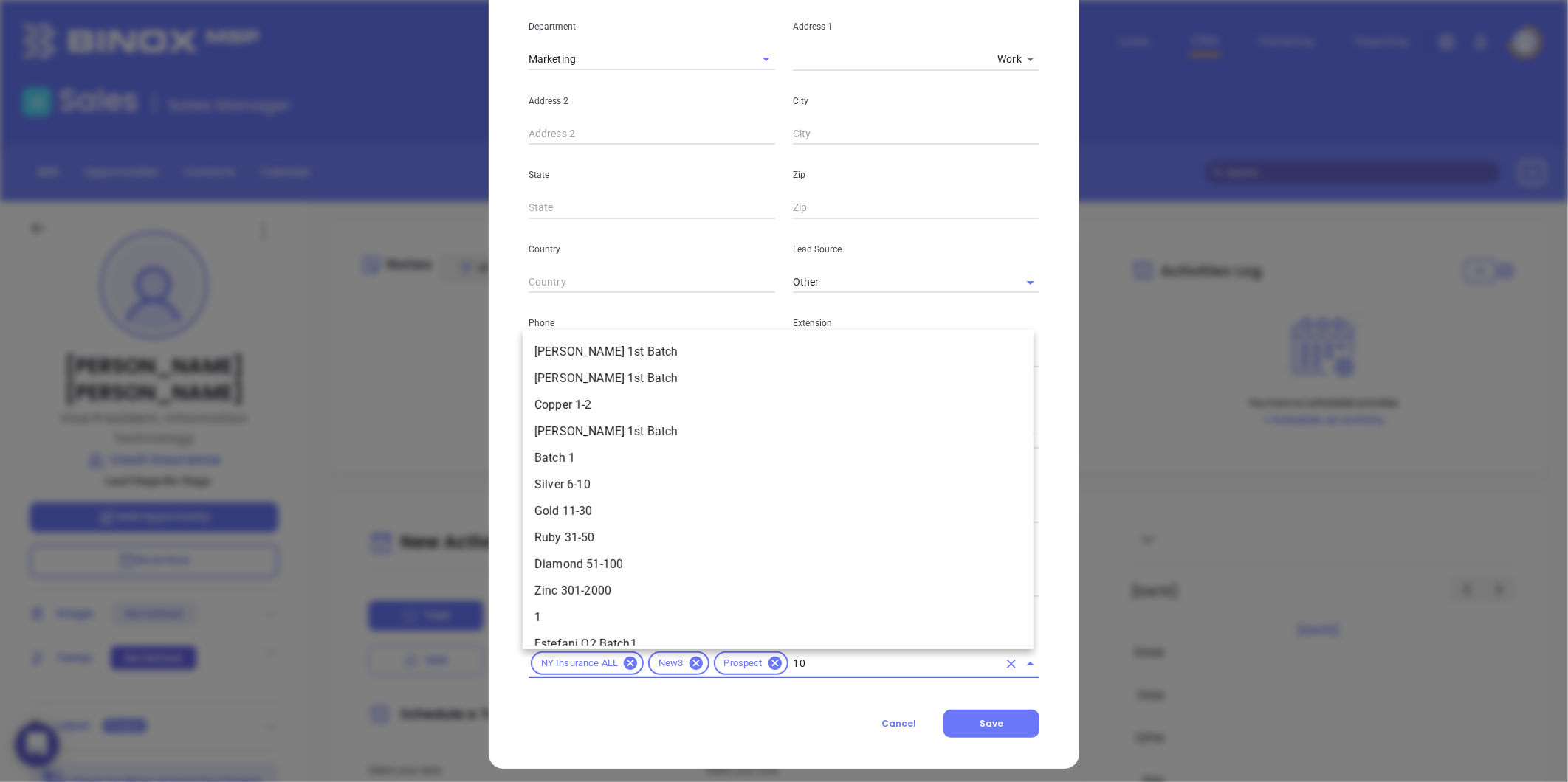
type input "101"
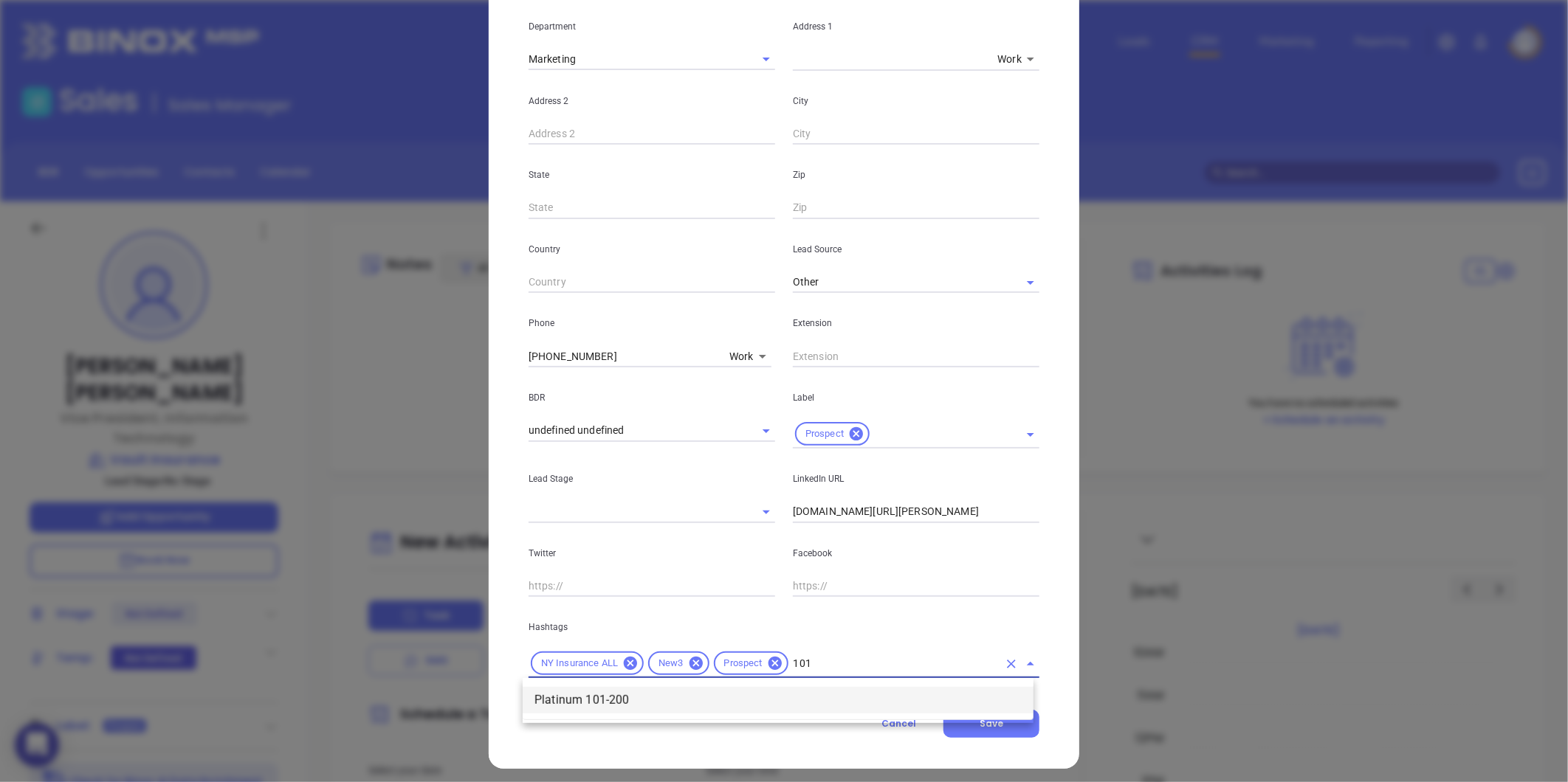
click at [753, 696] on li "Platinum 101-200" at bounding box center [778, 700] width 511 height 27
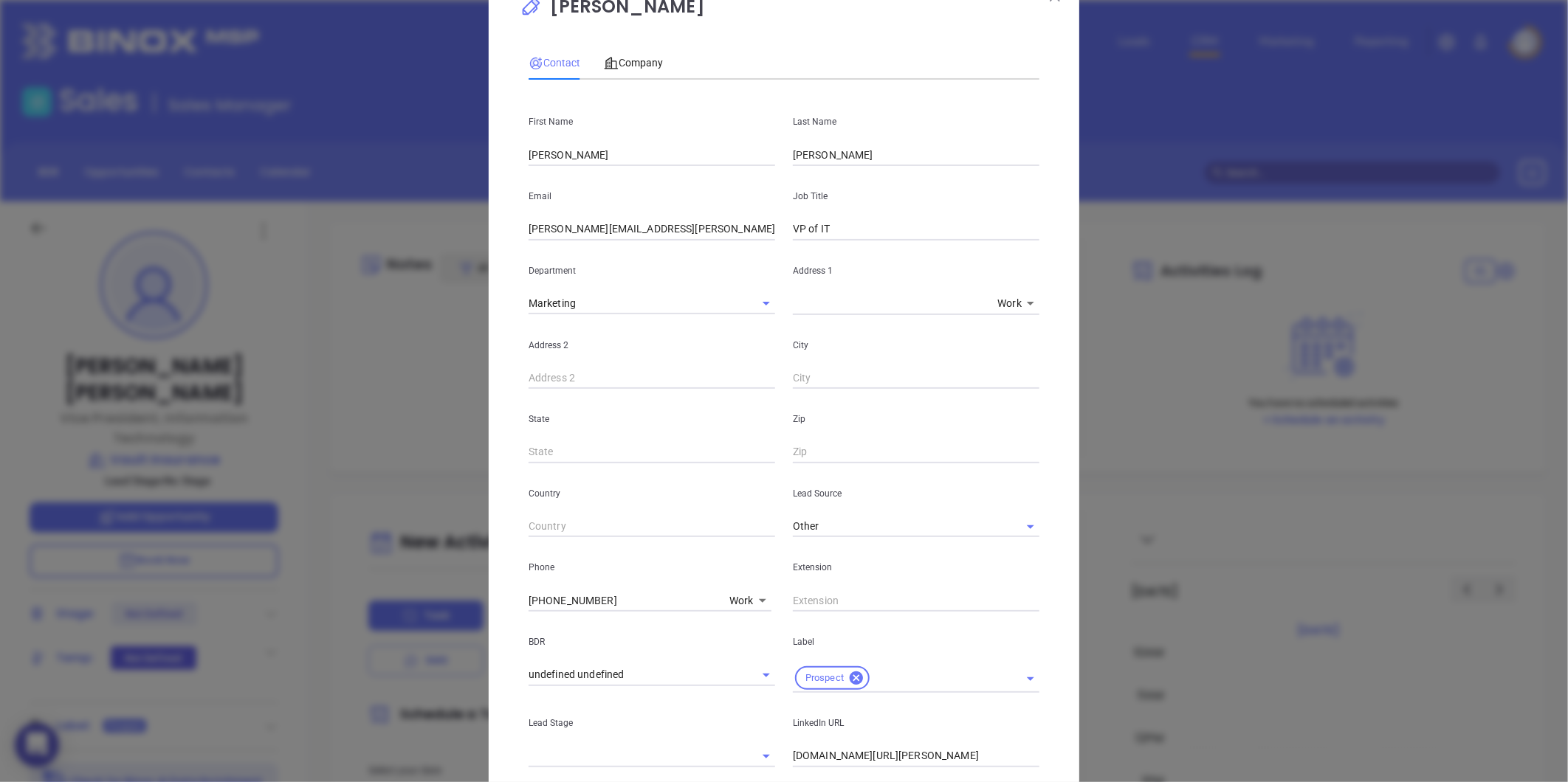
scroll to position [48, 0]
click at [620, 61] on span "Company" at bounding box center [633, 63] width 59 height 12
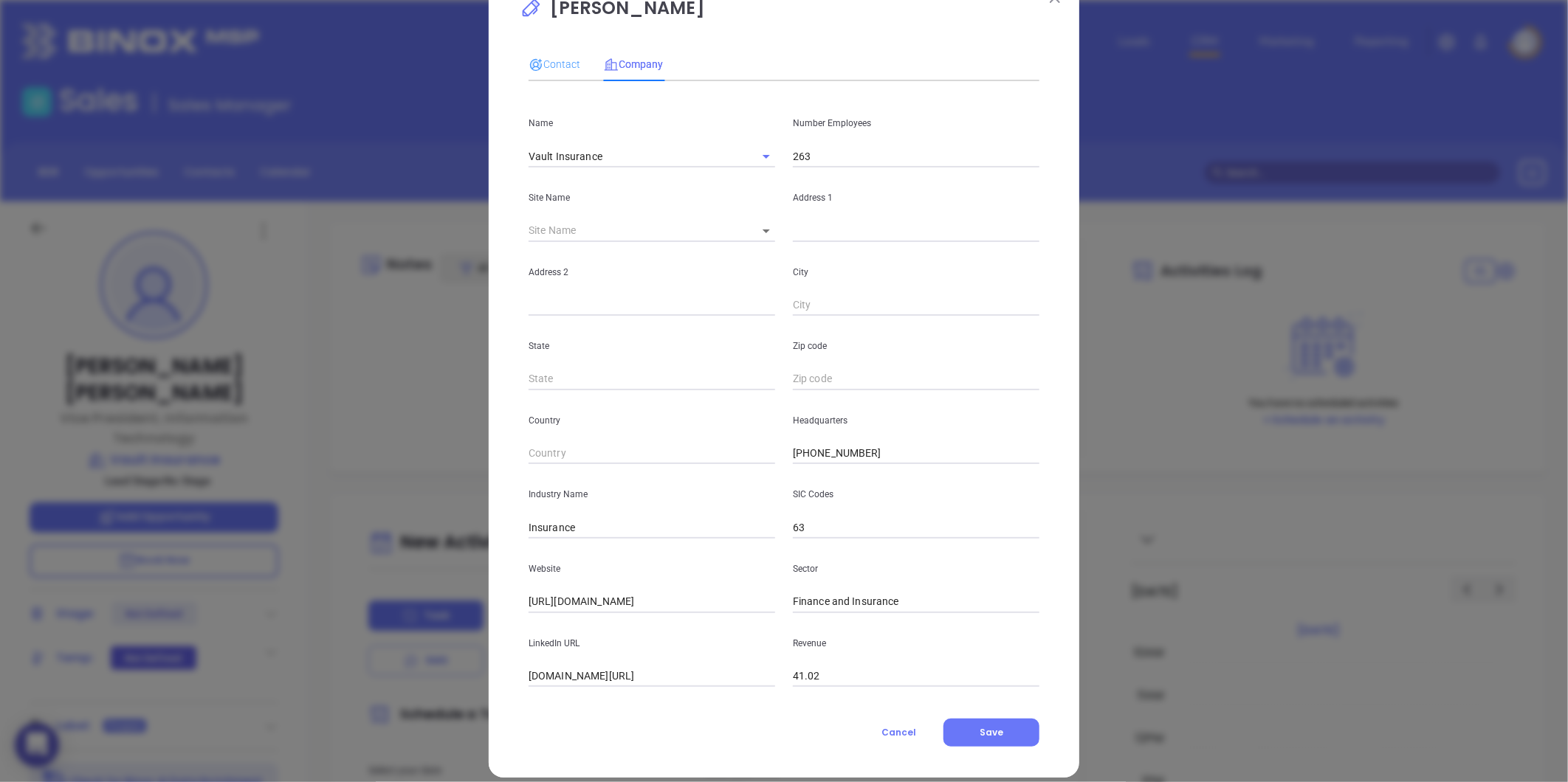
click at [562, 47] on div "Contact" at bounding box center [555, 63] width 52 height 34
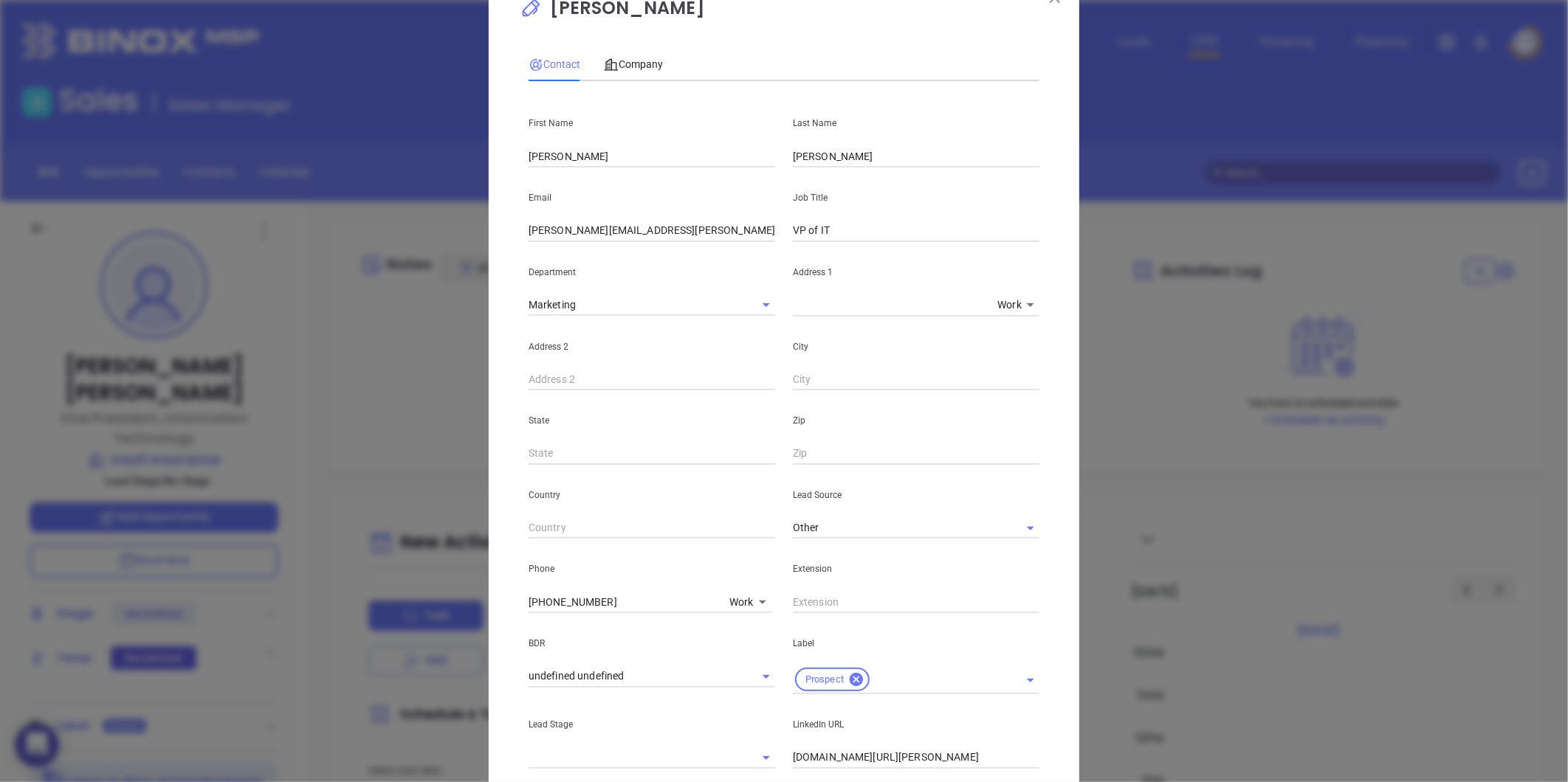
click at [559, 60] on span "Contact" at bounding box center [555, 63] width 52 height 12
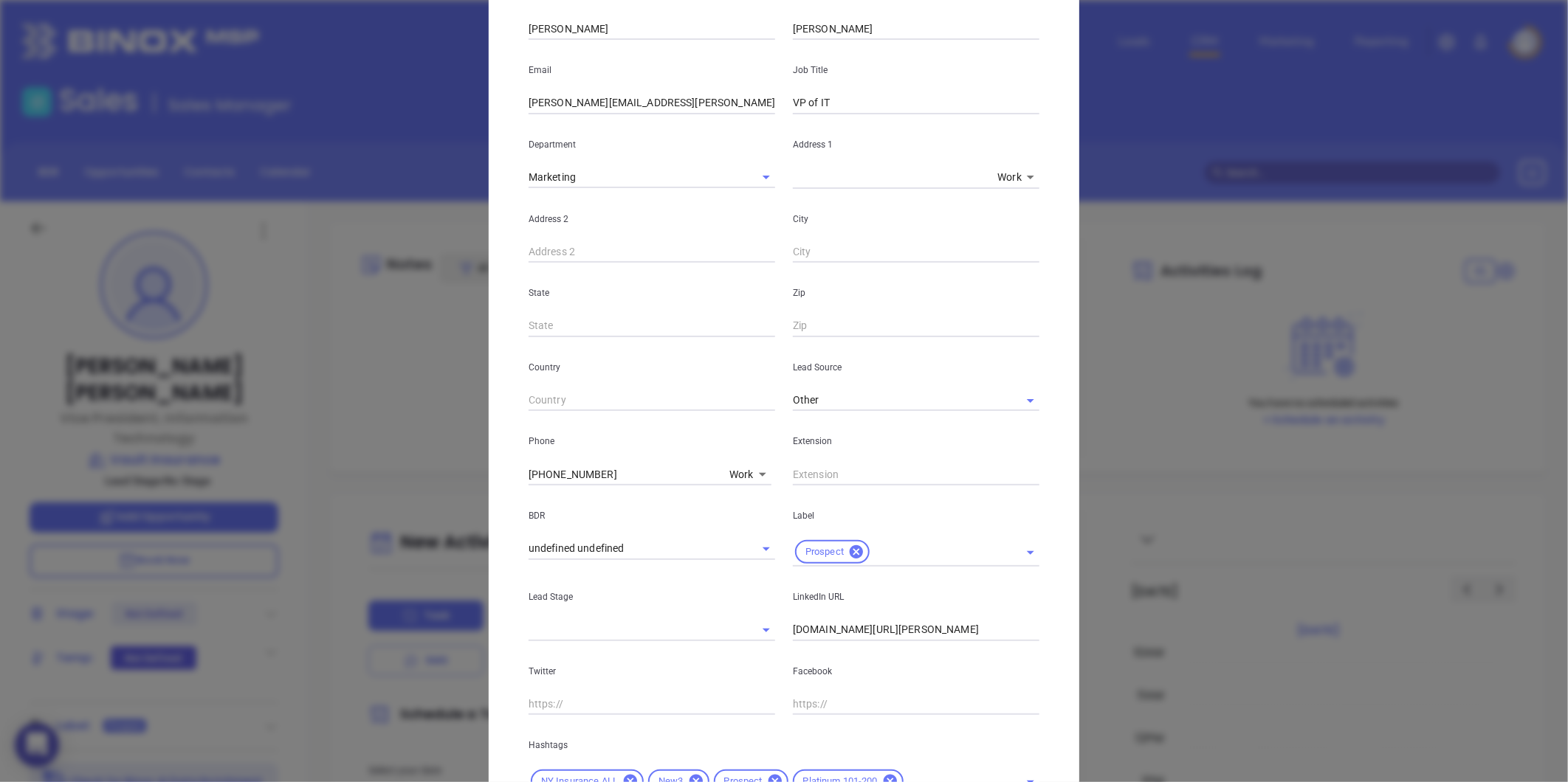
scroll to position [301, 0]
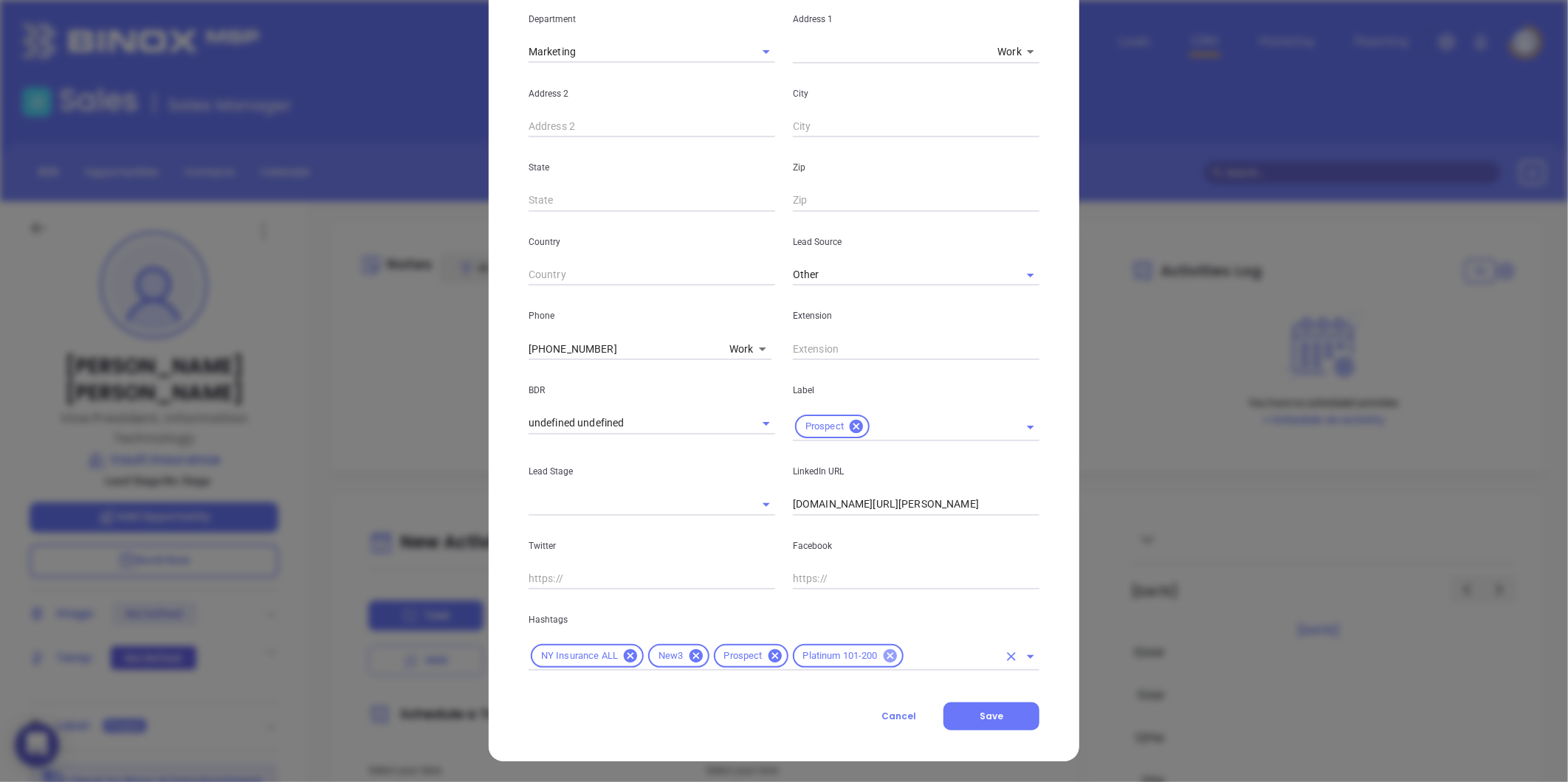
click at [882, 655] on icon at bounding box center [890, 655] width 16 height 16
click at [866, 659] on input "text" at bounding box center [894, 656] width 208 height 19
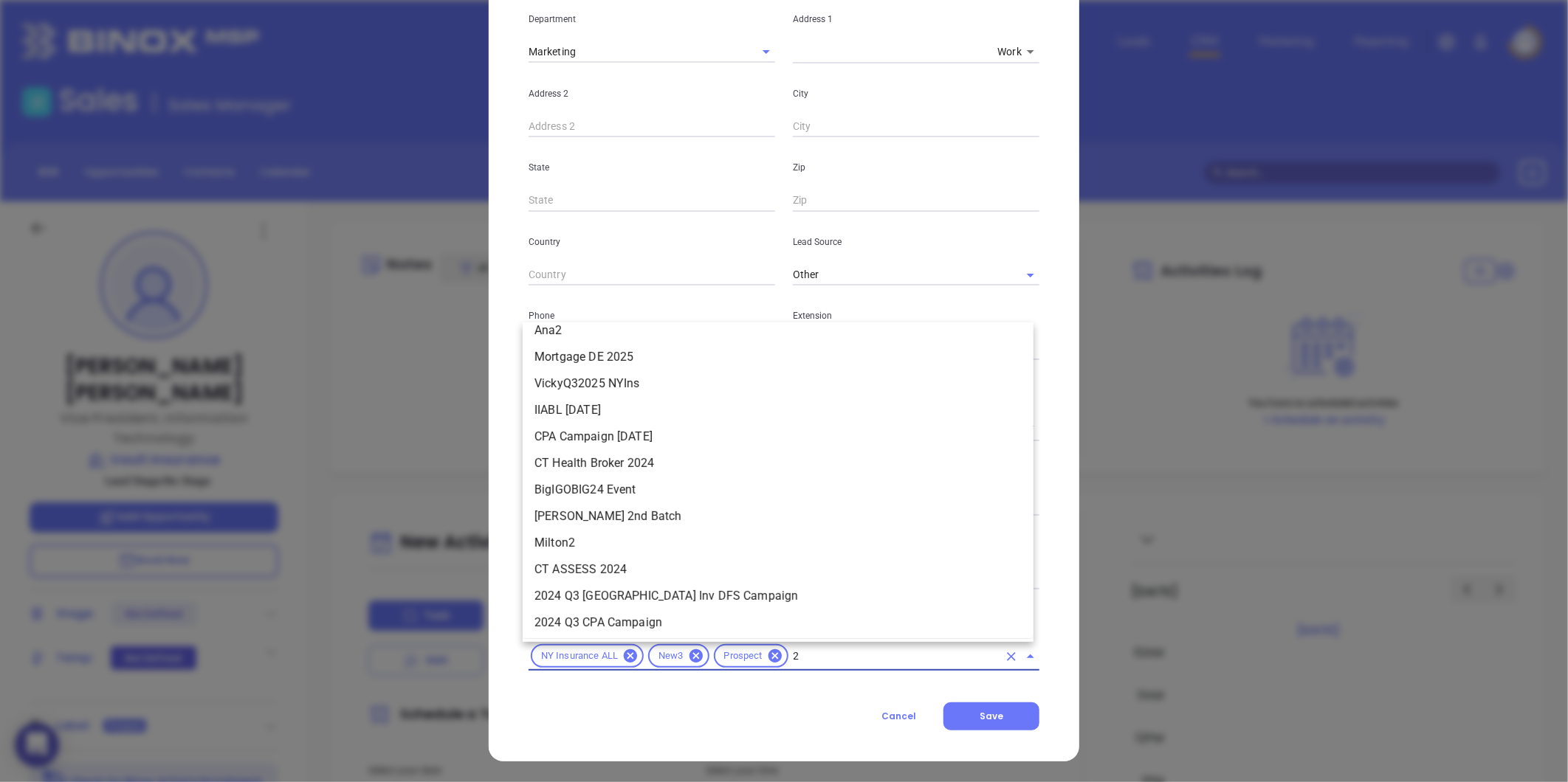
scroll to position [0, 0]
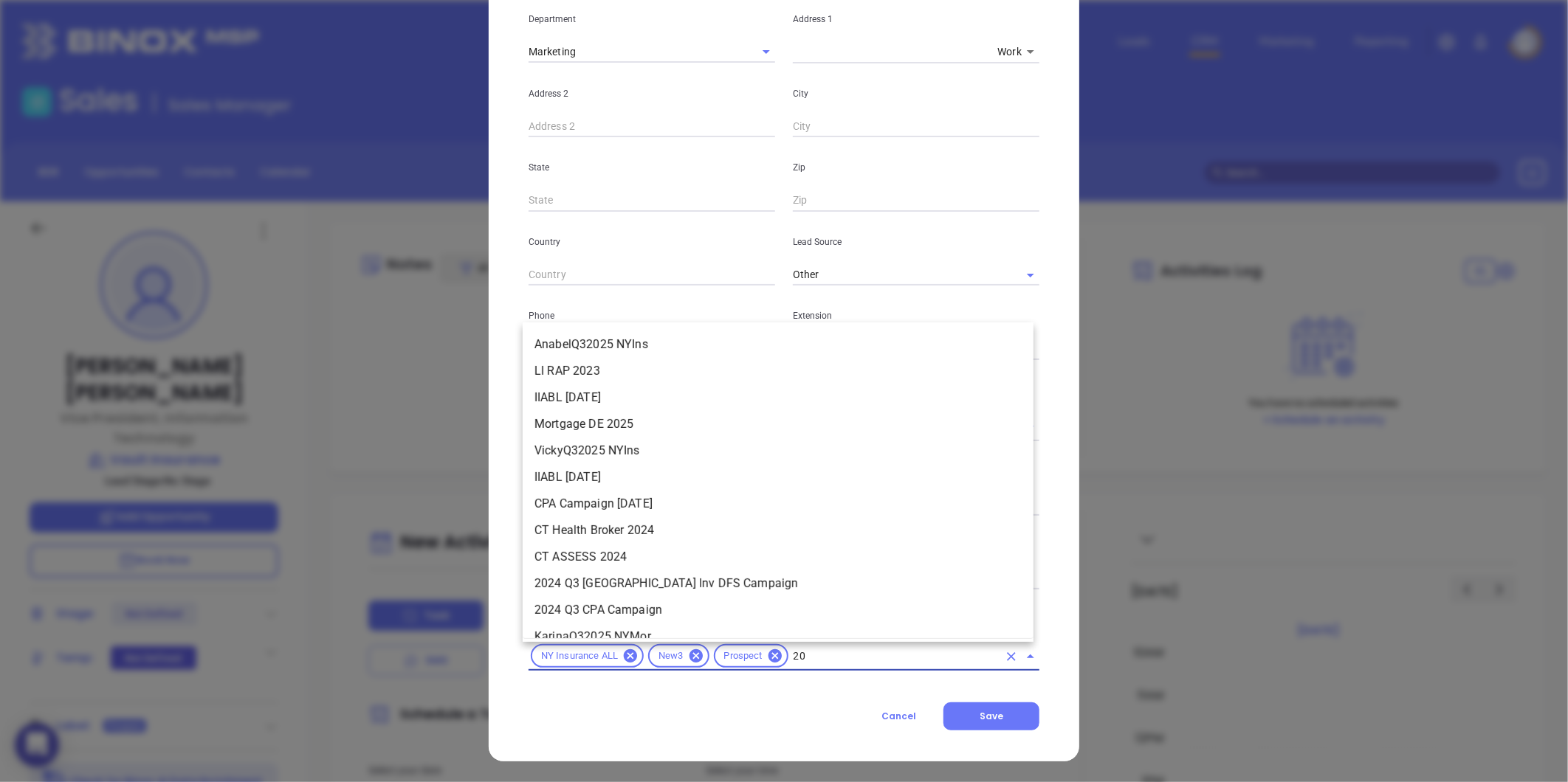
type input "200"
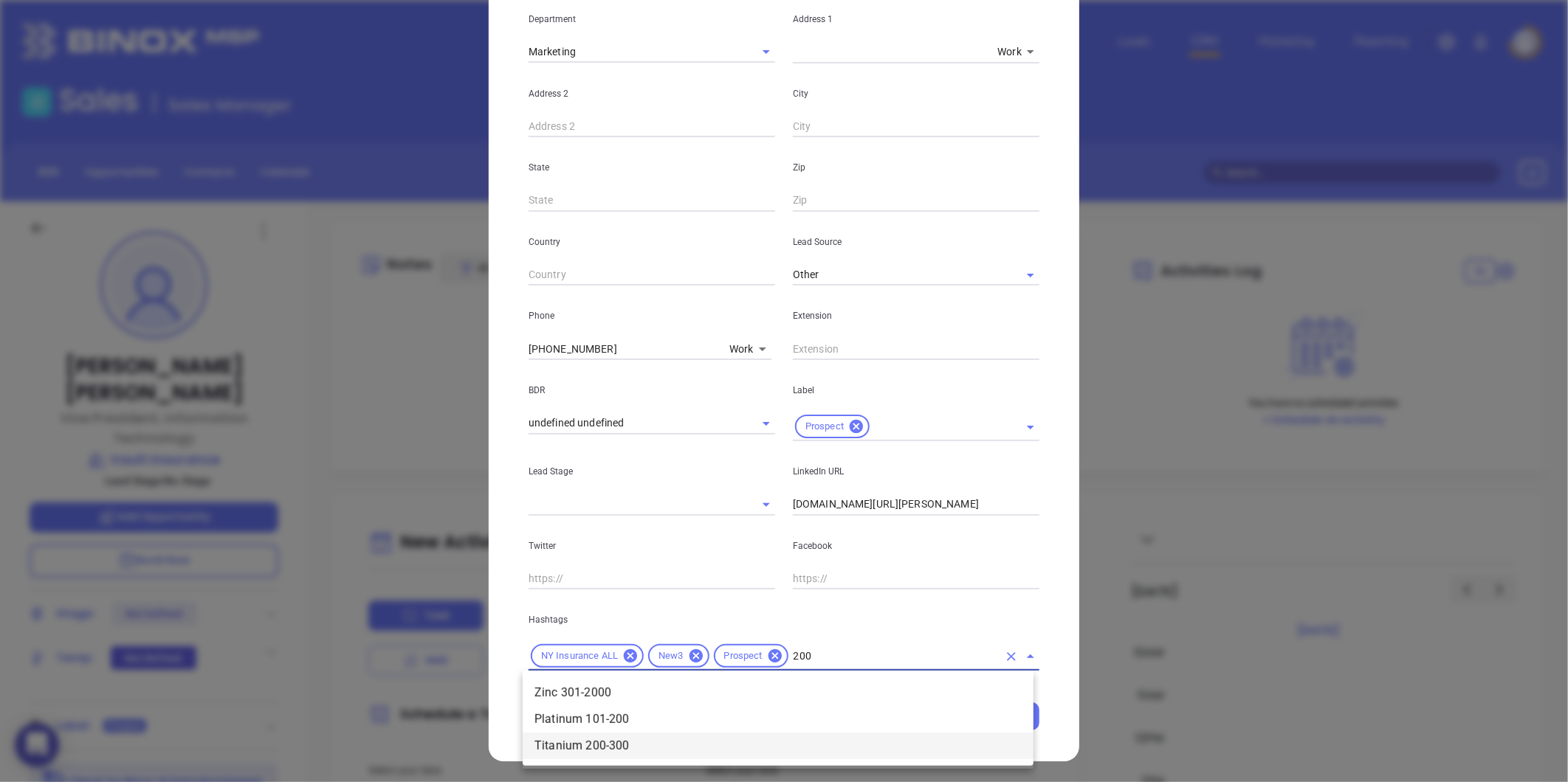
click at [641, 744] on li "Titanium 200-300" at bounding box center [778, 746] width 511 height 27
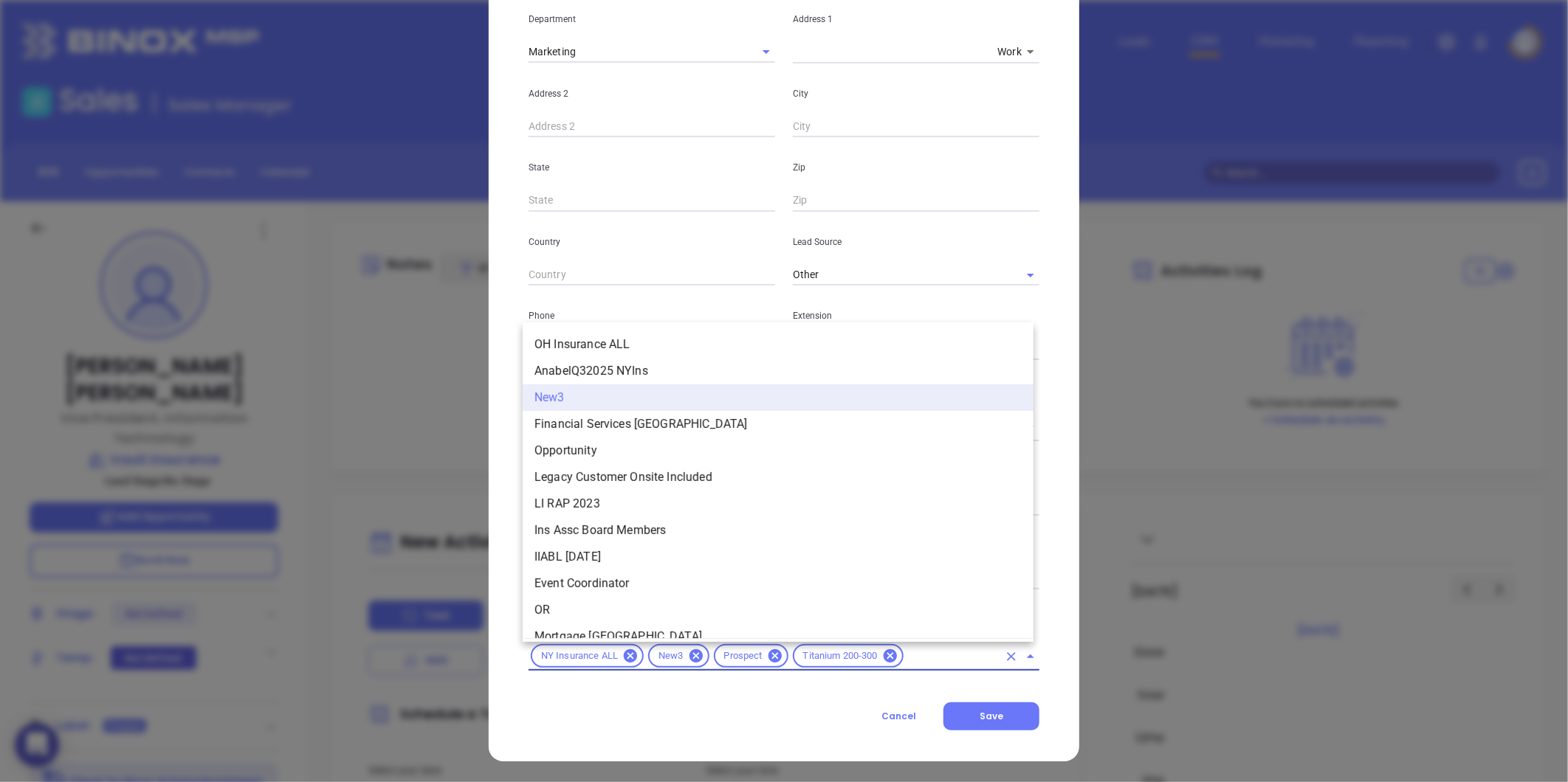
click at [928, 654] on input "text" at bounding box center [952, 656] width 92 height 19
type input "ny"
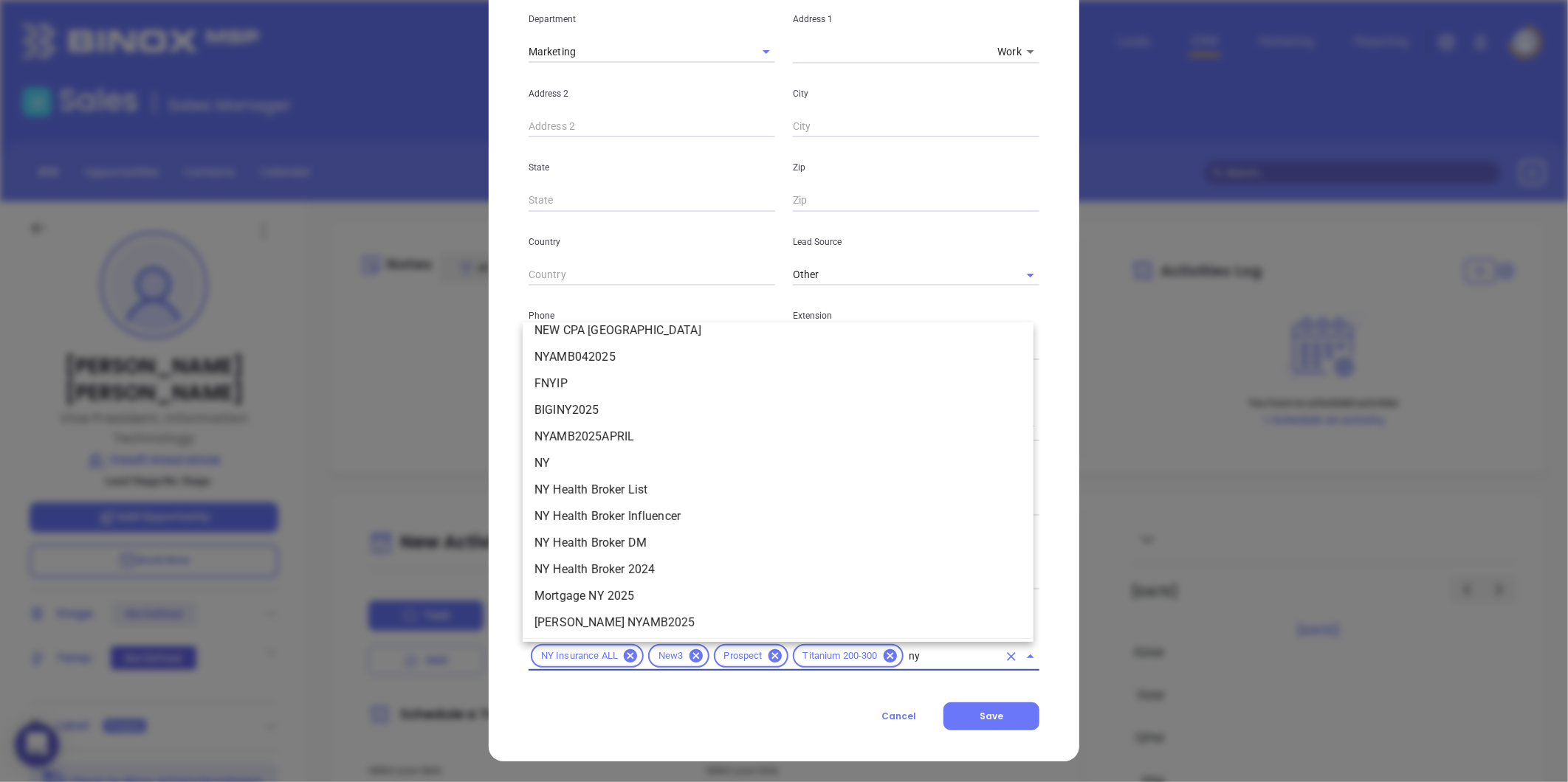
scroll to position [1557, 0]
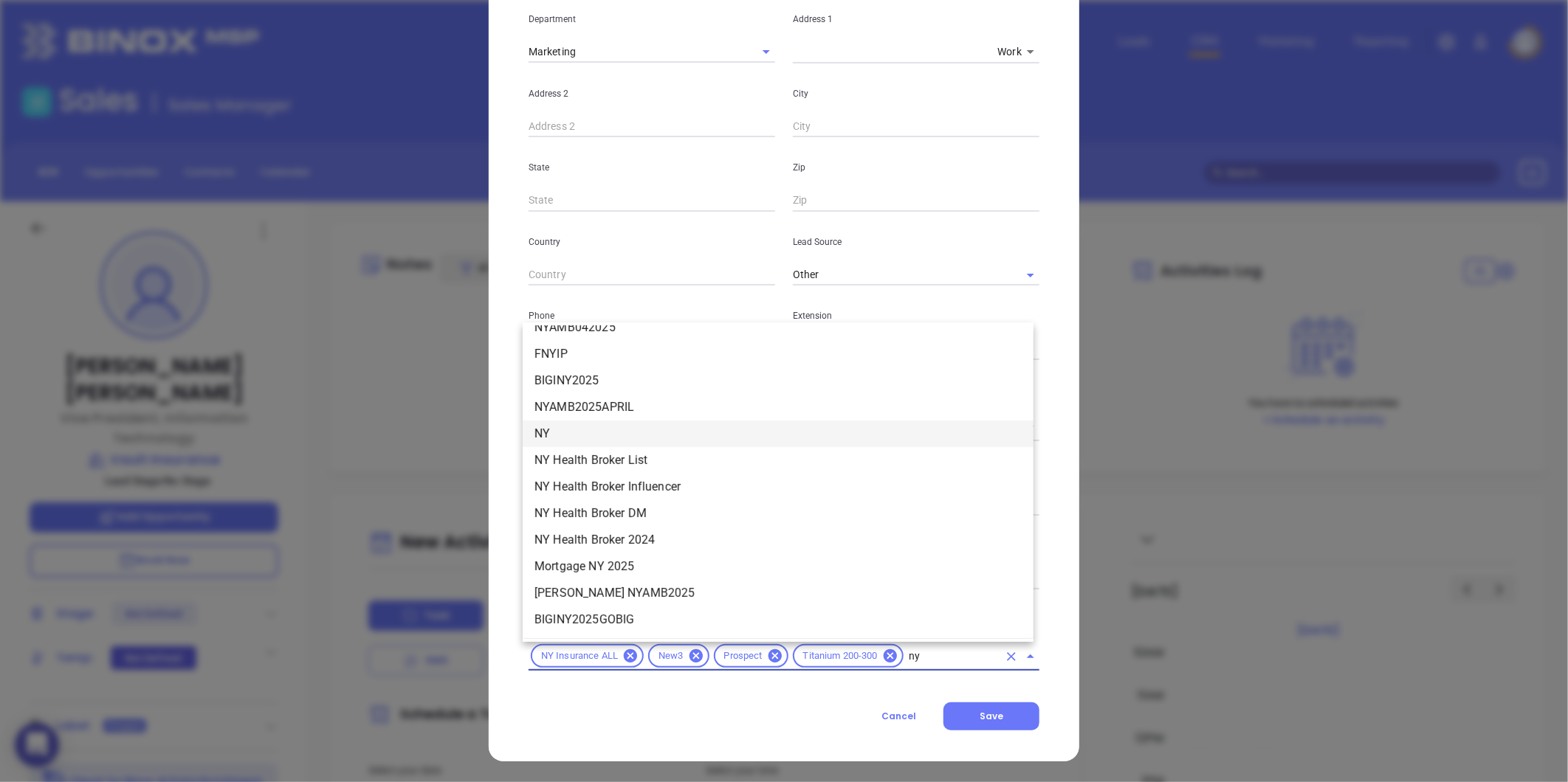
click at [569, 432] on li "NY" at bounding box center [778, 434] width 511 height 27
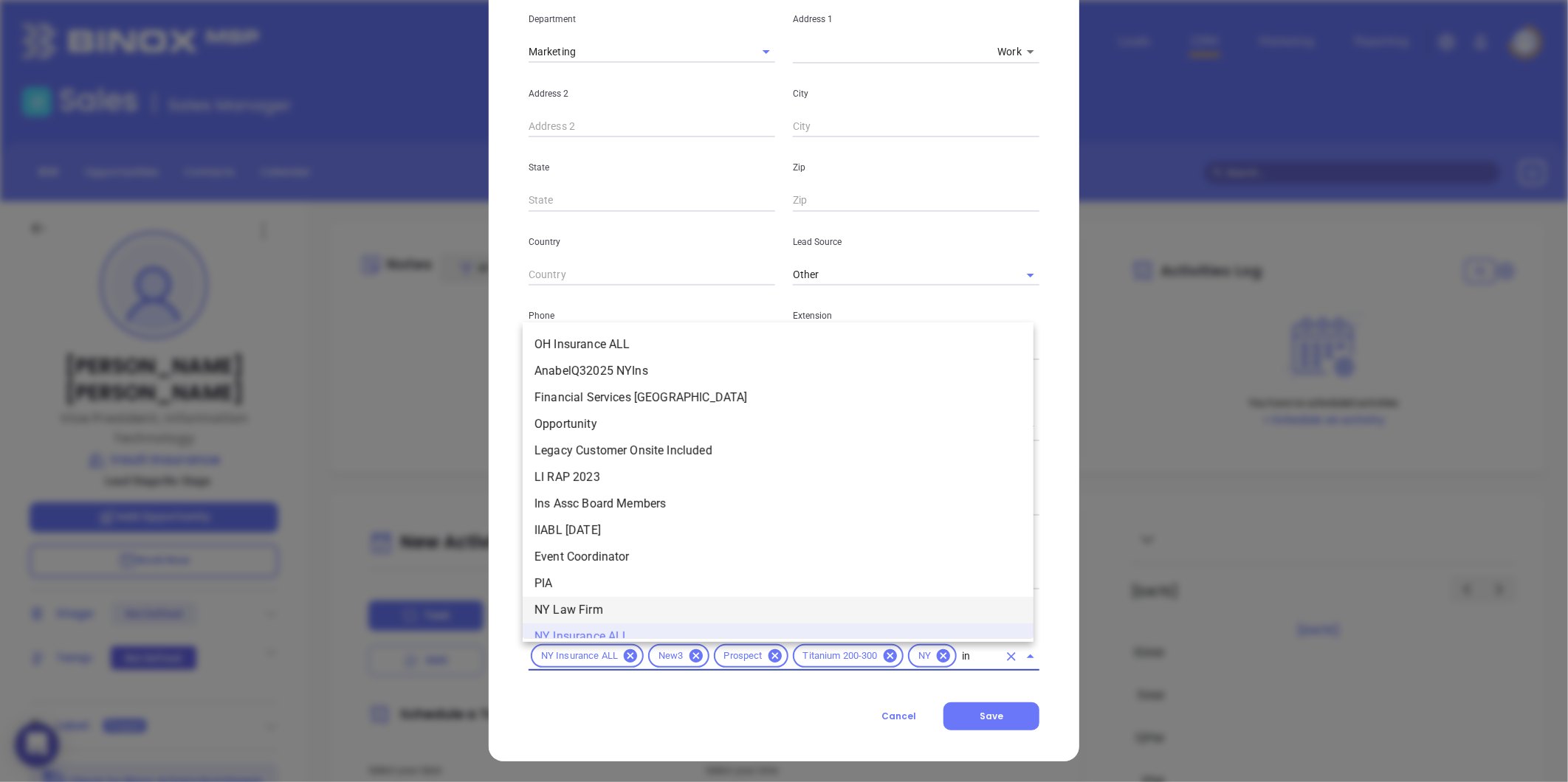
scroll to position [15, 0]
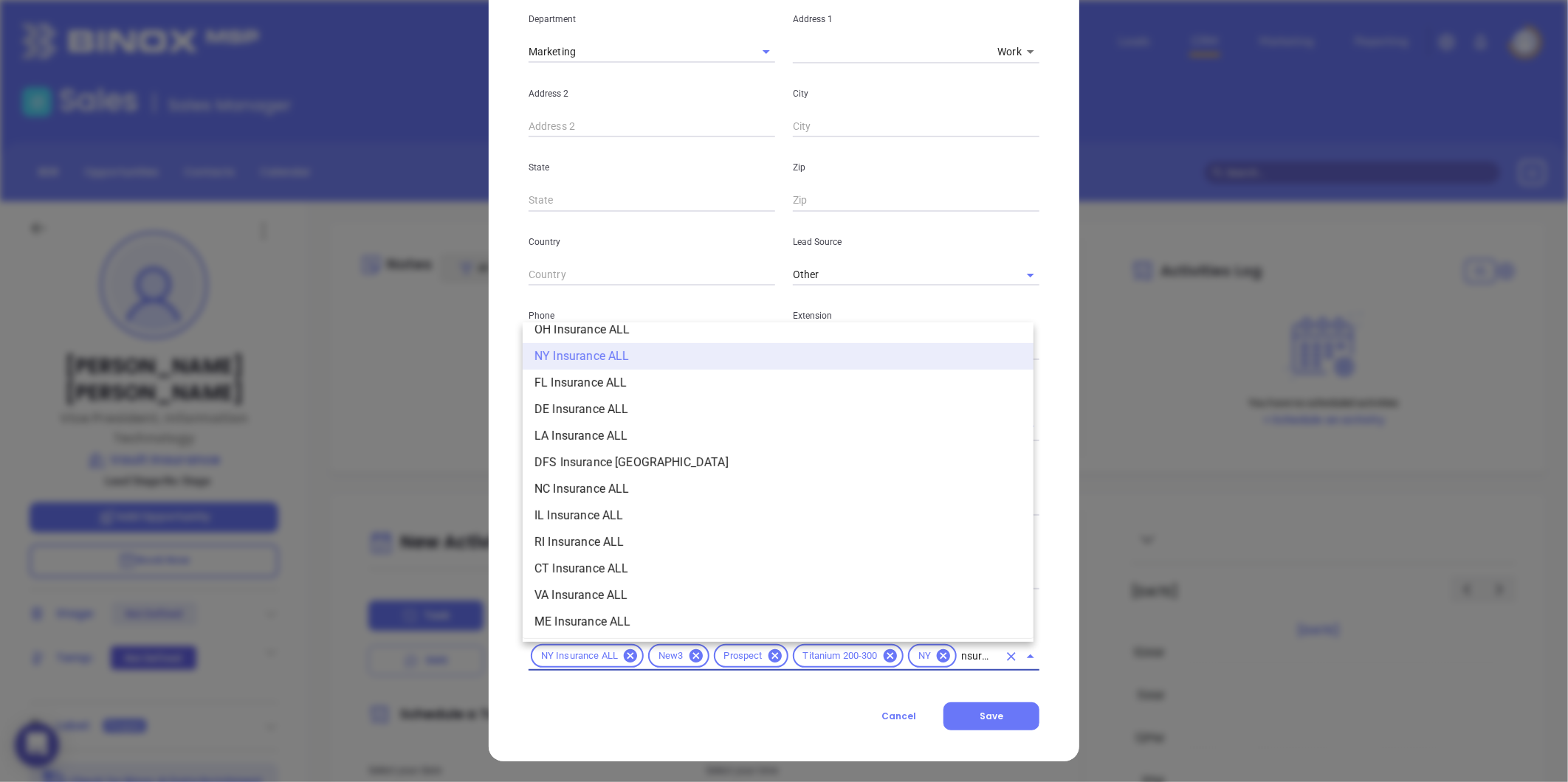
type input "insurance"
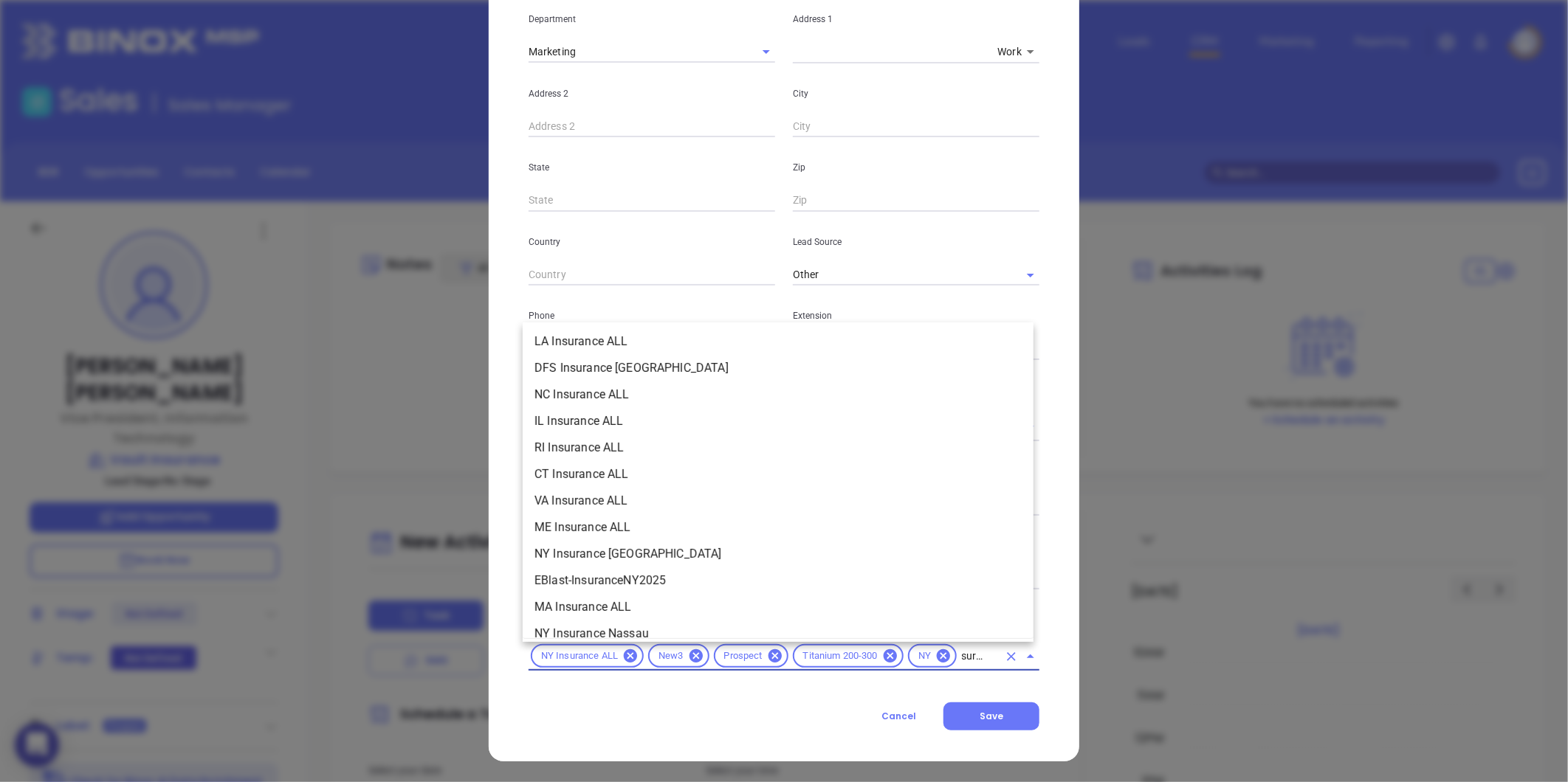
scroll to position [342, 0]
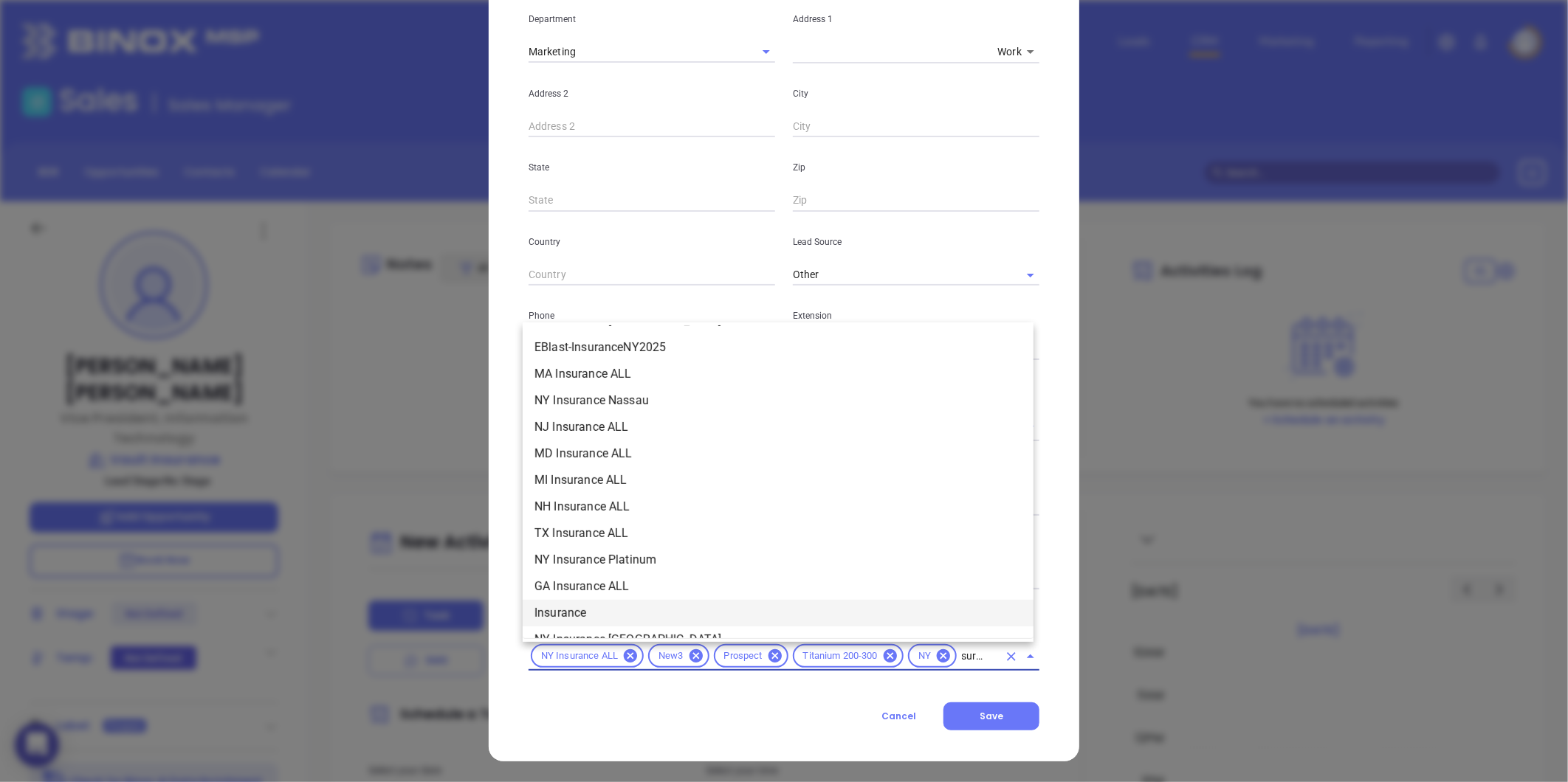
click at [565, 605] on li "Insurance" at bounding box center [778, 613] width 511 height 27
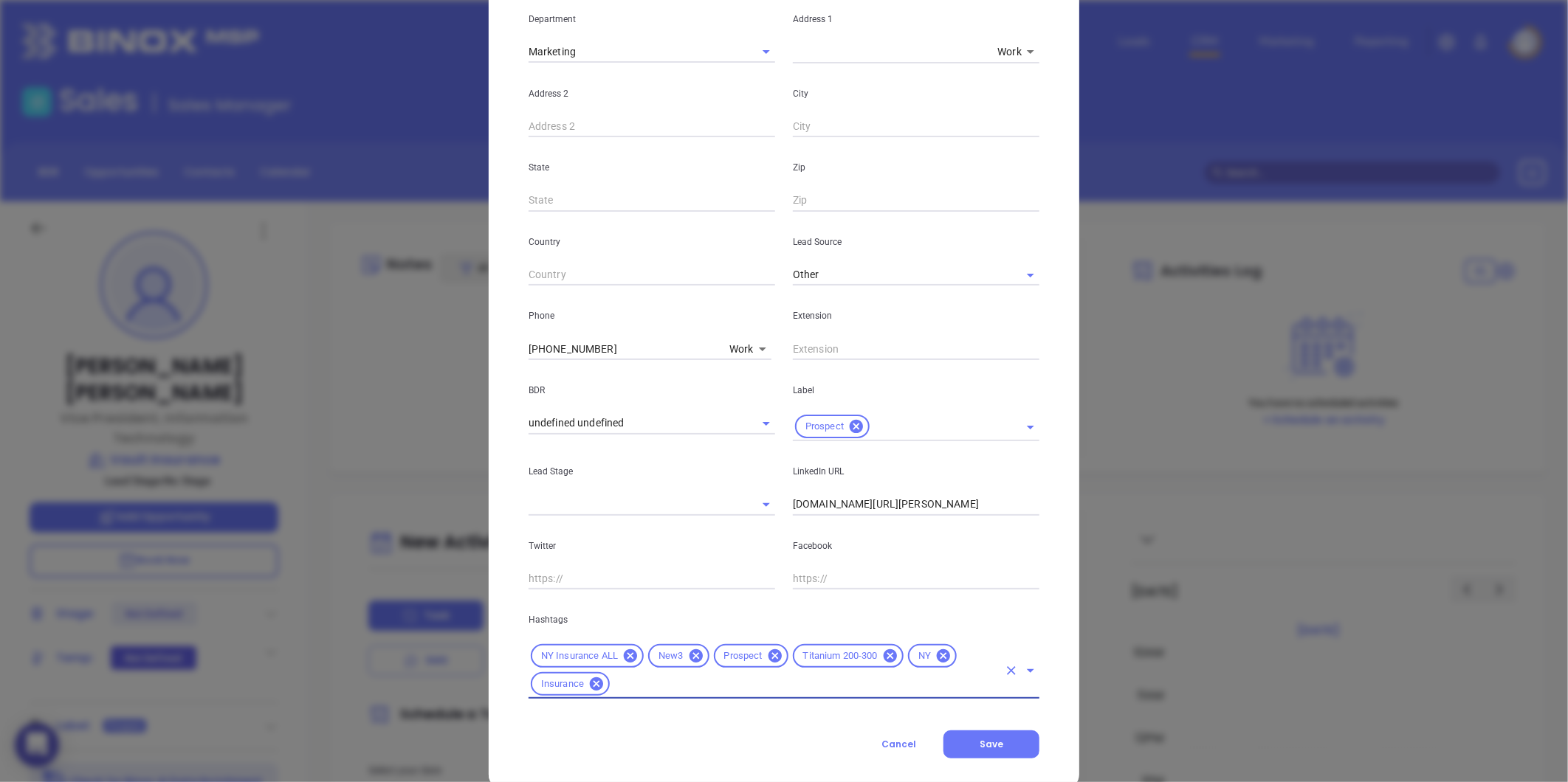
scroll to position [0, 0]
click at [988, 751] on button "Save" at bounding box center [991, 744] width 96 height 28
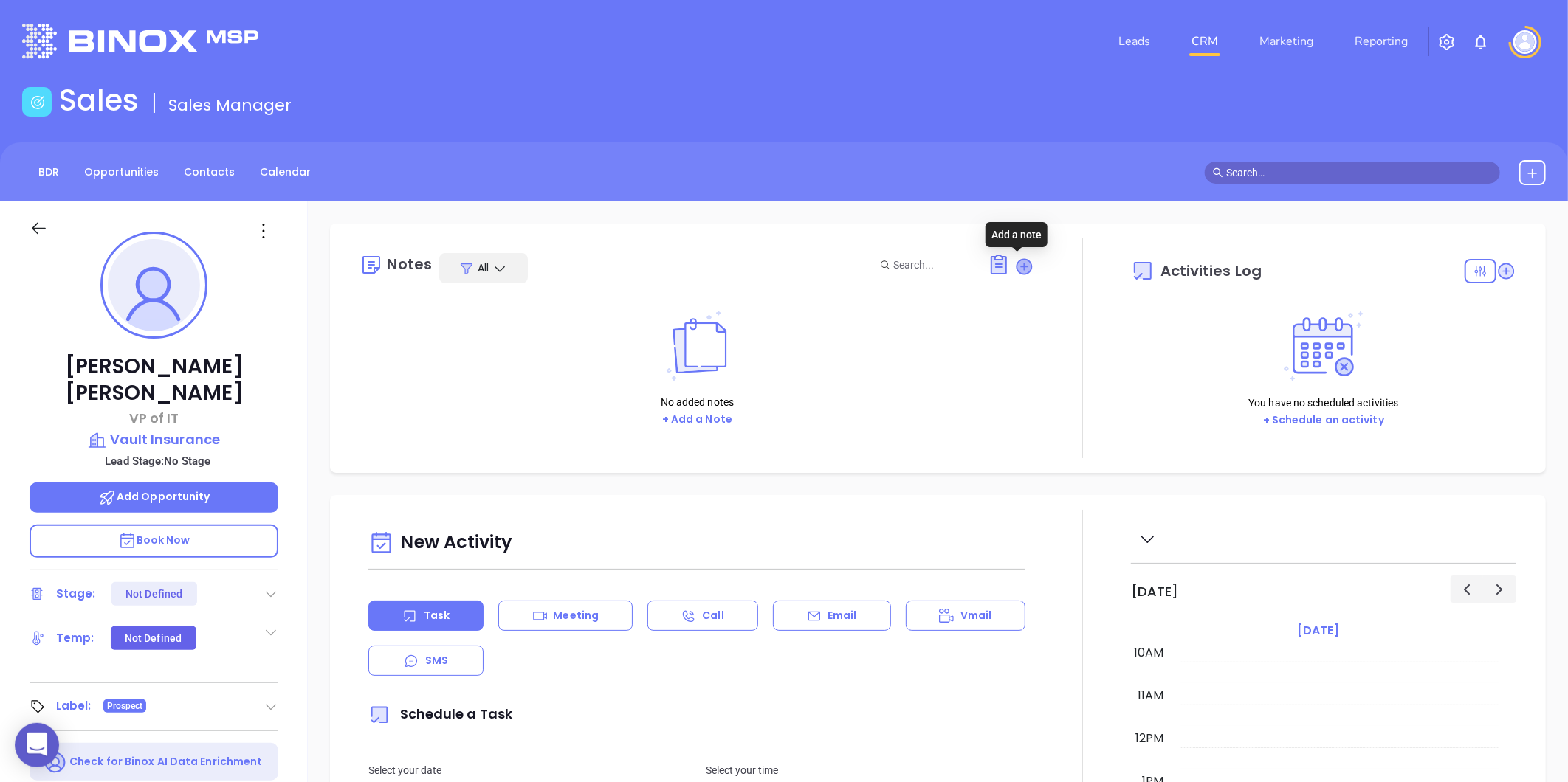
click at [1021, 266] on icon at bounding box center [1024, 266] width 15 height 15
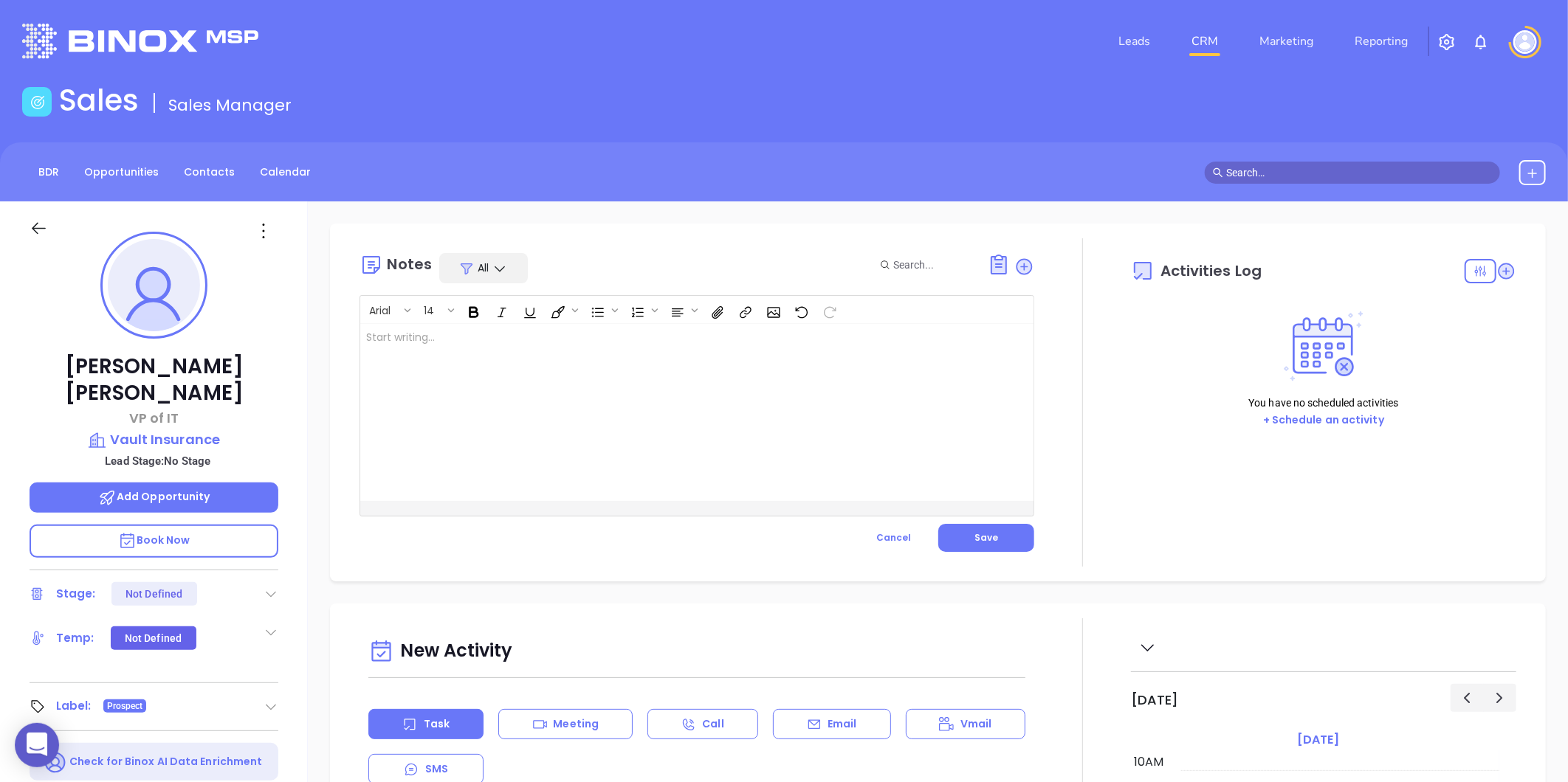
click at [468, 409] on div at bounding box center [673, 413] width 626 height 177
click at [439, 341] on p "Company has 3 locations 1 (" at bounding box center [673, 337] width 614 height 16
click at [489, 340] on p "Company has 4 locations 1 (" at bounding box center [673, 337] width 614 height 16
click at [518, 341] on p "Company has 4 locations 2 (" at bounding box center [673, 337] width 614 height 16
click at [959, 529] on button "Save" at bounding box center [986, 538] width 96 height 28
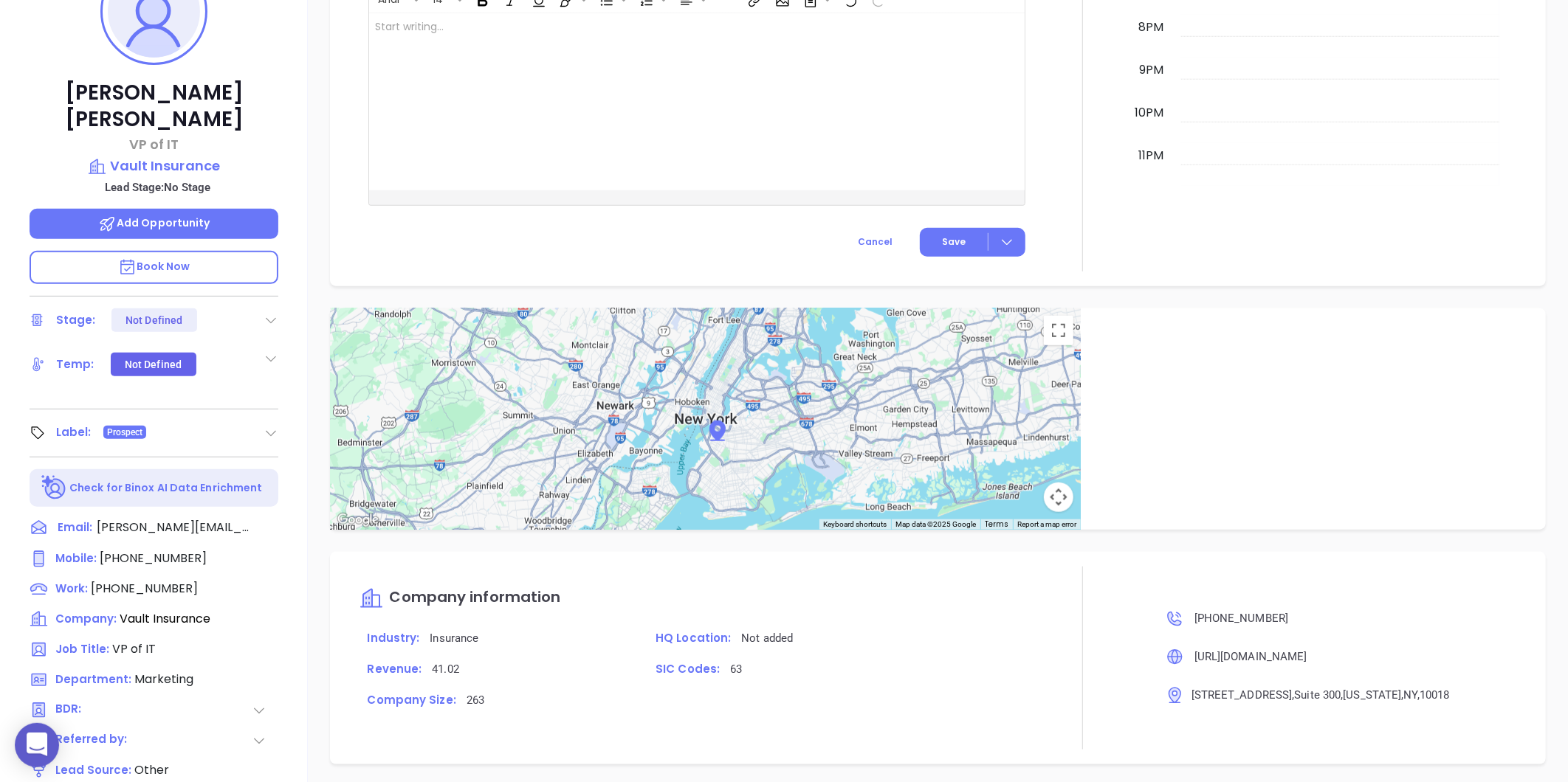
scroll to position [124, 0]
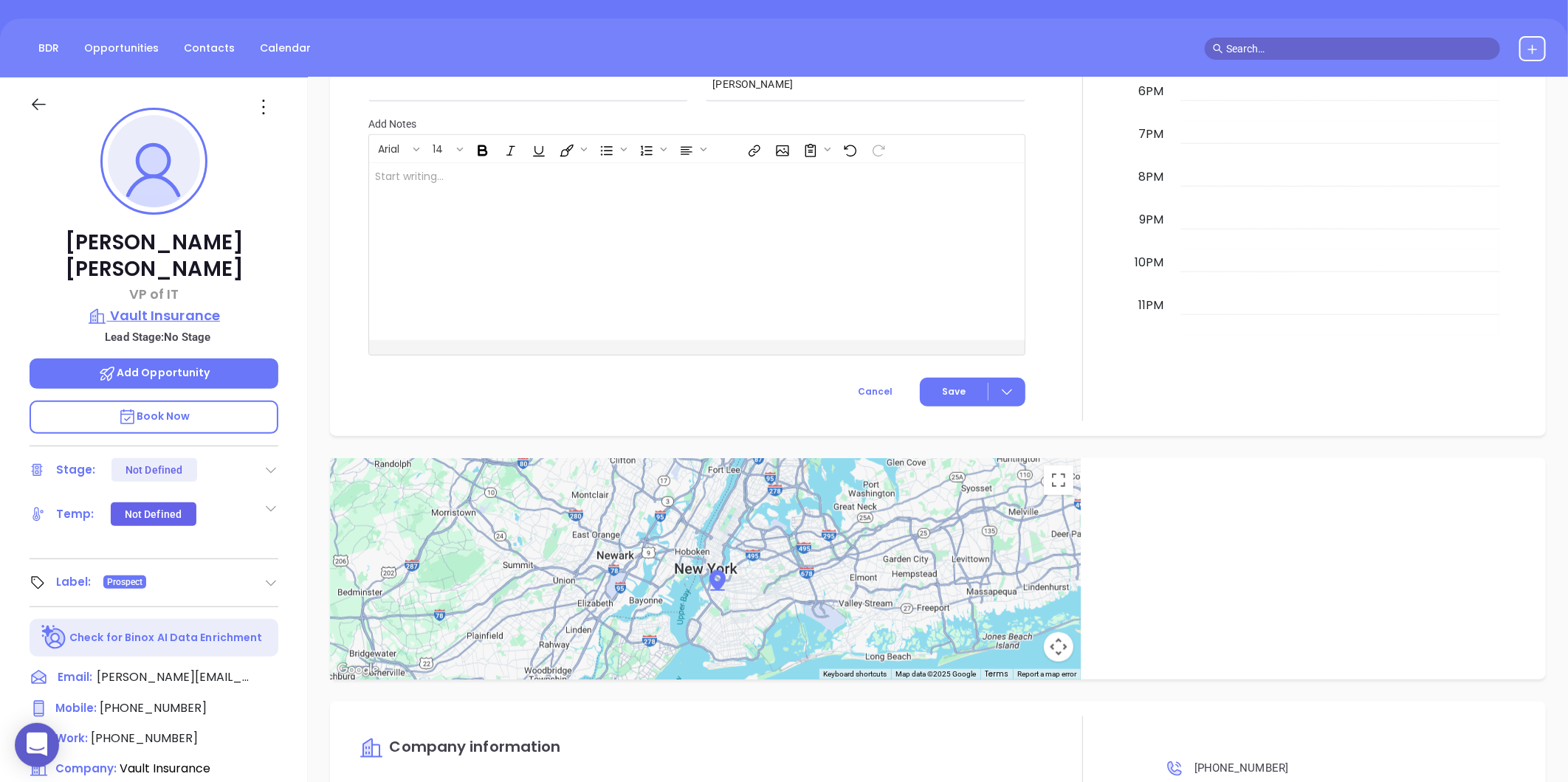
click at [159, 305] on p "Vault Insurance" at bounding box center [154, 315] width 249 height 20
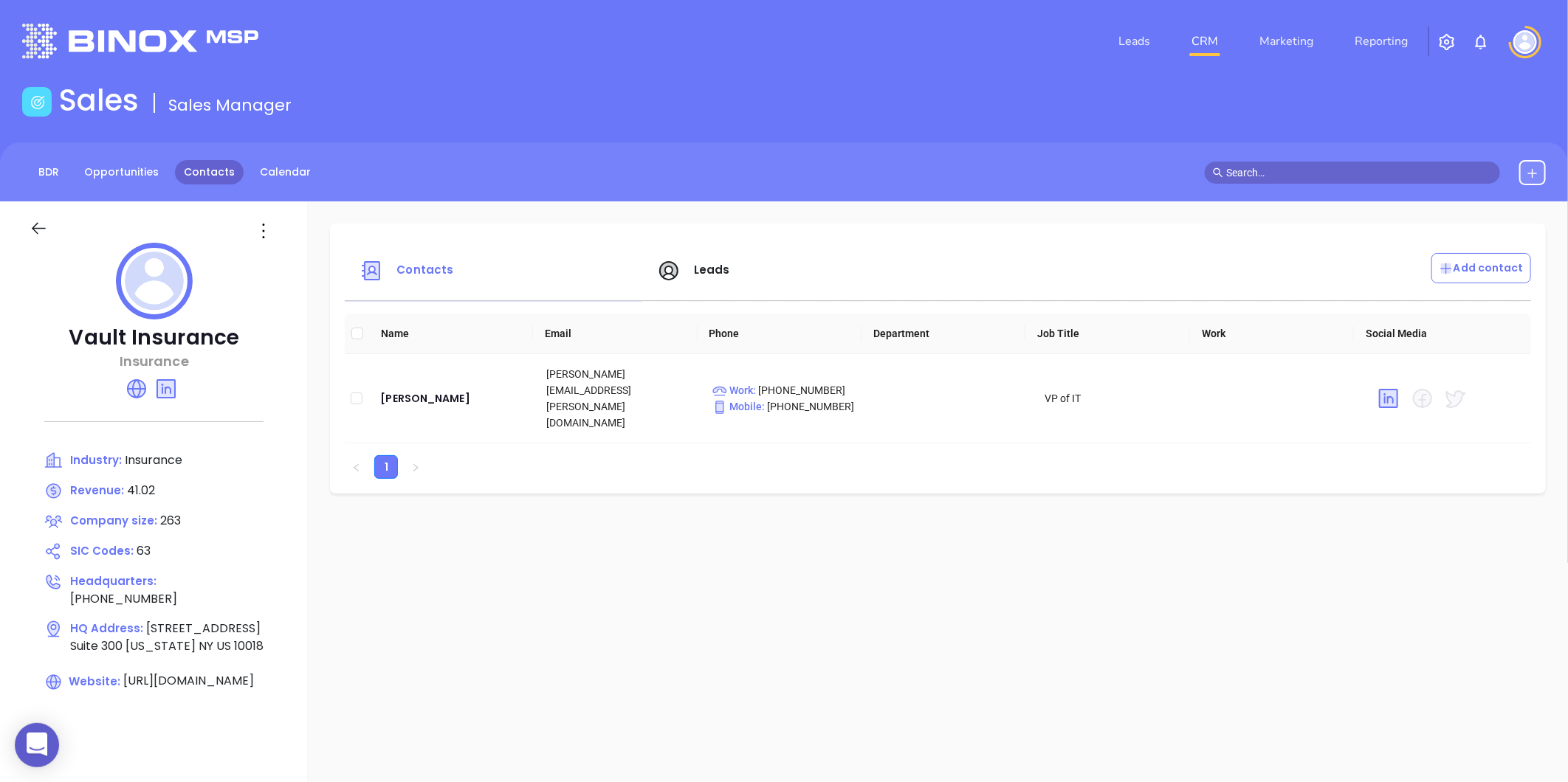
click at [219, 166] on link "Contacts" at bounding box center [209, 171] width 69 height 24
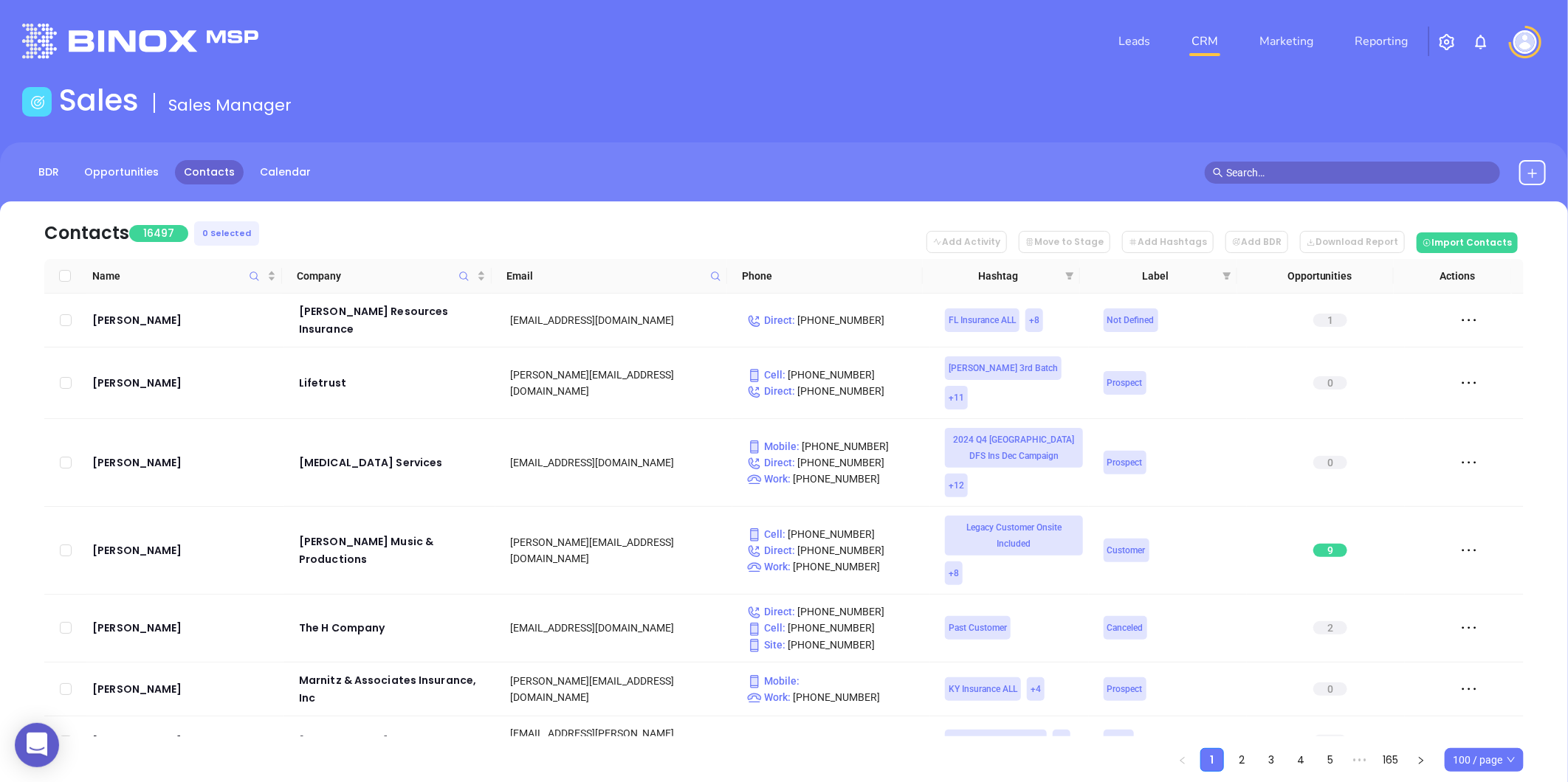
click at [721, 275] on span at bounding box center [716, 276] width 17 height 22
paste input "nycapitalinsurance.com"
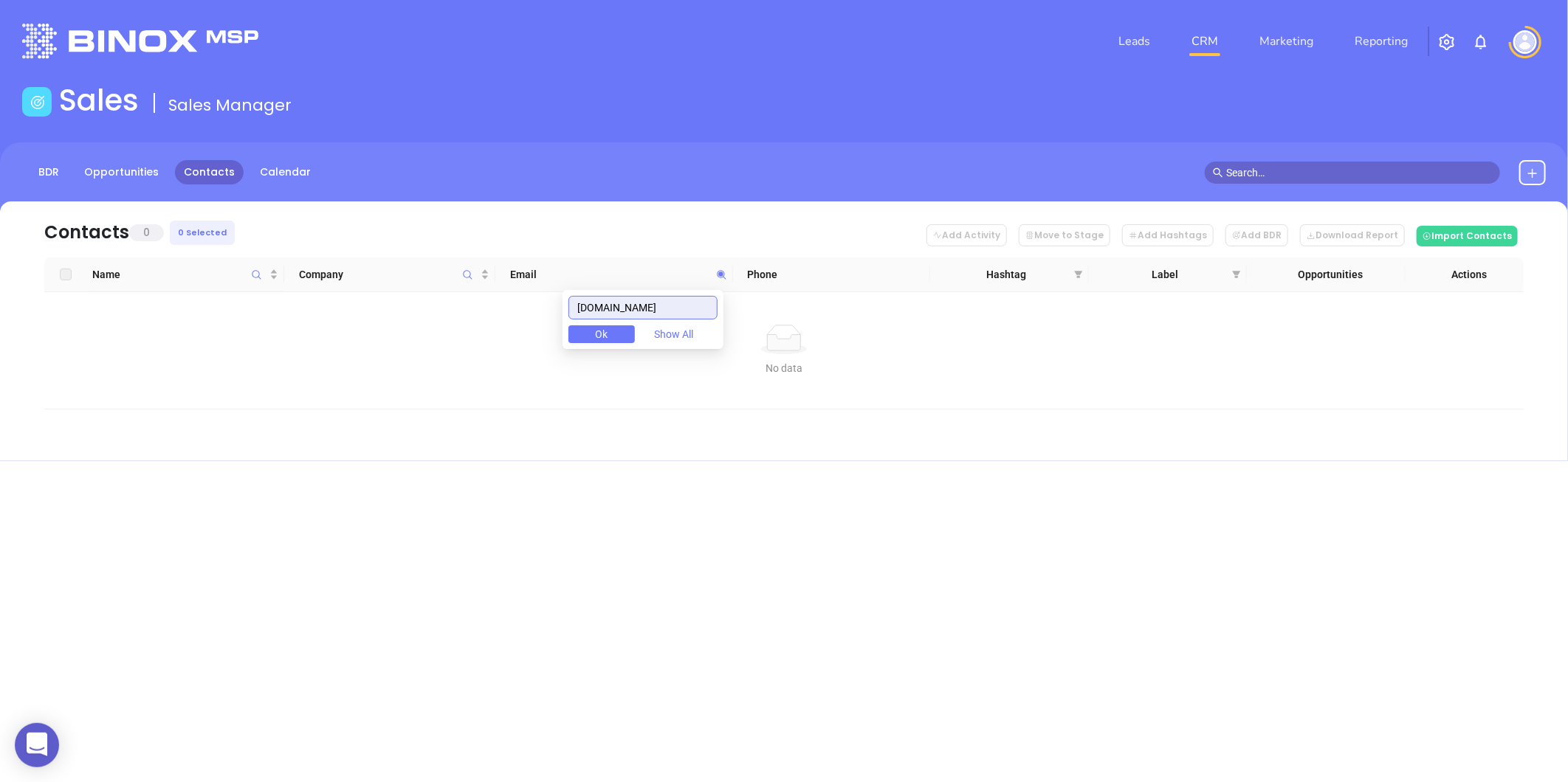
drag, startPoint x: 695, startPoint y: 306, endPoint x: 443, endPoint y: 341, distance: 254.4
click at [447, 341] on body "0 Leads CRM Marketing Reporting Financial Leads Leads Sales Sales Manager BDR O…" at bounding box center [784, 391] width 1568 height 782
type input "nycapitalinsurance.com"
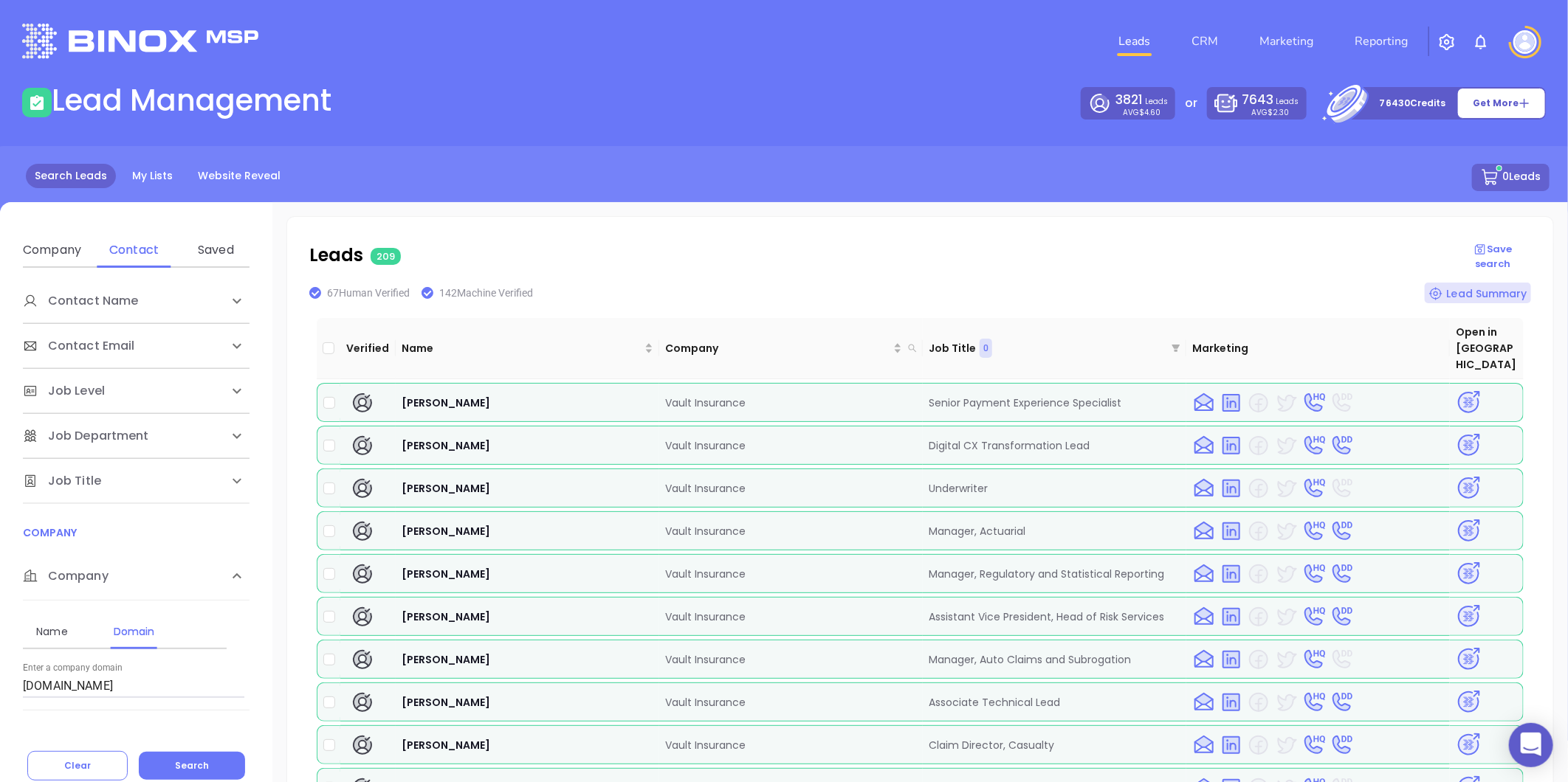
scroll to position [327, 0]
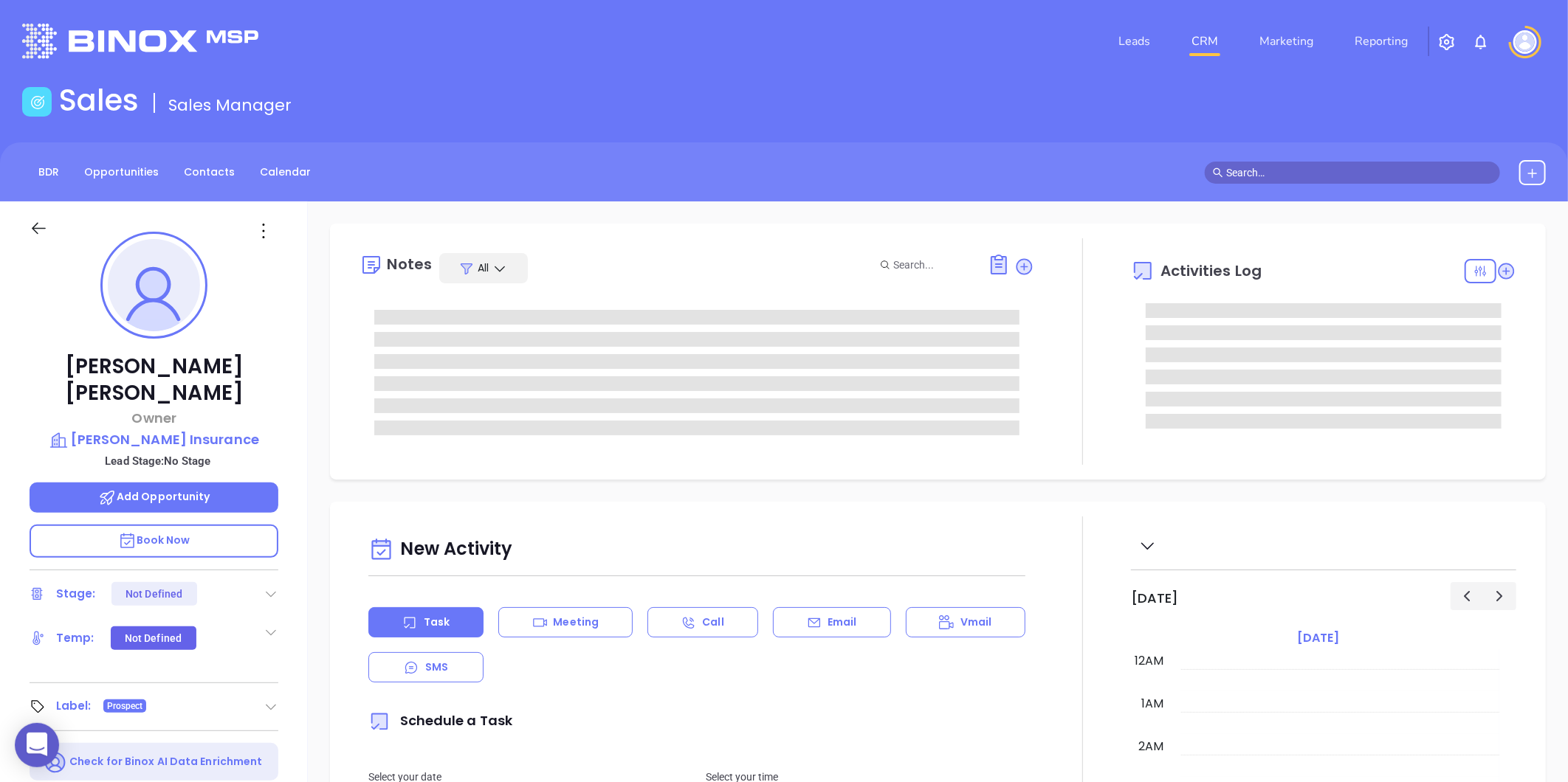
type input "[DATE]"
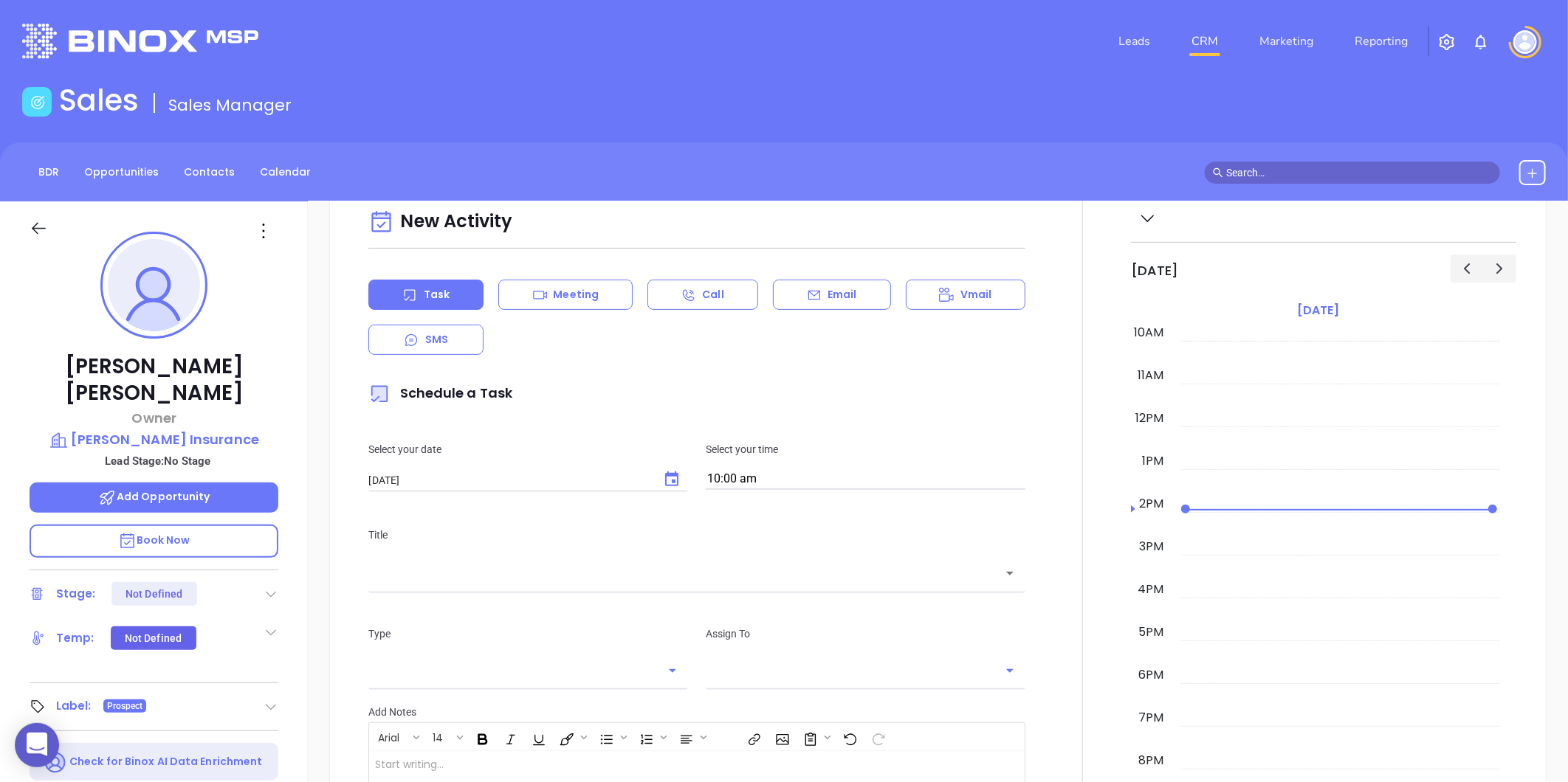
type input "[PERSON_NAME]"
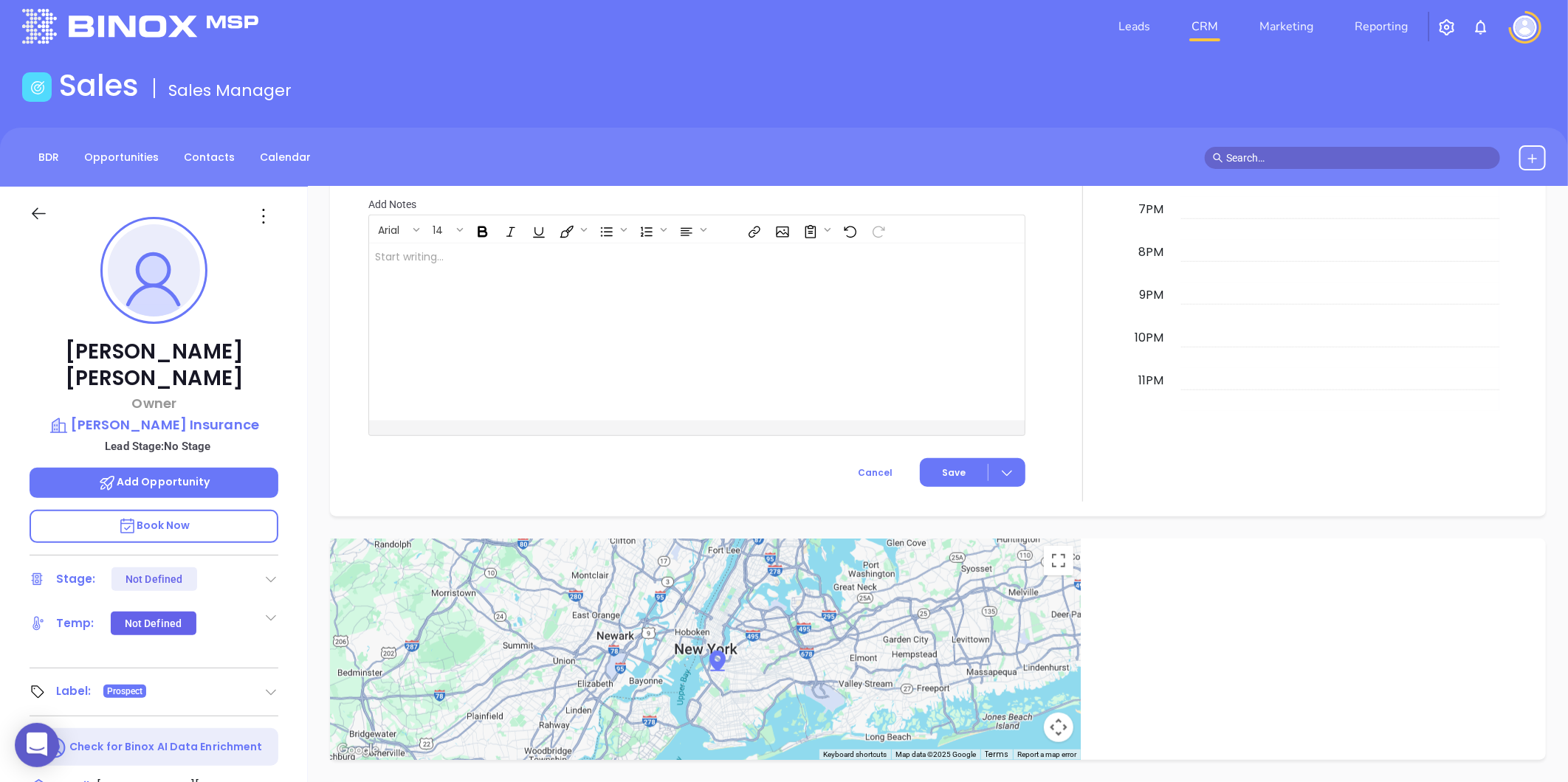
scroll to position [0, 0]
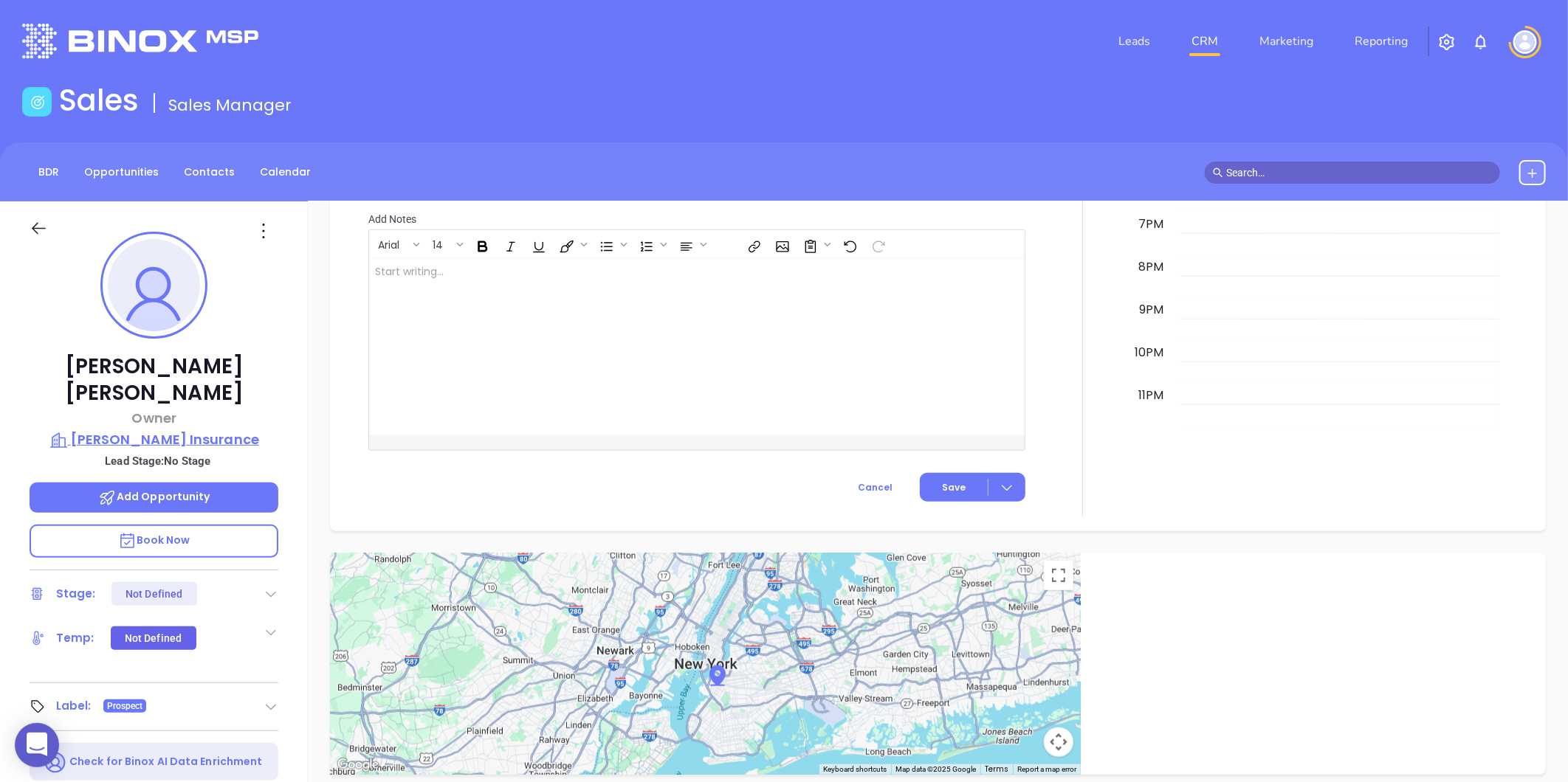
click at [194, 429] on p "[PERSON_NAME] Insurance" at bounding box center [154, 439] width 249 height 20
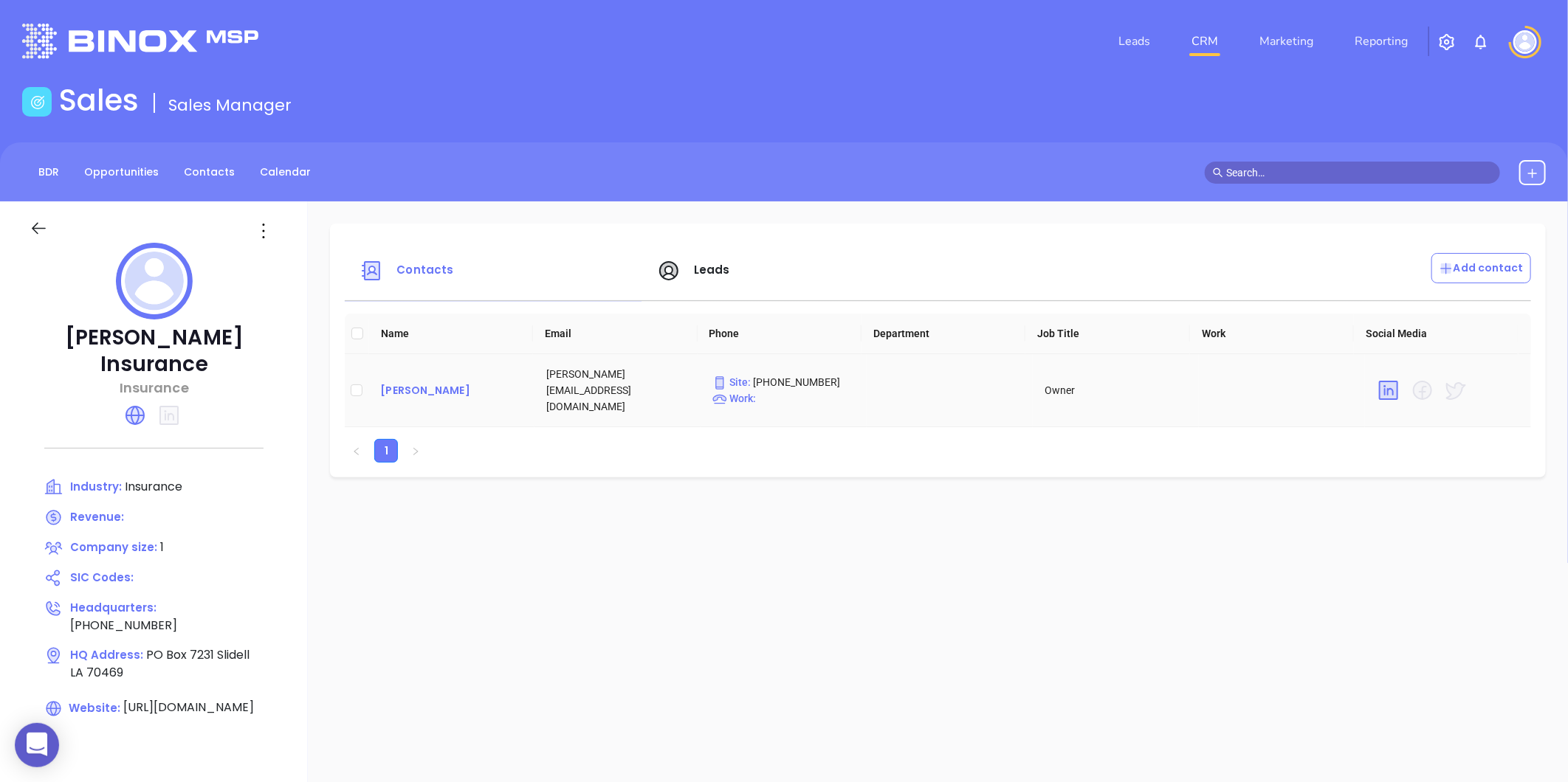
click at [399, 387] on div "[PERSON_NAME]" at bounding box center [451, 390] width 143 height 18
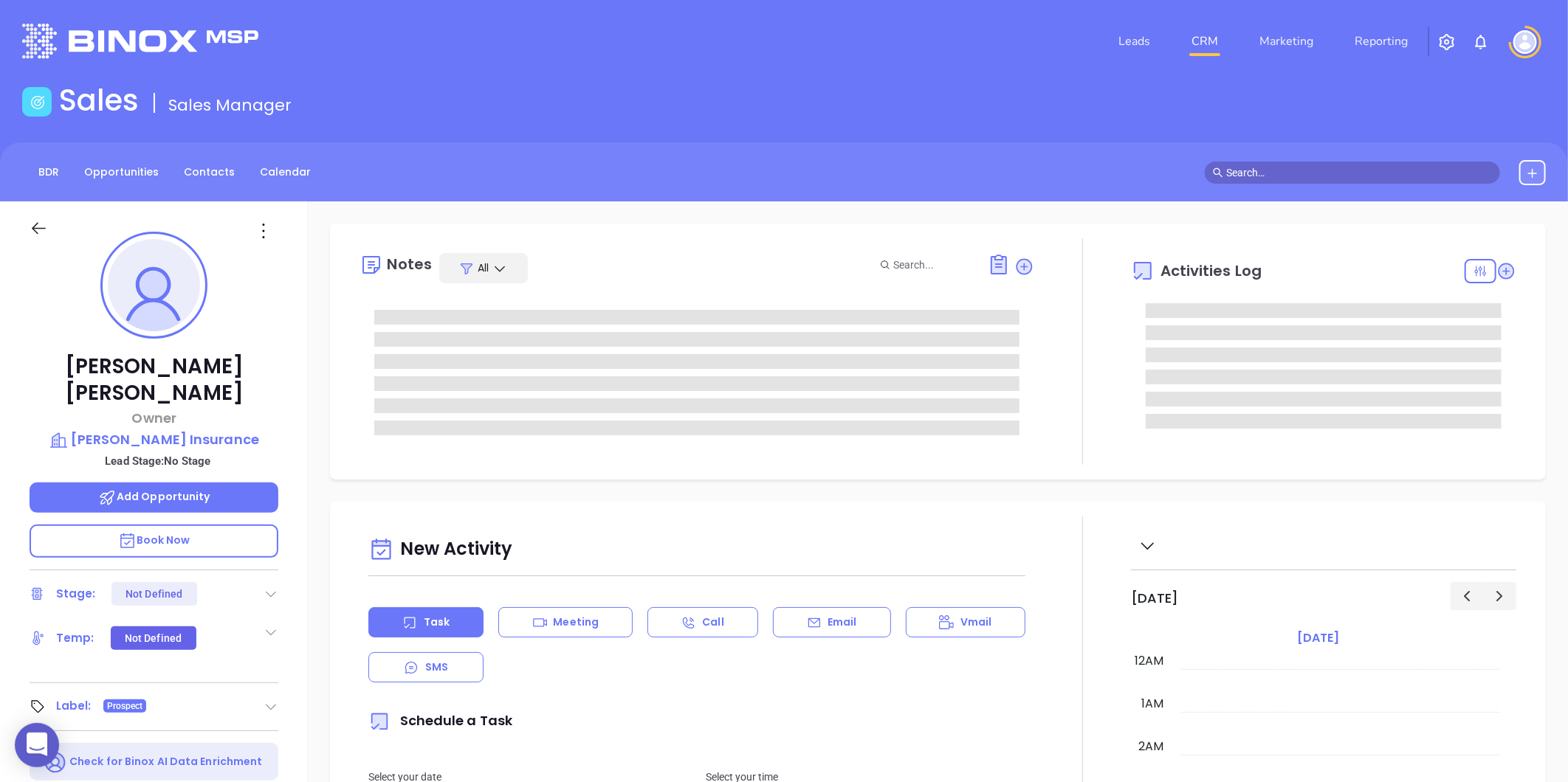
scroll to position [428, 0]
type input "[PERSON_NAME]"
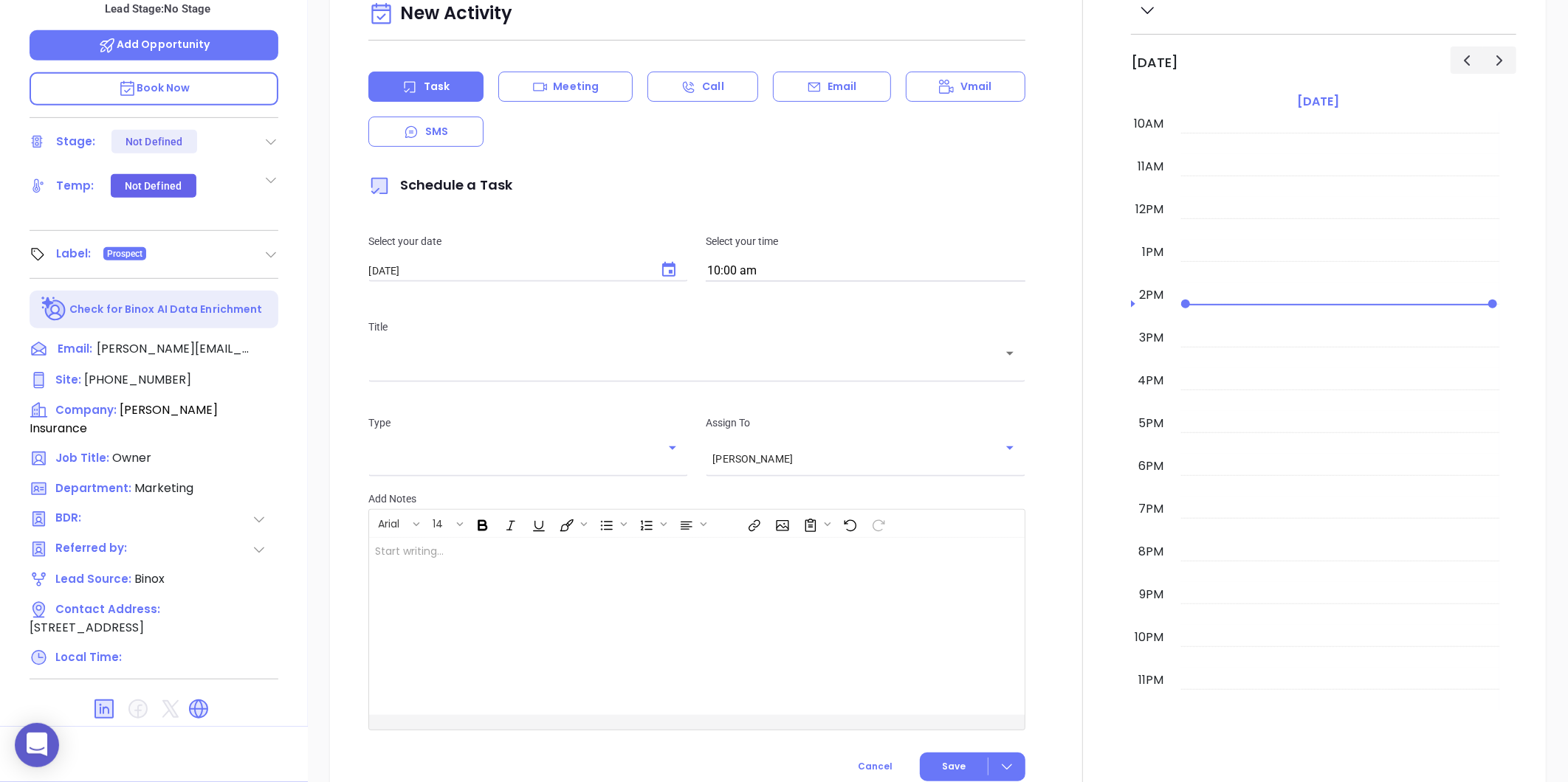
scroll to position [0, 0]
